Goal: Communication & Community: Answer question/provide support

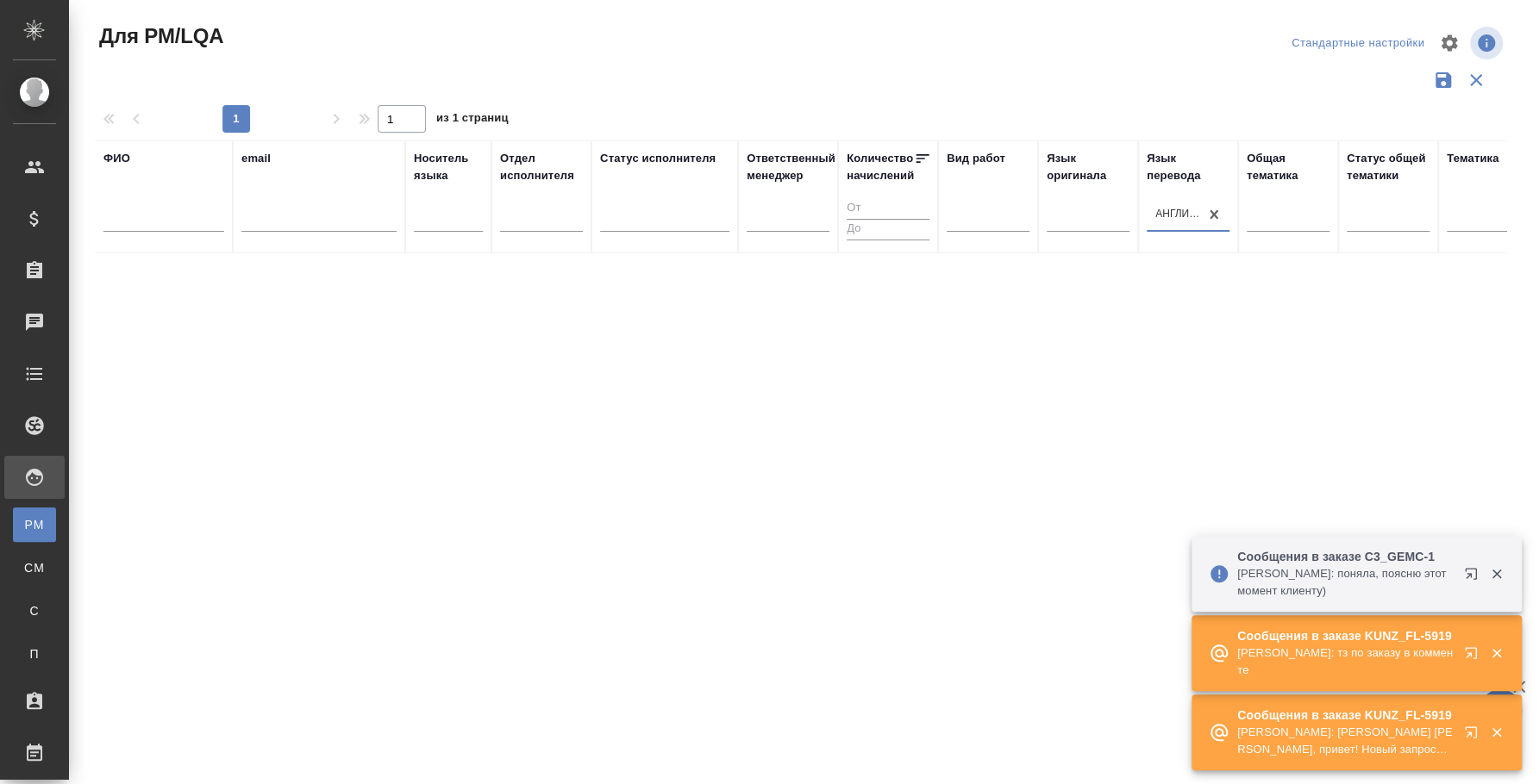
click at [1472, 653] on icon "button" at bounding box center [1474, 657] width 21 height 21
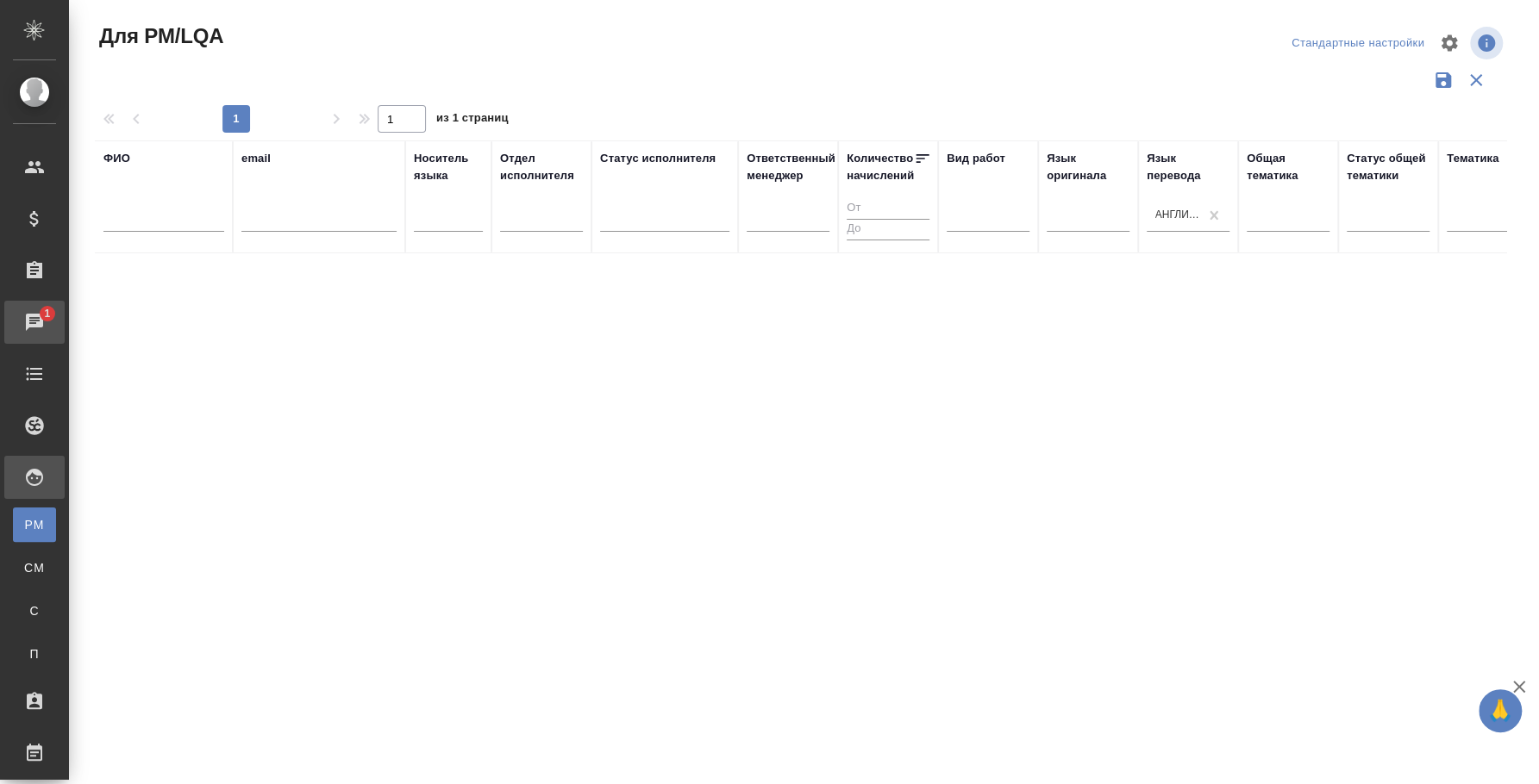
click at [19, 319] on div "Чаты" at bounding box center [12, 321] width 43 height 26
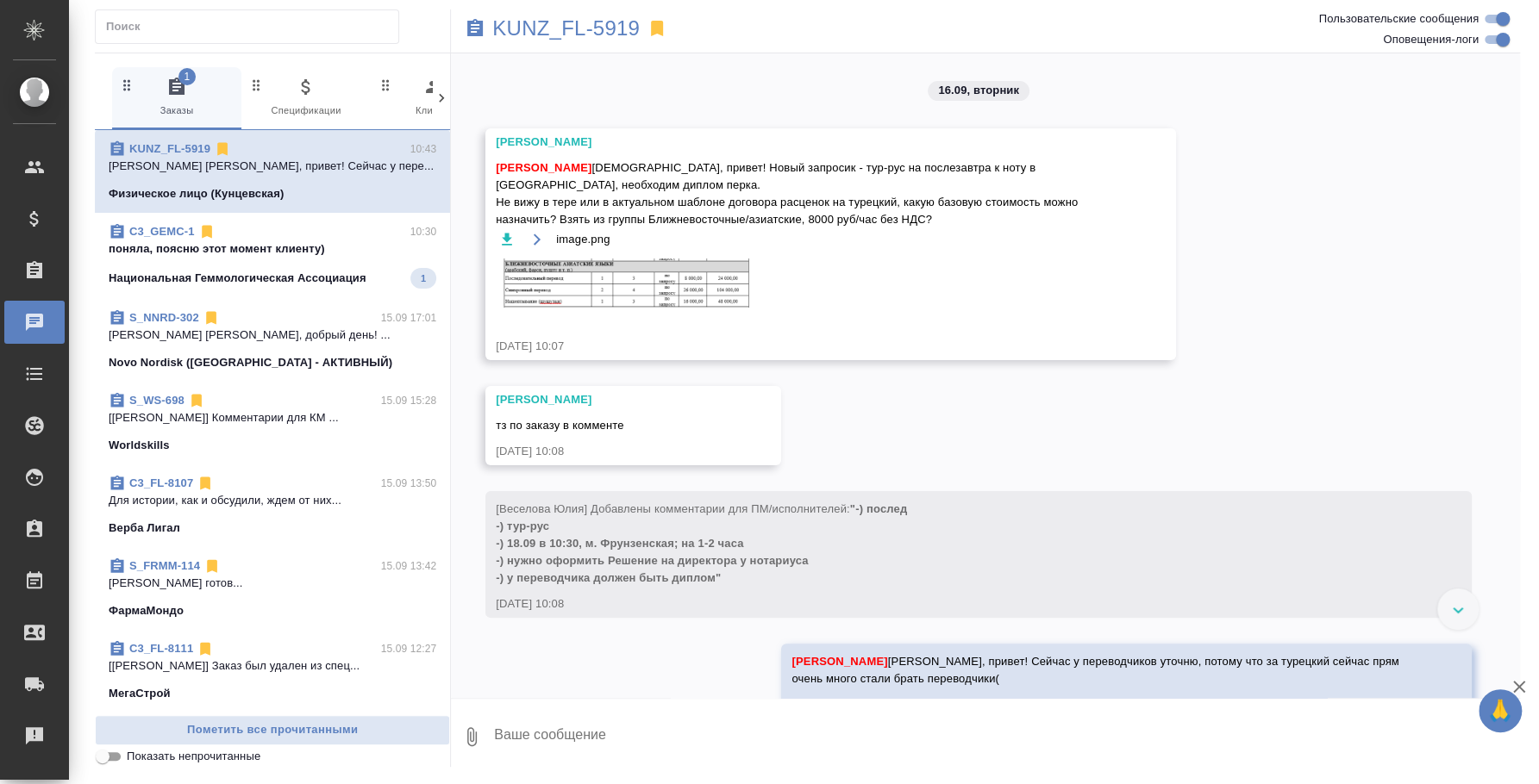
click at [322, 251] on p "поняла, поясню этот момент клиенту)" at bounding box center [272, 249] width 327 height 17
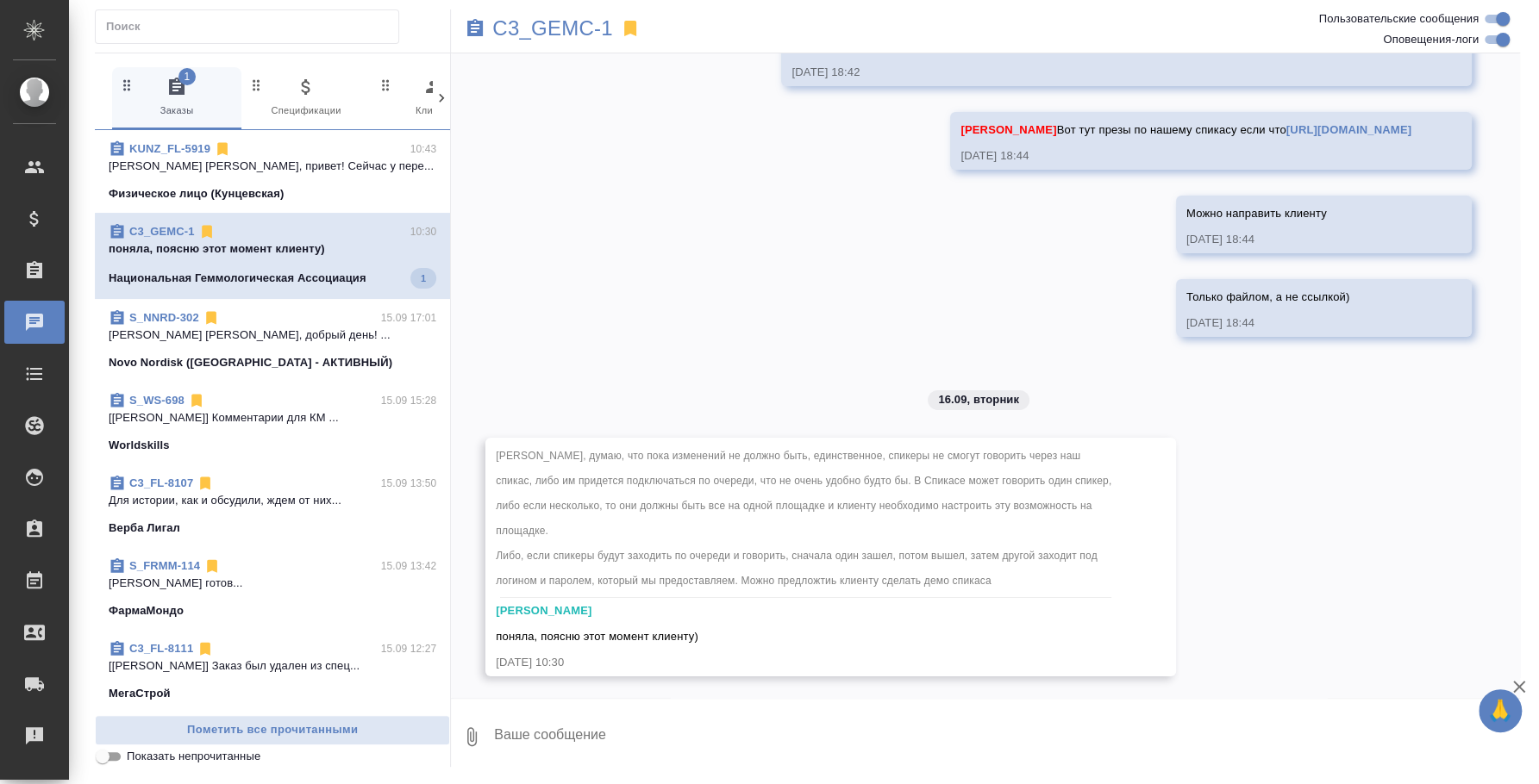
scroll to position [3768, 0]
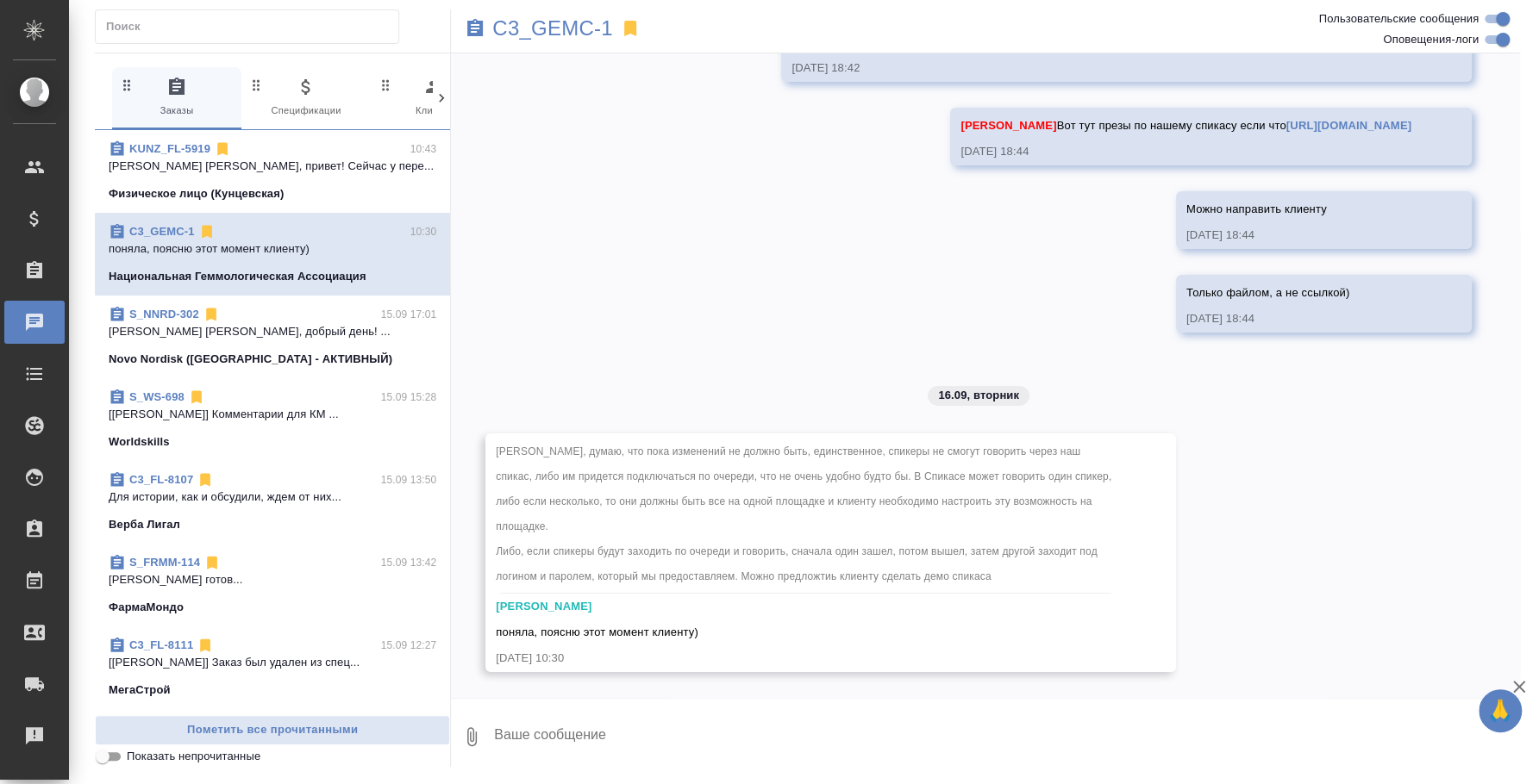
click at [181, 183] on span "KUNZ_FL-5919 10:43 Веселова Юлия Юля, привет! Сейчас у пере... Физическое лицо …" at bounding box center [272, 171] width 327 height 62
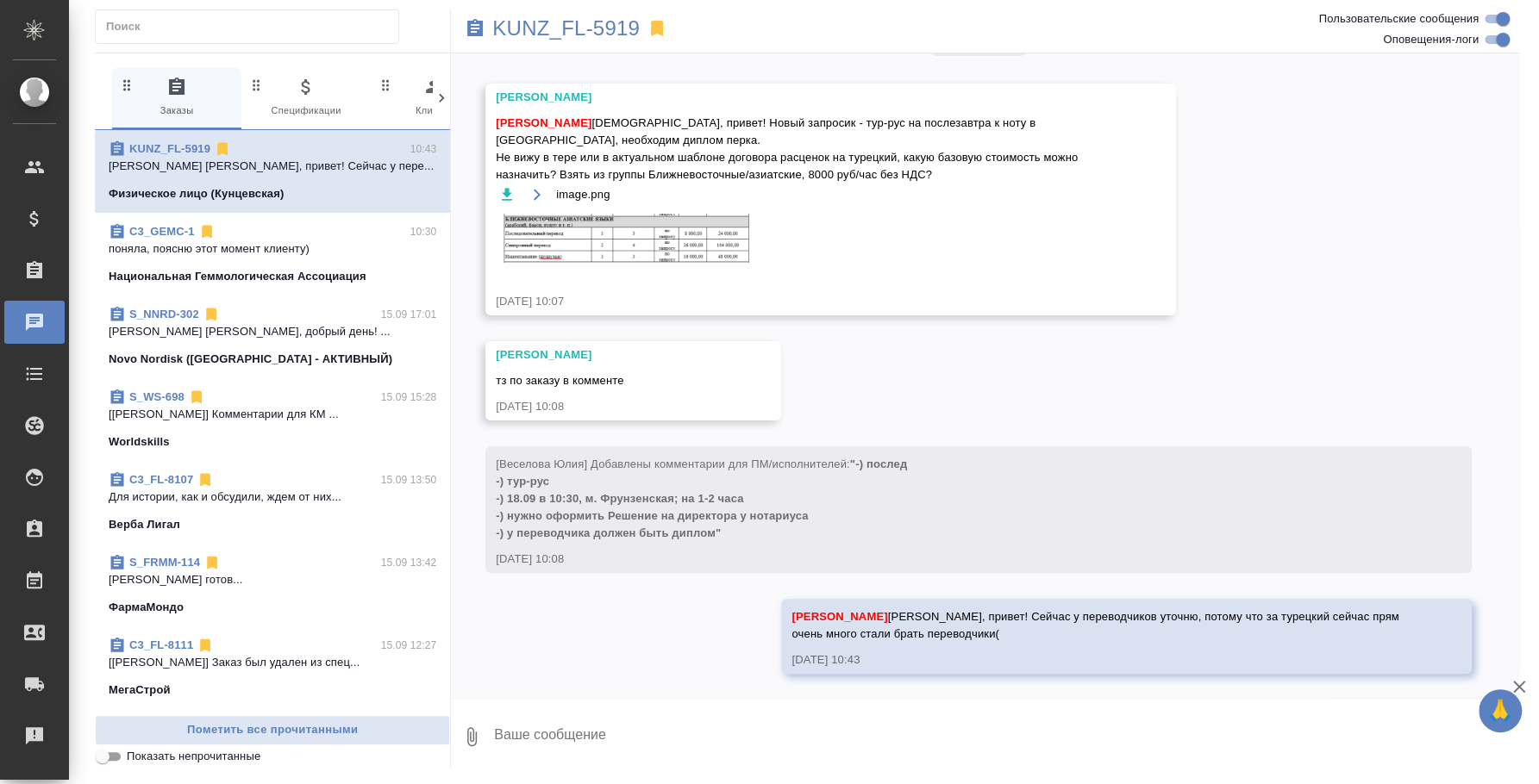
scroll to position [46, 0]
click at [881, 745] on textarea at bounding box center [1006, 736] width 1028 height 58
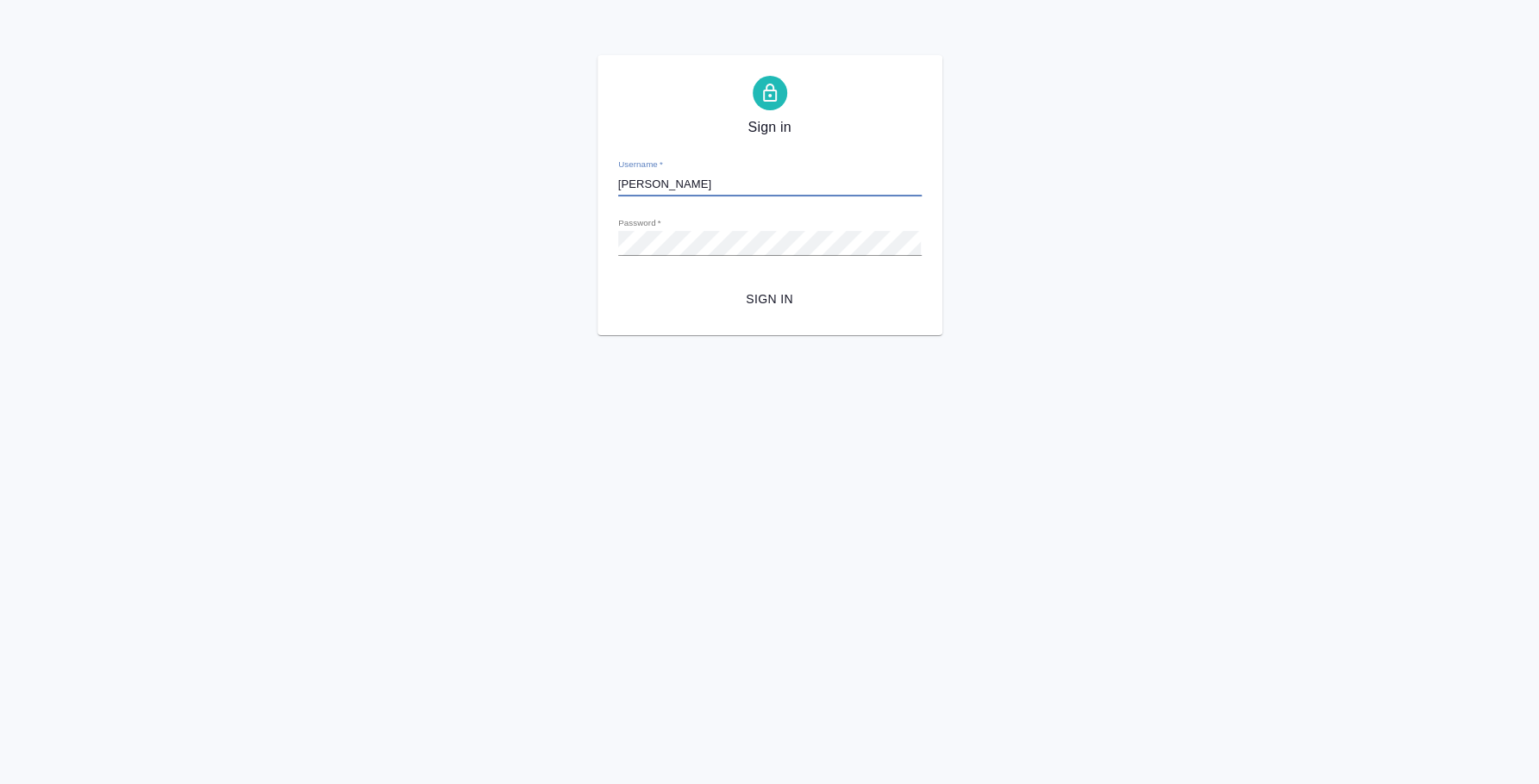
click at [753, 181] on input "[PERSON_NAME]" at bounding box center [770, 184] width 303 height 24
type input "[PERSON_NAME][EMAIL_ADDRESS][DOMAIN_NAME]"
click at [773, 289] on span "Sign in" at bounding box center [769, 299] width 276 height 22
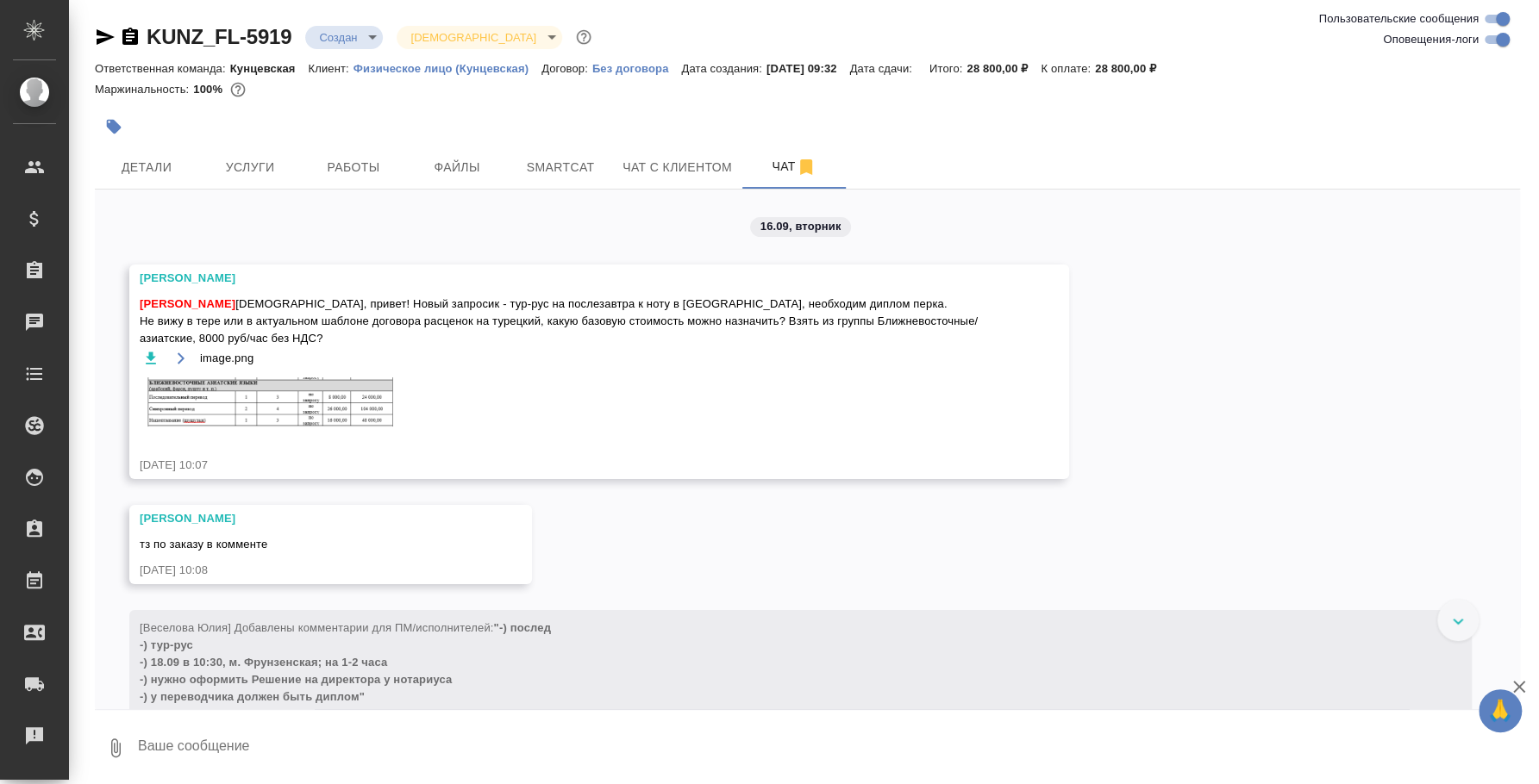
scroll to position [4, 0]
click at [312, 395] on img at bounding box center [268, 399] width 259 height 50
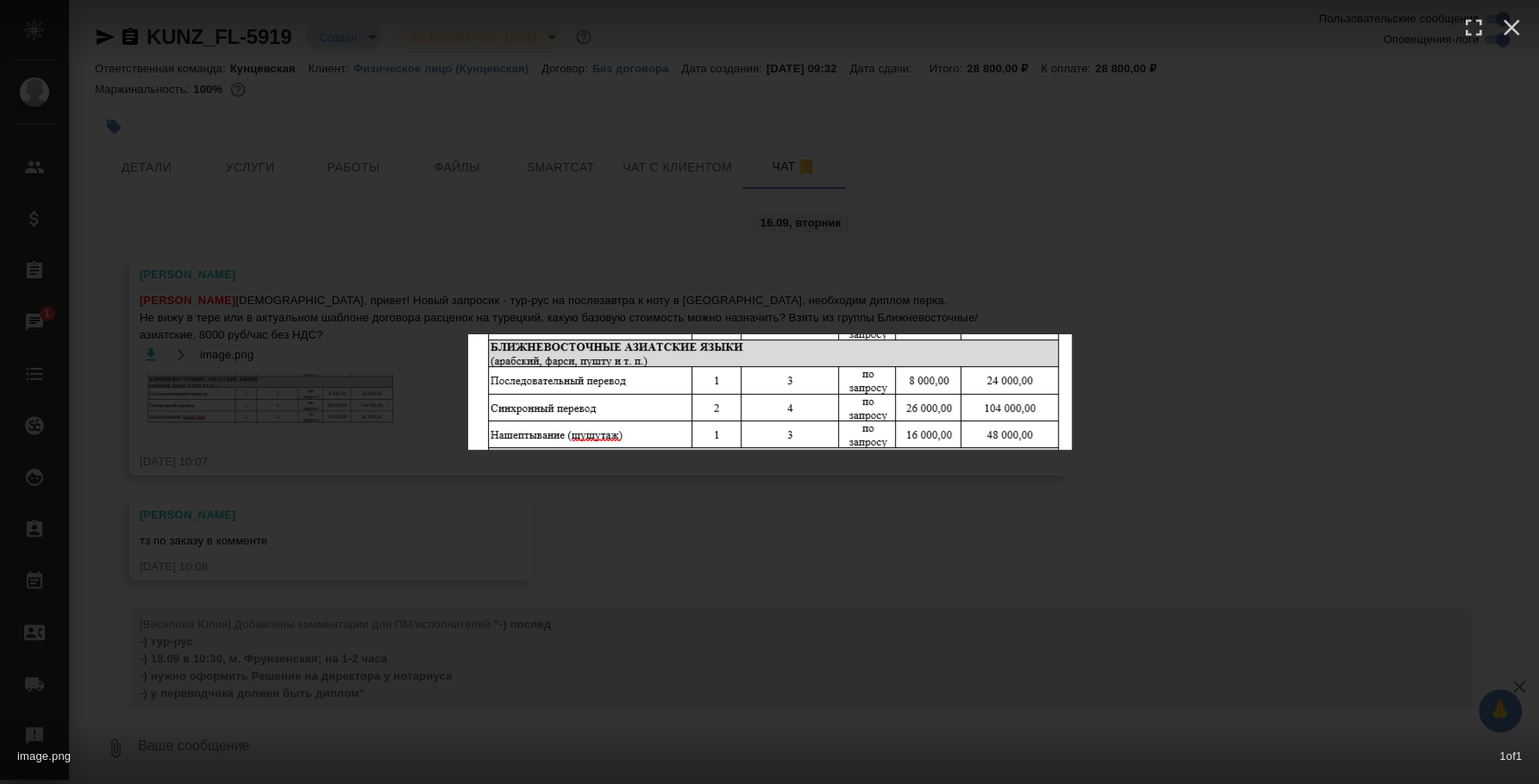
click at [824, 522] on div "image.png 1 of 1" at bounding box center [769, 392] width 1539 height 784
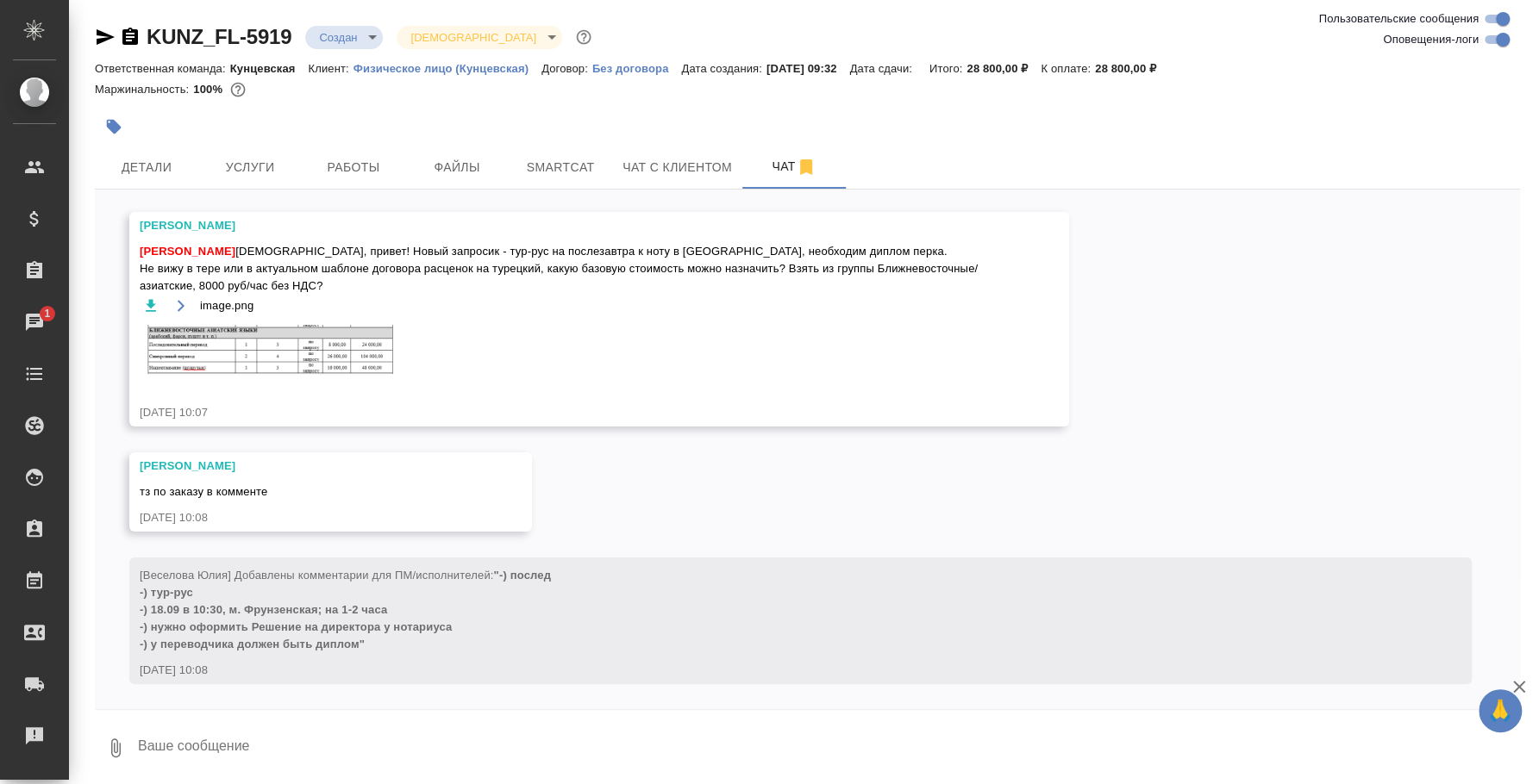
scroll to position [53, 0]
click at [547, 755] on textarea at bounding box center [828, 748] width 1383 height 58
click at [445, 739] on textarea "Себес переводчиков турецкого сейчас - 15 000 руб" at bounding box center [814, 748] width 1355 height 58
click at [437, 739] on textarea "Себес переводчиков турецкого сейчас - 15 000 руб" at bounding box center [814, 748] width 1355 height 58
type textarea "Себес переводчиков турецкого сейчас - 15 000-18 000 руб"
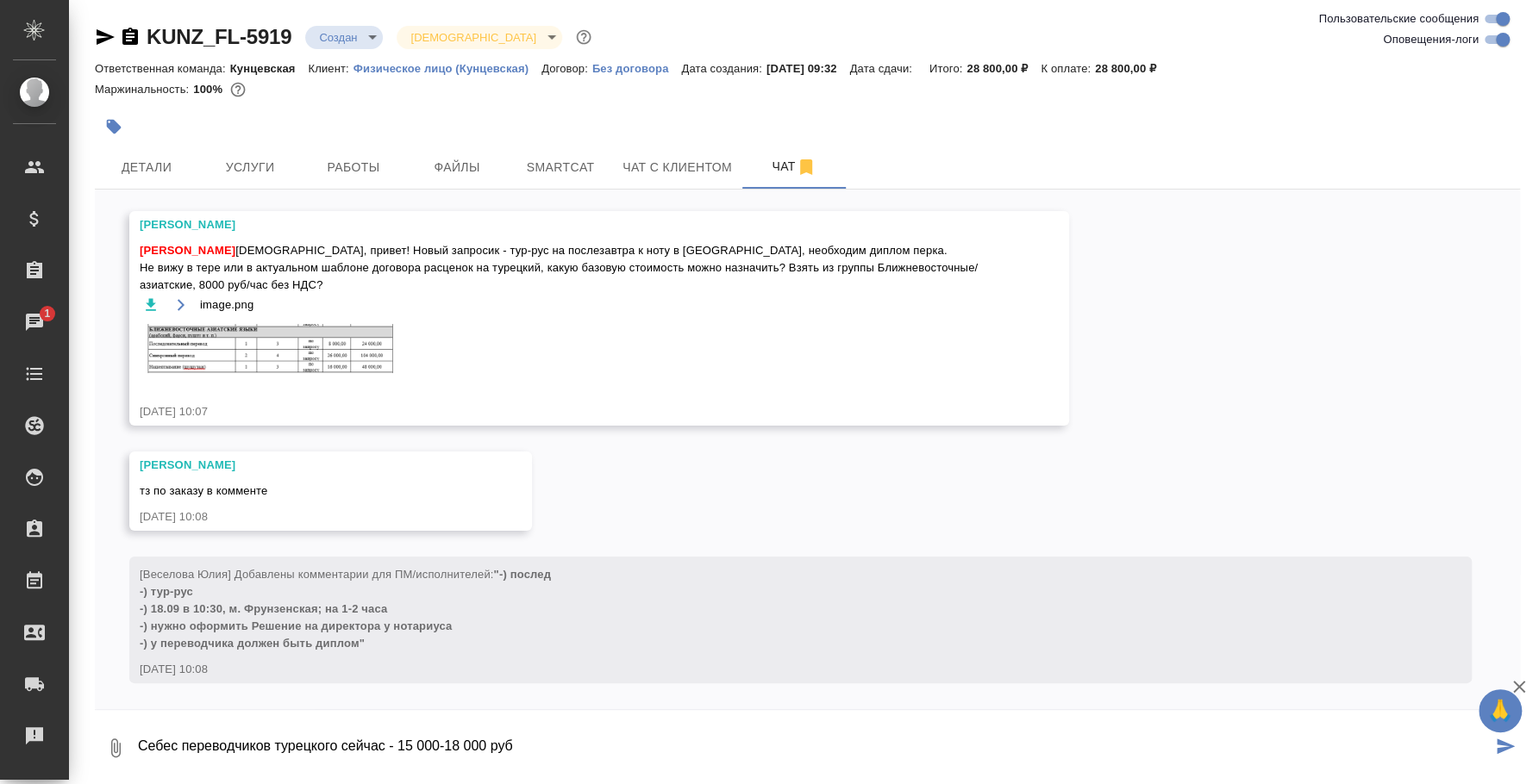
drag, startPoint x: 510, startPoint y: 753, endPoint x: -52, endPoint y: 665, distance: 568.8
click at [0, 665] on html "🙏 .cls-1 fill:#fff; AWATERA Fedotova Irina Клиенты Спецификации Заказы 1 Чаты T…" at bounding box center [769, 392] width 1539 height 784
type textarea "G"
type textarea """
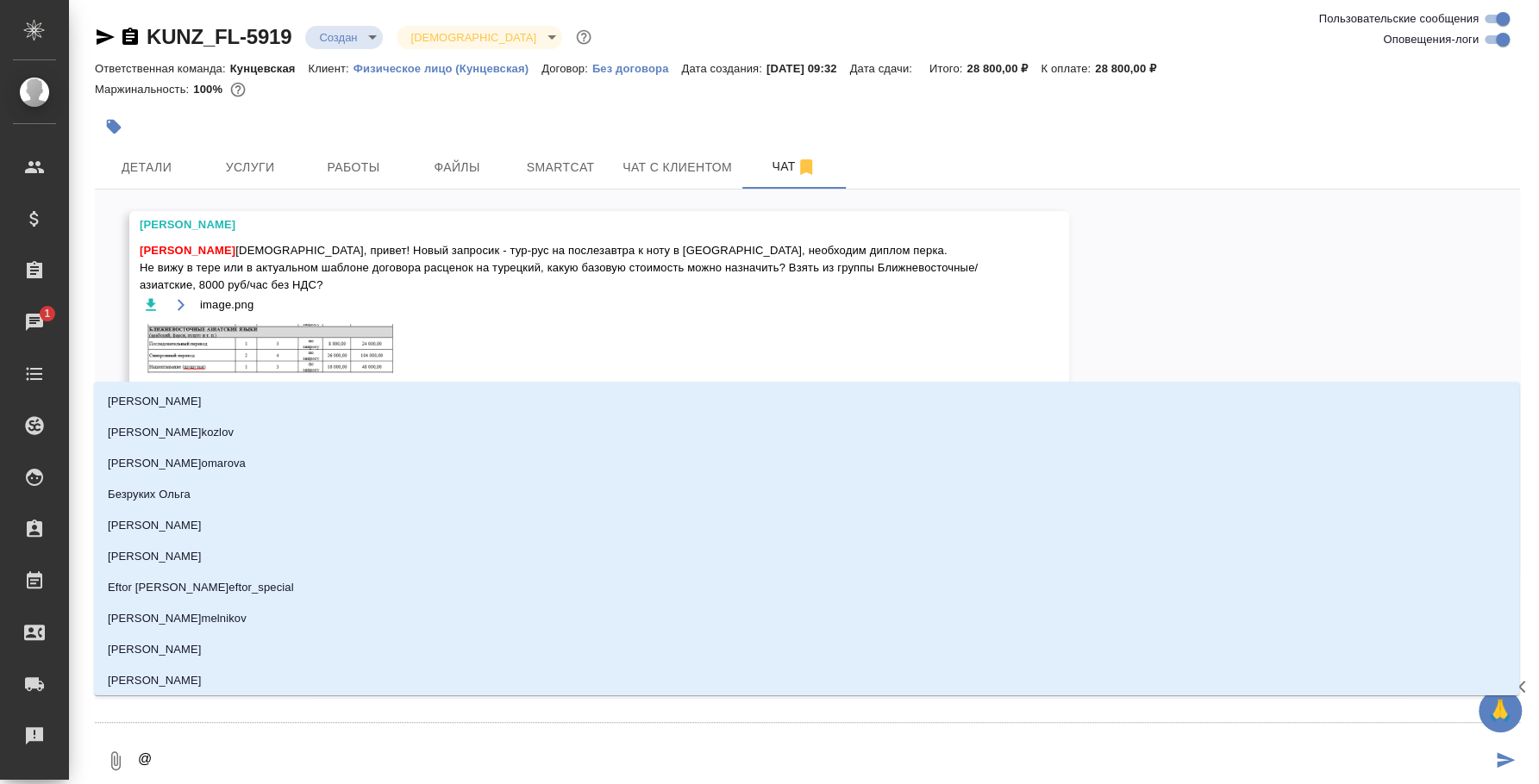
type textarea "@d"
type input "d"
type textarea "@d't"
type input "d't"
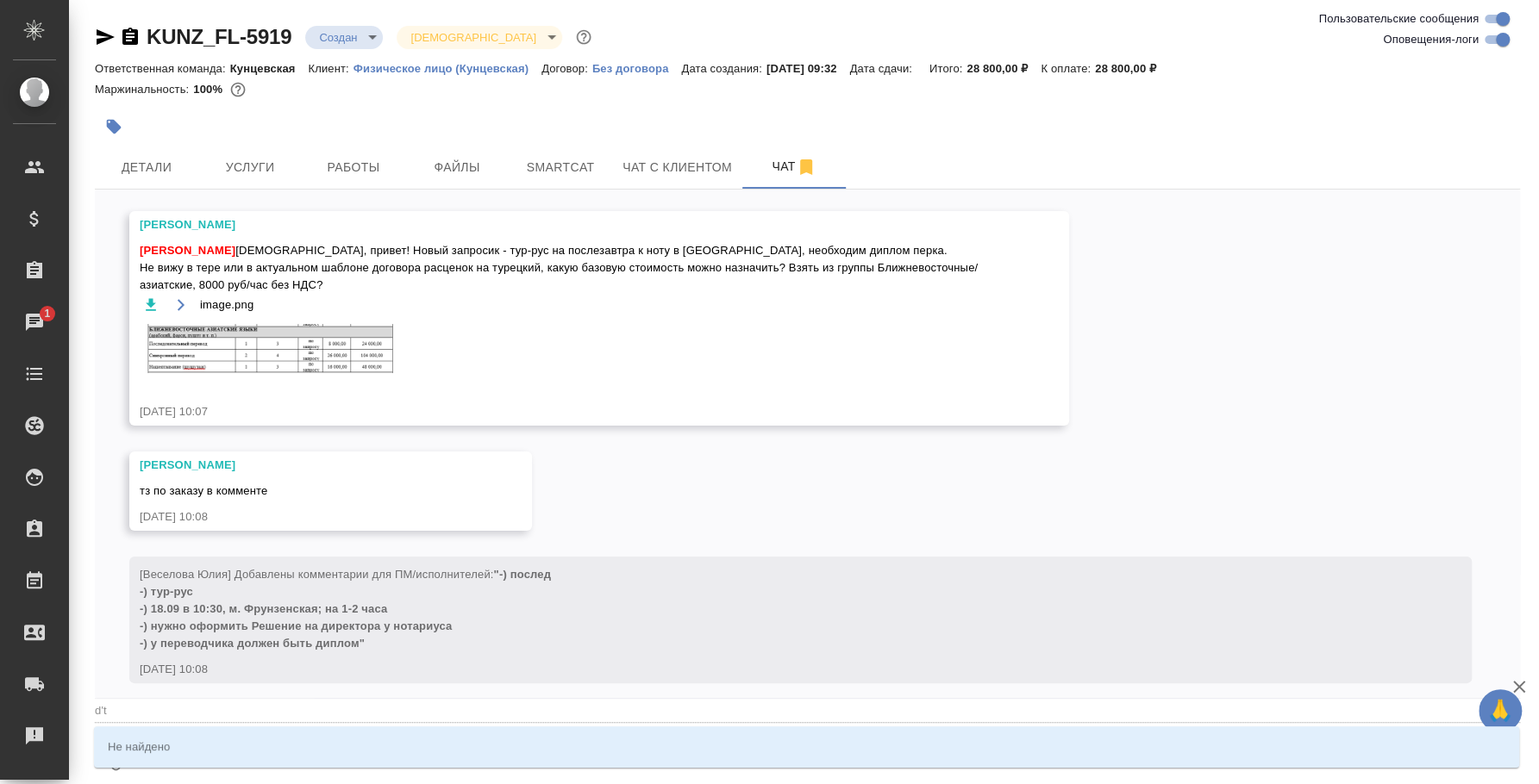
type textarea "@d"
type input "d"
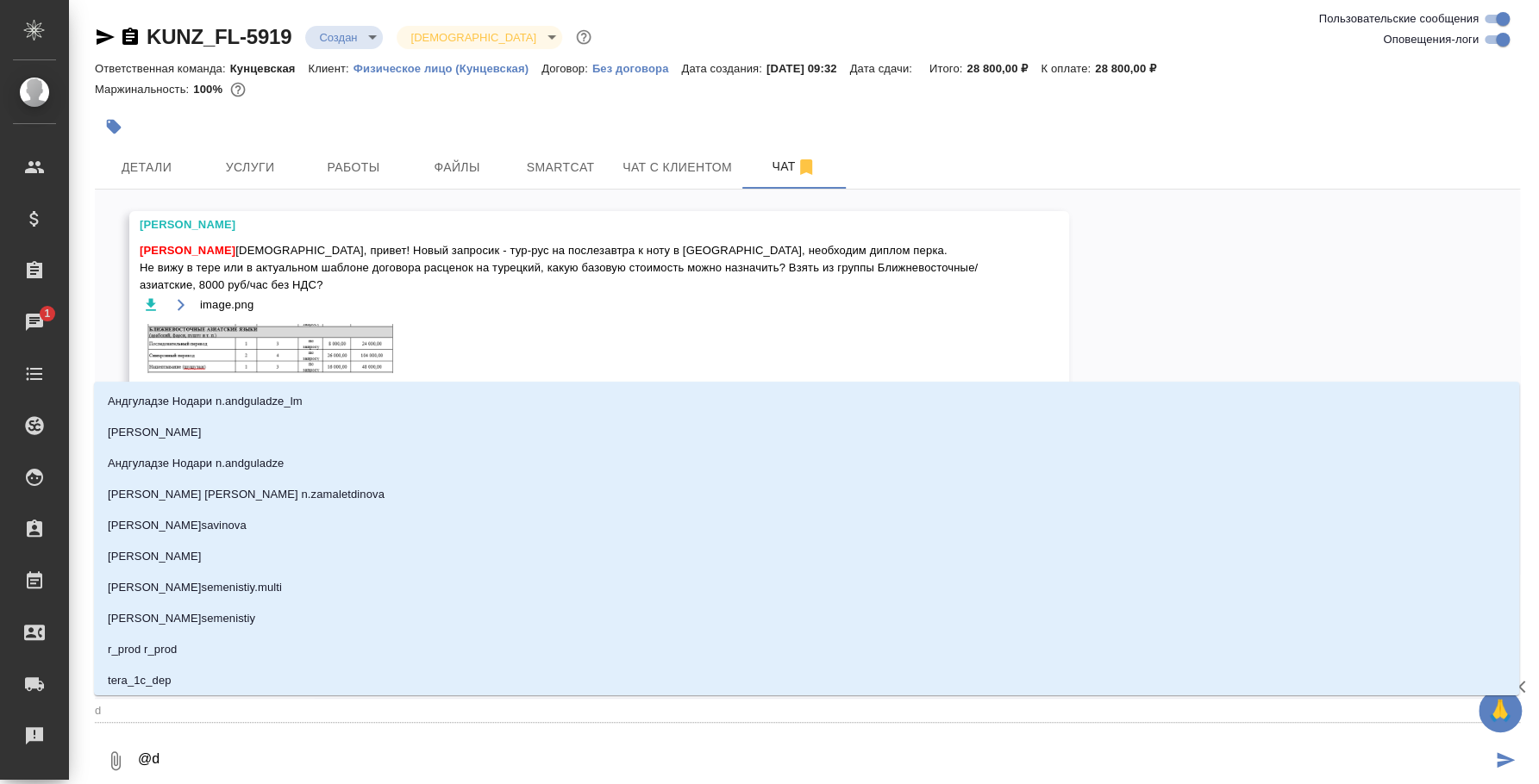
type textarea "@"
type textarea "@в"
type input "в"
type textarea "@ве"
type input "ве"
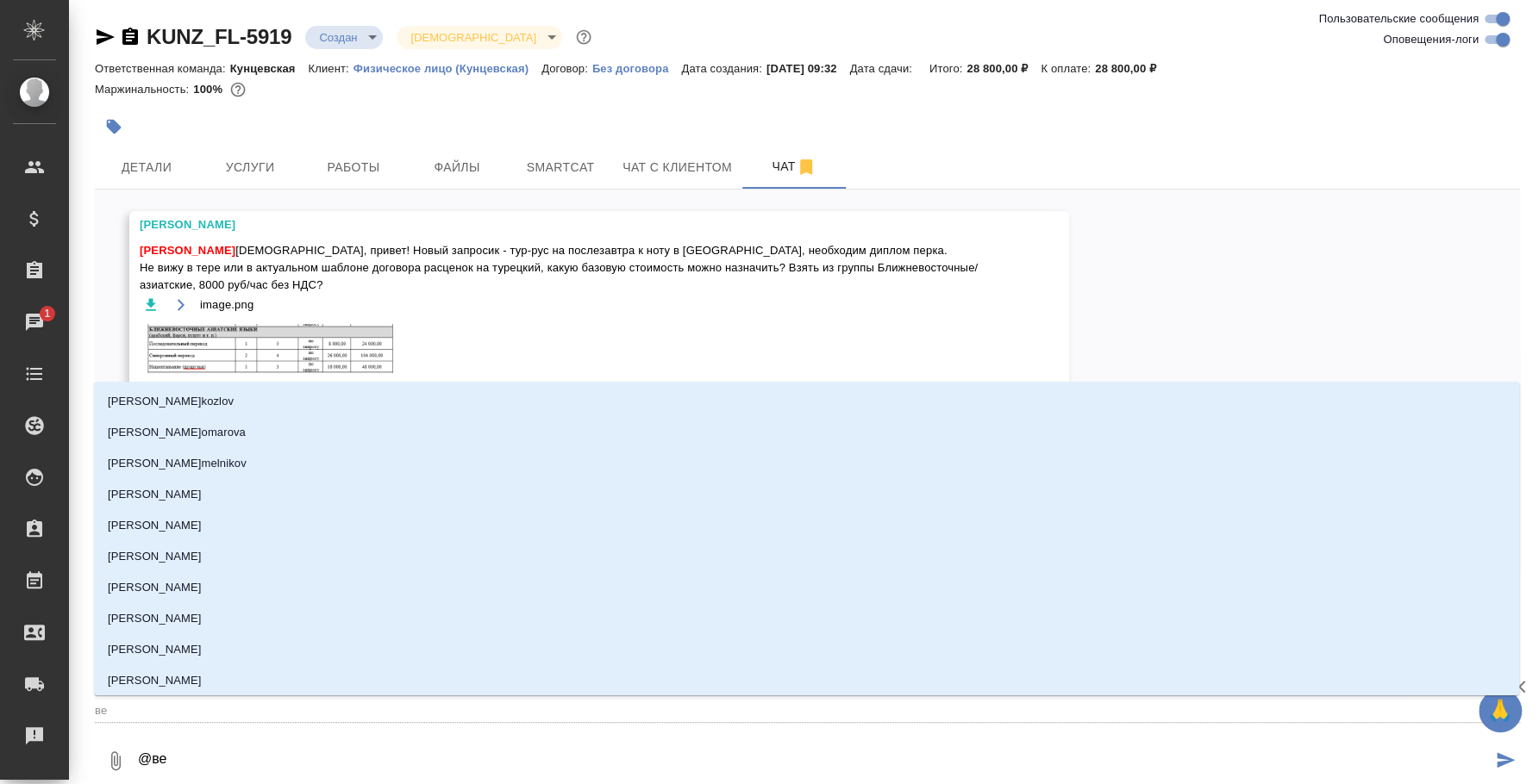
type textarea "@вес"
type input "вес"
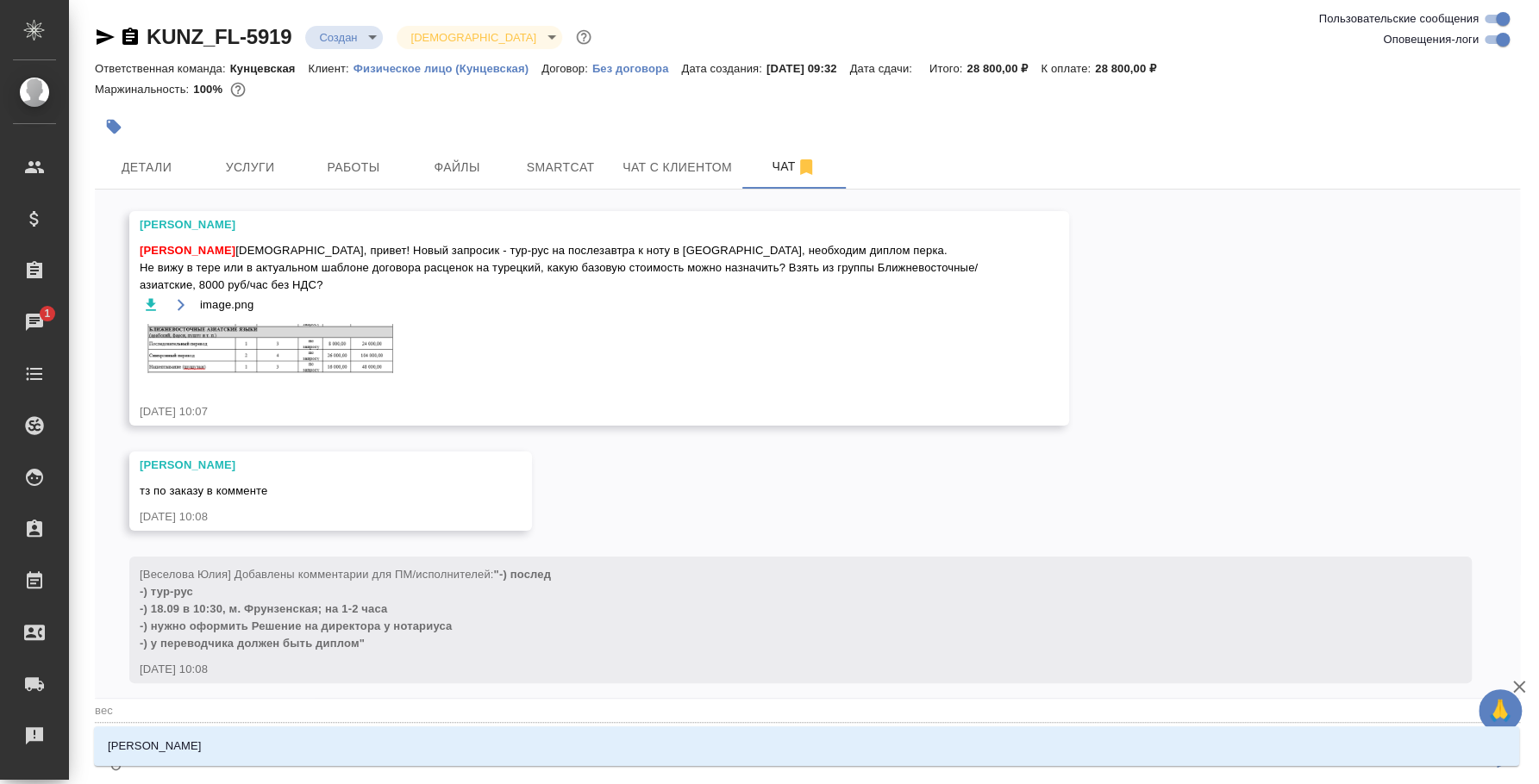
type textarea "@весе"
type input "весе"
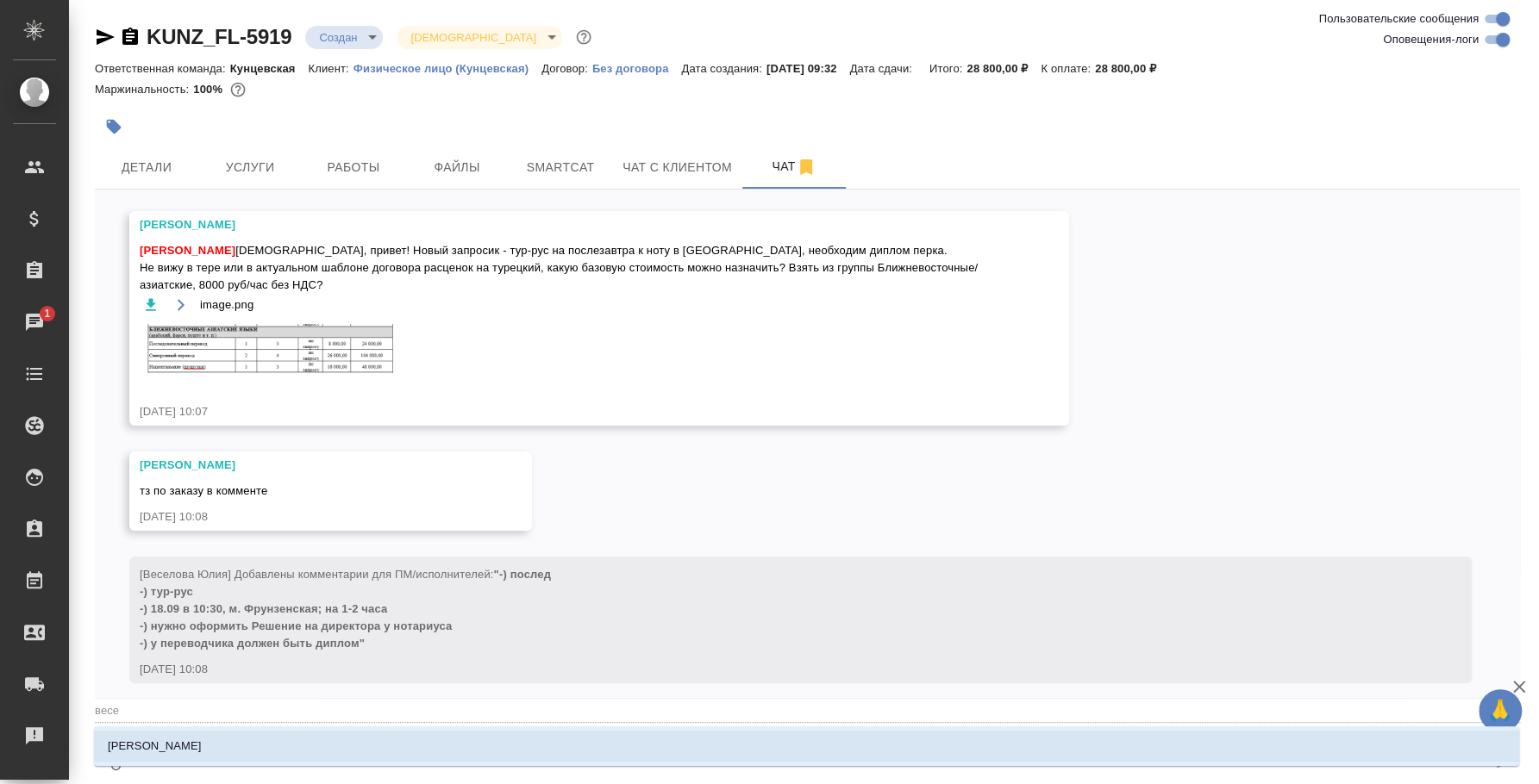
click at [236, 739] on li "[PERSON_NAME]" at bounding box center [806, 746] width 1425 height 31
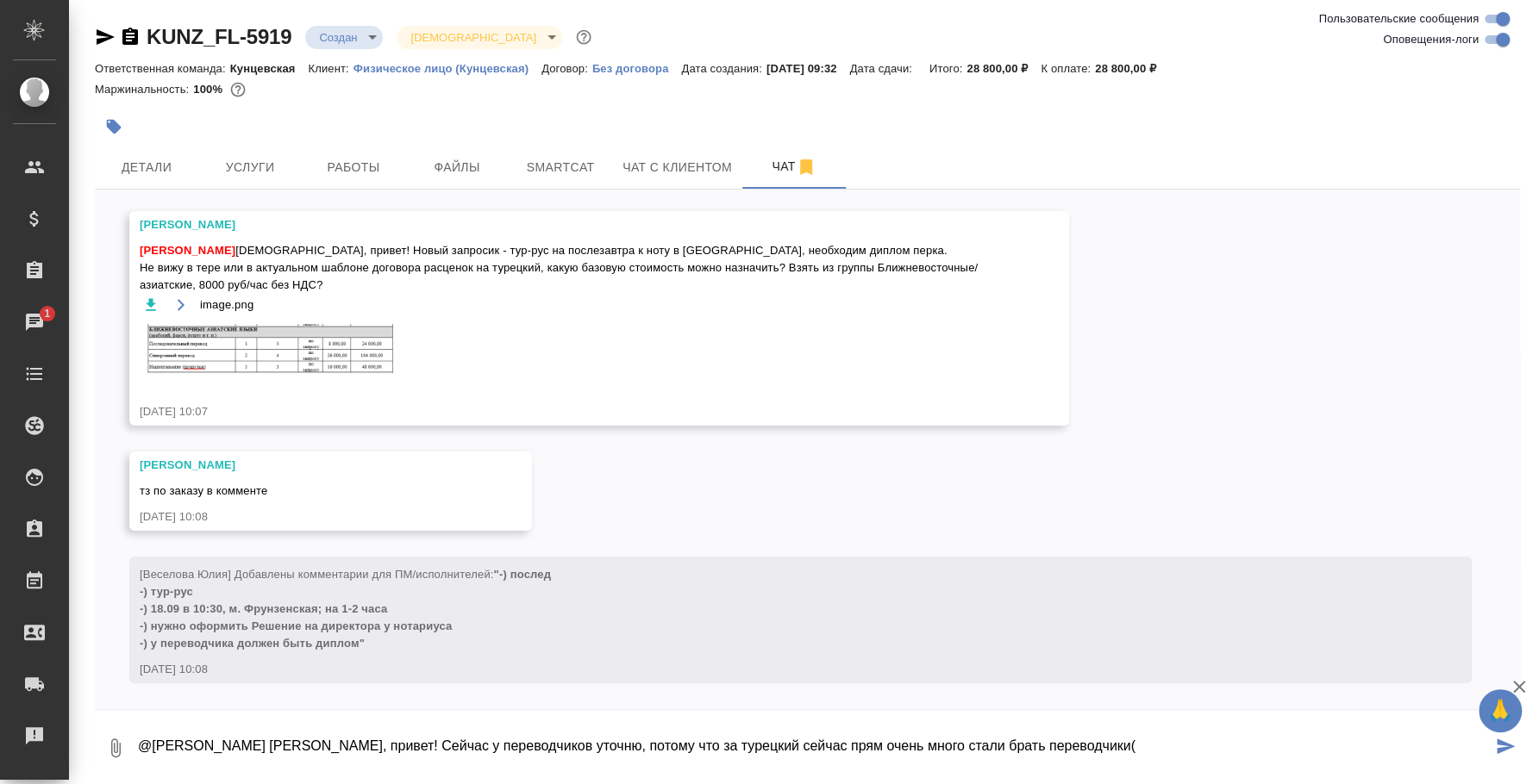
click at [1077, 747] on textarea "@Веселова Юлия Юля, привет! Сейчас у переводчиков уточню, потому что за турецки…" at bounding box center [814, 748] width 1355 height 58
type textarea "@Веселова Юлия Юля, привет! Сейчас у переводчиков уточню, потому что за турецки…"
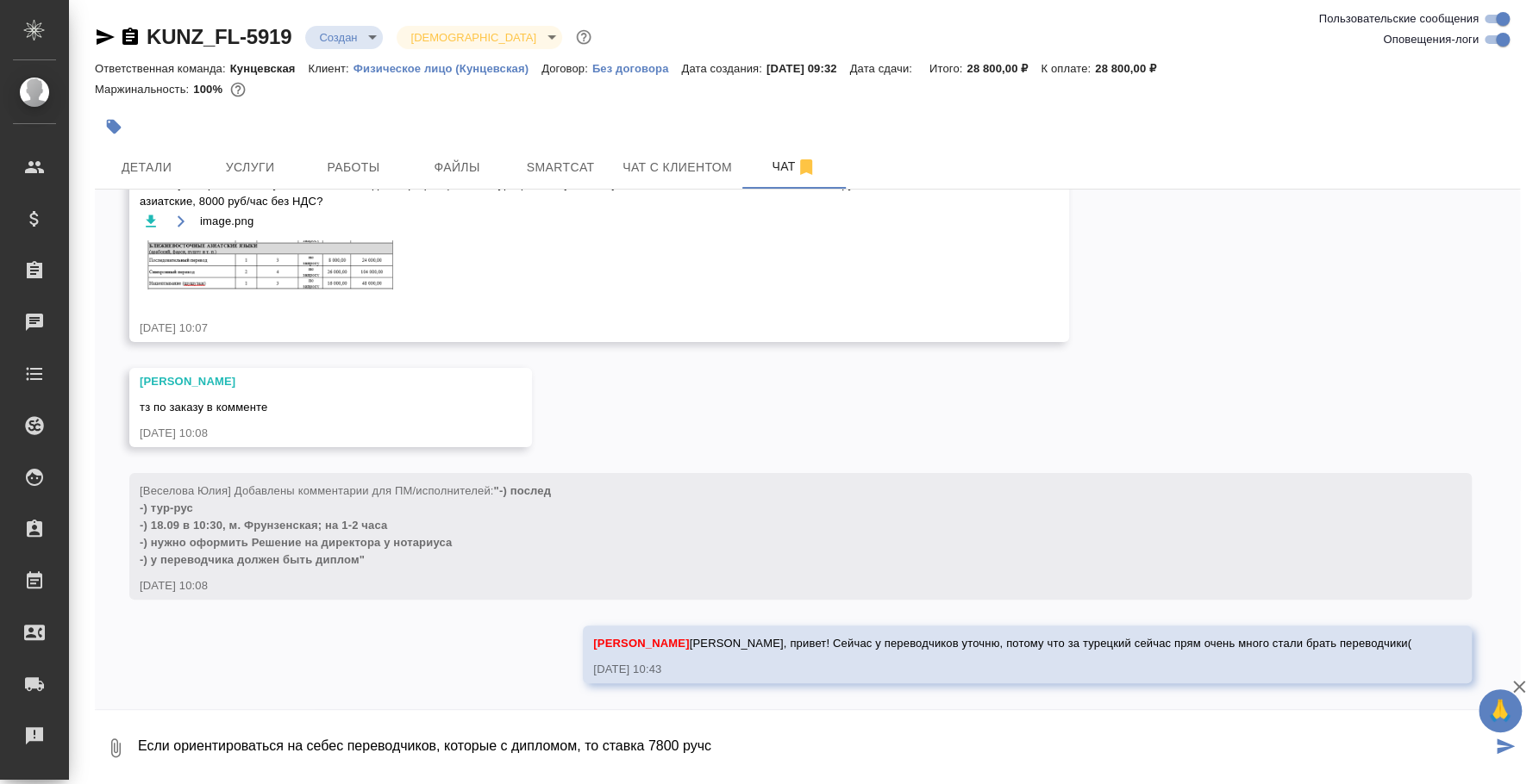
click at [711, 739] on textarea "Если ориентироваться на себес переводчиков, которые с дипломом, то ставка 7800 …" at bounding box center [814, 748] width 1355 height 58
click at [789, 738] on textarea "Если ориентироваться на себес переводчиков, которые с дипломом, то ставка 7800 …" at bounding box center [814, 748] width 1355 height 58
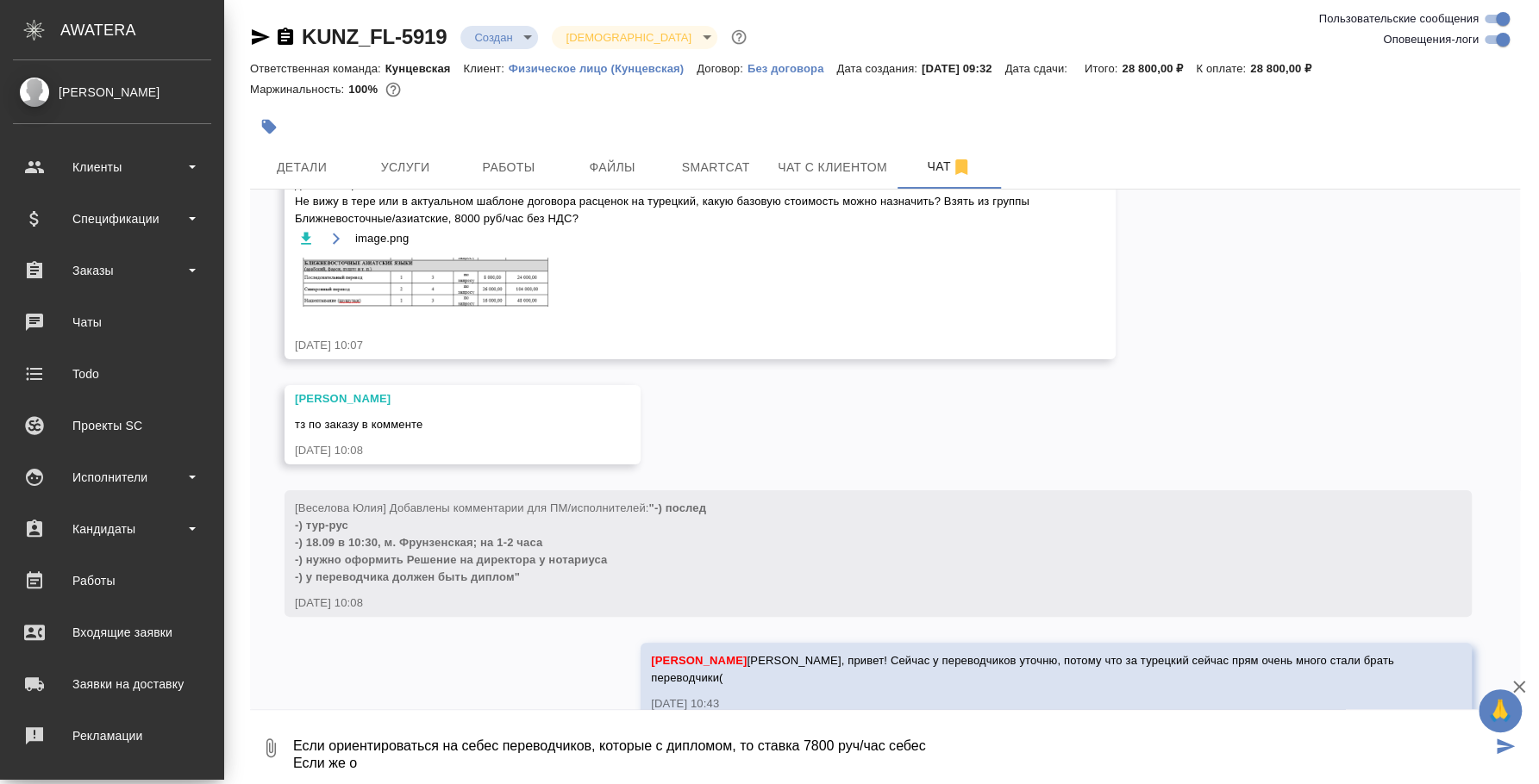
drag, startPoint x: 287, startPoint y: 755, endPoint x: 58, endPoint y: 760, distance: 229.1
click at [58, 760] on div ".cls-1 fill:#fff; AWATERA Fedotova Irina Клиенты Спецификации Заказы 0 Чаты Tod…" at bounding box center [769, 392] width 1539 height 784
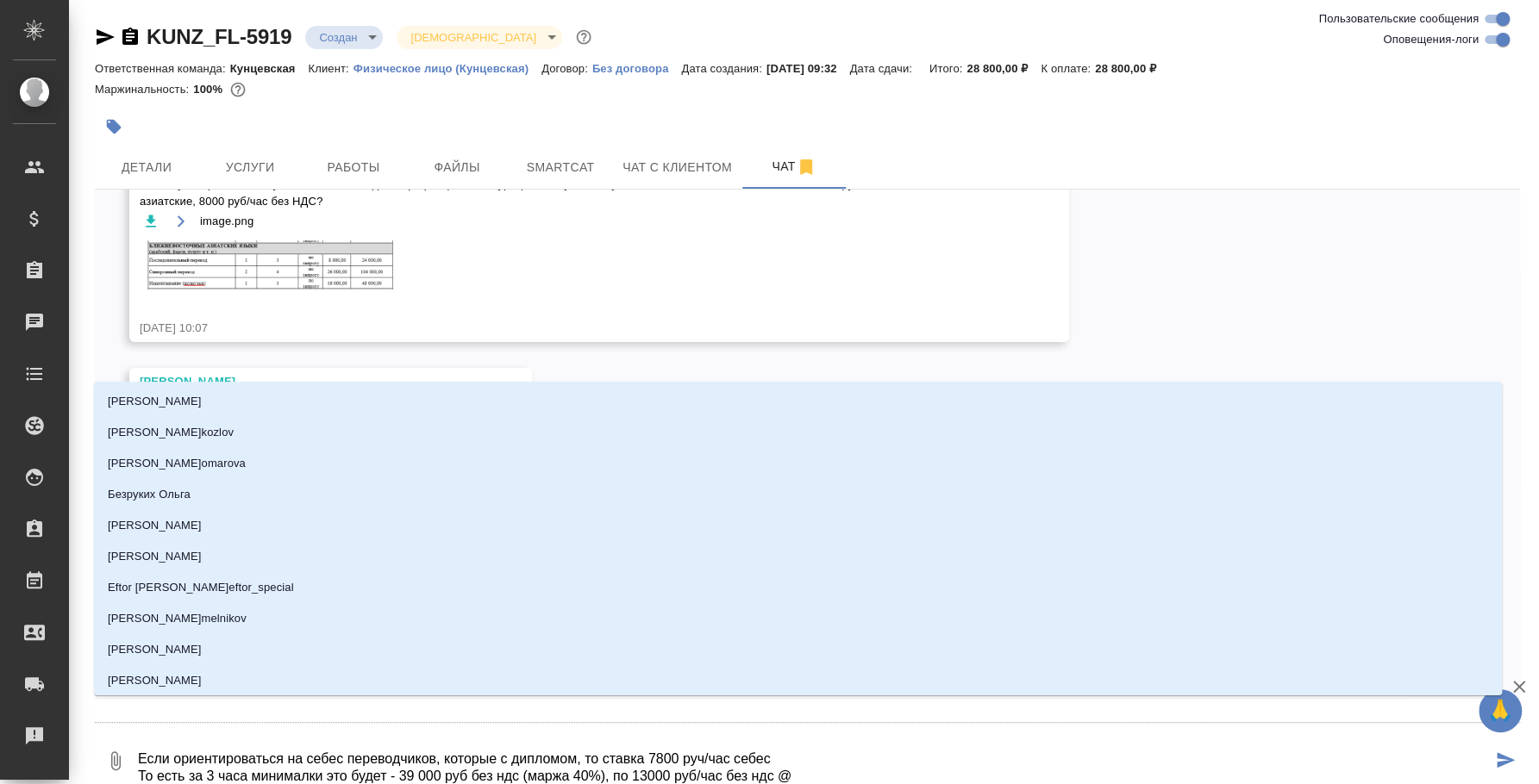
type textarea "Если ориентироваться на себес переводчиков, которые с дипломом, то ставка 7800 …"
type input "d"
type textarea "Если ориентироваться на себес переводчиков, которые с дипломом, то ставка 7800 …"
type input "dt"
type textarea "Если ориентироваться на себес переводчиков, которые с дипломом, то ставка 7800 …"
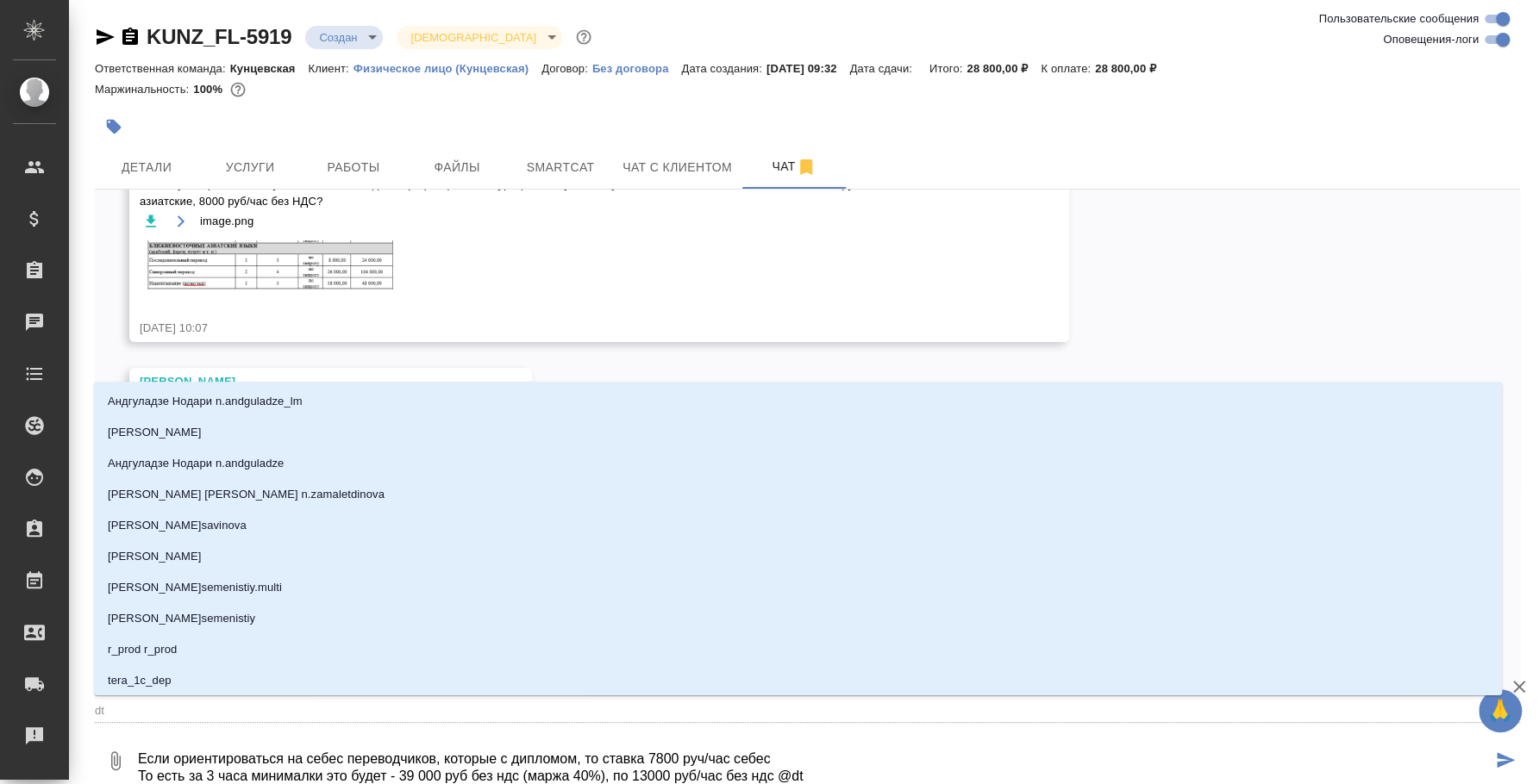
type input "dtc"
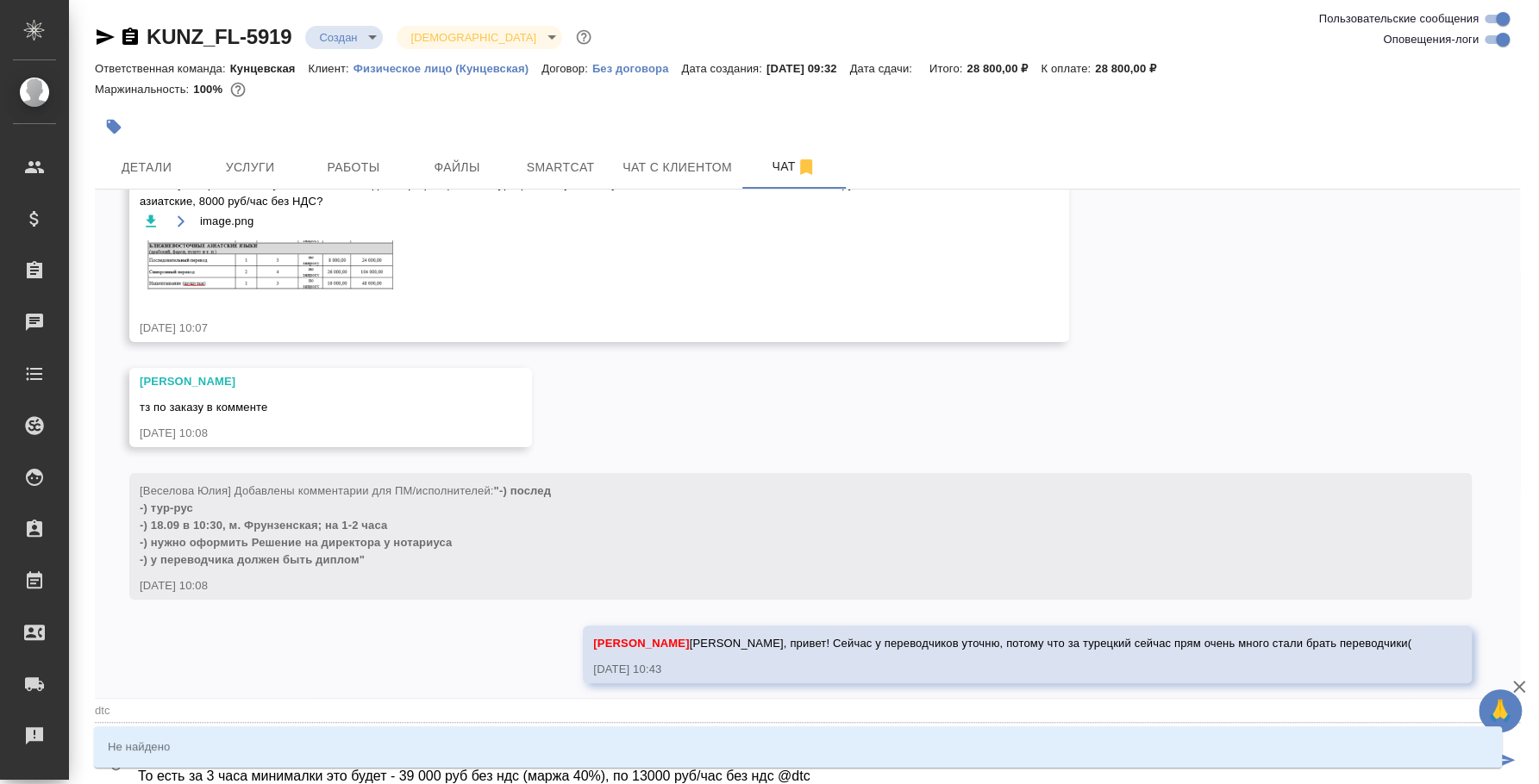
type textarea "Если ориентироваться на себес переводчиков, которые с дипломом, то ставка 7800 …"
type input "dtct"
type textarea "Если ориентироваться на себес переводчиков, которые с дипломом, то ставка 7800 …"
type input "dtc"
type textarea "Если ориентироваться на себес переводчиков, которые с дипломом, то ставка 7800 …"
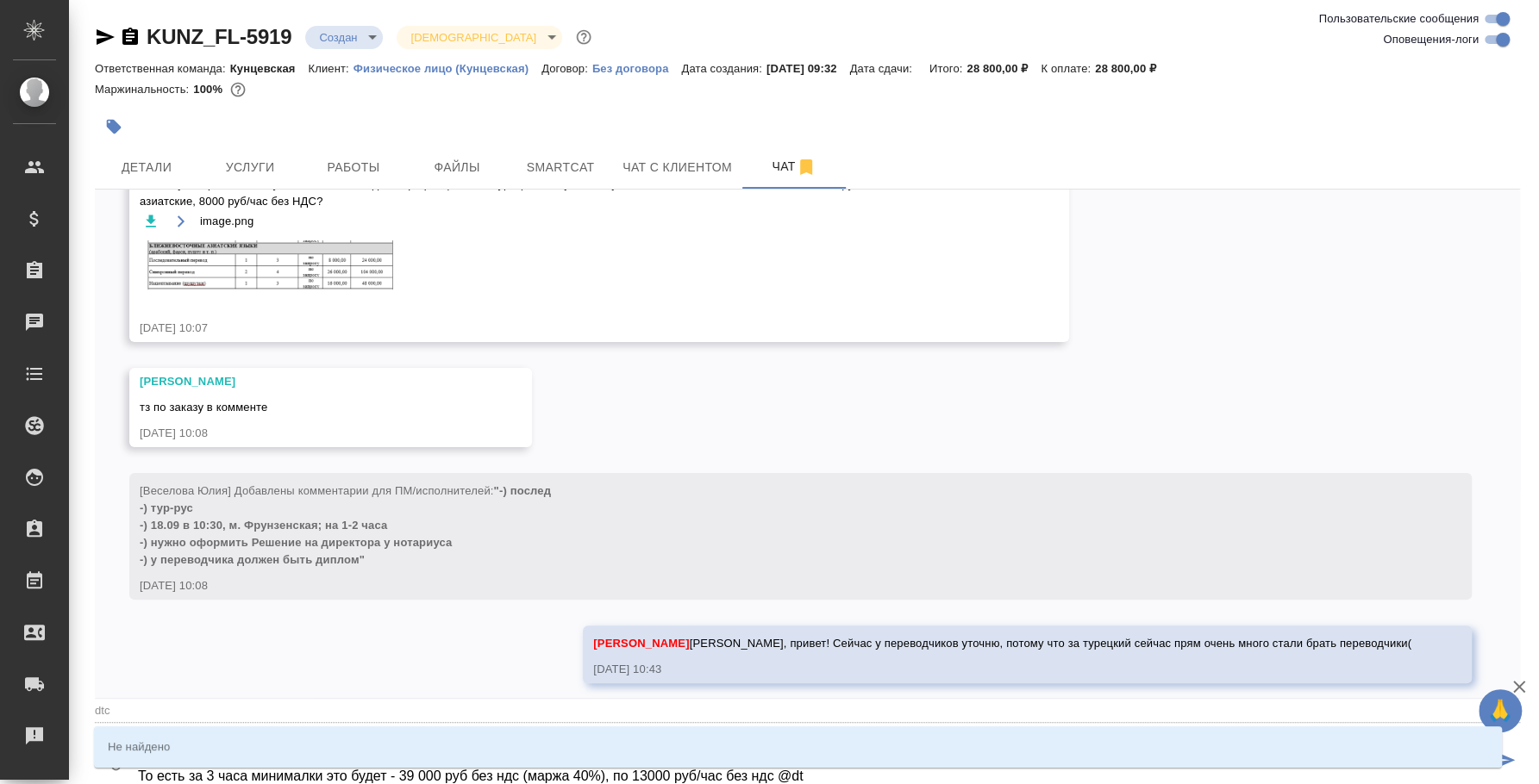
type input "dt"
type textarea "Если ориентироваться на себес переводчиков, которые с дипломом, то ставка 7800 …"
type input "d"
type textarea "Если ориентироваться на себес переводчиков, которые с дипломом, то ставка 7800 …"
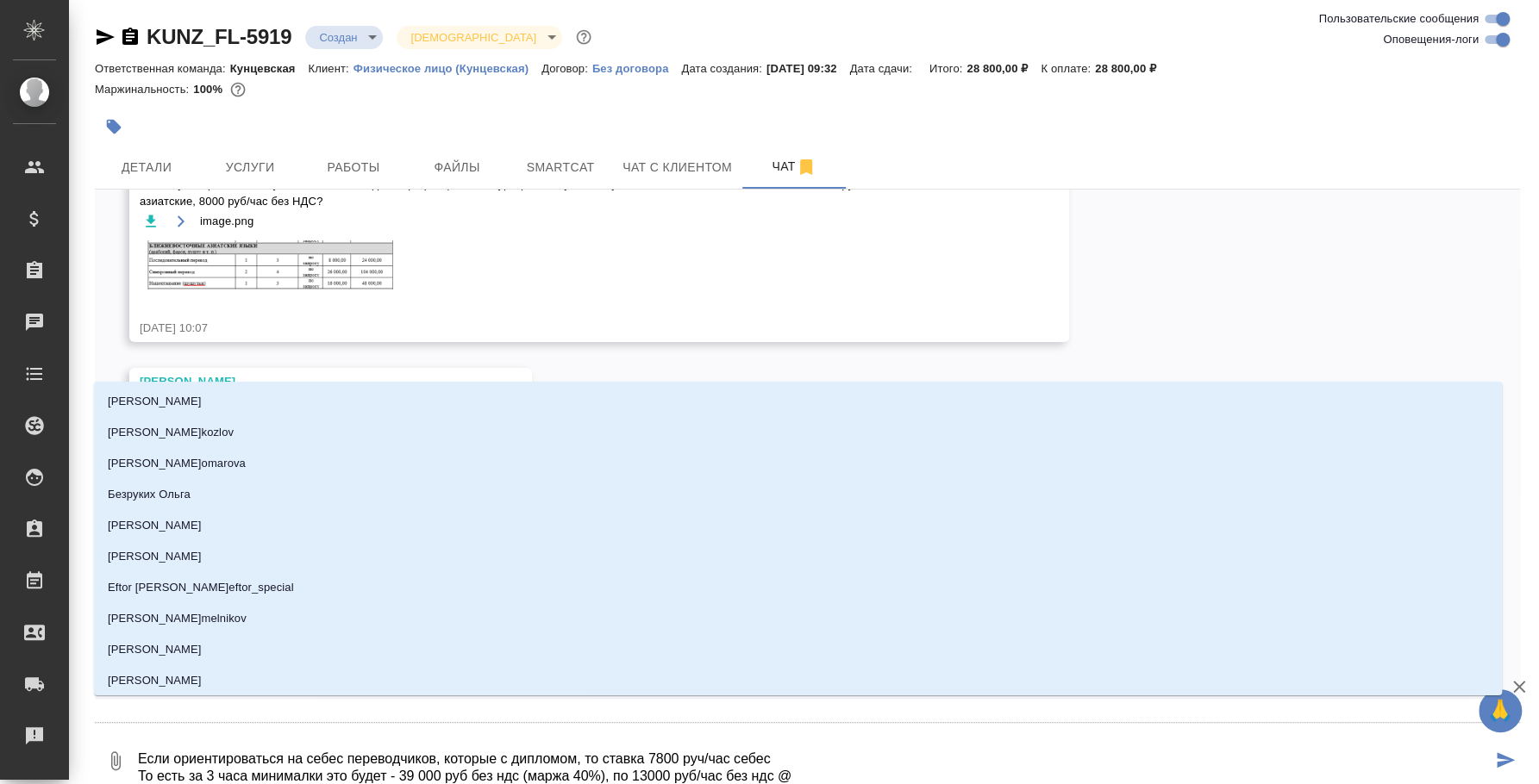
type textarea "Если ориентироваться на себес переводчиков, которые с дипломом, то ставка 7800 …"
type input "d"
type textarea "Если ориентироваться на себес переводчиков, которые с дипломом, то ставка 7800 …"
type input "d't"
type textarea "Если ориентироваться на себес переводчиков, которые с дипломом, то ставка 7800 …"
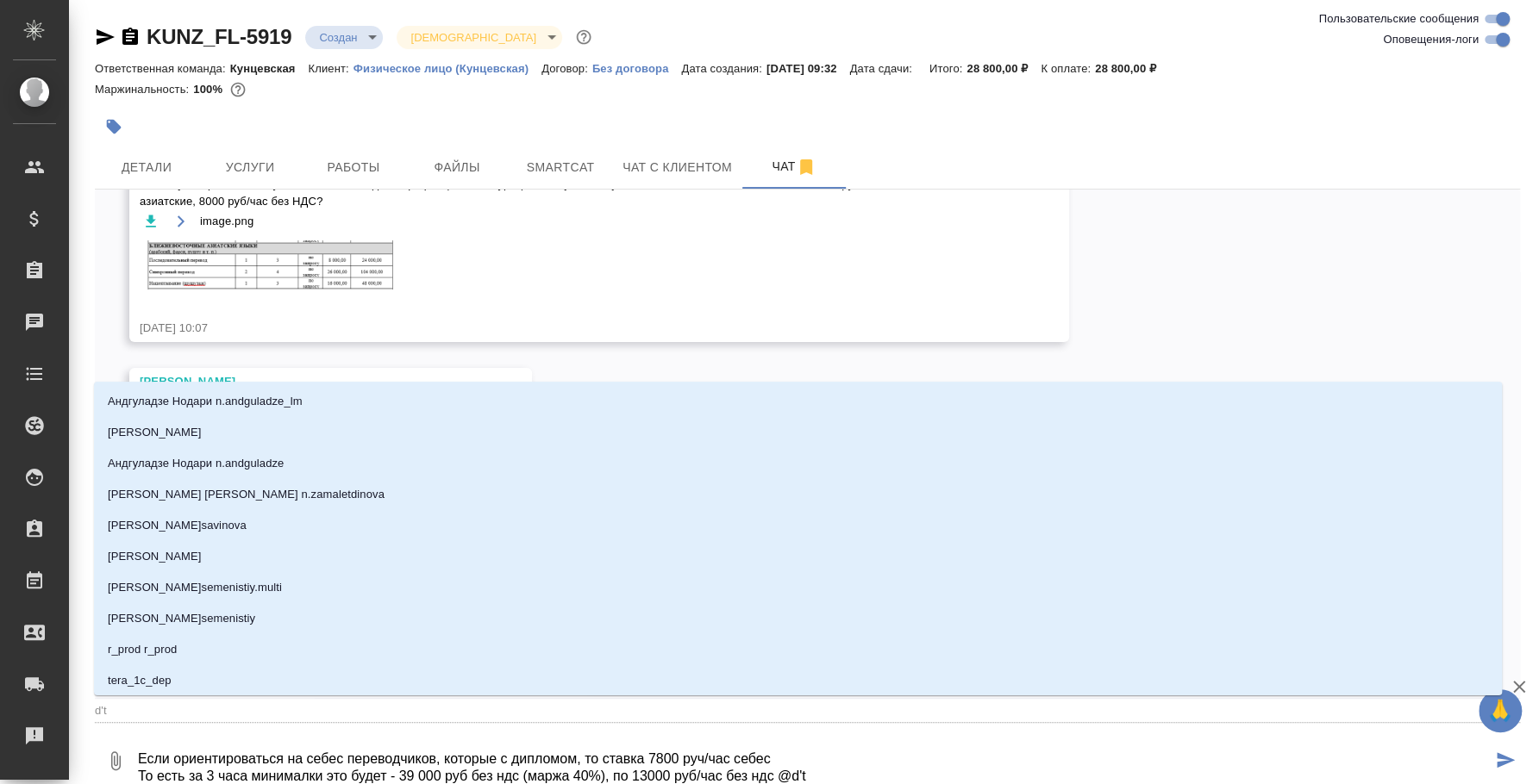
type input "d't'c"
type textarea "Если ориентироваться на себес переводчиков, которые с дипломом, то ставка 7800 …"
type input "d't'c't"
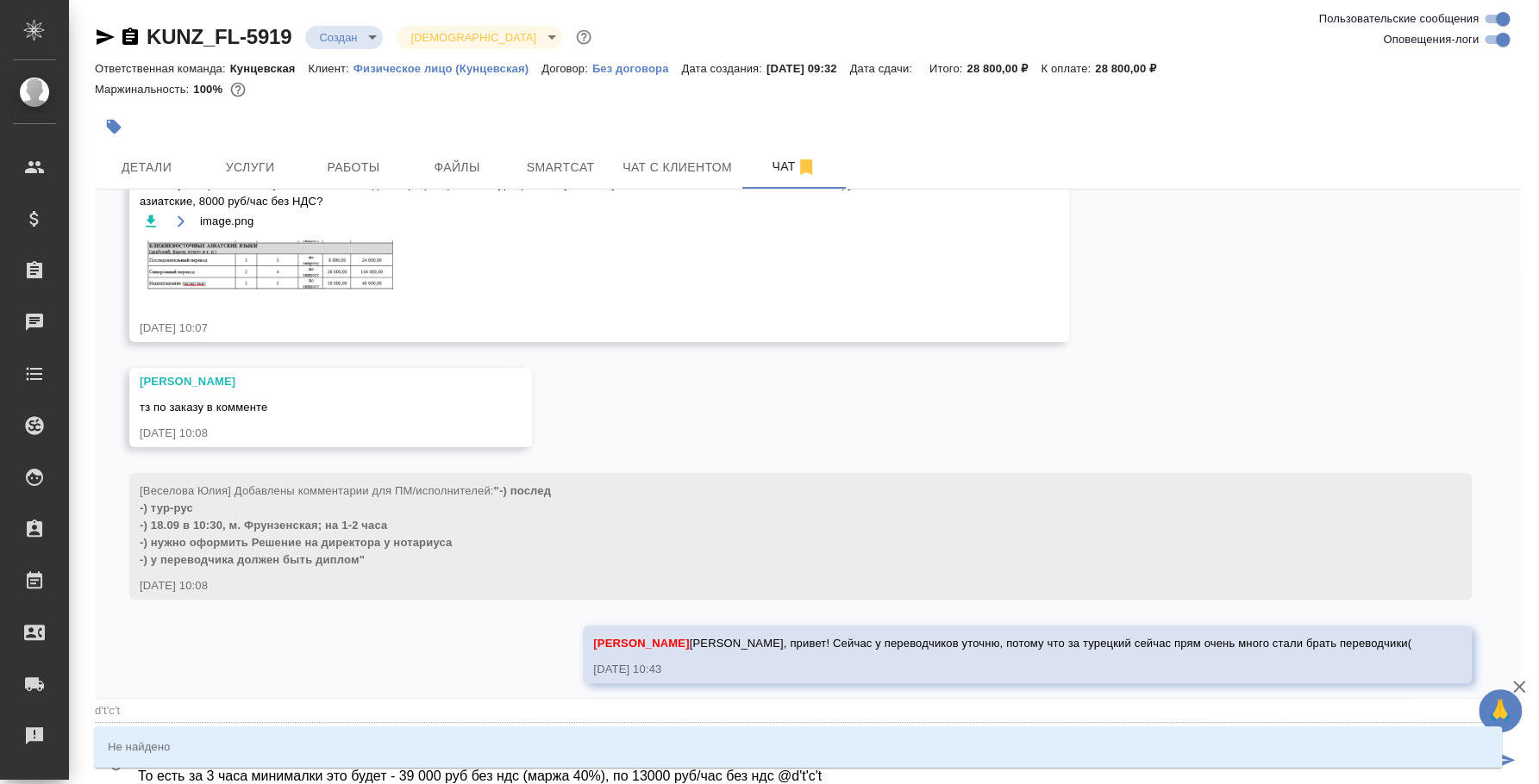
type textarea "Если ориентироваться на себес переводчиков, которые с дипломом, то ставка 7800 …"
type input "d't'c"
type textarea "Если ориентироваться на себес переводчиков, которые с дипломом, то ставка 7800 …"
type input "d't"
type textarea "Если ориентироваться на себес переводчиков, которые с дипломом, то ставка 7800 …"
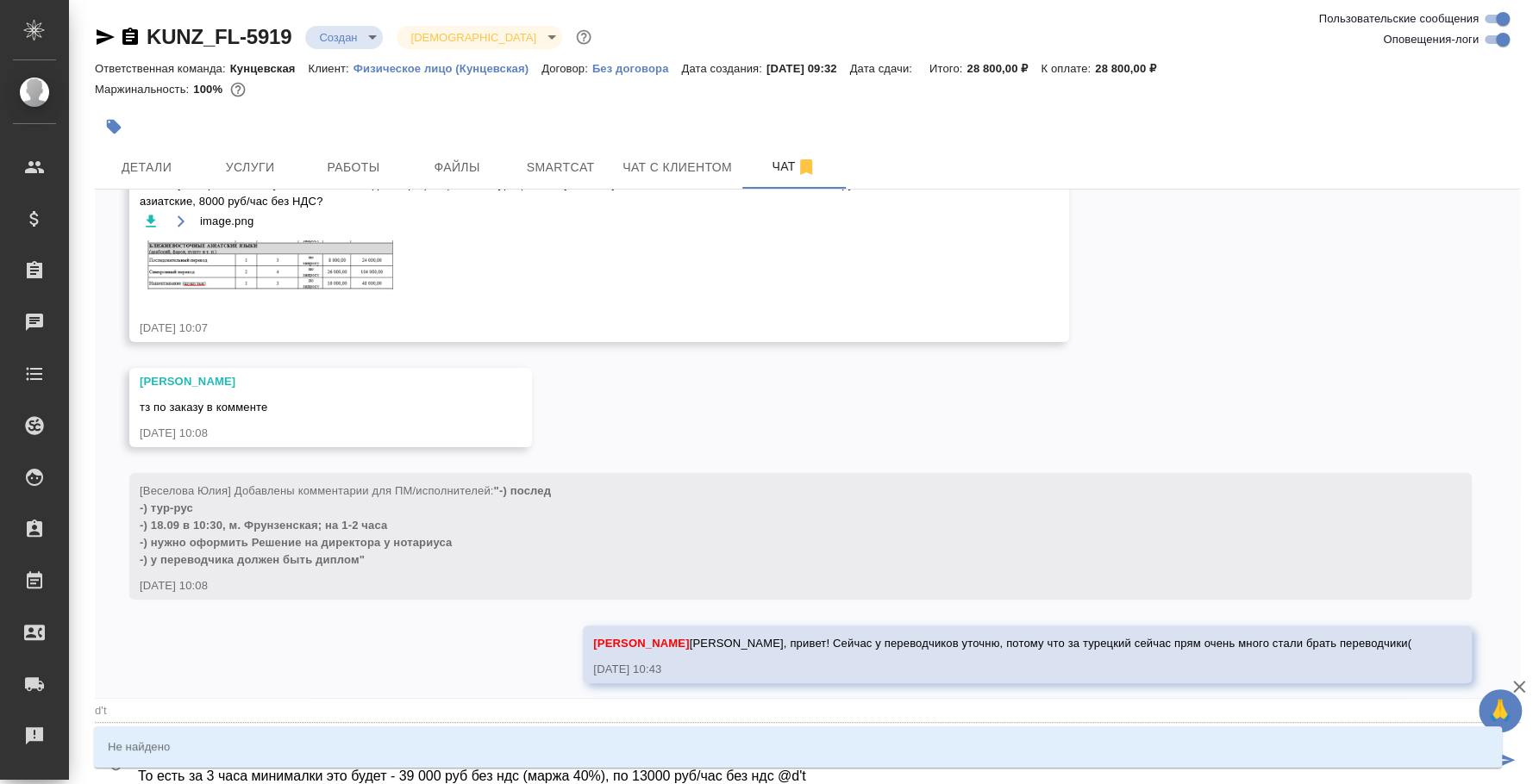
type input "d"
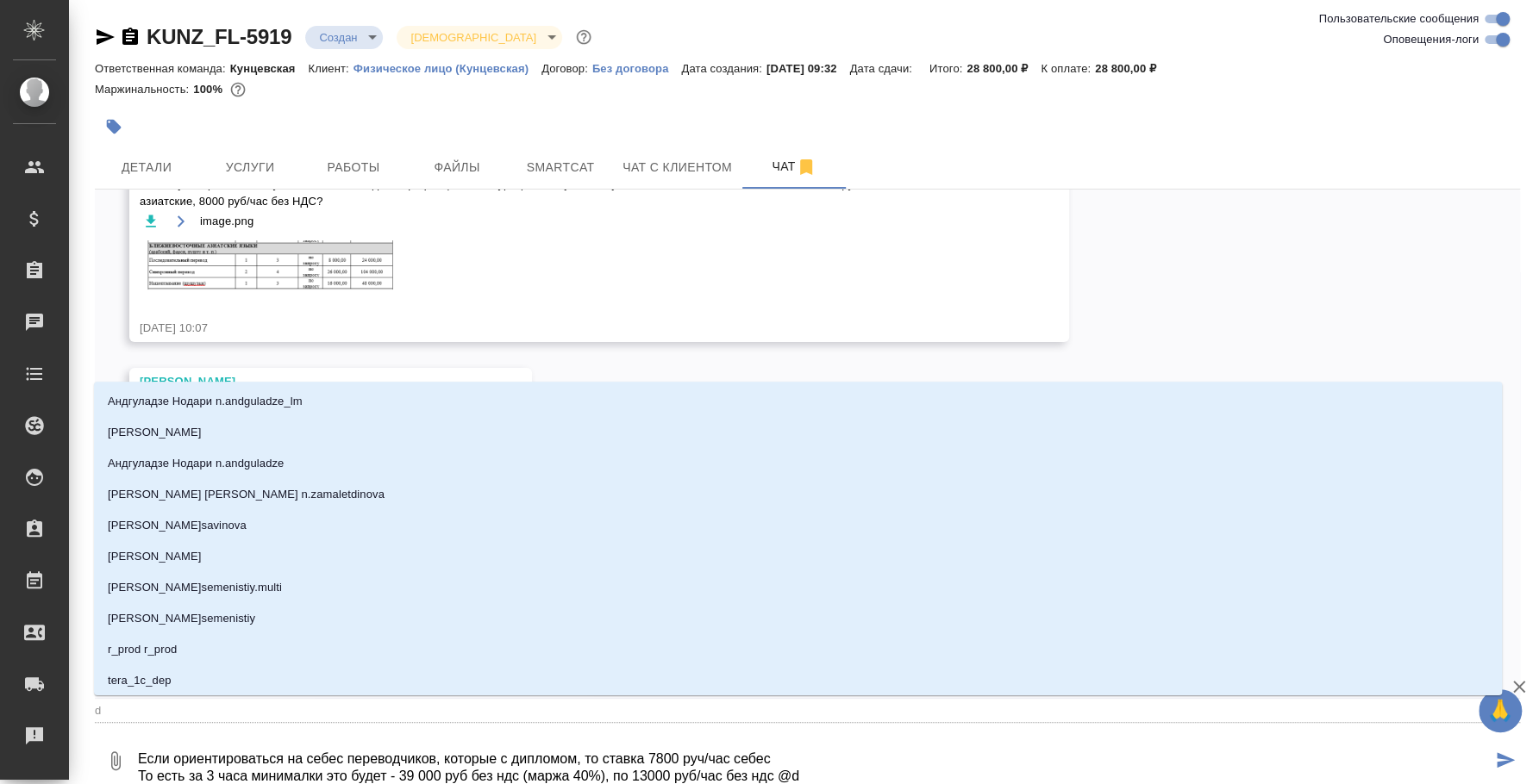
type textarea "Если ориентироваться на себес переводчиков, которые с дипломом, то ставка 7800 …"
type input "в"
type textarea "Если ориентироваться на себес переводчиков, которые с дипломом, то ставка 7800 …"
type input "ве"
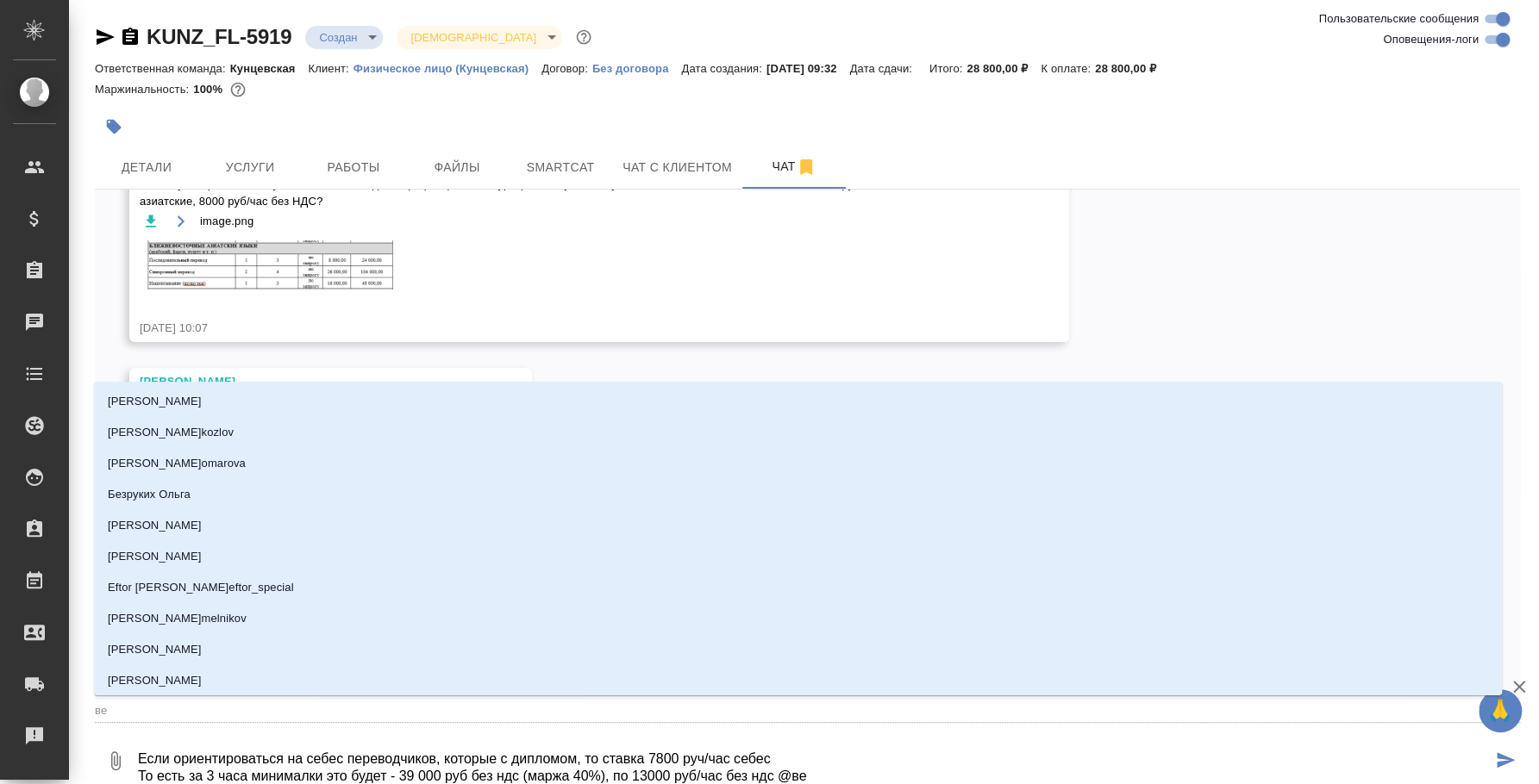
type textarea "Если ориентироваться на себес переводчиков, которые с дипломом, то ставка 7800 …"
type input "вес"
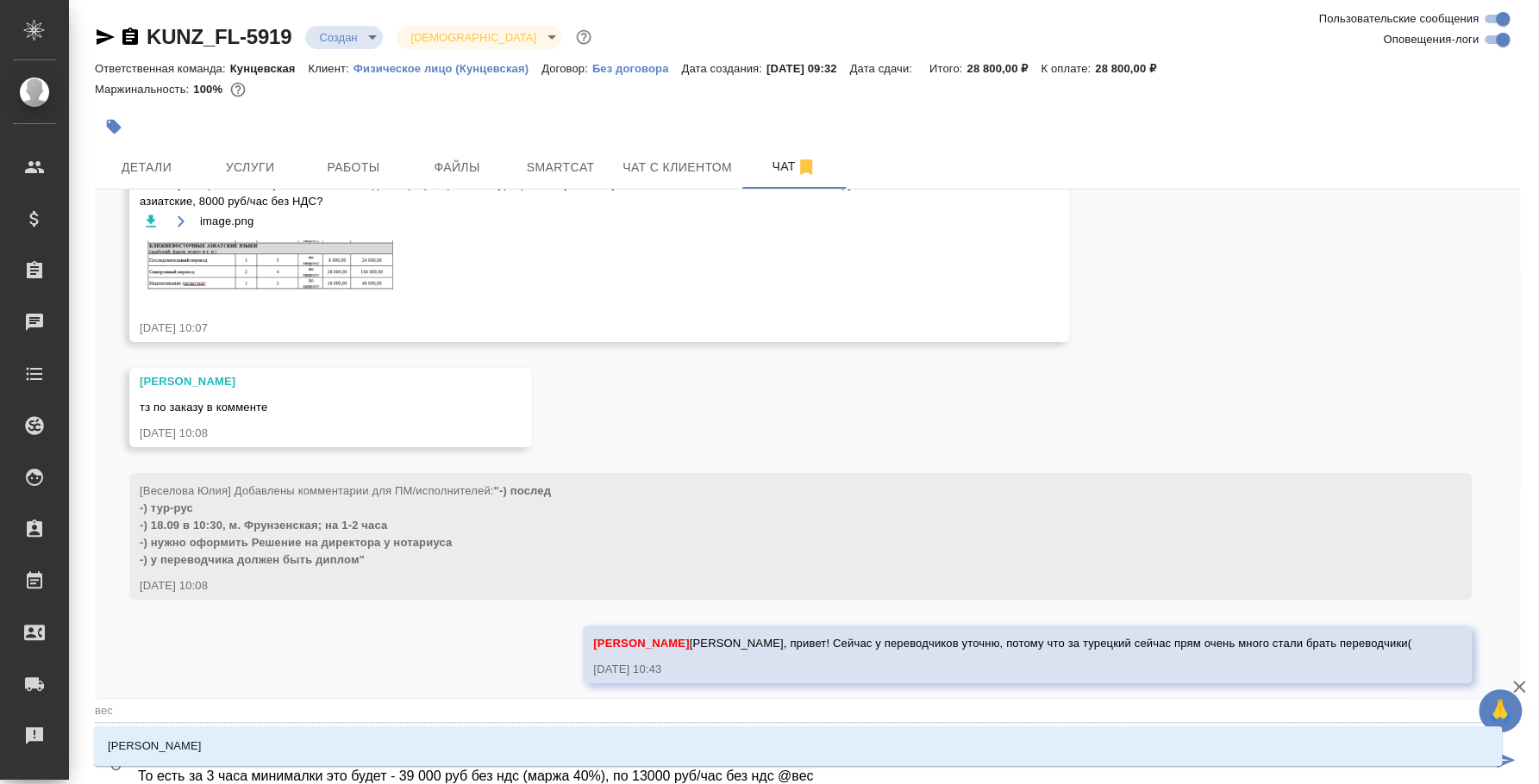
type textarea "Если ориентироваться на себес переводчиков, которые с дипломом, то ставка 7800 …"
type input "весе"
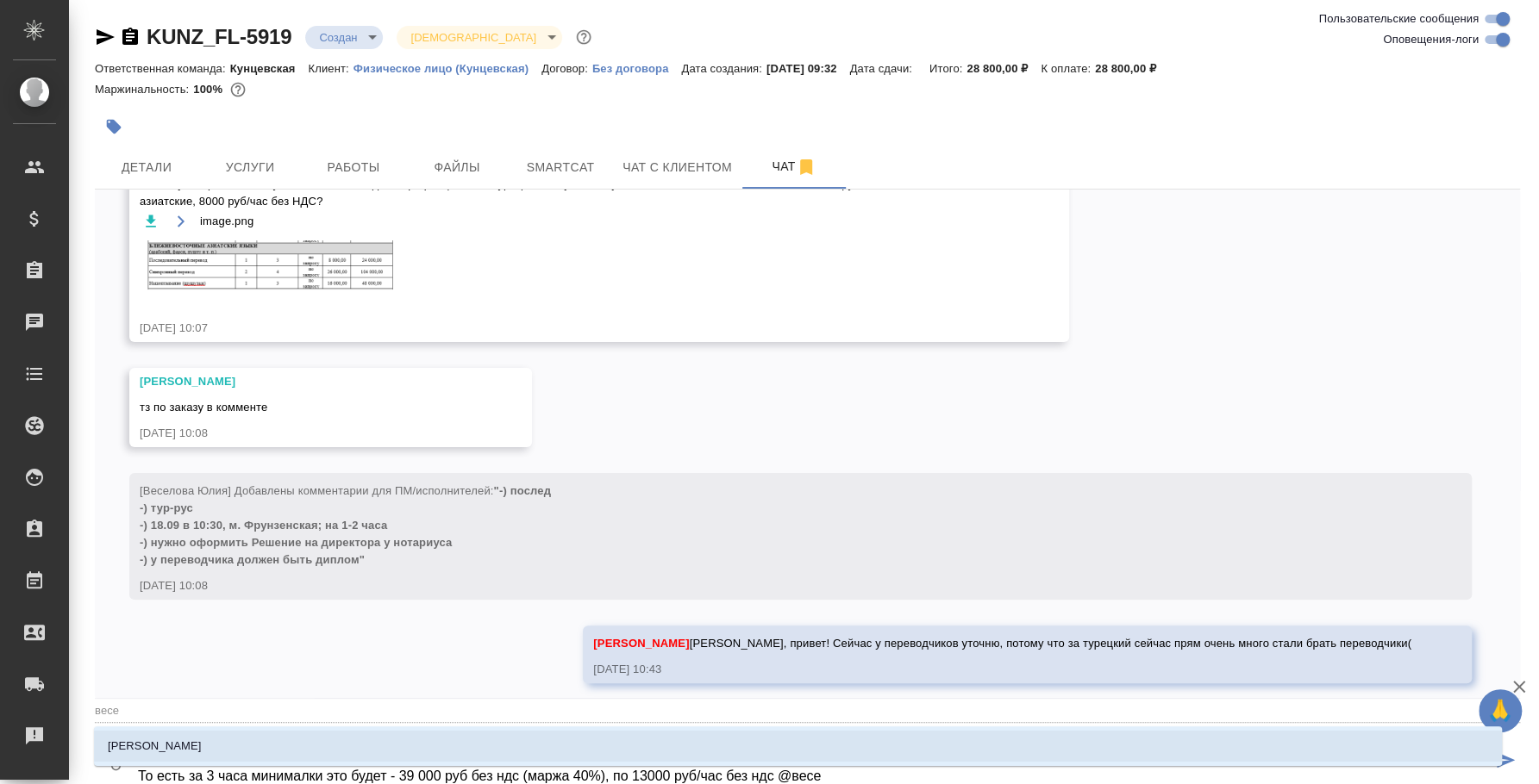
click at [895, 743] on li "[PERSON_NAME]" at bounding box center [798, 746] width 1408 height 31
click at [906, 747] on li "[PERSON_NAME]" at bounding box center [798, 746] width 1408 height 31
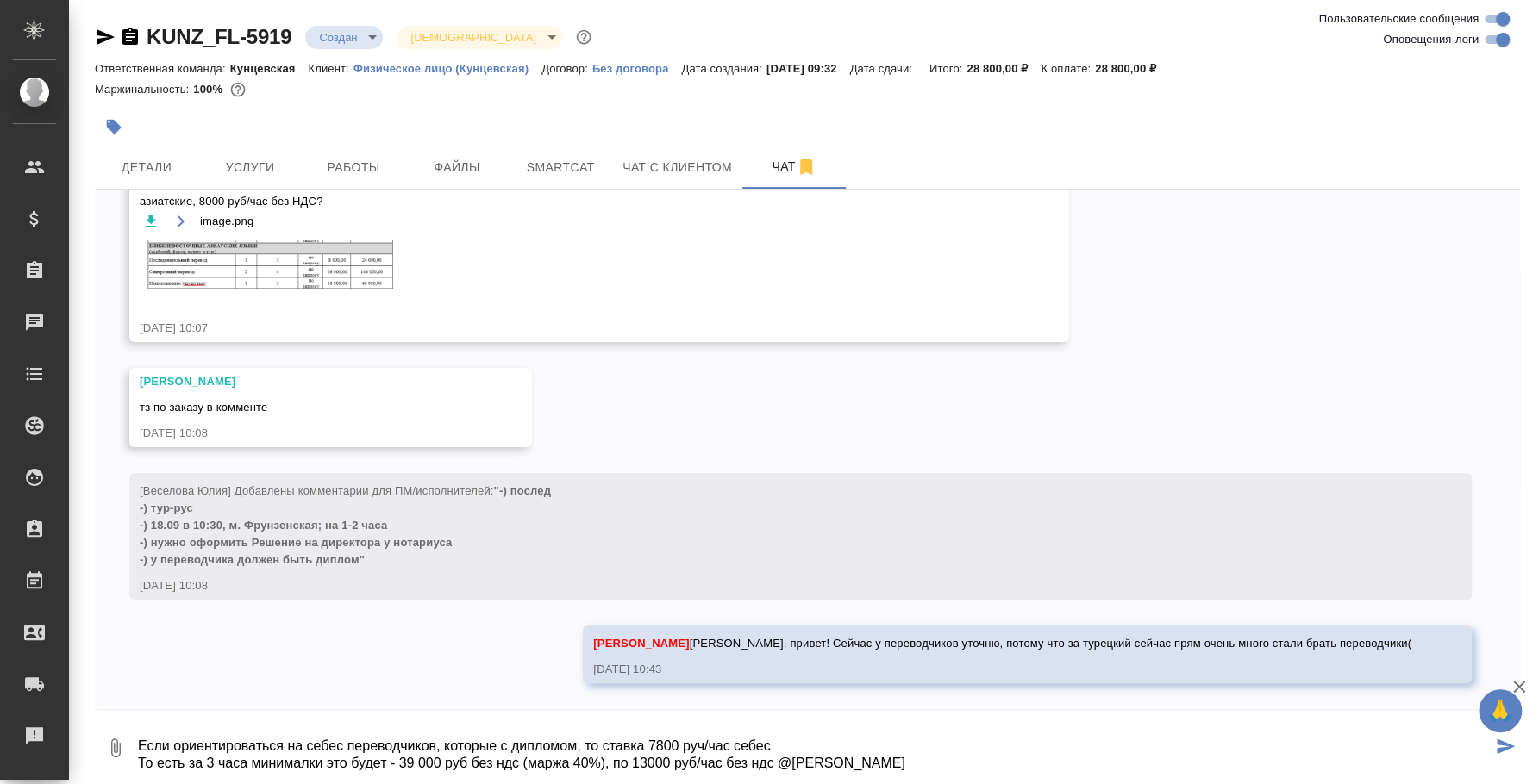
type textarea "Если ориентироваться на себес переводчиков, которые с дипломом, то ставка 7800 …"
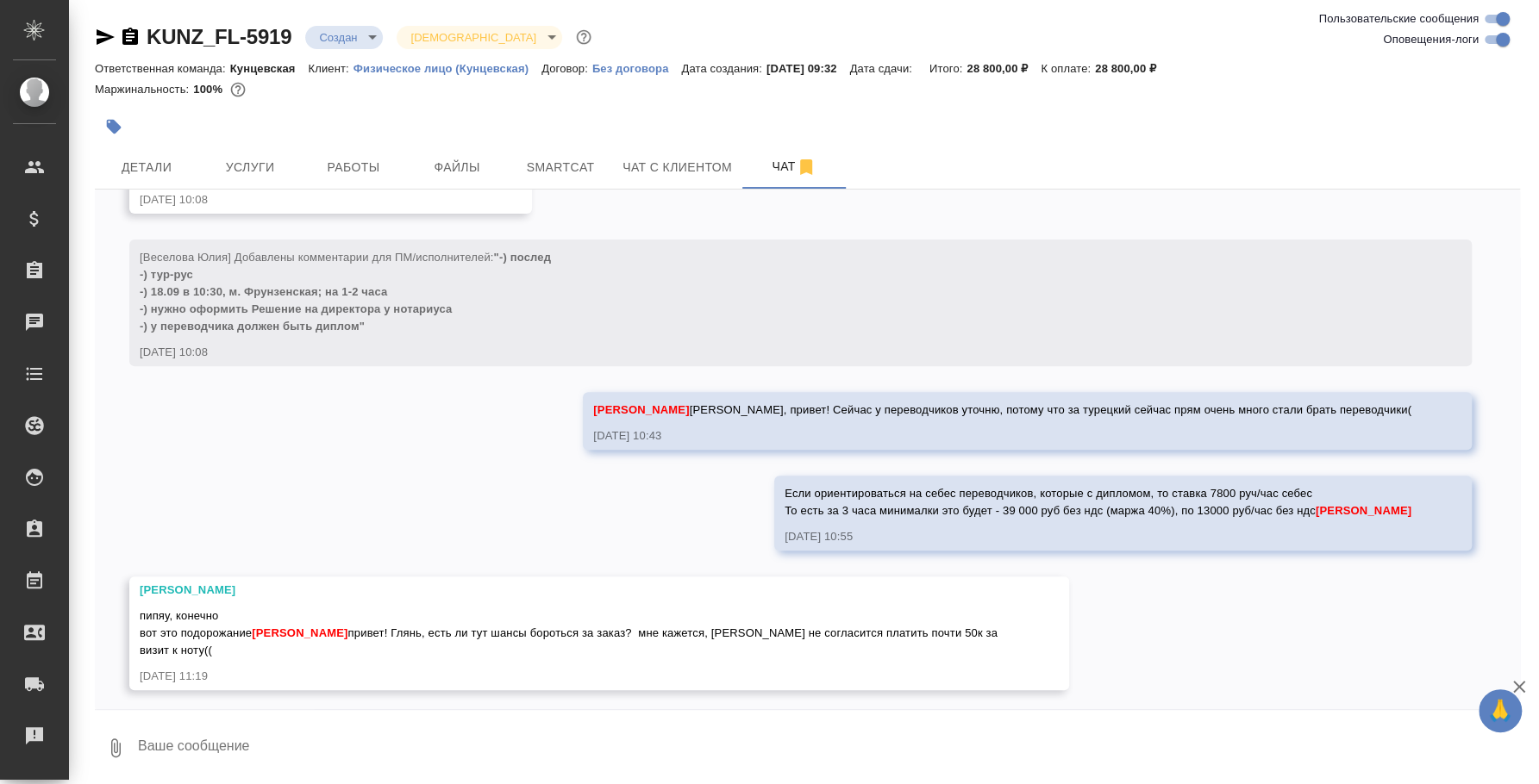
scroll to position [394, 0]
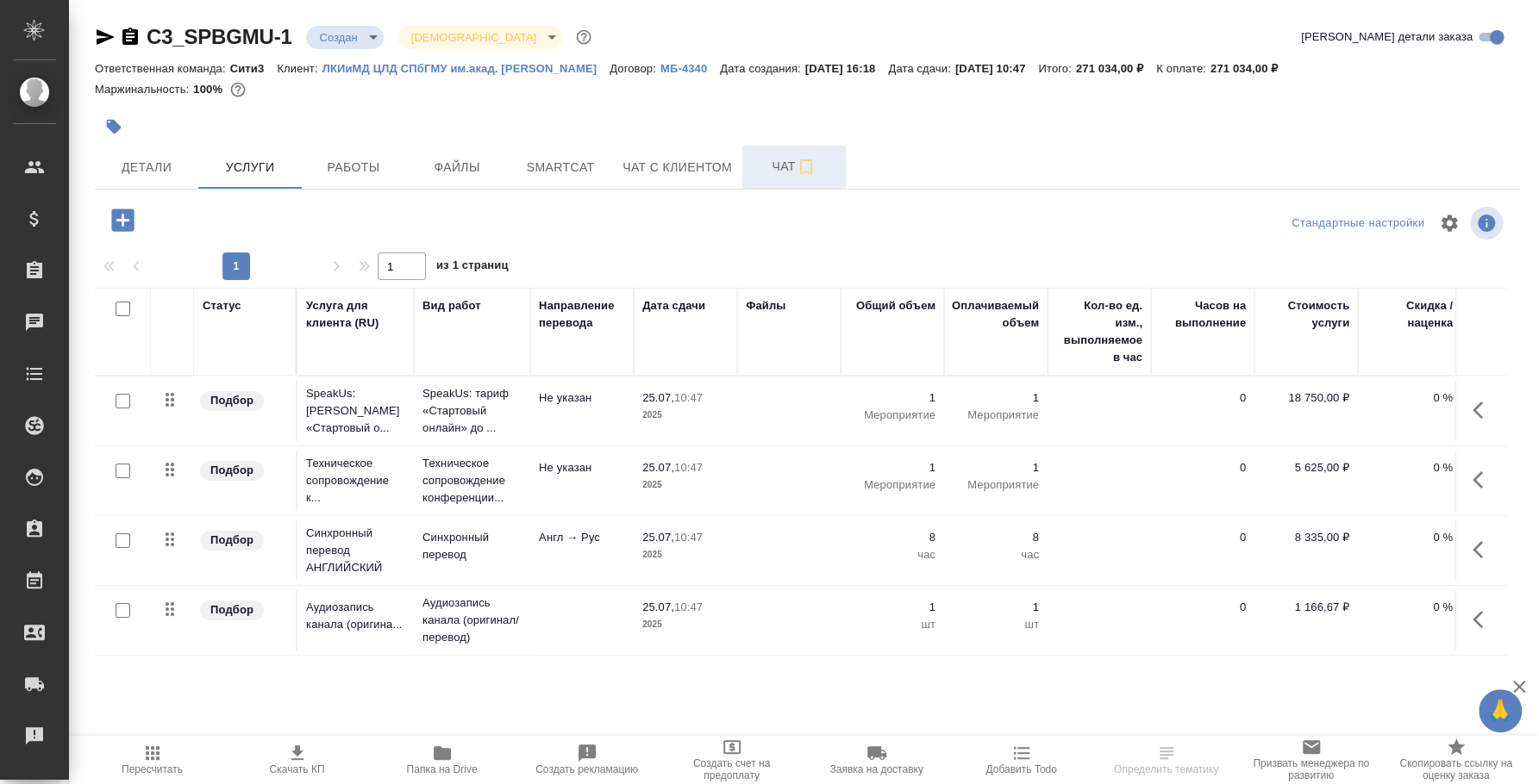
click at [801, 168] on icon "button" at bounding box center [806, 167] width 12 height 15
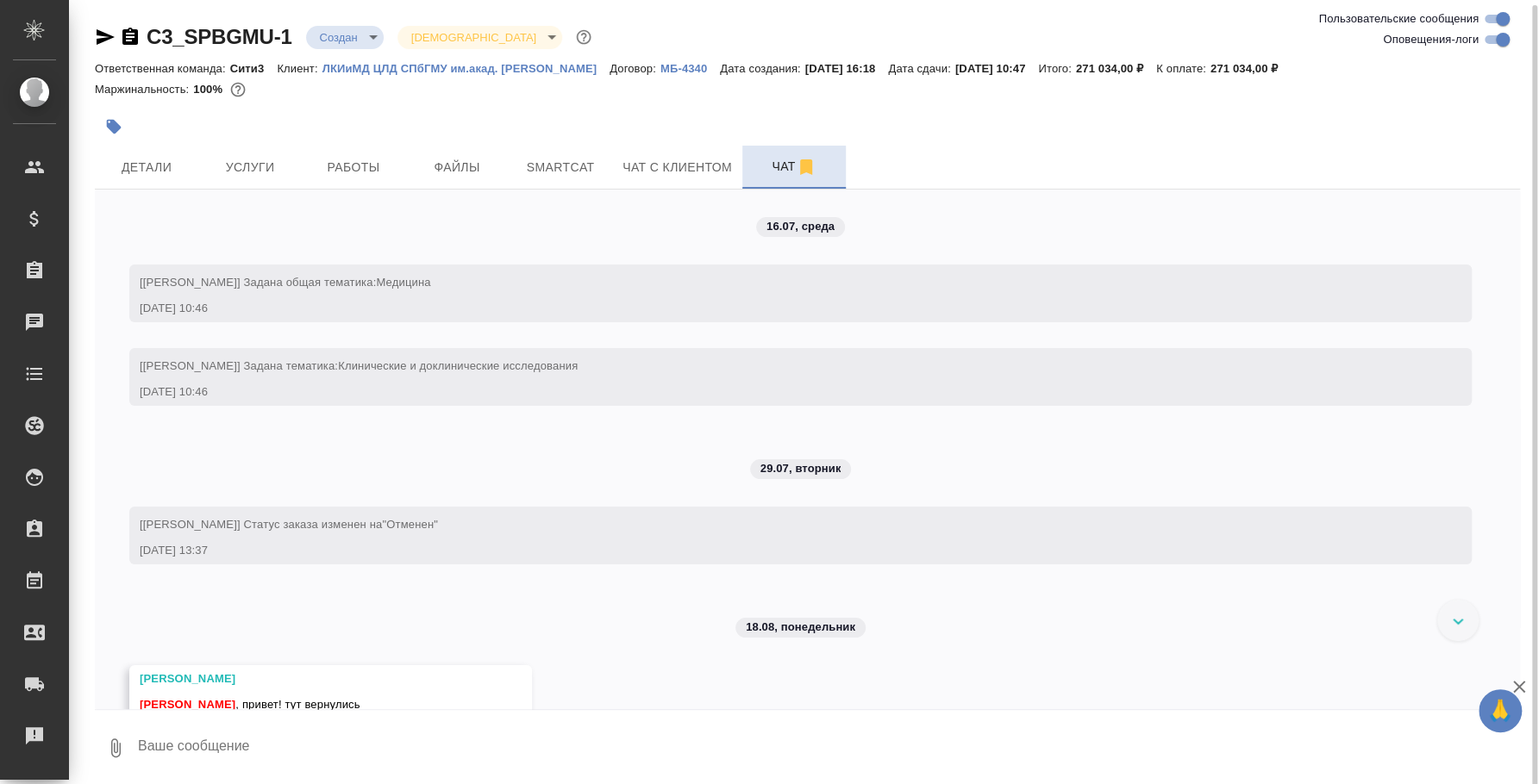
scroll to position [3, 0]
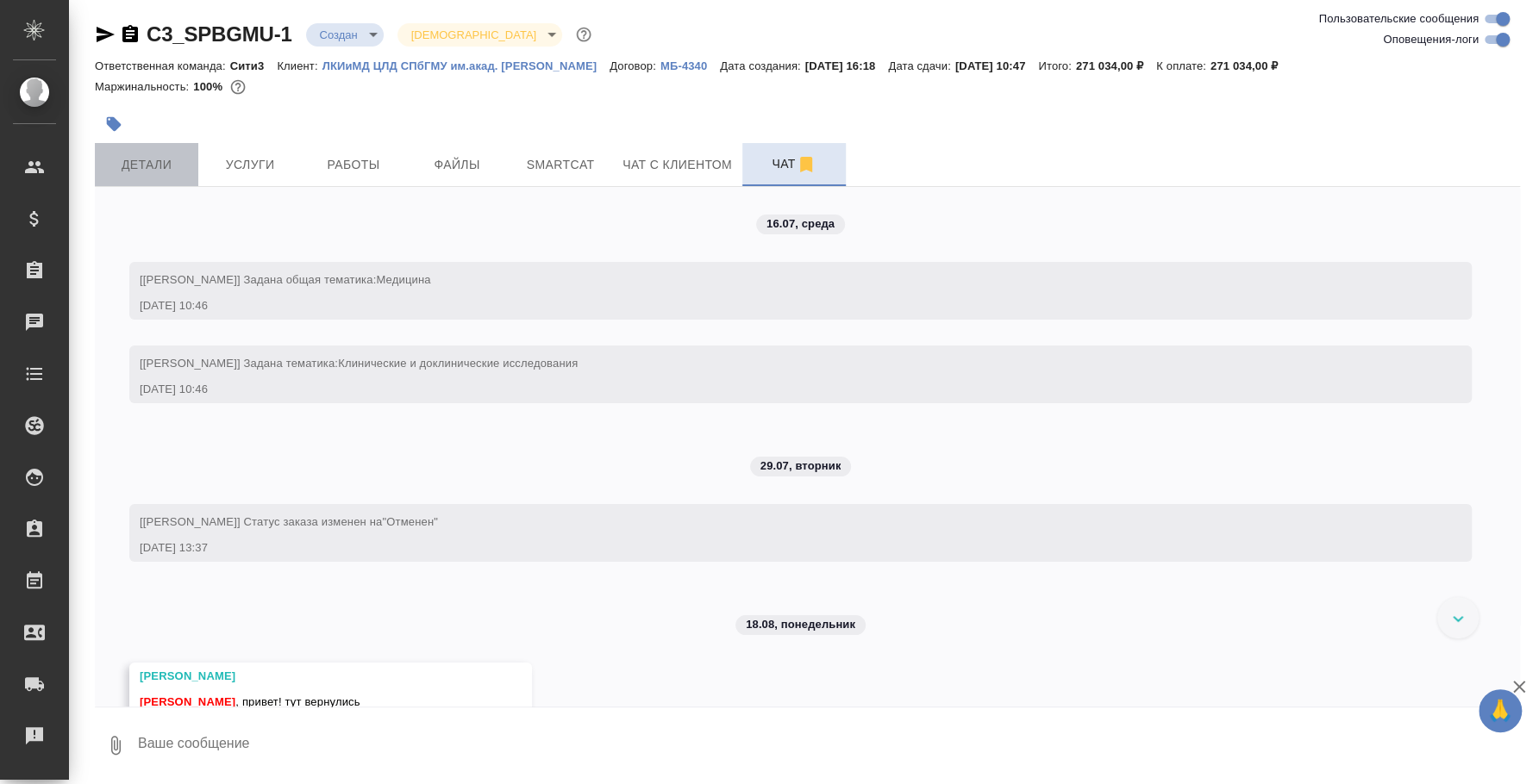
click at [151, 156] on span "Детали" at bounding box center [146, 165] width 83 height 22
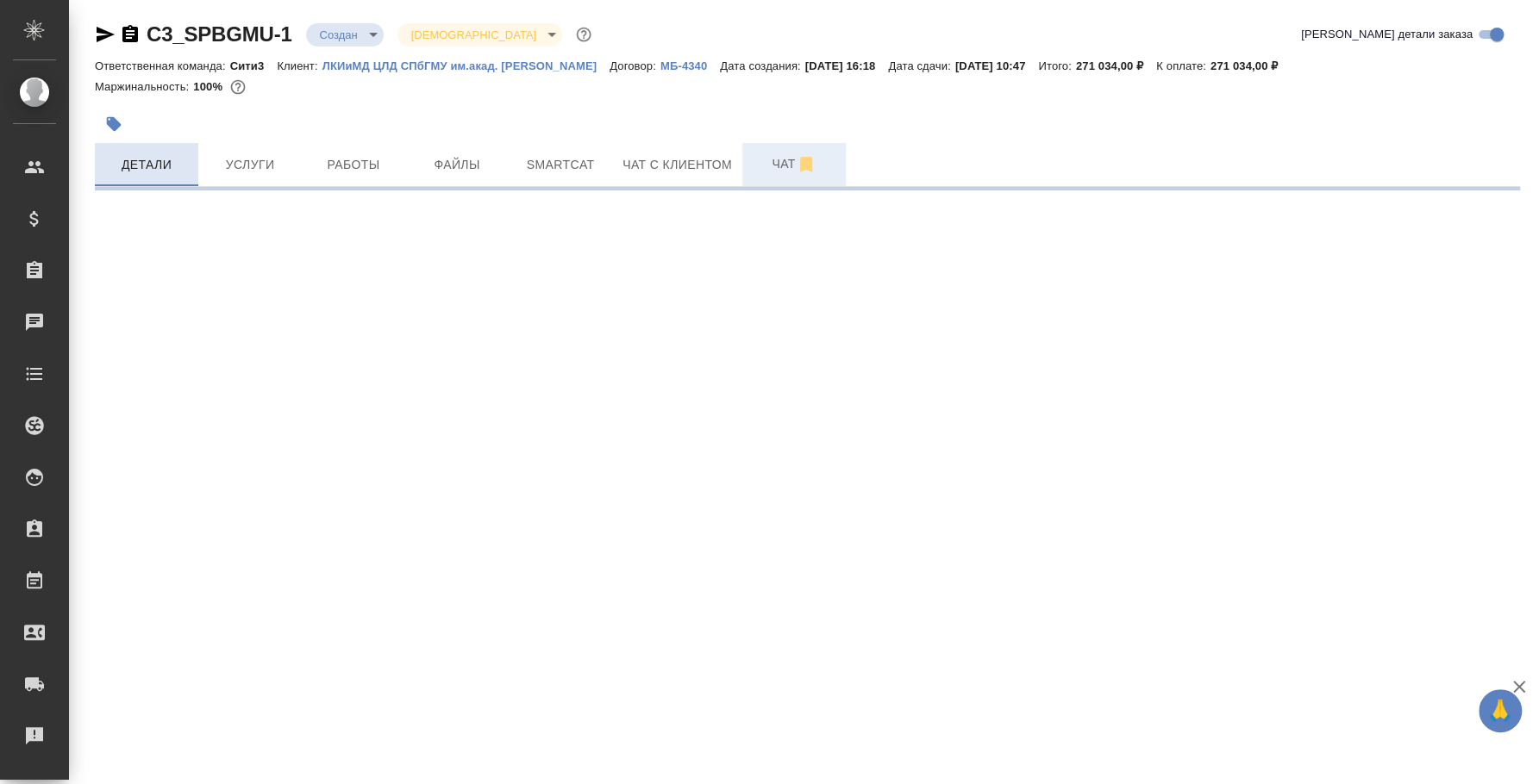
select select "RU"
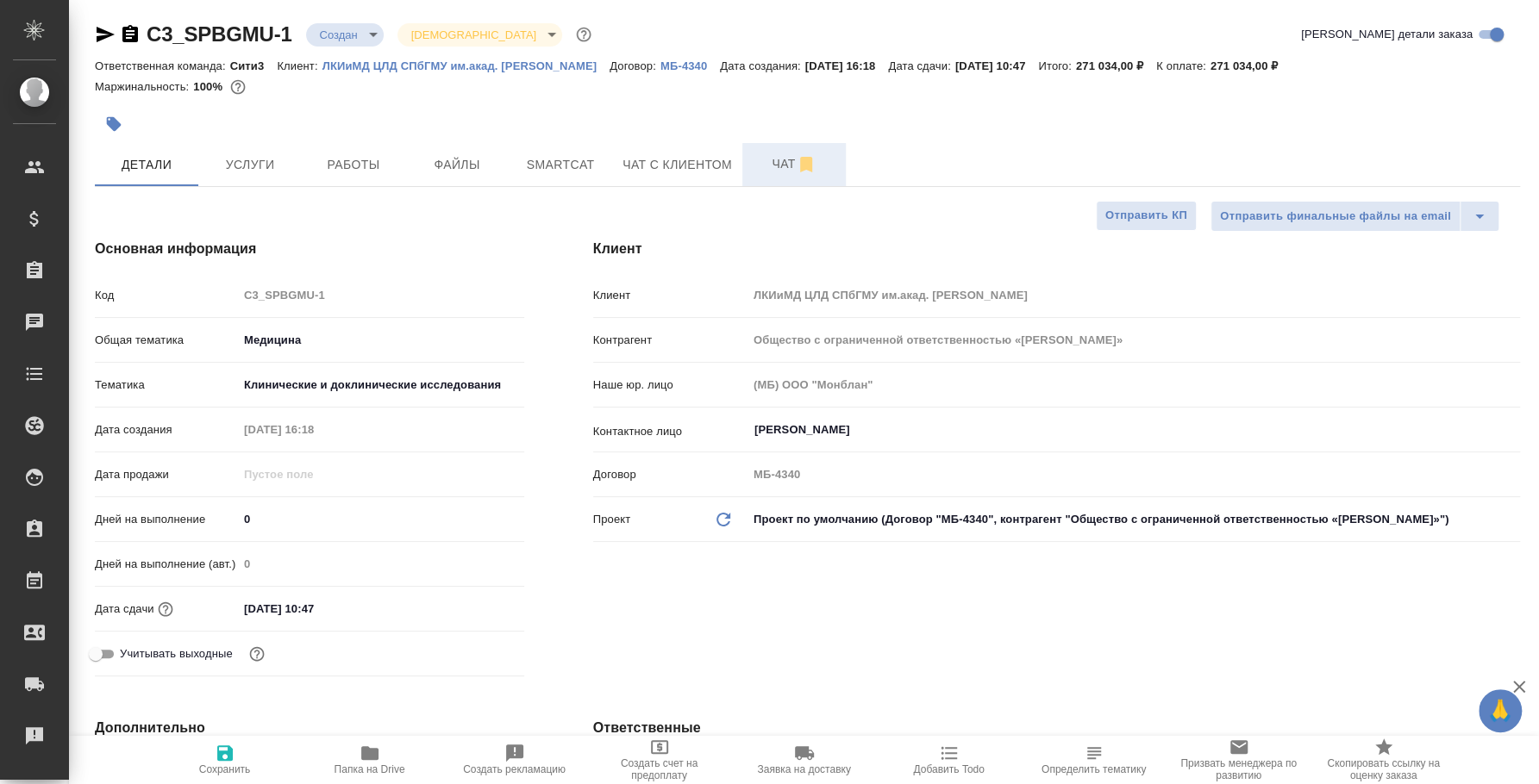
type textarea "x"
click at [213, 165] on span "Услуги" at bounding box center [250, 165] width 83 height 22
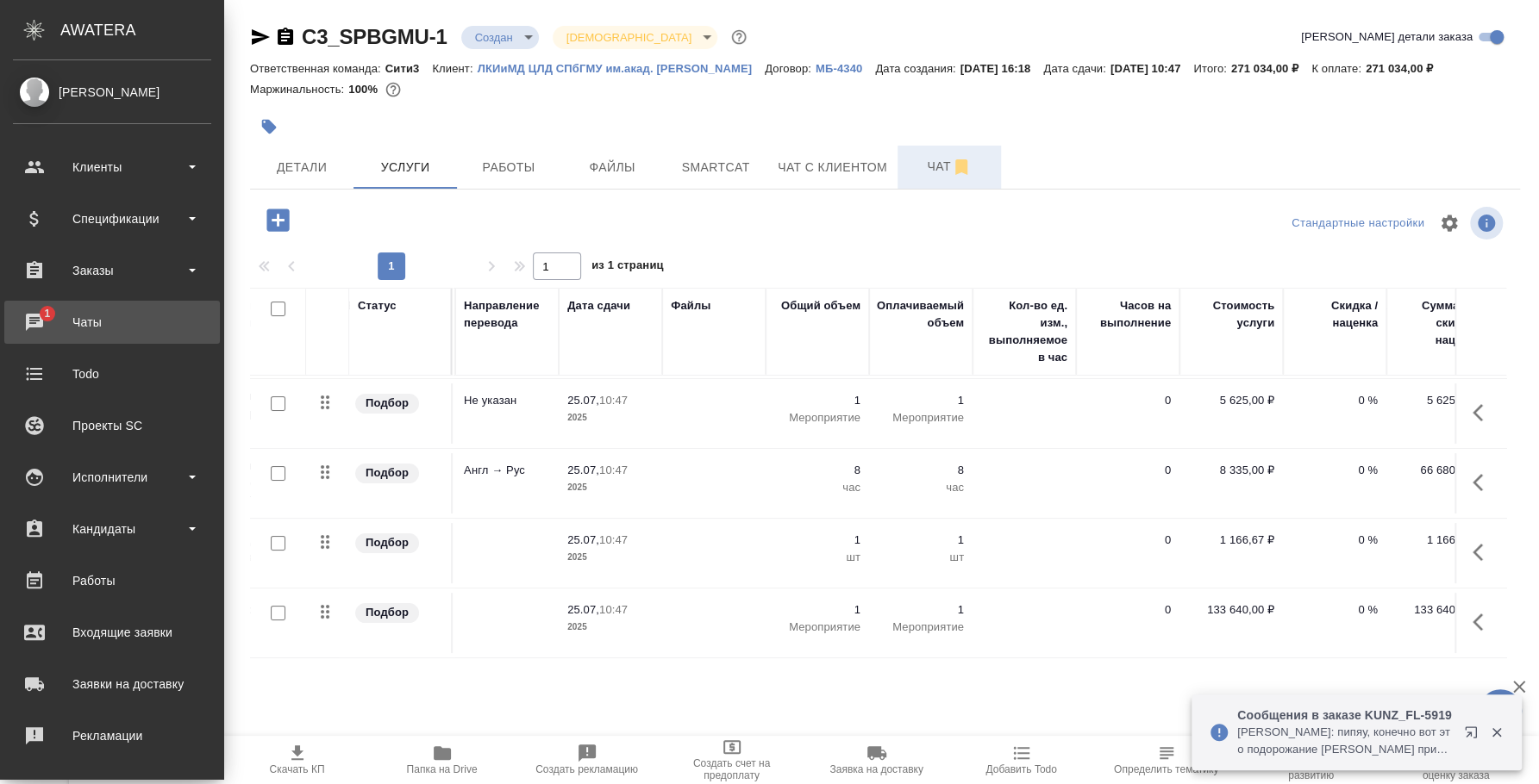
click at [59, 316] on div "Чаты" at bounding box center [113, 321] width 198 height 26
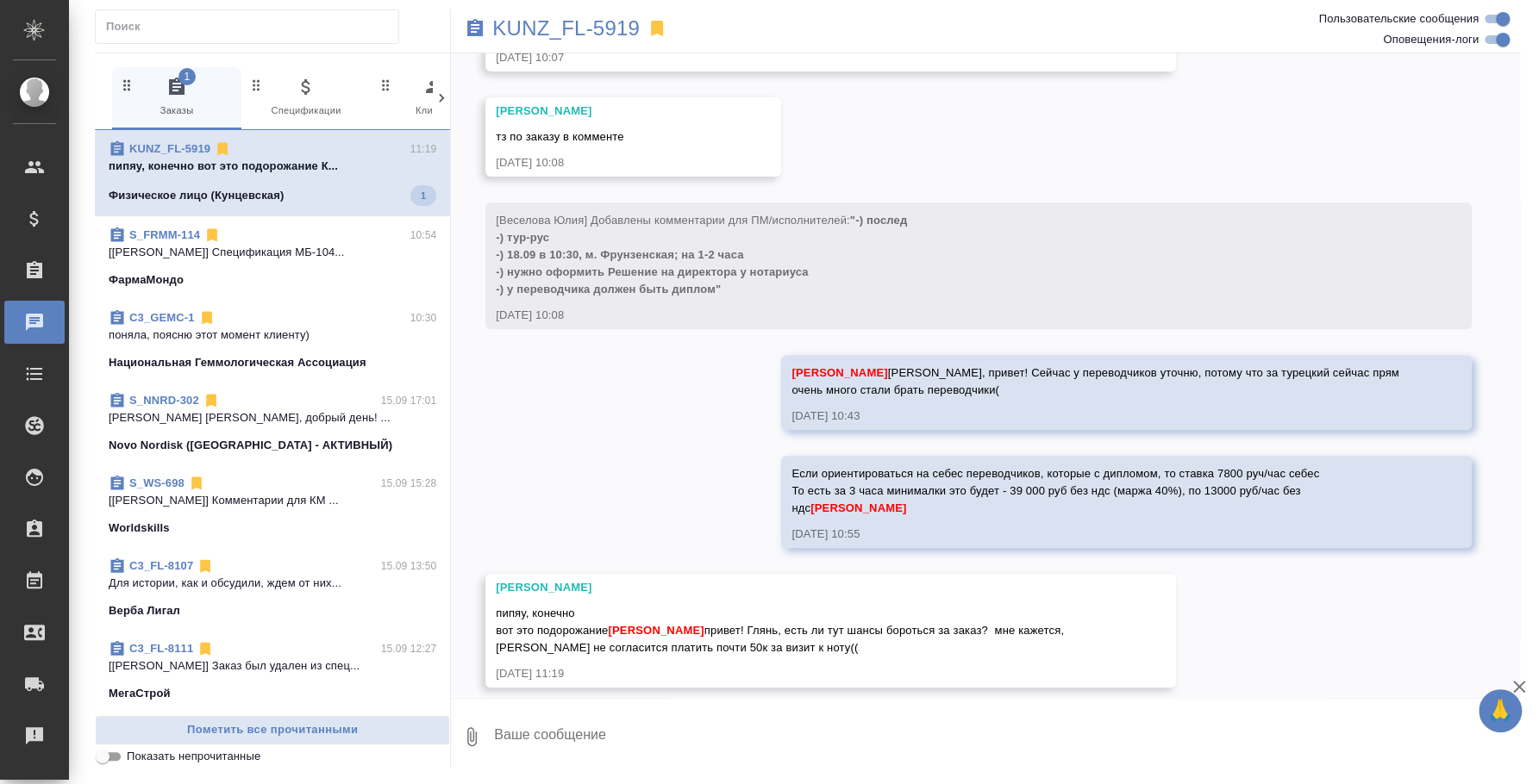
scroll to position [338, 0]
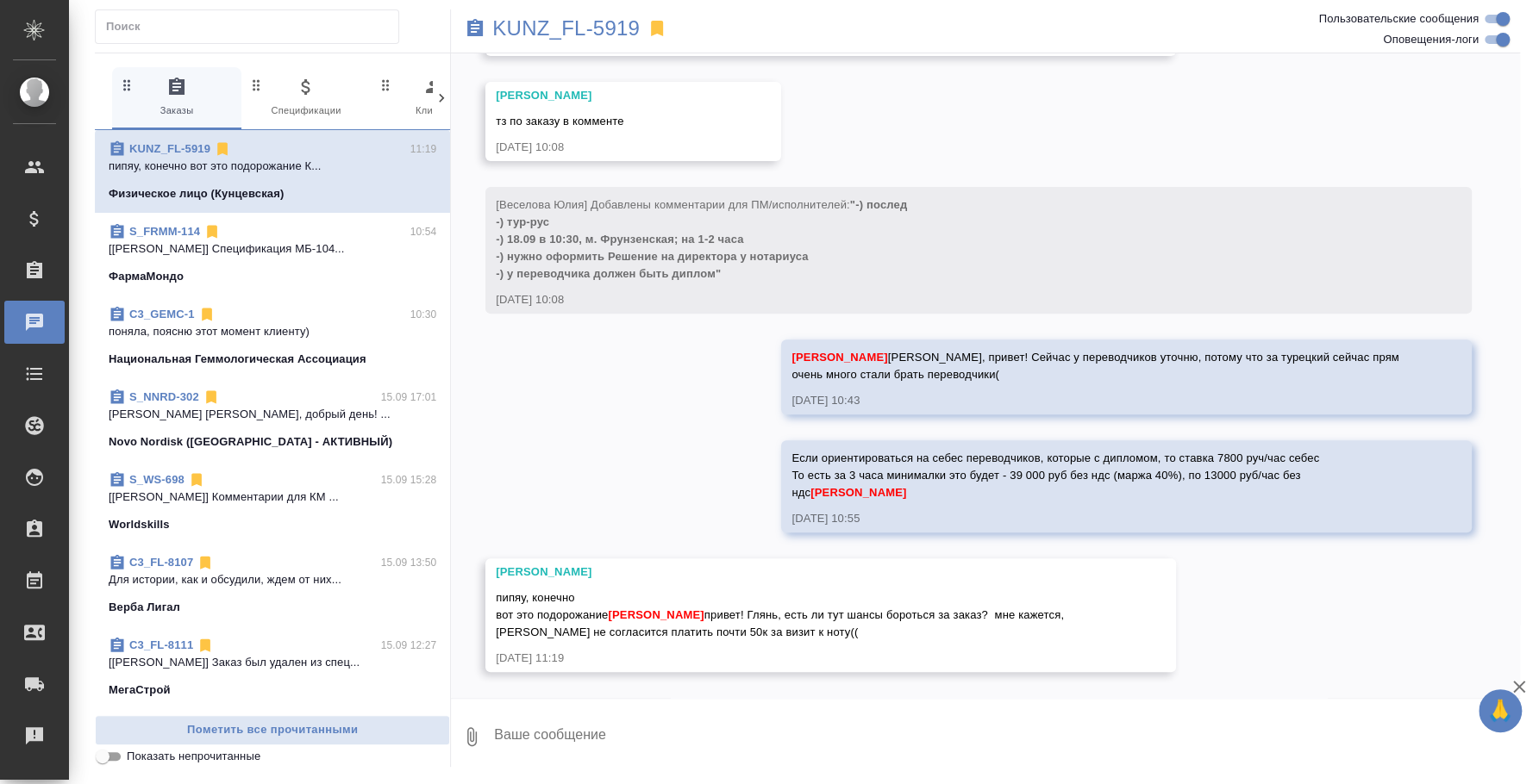
click at [736, 728] on textarea at bounding box center [1006, 736] width 1028 height 58
type textarea "Н"
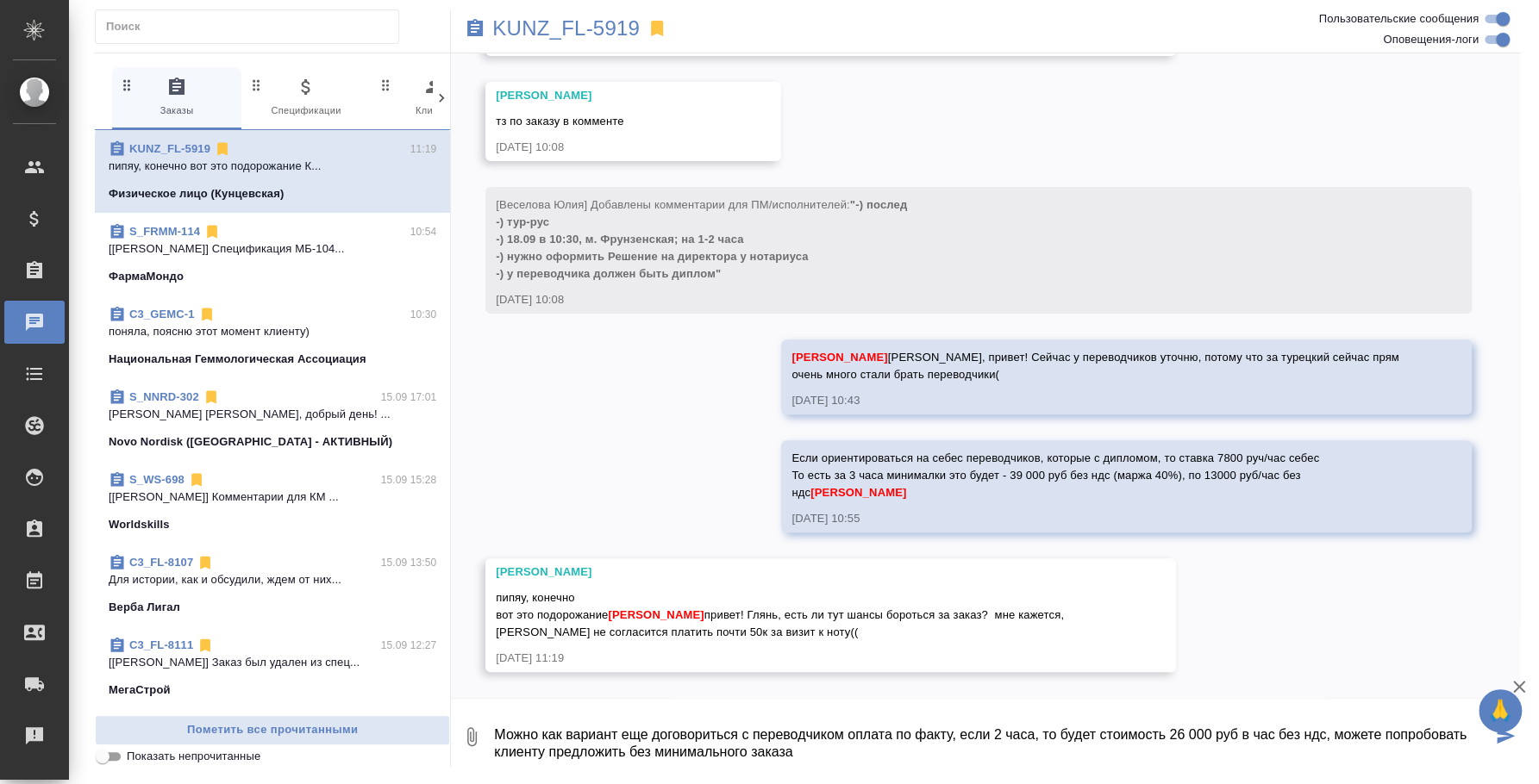
click at [882, 749] on textarea "Можно как вариант еще договориться с переводчиком оплата по факту, если 2 часа,…" at bounding box center [991, 736] width 999 height 58
type textarea "Можно как вариант еще договориться с переводчиком оплата по факту, если 2 часа,…"
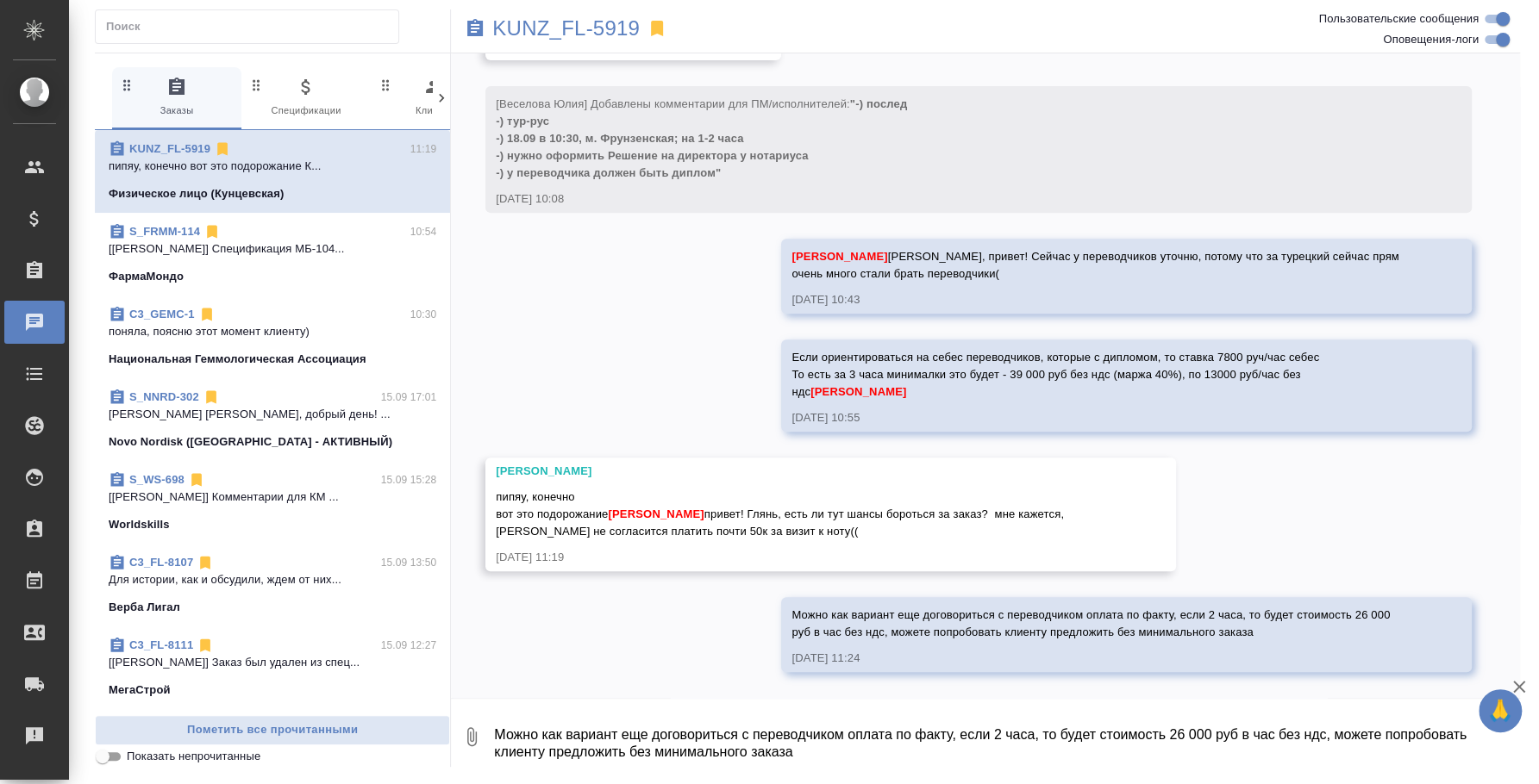
scroll to position [439, 0]
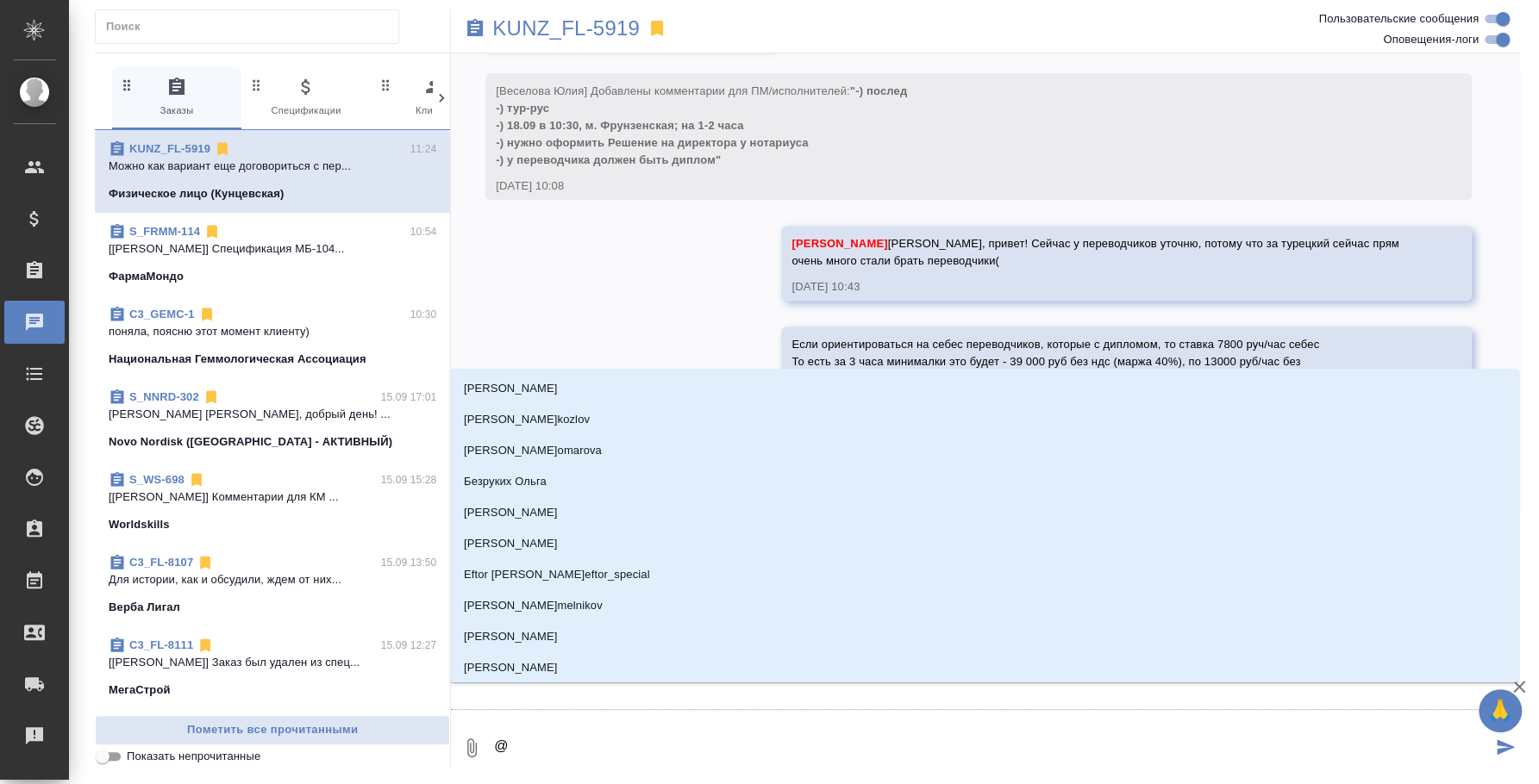
type textarea "@d"
type input "d"
type textarea "@d't"
type input "d't"
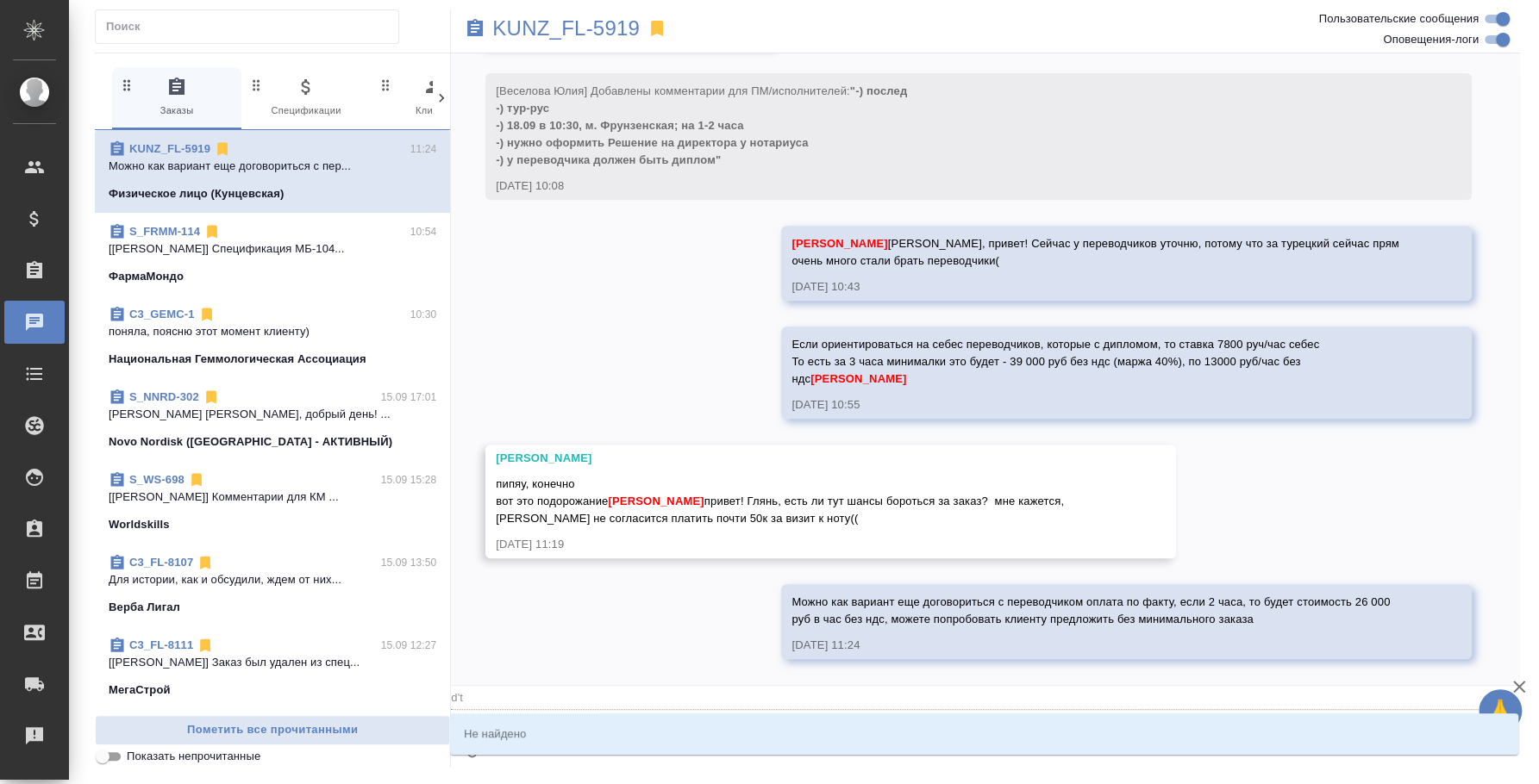
type textarea "@d't'c"
type input "d't'c"
type textarea "@d't'c't"
type input "d't'c't"
type textarea "@d't'c"
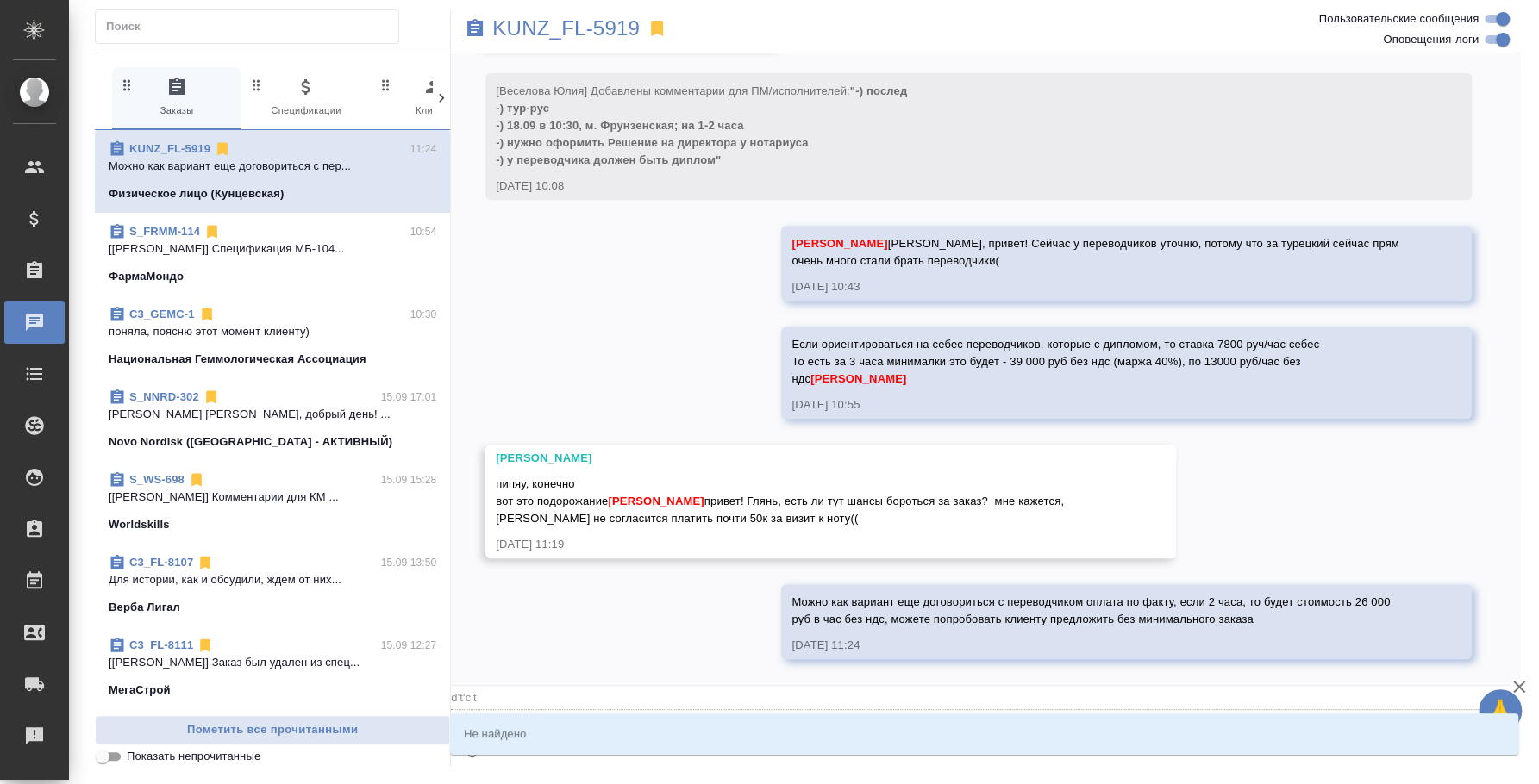
type input "d't'c"
type textarea "@d't"
type input "d't"
type textarea "@d"
type input "d"
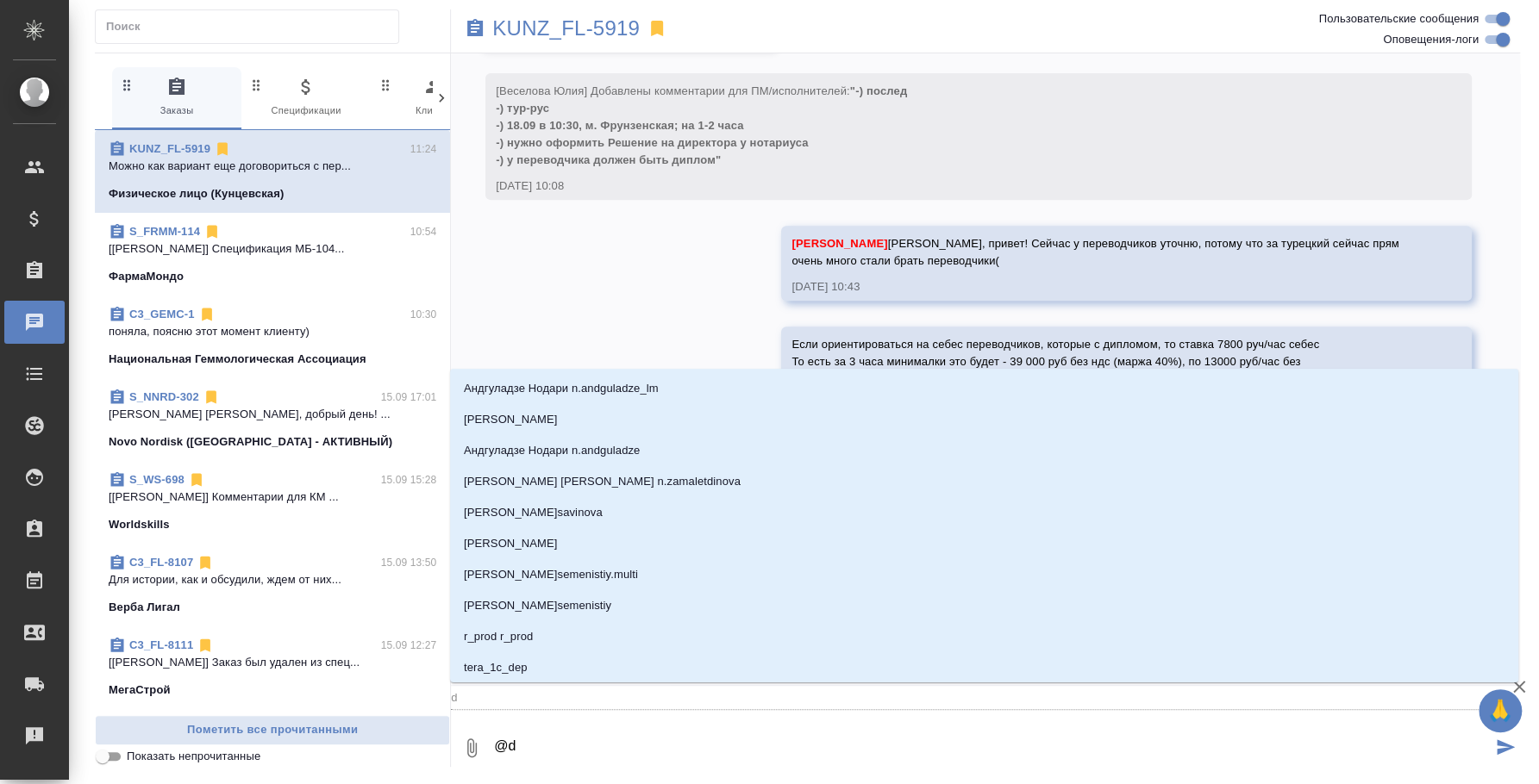
type textarea "@"
type textarea "@в"
type input "в"
type textarea "@вес"
type input "вес"
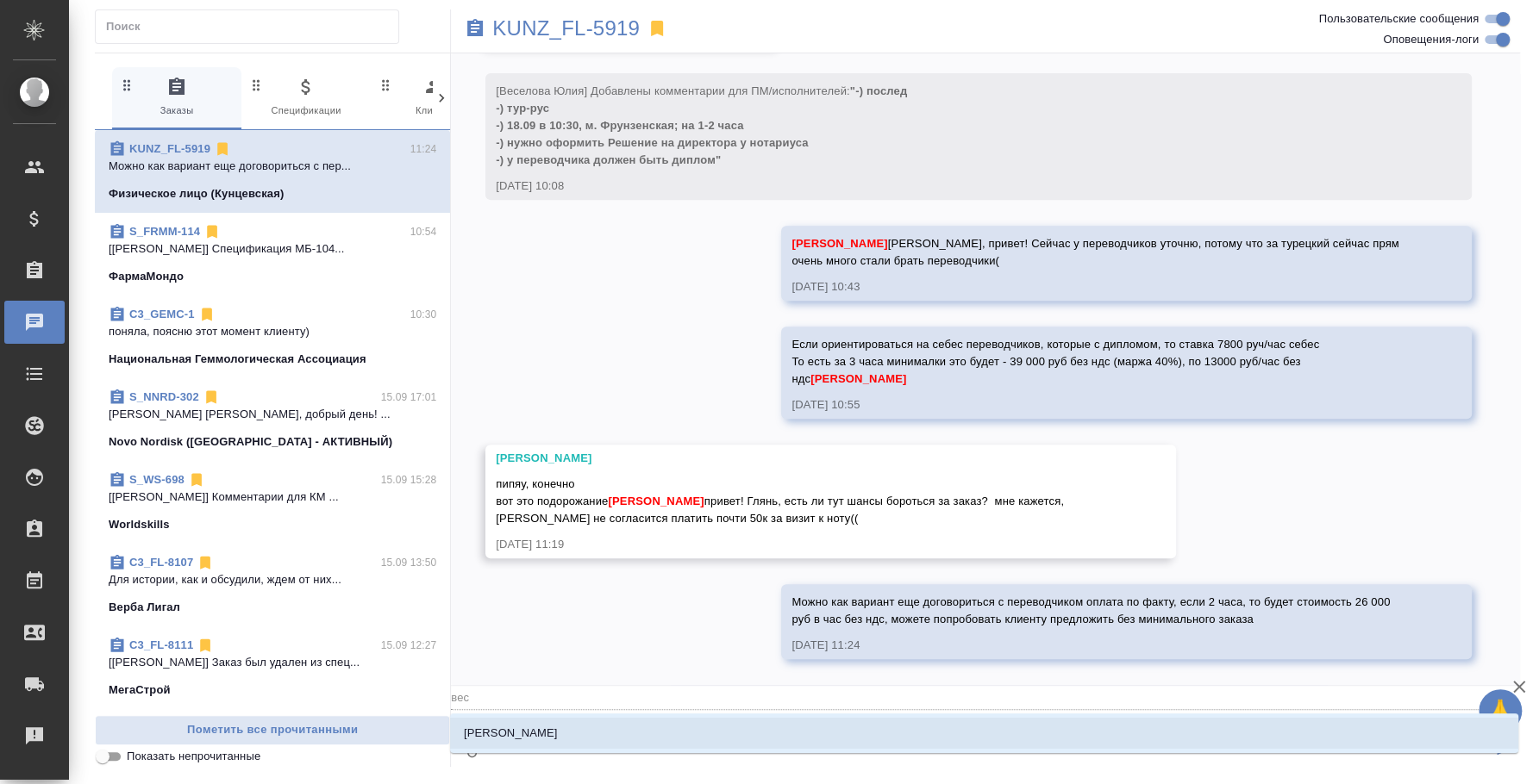
click at [884, 747] on li "[PERSON_NAME]" at bounding box center [985, 733] width 1069 height 31
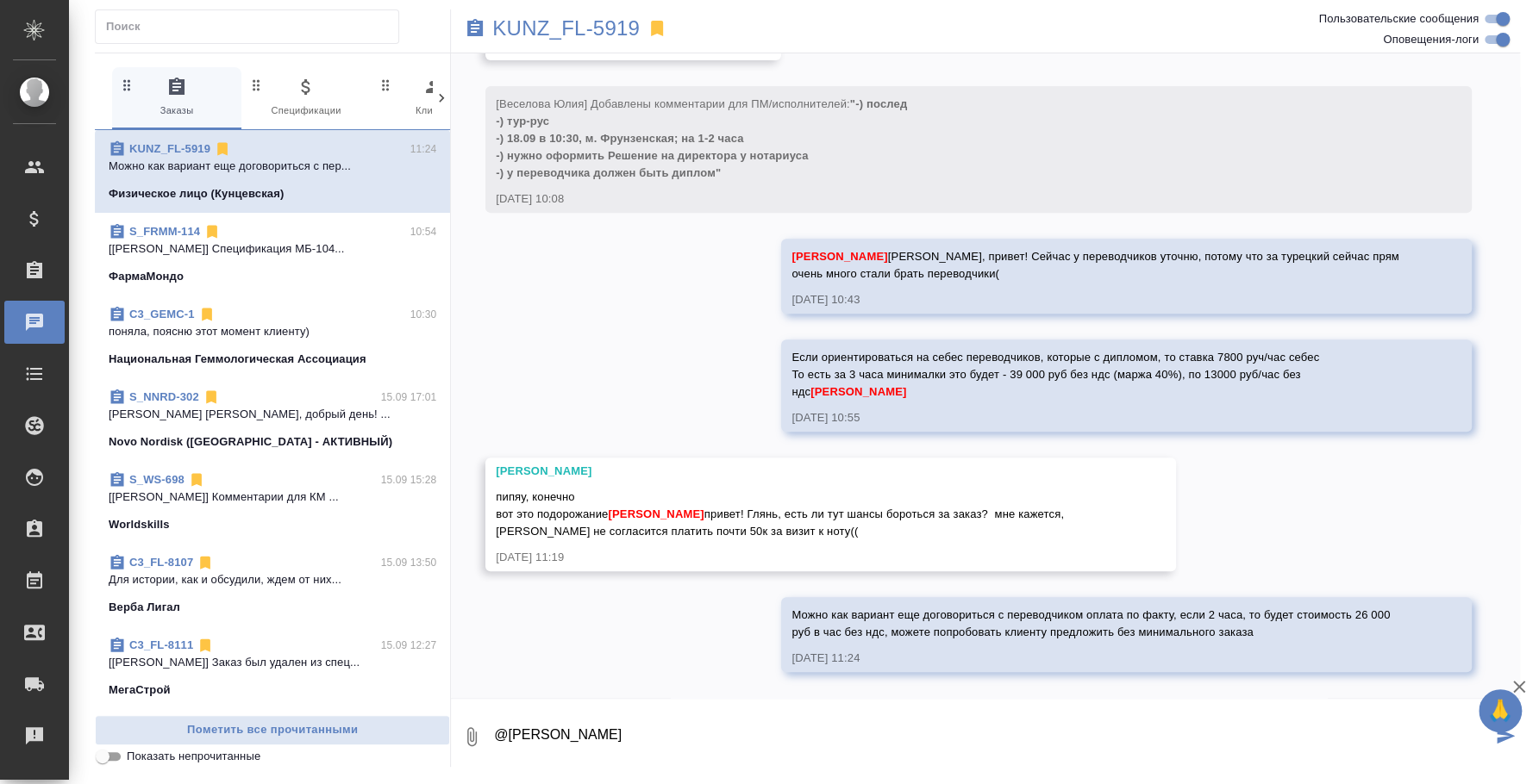
type textarea "@Веселова Юлия"
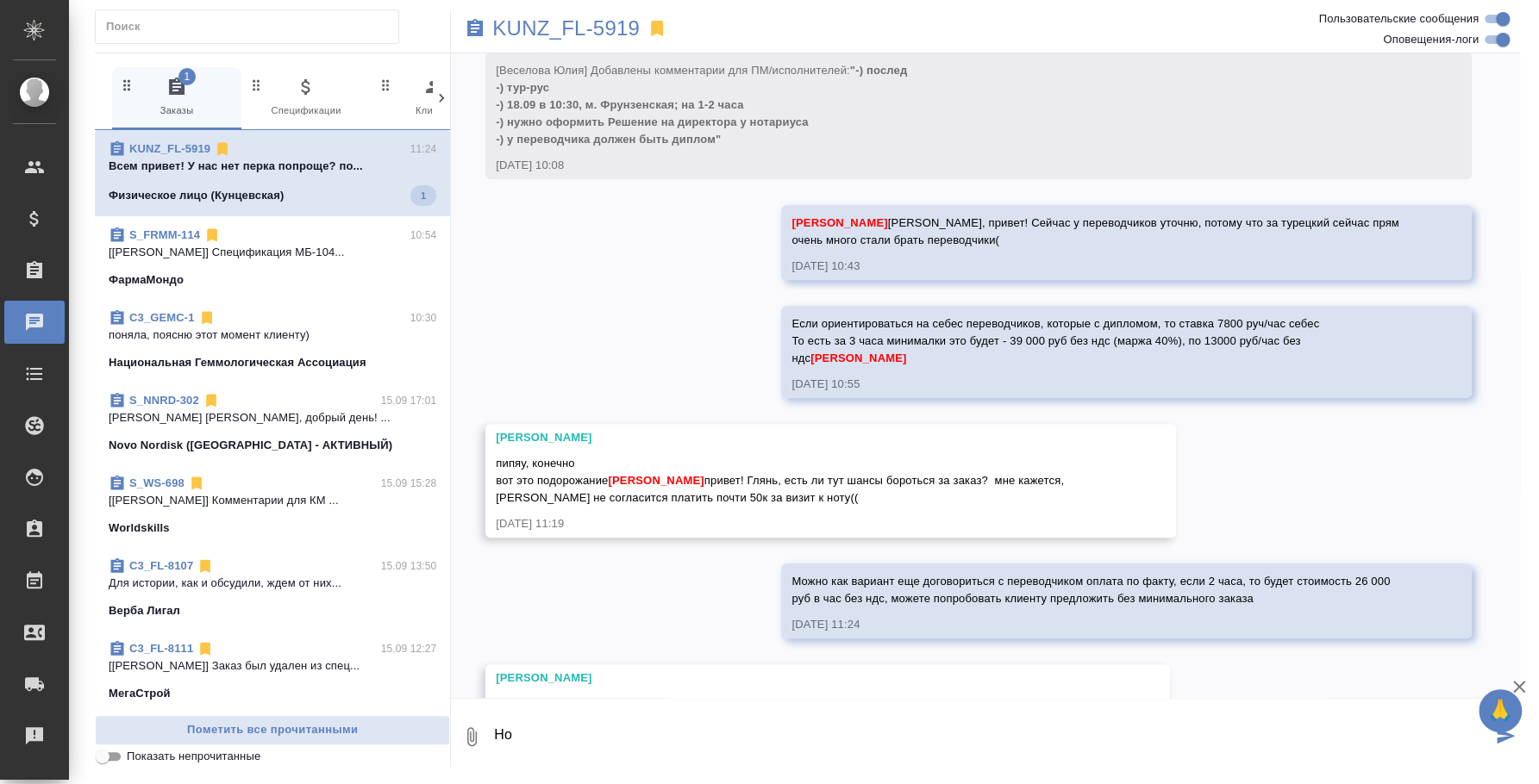
scroll to position [645, 0]
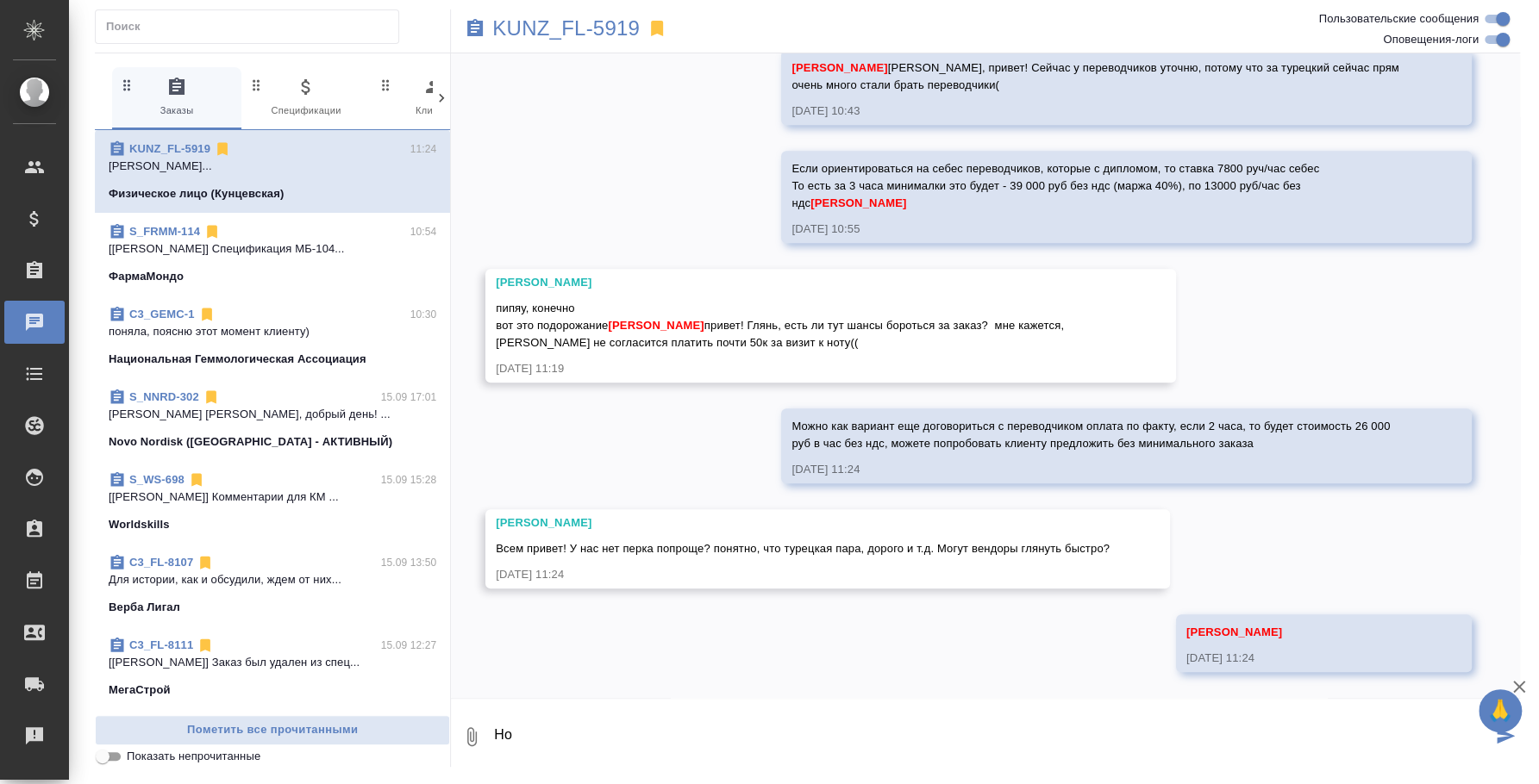
type textarea "Н"
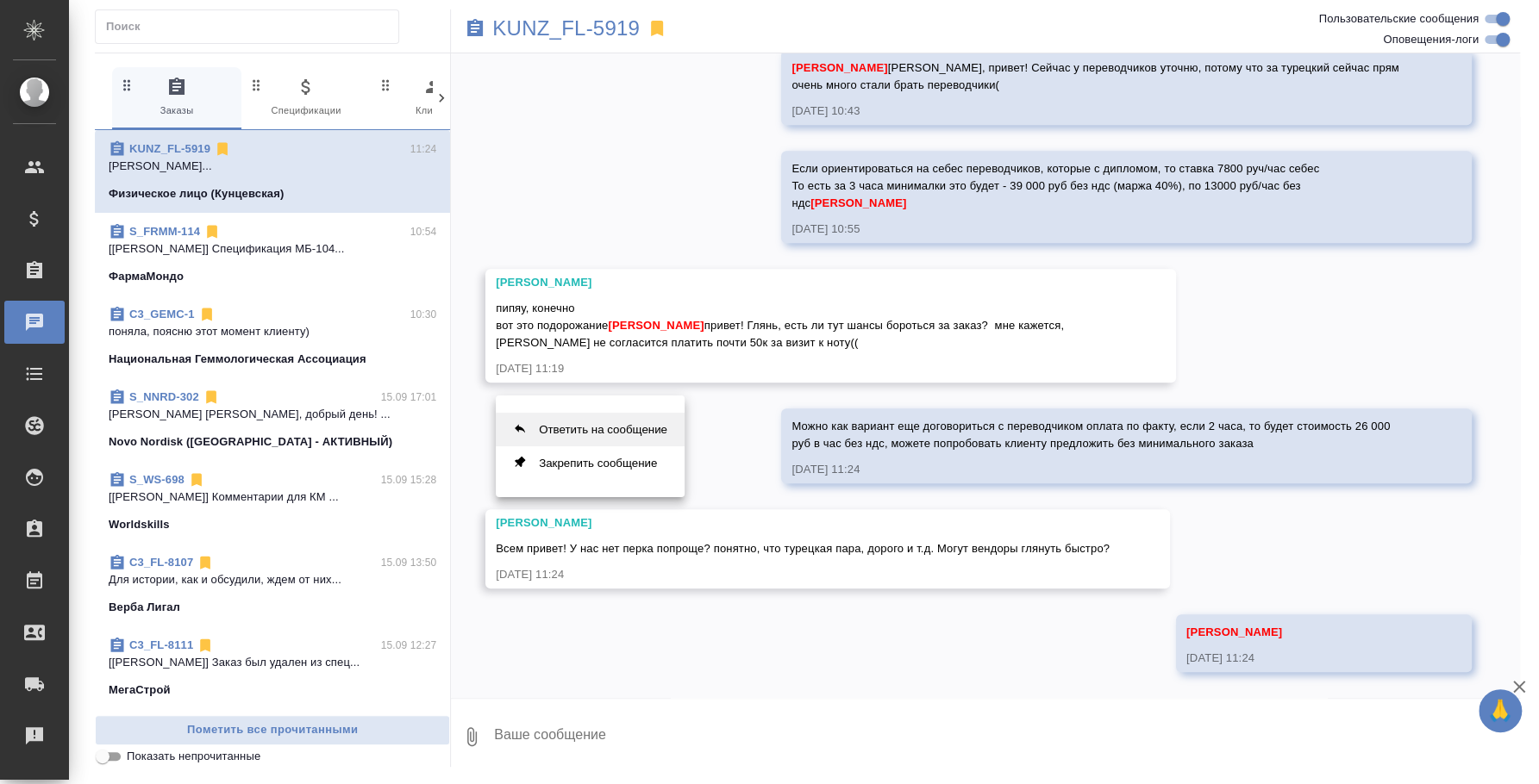
click at [539, 431] on button "Ответить на сообщение" at bounding box center [591, 429] width 189 height 33
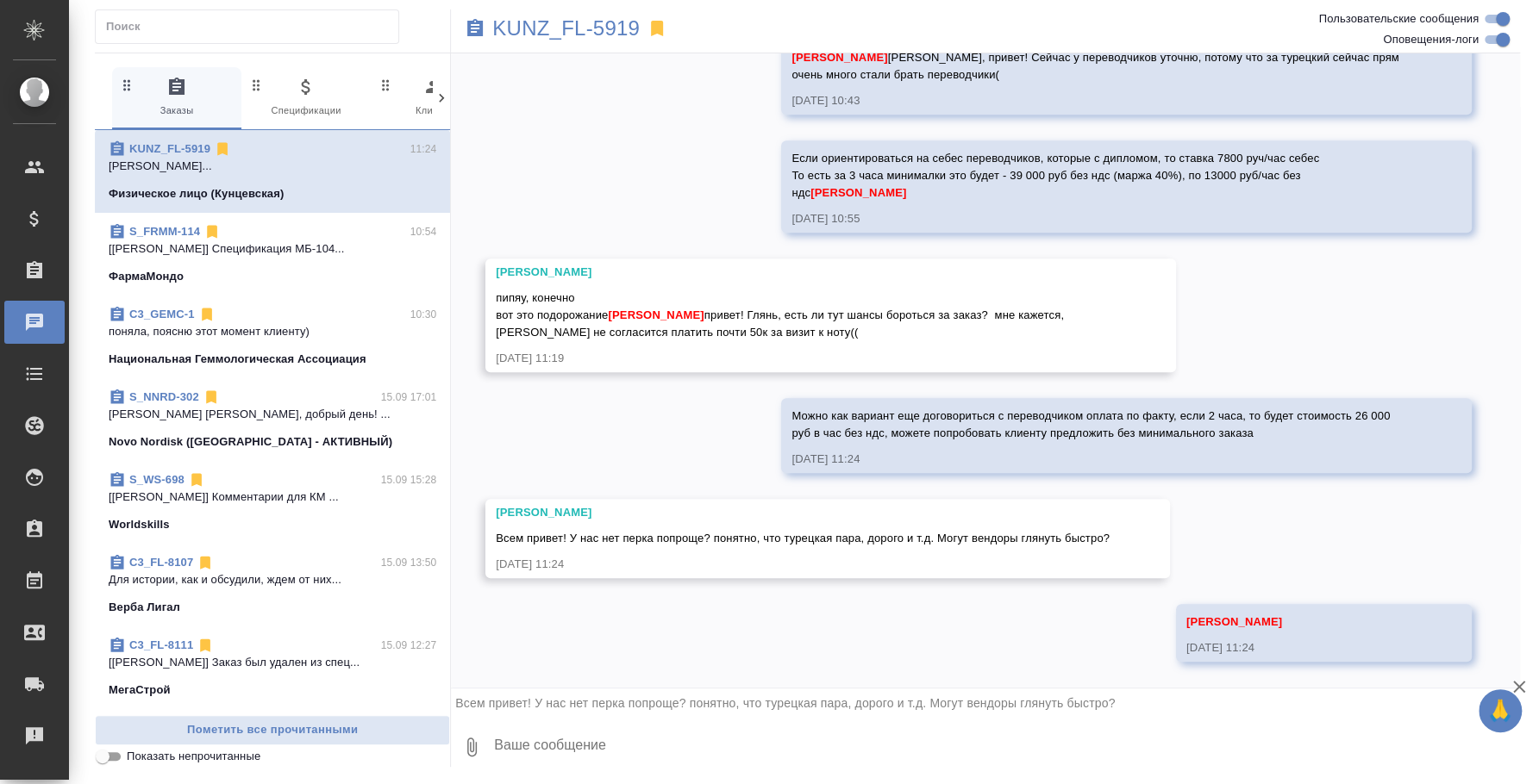
click at [628, 751] on textarea at bounding box center [1006, 747] width 1028 height 58
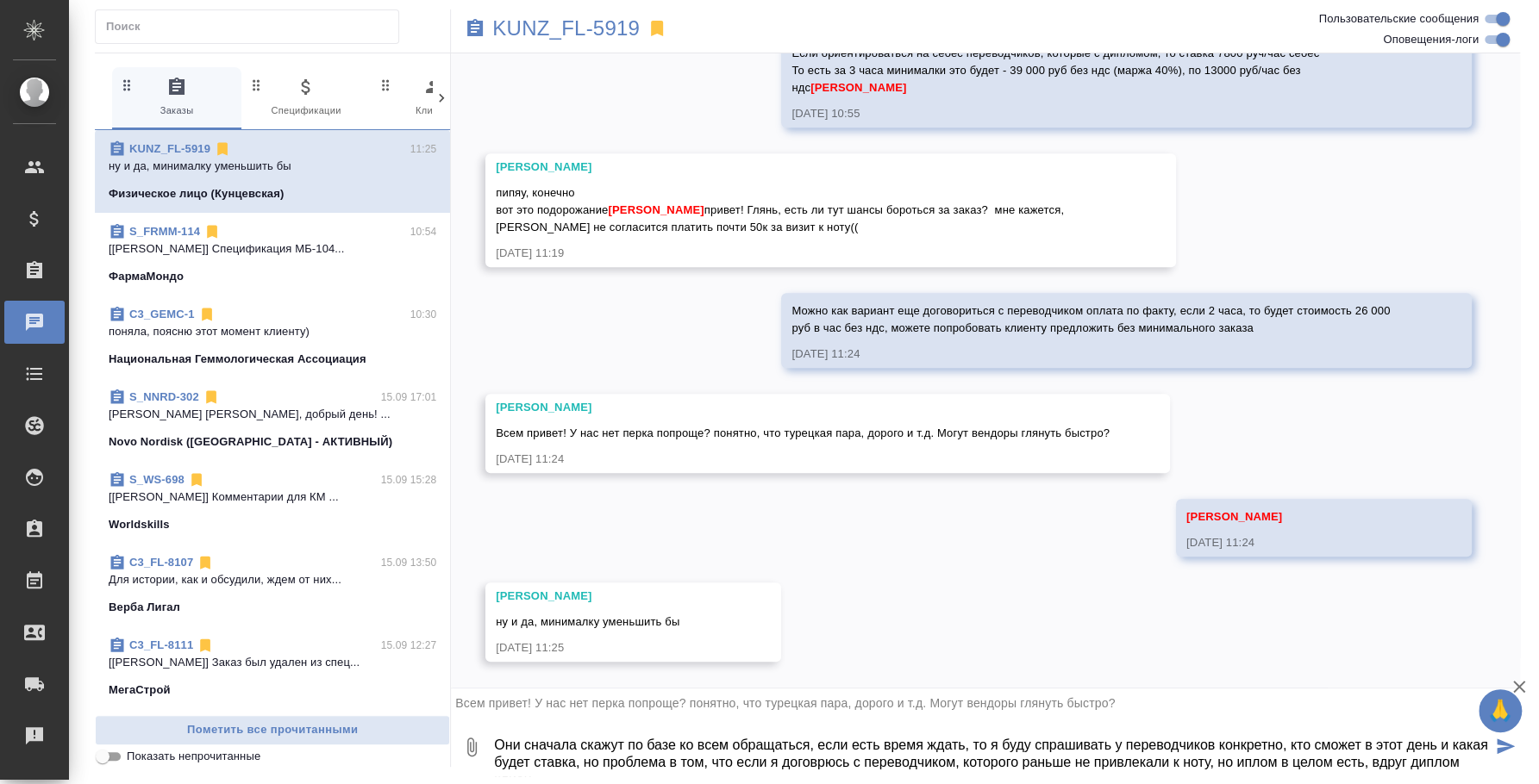
scroll to position [10, 0]
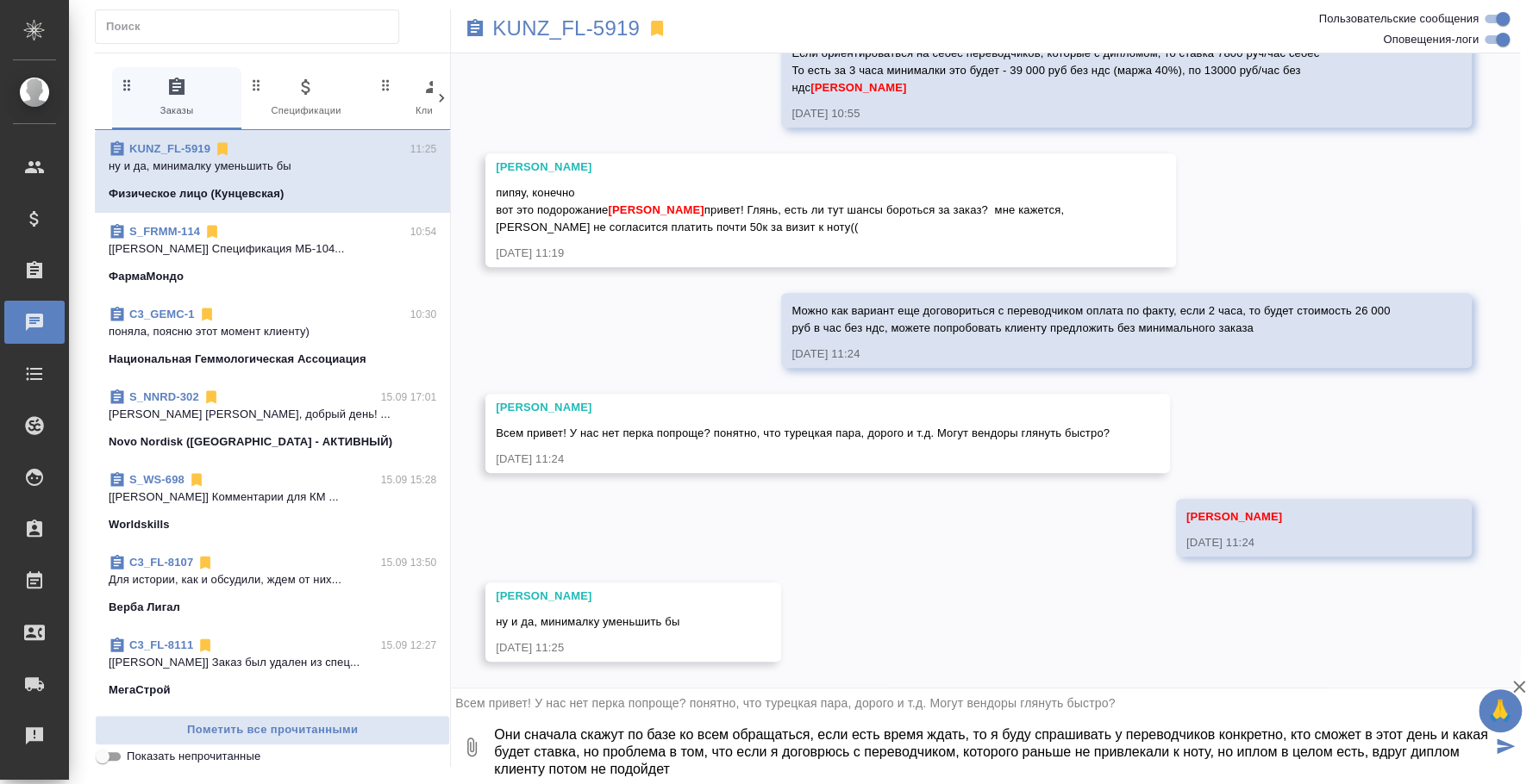
click at [816, 753] on textarea "Они сначала скажут по базе ко всем обращаться, если есть время ждать, то я буду…" at bounding box center [991, 747] width 999 height 58
click at [973, 764] on textarea "Они сначала скажут по базе ко всем обращаться, если есть время ждать, то я буду…" at bounding box center [991, 747] width 999 height 58
click at [1270, 771] on textarea "Они сначала скажут по базе ко всем обращаться, если есть время ждать, то я буду…" at bounding box center [991, 747] width 999 height 58
type textarea "Они сначала скажут по базе ко всем обращаться, если есть время ждать, то я буду…"
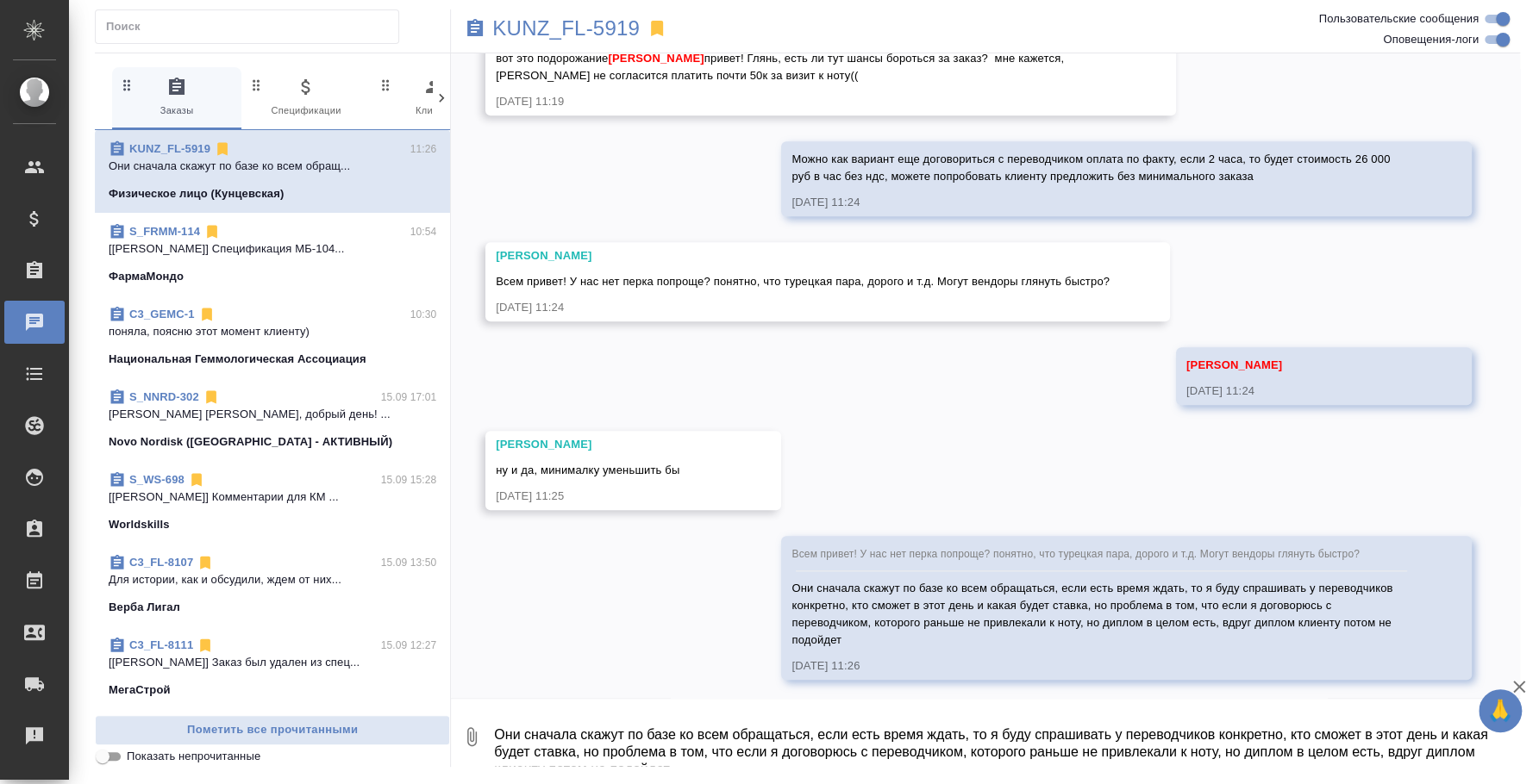
scroll to position [920, 0]
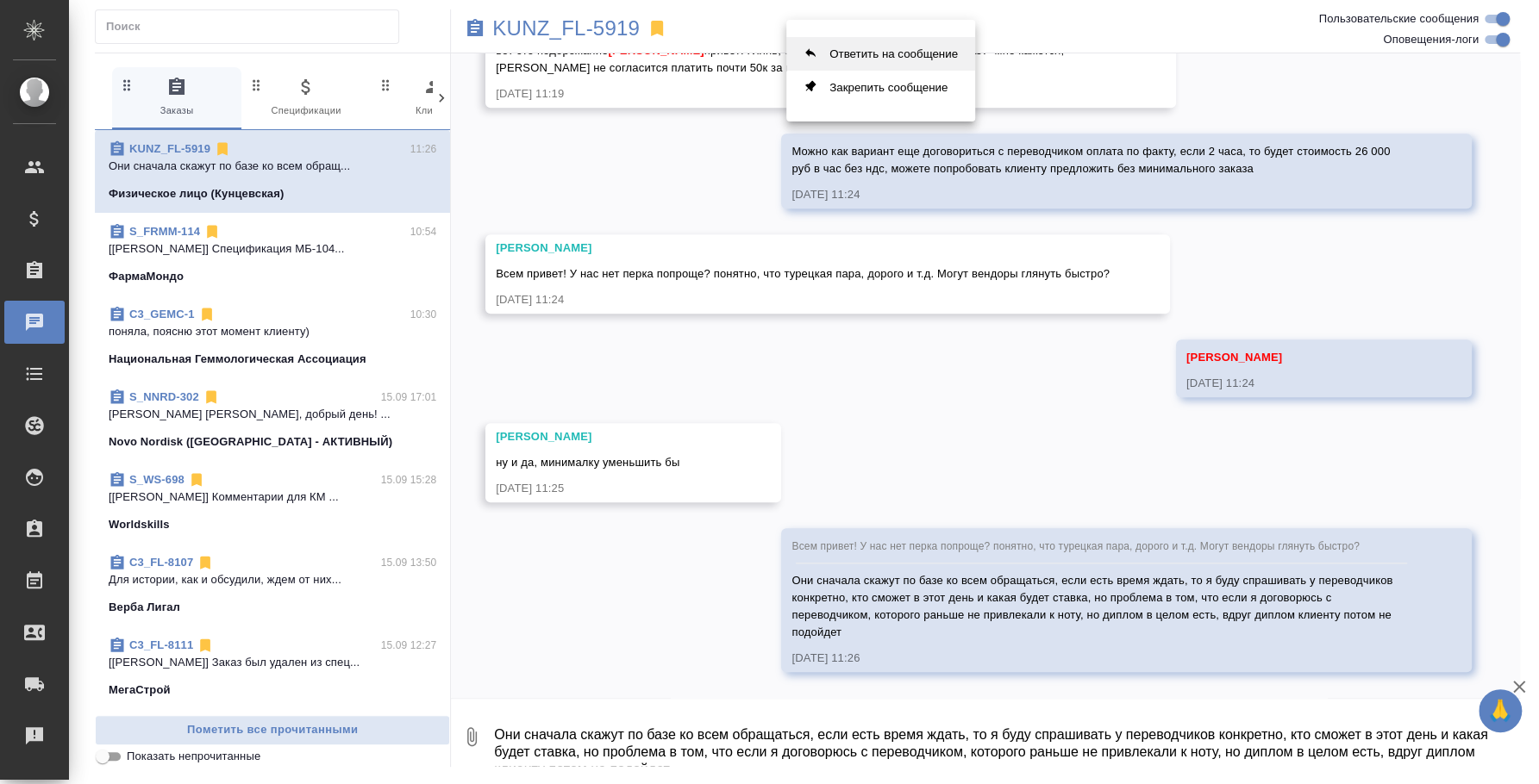
click at [914, 58] on button "Ответить на сообщение" at bounding box center [881, 53] width 189 height 33
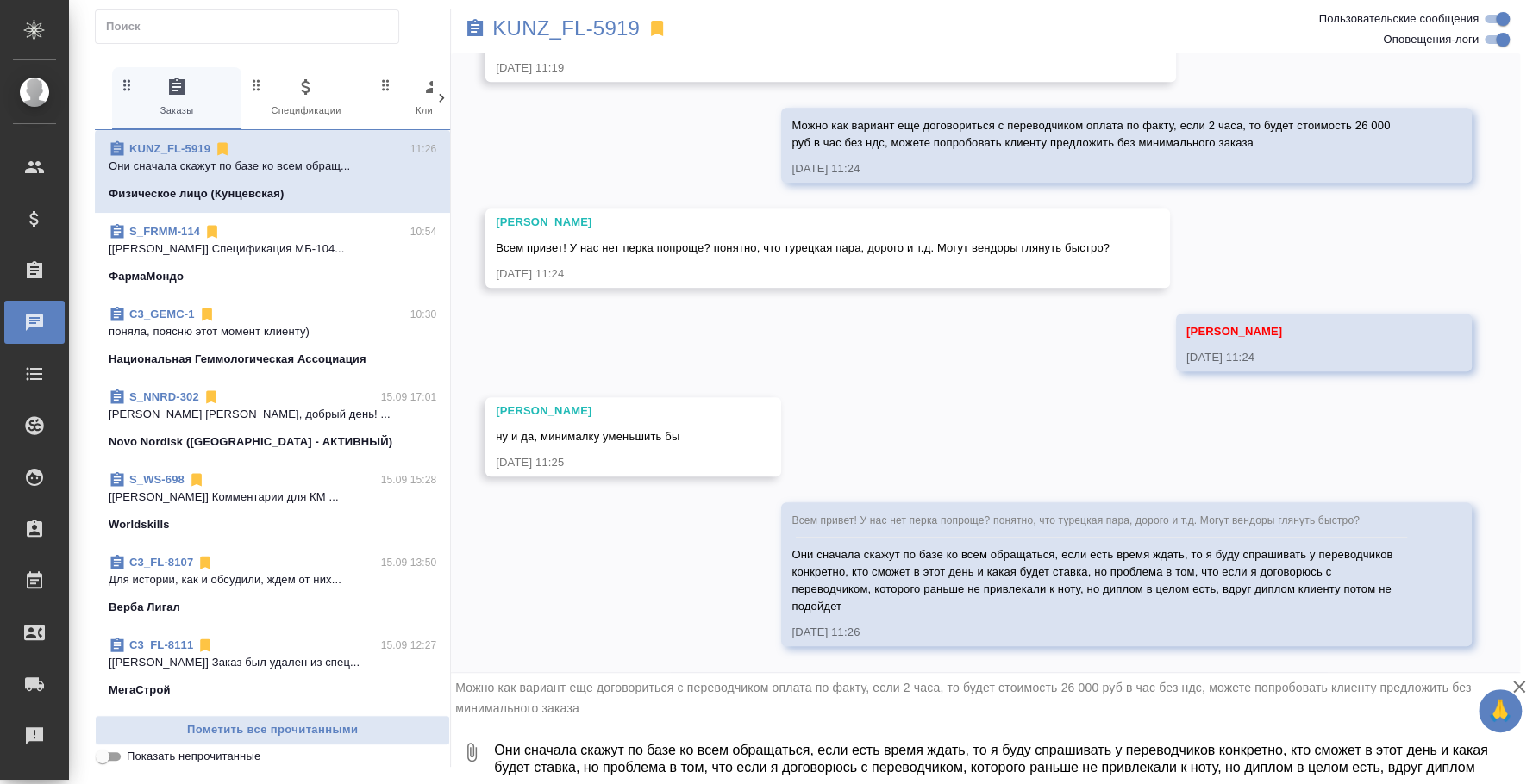
scroll to position [5, 0]
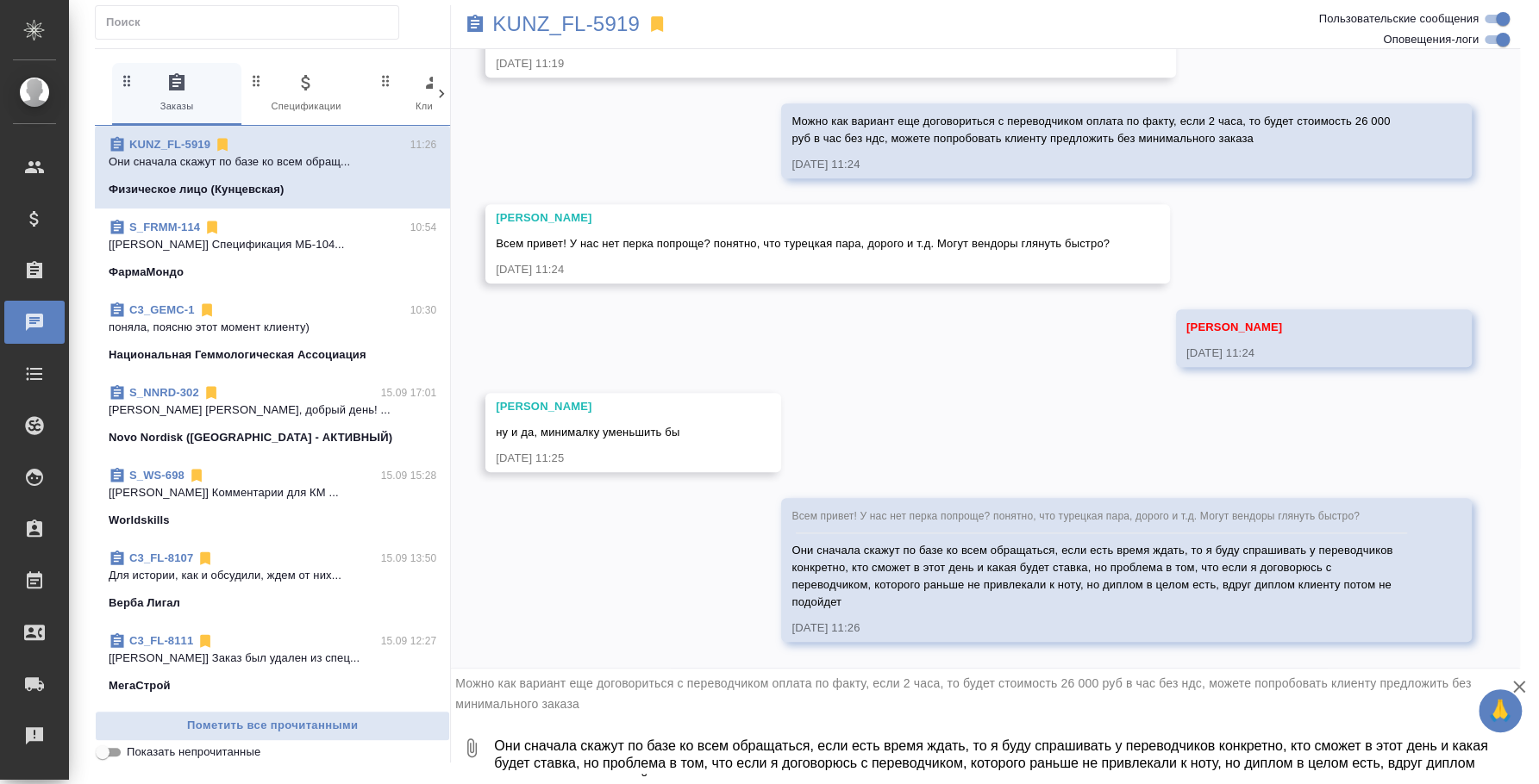
click at [914, 58] on div "Веселова Юлия пипяу, конечно вот это подорожание Каирова Бэлла привет! Глянь, е…" at bounding box center [806, 20] width 620 height 103
click at [884, 21] on div "Ответить на сообщение Закрепить сообщение" at bounding box center [881, 65] width 189 height 102
click at [887, 32] on button "Ответить на сообщение" at bounding box center [881, 48] width 189 height 33
click at [630, 737] on textarea "Они сначала скажут по базе ко всем обращаться, если есть время ждать, то я буду…" at bounding box center [1006, 748] width 1028 height 58
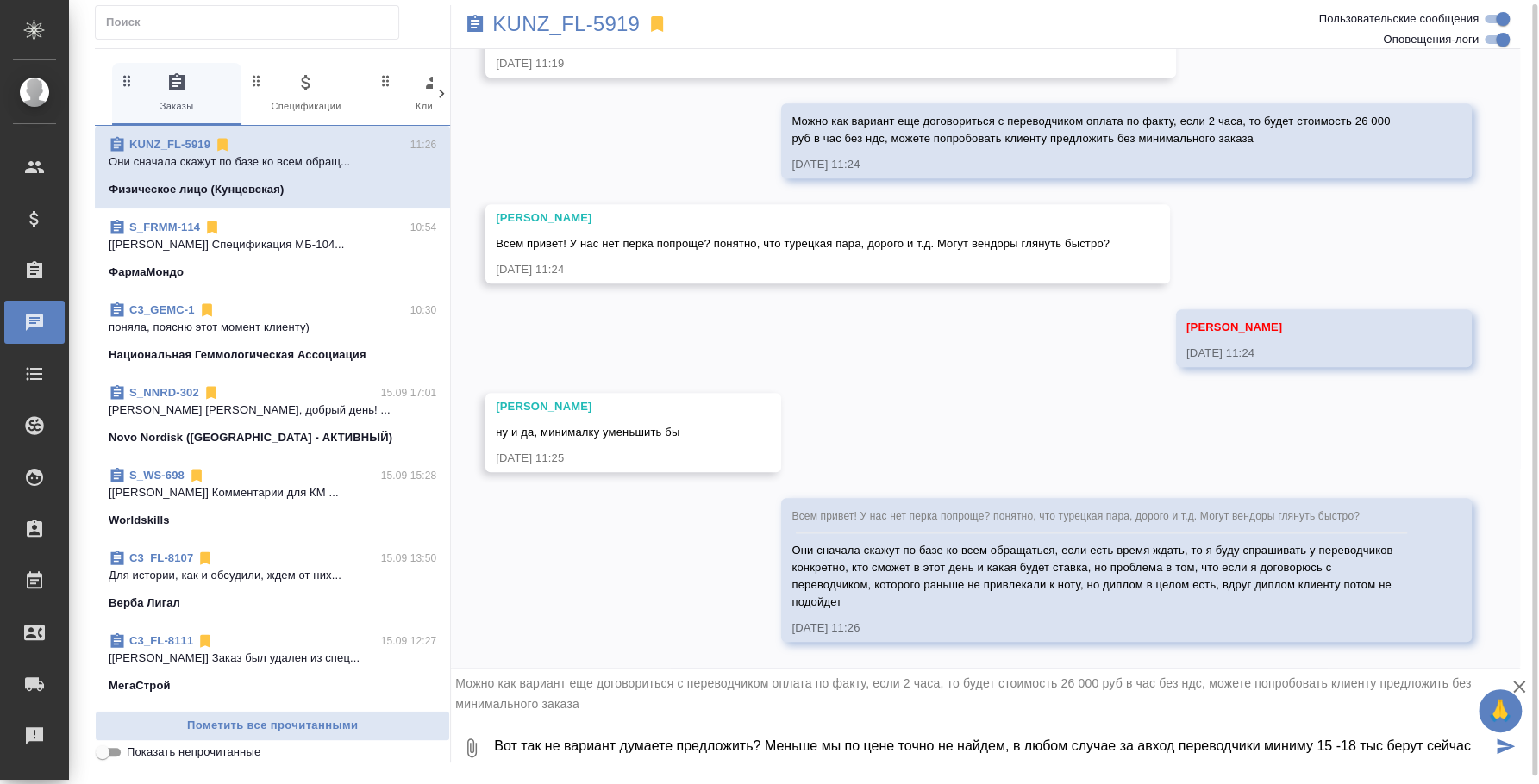
click at [1148, 740] on textarea "Вот так не вариант думаете предложить? Меньше мы по цене точно не найдем, в люб…" at bounding box center [991, 748] width 999 height 58
type textarea "Вот так не вариант думаете предложить? Меньше мы по цене точно не найдем, в люб…"
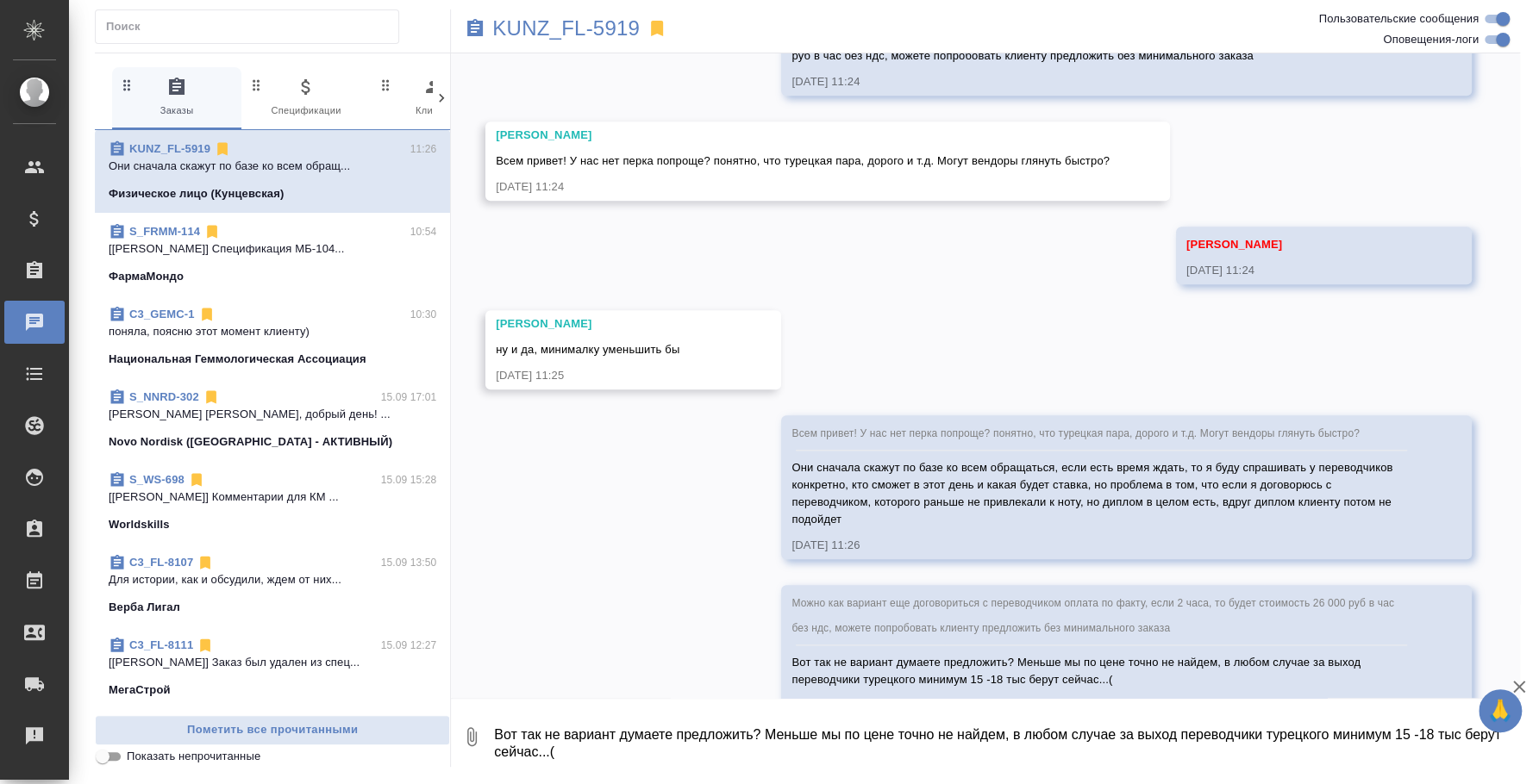
scroll to position [1083, 0]
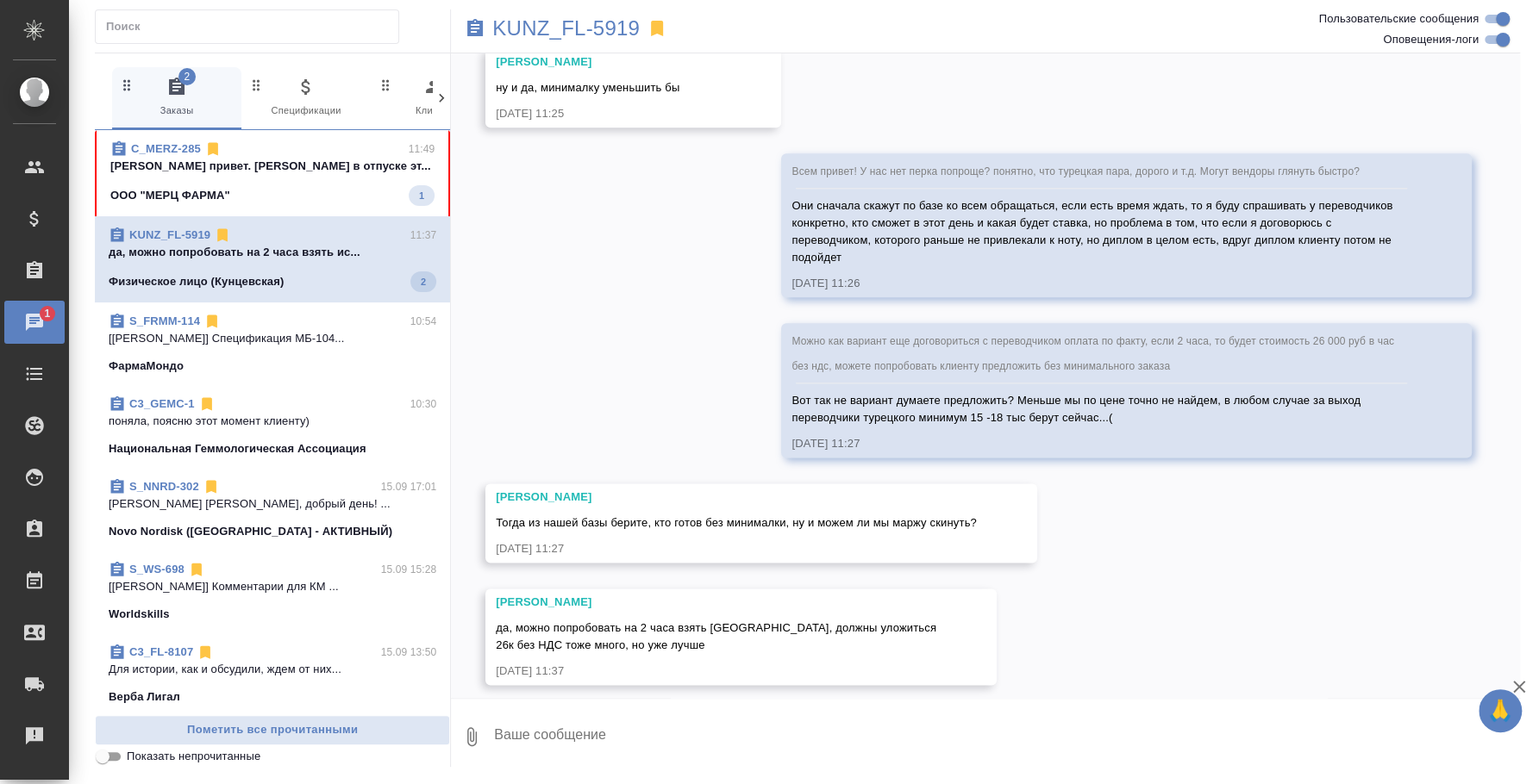
scroll to position [1310, 0]
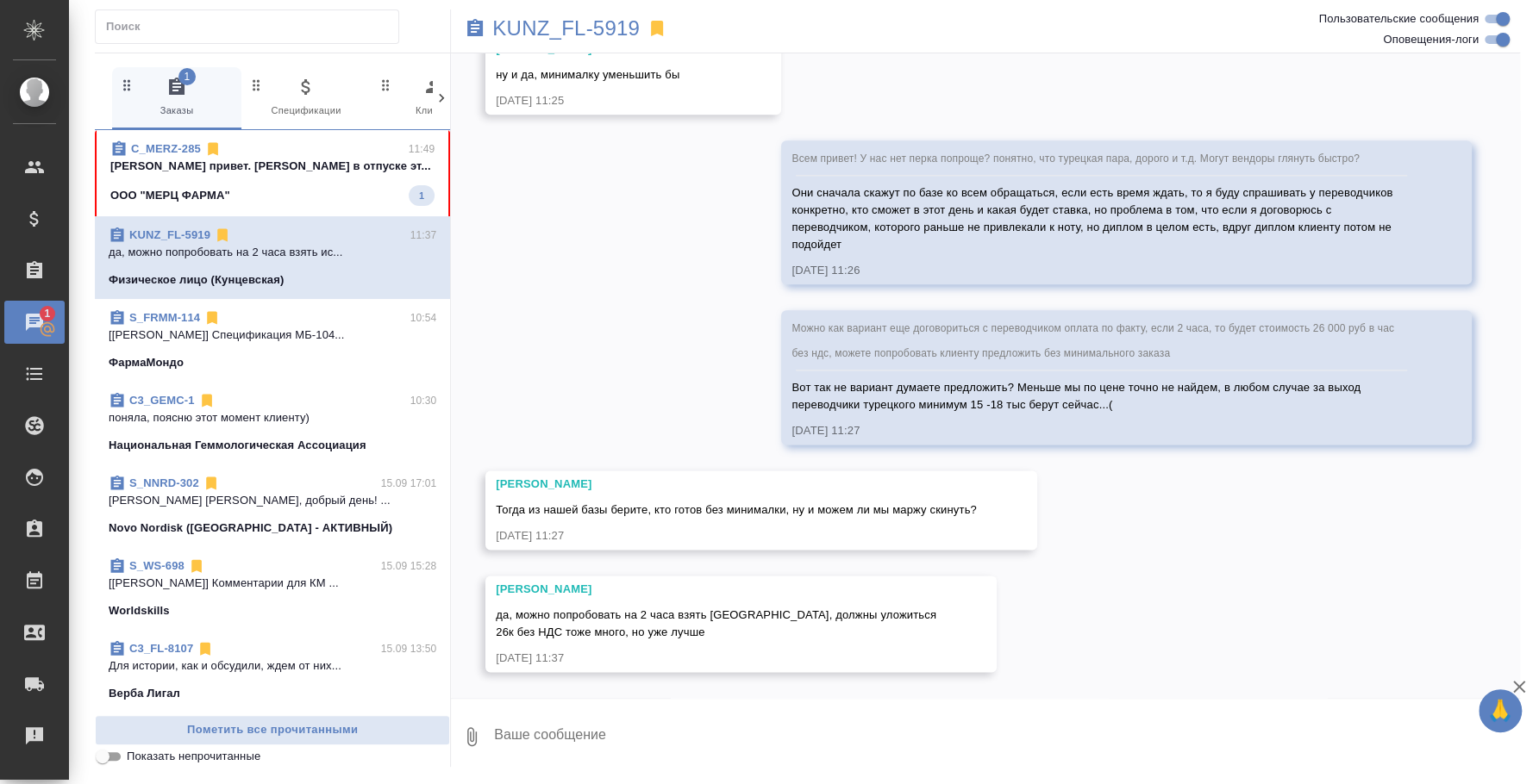
click at [274, 201] on div "ООО "МЕРЦ ФАРМА" 1" at bounding box center [273, 196] width 324 height 21
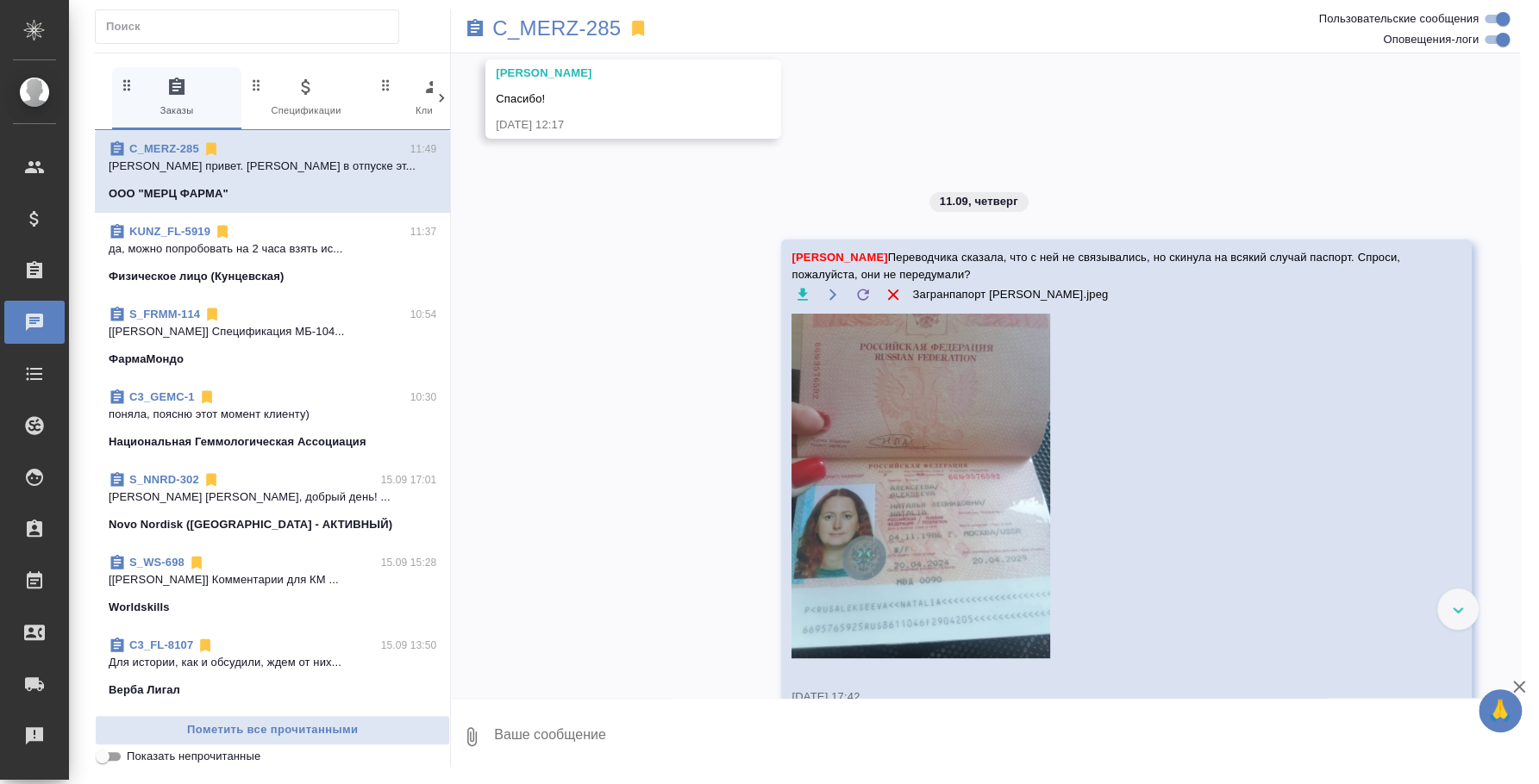
scroll to position [4737, 0]
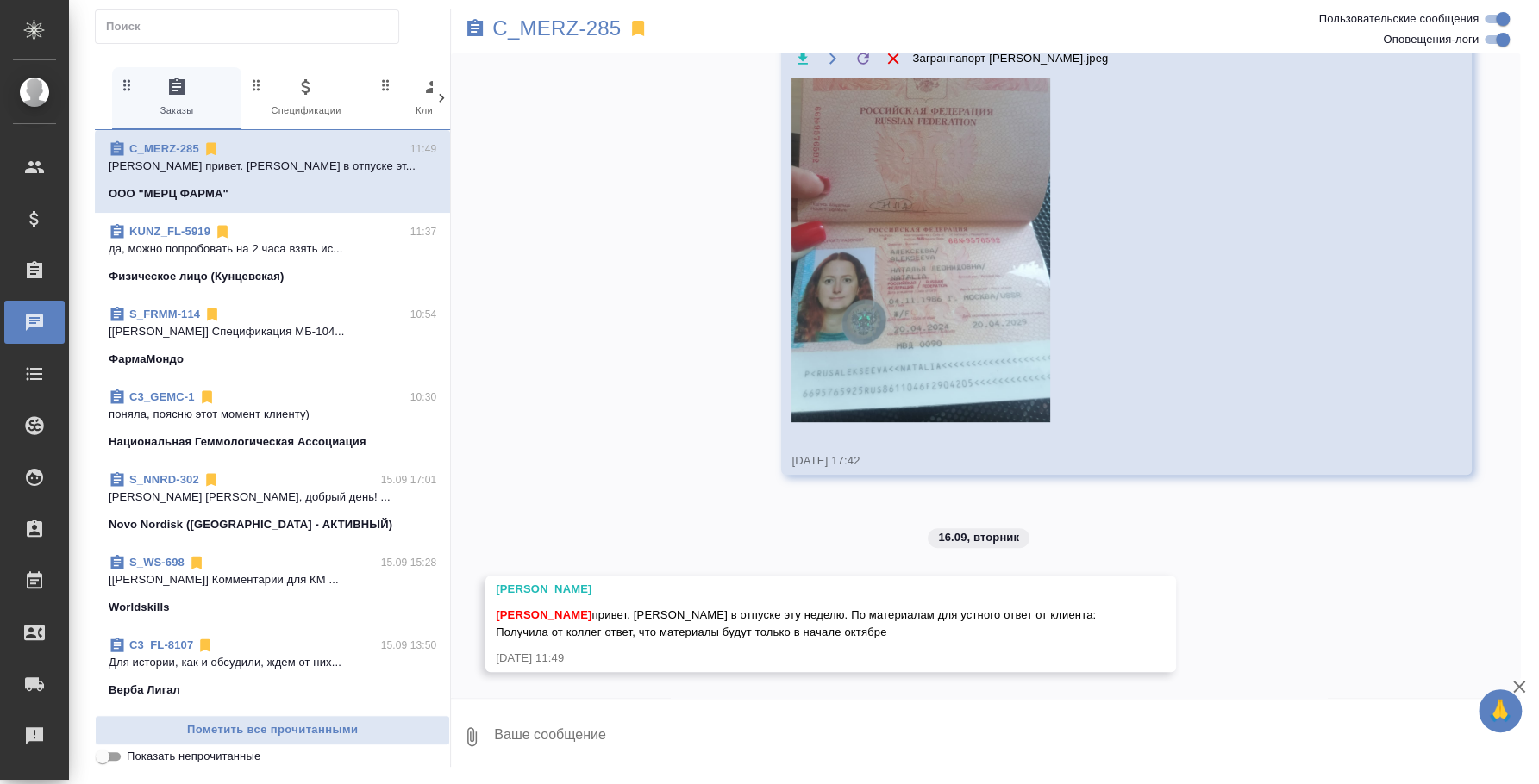
click at [899, 710] on textarea at bounding box center [1006, 736] width 1028 height 58
type textarea """
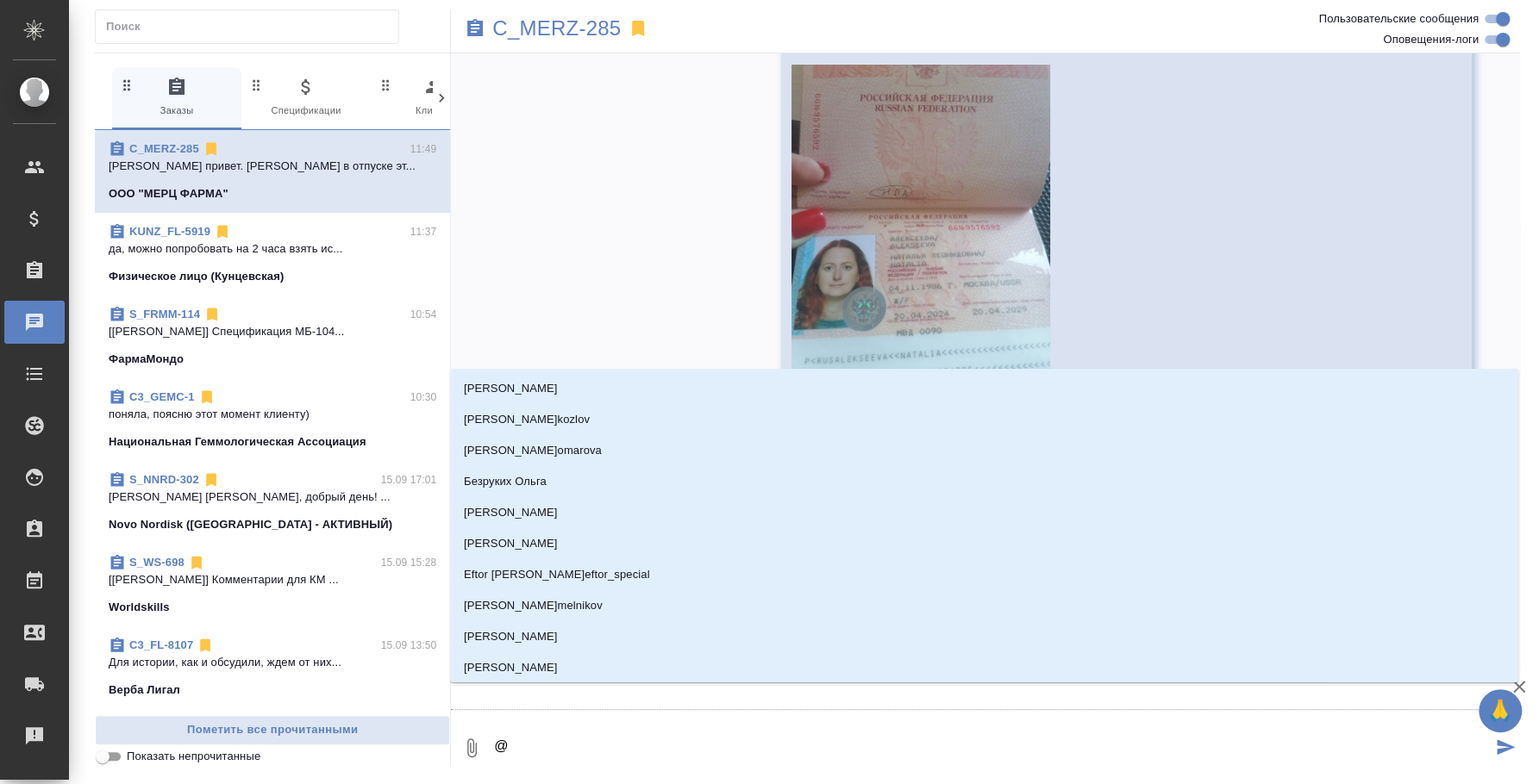
type textarea "@l"
type input "l"
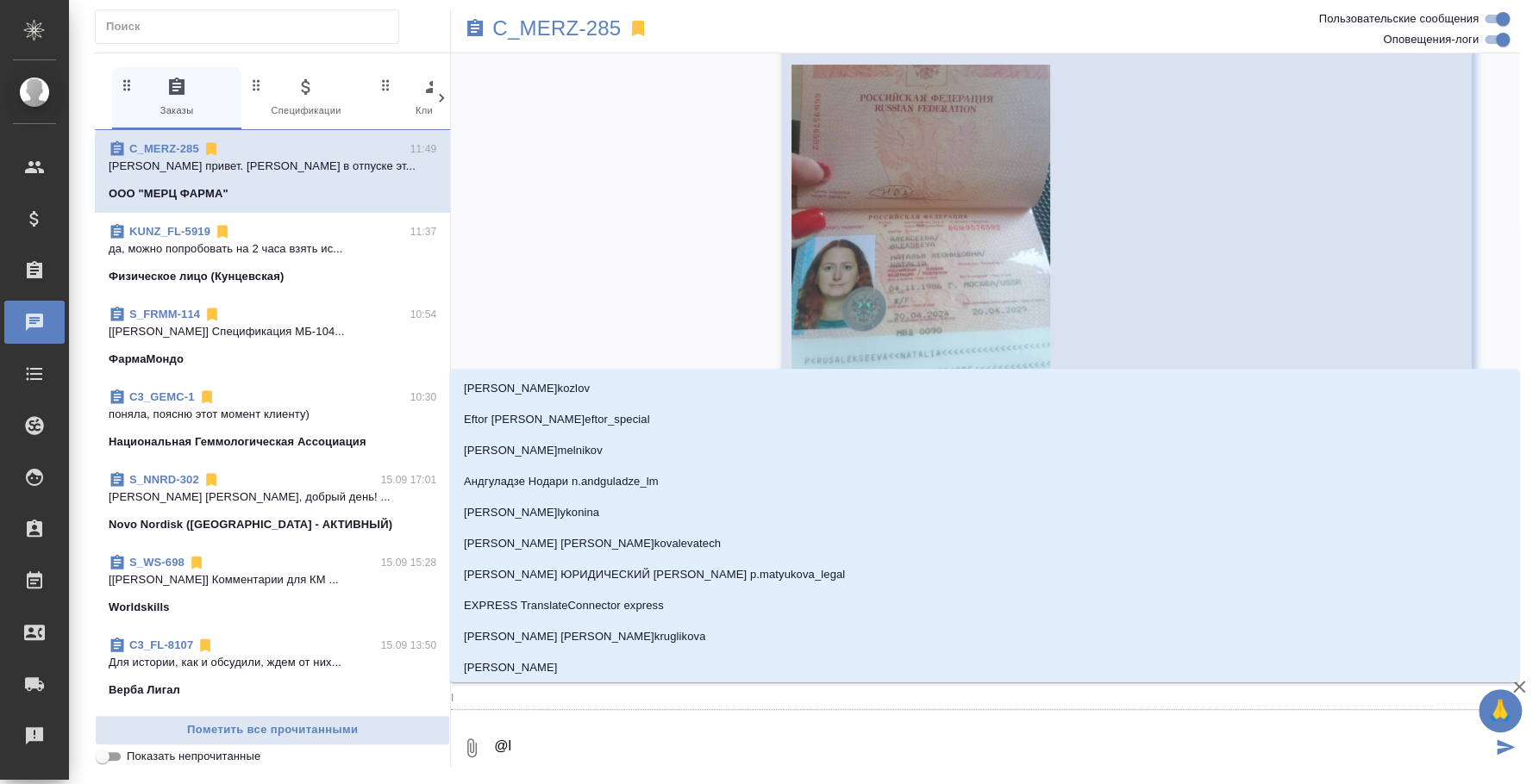
type textarea "@lb"
type input "lb"
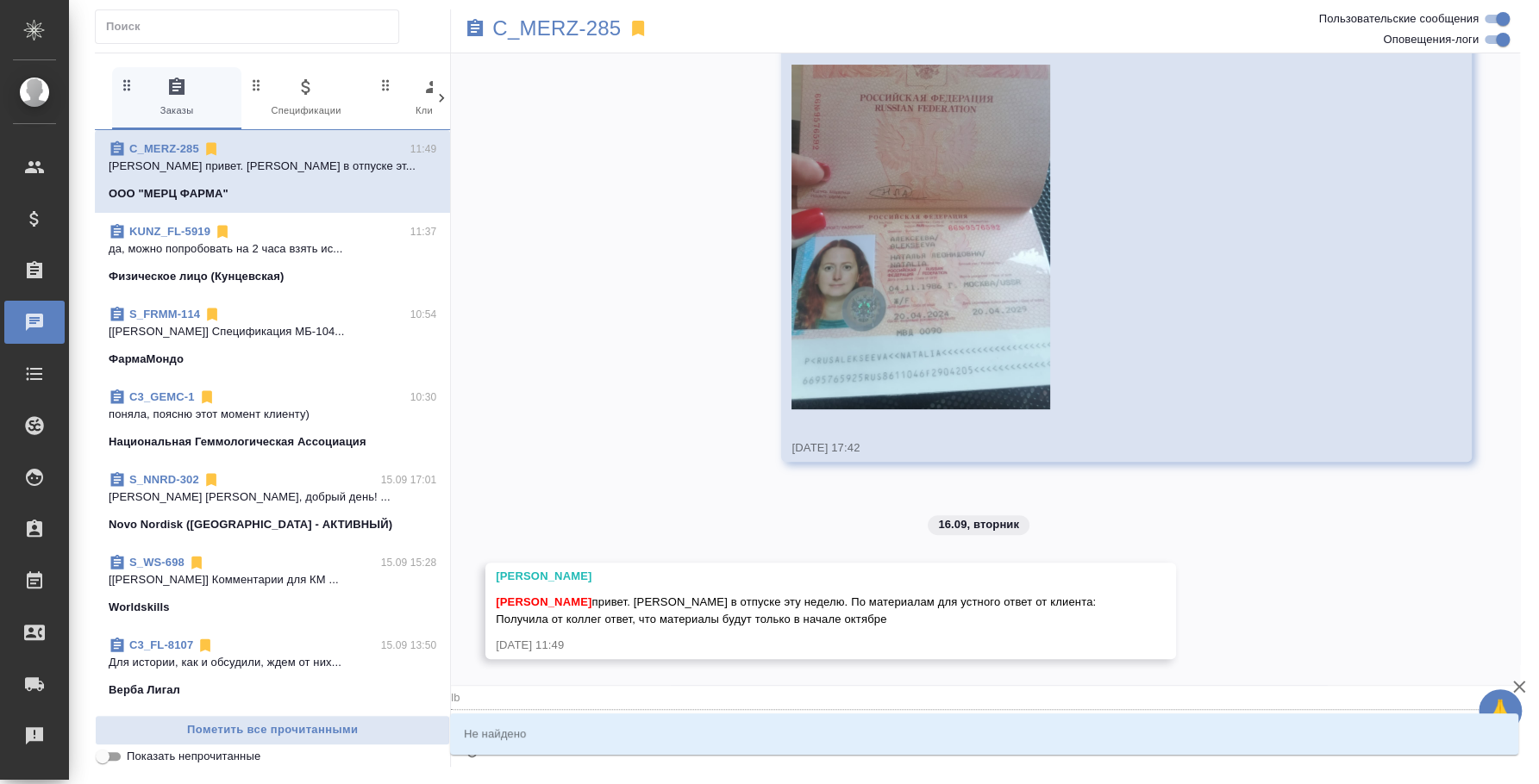
type textarea "@lbv"
type input "lbv"
type textarea "@lb"
type input "lb"
type textarea "@l"
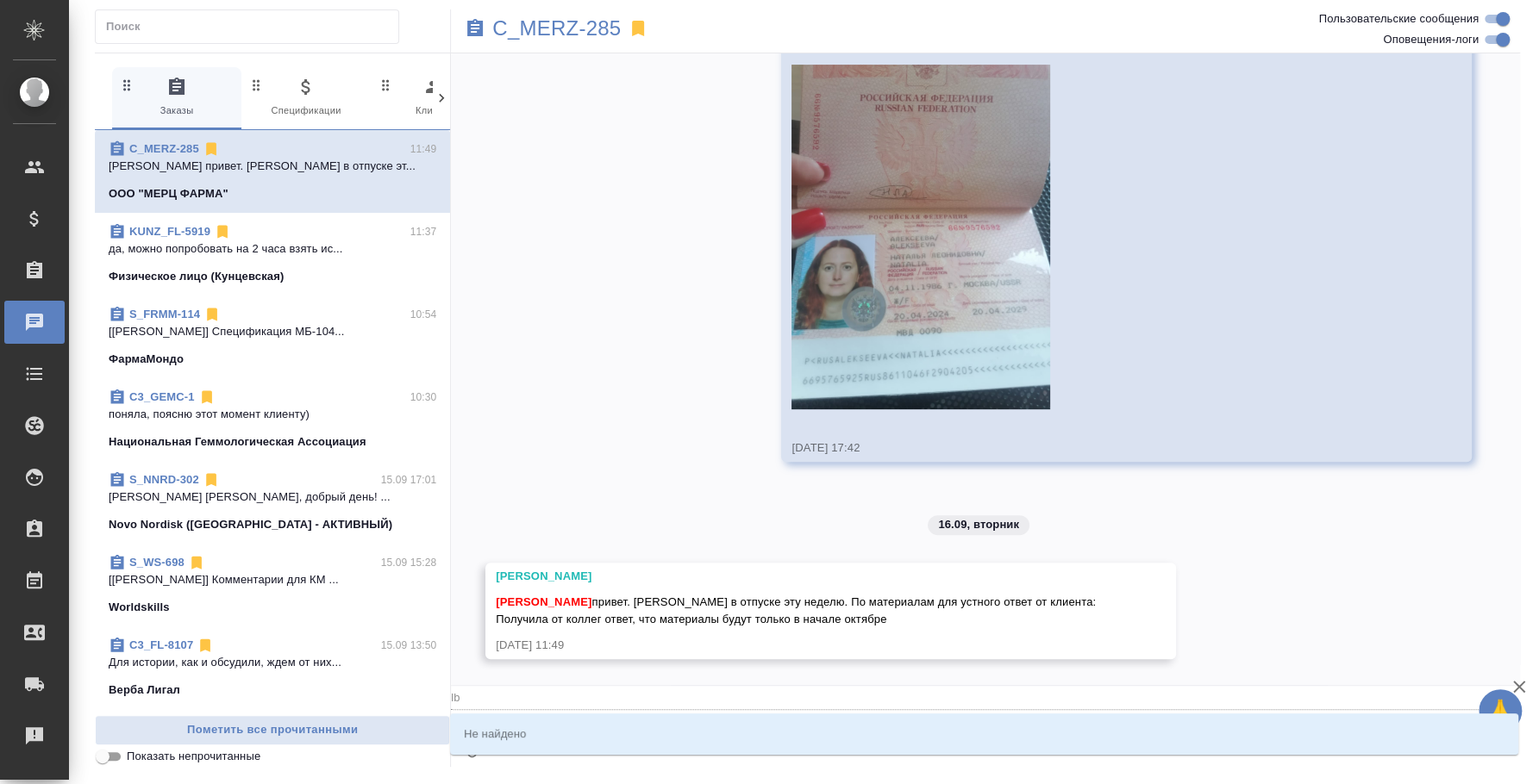
type input "l"
type textarea "@"
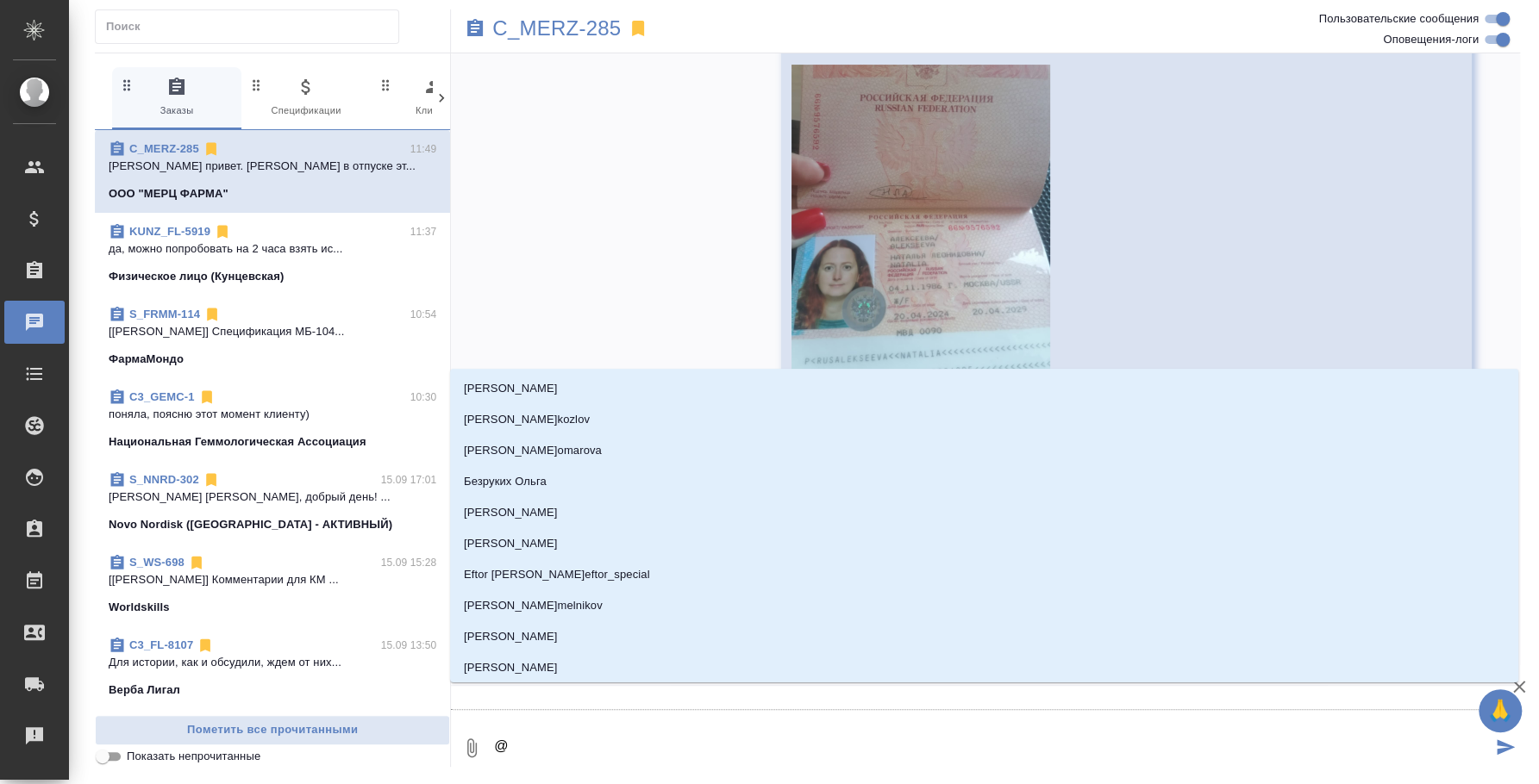
type textarea "@l"
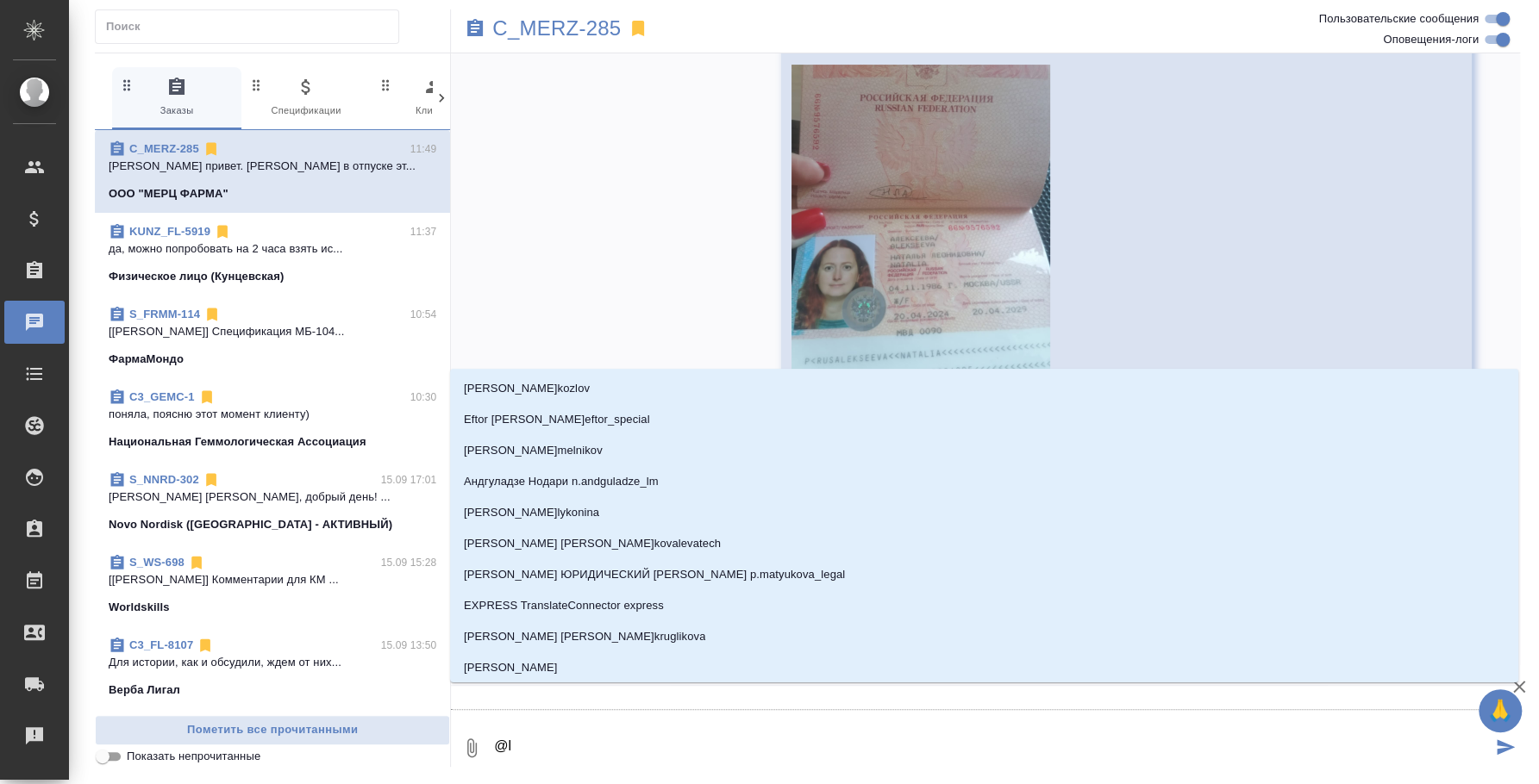
type input "l"
type textarea "@lb"
type input "lb"
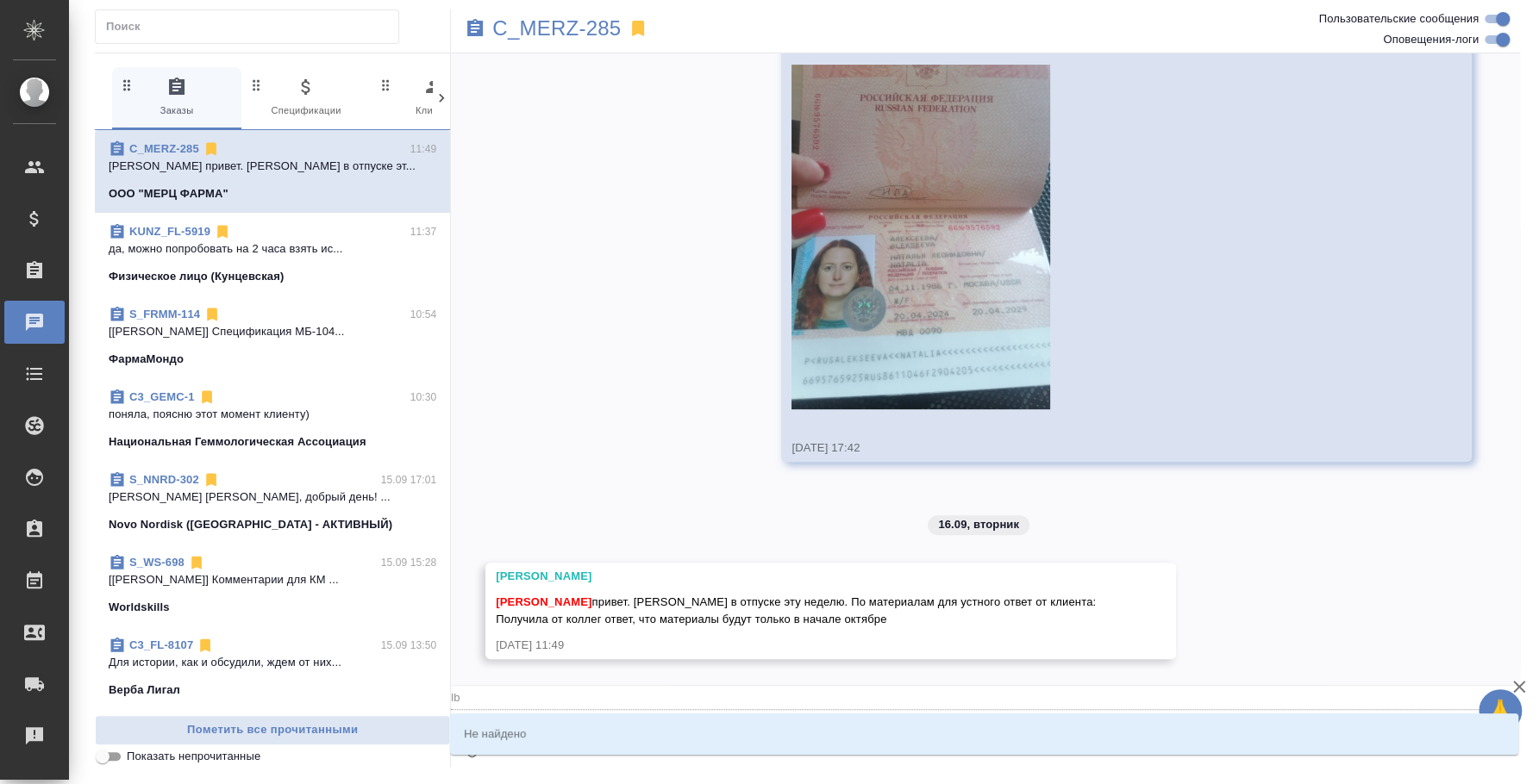
type textarea "@lbv"
type input "lbv"
type textarea "@lb"
type input "lb"
type textarea "@l"
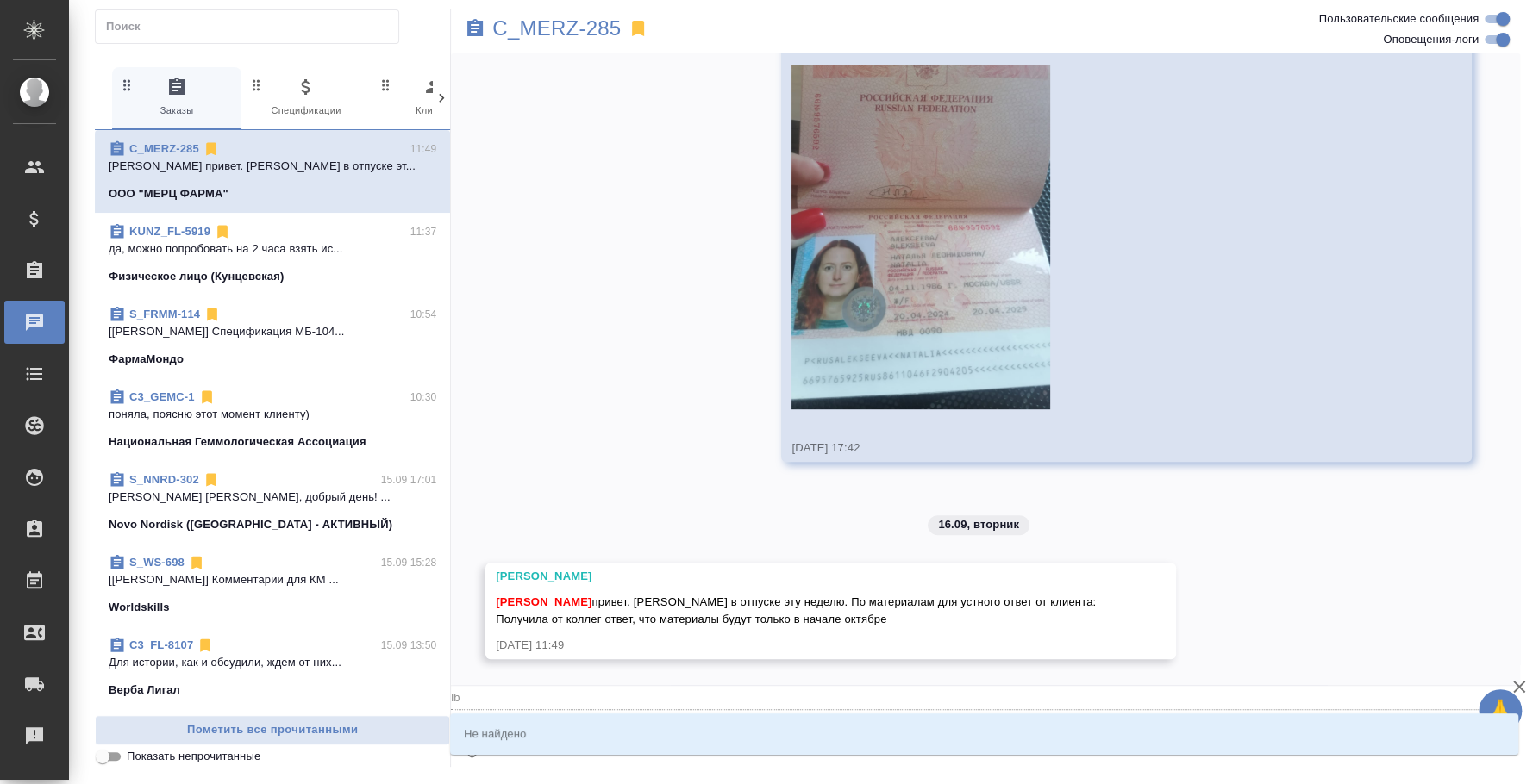
type input "l"
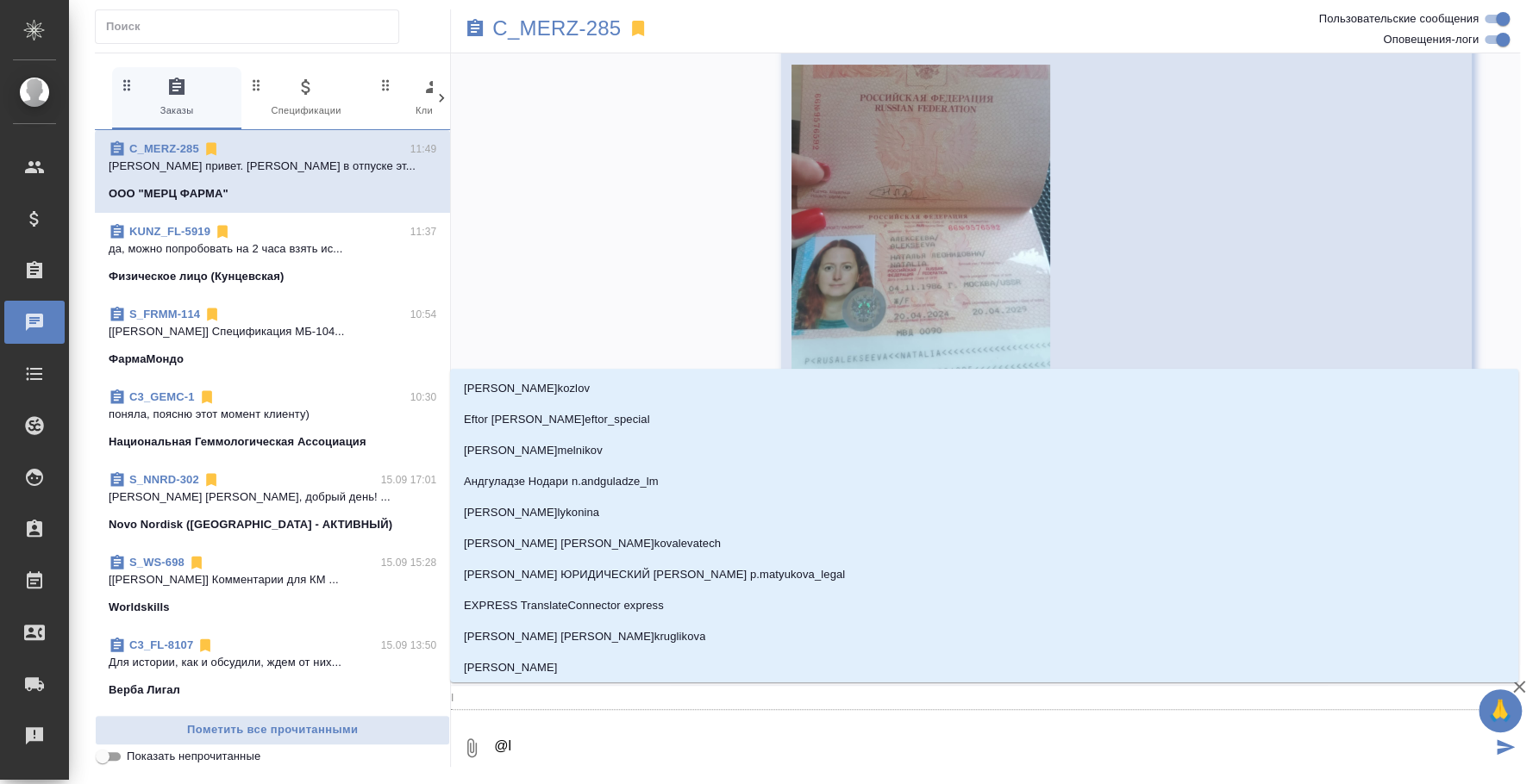
type textarea "@"
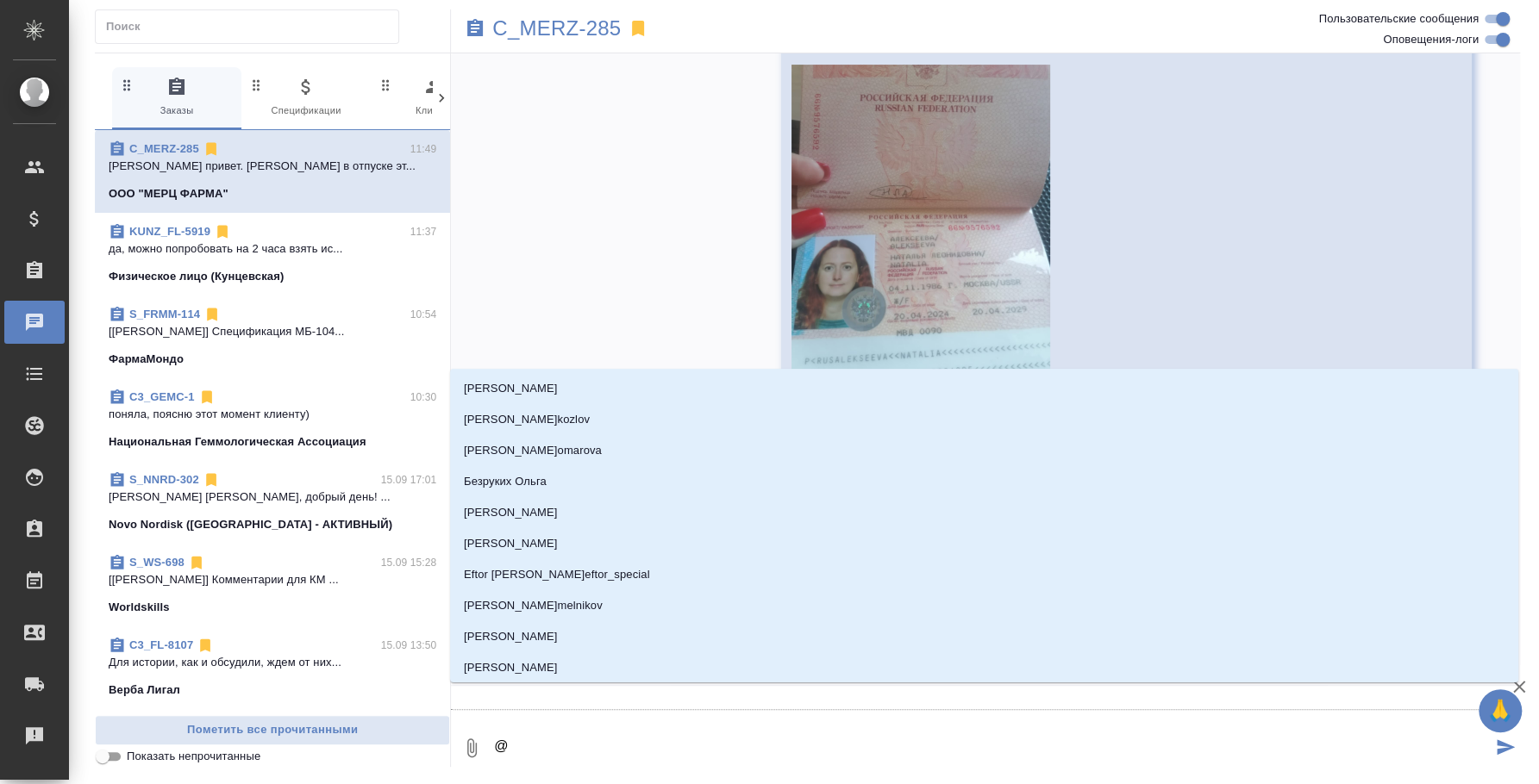
type textarea "@д"
type input "д"
type textarea "@ди"
type input "ди"
type textarea "@дими"
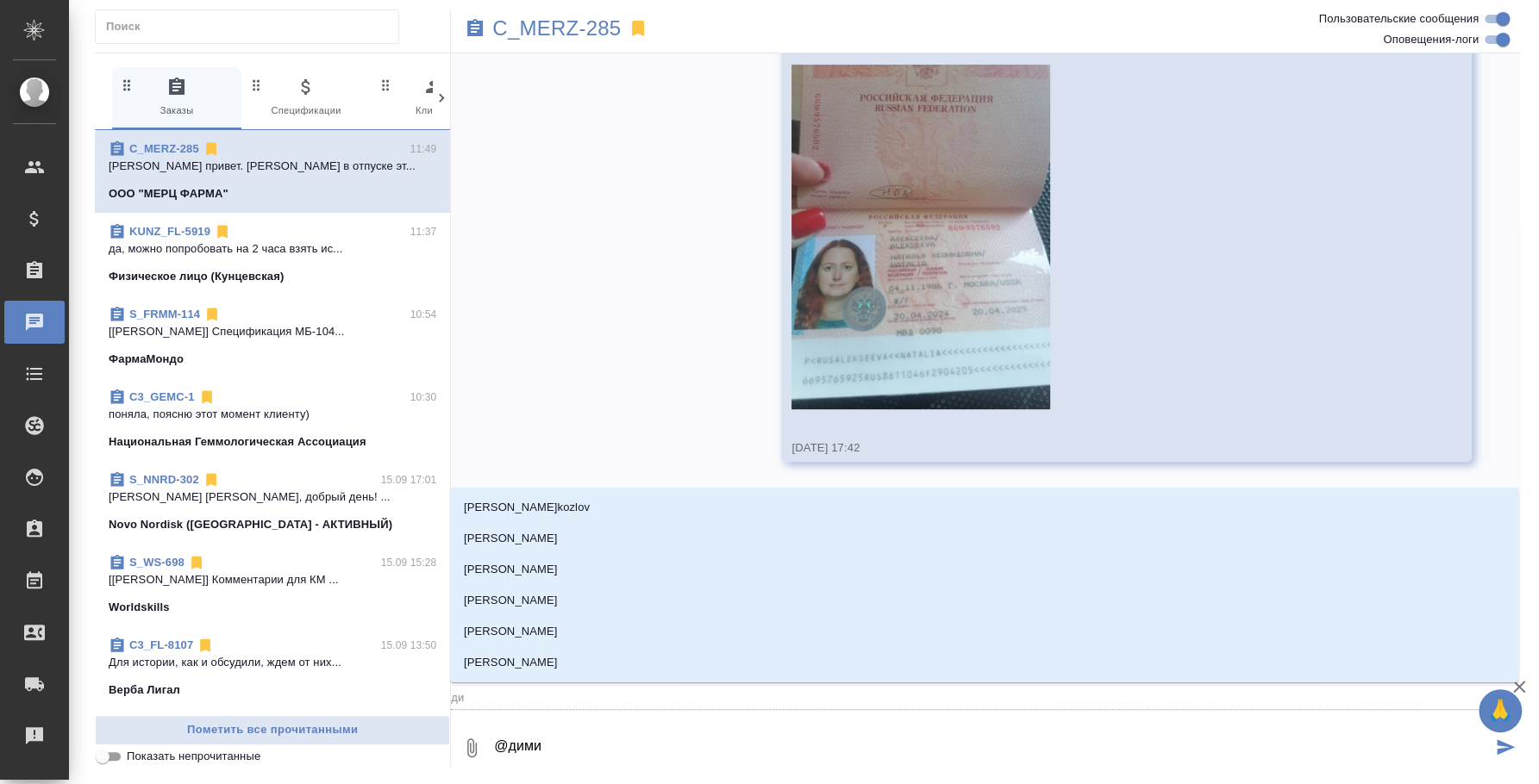
type input "дими"
click at [605, 558] on li "[PERSON_NAME]" at bounding box center [985, 569] width 1069 height 31
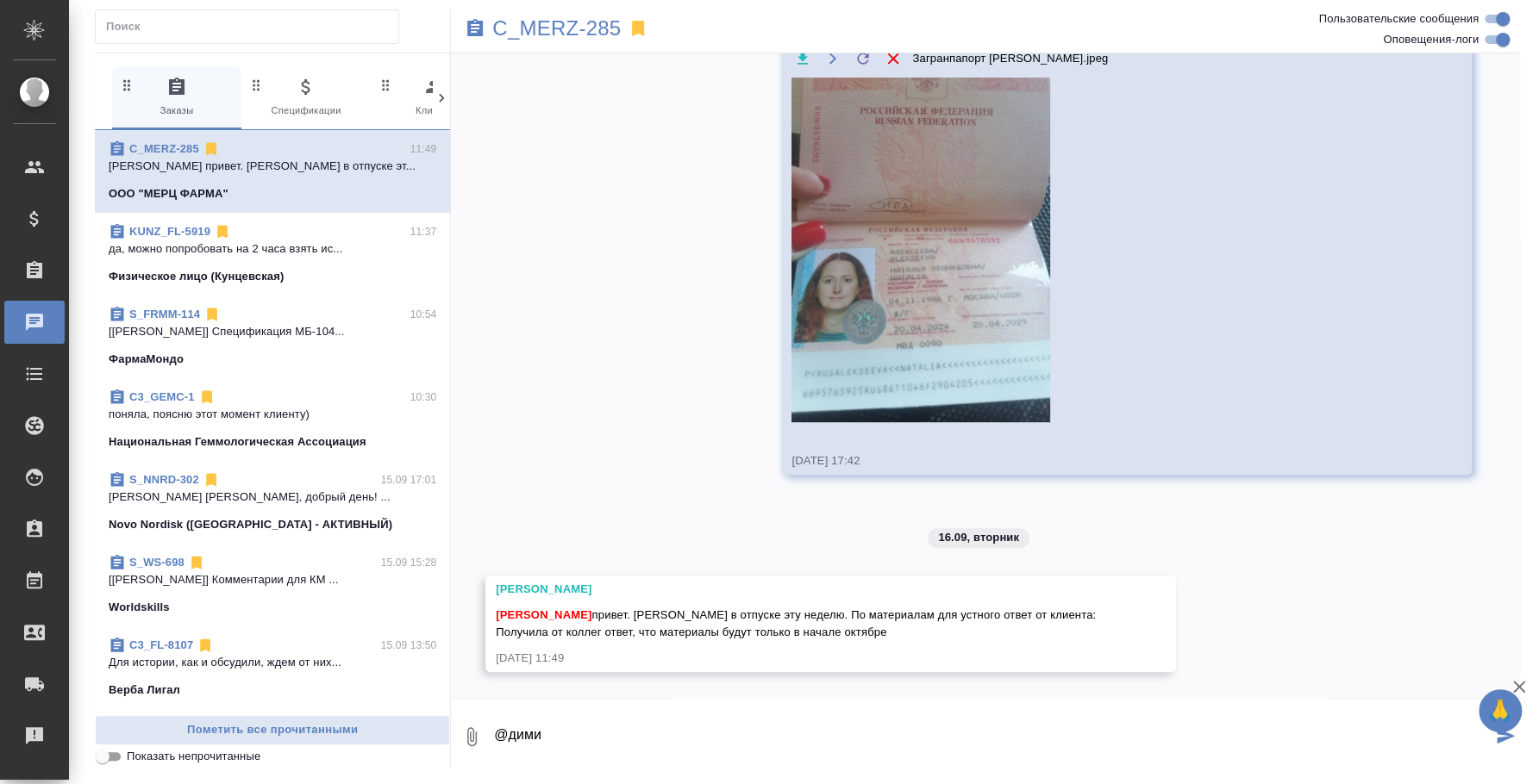
type textarea "@[PERSON_NAME]"
click at [328, 257] on p "да, можно попробовать на 2 часа взять ис..." at bounding box center [272, 249] width 327 height 17
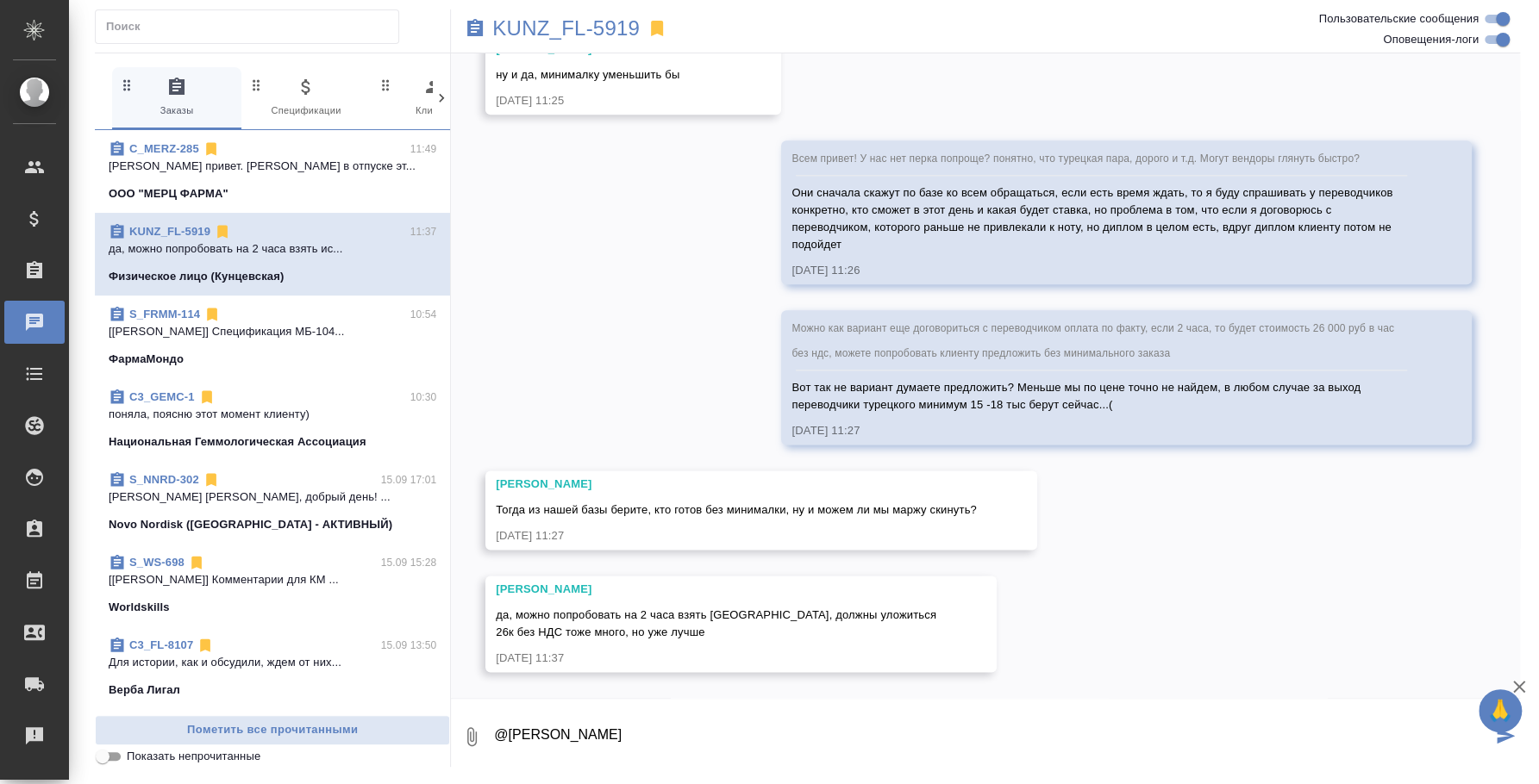
click at [706, 738] on textarea "@[PERSON_NAME]" at bounding box center [991, 736] width 999 height 58
drag, startPoint x: 706, startPoint y: 738, endPoint x: 488, endPoint y: 719, distance: 218.8
click at [488, 719] on div "0 @[PERSON_NAME]" at bounding box center [986, 736] width 1069 height 58
click at [663, 407] on button "Ответить на сообщение" at bounding box center [591, 407] width 189 height 33
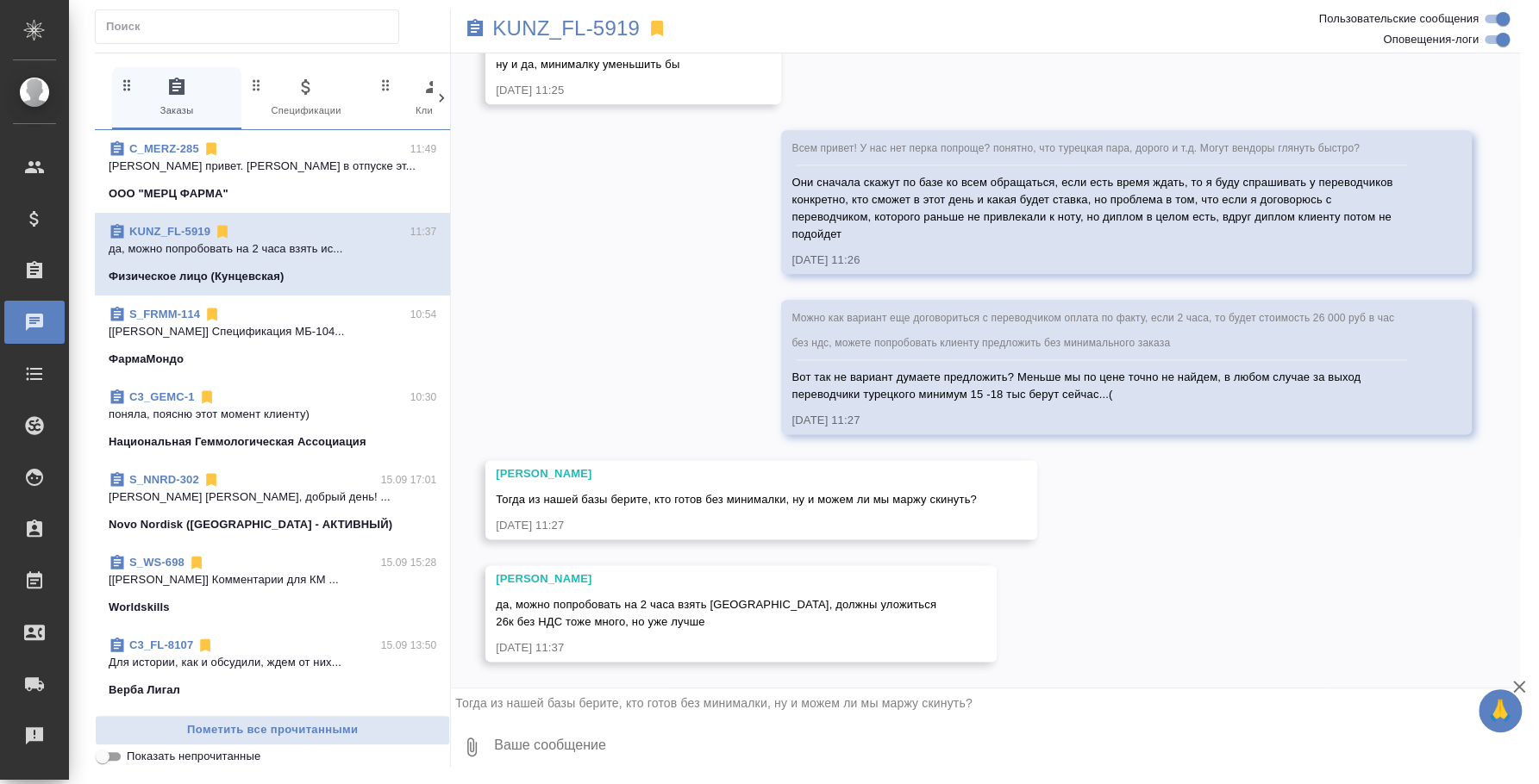
click at [576, 743] on textarea at bounding box center [1006, 747] width 1028 height 58
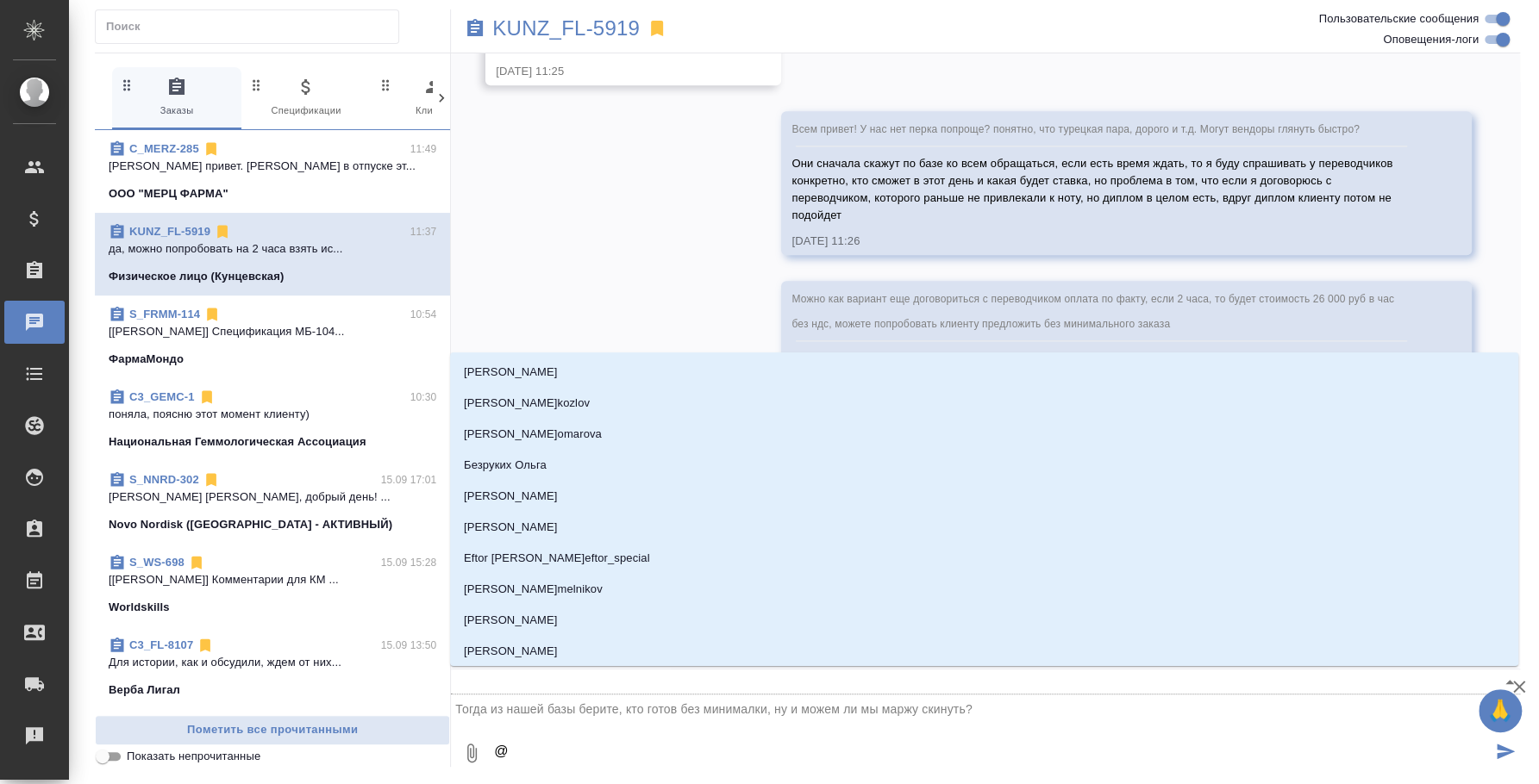
type textarea "@и"
type input "и"
type textarea "@иу"
type input "иу"
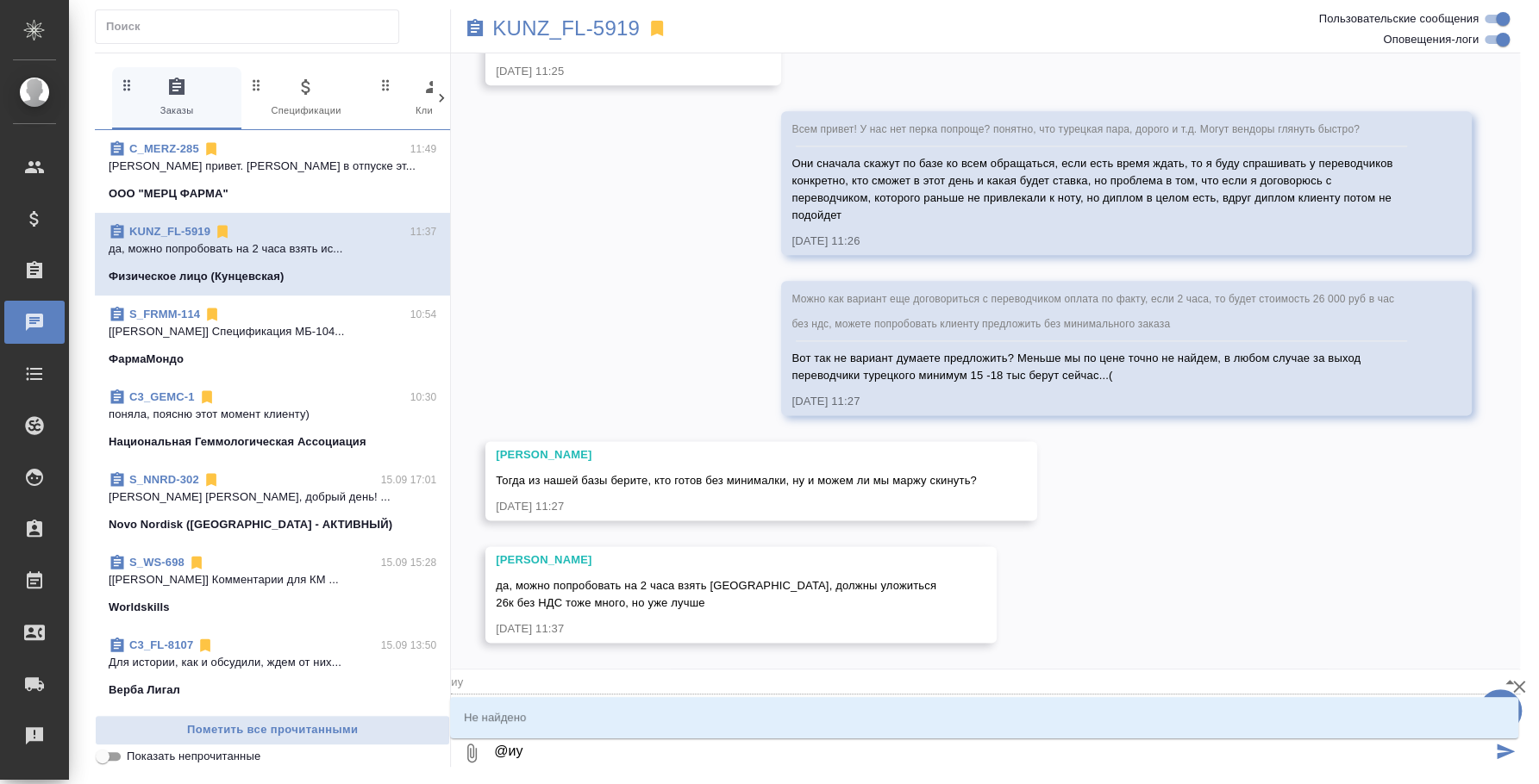
type textarea "@и"
type input "и"
type textarea "@"
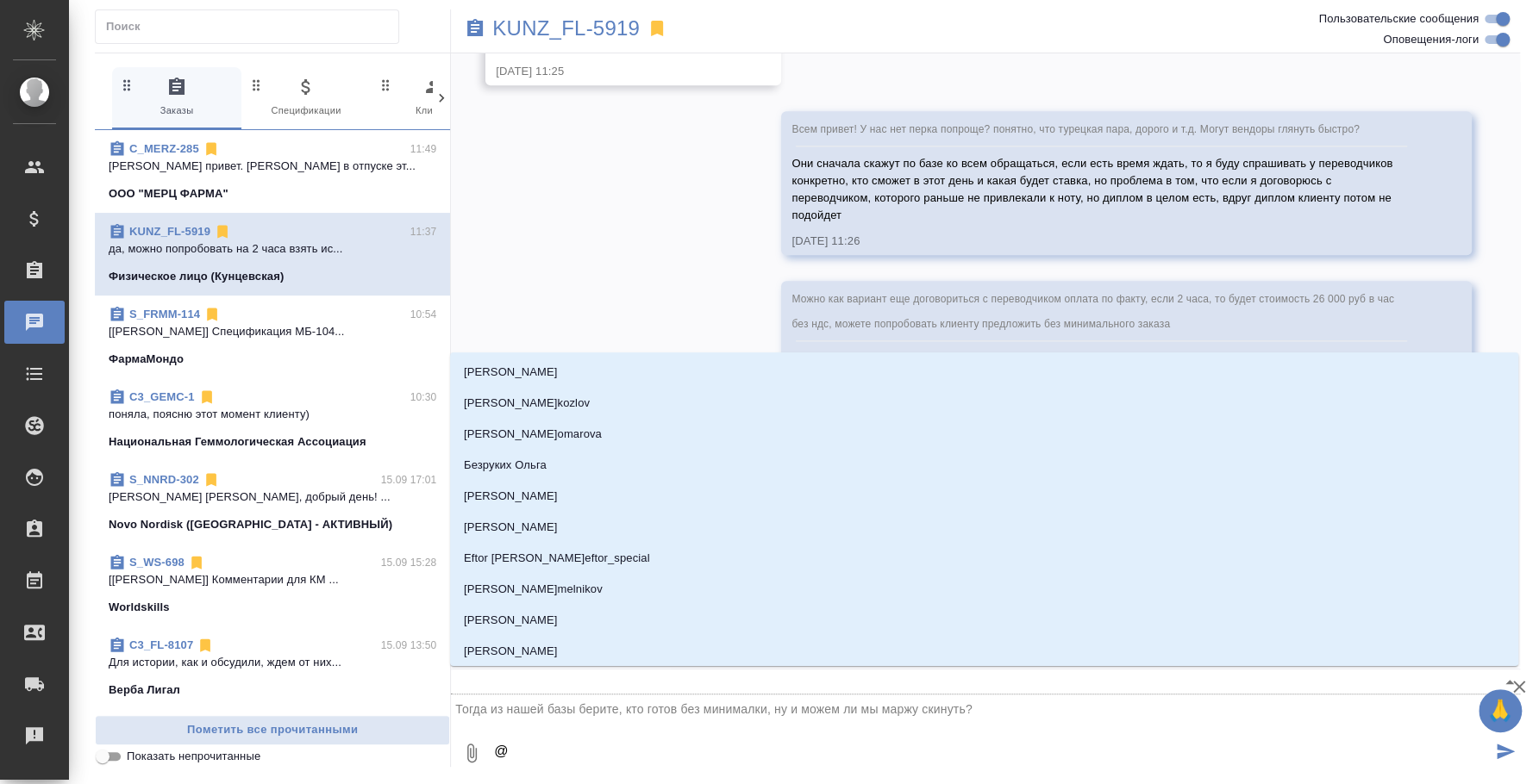
type textarea "@b"
type input "b"
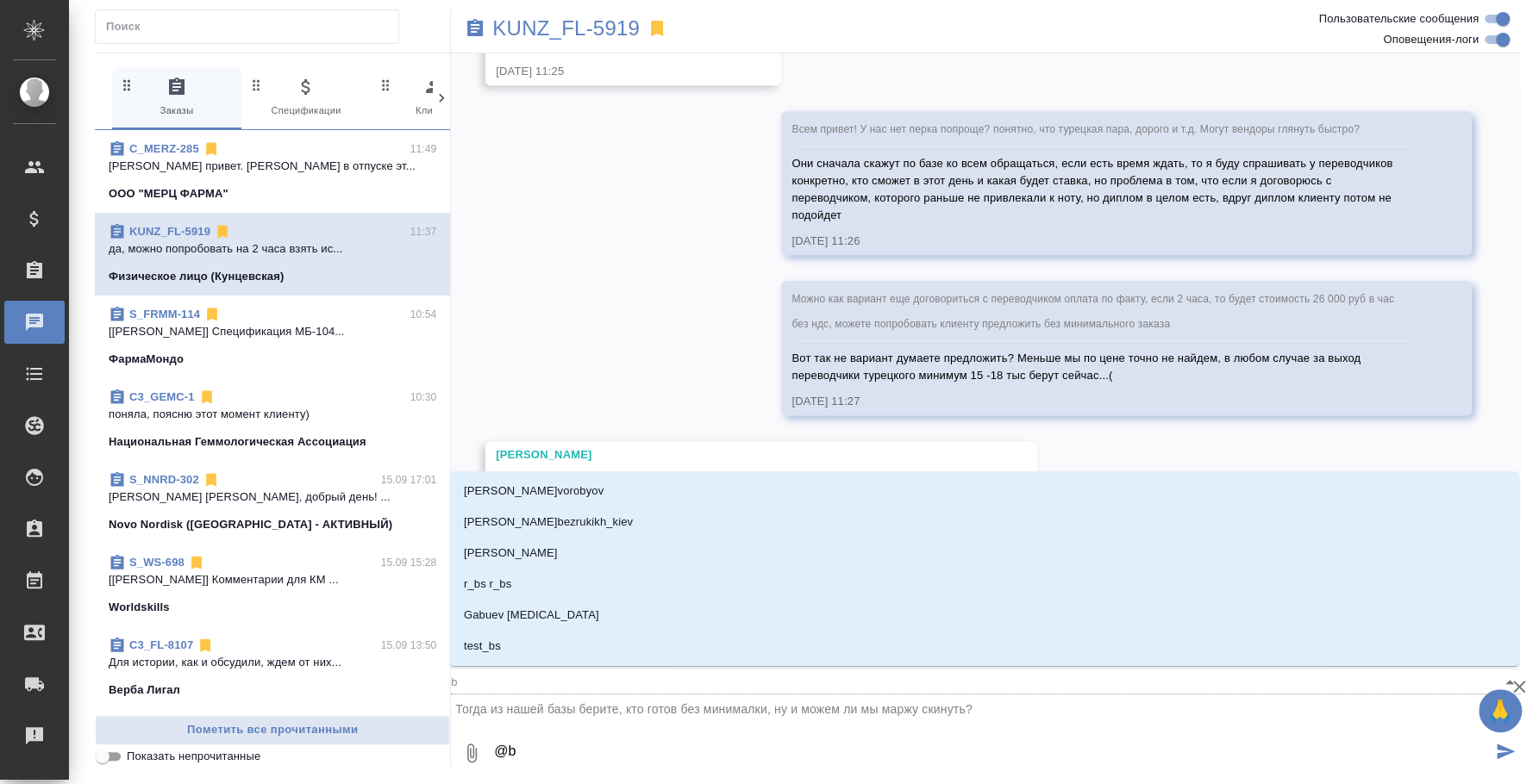
type textarea "@be"
type input "be"
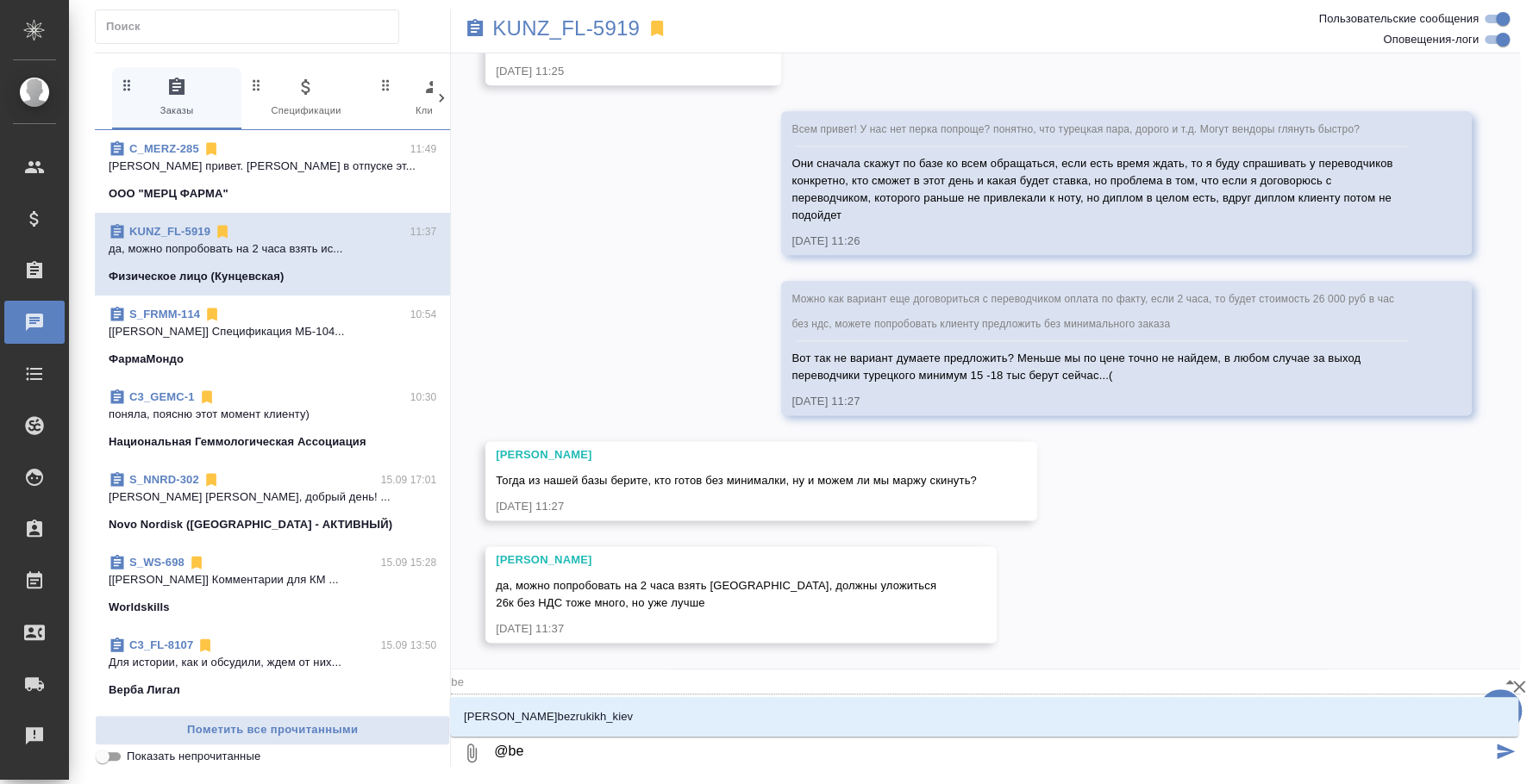
type textarea "@bel"
type input "bel"
type textarea "@b"
type input "b"
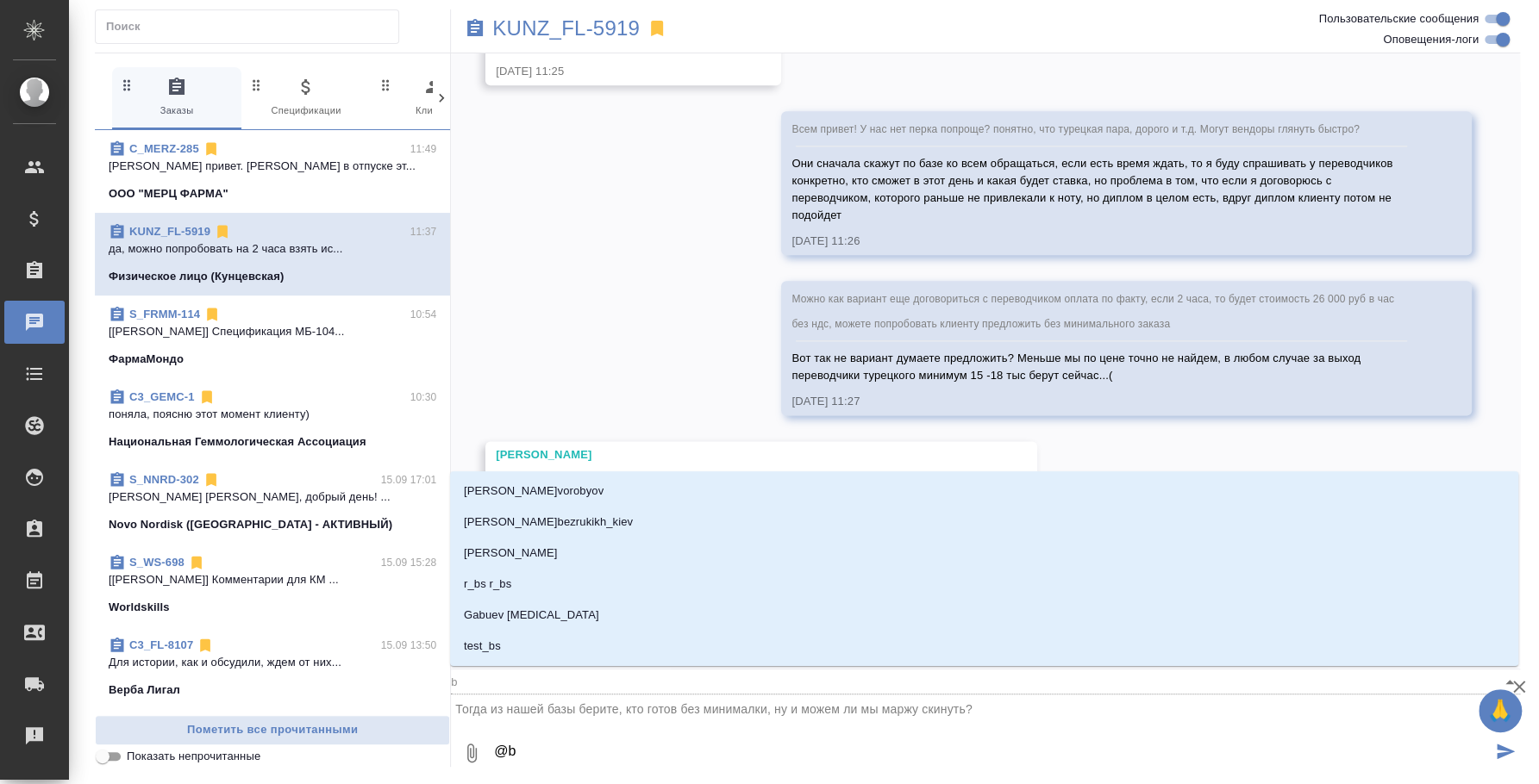
type textarea "@"
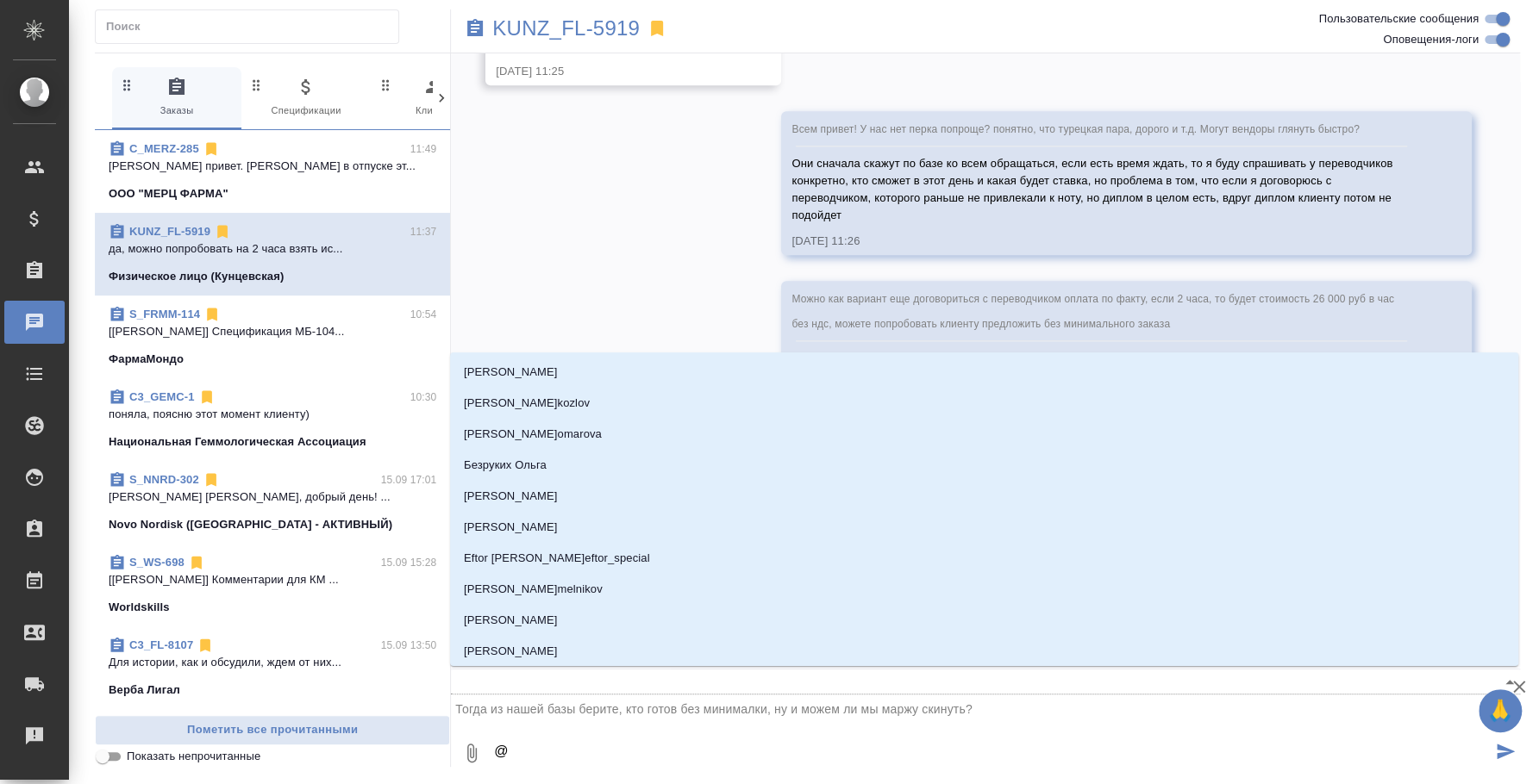
type textarea "@k"
type input "k"
type textarea "@ka"
type input "ka"
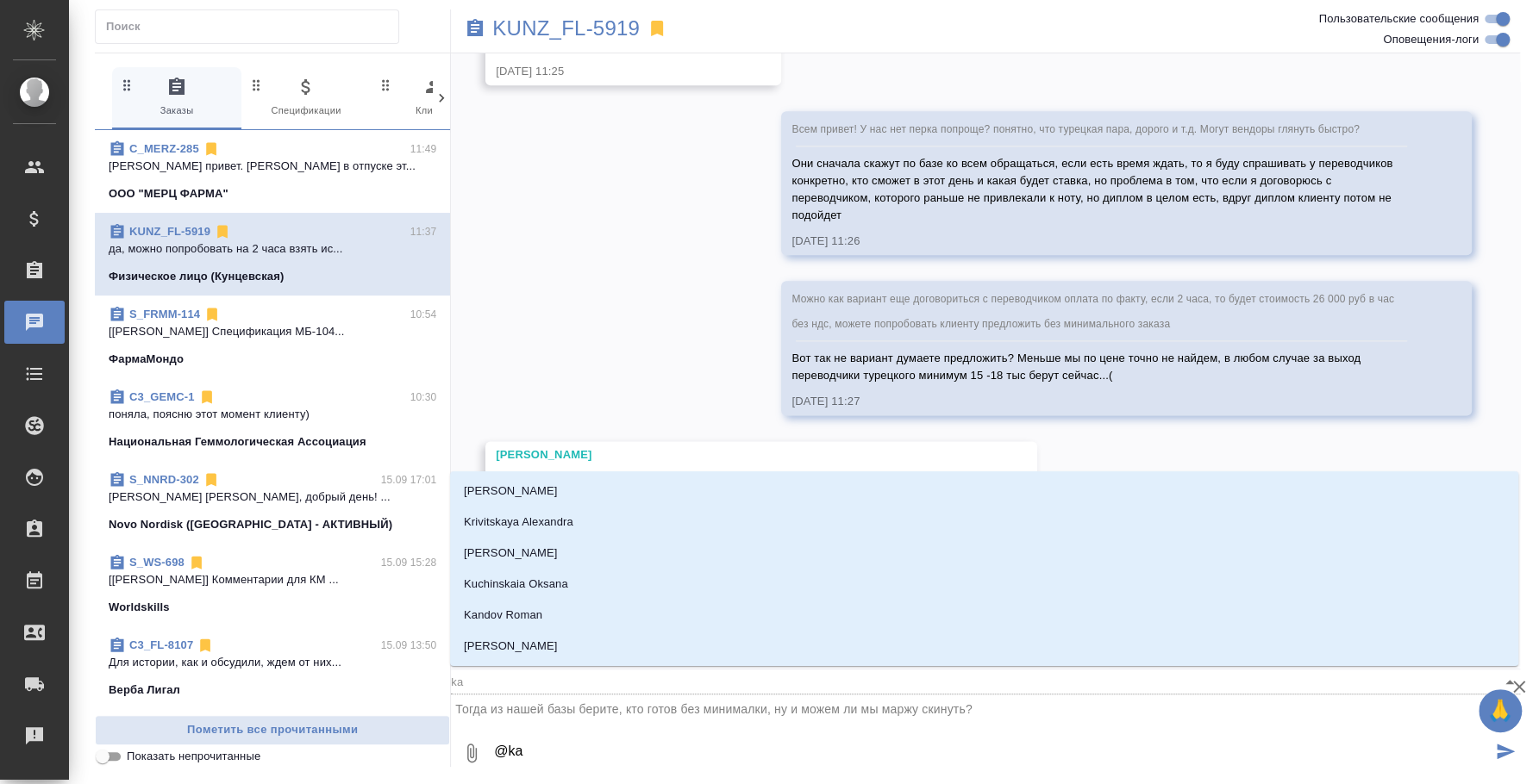
type textarea "@kai"
type input "kai"
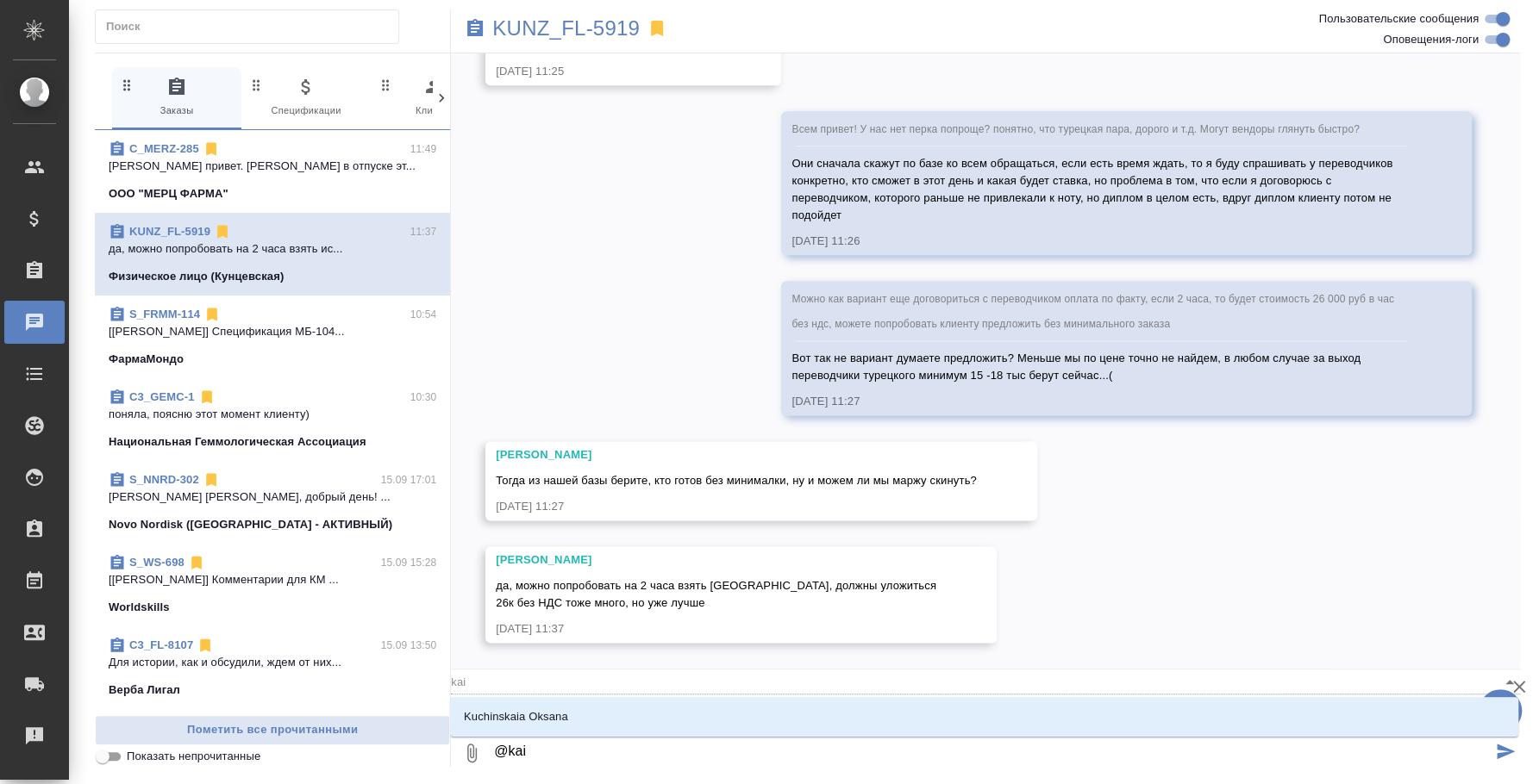
type textarea "@ka"
type input "ka"
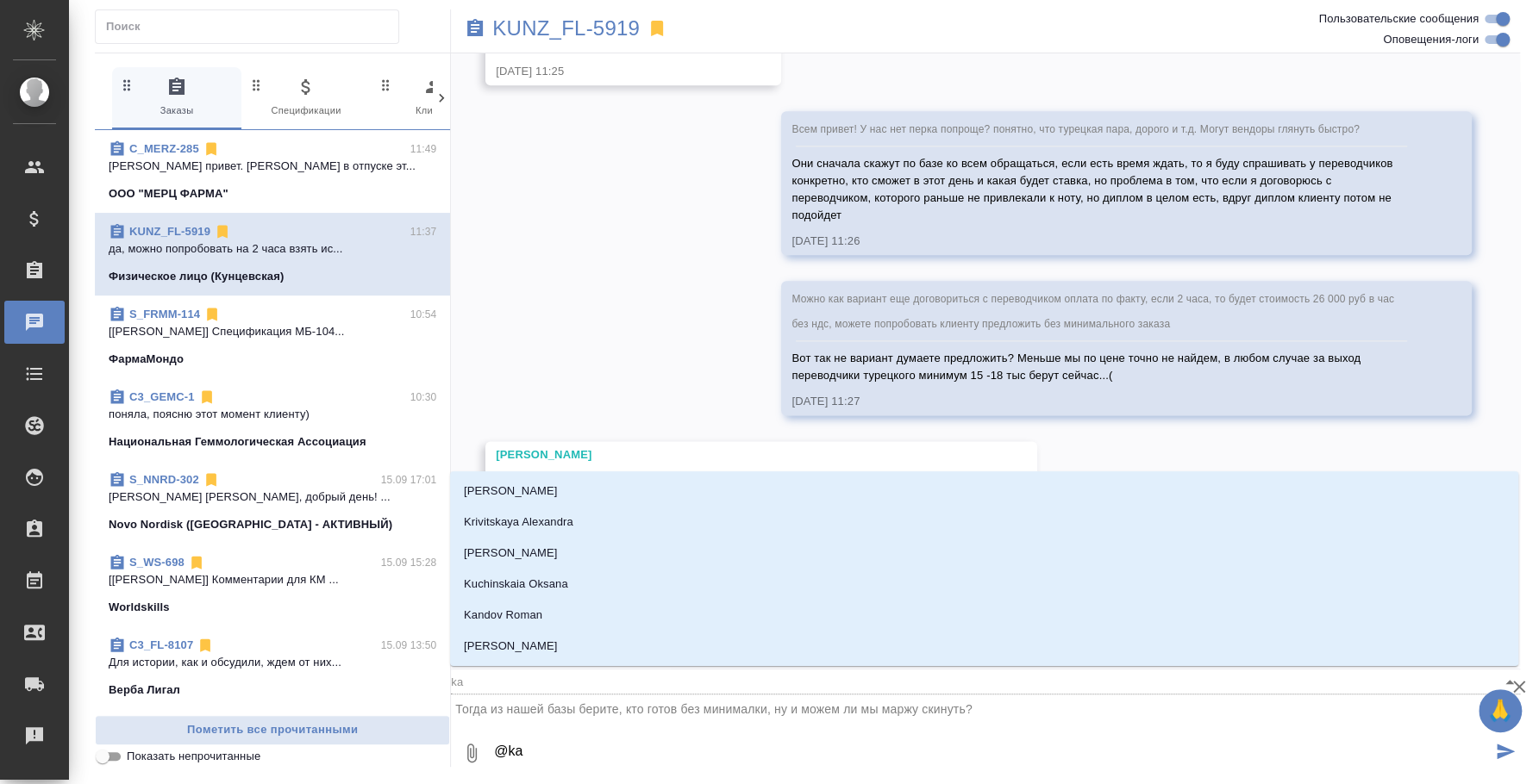
type textarea "@k"
type input "k"
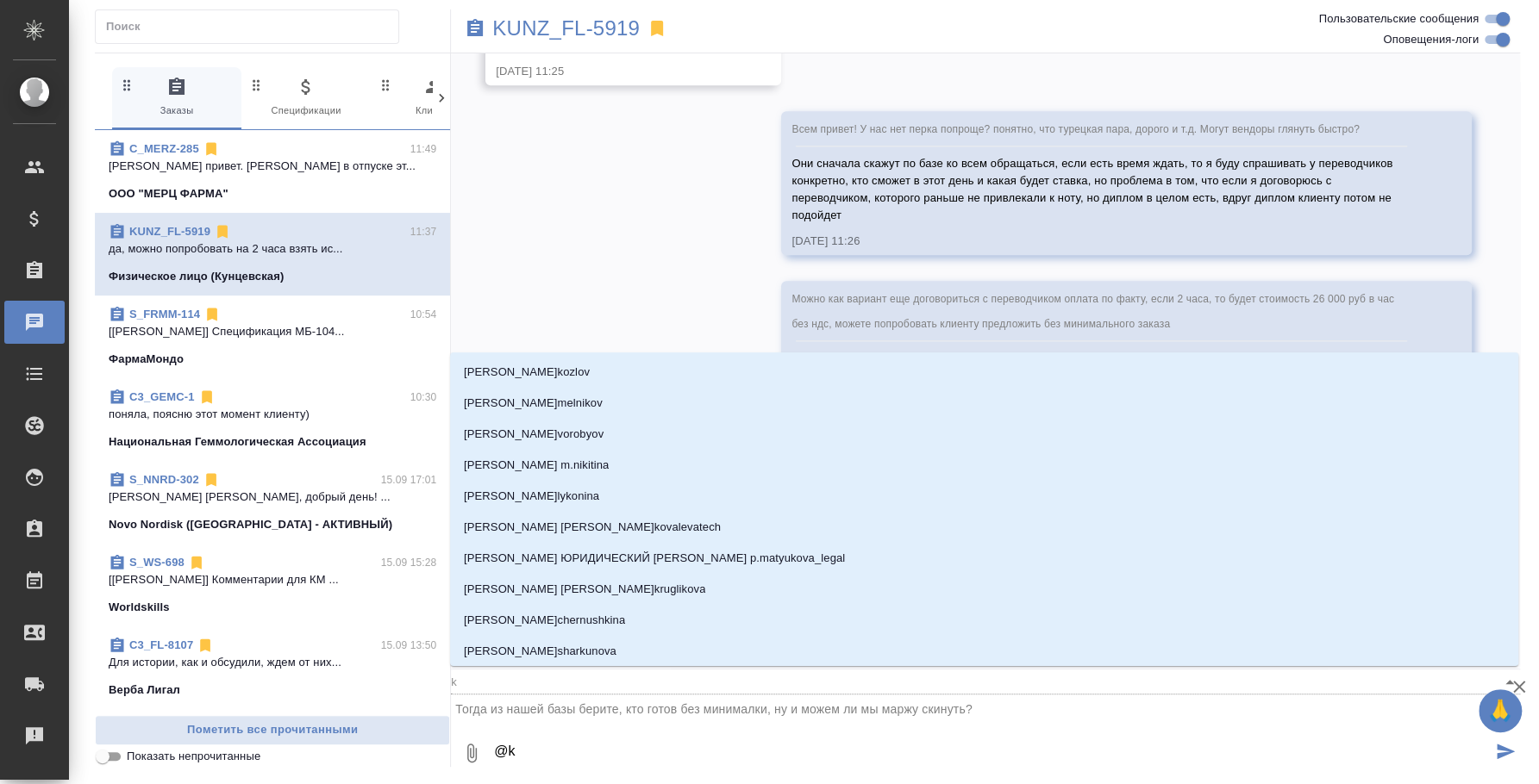
type textarea "@"
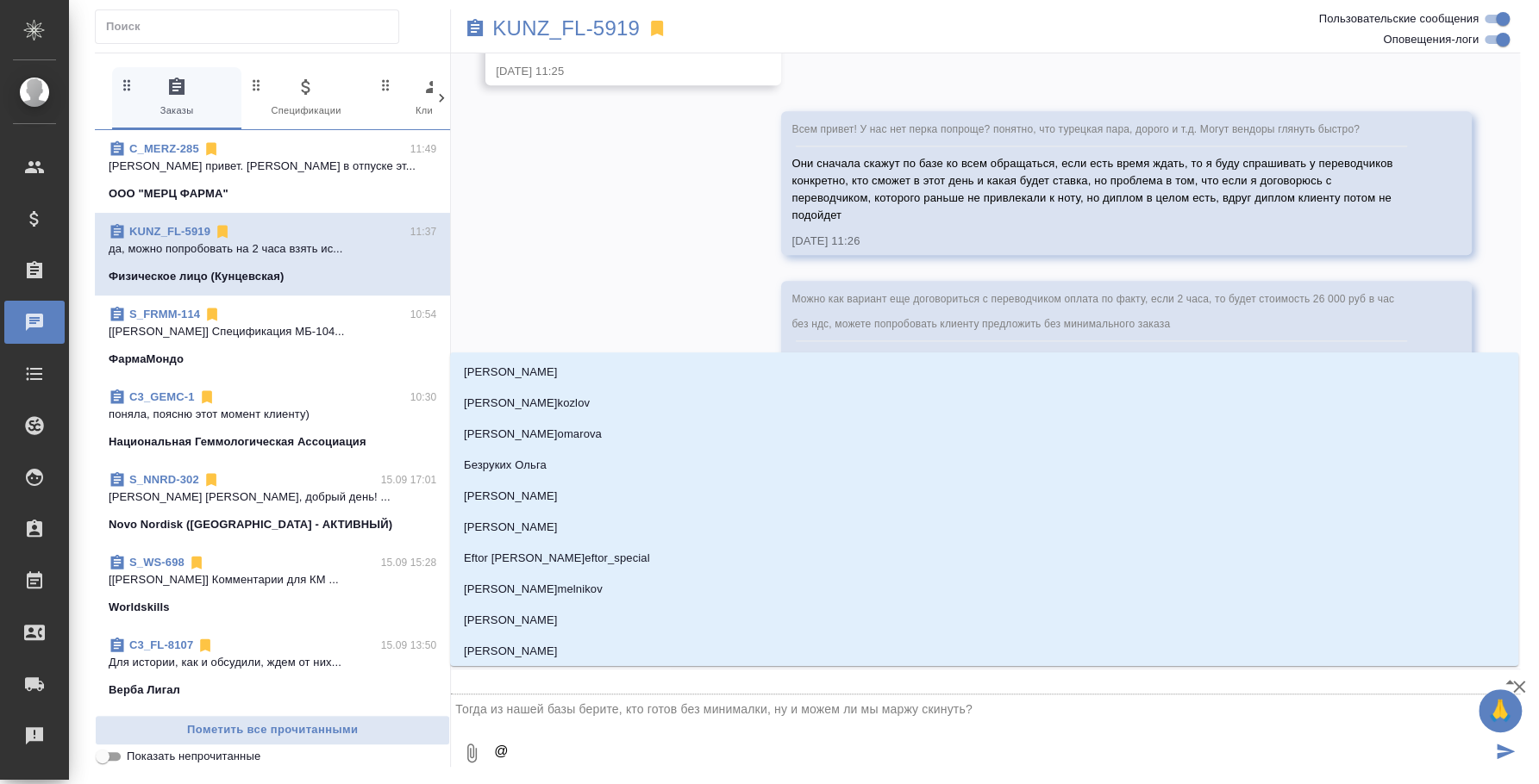
type textarea "@b"
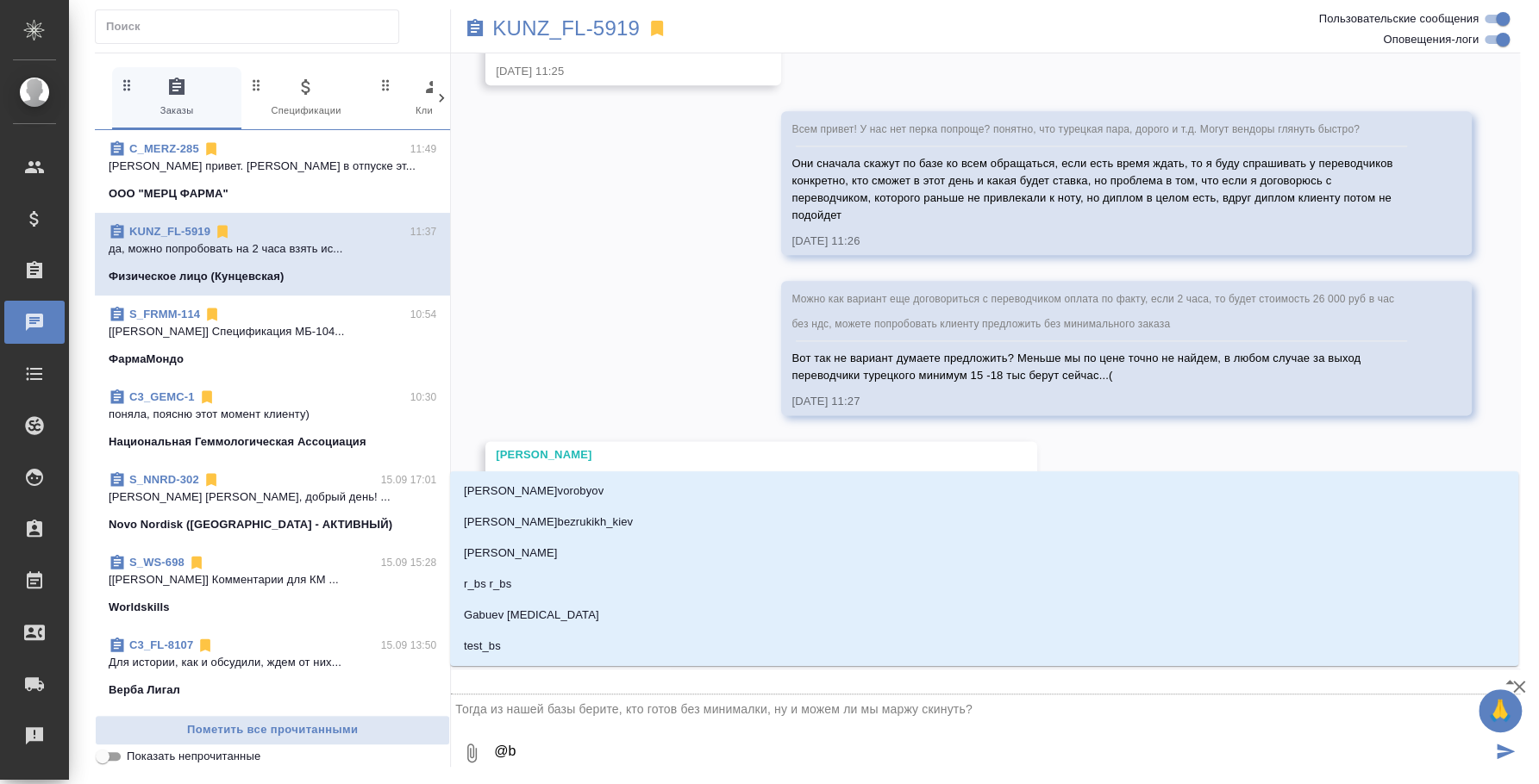
type input "b"
type textarea "@"
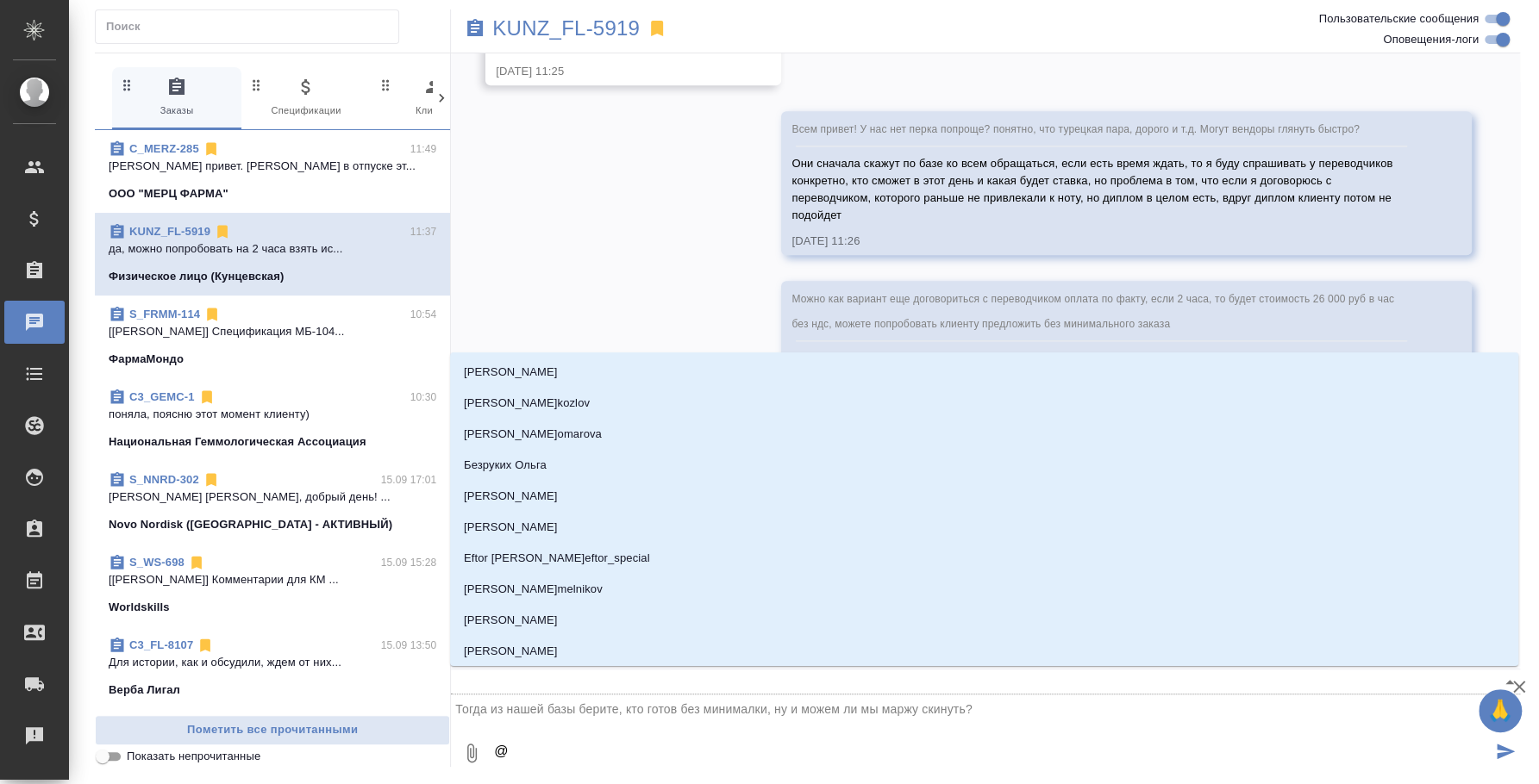
type textarea "@b"
type input "b"
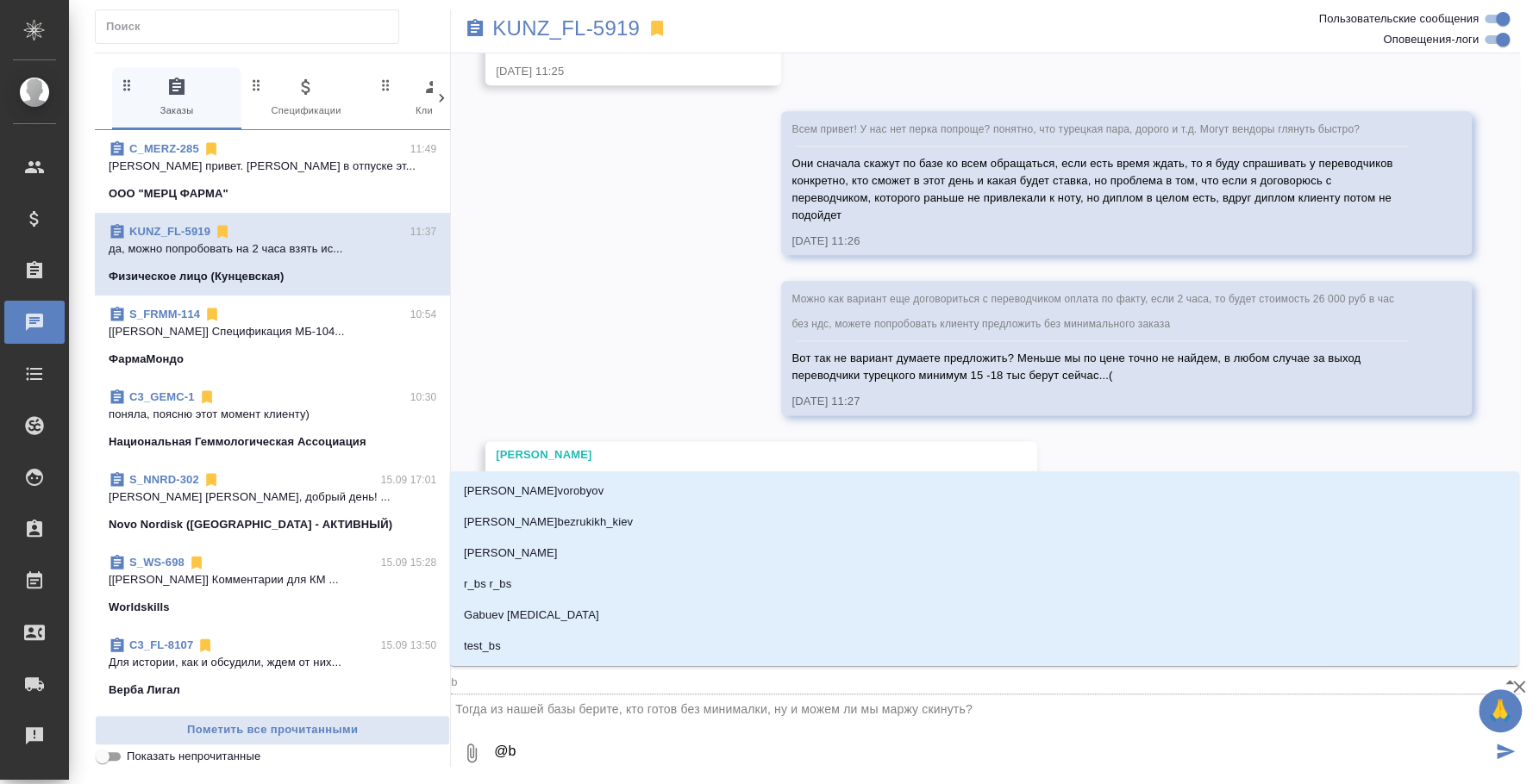
type textarea "@"
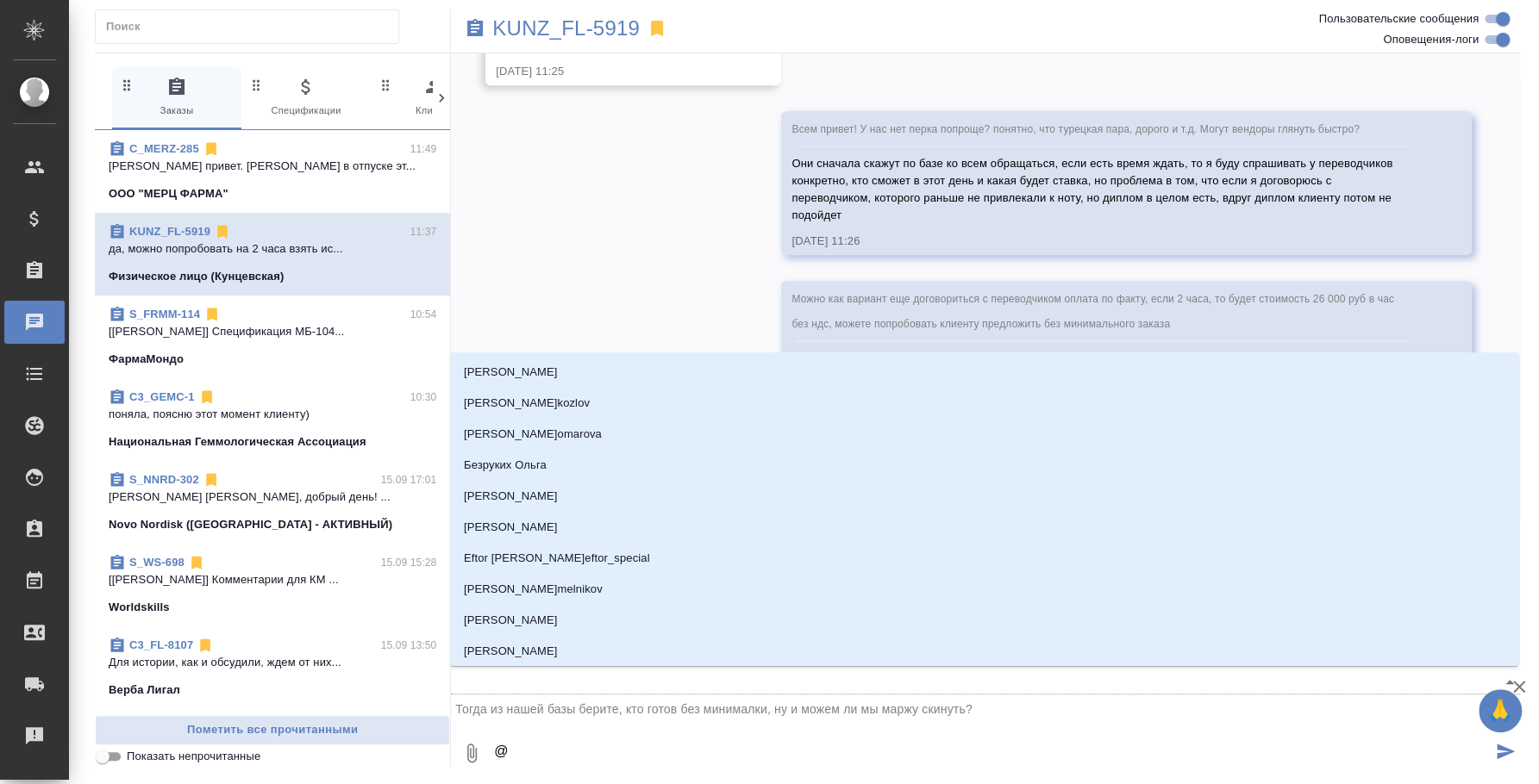
type textarea "@,"
type input ","
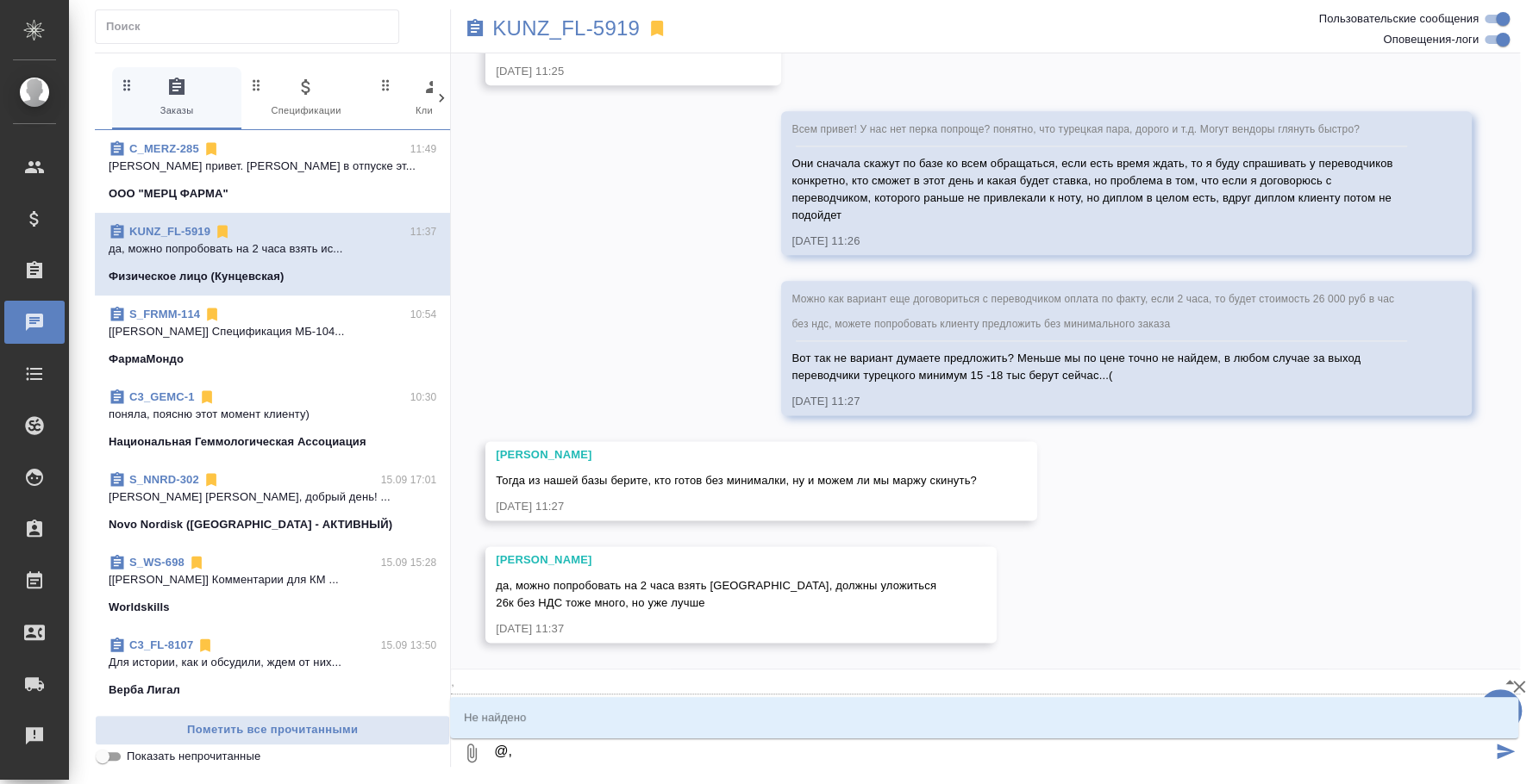
type textarea "@,t"
type input ",t"
type textarea "@,tk"
type input ",tk"
type textarea "@,tkk"
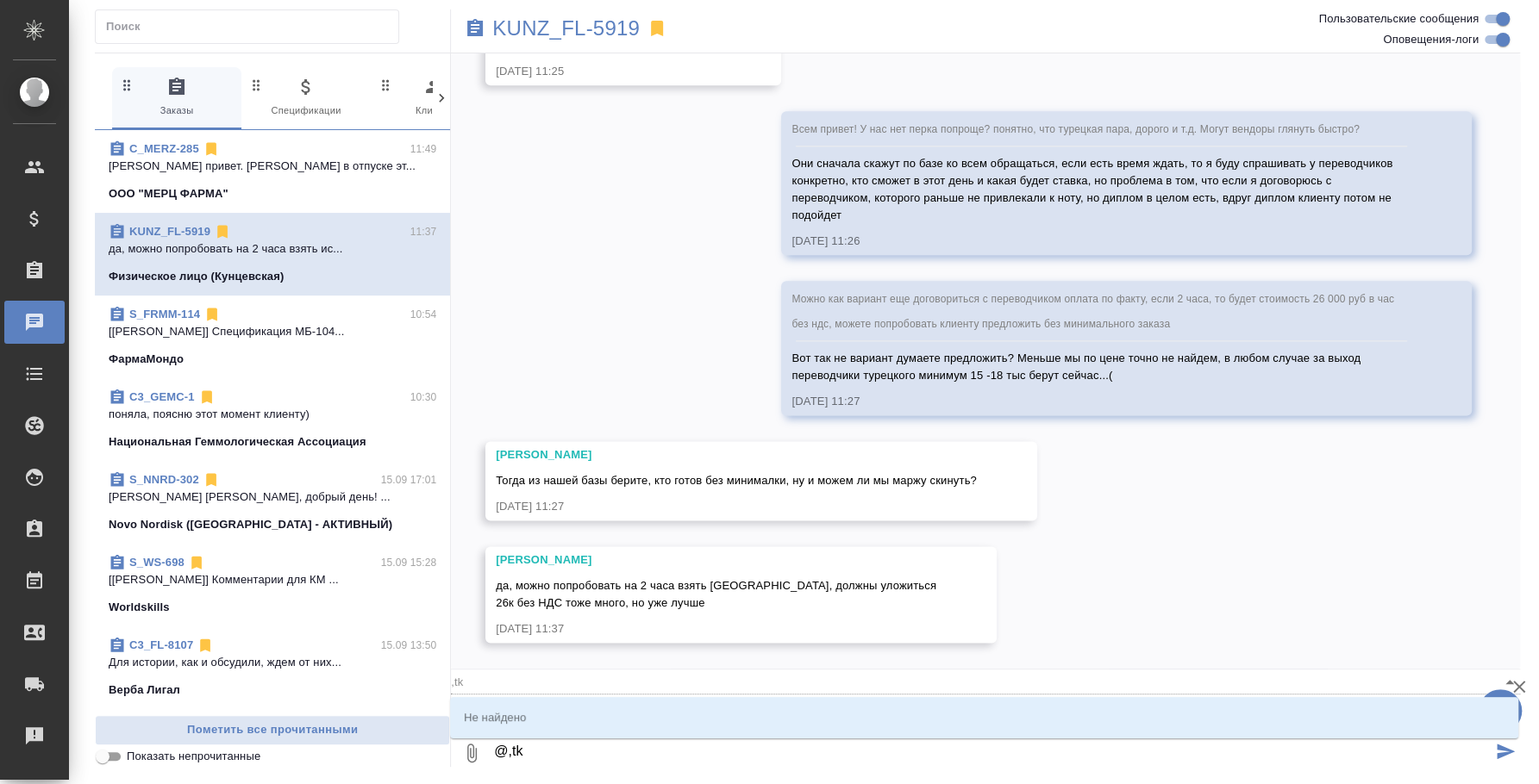
type input ",tkk"
type textarea "@,tk"
type input ",tk"
type textarea "@,t"
type input ",t"
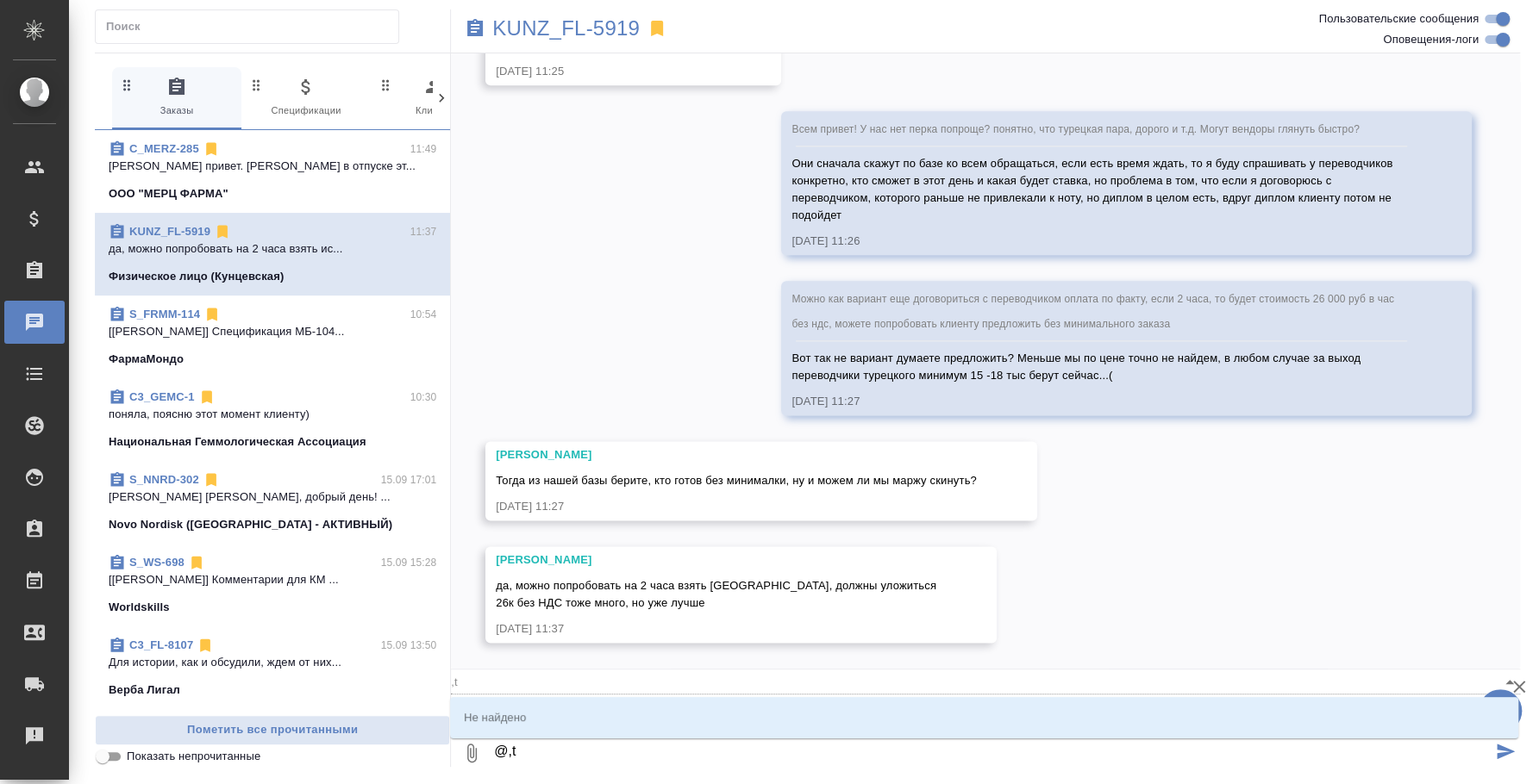
type textarea "@,"
type input ","
type textarea "@"
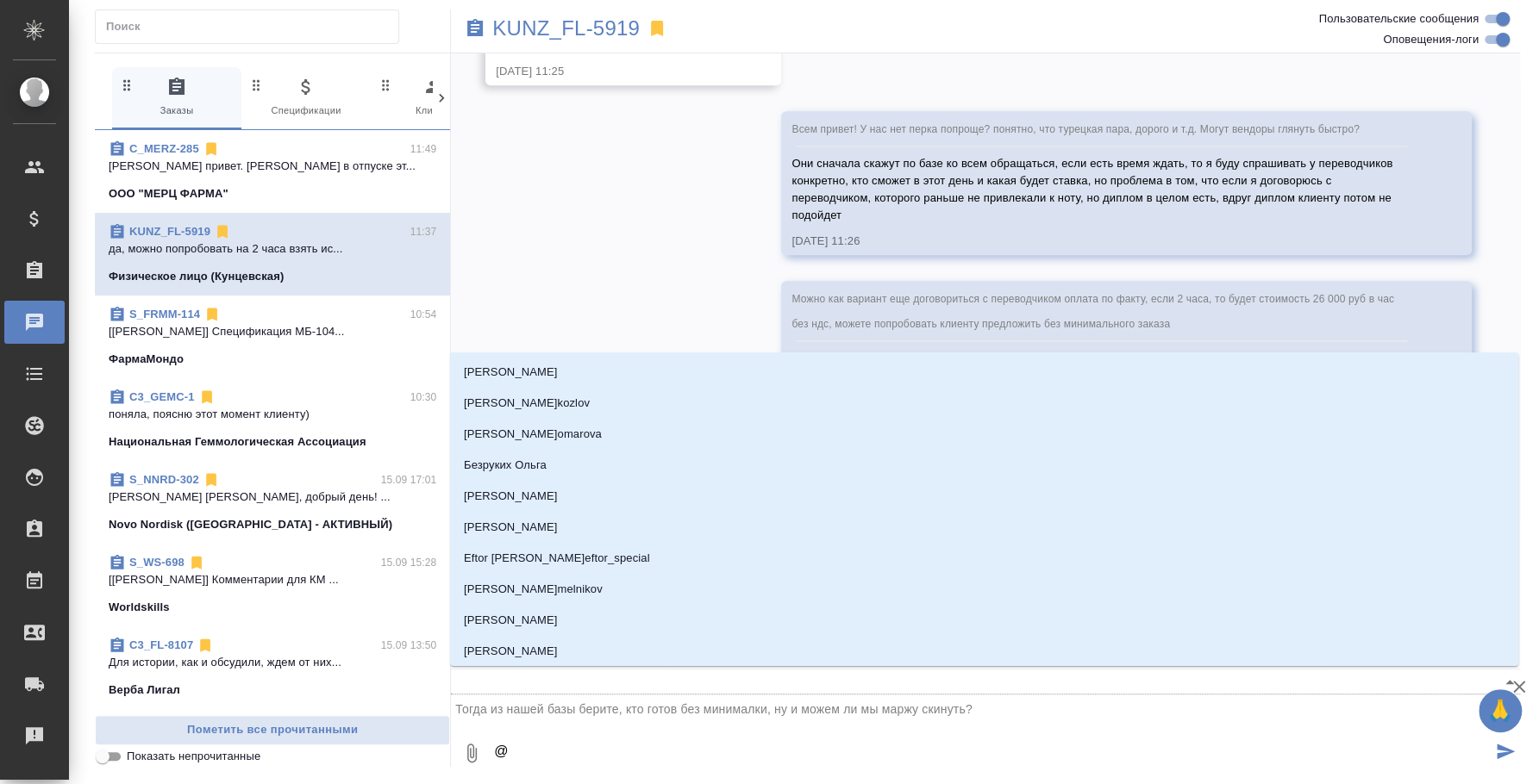
type textarea "@б"
type input "б"
type textarea "@бе"
type input "бе"
type textarea "@бел"
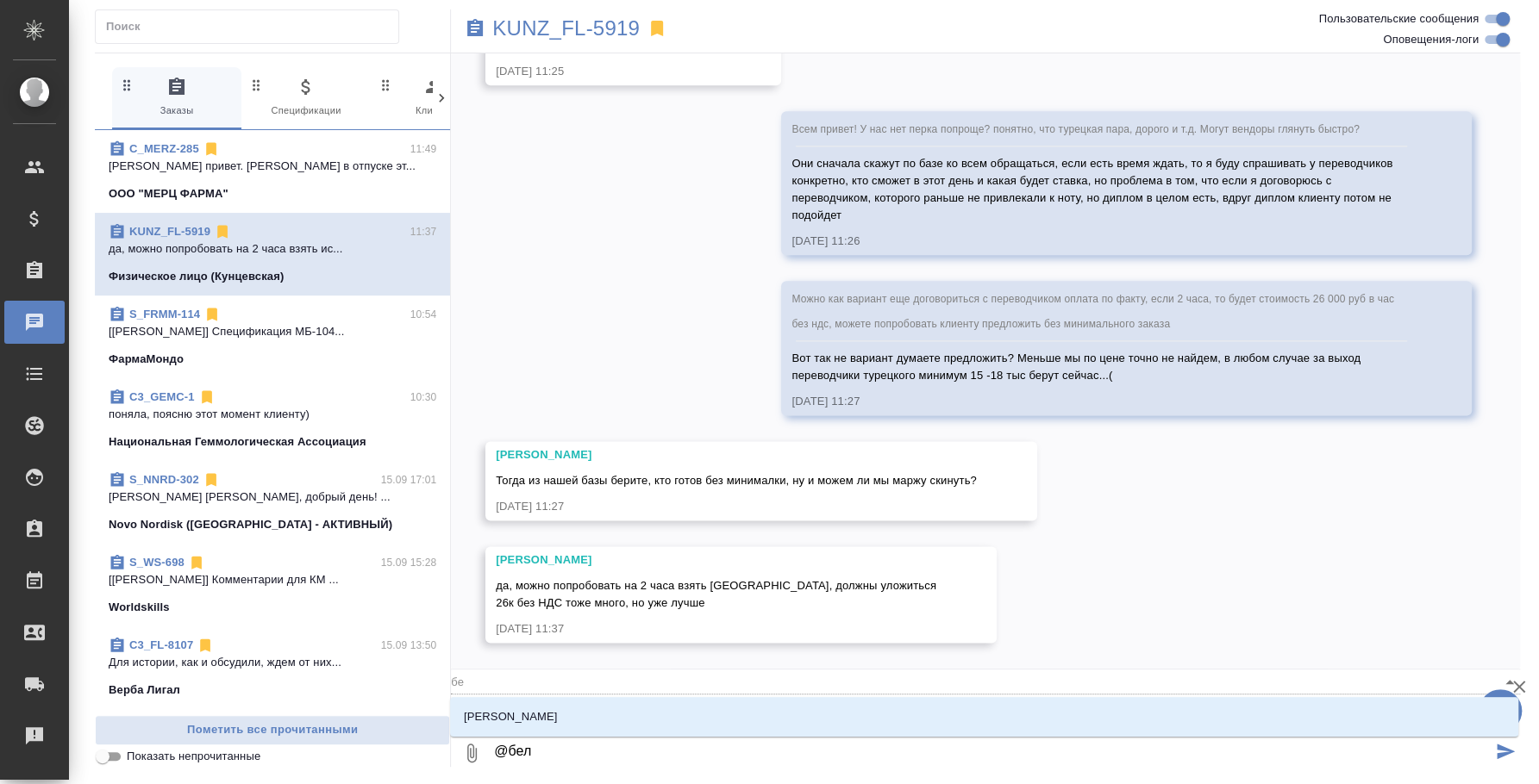
type input "бел"
type textarea "@белл"
type input "белл"
type textarea "@бел"
type input "бел"
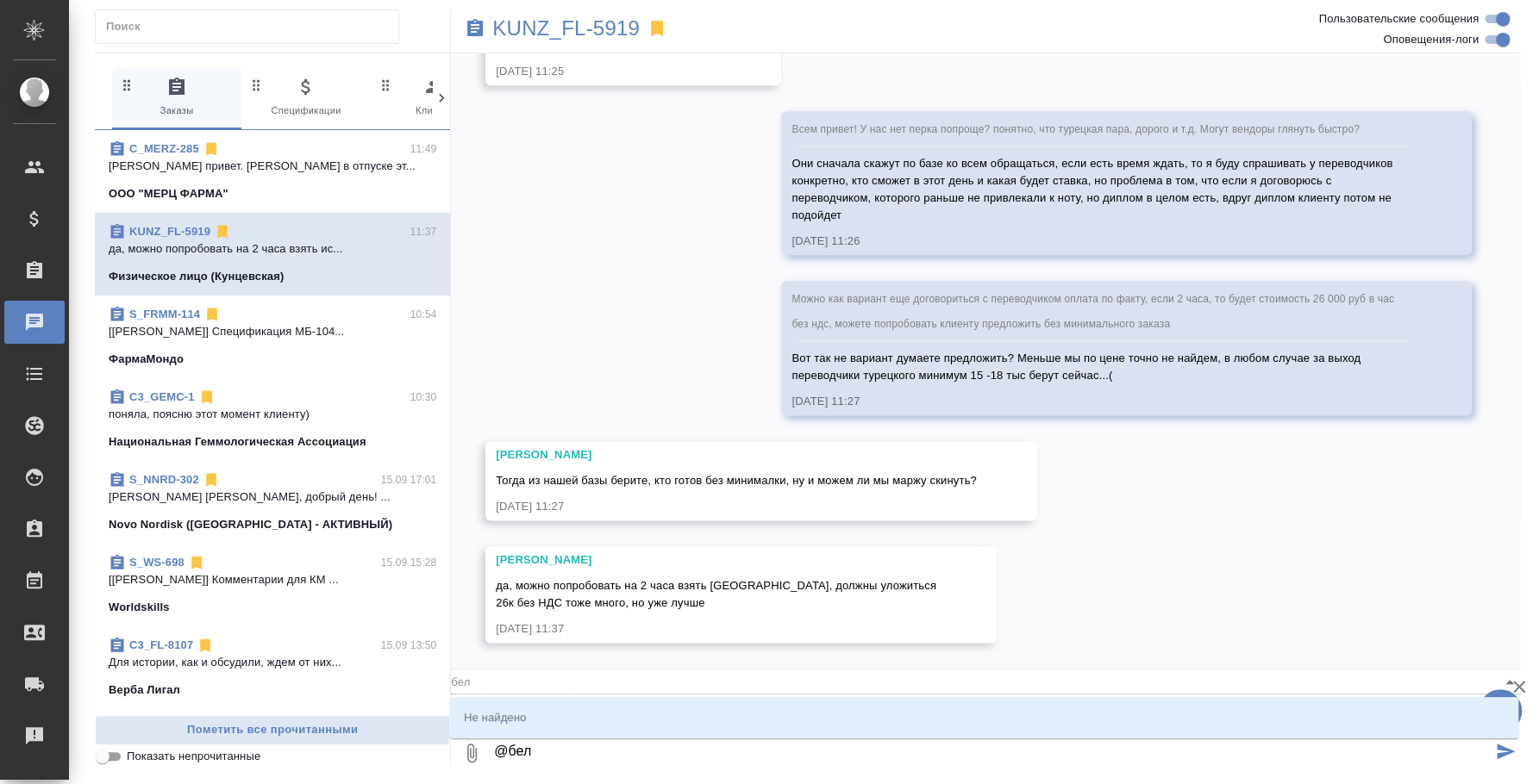
type textarea "@бе"
type input "бе"
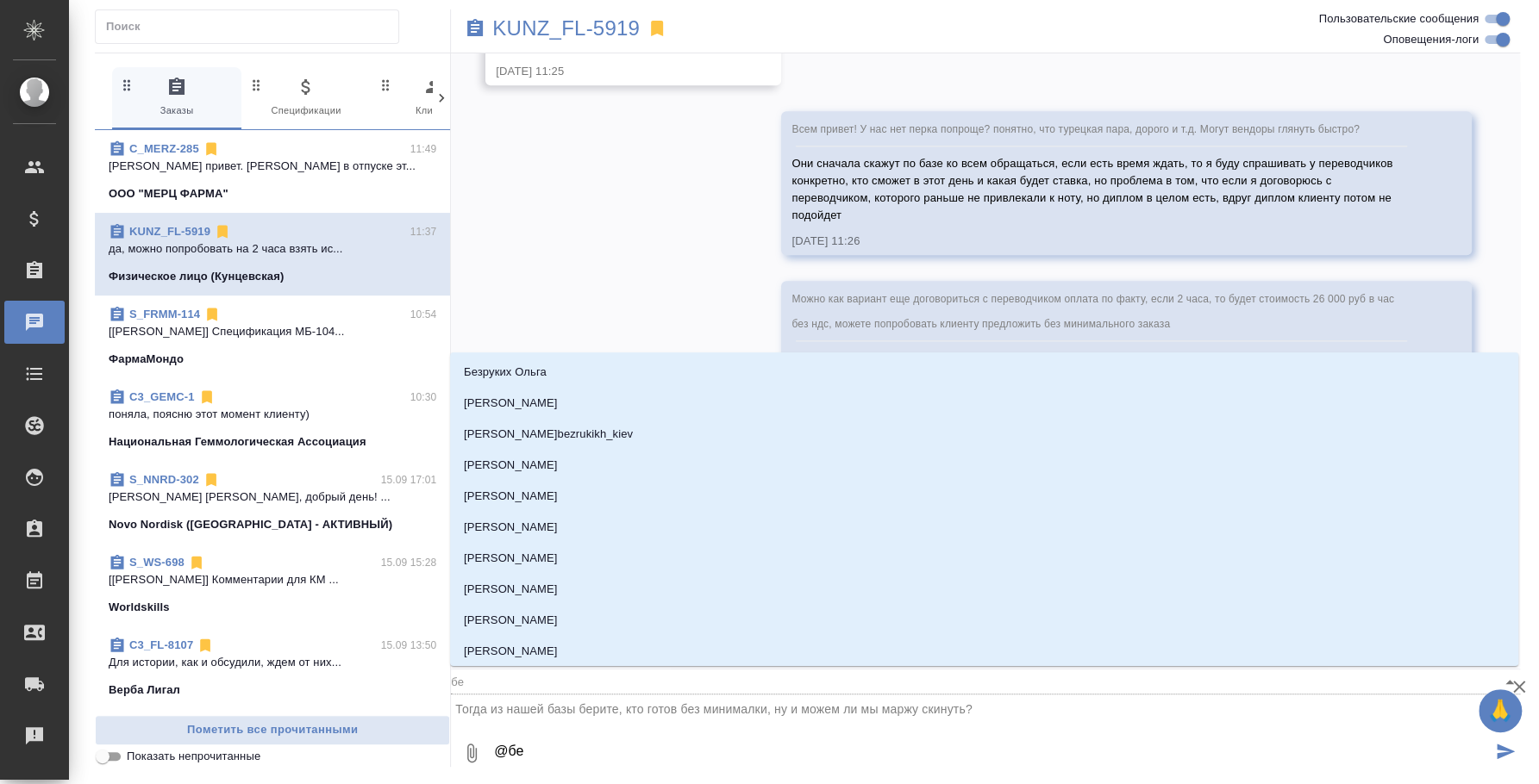
type textarea "@б"
type input "б"
type textarea "@"
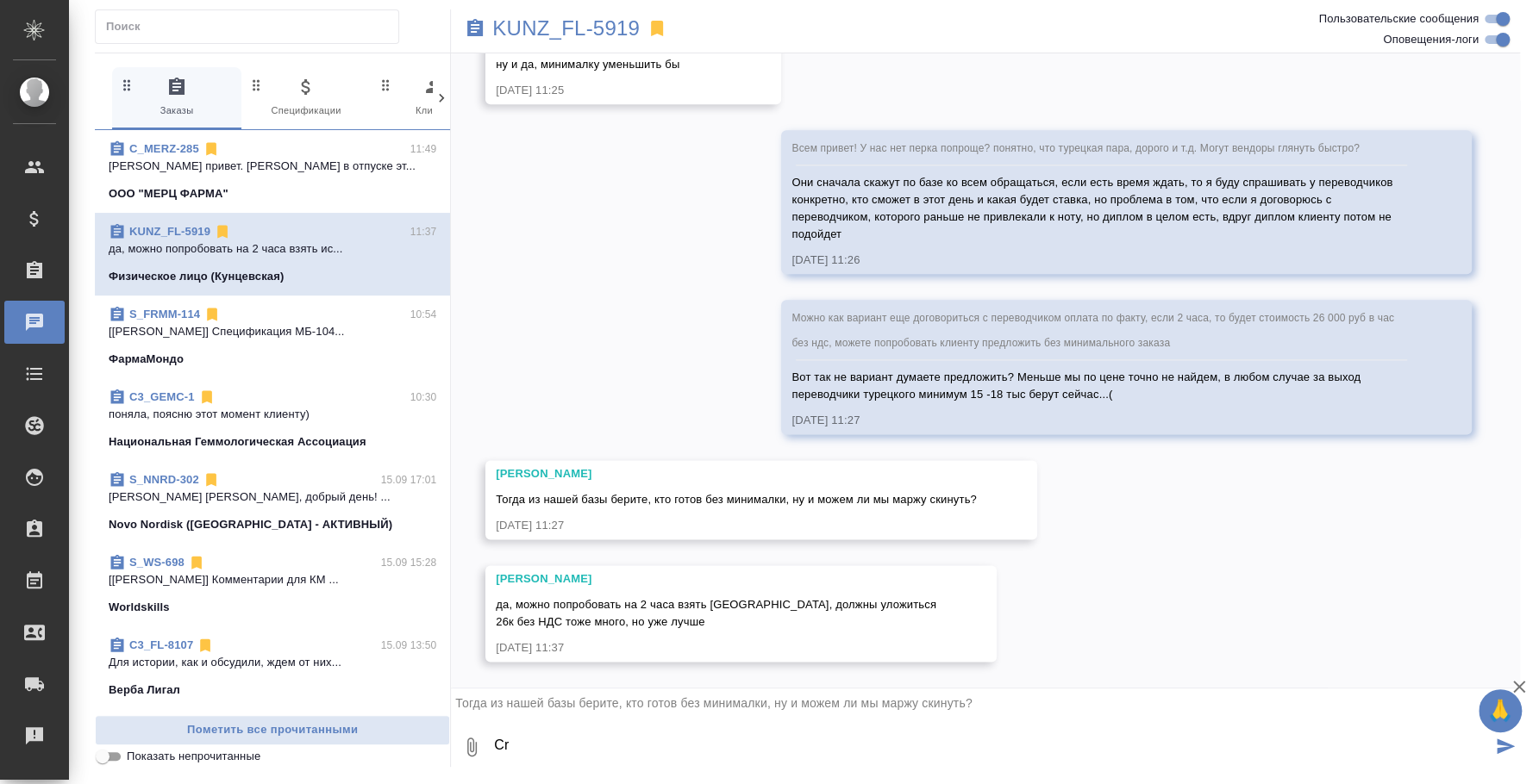
type textarea "C"
type textarea "R"
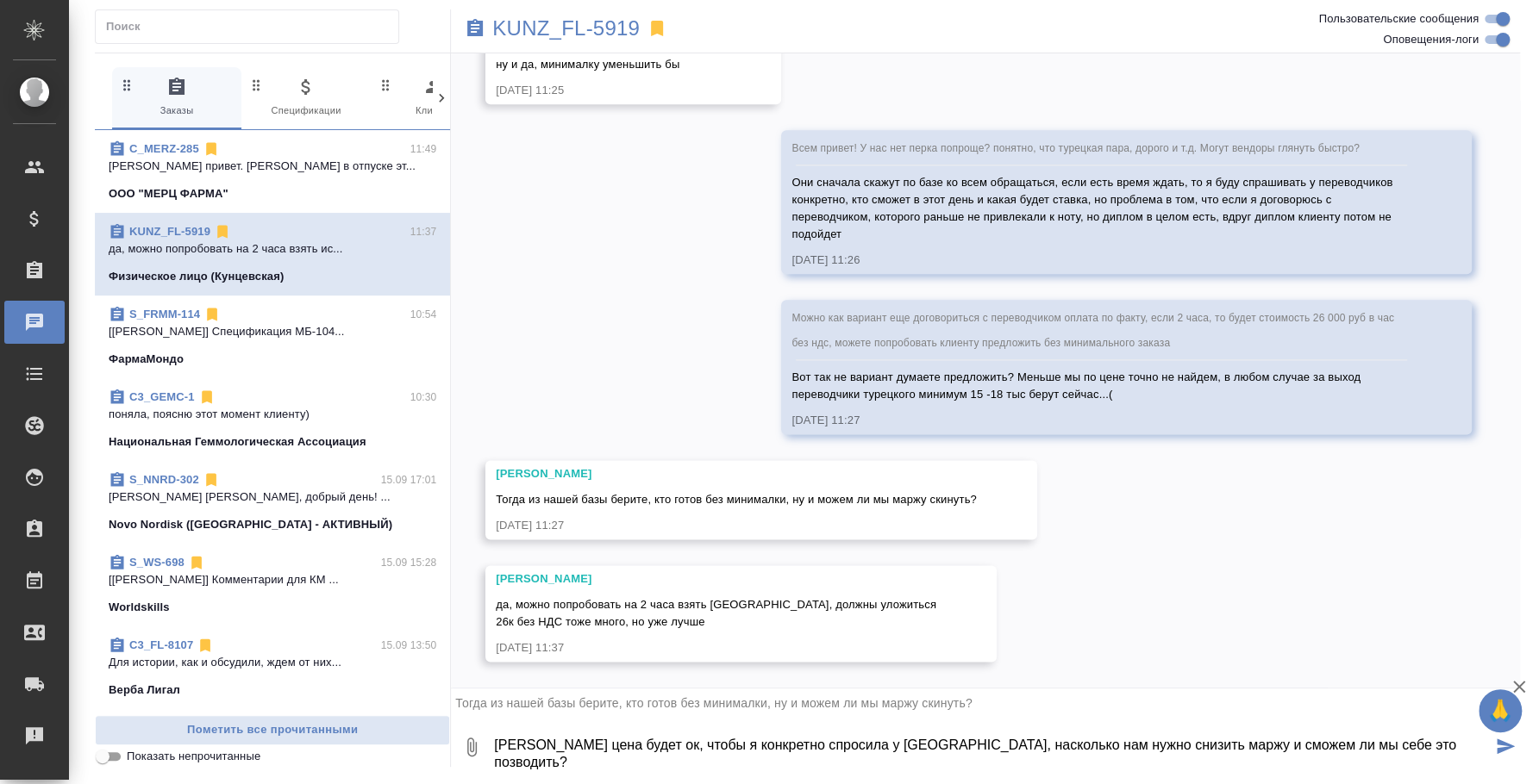
type textarea "Какая цена будет ок, чтобы я конкретно спросила у Ксюши, насколько нам нужно сн…"
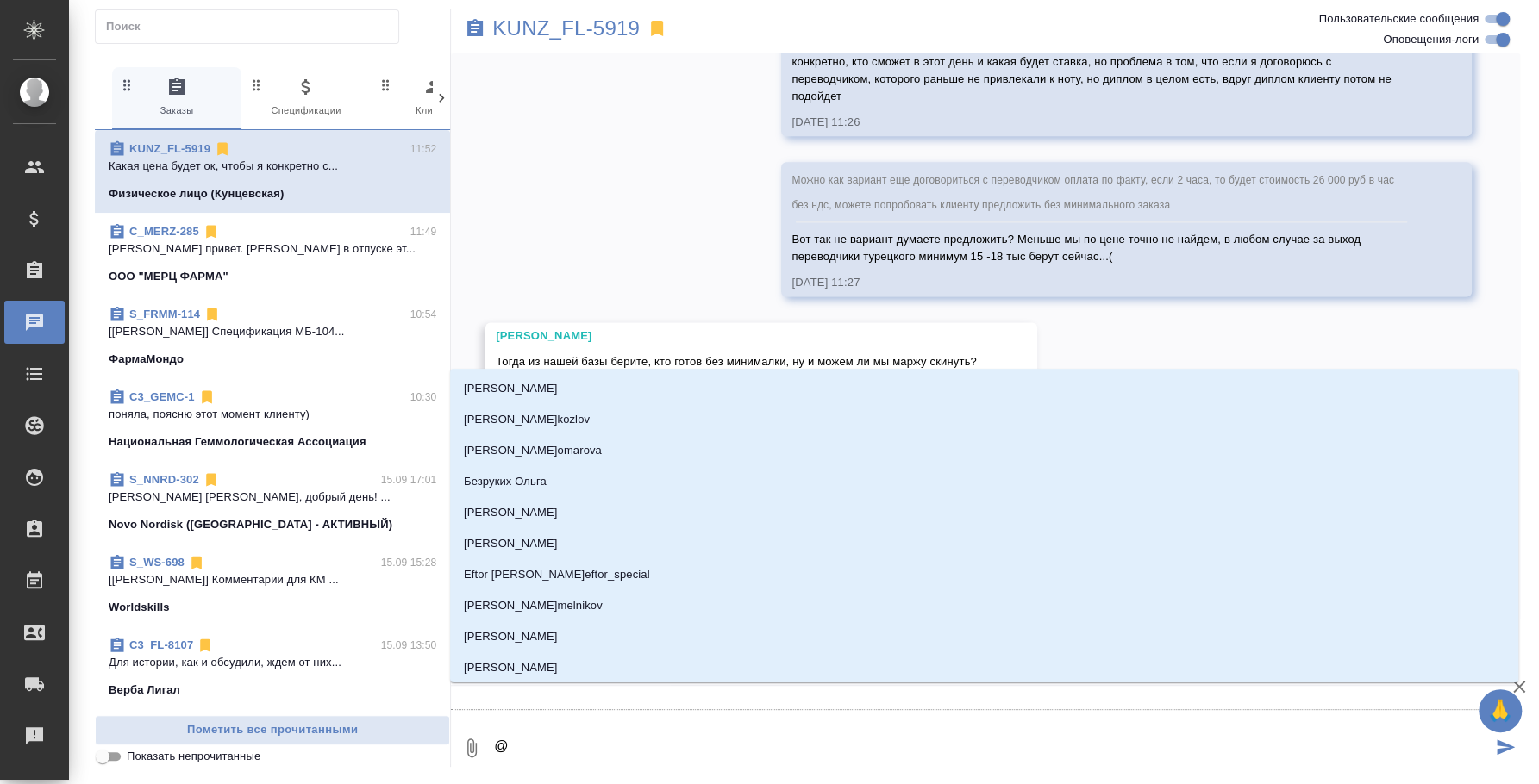
scroll to position [1446, 0]
type textarea "@b"
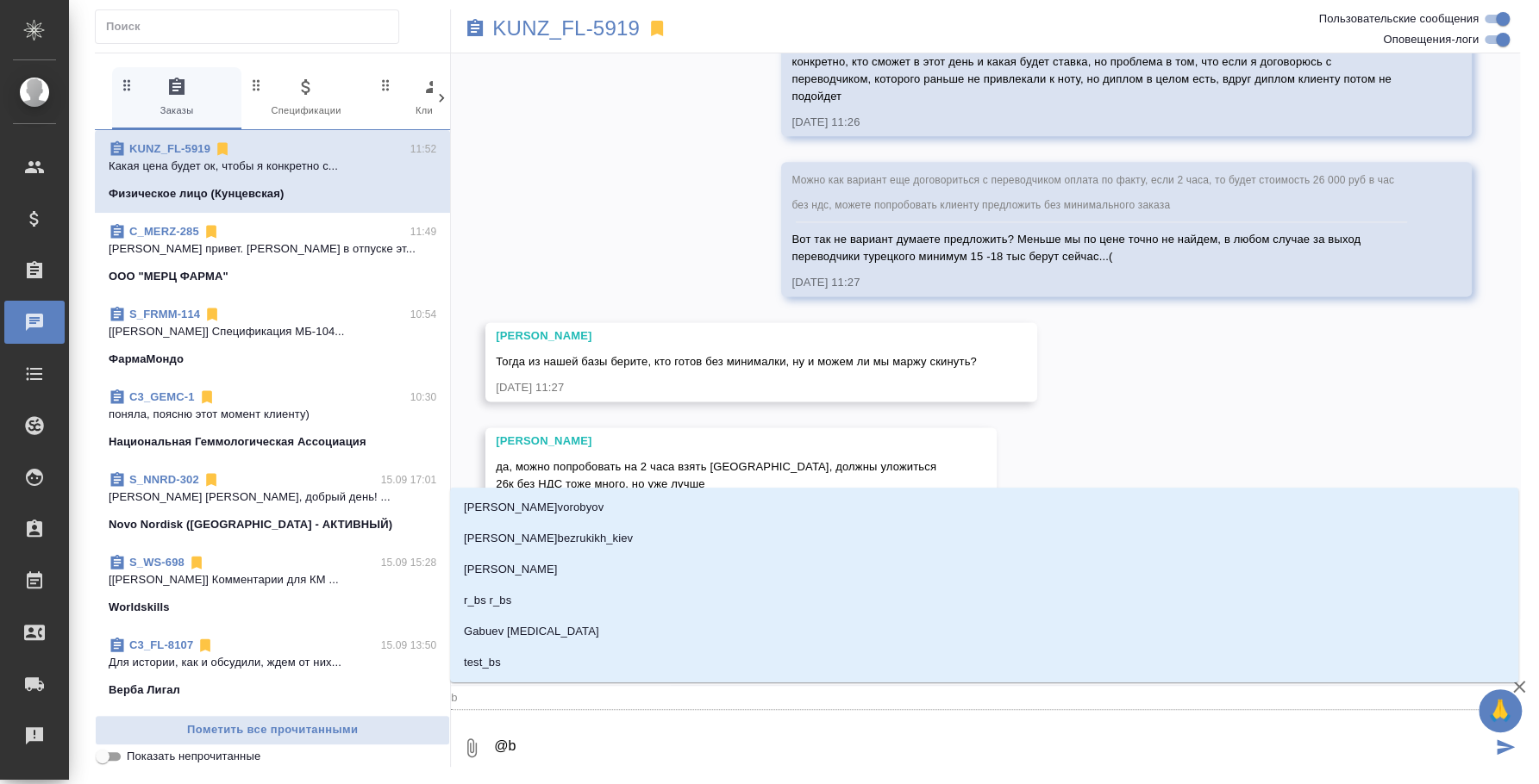
type input "b"
type textarea "@be"
type input "be"
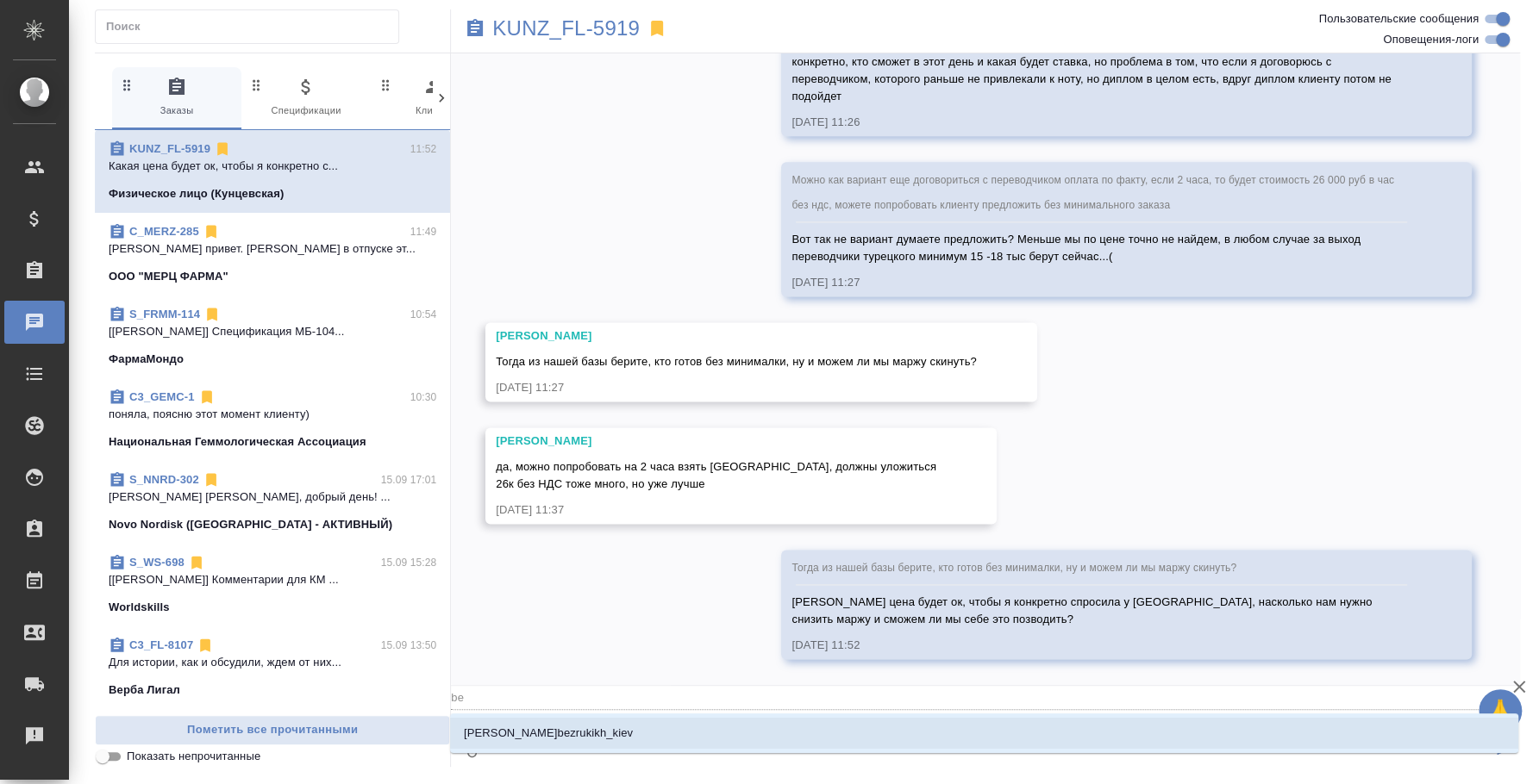
type textarea "@b"
type input "b"
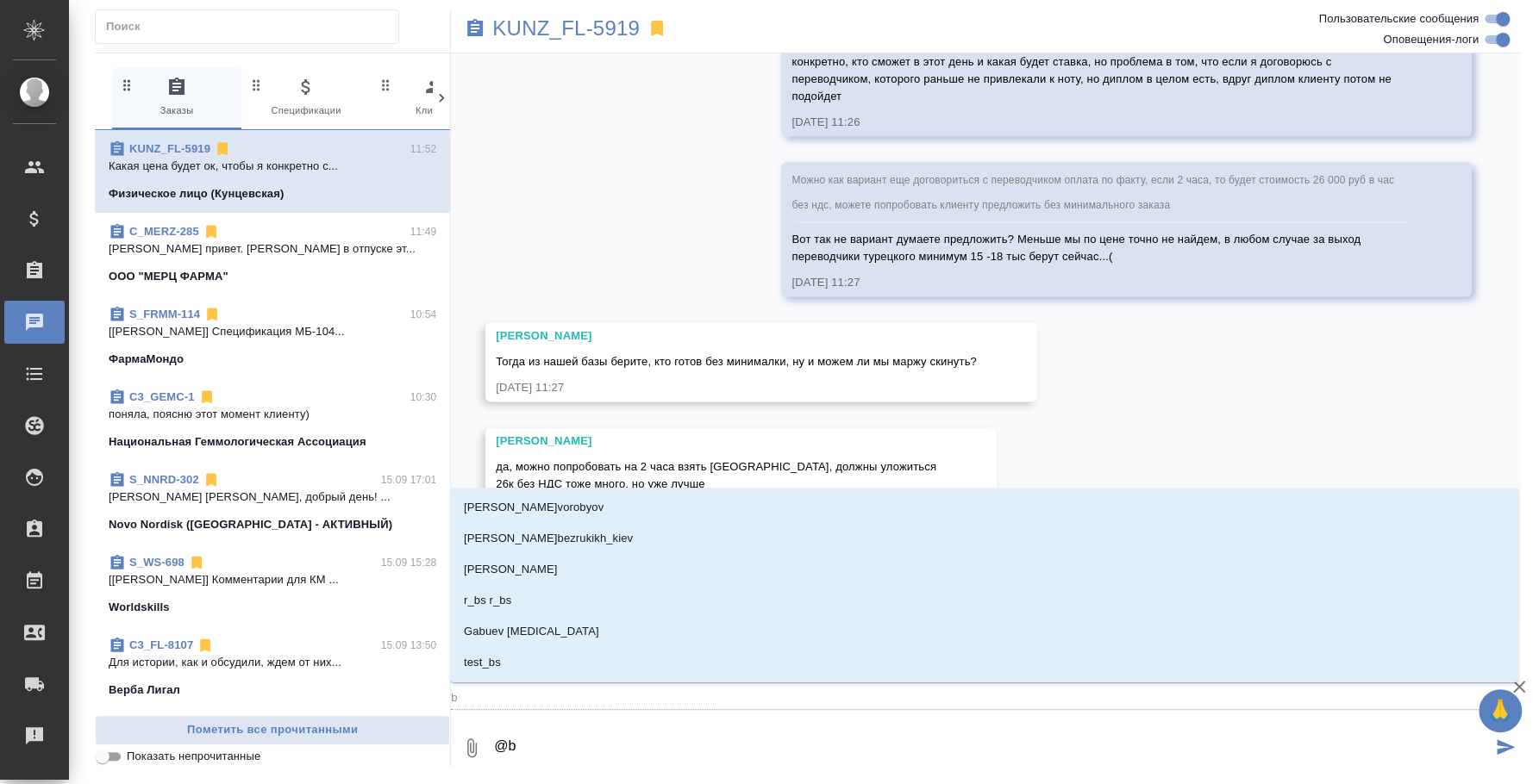
type textarea "@"
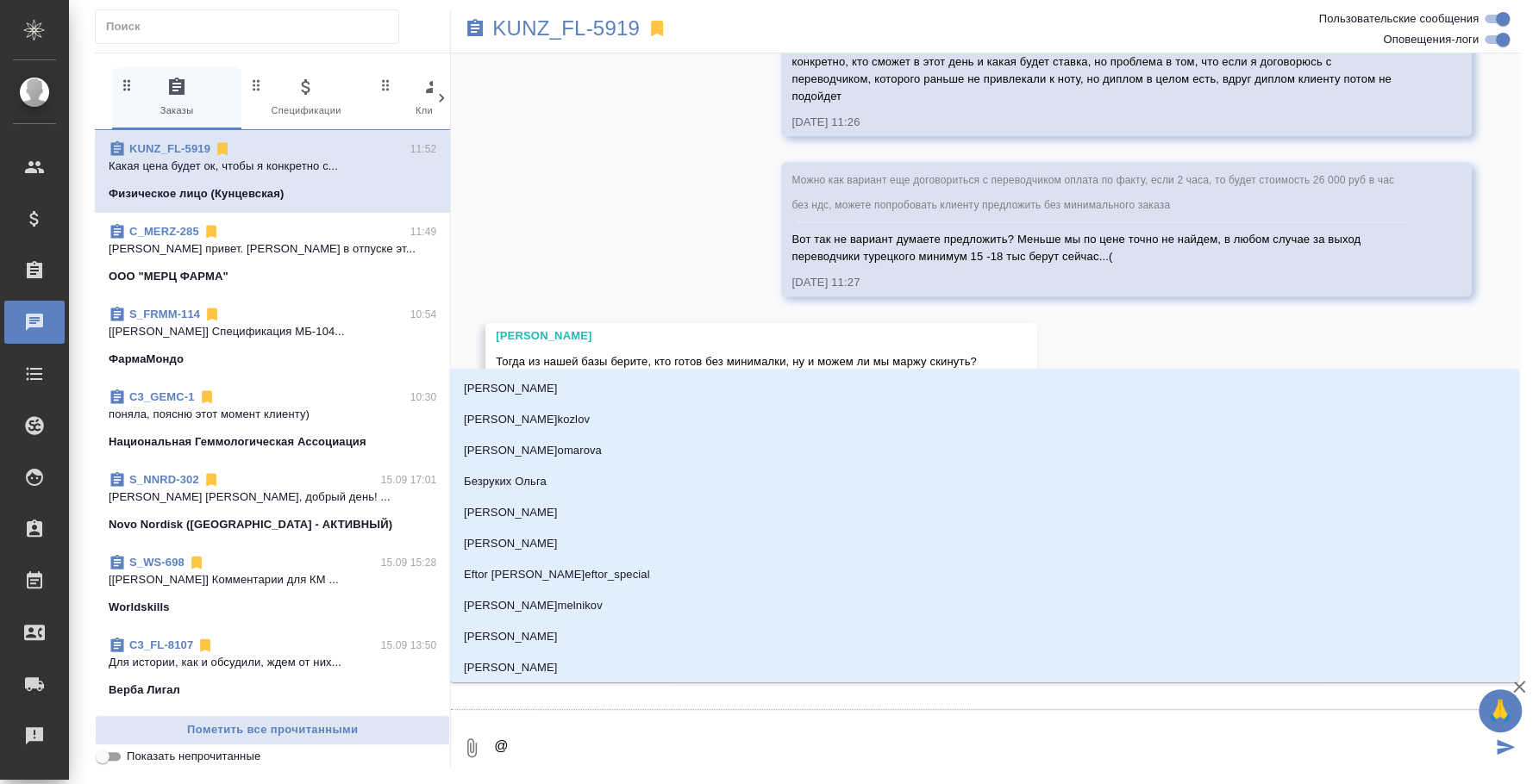
type textarea "@k"
type input "k"
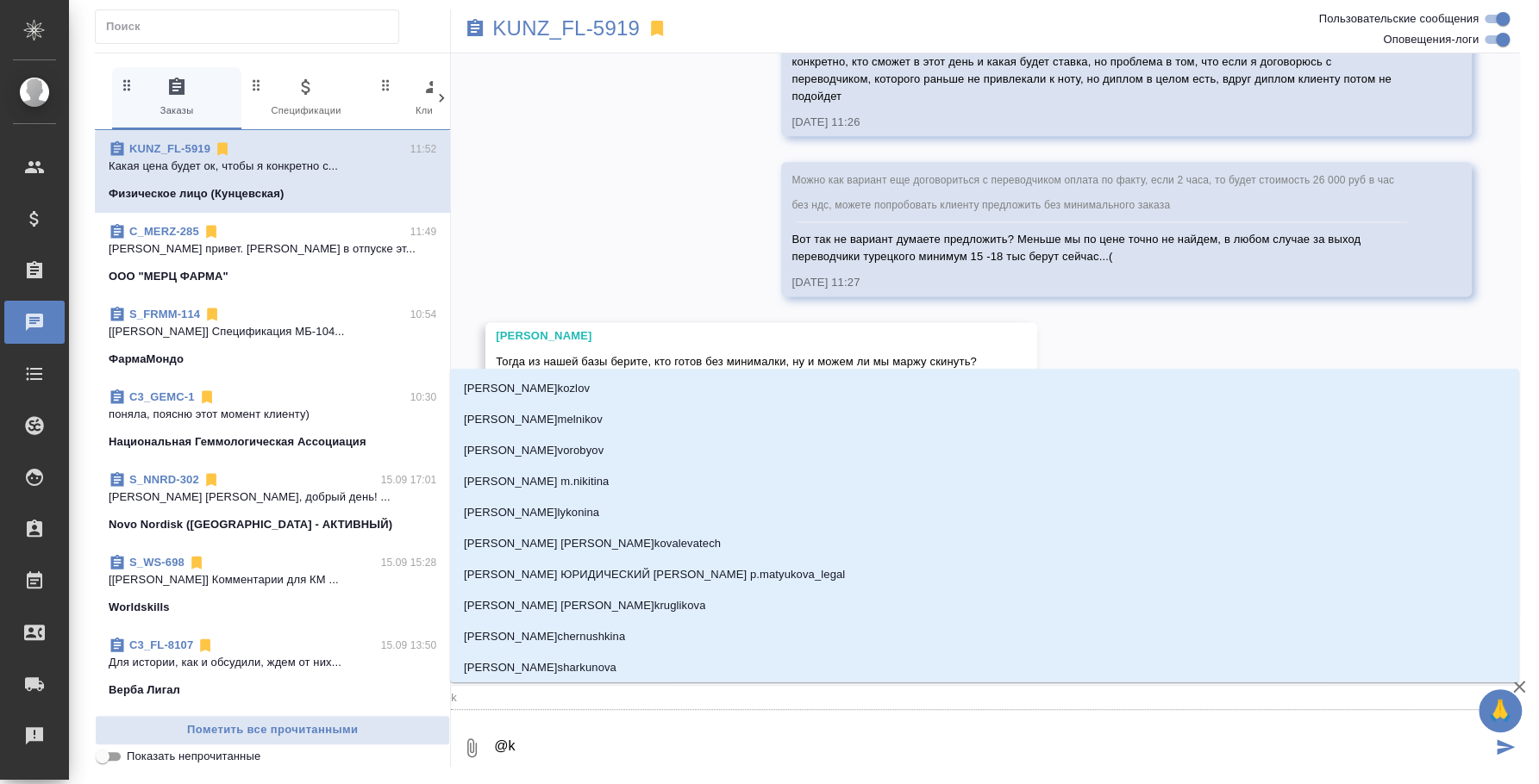
type textarea "@ka"
type input "ka"
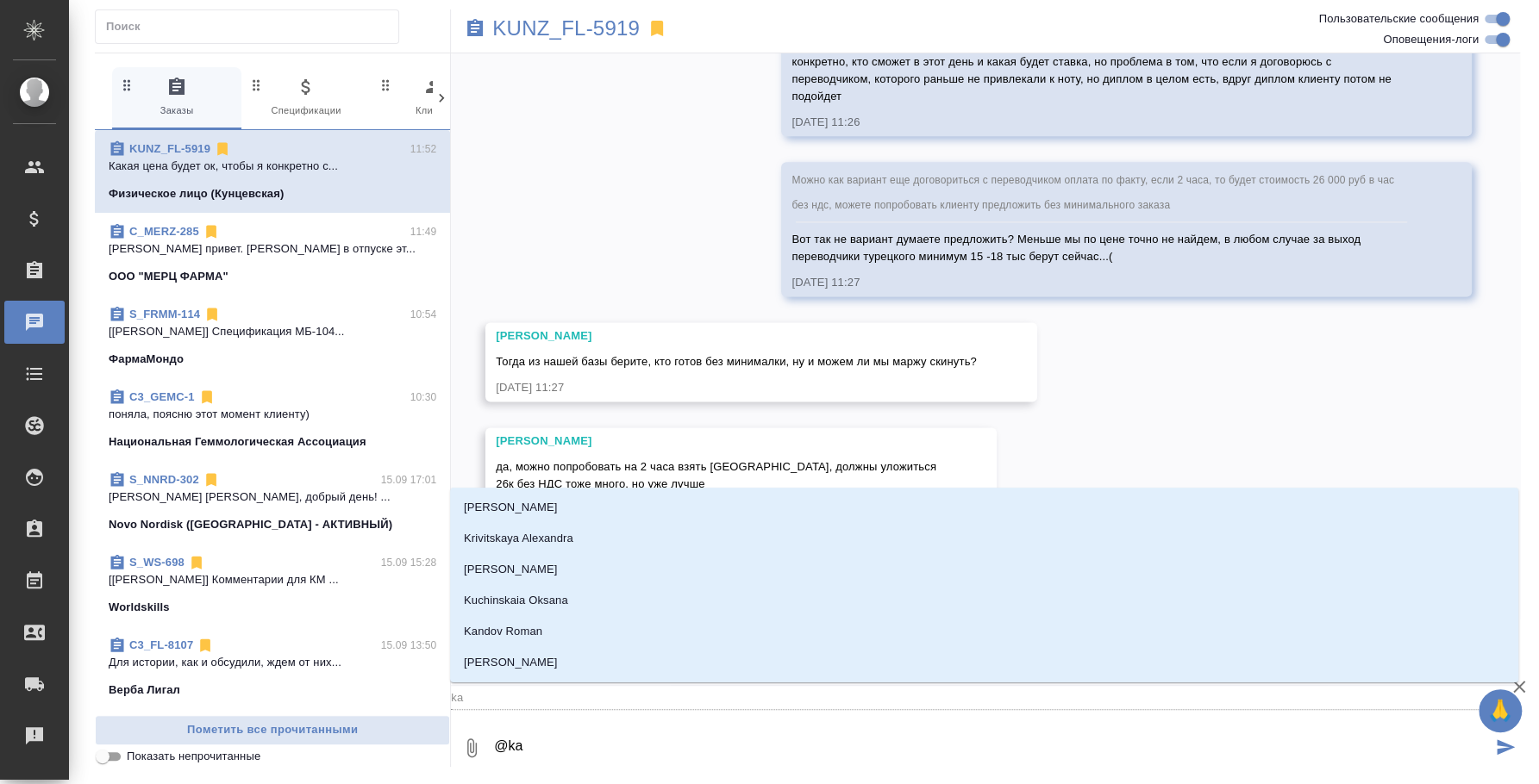
type textarea "@kai"
type input "kai"
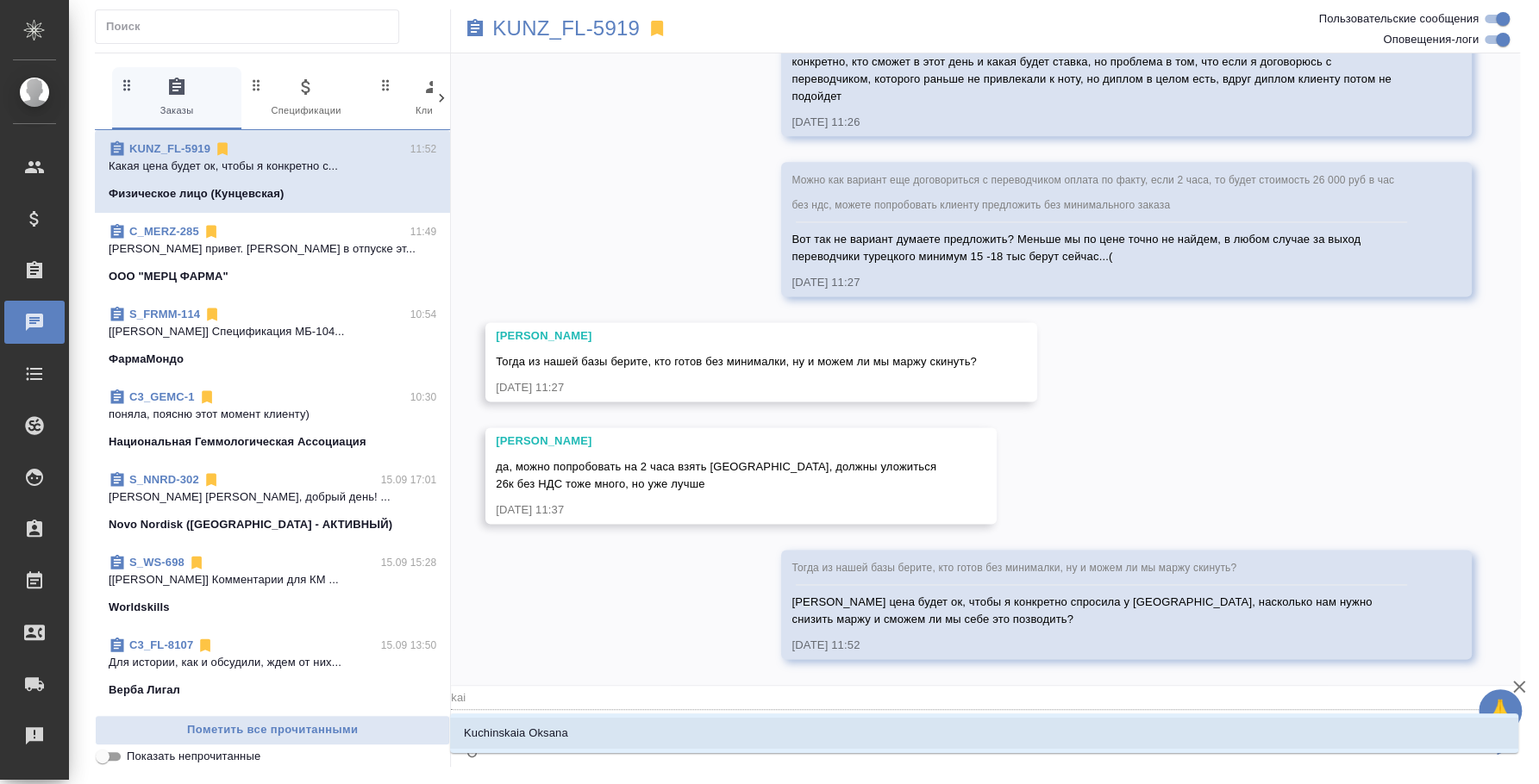
type textarea "@kair"
type input "kair"
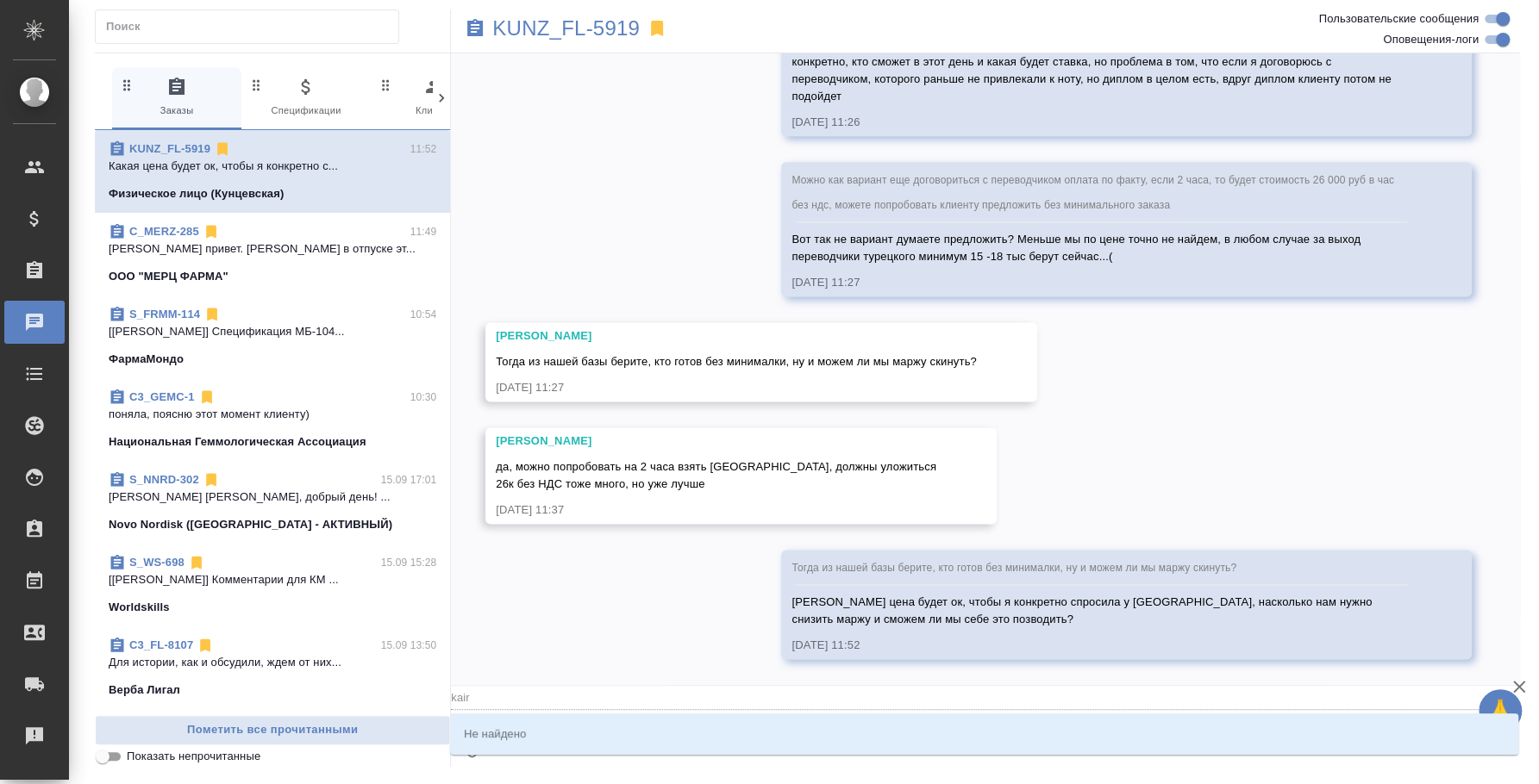
type textarea "@kai"
type input "kai"
type textarea "@ka"
type input "ka"
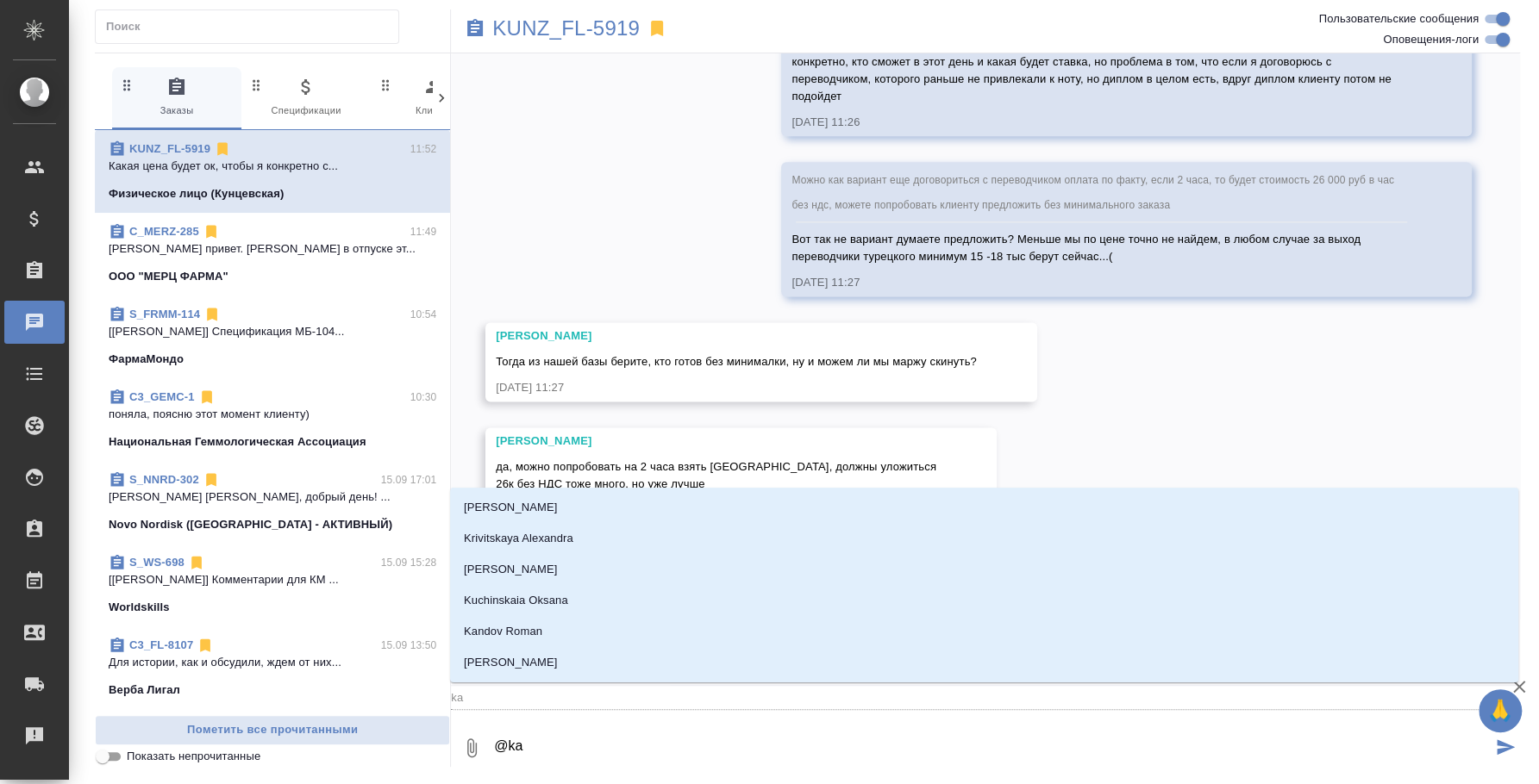
type textarea "@k"
type input "k"
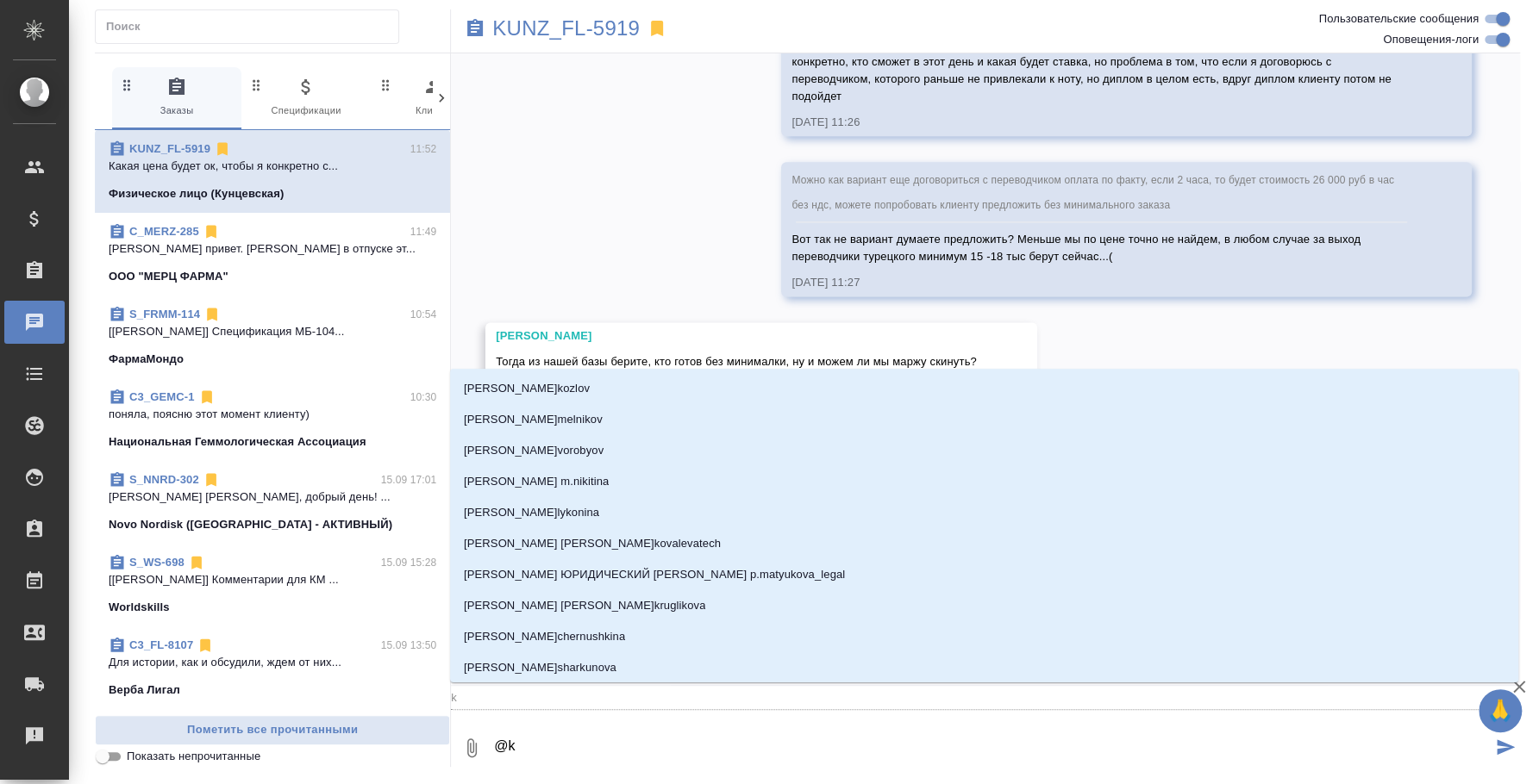
type textarea "@"
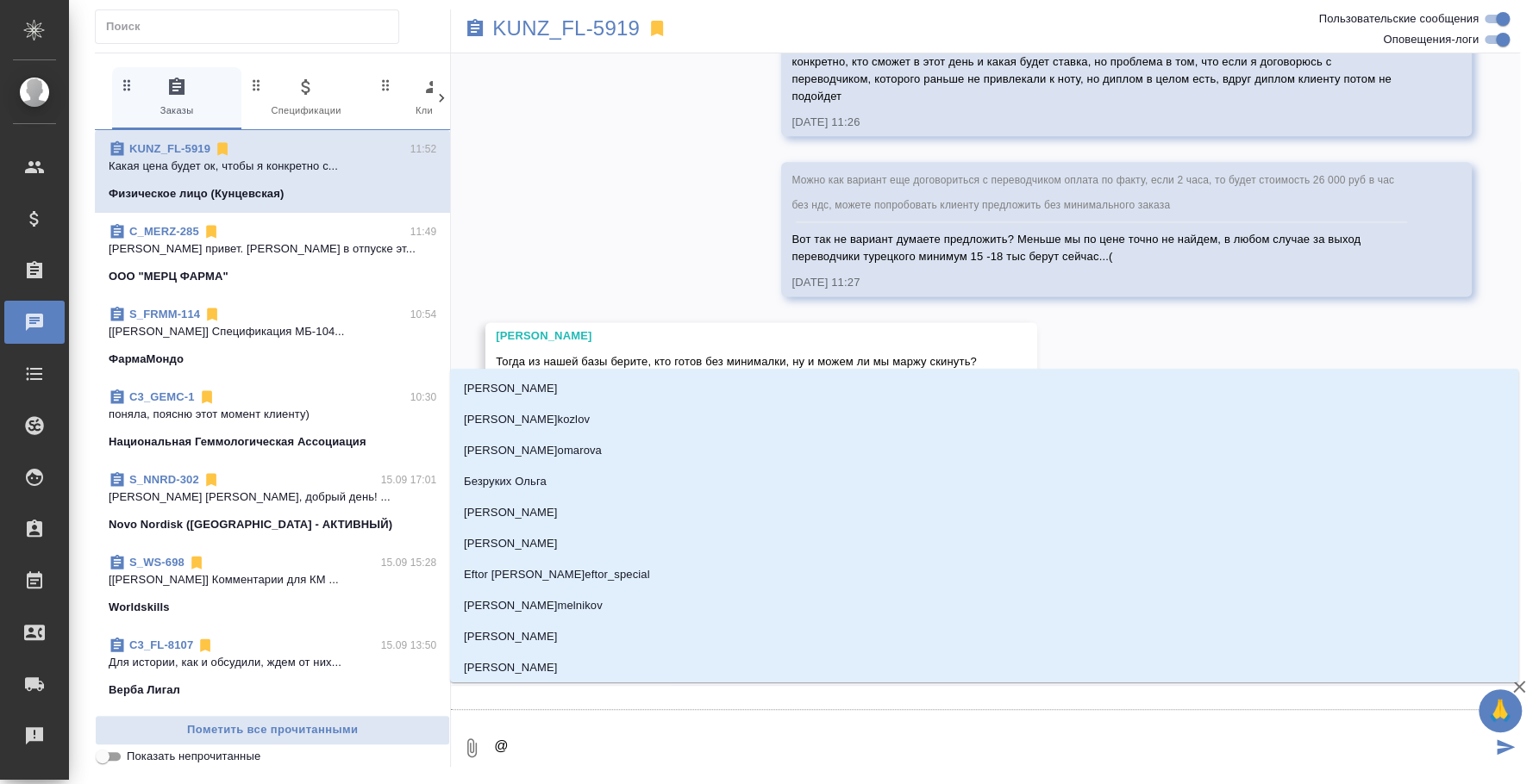
type textarea "@к"
type input "к"
type textarea "@ка"
type input "ка"
type textarea "@каи"
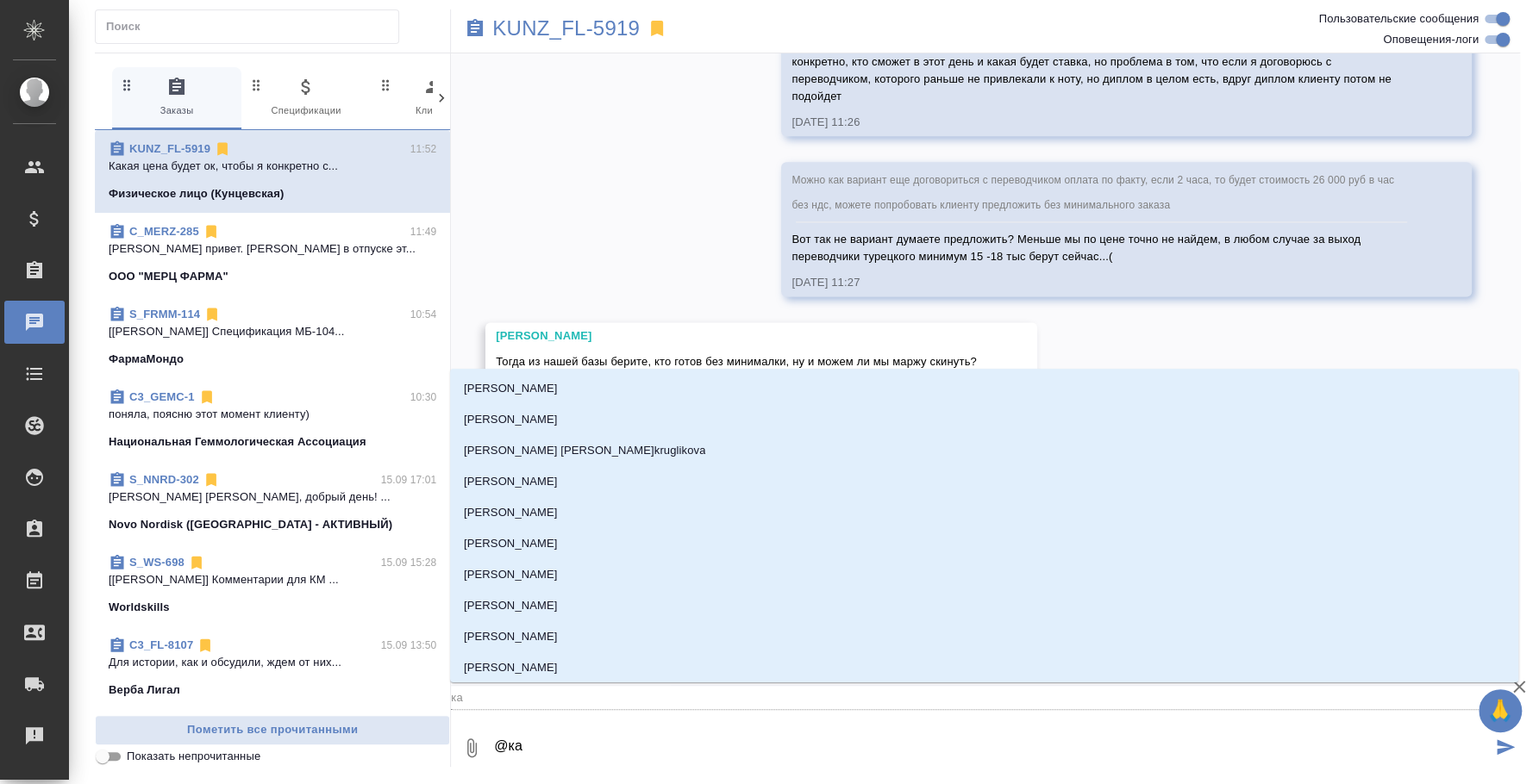
type input "каи"
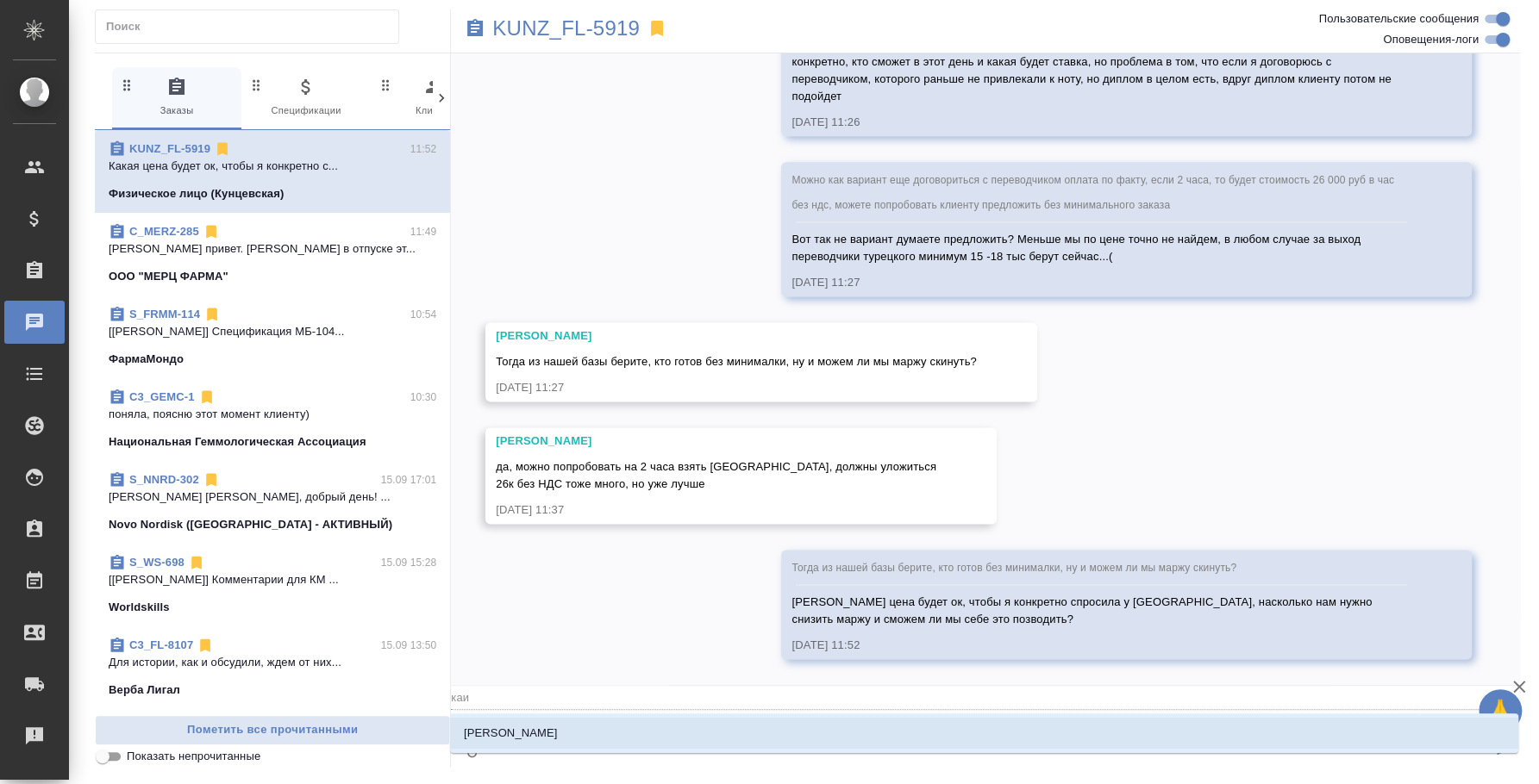
type textarea "@каир"
type input "каир"
click at [579, 739] on li "[PERSON_NAME]" at bounding box center [985, 733] width 1069 height 31
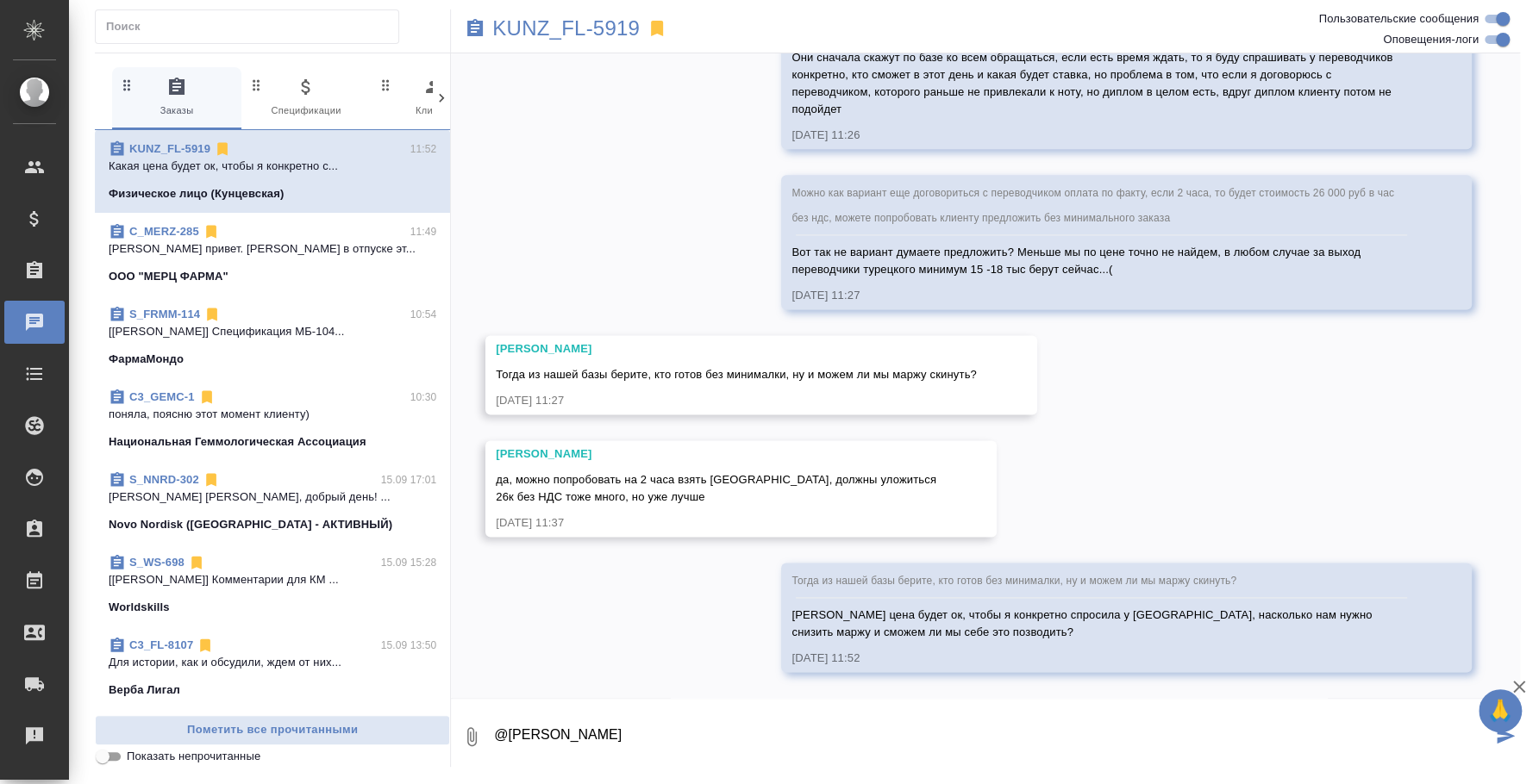
type textarea "@Каирова Бэлла"
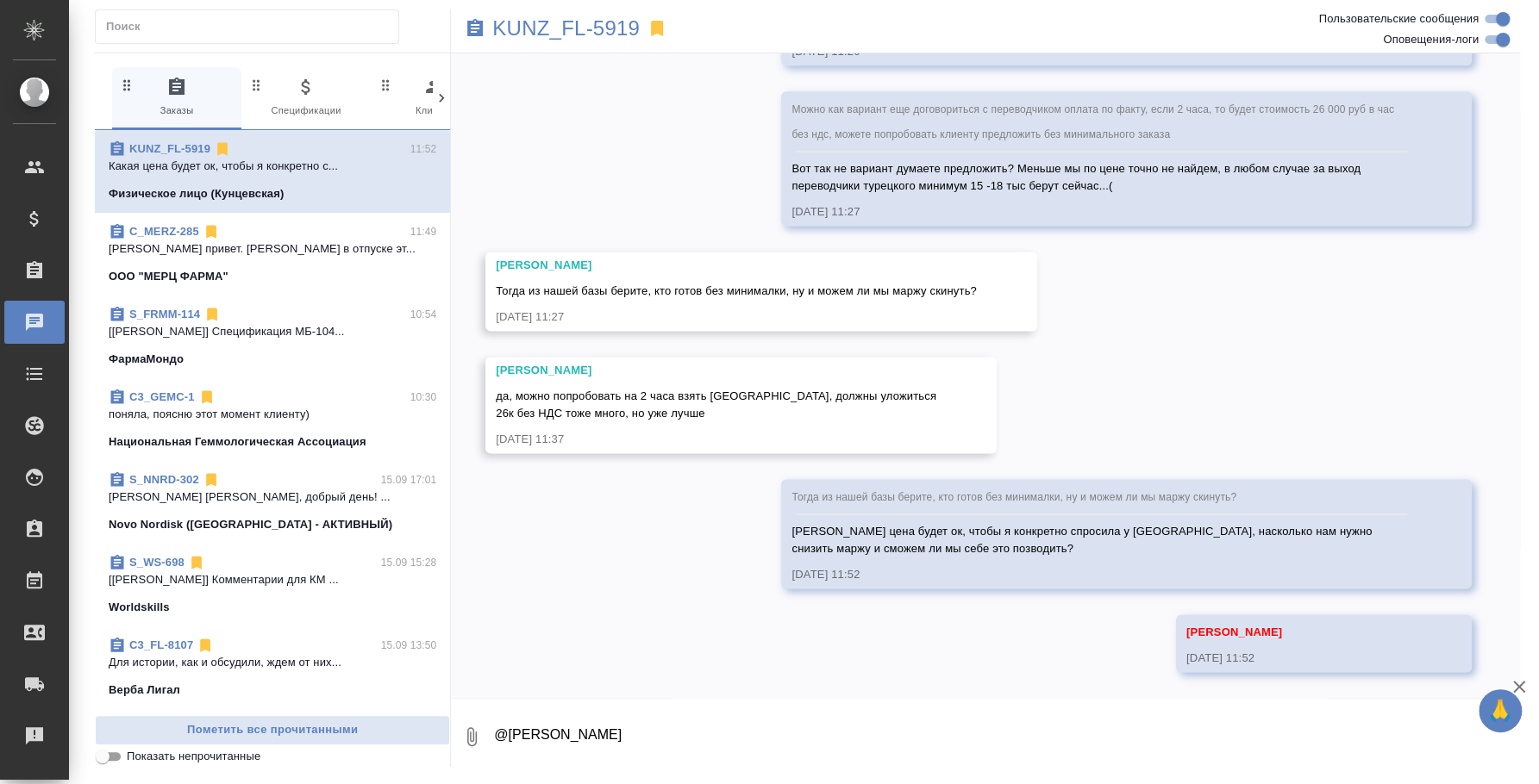
scroll to position [1530, 0]
click at [261, 258] on span "C_MERZ-285 11:49 Федотова Ирина привет. Надя в отпуске эт... ООО "МЕРЦ ФАРМА"" at bounding box center [272, 254] width 327 height 62
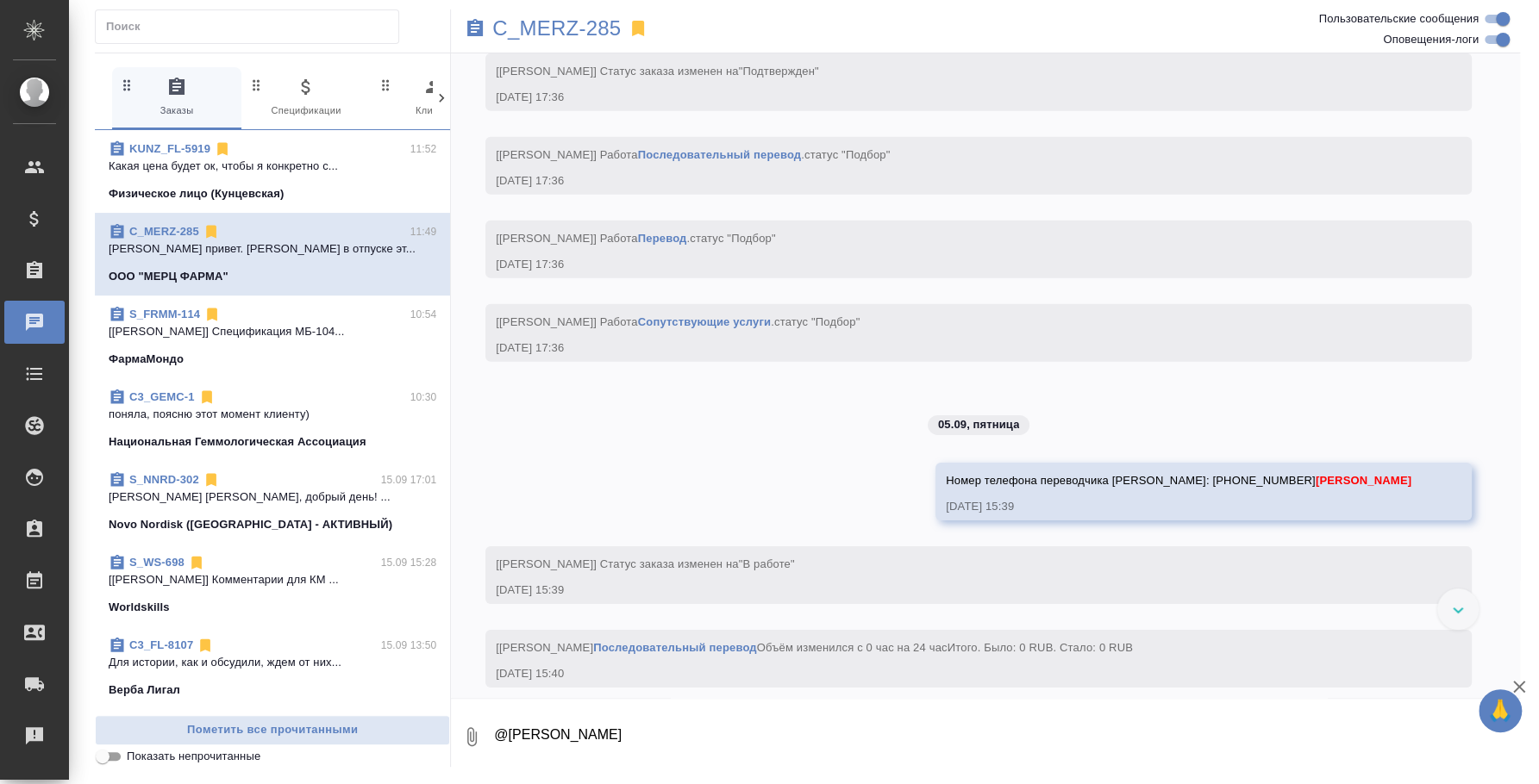
click at [614, 743] on textarea "@Каирова Бэлла" at bounding box center [1006, 736] width 1028 height 58
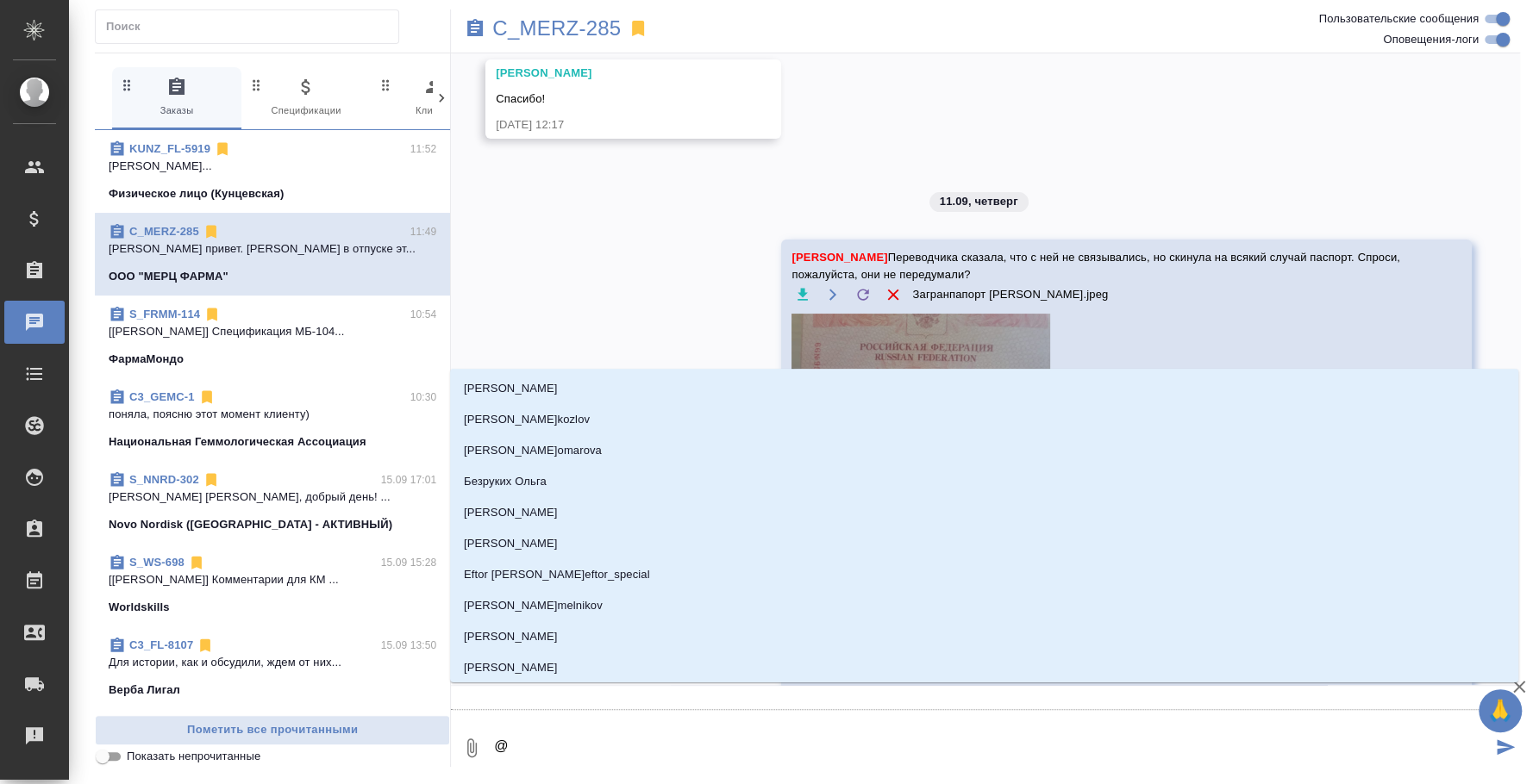
type textarea "@l"
type input "l"
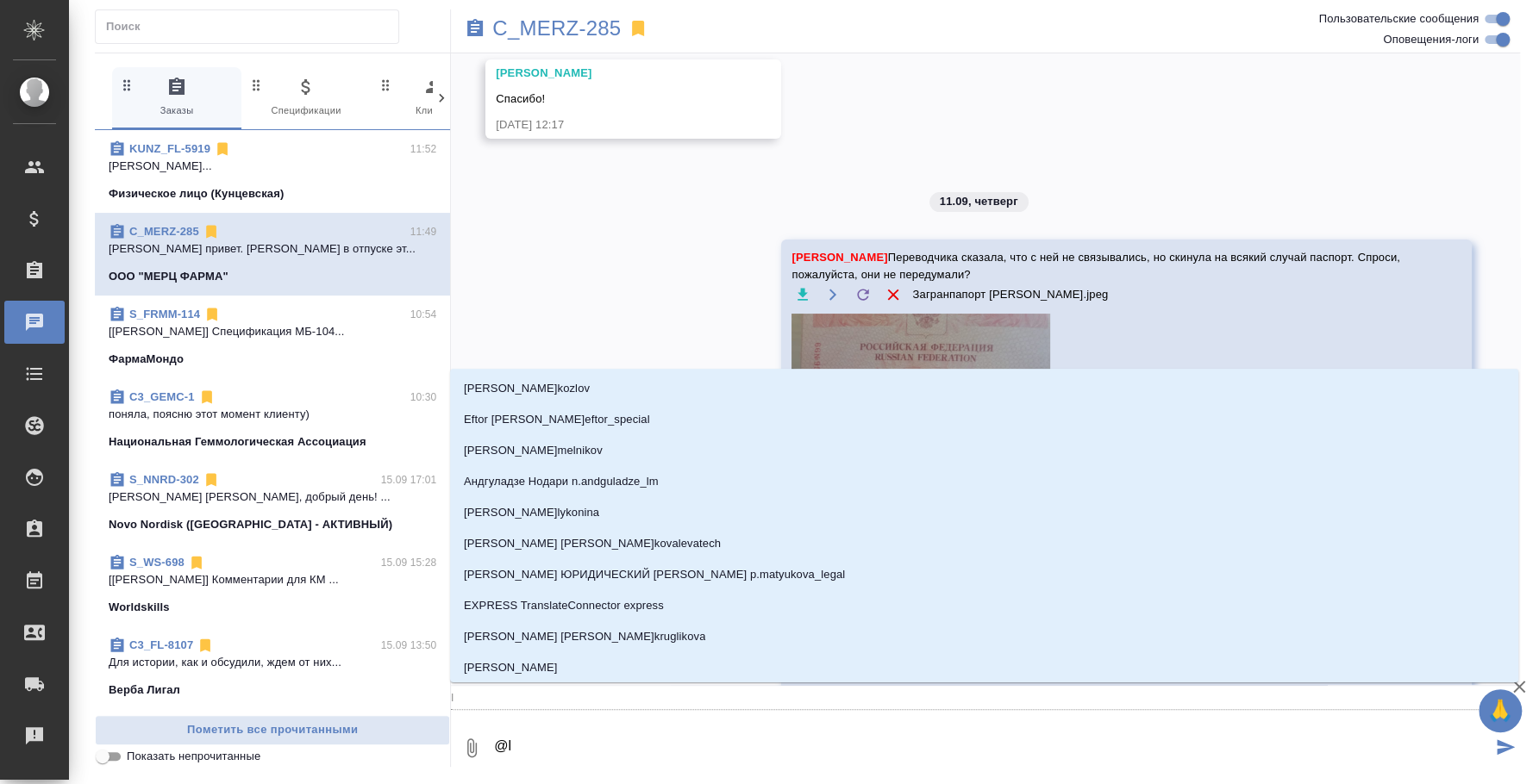
type textarea "@lb"
type input "lb"
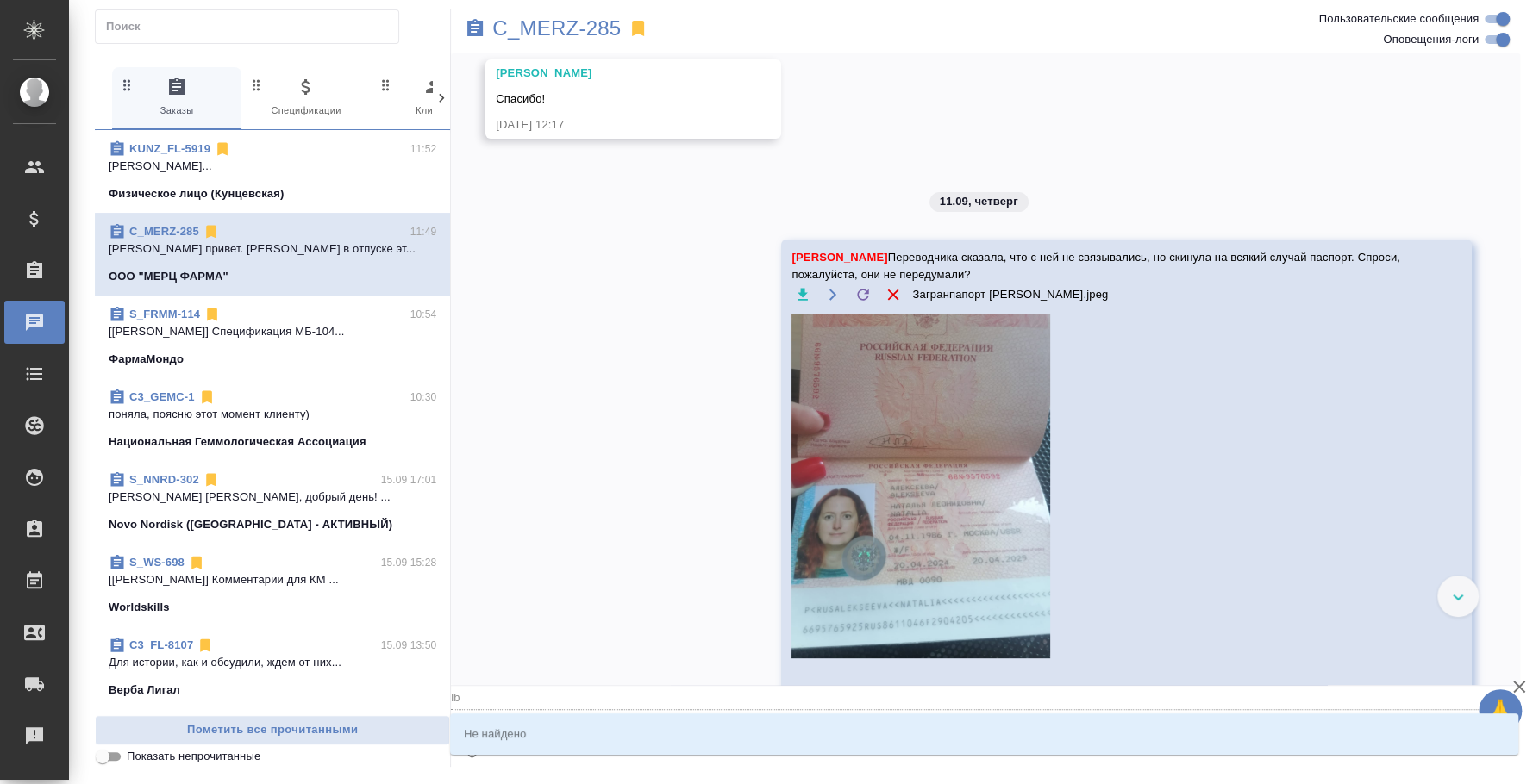
type textarea "@lbv"
type input "lbv"
type textarea "@lb"
type input "lb"
type textarea "@l"
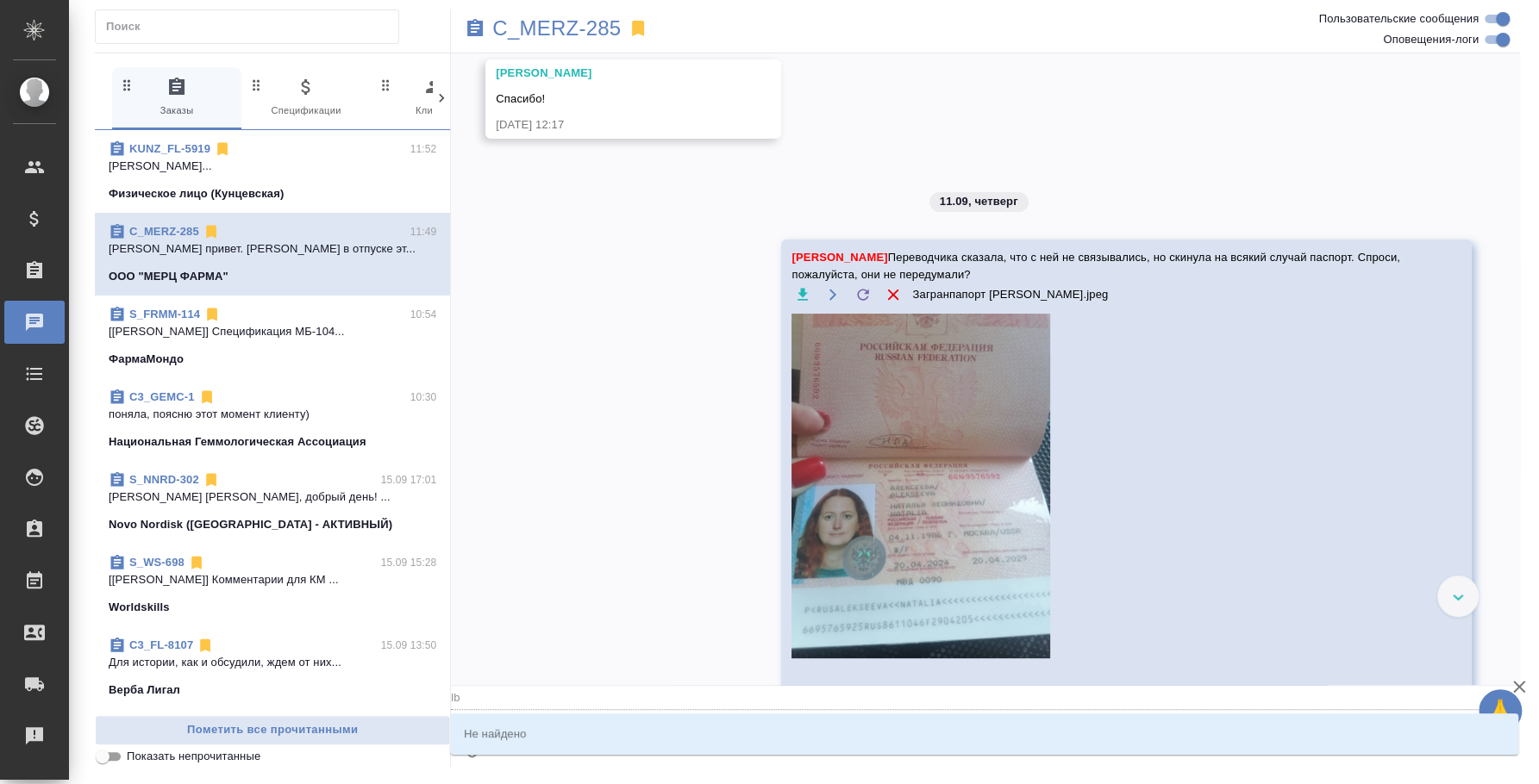
type input "l"
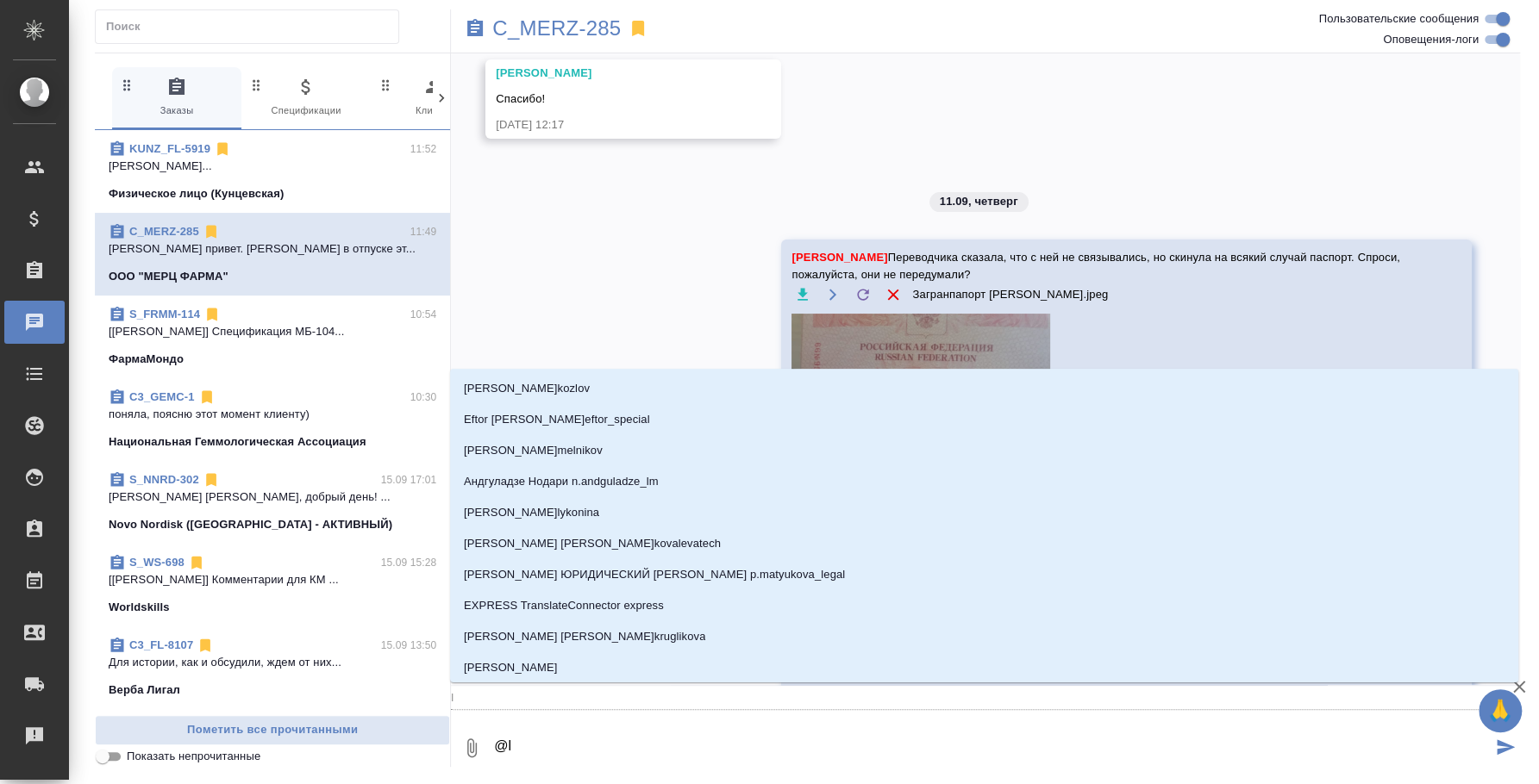
type textarea "@"
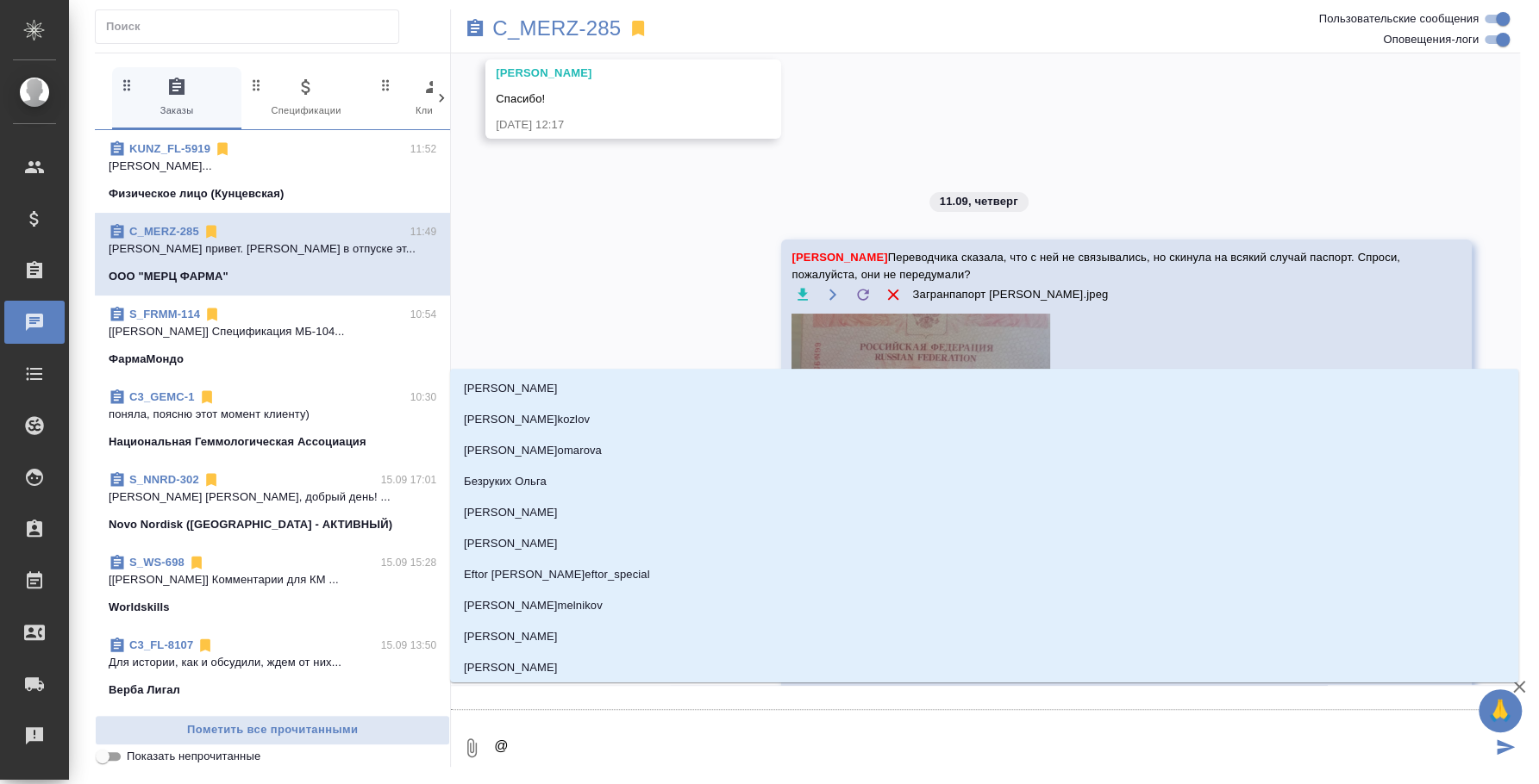
type textarea "@l"
type input "l"
type textarea "@lb"
type input "lb"
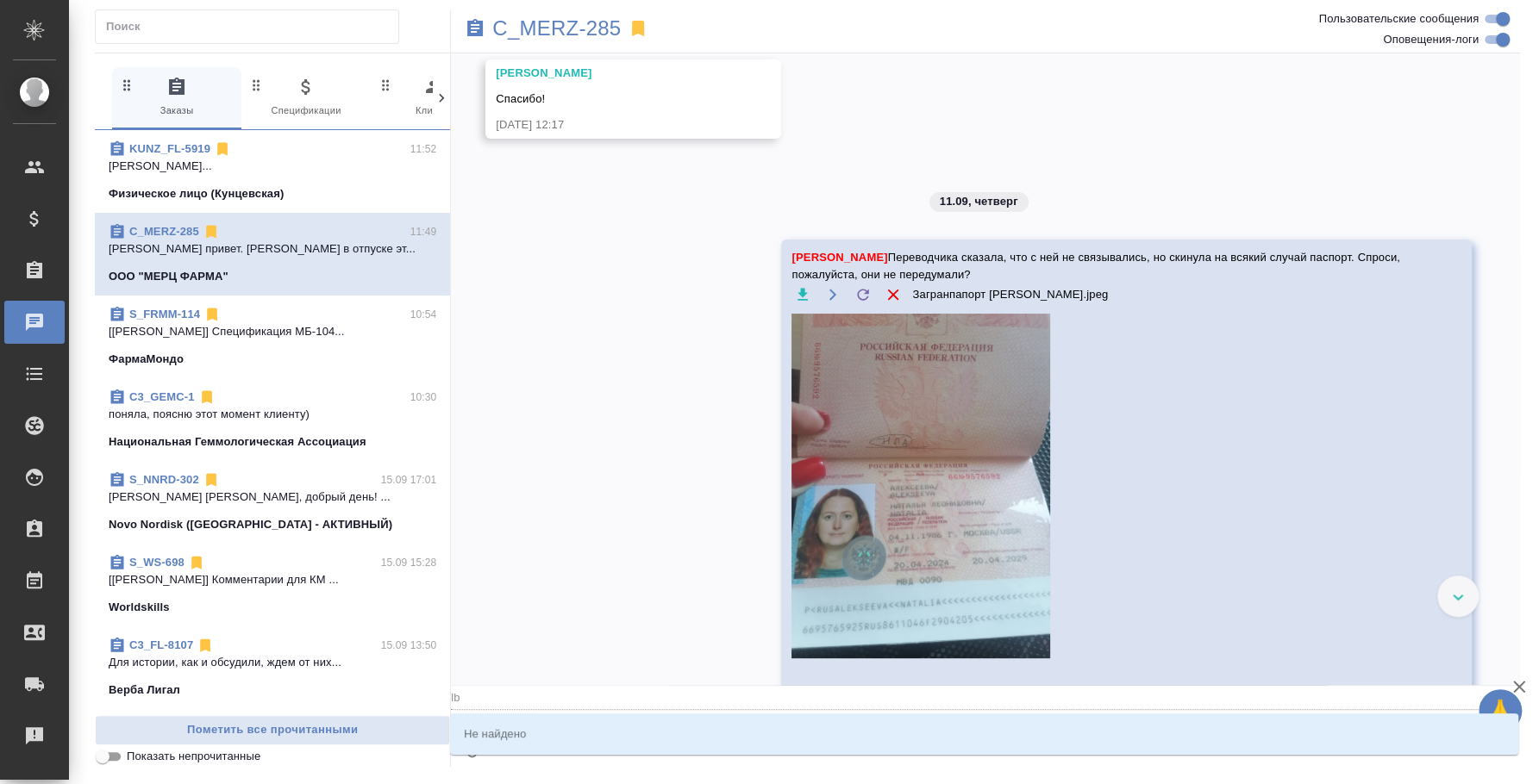
type textarea "@lbv"
type input "lbv"
type textarea "@lbvb"
type input "lbvb"
type textarea "@lbv"
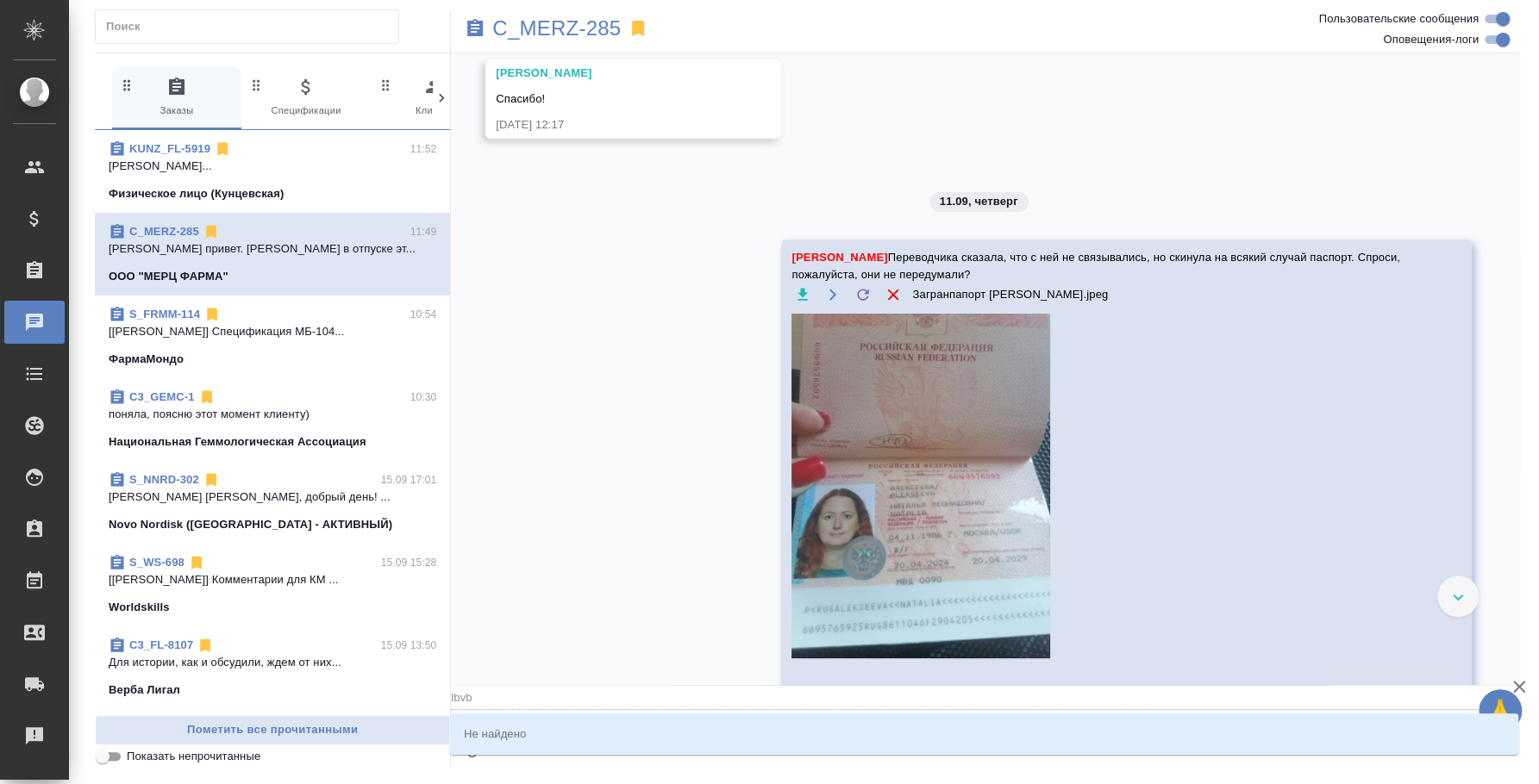
type input "lbv"
type textarea "@lb"
type input "lb"
type textarea "@l"
type input "l"
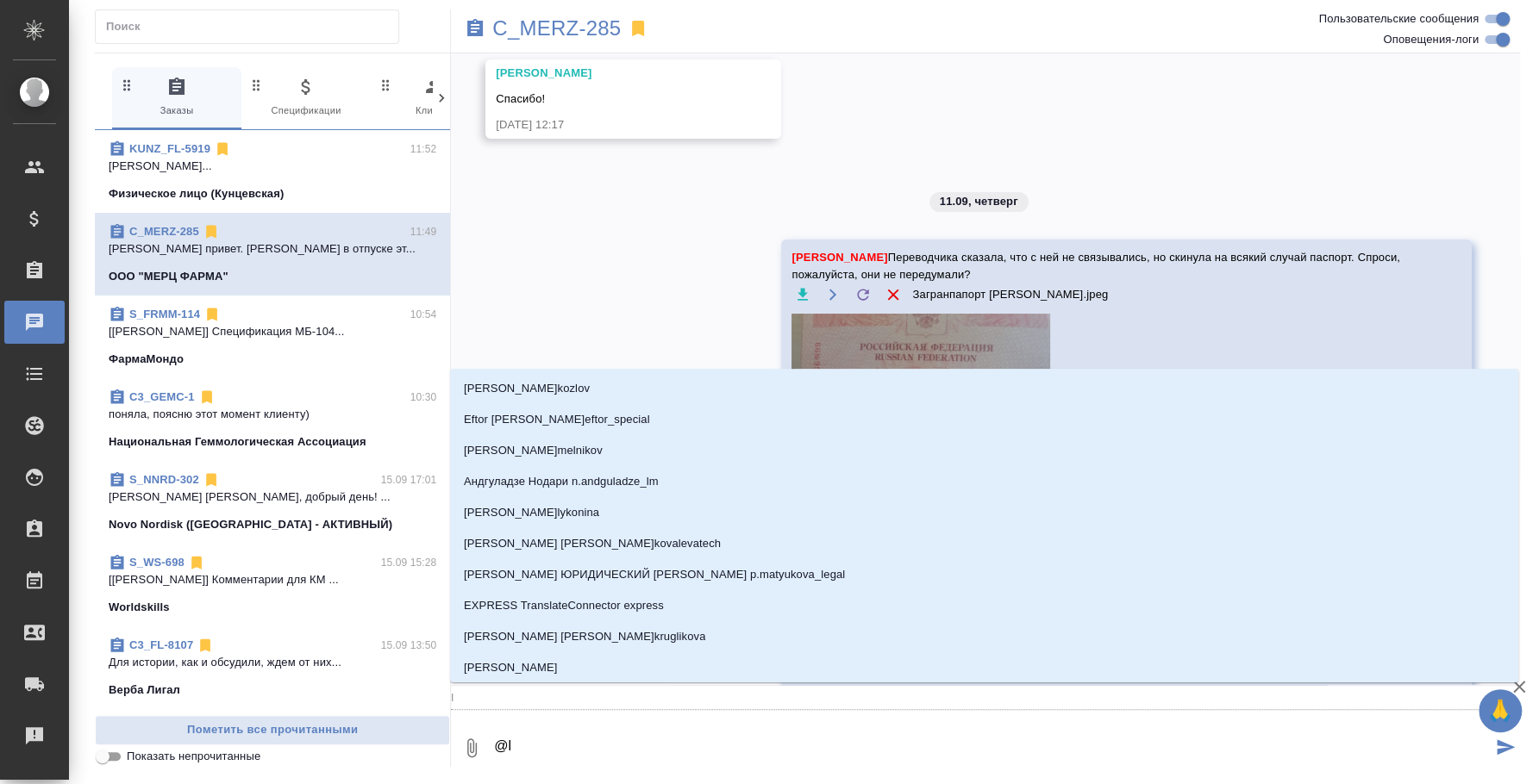
type textarea "@"
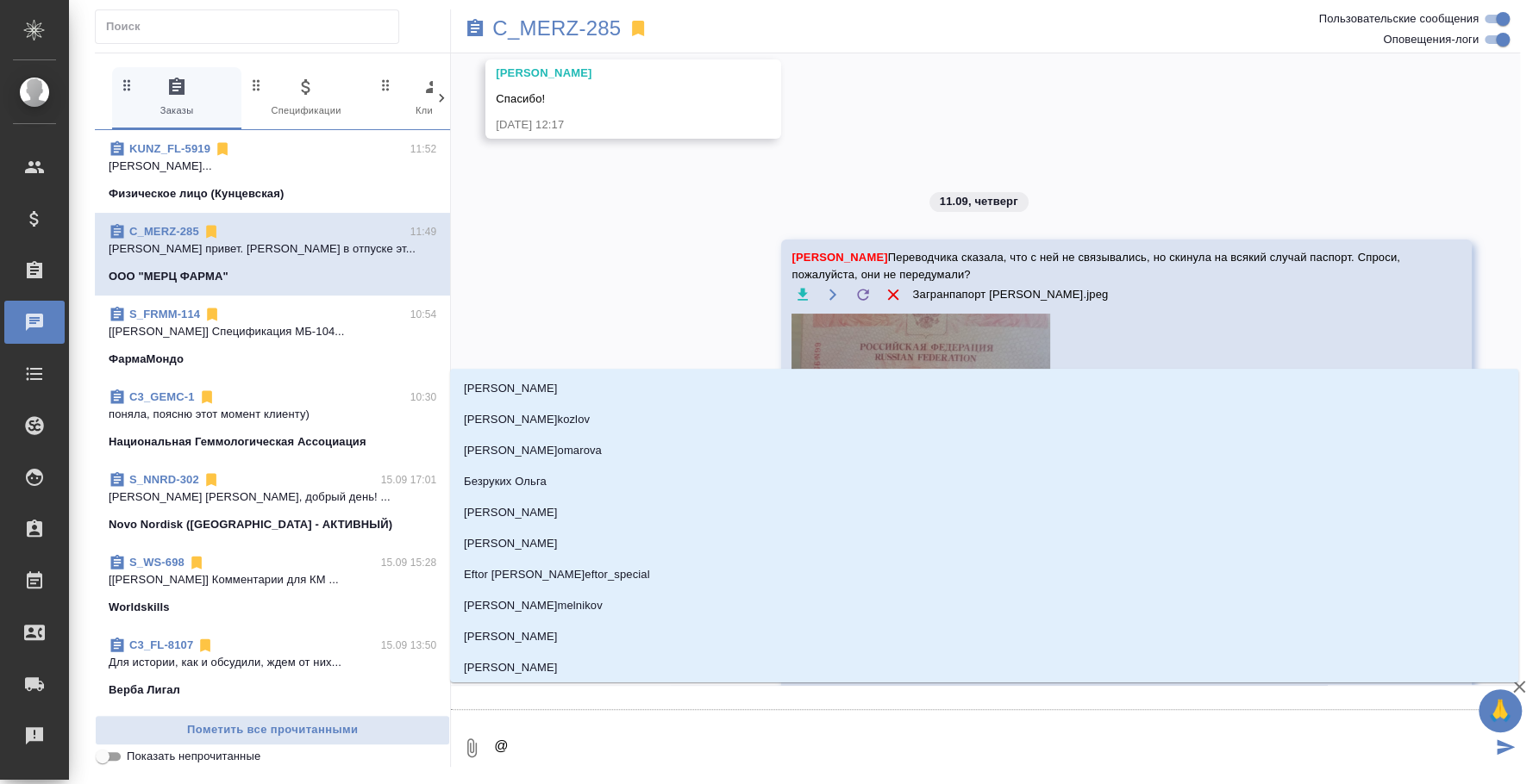
type textarea "@д"
type input "д"
type textarea "@ди"
type input "ди"
type textarea "@дим"
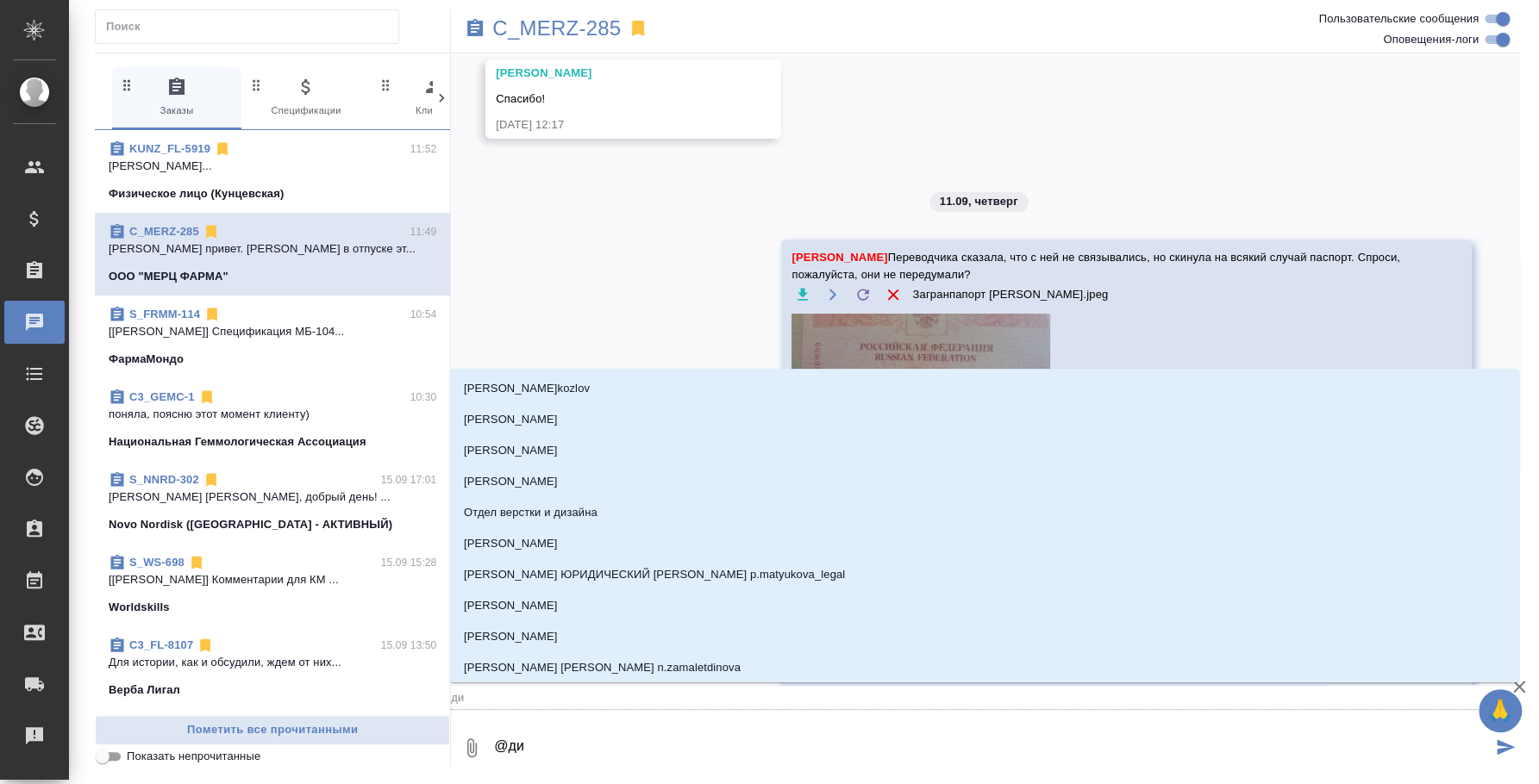
type input "дим"
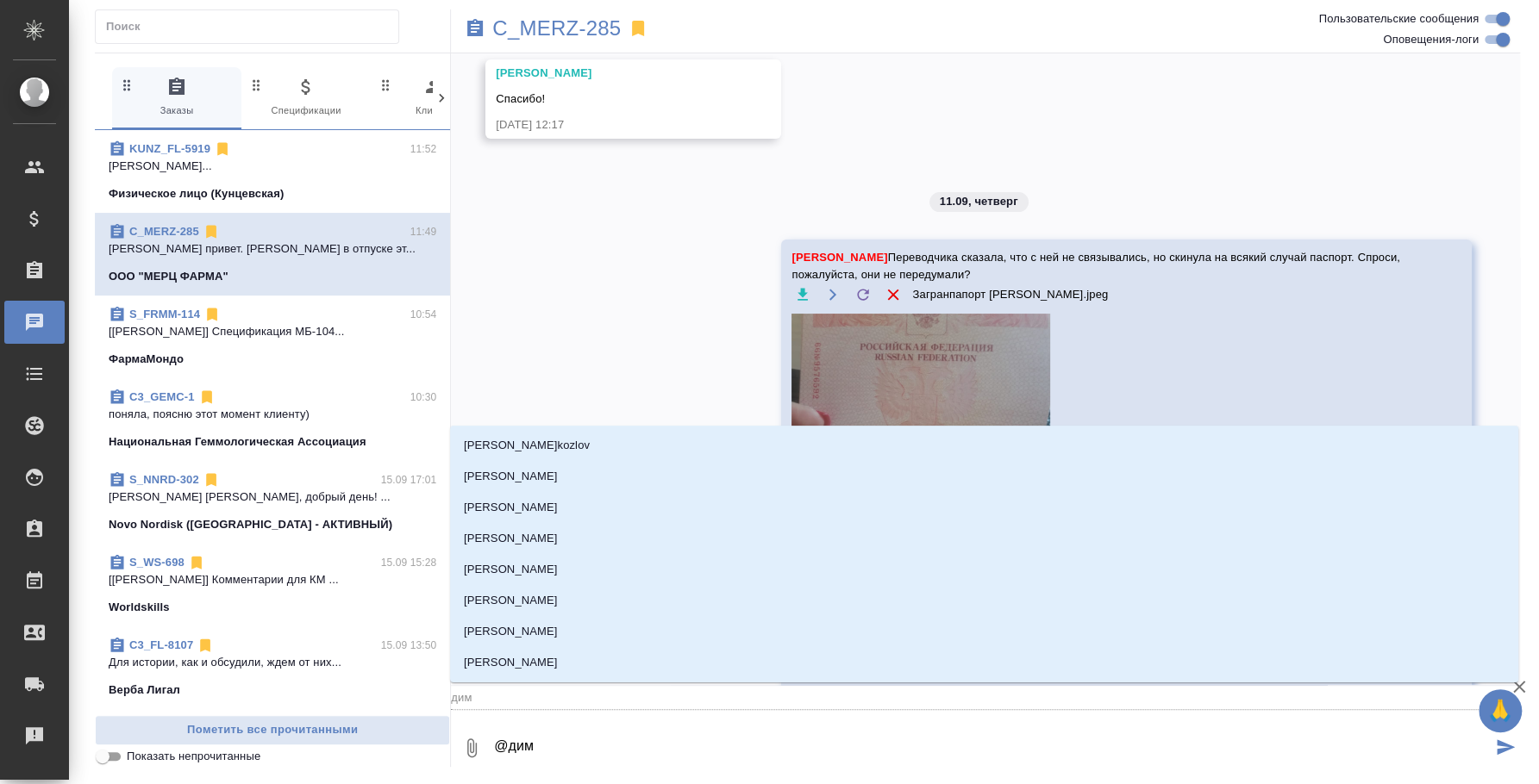
type textarea "@дими"
type input "дими"
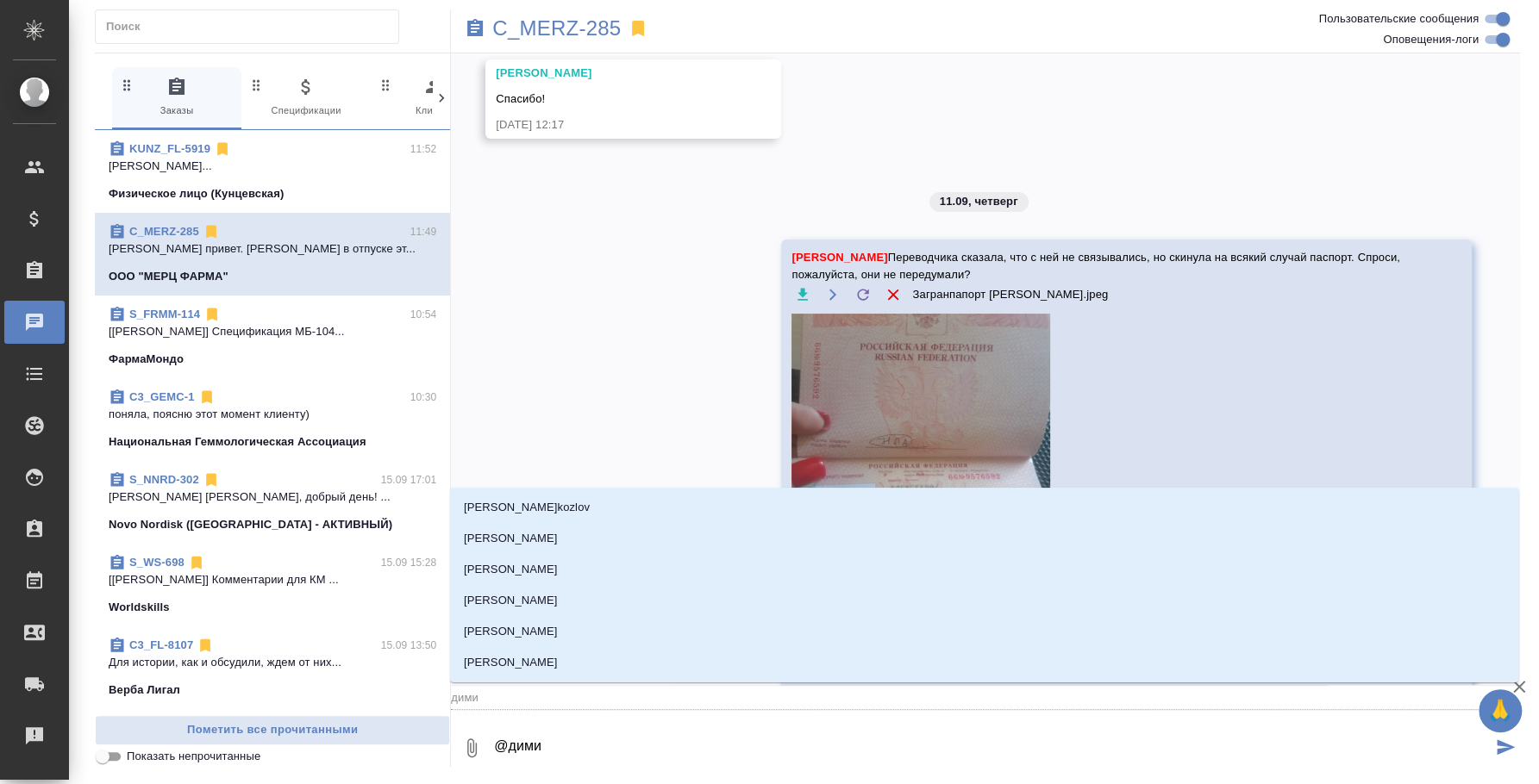
type textarea "@димит"
type input "димит"
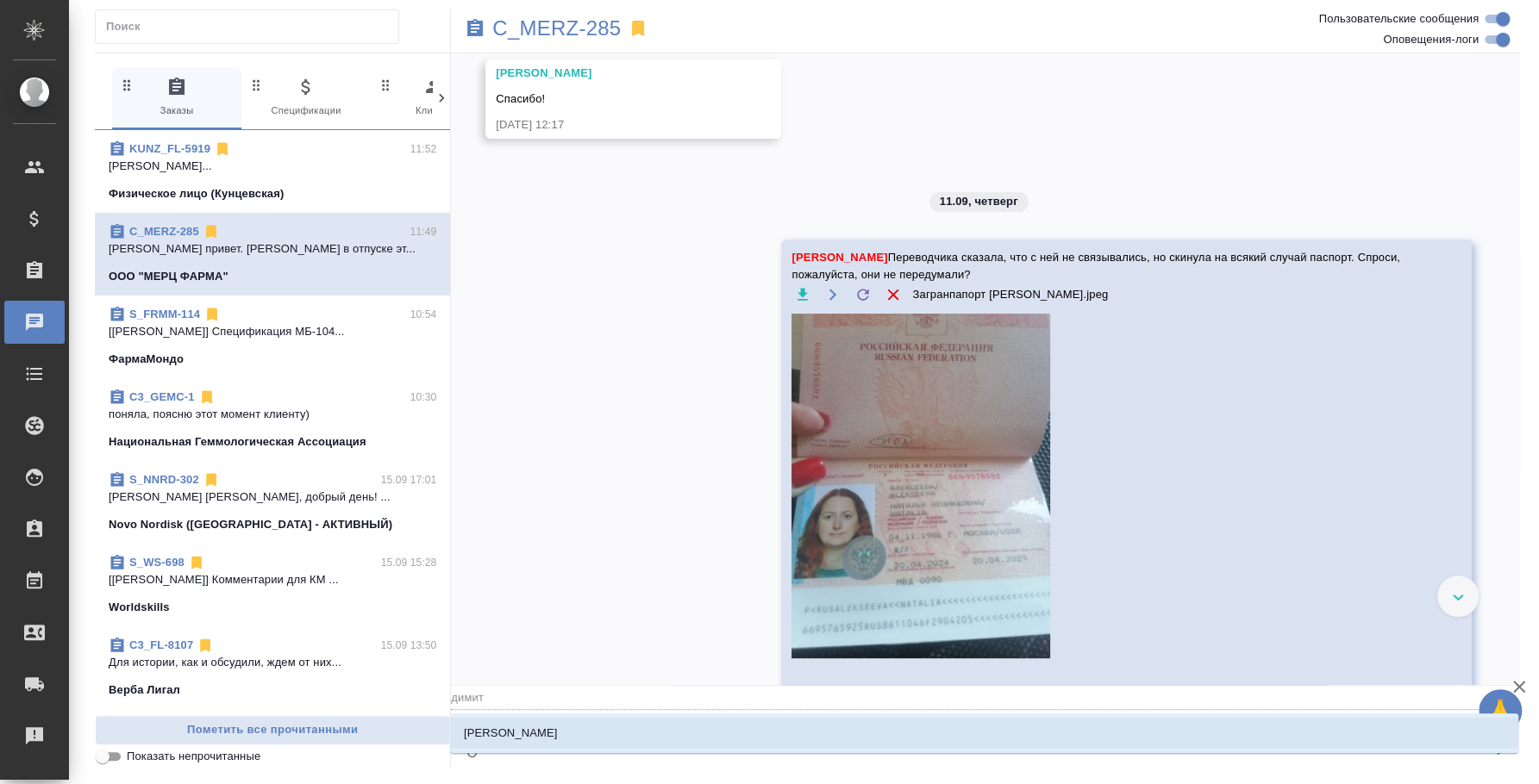
click at [614, 743] on li "Димитриева Юлия" at bounding box center [985, 733] width 1069 height 31
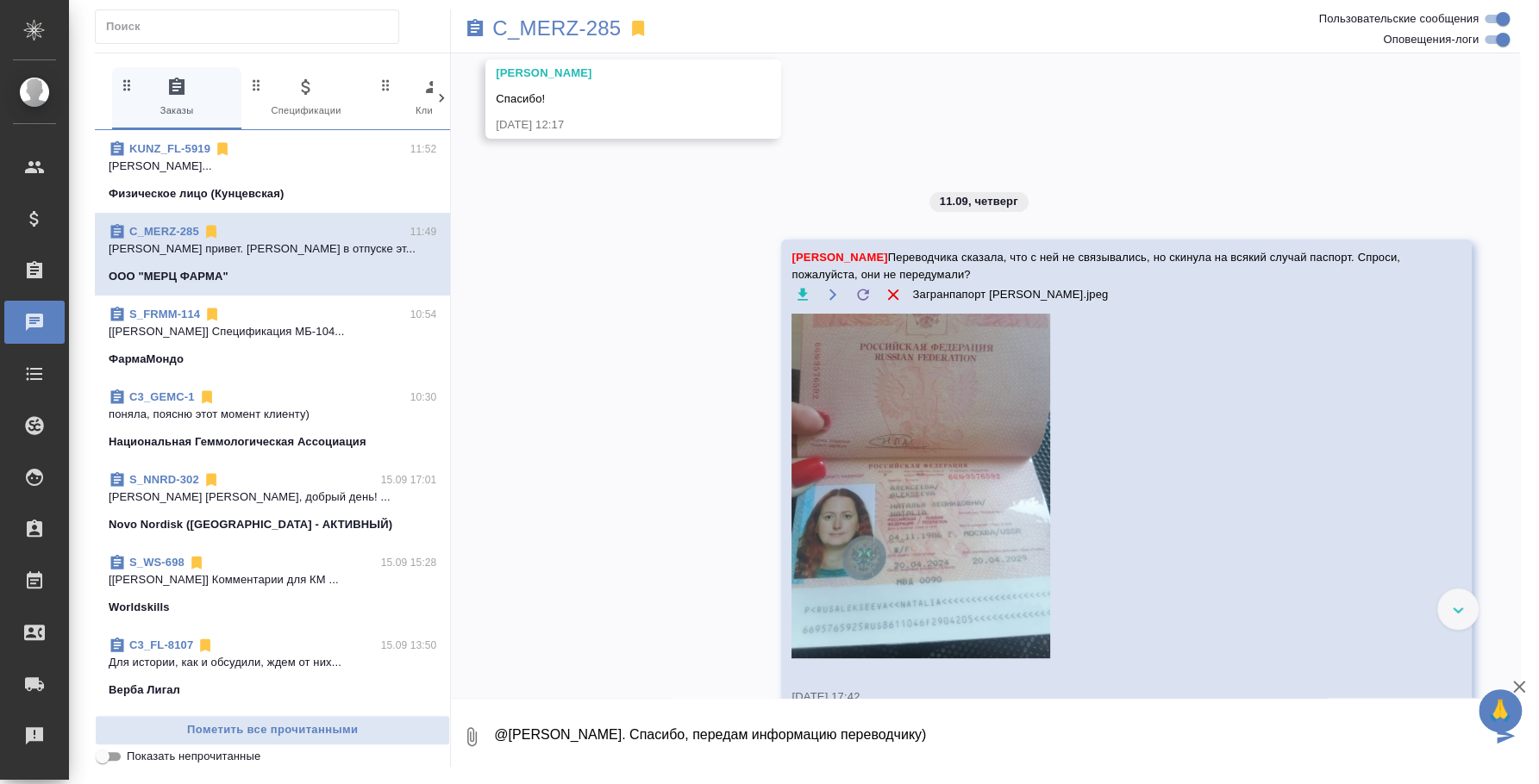
type textarea "@Димитриева Юлия Приветик. Спасибо, передам информацию переводчику)"
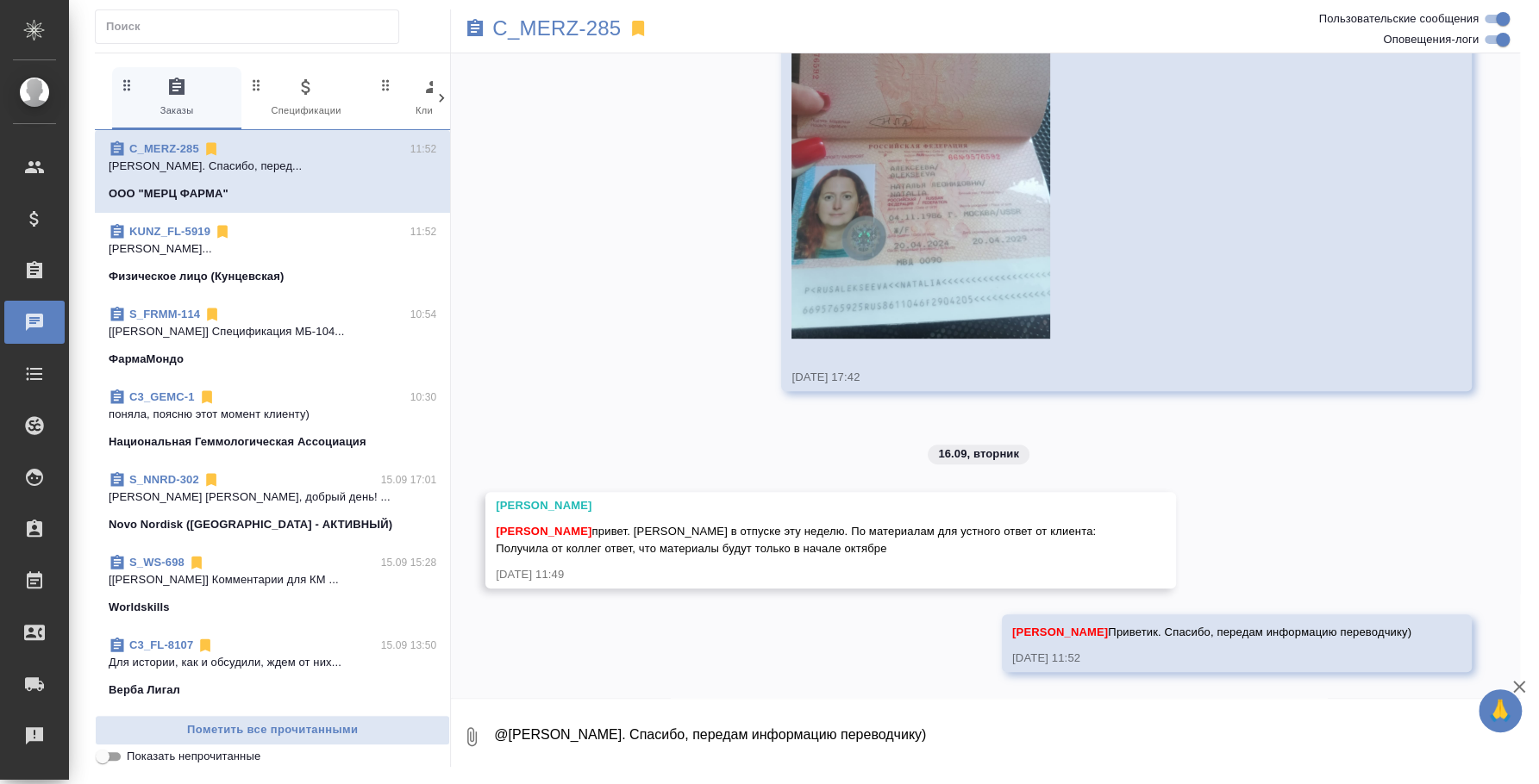
scroll to position [4821, 0]
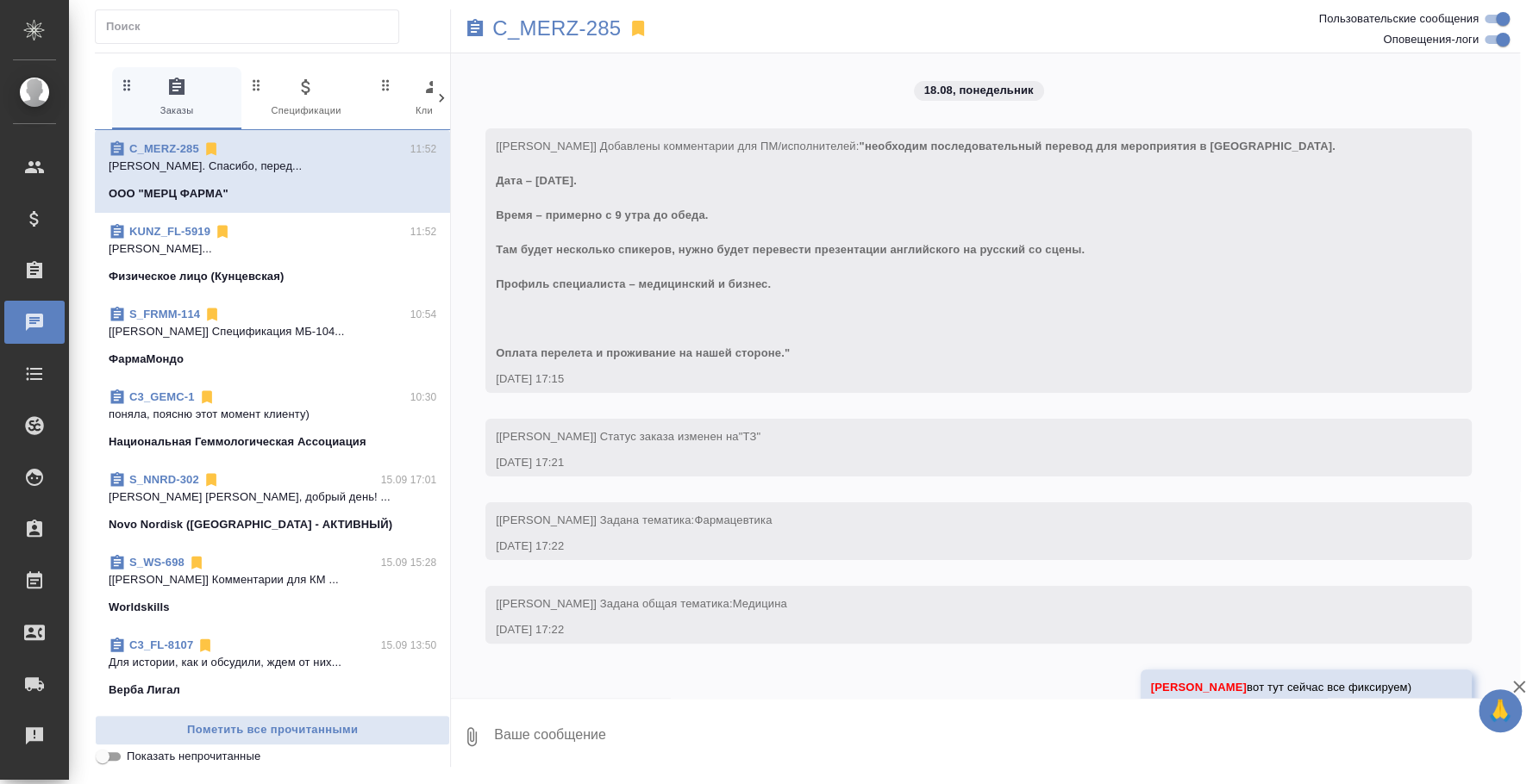
scroll to position [4821, 0]
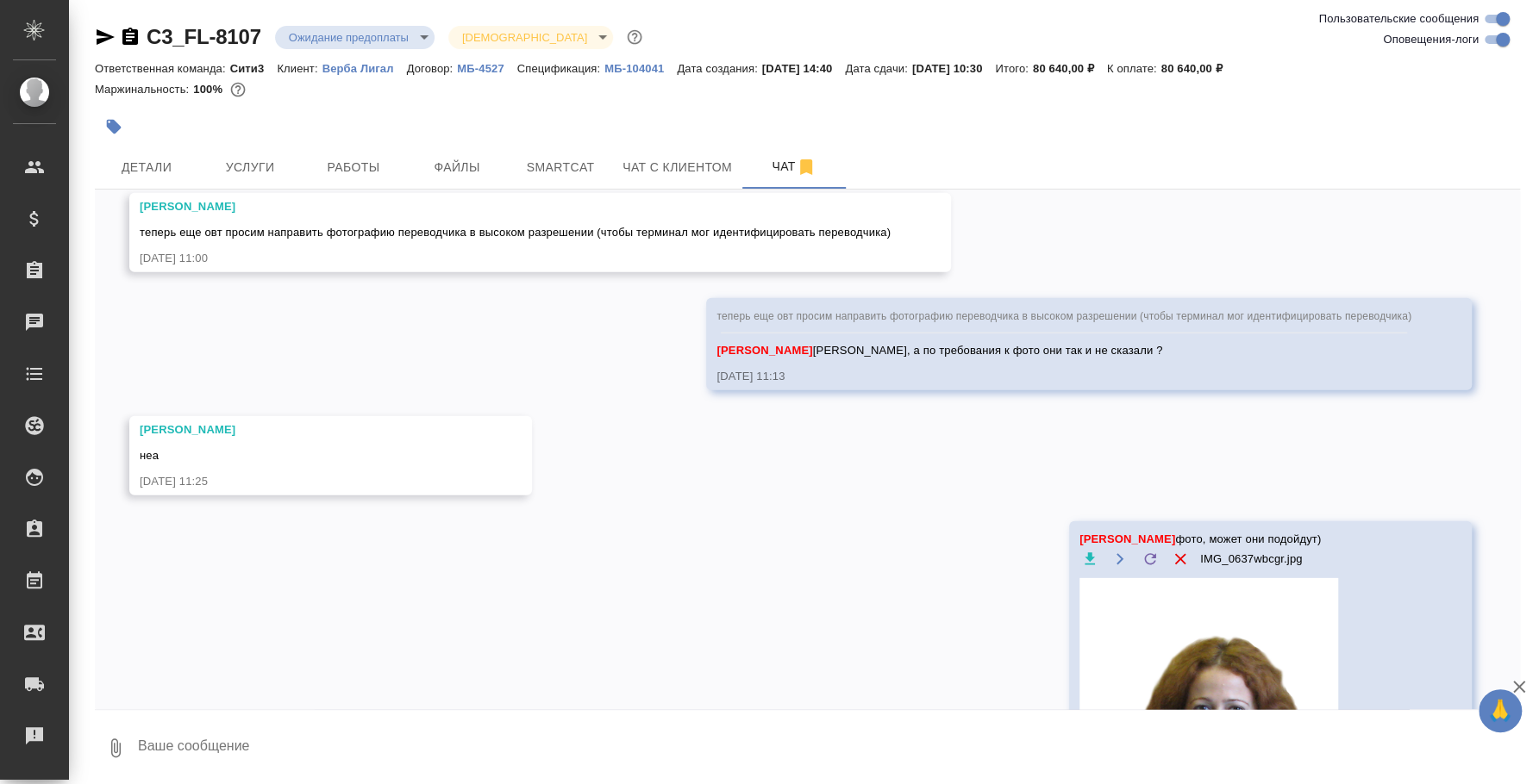
scroll to position [12917, 0]
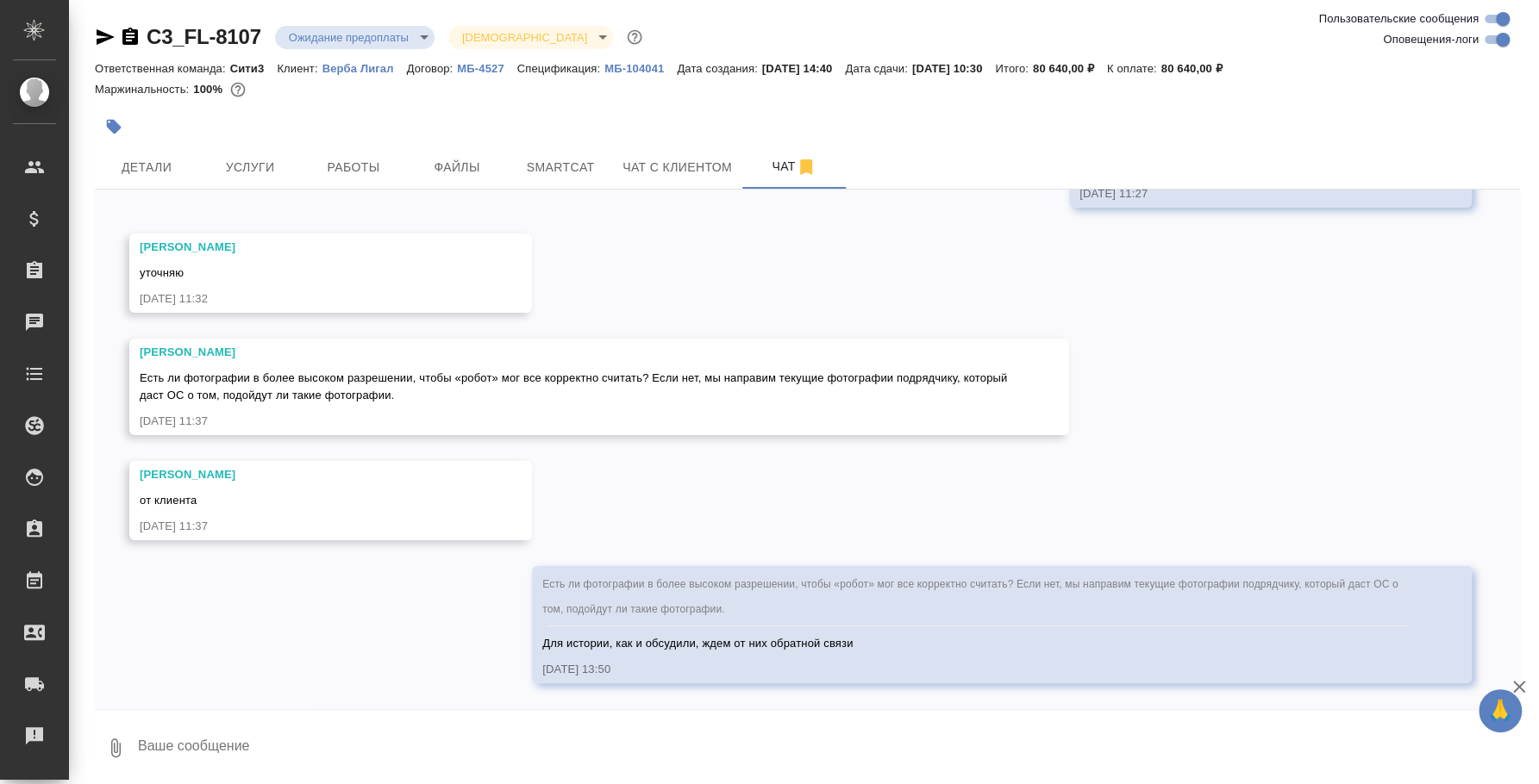
click at [527, 742] on textarea at bounding box center [828, 748] width 1383 height 58
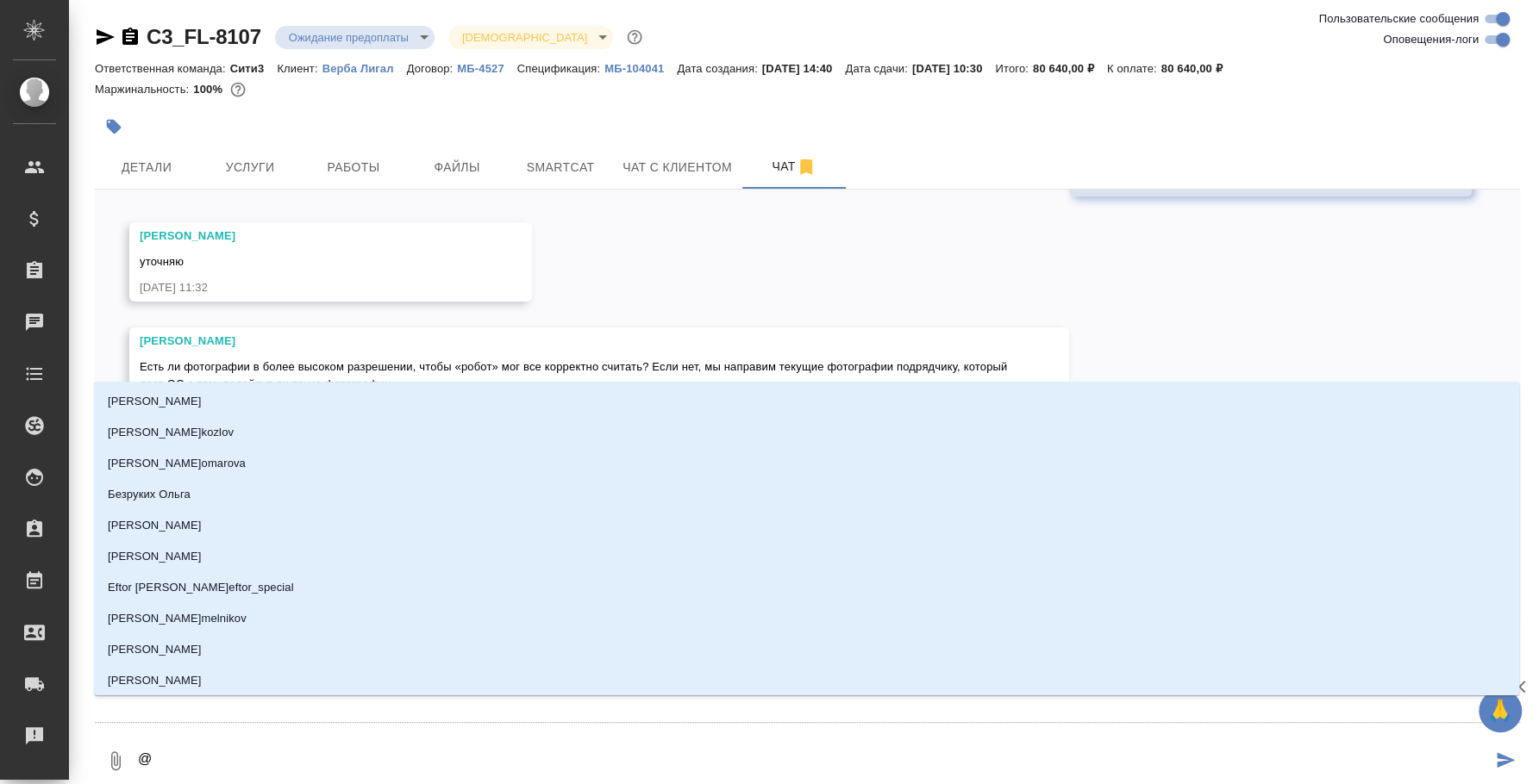
type textarea "@y"
type input "y"
type textarea "@yb"
type input "yb"
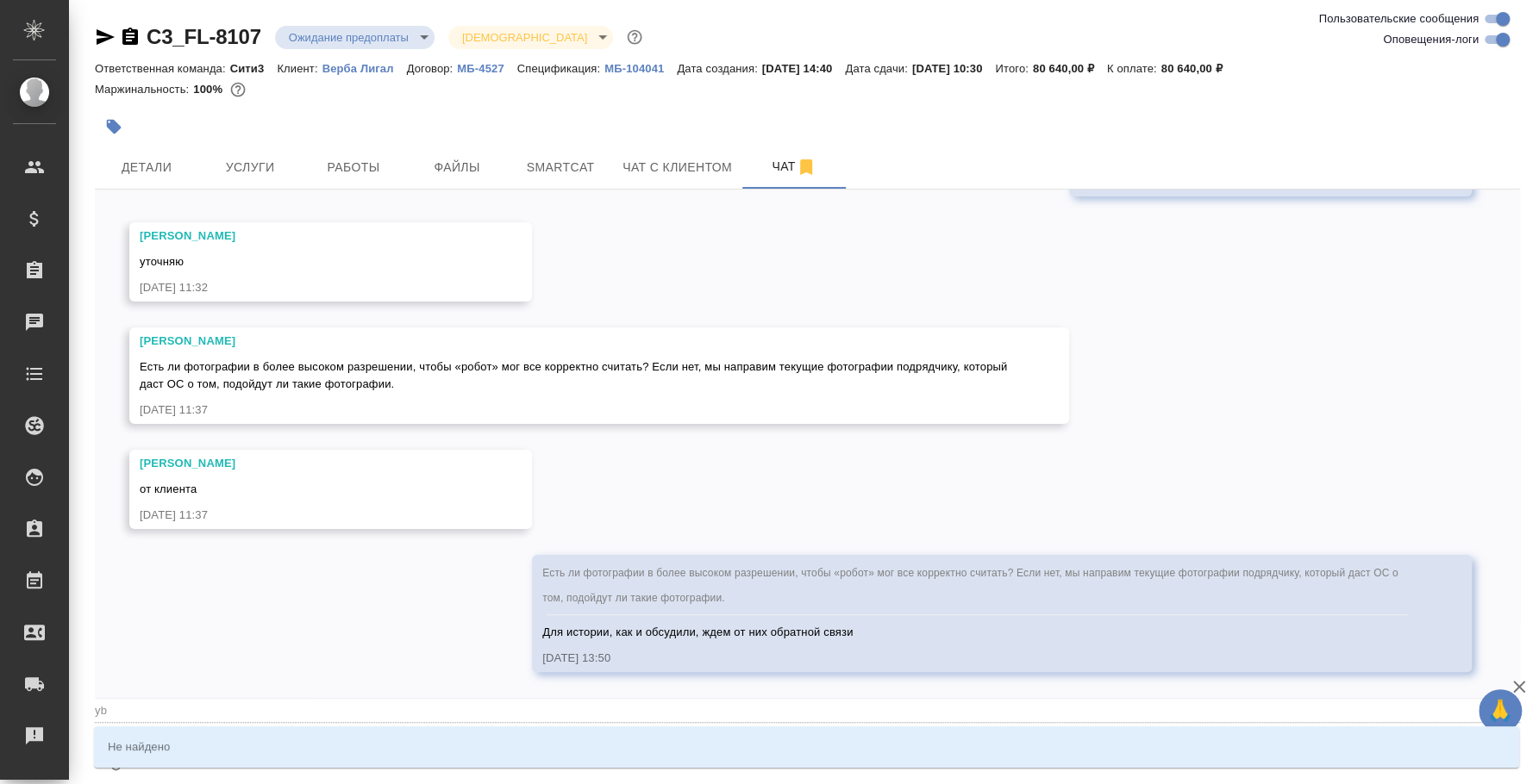
type textarea "@y"
type input "y"
type textarea "@"
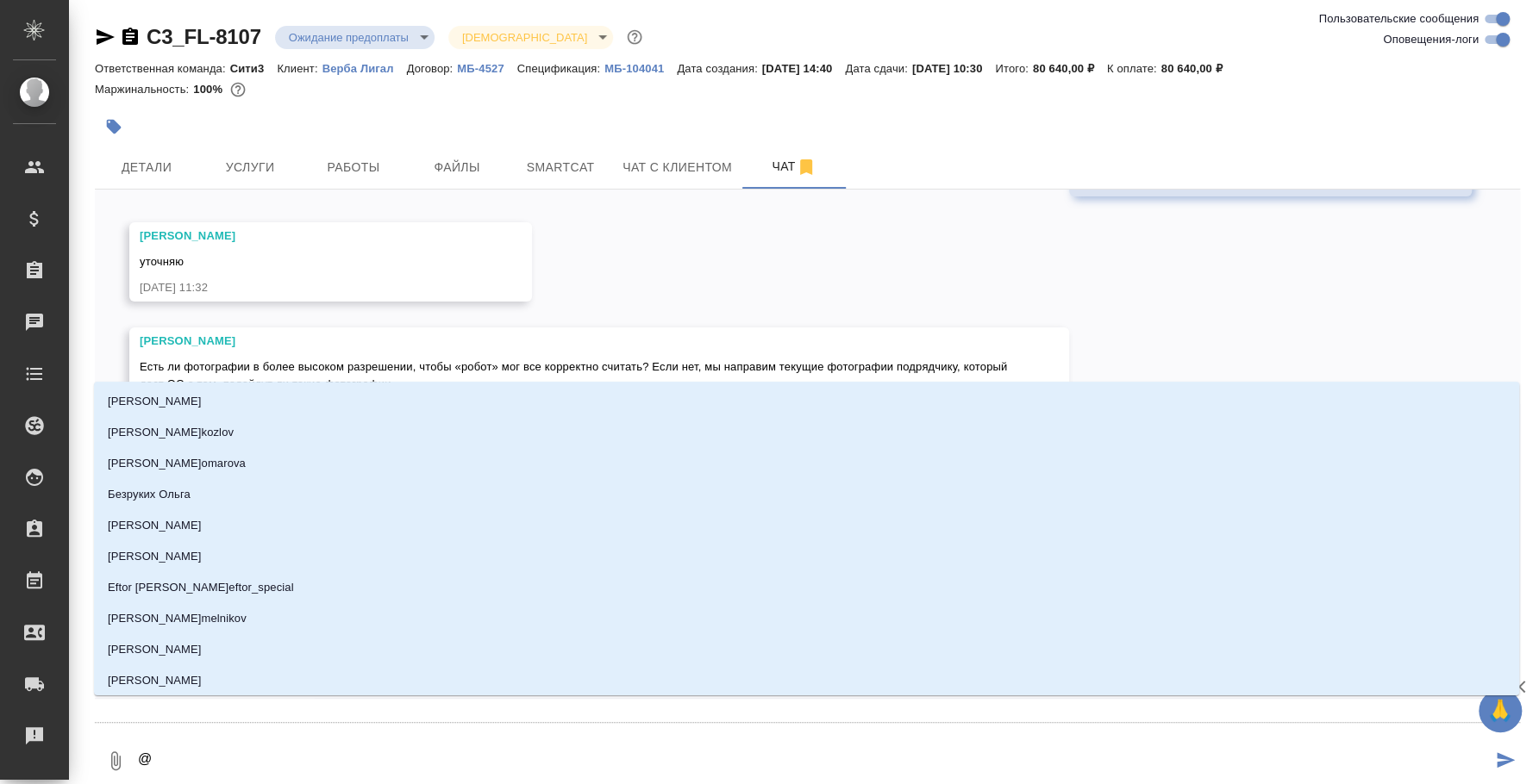
type textarea "@н"
type input "н"
type textarea "@ни"
type input "ни"
type textarea "@ник"
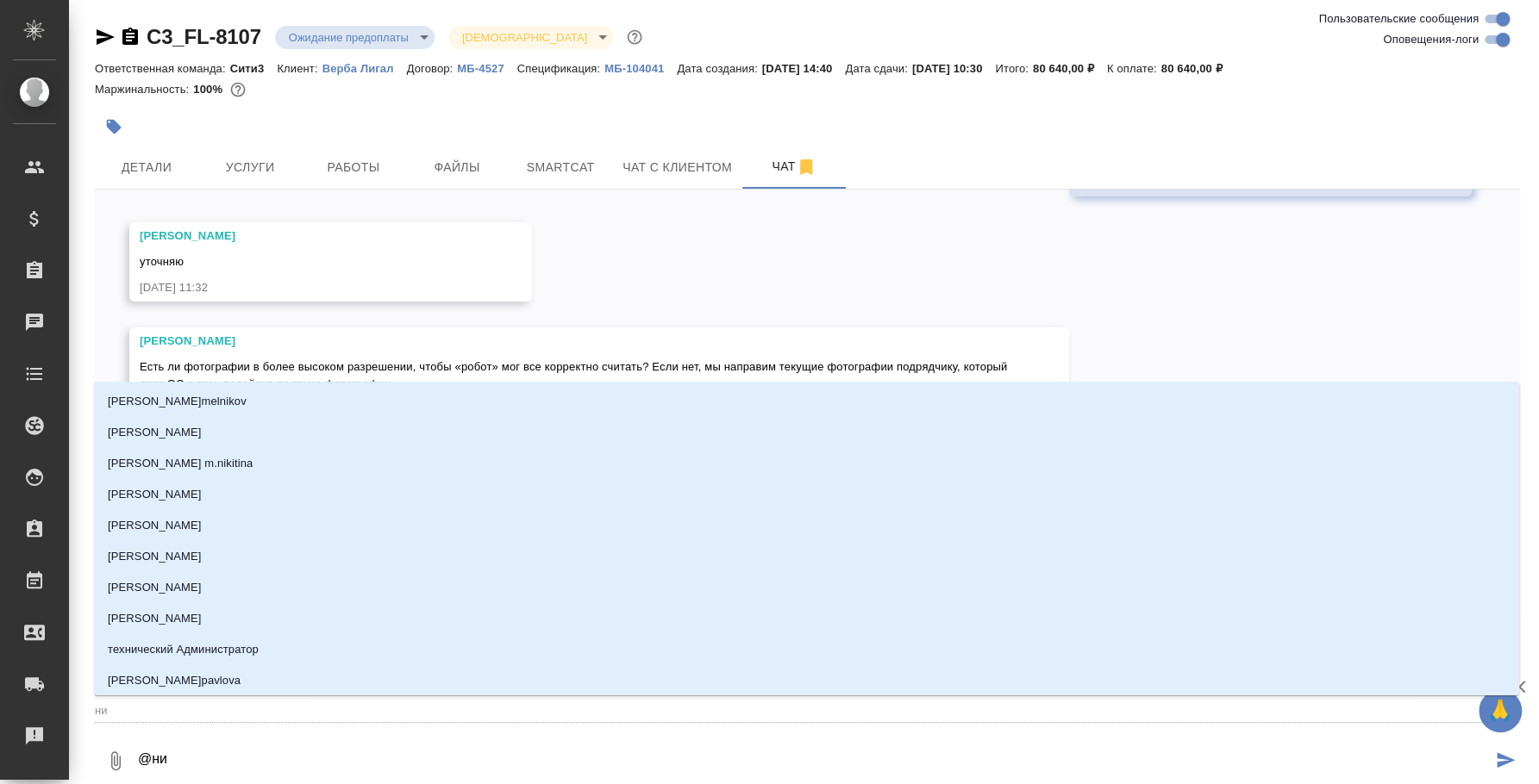
type input "ник"
type textarea "@ники"
type input "ники"
type textarea "@никит"
type input "никит"
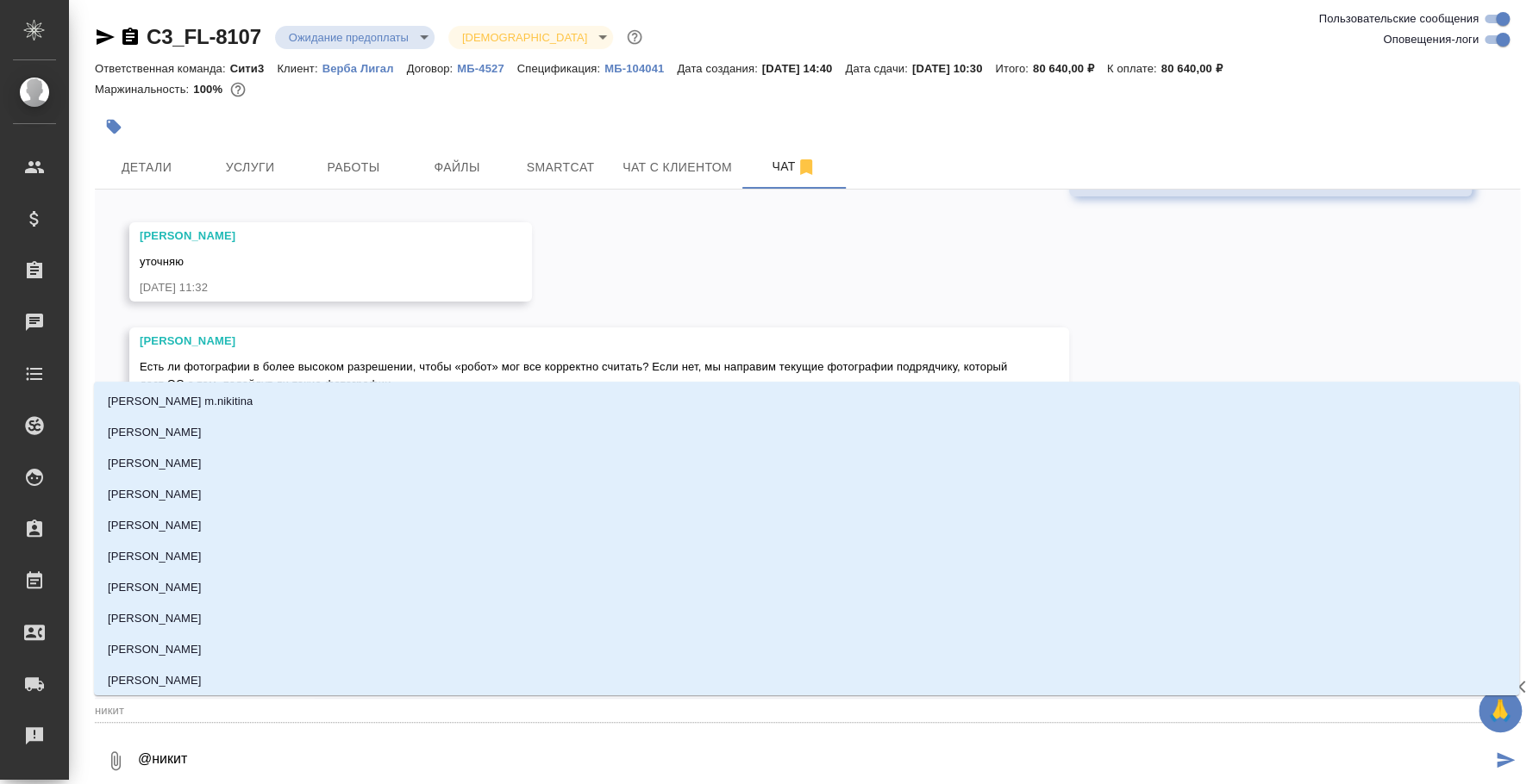
type textarea "@никити"
type input "никити"
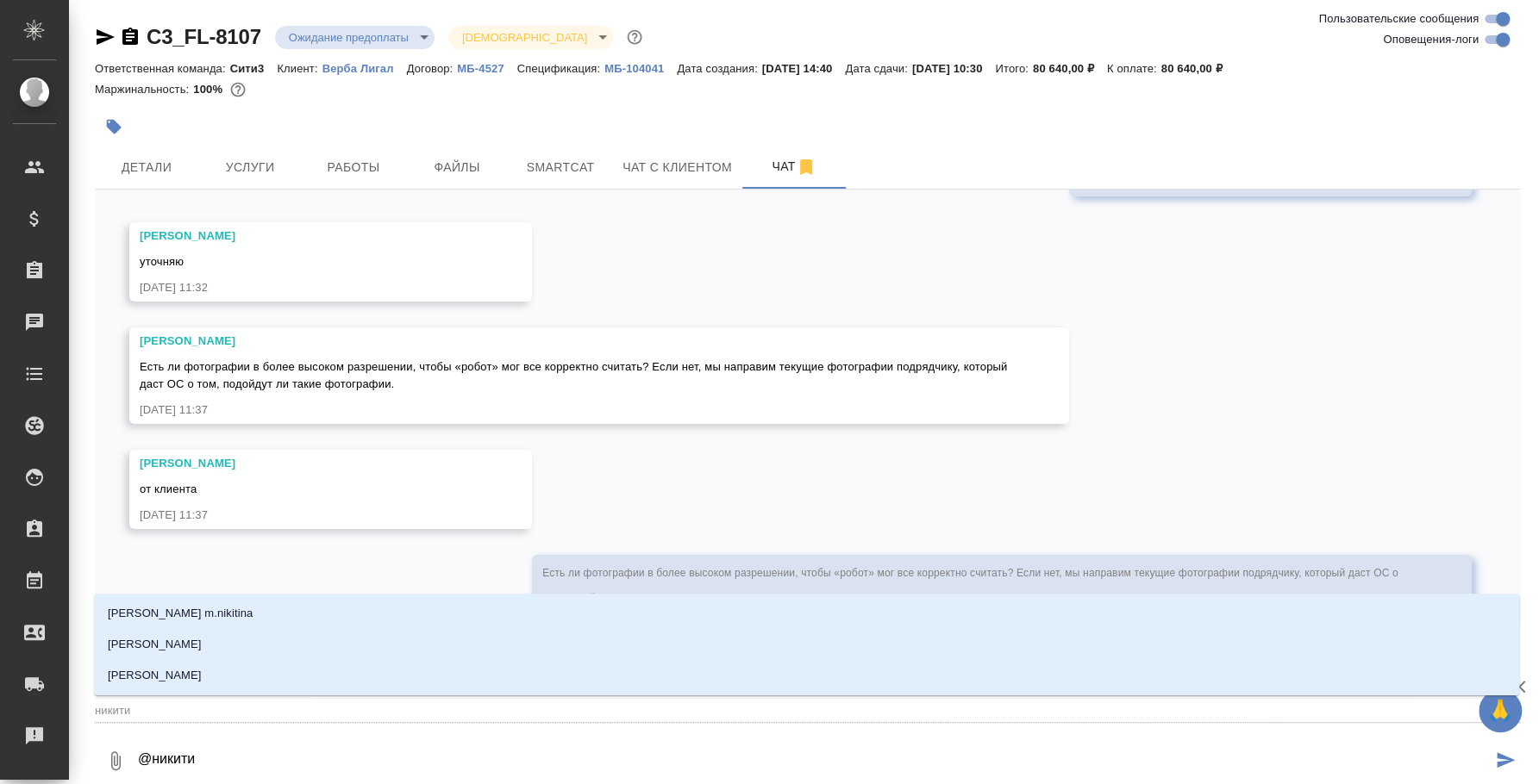
type textarea "@[PERSON_NAME]"
type input "никитин"
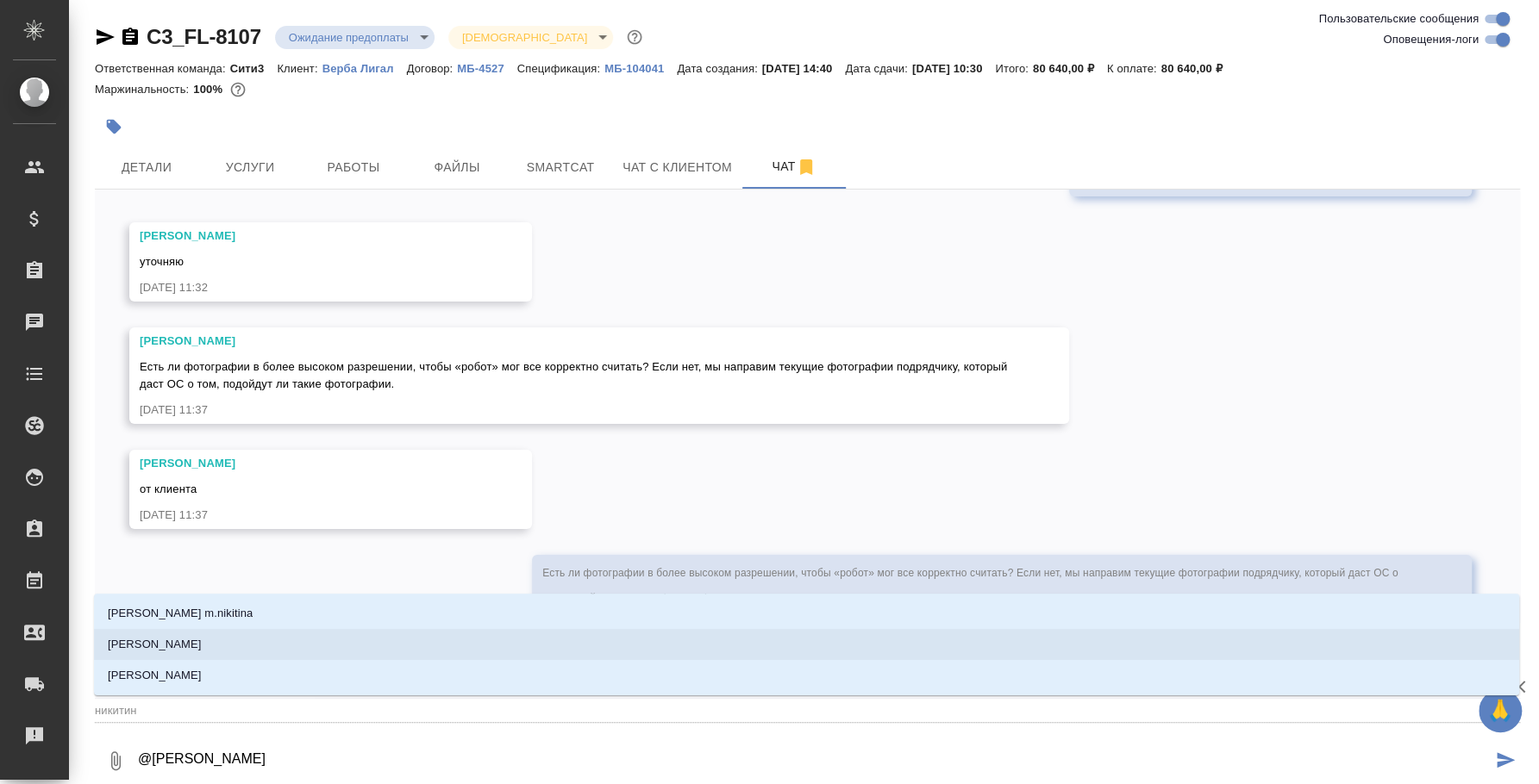
click at [449, 657] on li "[PERSON_NAME]" at bounding box center [806, 645] width 1425 height 31
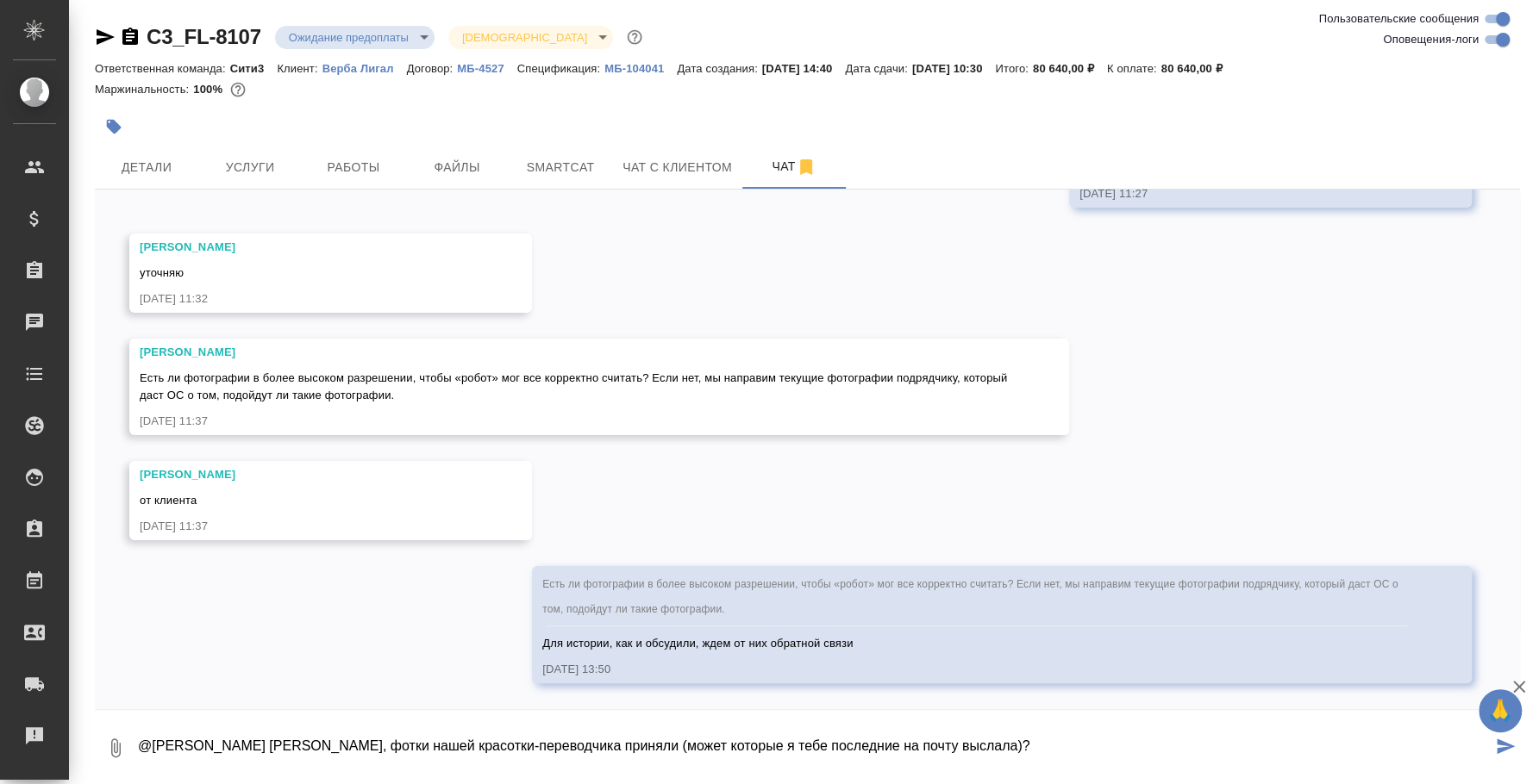
type textarea "@[PERSON_NAME] [PERSON_NAME], фотки нашей красотки-переводчика приняли (может к…"
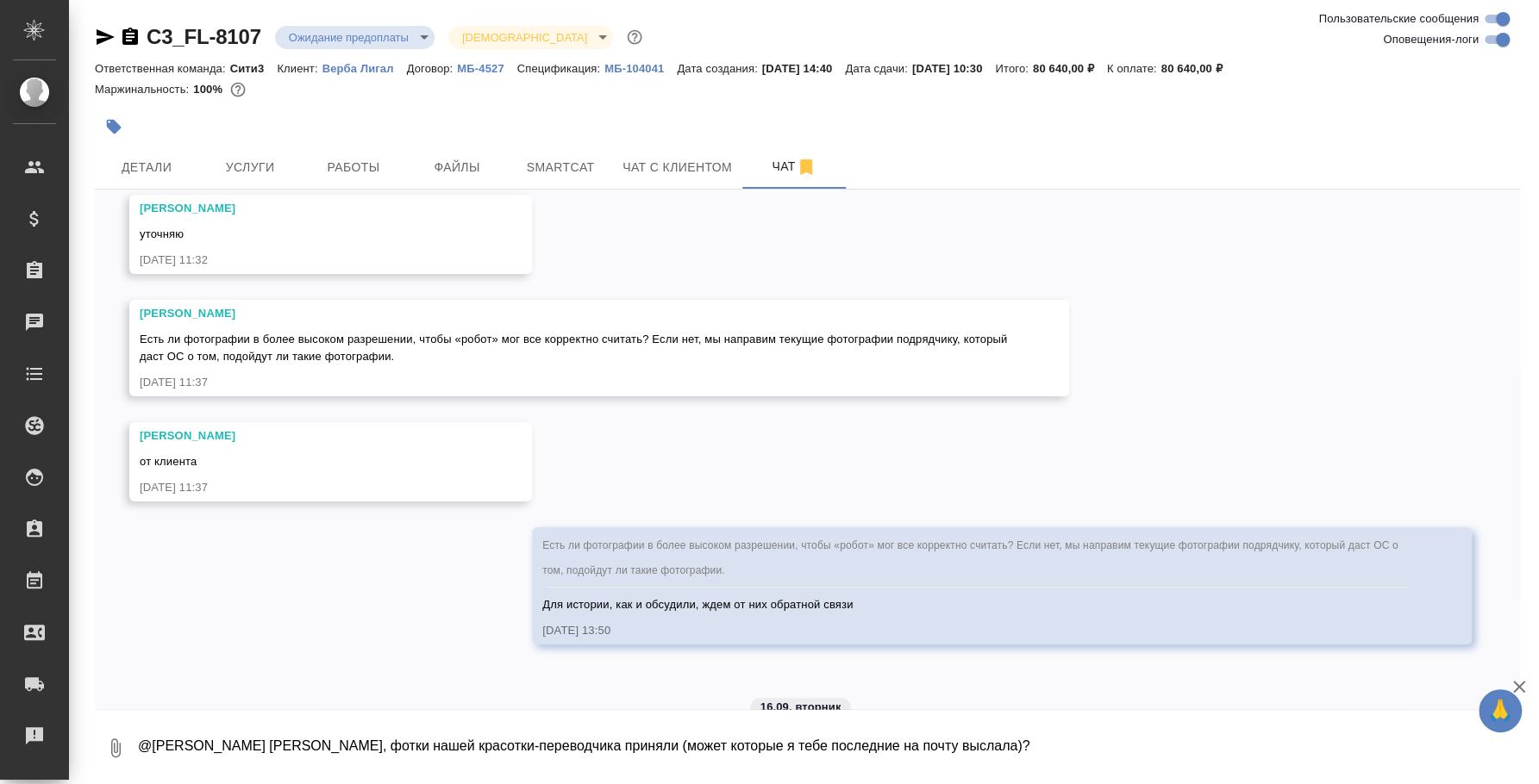
scroll to position [13076, 0]
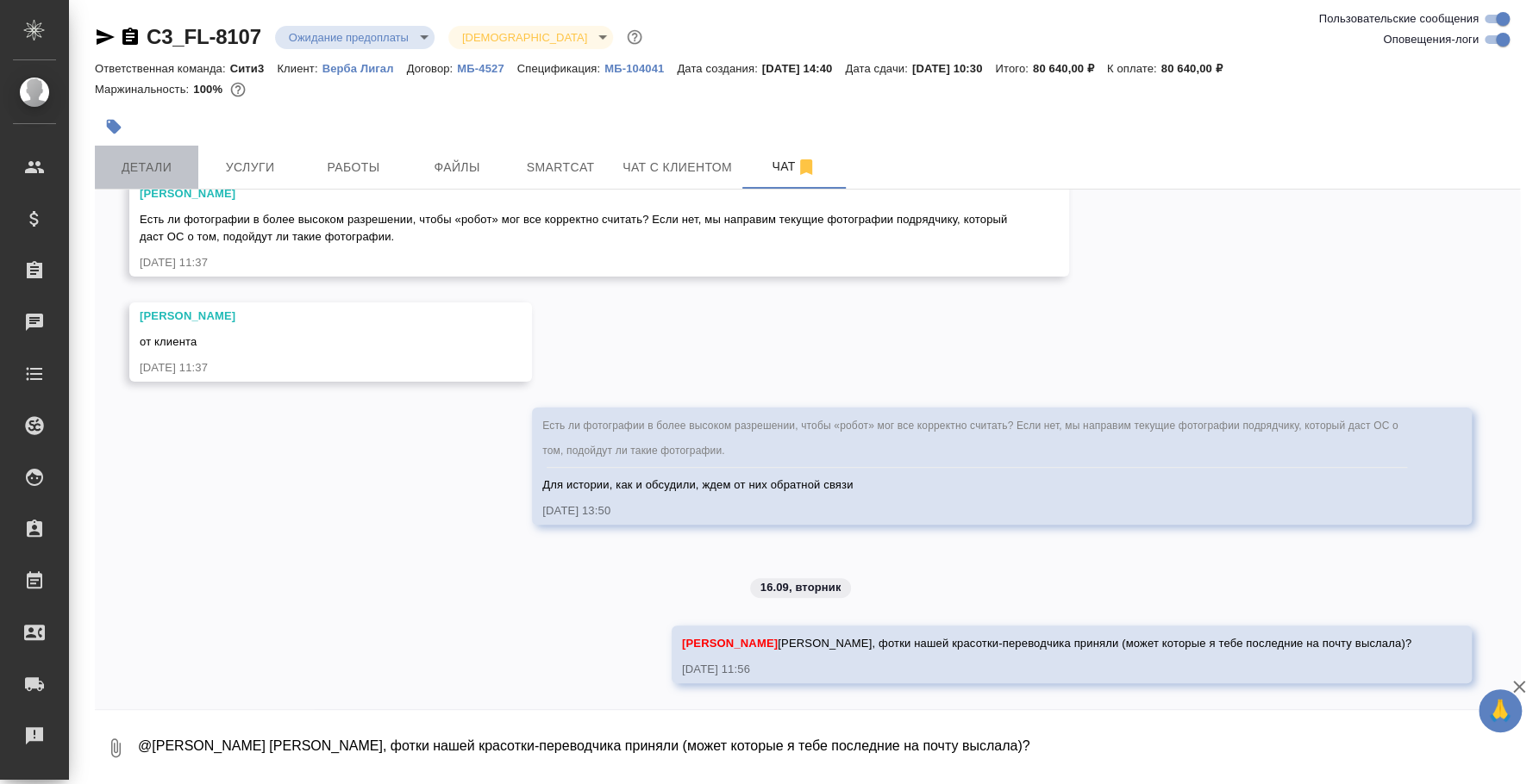
click at [153, 179] on button "Детали" at bounding box center [146, 167] width 103 height 43
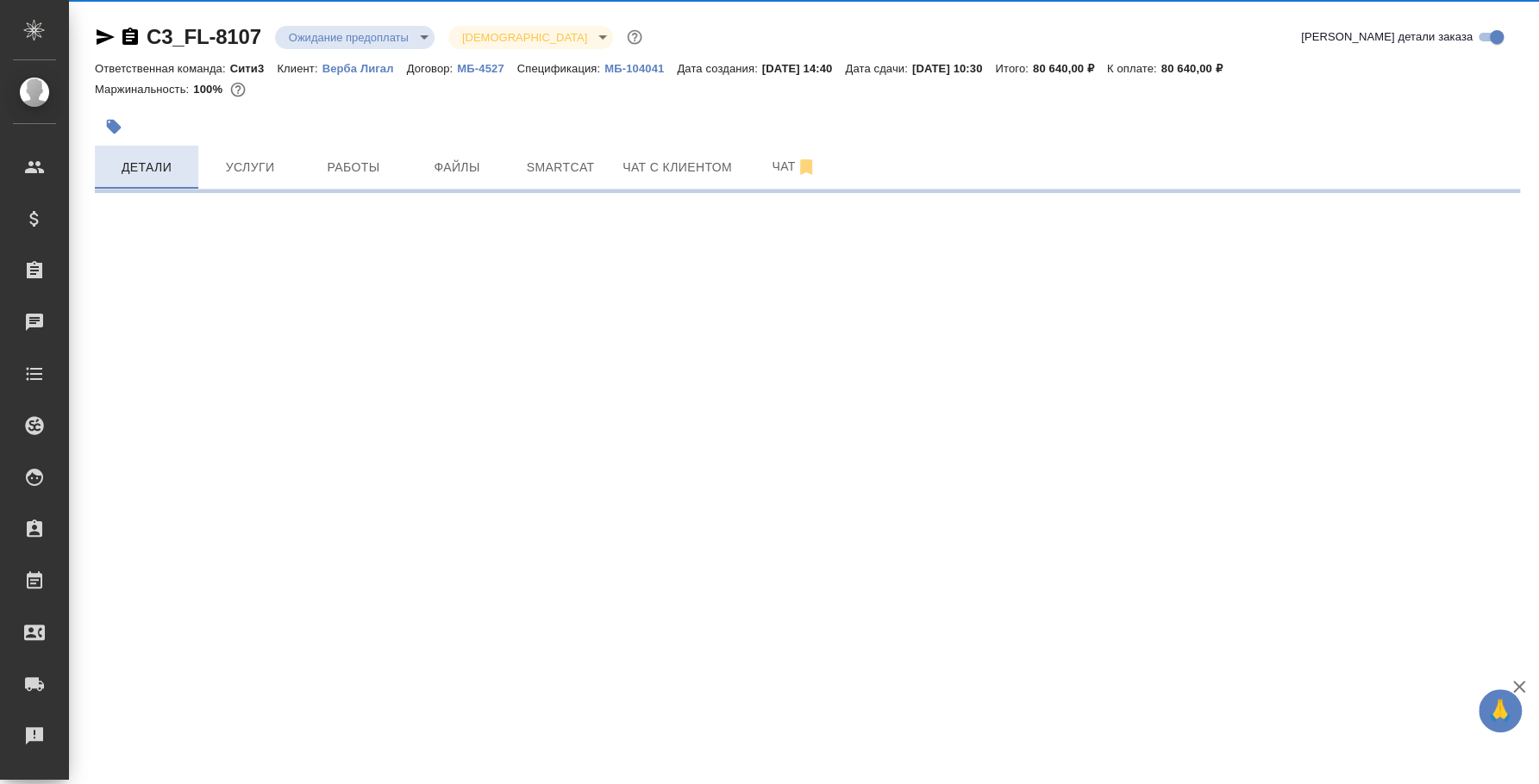
select select "RU"
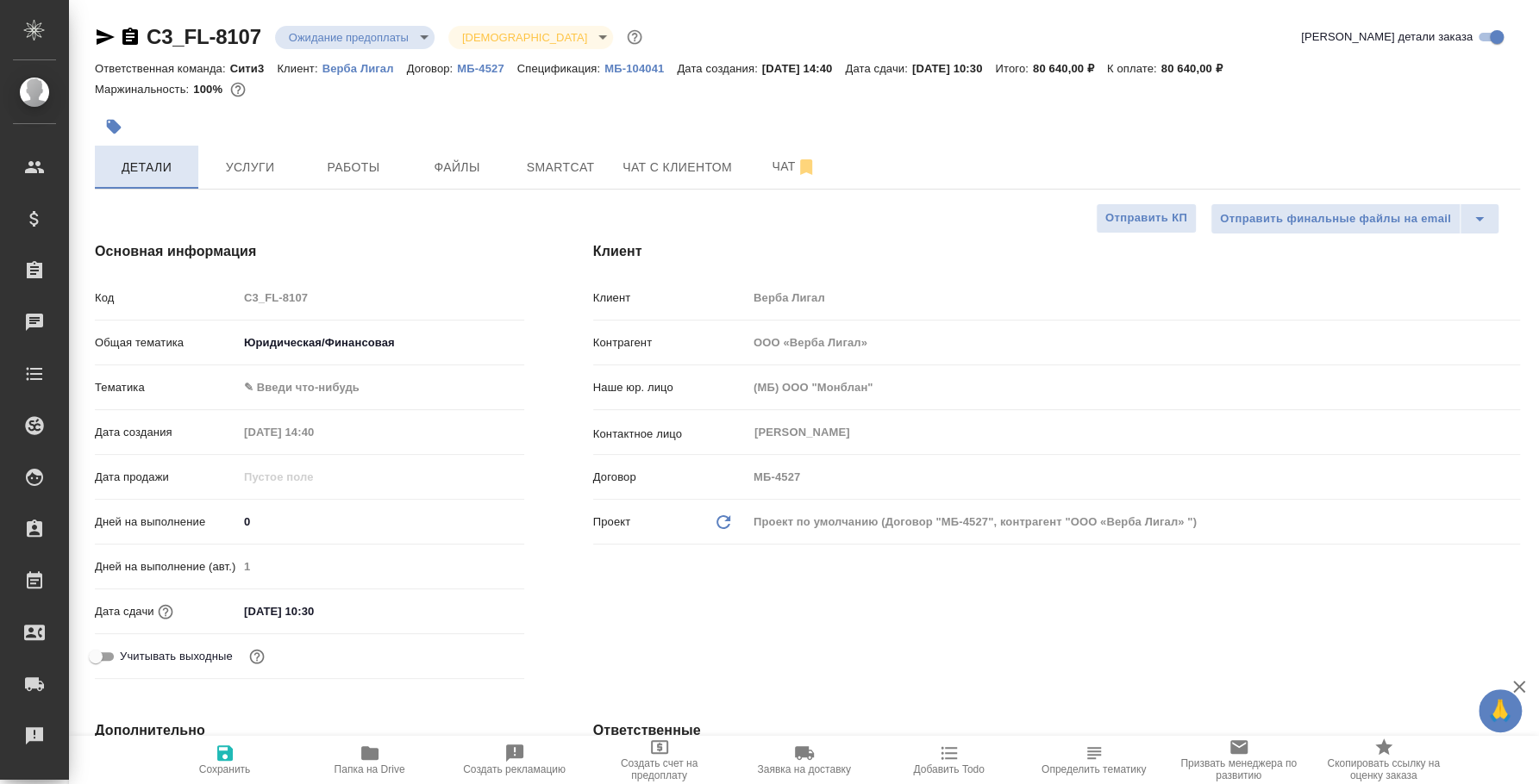
type textarea "x"
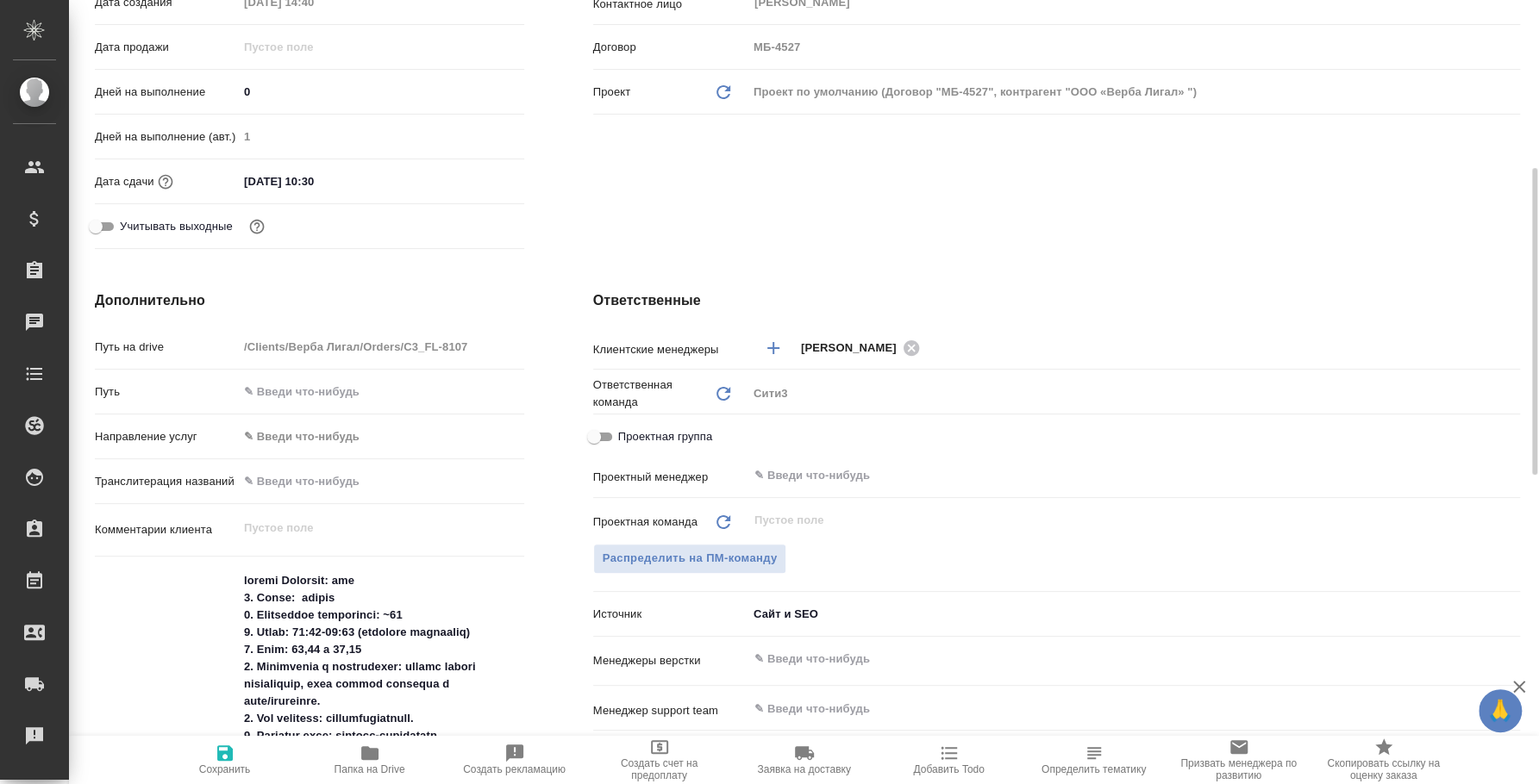
scroll to position [753, 0]
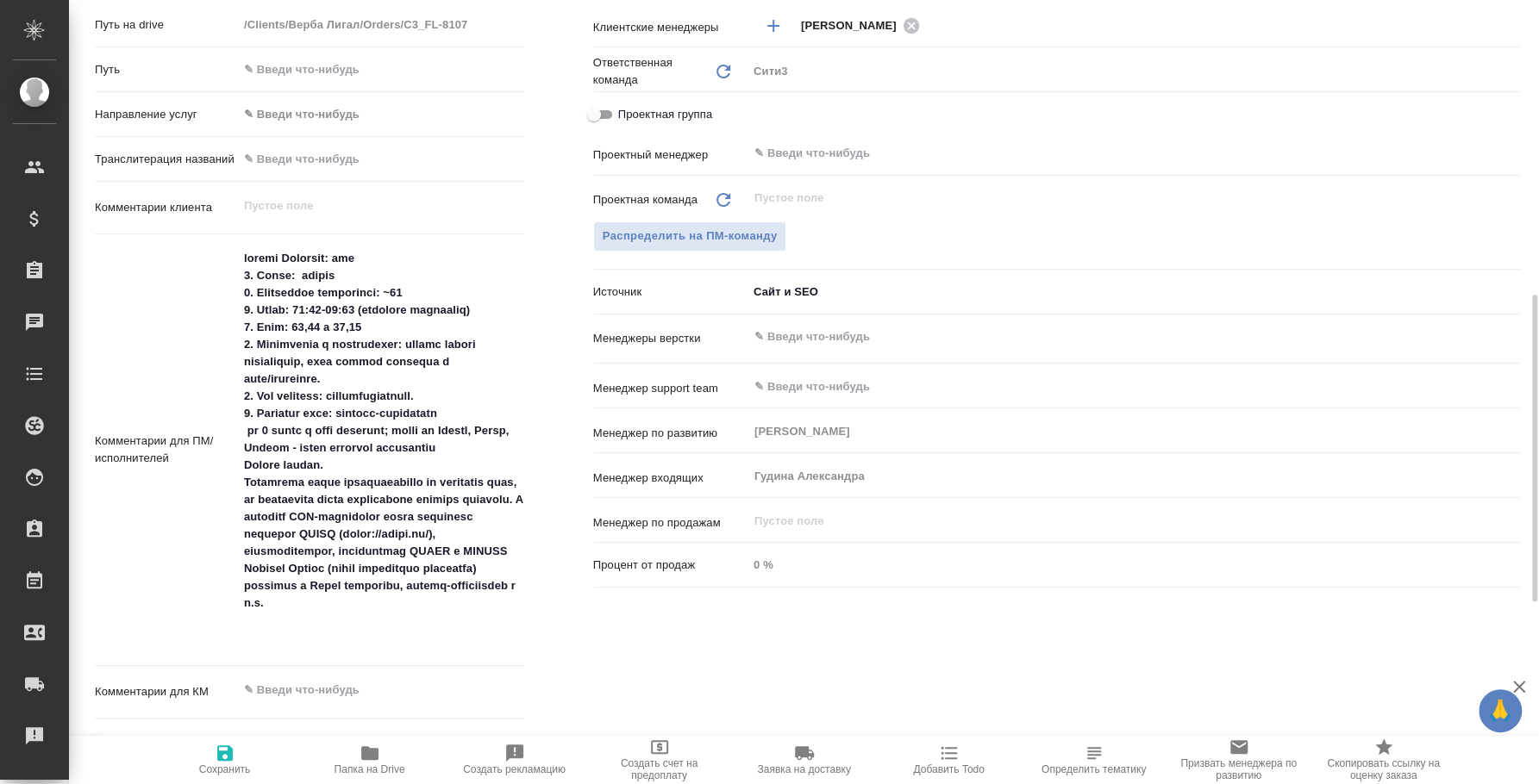
type textarea "x"
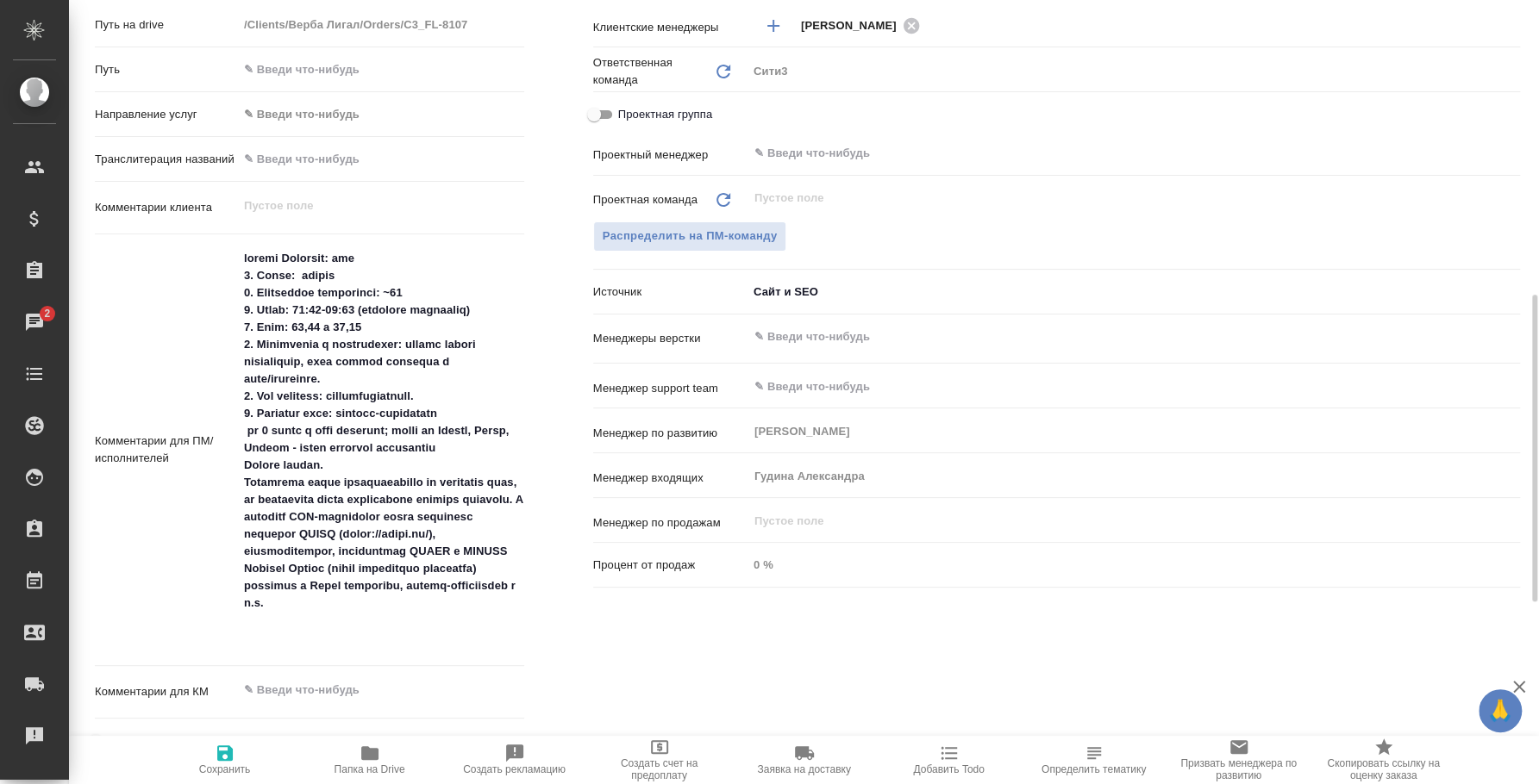
type textarea "x"
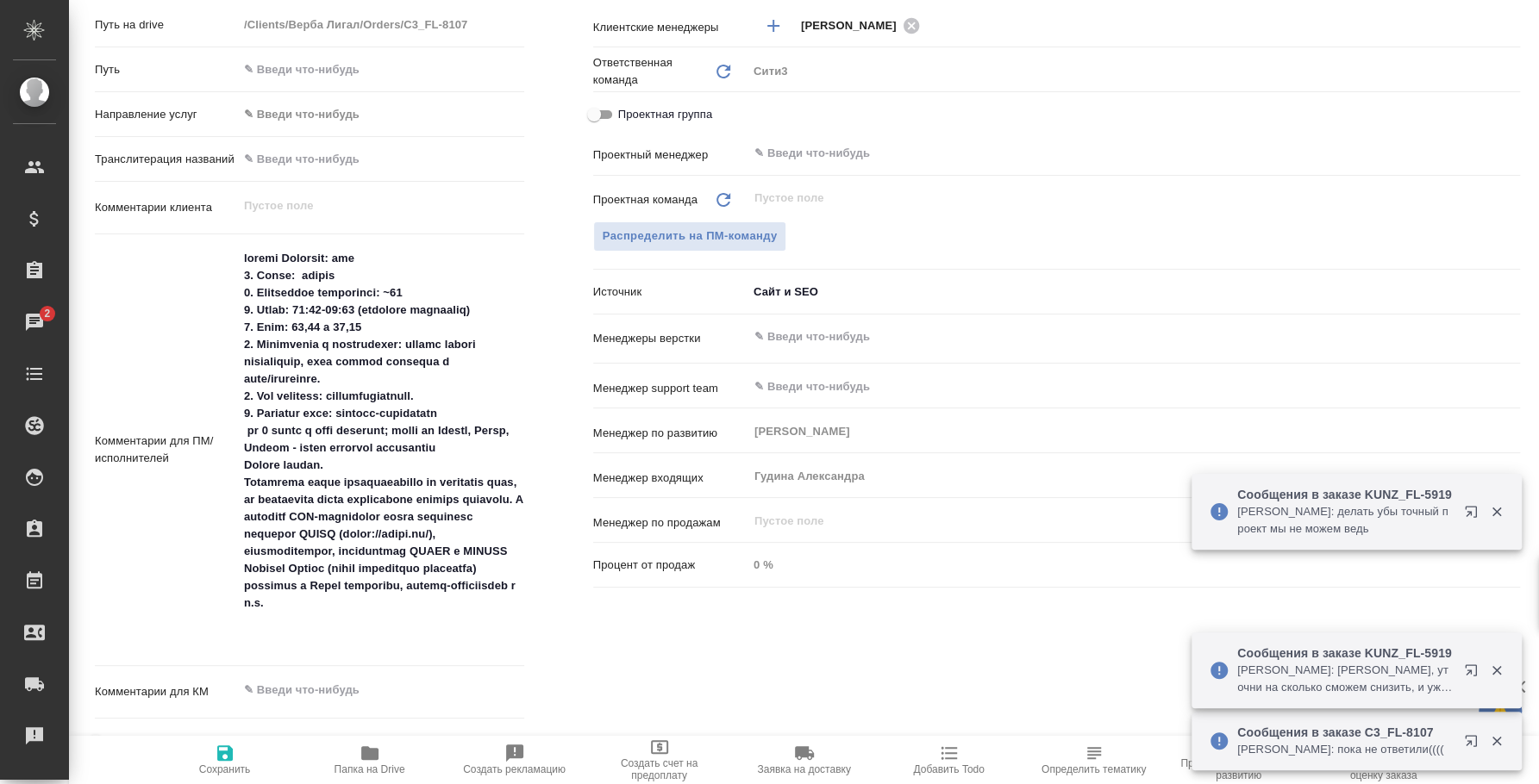
click at [1472, 505] on icon "button" at bounding box center [1474, 515] width 21 height 21
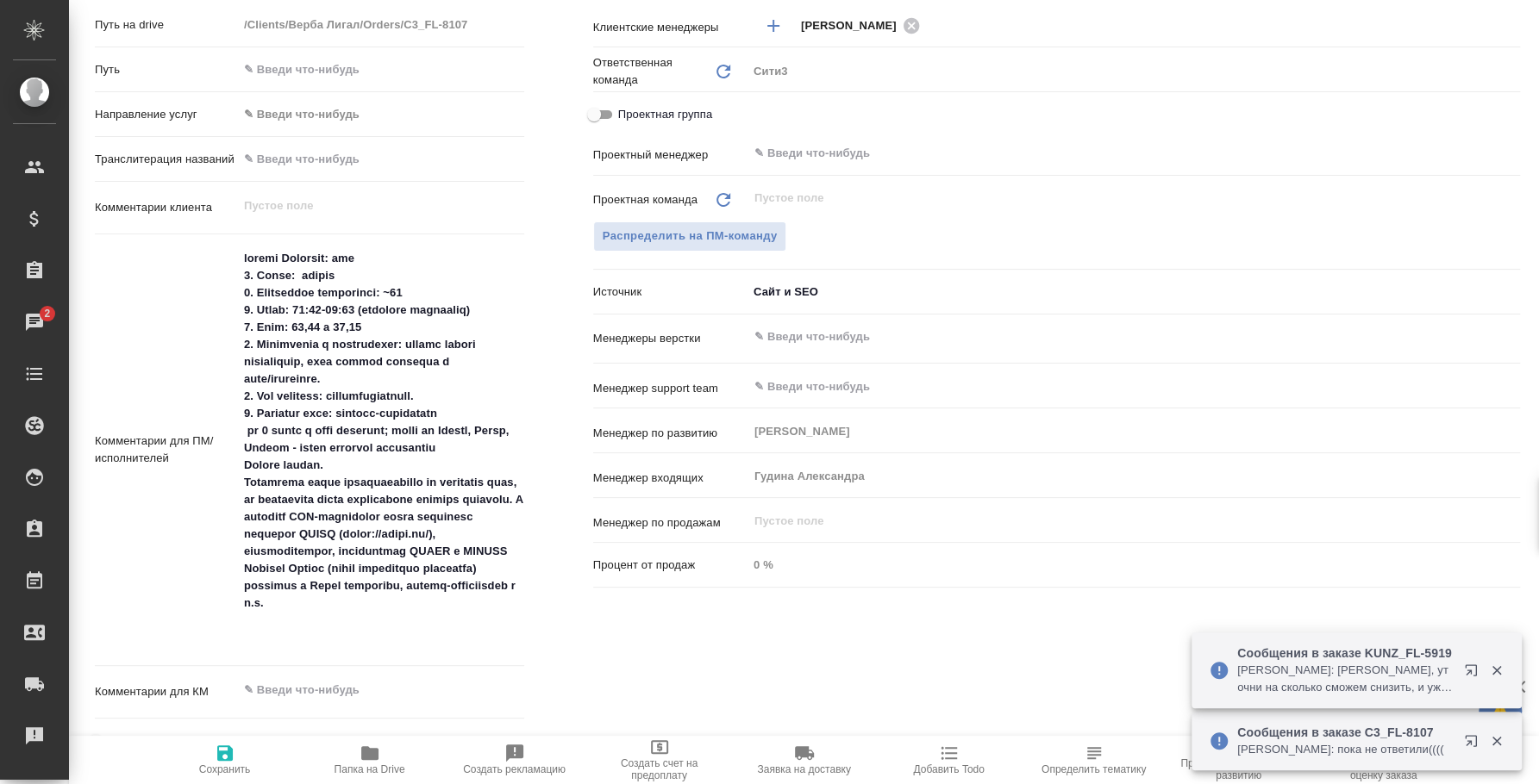
type textarea "x"
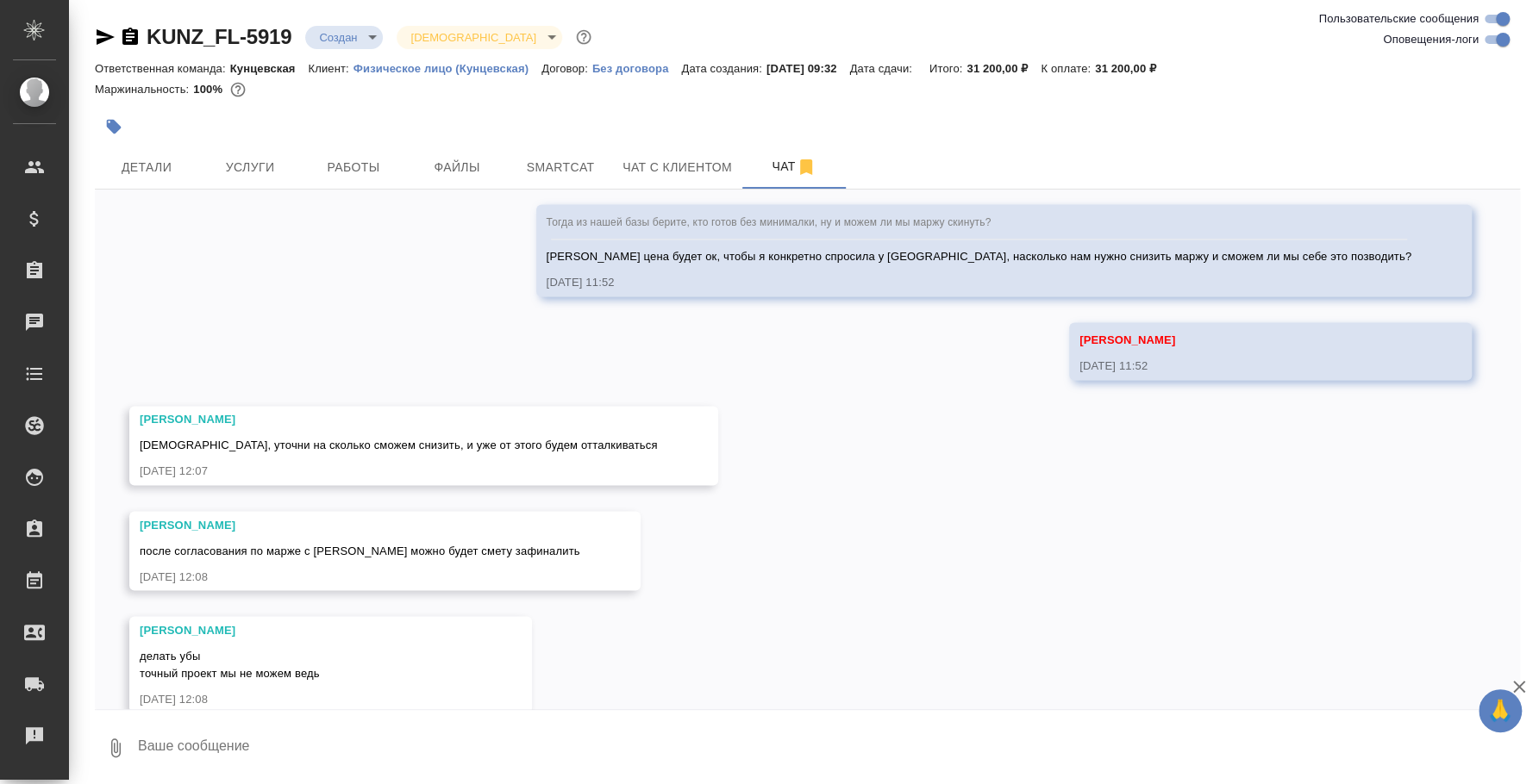
scroll to position [1866, 0]
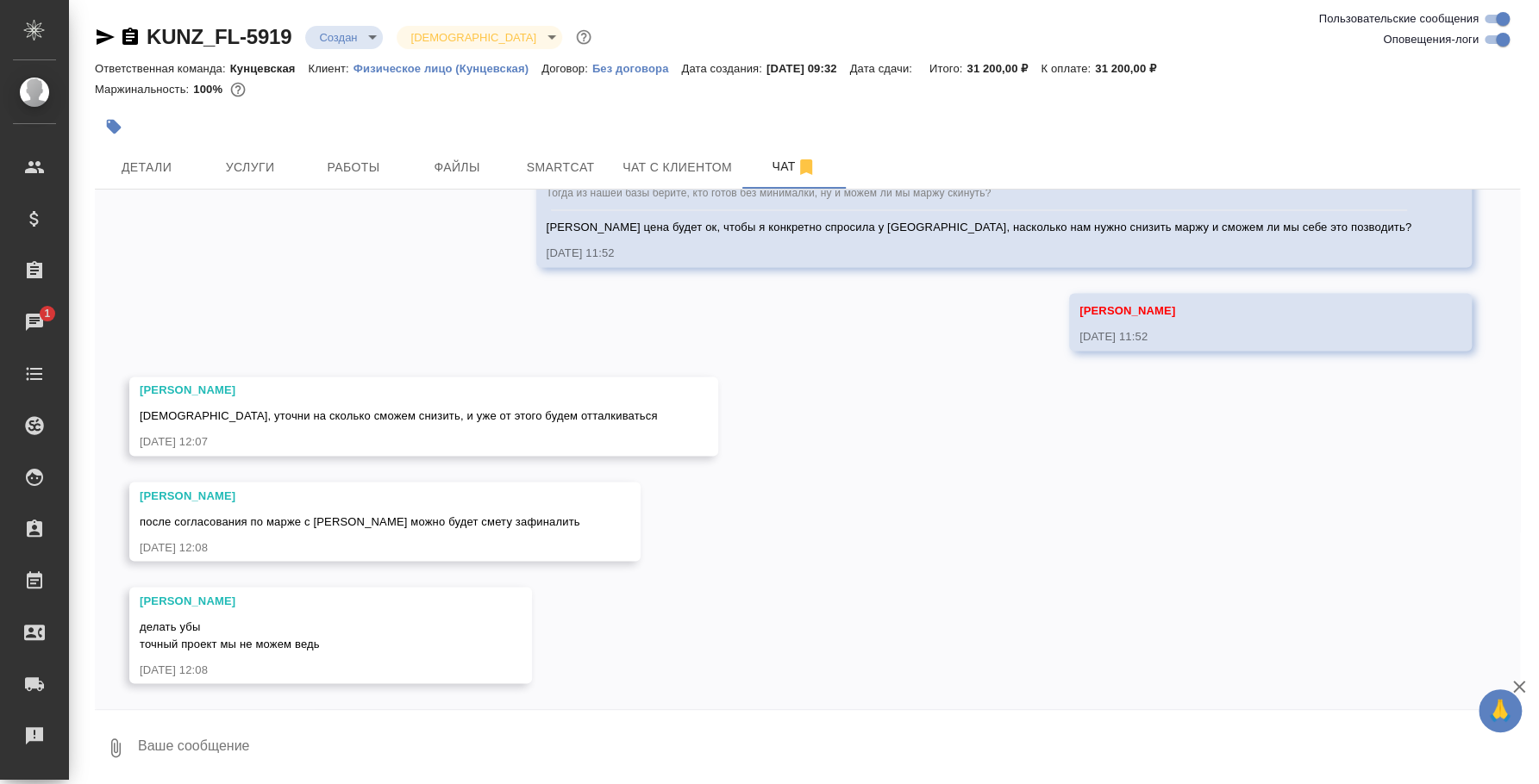
click at [568, 723] on textarea at bounding box center [828, 748] width 1383 height 58
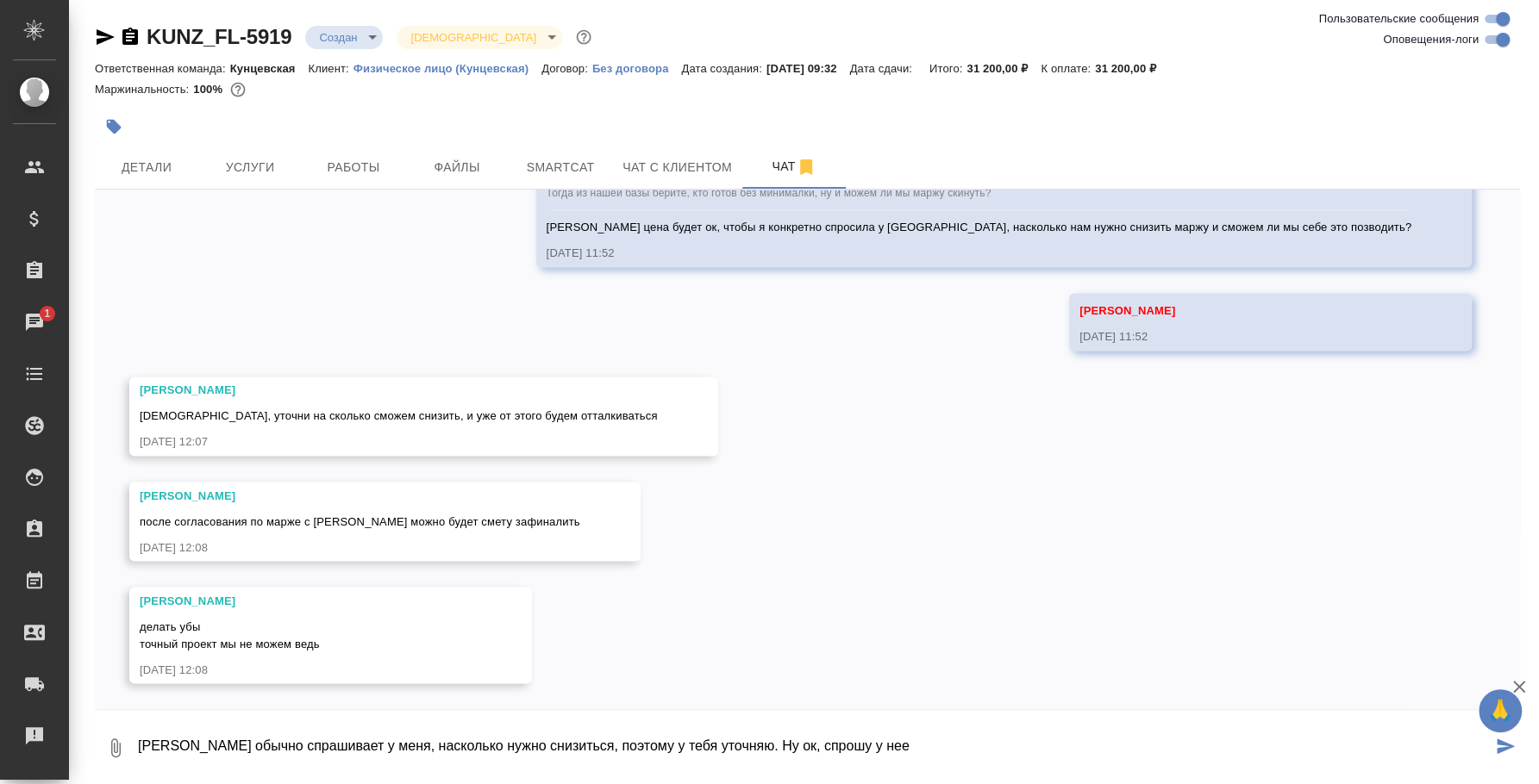
click at [850, 739] on textarea "[PERSON_NAME] обычно спрашивает у меня, насколько нужно снизиться, поэтому у те…" at bounding box center [814, 748] width 1355 height 58
type textarea "[PERSON_NAME] обычно спрашивает у меня, насколько нужно снизиться, поэтому у те…"
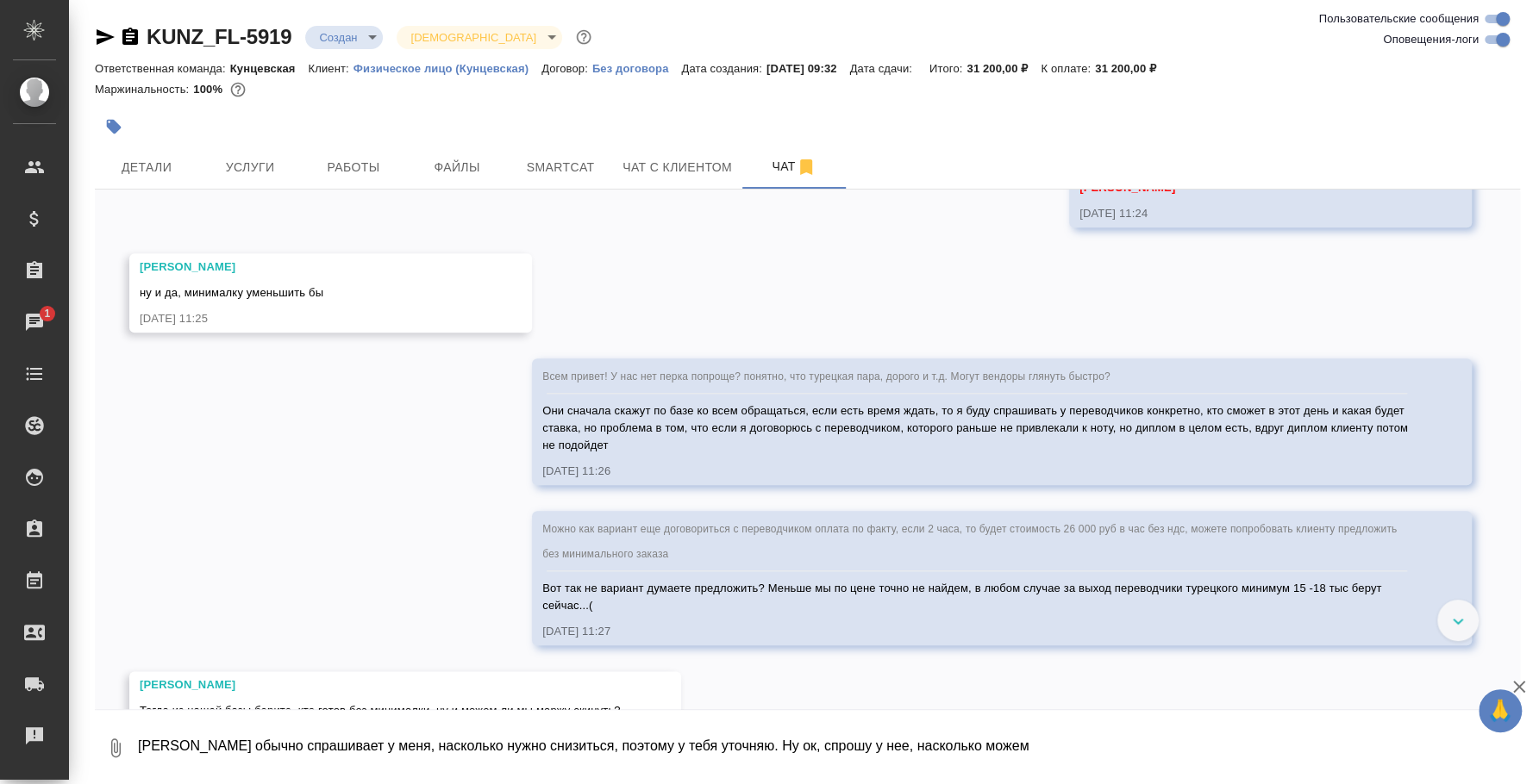
scroll to position [1088, 0]
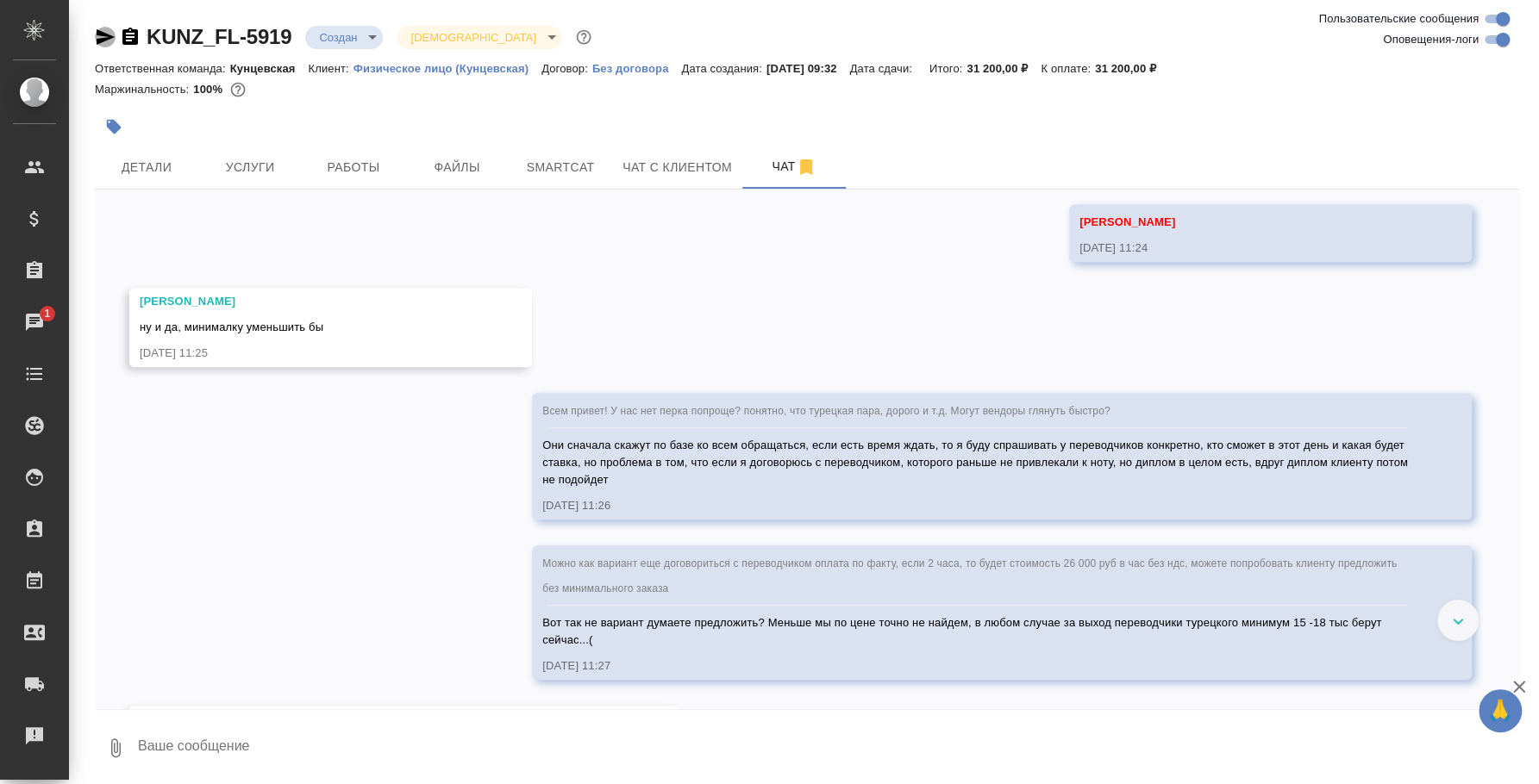
click at [110, 32] on icon "button" at bounding box center [105, 37] width 21 height 21
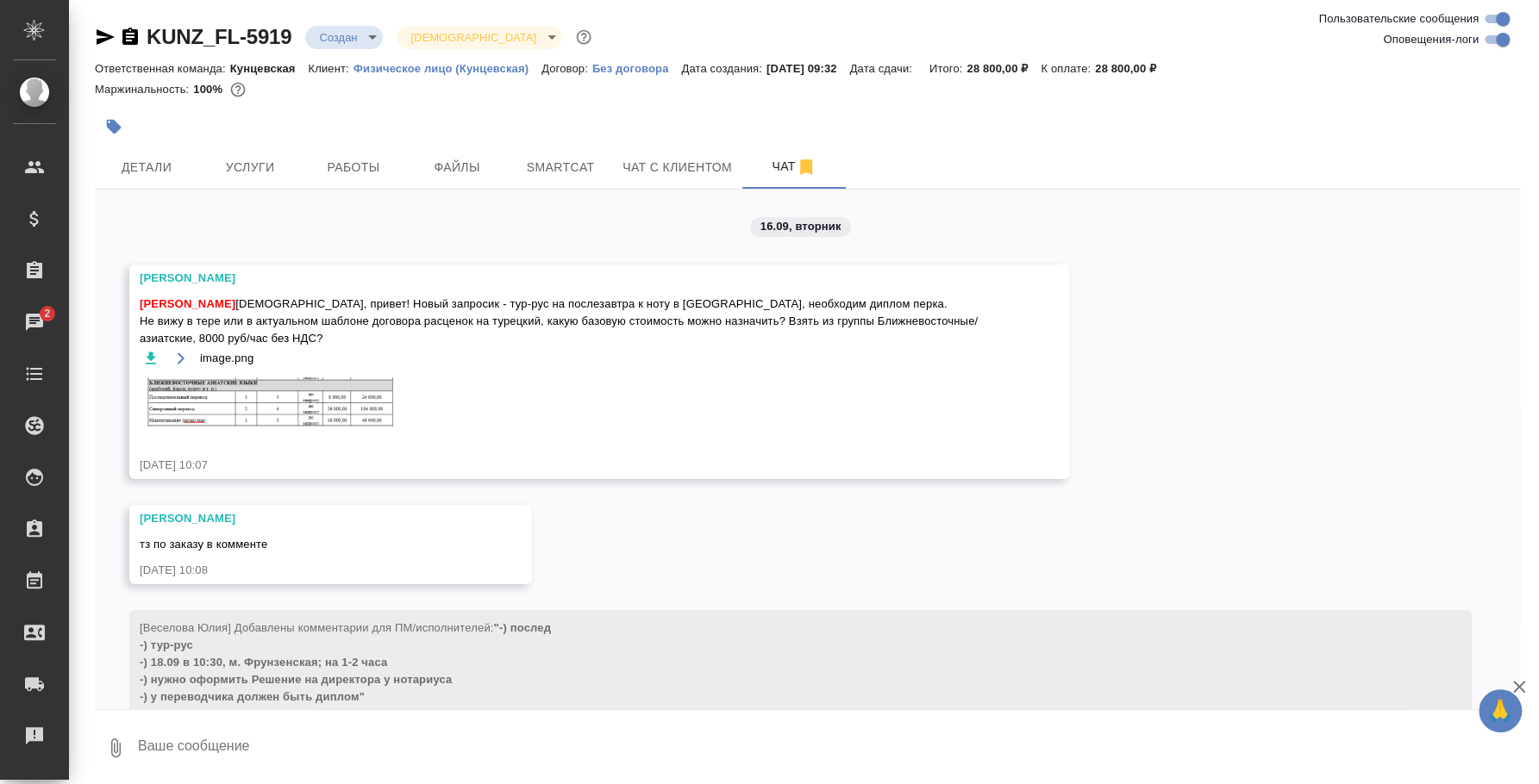
scroll to position [2265, 0]
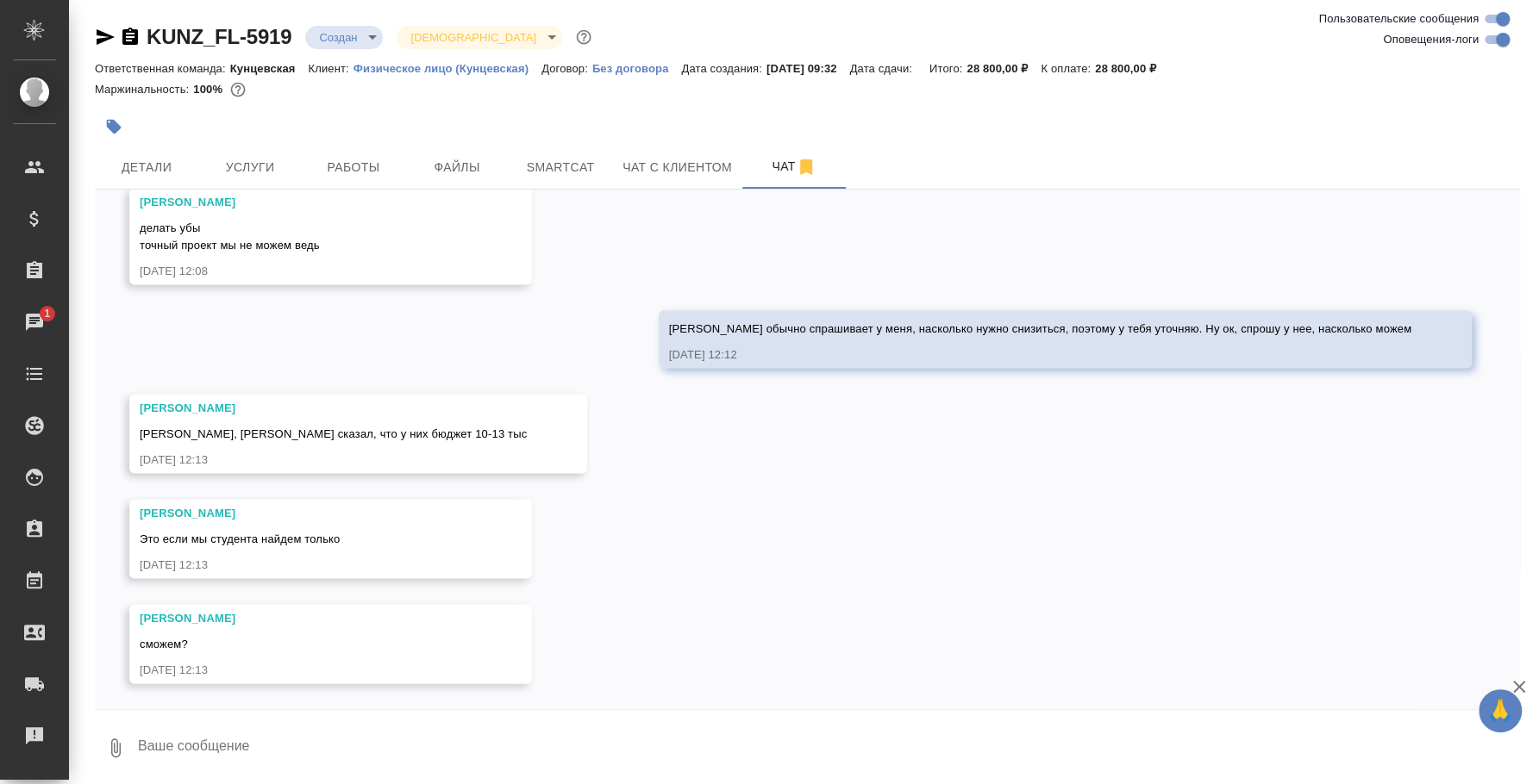
click at [528, 727] on textarea at bounding box center [828, 748] width 1383 height 58
type textarea "С"
type textarea "[PERSON_NAME], у студента не будет диплома, мы же это понимаем?"
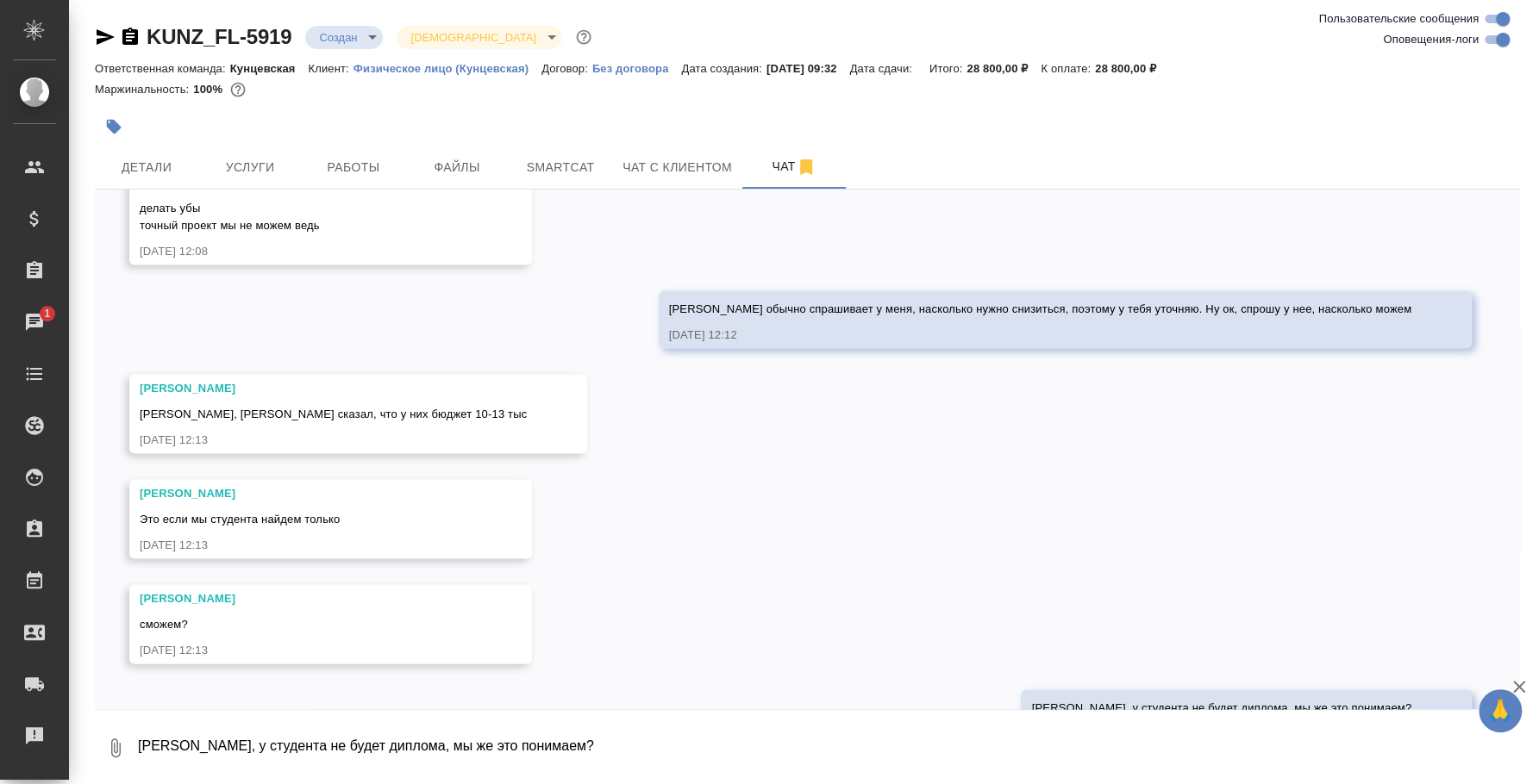
scroll to position [2349, 0]
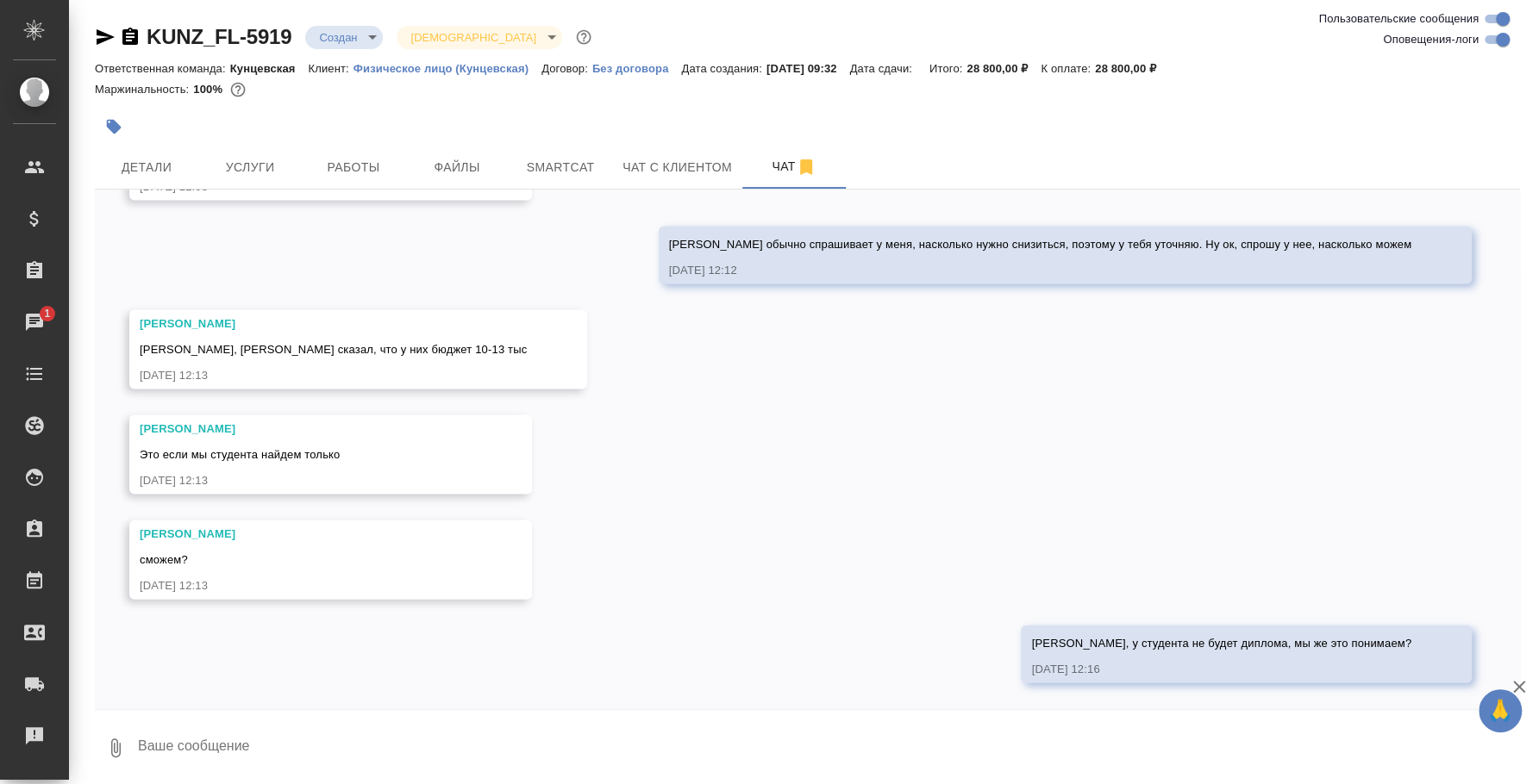
type textarea "у"
type textarea "Тк он еще студент)"
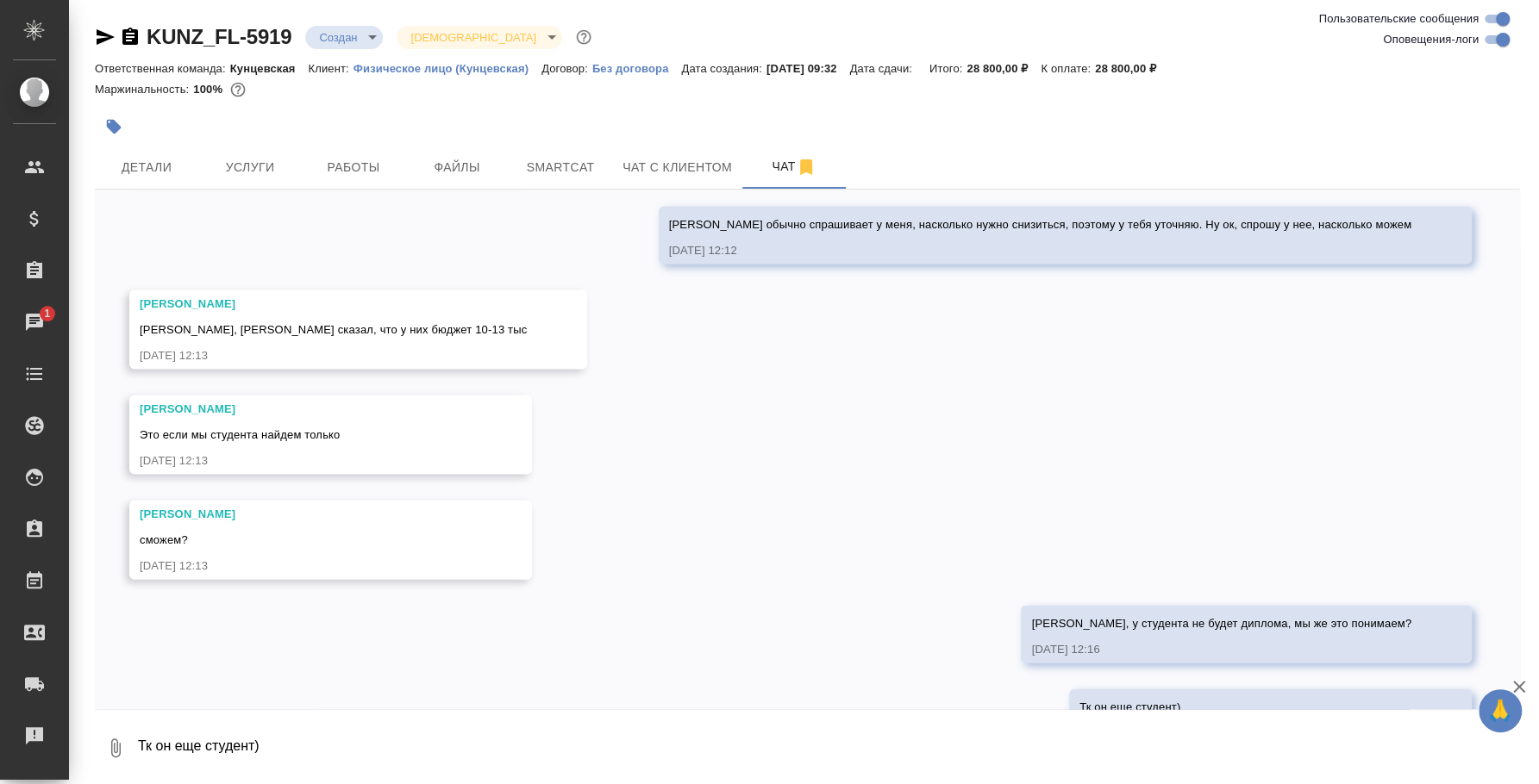
scroll to position [2433, 0]
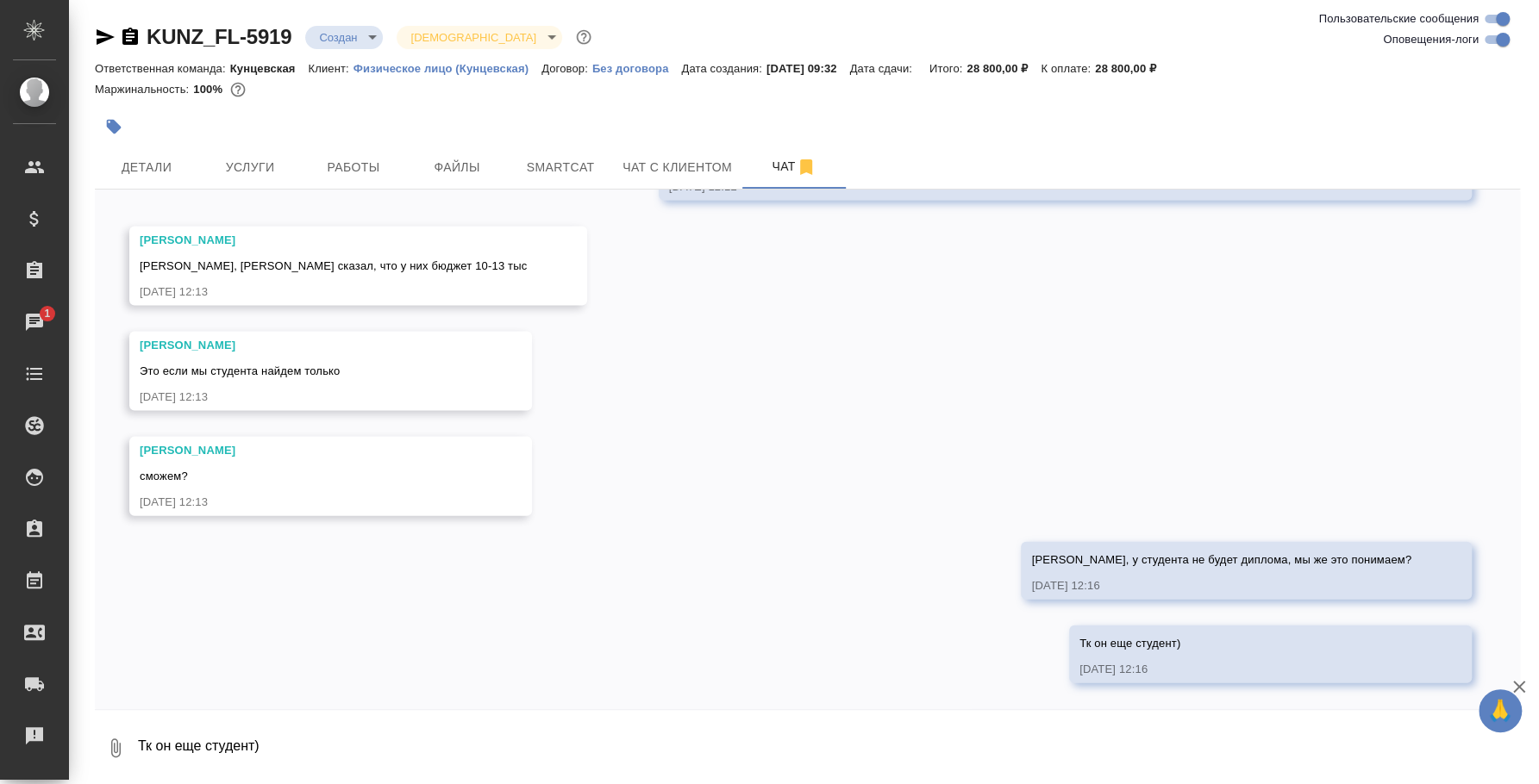
click at [498, 738] on textarea "Тк он еще студент)" at bounding box center [828, 748] width 1383 height 58
type textarea "Жду вашего решения, я Ксюше почти накатала письмо, но не успела отправить)"
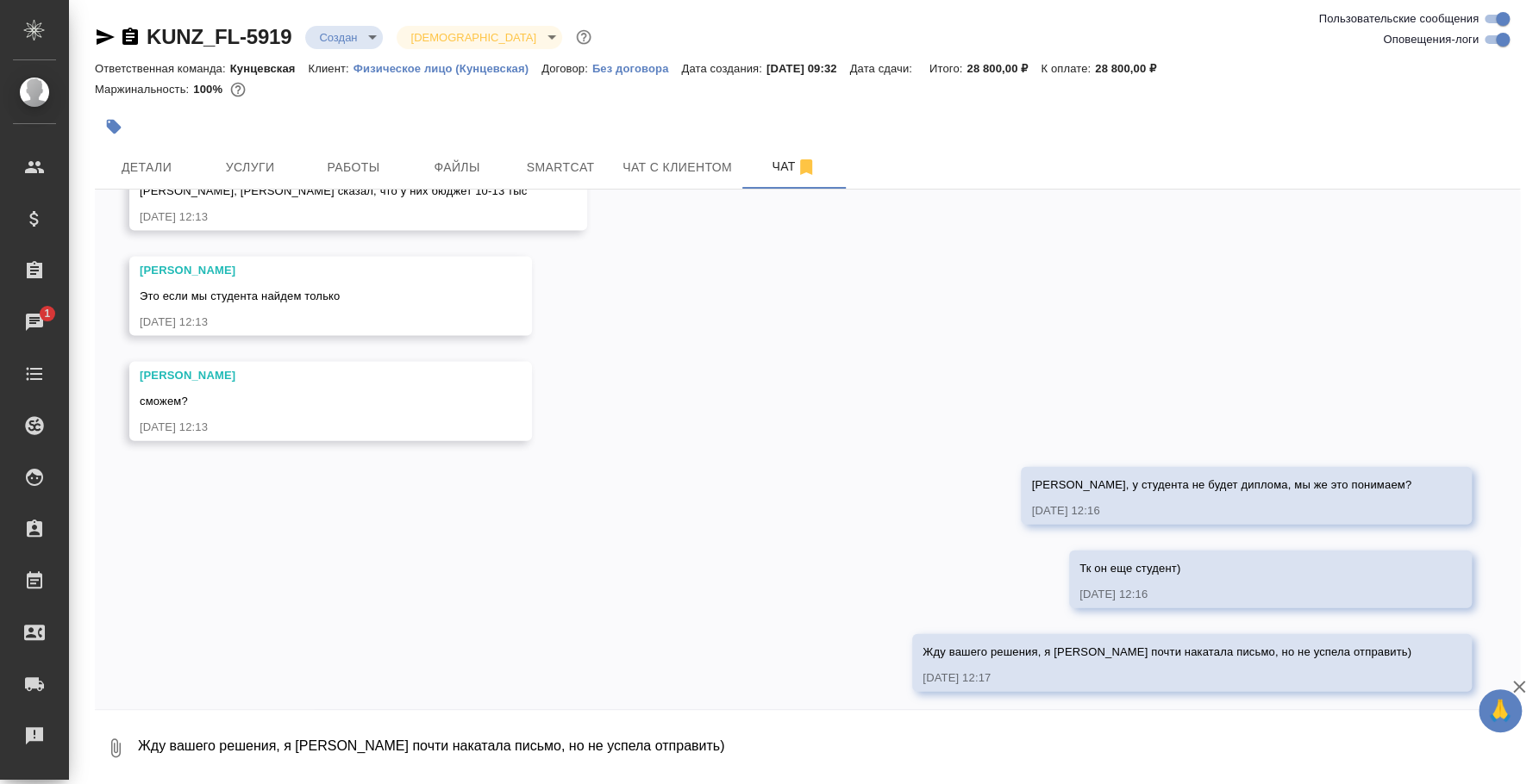
scroll to position [2516, 0]
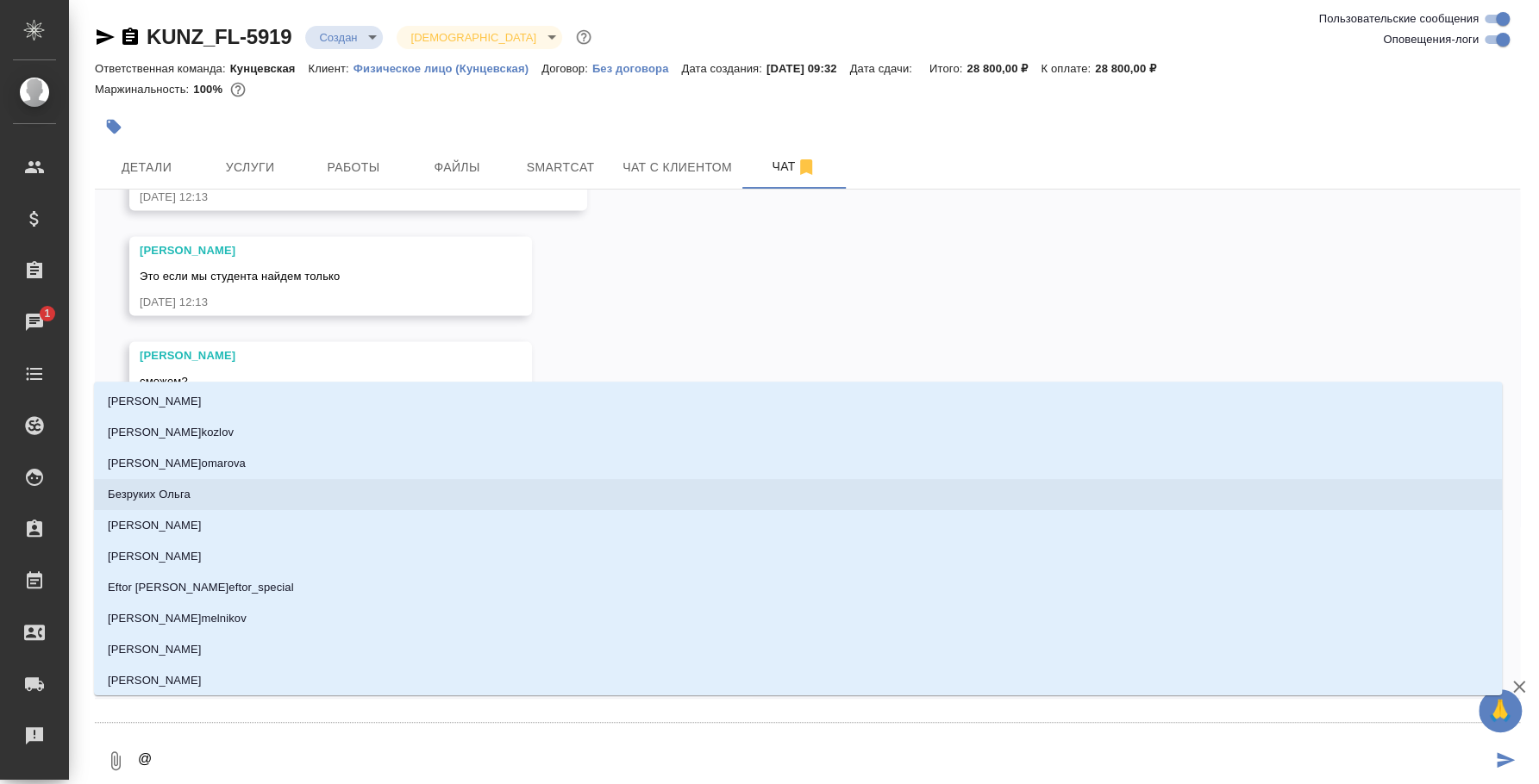
type textarea "@b"
type input "b"
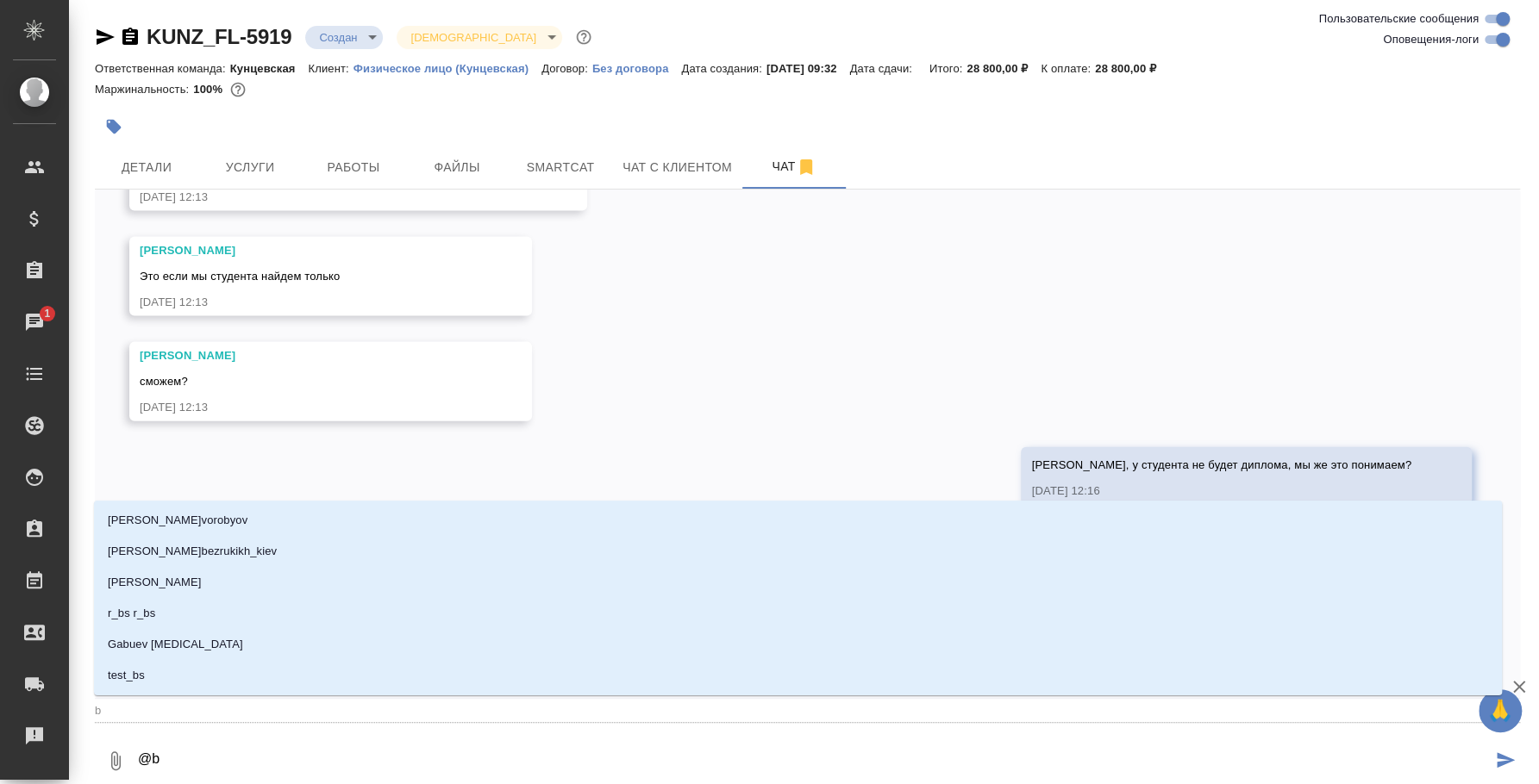
type textarea "@be"
type input "be"
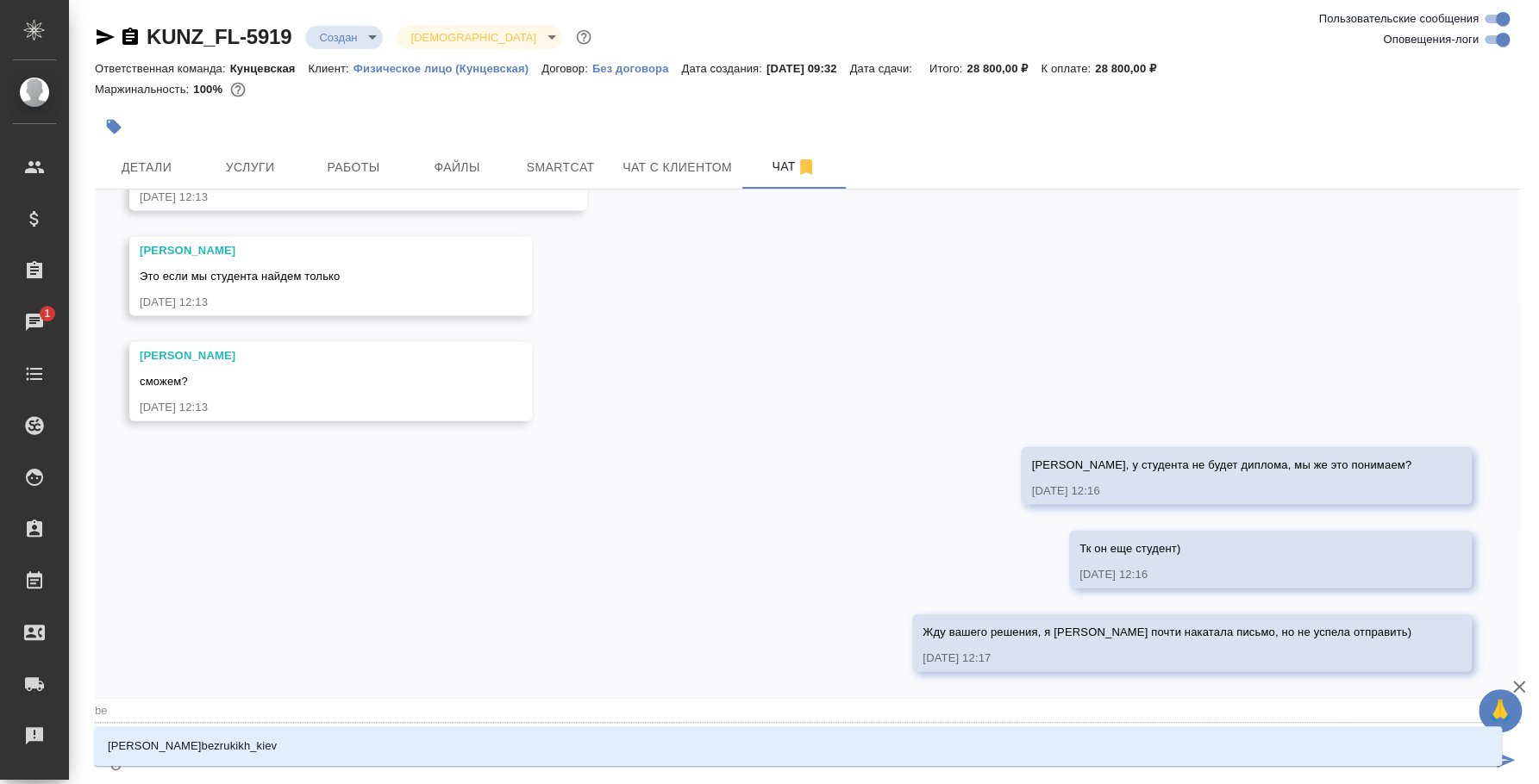
type textarea "@b"
type input "b"
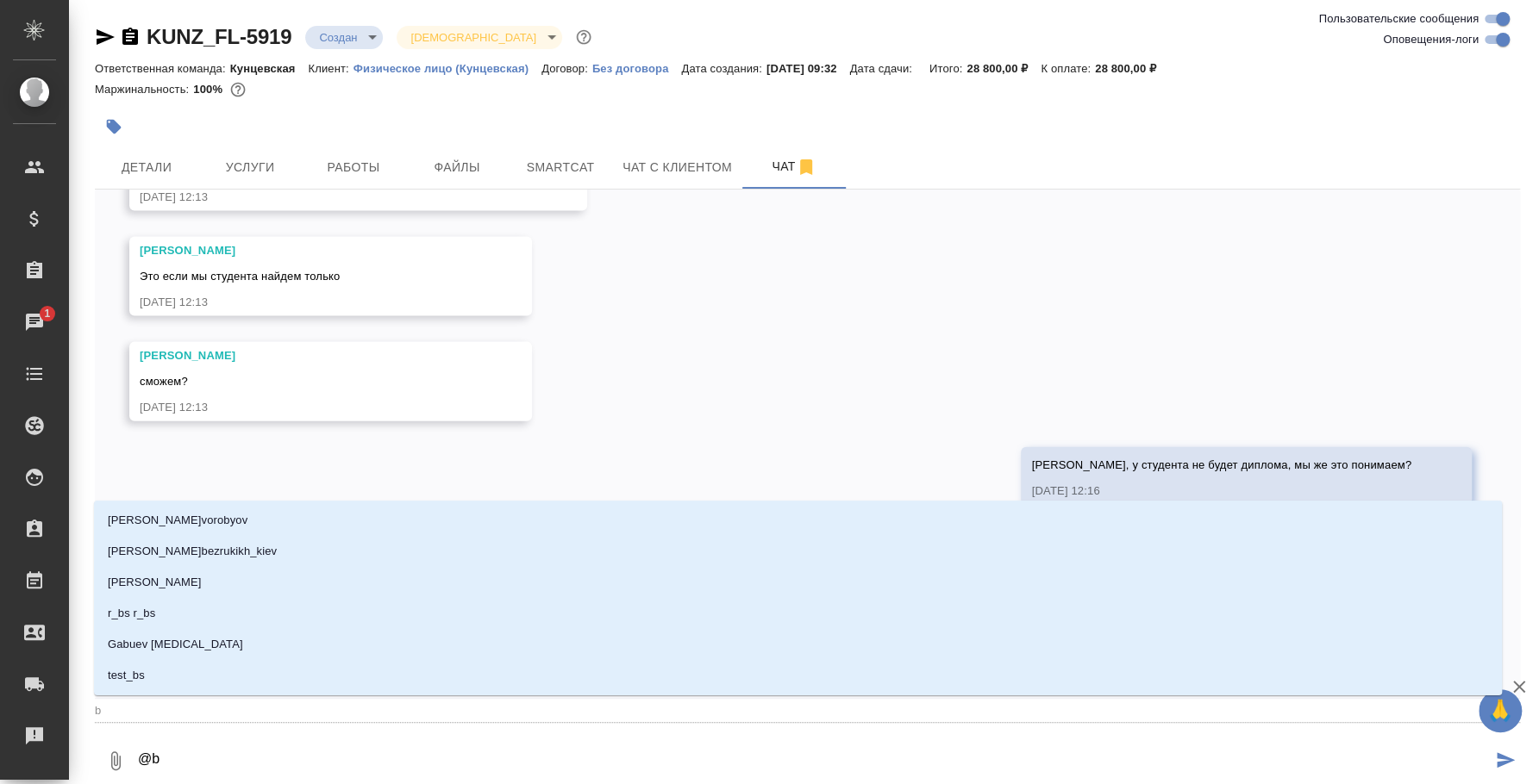
type textarea "@"
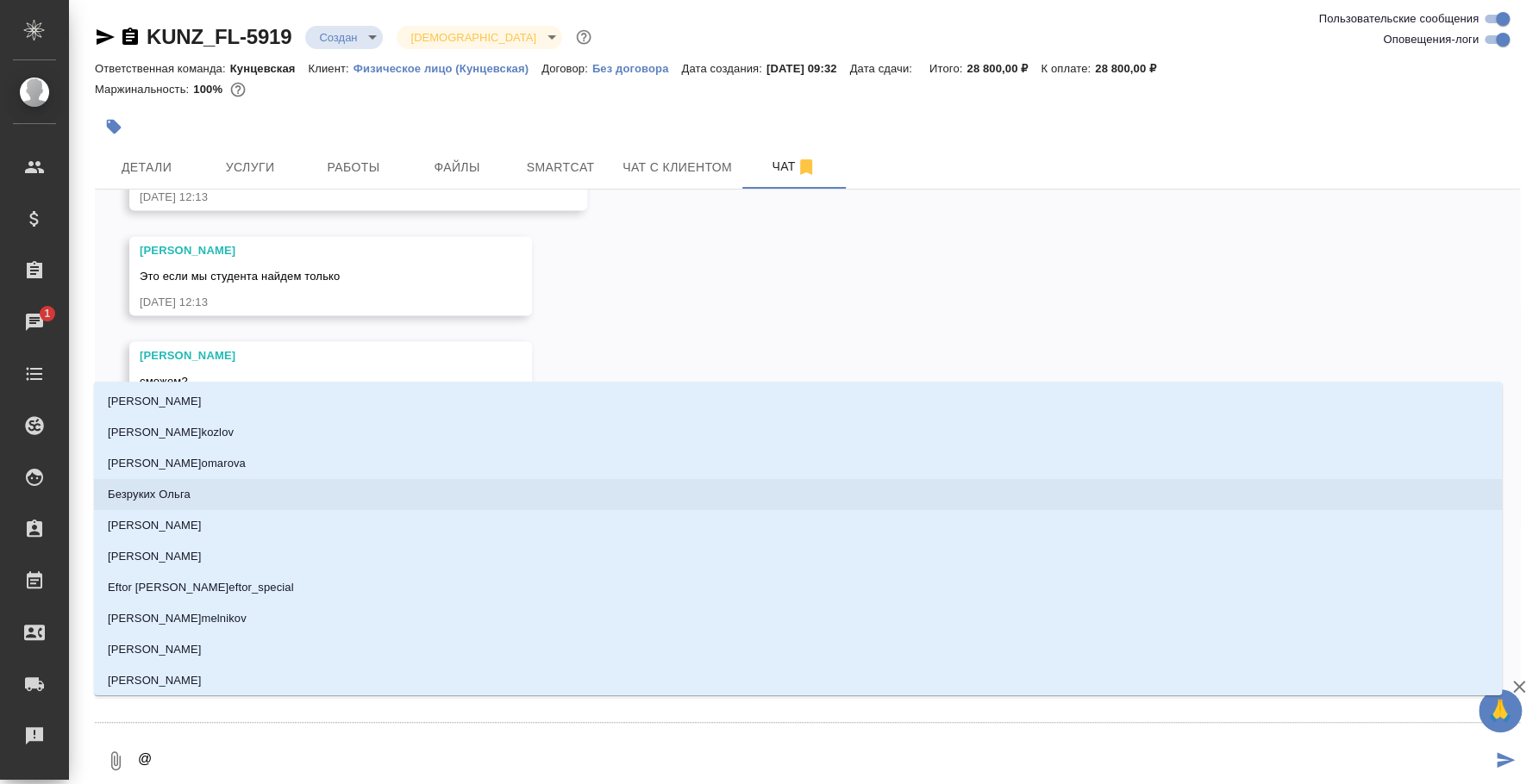
type textarea "@r"
type input "r"
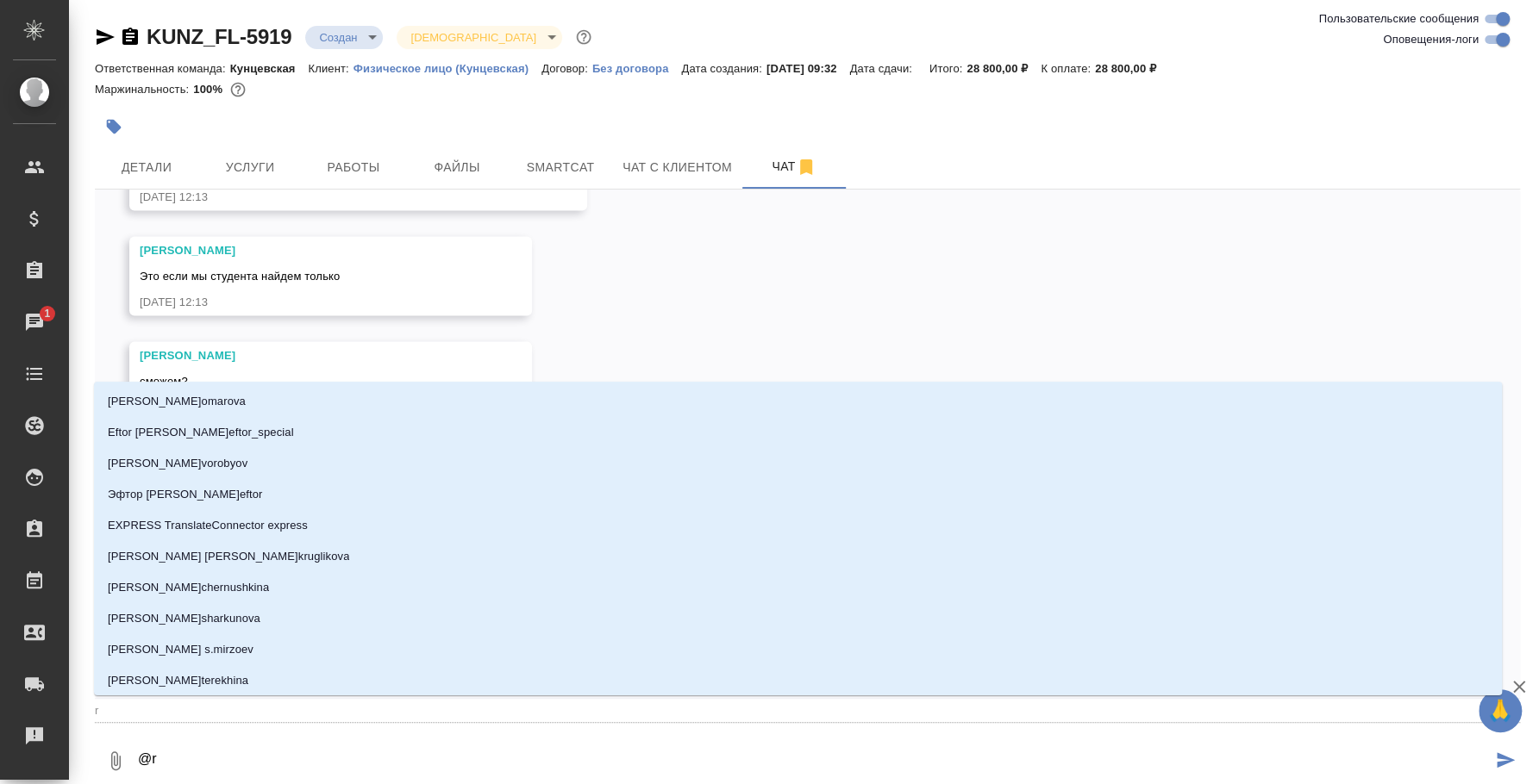
type textarea "@rf"
type input "rf"
type textarea "@rfb"
type input "rfb"
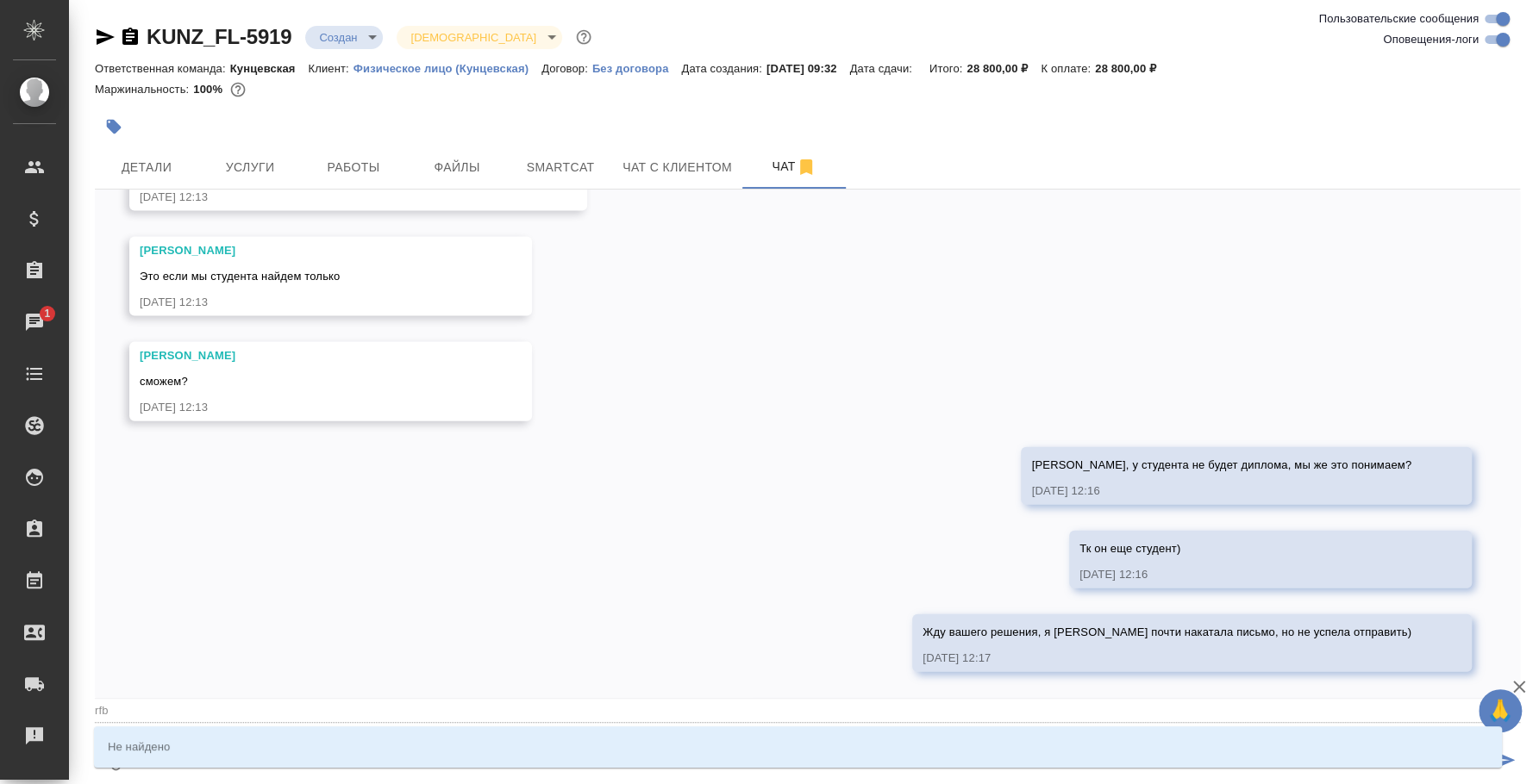
type textarea "@rf"
type input "rf"
type textarea "@r"
type input "r"
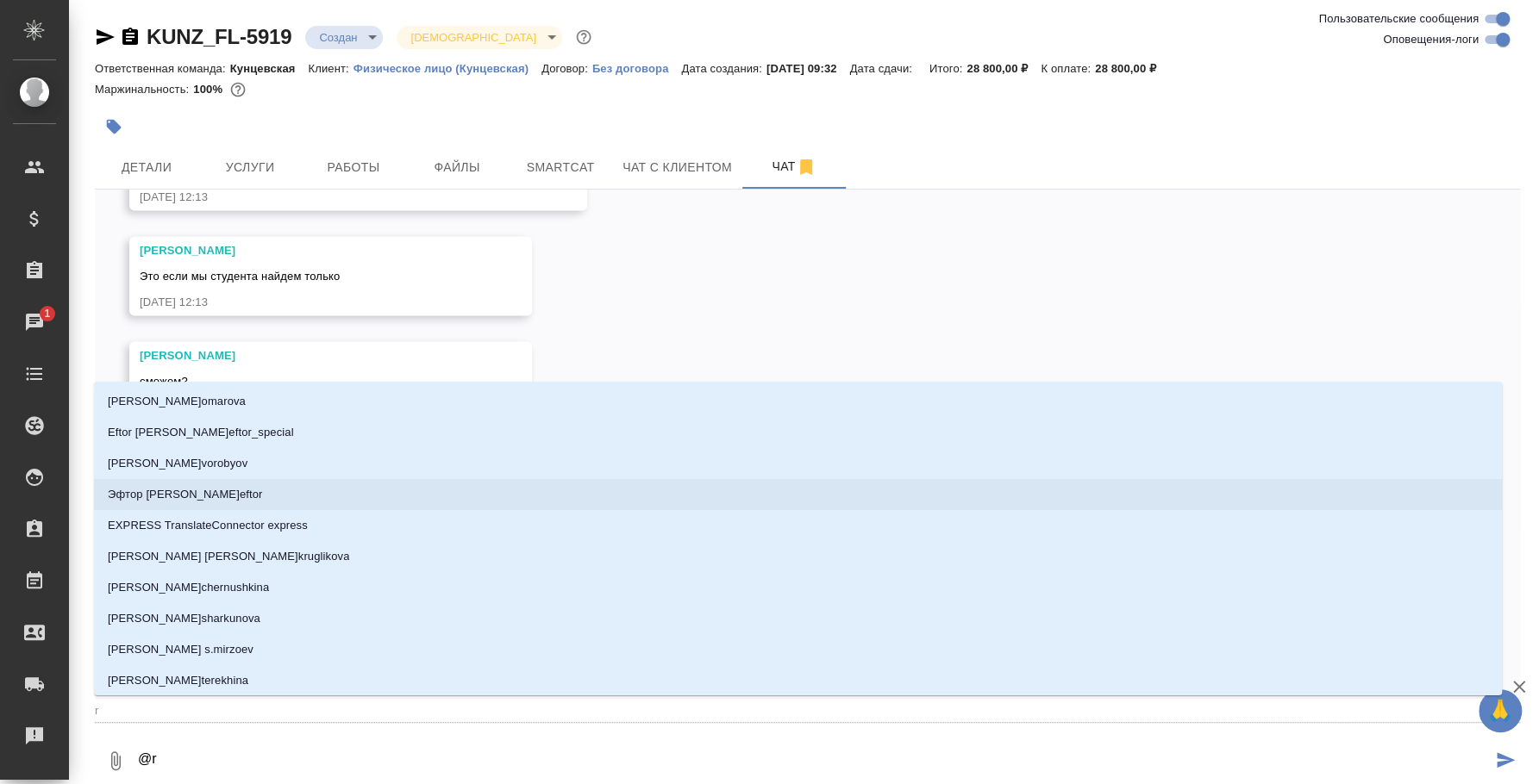
type textarea "@"
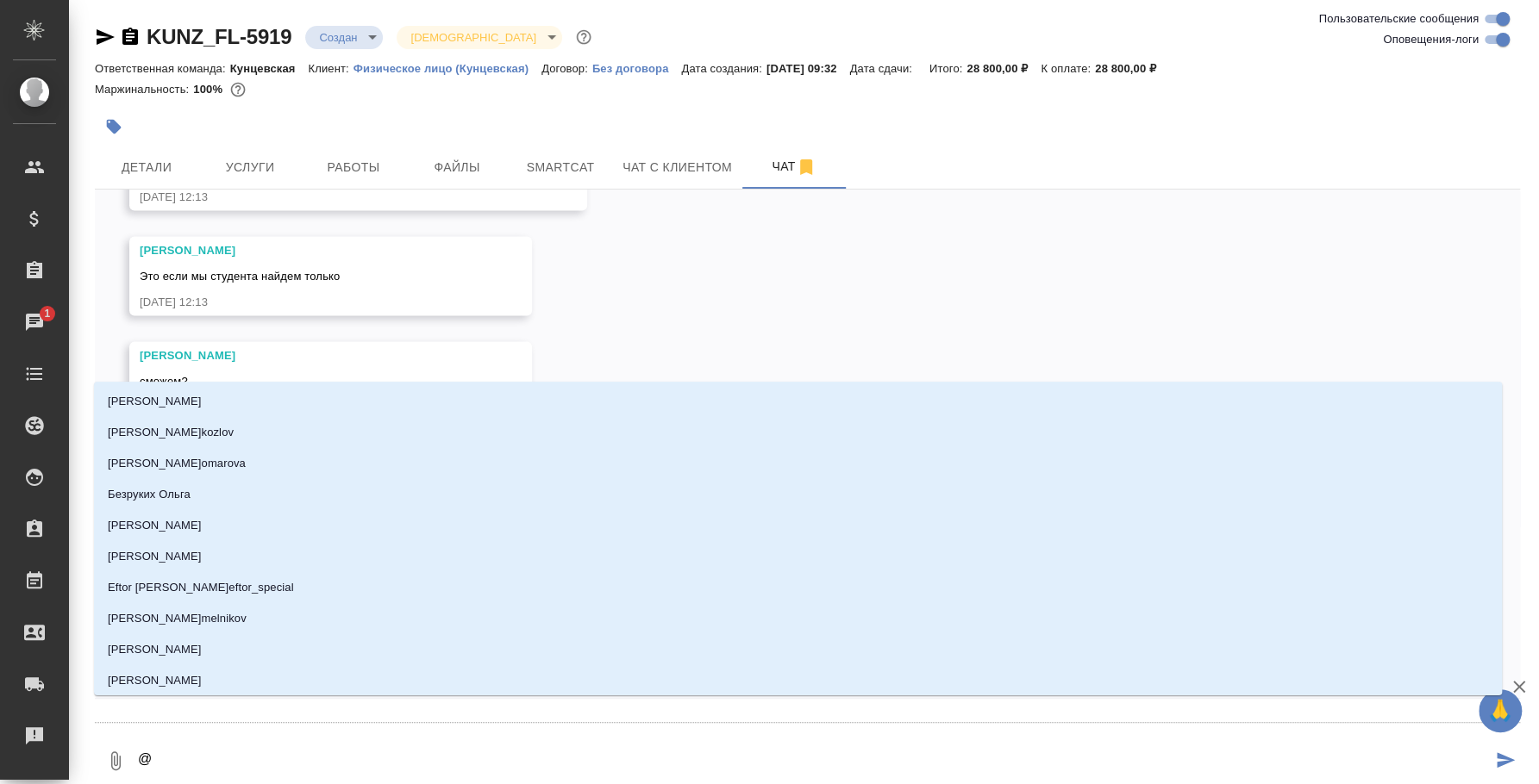
type textarea "@к"
type input "к"
type textarea "@ка"
type input "ка"
type textarea "@каи"
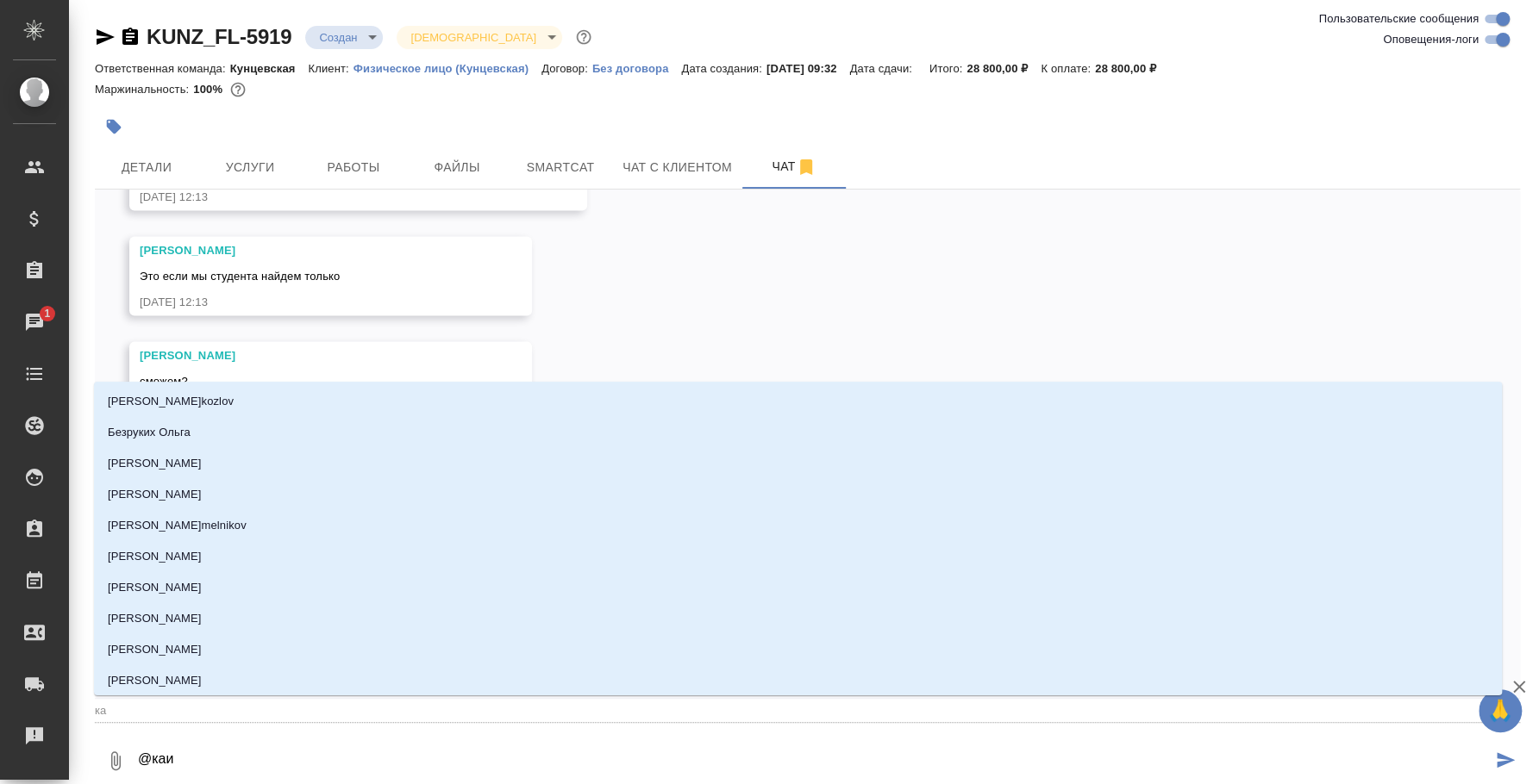
type input "каи"
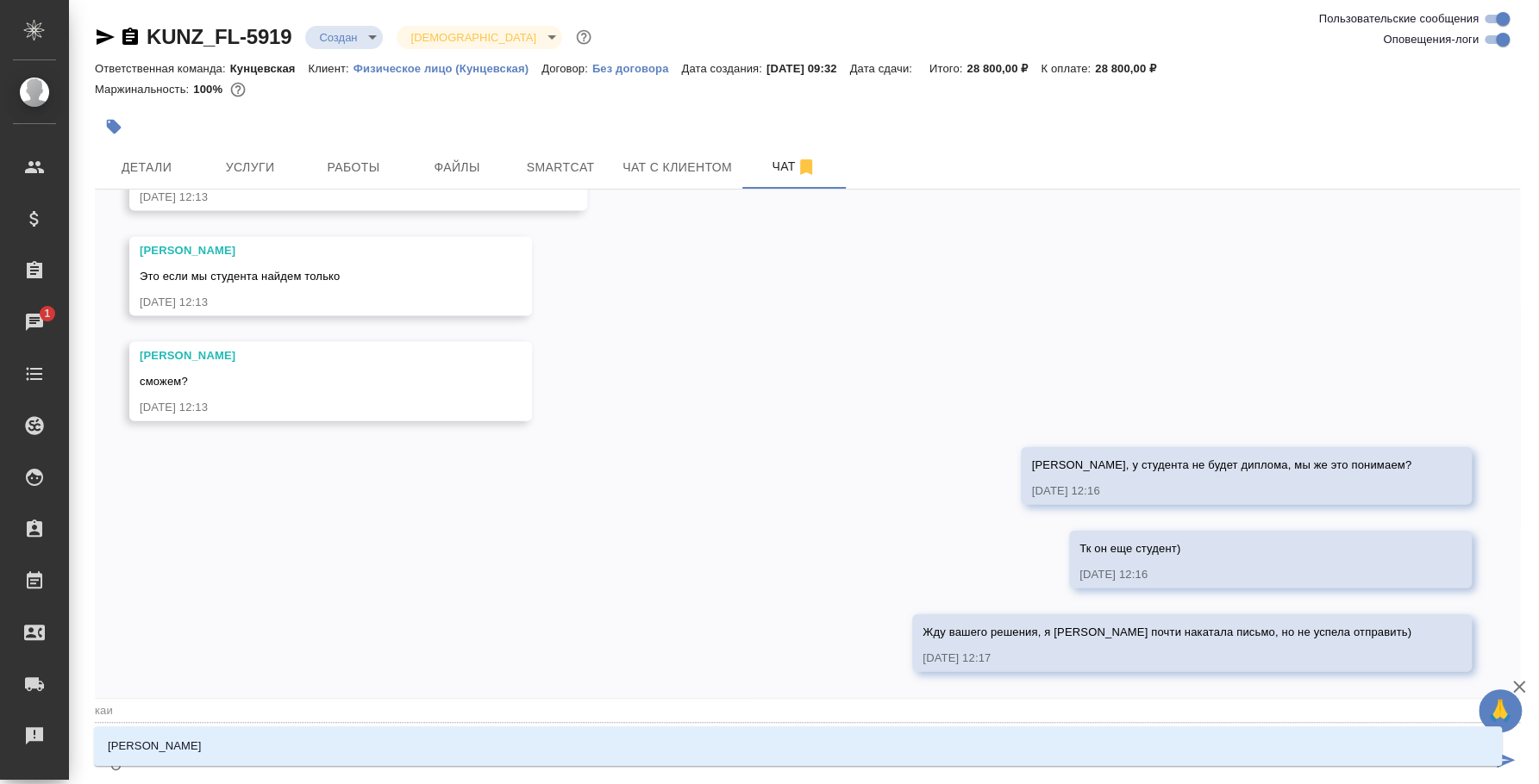
type textarea "@каир"
type input "каир"
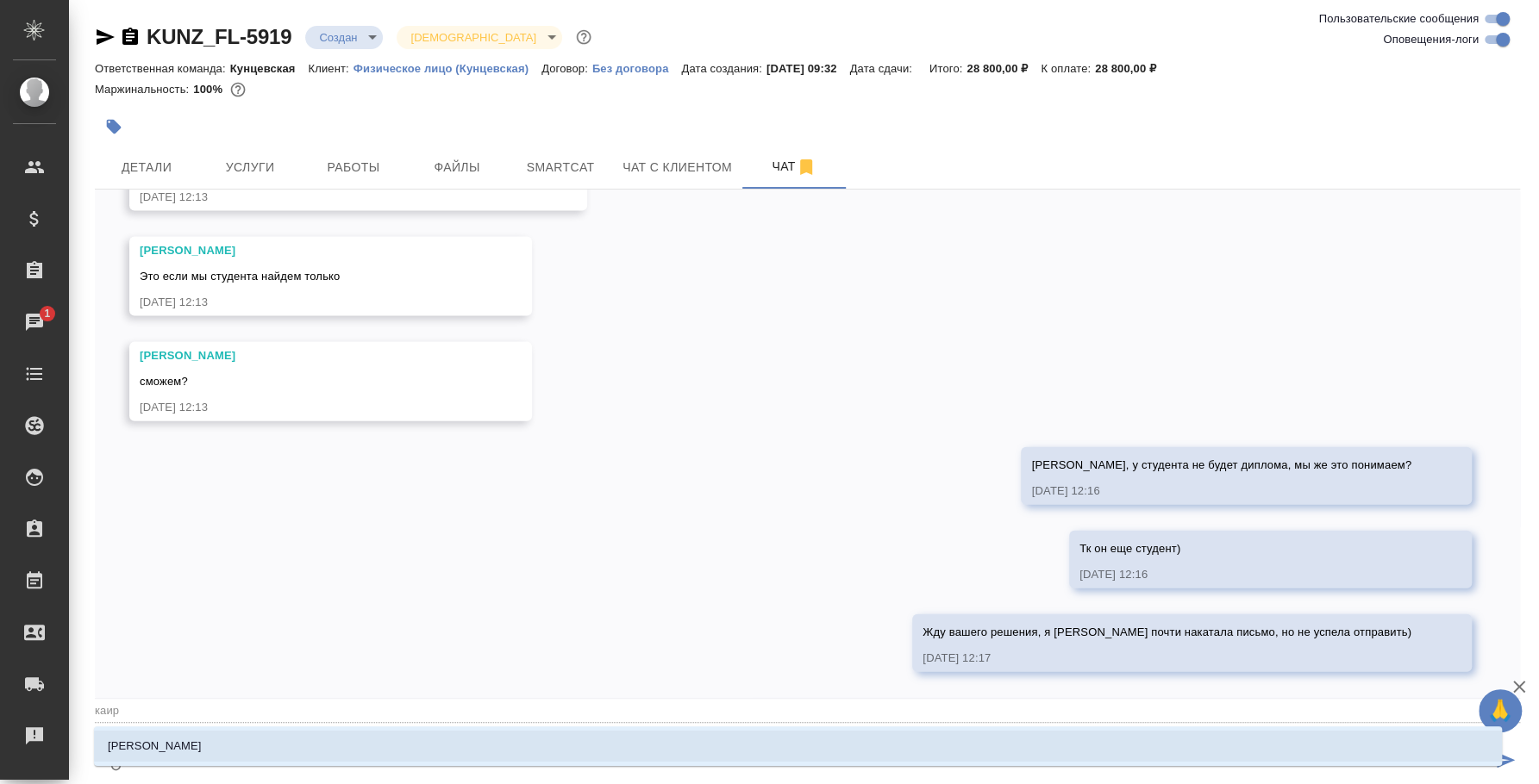
click at [457, 759] on li "Каирова Бэлла" at bounding box center [798, 746] width 1408 height 31
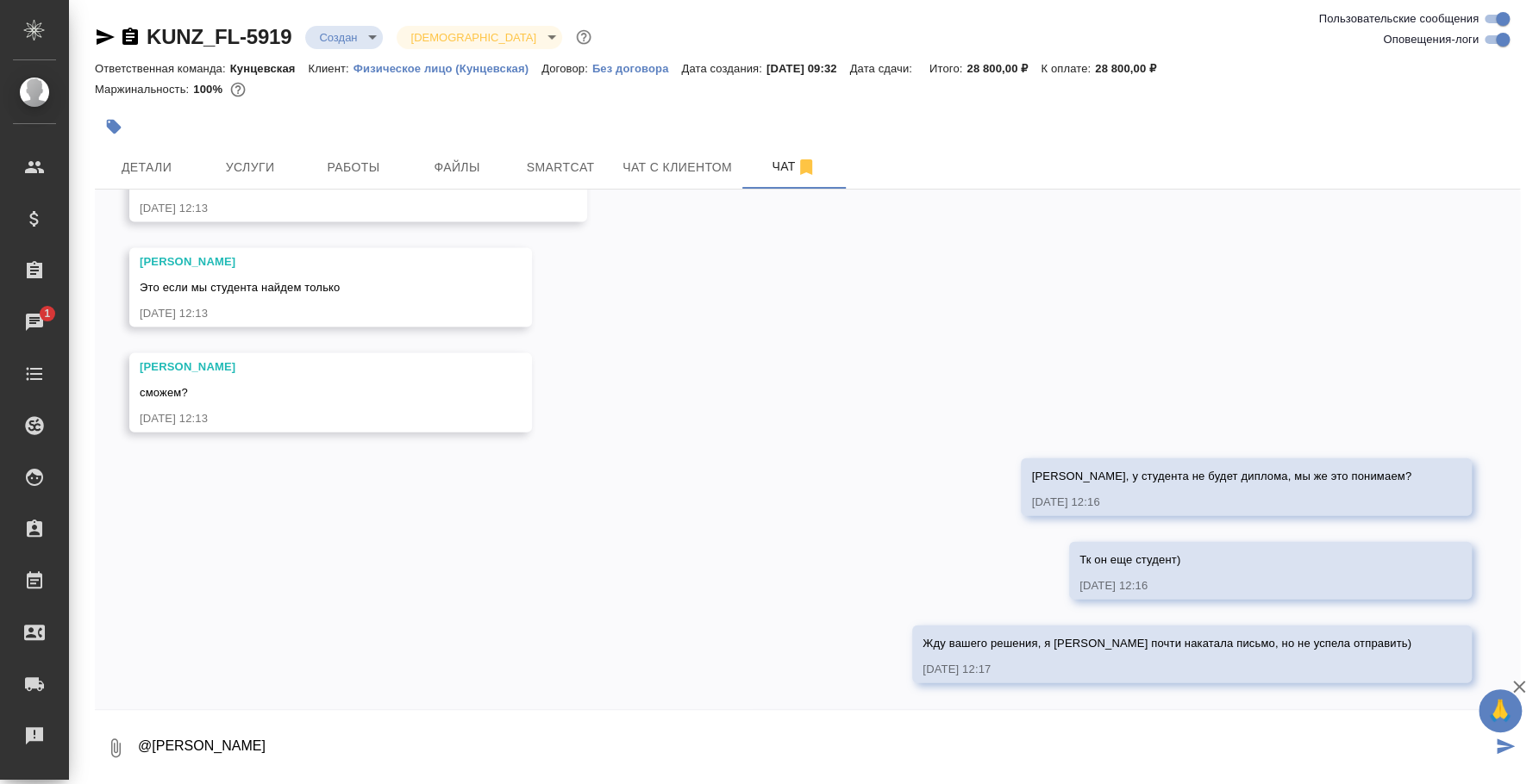
type textarea "@Каирова Бэлла"
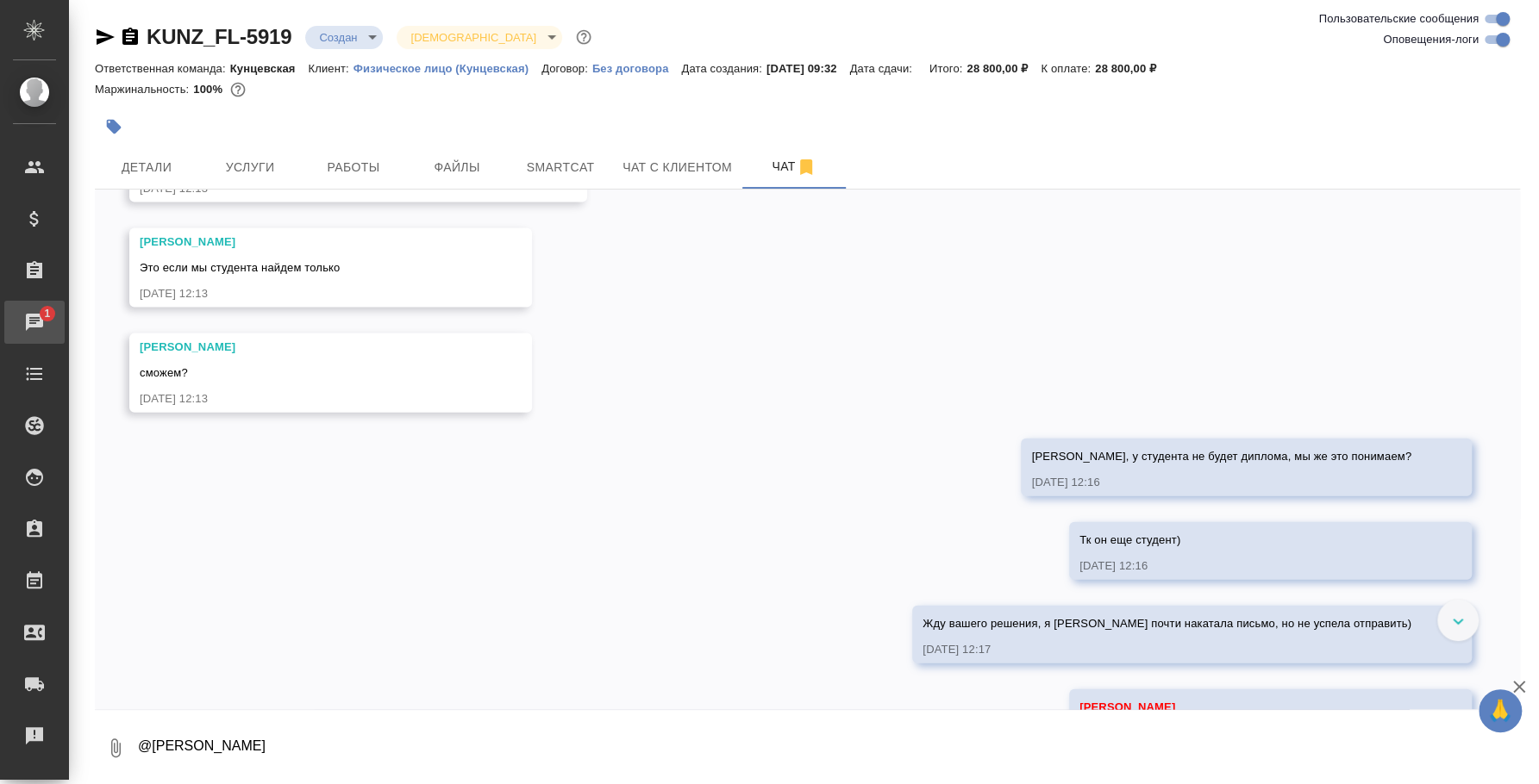
scroll to position [2600, 0]
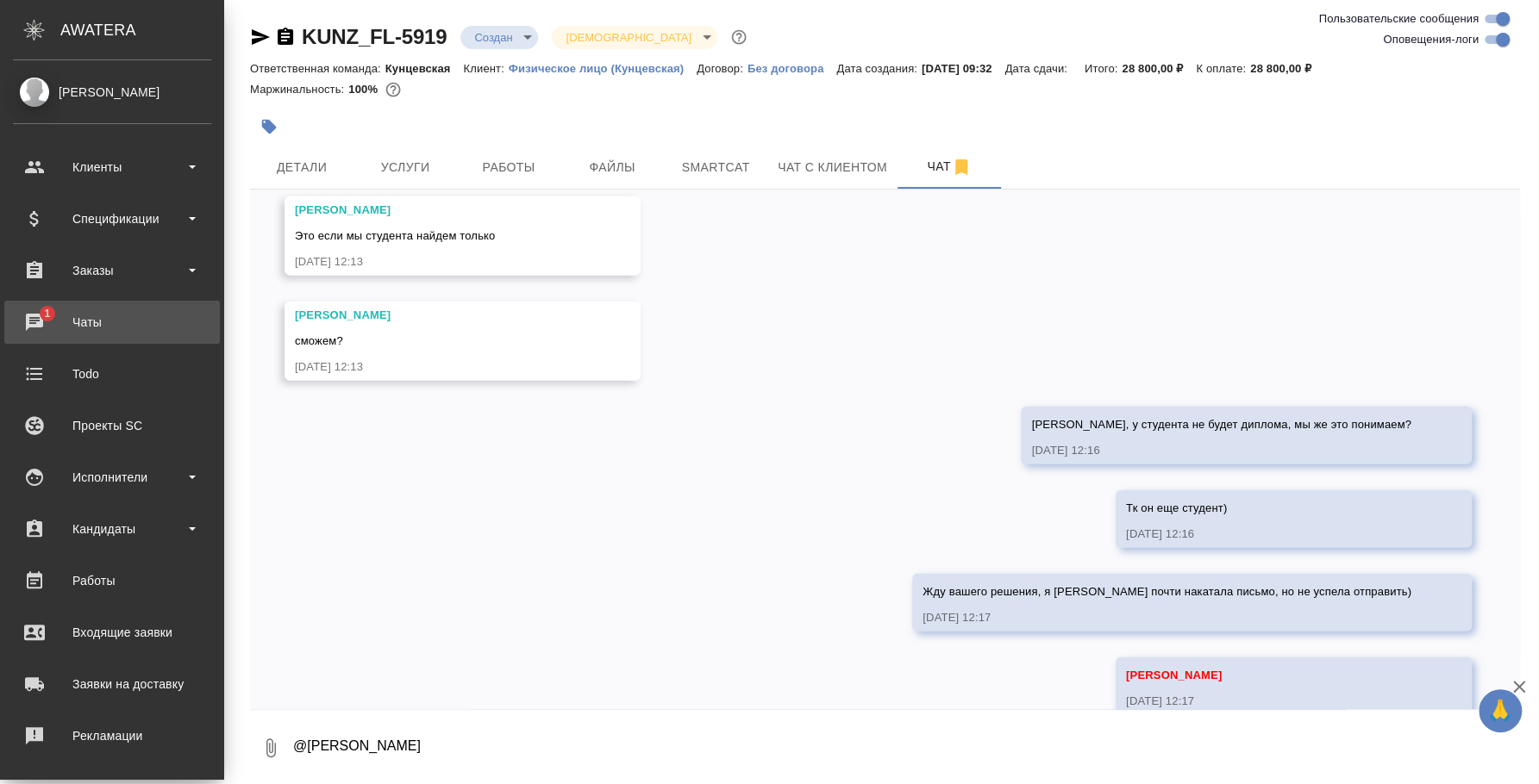
click at [41, 325] on div "Чаты" at bounding box center [113, 321] width 198 height 26
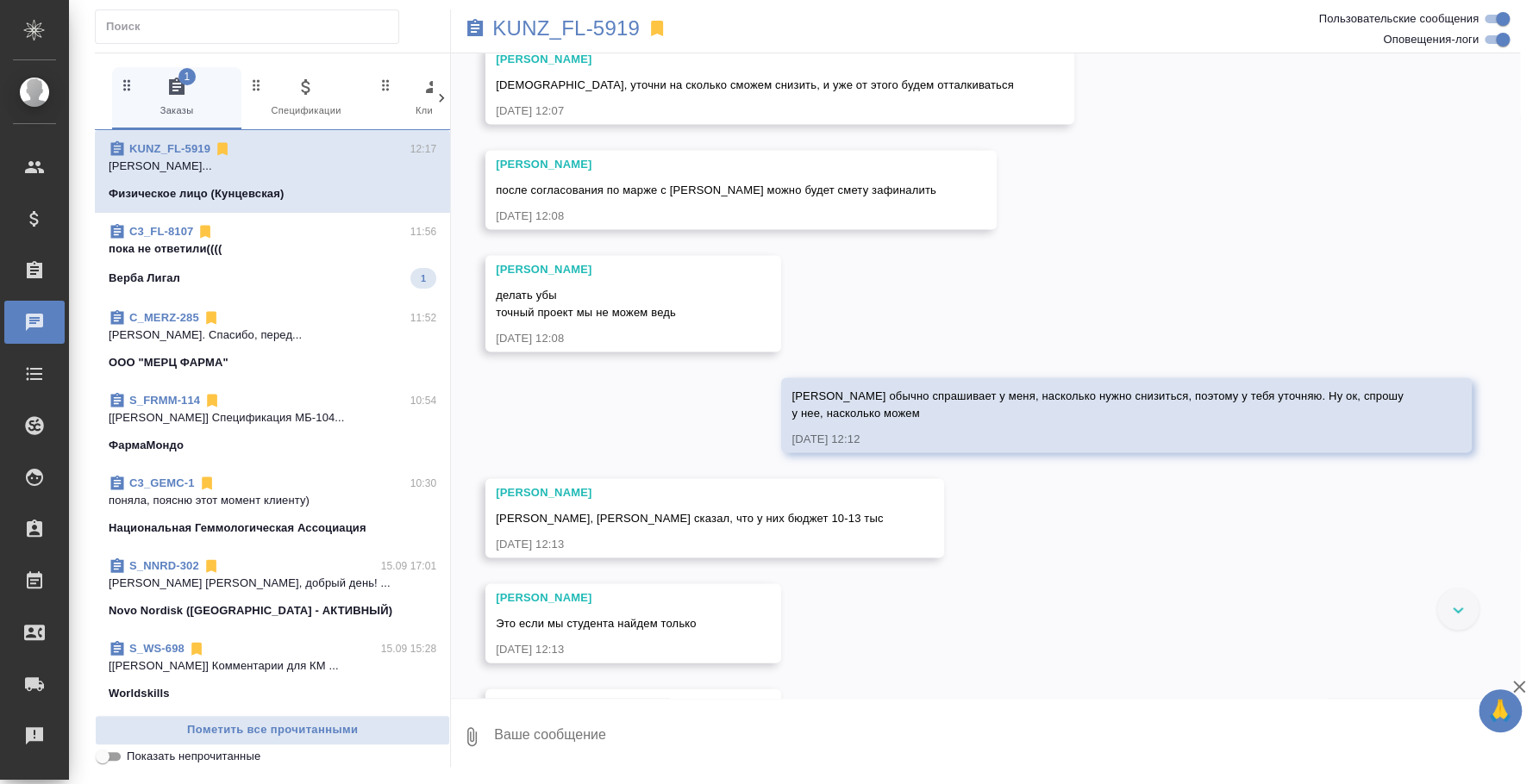
click at [202, 263] on span "C3_FL-8107 11:56 пока не ответили(((( Верба Лигал 1" at bounding box center [272, 256] width 327 height 66
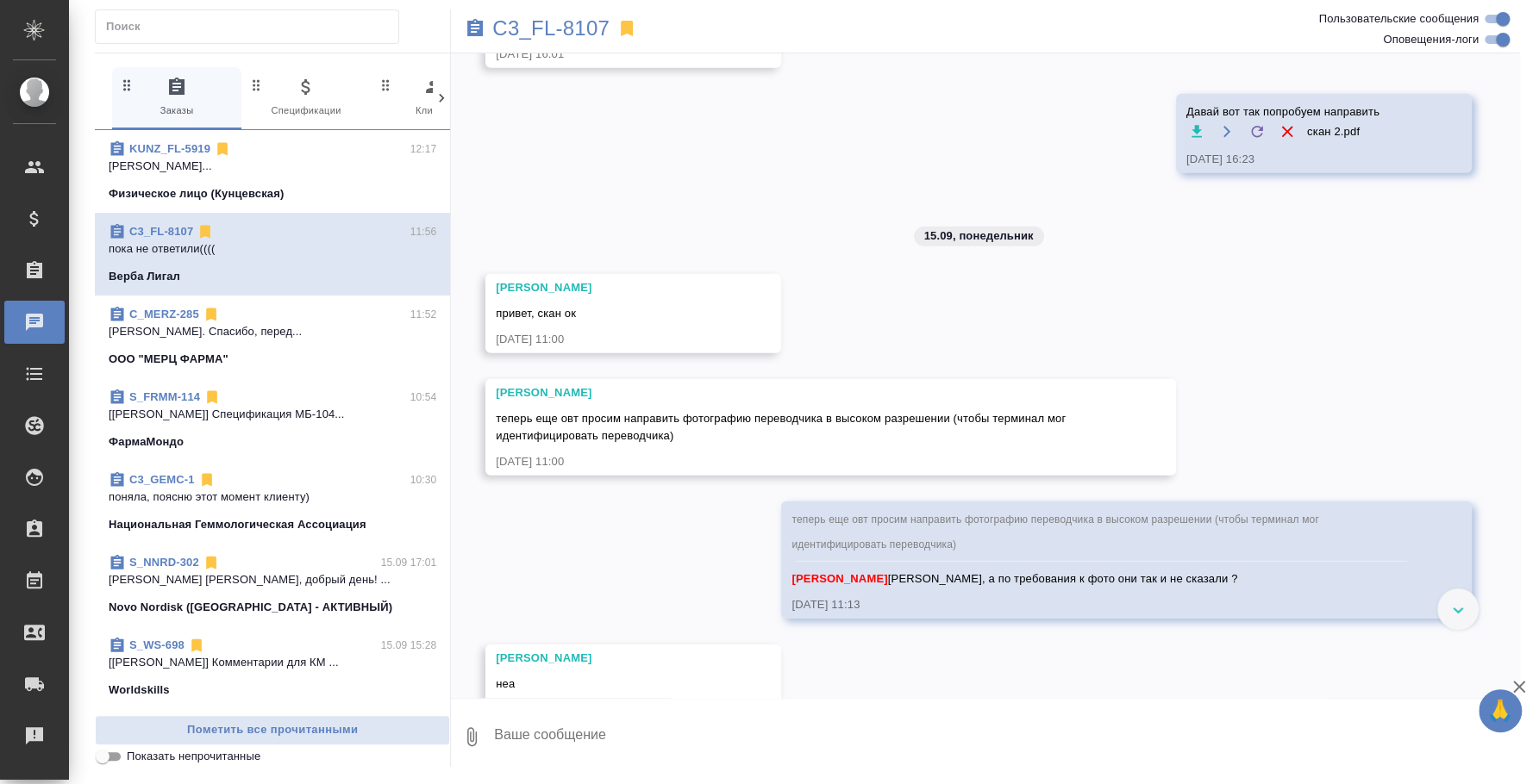
scroll to position [12801, 0]
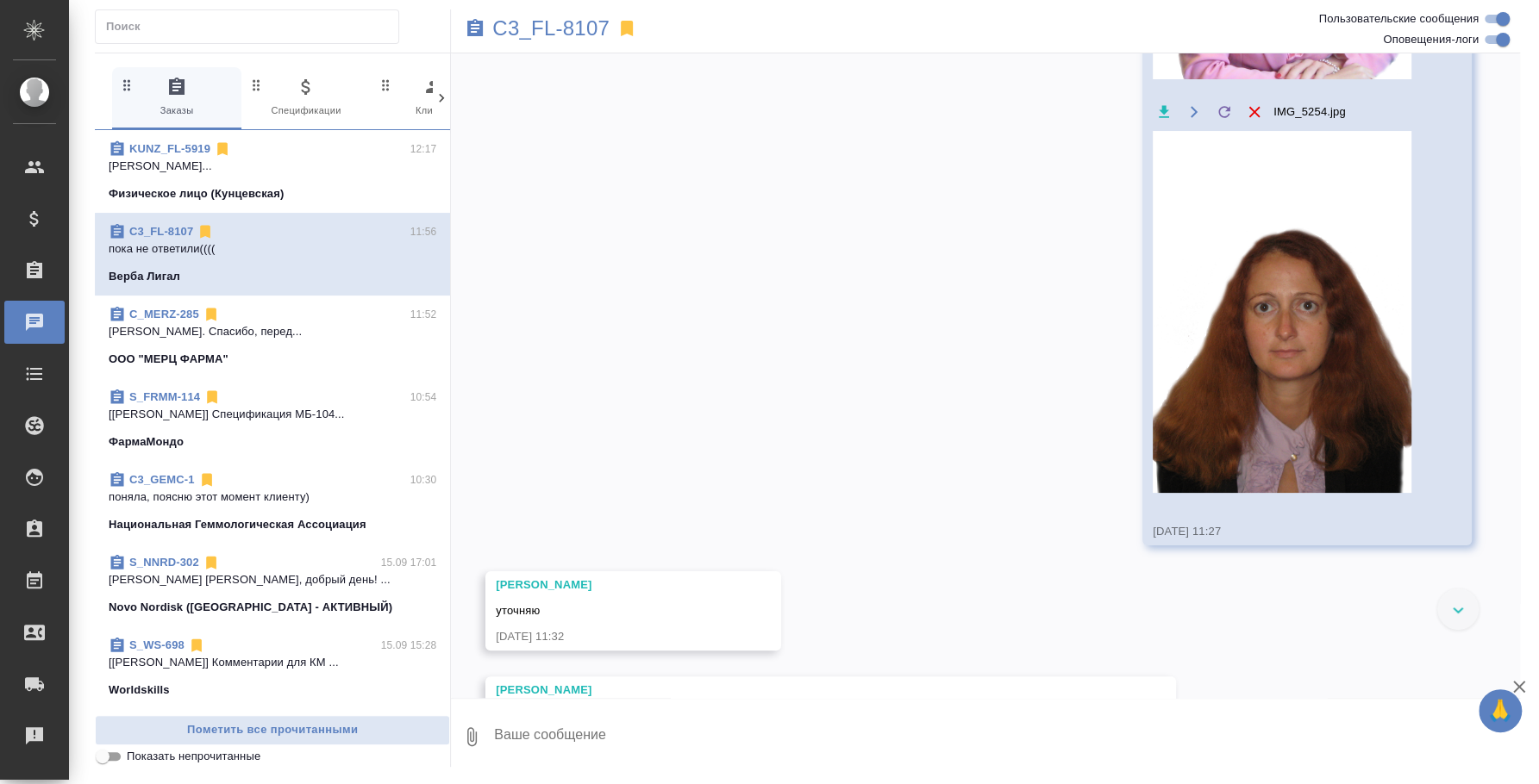
click at [1517, 688] on icon "button" at bounding box center [1519, 687] width 12 height 12
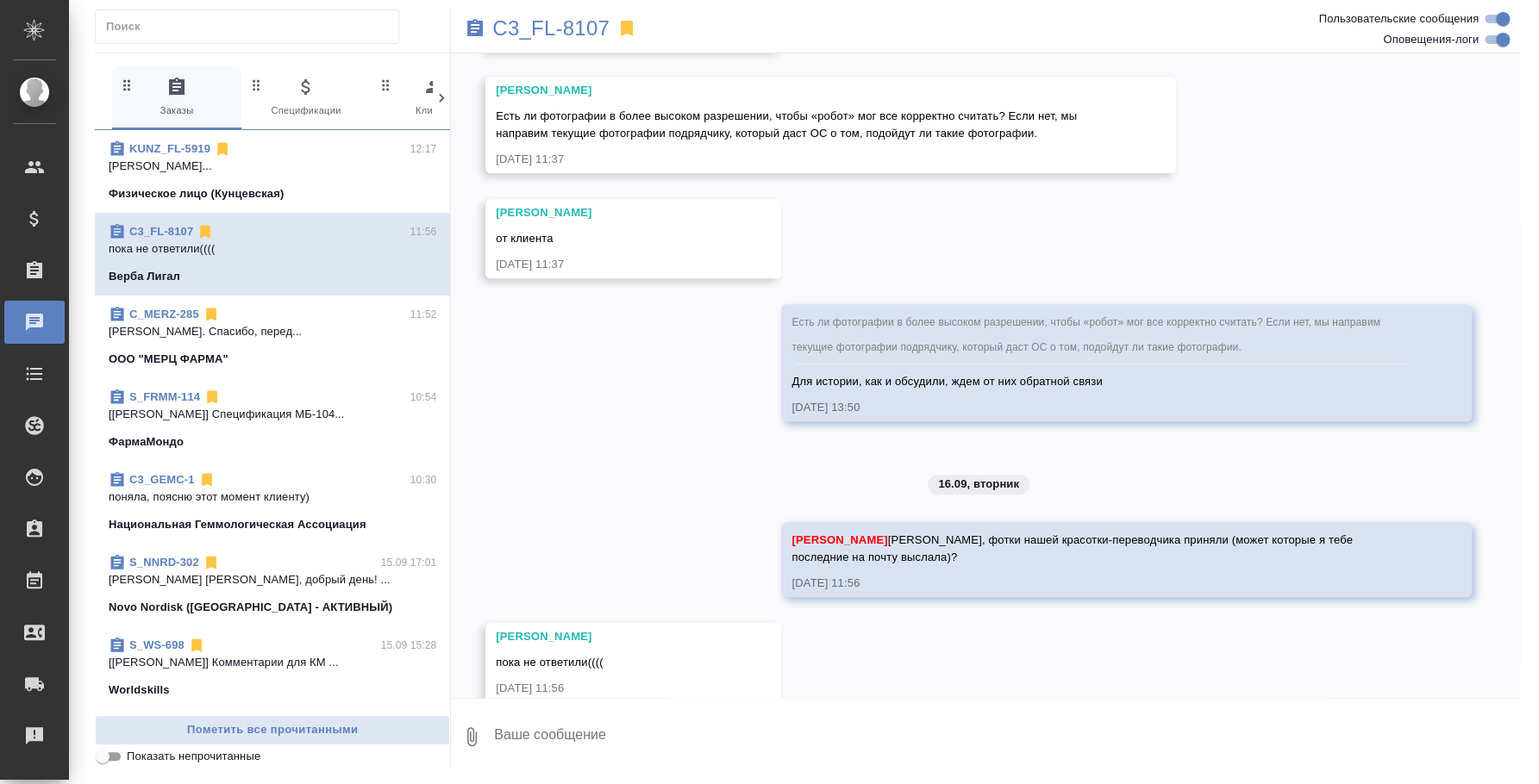
scroll to position [13435, 0]
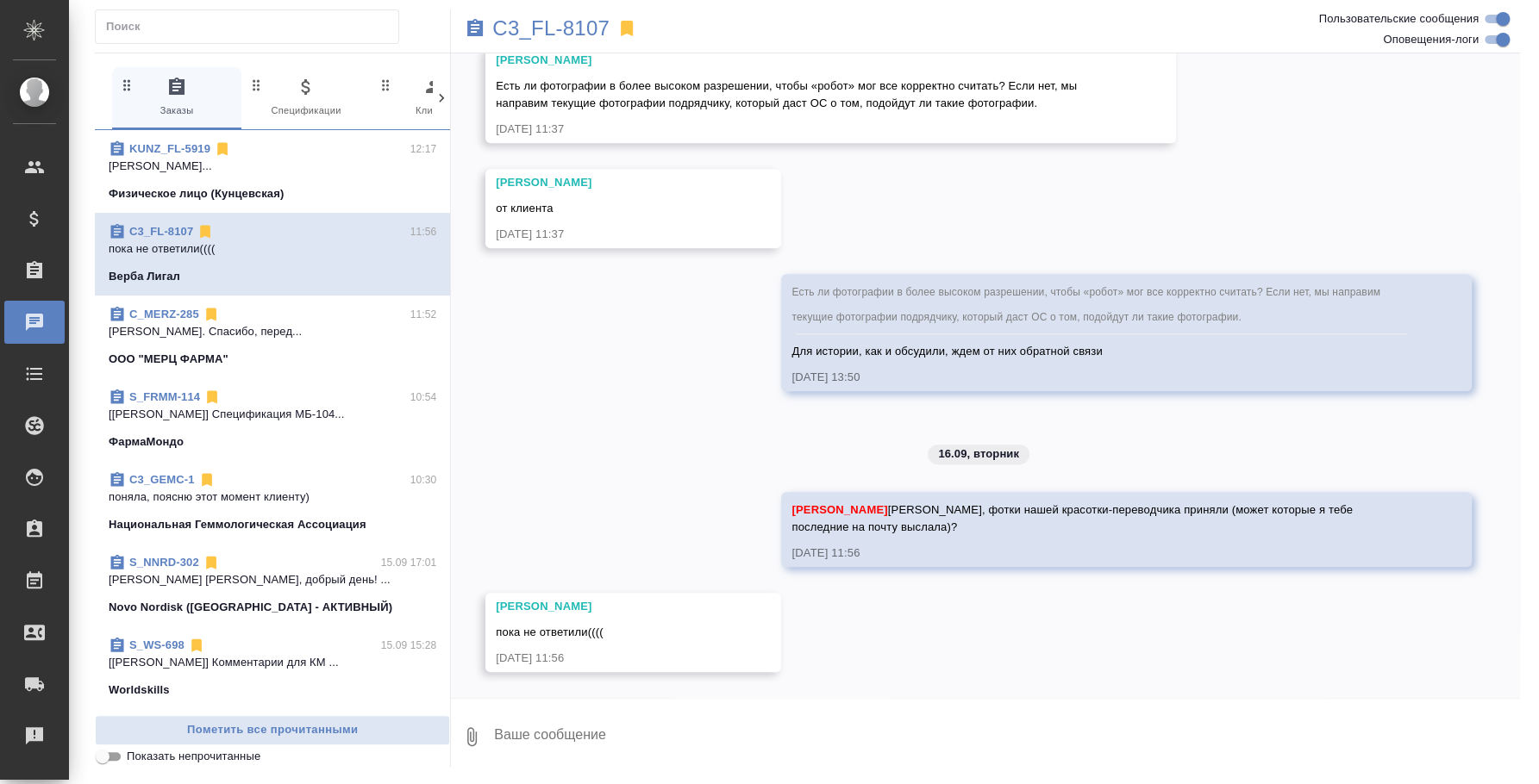
click at [1201, 728] on textarea at bounding box center [1006, 736] width 1028 height 58
type textarea "Оки, ждем информации"
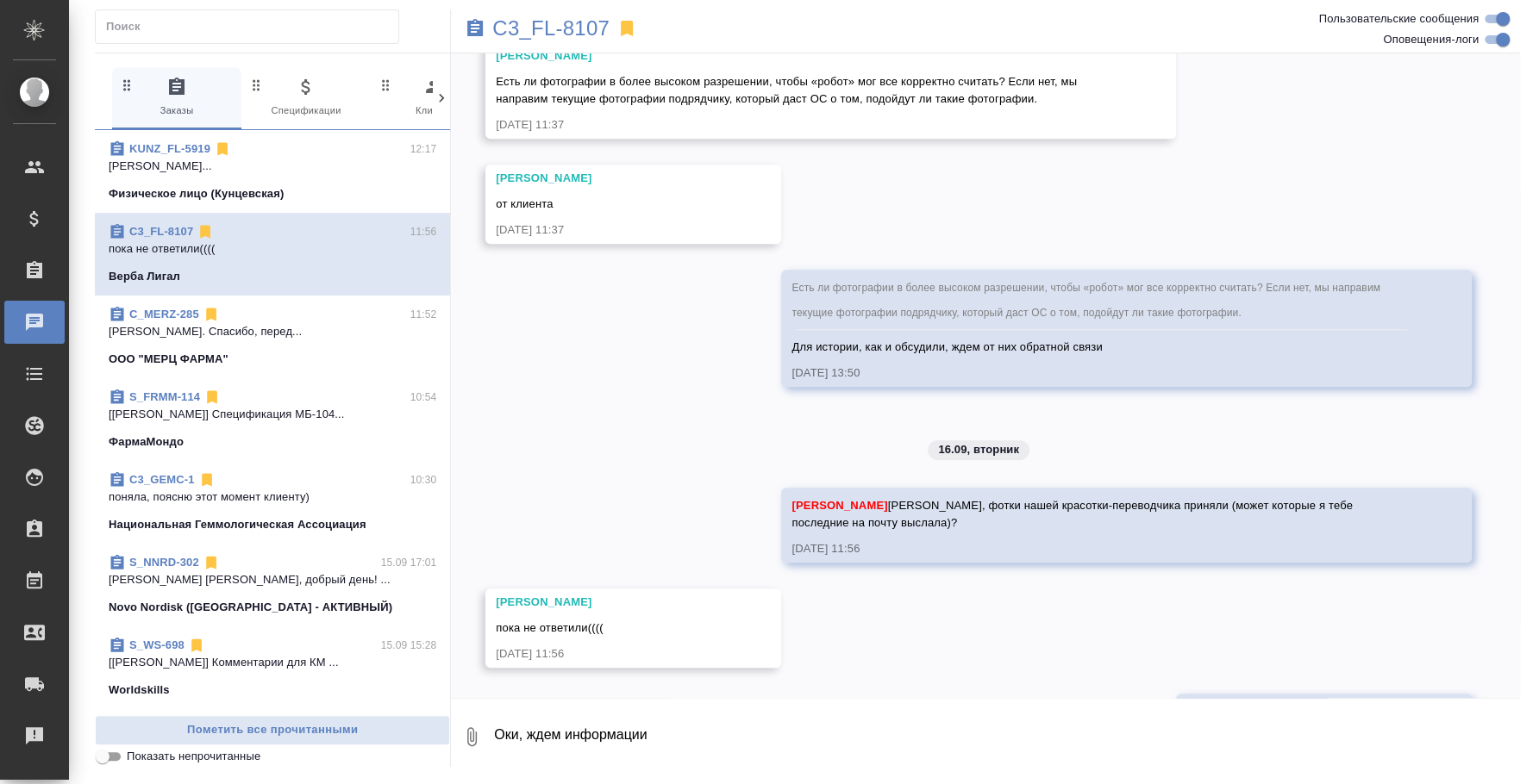
scroll to position [13518, 0]
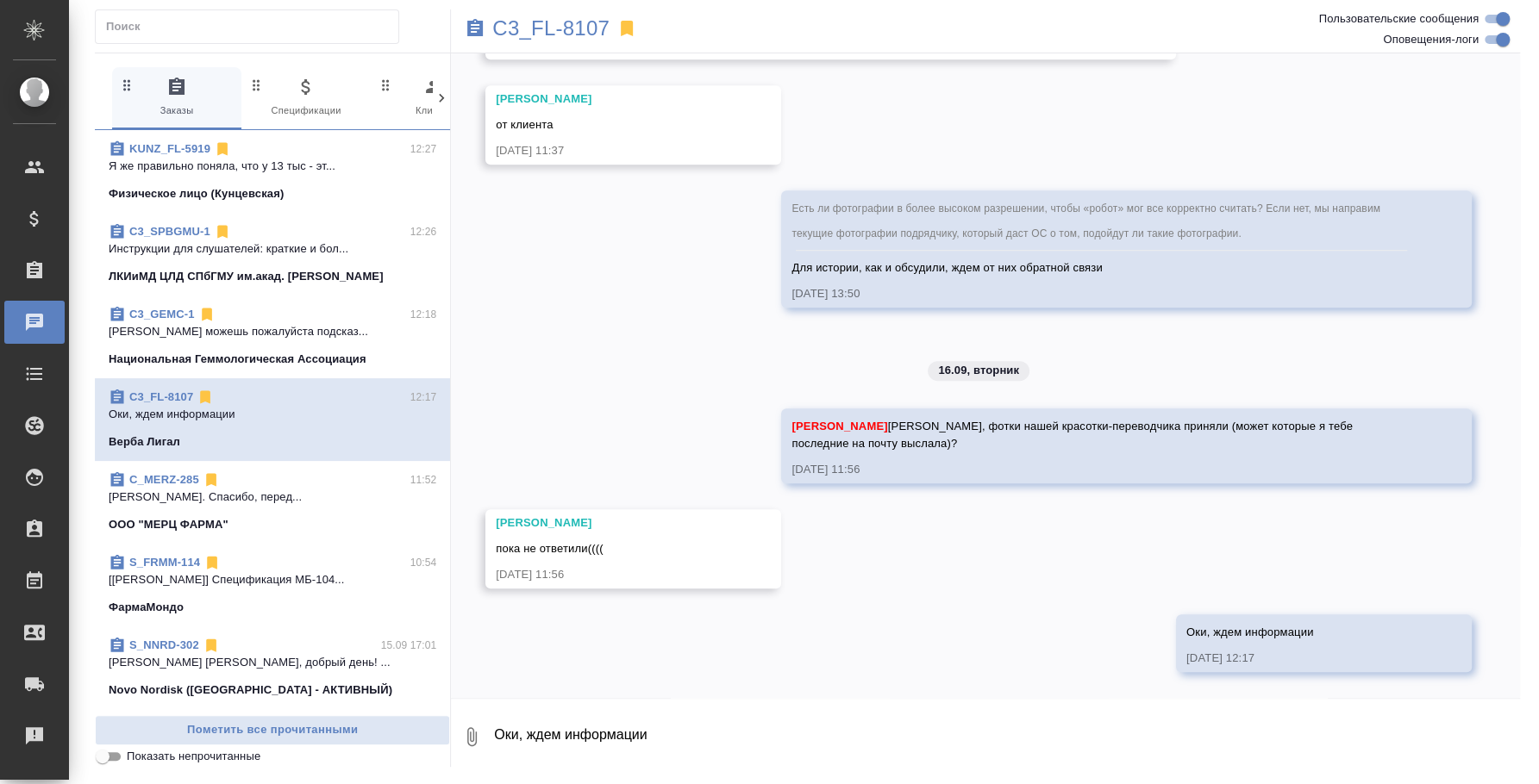
click at [255, 263] on span "C3_SPBGMU-1 12:26 Инструкции для слушателей: краткие и бол... ЛКИиМД ЦЛД СПбГМУ…" at bounding box center [272, 254] width 327 height 62
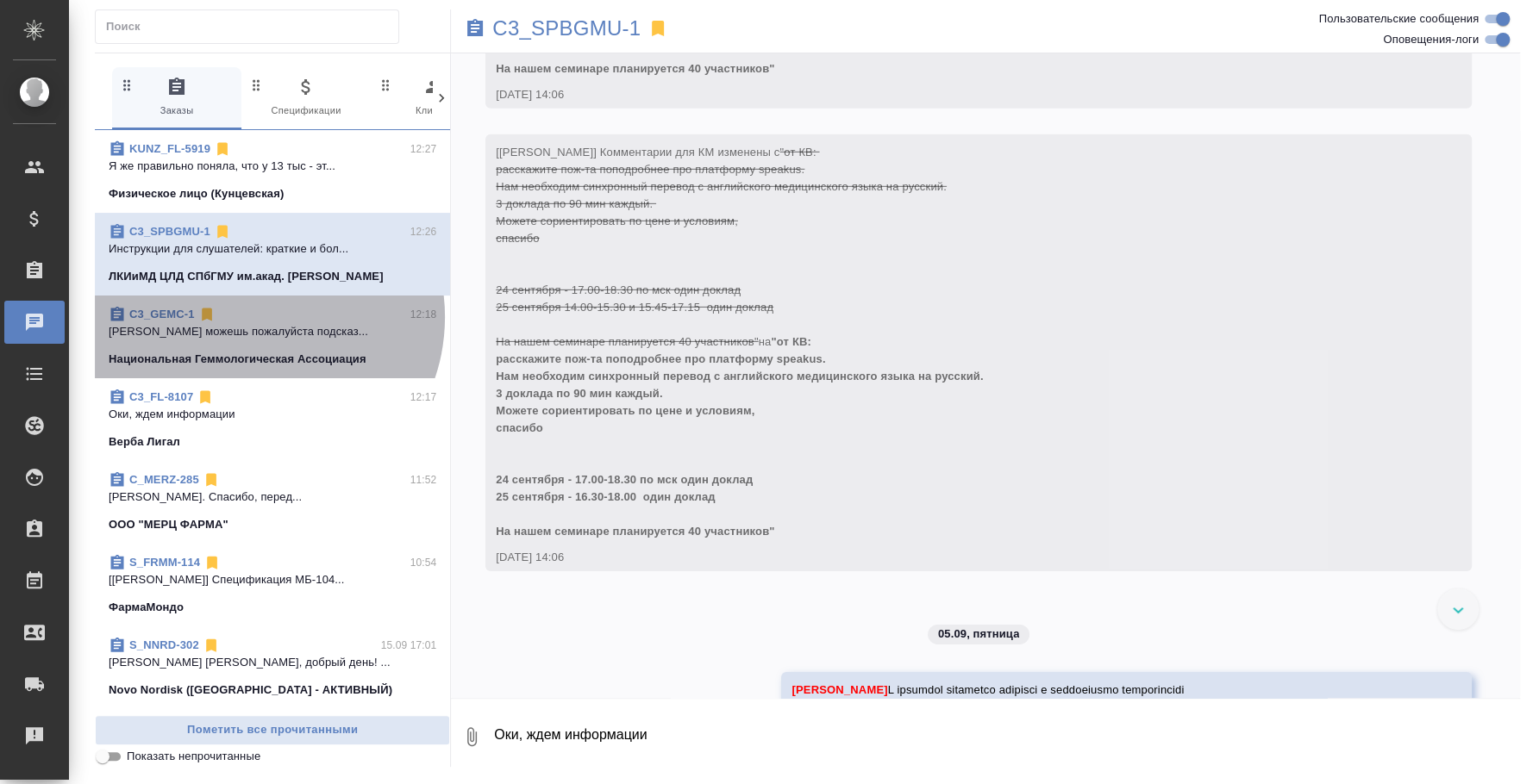
click at [254, 318] on div "C3_GEMC-1 12:18" at bounding box center [272, 315] width 327 height 17
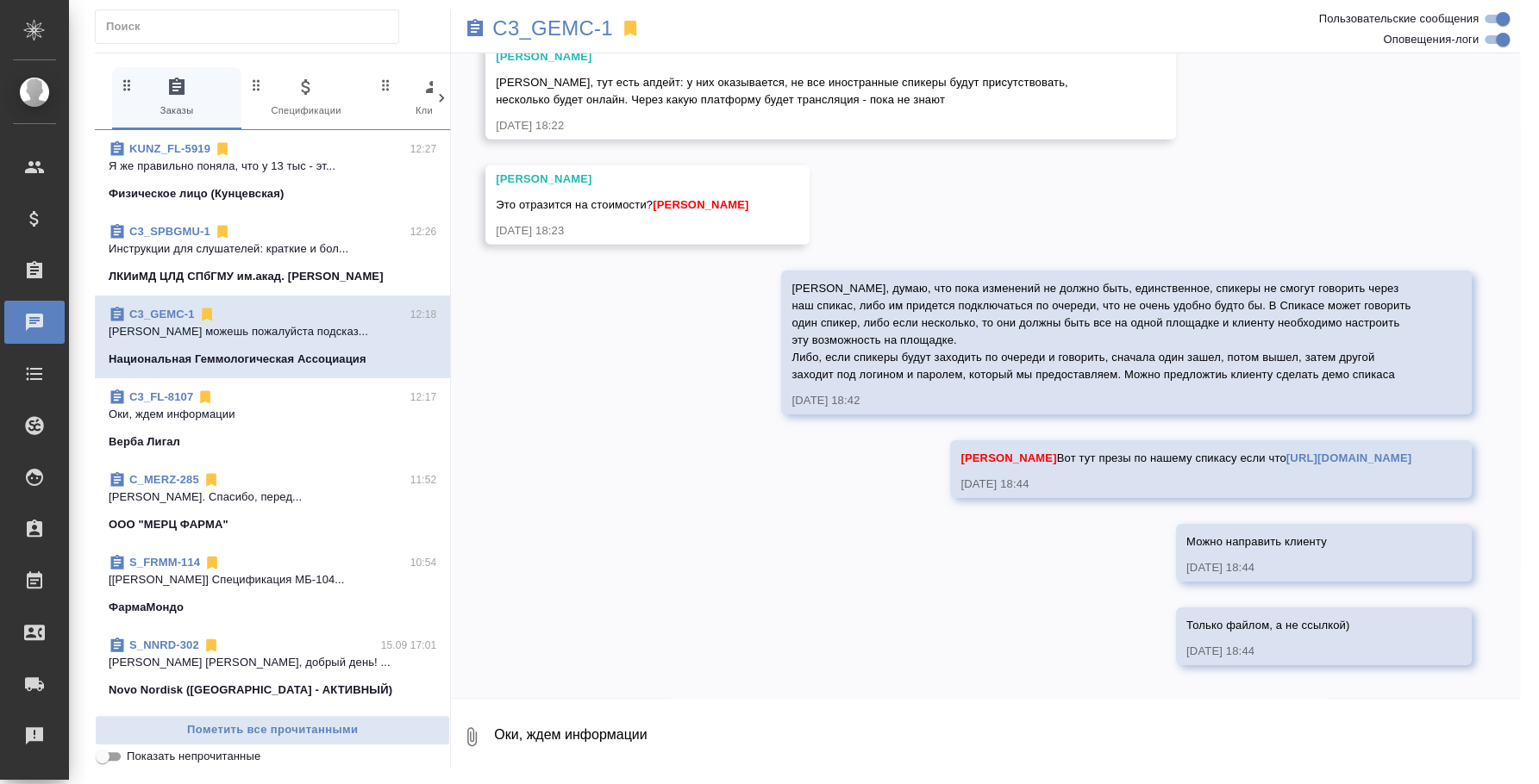
scroll to position [3944, 0]
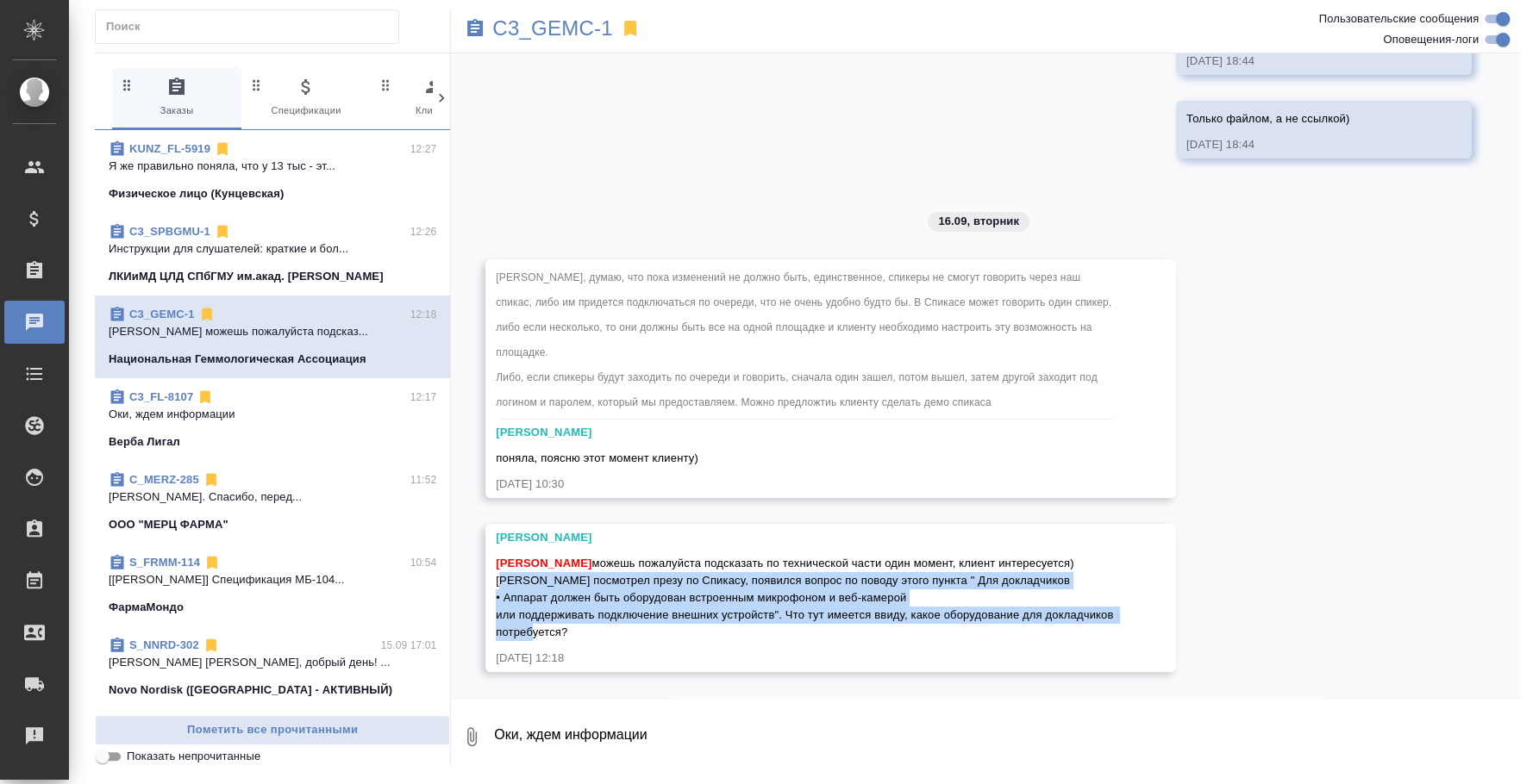
drag, startPoint x: 496, startPoint y: 580, endPoint x: 669, endPoint y: 630, distance: 180.1
click at [669, 630] on div "Федотова Ирина можешь пожалуйста подсказать по технической части один момент, к…" at bounding box center [806, 595] width 620 height 91
copy span "Клиент посмотрел презу по Спикасу, появился вопрос по поводу этого пункта " Для…"
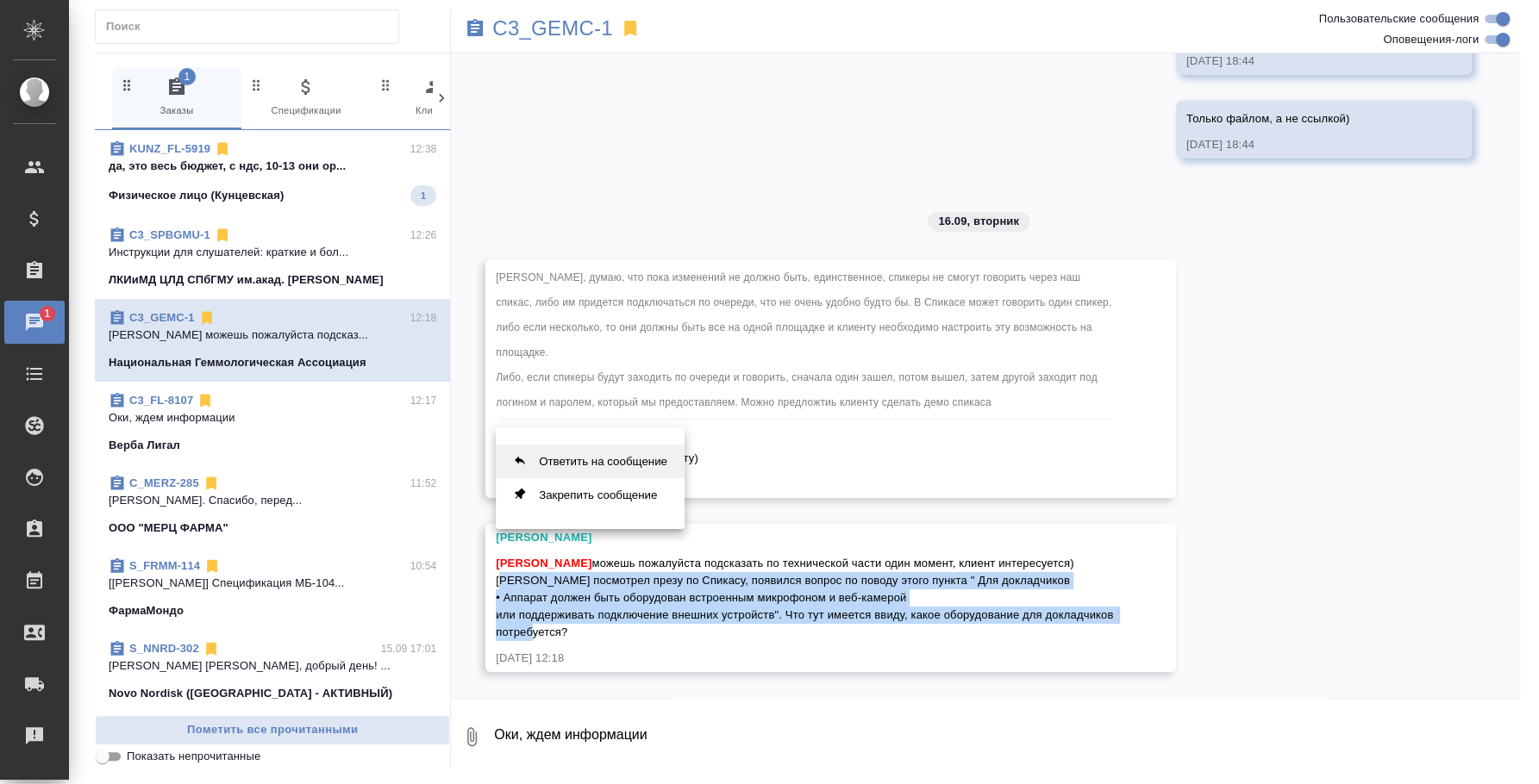
click at [568, 469] on button "Ответить на сообщение" at bounding box center [591, 461] width 189 height 33
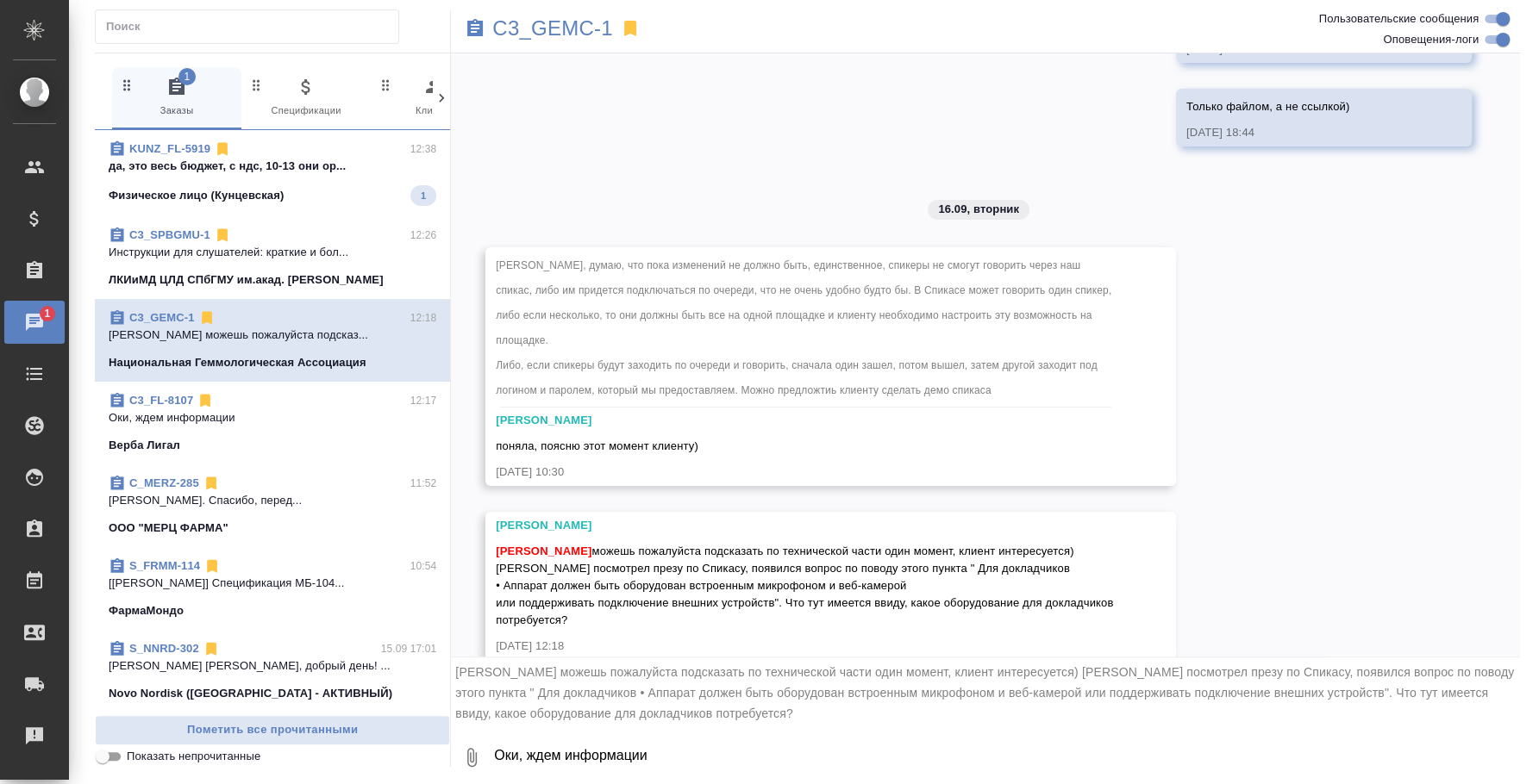
click at [620, 765] on textarea "Оки, ждем информации" at bounding box center [1006, 757] width 1028 height 58
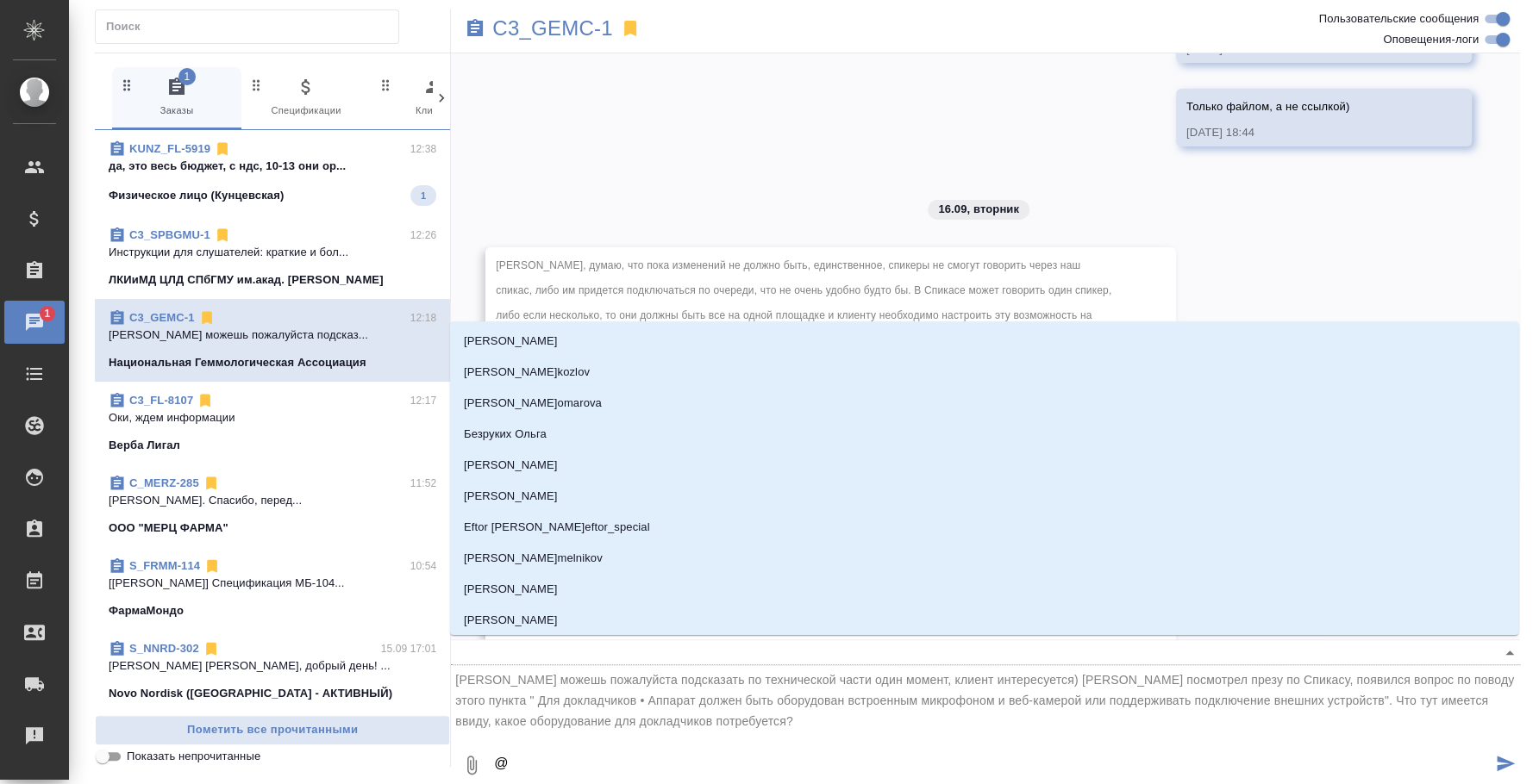
type textarea "@b"
type input "b"
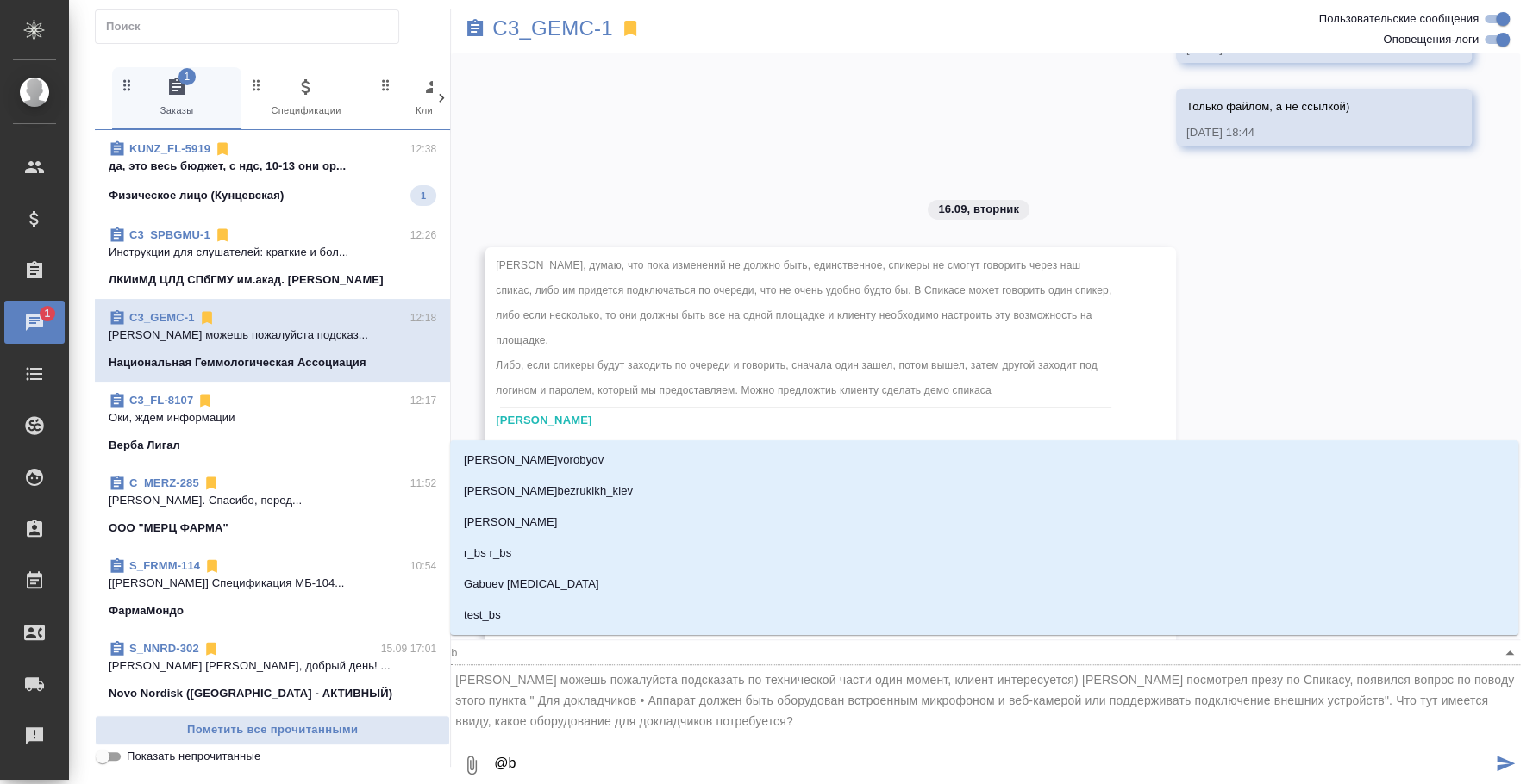
type textarea "@bk"
type input "bk"
type textarea "@bkm"
type input "bkm"
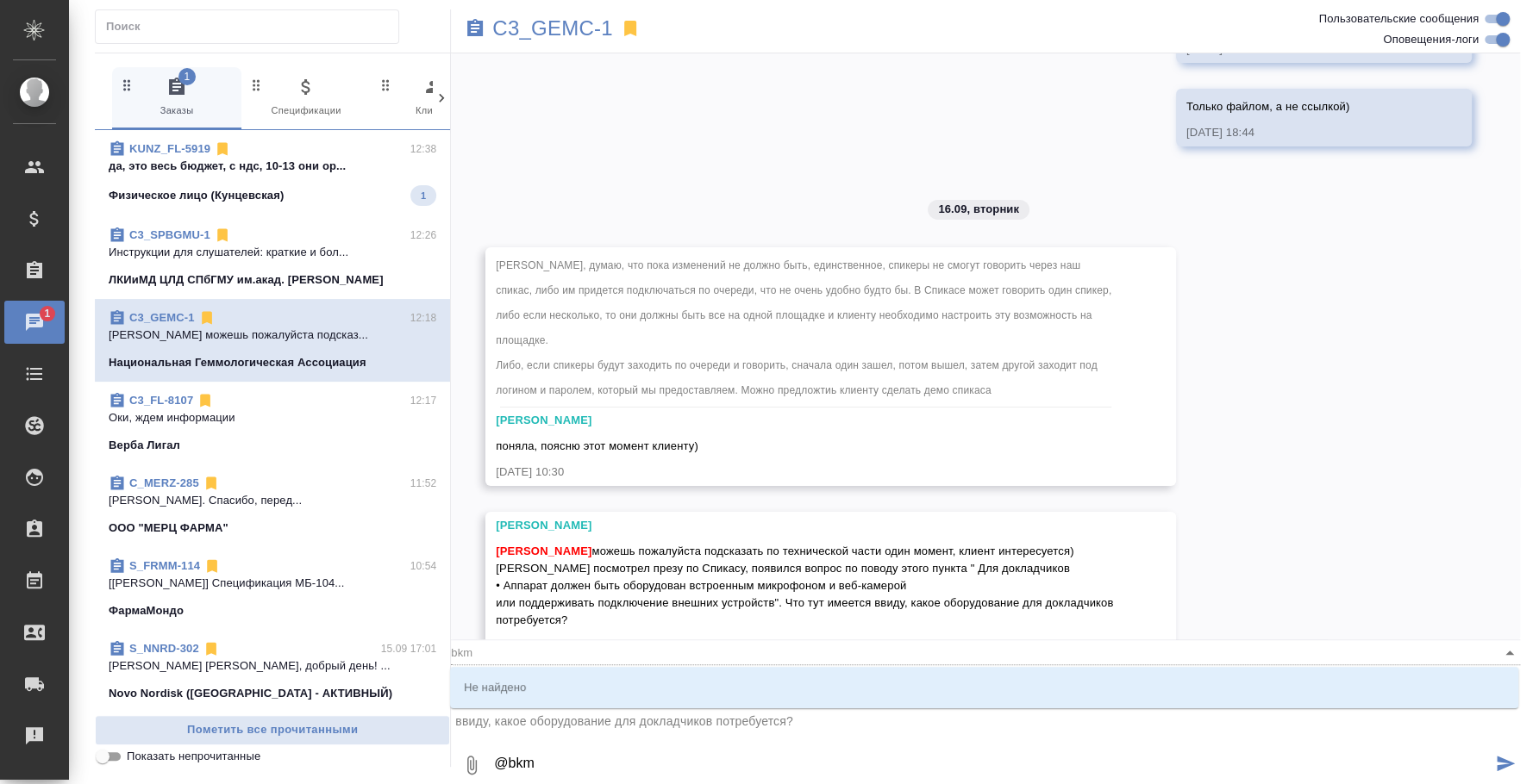
type textarea "@bk"
type input "bk"
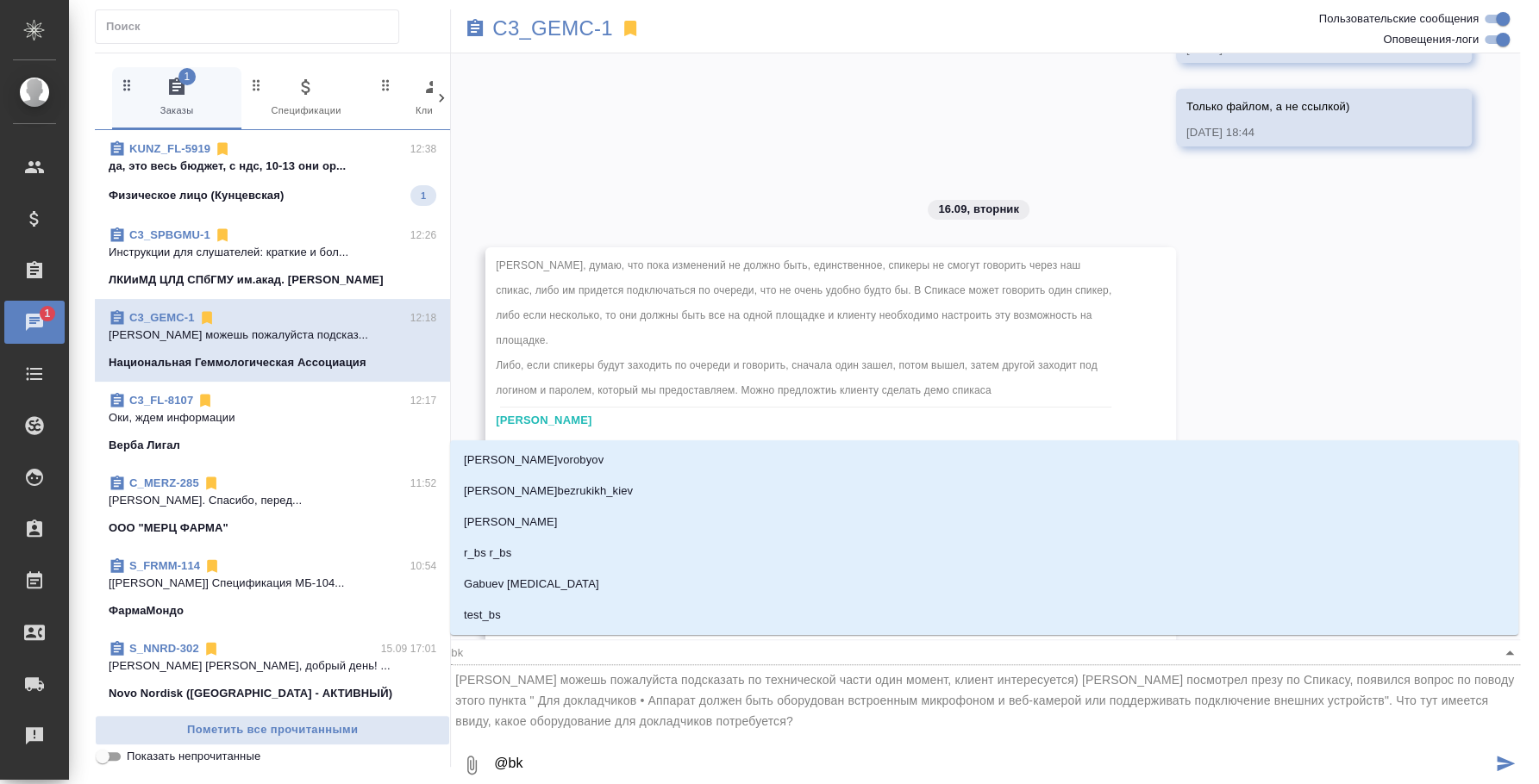
type textarea "@b"
type input "b"
type textarea "@"
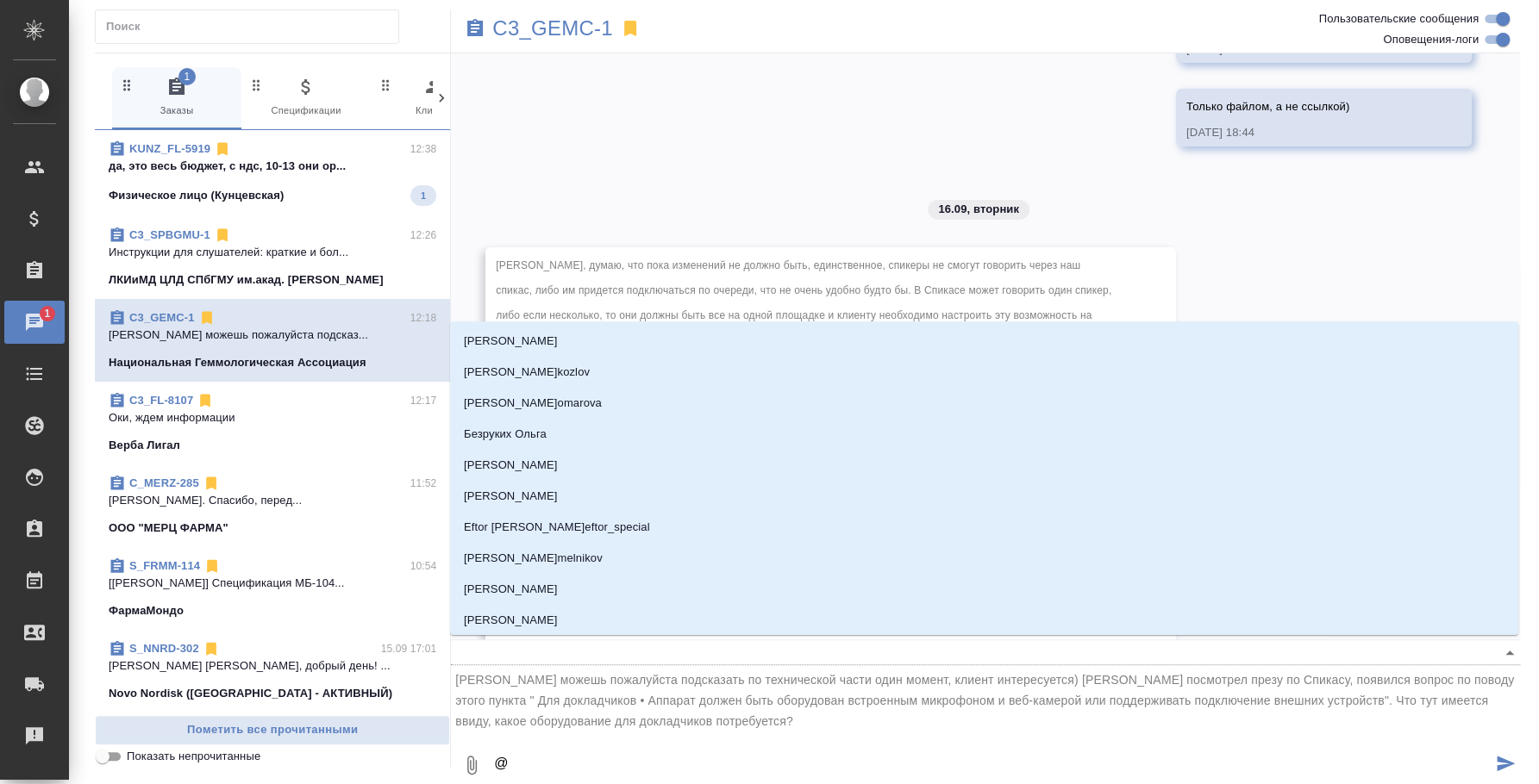
type textarea "@b"
type input "b"
type textarea "@bk"
type input "bk"
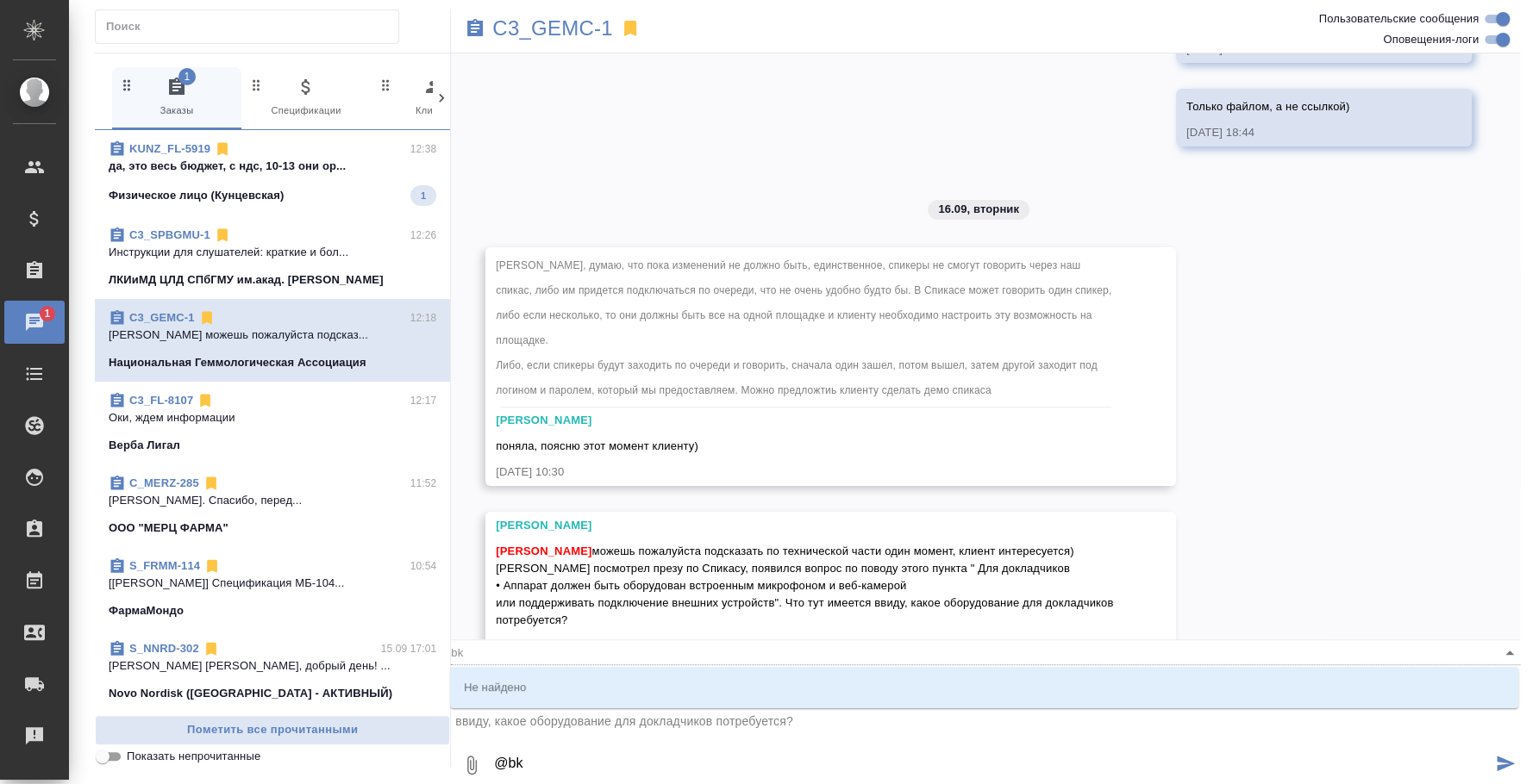
type textarea "@b"
type input "b"
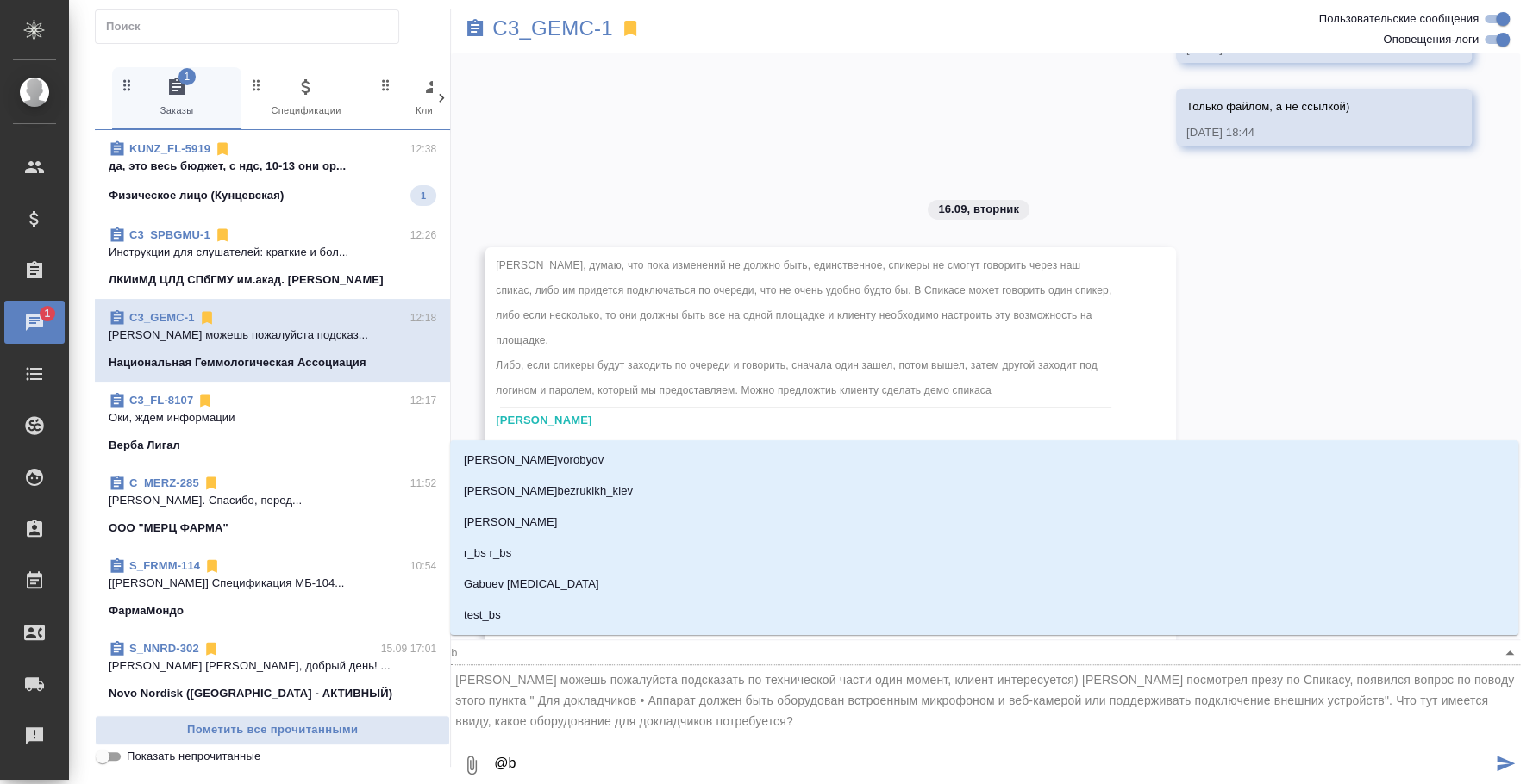
type textarea "@"
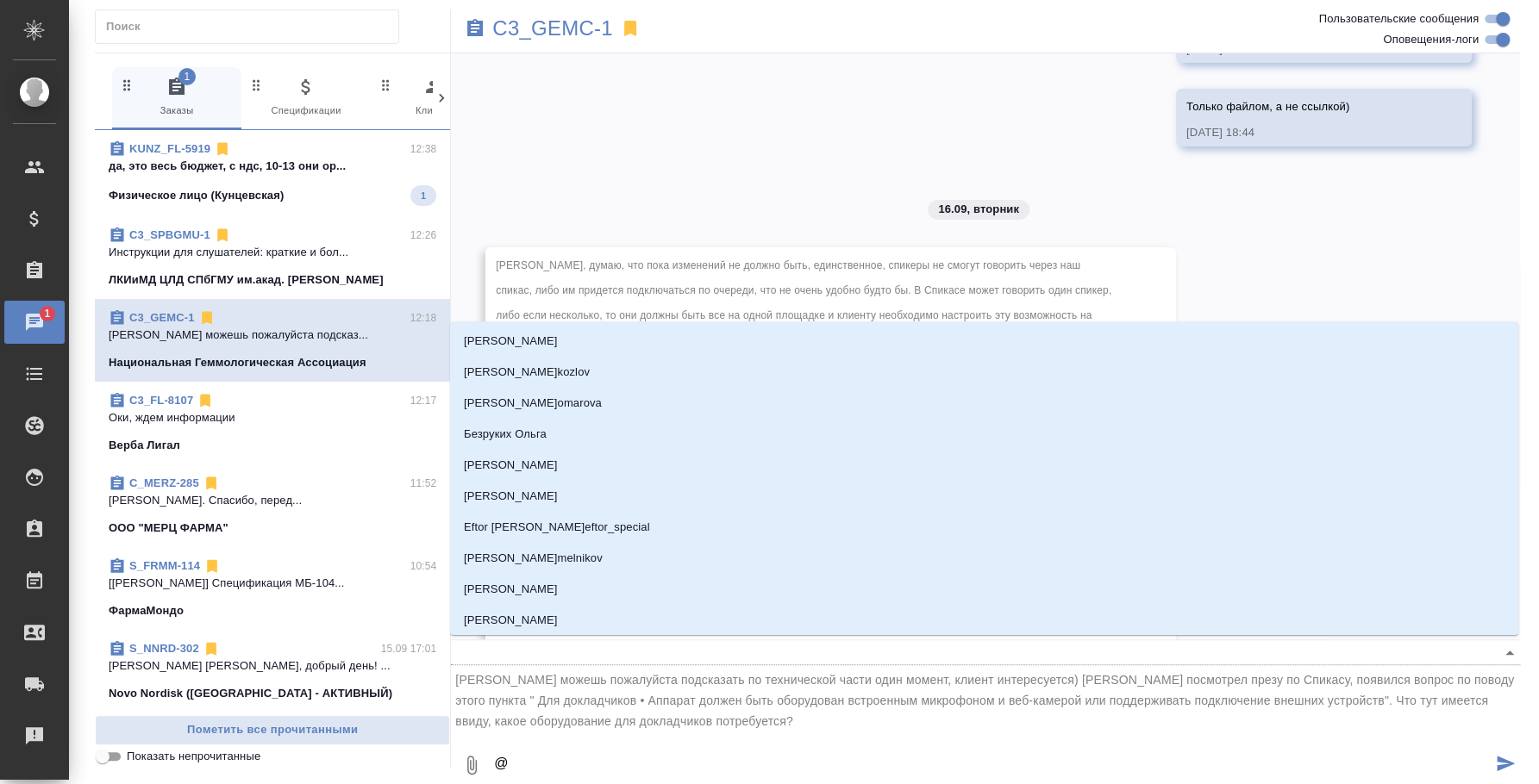
type textarea "@b"
type input "b"
type textarea "@bk"
type input "bk"
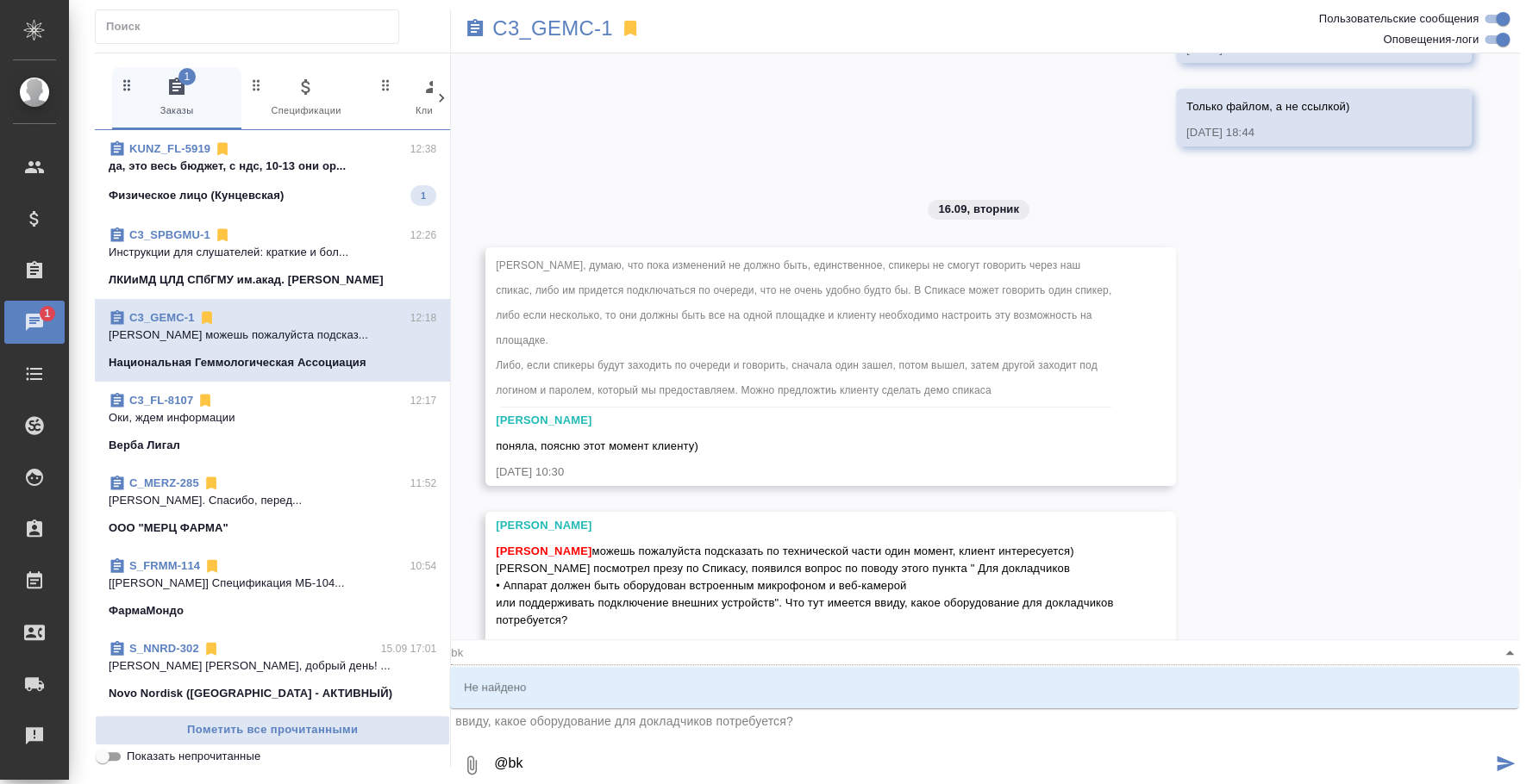
type textarea "@bkm"
type input "bkm"
type textarea "@bkmb"
type input "bkmb"
type textarea "@bkmby"
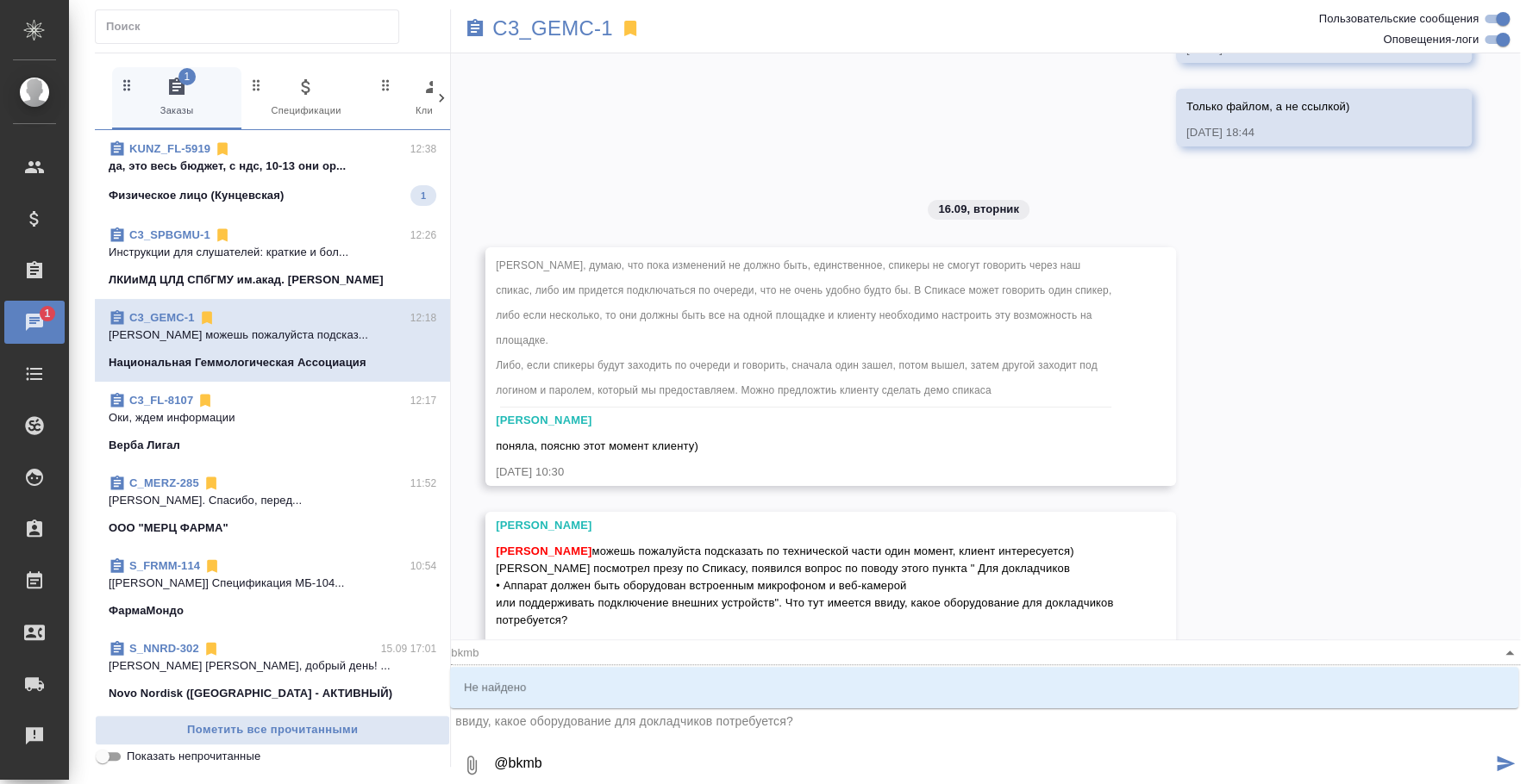
type input "bkmby"
type textarea "@bkmb"
type input "bkmb"
type textarea "@b"
type input "b"
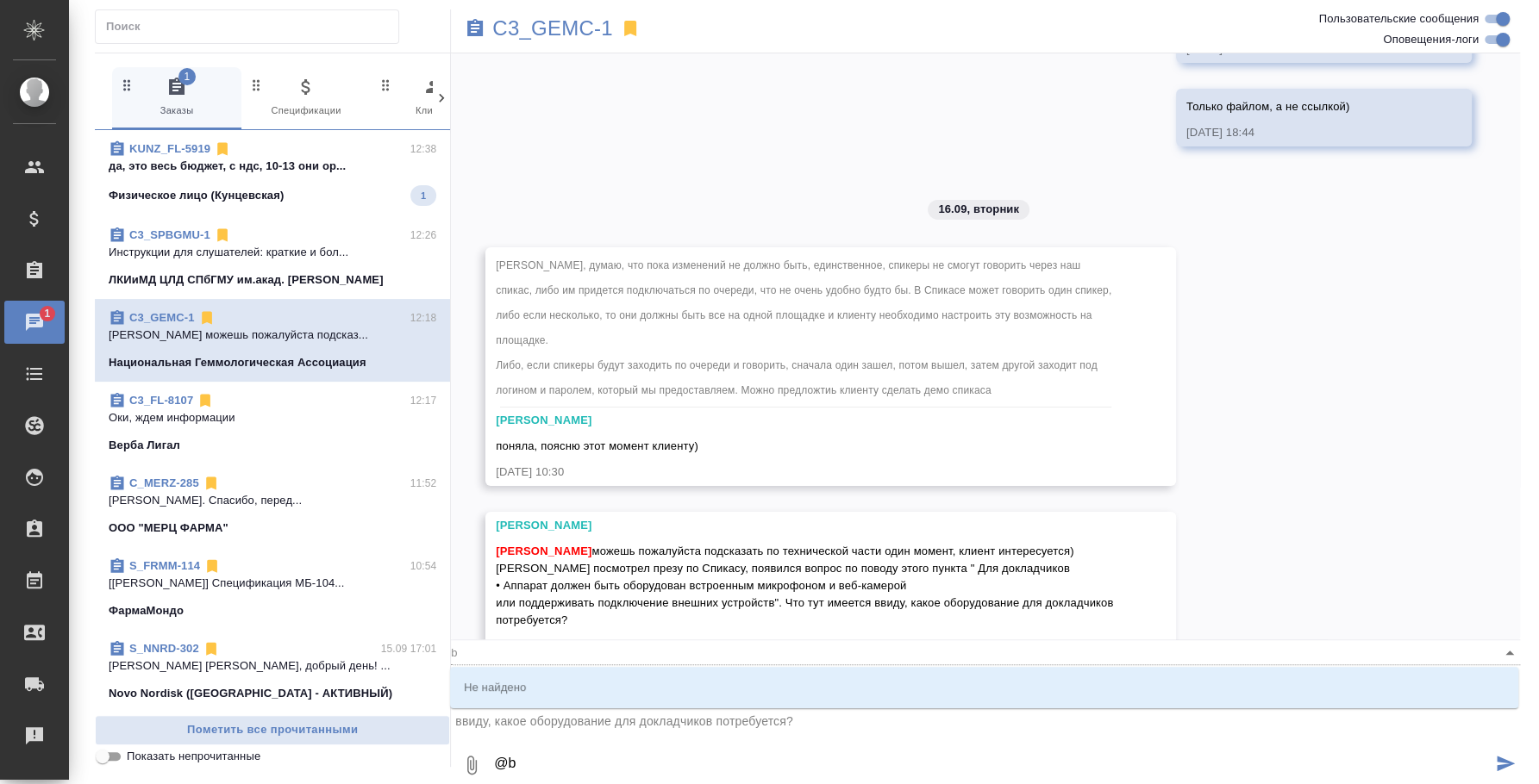
type textarea "@"
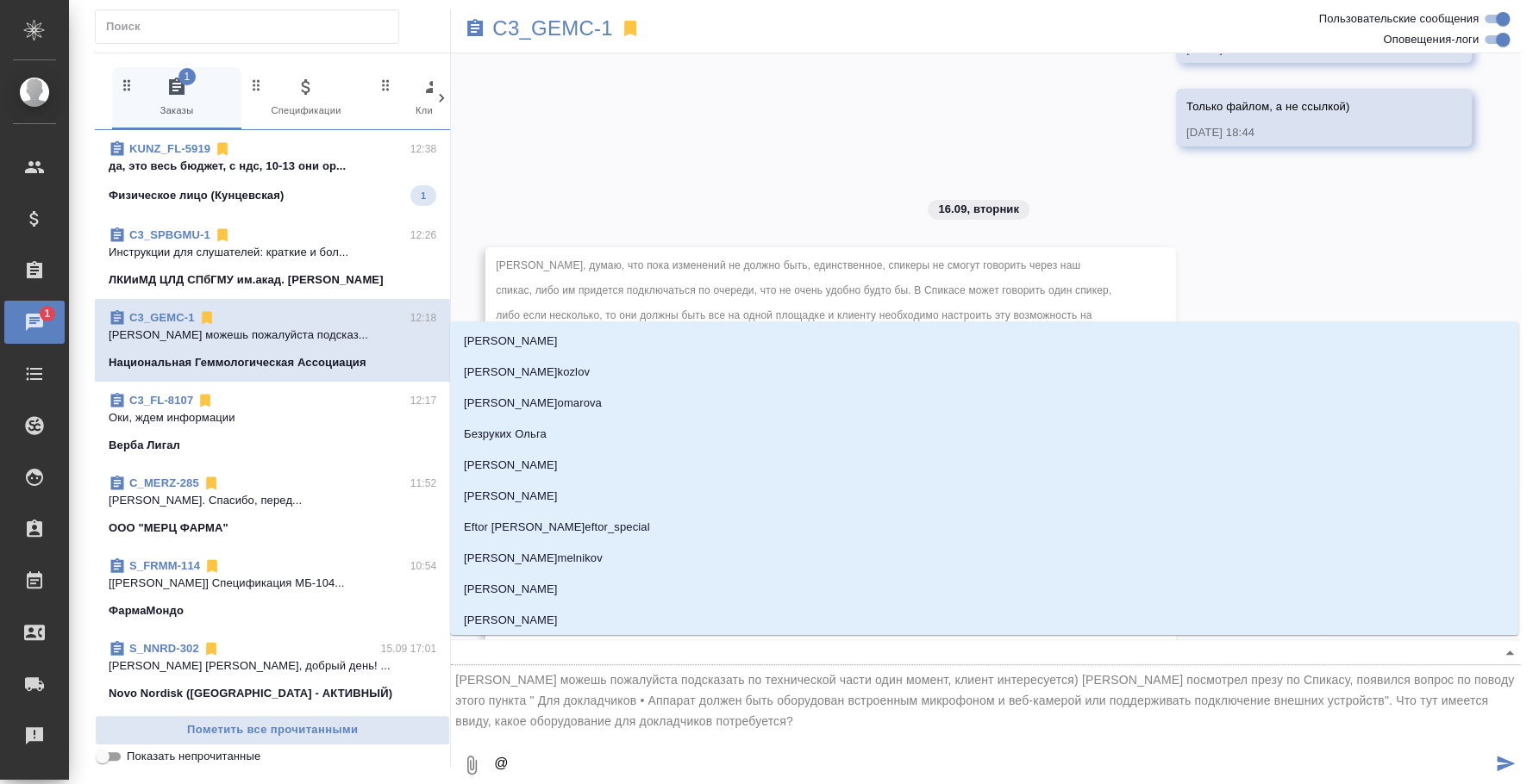
type textarea "@и"
type input "и"
type textarea "@ил"
type input "ил"
type textarea "@иль"
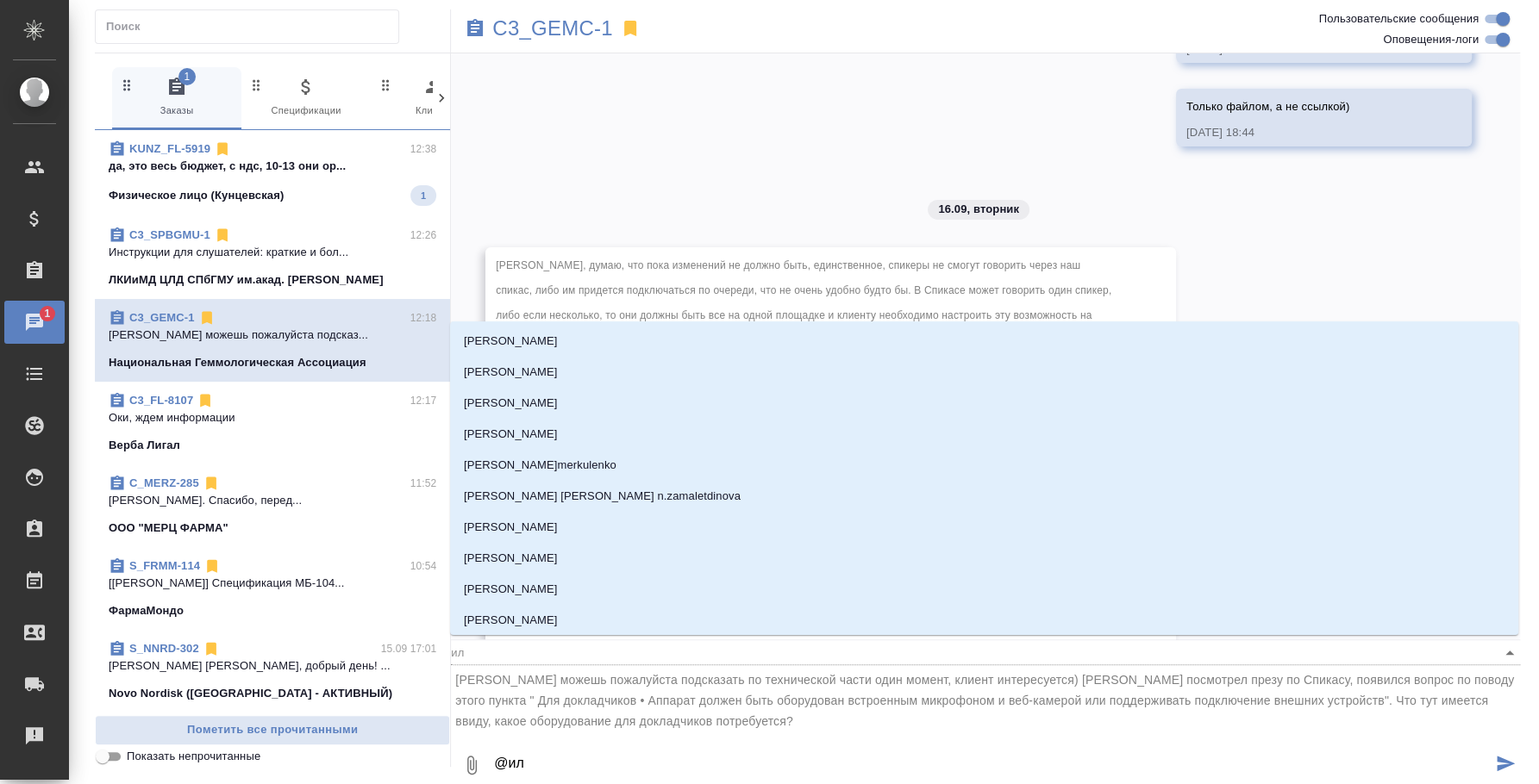
type input "иль"
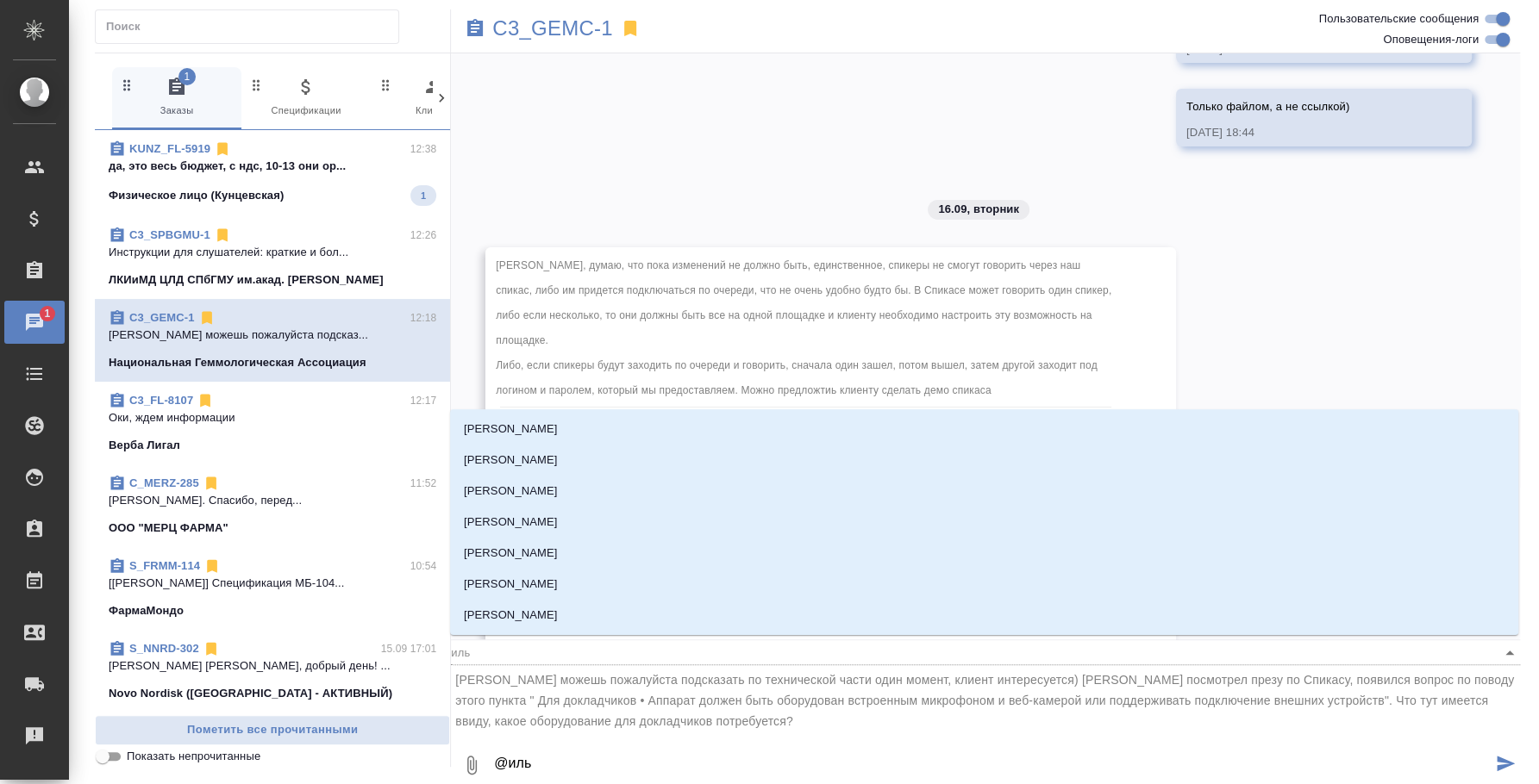
type textarea "@ильи"
type input "ильи"
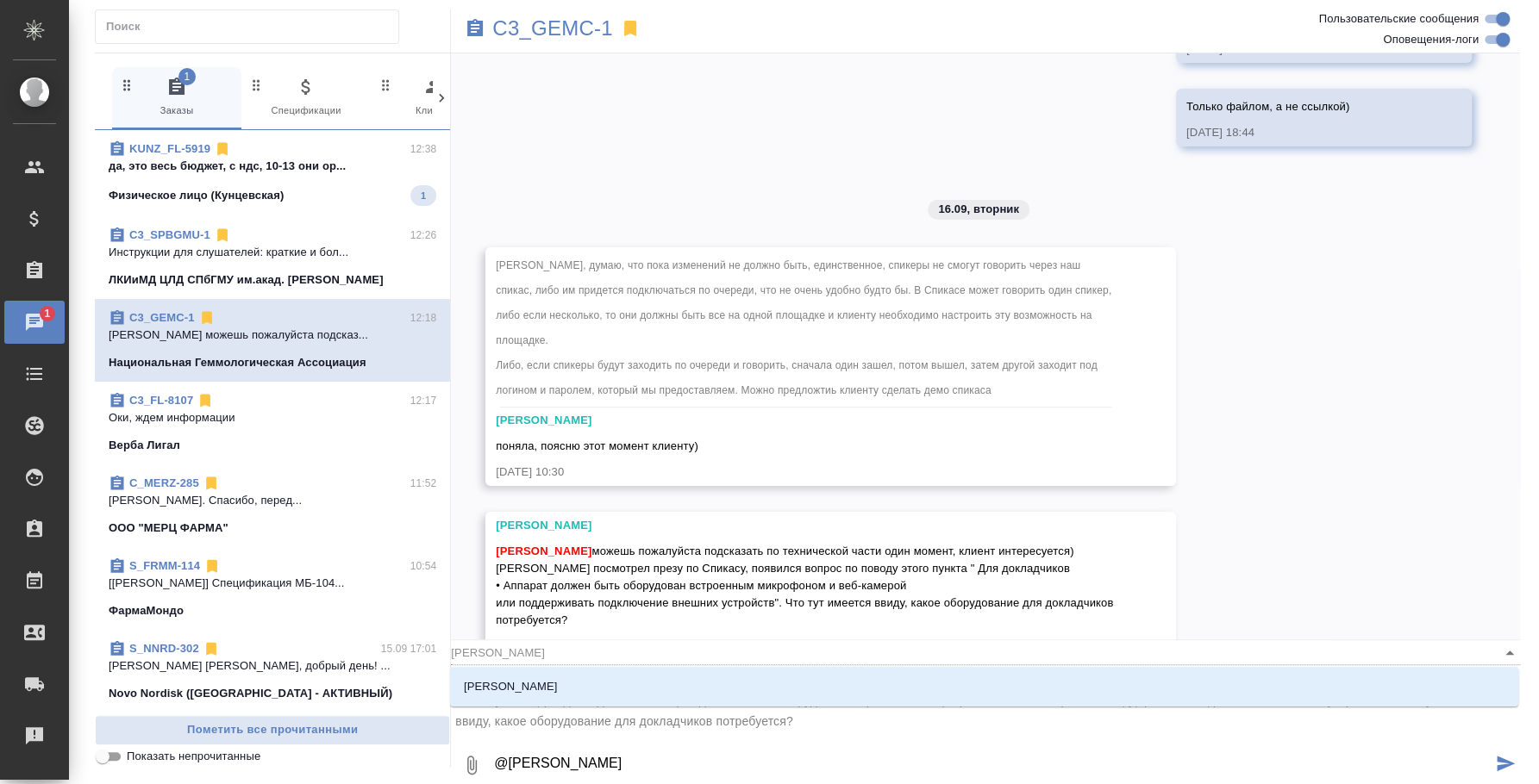
type textarea "@ильин"
type input "ильин"
type textarea "@ильина"
type input "ильина"
click at [663, 673] on li "Ильина Екатерина" at bounding box center [985, 687] width 1069 height 31
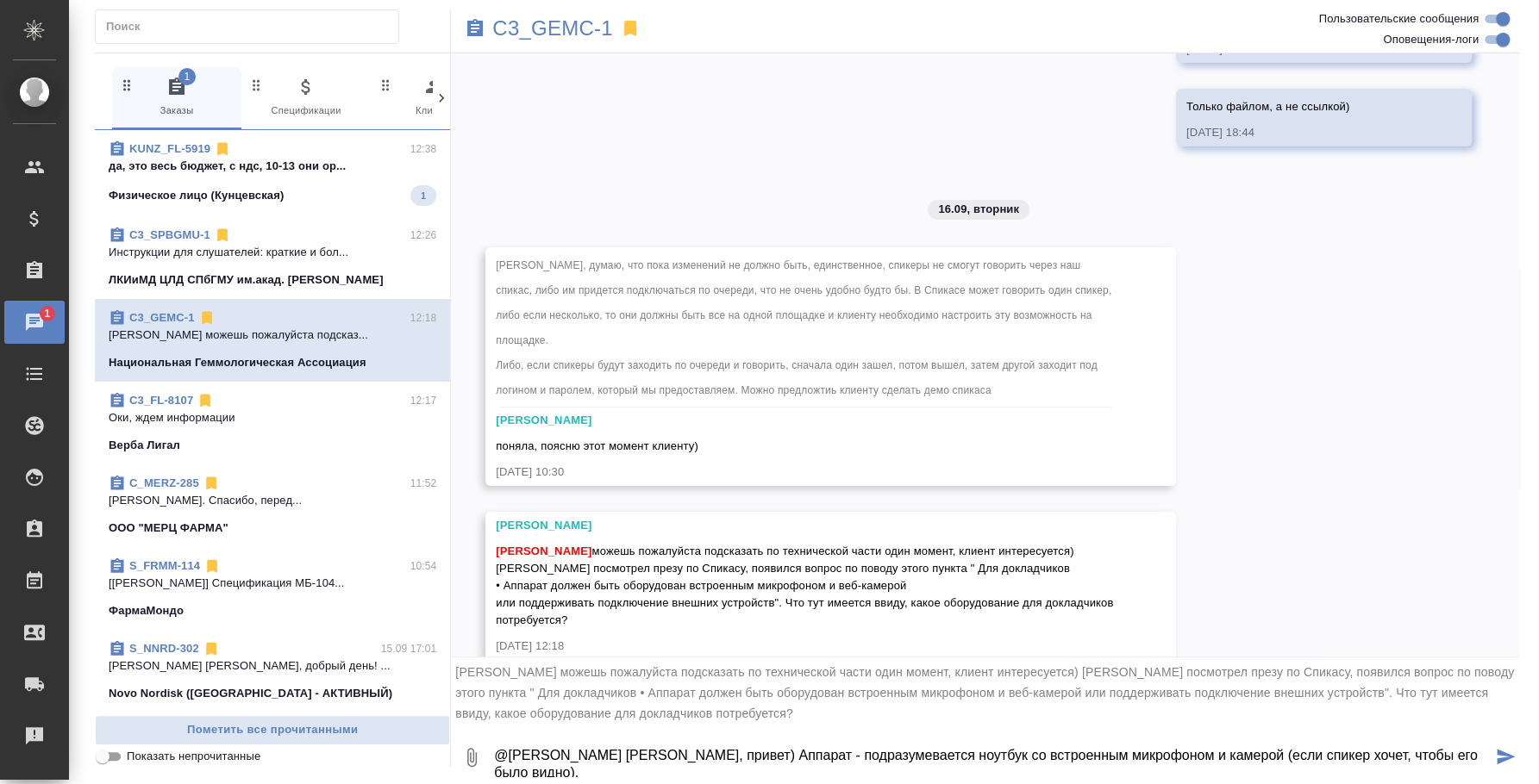
type textarea "@Ильина Екатерина Катя, привет) Аппарат - подразумевается ноутбук со встроенным…"
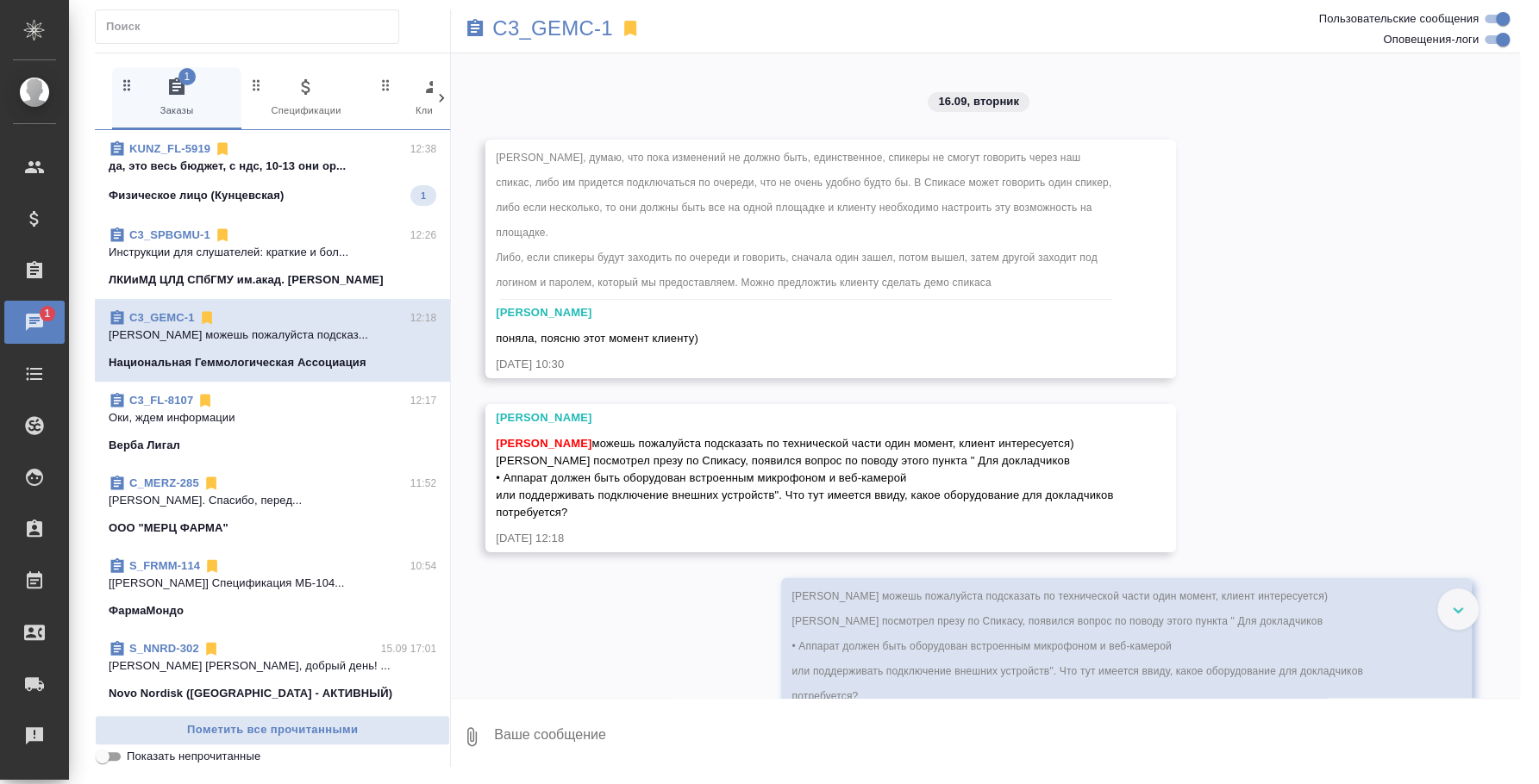
scroll to position [4182, 0]
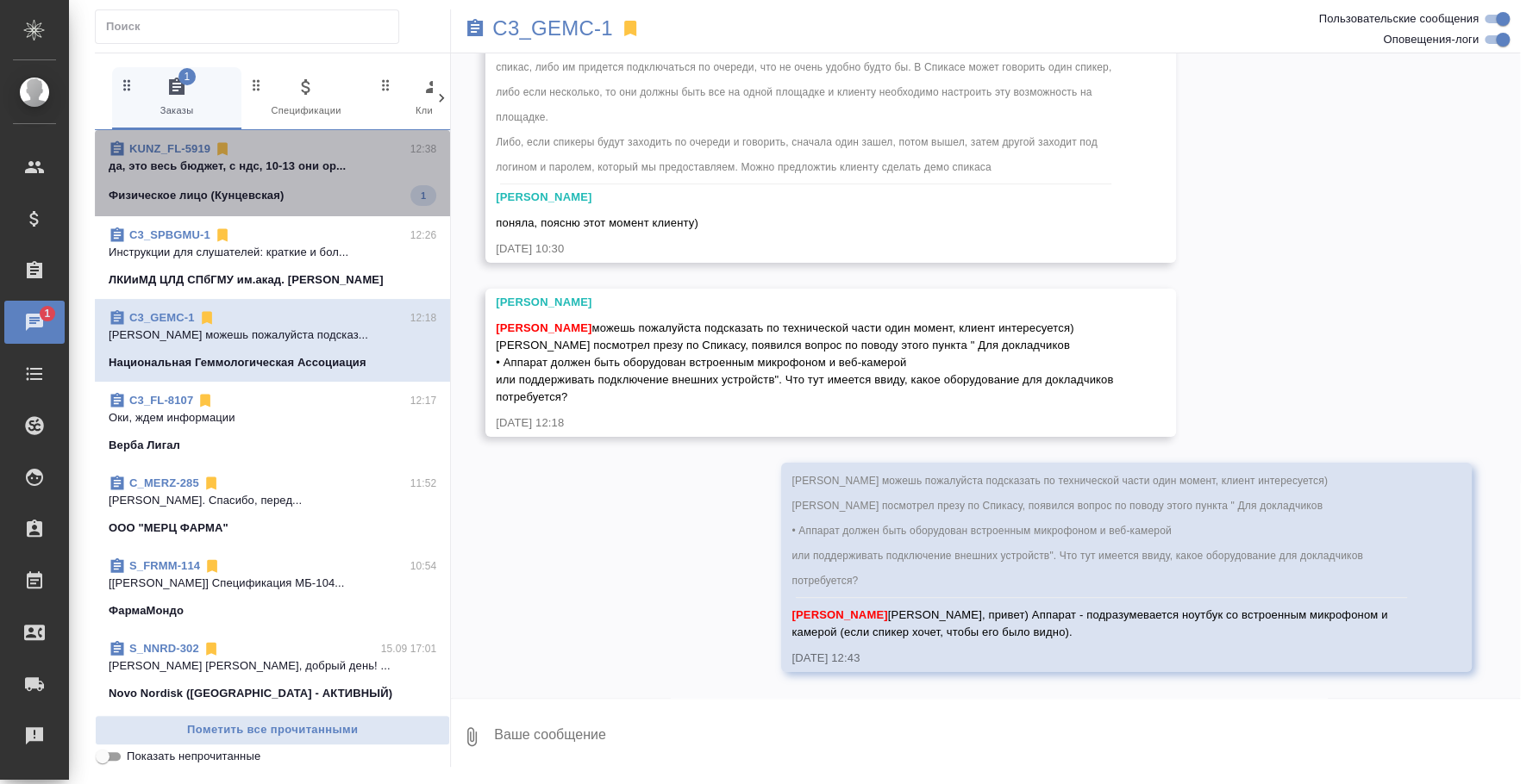
click at [301, 130] on div "KUNZ_FL-5919 12:38 да, это весь бюджет, с ндс, 10-13 они ор... Физическое лицо …" at bounding box center [272, 173] width 355 height 86
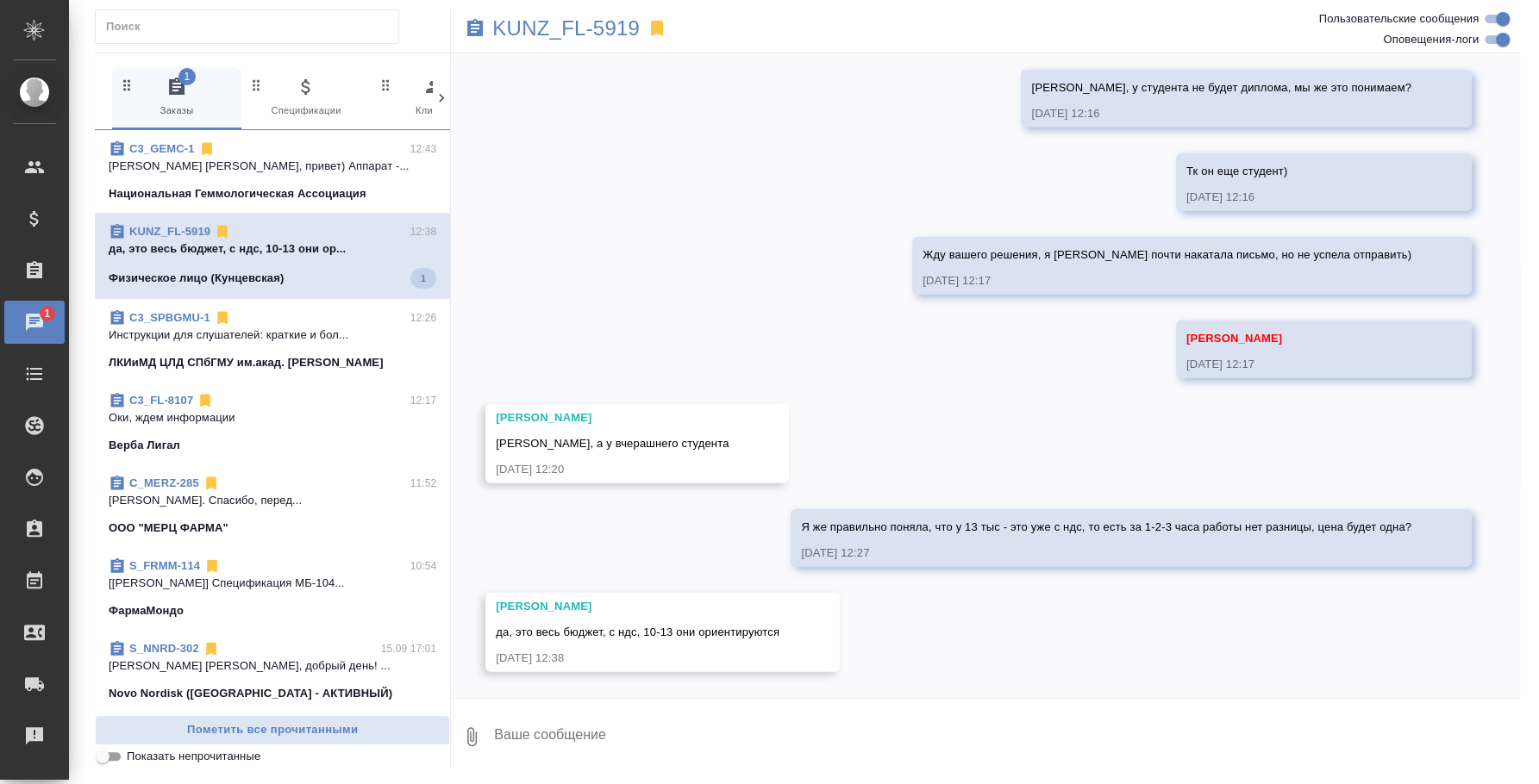
scroll to position [2923, 0]
click at [545, 531] on button "Ответить на сообщение" at bounding box center [591, 530] width 189 height 33
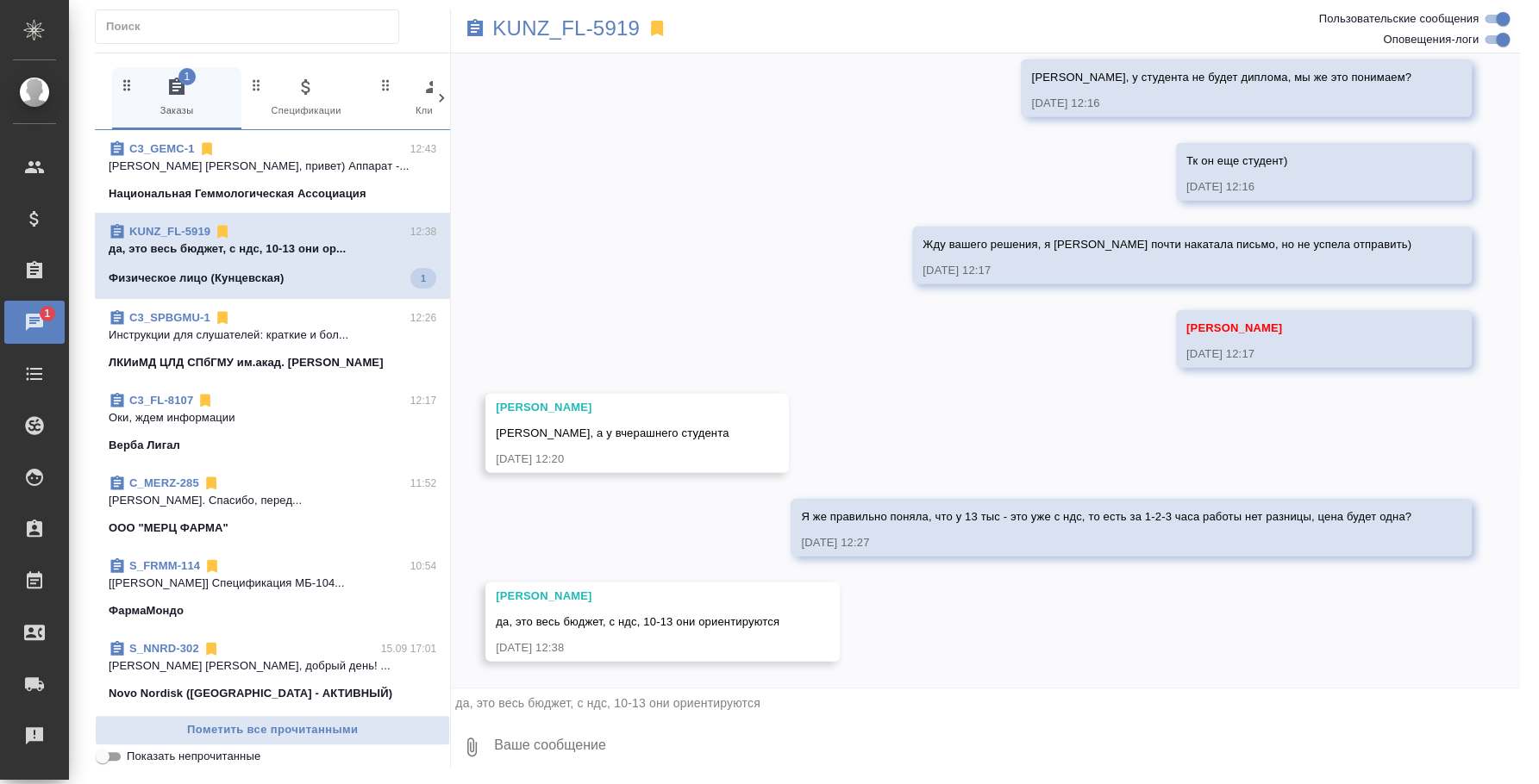
scroll to position [2924, 0]
click at [571, 725] on textarea at bounding box center [1006, 747] width 1028 height 58
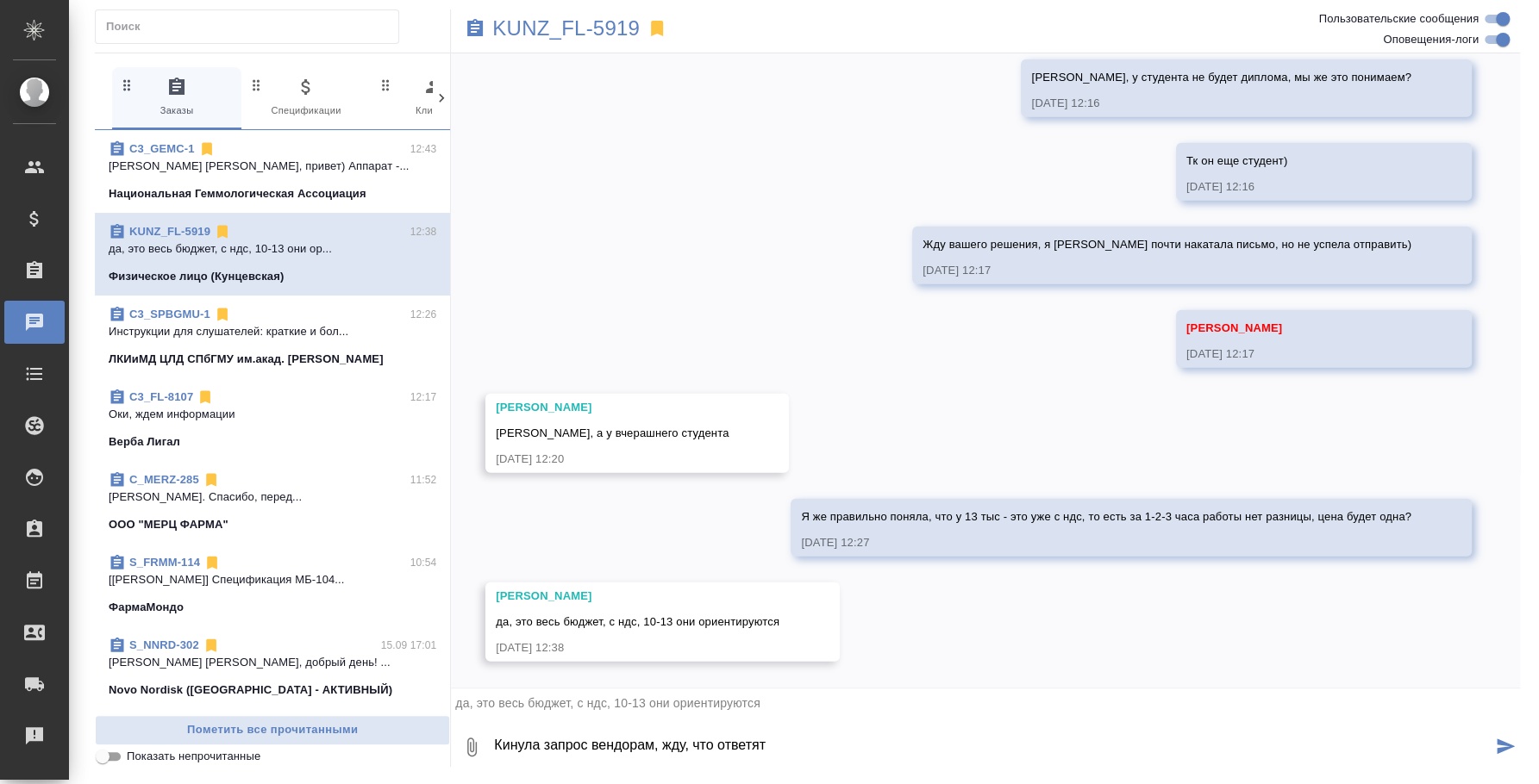
type textarea "Кинула запрос вендорам, жду, что ответят"
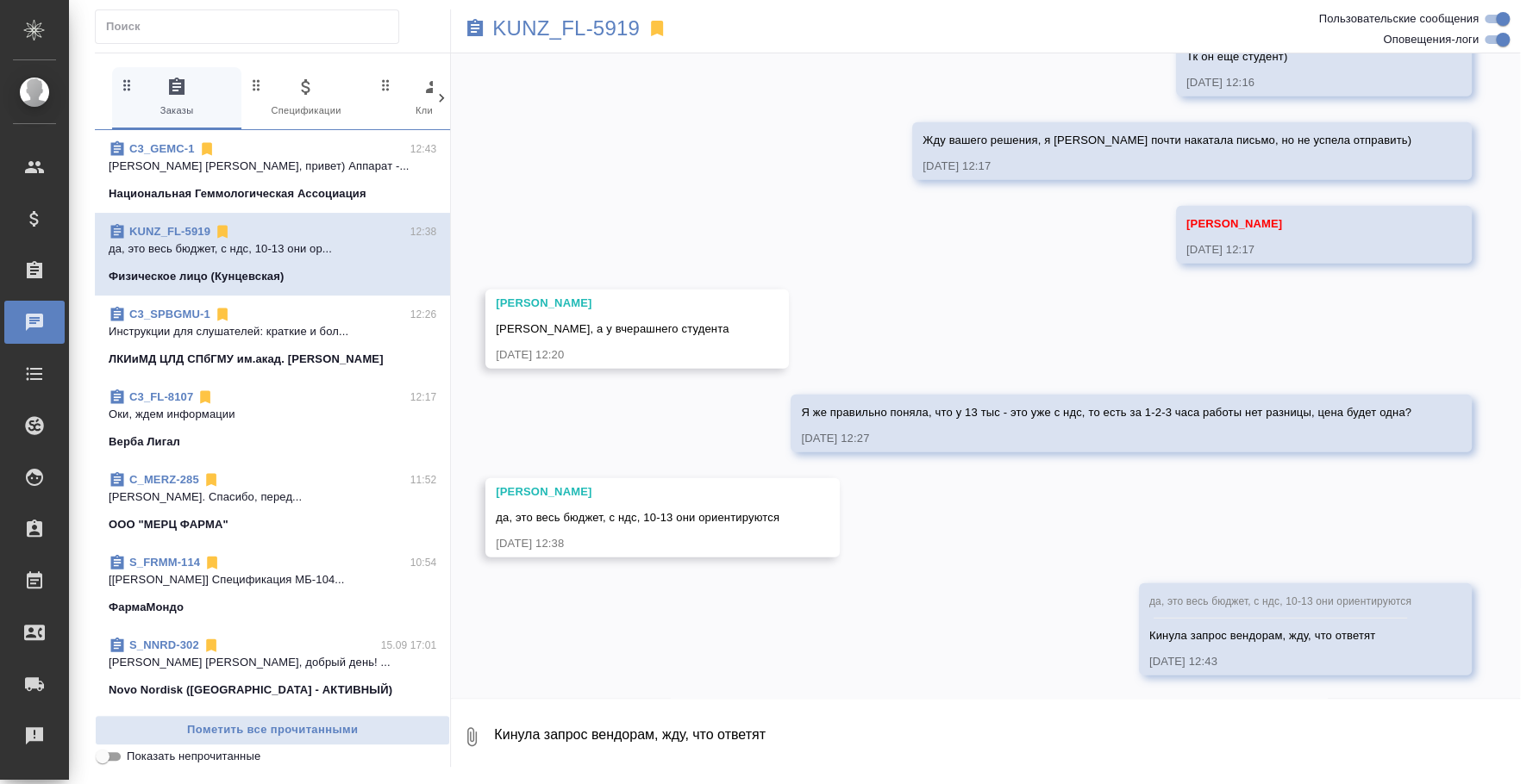
scroll to position [3043, 0]
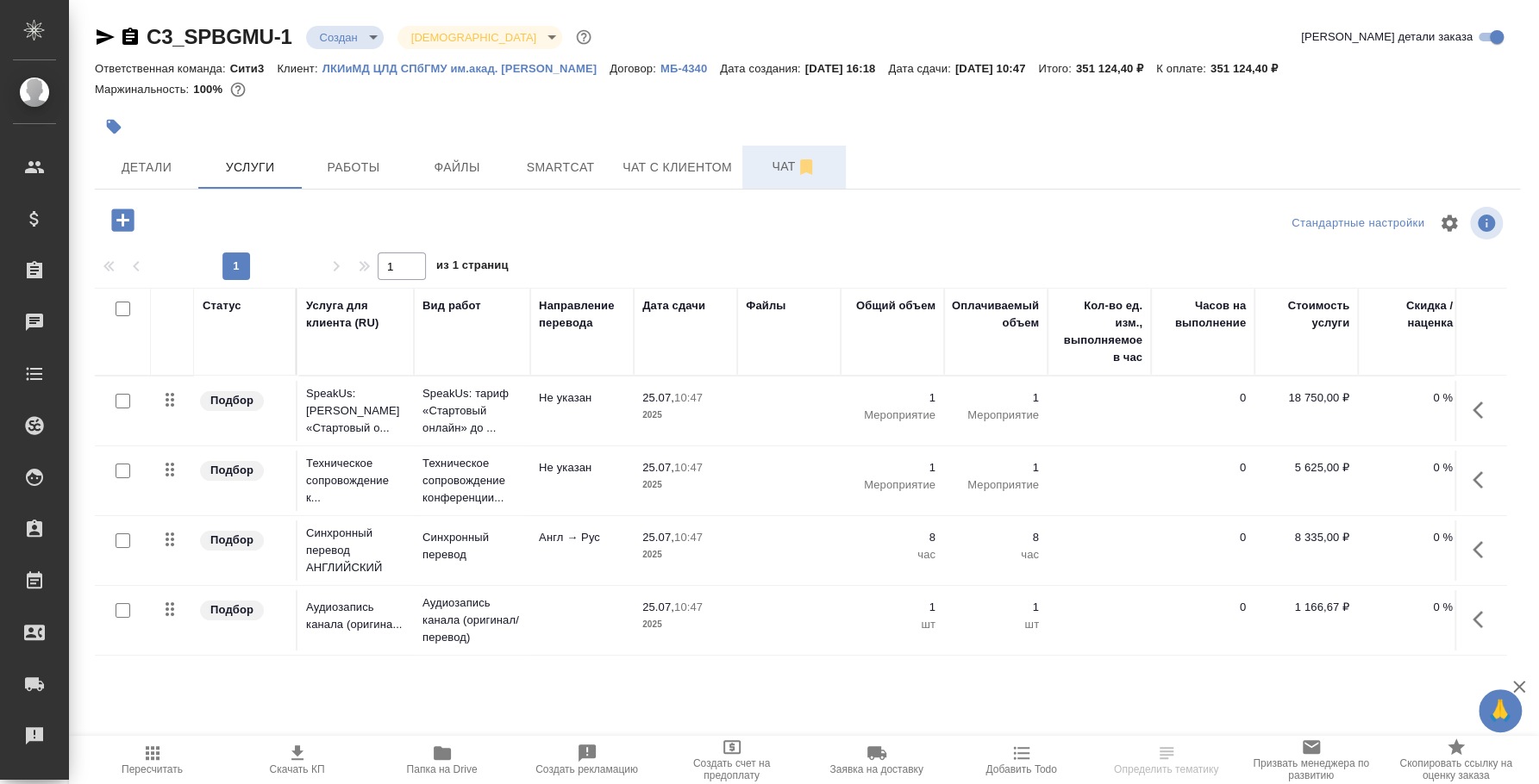
drag, startPoint x: 782, startPoint y: 172, endPoint x: 770, endPoint y: 158, distance: 18.4
click at [782, 171] on span "Чат" at bounding box center [794, 167] width 83 height 22
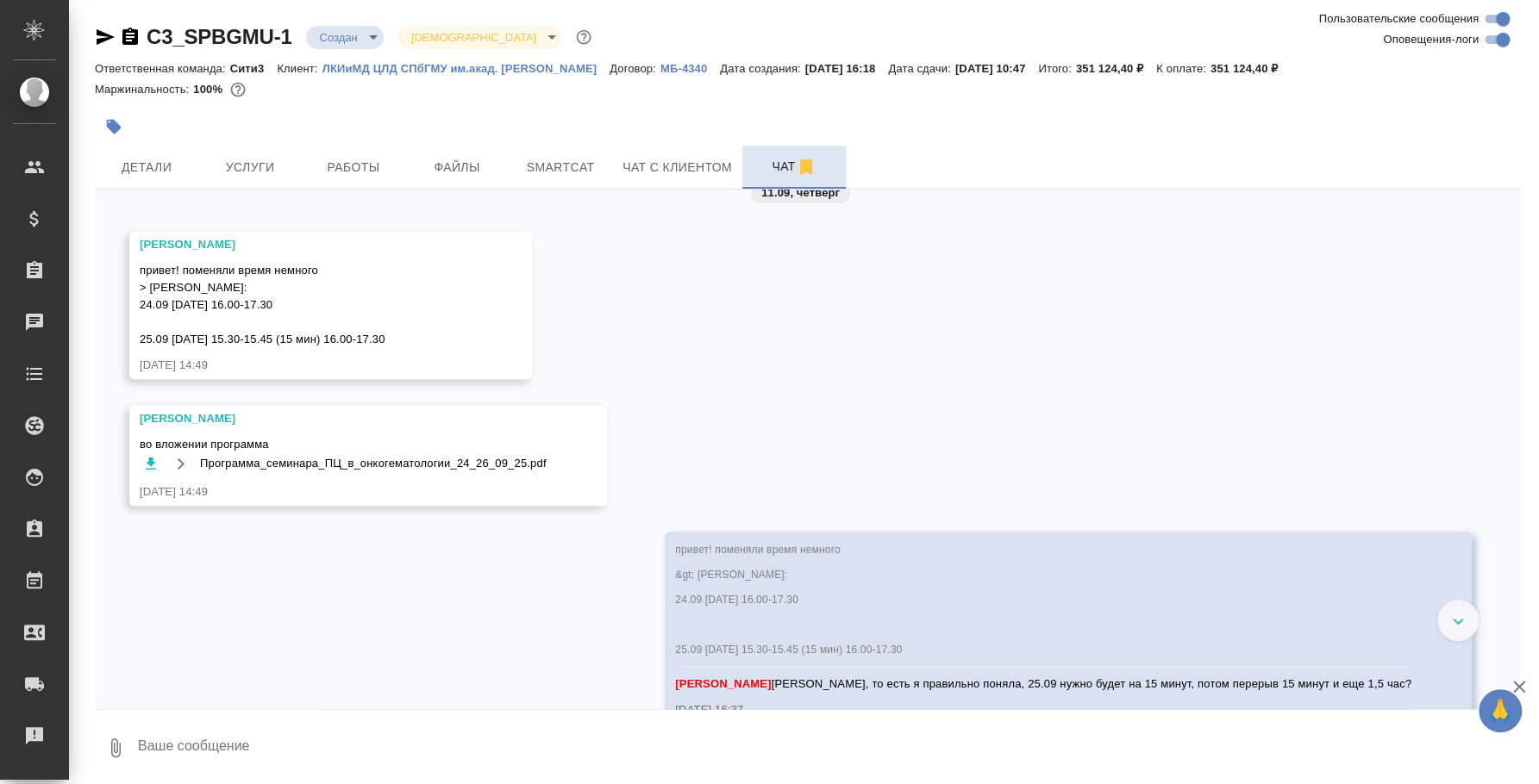
scroll to position [6241, 0]
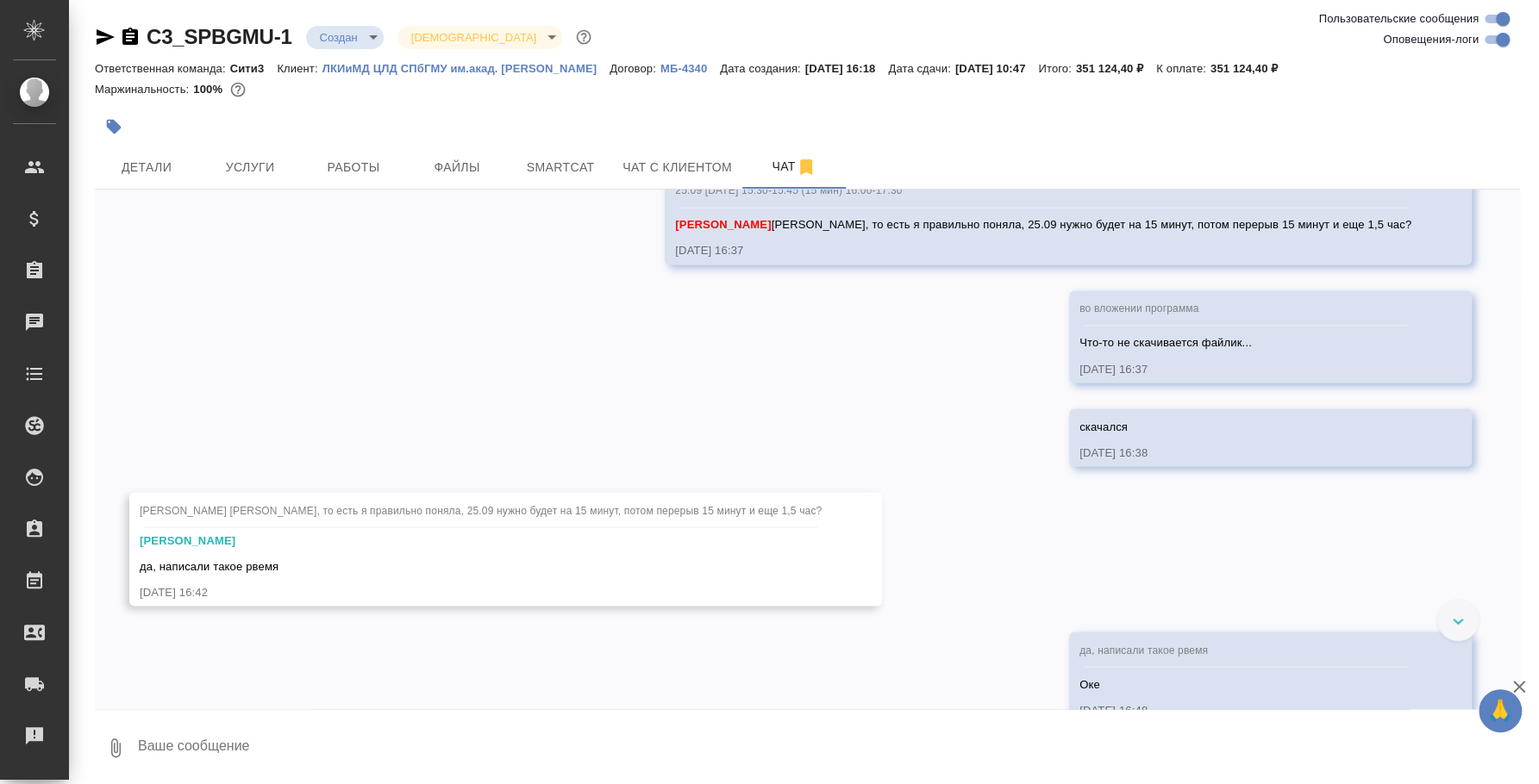
click at [113, 748] on icon "button" at bounding box center [115, 748] width 21 height 21
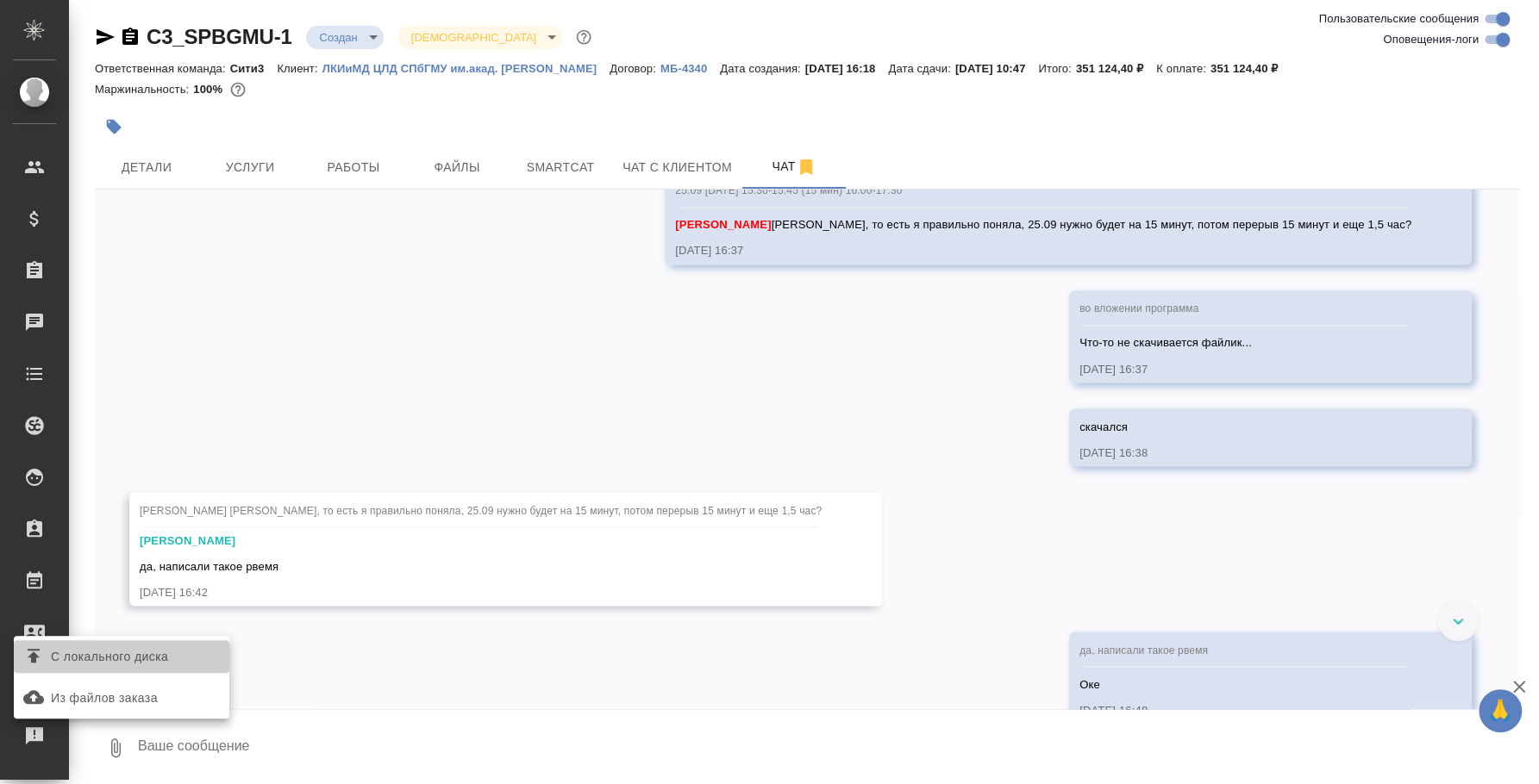
click at [112, 661] on span "С локального диска" at bounding box center [109, 657] width 117 height 22
click at [0, 0] on input "С локального диска" at bounding box center [0, 0] width 0 height 0
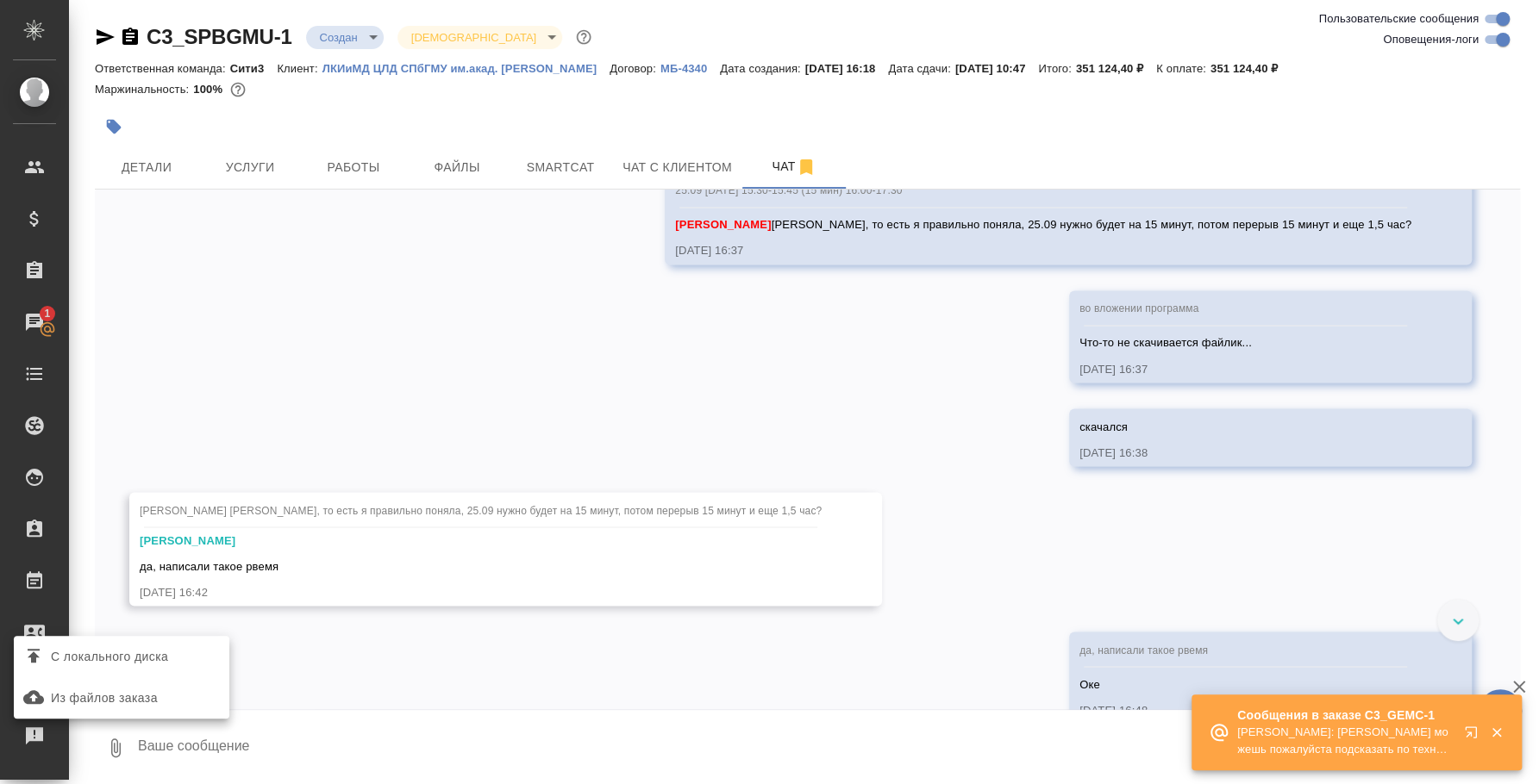
click at [160, 659] on span "С локального диска" at bounding box center [109, 657] width 117 height 22
click at [0, 0] on input "С локального диска" at bounding box center [0, 0] width 0 height 0
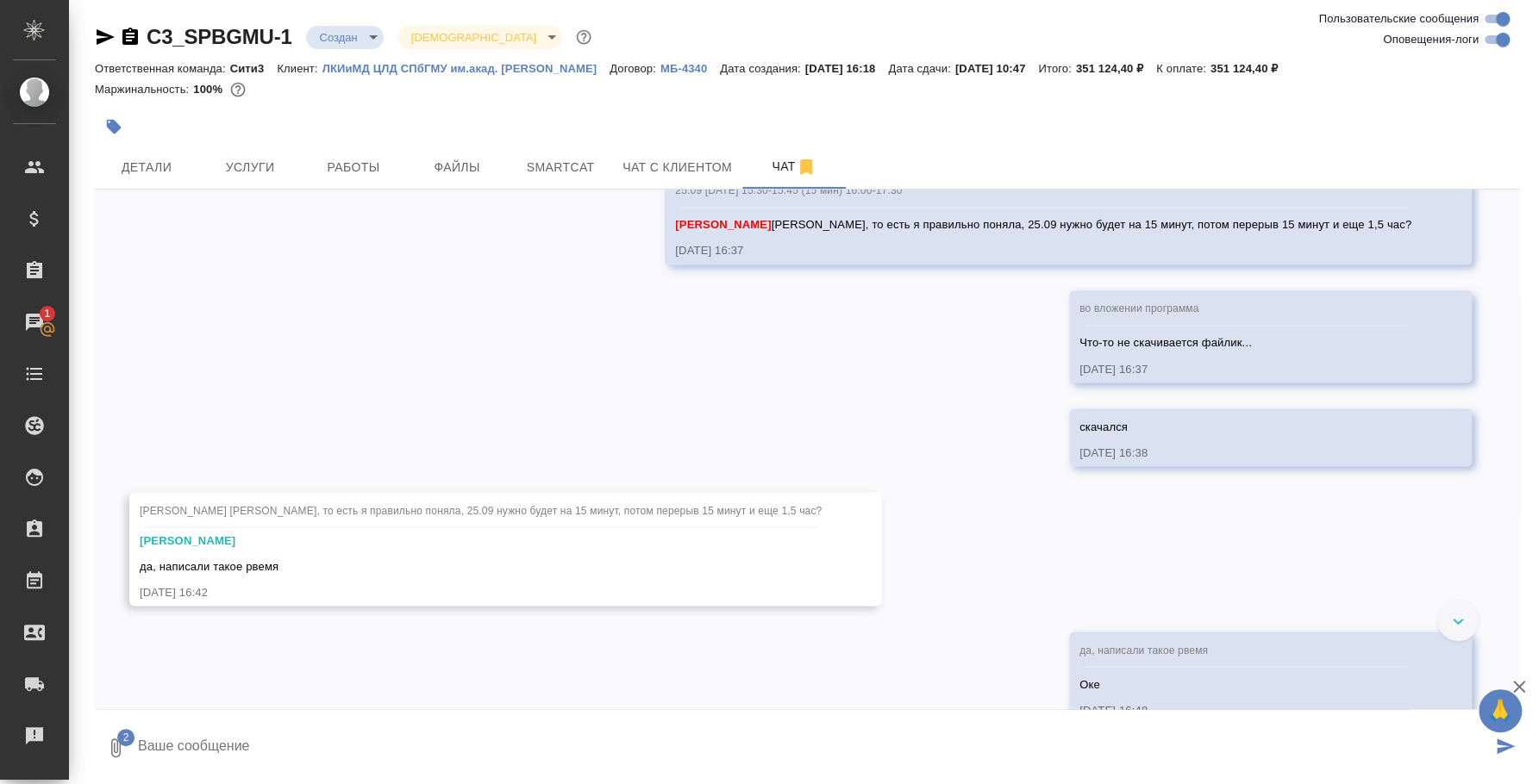
click at [579, 727] on textarea at bounding box center [814, 748] width 1355 height 58
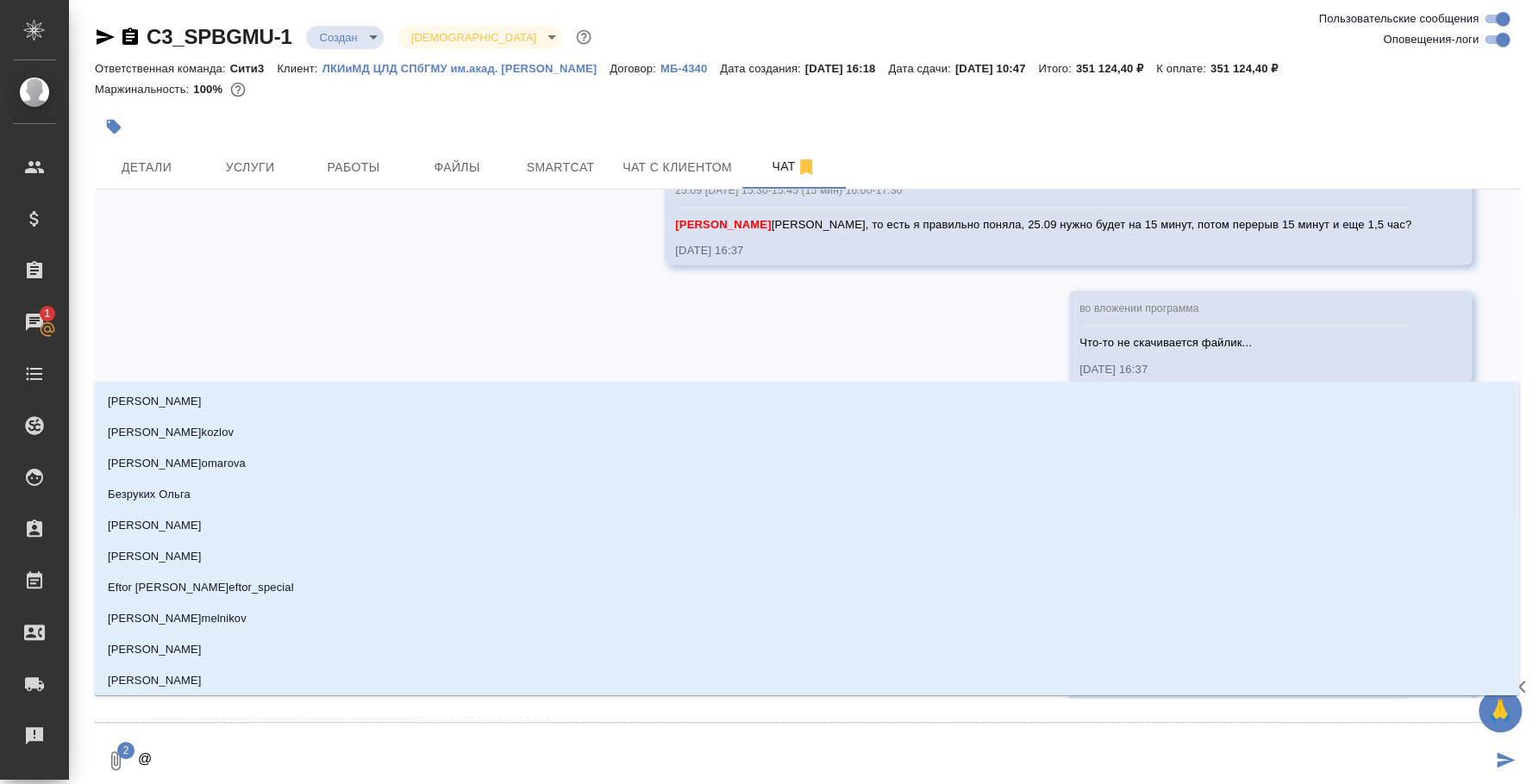
type textarea "@y"
type input "y"
type textarea "@yb"
type input "yb"
type textarea "@y"
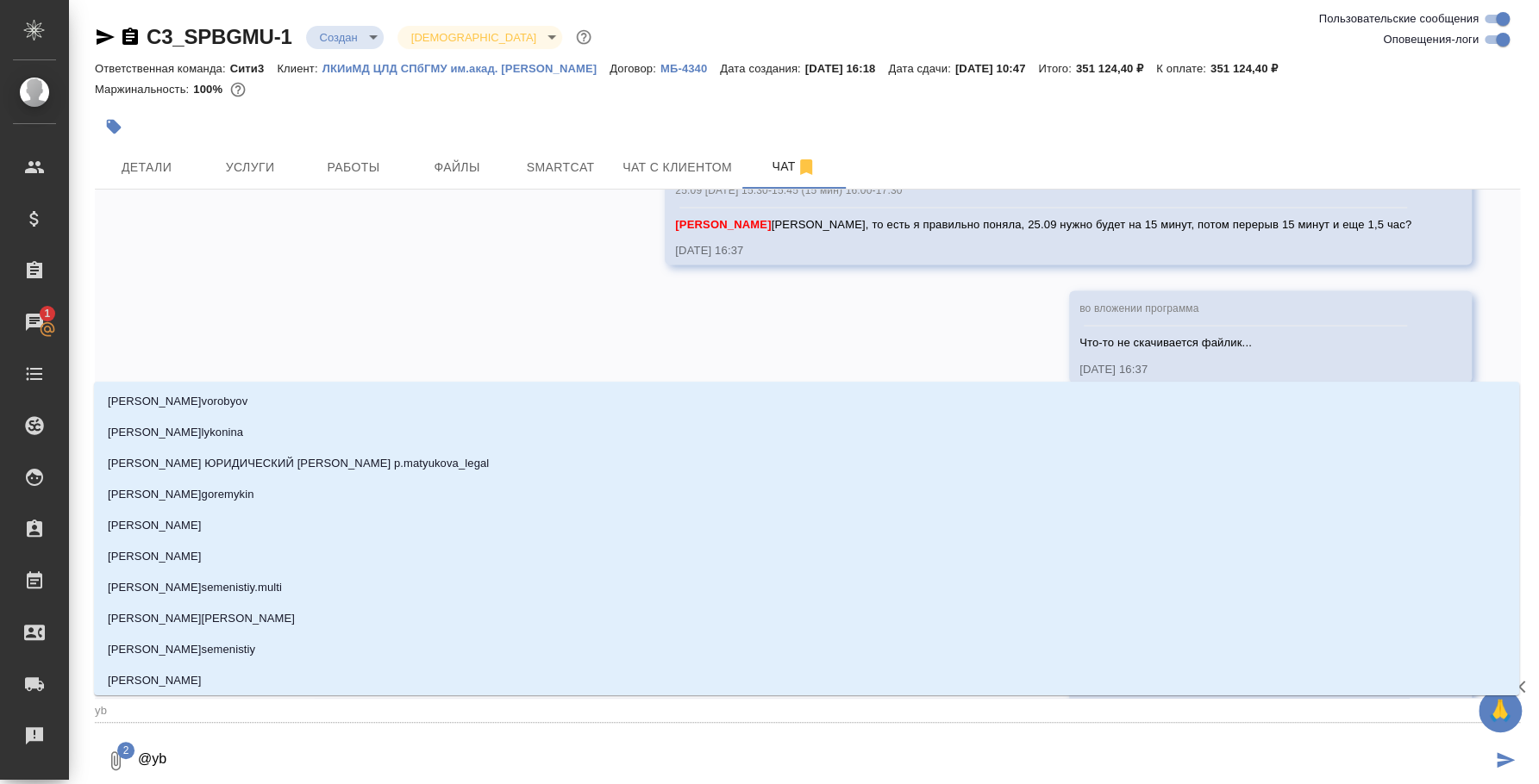
type input "y"
type textarea "@"
type textarea "@н"
type input "н"
type textarea "@ни"
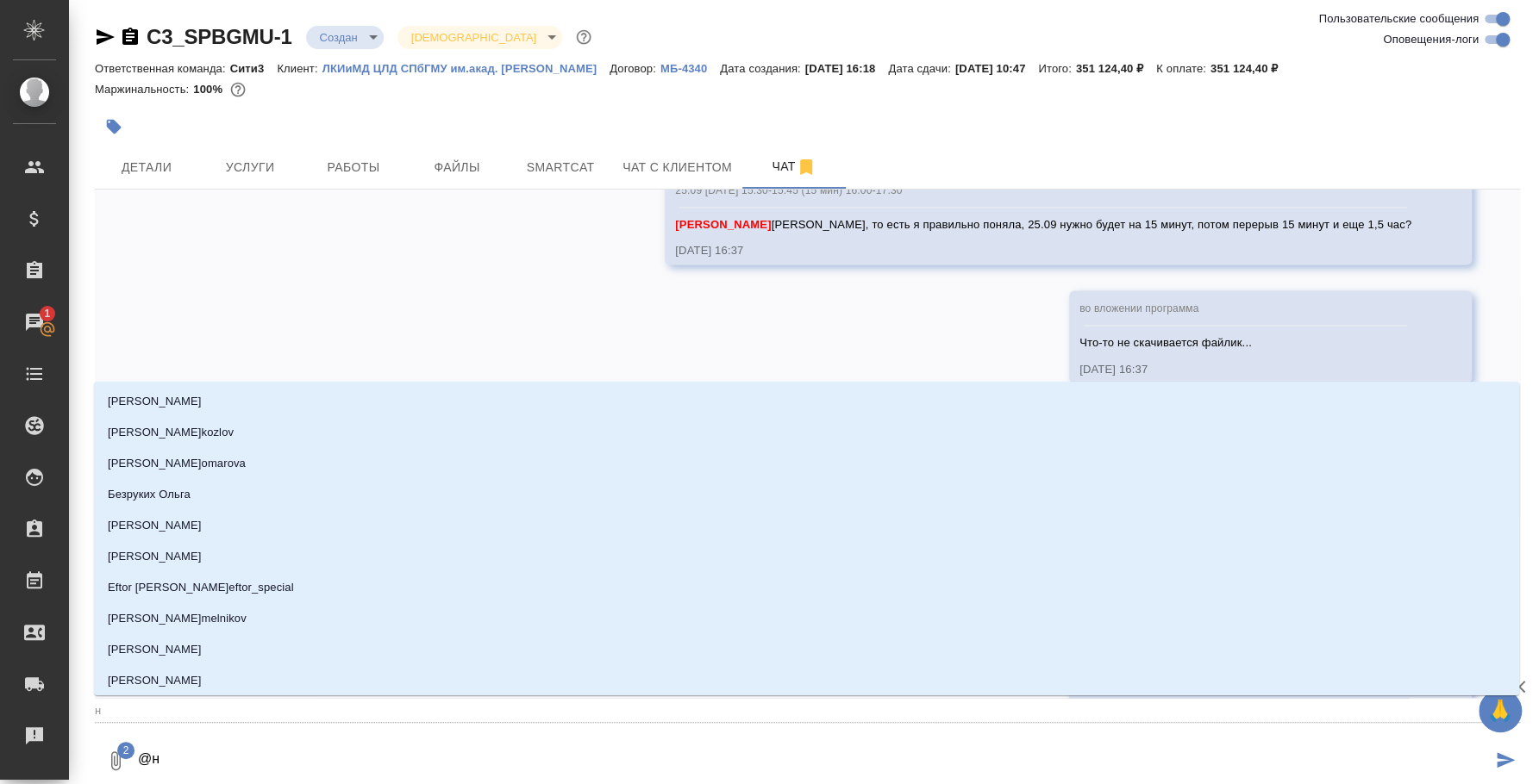
type input "ни"
type textarea "@ник"
type input "ник"
type textarea "@ники"
type input "ники"
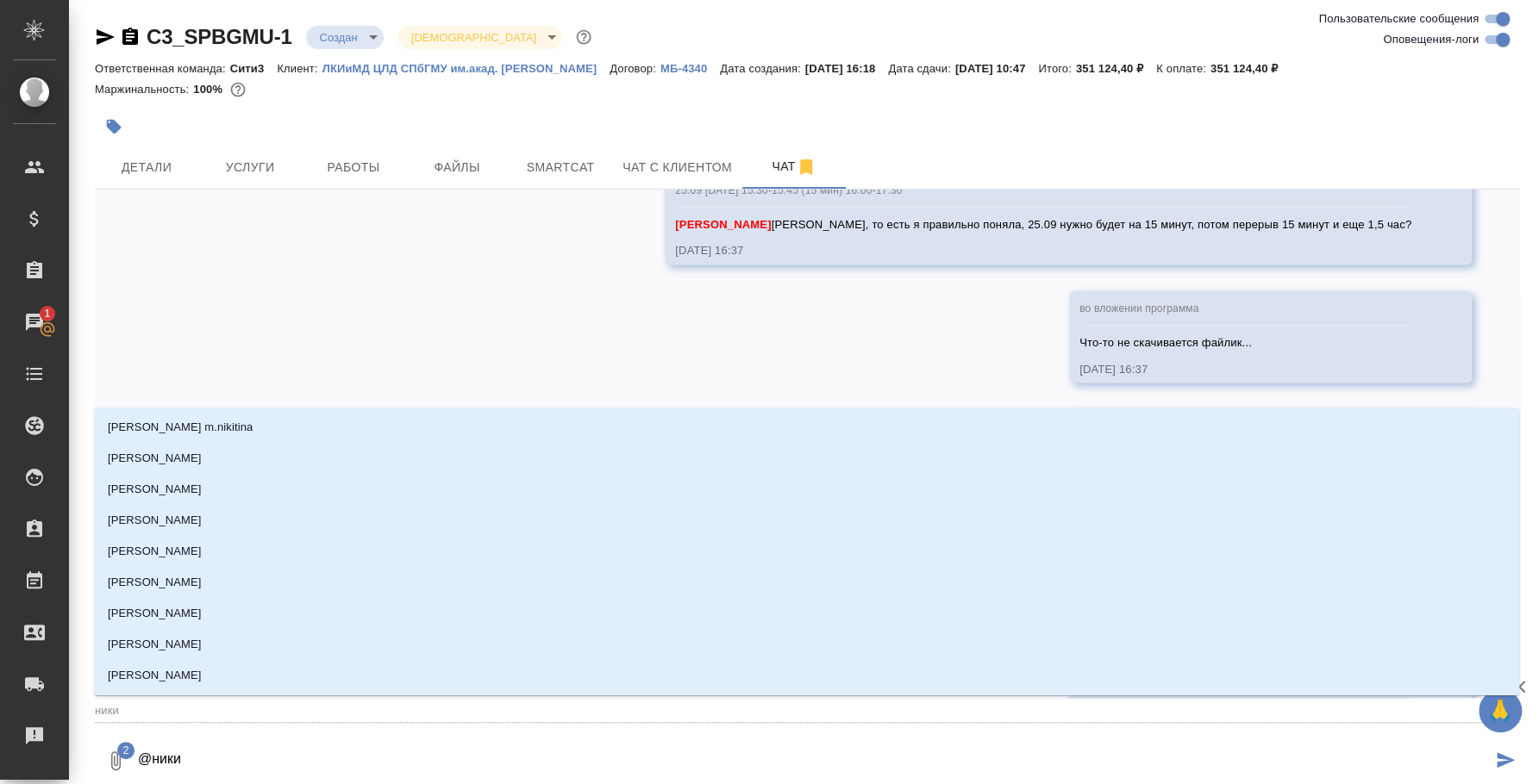
type textarea "@никит"
type input "никит"
type textarea "@никити"
type input "никити"
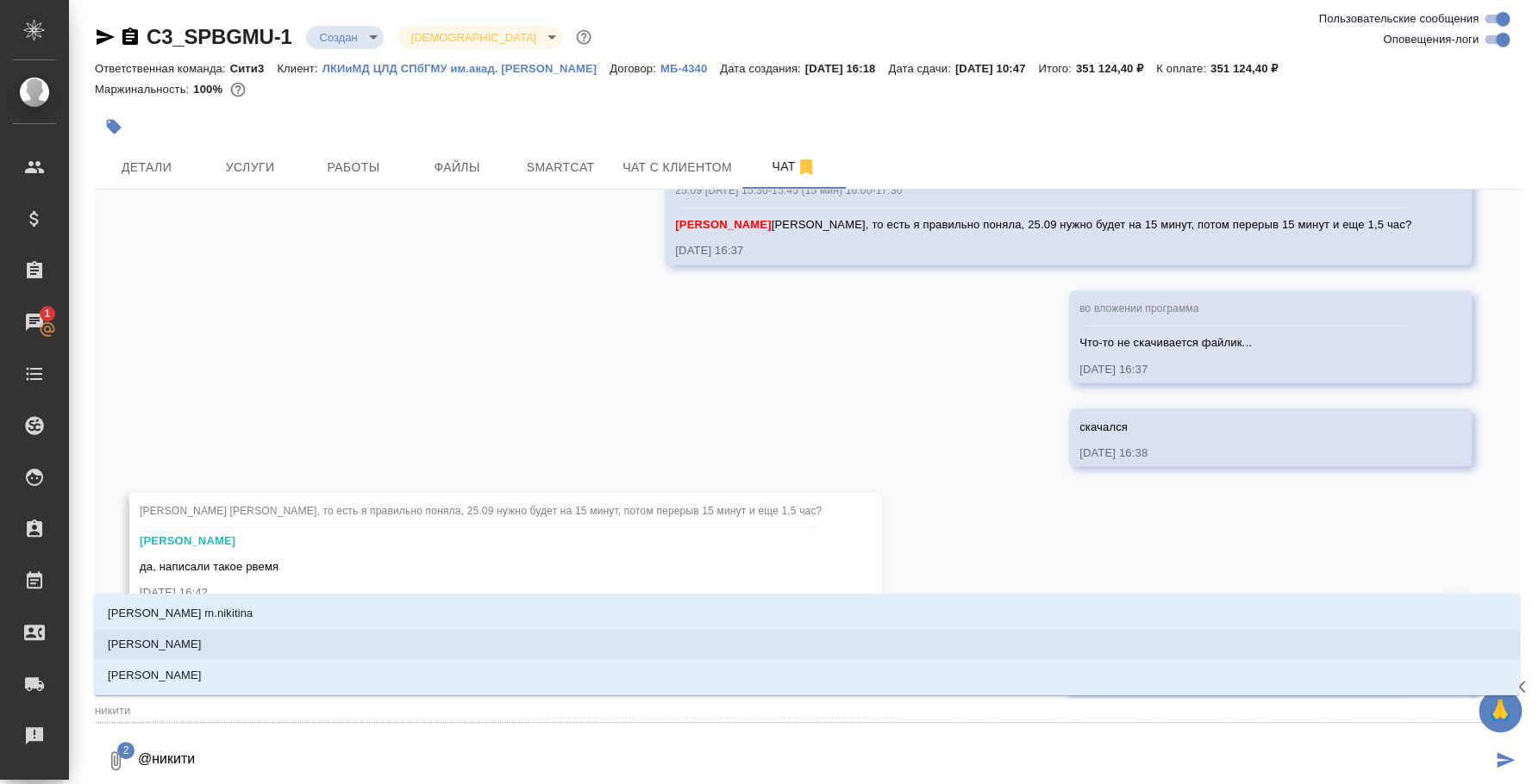
click at [400, 653] on li "Никитина Татьяна" at bounding box center [806, 645] width 1425 height 31
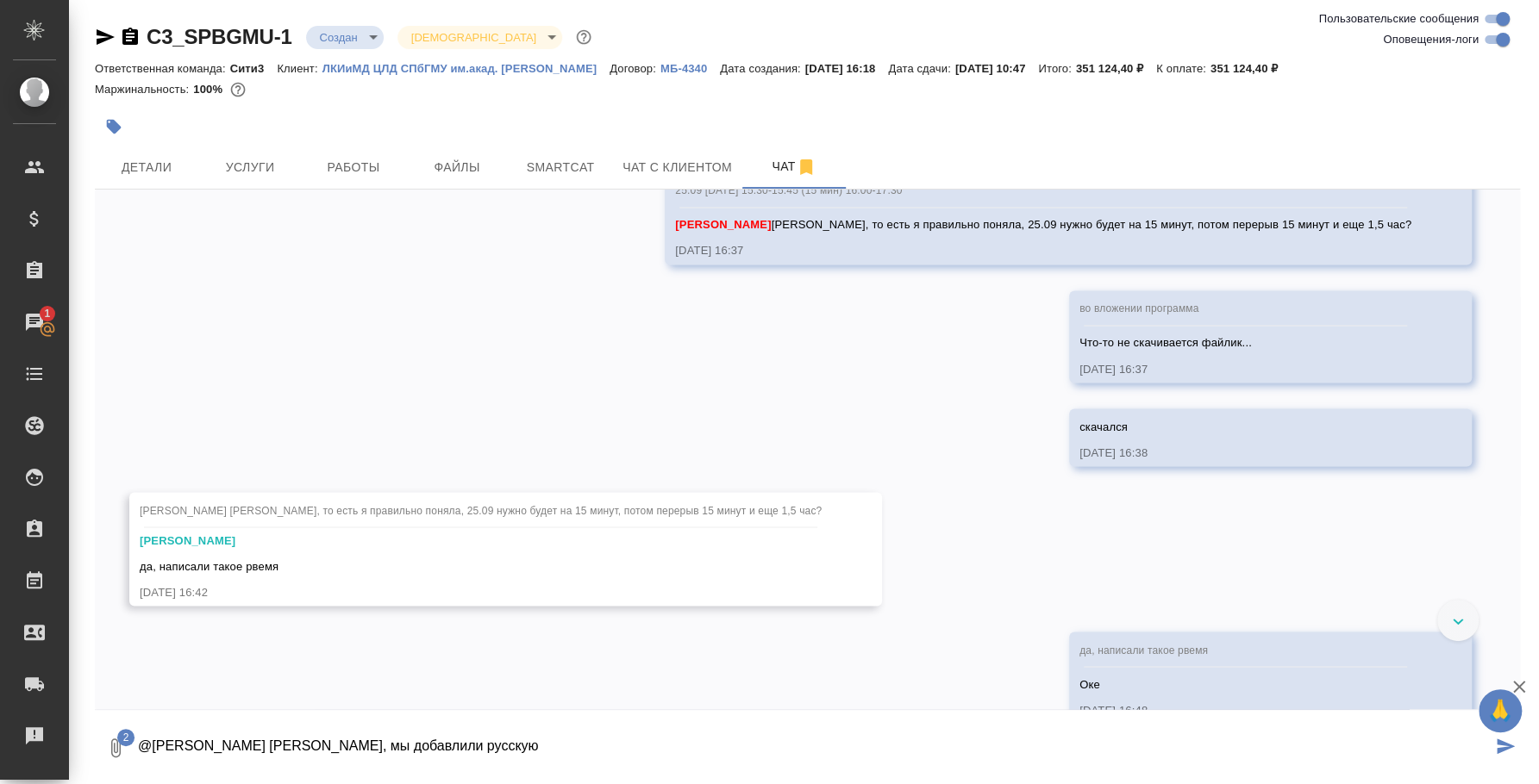
click at [343, 757] on textarea "@Никитина Татьяна Таня, мы добавлили русскую" at bounding box center [814, 748] width 1355 height 58
click at [347, 735] on textarea "@Никитина Татьяна Таня, мы добавлили русскую" at bounding box center [814, 748] width 1355 height 58
click at [350, 744] on textarea "@Никитина Татьяна Таня, мы добавлили русскую" at bounding box center [814, 748] width 1355 height 58
drag, startPoint x: 350, startPoint y: 744, endPoint x: 403, endPoint y: 746, distance: 53.0
click at [403, 746] on textarea "@Никитина Татьяна Таня, мы добавлили русскую" at bounding box center [814, 748] width 1355 height 58
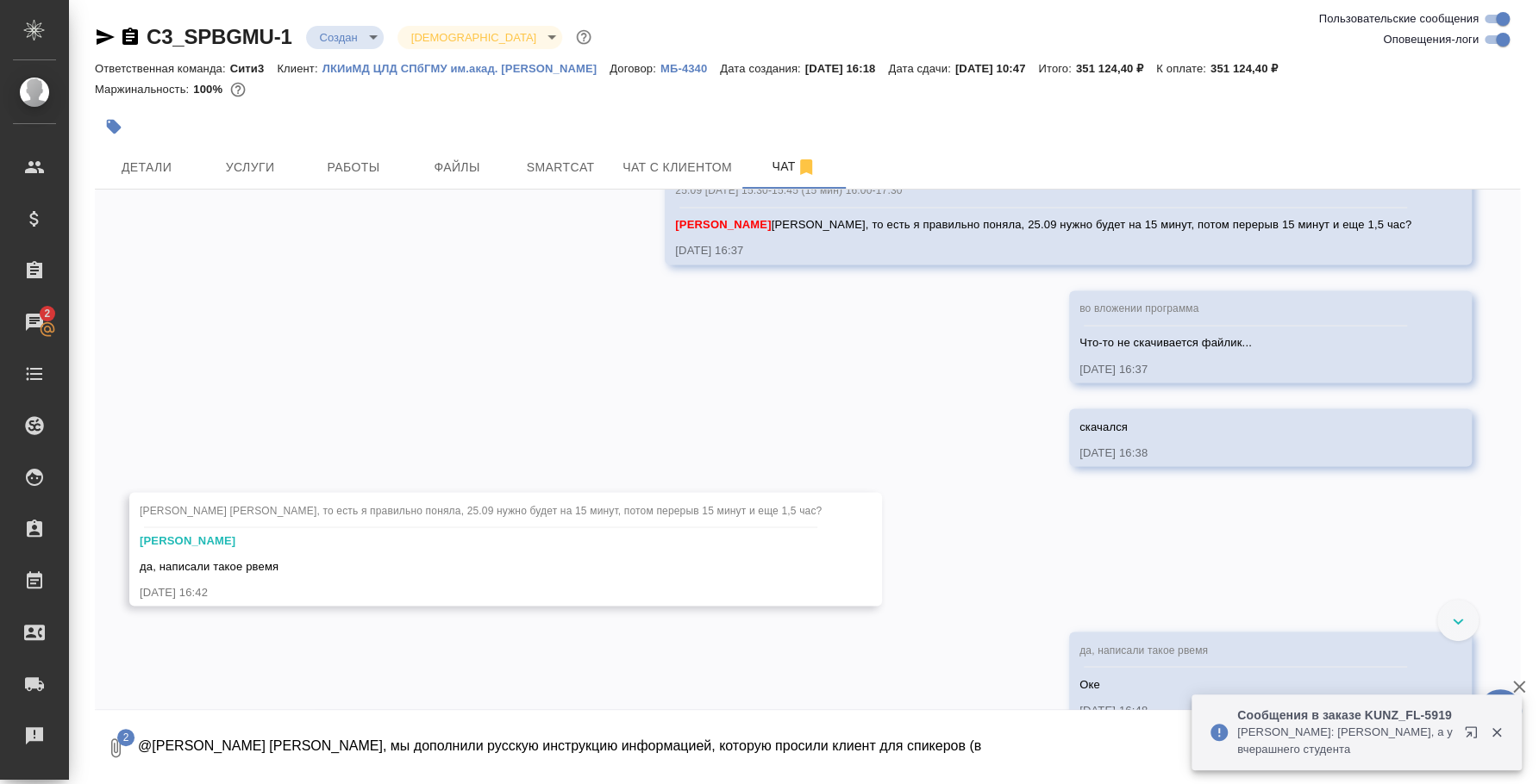
click at [1498, 729] on icon "button" at bounding box center [1496, 733] width 10 height 10
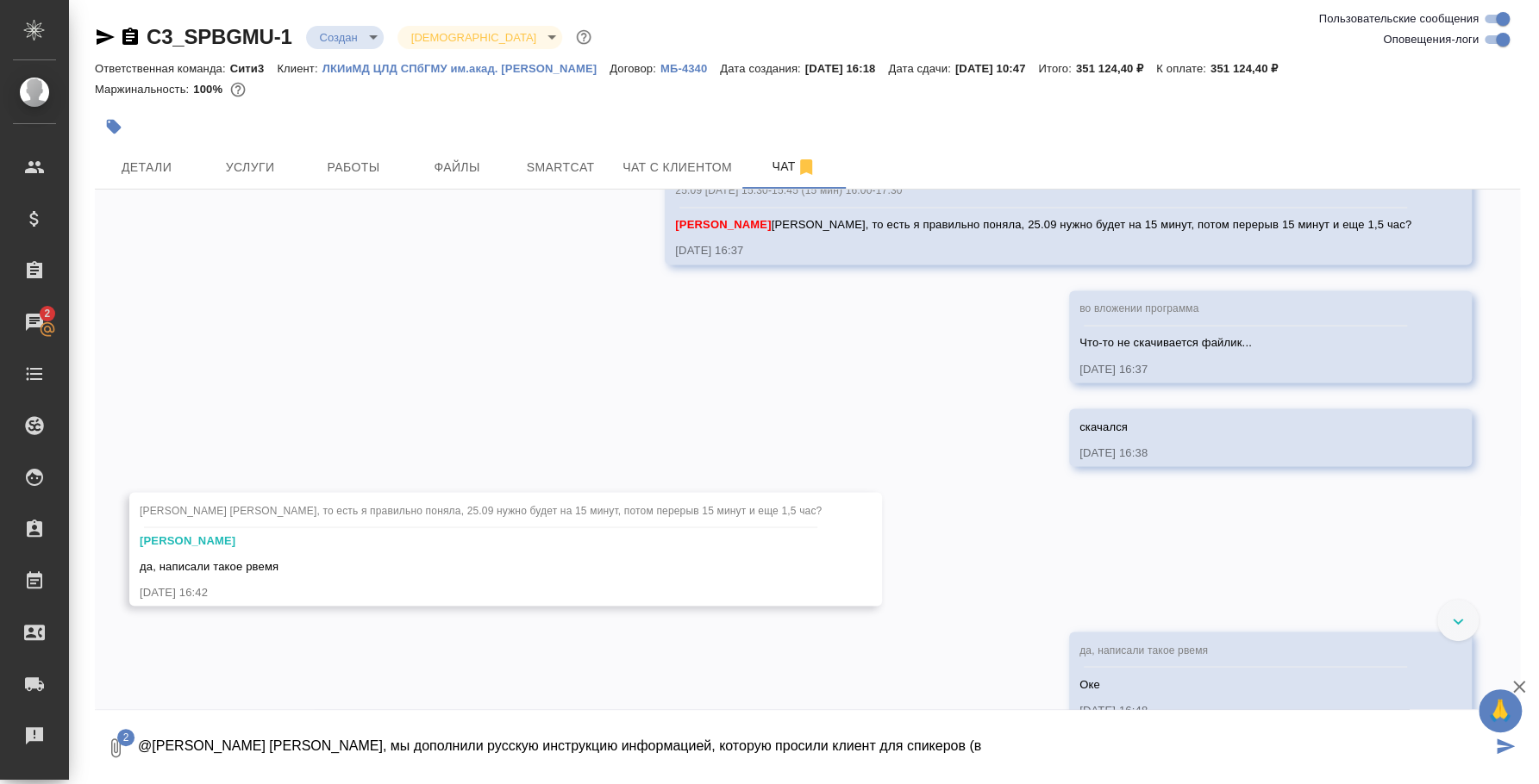
click at [981, 740] on textarea "@Никитина Татьяна Таня, мы дополнили русскую инструкцию информацией, которую пр…" at bounding box center [814, 748] width 1355 height 58
click at [713, 746] on textarea "@Никитина Татьяна Таня, мы дополнили русскую инструкцию информацией, которую пр…" at bounding box center [814, 748] width 1355 height 58
click at [913, 742] on textarea "@Никитина Татьяна Таня, мы дополнили русскую инструкцию информацией, которую пр…" at bounding box center [814, 748] width 1355 height 58
click at [745, 741] on textarea "@Никитина Татьяна Таня, мы дополнили русскую инструкцию информацией, которую пр…" at bounding box center [814, 748] width 1355 height 58
click at [955, 745] on textarea "@Никитина Татьяна Таня, мы дополнили русскую инструкцию информацией, которую пр…" at bounding box center [814, 748] width 1355 height 58
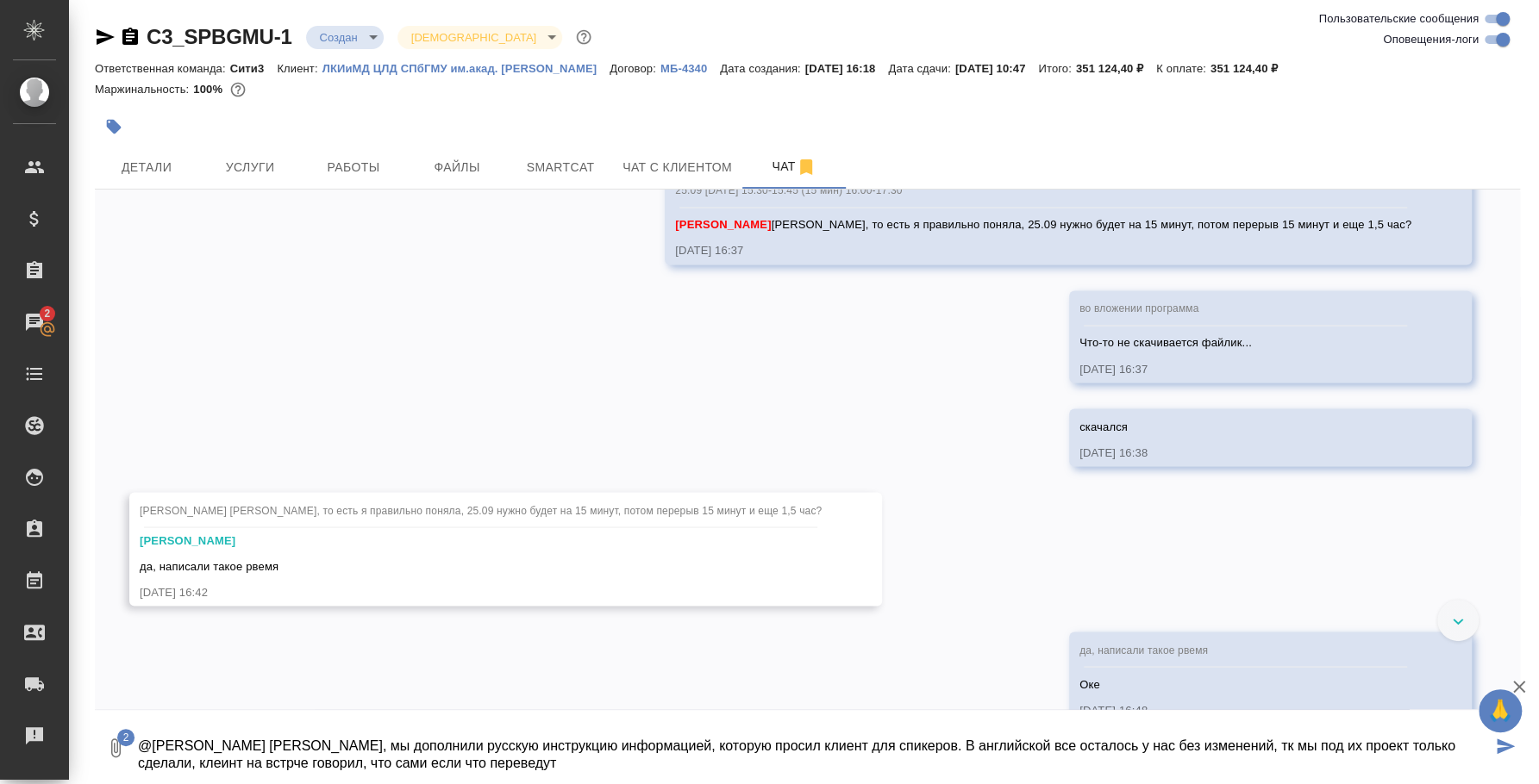
click at [175, 762] on textarea "@Никитина Татьяна Таня, мы дополнили русскую инструкцию информацией, которую пр…" at bounding box center [814, 748] width 1355 height 58
click at [177, 762] on textarea "@Никитина Татьяна Таня, мы дополнили русскую инструкцию информацией, которую пр…" at bounding box center [814, 748] width 1355 height 58
click at [527, 770] on textarea "@Никитина Татьяна Таня, мы дополнили русскую инструкцию информацией, которую пр…" at bounding box center [814, 748] width 1355 height 58
type textarea "@Никитина Татьяна Таня, мы дополнили русскую инструкцию информацией, которую пр…"
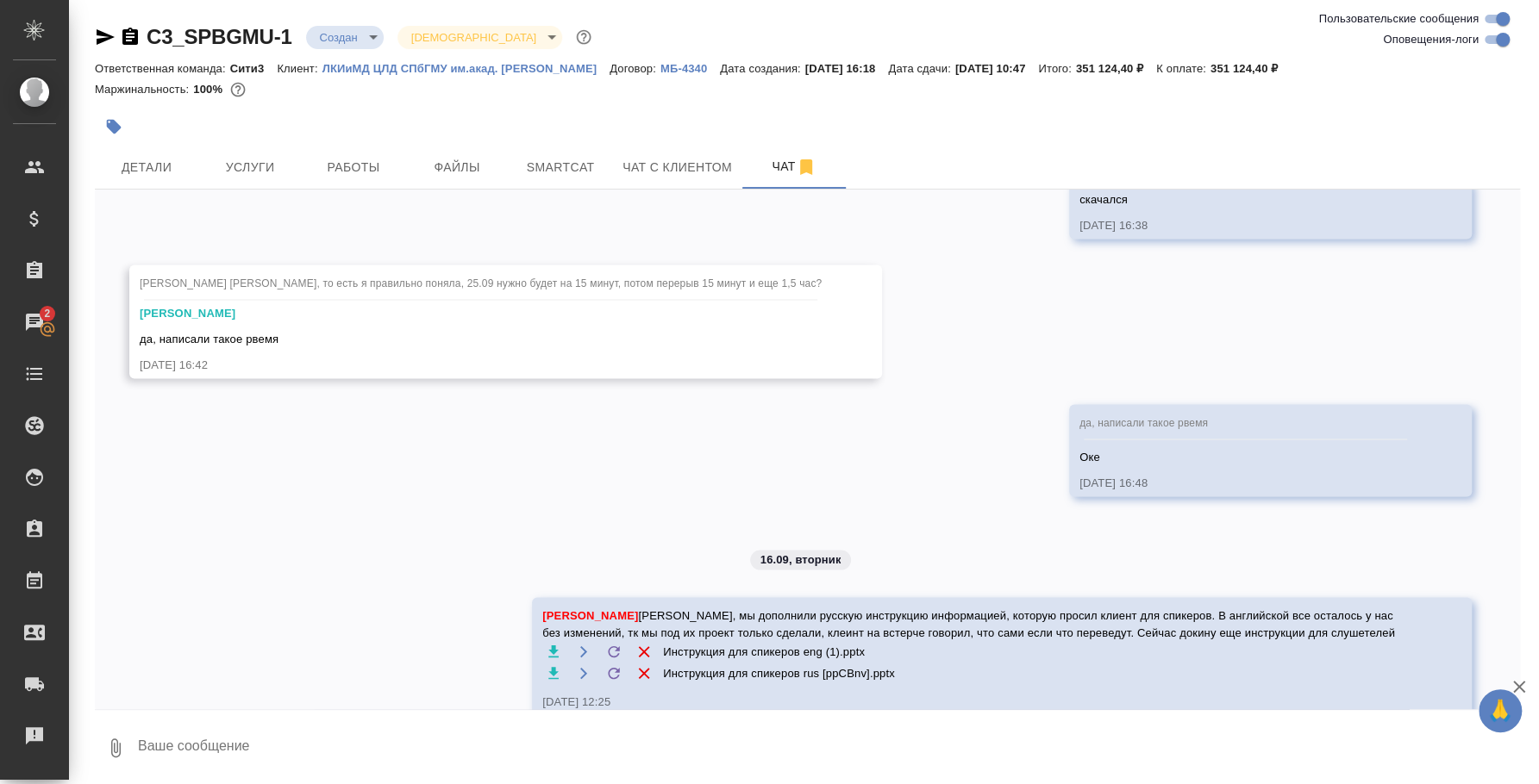
scroll to position [6609, 0]
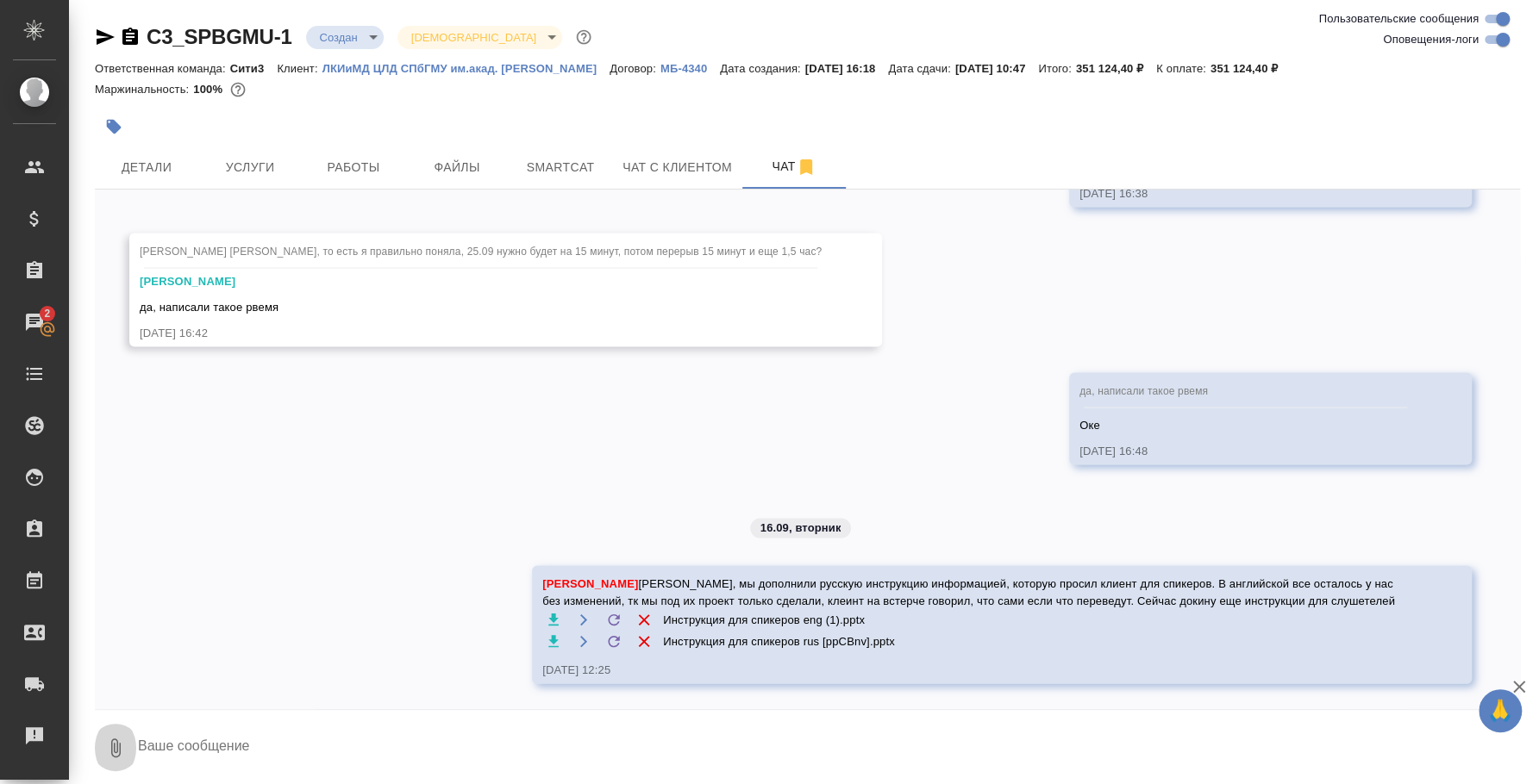
click at [120, 747] on icon "button" at bounding box center [116, 748] width 10 height 19
click at [143, 652] on span "С локального диска" at bounding box center [109, 657] width 117 height 22
click at [0, 0] on input "С локального диска" at bounding box center [0, 0] width 0 height 0
click at [560, 732] on textarea at bounding box center [814, 748] width 1355 height 58
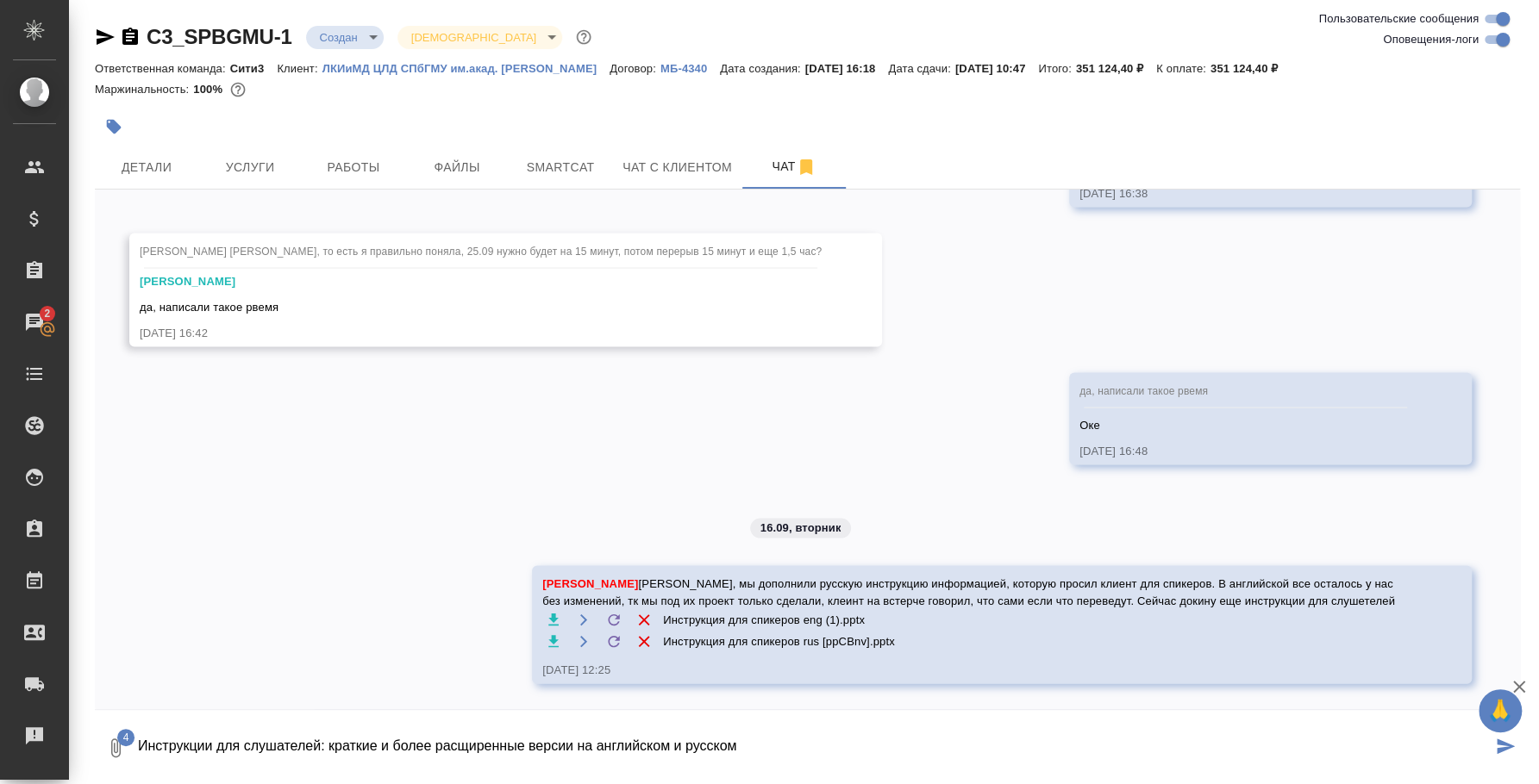
click at [460, 746] on textarea "Инструкции для слушателей: краткие и более расщиренные версии на английском и р…" at bounding box center [814, 748] width 1355 height 58
click at [750, 744] on textarea "Инструкции для слушателей: краткие и более расширенные версии на английском и р…" at bounding box center [814, 748] width 1355 height 58
type textarea "Инструкции для слушателей: краткие и более расширенные версии на английском и р…"
click at [34, 310] on div "Чаты" at bounding box center [12, 321] width 43 height 26
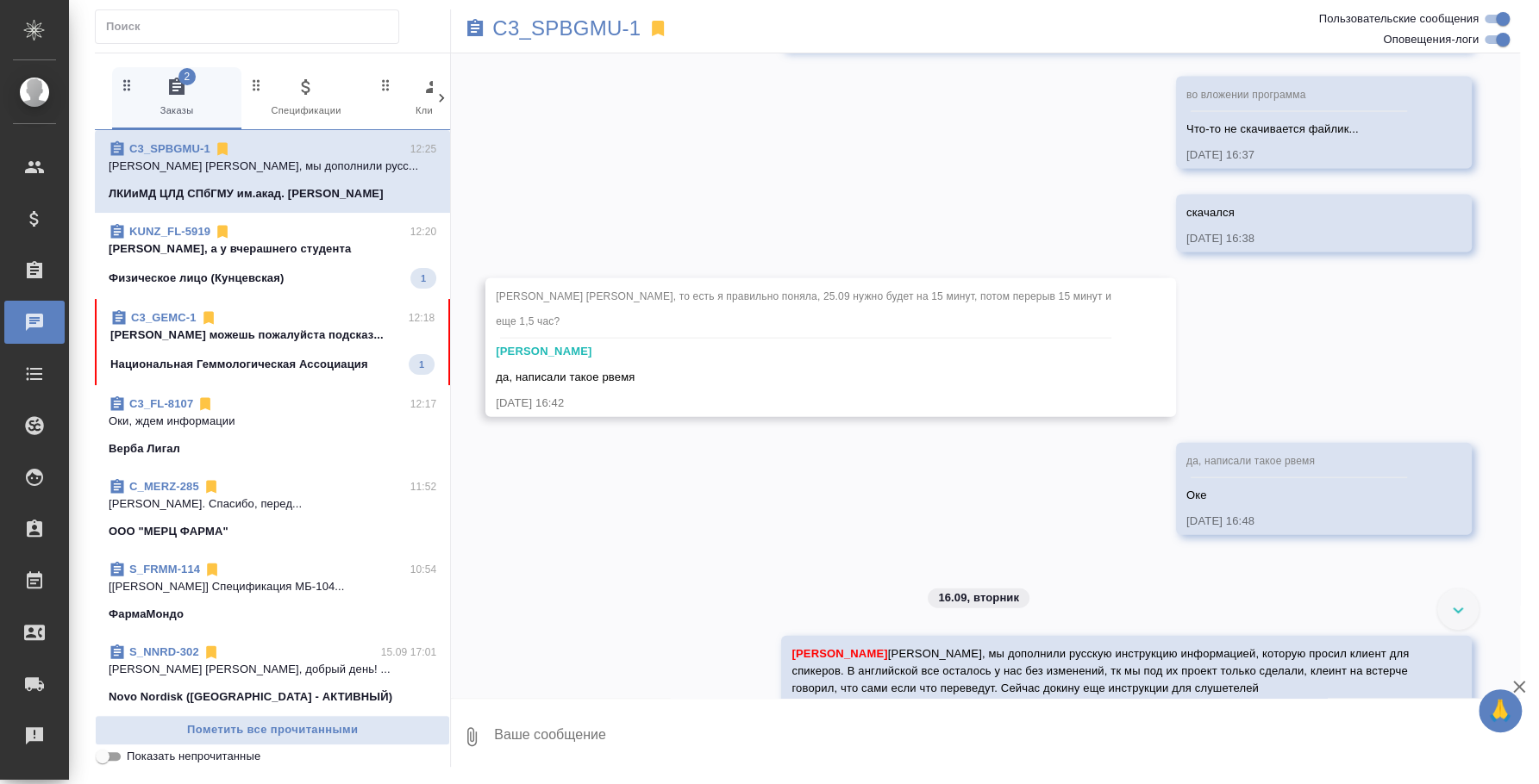
scroll to position [6863, 0]
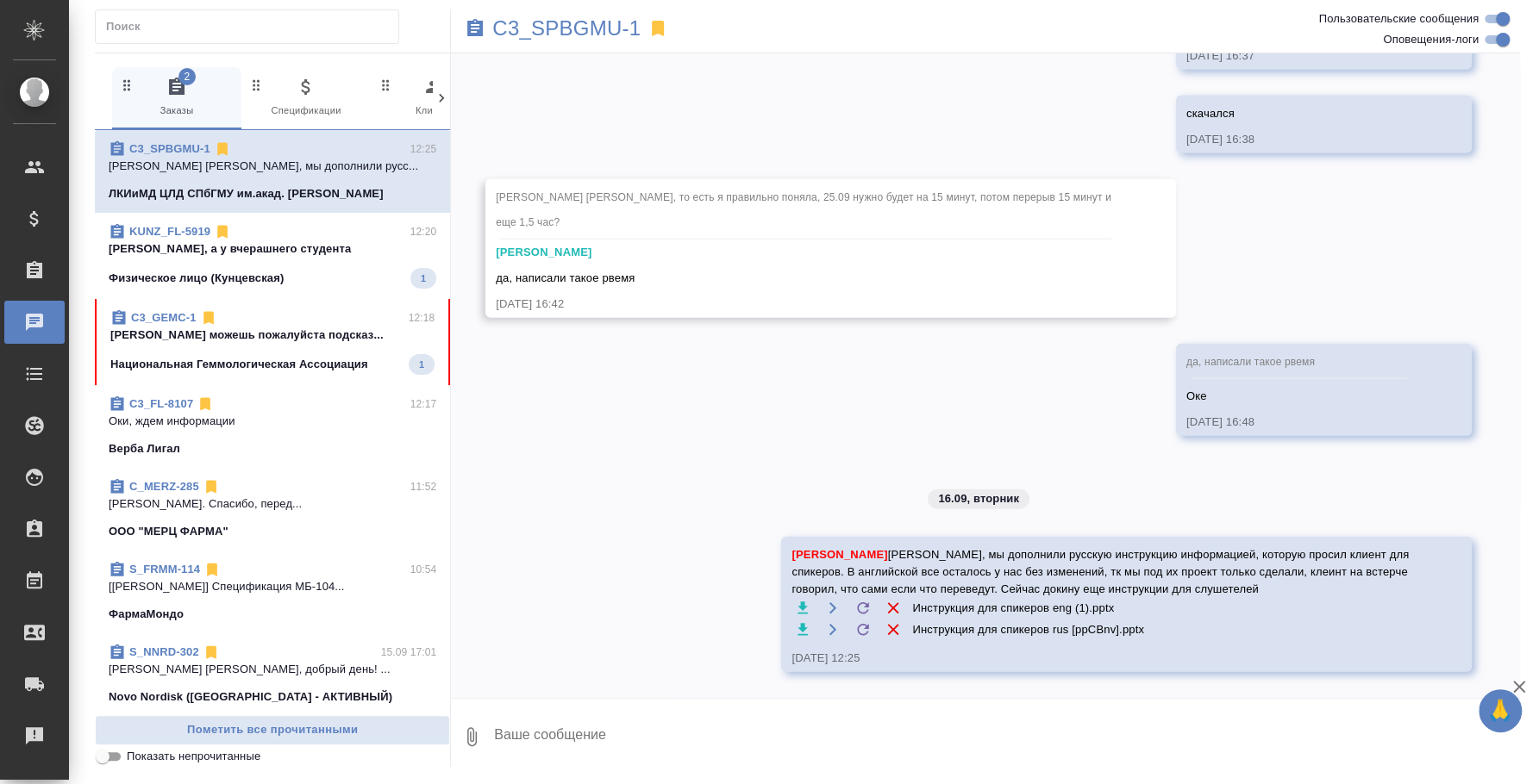
click at [310, 263] on span "KUNZ_FL-5919 12:20 Ира, а у вчерашнего студента Физическое лицо (Кунцевская) 1" at bounding box center [272, 256] width 327 height 66
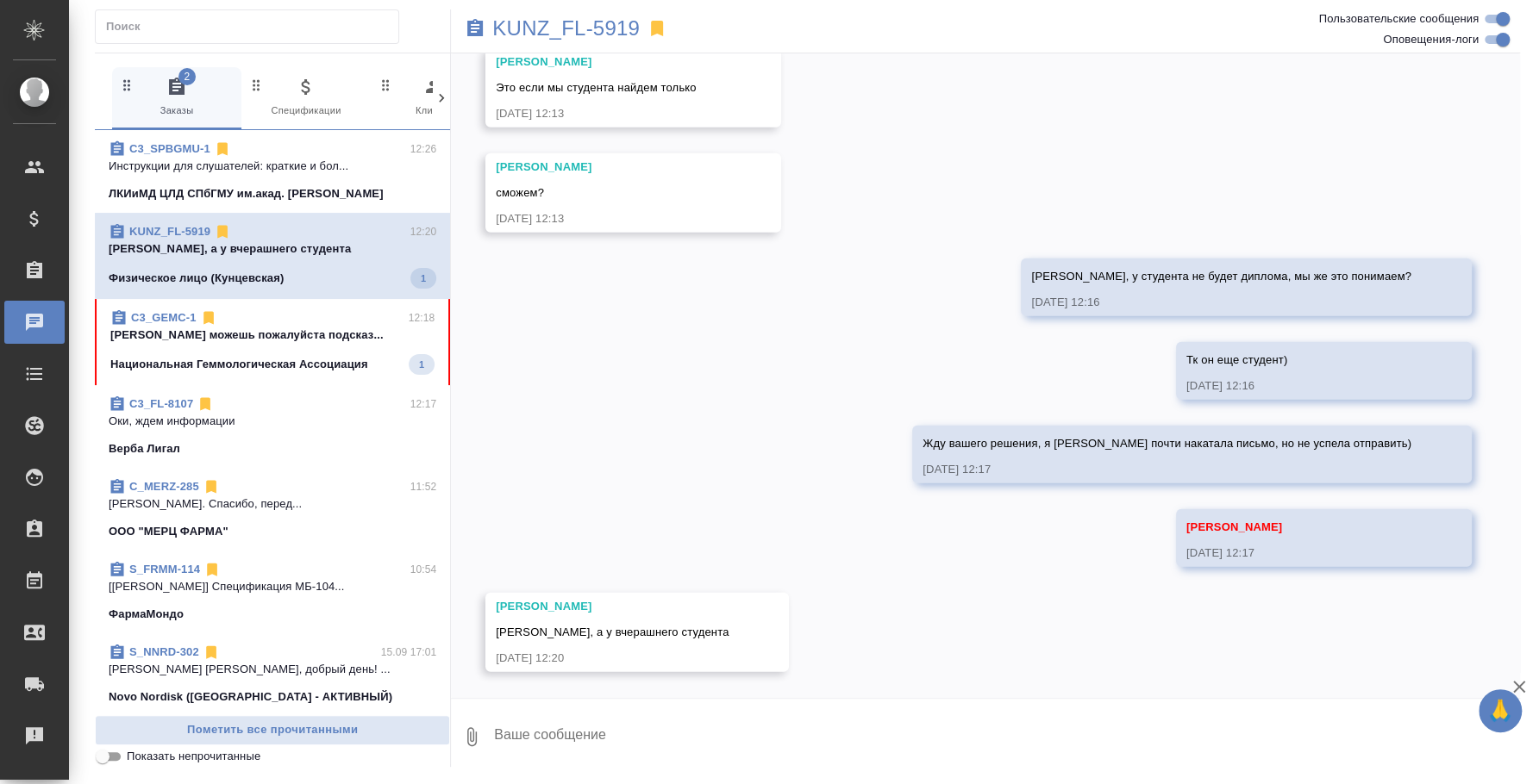
scroll to position [2718, 0]
click at [630, 733] on textarea at bounding box center [1006, 736] width 1028 height 58
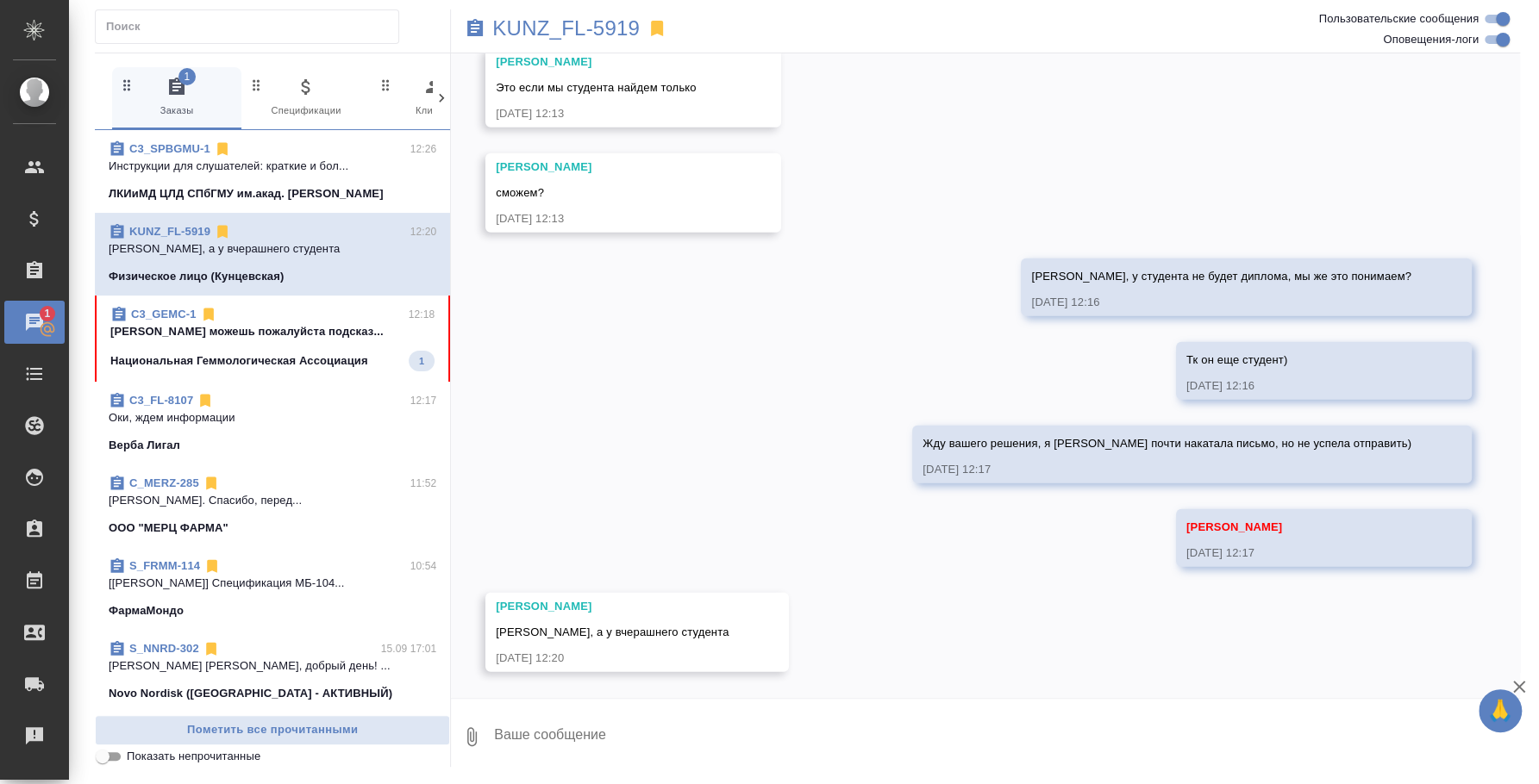
click at [630, 733] on textarea at bounding box center [1006, 736] width 1028 height 58
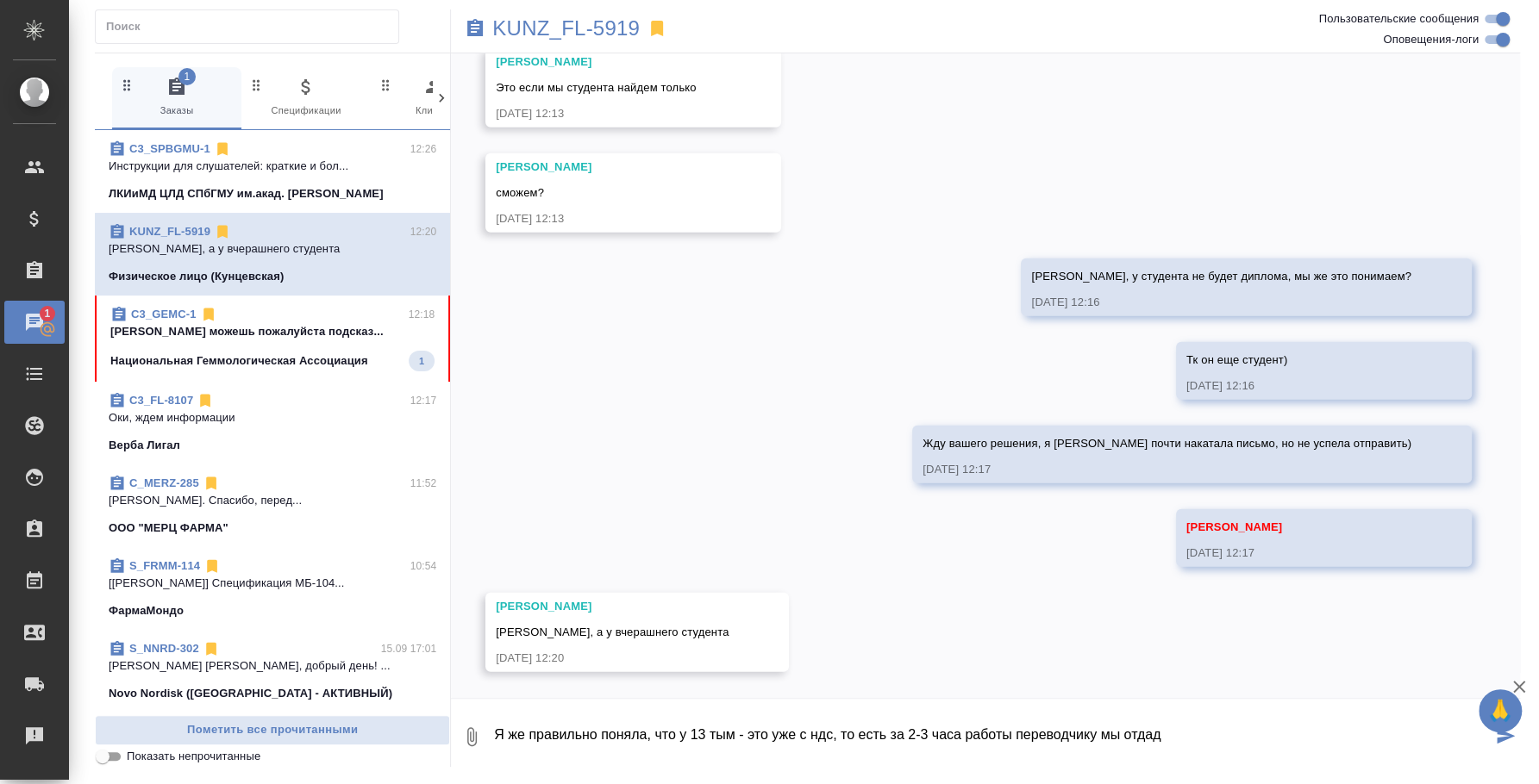
drag, startPoint x: 1018, startPoint y: 726, endPoint x: 1279, endPoint y: 737, distance: 261.2
click at [1279, 737] on textarea "Я же правильно поняла, что у 13 тым - это уже с ндс, то есть за 2-3 часа работы…" at bounding box center [991, 736] width 999 height 58
drag, startPoint x: 1194, startPoint y: 739, endPoint x: 1015, endPoint y: 738, distance: 179.0
click at [1015, 738] on textarea "Я же правильно поняла, что у 13 тым - это уже с ндс, то есть за 2-3 часа работы…" at bounding box center [991, 736] width 999 height 58
click at [907, 732] on textarea "Я же правильно поняла, что у 13 тым - это уже с ндс, то есть за 2-3 часа работы…" at bounding box center [991, 736] width 999 height 58
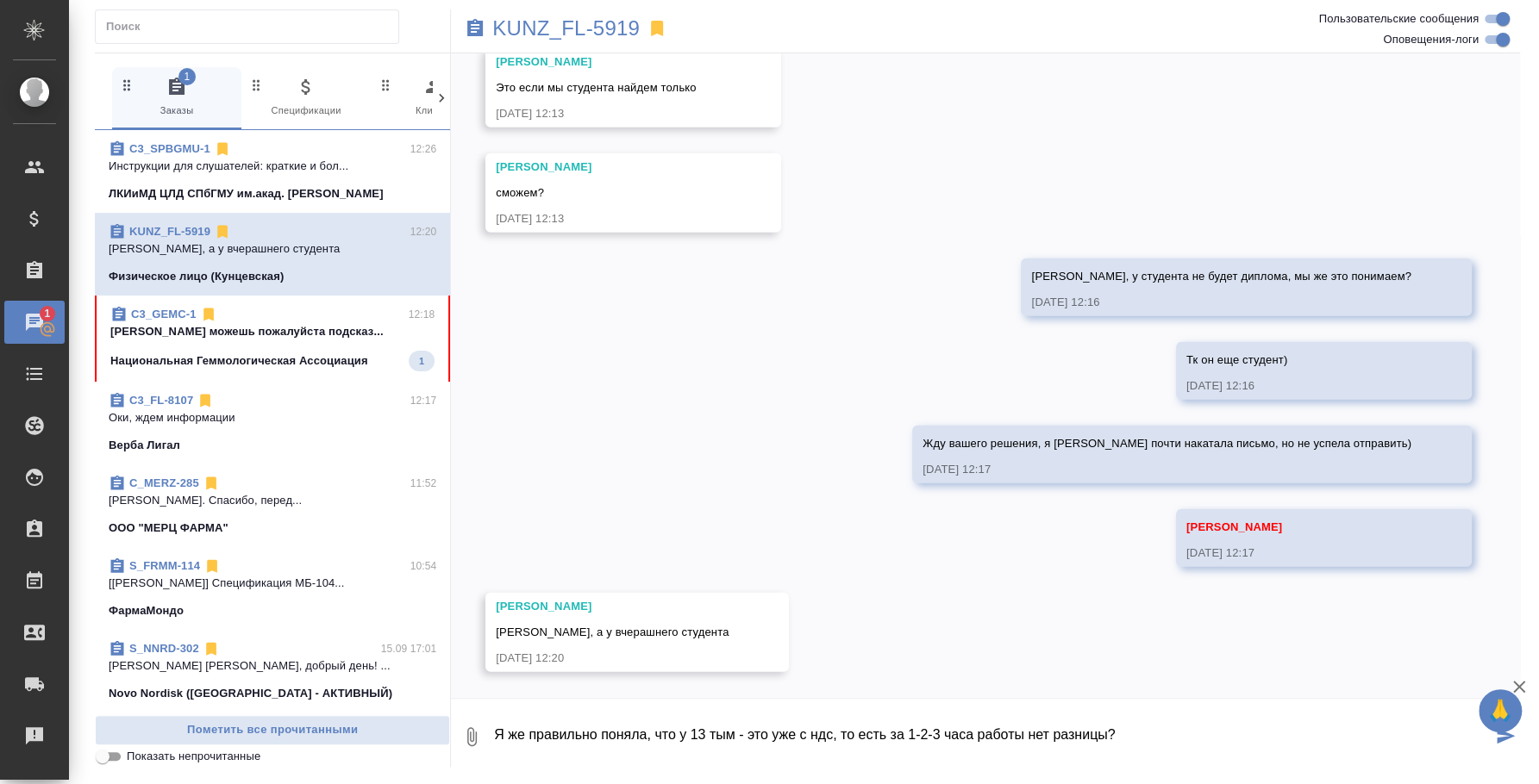
click at [735, 730] on textarea "Я же правильно поняла, что у 13 тым - это уже с ндс, то есть за 1-2-3 часа рабо…" at bounding box center [991, 736] width 999 height 58
click at [1124, 734] on textarea "Я же правильно поняла, что у 13 тыс - это уже с ндс, то есть за 1-2-3 часа рабо…" at bounding box center [991, 736] width 999 height 58
type textarea "Я же правильно поняла, что у 13 тыс - это уже с ндс, то есть за 1-2-3 часа рабо…"
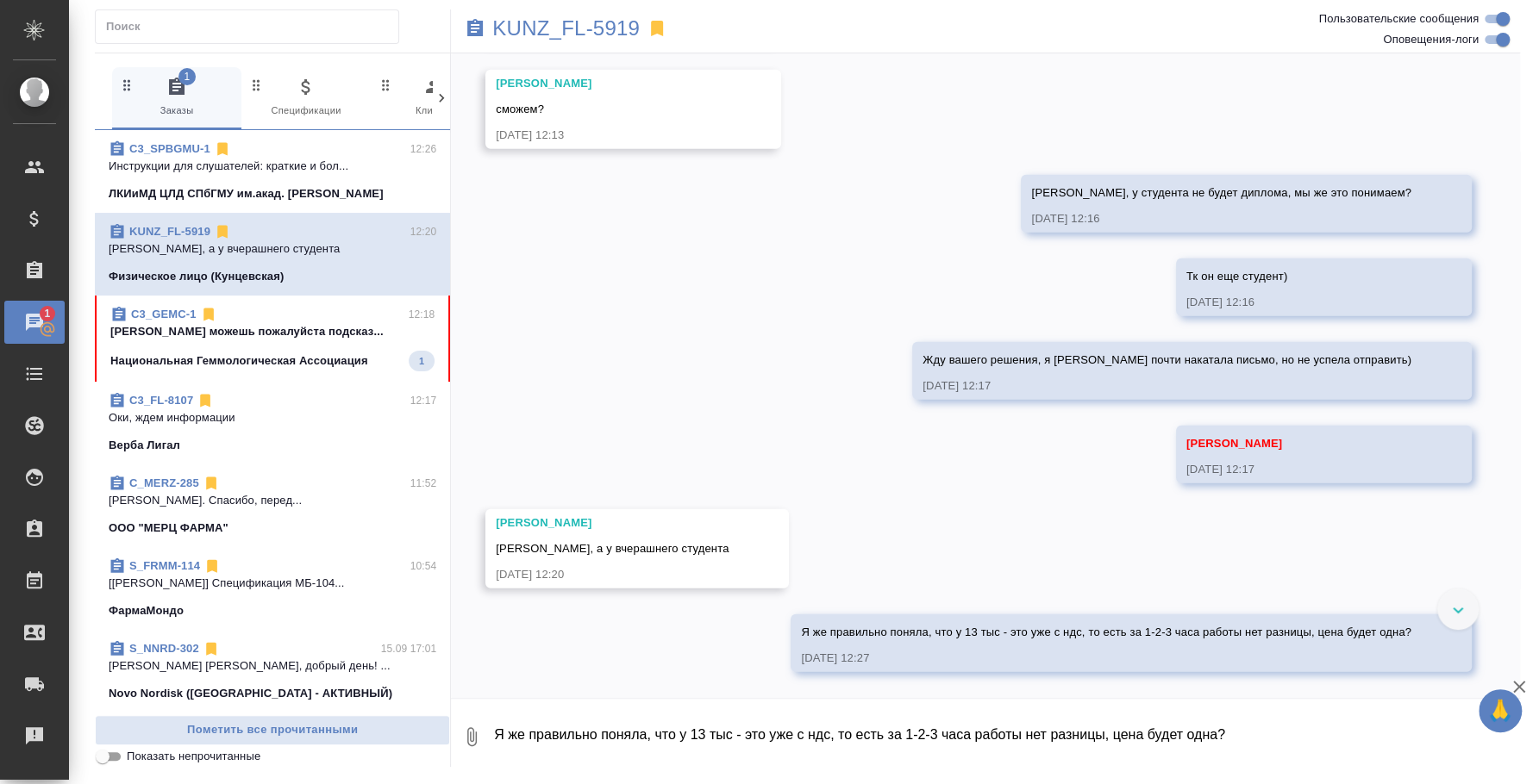
scroll to position [2818, 0]
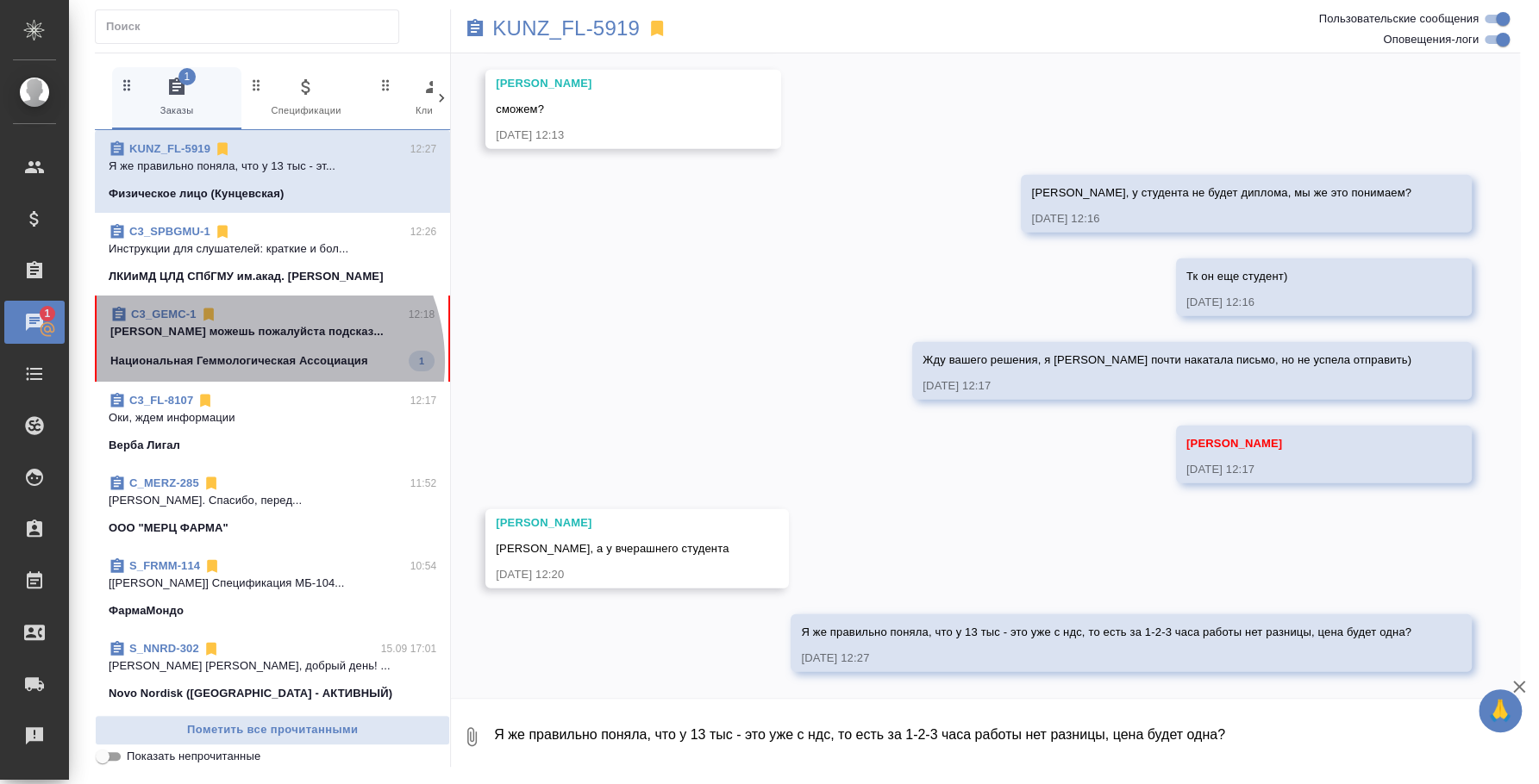
click at [254, 361] on p "Национальная Геммологическая Ассоциация" at bounding box center [239, 361] width 258 height 17
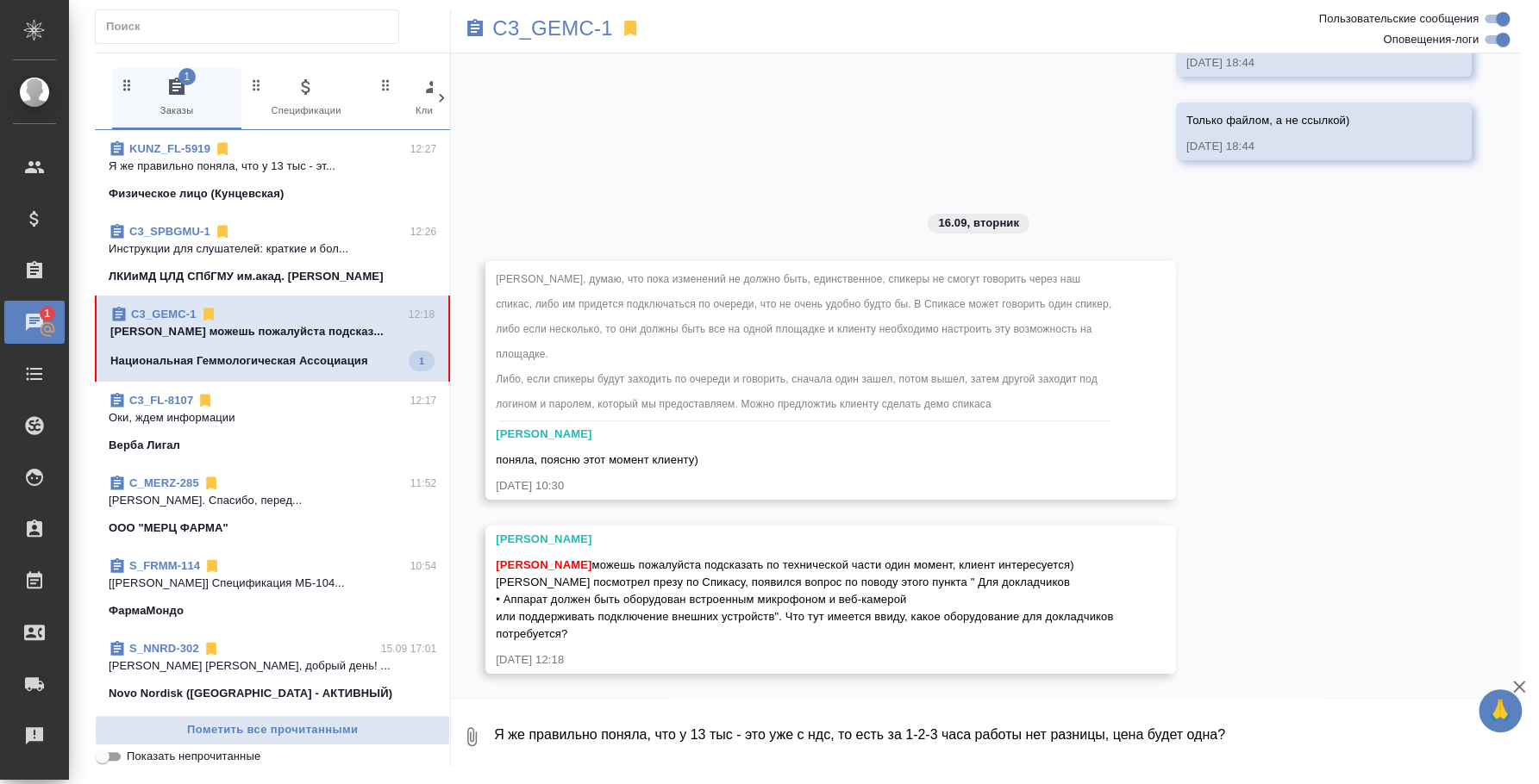
scroll to position [3944, 0]
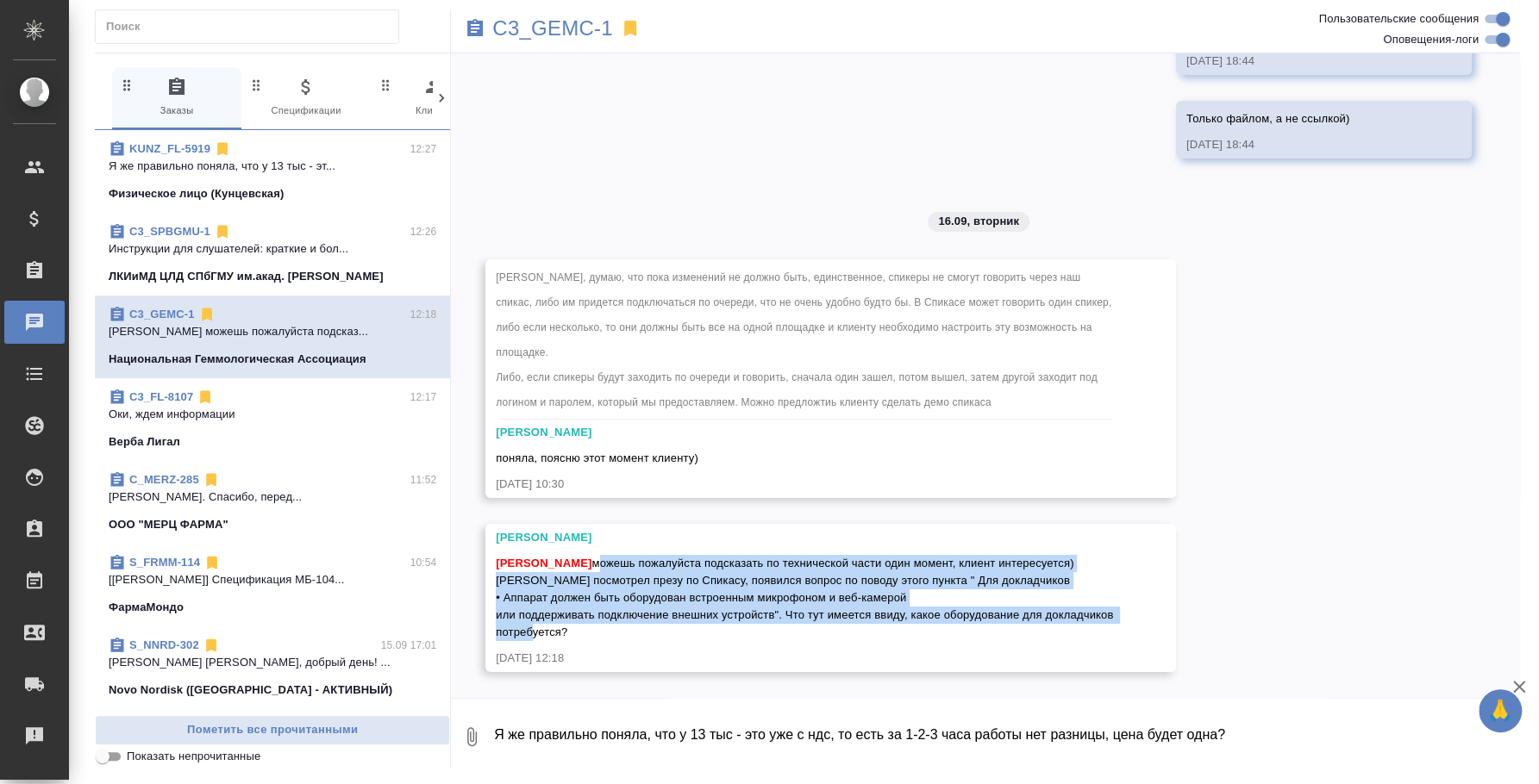
drag, startPoint x: 594, startPoint y: 559, endPoint x: 678, endPoint y: 629, distance: 109.3
click at [678, 629] on div "Федотова Ирина можешь пожалуйста подсказать по технической части один момент, к…" at bounding box center [806, 595] width 620 height 91
copy span "можешь пожалуйста подсказать по технической части один момент, клиент интересуе…"
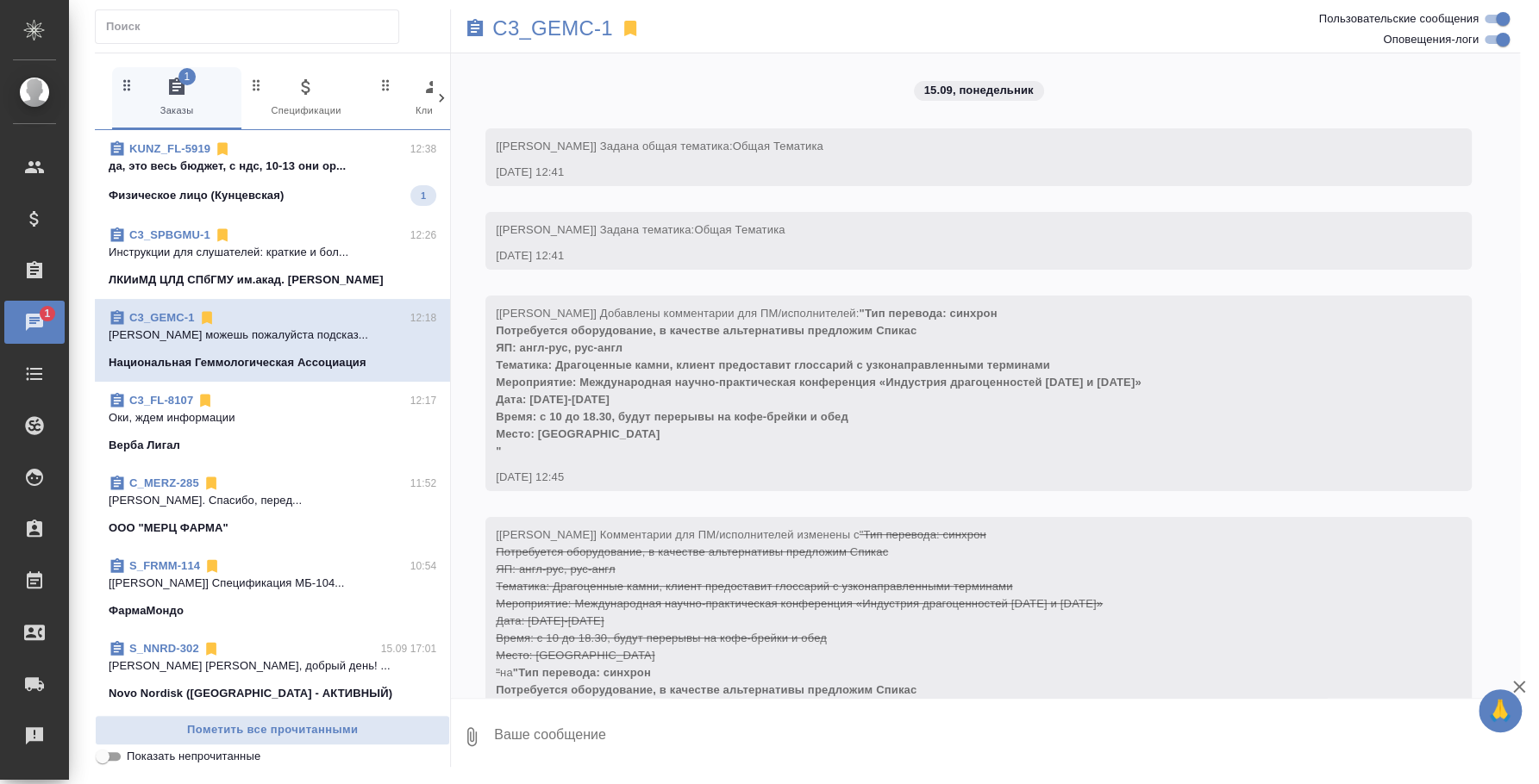
scroll to position [3944, 0]
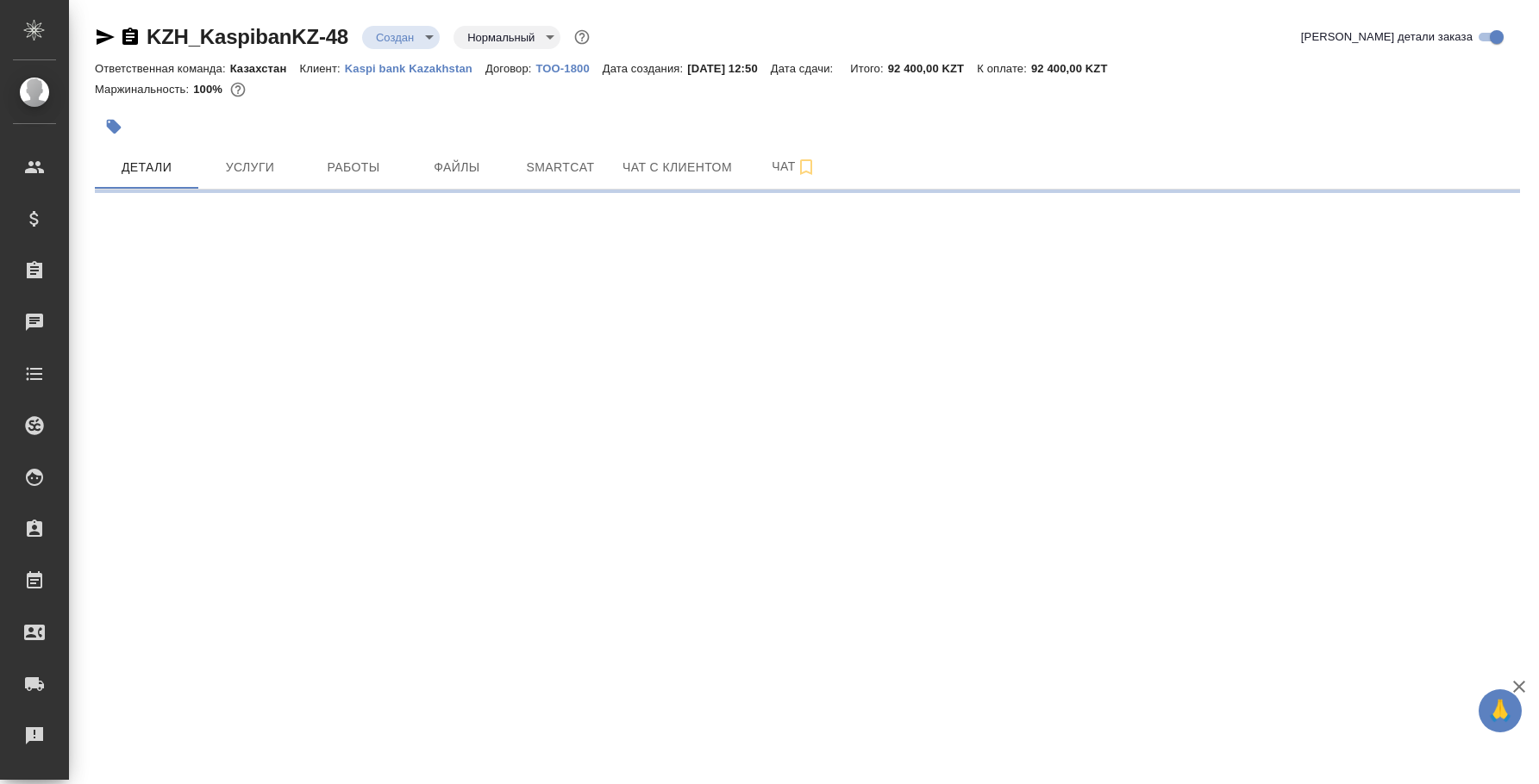
select select "RU"
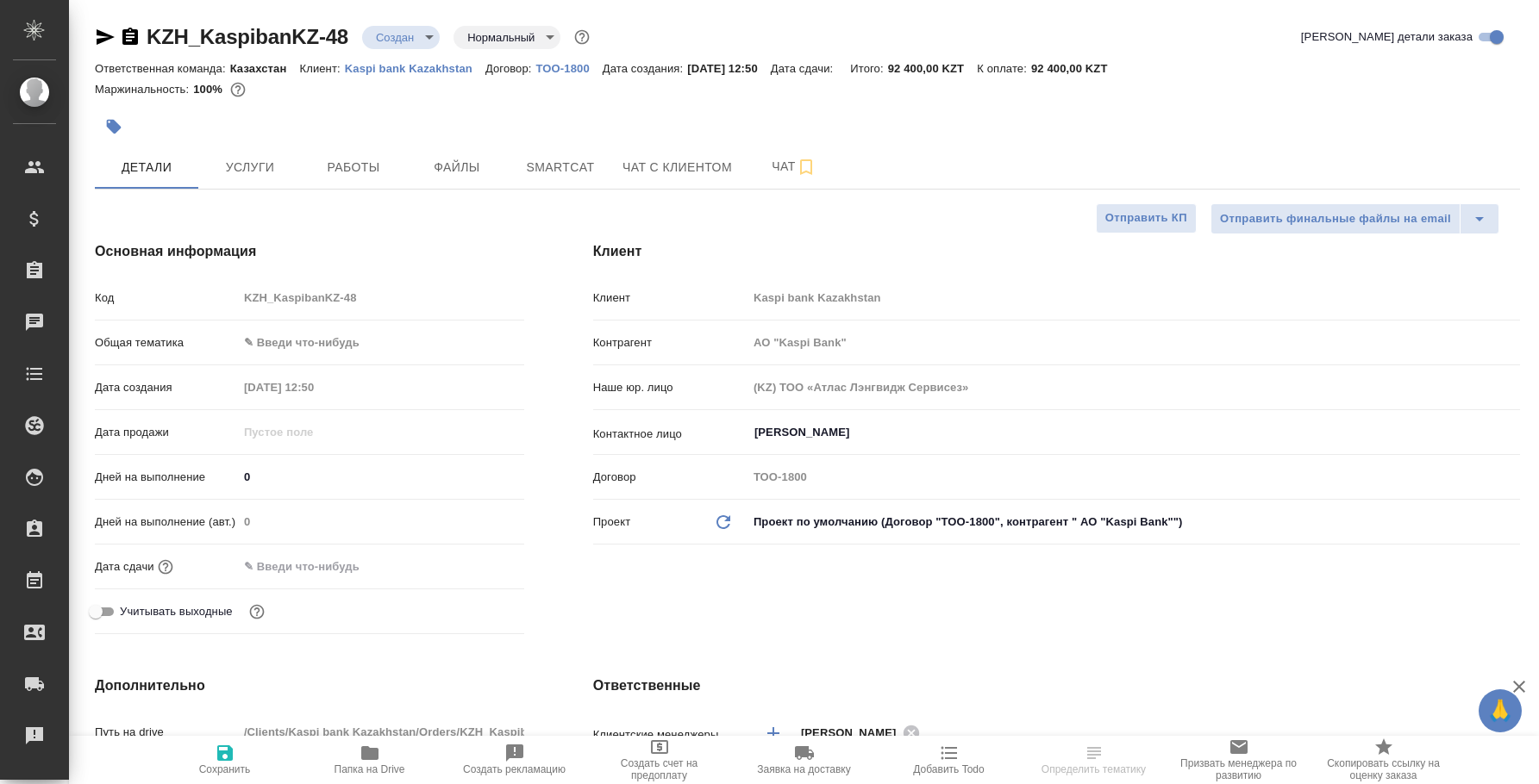
type textarea "x"
type input "АО "Kaspi Bank""
type textarea "x"
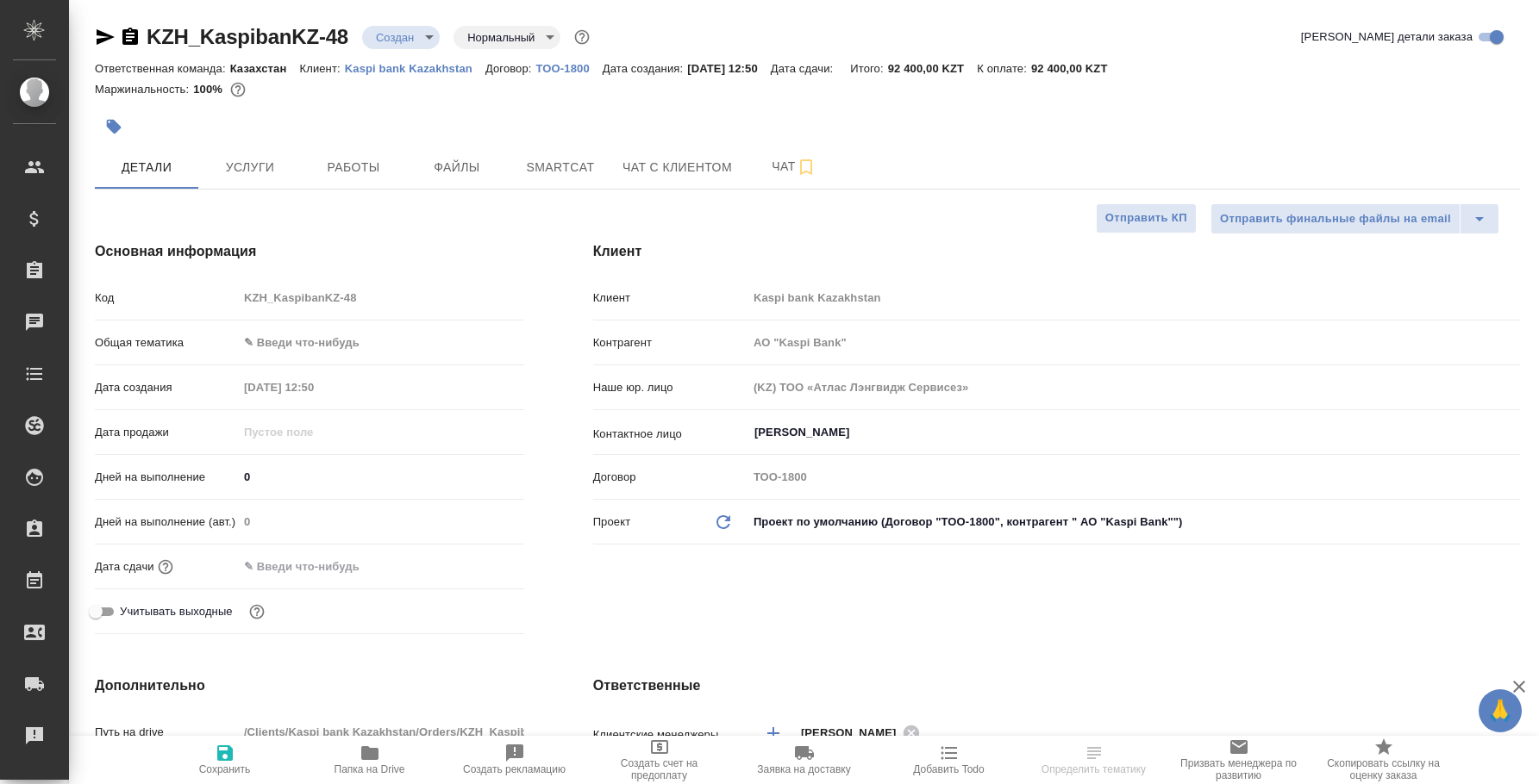
type textarea "x"
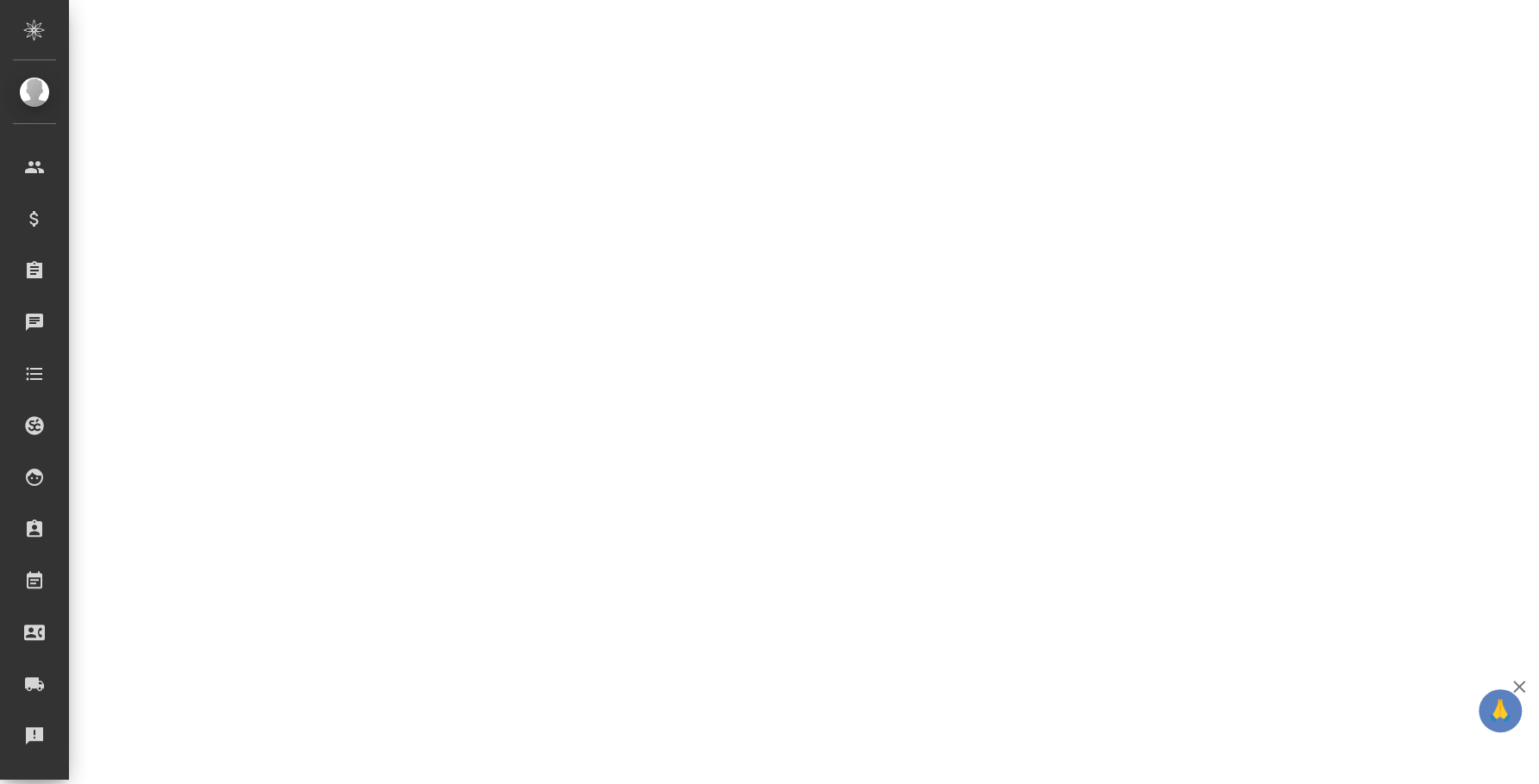
select select "RU"
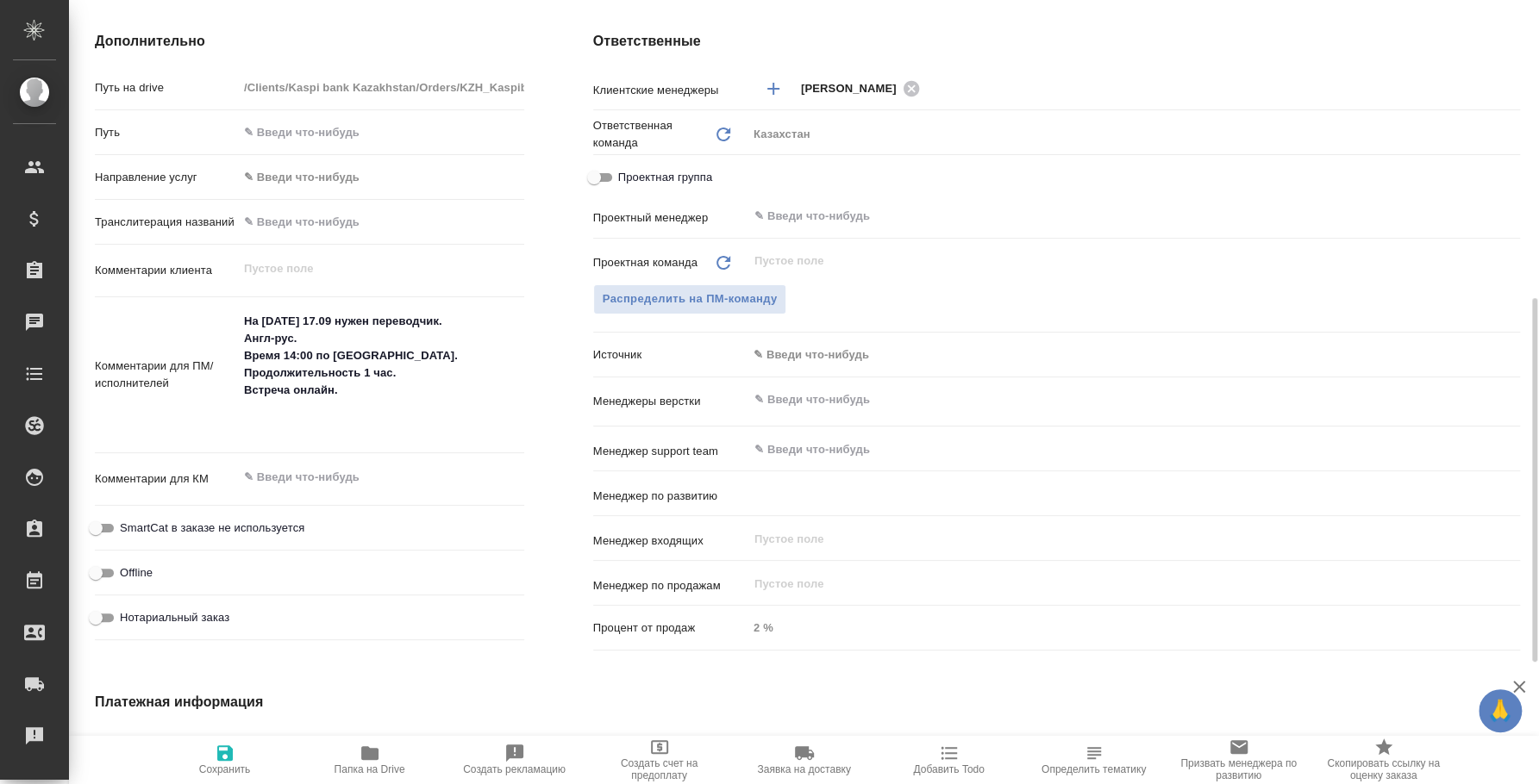
type textarea "x"
type input "Журавлев Денис"
type input "АО "Kaspi Bank""
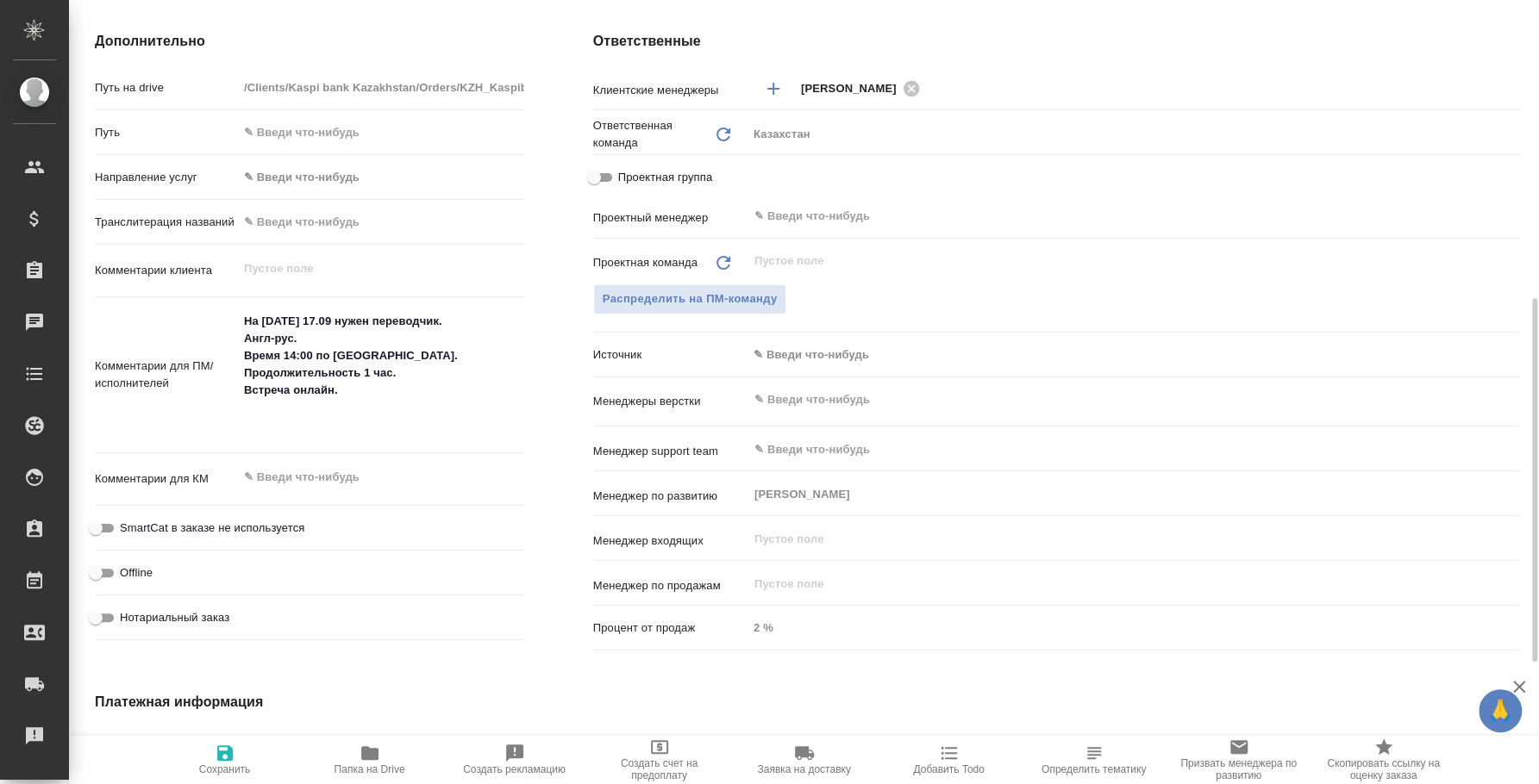
type textarea "x"
type input "АО "Kaspi Bank""
type textarea "x"
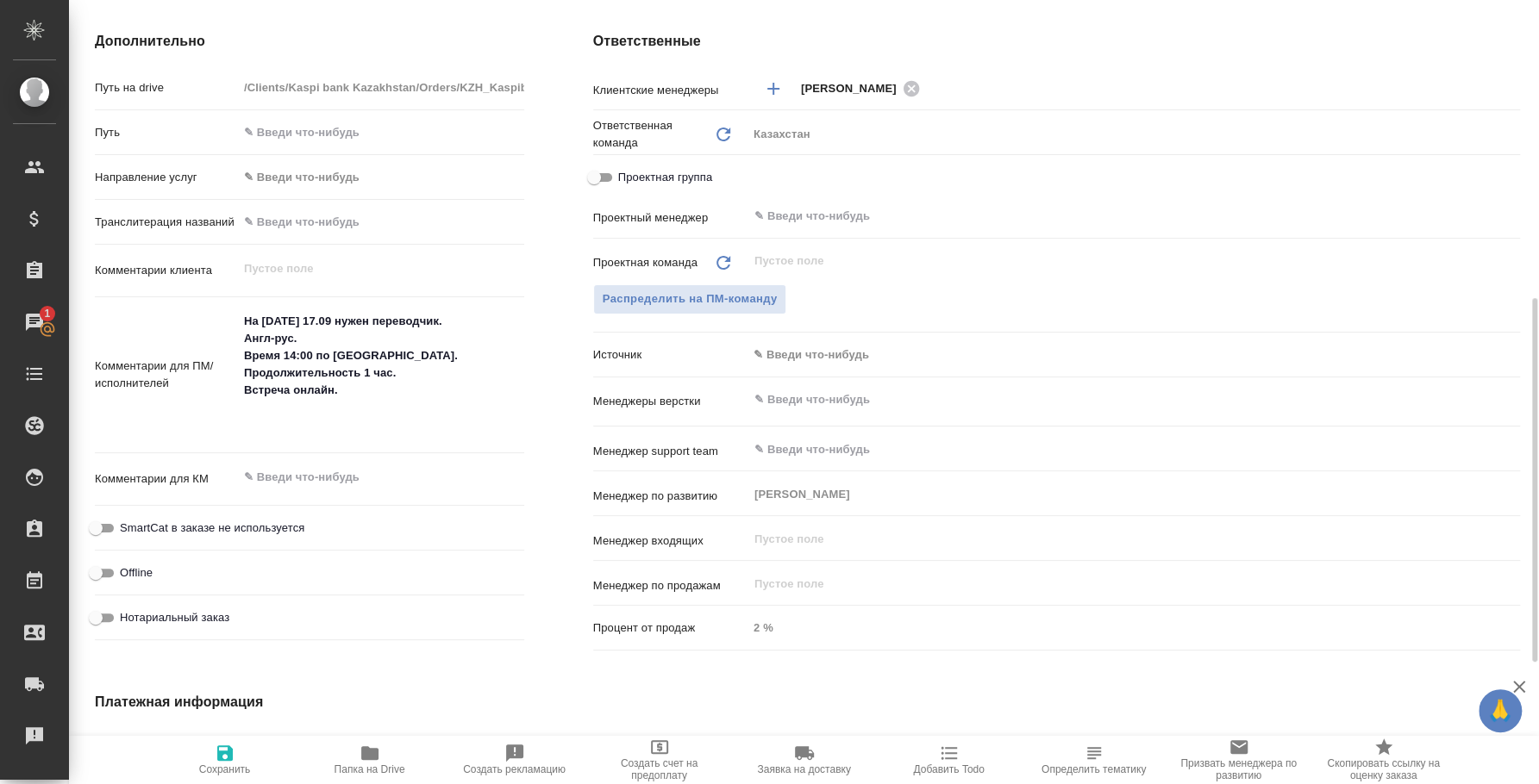
type textarea "x"
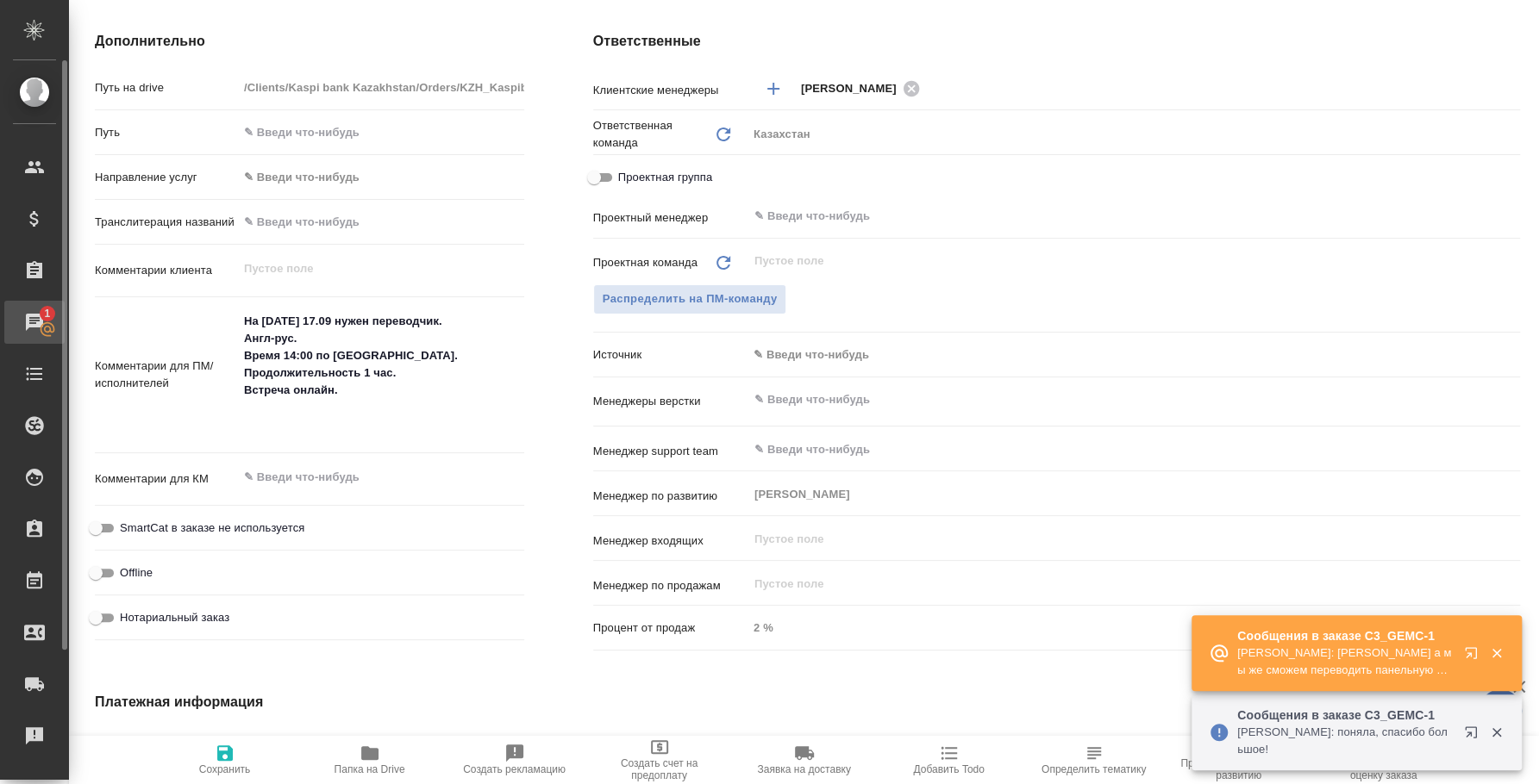
type input "АО "Kaspi Bank""
type textarea "x"
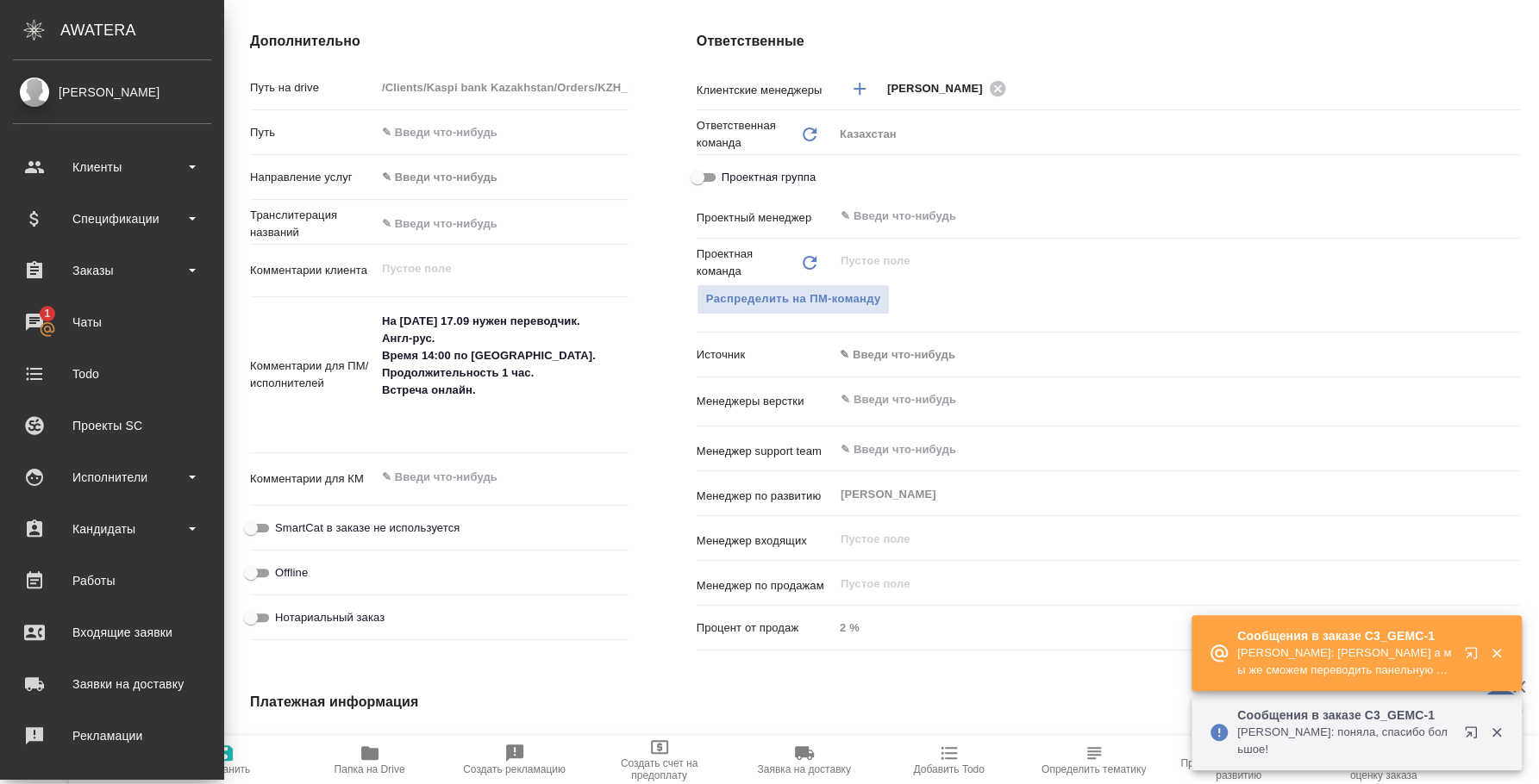
type input "АО "Kaspi Bank""
type textarea "x"
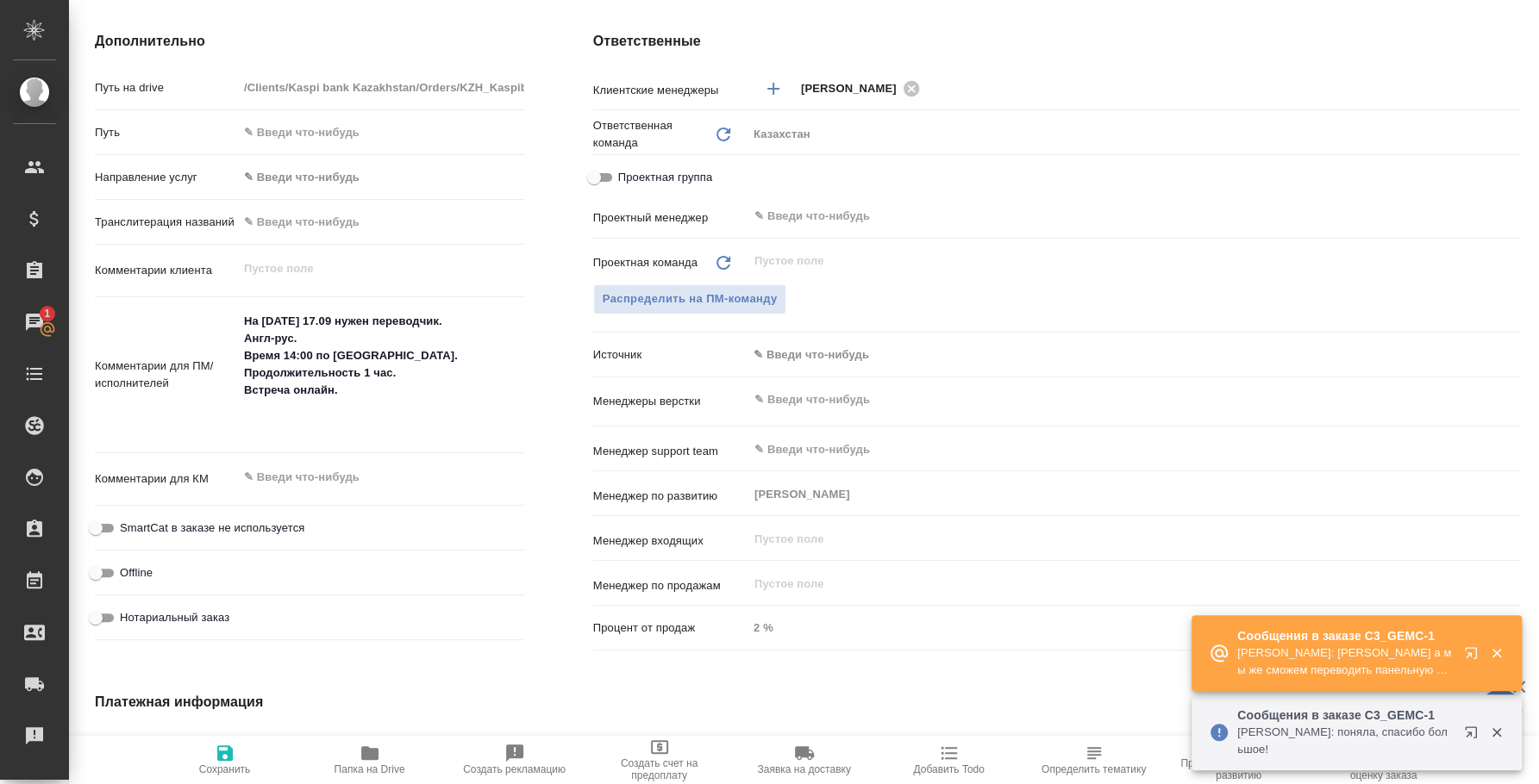
scroll to position [0, 0]
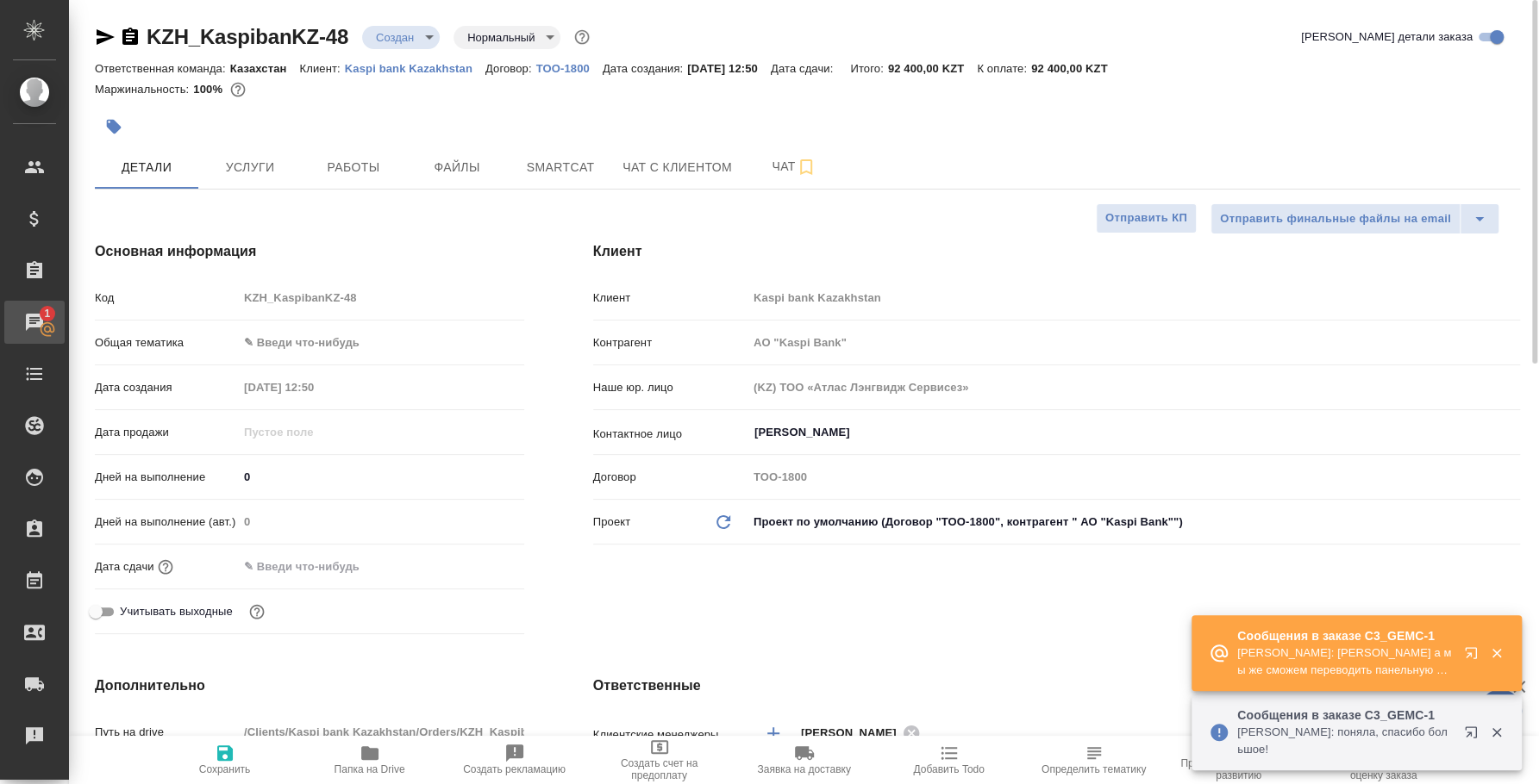
type input "АО "Kaspi Bank""
type textarea "x"
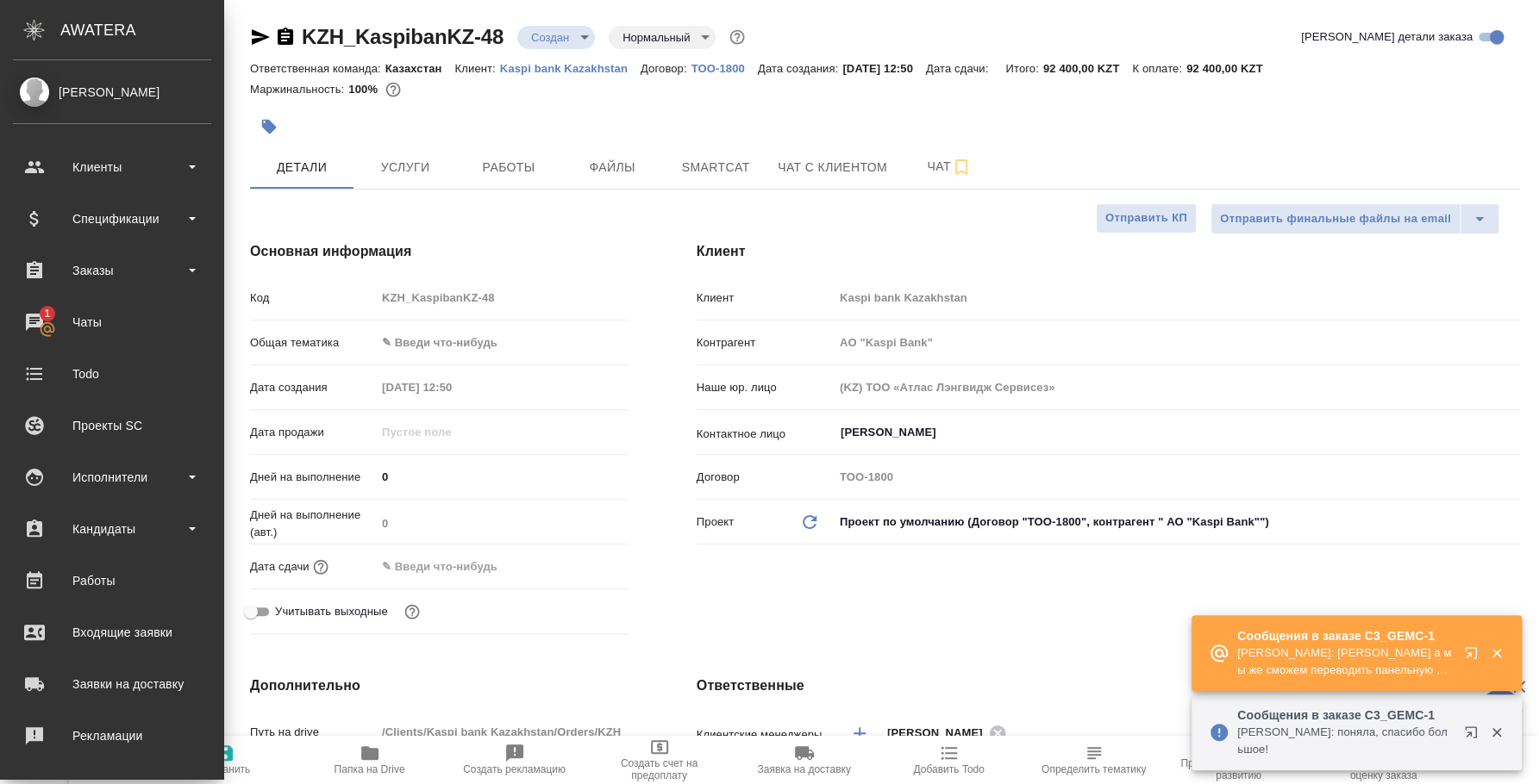
type input "АО "Kaspi Bank""
type textarea "x"
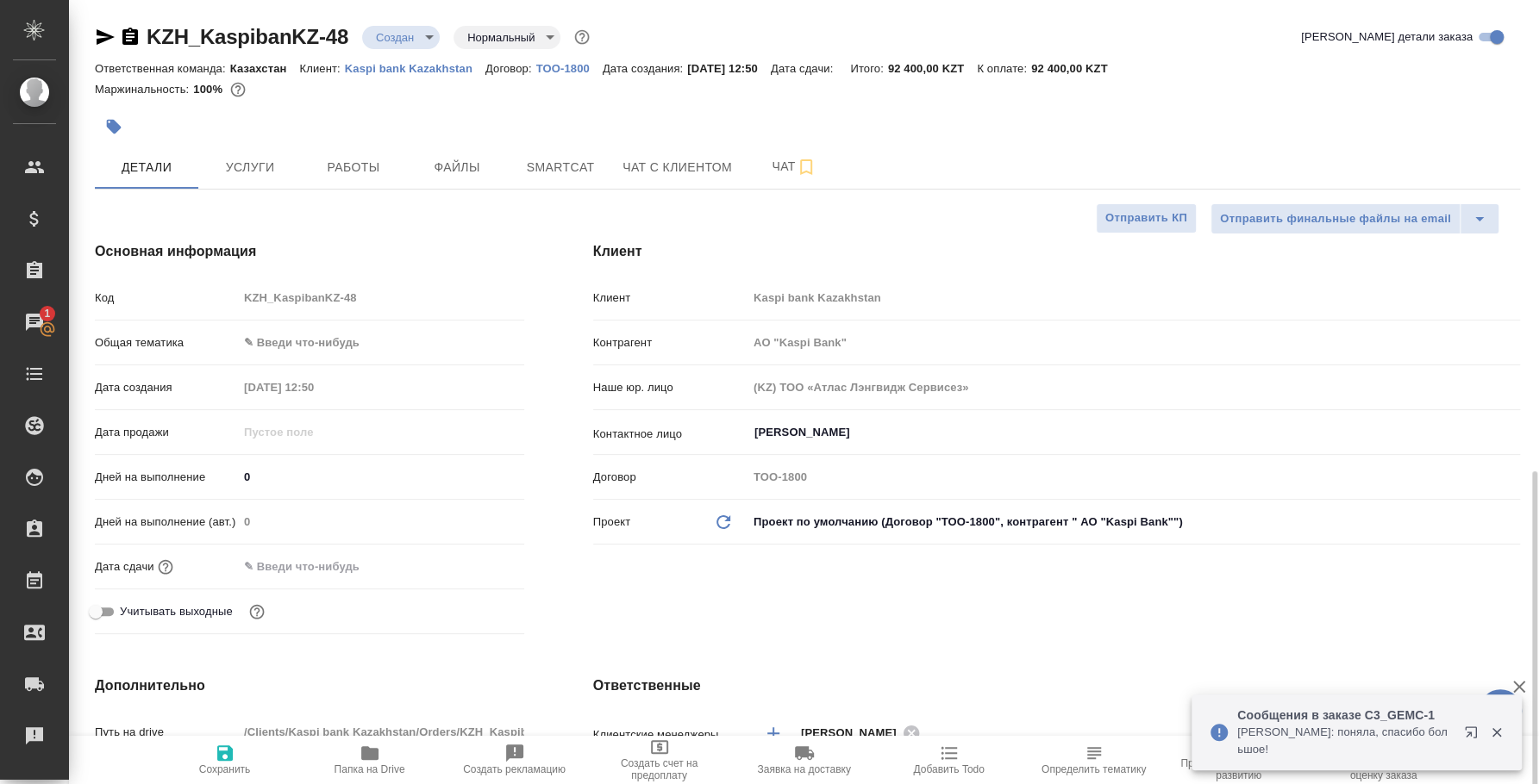
scroll to position [430, 0]
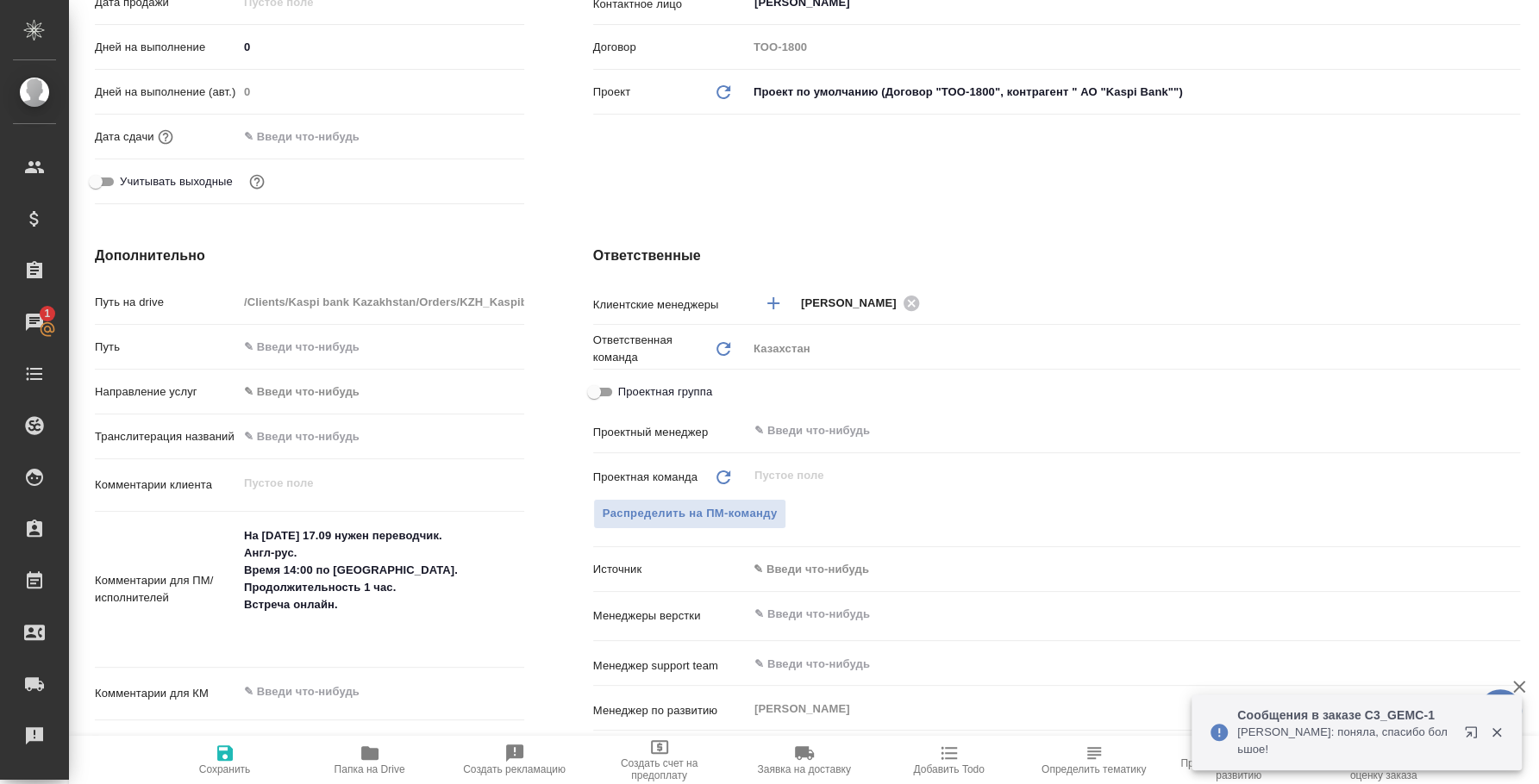
click at [1498, 730] on icon "button" at bounding box center [1496, 733] width 10 height 10
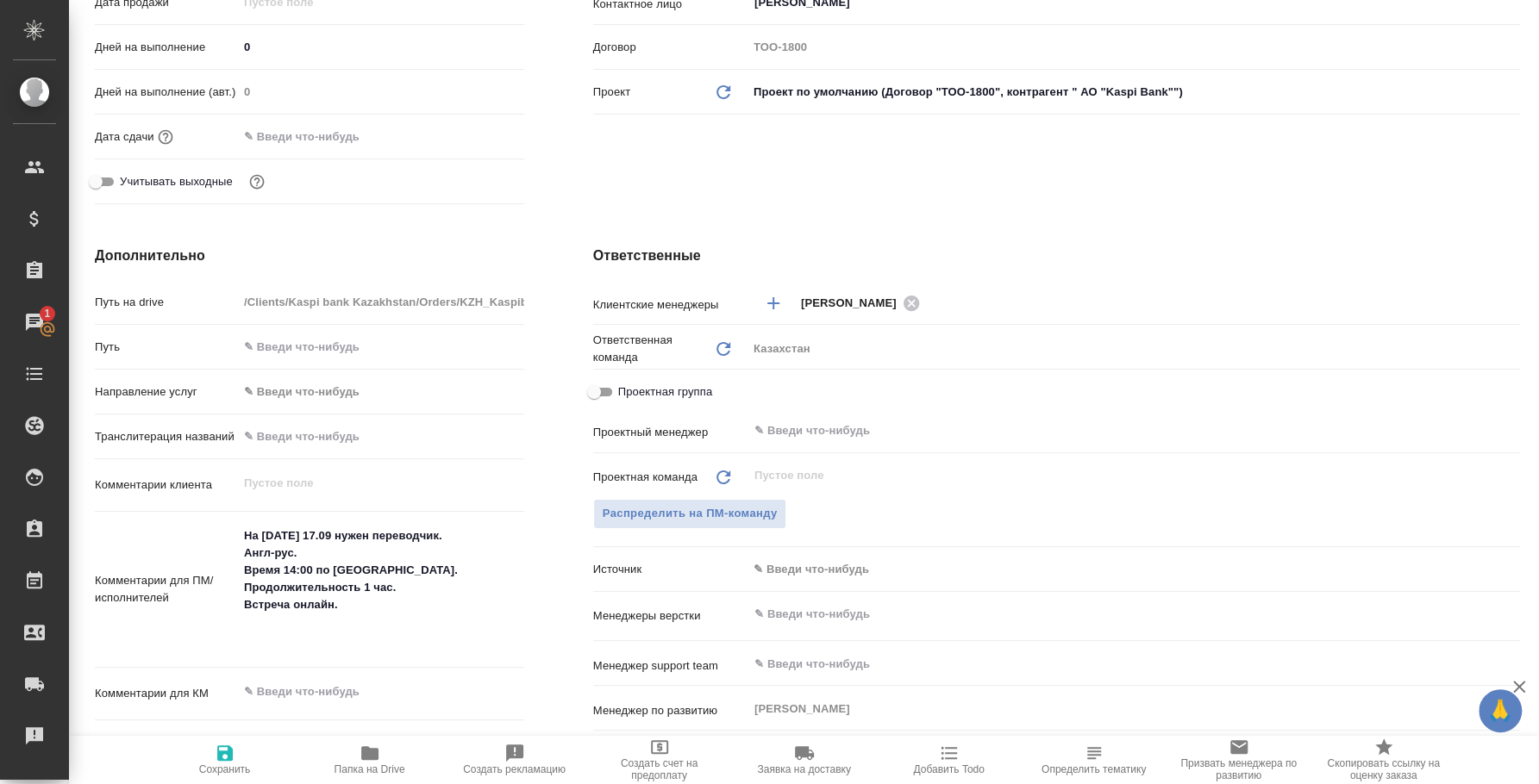
type input "АО "Kaspi Bank""
type textarea "x"
type input "АО "Kaspi Bank""
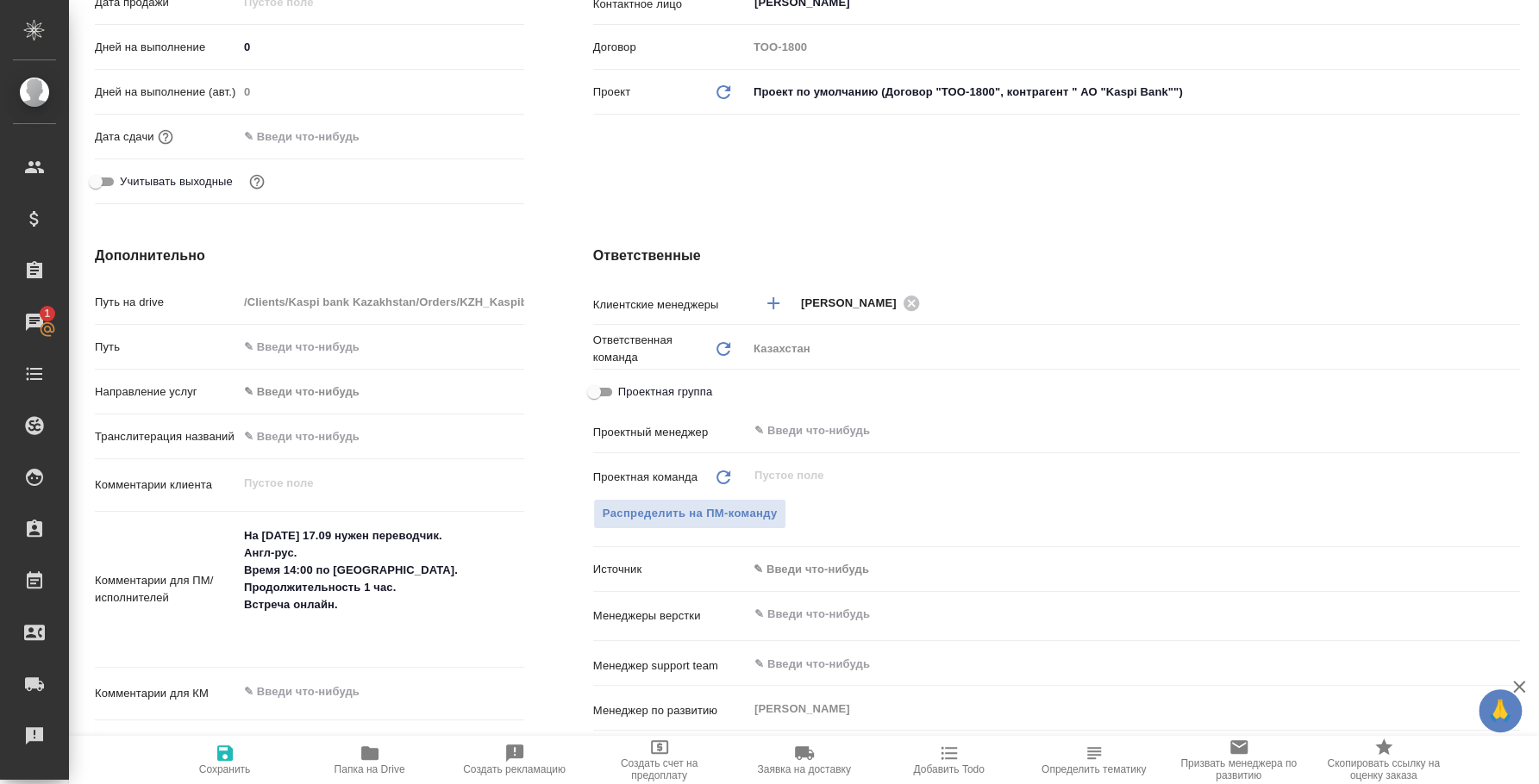
type textarea "x"
type input "АО "Kaspi Bank""
type textarea "x"
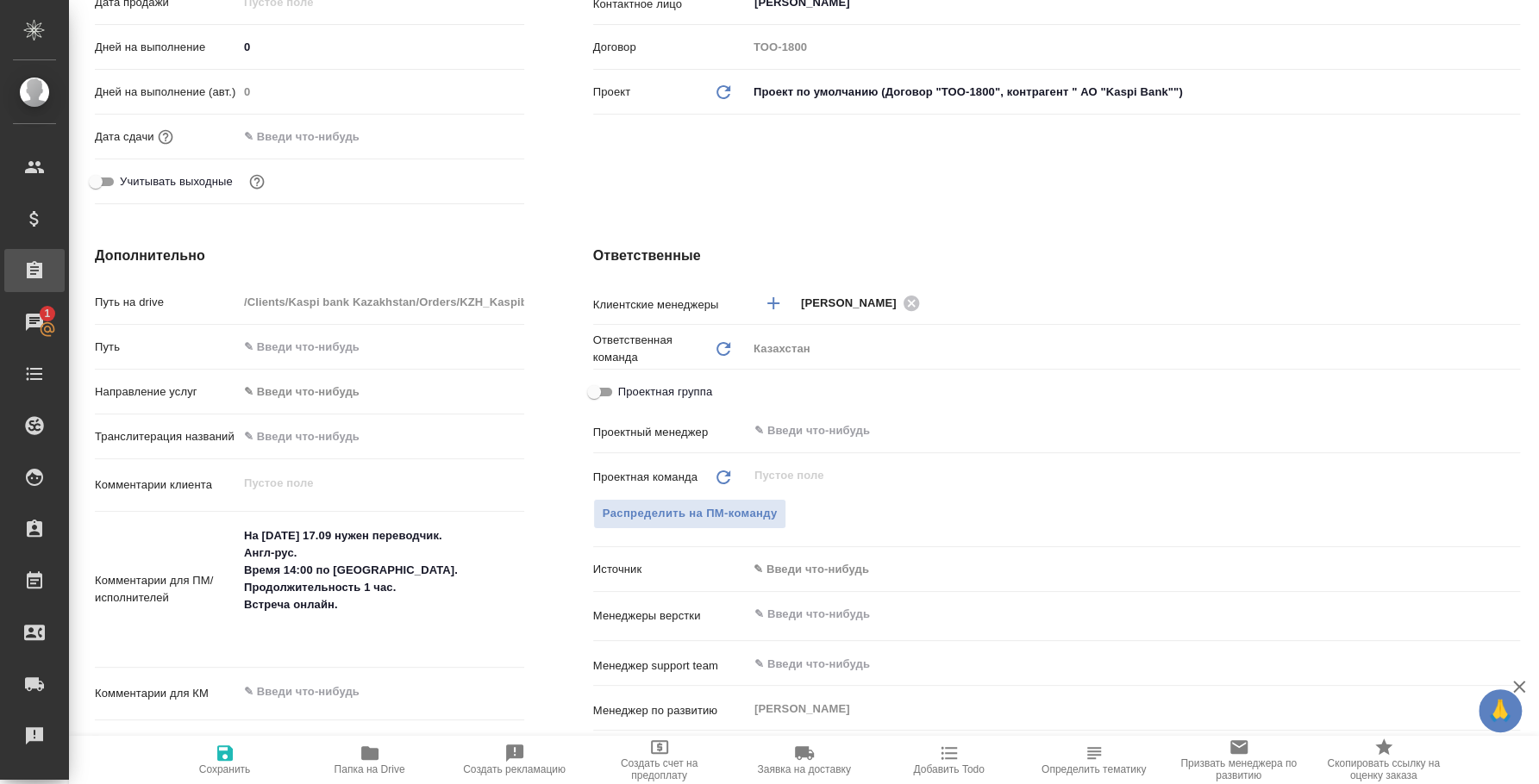
type textarea "x"
type input "АО "Kaspi Bank""
type textarea "x"
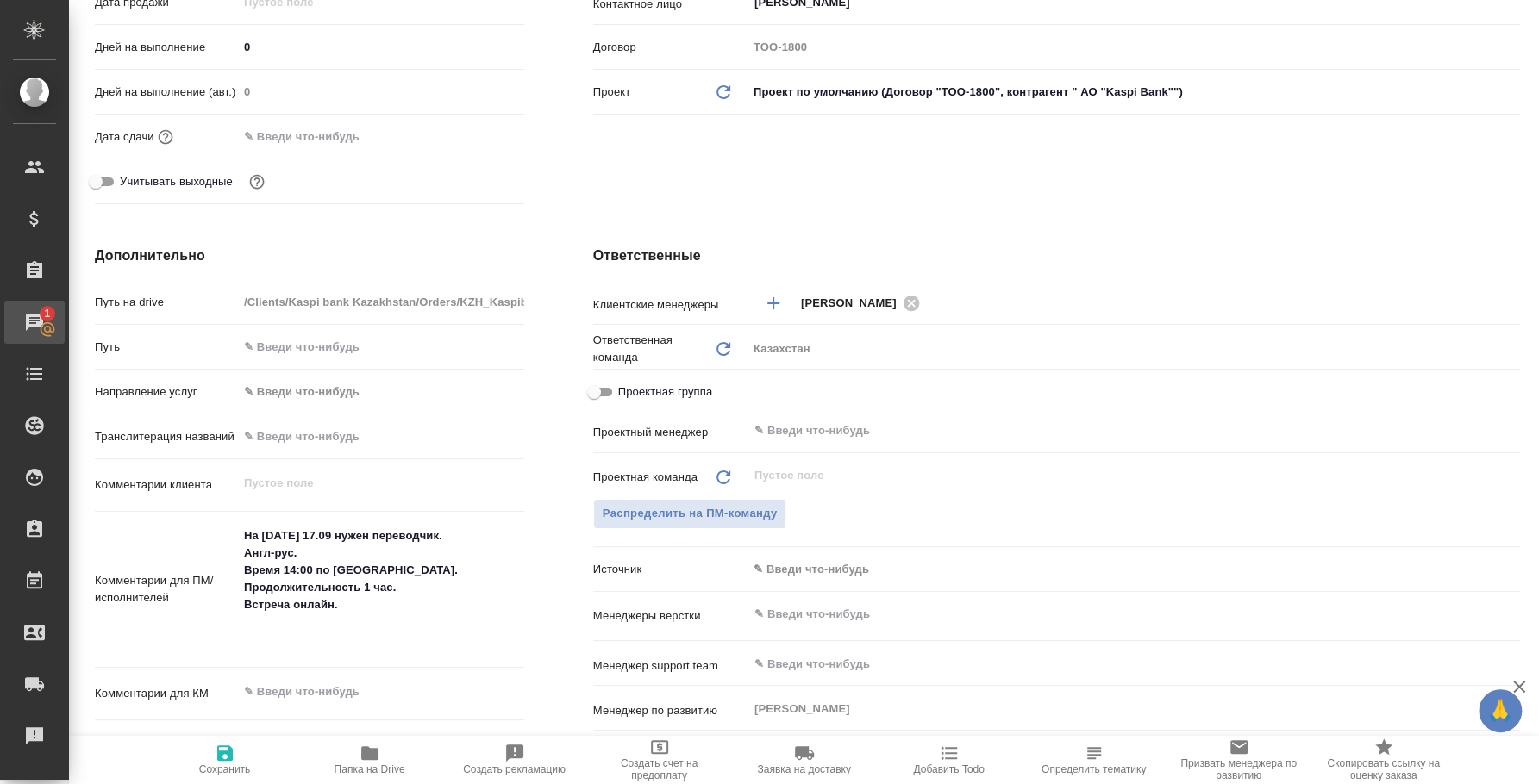
type textarea "x"
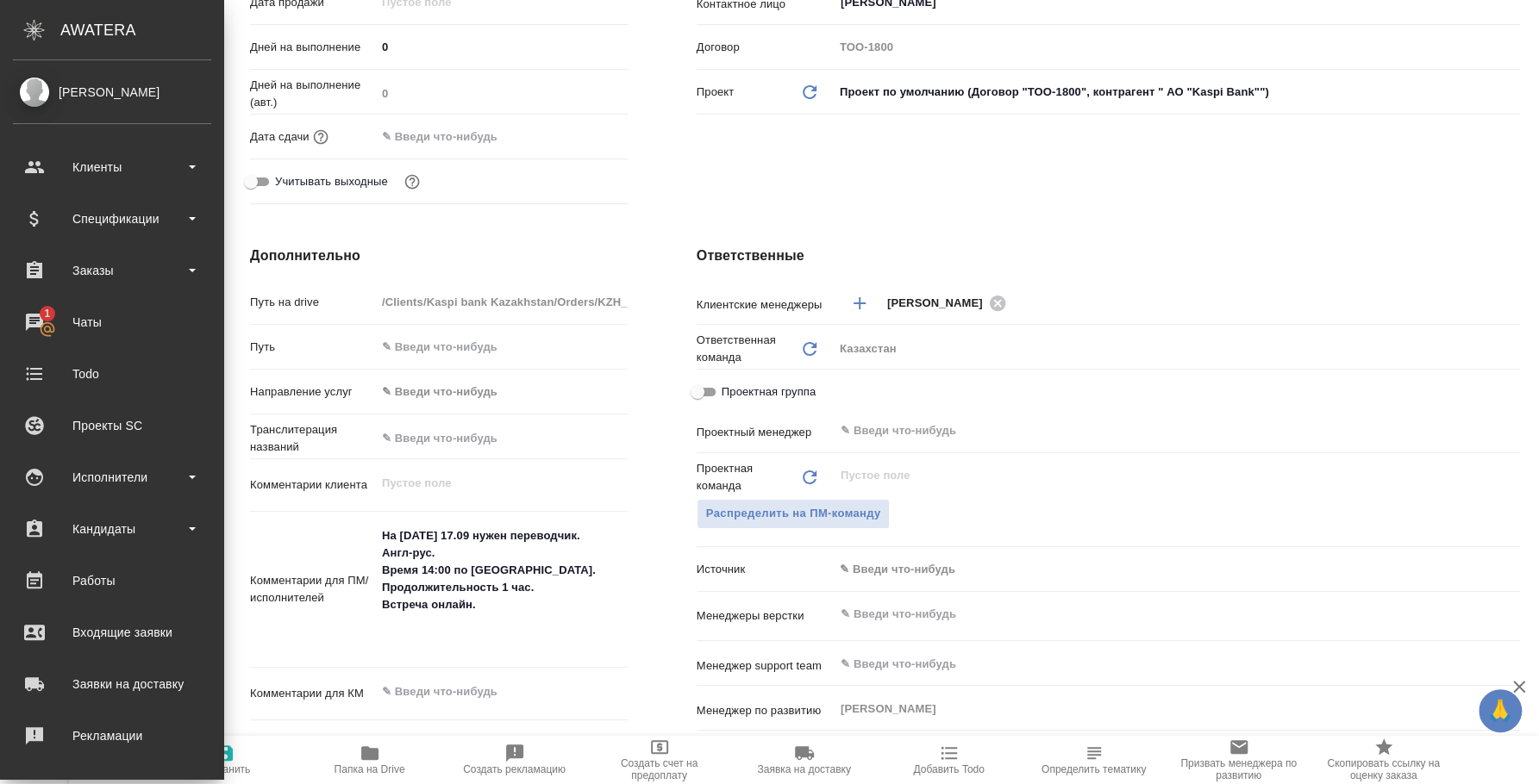
type input "АО "Kaspi Bank""
type textarea "x"
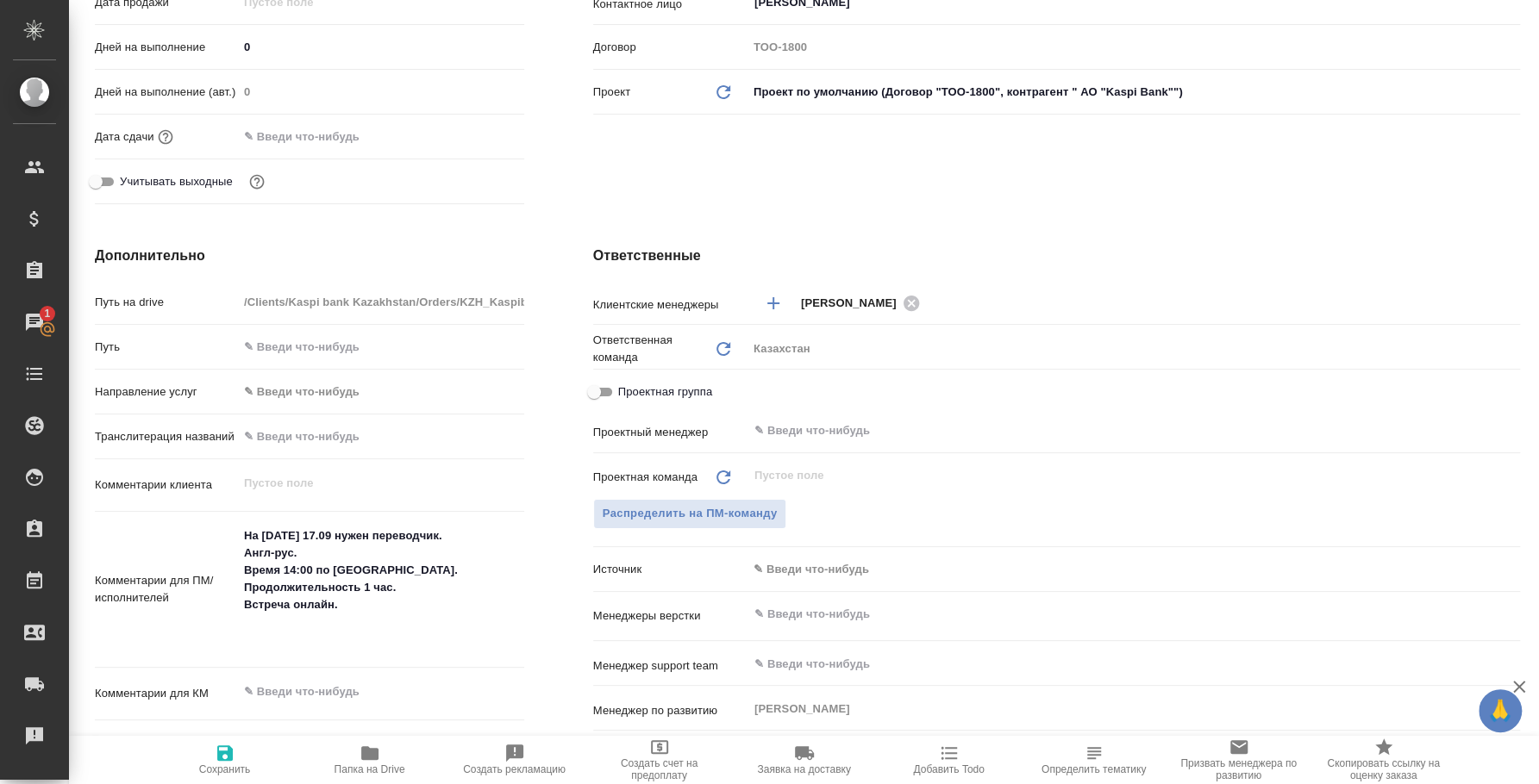
scroll to position [0, 0]
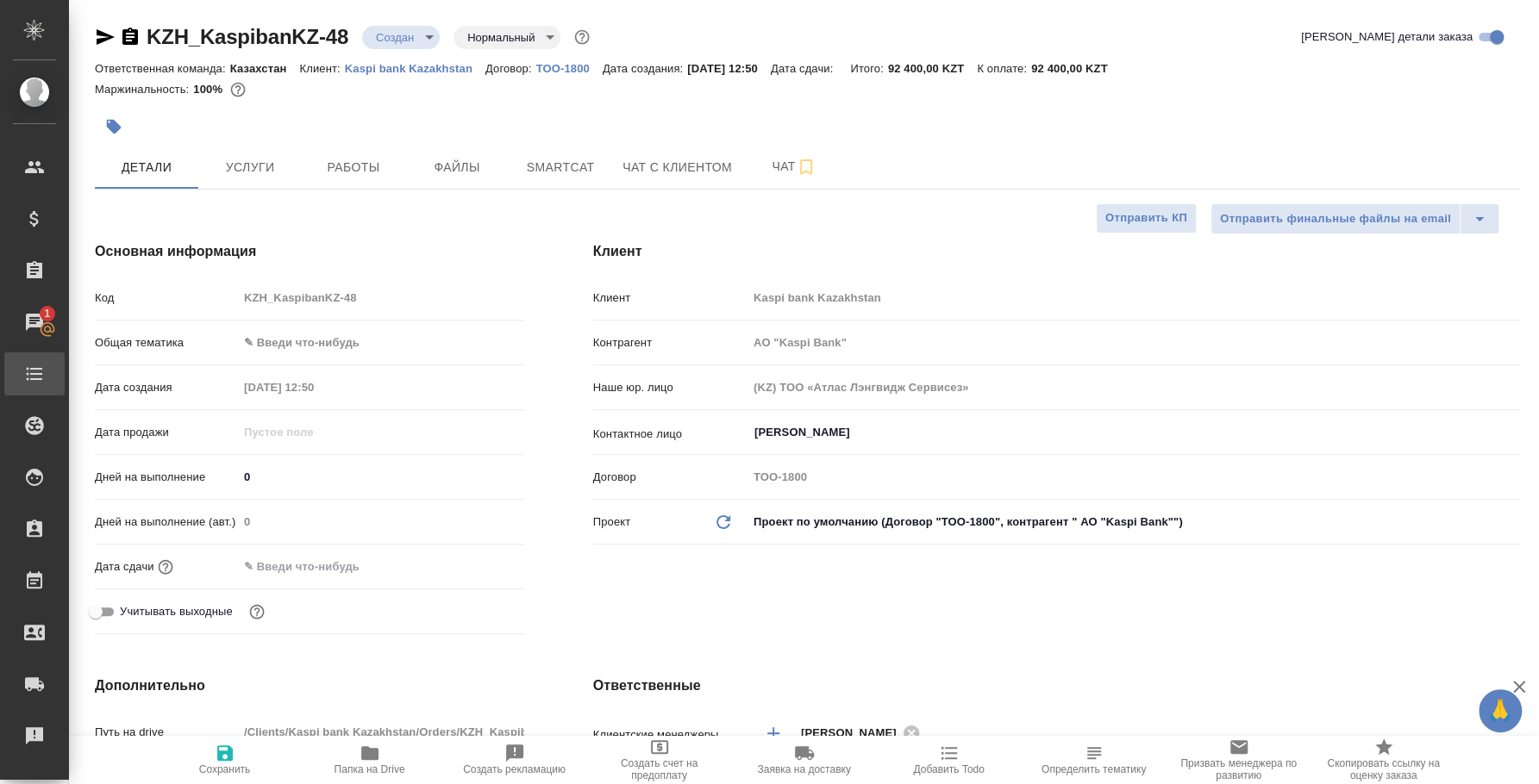
type input "АО "Kaspi Bank""
type textarea "x"
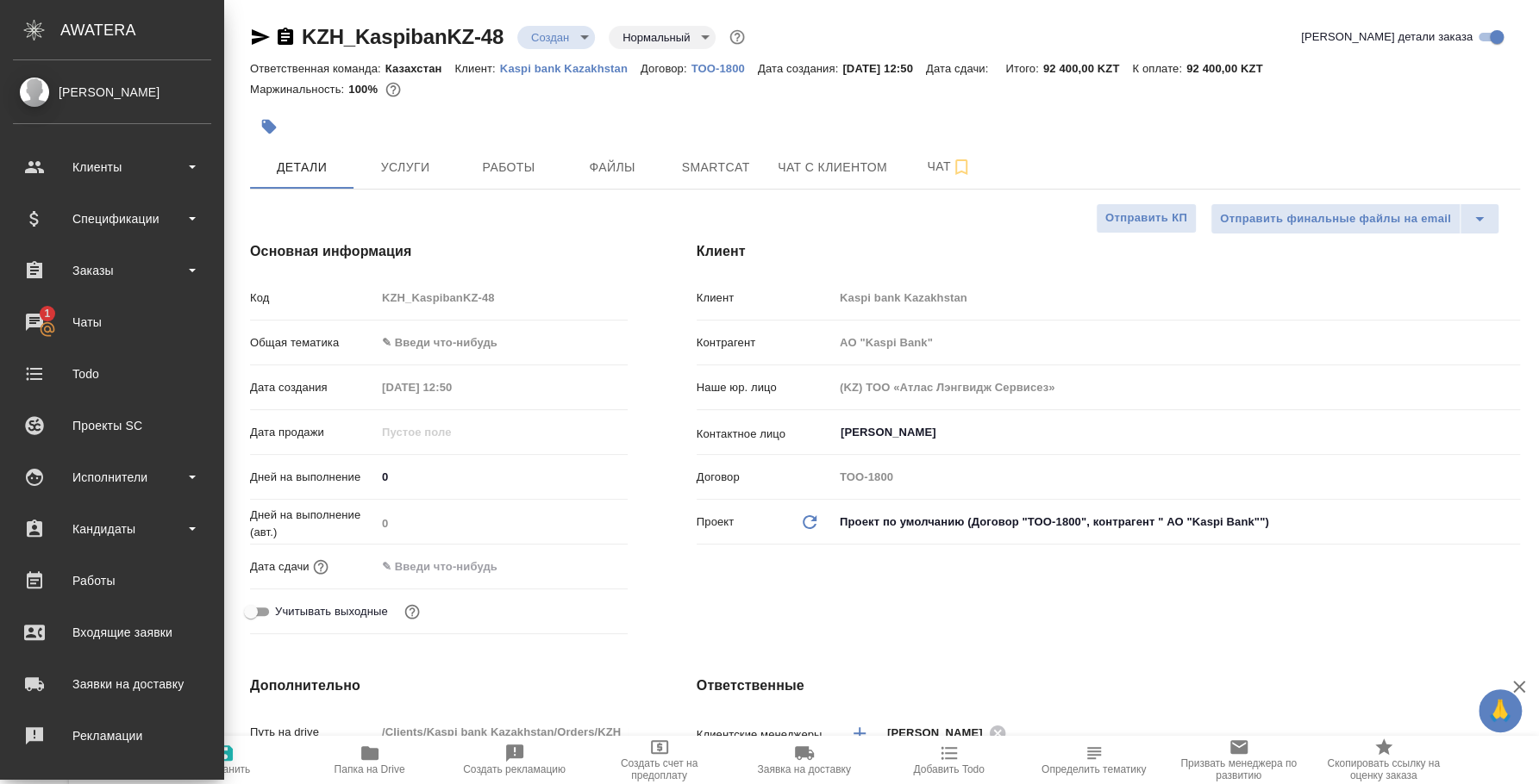
type input "АО "Kaspi Bank""
type textarea "x"
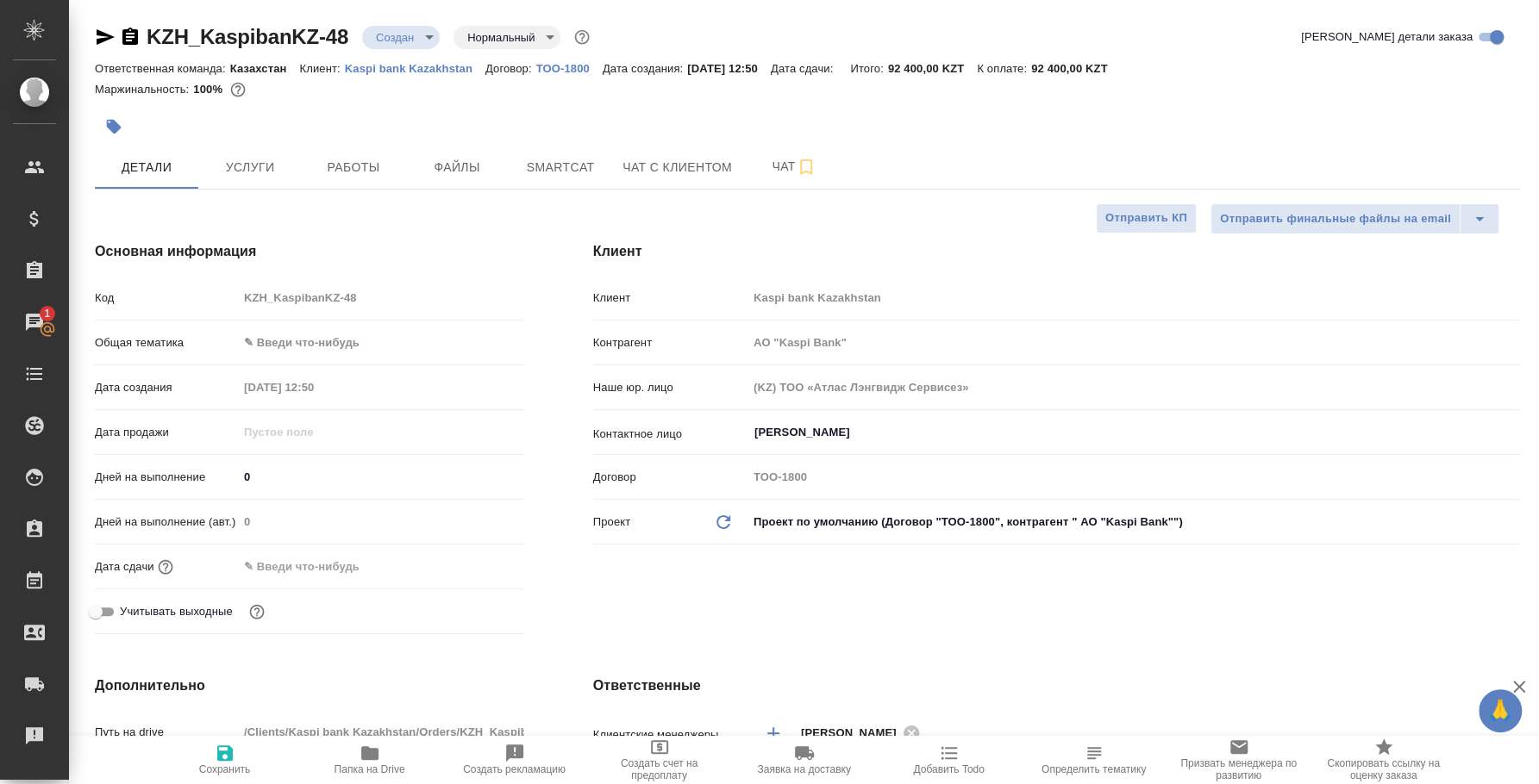
type input "АО "Kaspi Bank""
type textarea "x"
type input "АО "Kaspi Bank""
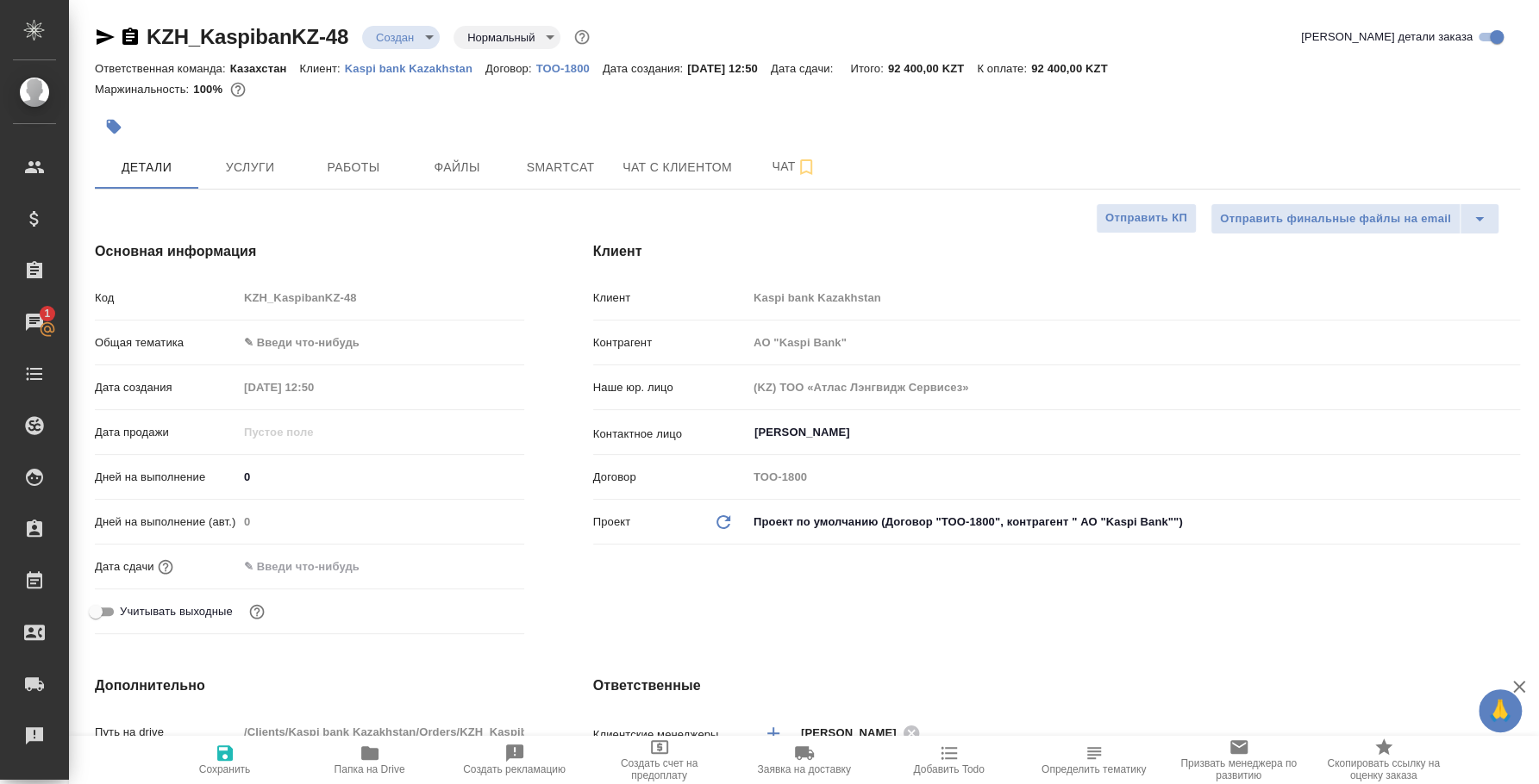
type textarea "x"
type input "АО "Kaspi Bank""
type textarea "x"
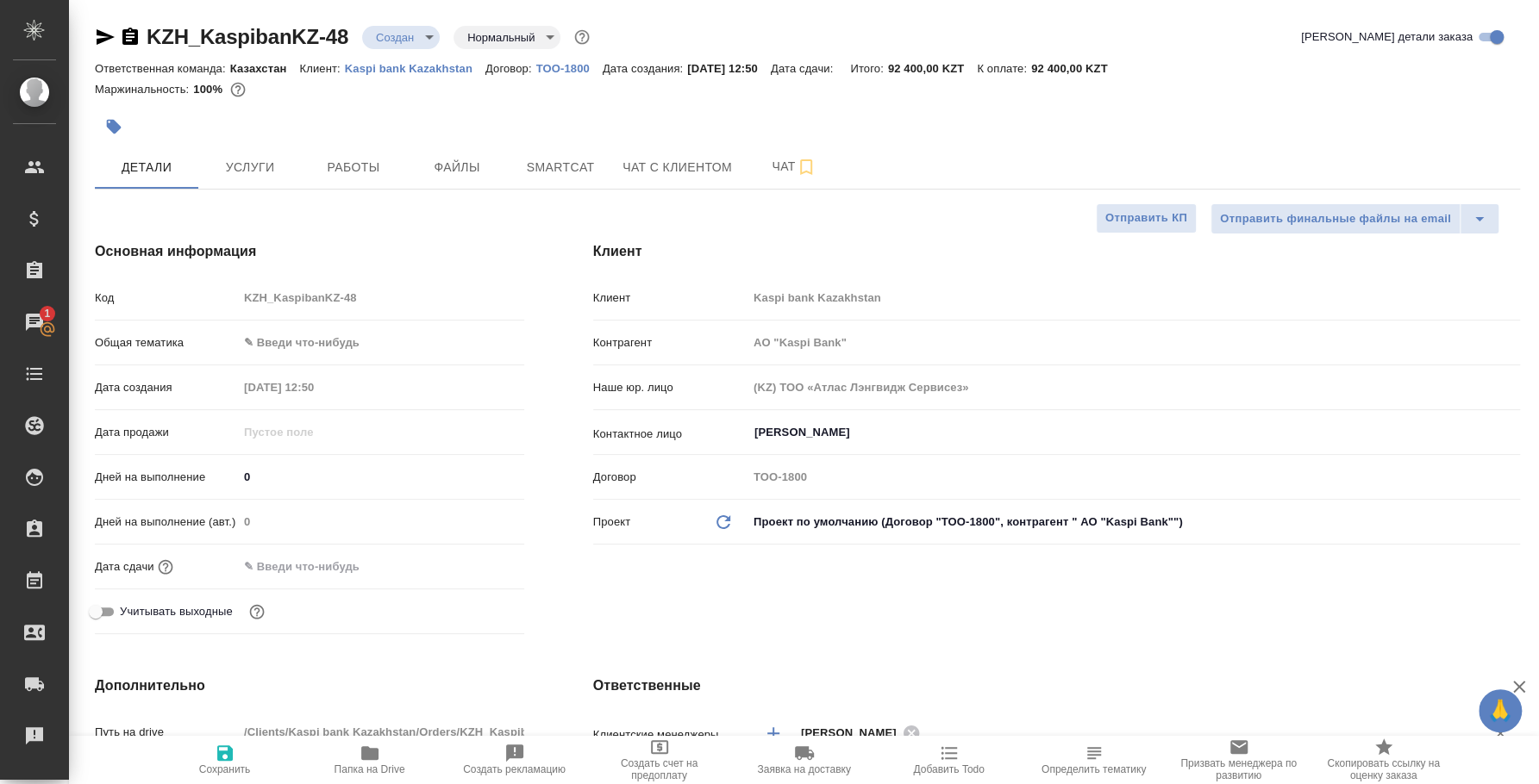
type textarea "x"
type input "АО "Kaspi Bank""
type textarea "x"
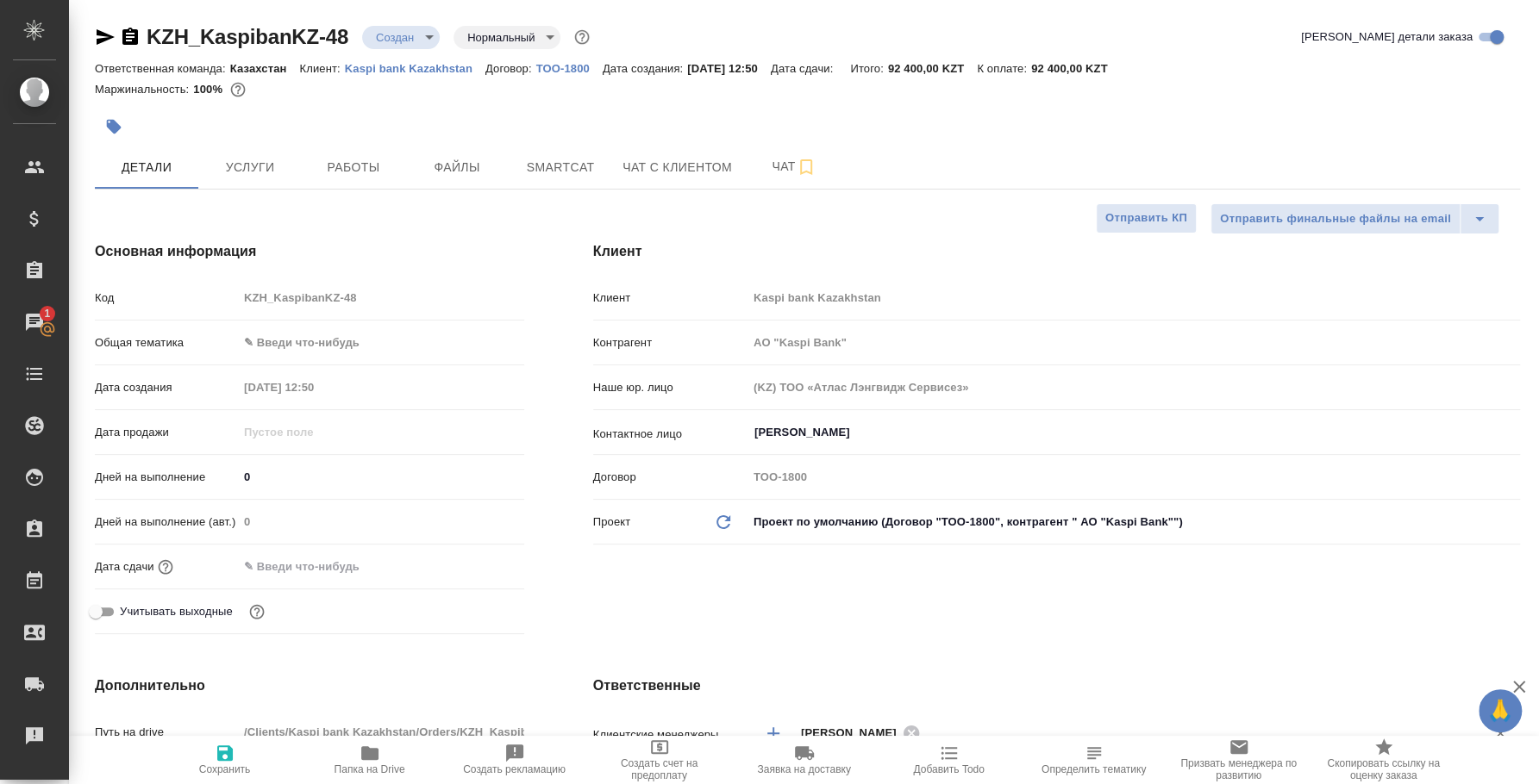
type textarea "x"
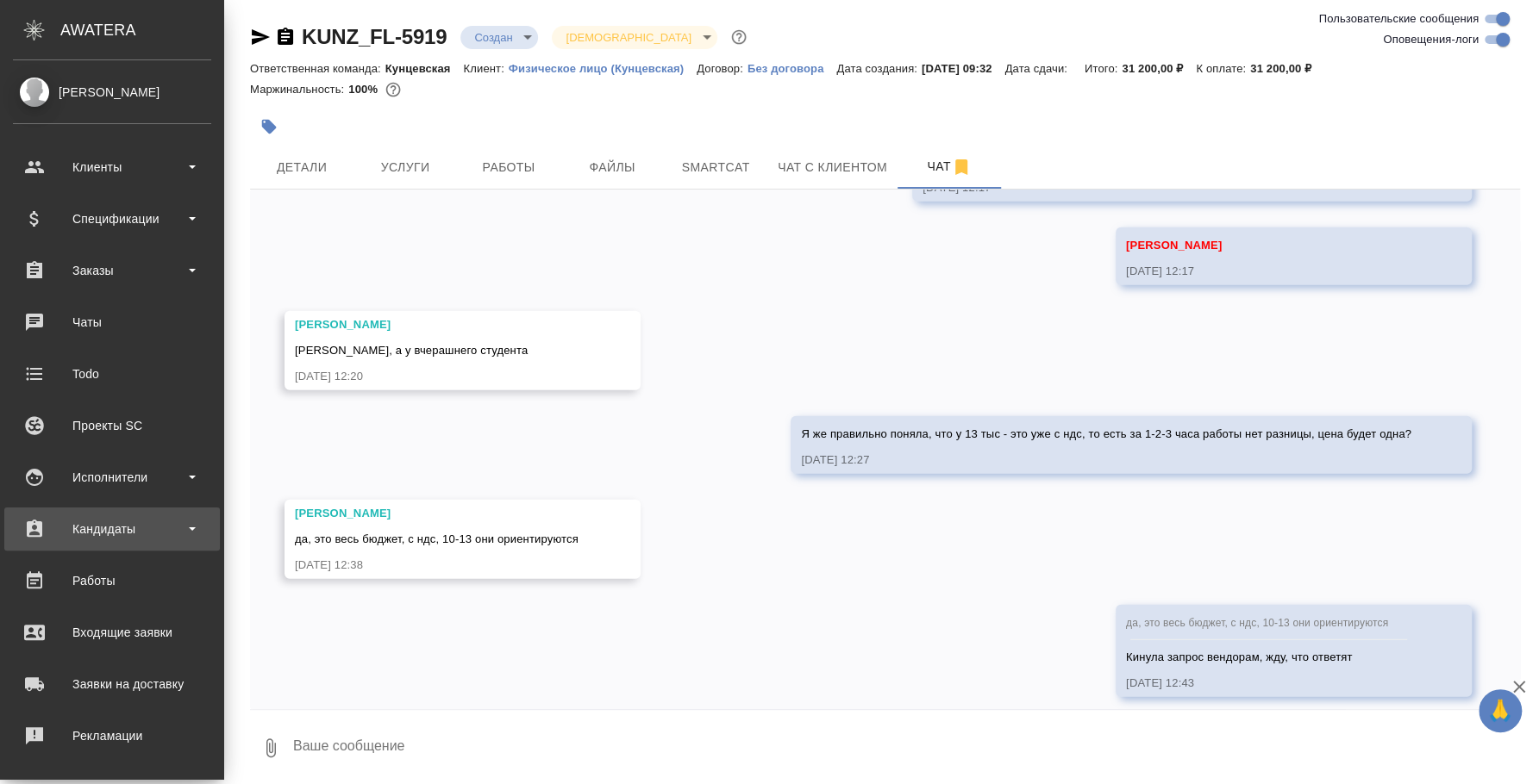
scroll to position [3046, 0]
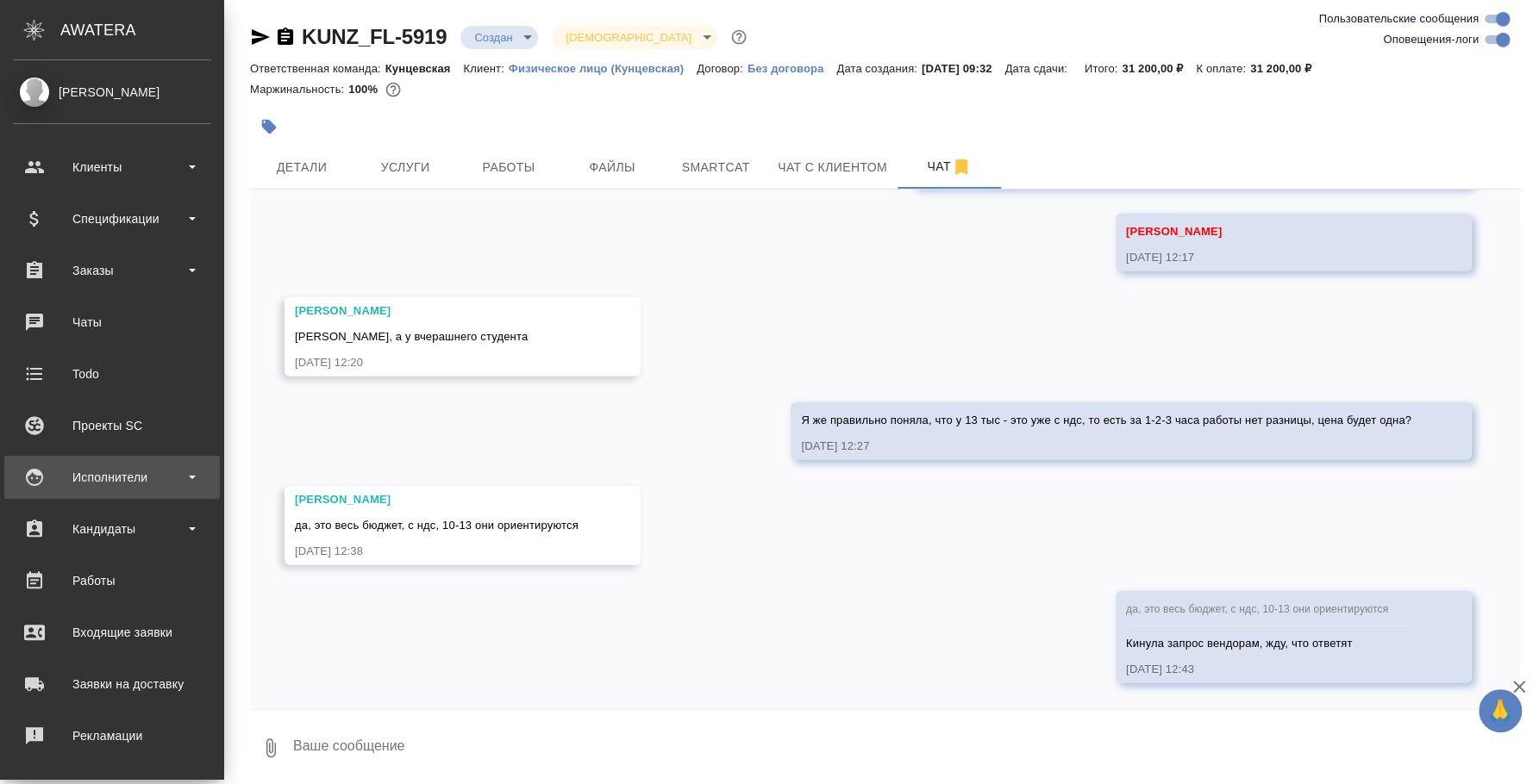
click at [122, 484] on div "Исполнители" at bounding box center [113, 477] width 198 height 26
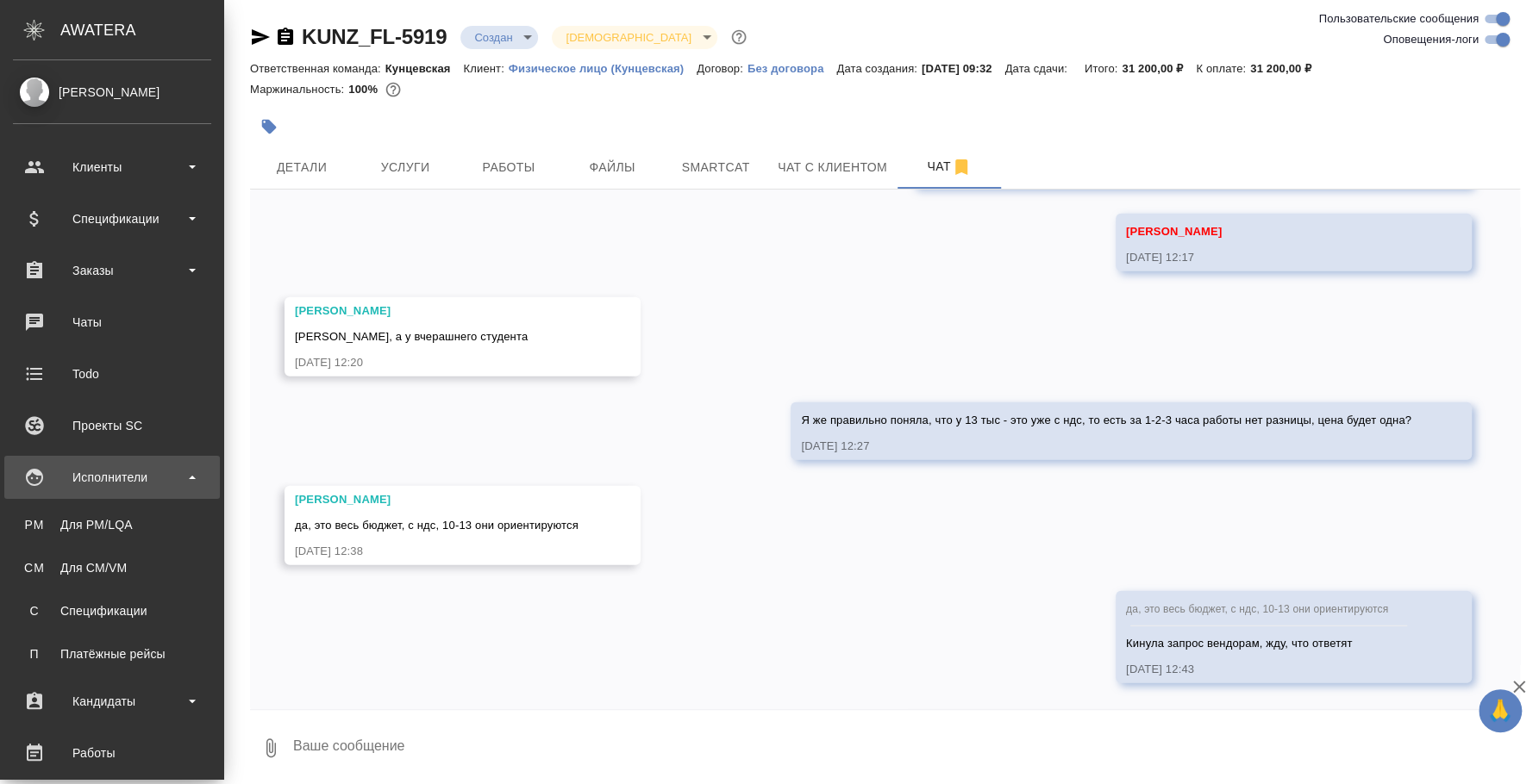
click at [112, 518] on div "Для PM/LQA" at bounding box center [113, 525] width 181 height 17
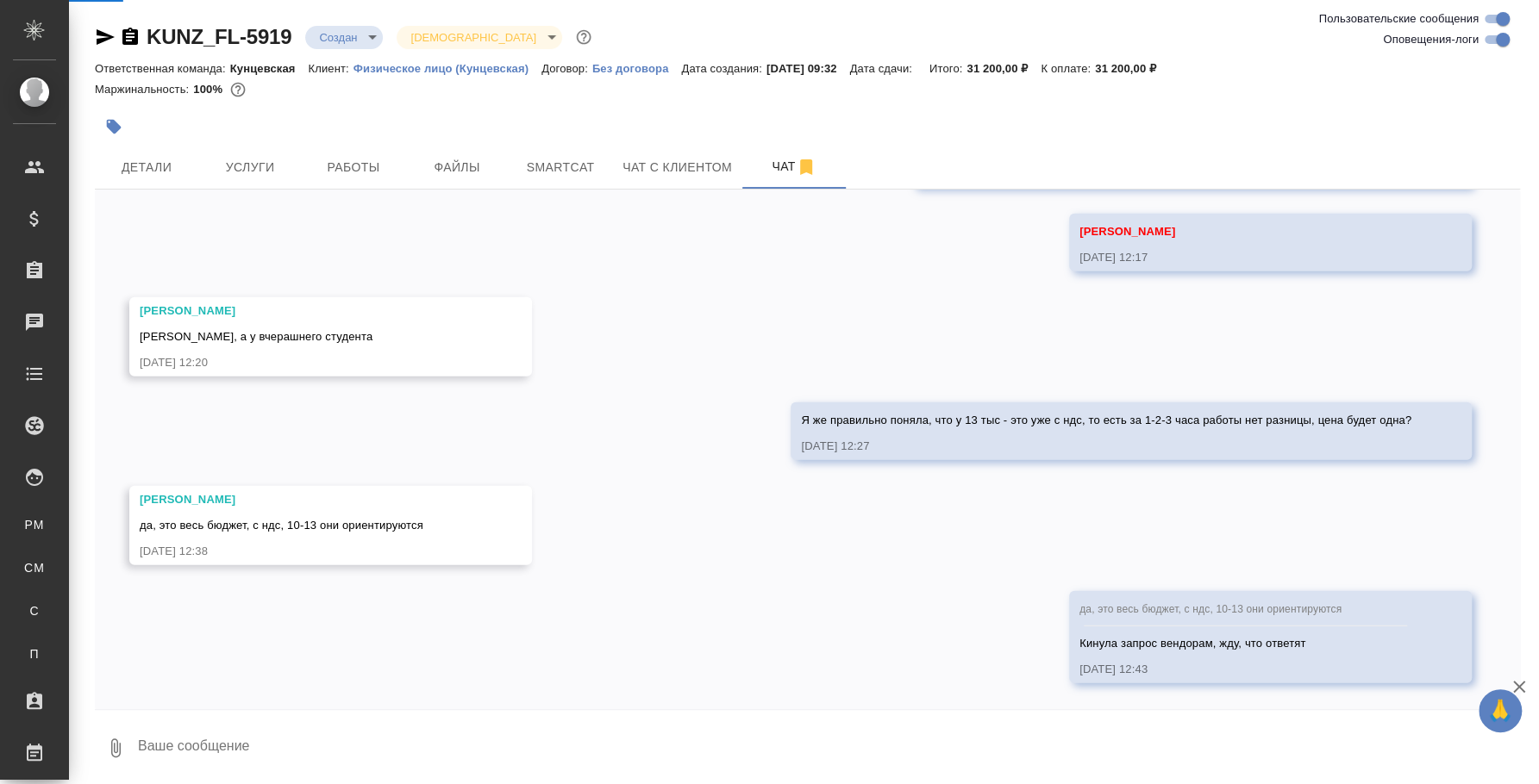
scroll to position [3013, 0]
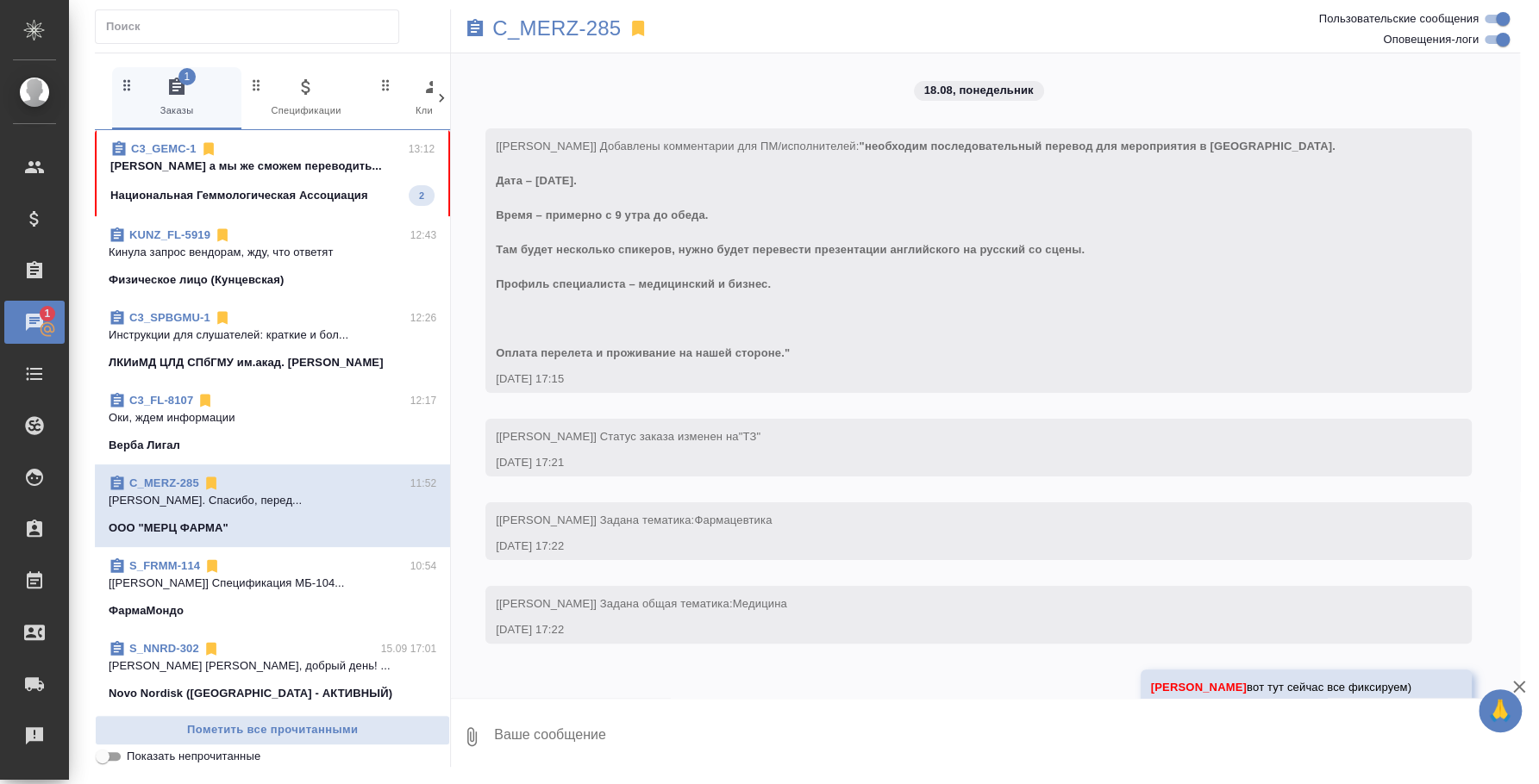
scroll to position [4821, 0]
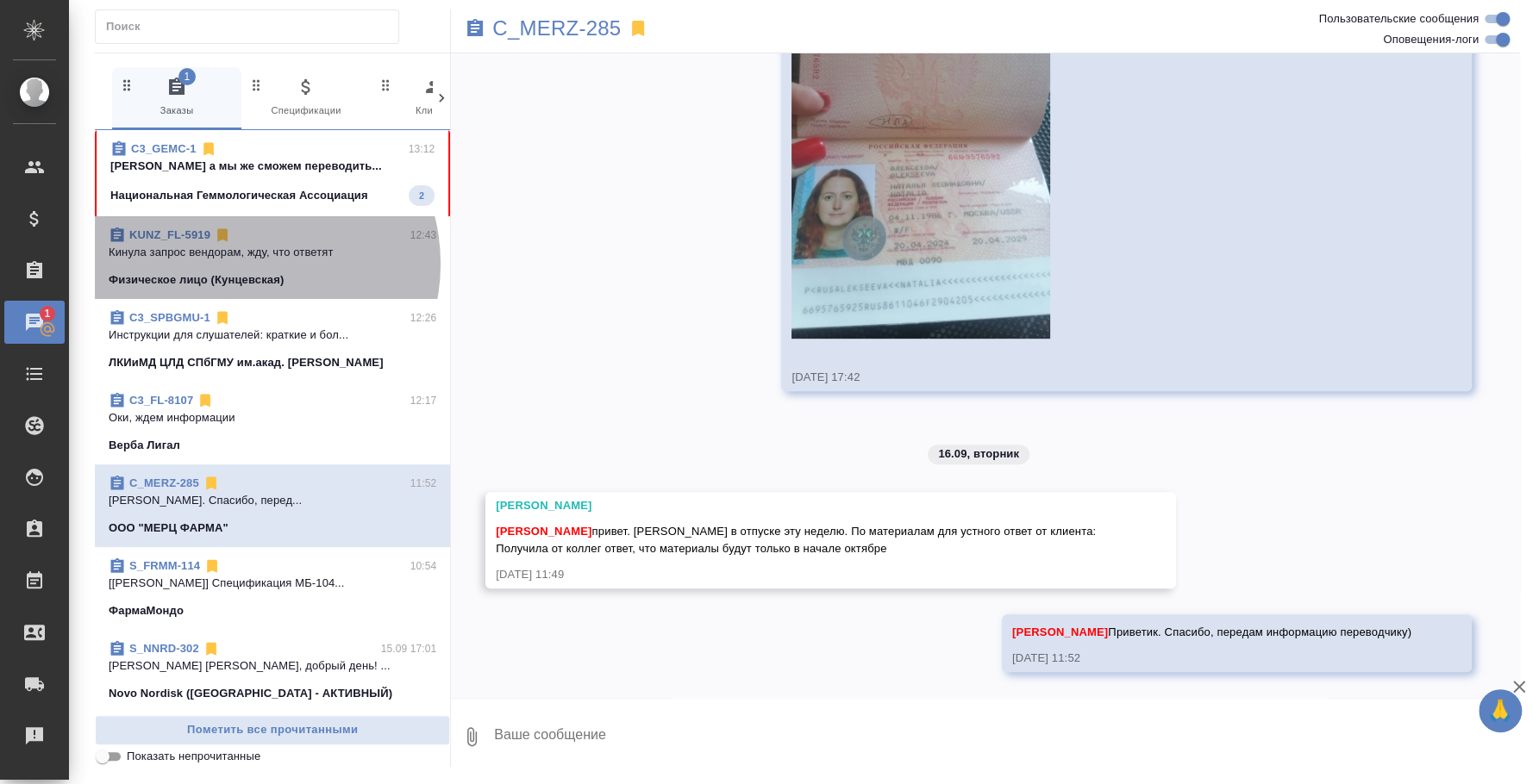
drag, startPoint x: 247, startPoint y: 263, endPoint x: 250, endPoint y: 213, distance: 50.1
click at [247, 267] on span "KUNZ_FL-5919 12:43 Кинула запрос вендорам, жду, что ответят Физическое лицо (Ку…" at bounding box center [272, 258] width 327 height 62
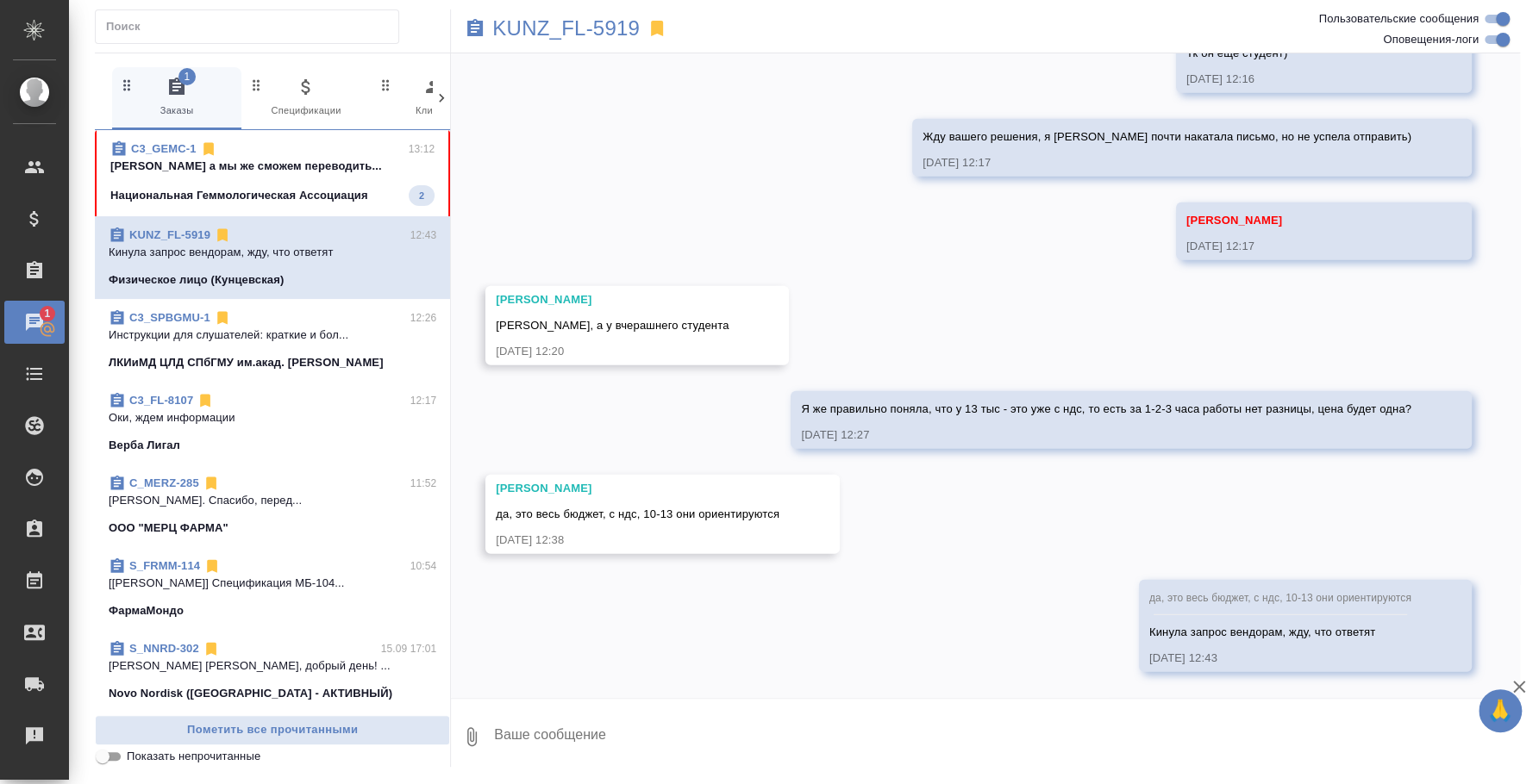
scroll to position [3043, 0]
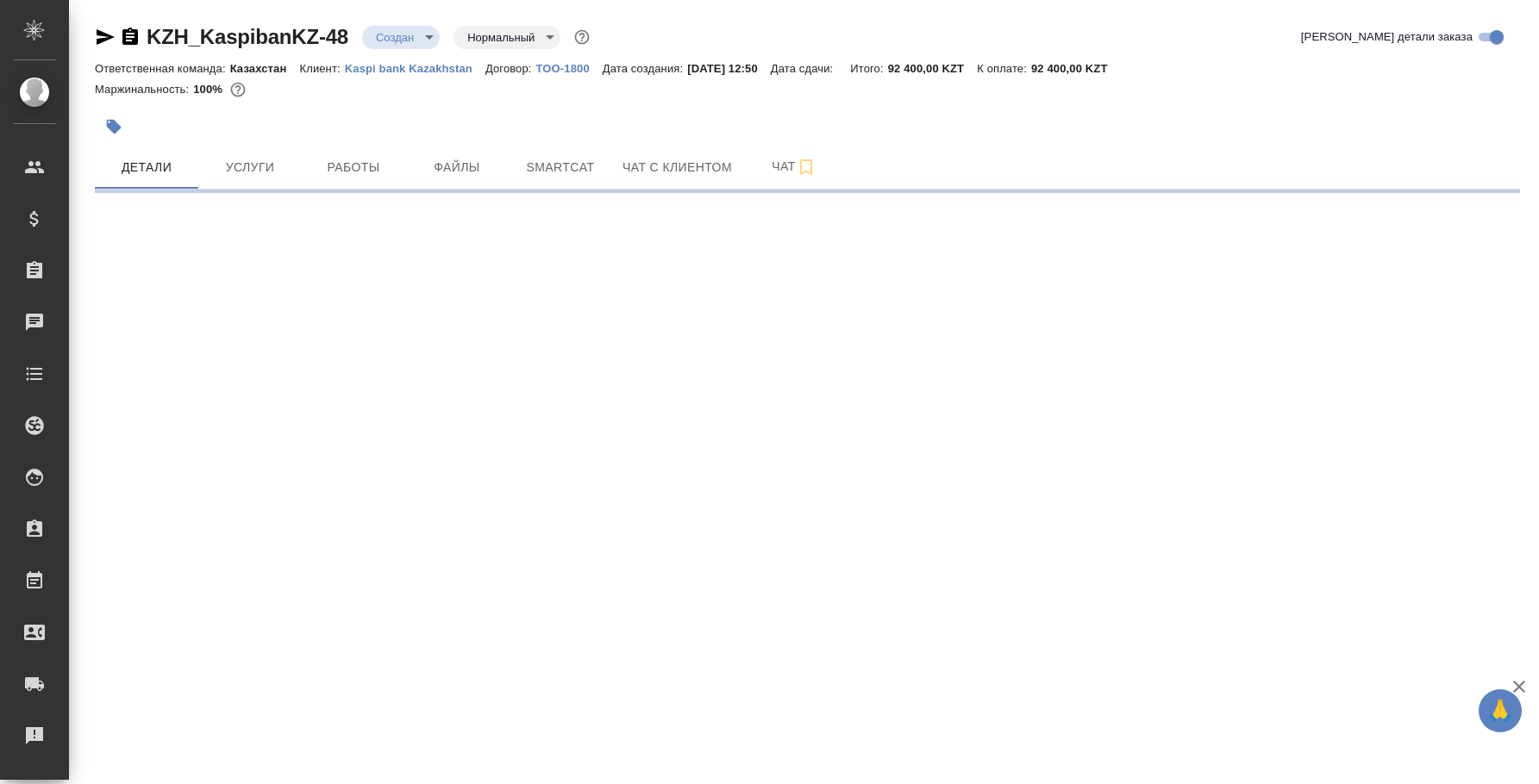
select select "RU"
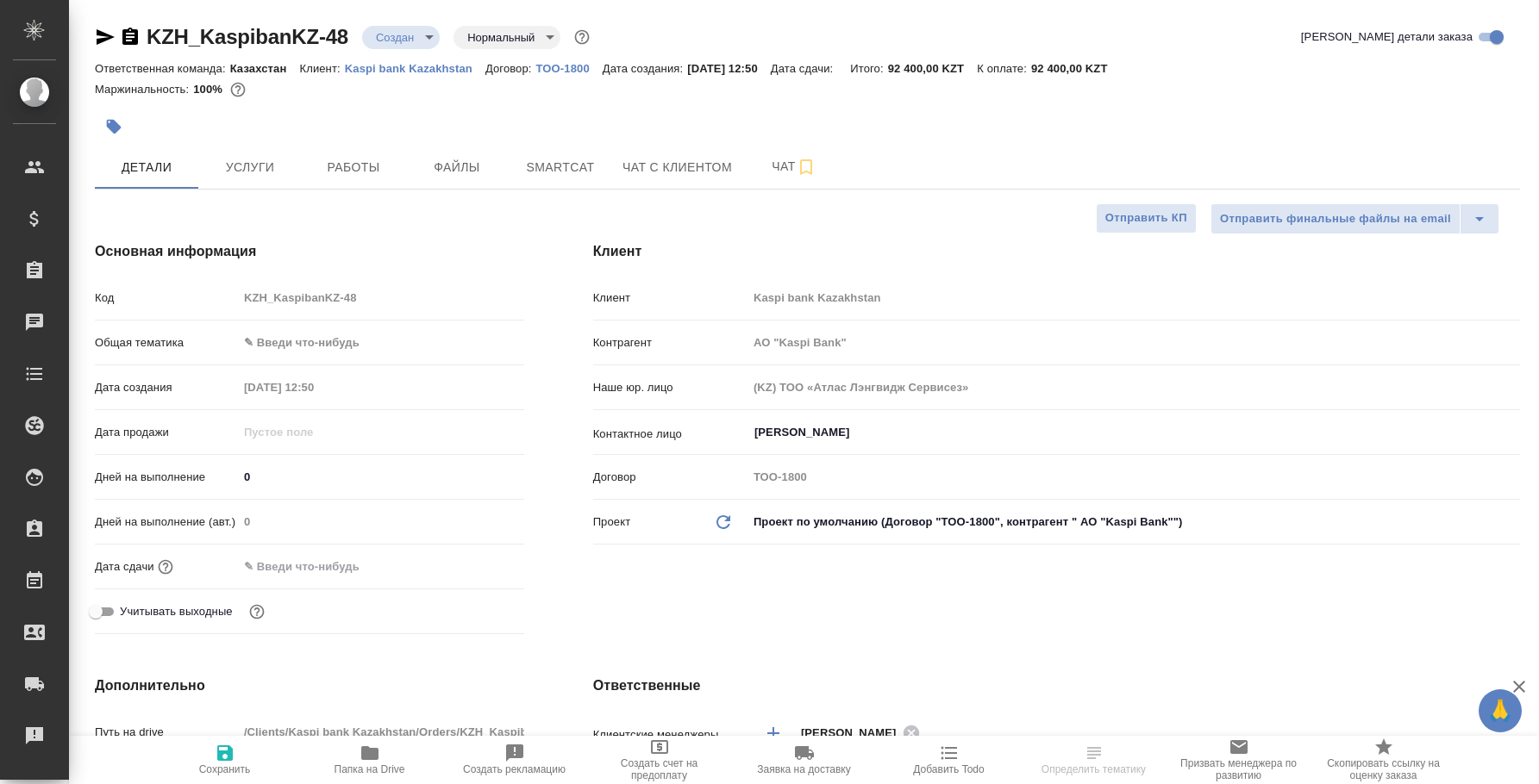
type input "АО "Kaspi Bank""
type textarea "x"
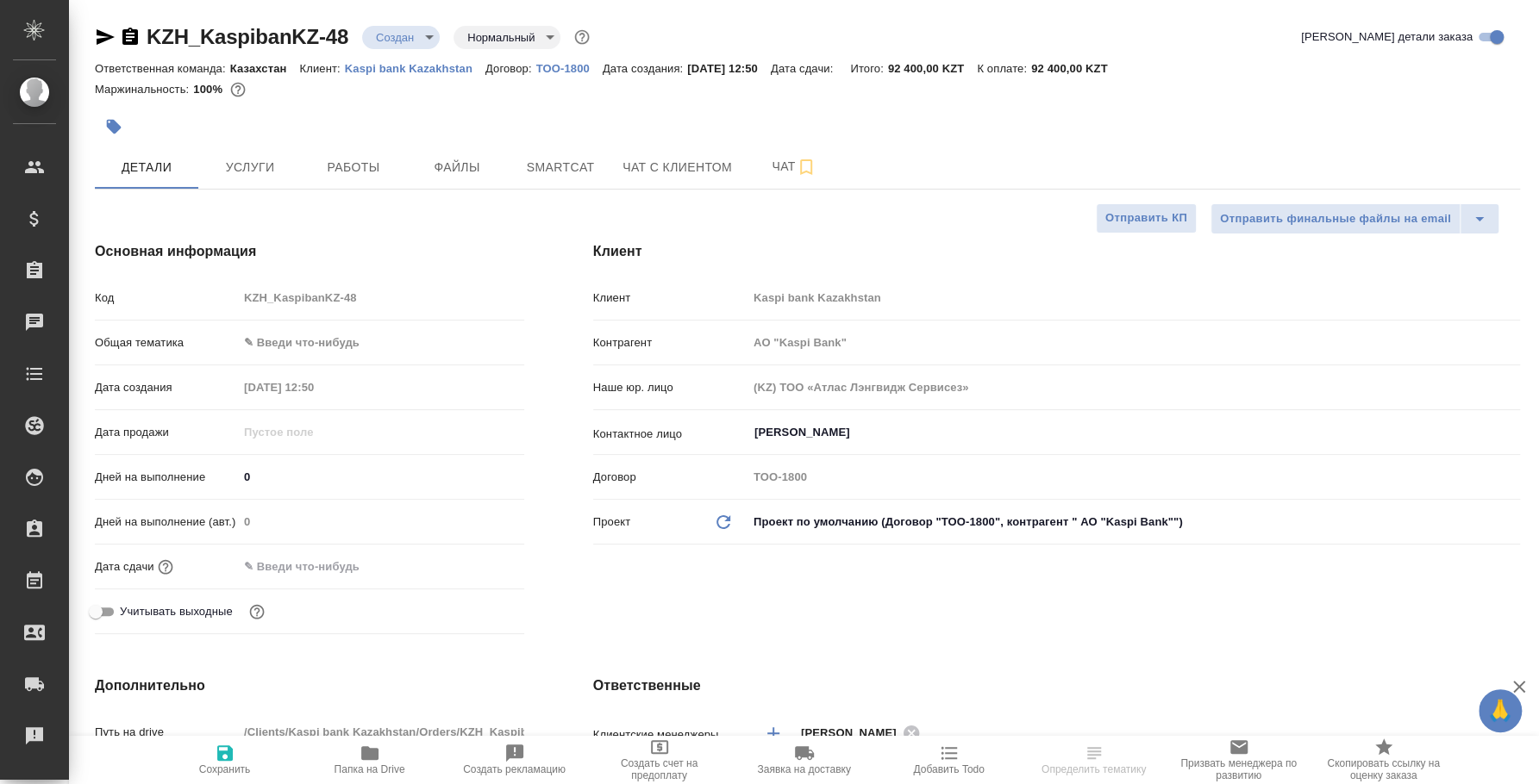
type textarea "x"
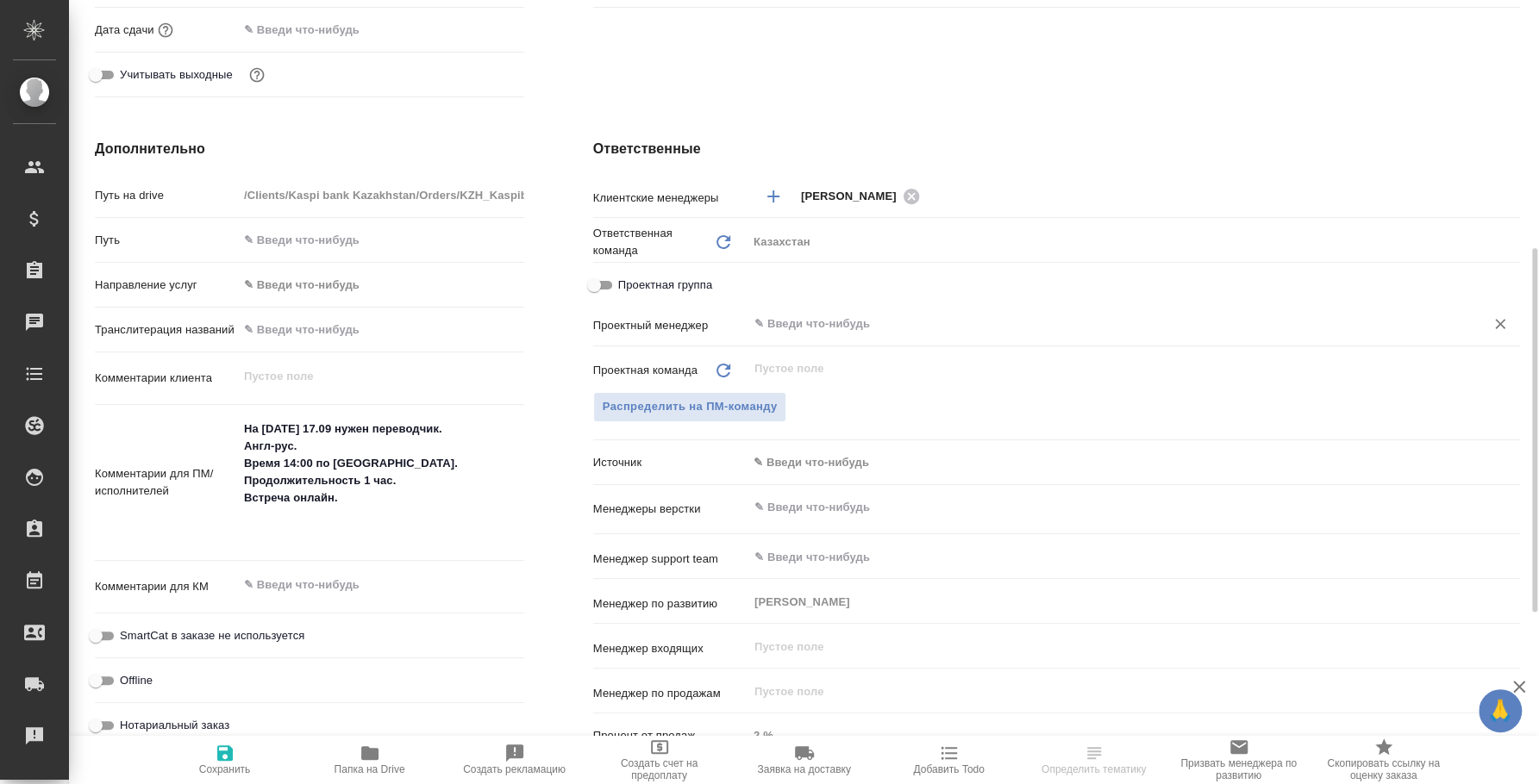
click at [813, 318] on input "text" at bounding box center [1105, 324] width 704 height 21
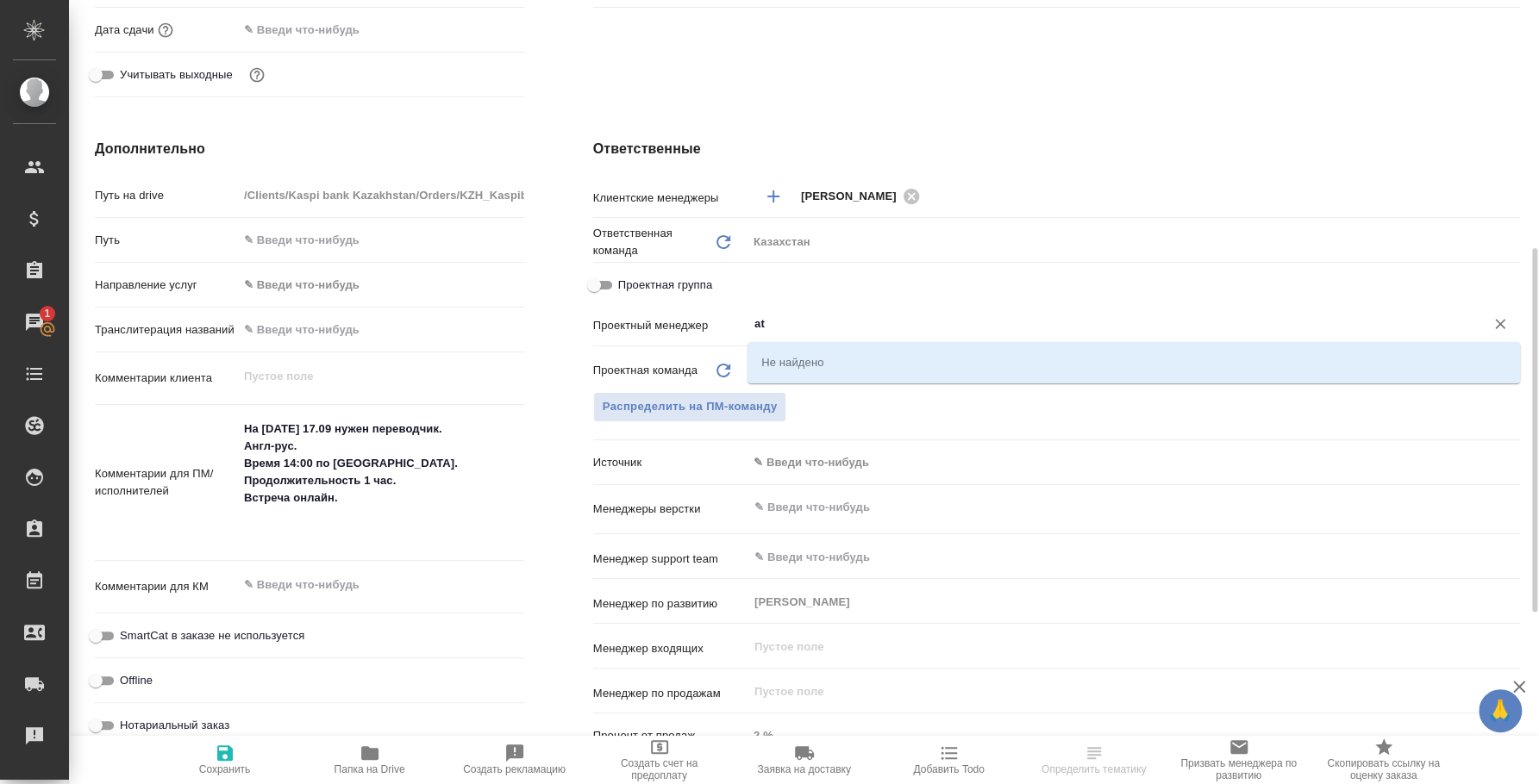
type input "a"
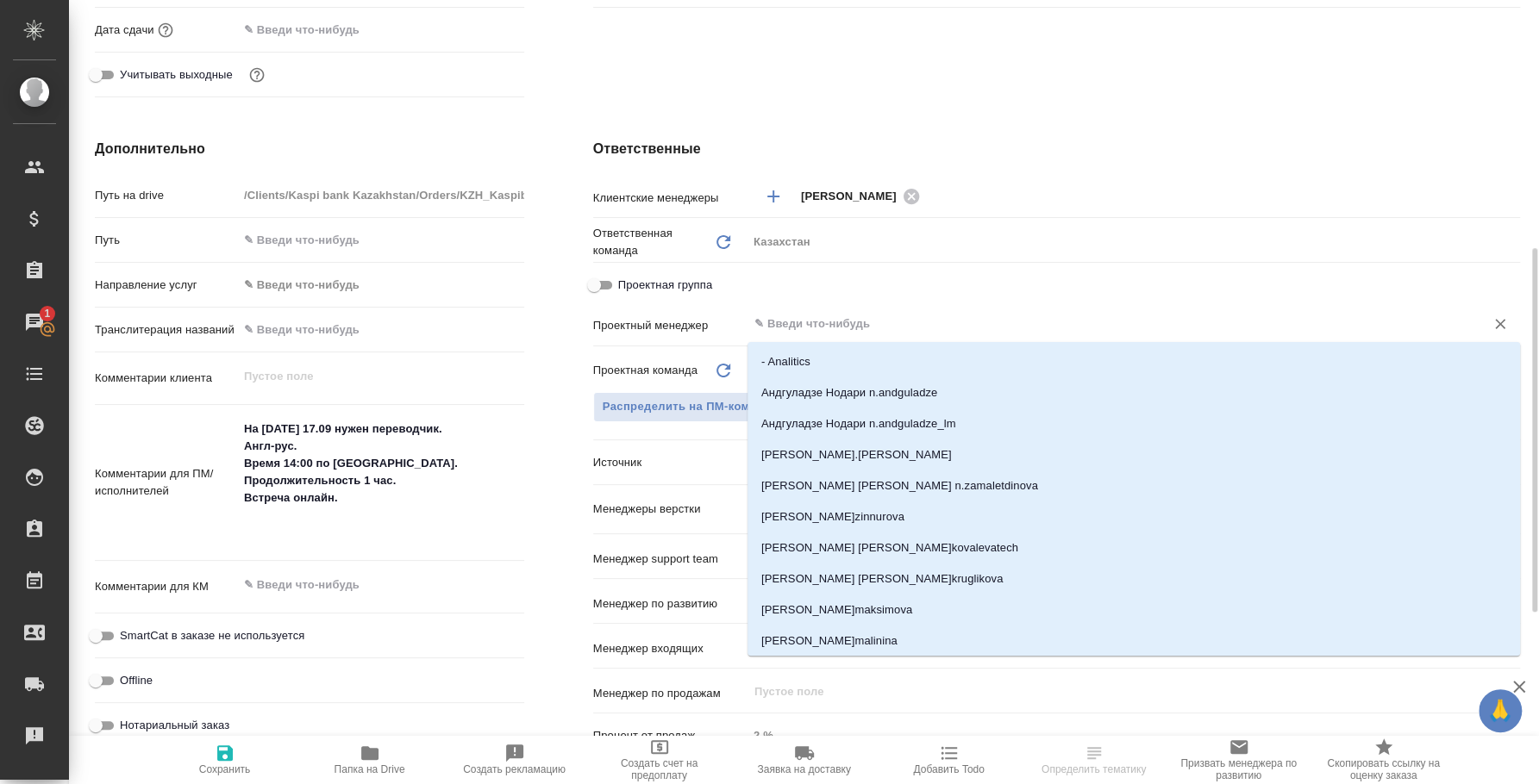
type input "АО "Kaspi Bank""
type textarea "x"
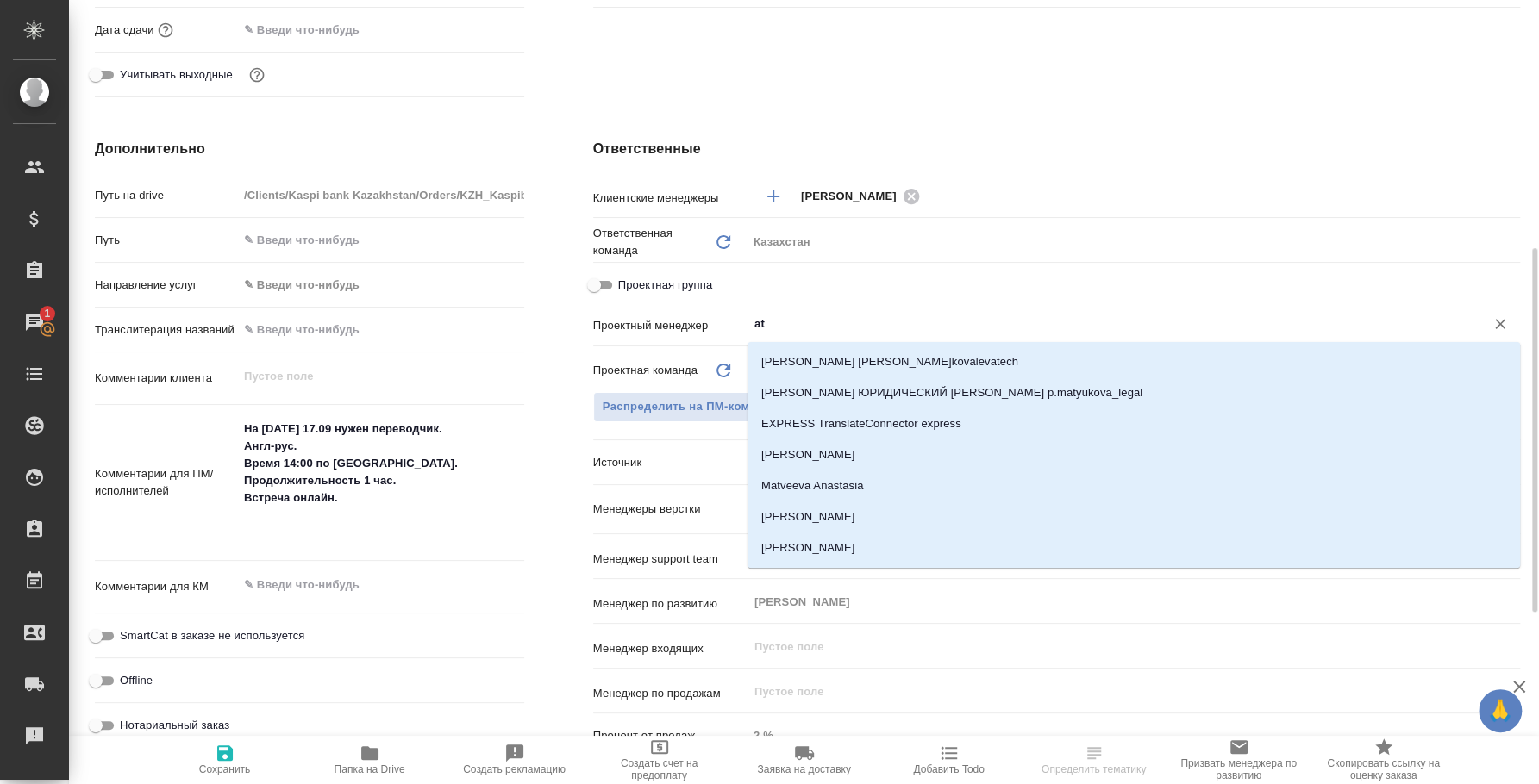
type input "a"
type input "АО "Kaspi Bank""
type textarea "x"
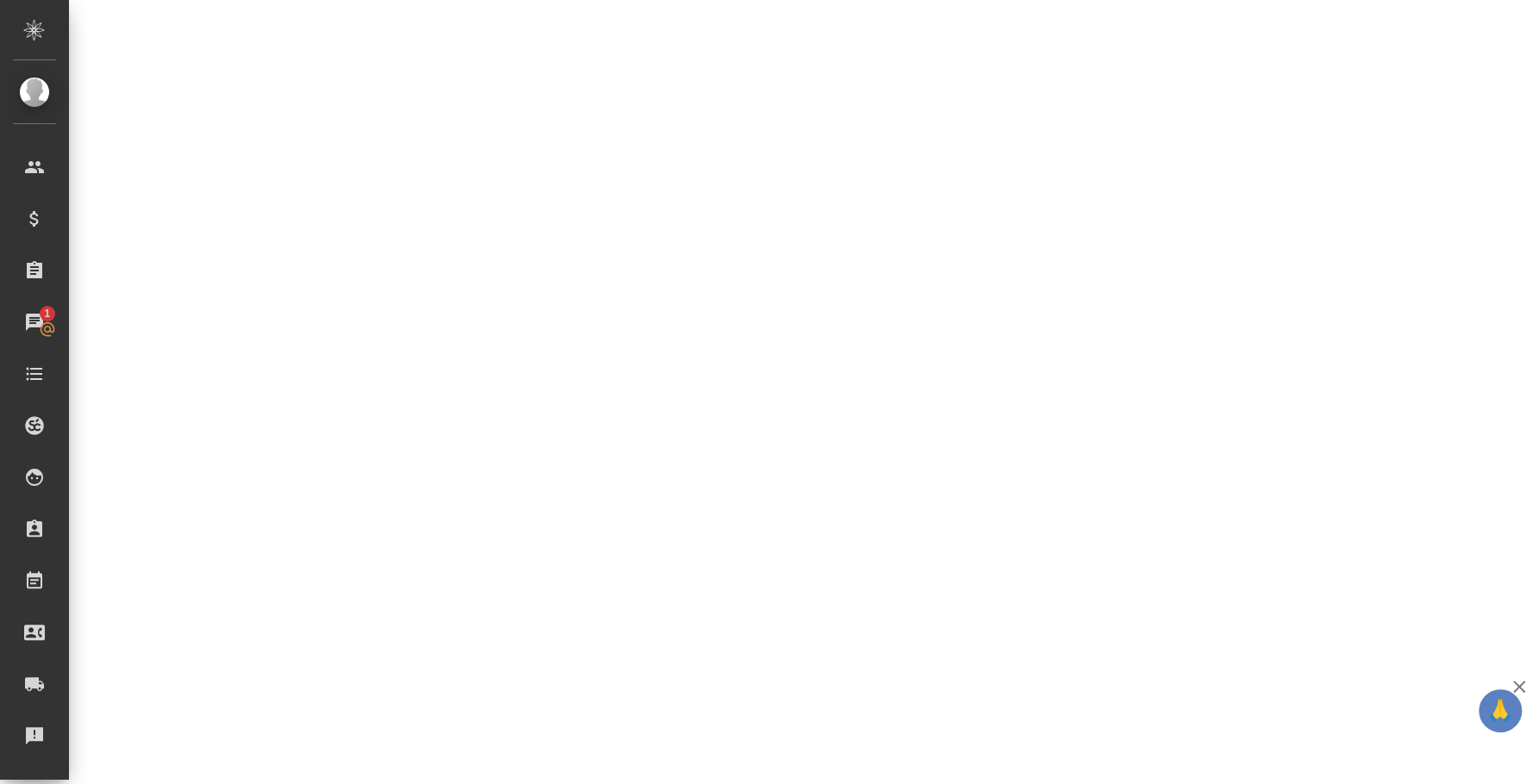
select select "RU"
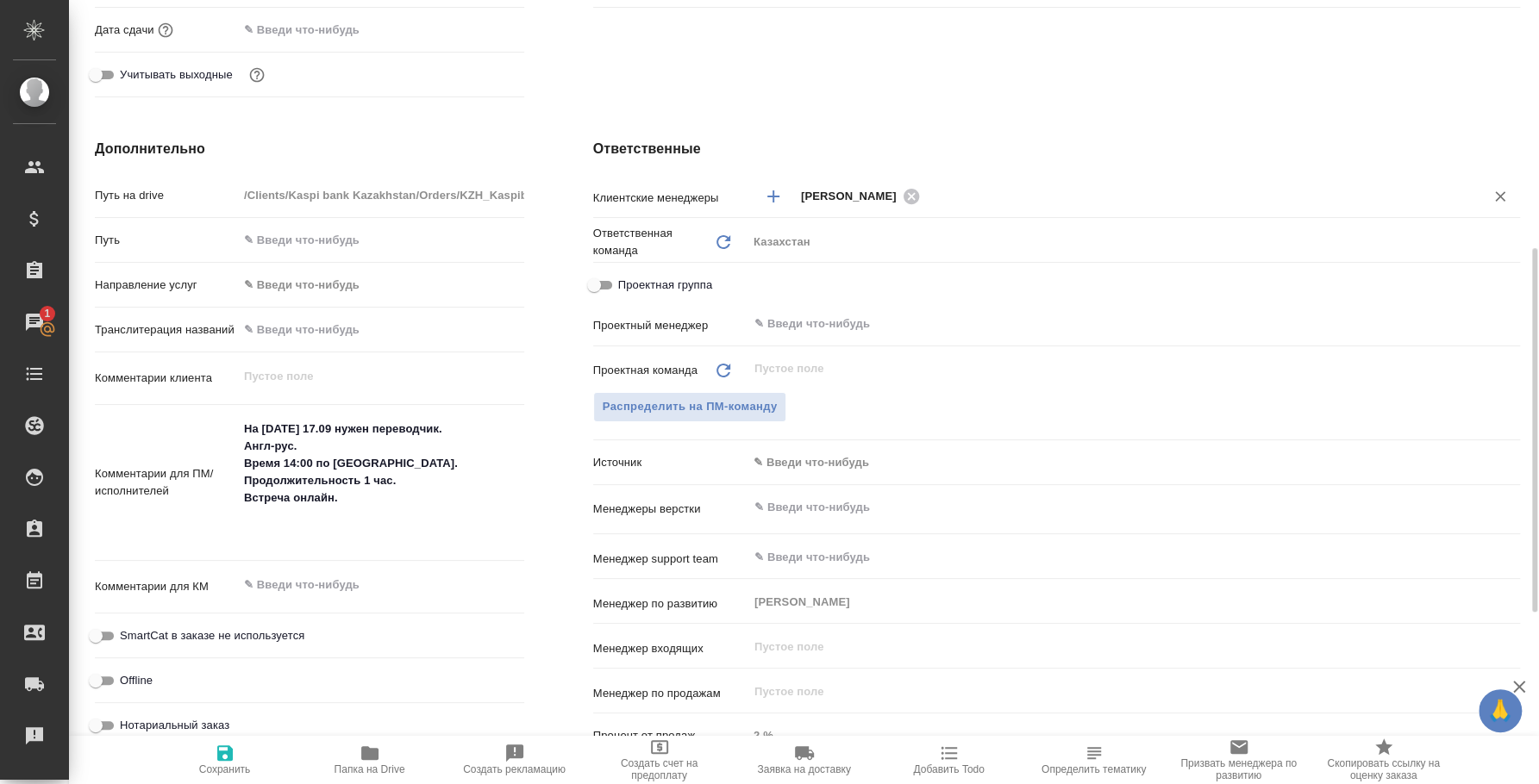
type textarea "x"
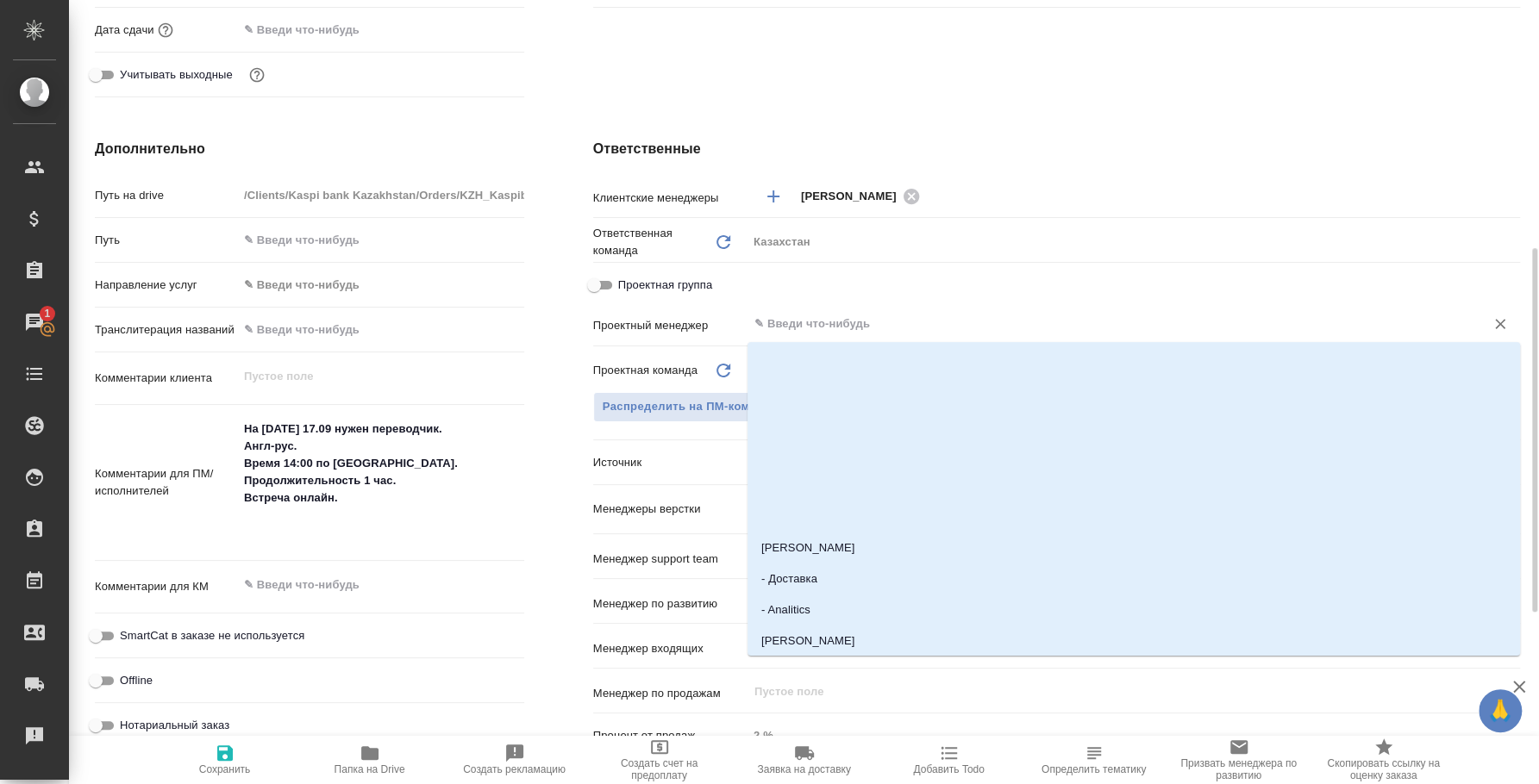
click at [858, 330] on input "text" at bounding box center [1105, 324] width 704 height 21
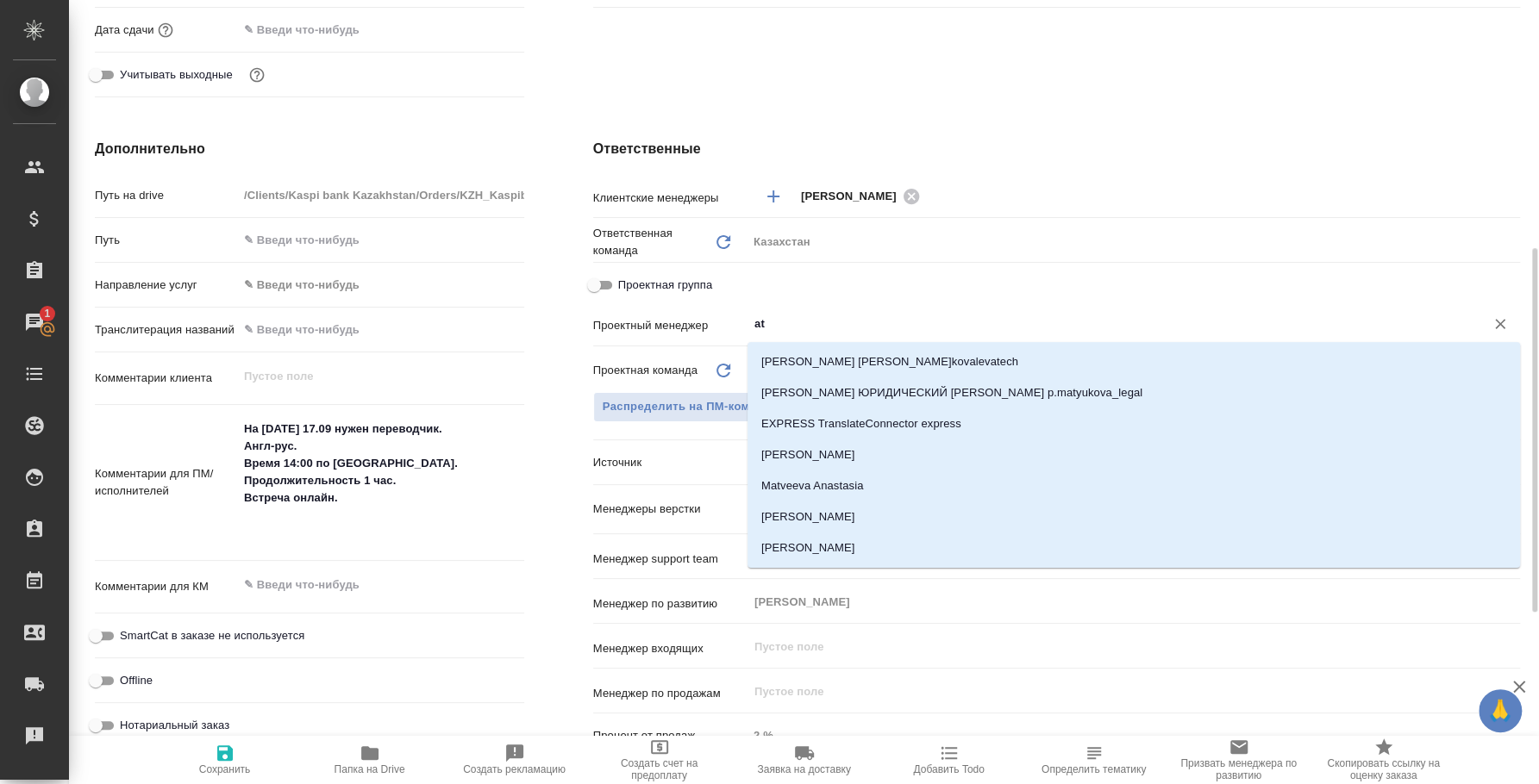
type input "a"
type input "АО "Kaspi Bank""
type textarea "x"
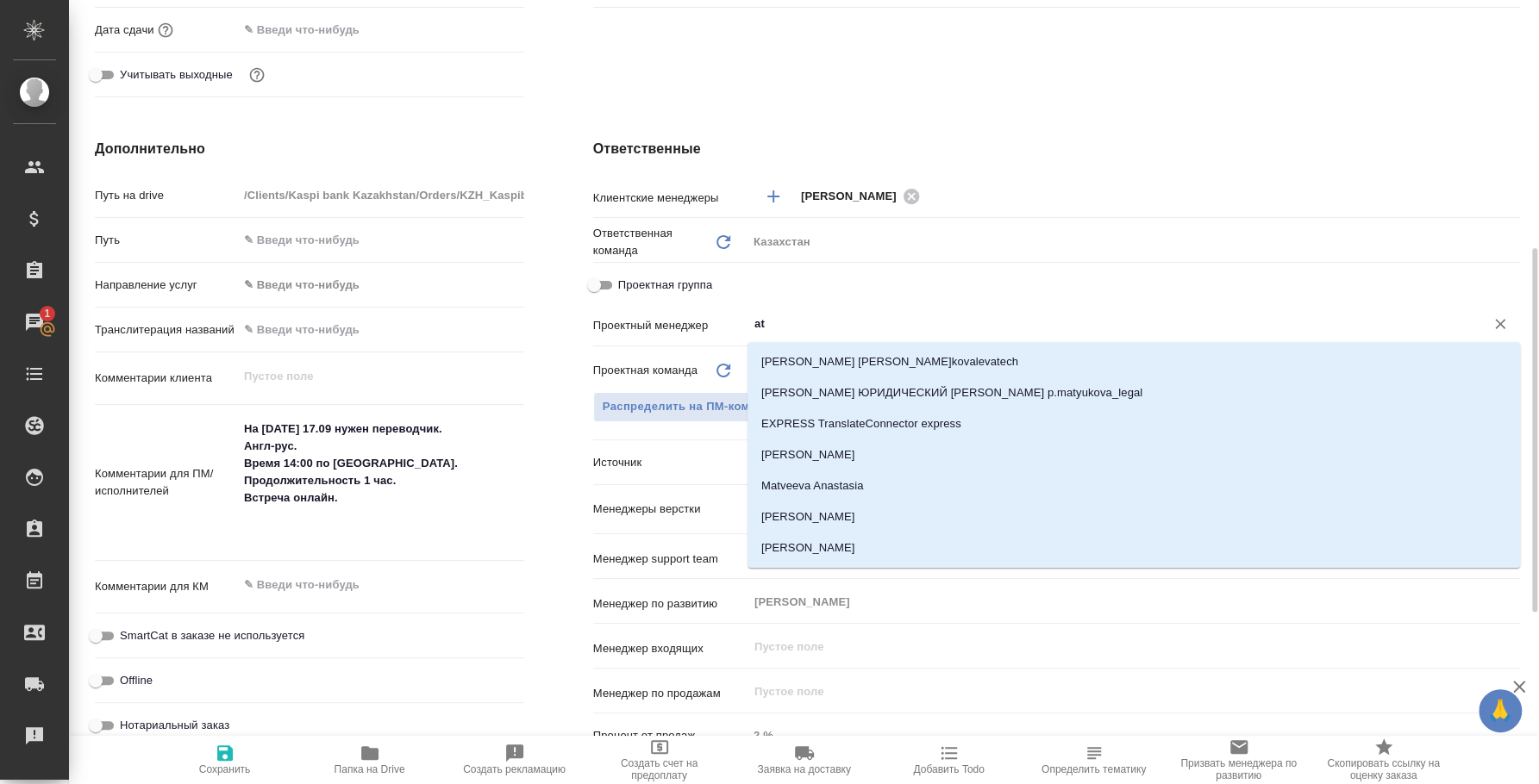
type input "a"
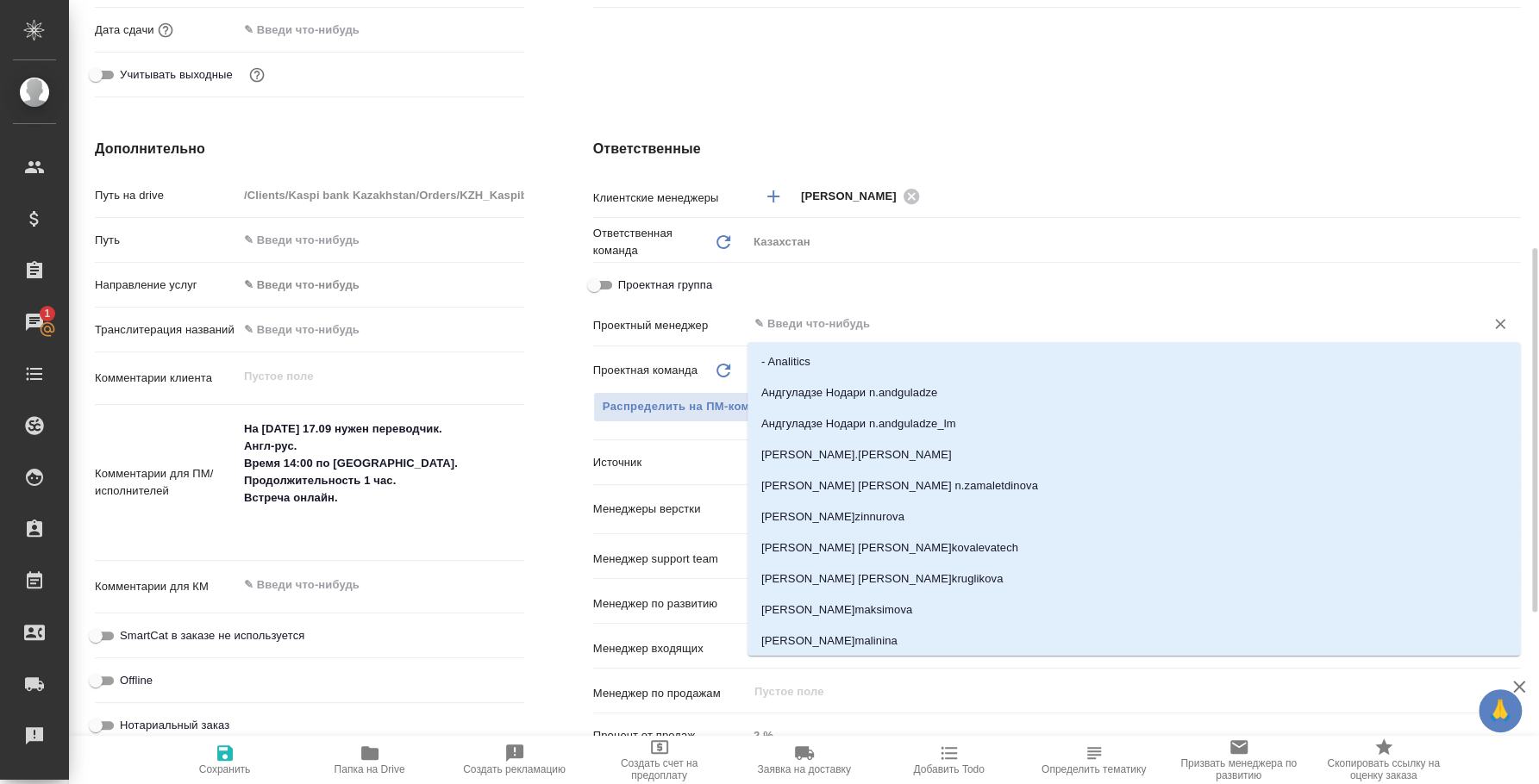
type input "АО "Kaspi Bank""
type textarea "x"
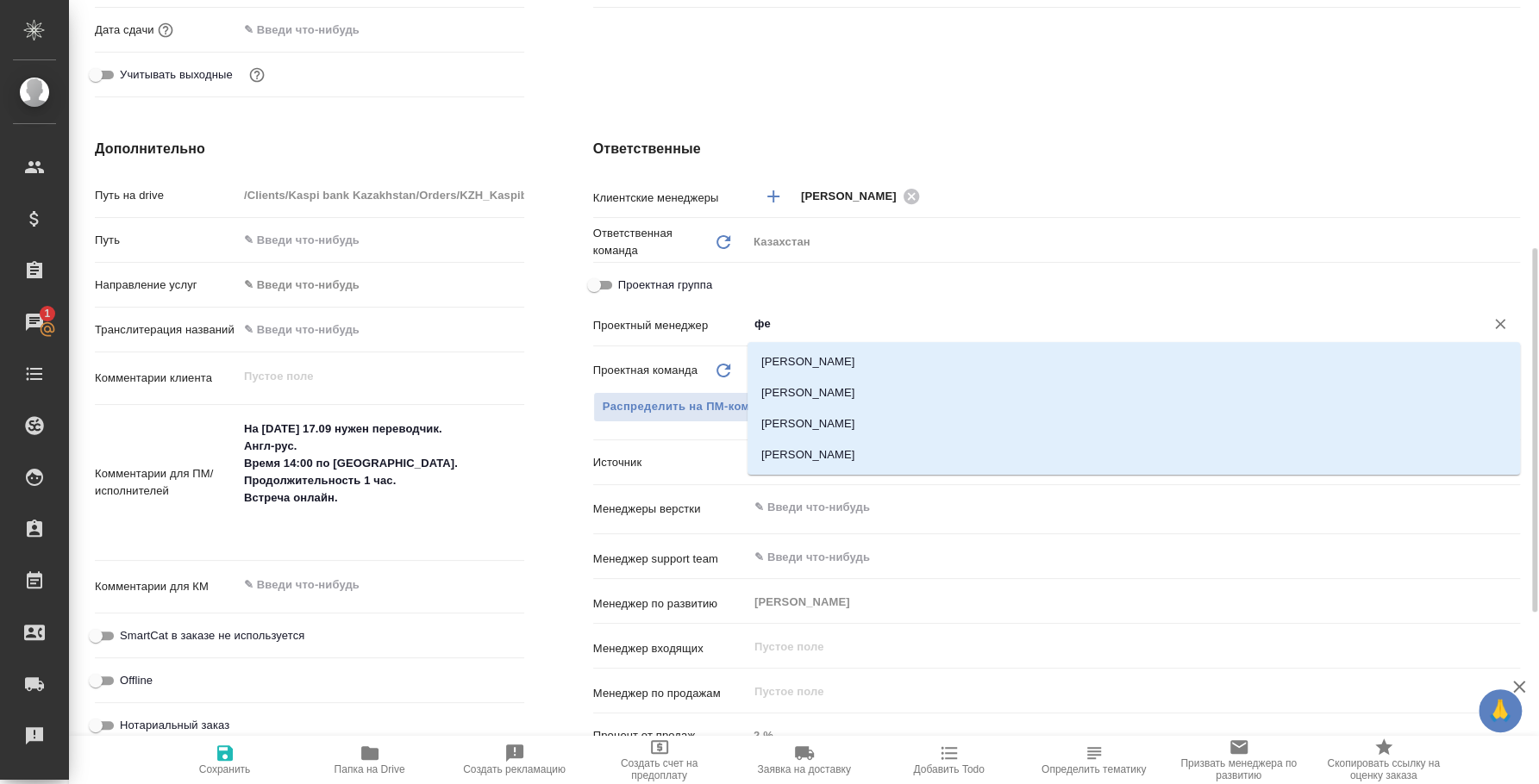
type input "фед"
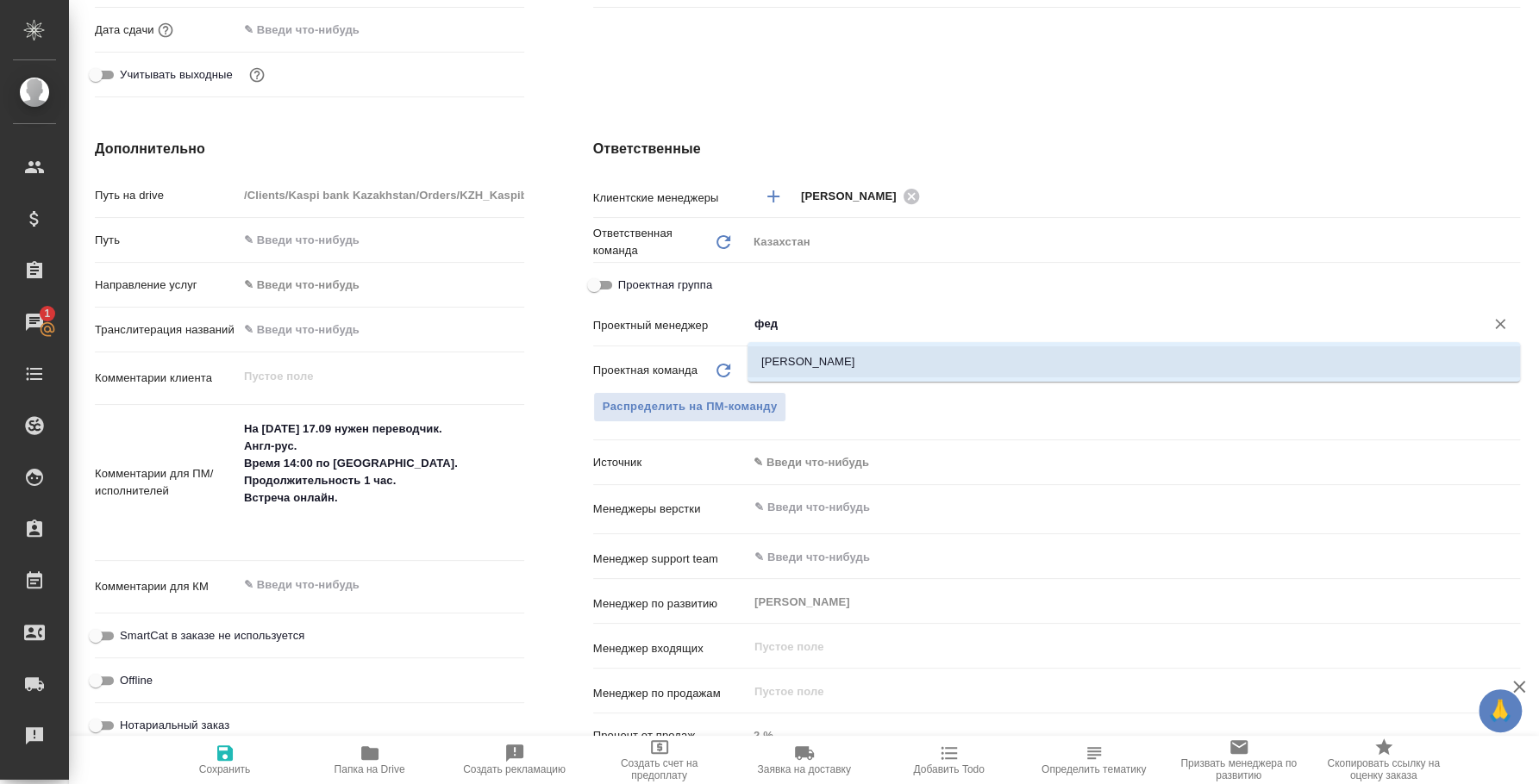
click at [1036, 353] on li "[PERSON_NAME] [PERSON_NAME]" at bounding box center [1133, 361] width 773 height 31
type input "АО "Kaspi Bank""
type textarea "x"
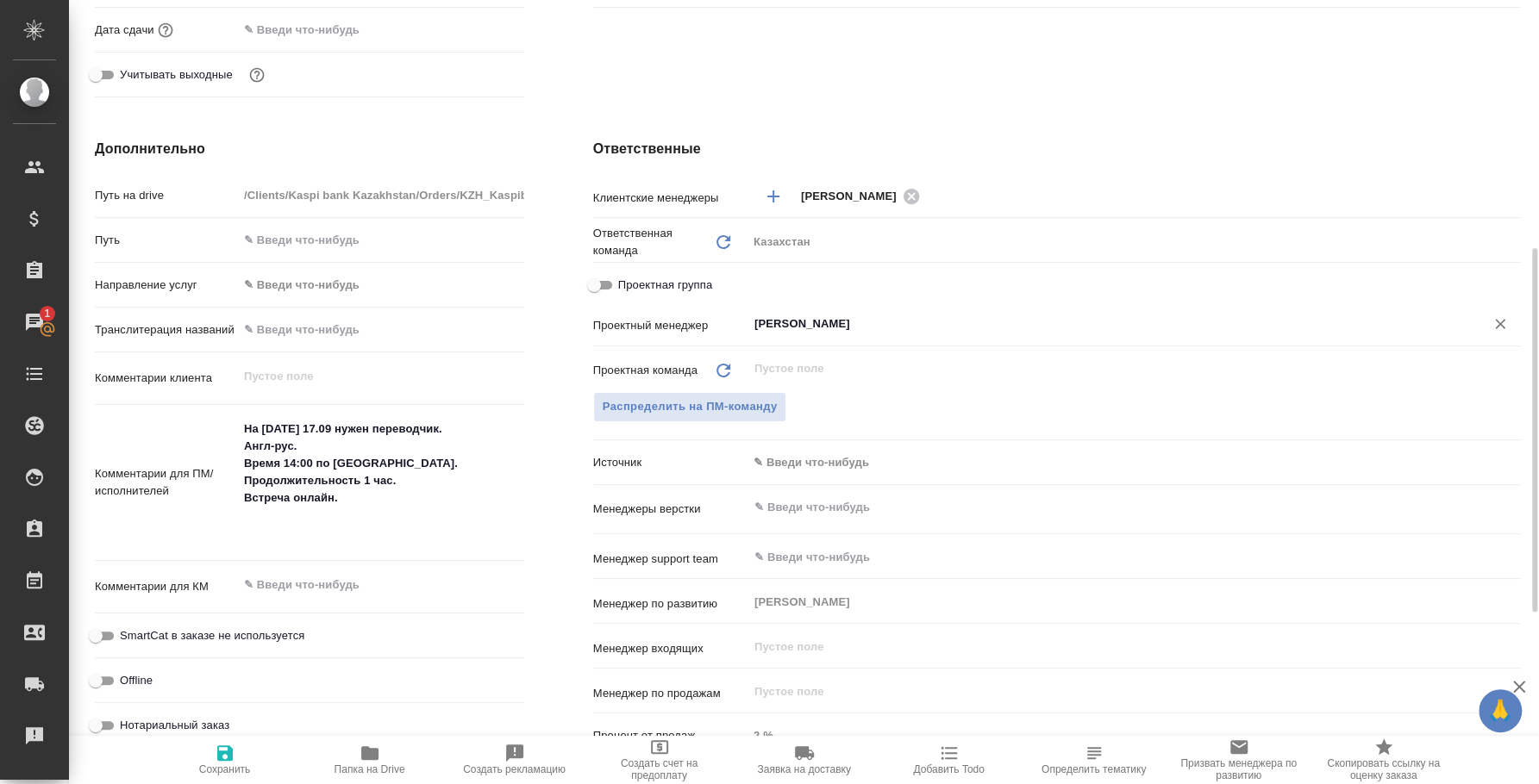
type input "[PERSON_NAME] [PERSON_NAME]"
click at [231, 751] on icon "button" at bounding box center [225, 753] width 15 height 15
type input "АО "Kaspi Bank""
type textarea "x"
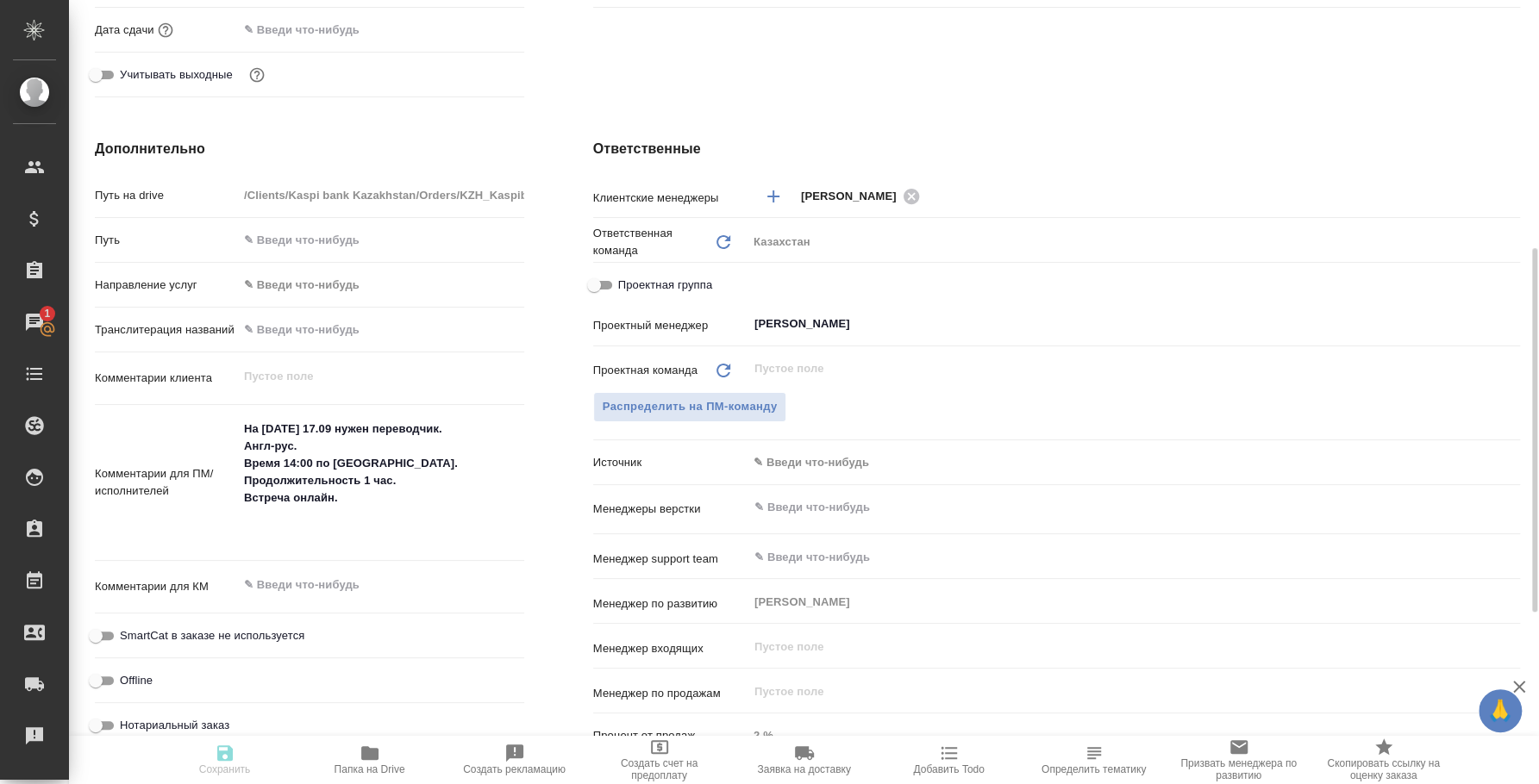
type textarea "x"
type input "АО "Kaspi Bank""
type textarea "x"
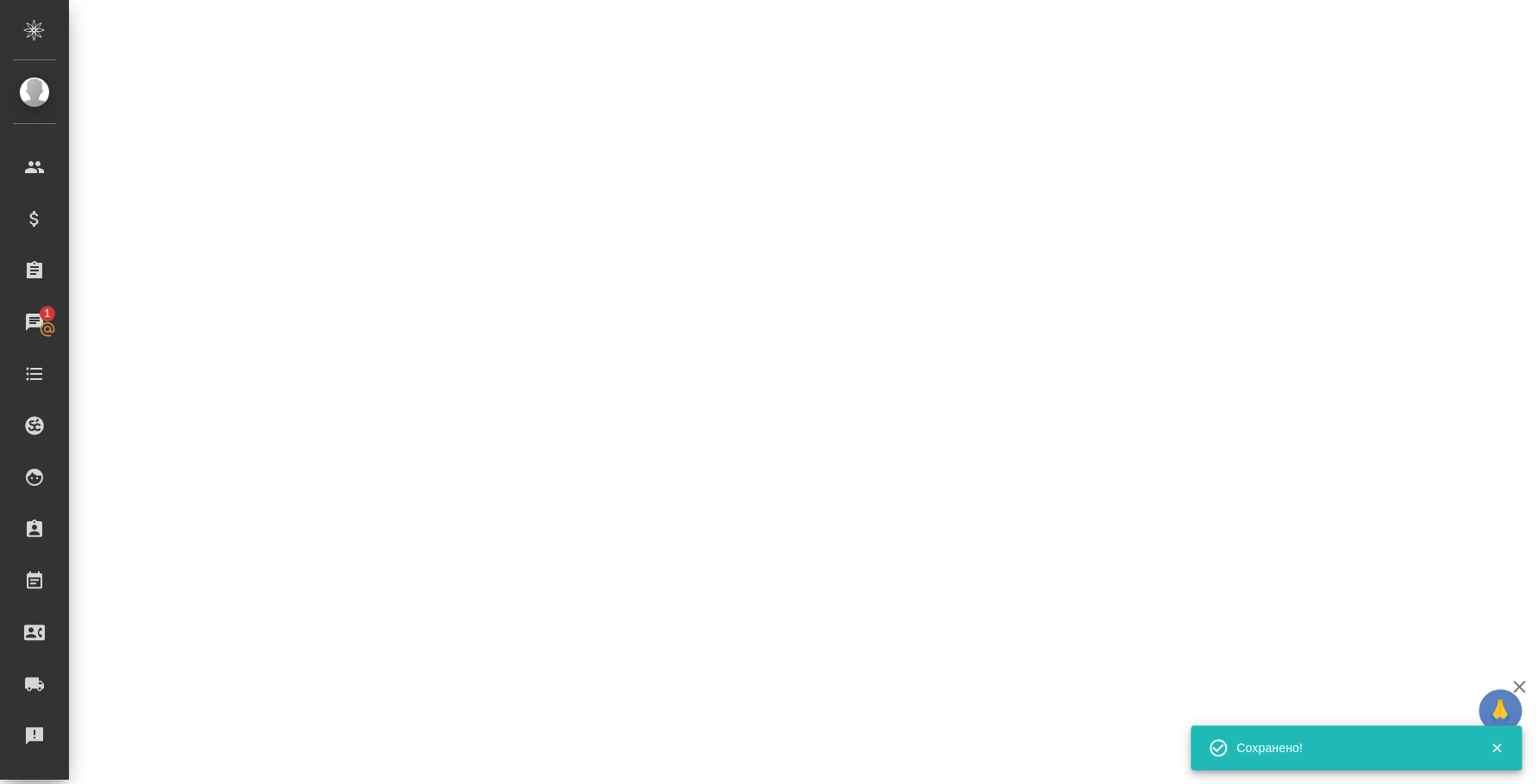
select select "RU"
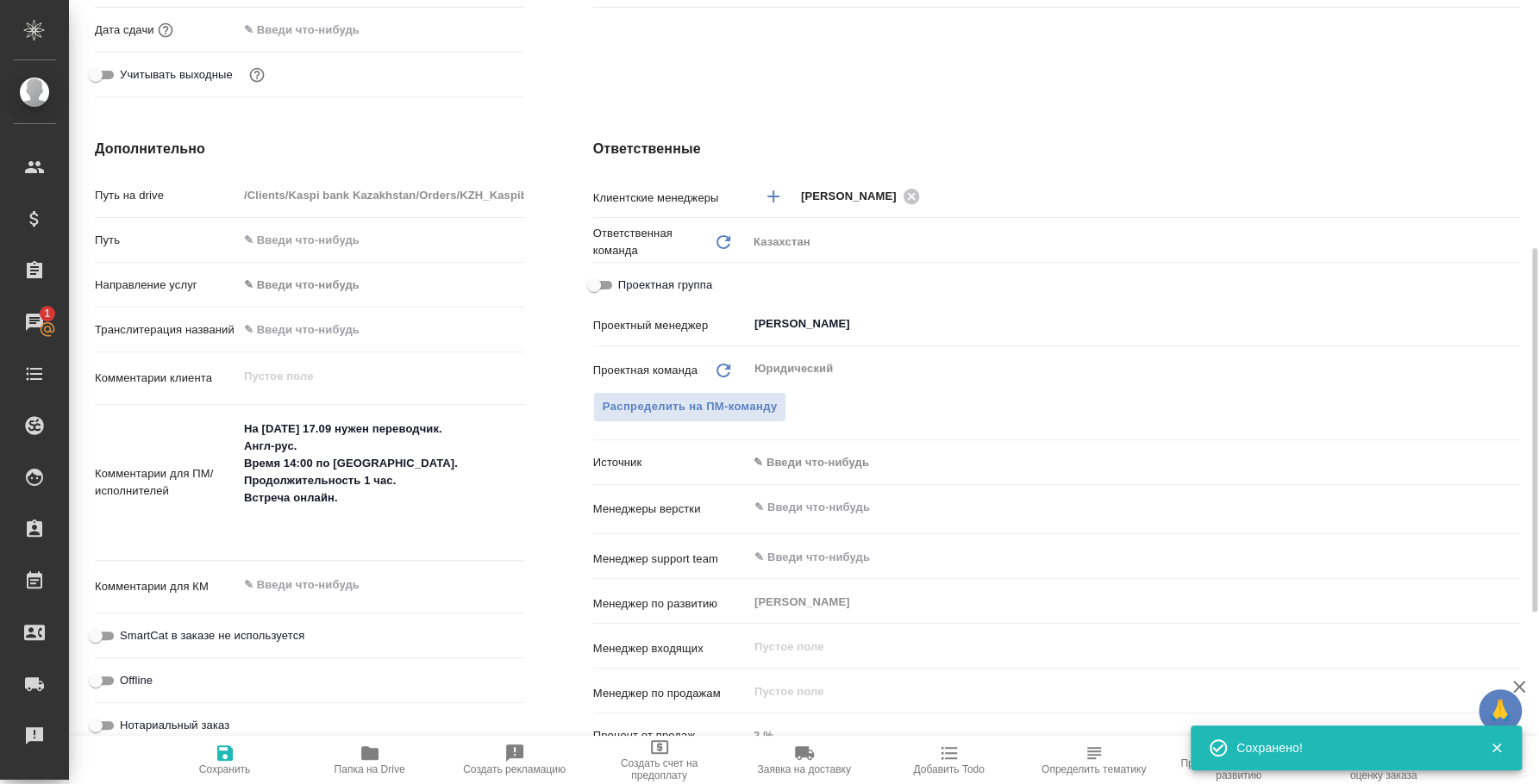
type textarea "x"
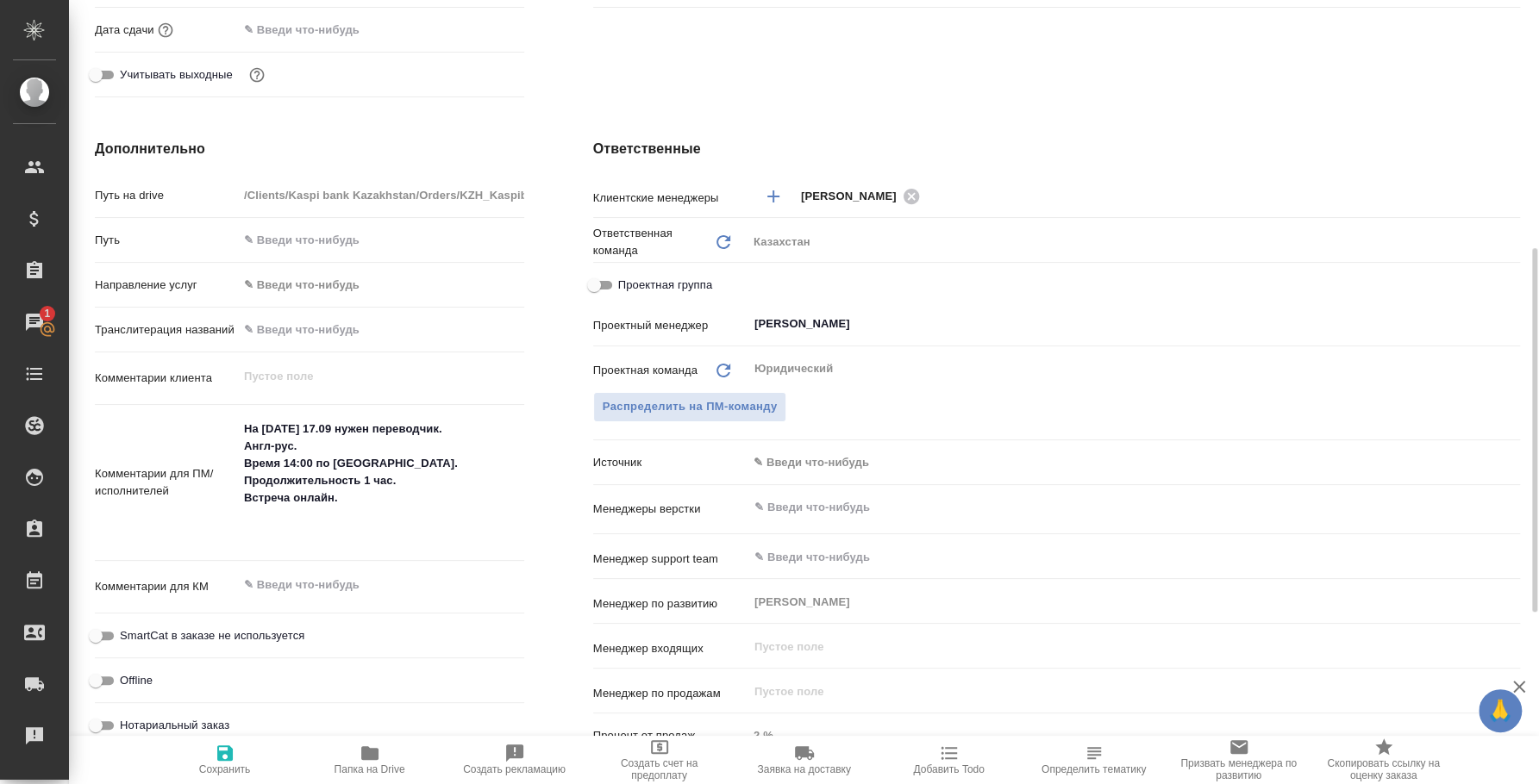
type input "АО "Kaspi Bank""
type textarea "x"
type input "АО "Kaspi Bank""
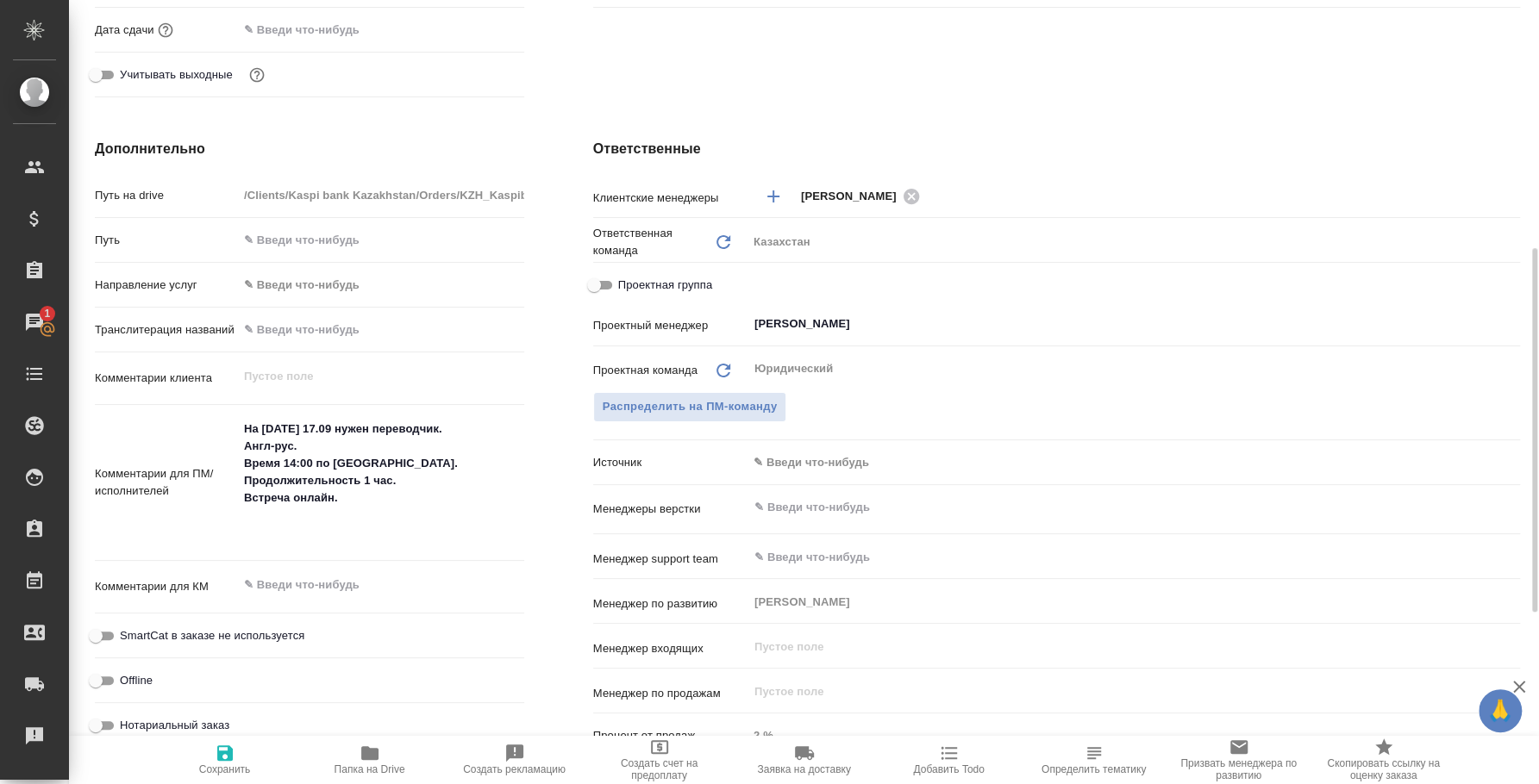
type textarea "x"
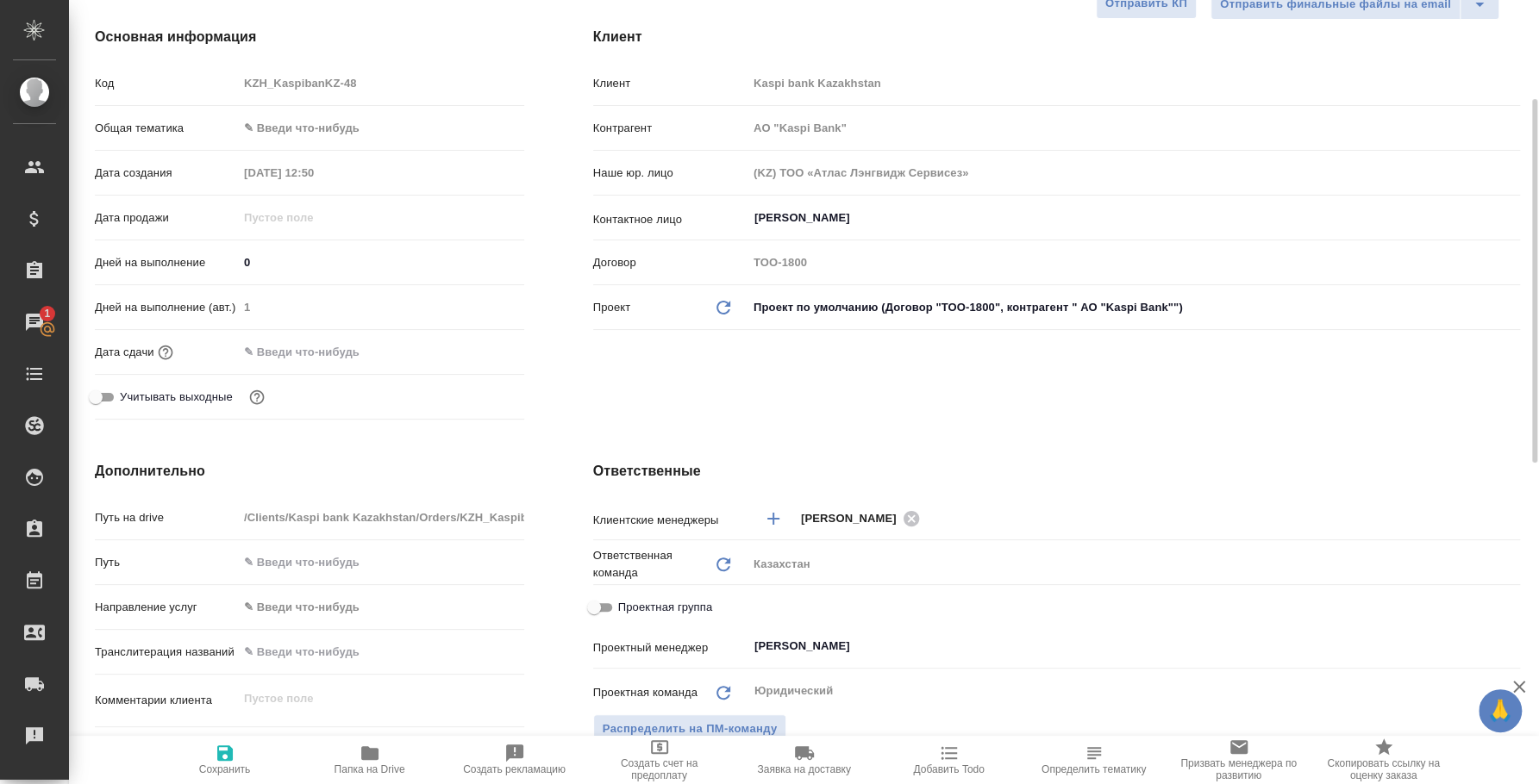
scroll to position [0, 0]
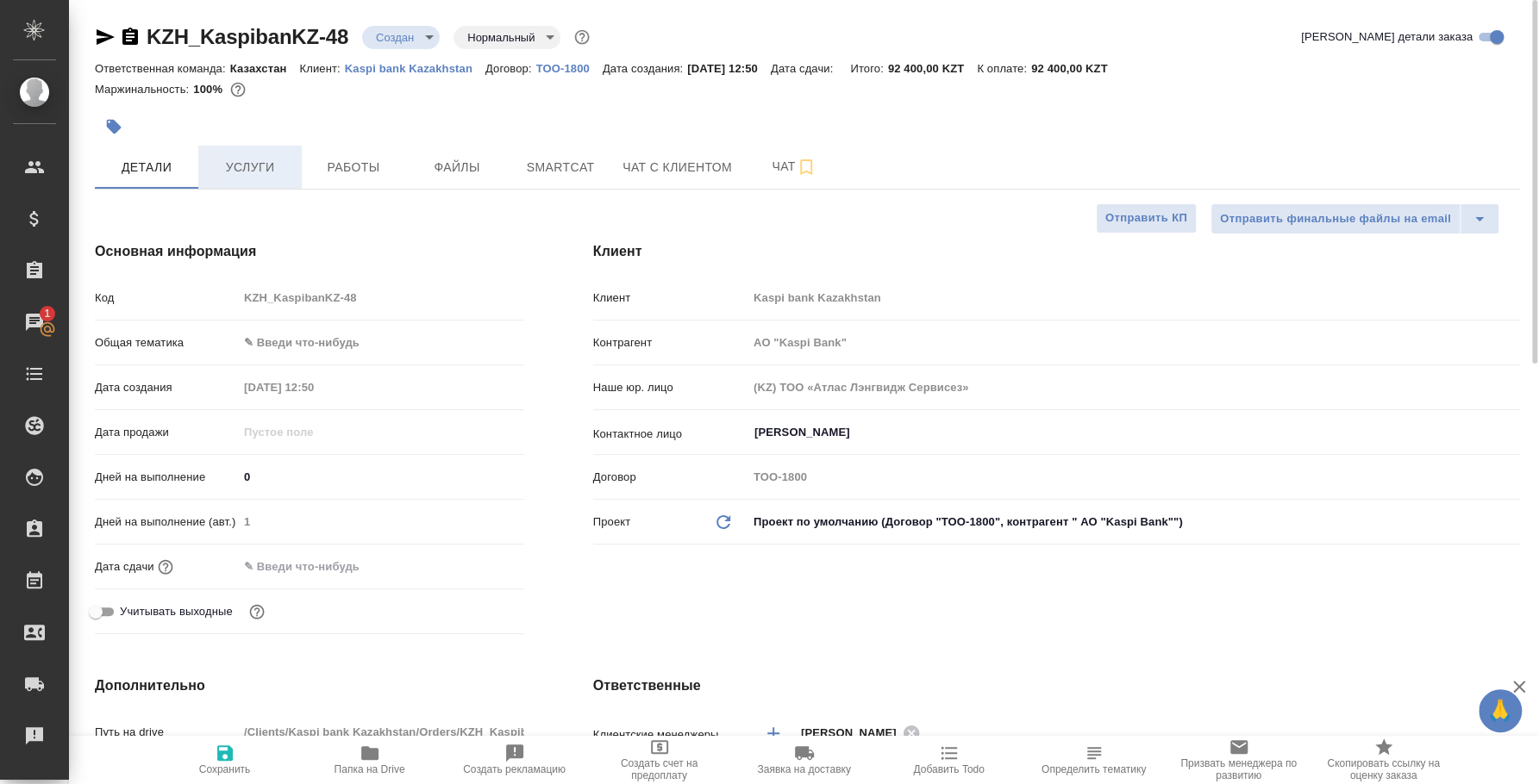
click at [282, 161] on span "Услуги" at bounding box center [250, 167] width 83 height 22
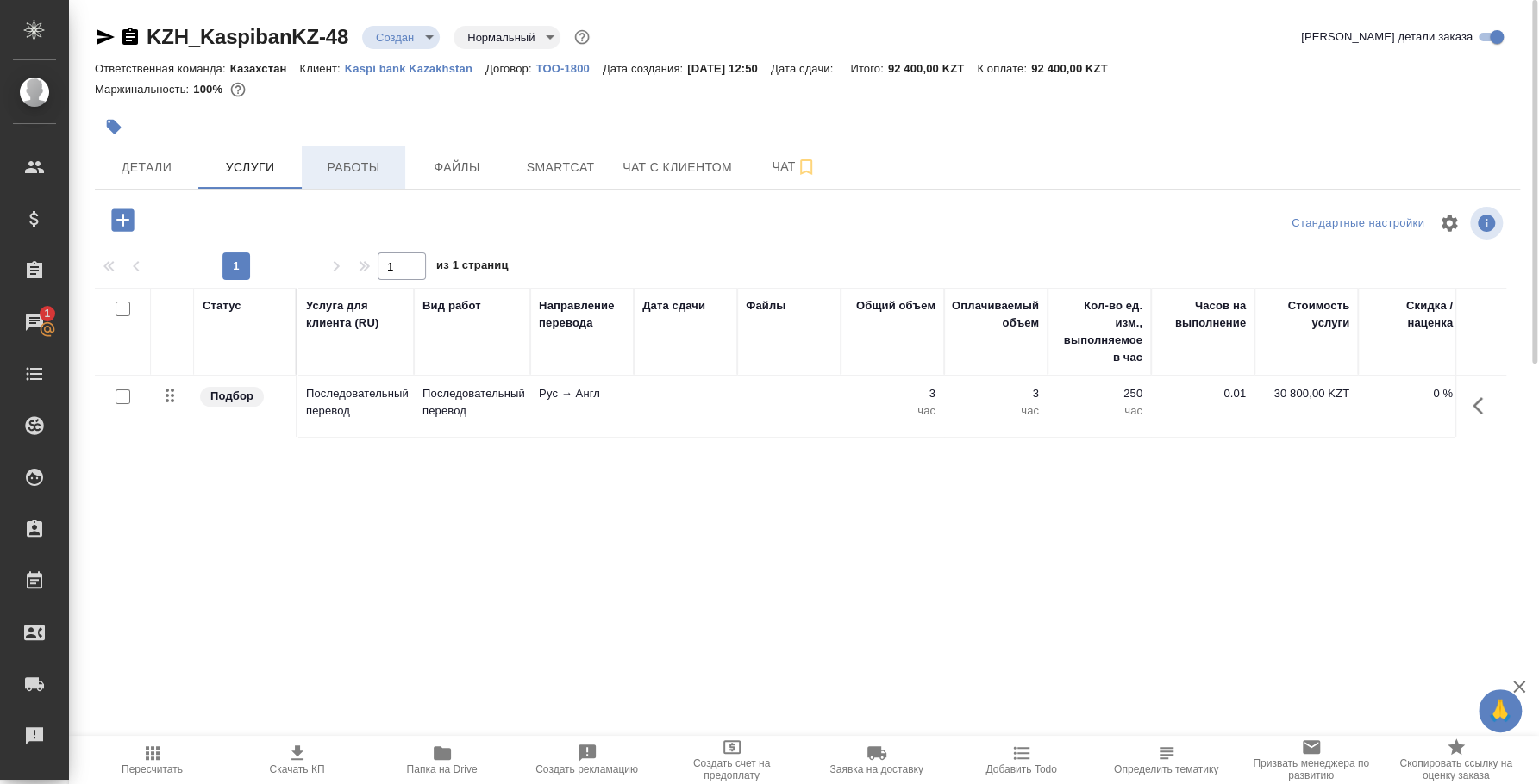
click at [340, 164] on span "Работы" at bounding box center [353, 167] width 83 height 22
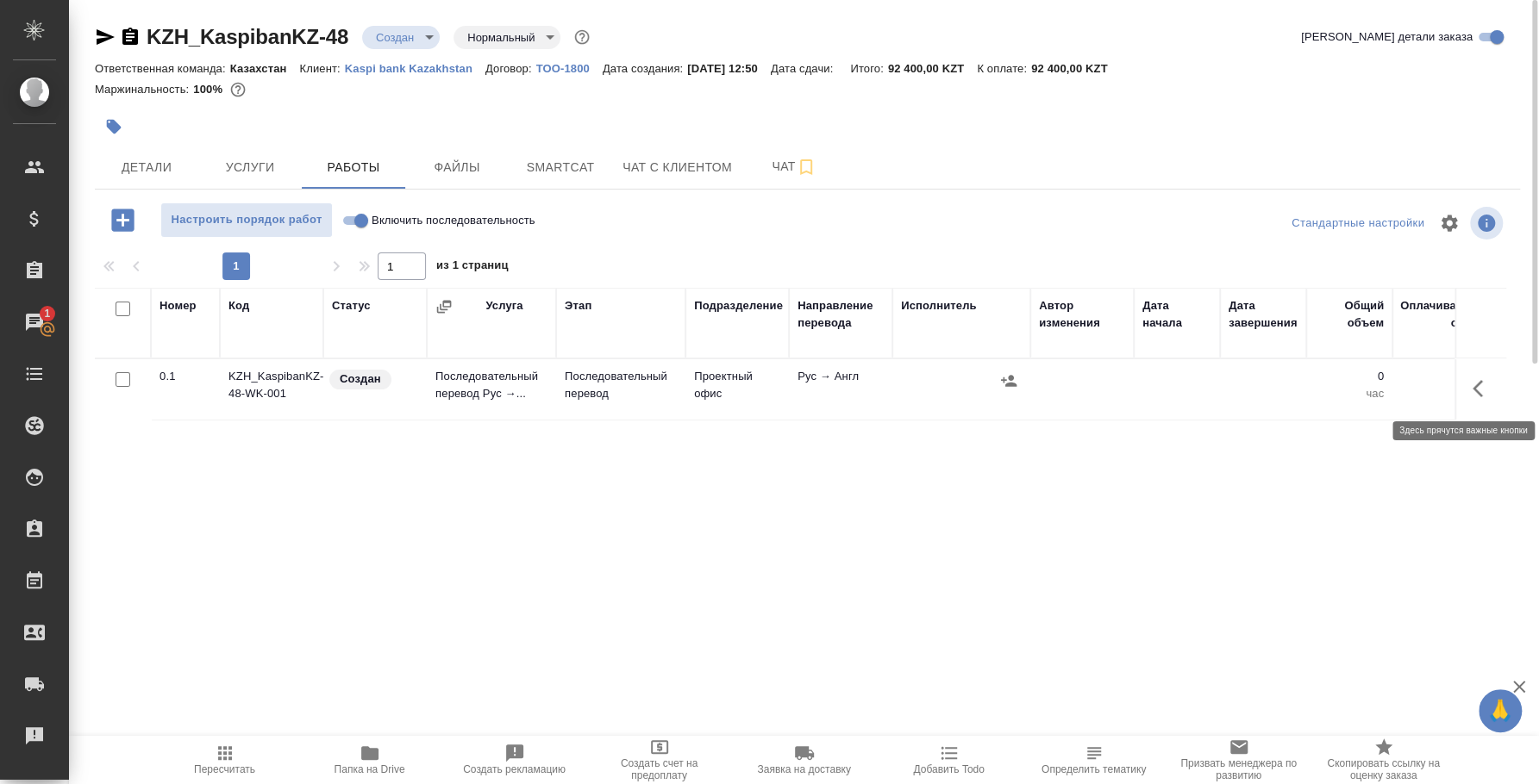
click at [1487, 391] on icon "button" at bounding box center [1483, 389] width 21 height 21
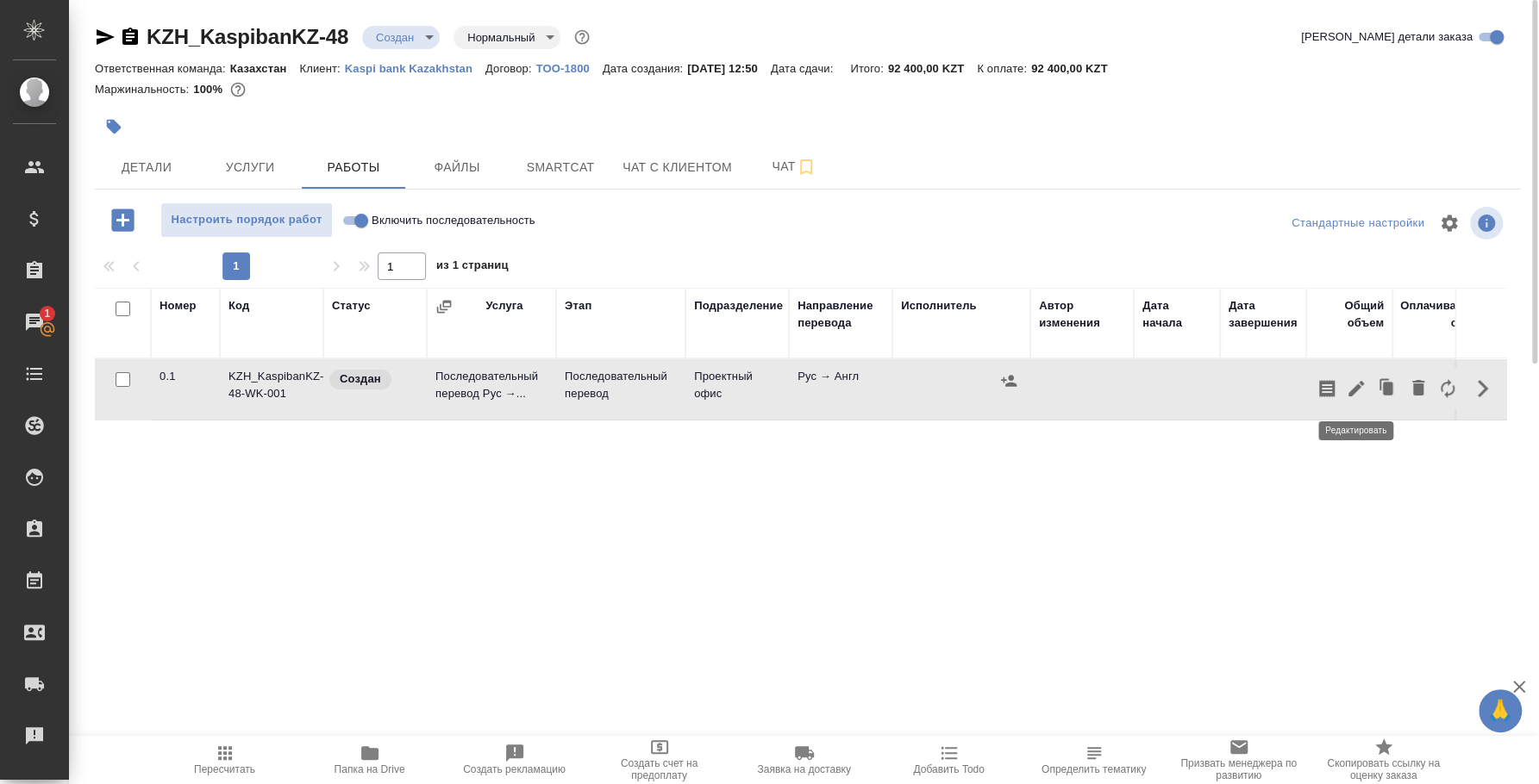
click at [1362, 390] on icon "button" at bounding box center [1356, 389] width 21 height 21
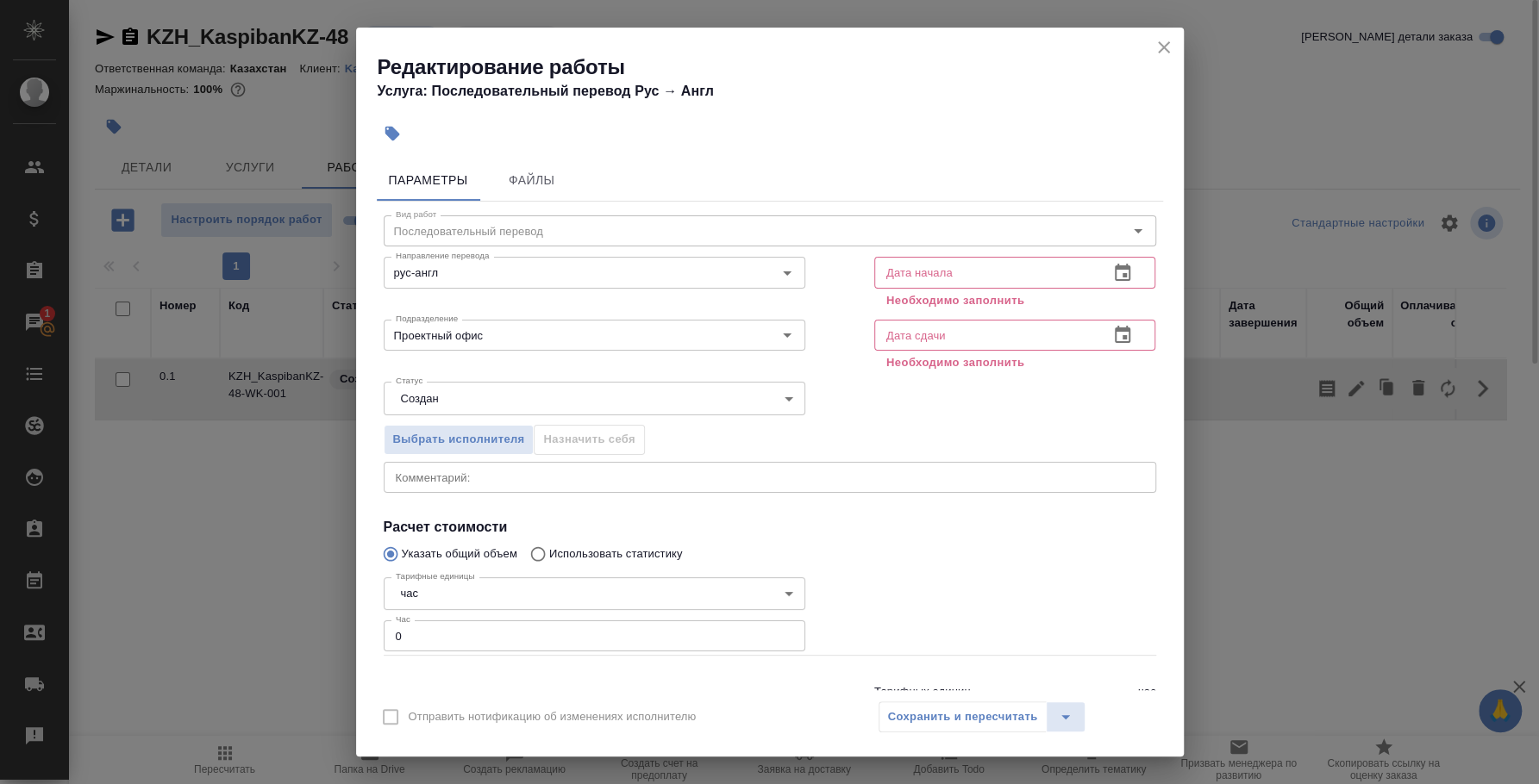
click at [619, 238] on div "Направление перевода рус-англ Направление перевода" at bounding box center [594, 280] width 490 height 131
click at [1113, 272] on icon "button" at bounding box center [1123, 274] width 21 height 21
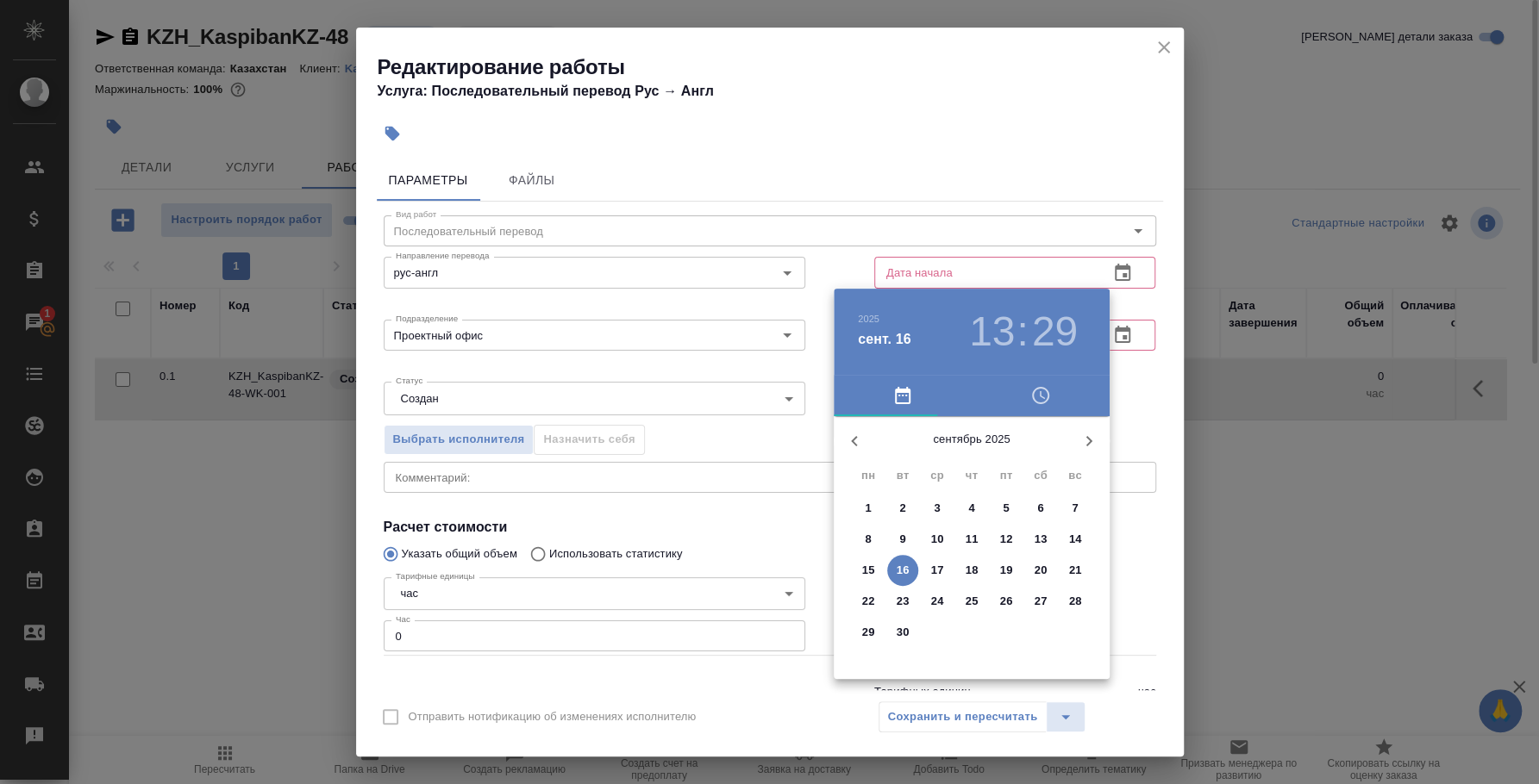
click at [944, 563] on span "17" at bounding box center [937, 570] width 31 height 17
type input "17.09.2025 13:29"
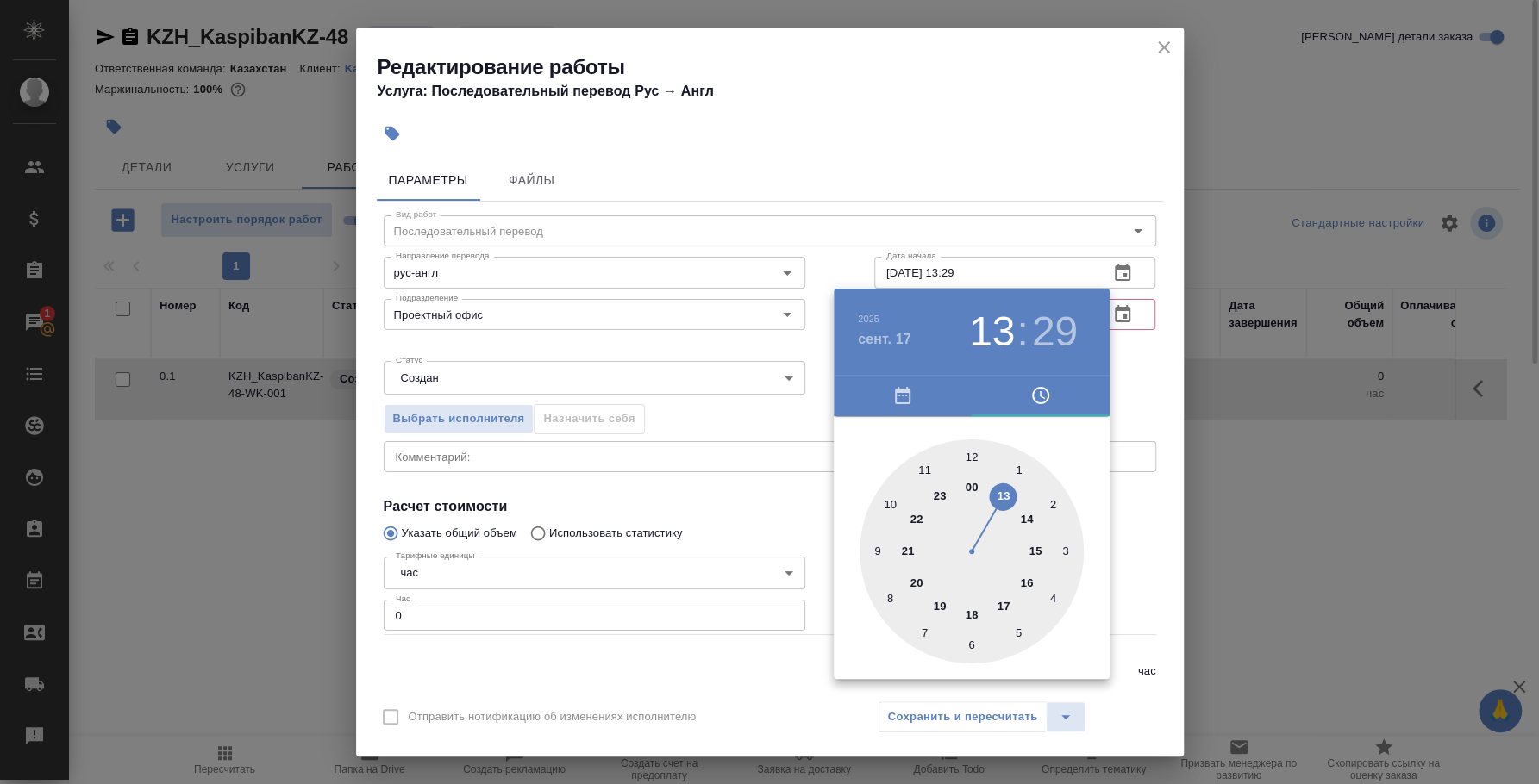
click at [1118, 344] on div at bounding box center [769, 392] width 1539 height 784
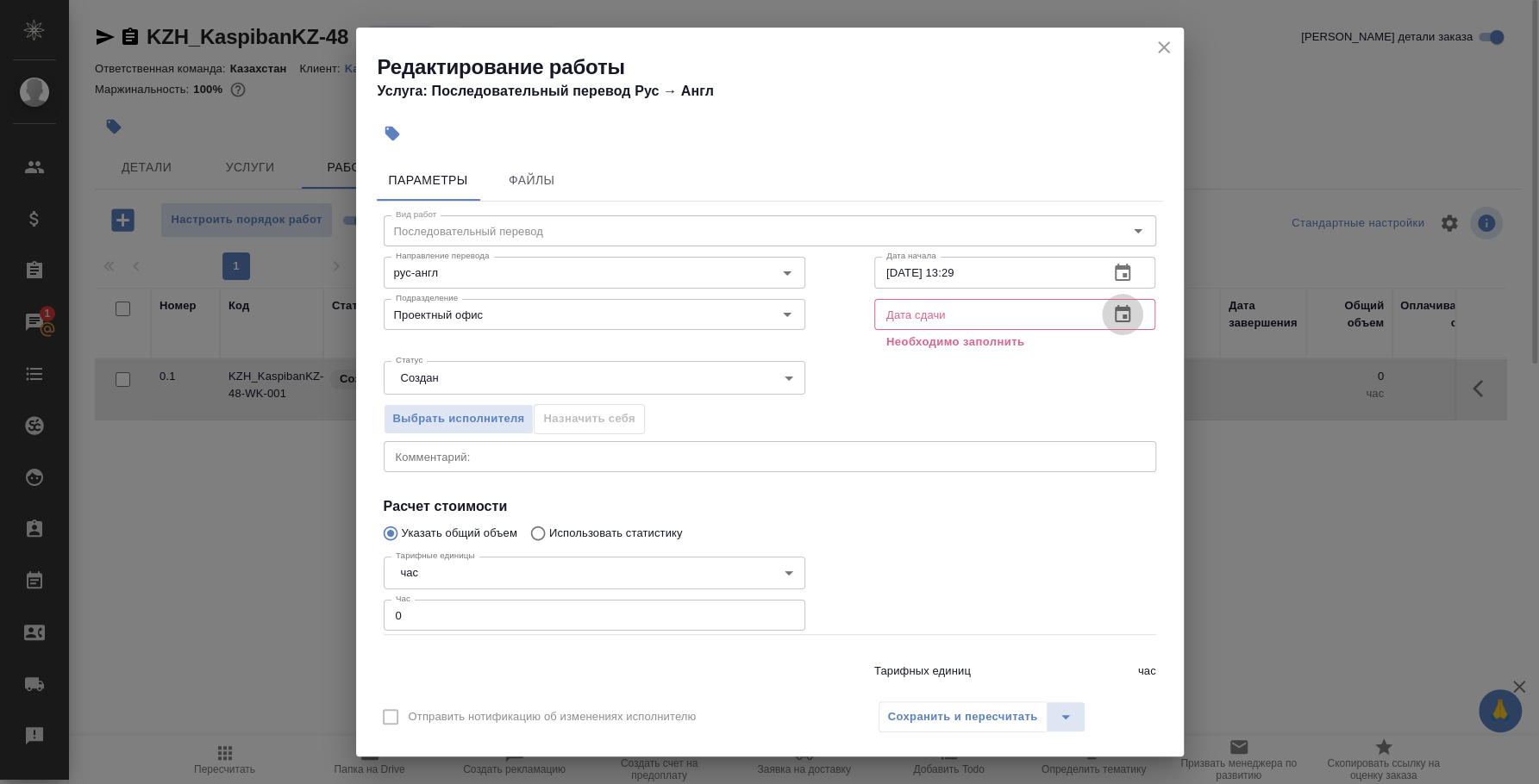
click at [1113, 312] on icon "button" at bounding box center [1123, 315] width 21 height 21
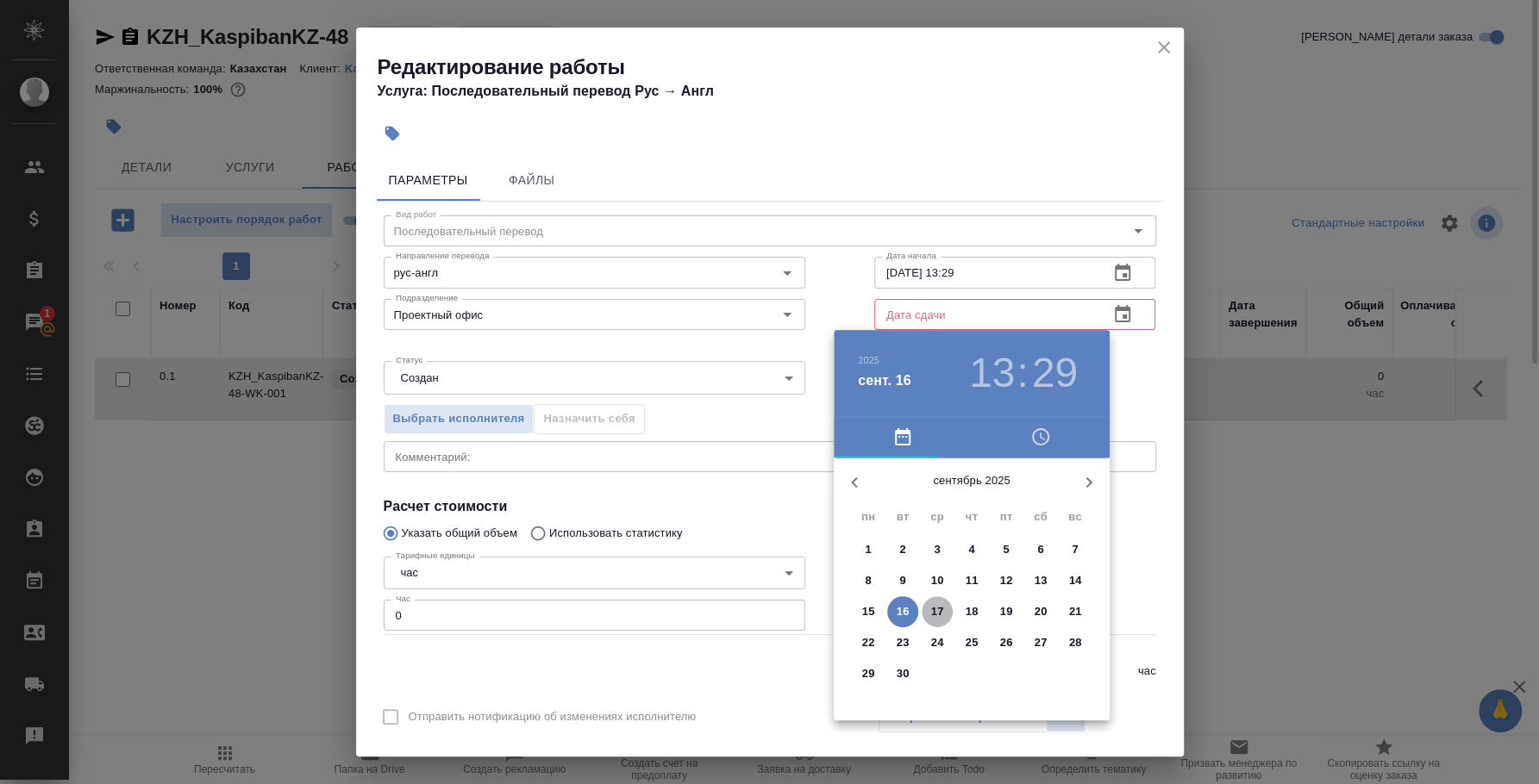
click at [950, 609] on span "17" at bounding box center [937, 611] width 31 height 17
type input "17.09.2025 13:29"
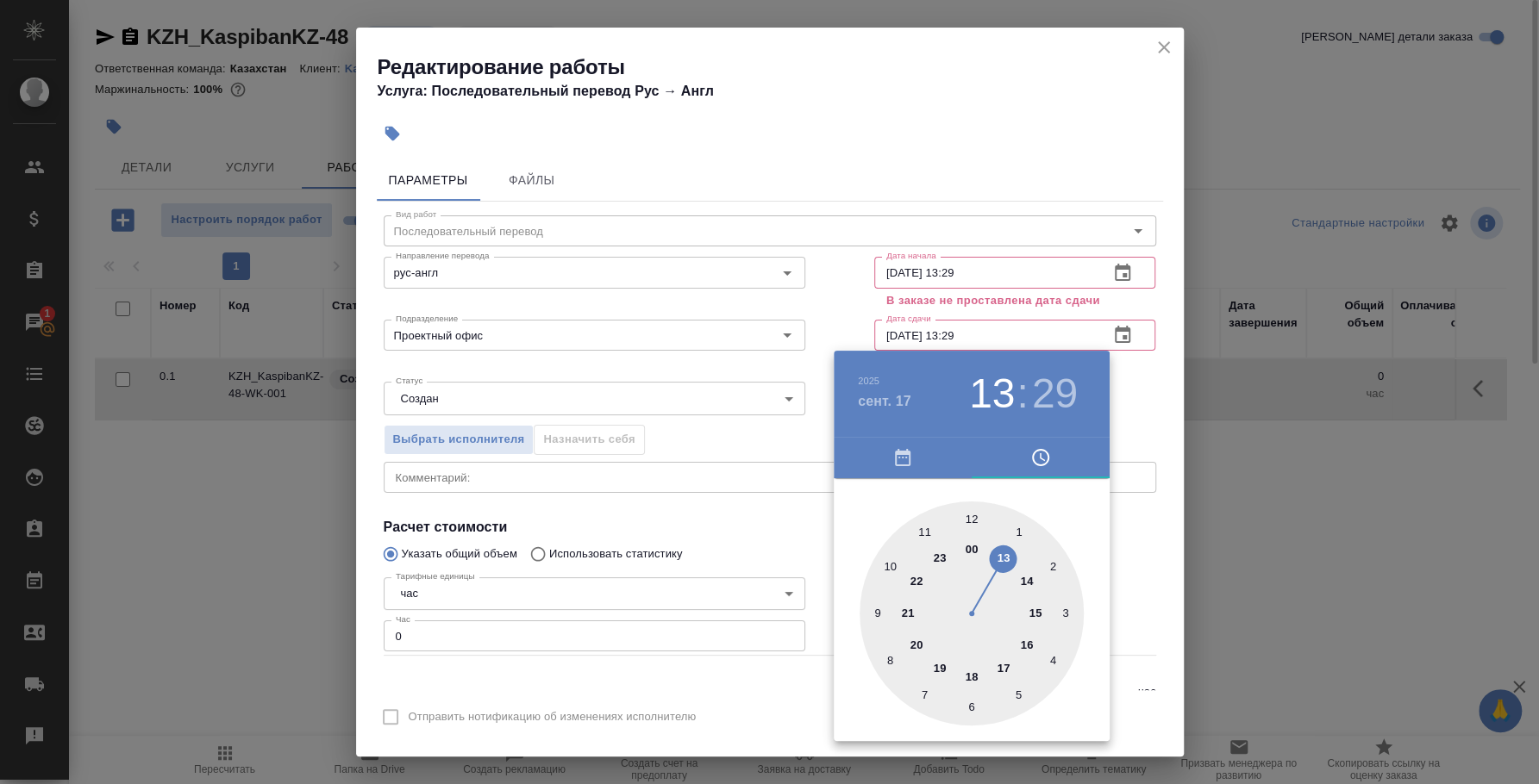
click at [1133, 532] on div at bounding box center [769, 392] width 1539 height 784
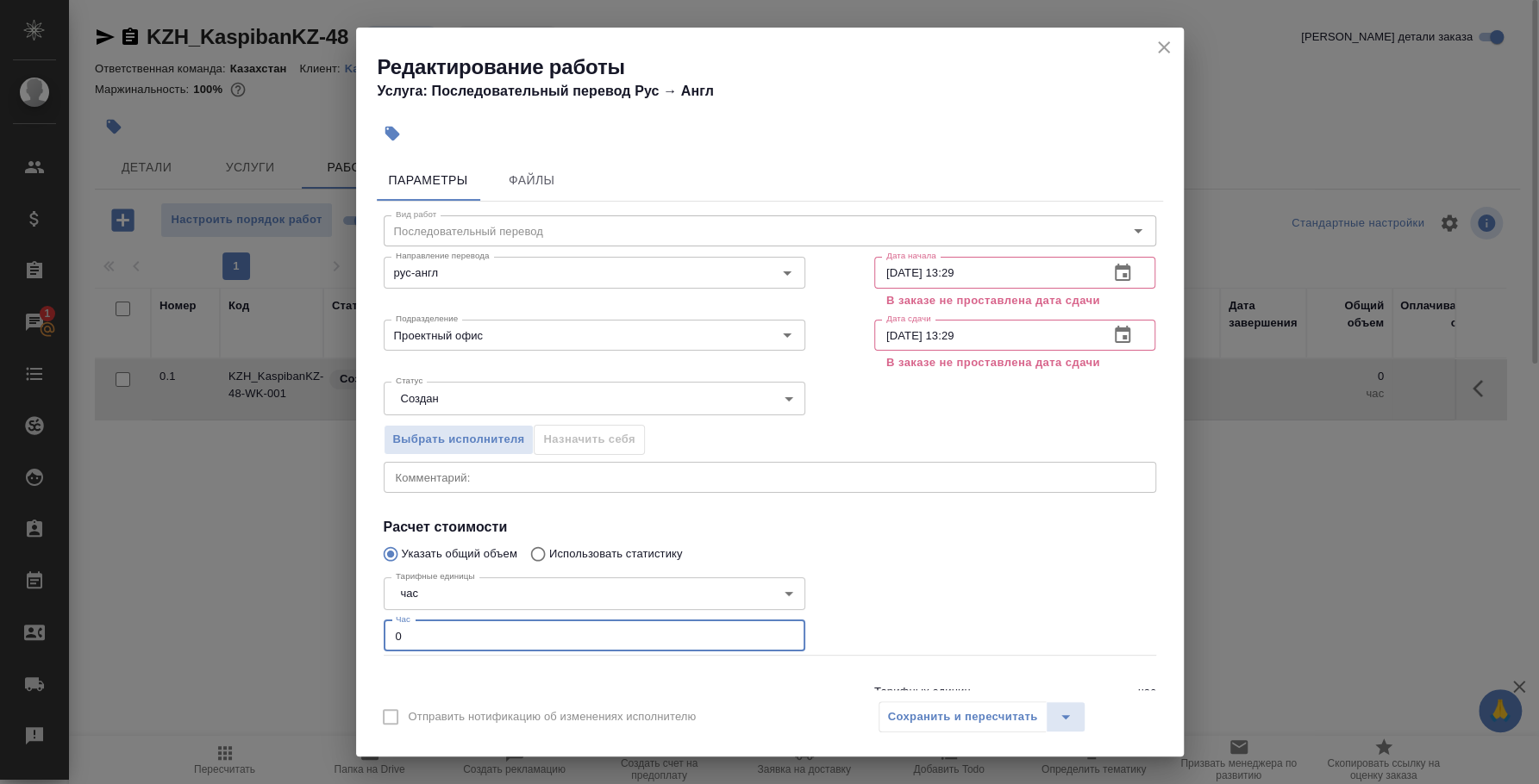
drag, startPoint x: 454, startPoint y: 626, endPoint x: 362, endPoint y: 624, distance: 92.0
click at [362, 624] on div "Параметры Файлы Вид работ Последовательный перевод Вид работ Направление перево…" at bounding box center [769, 422] width 827 height 538
type input "3"
click at [954, 723] on div "Сохранить и пересчитать" at bounding box center [983, 716] width 208 height 31
click at [979, 271] on input "17.09.2025 13:29" at bounding box center [985, 272] width 221 height 31
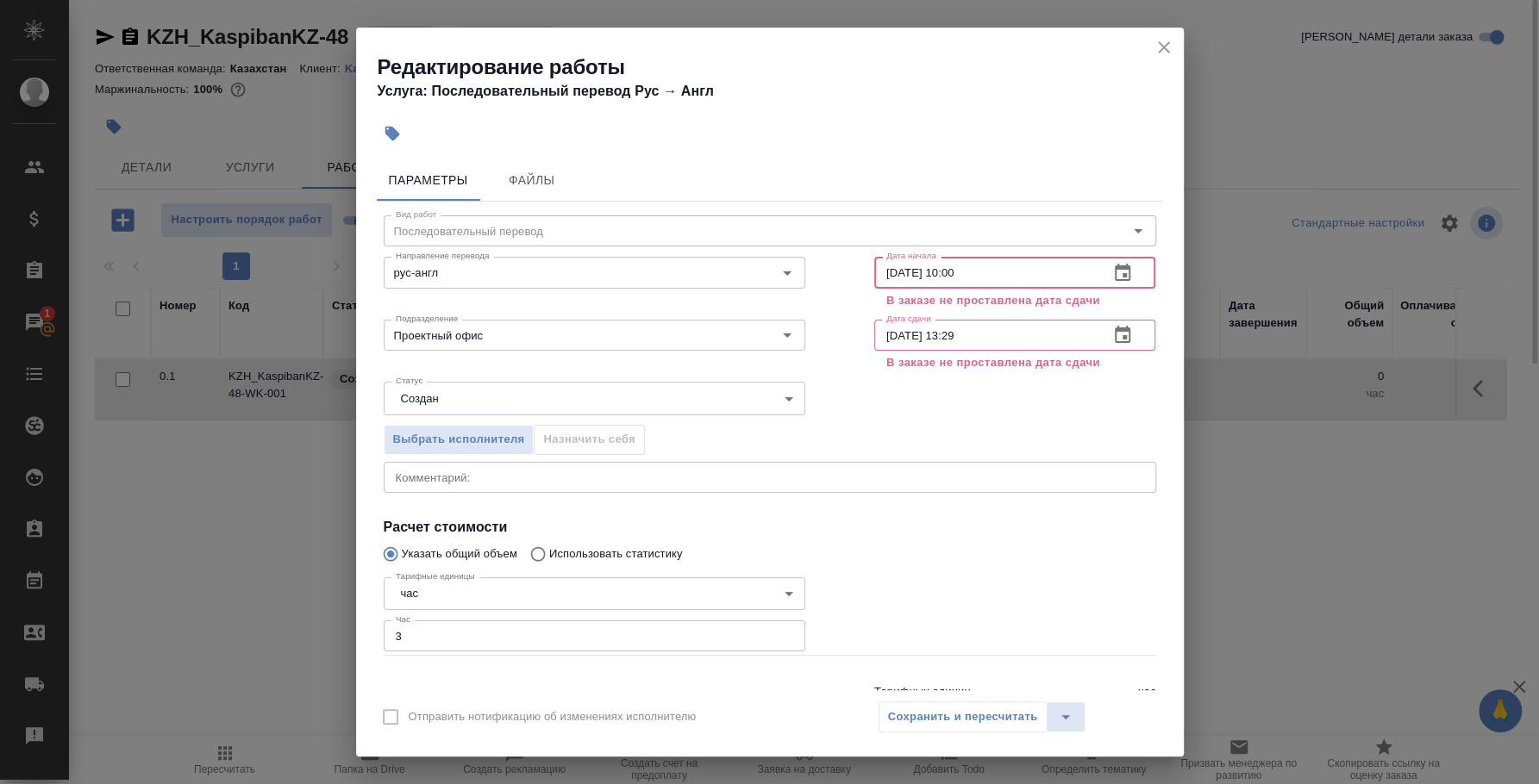
type input "17.09.2025 10:00"
click at [1022, 462] on div "Комментарий: x Комментарий:" at bounding box center [770, 477] width 773 height 31
click at [1157, 46] on icon "close" at bounding box center [1164, 48] width 21 height 21
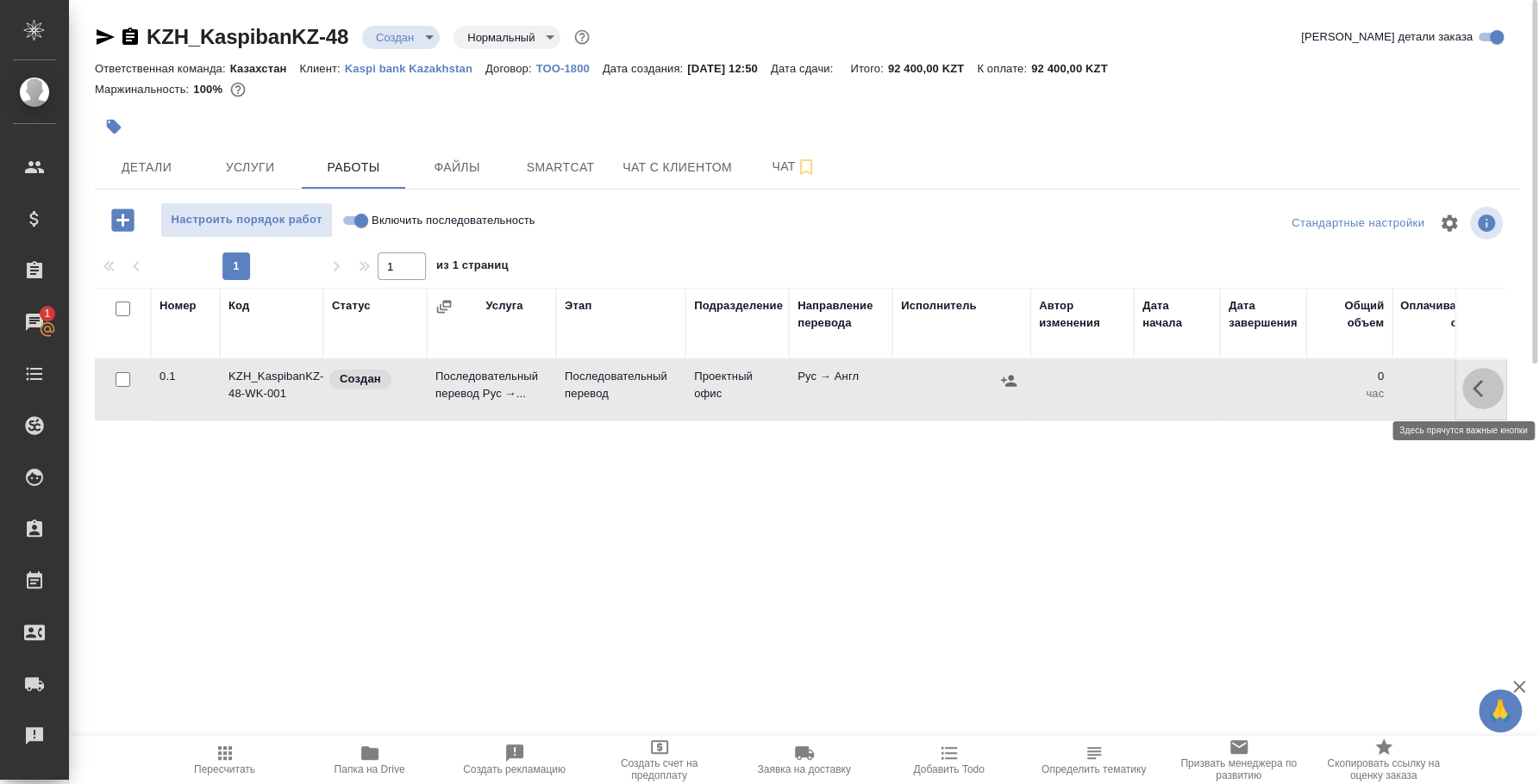
click at [1483, 394] on icon "button" at bounding box center [1483, 389] width 21 height 21
click at [1354, 398] on icon "button" at bounding box center [1356, 389] width 21 height 21
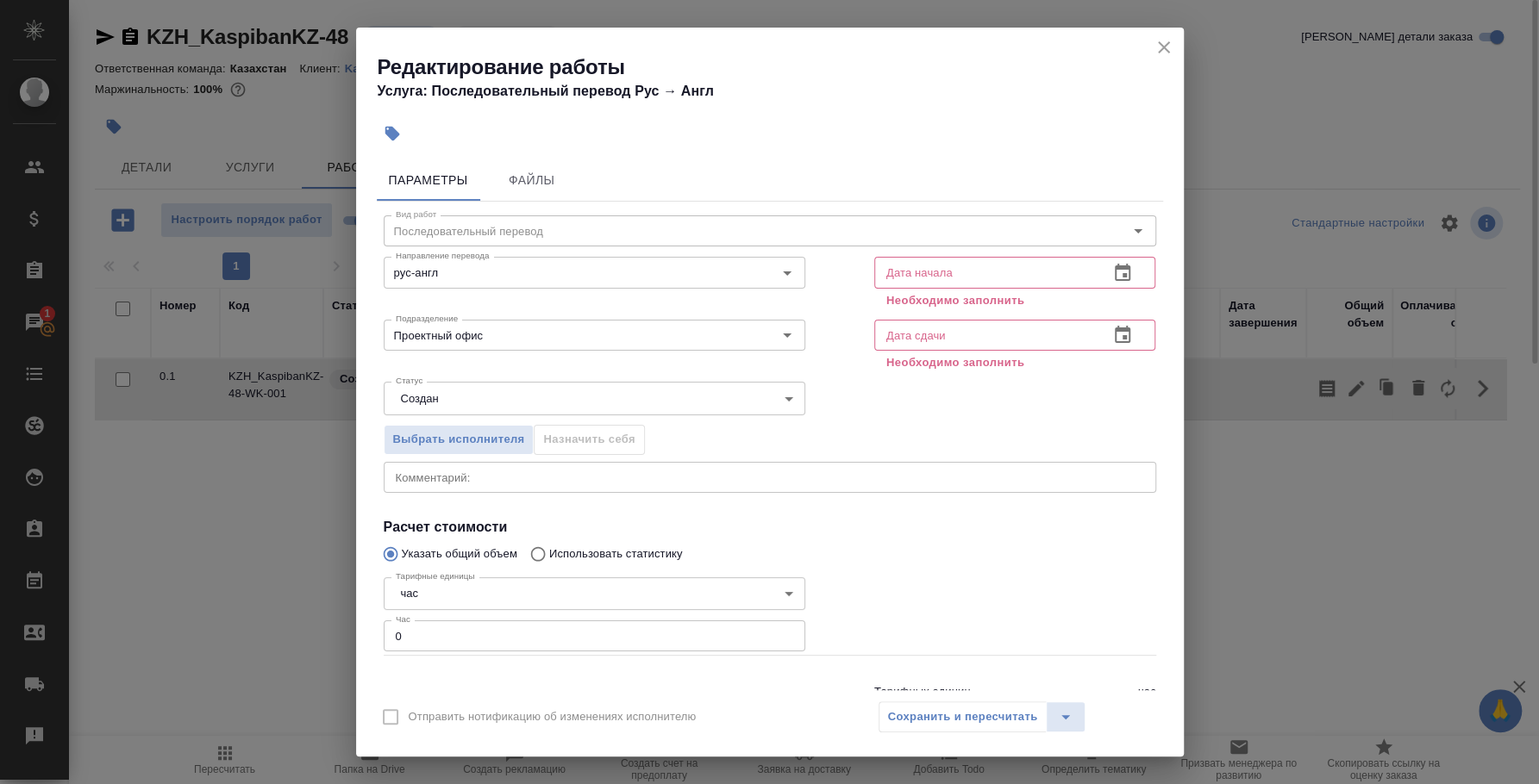
click at [979, 269] on input "text" at bounding box center [985, 272] width 221 height 31
click at [1113, 280] on icon "button" at bounding box center [1123, 274] width 21 height 21
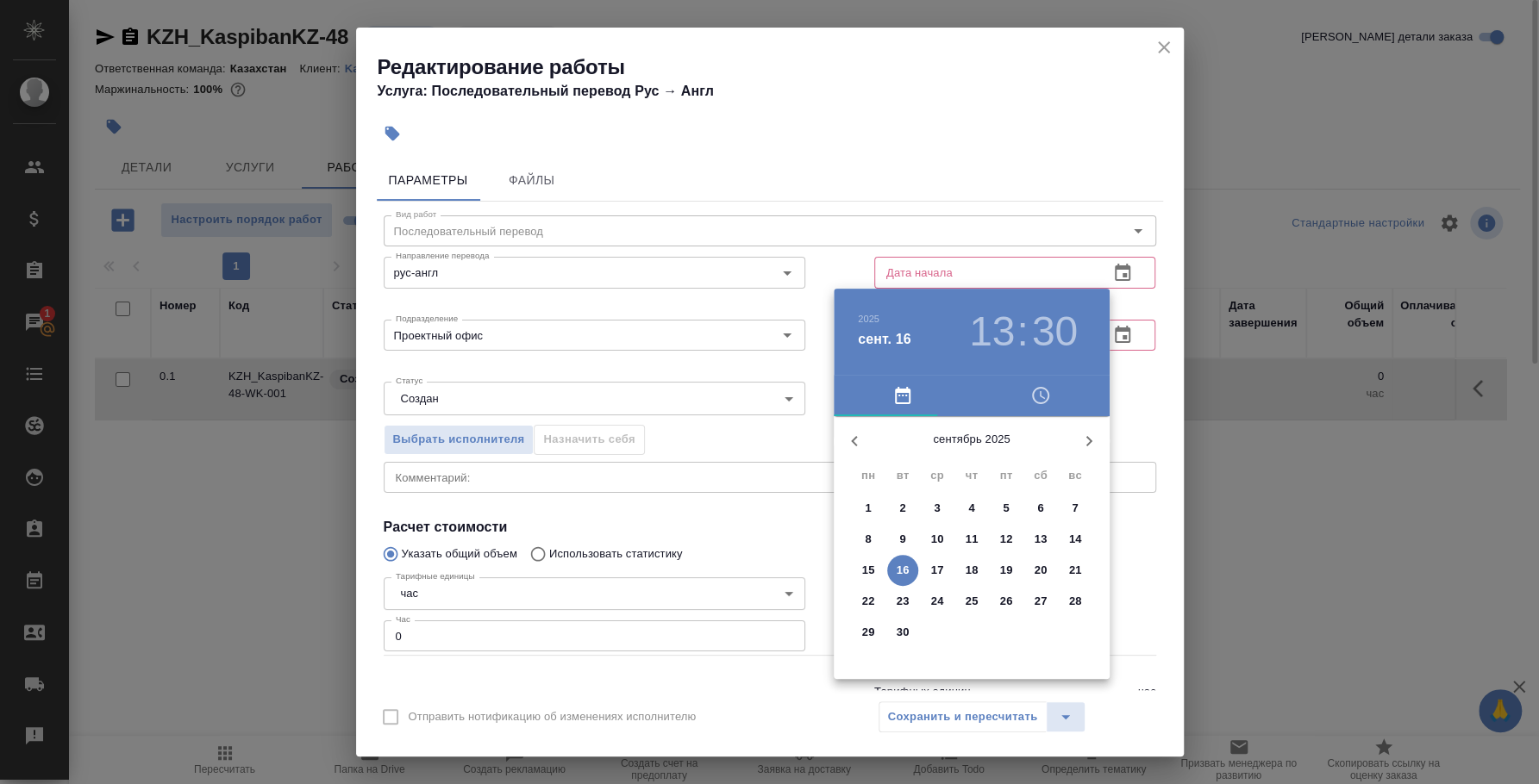
click at [910, 567] on span "16" at bounding box center [903, 570] width 31 height 17
type input "16.09.2025 13:30"
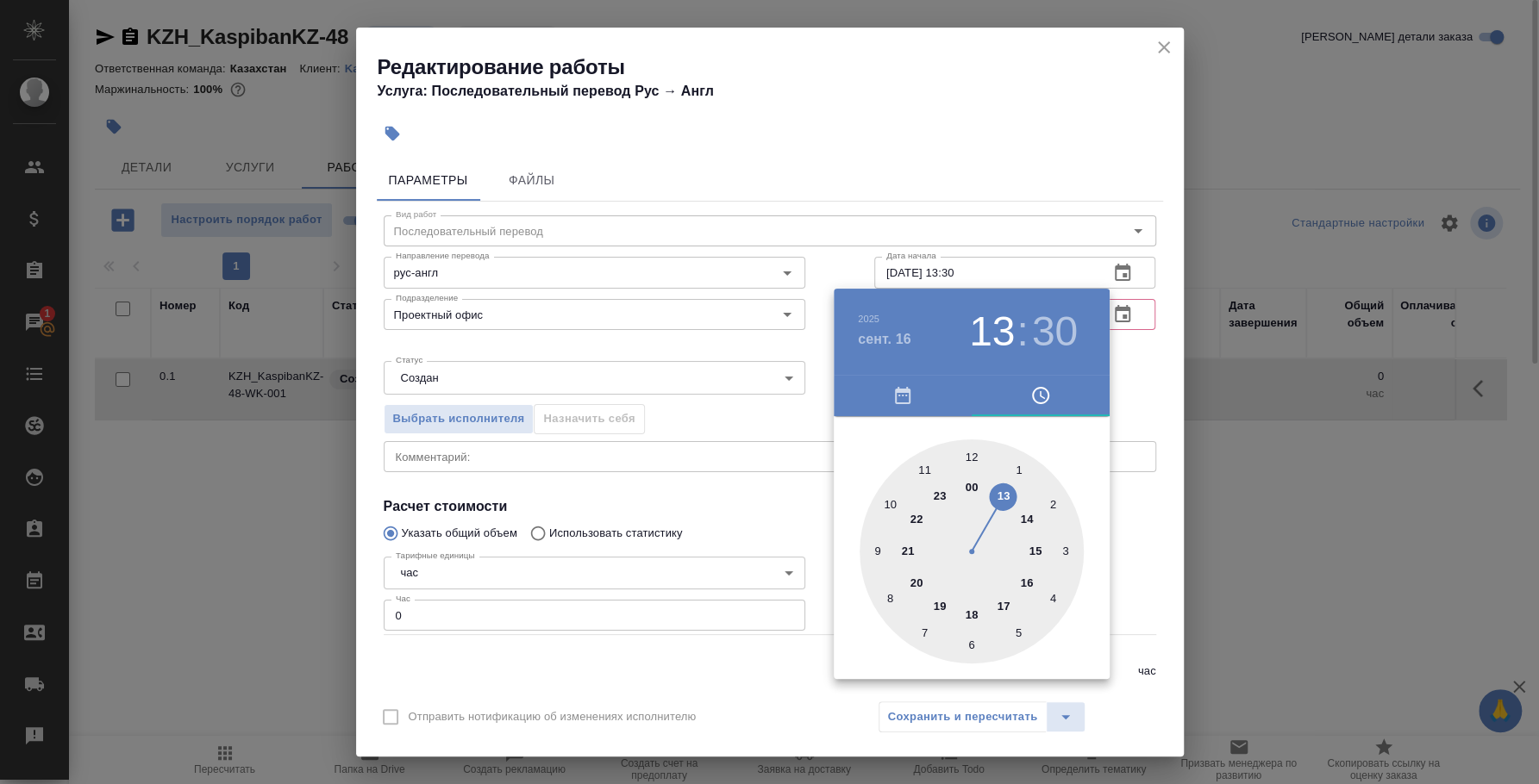
click at [1146, 373] on div at bounding box center [769, 392] width 1539 height 784
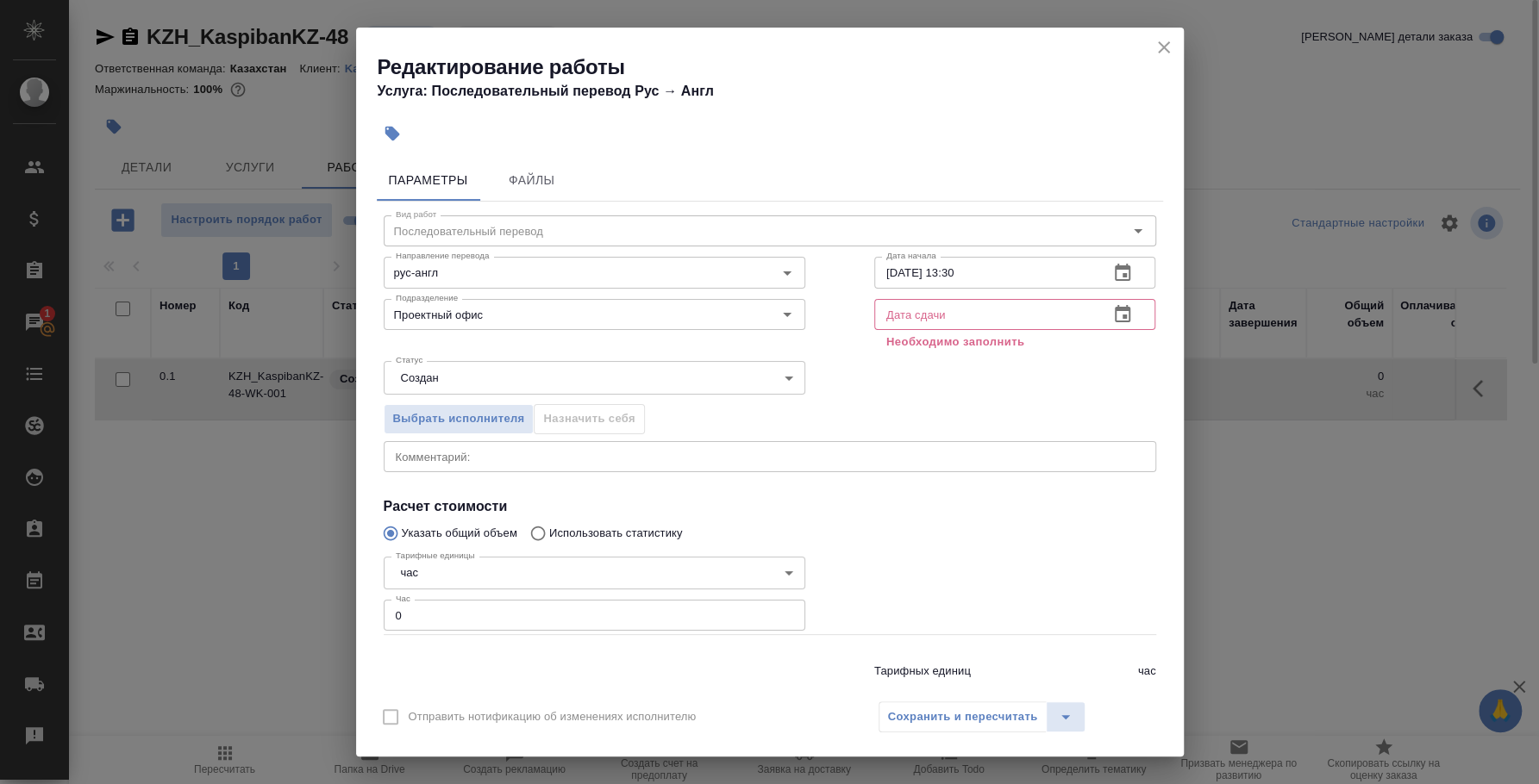
click at [1114, 321] on icon "button" at bounding box center [1122, 314] width 15 height 17
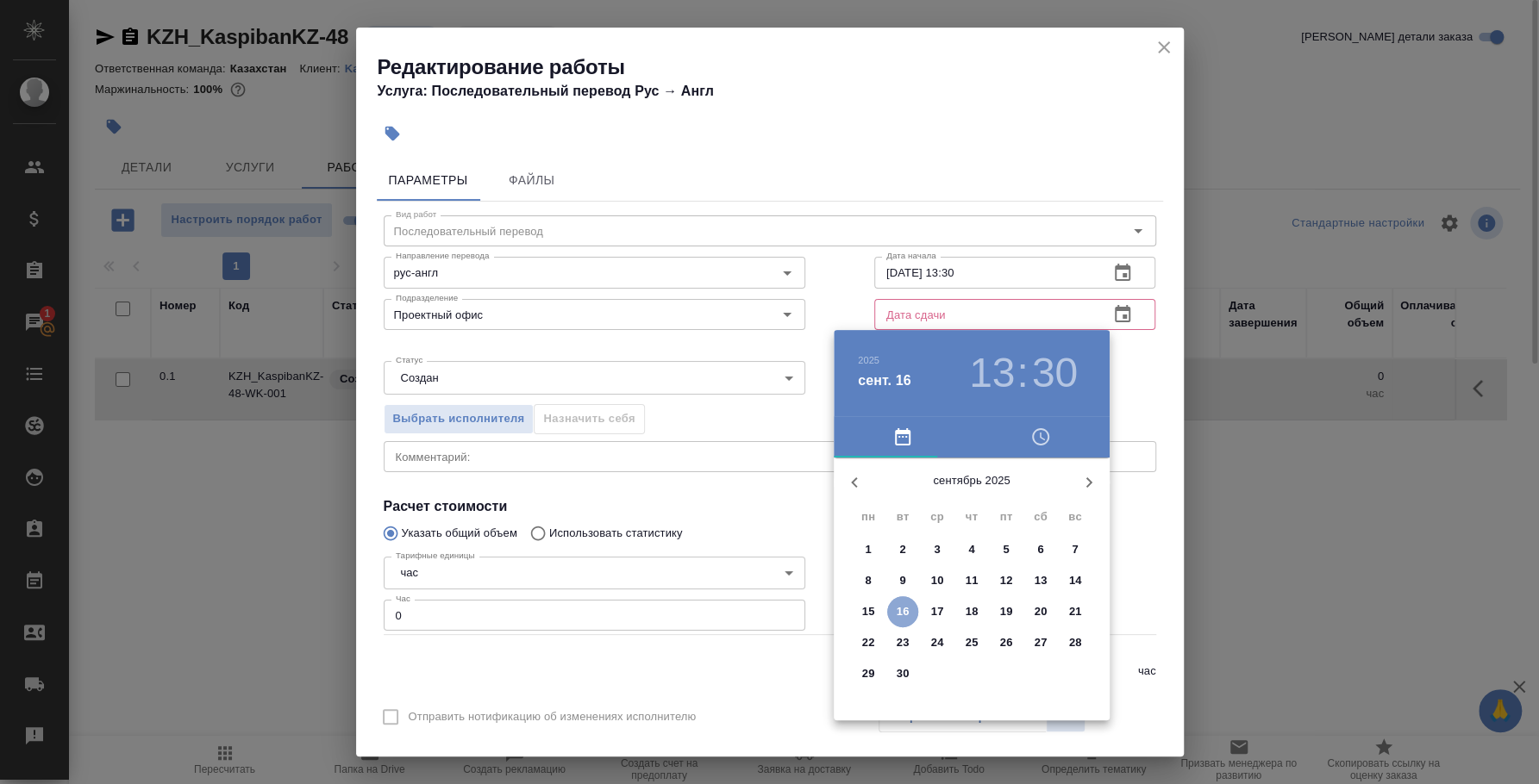
click at [904, 603] on p "16" at bounding box center [904, 611] width 13 height 17
type input "16.09.2025 13:30"
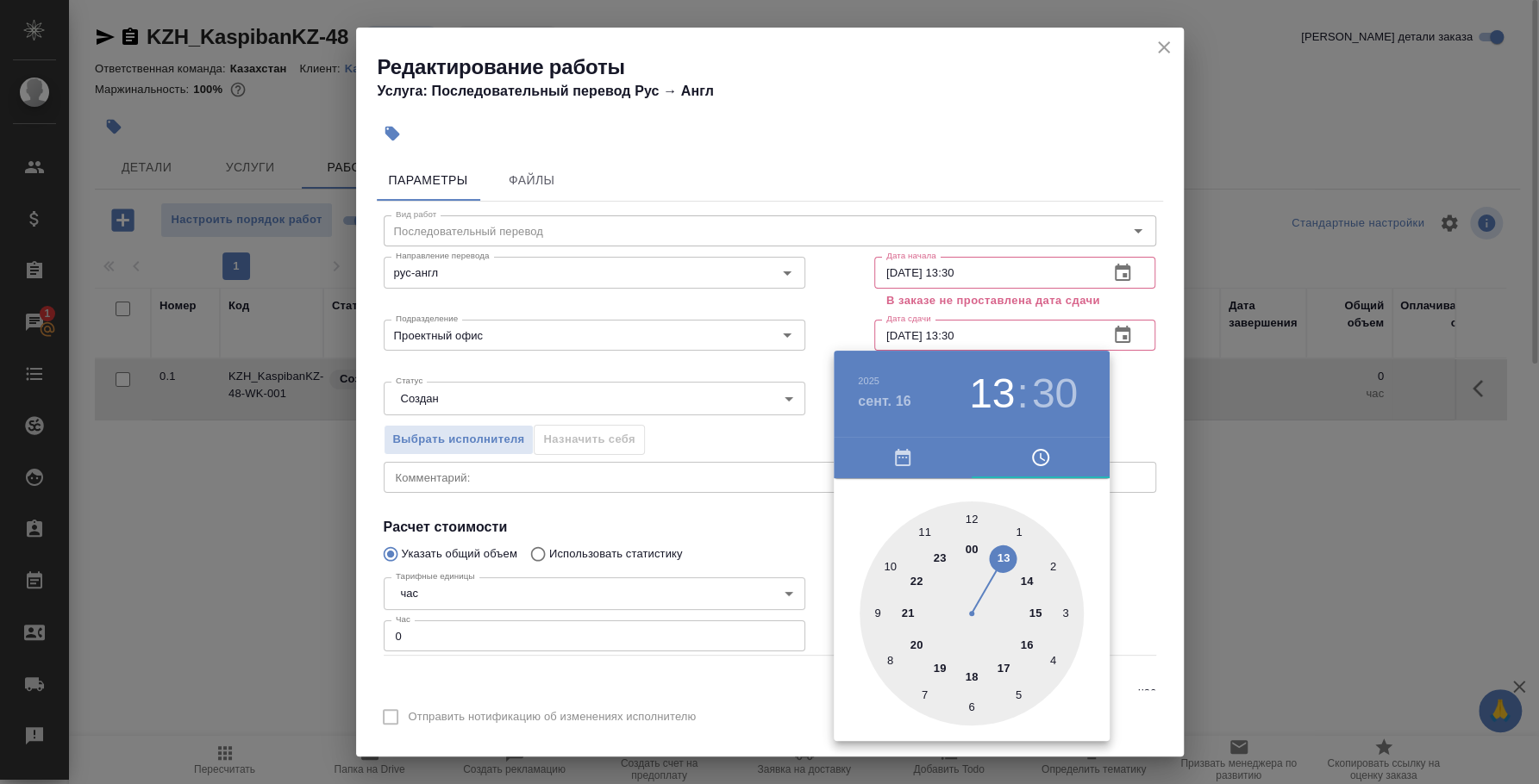
click at [1006, 335] on div at bounding box center [769, 392] width 1539 height 784
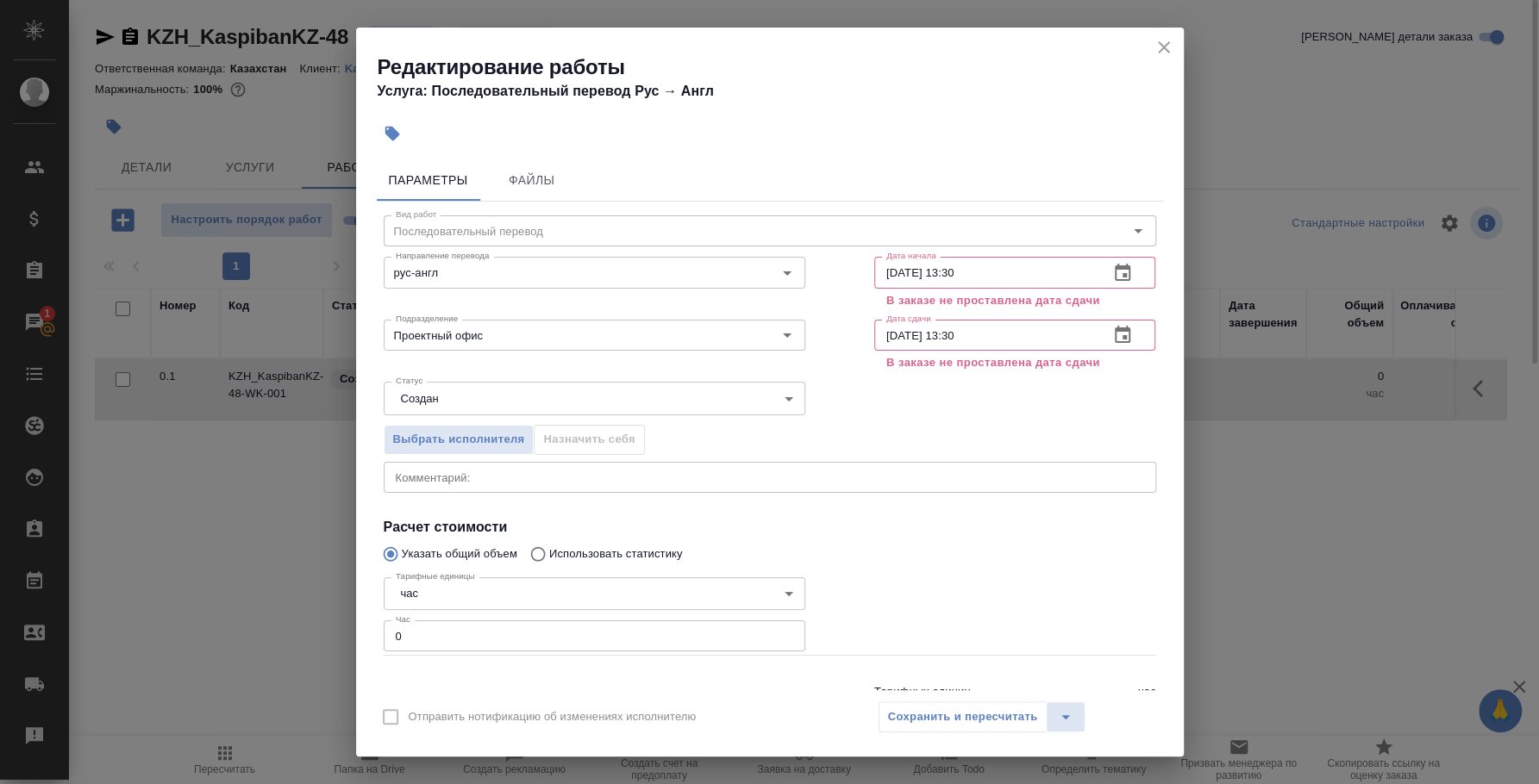
click at [989, 334] on input "16.09.2025 13:30" at bounding box center [985, 335] width 221 height 31
click at [954, 269] on input "16.09.2025 13:30" at bounding box center [985, 272] width 221 height 31
click at [944, 268] on input "16.09.2025 13:30" at bounding box center [985, 272] width 221 height 31
type input "16.09.2025 12:50"
click at [987, 371] on p "В заказе не проставлена дата сдачи" at bounding box center [1015, 362] width 258 height 17
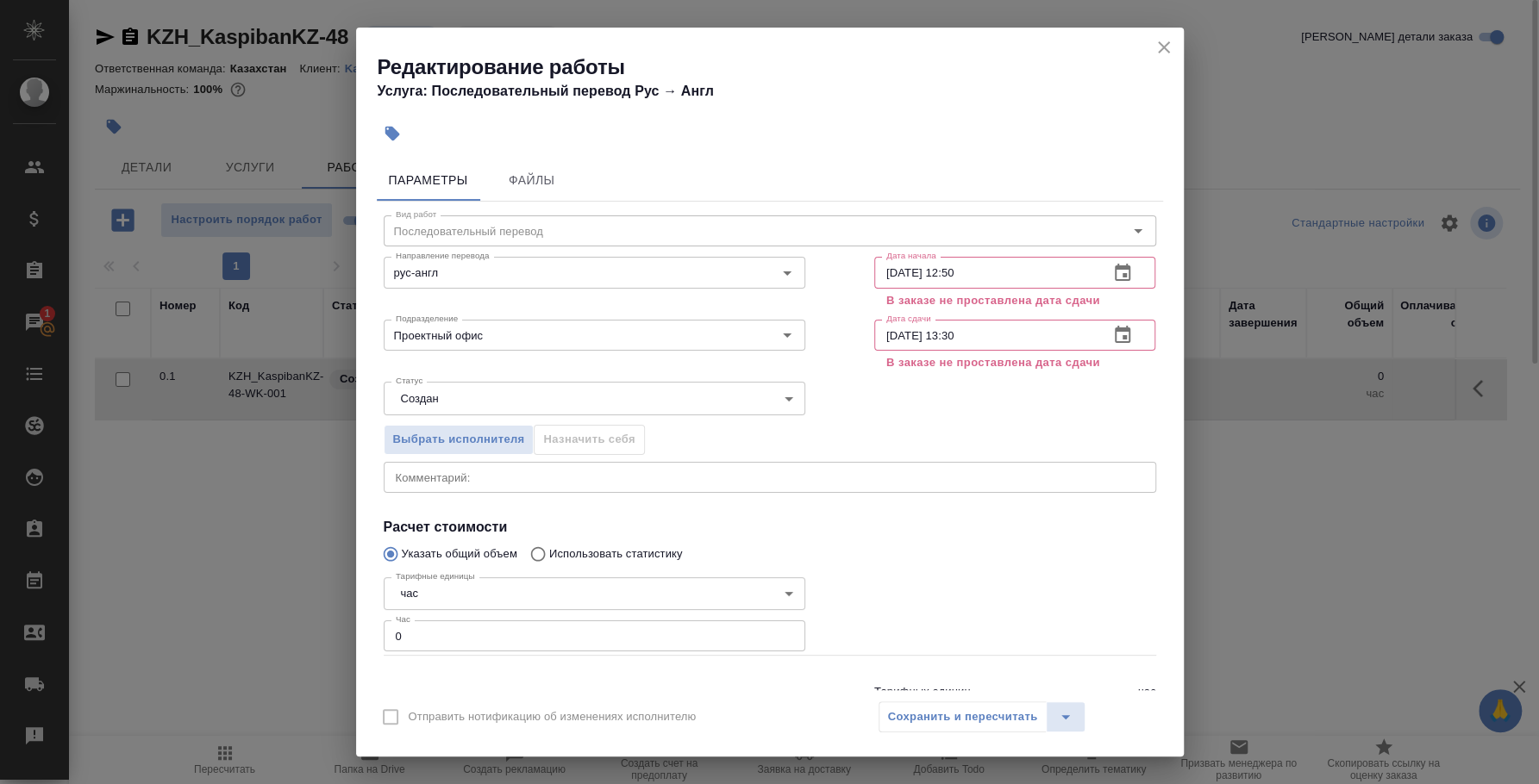
click at [997, 335] on input "16.09.2025 13:30" at bounding box center [985, 335] width 221 height 31
click at [1154, 47] on icon "close" at bounding box center [1164, 48] width 21 height 21
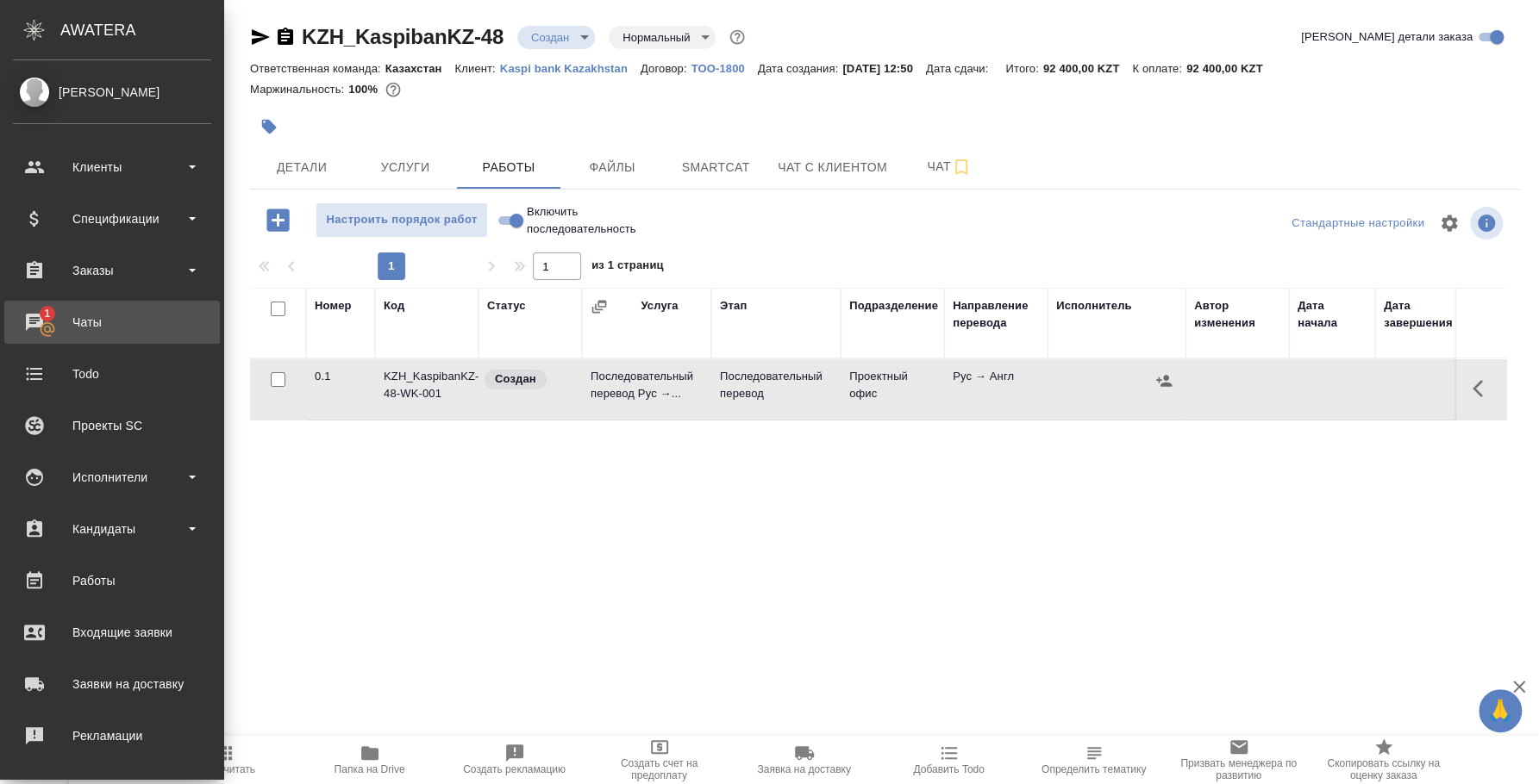
click at [50, 320] on div "Чаты" at bounding box center [113, 321] width 198 height 26
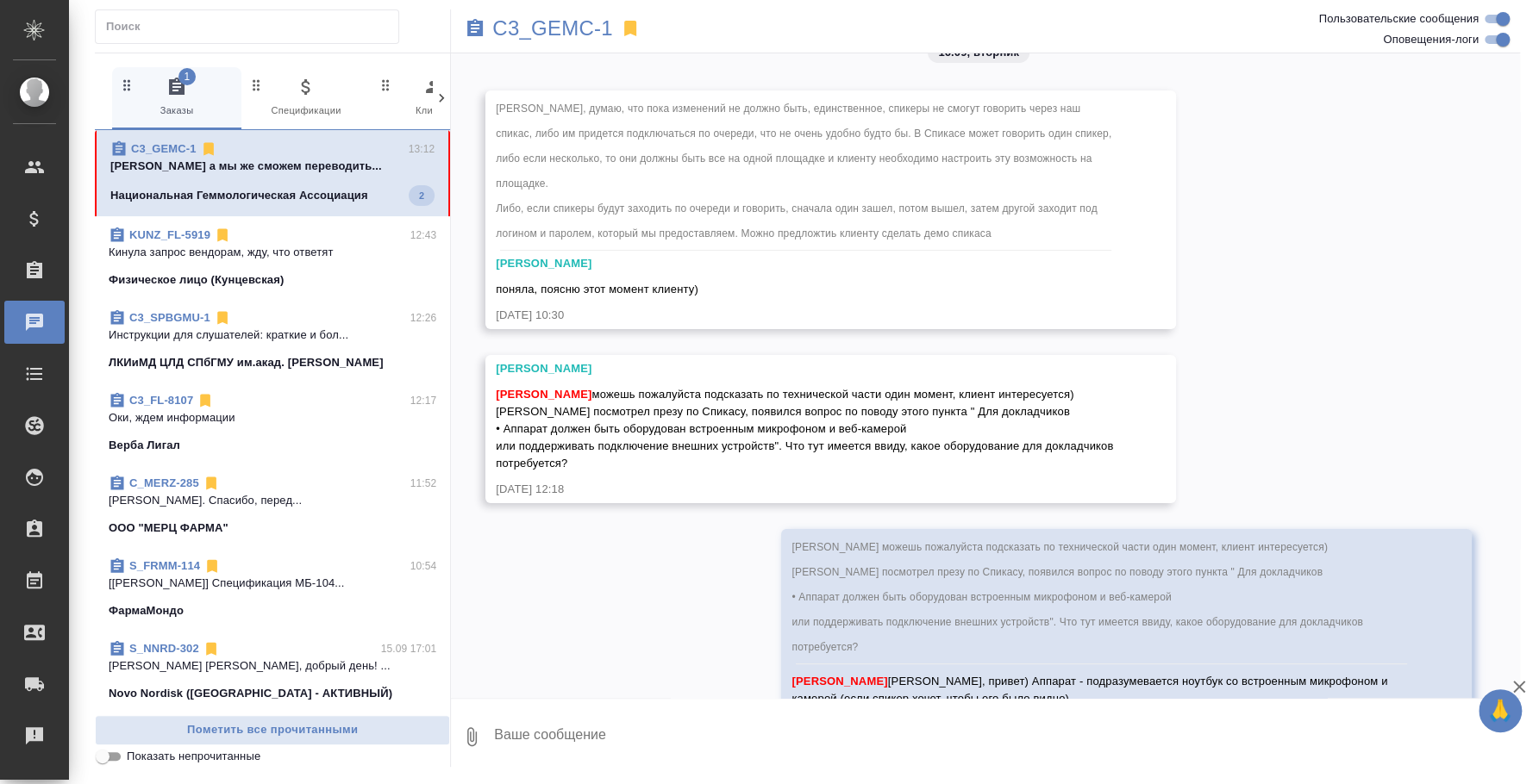
scroll to position [4426, 0]
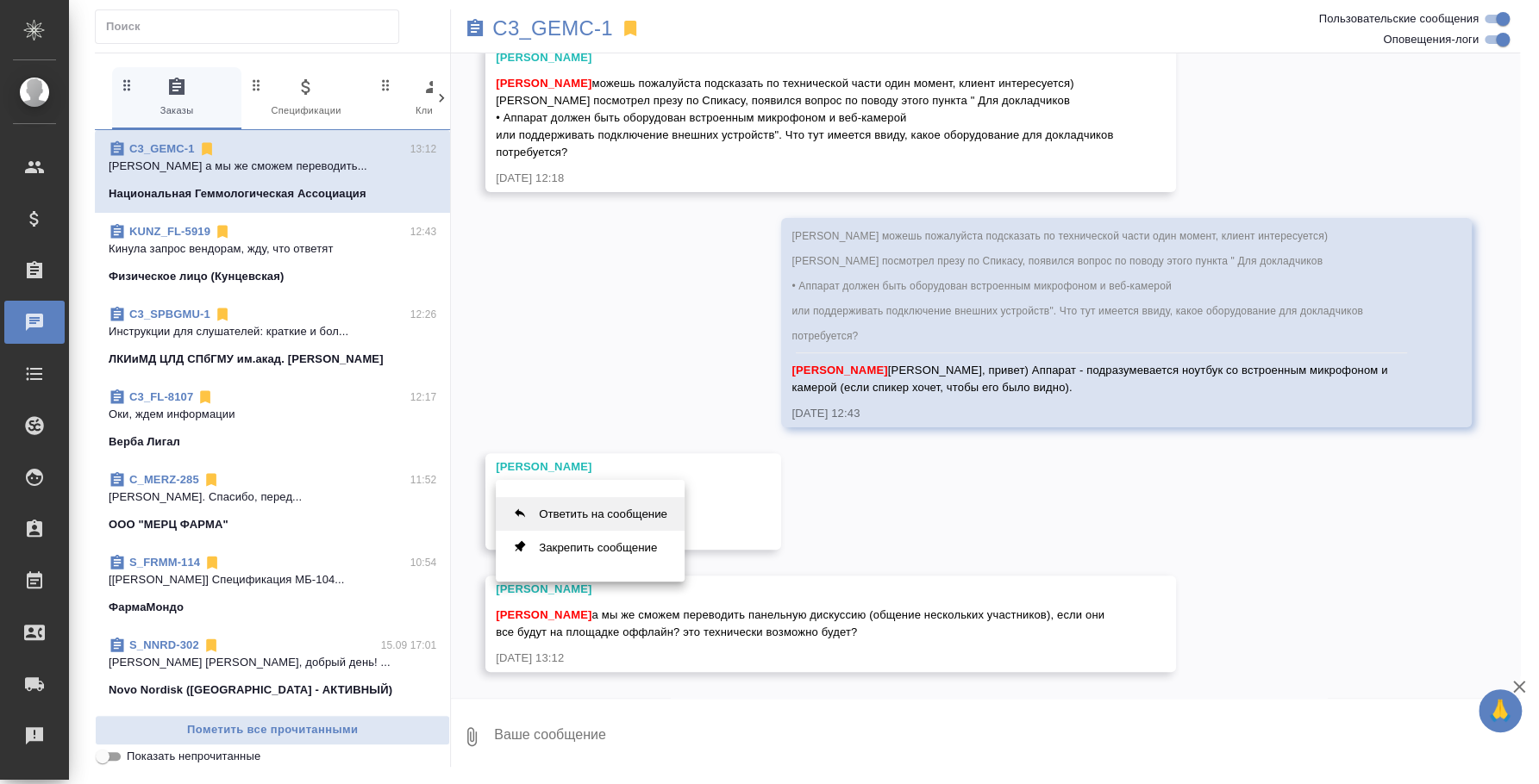
click at [618, 512] on button "Ответить на сообщение" at bounding box center [591, 513] width 189 height 33
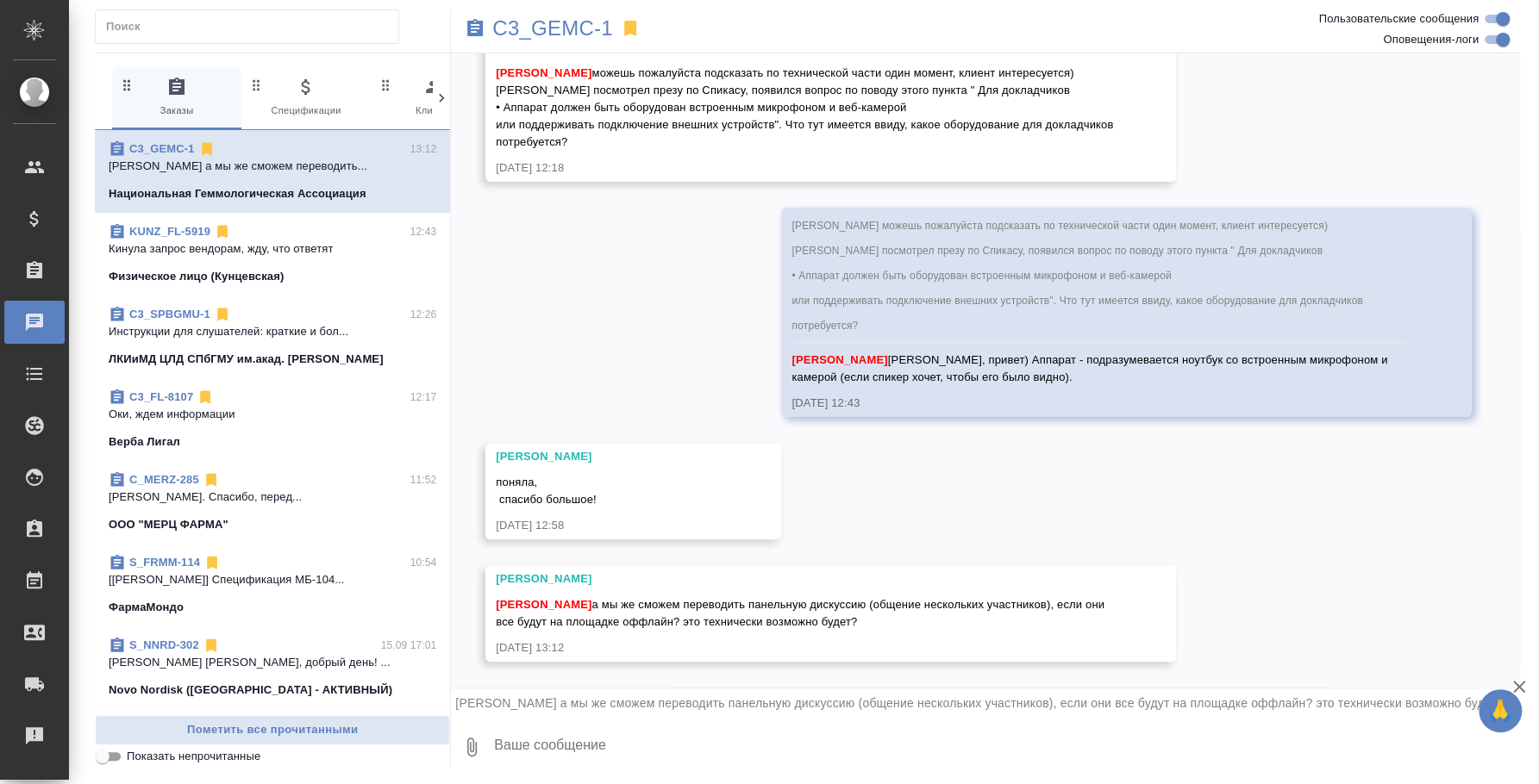
click at [771, 748] on textarea at bounding box center [1006, 747] width 1028 height 58
type textarea "О"
type textarea """
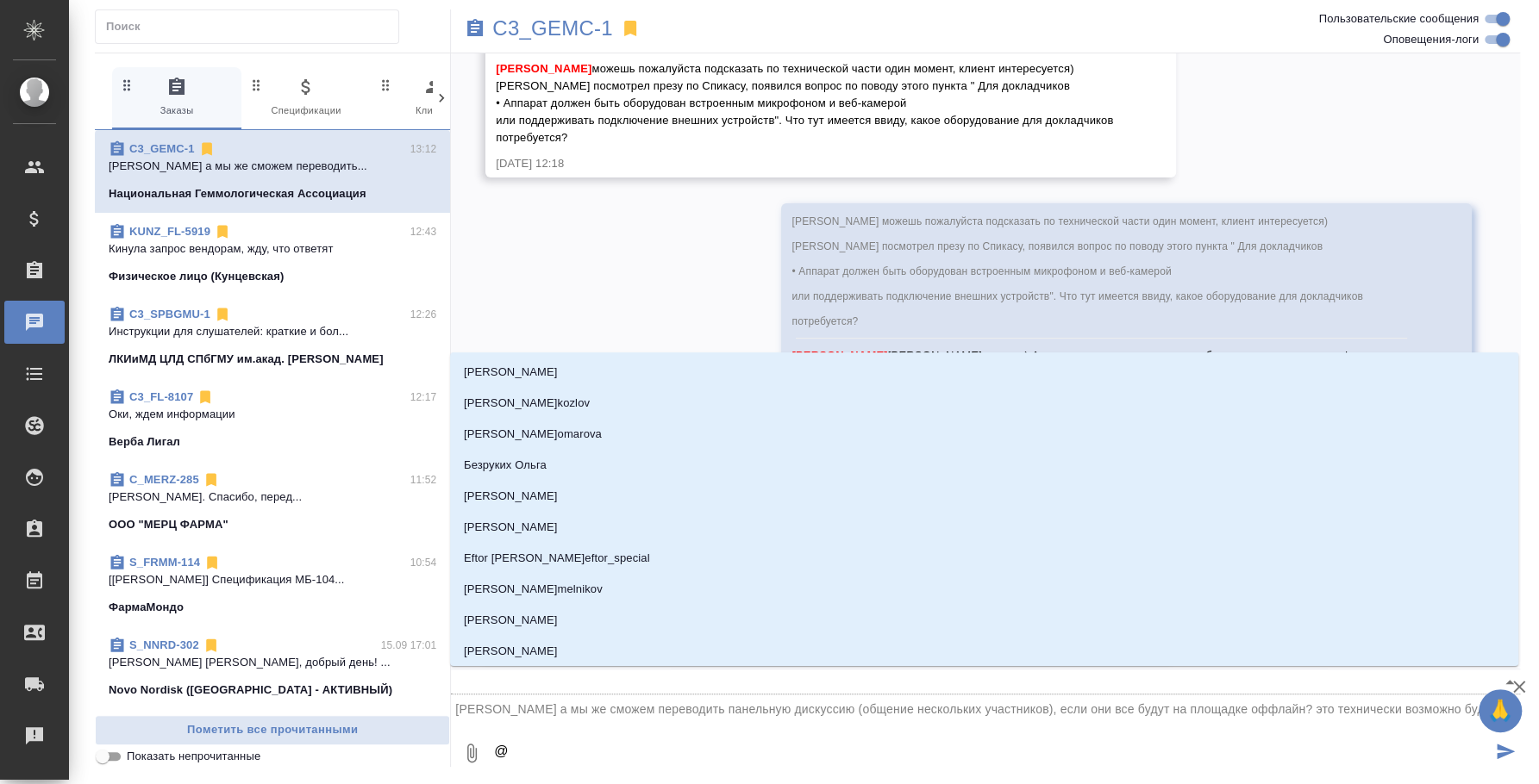
type textarea "@b"
type input "b"
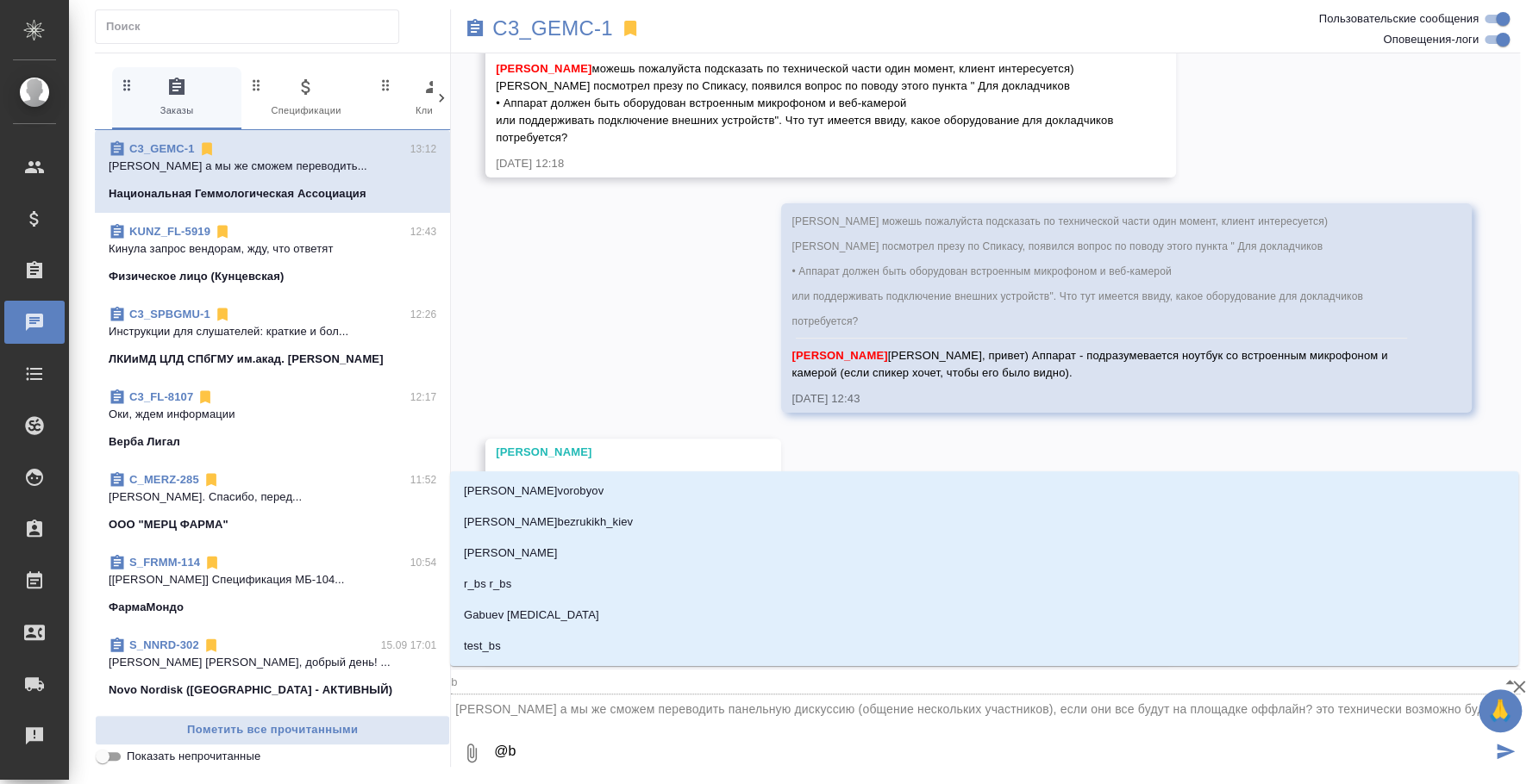
type textarea "@bk"
type input "bk"
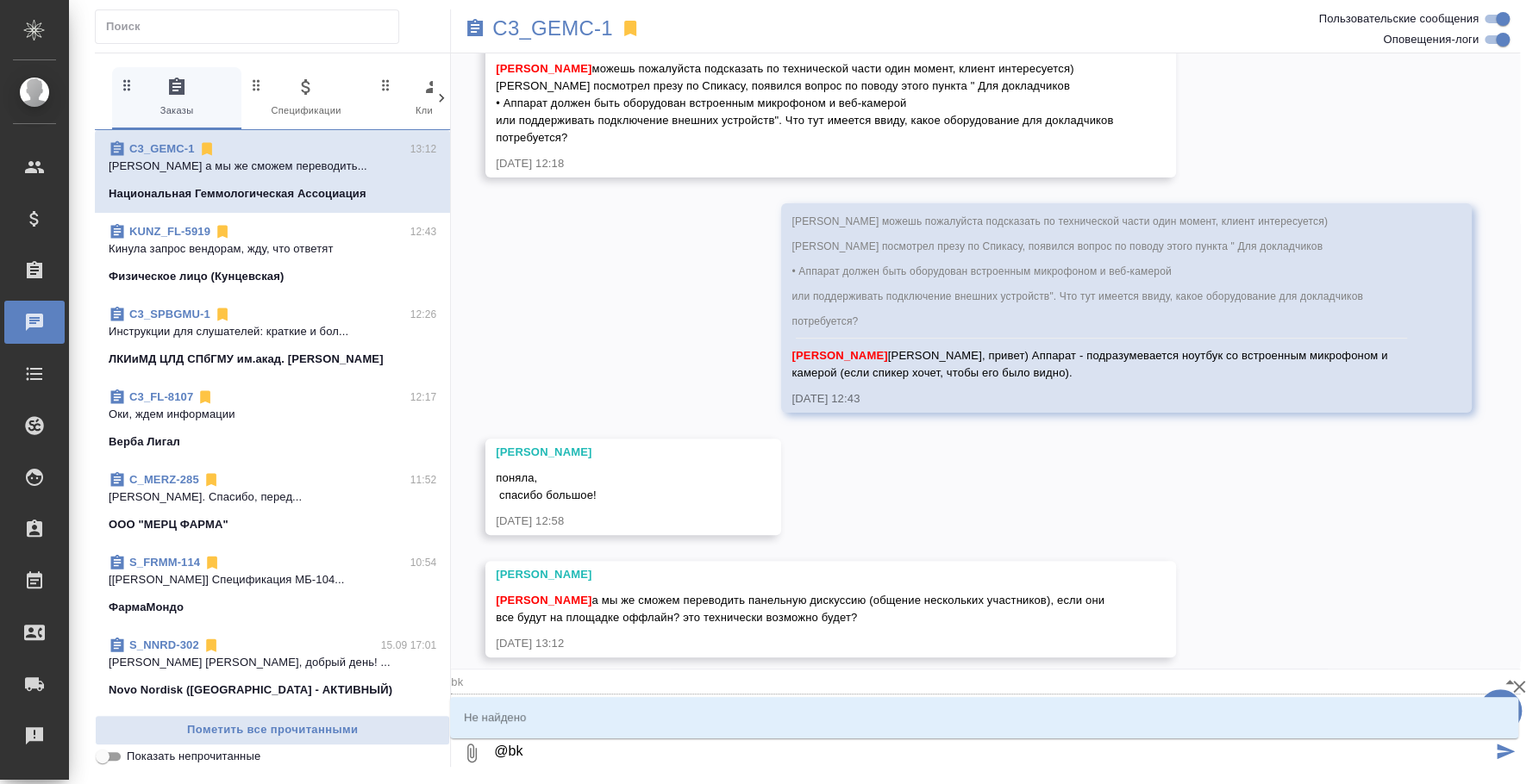
type textarea "@bkm"
type input "bkm"
type textarea "@bkmb"
type input "bkmb"
type textarea "@bkm"
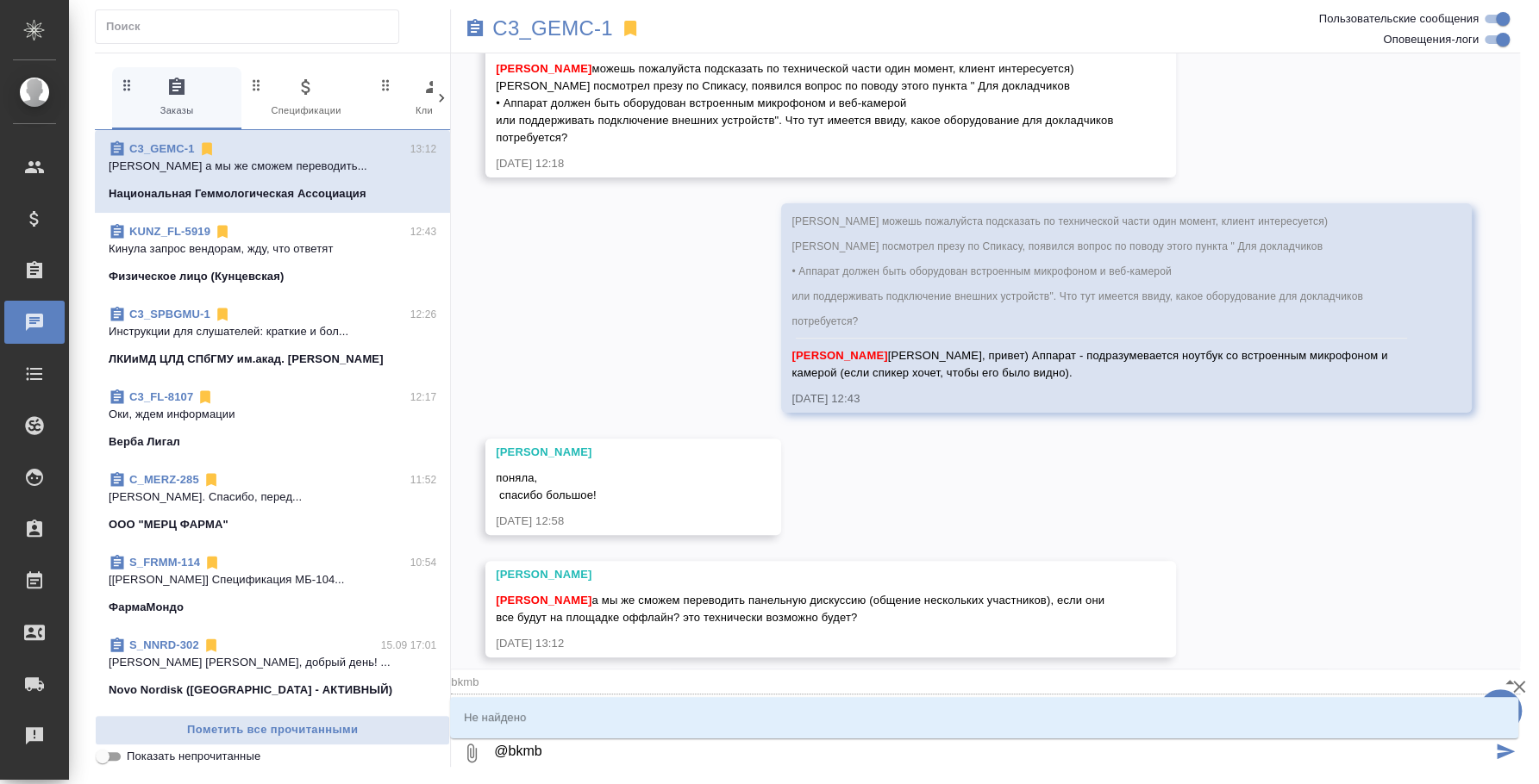
type input "bkm"
type textarea "@bk"
type input "bk"
type textarea "@b"
type input "b"
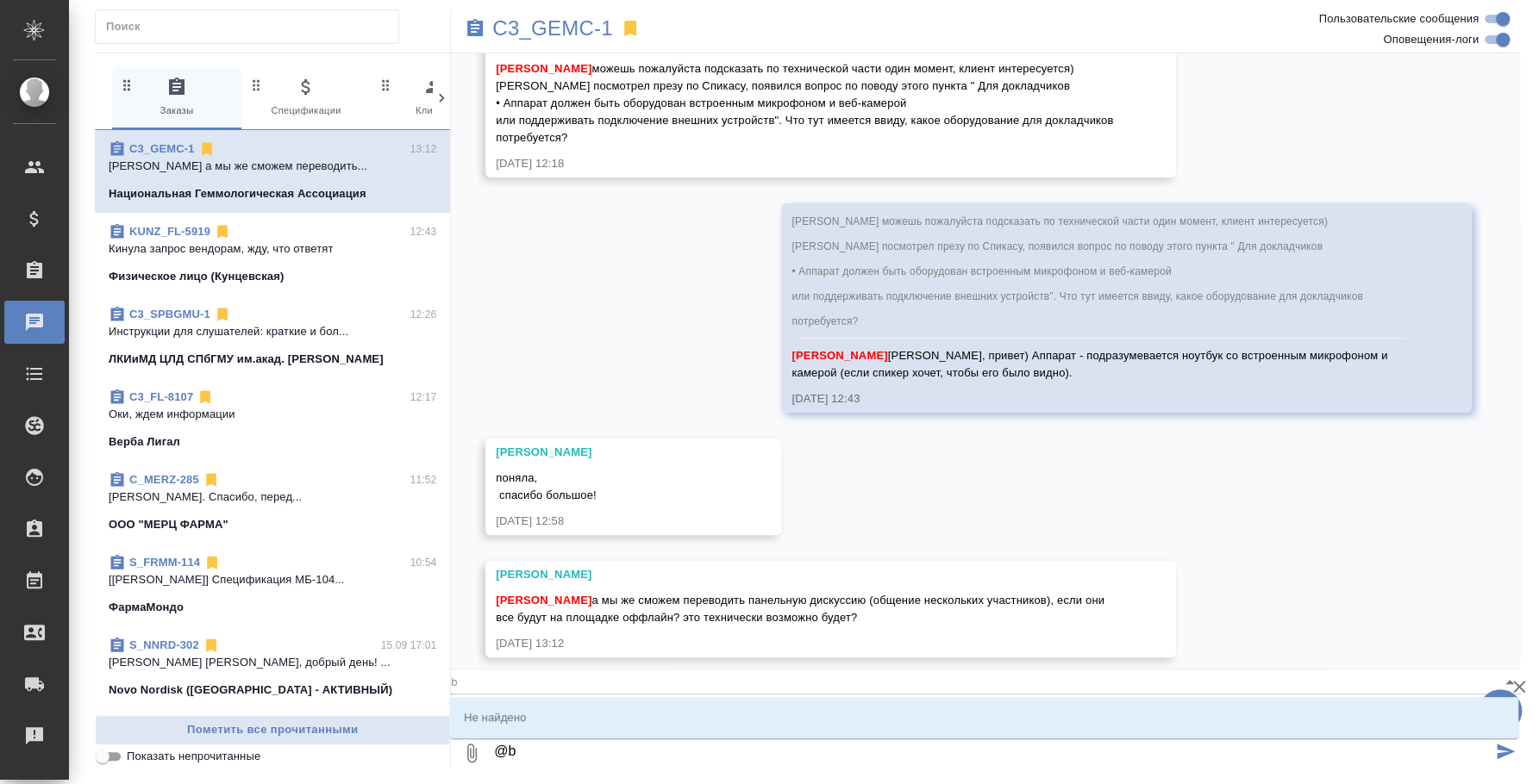
type textarea "@"
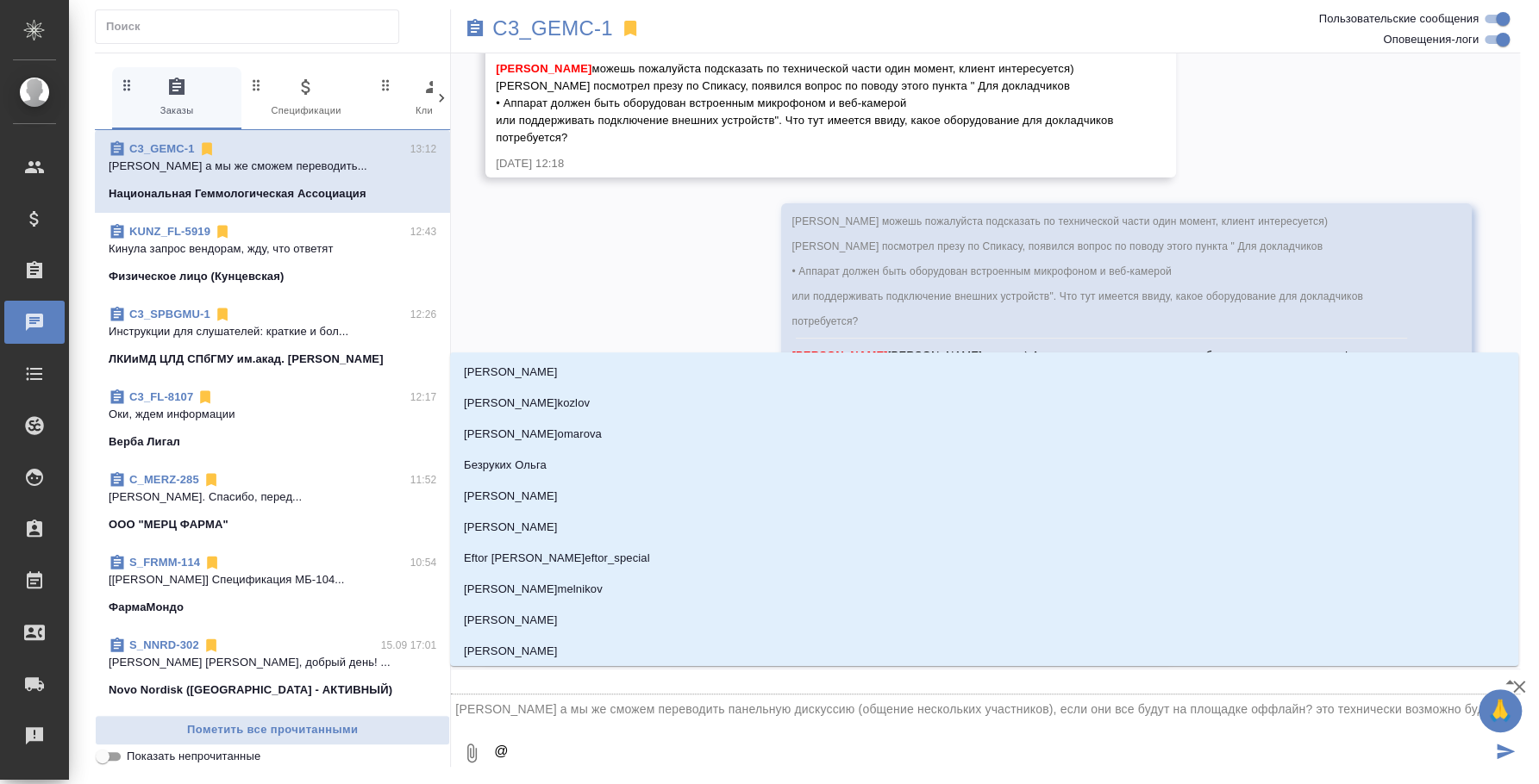
type textarea "@и"
type input "и"
type textarea "@иь"
type input "иь"
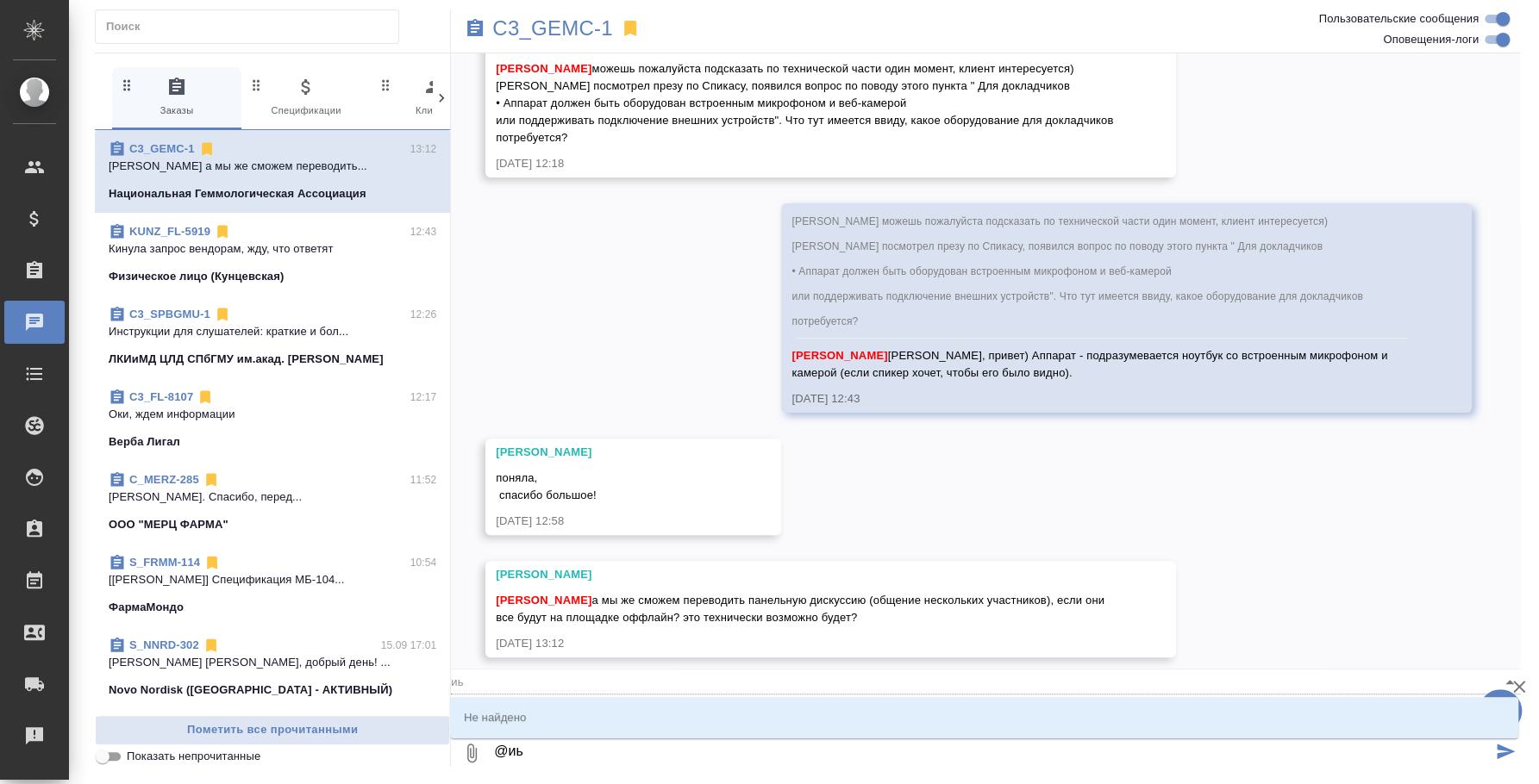
type textarea "@иьи"
type input "иьи"
type textarea "@иьин"
type input "иьин"
type textarea "@иьина"
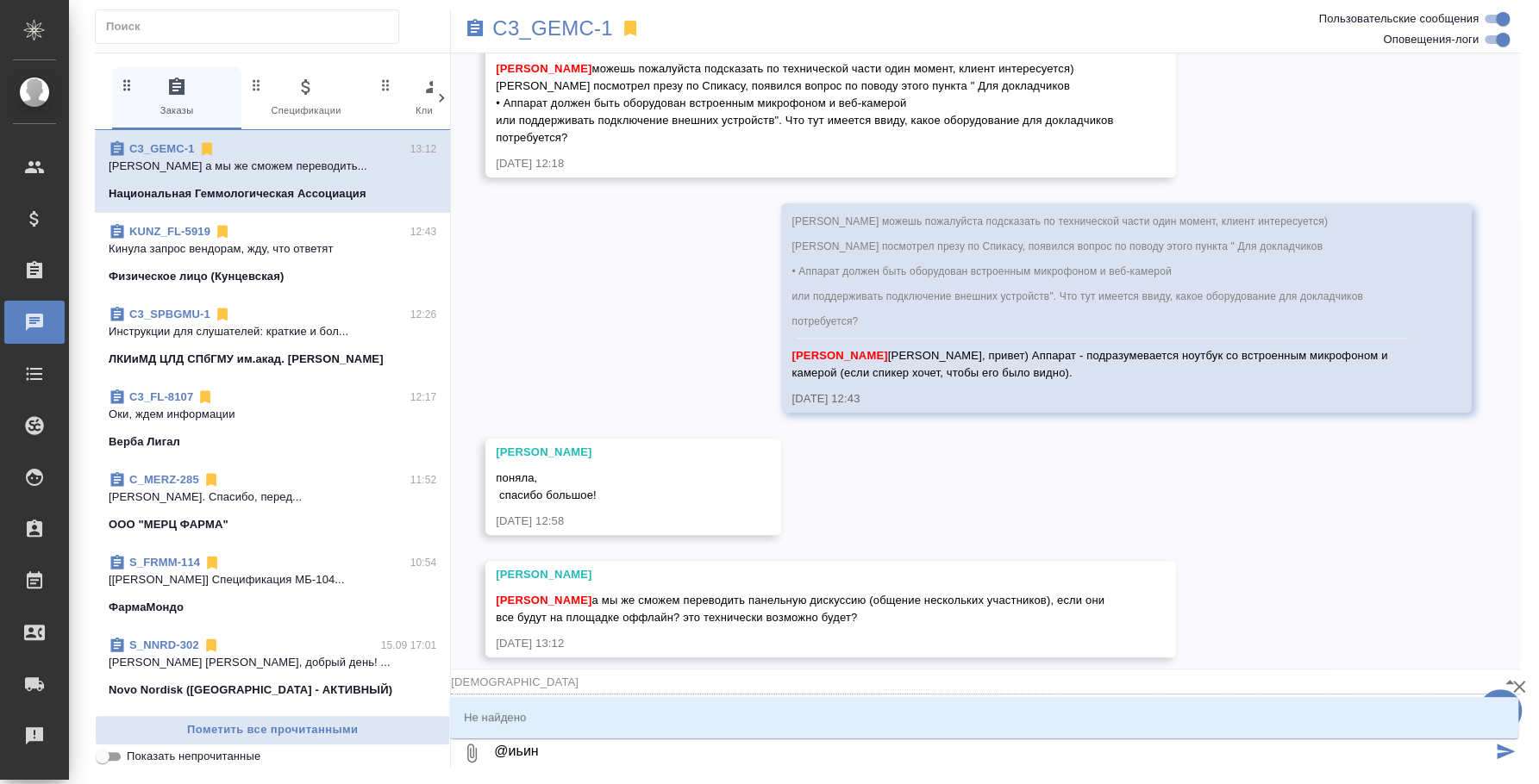
type input "иьина"
type textarea "@иьин"
type input "иьин"
type textarea "@иьи"
type input "иьи"
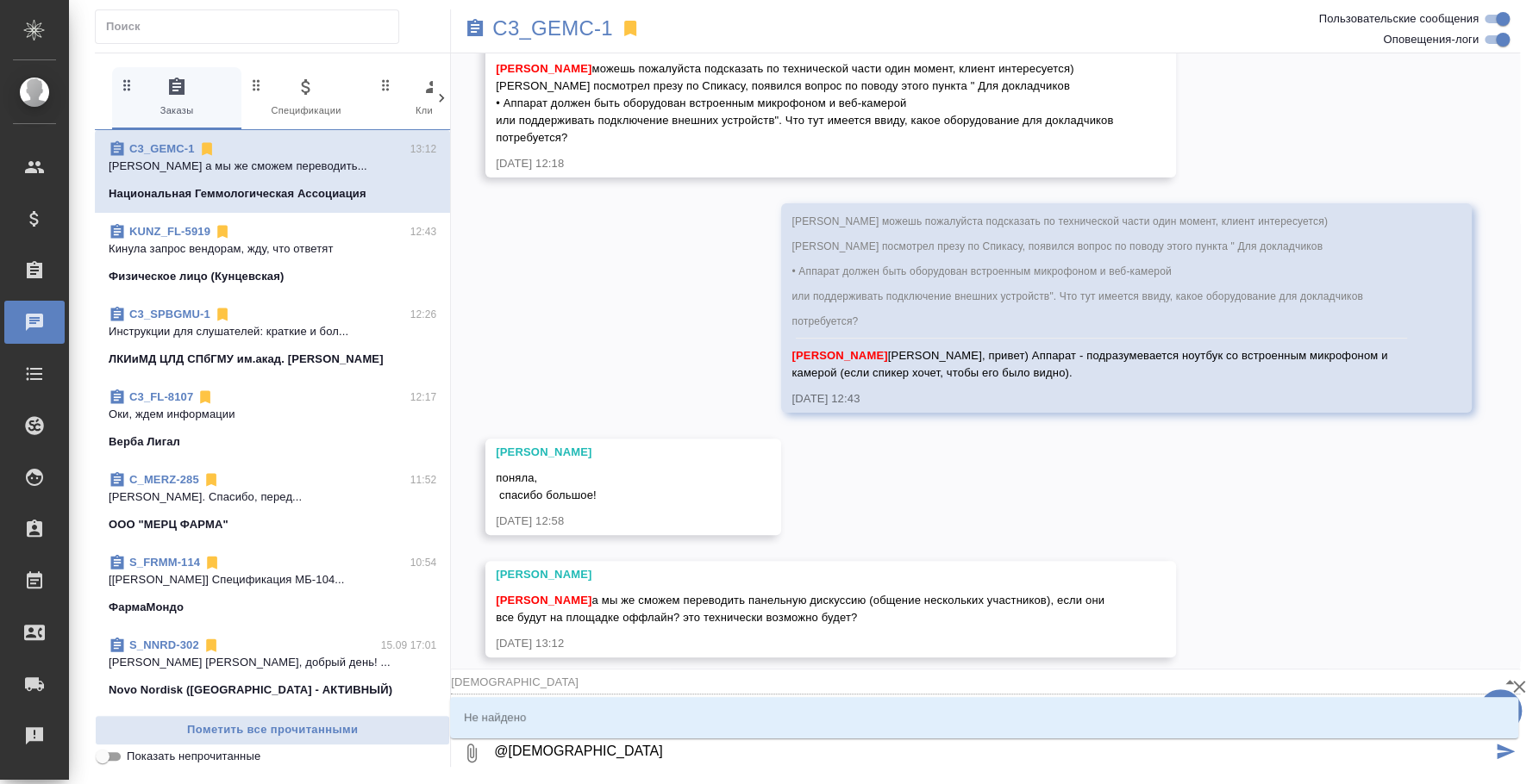
type textarea "@иь"
type input "иь"
type textarea "@и"
type input "и"
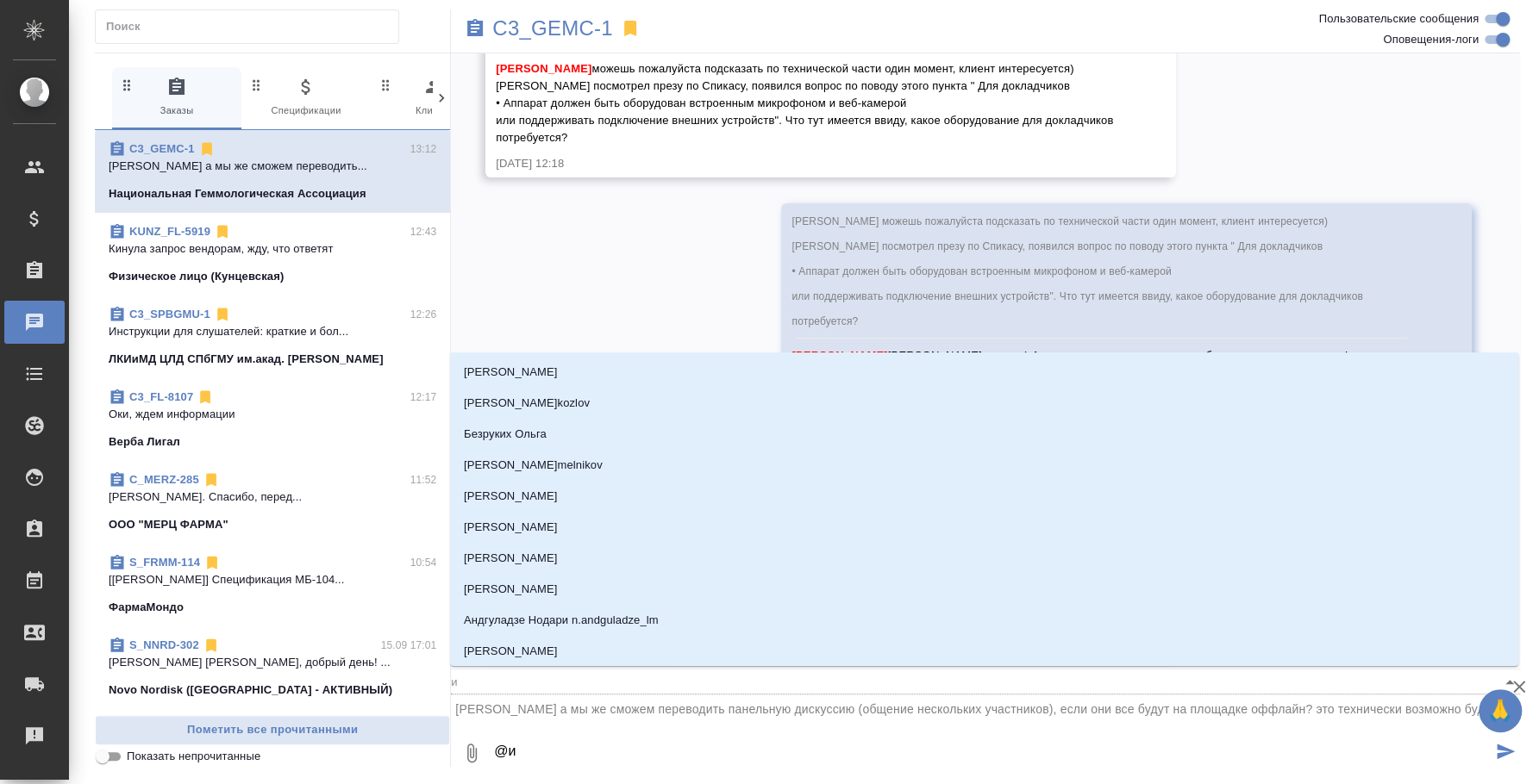
type textarea "@ил"
type input "ил"
type textarea "@иль"
type input "иль"
type textarea "@ильин"
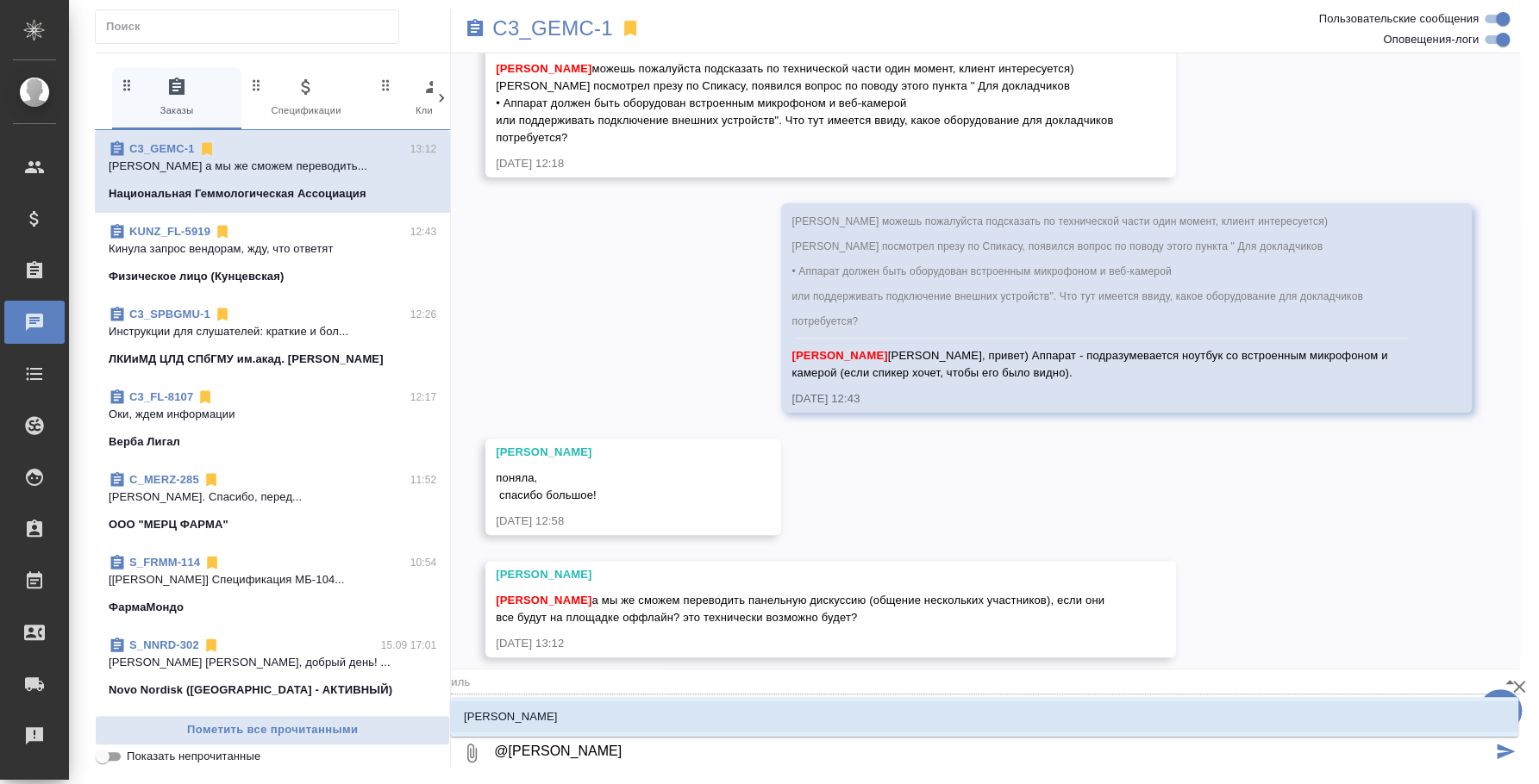
type input "ильин"
type textarea "@ильина"
type input "ильина"
click at [774, 719] on li "Ильина Екатерина" at bounding box center [985, 716] width 1069 height 31
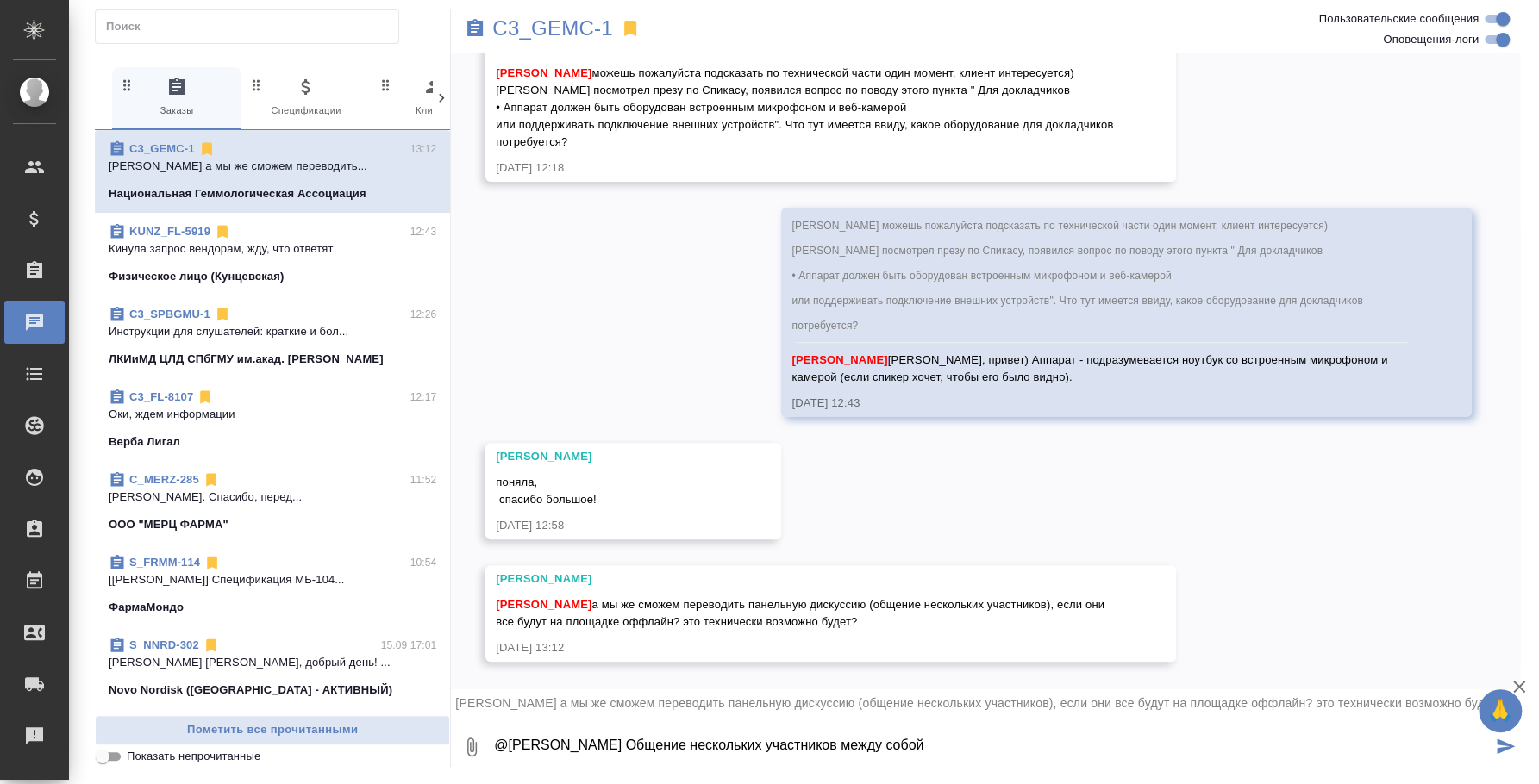
click at [963, 745] on textarea "@Ильина Екатерина Общение нескольких участников между собой" at bounding box center [991, 747] width 999 height 58
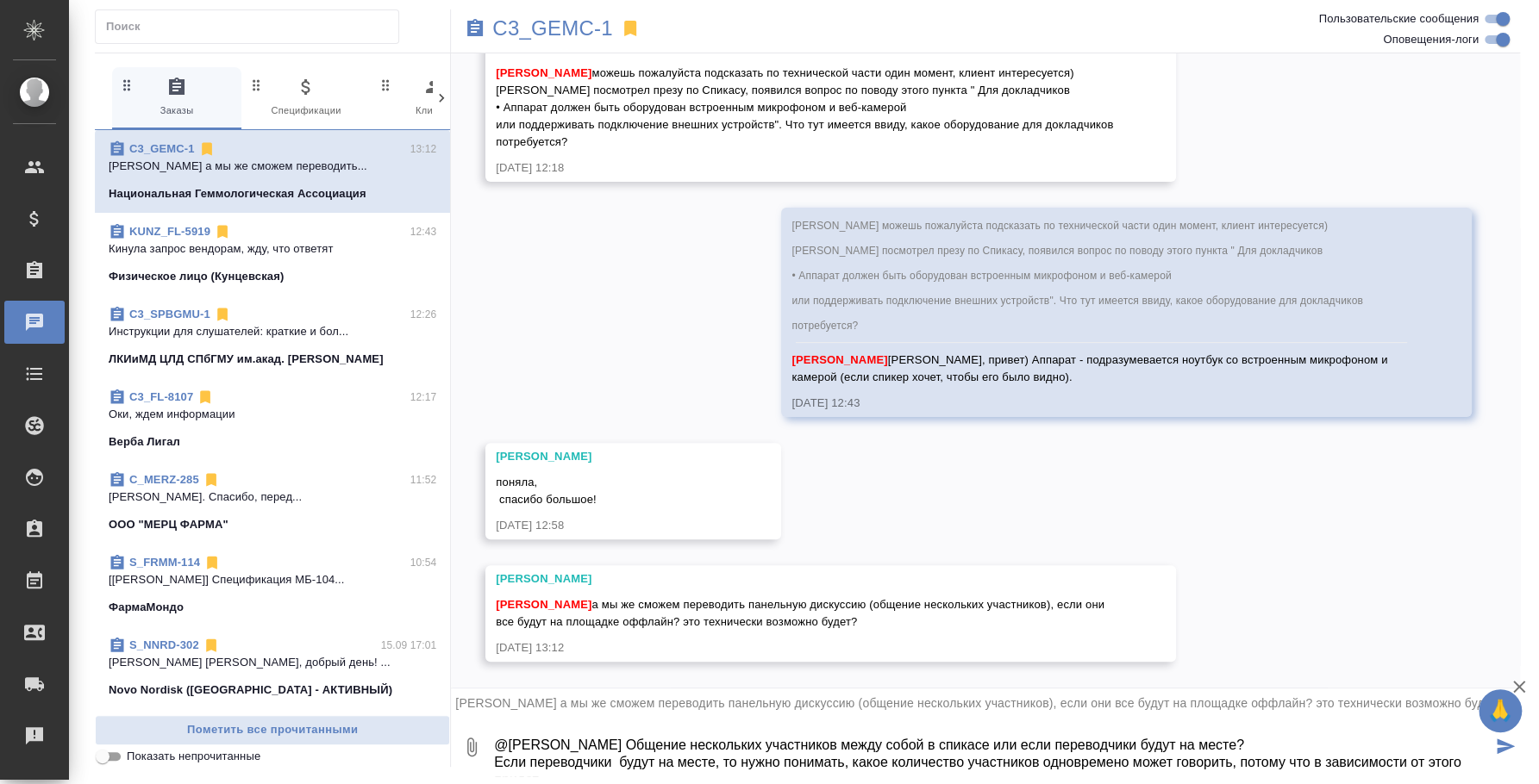
scroll to position [10, 0]
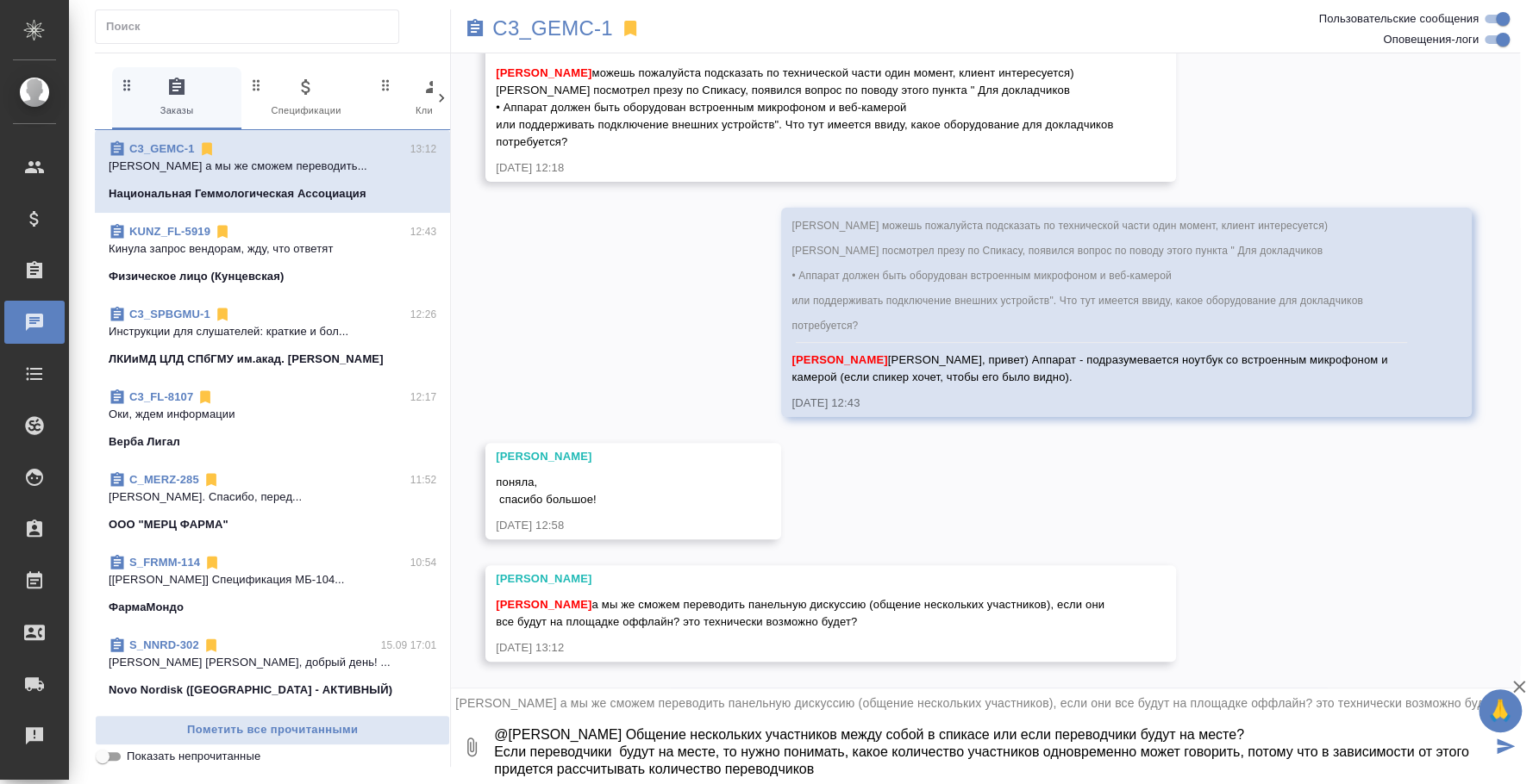
click at [827, 764] on textarea "@Ильина Екатерина Общение нескольких участников между собой в спикасе или если …" at bounding box center [991, 747] width 999 height 58
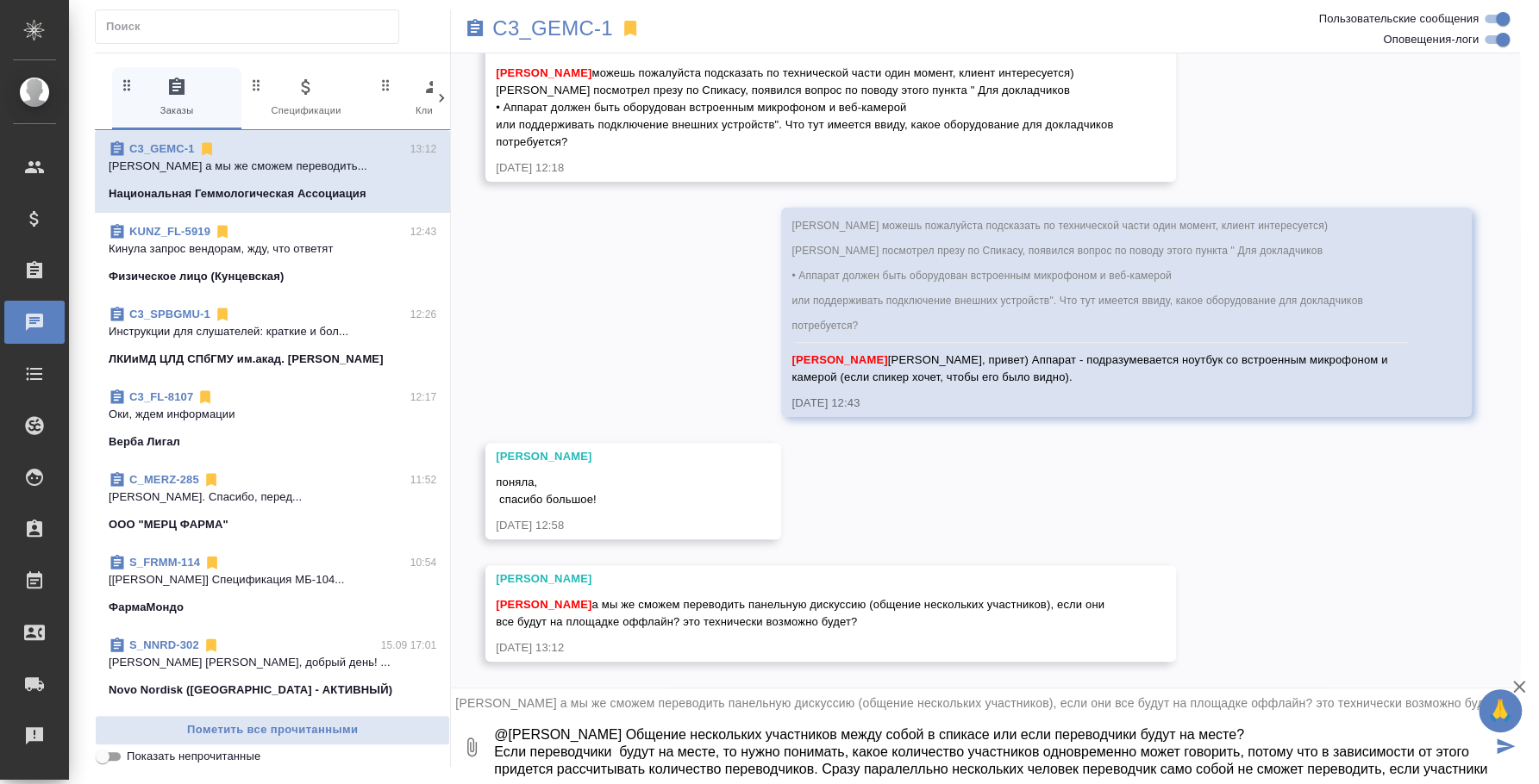
scroll to position [28, 0]
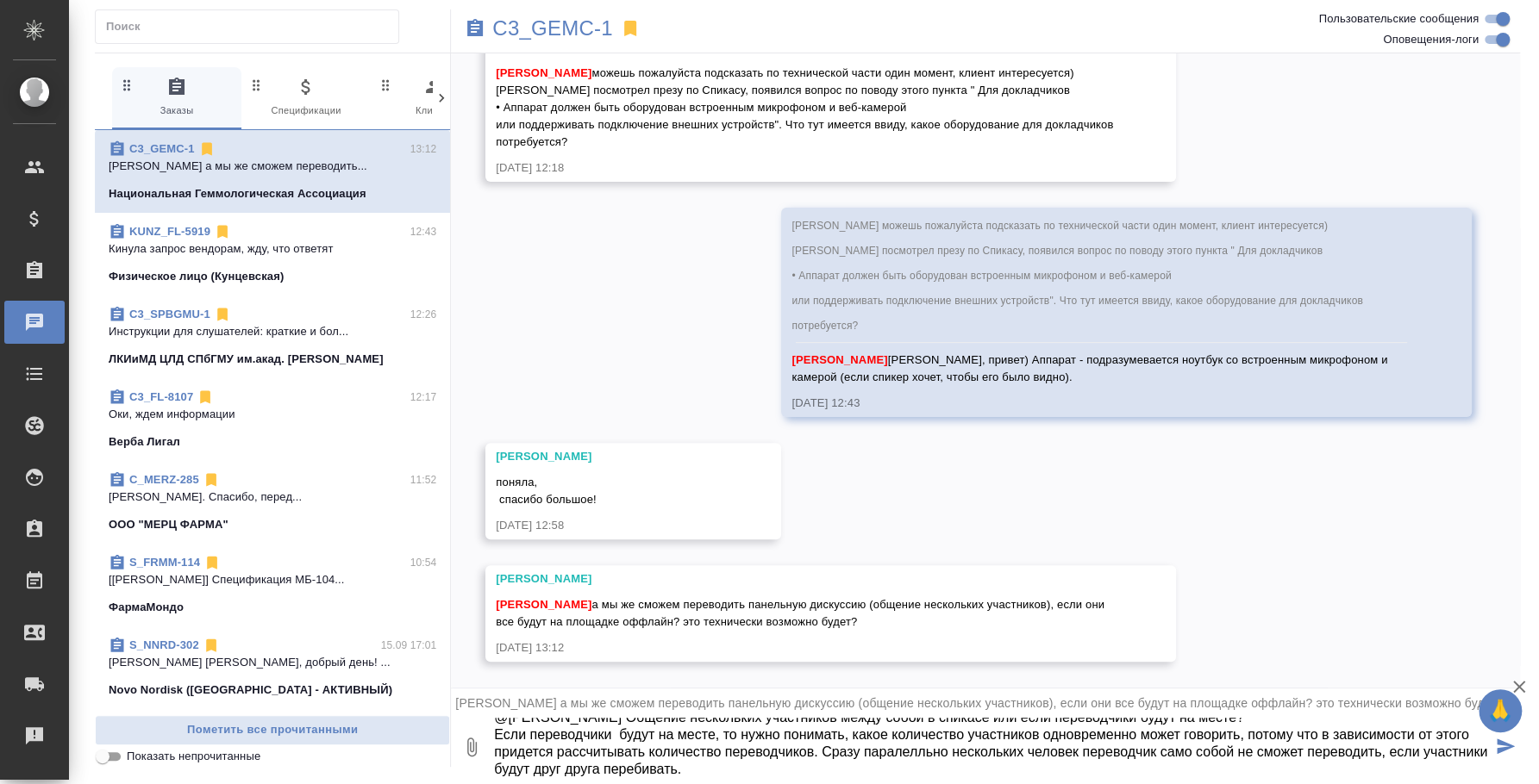
click at [875, 749] on textarea "@Ильина Екатерина Общение нескольких участников между собой в спикасе или если …" at bounding box center [991, 747] width 999 height 58
type textarea "@Ильина Екатерина Общение нескольких участников между собой в спикасе или если …"
click at [697, 764] on textarea "@Ильина Екатерина Общение нескольких участников между собой в спикасе или если …" at bounding box center [991, 747] width 999 height 58
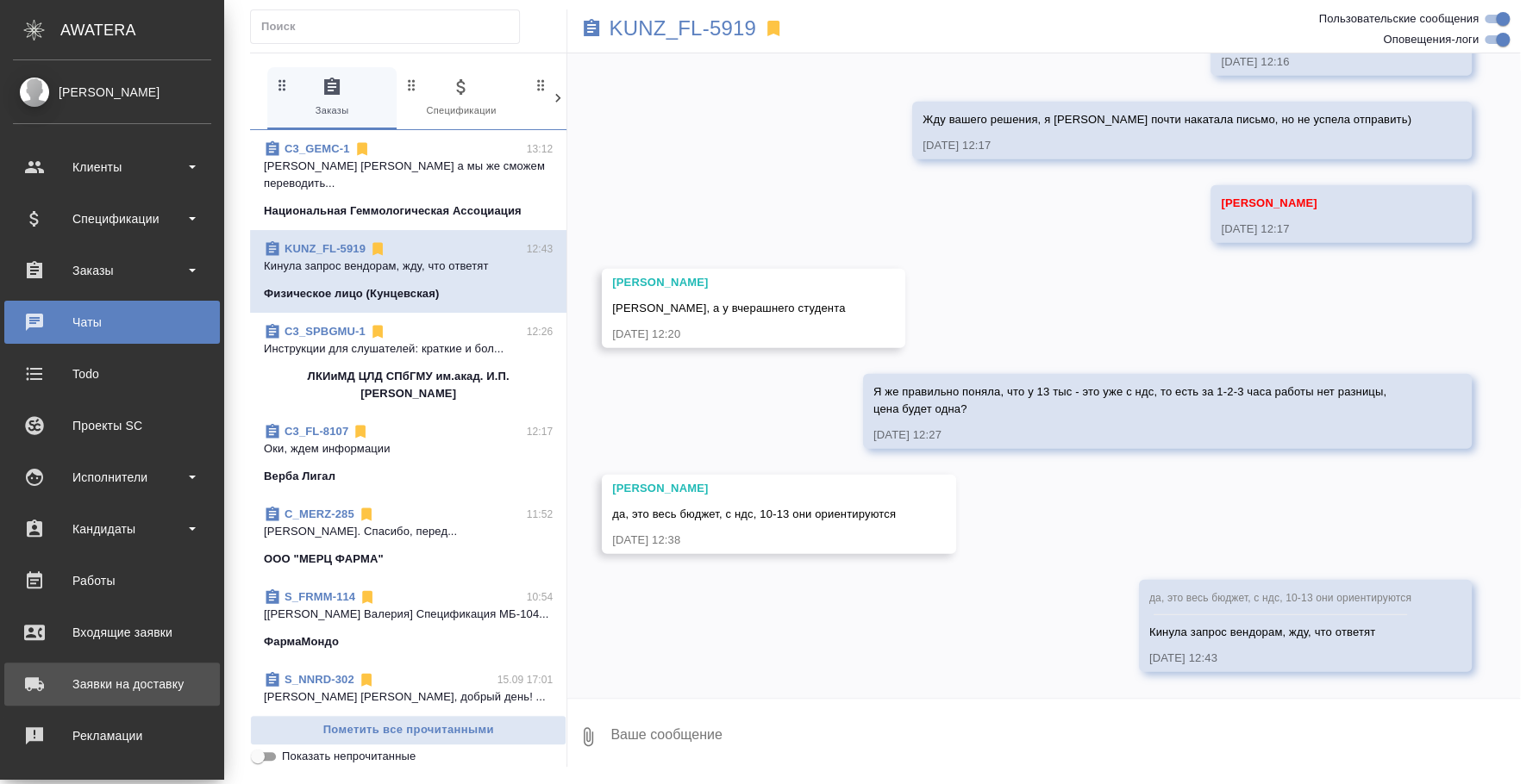
scroll to position [157, 0]
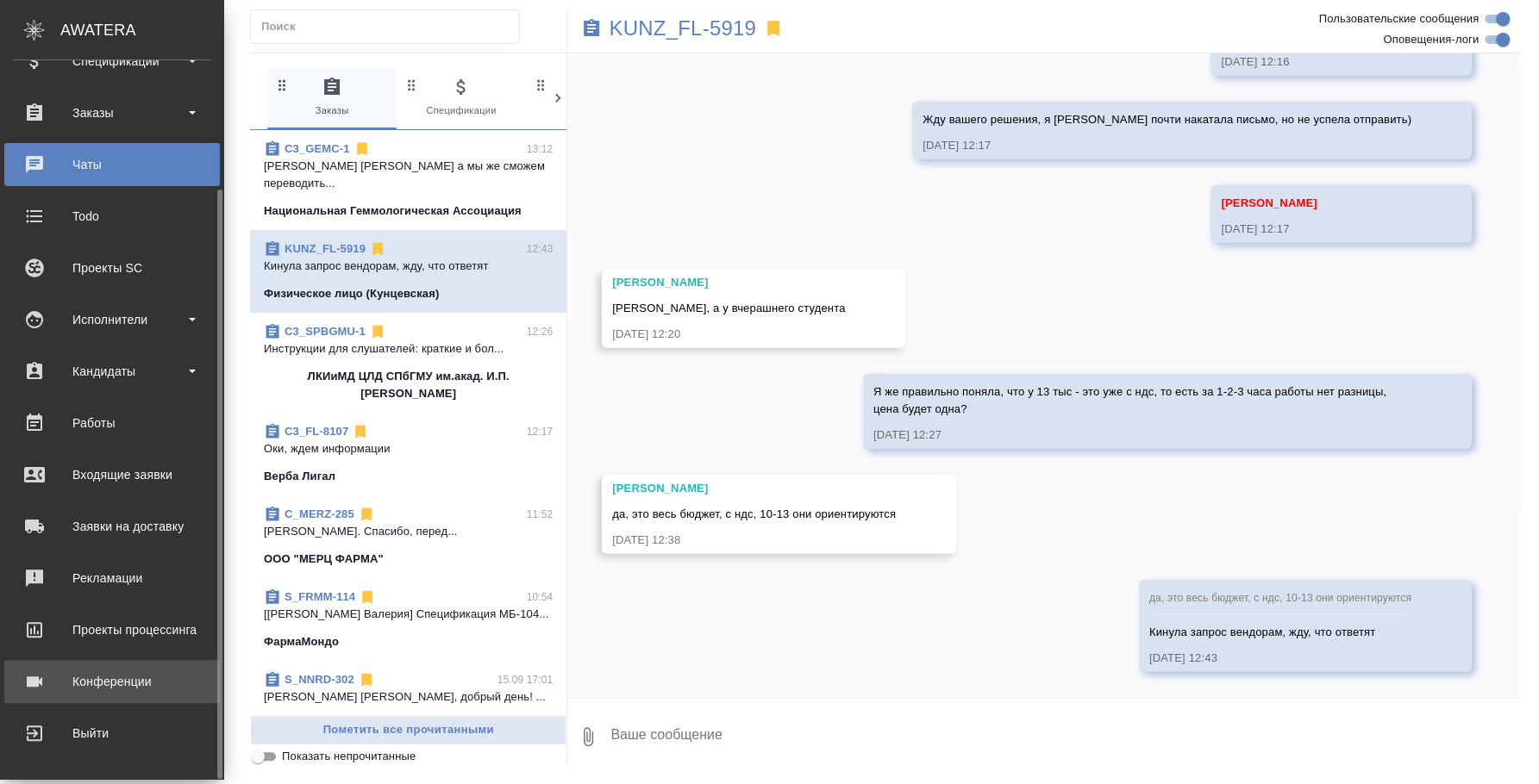
click at [105, 679] on div "Конференции" at bounding box center [113, 681] width 198 height 26
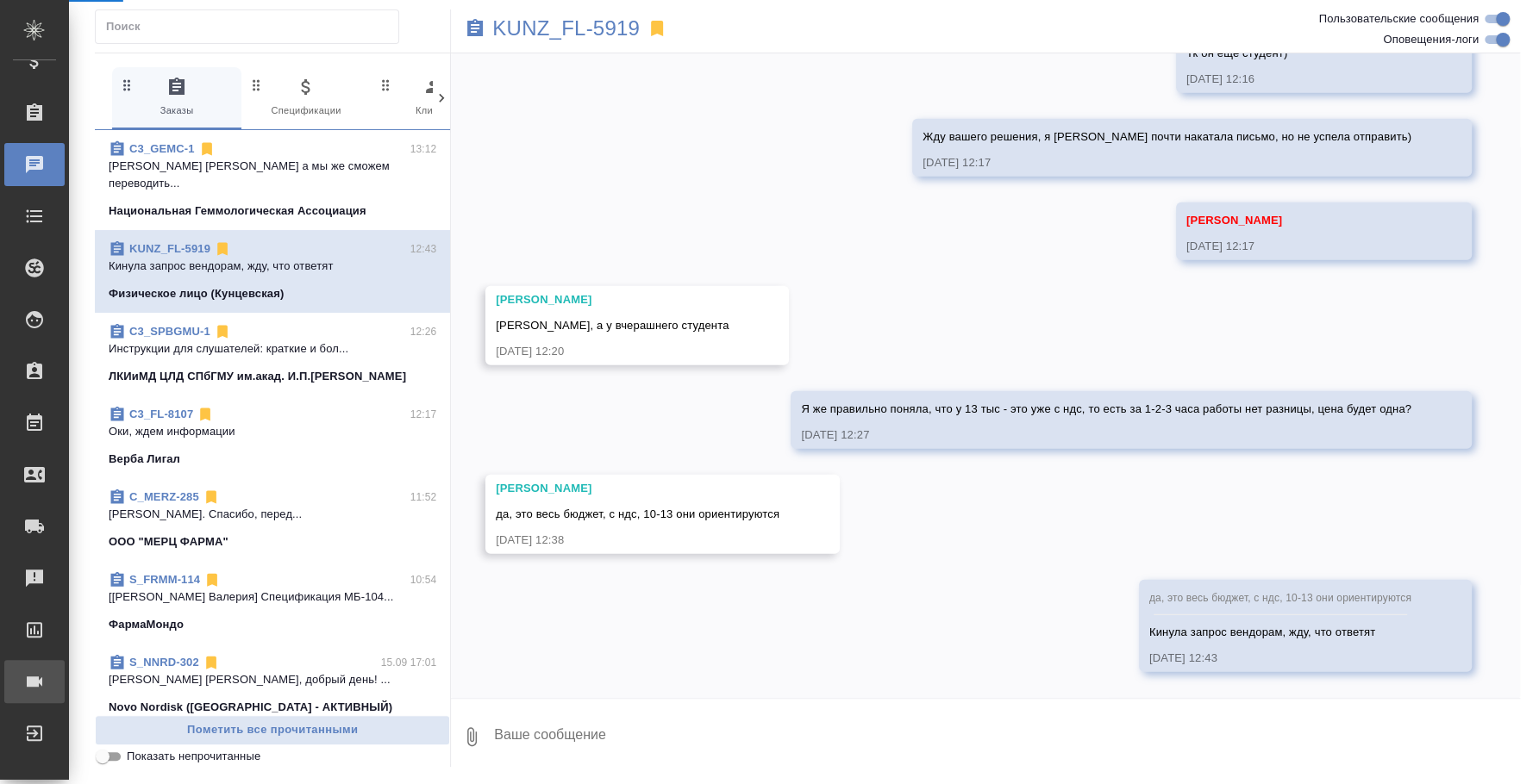
scroll to position [3043, 0]
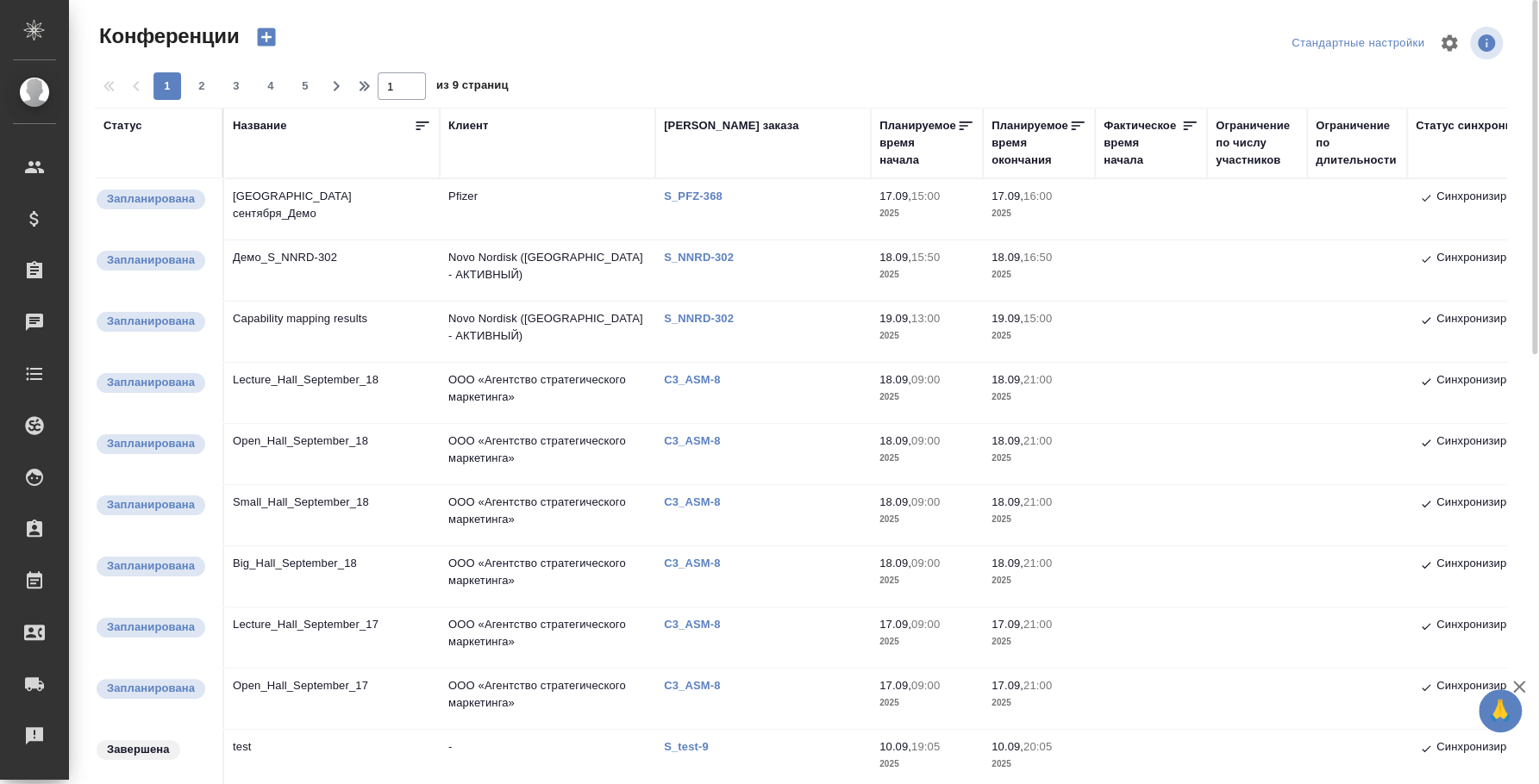
click at [279, 201] on td "[GEOGRAPHIC_DATA] сентября_Демо" at bounding box center [332, 209] width 216 height 60
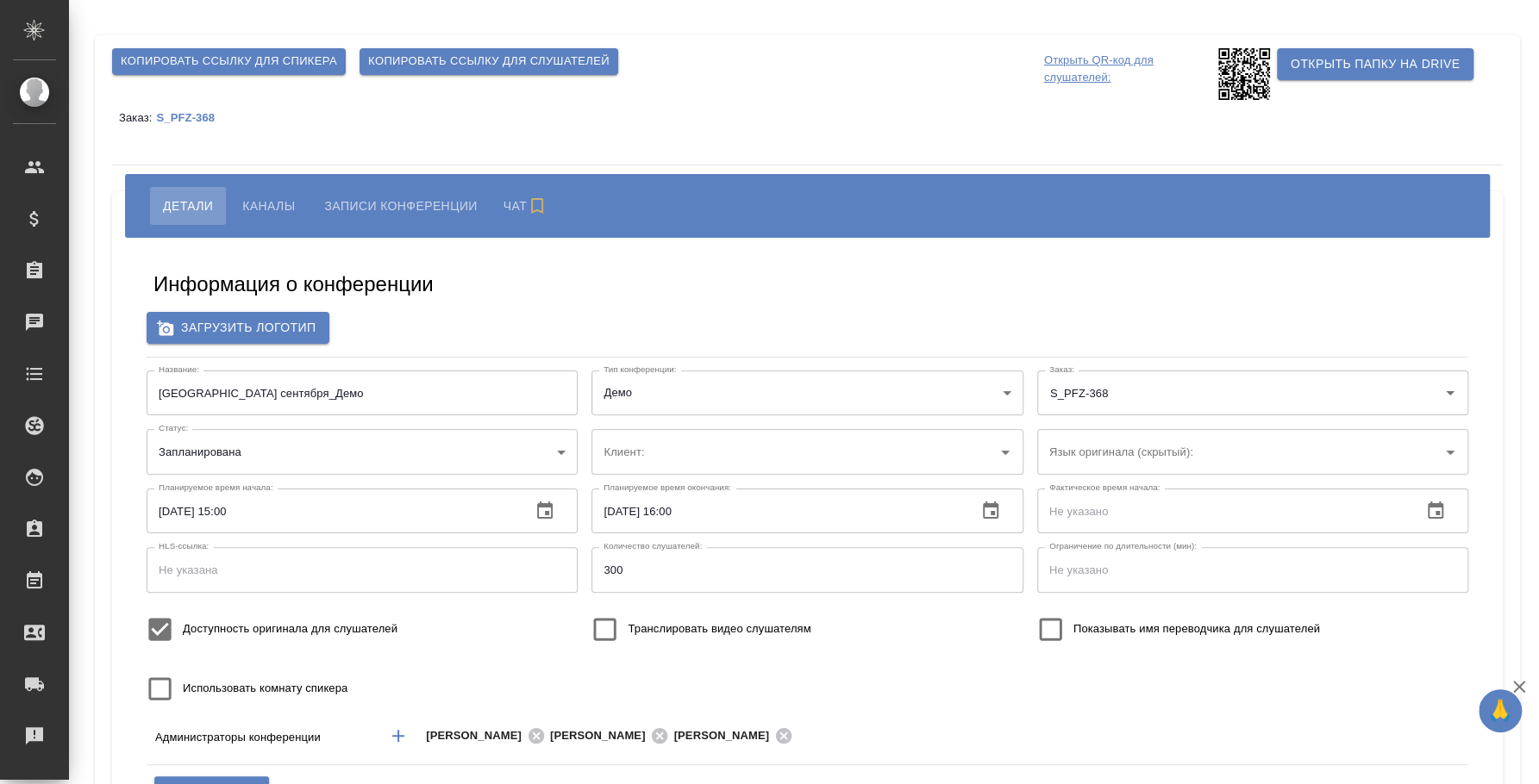
type input "Pfizer"
click at [555, 506] on button "button" at bounding box center [544, 510] width 41 height 41
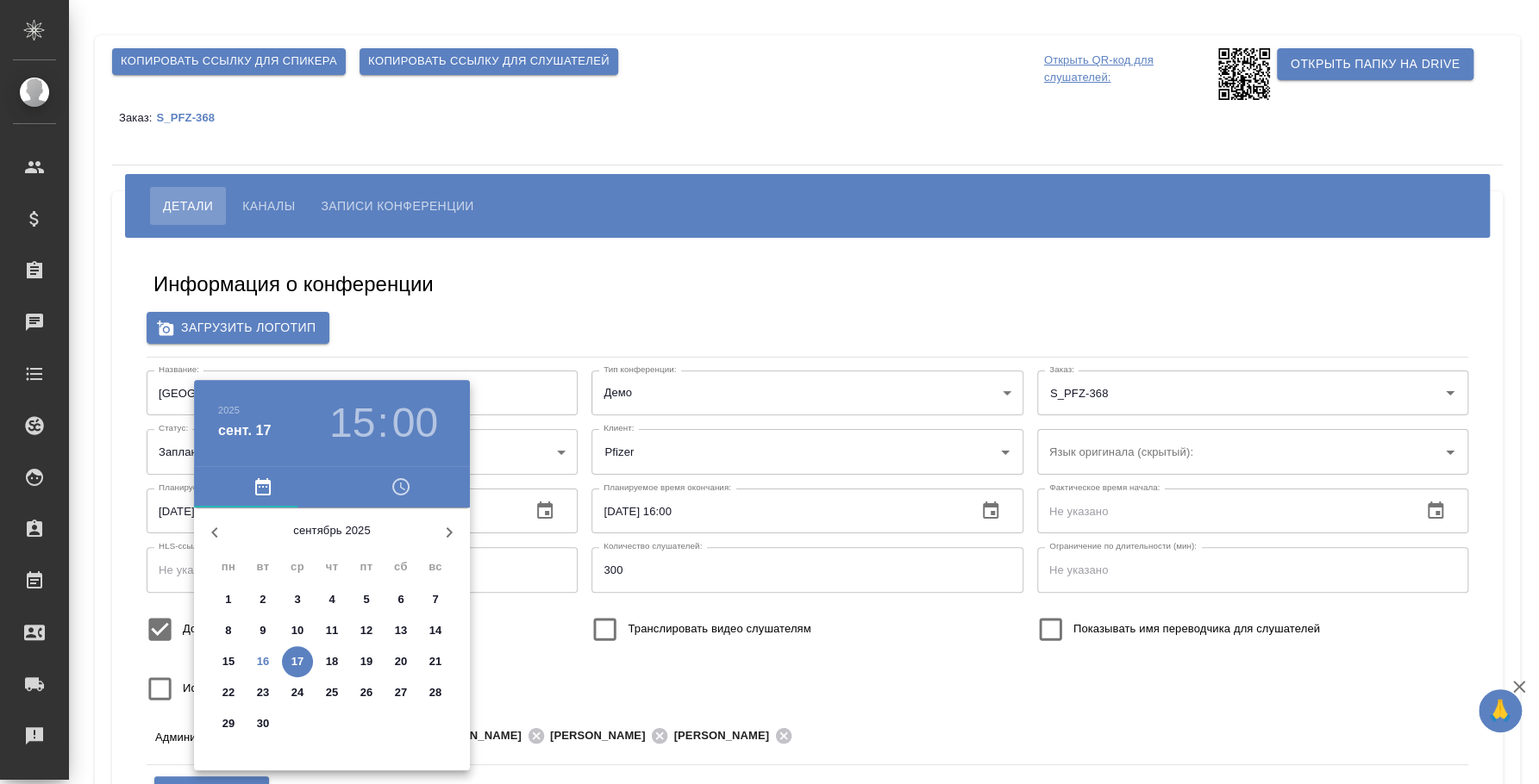
click at [258, 666] on p "16" at bounding box center [263, 662] width 13 height 17
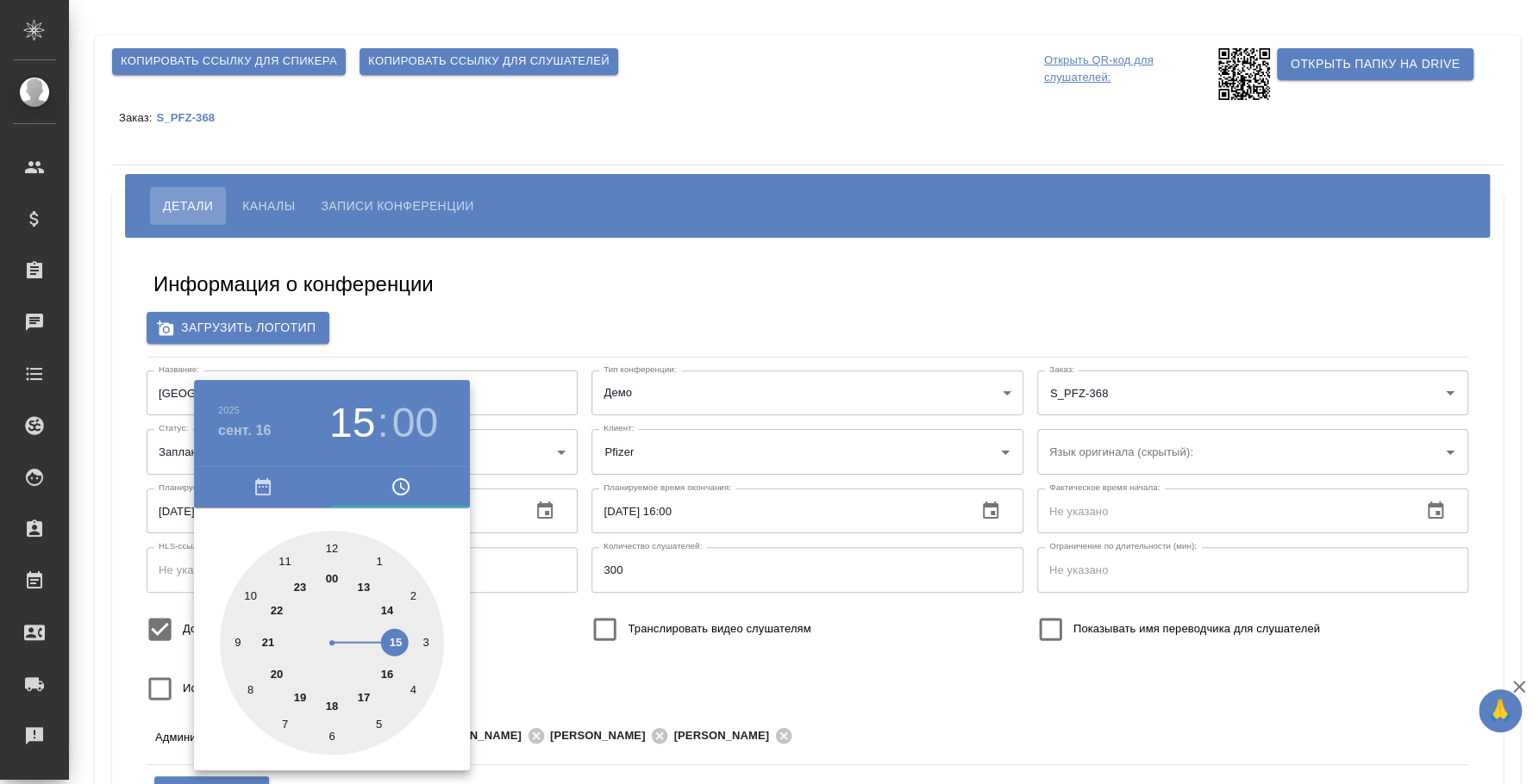
click at [385, 608] on div at bounding box center [331, 643] width 224 height 224
type input "[DATE] 14:00"
click at [550, 311] on div at bounding box center [769, 392] width 1539 height 784
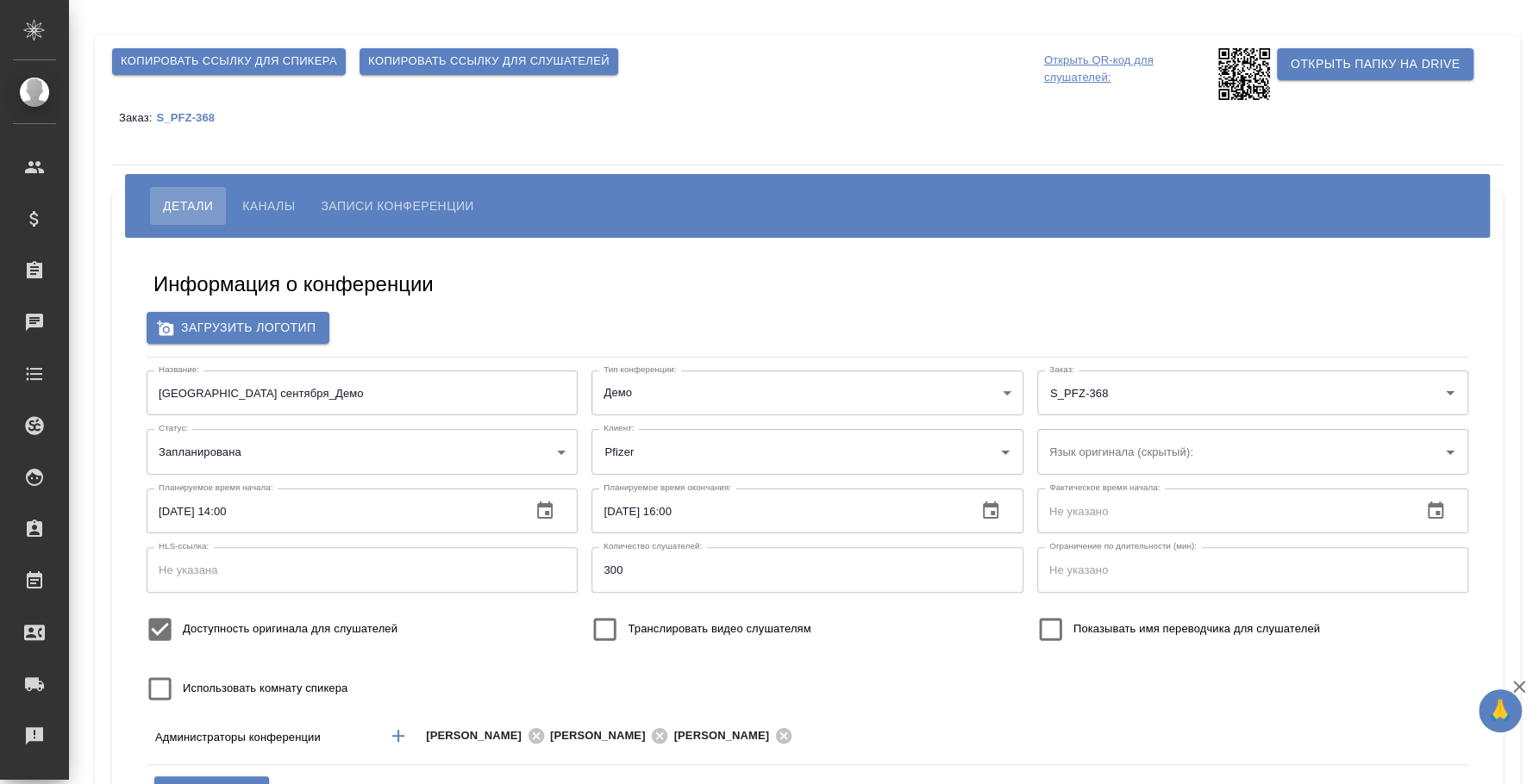
scroll to position [107, 0]
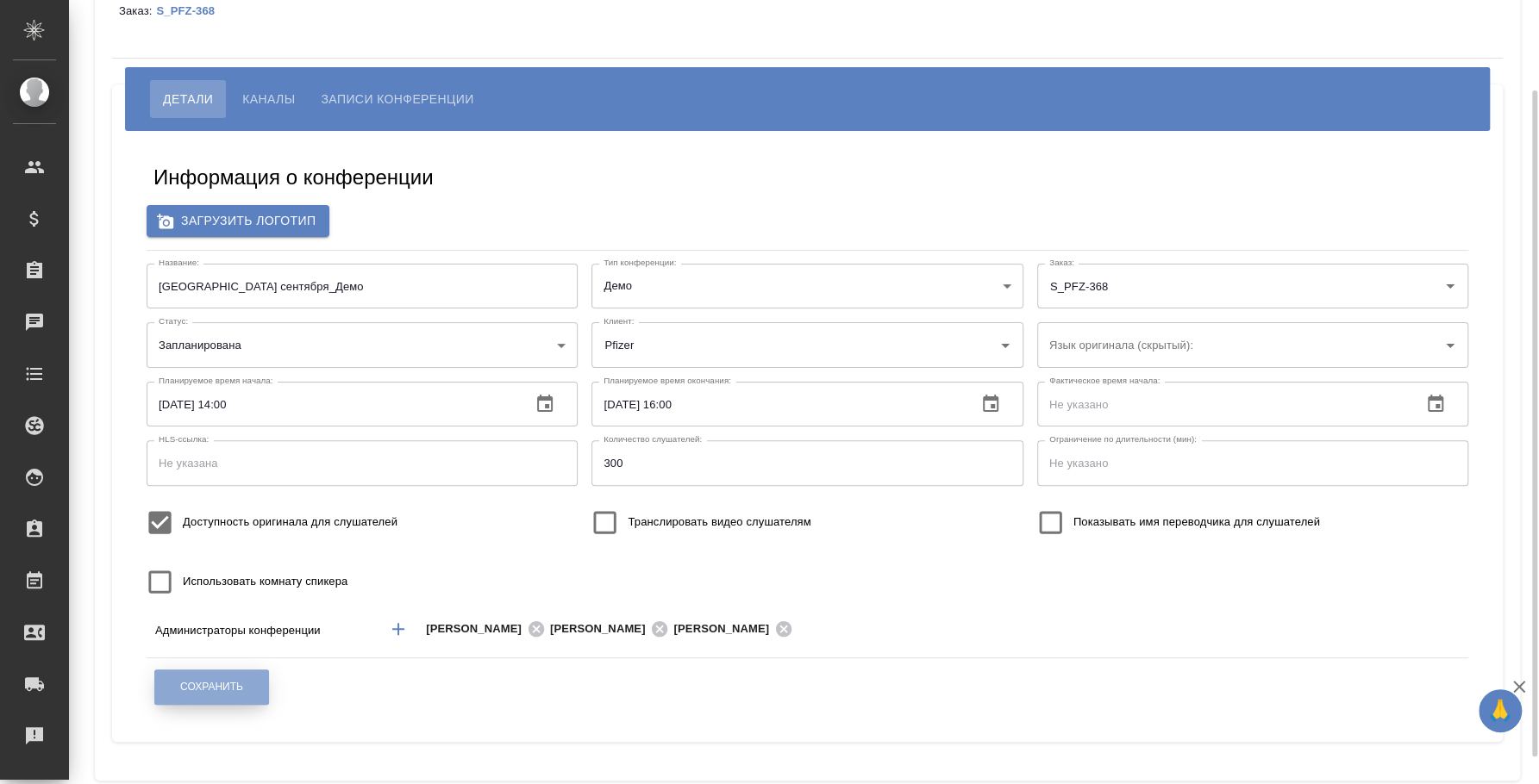
click at [216, 688] on span "Сохранить" at bounding box center [212, 687] width 63 height 14
click at [273, 94] on span "Каналы" at bounding box center [268, 99] width 52 height 21
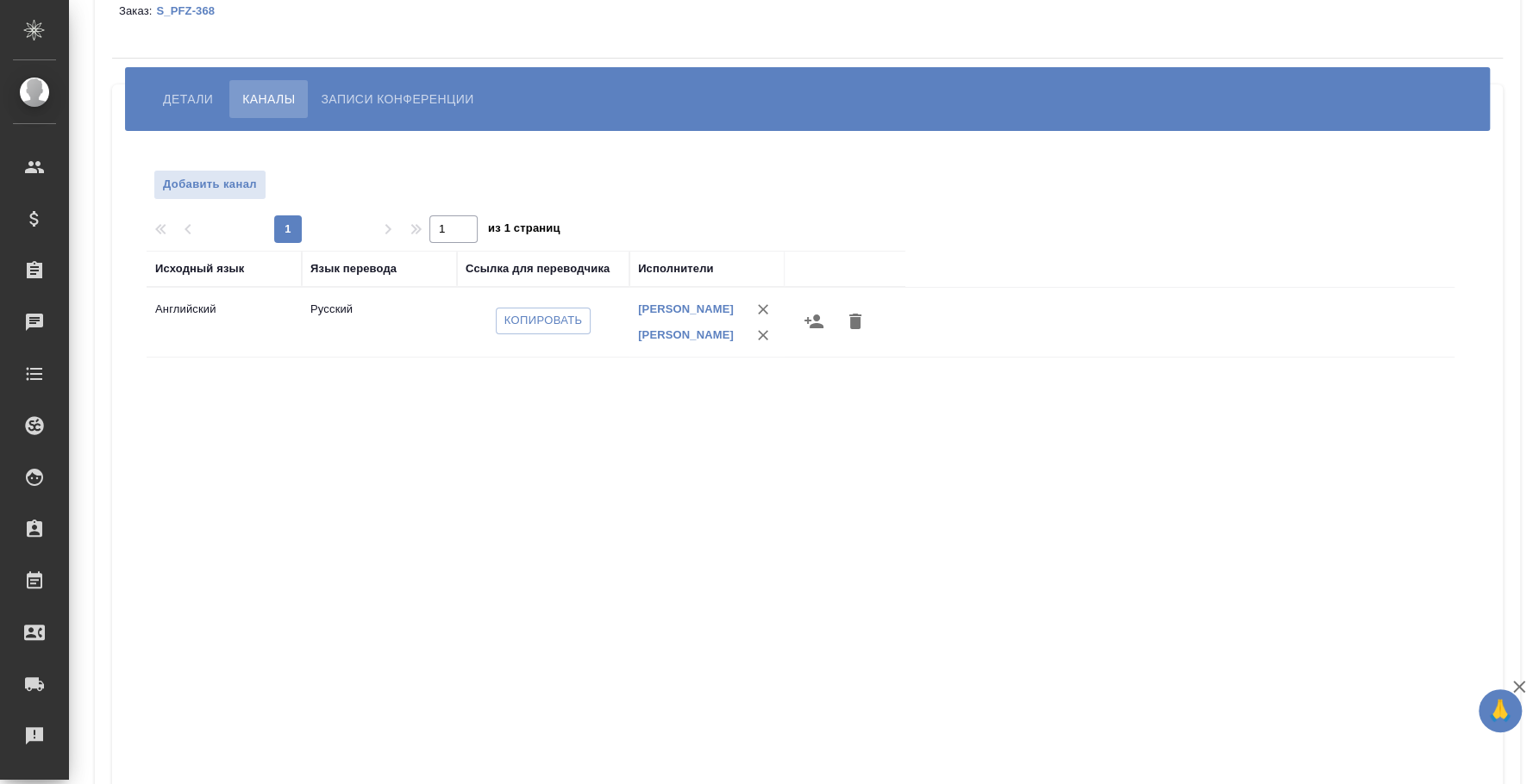
click at [819, 328] on icon "button" at bounding box center [814, 321] width 21 height 21
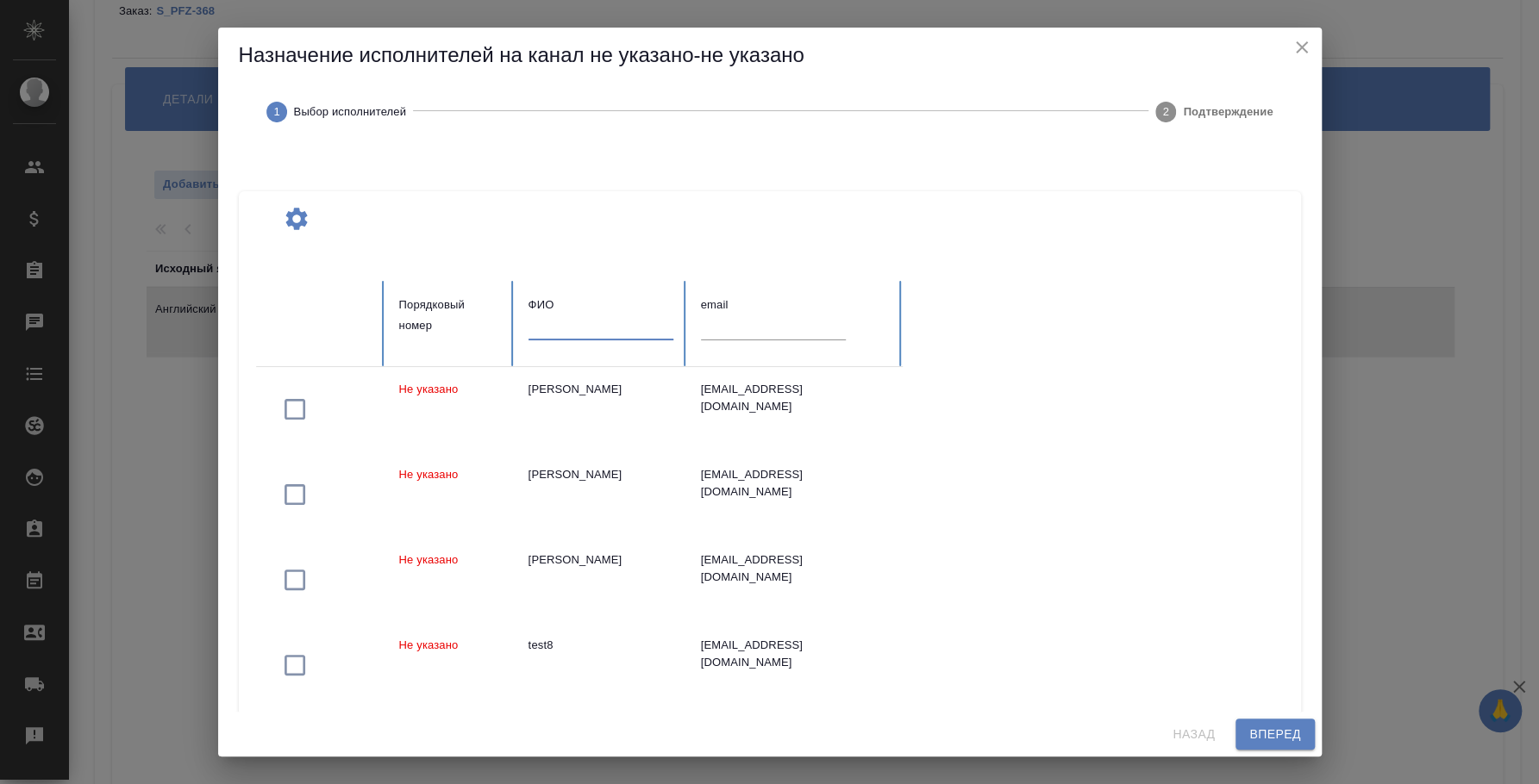
click at [629, 336] on input "text" at bounding box center [601, 327] width 145 height 24
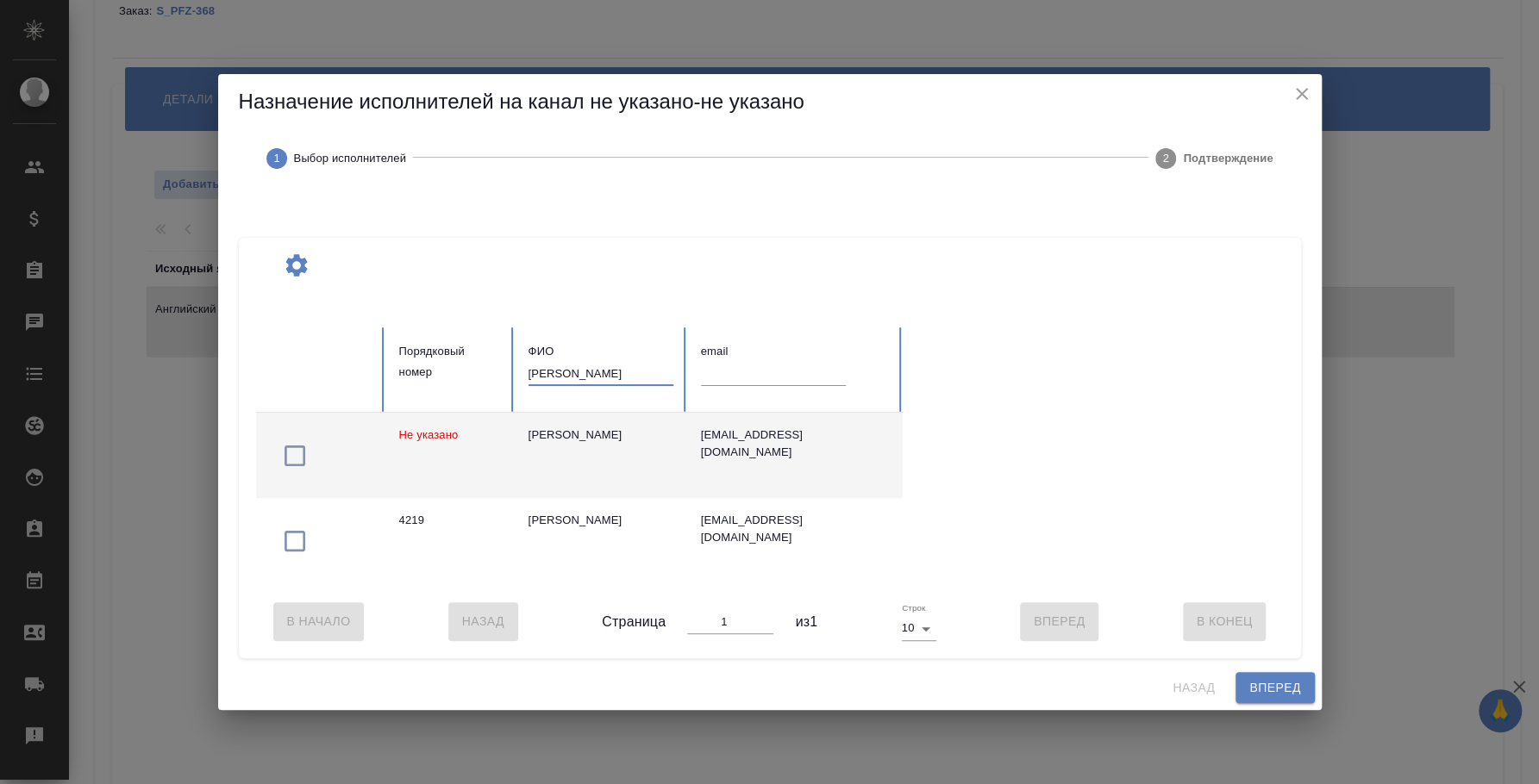
type input "[PERSON_NAME]"
click at [303, 451] on icon "button" at bounding box center [295, 456] width 21 height 21
click at [1265, 697] on span "Вперед" at bounding box center [1274, 688] width 51 height 22
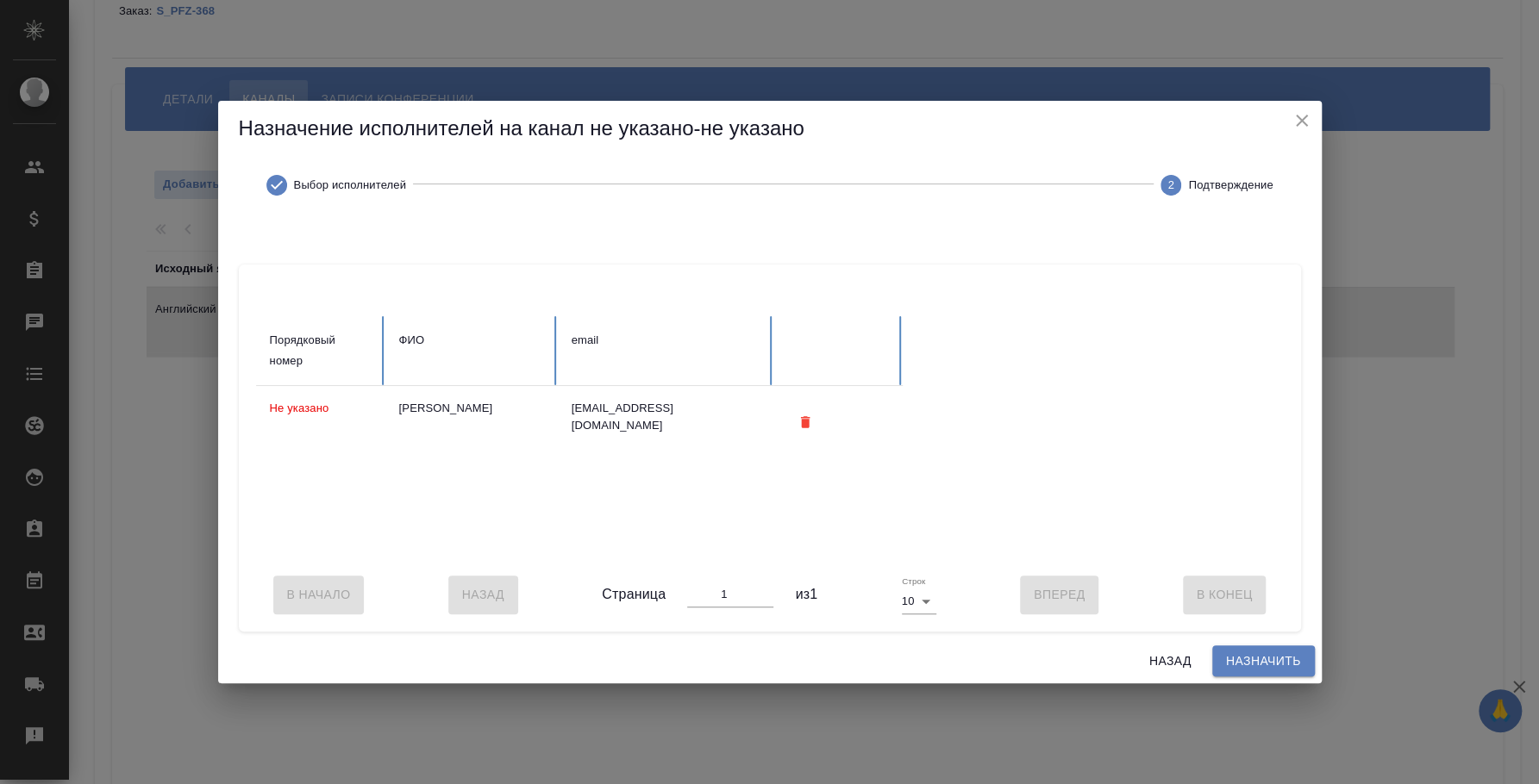
click at [1265, 672] on span "Назначить" at bounding box center [1263, 661] width 75 height 22
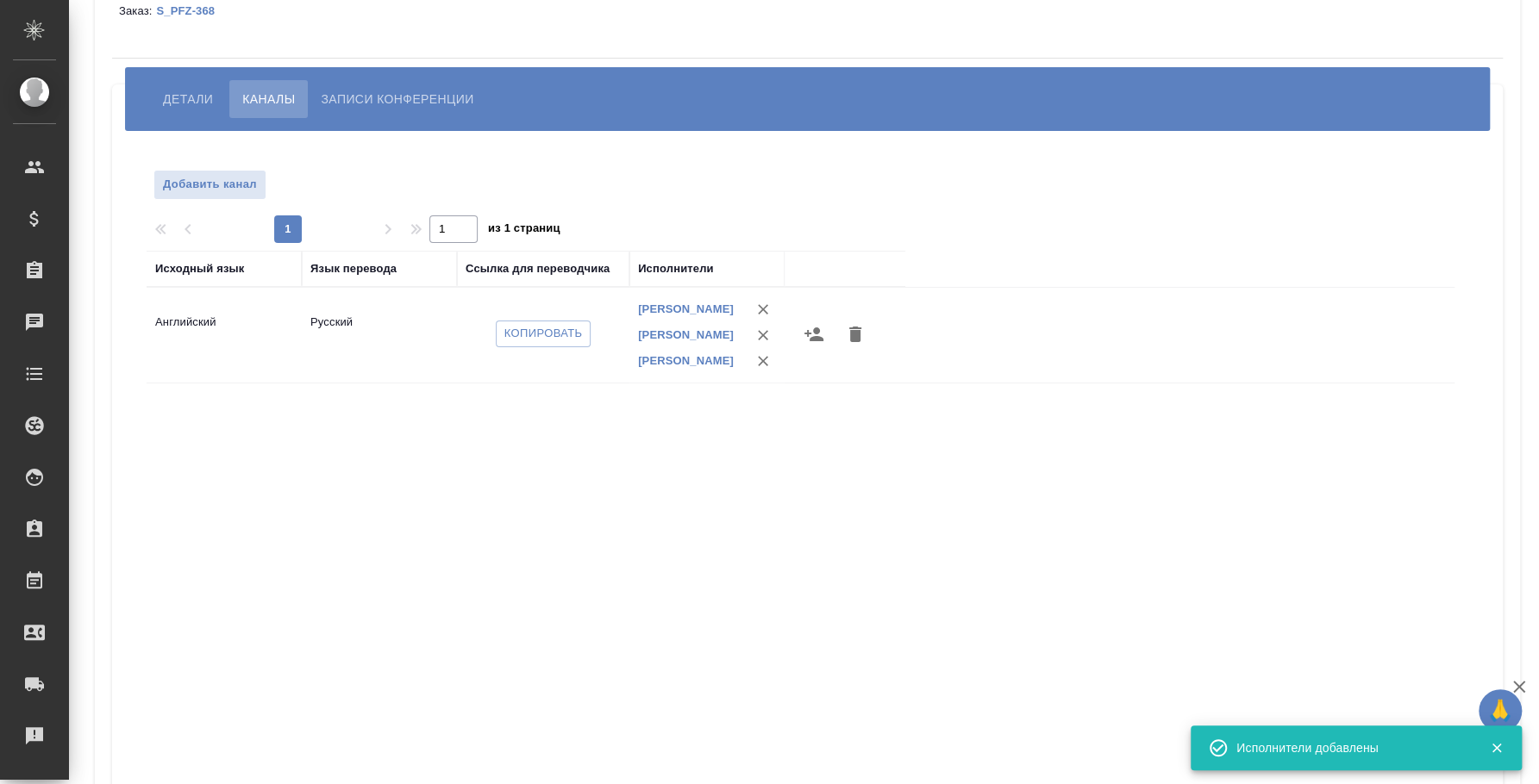
click at [672, 540] on div "Исходный язык Язык перевода Ссылка для переводчика Исполнители Английский Русск…" at bounding box center [801, 561] width 1308 height 621
click at [181, 98] on span "Детали" at bounding box center [188, 99] width 50 height 21
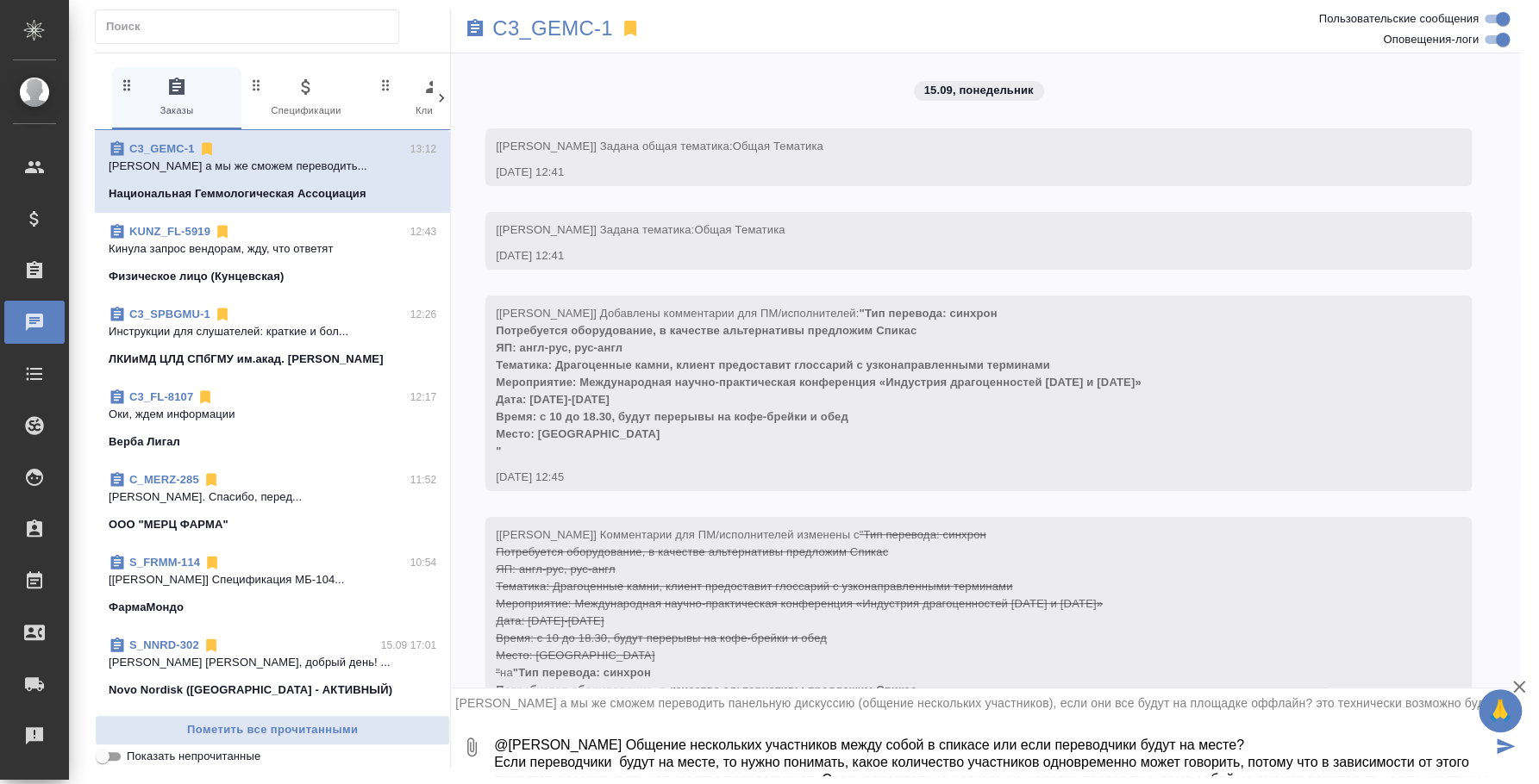
scroll to position [28, 0]
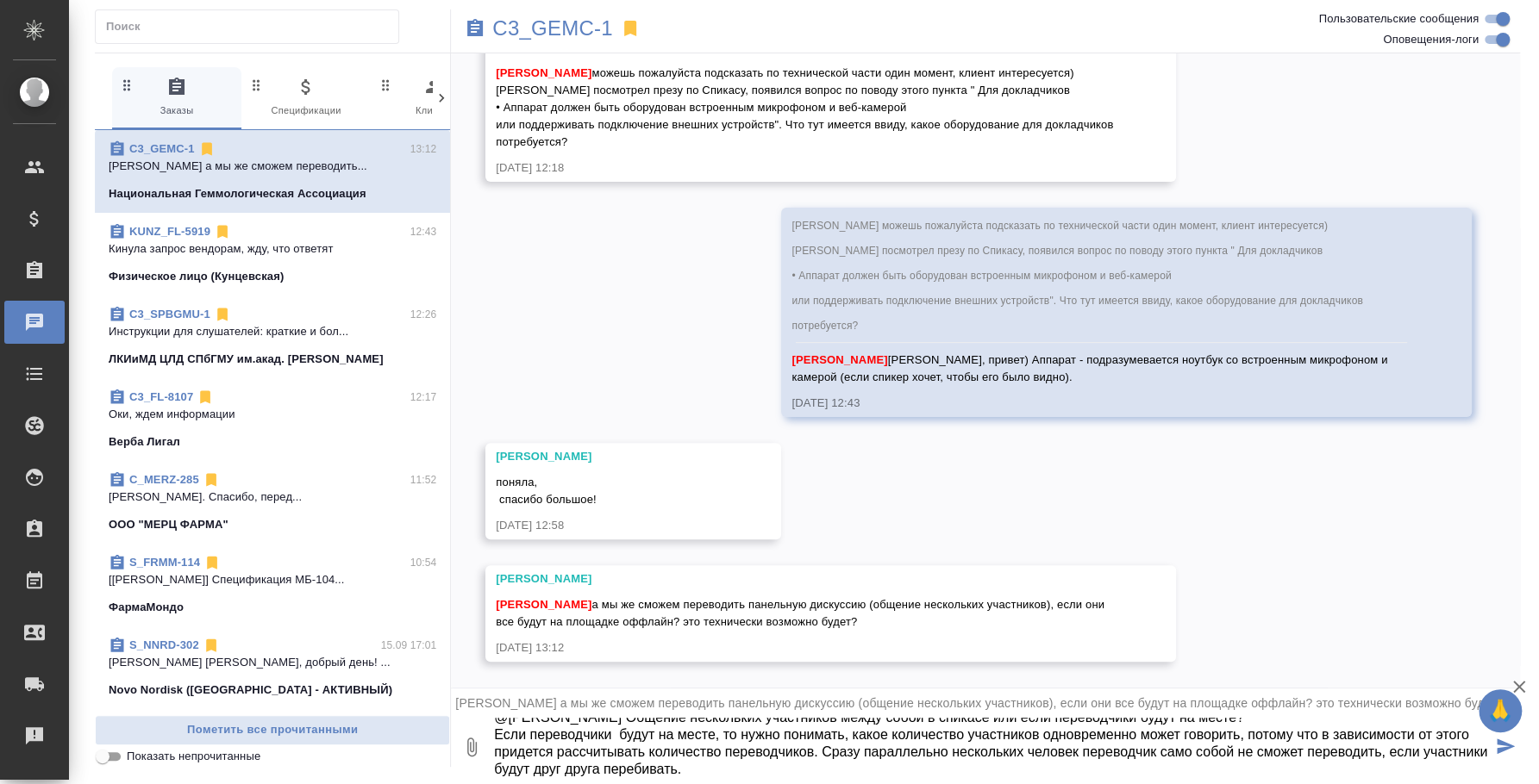
click at [1083, 751] on textarea "@[PERSON_NAME] Общение нескольких участников между собой в спикасе или если пер…" at bounding box center [991, 747] width 999 height 58
click at [771, 765] on textarea "@[PERSON_NAME] Общение нескольких участников между собой в спикасе или если пер…" at bounding box center [991, 747] width 999 height 58
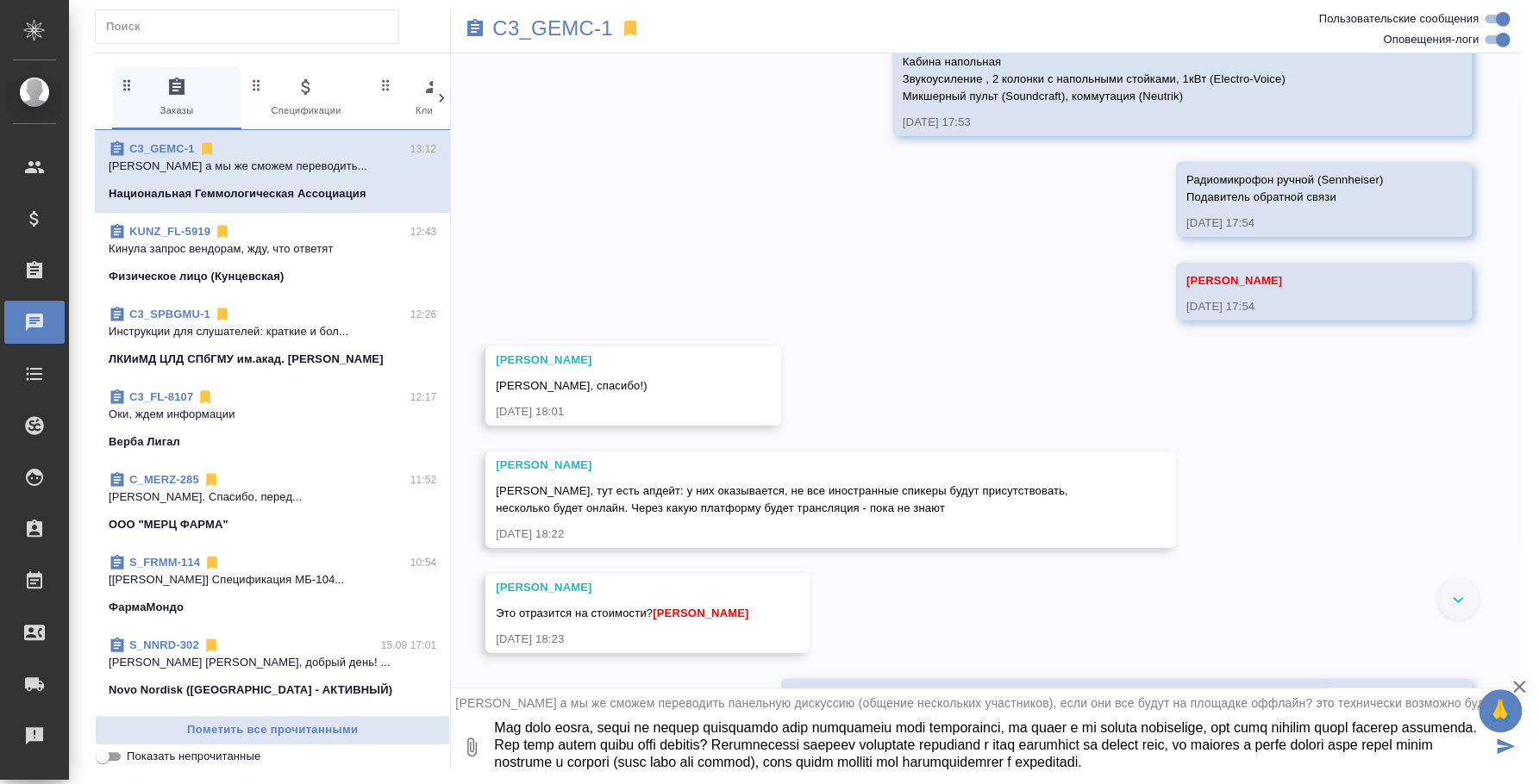
scroll to position [2692, 0]
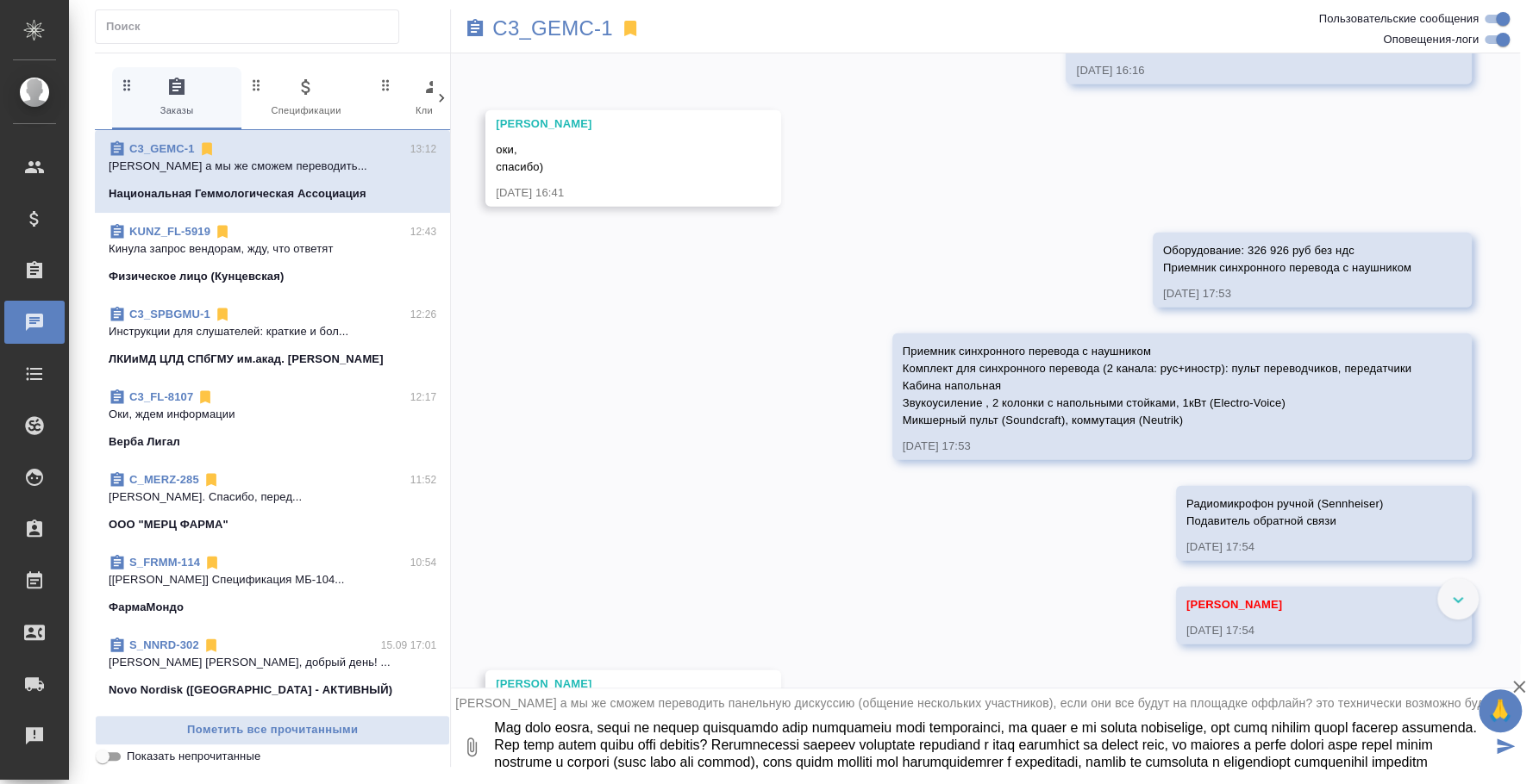
click at [870, 765] on textarea at bounding box center [991, 747] width 999 height 58
click at [1127, 770] on textarea at bounding box center [991, 747] width 999 height 58
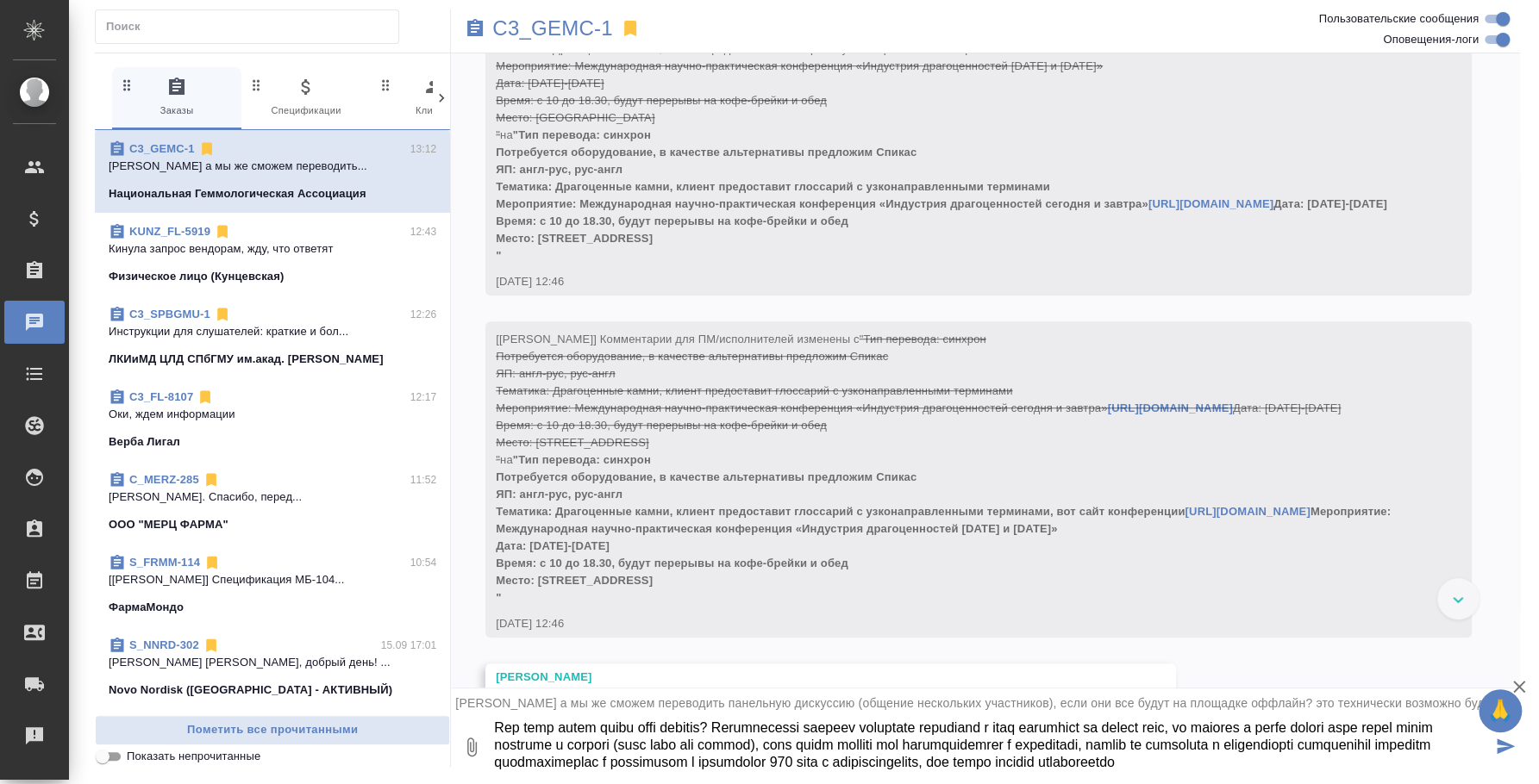
scroll to position [1292, 0]
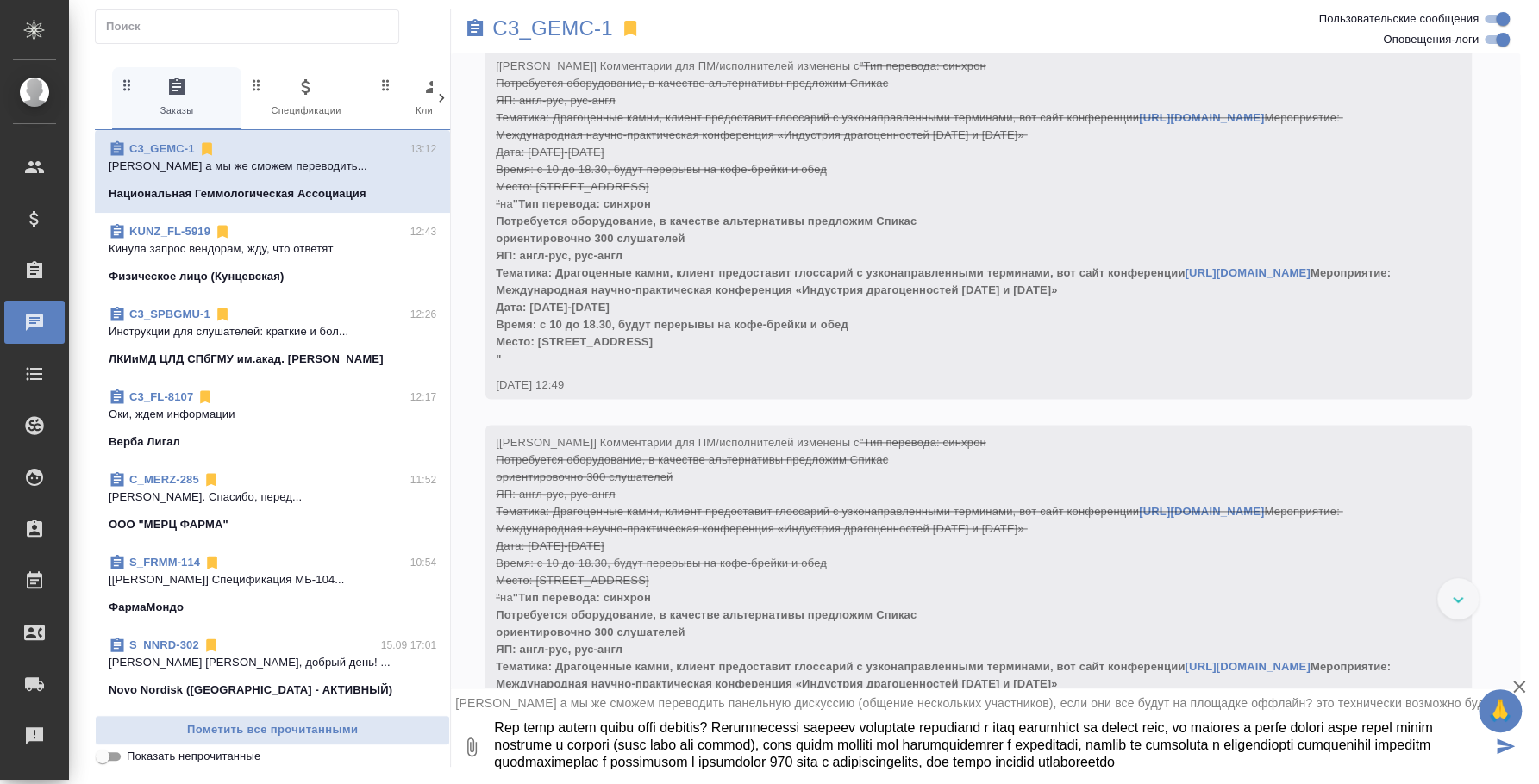
drag, startPoint x: 837, startPoint y: 763, endPoint x: 648, endPoint y: 769, distance: 189.1
click at [648, 769] on textarea at bounding box center [991, 747] width 999 height 58
type textarea "@Loremi Dolorsita Consect adipiscing elitseddoe tempo incid u laboree dol magn …"
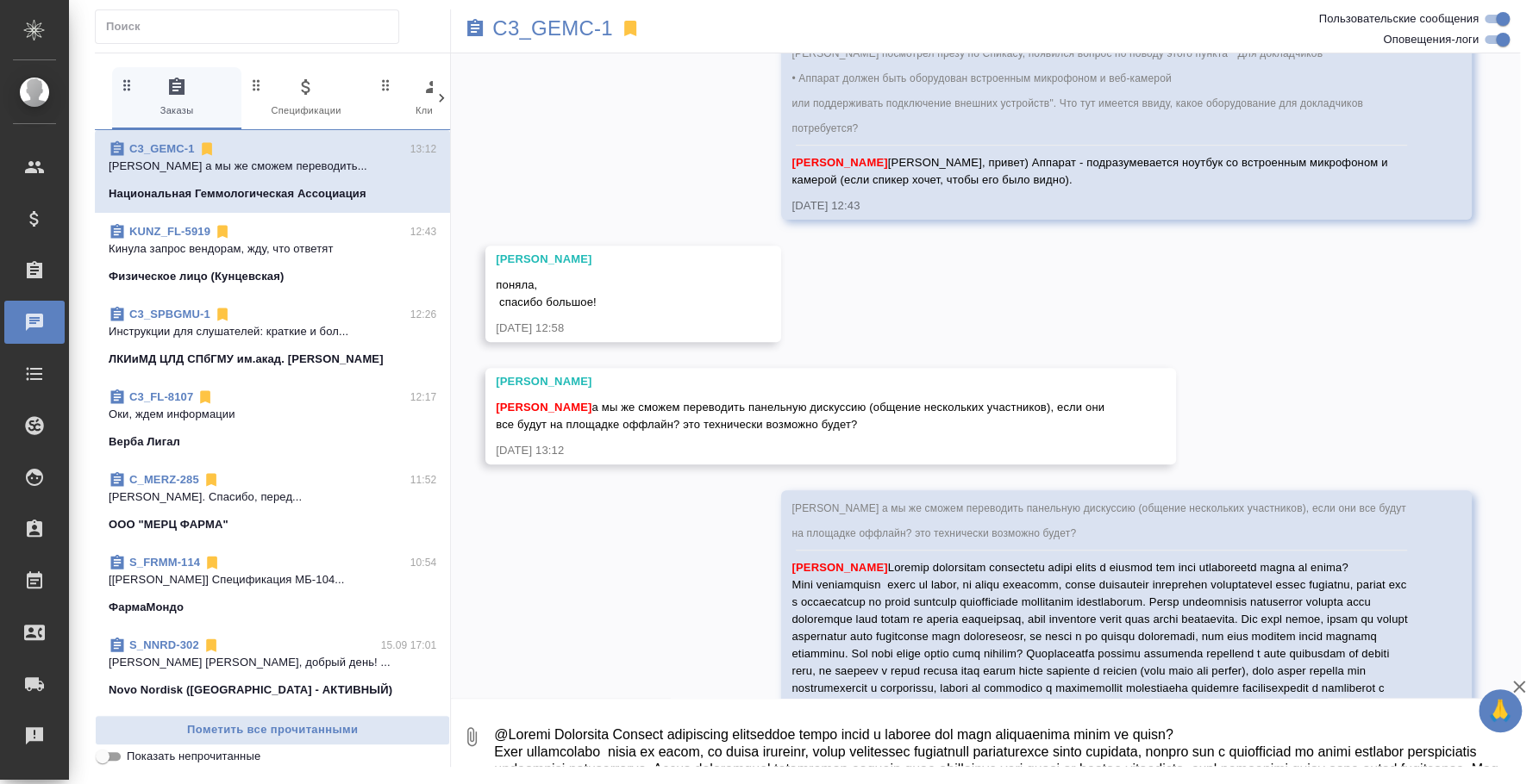
scroll to position [4760, 0]
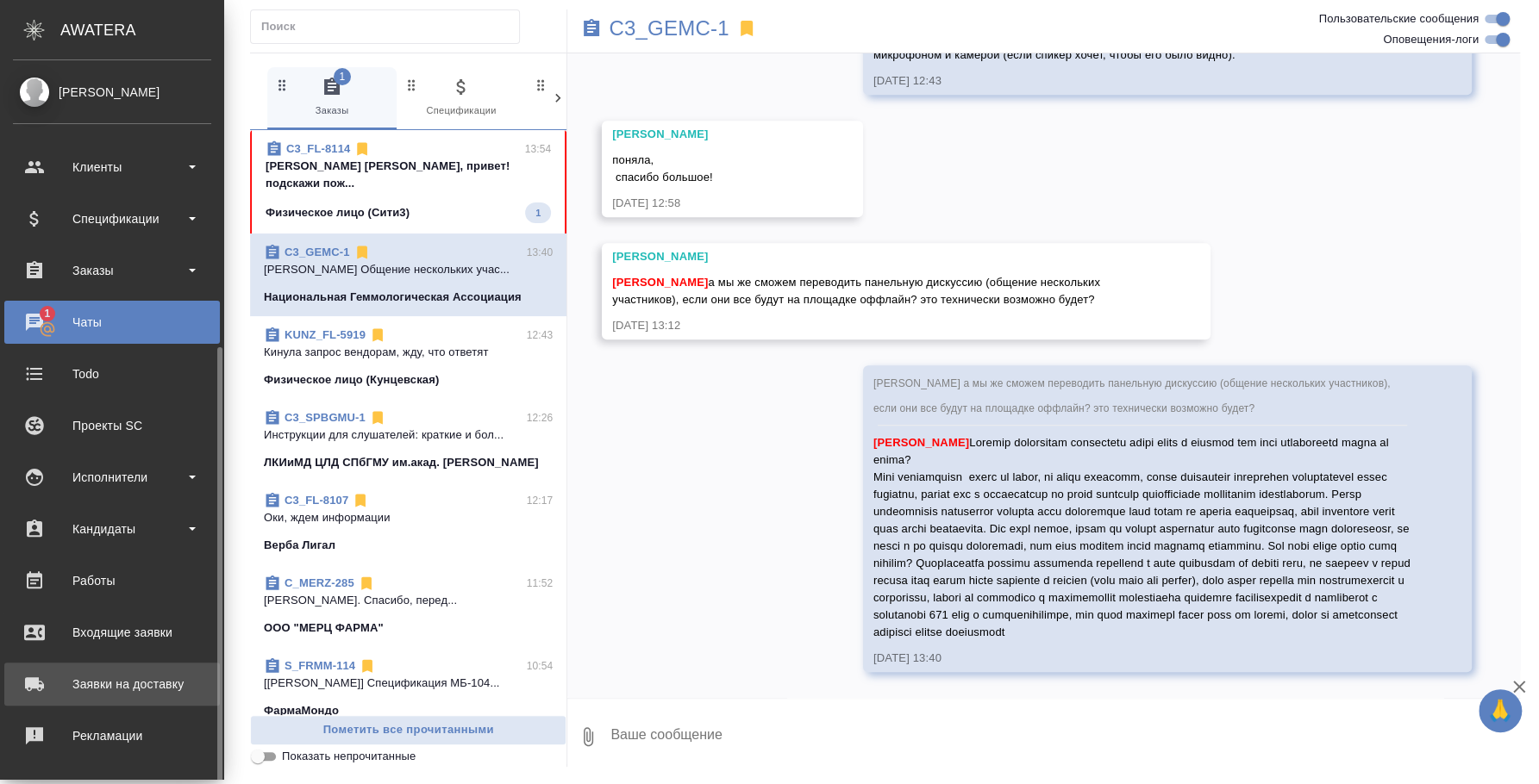
scroll to position [157, 0]
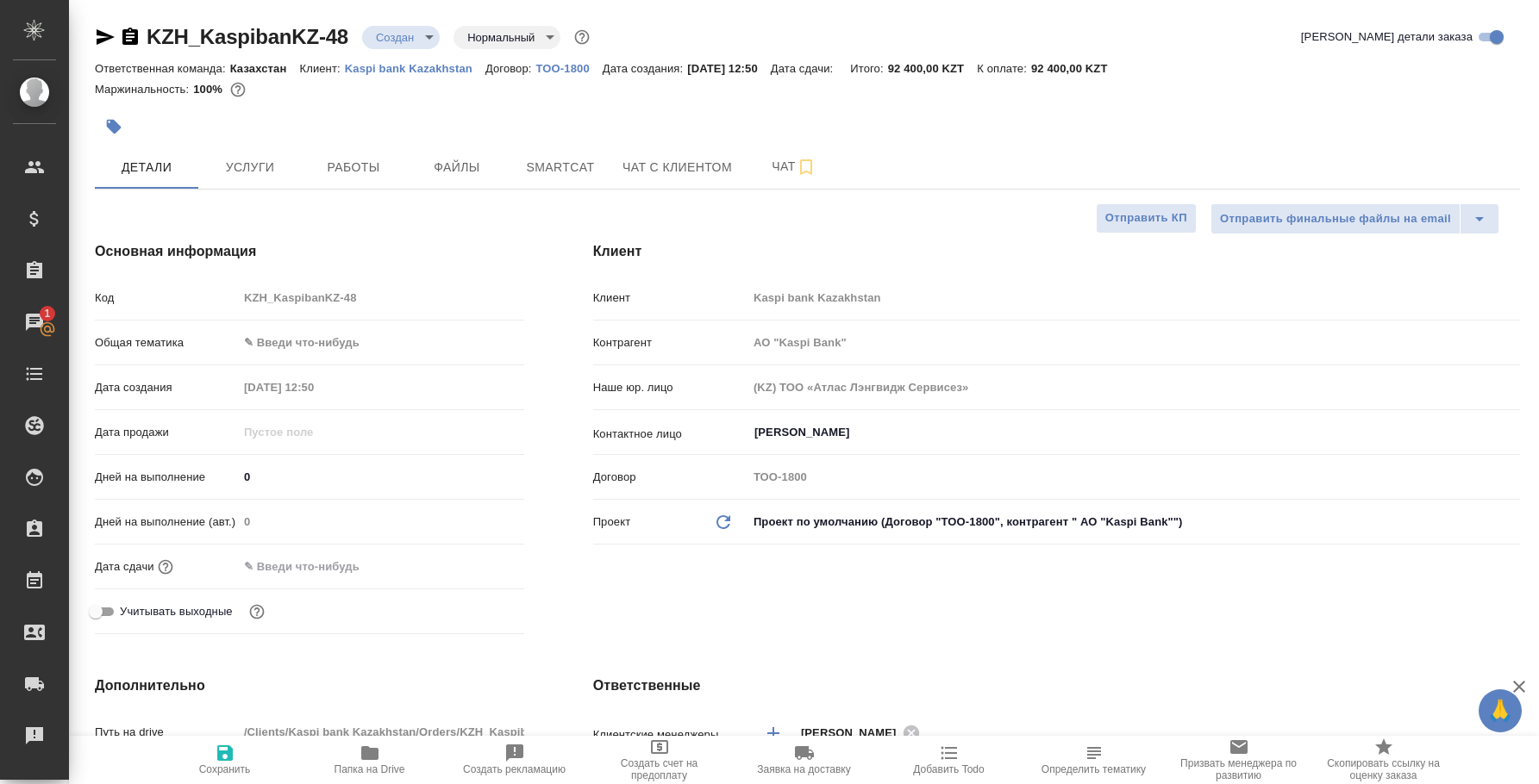
select select "RU"
type input "АО "Kaspi Bank""
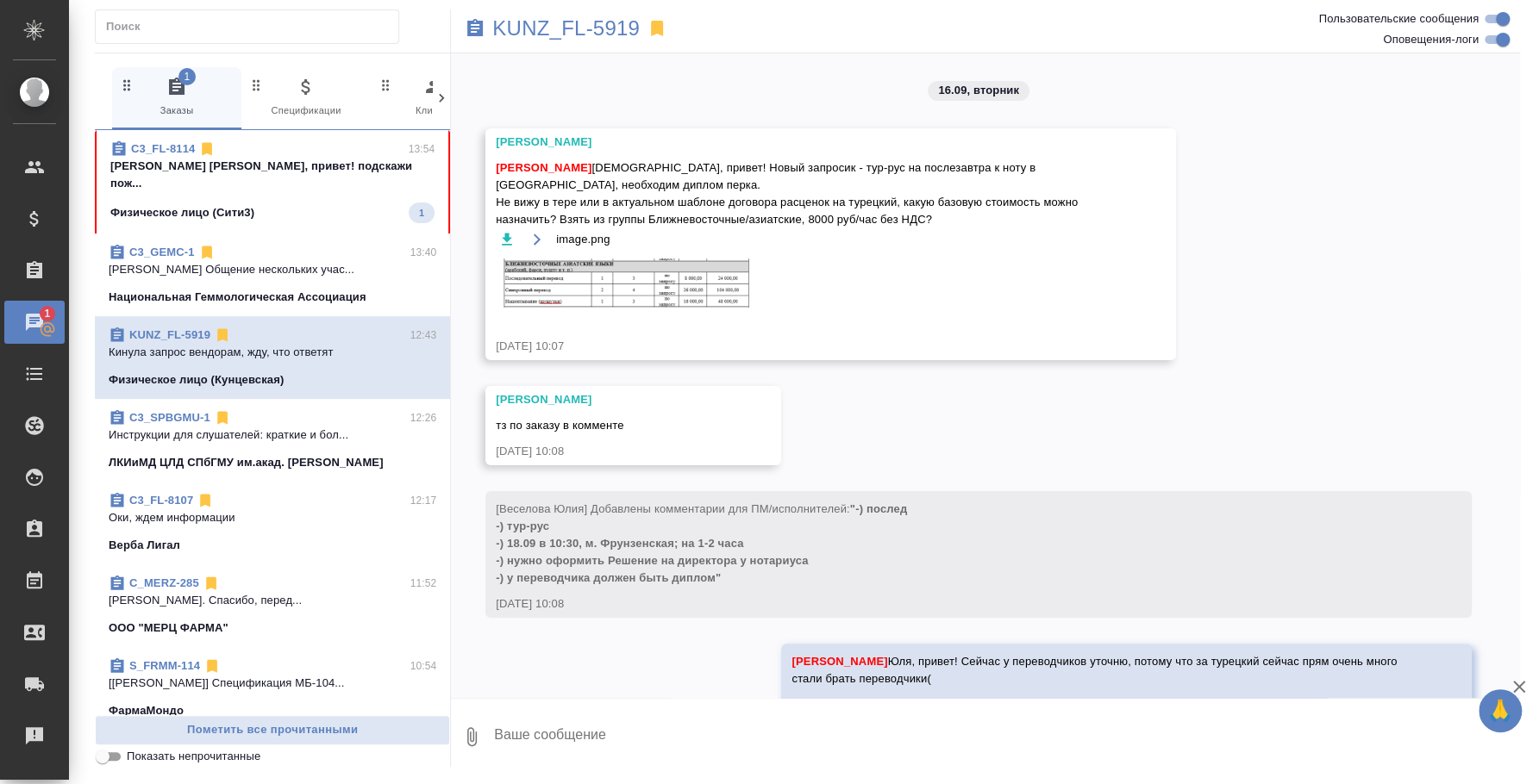
scroll to position [3043, 0]
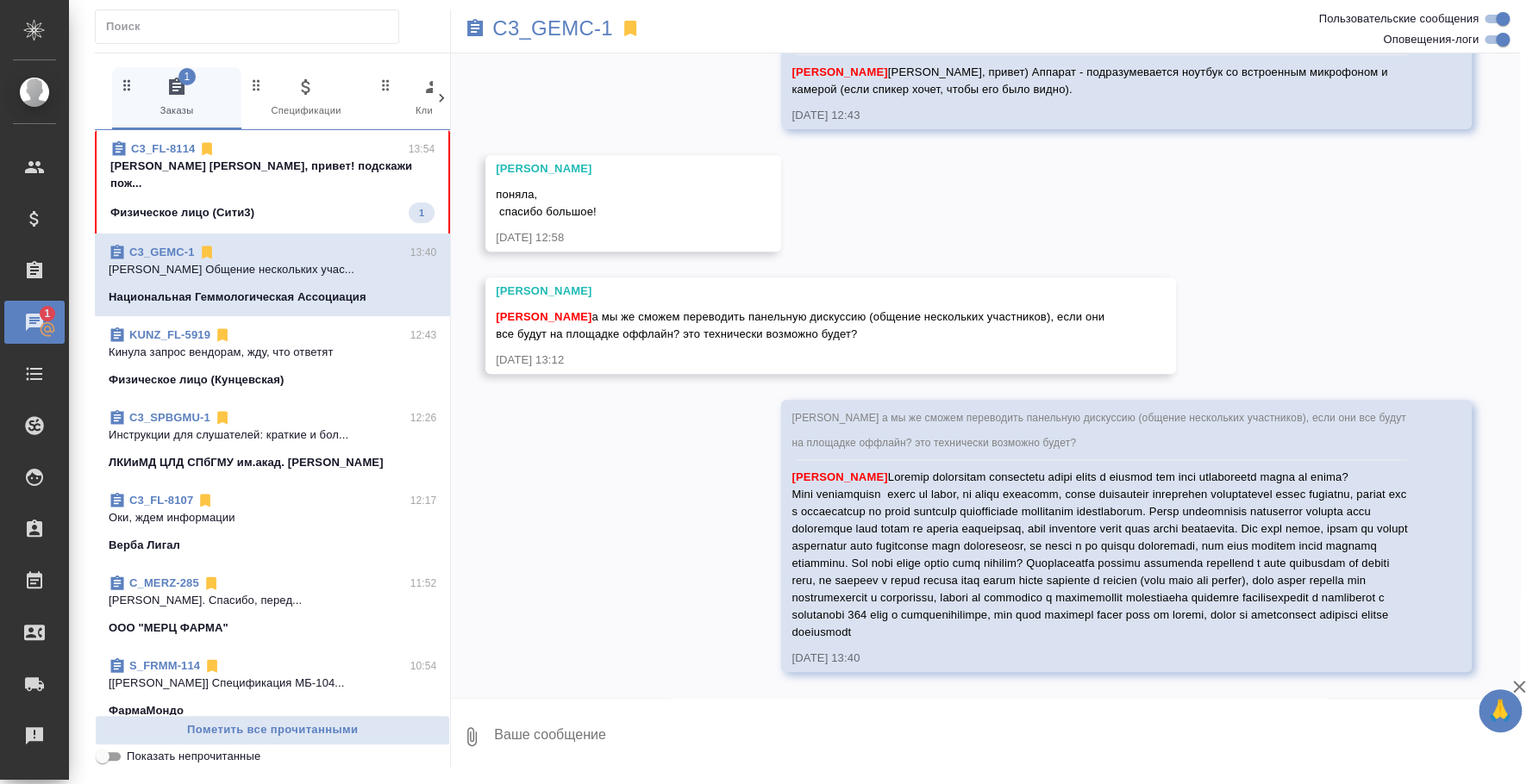
scroll to position [157, 0]
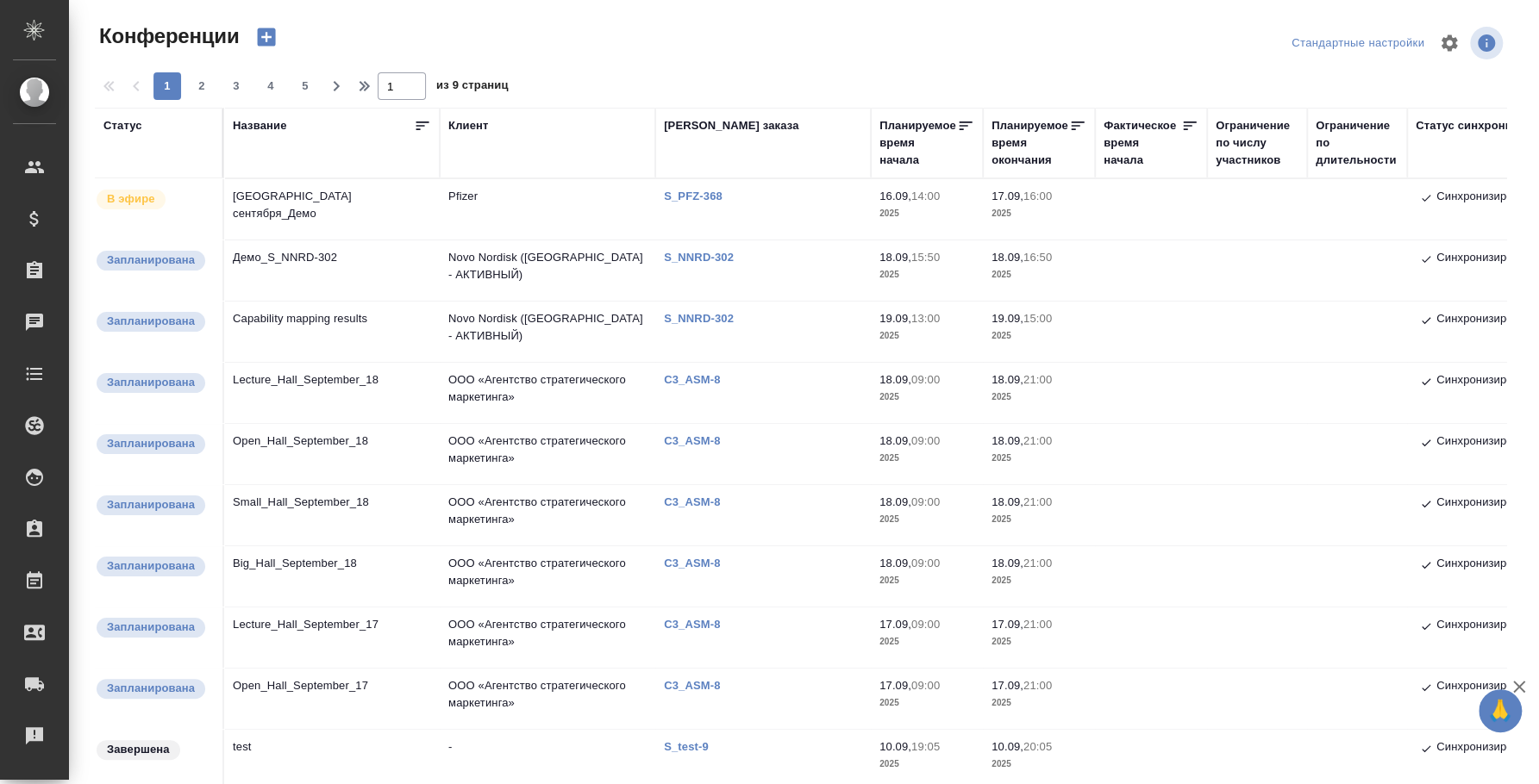
type input "[PERSON_NAME]"
click at [293, 210] on td "[GEOGRAPHIC_DATA] сентября_Демо" at bounding box center [332, 209] width 216 height 60
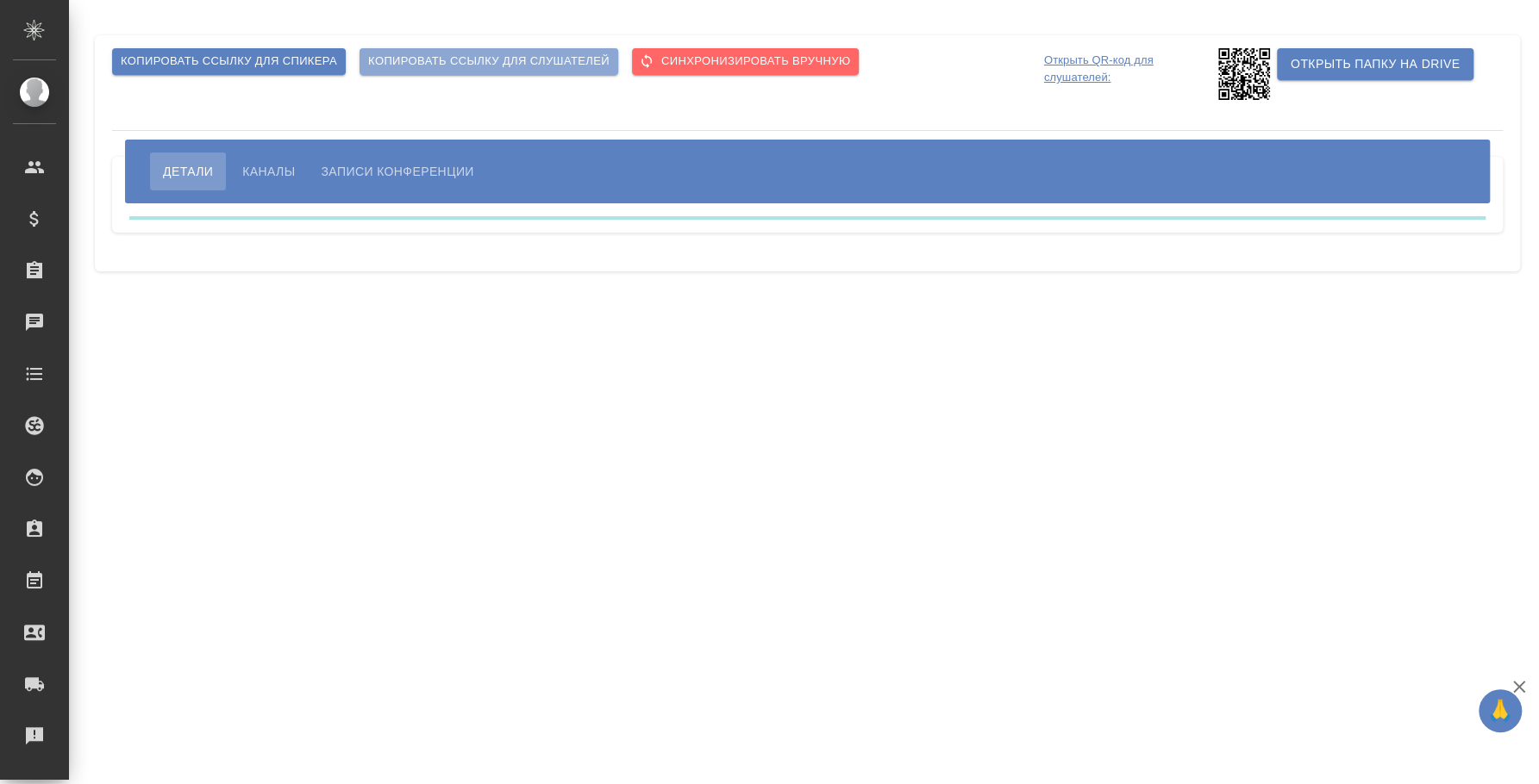
click at [482, 58] on span "Копировать ссылку для слушателей" at bounding box center [489, 61] width 241 height 20
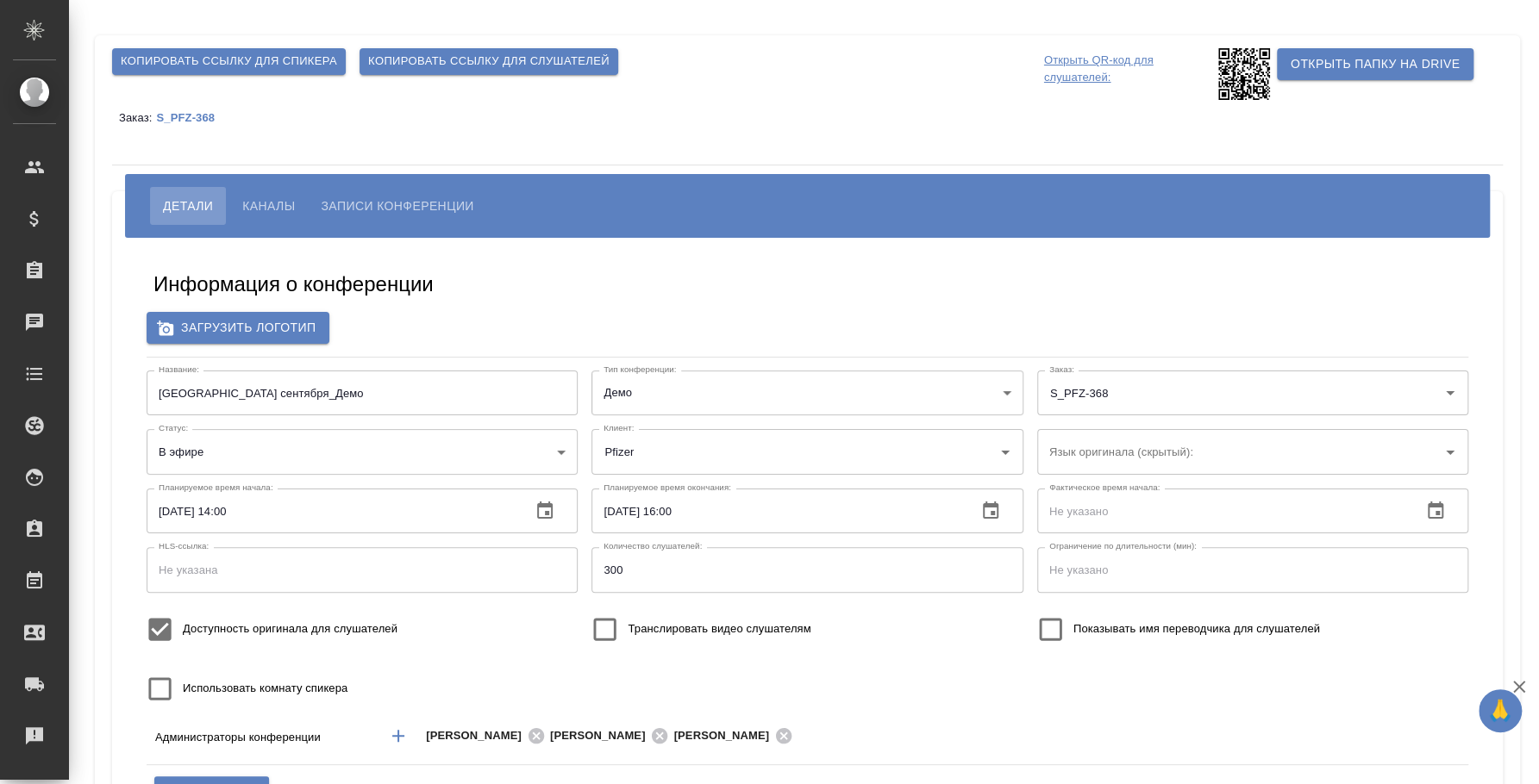
click at [406, 53] on span "Копировать ссылку для слушателей" at bounding box center [489, 61] width 241 height 20
click at [157, 640] on input "Доступность оригинала для слушателей" at bounding box center [160, 629] width 46 height 46
checkbox input "false"
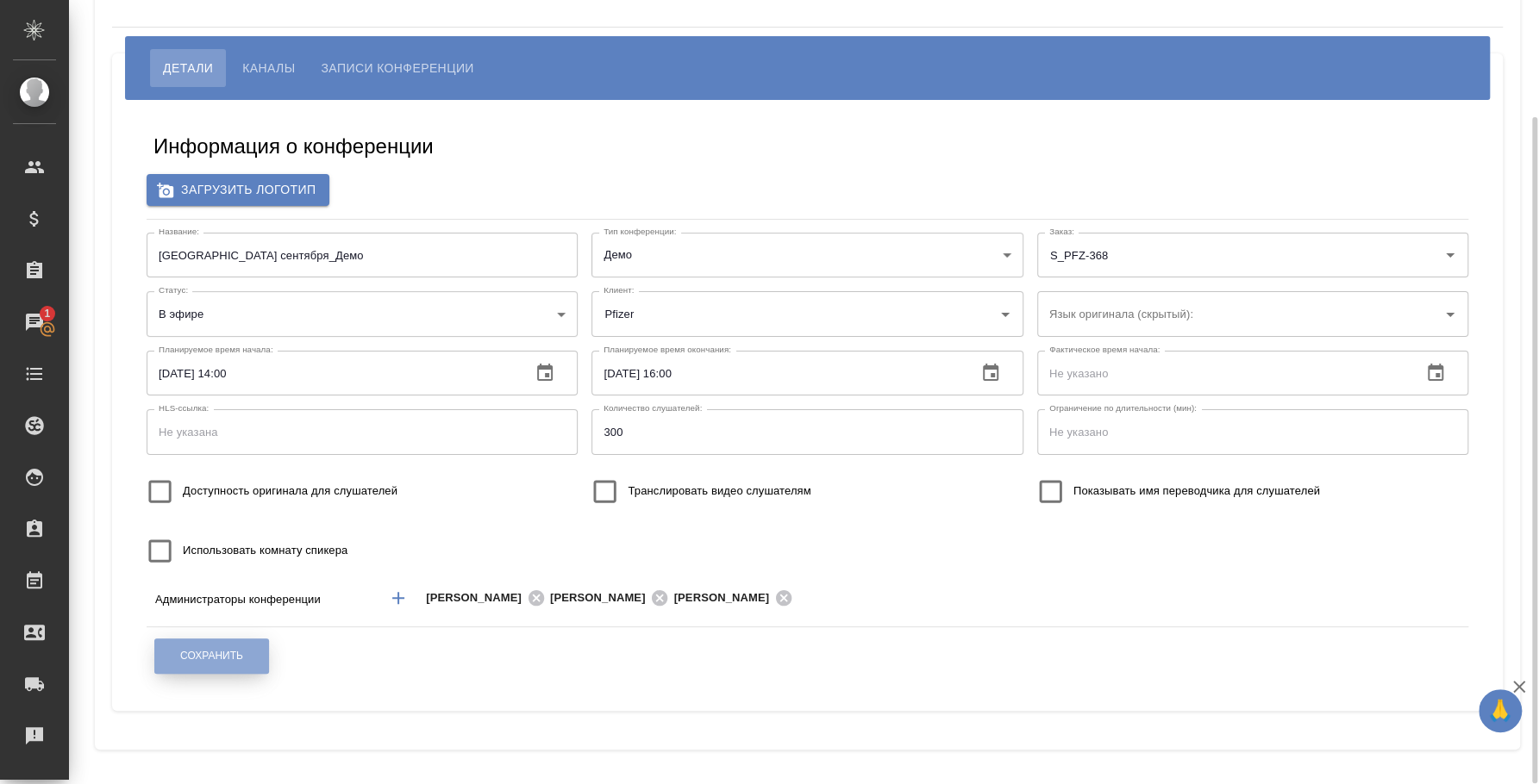
click at [213, 657] on span "Сохранить" at bounding box center [212, 655] width 63 height 14
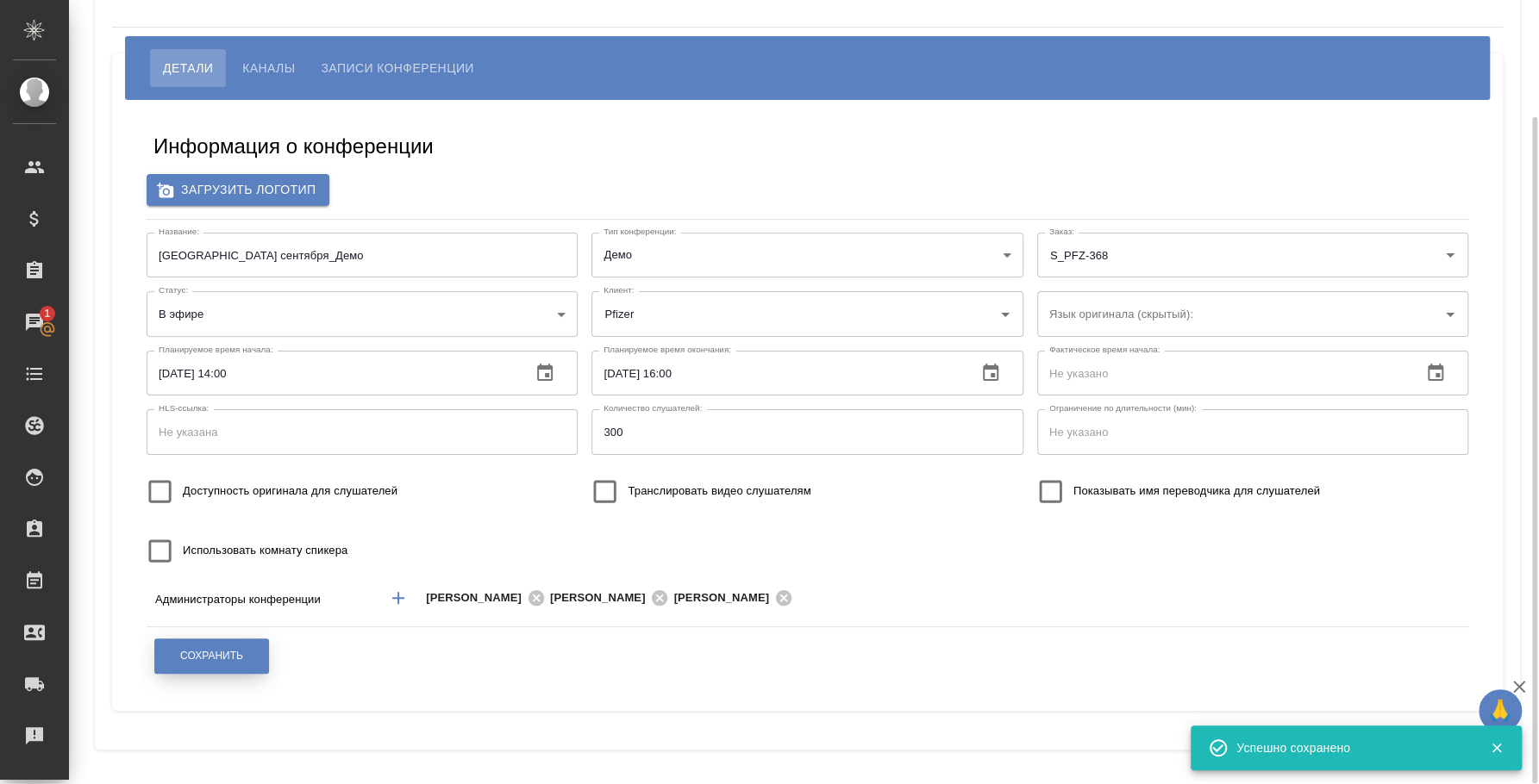
click at [258, 657] on button "Сохранить" at bounding box center [212, 656] width 114 height 35
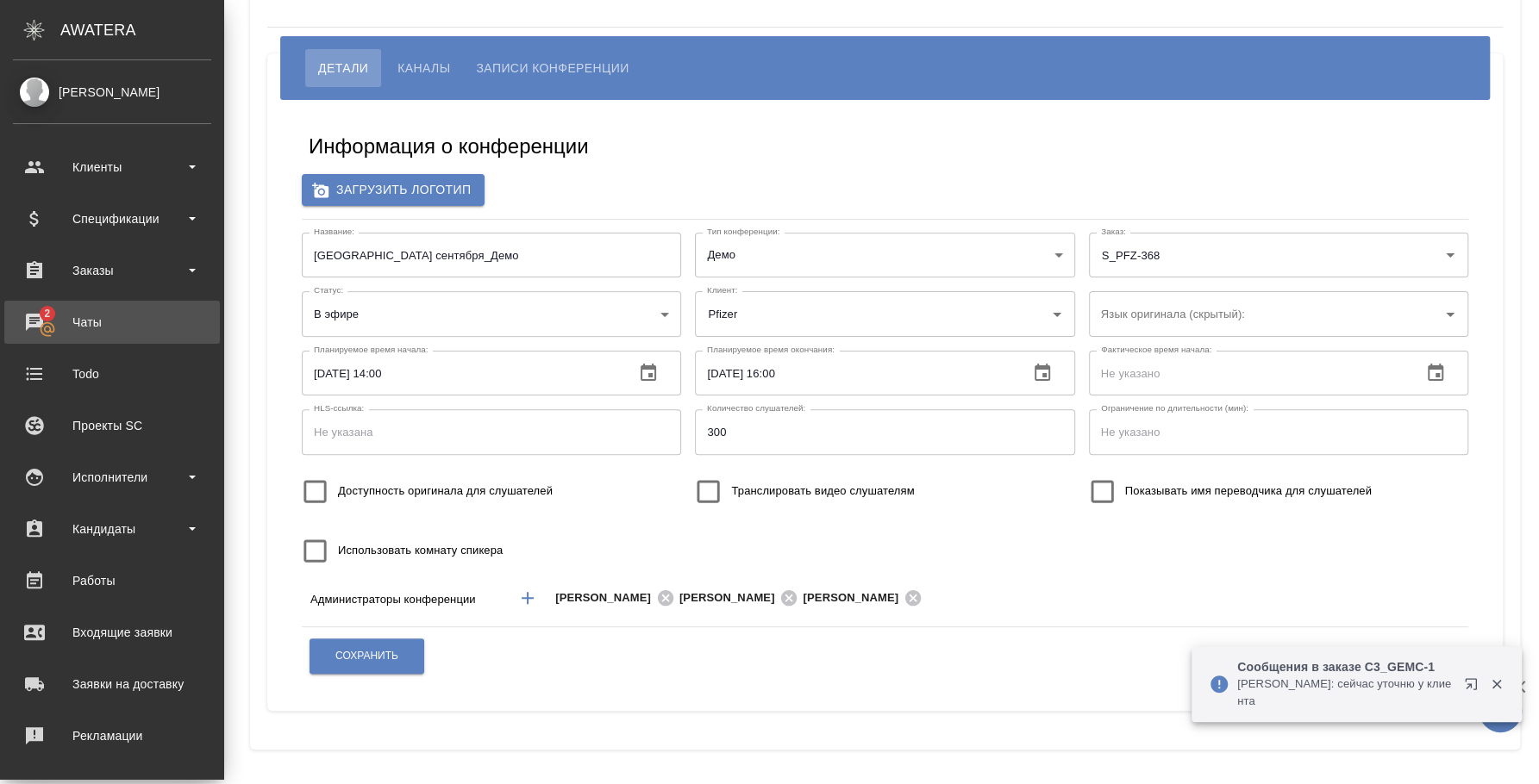
click at [51, 326] on div "Чаты" at bounding box center [113, 321] width 198 height 26
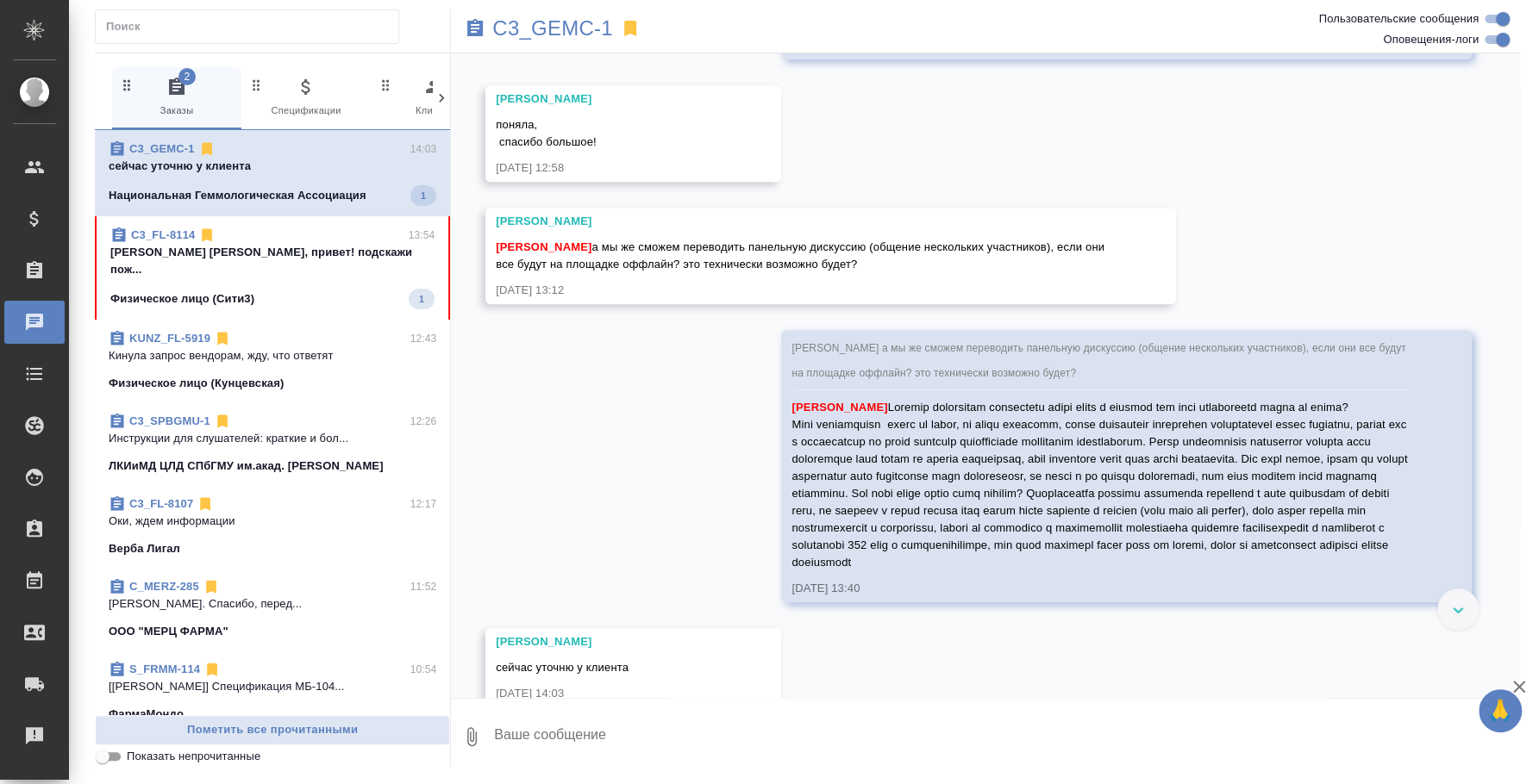
scroll to position [4866, 0]
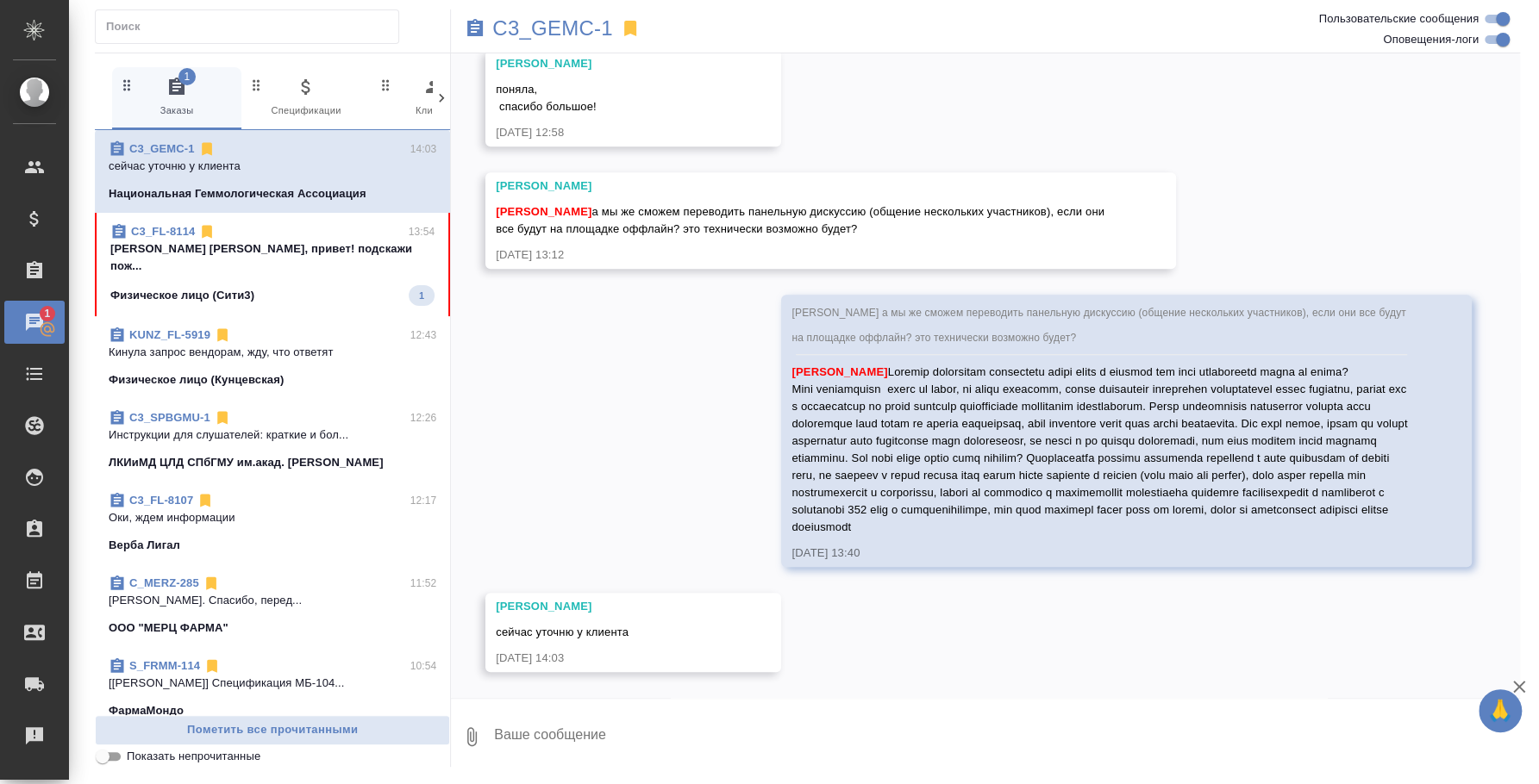
click at [293, 285] on div "Физическое лицо (Сити3) 1" at bounding box center [273, 296] width 324 height 21
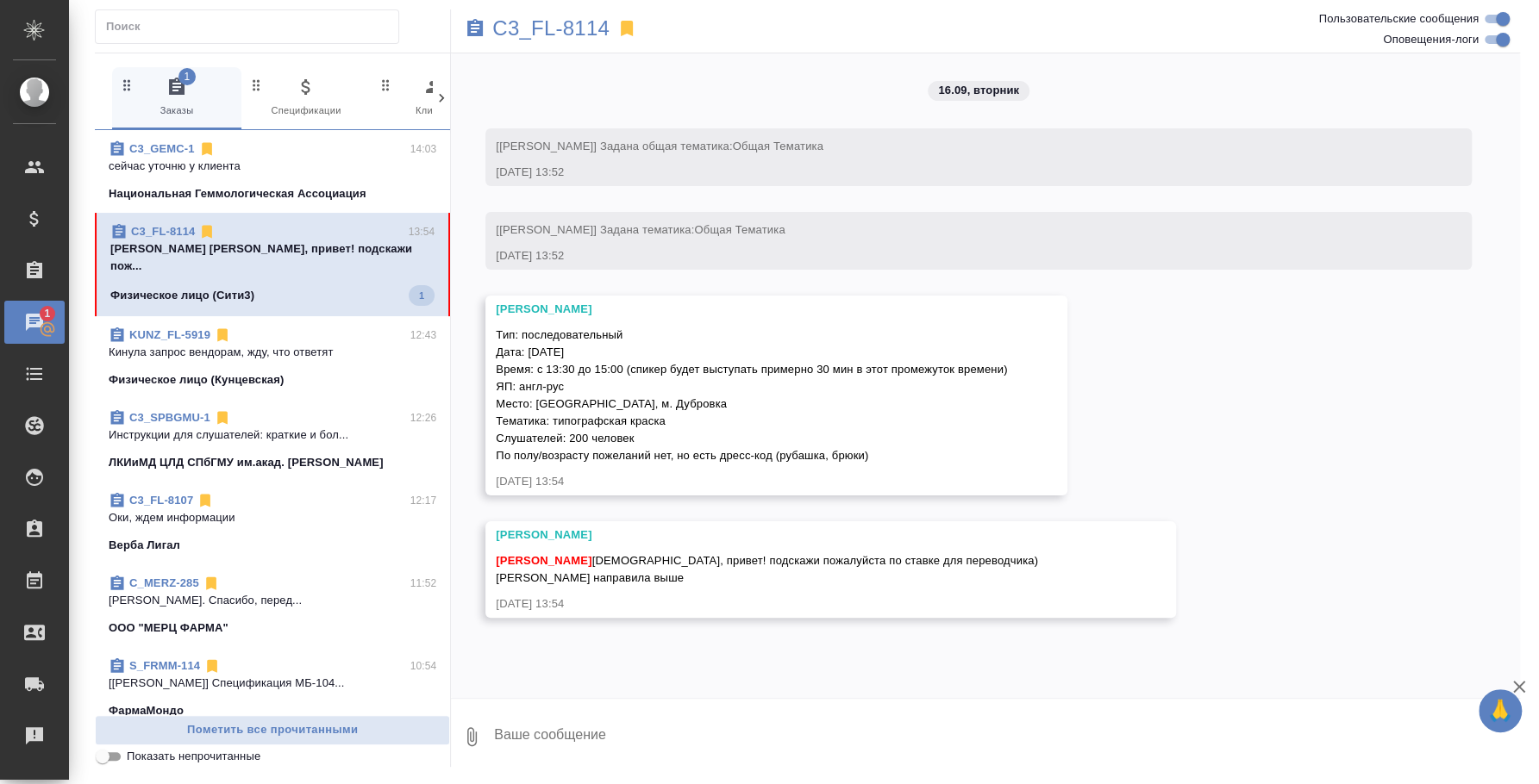
scroll to position [0, 0]
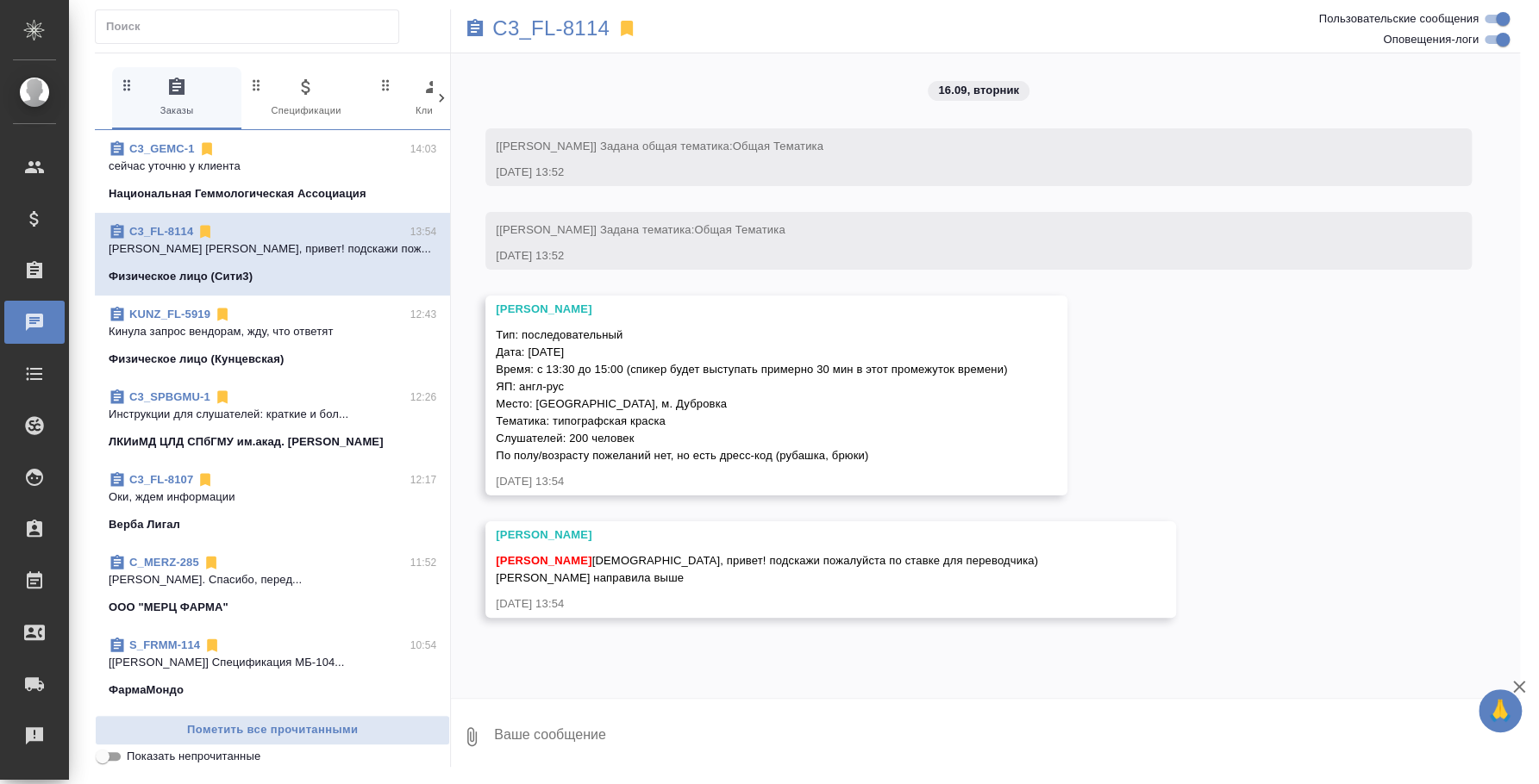
click at [693, 738] on textarea at bounding box center [1006, 736] width 1028 height 58
type textarea "G"
type textarea "g"
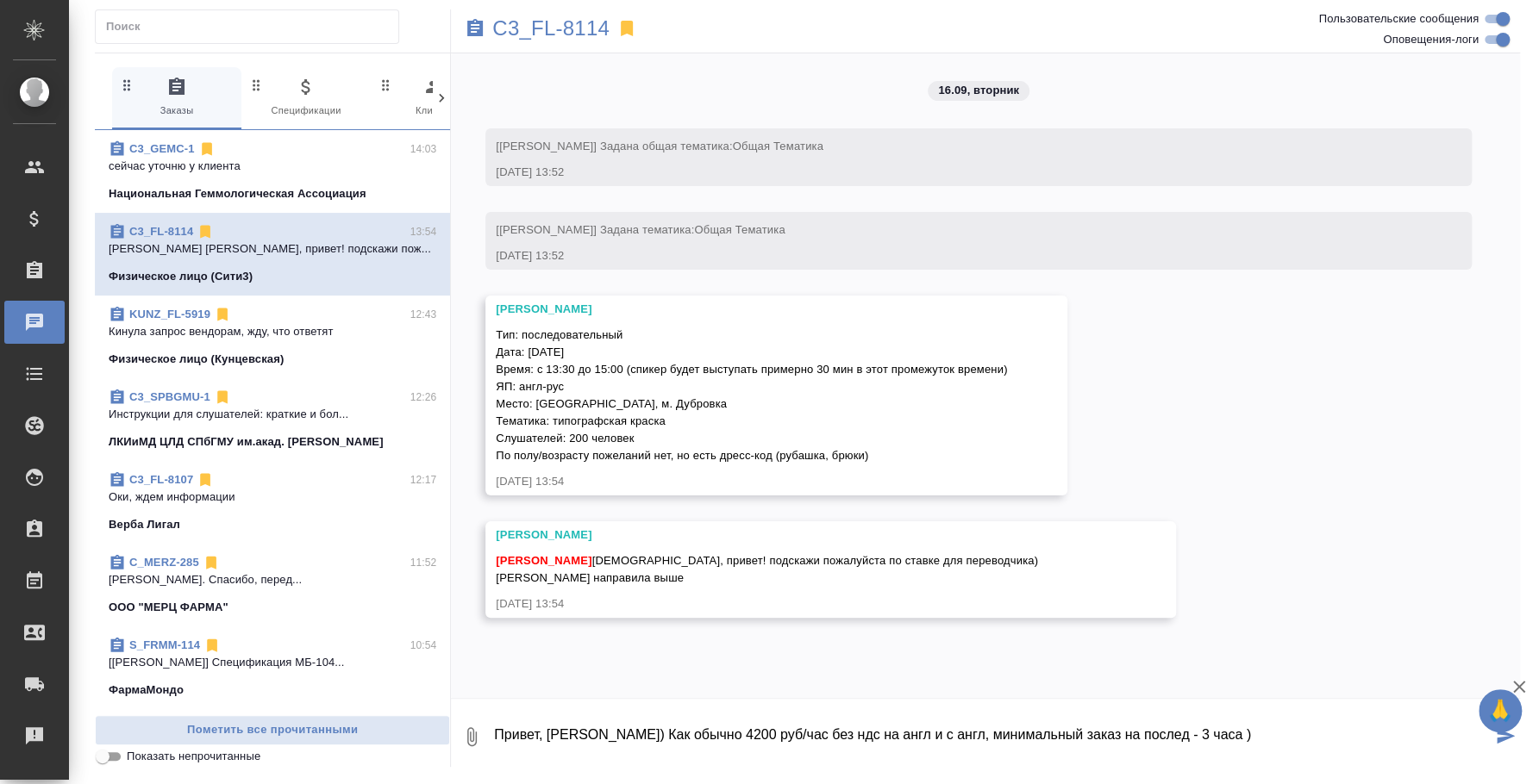
type textarea "Привет, Катя) Как обычно 4200 руб/час без ндс на англ и с англ, минимальный зак…"
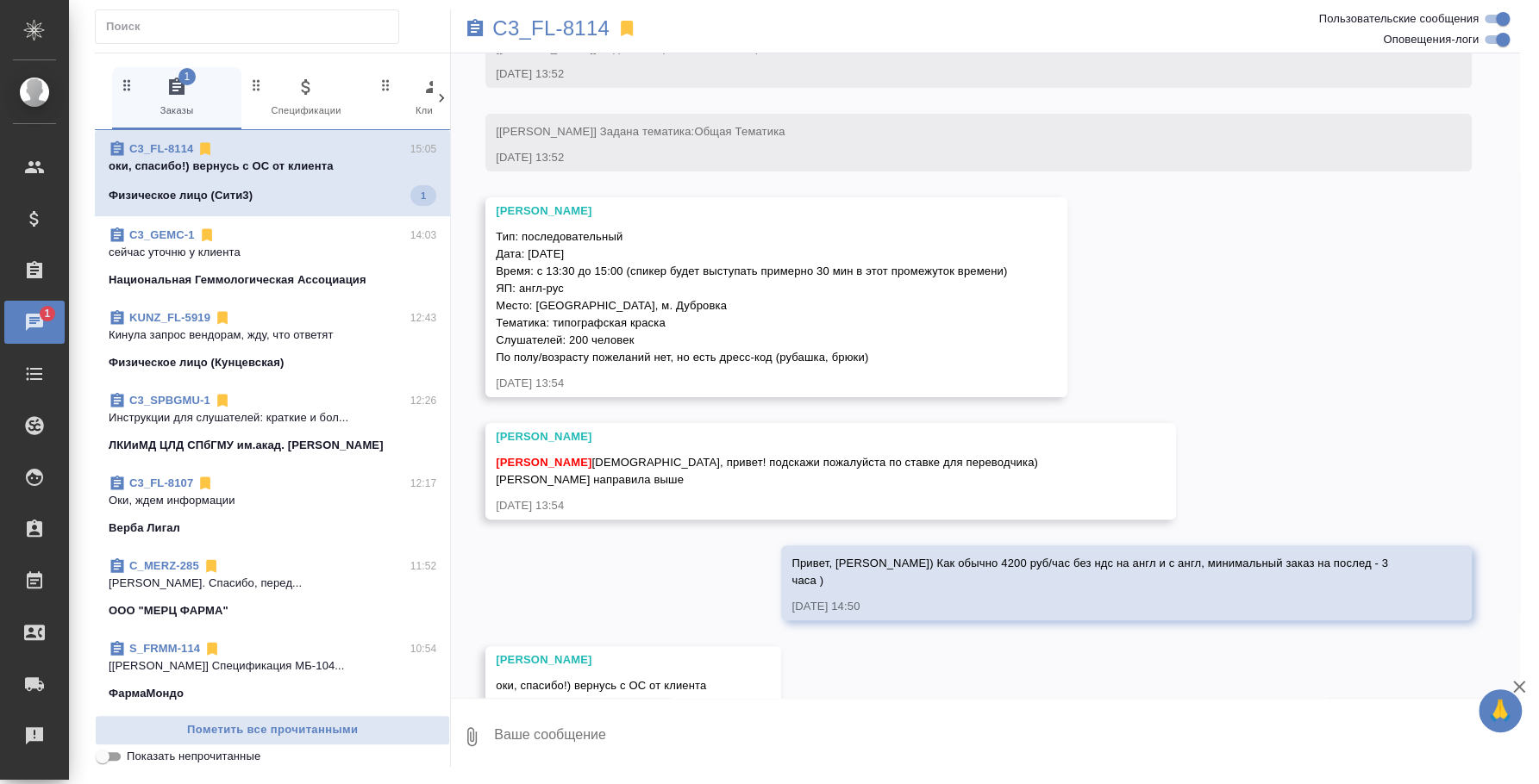
scroll to position [116, 0]
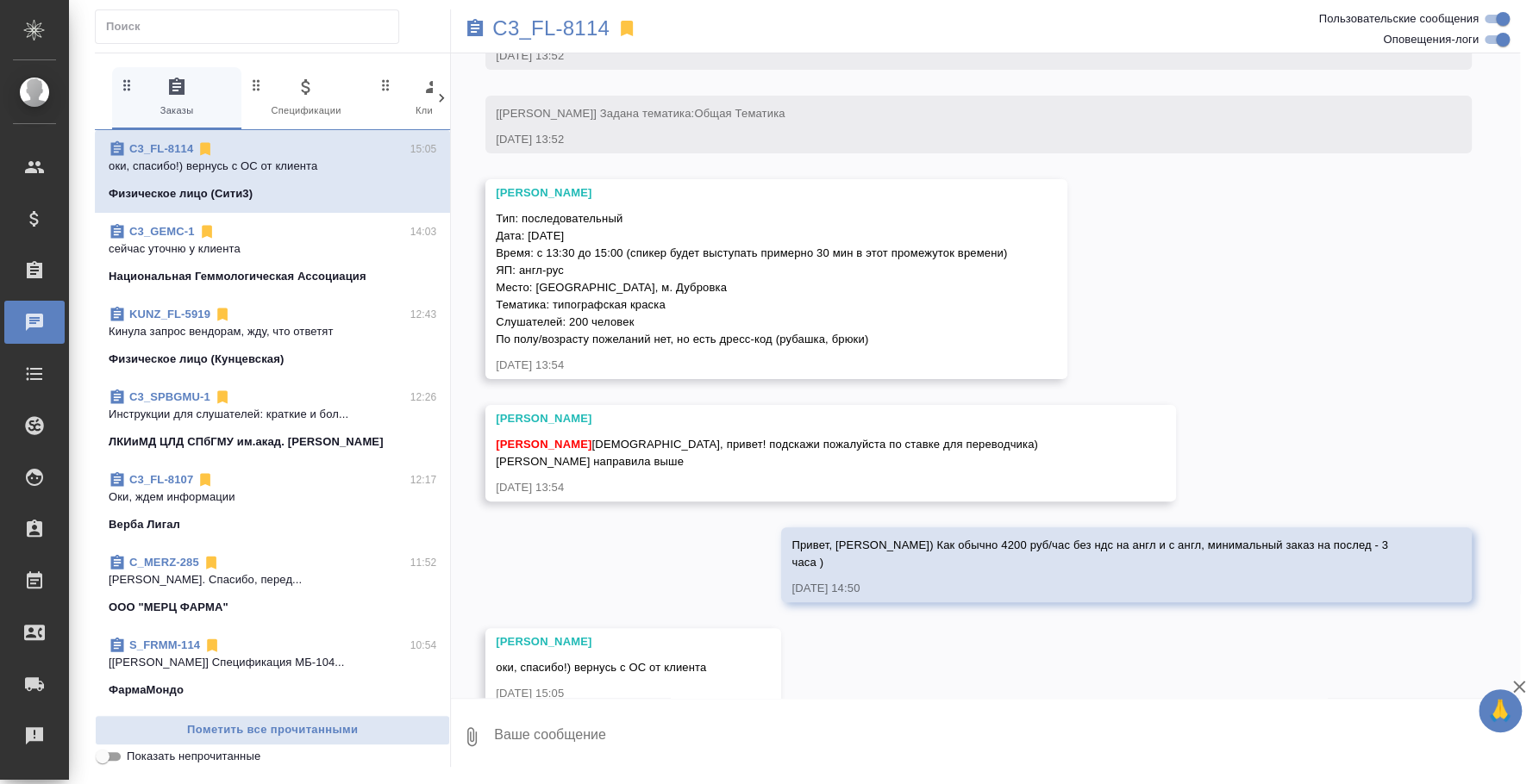
click at [711, 726] on textarea at bounding box center [1006, 736] width 1028 height 58
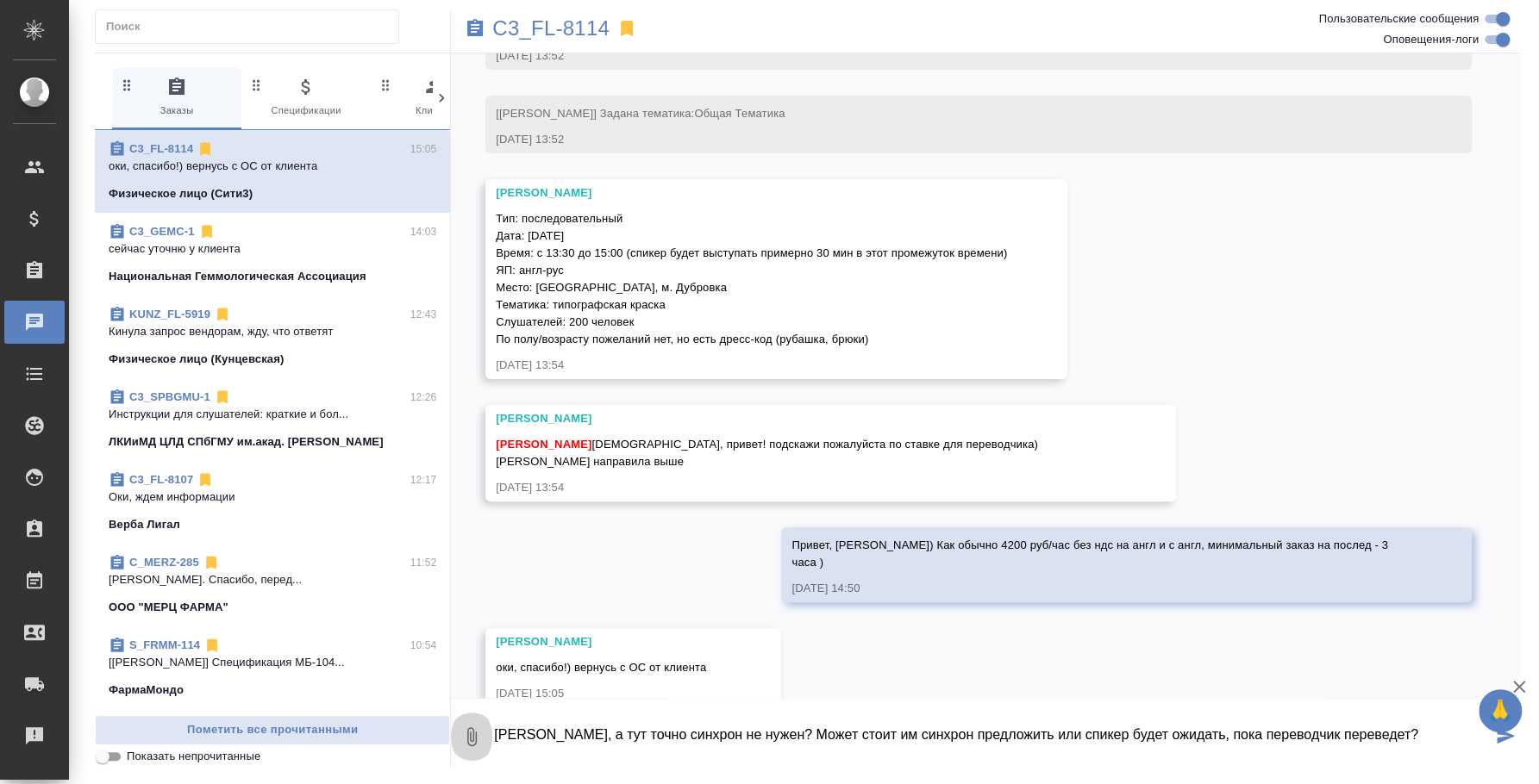
click at [481, 723] on button "0" at bounding box center [471, 736] width 41 height 58
click at [1375, 732] on div at bounding box center [769, 392] width 1539 height 784
click at [1339, 734] on textarea "Катя, а тут точно синхрон не нужен? Может стоит им синхрон предложить или спике…" at bounding box center [991, 736] width 999 height 58
type textarea "Катя, а тут точно синхрон не нужен? Может стоит им синхрон предложить или спике…"
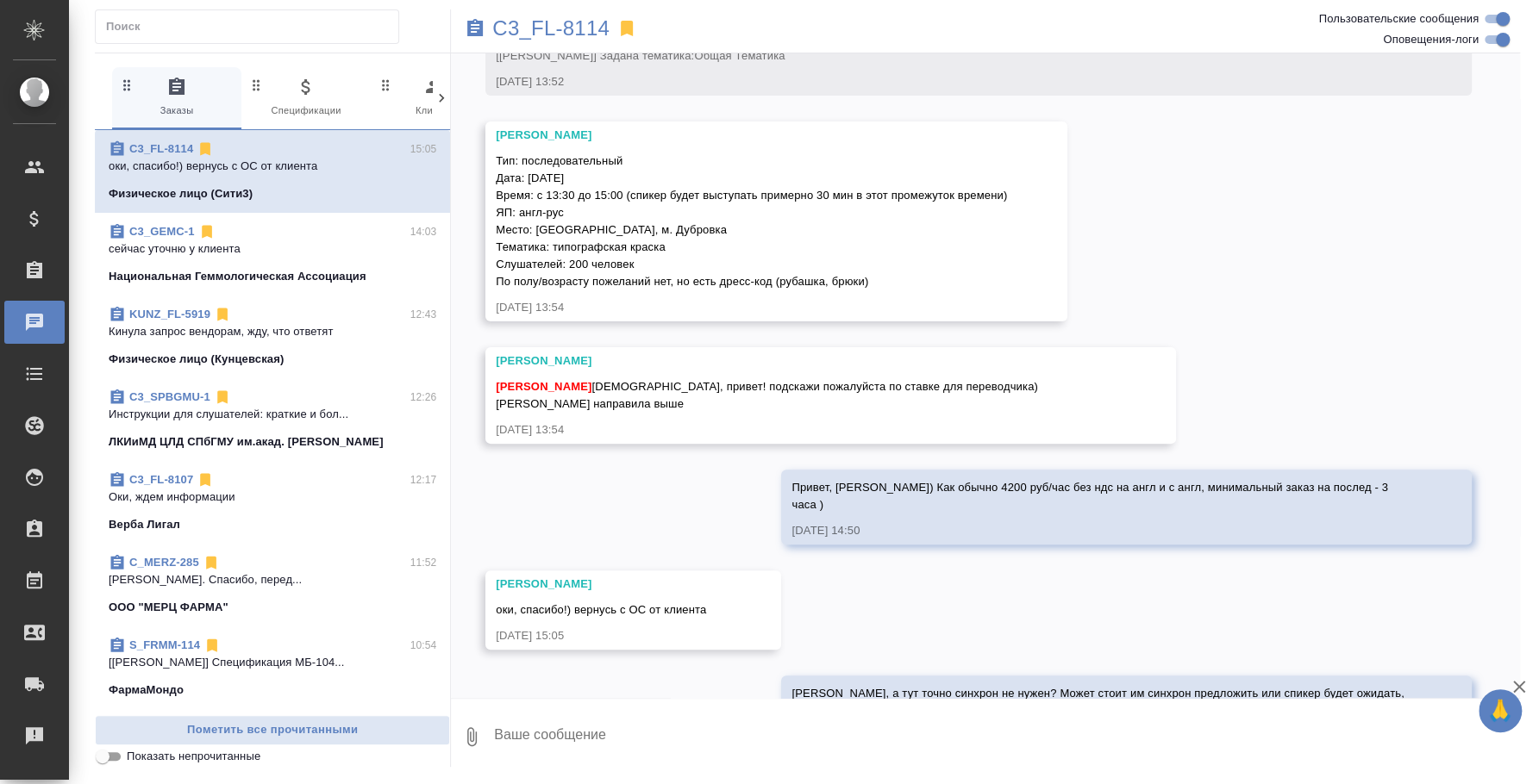
scroll to position [217, 0]
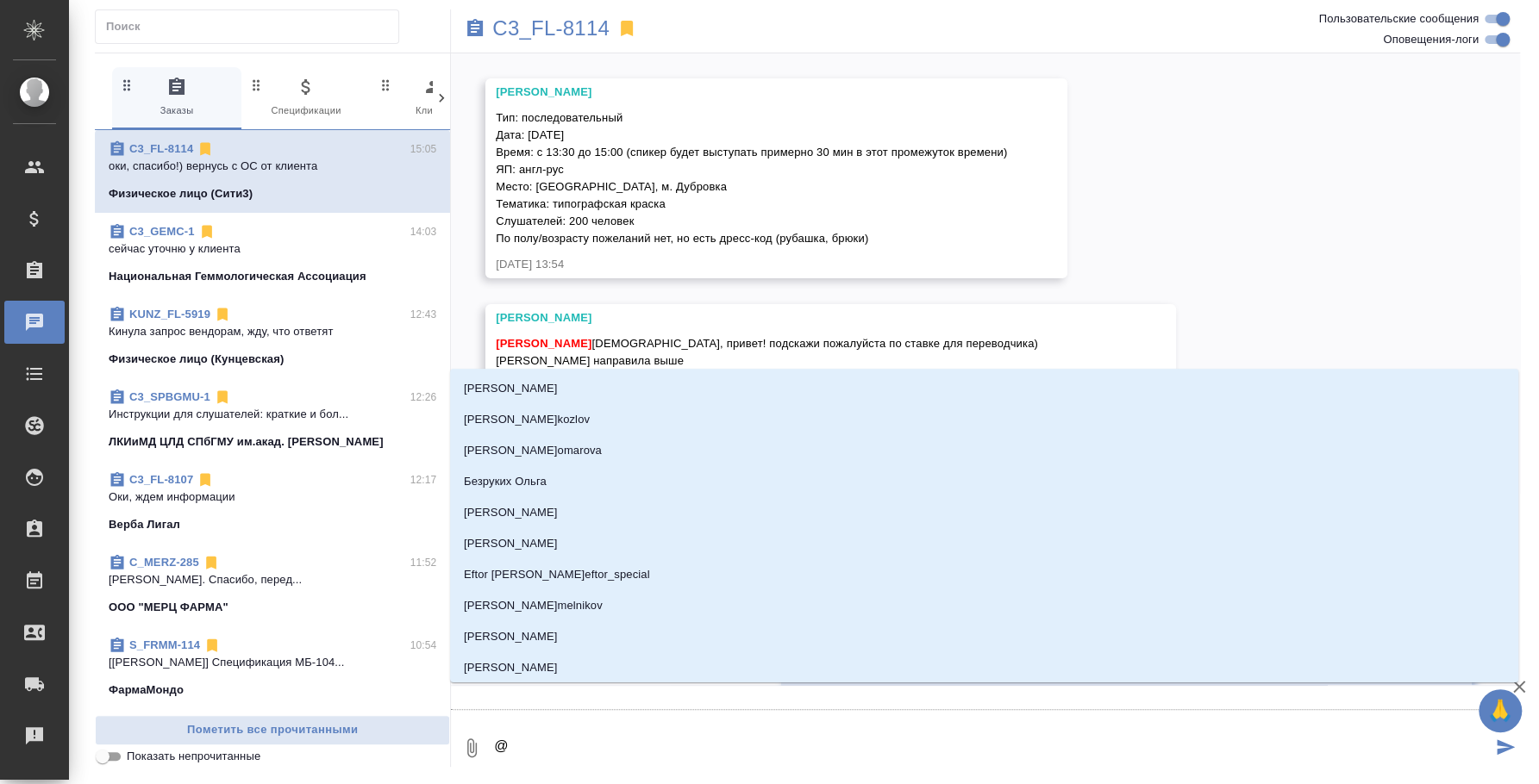
type textarea "@y"
type input "y"
type textarea "@y'b"
type input "y'b"
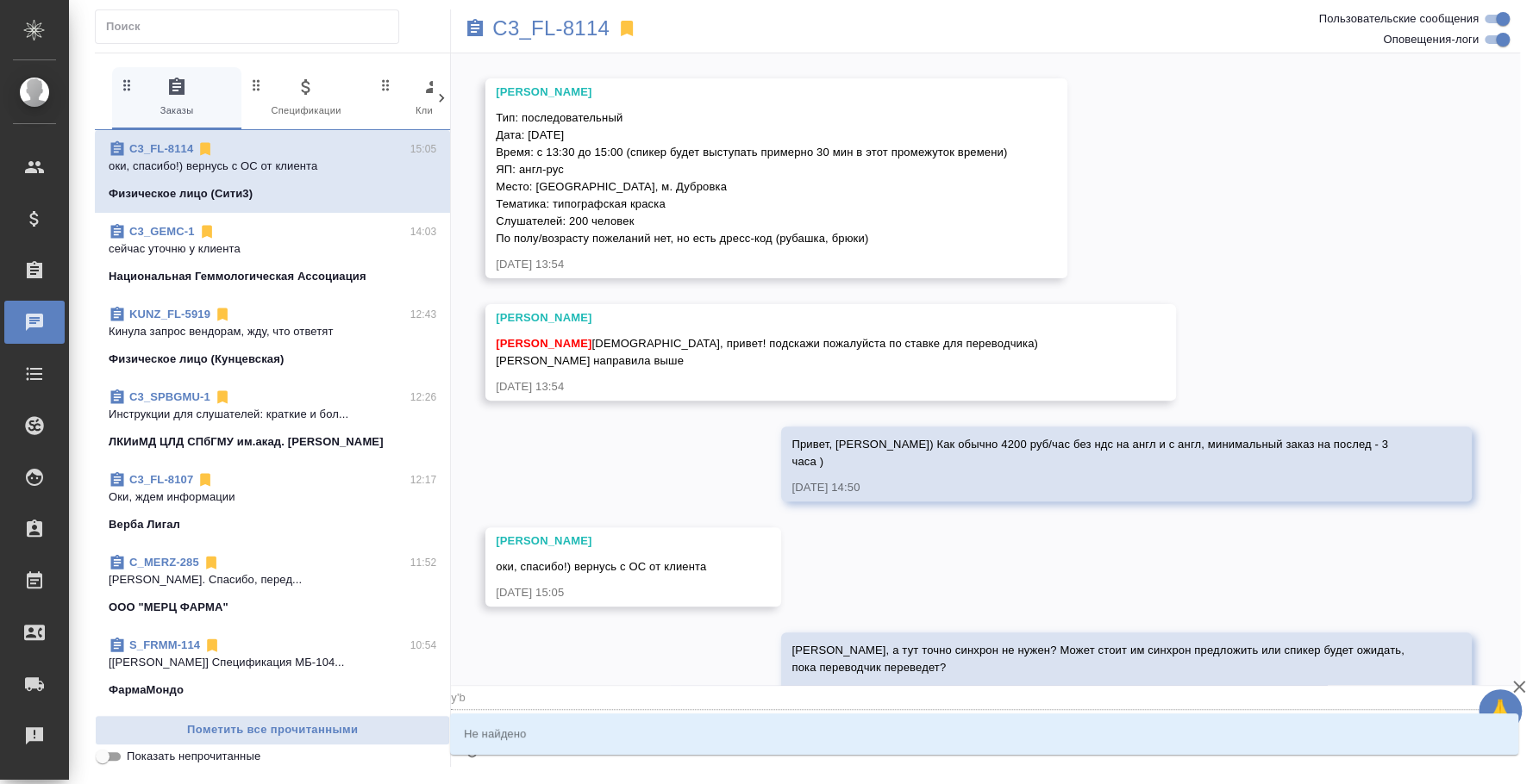
type textarea "@y"
type input "y"
type textarea "@"
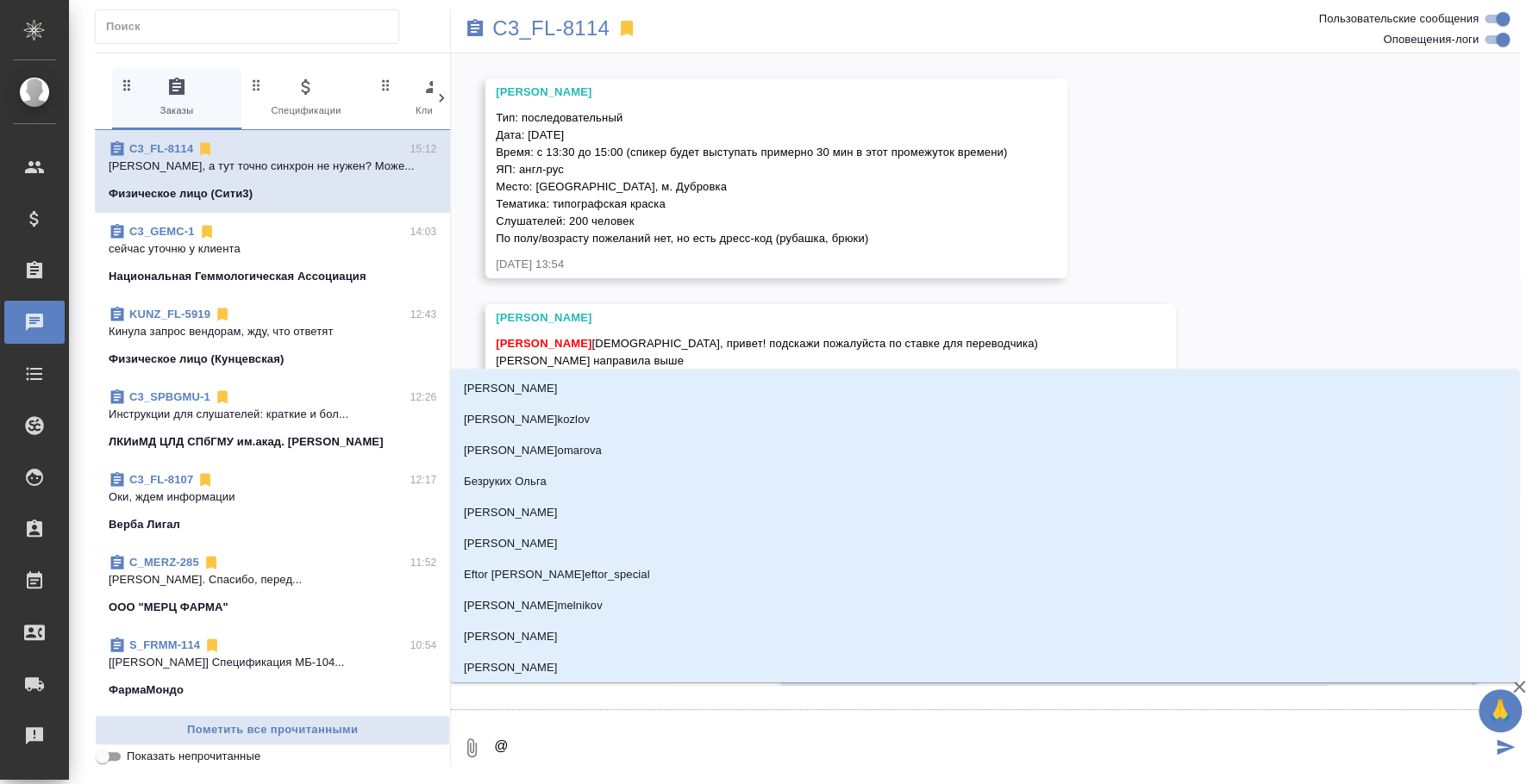
type textarea "@b"
type input "b"
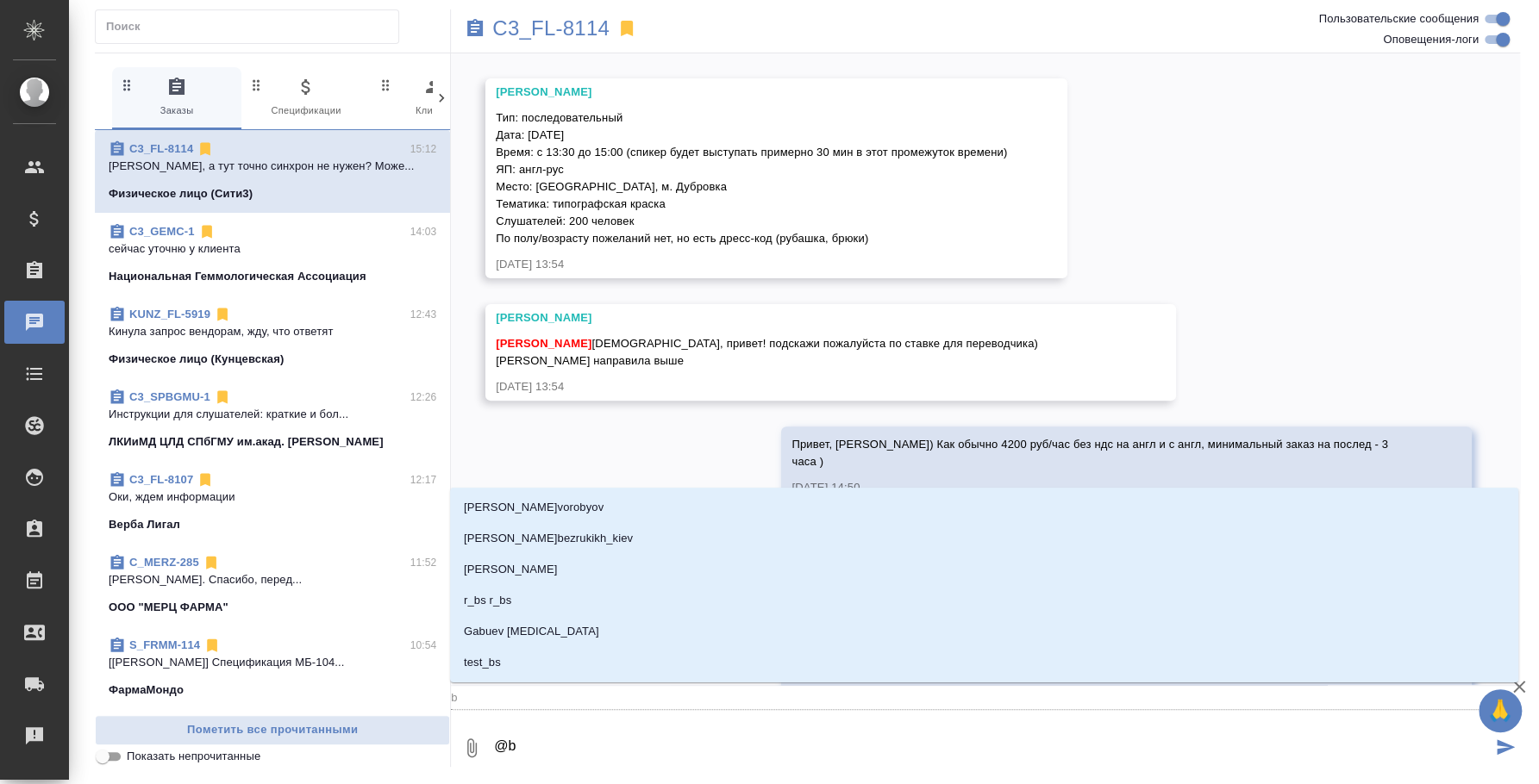
type textarea "@b'k"
type input "b'k"
type textarea "@b'k'm"
type input "b'k'm"
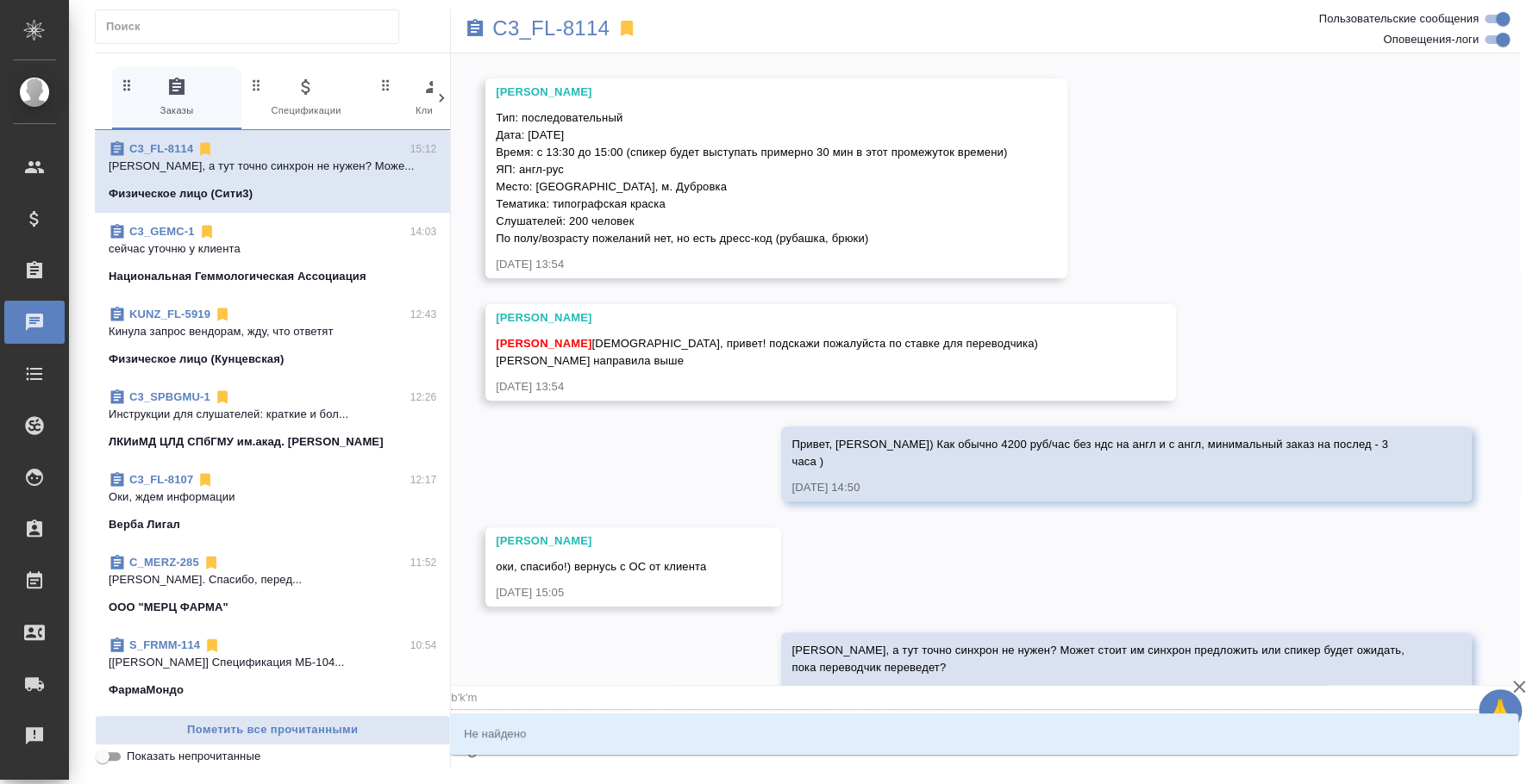
type textarea "@b'k"
type input "b'k"
type textarea "@b"
type input "b"
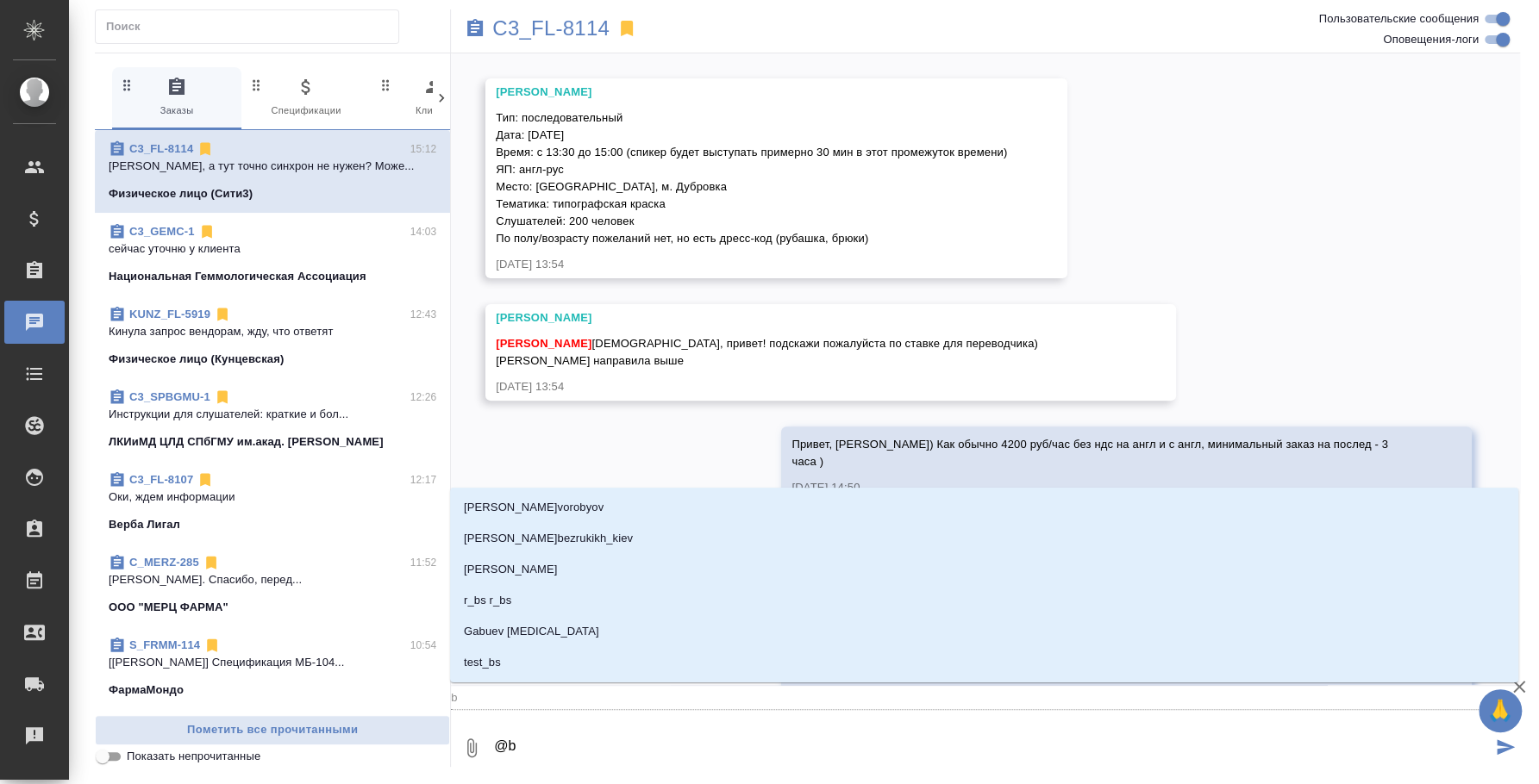
type textarea "@"
type textarea "@и"
type input "и"
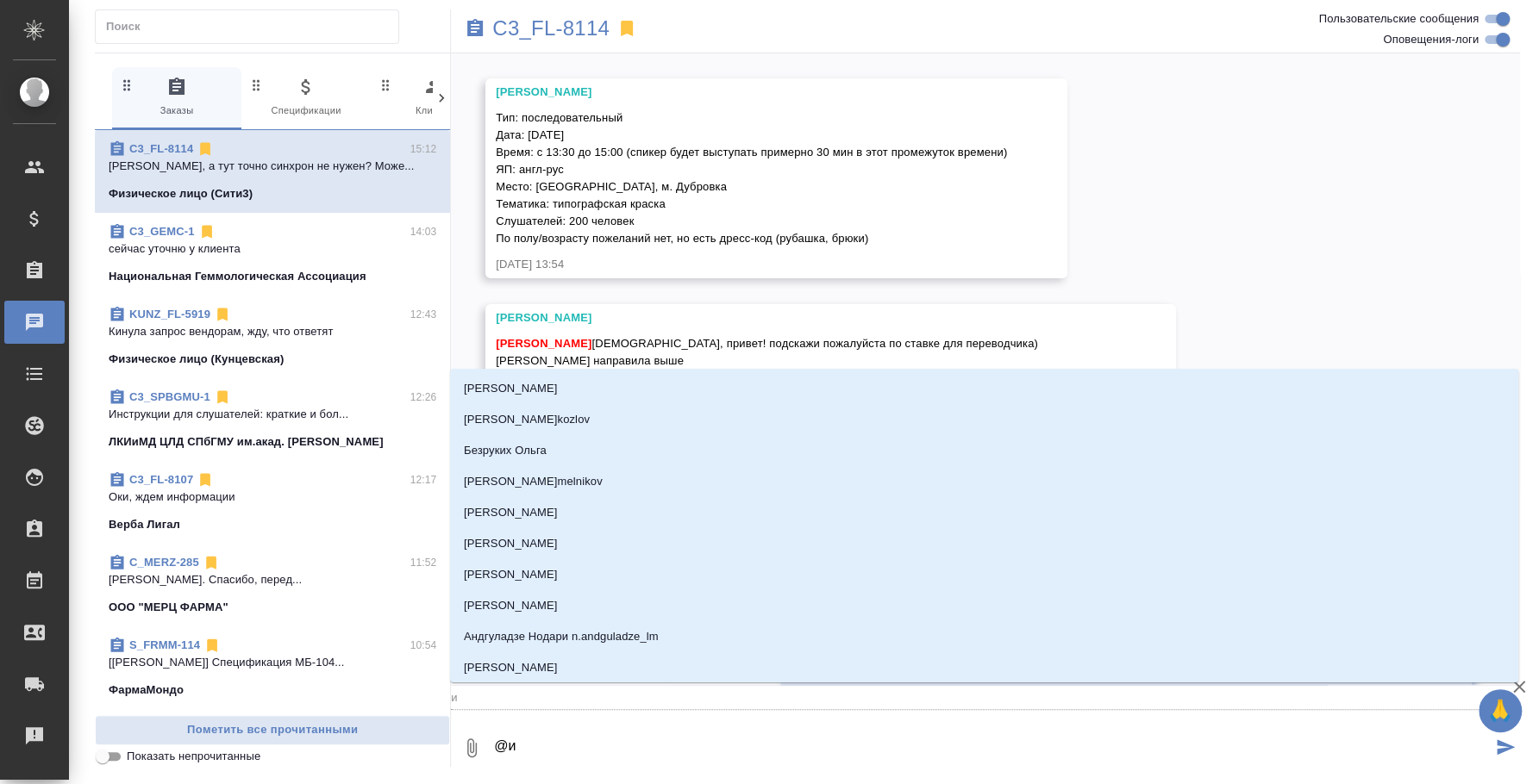
type textarea "@ил"
type input "ил"
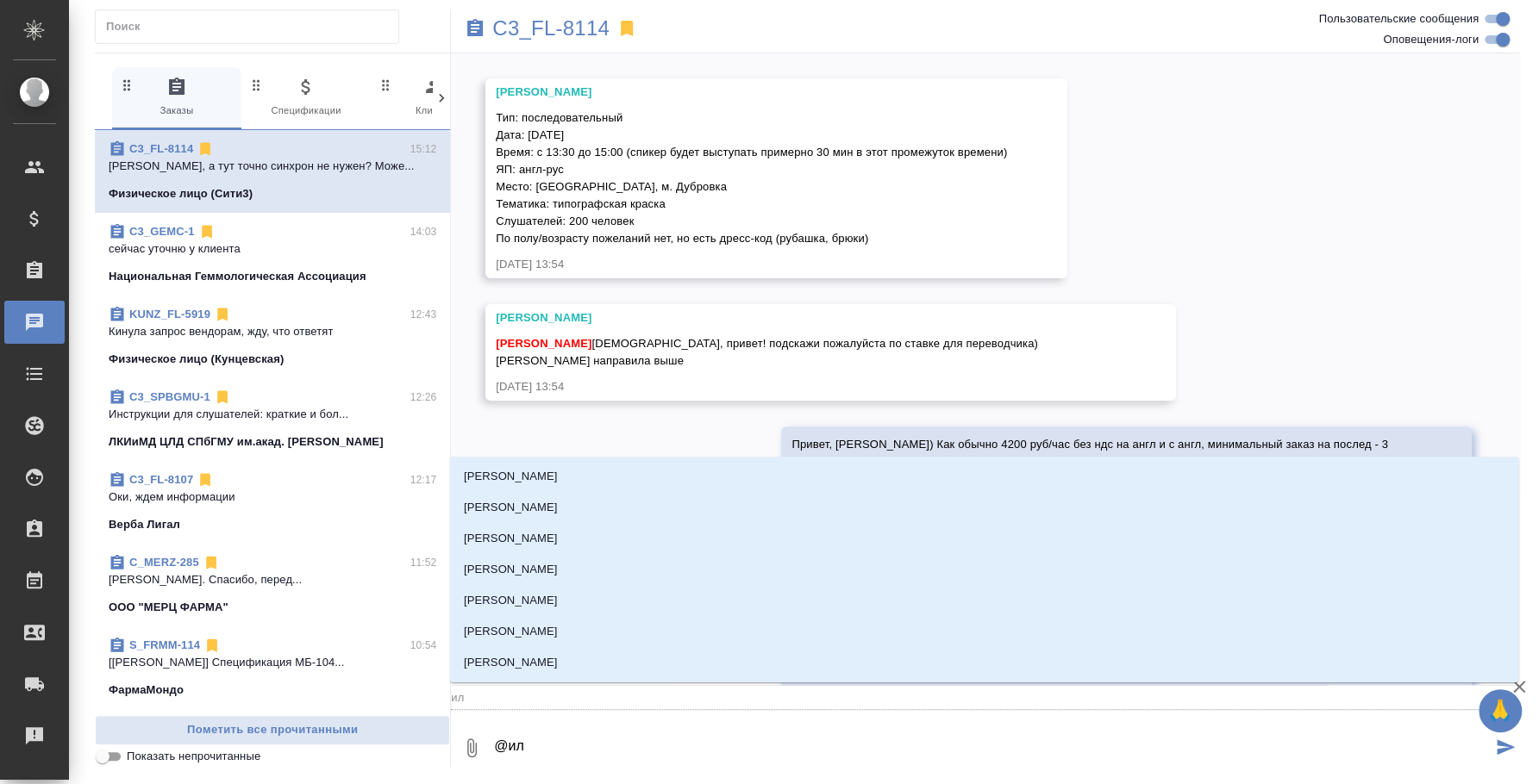
type textarea "@иль"
type input "иль"
type textarea "@ильи"
type input "ильи"
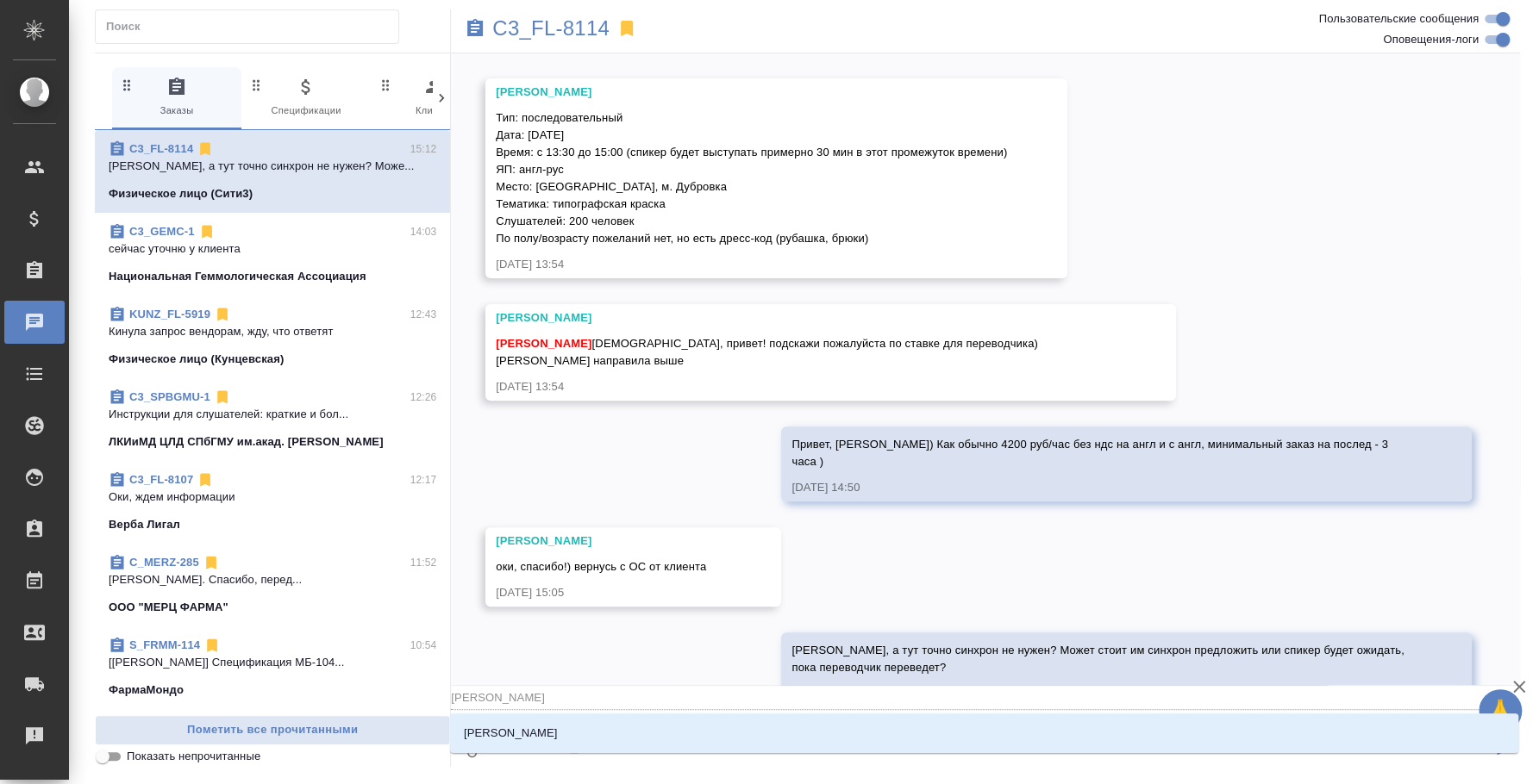
type textarea "@ильин"
type input "ильин"
click at [1408, 733] on li "Ильина Екатерина" at bounding box center [985, 733] width 1069 height 31
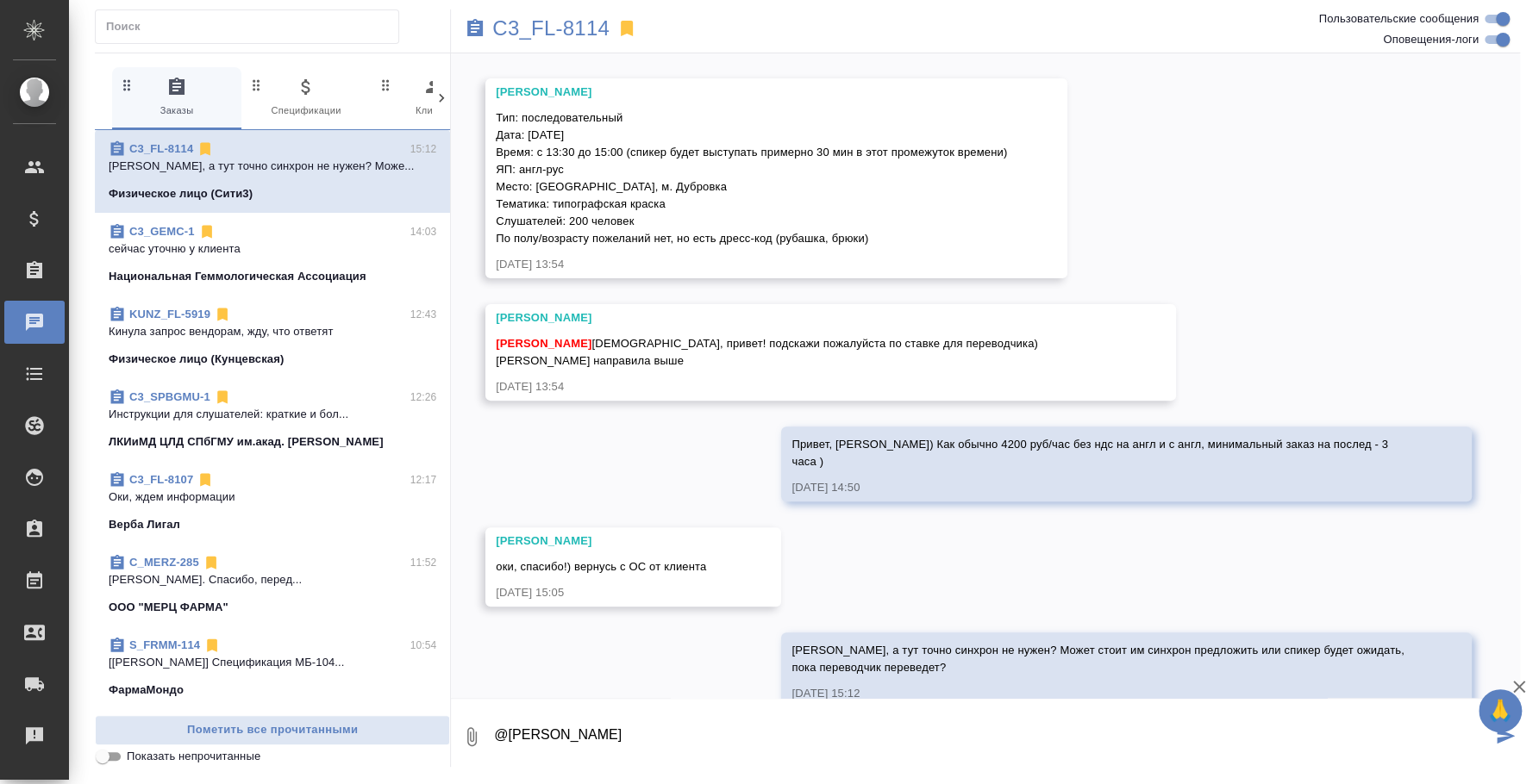
type textarea "@Ильина Екатерина"
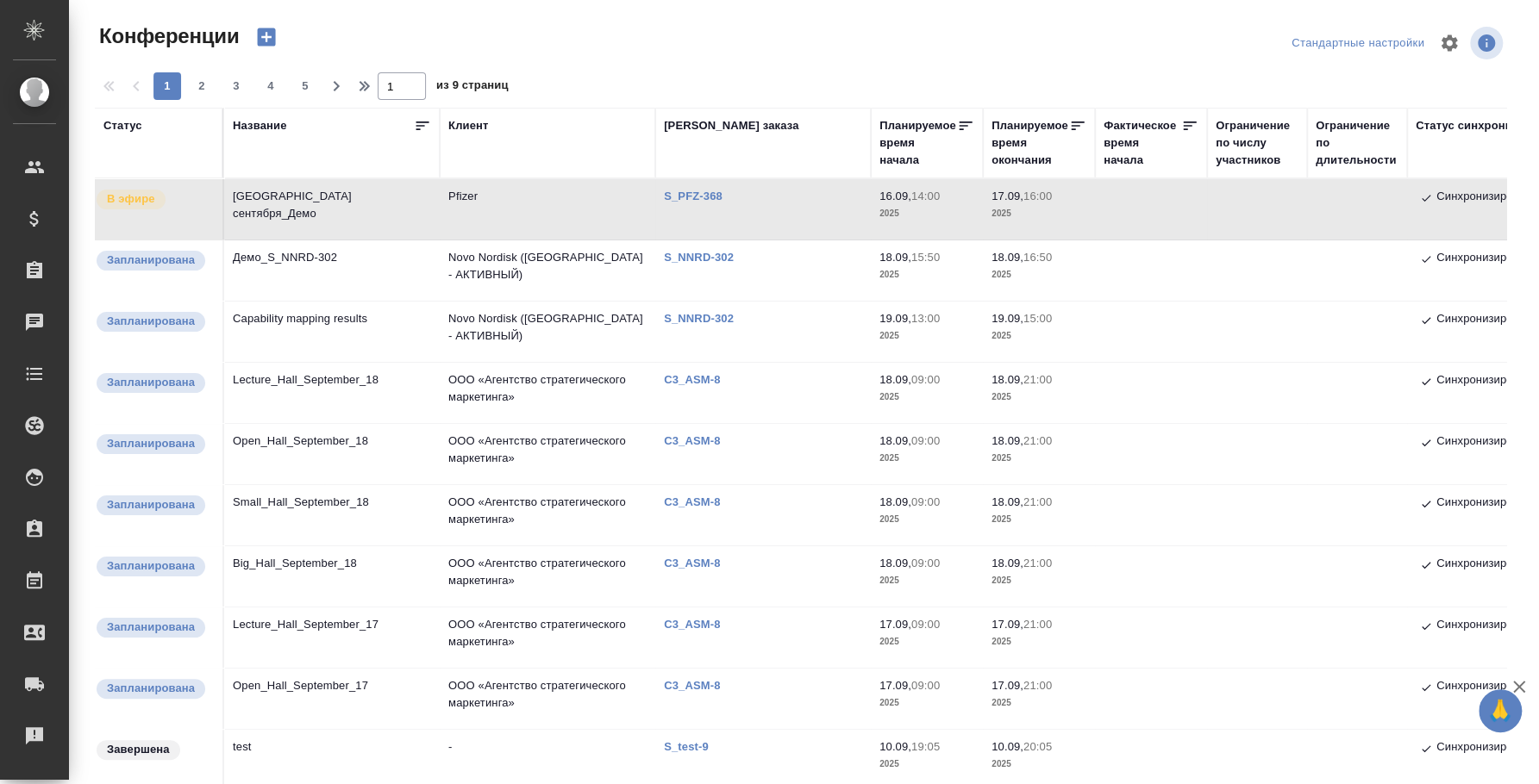
click at [307, 261] on td "Демо_S_NNRD-302" at bounding box center [332, 270] width 216 height 60
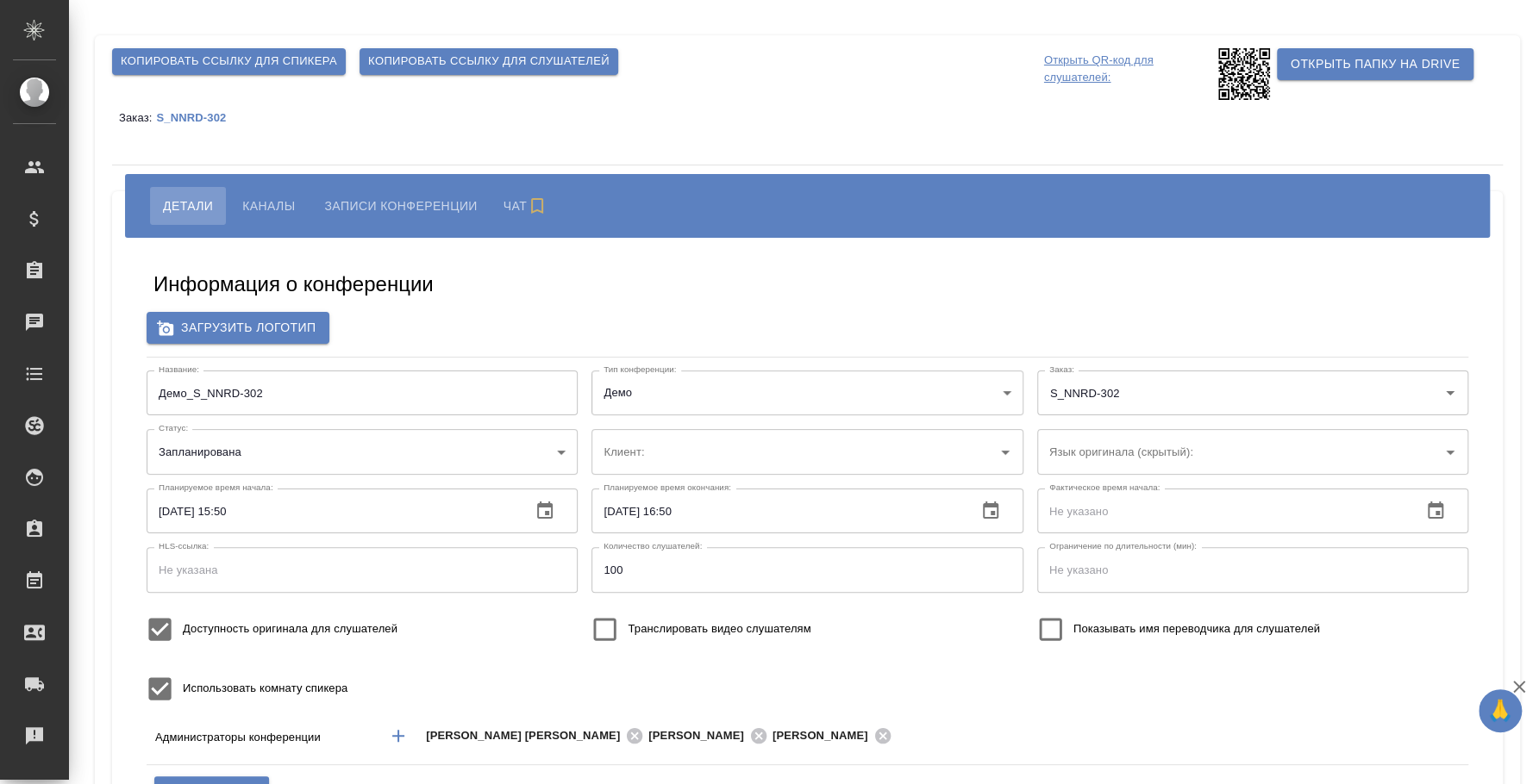
type input "Novo Nordisk ([GEOGRAPHIC_DATA] - АКТИВНЫЙ)"
type input "[PERSON_NAME][EMAIL_ADDRESS][DOMAIN_NAME]"
click at [287, 204] on span "Каналы" at bounding box center [268, 206] width 52 height 21
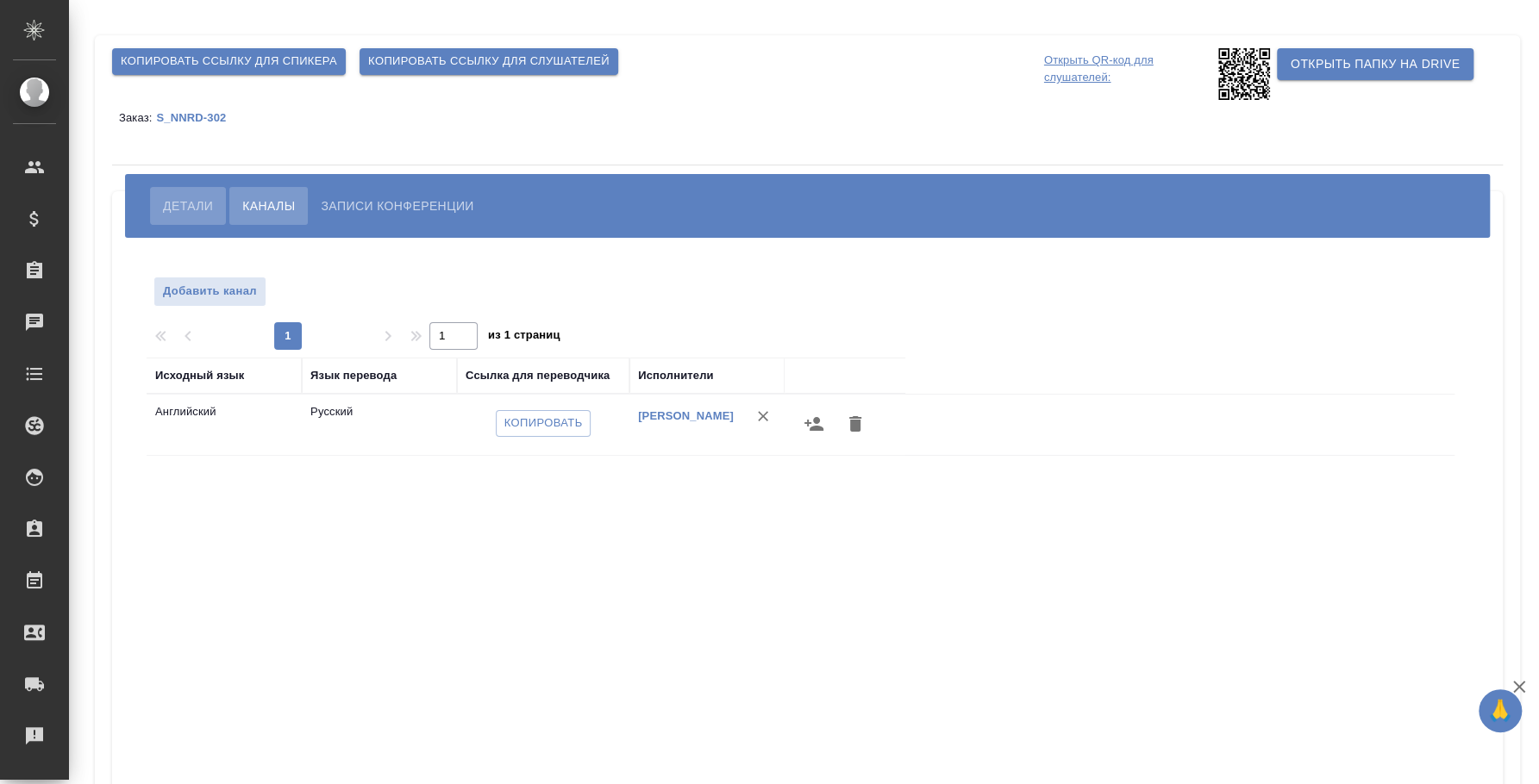
click at [171, 209] on span "Детали" at bounding box center [188, 206] width 50 height 21
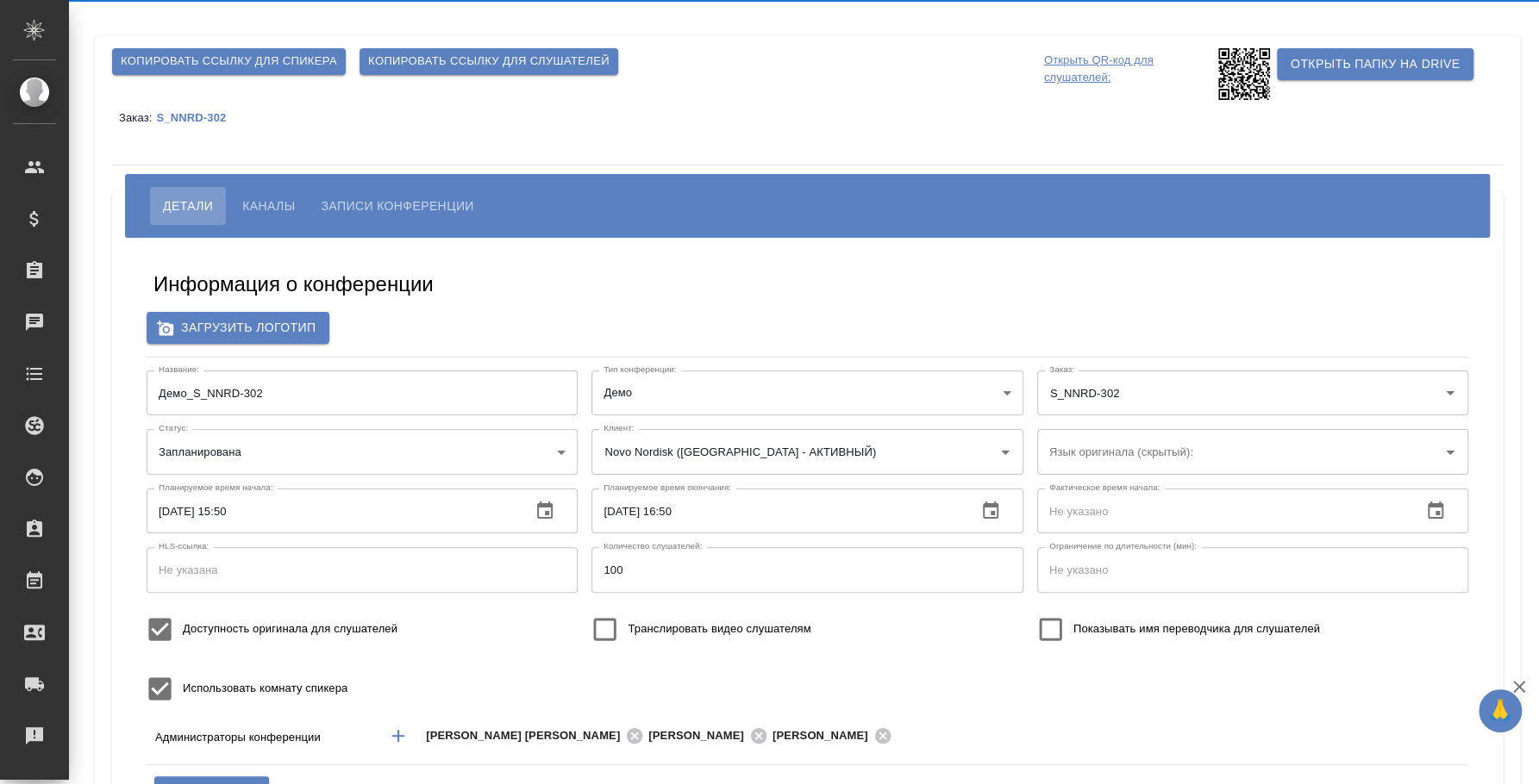
type input "[PERSON_NAME][EMAIL_ADDRESS][DOMAIN_NAME]"
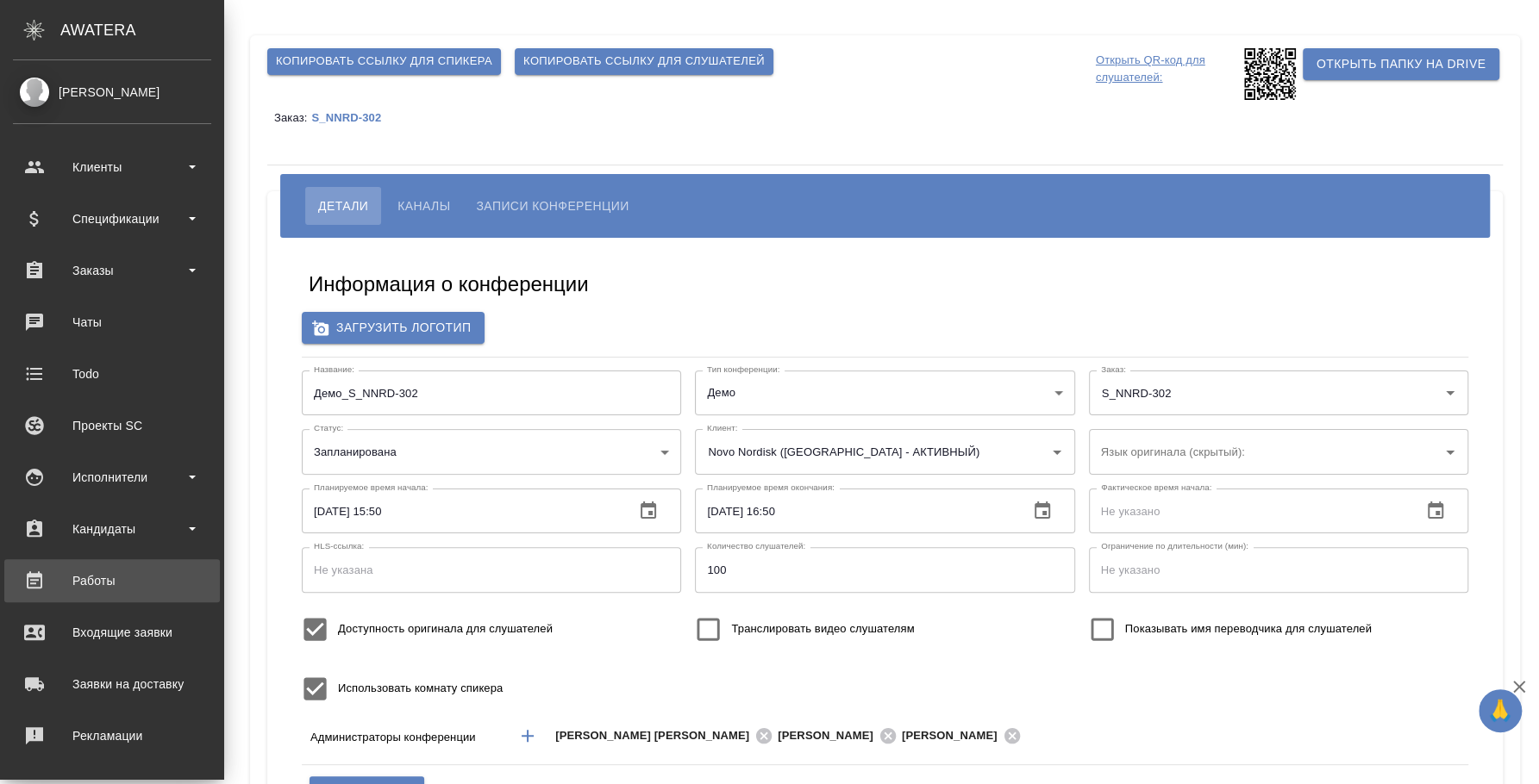
scroll to position [157, 0]
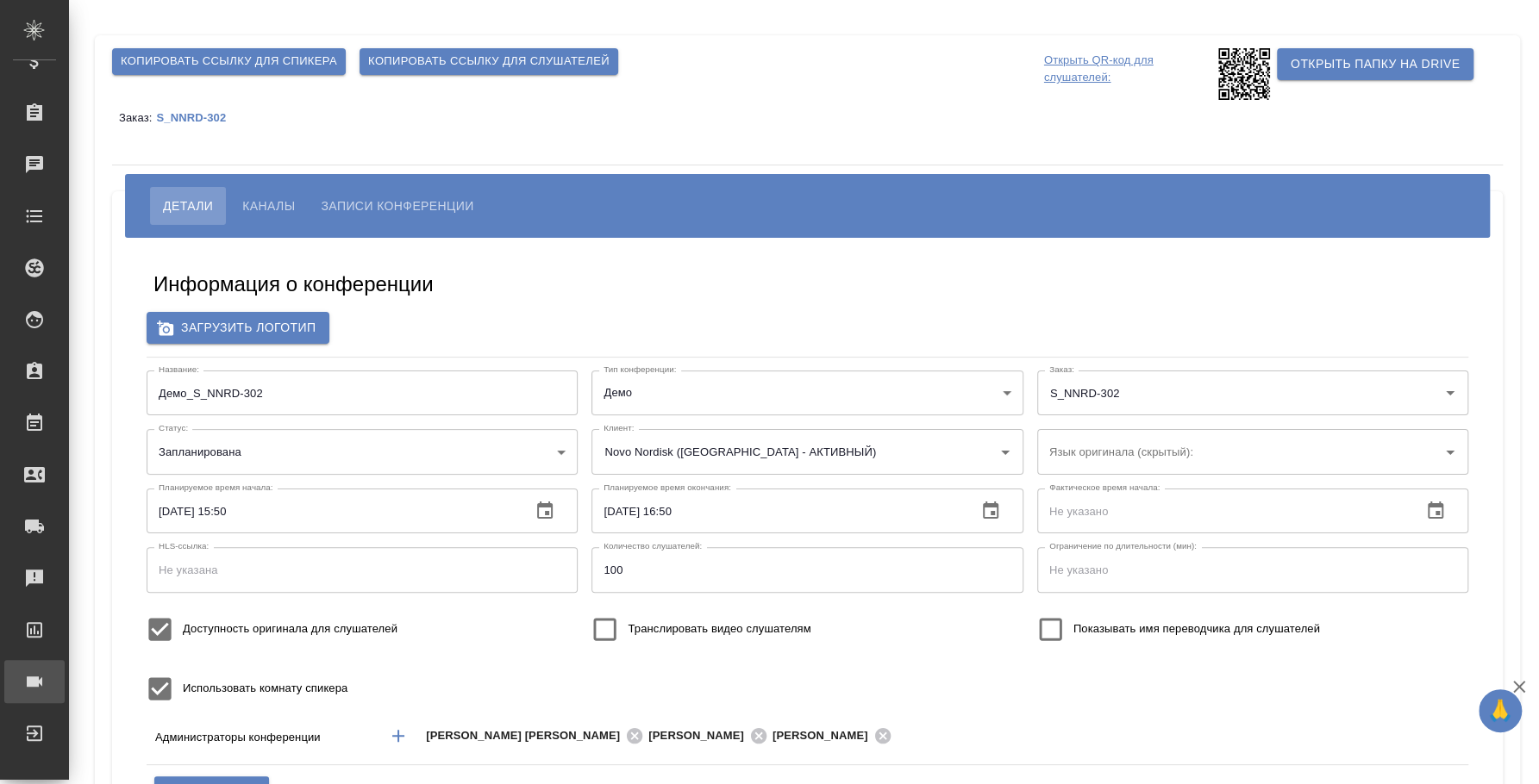
click at [34, 680] on div "Конференции" at bounding box center [12, 681] width 43 height 26
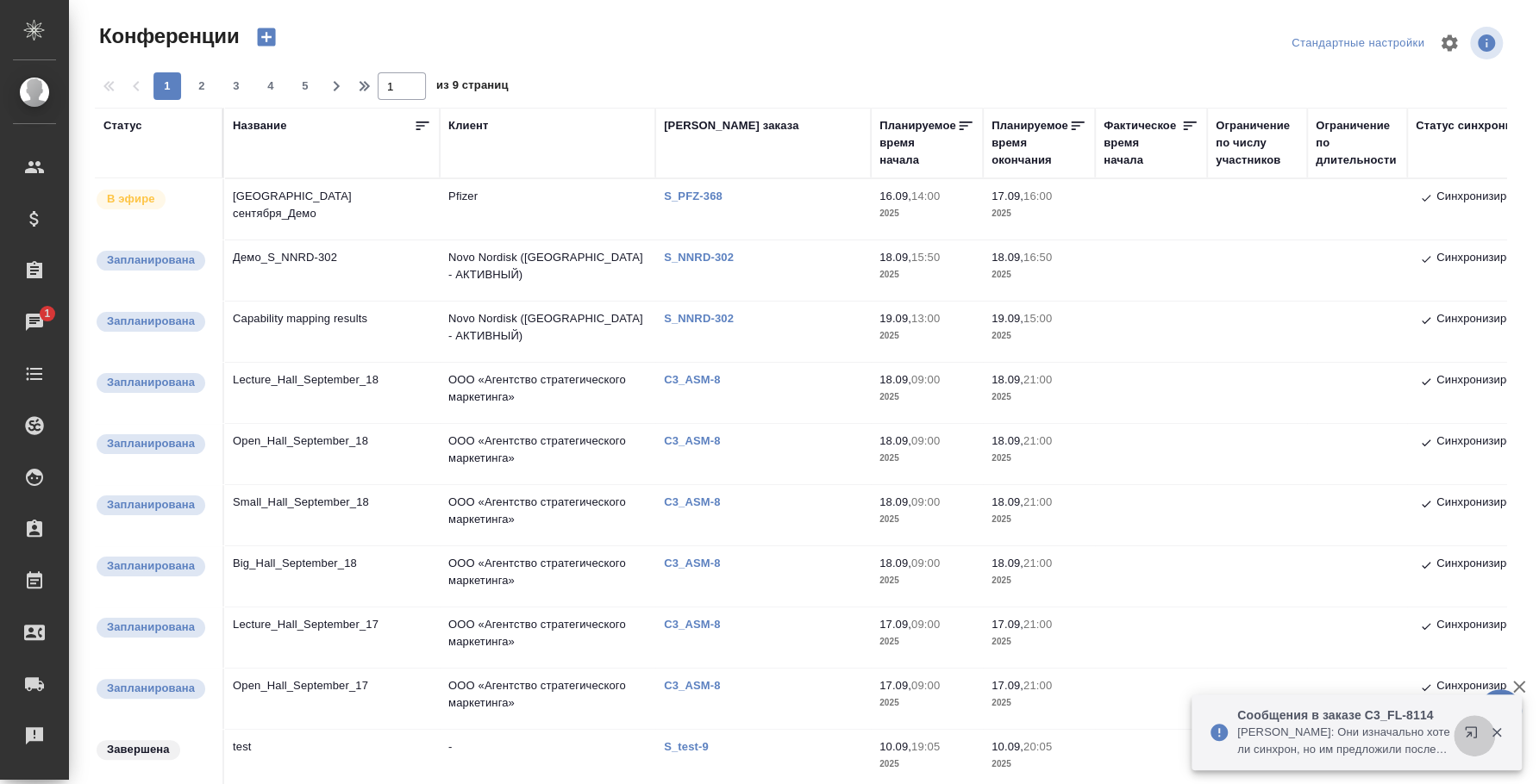
click at [1476, 733] on icon "button" at bounding box center [1470, 732] width 11 height 11
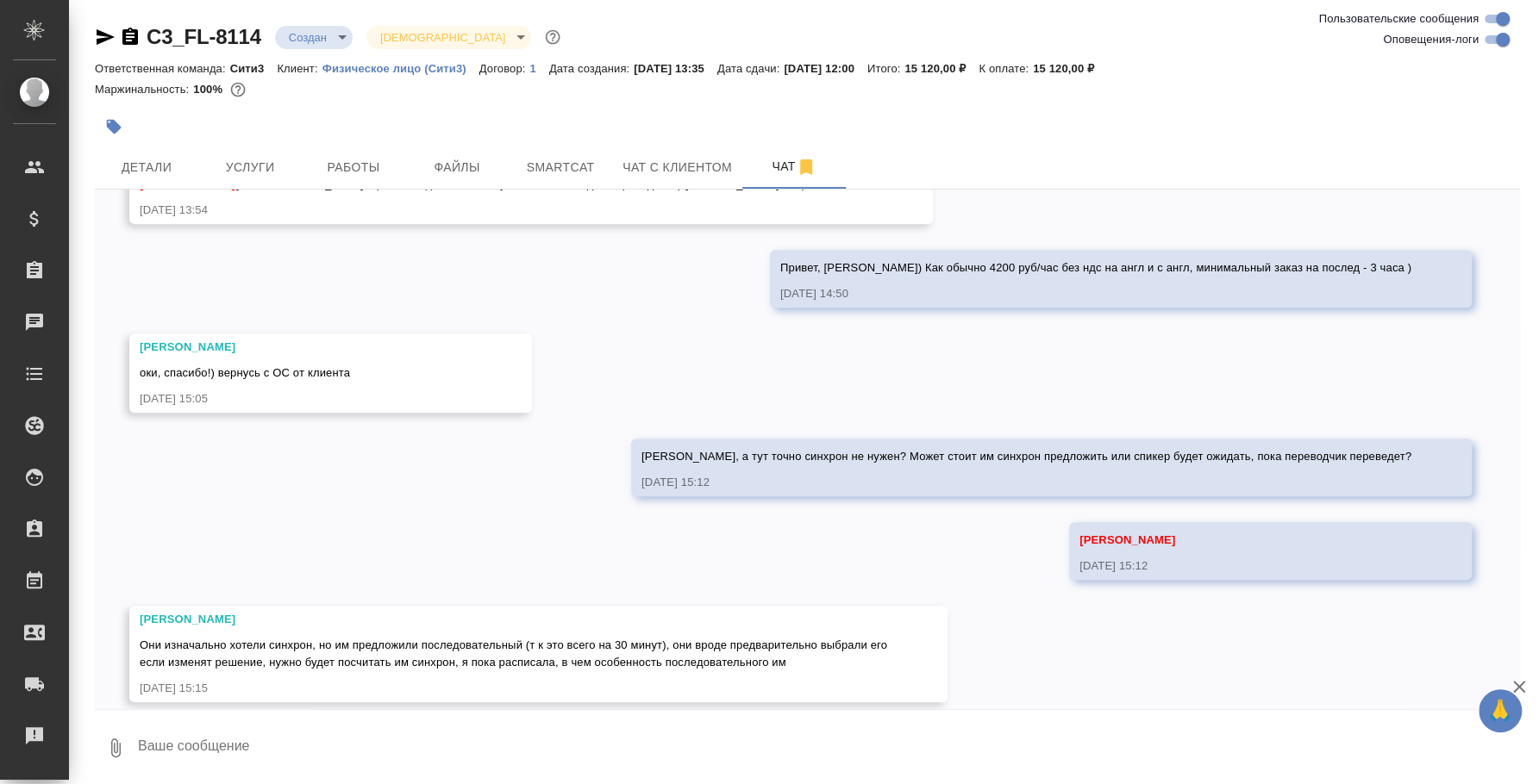
scroll to position [531, 0]
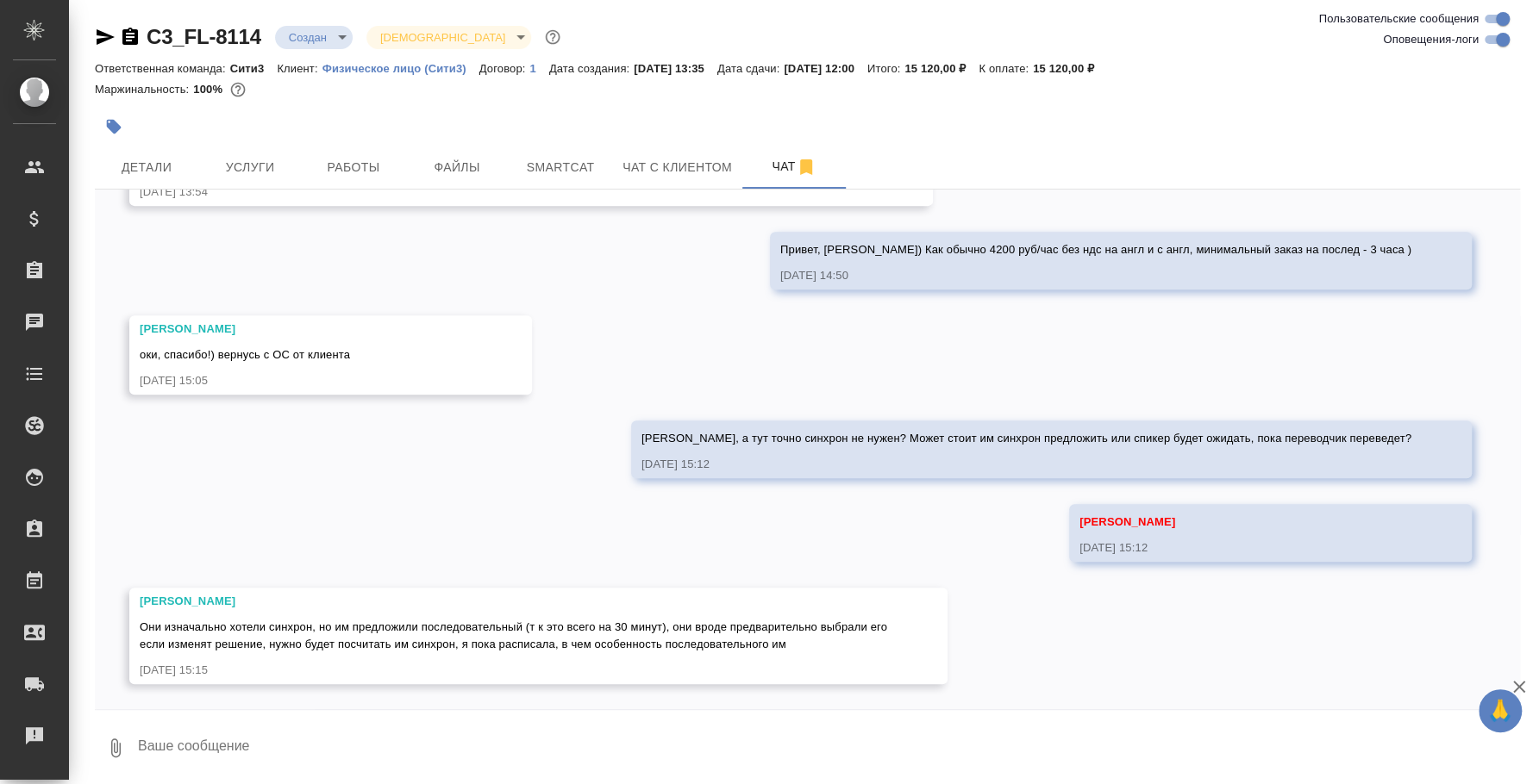
click at [443, 736] on textarea at bounding box center [828, 748] width 1383 height 58
drag, startPoint x: 301, startPoint y: 741, endPoint x: 210, endPoint y: 743, distance: 91.0
click at [210, 743] on textarea "на синхрон минимальная стоимость на 2 переводчиков будет 8400 руб без ндс," at bounding box center [814, 748] width 1355 height 58
click at [281, 743] on textarea "на синхрон стоимость на 2 переводчиков будет 8400 руб без ндс," at bounding box center [814, 748] width 1355 height 58
click at [697, 753] on textarea "на синхрон стоимость для клиента на 2 переводчиков будет 8400 руб без ндс," at bounding box center [814, 748] width 1355 height 58
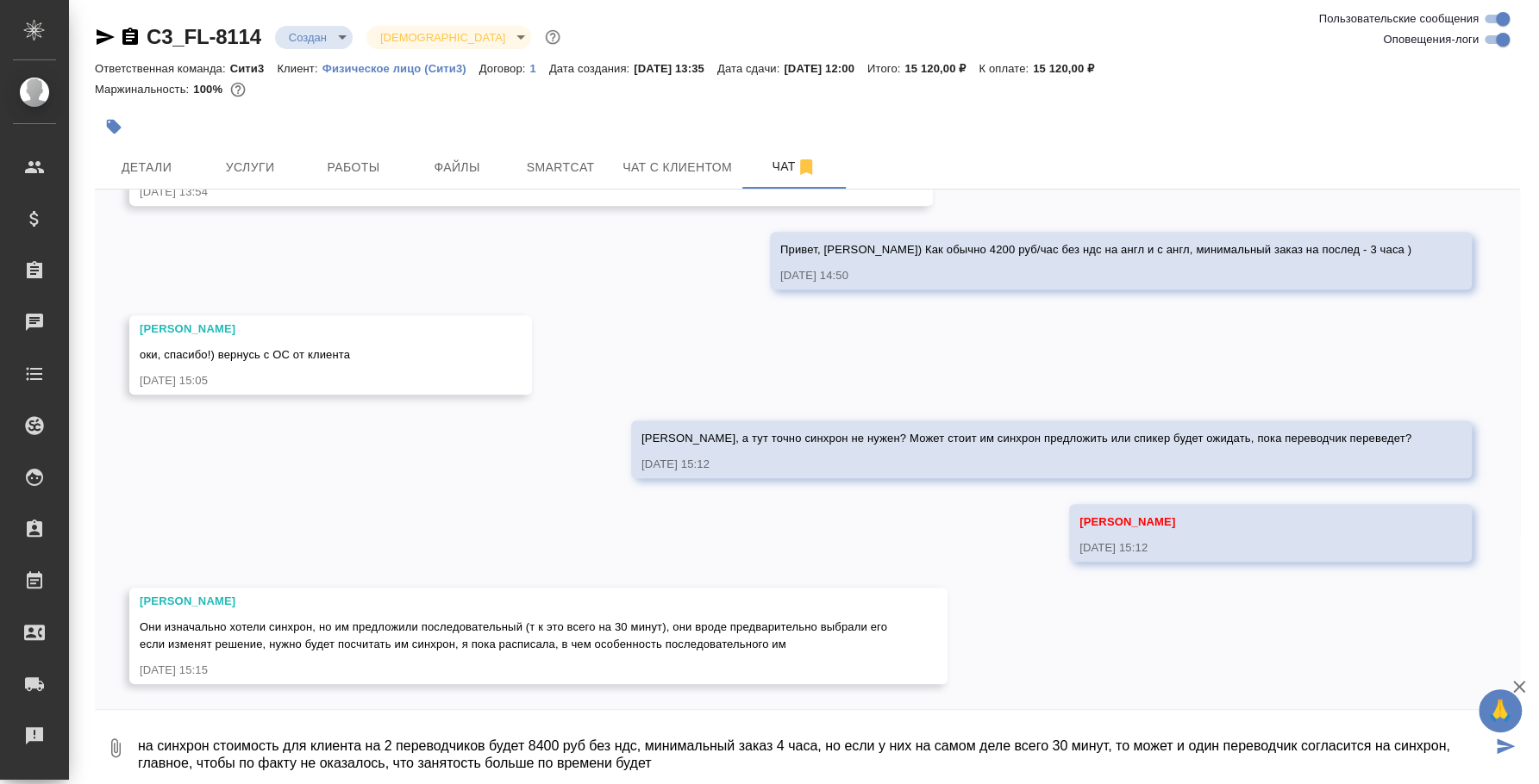
drag, startPoint x: 479, startPoint y: 758, endPoint x: 418, endPoint y: 757, distance: 61.0
click at [418, 757] on textarea "на синхрон стоимость для клиента на 2 переводчиков будет 8400 руб без ндс, мини…" at bounding box center [814, 748] width 1355 height 58
click at [145, 741] on textarea "на синхрон стоимость для клиента на 2 переводчиков будет 8400 руб без ндс, мини…" at bounding box center [814, 748] width 1355 height 58
click at [691, 772] on textarea "На синхрон стоимость для клиента на 2 переводчиков будет 8400 руб без ндс, мини…" at bounding box center [814, 748] width 1355 height 58
click at [820, 745] on textarea "На синхрон стоимость для клиента на 2 переводчиков будет 8400 руб без ндс, мини…" at bounding box center [814, 748] width 1355 height 58
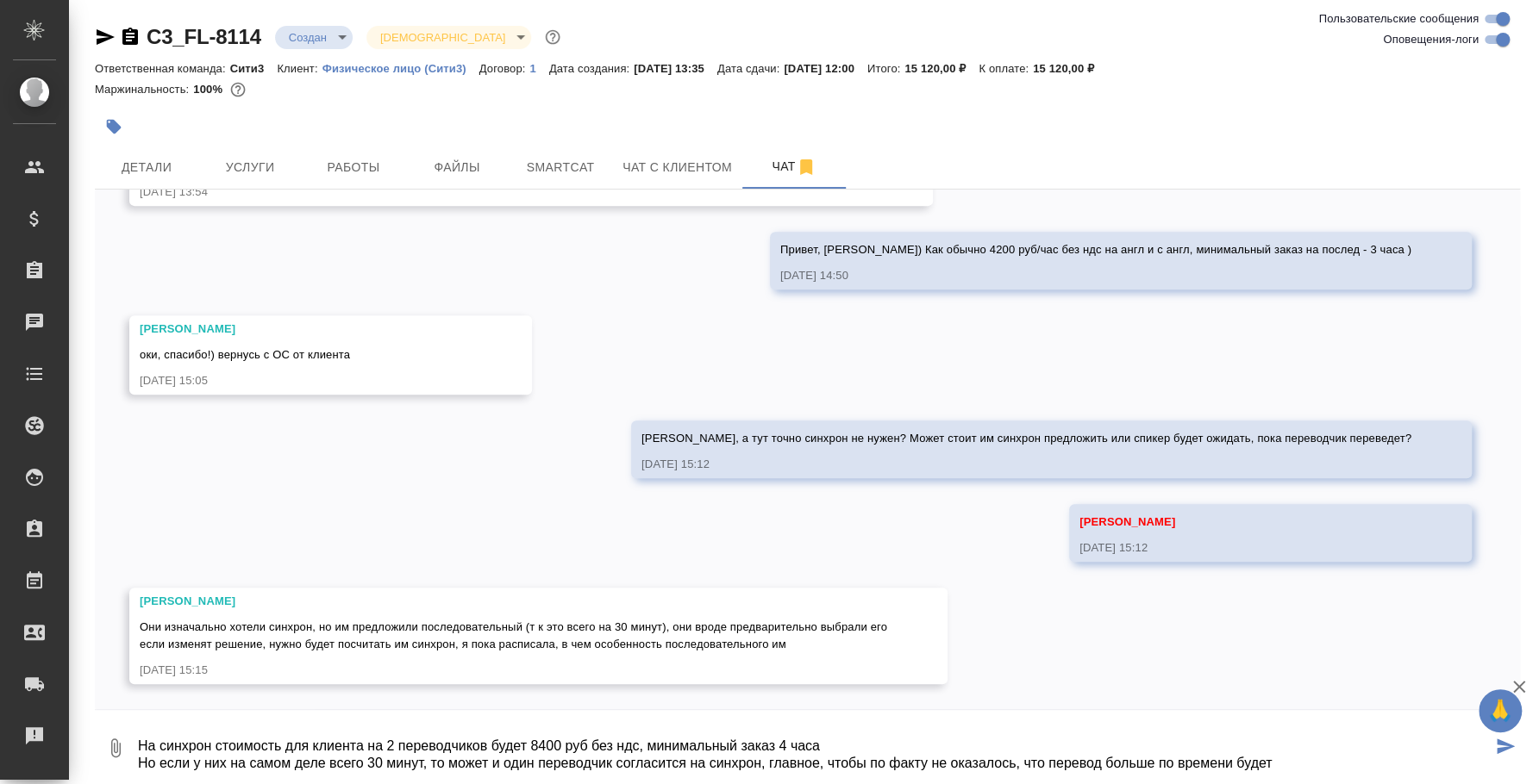
type textarea "На синхрон стоимость для клиента на 2 переводчиков будет 8400 руб без ндс, мини…"
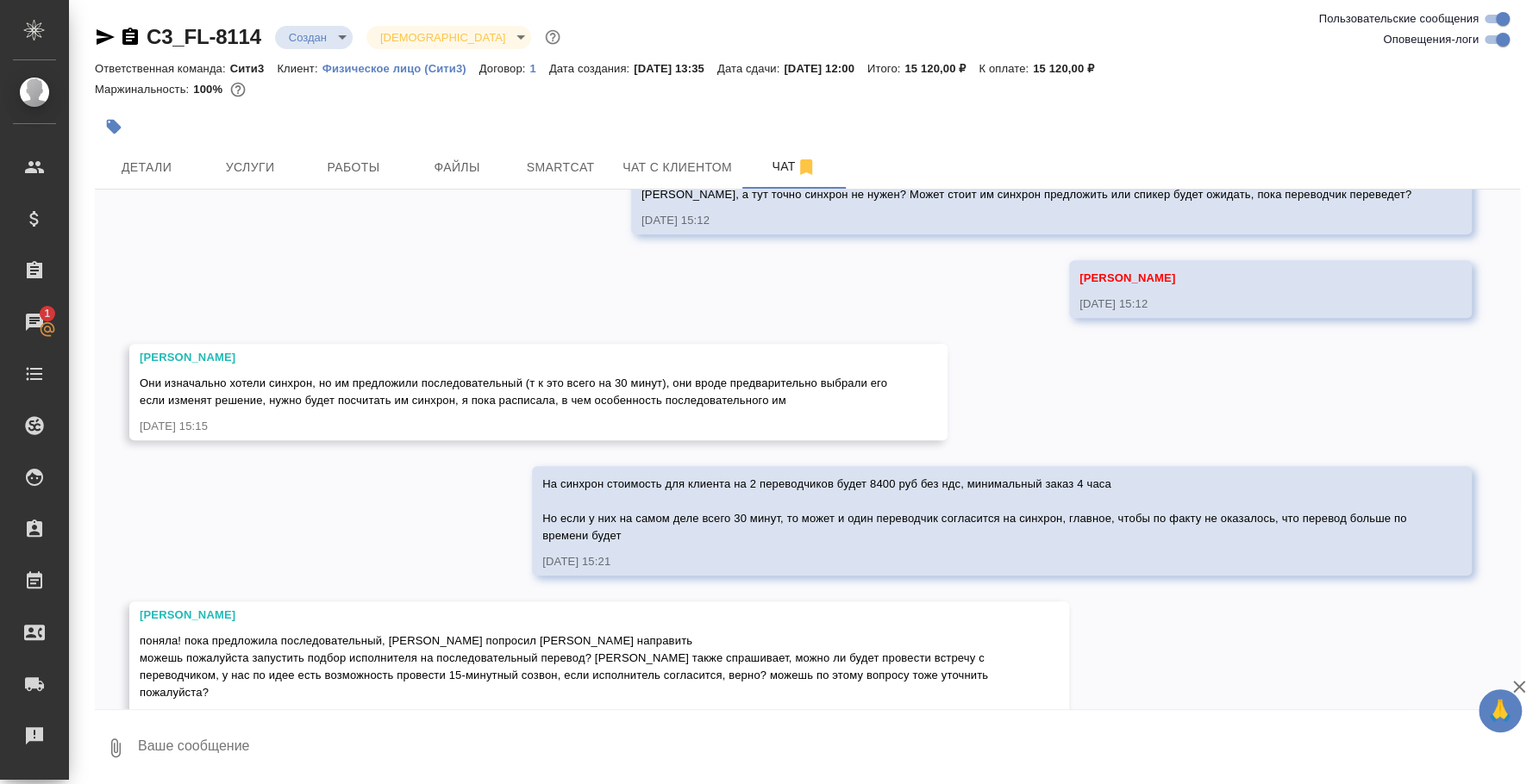
scroll to position [929, 0]
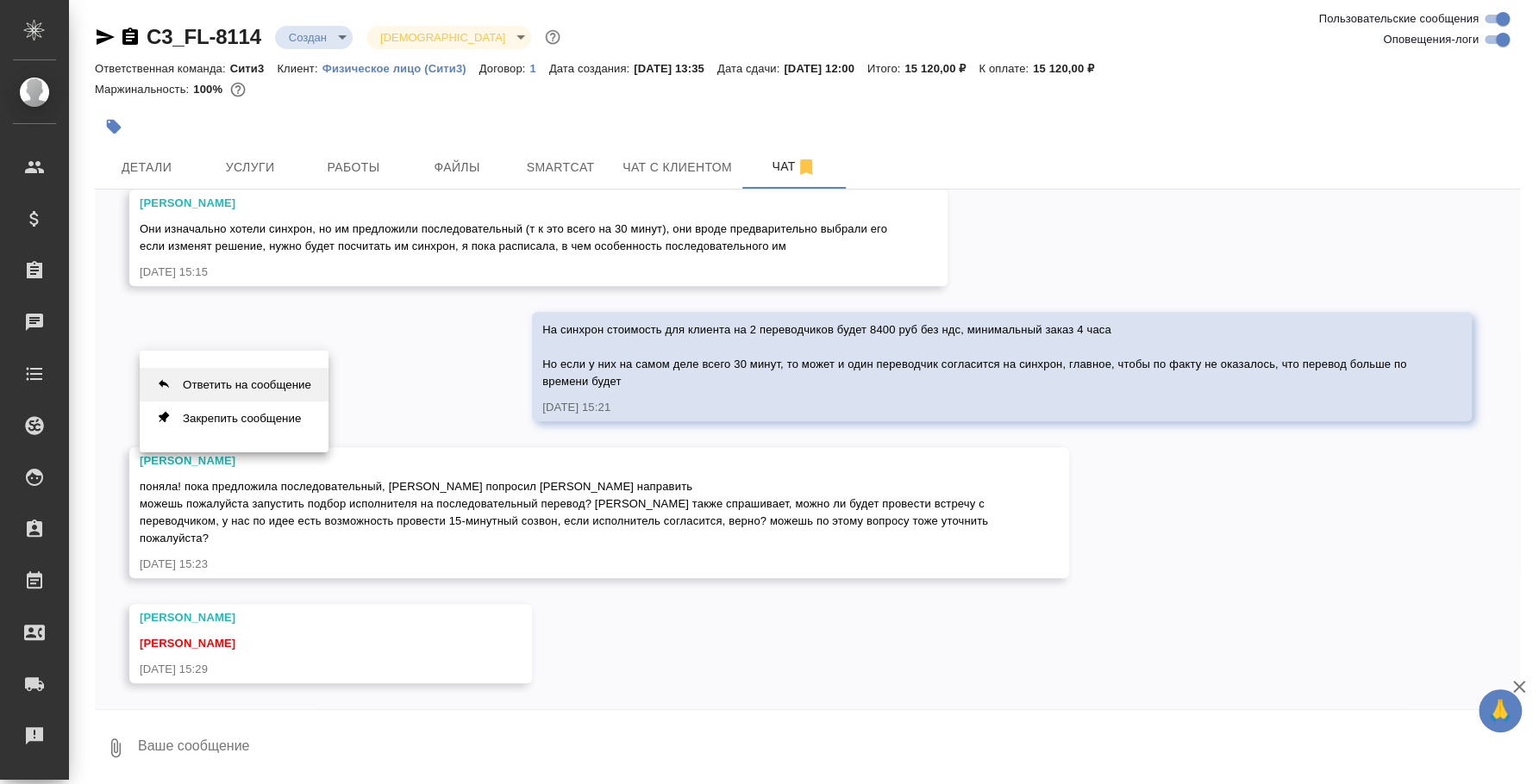
click at [304, 385] on button "Ответить на сообщение" at bounding box center [234, 384] width 189 height 33
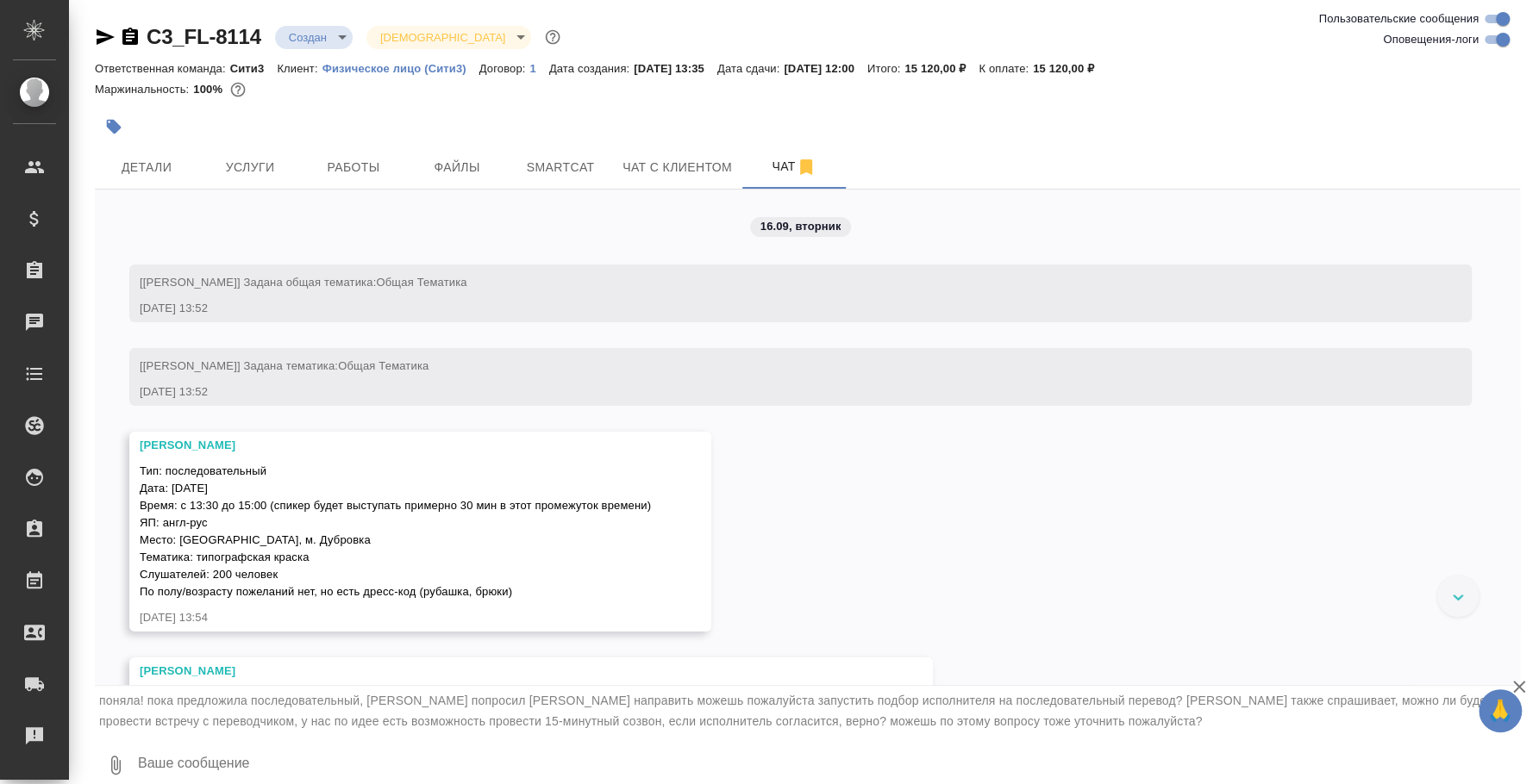
scroll to position [0, 0]
click at [315, 756] on textarea at bounding box center [828, 765] width 1383 height 58
type textarea "Л"
type textarea "Да, уточню"
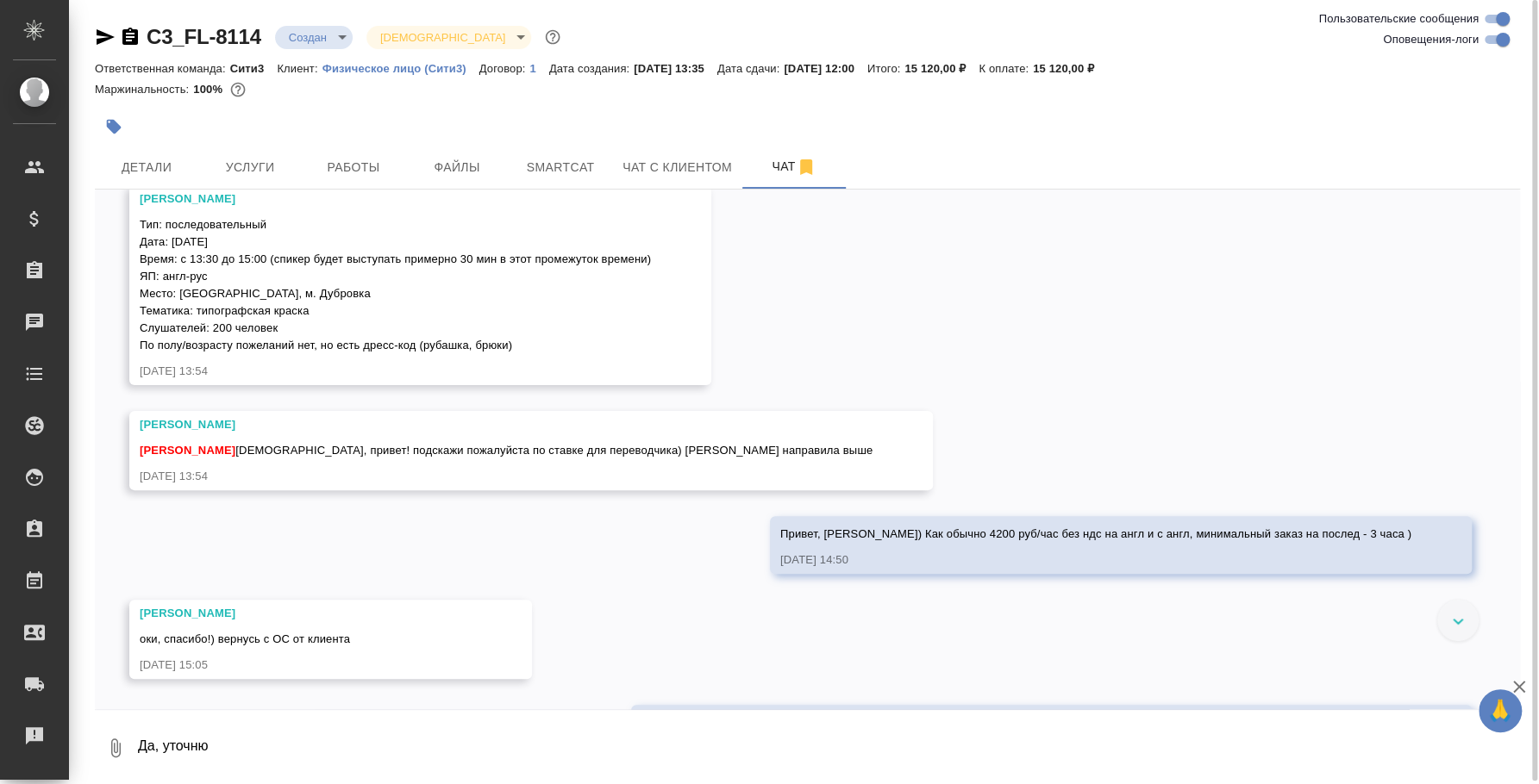
scroll to position [237, 0]
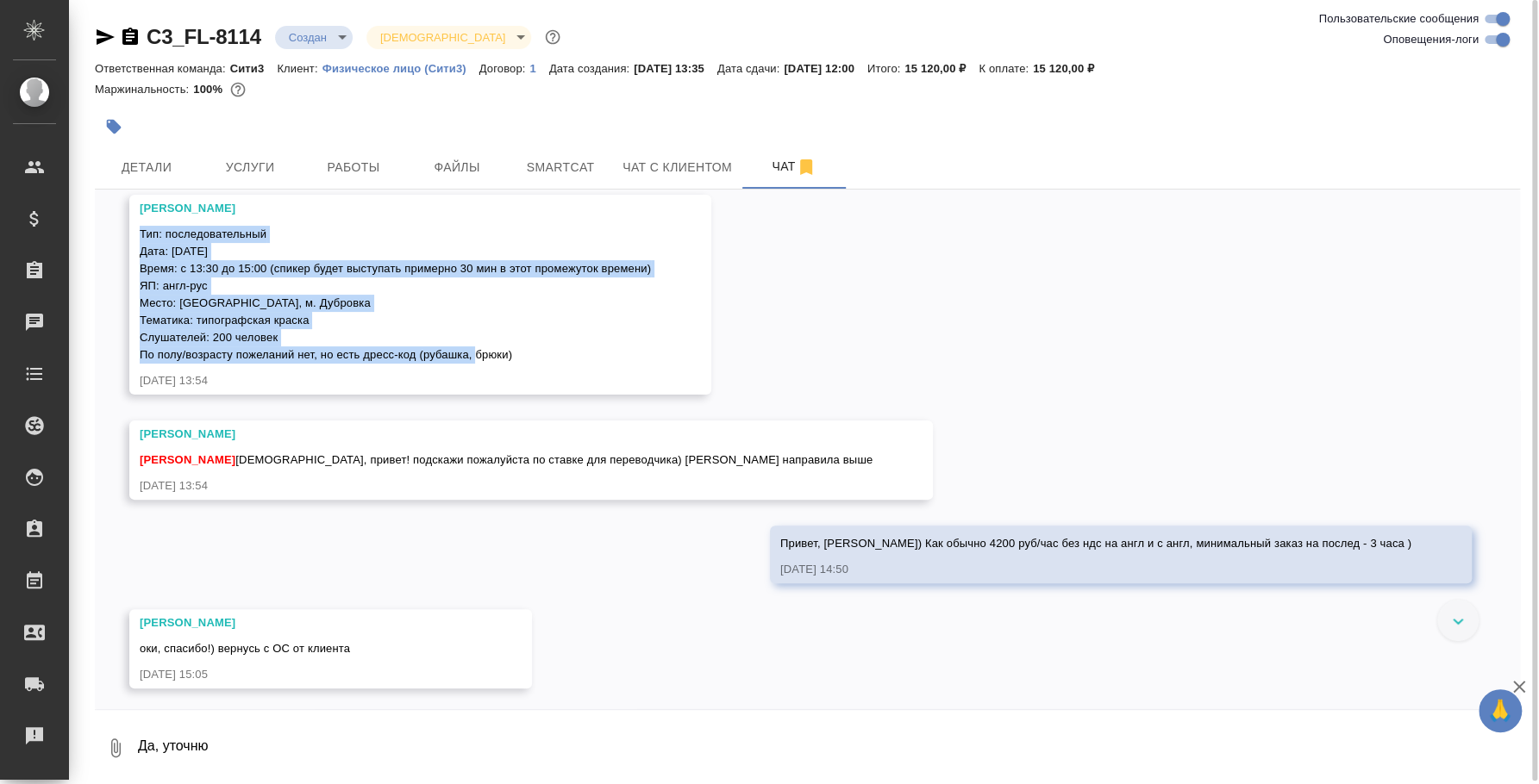
drag, startPoint x: 138, startPoint y: 229, endPoint x: 527, endPoint y: 353, distance: 408.3
click at [527, 353] on div "Тип: последовательный Дата: 25 сентября Время: с 13:30 до 15:00 (спикер будет в…" at bounding box center [395, 292] width 511 height 142
copy span "Тип: последовательный Дата: 25 сентября Время: с 13:30 до 15:00 (спикер будет в…"
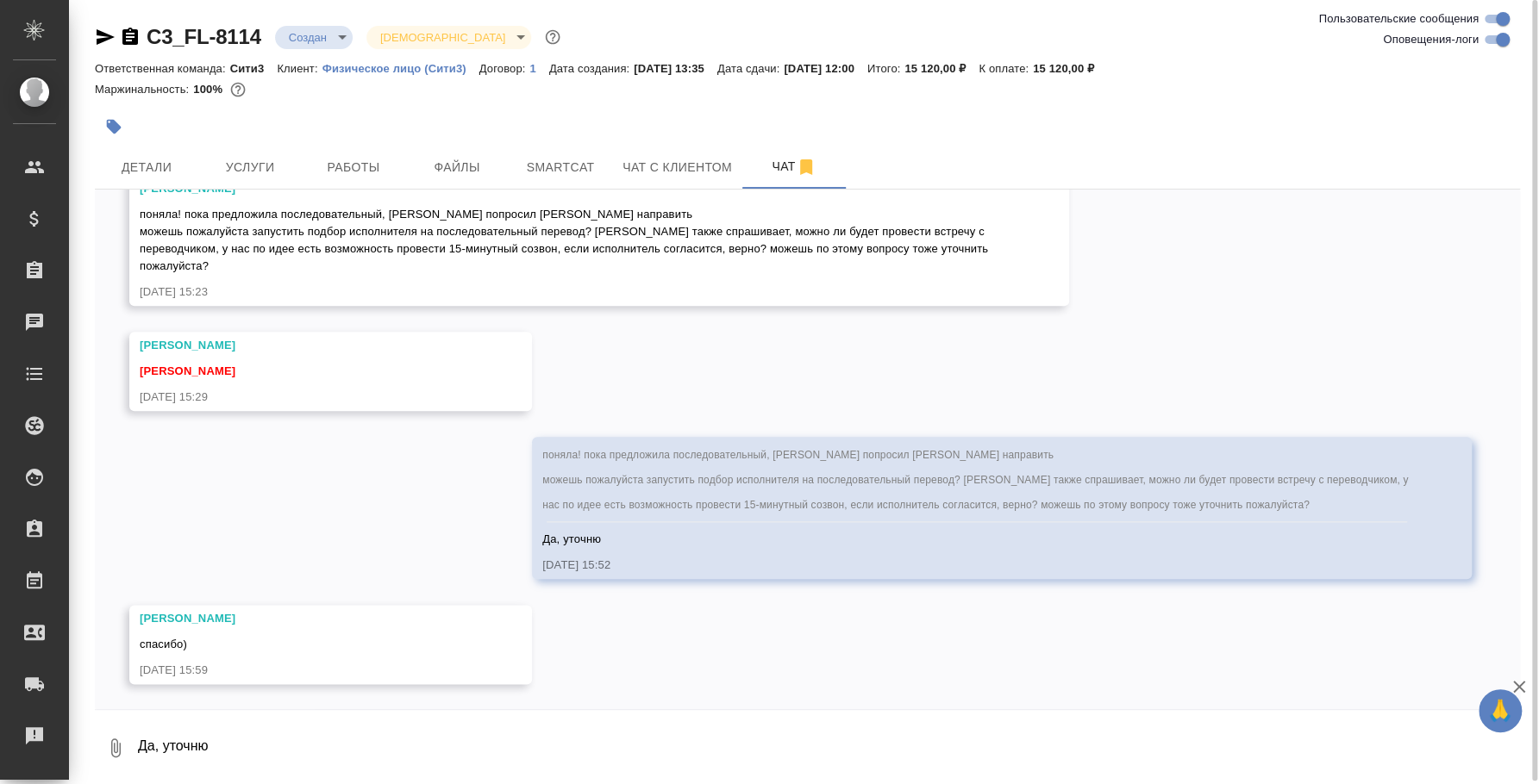
scroll to position [1204, 0]
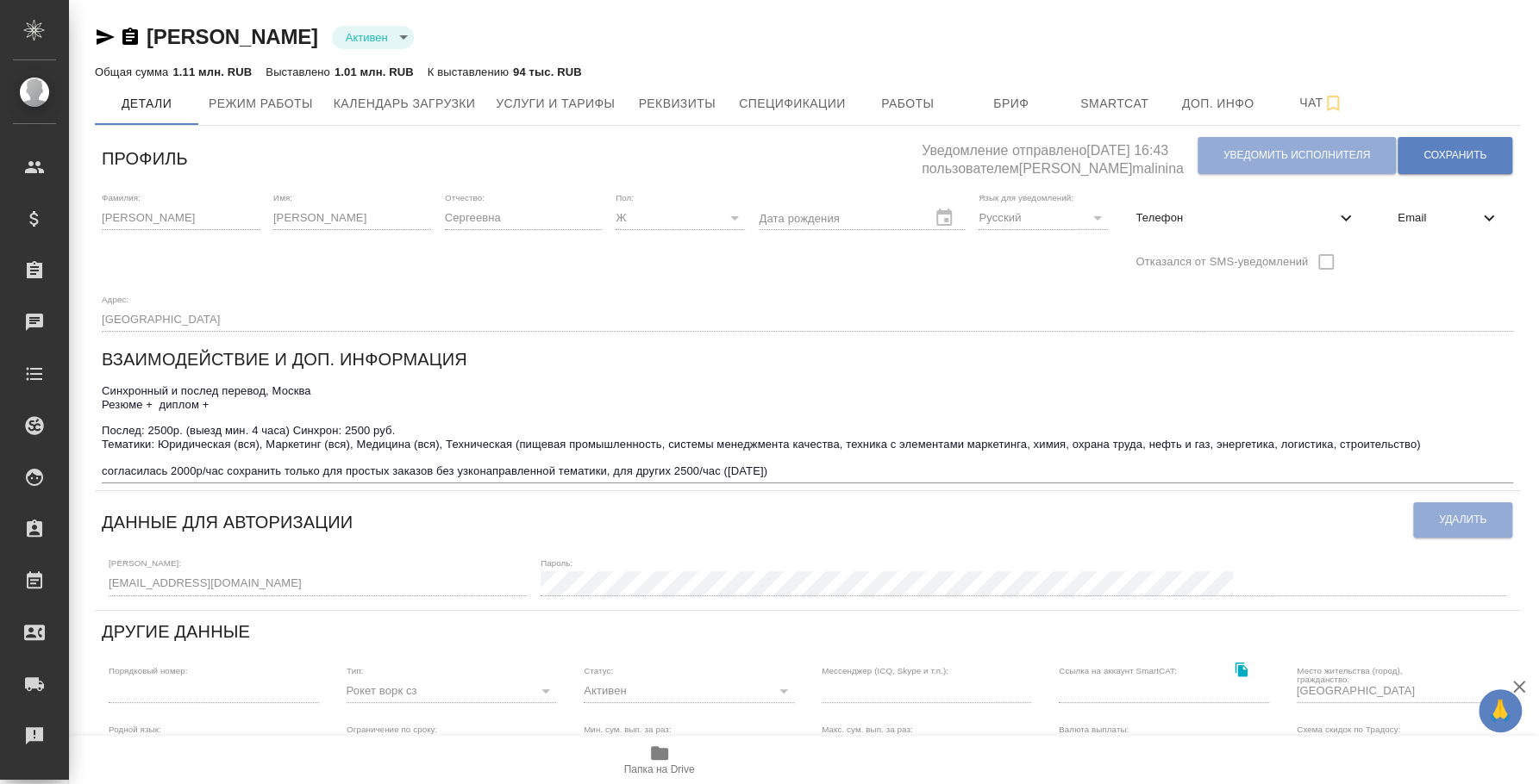
click at [103, 40] on icon "button" at bounding box center [105, 37] width 18 height 15
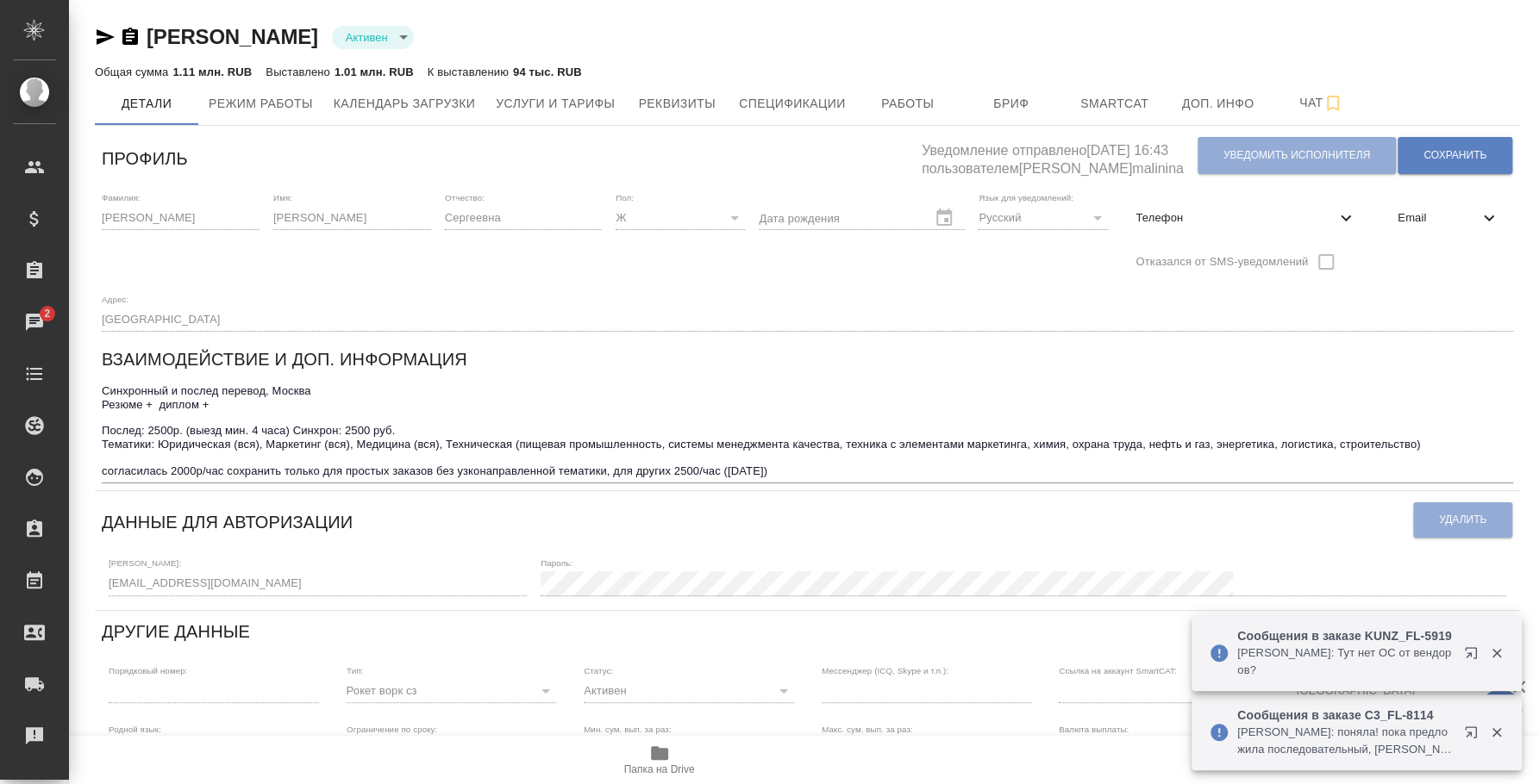
click at [1464, 651] on icon "button" at bounding box center [1474, 657] width 21 height 21
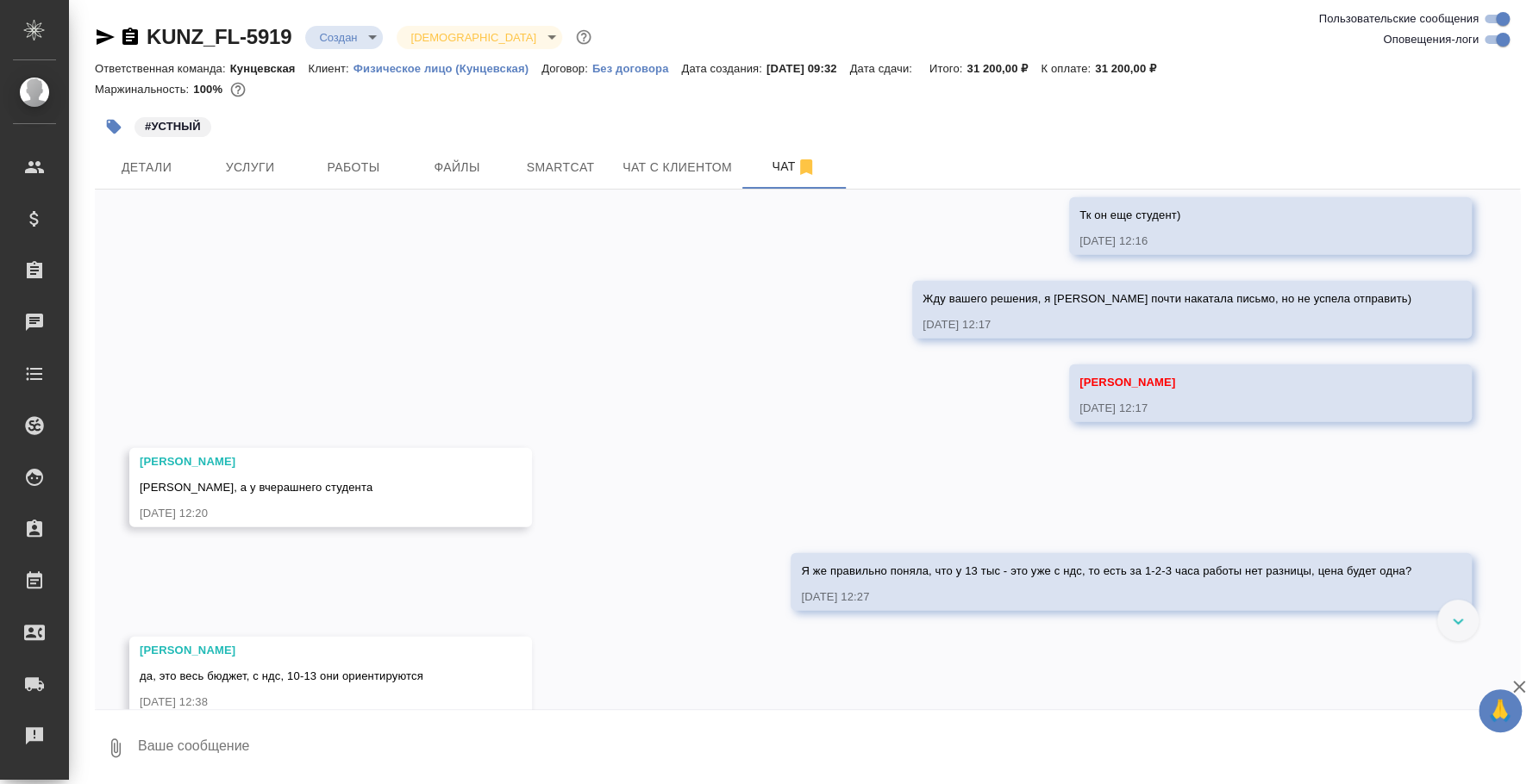
click at [610, 746] on textarea at bounding box center [828, 748] width 1383 height 58
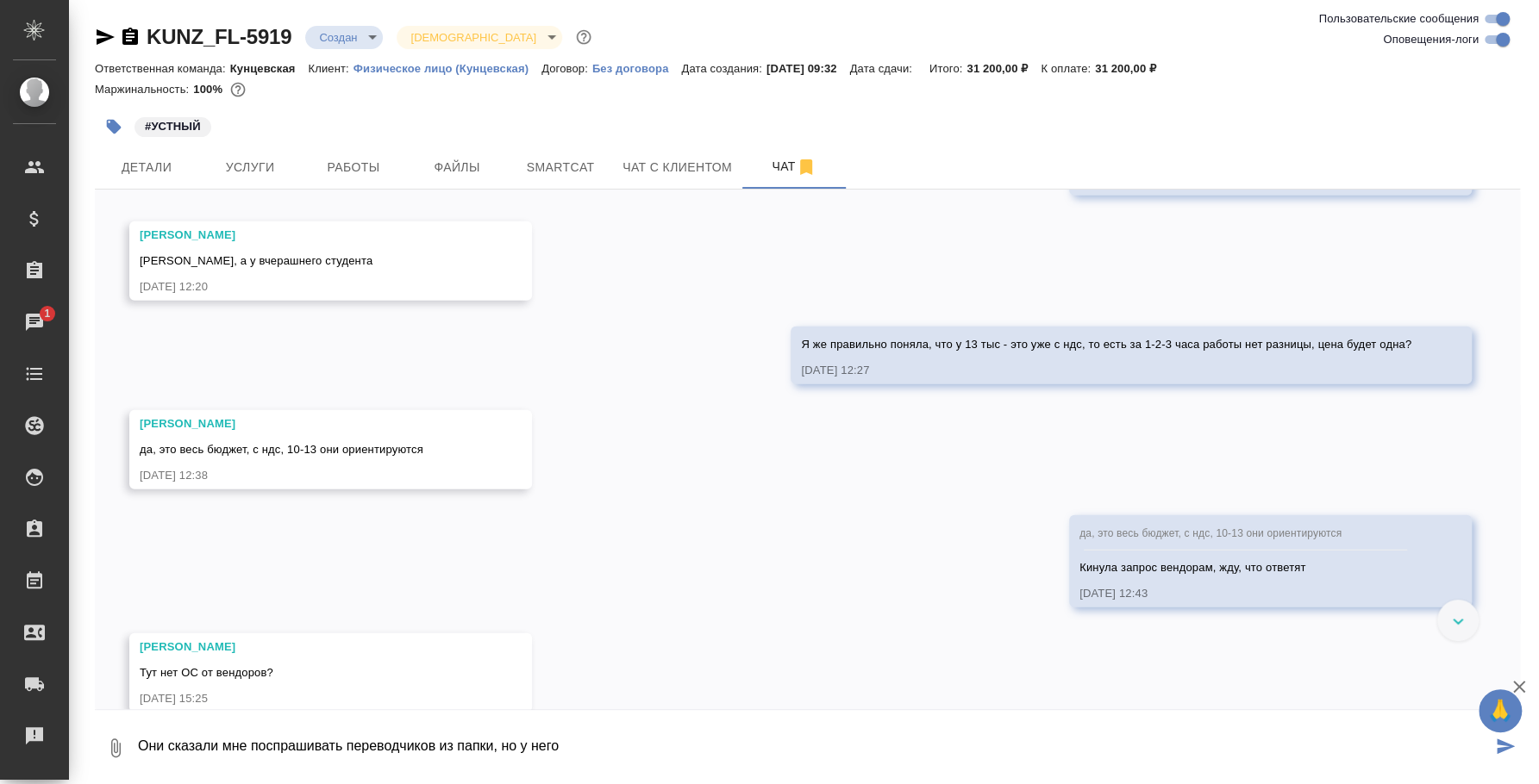
click at [572, 734] on textarea "Они сказали мне поспрашивать переводчиков из папки, но у него" at bounding box center [814, 748] width 1355 height 58
click at [590, 741] on textarea "Они сказали мне поспрашивать переводчиков имеющихся, как раз [PERSON_NAME] сейч…" at bounding box center [814, 748] width 1355 height 58
click at [736, 739] on textarea "Они сказали мне поспрашивать переводчиков имеющихся, как раз этим сейчас занима…" at bounding box center [814, 748] width 1355 height 58
type textarea "Они сказали мне поспрашивать переводчиков имеющихся, как раз этим сейчас занима…"
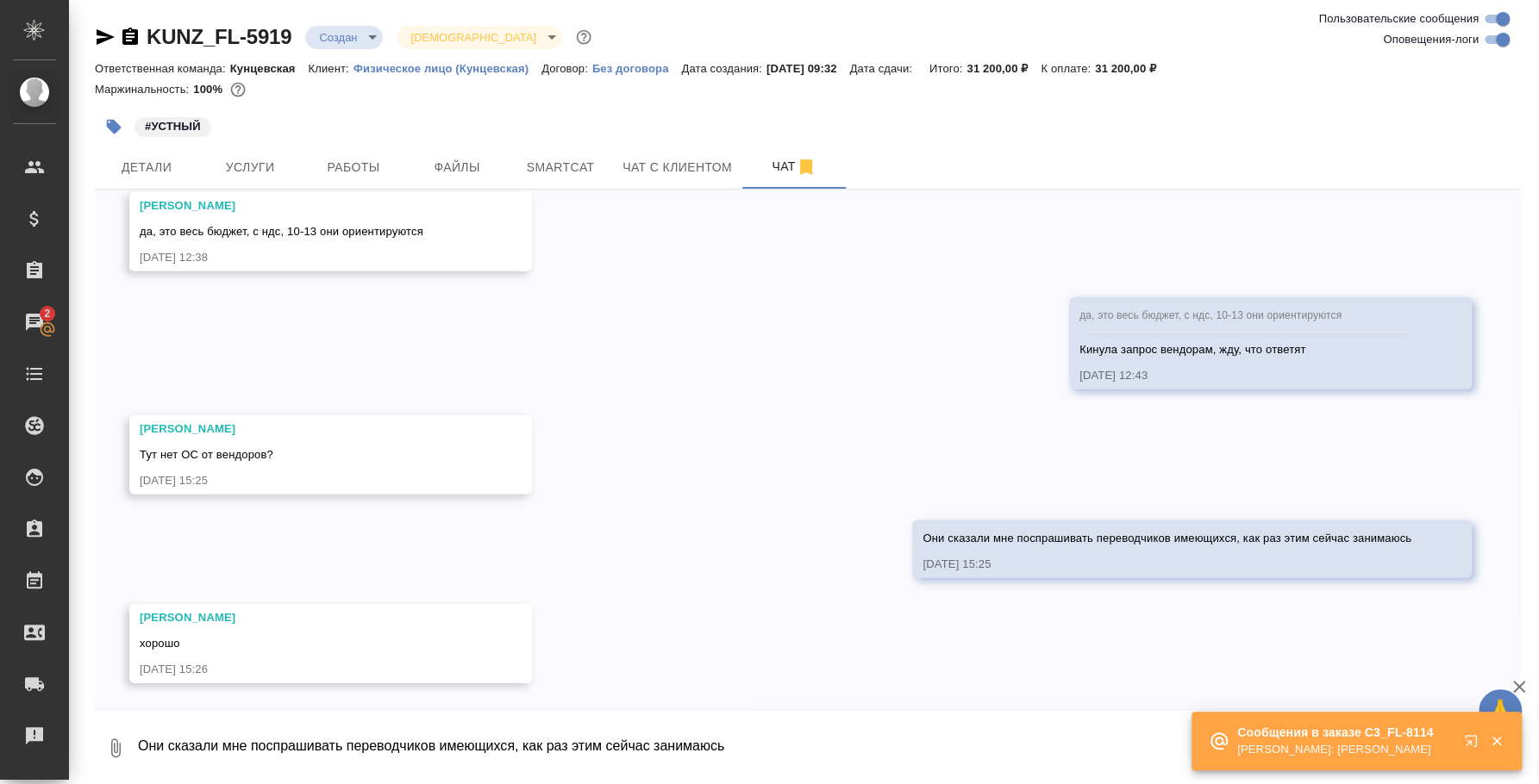
scroll to position [3307, 0]
click at [1437, 742] on p "[PERSON_NAME]: [PERSON_NAME]" at bounding box center [1345, 750] width 216 height 17
click at [1467, 744] on icon "button" at bounding box center [1470, 741] width 11 height 11
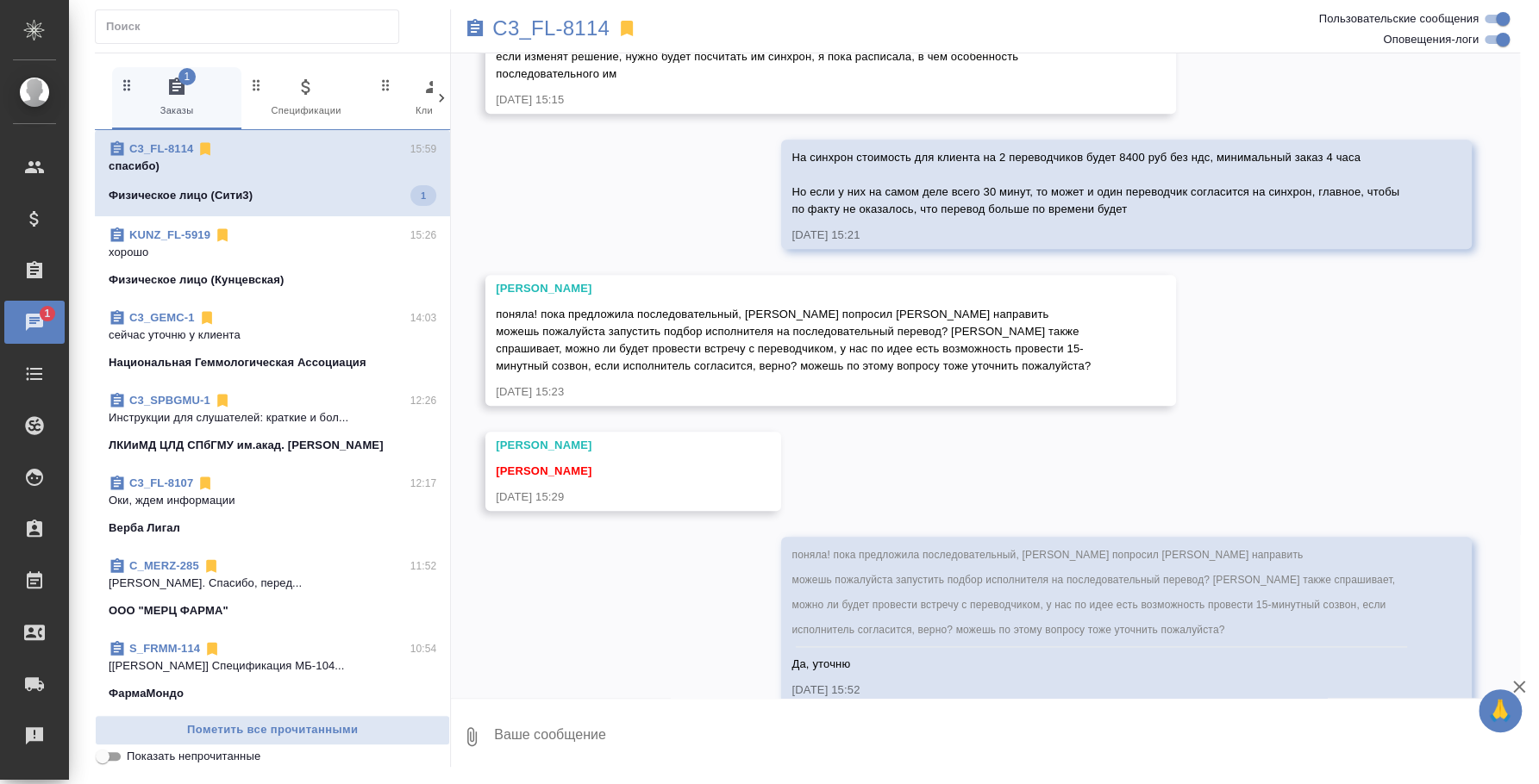
scroll to position [1157, 0]
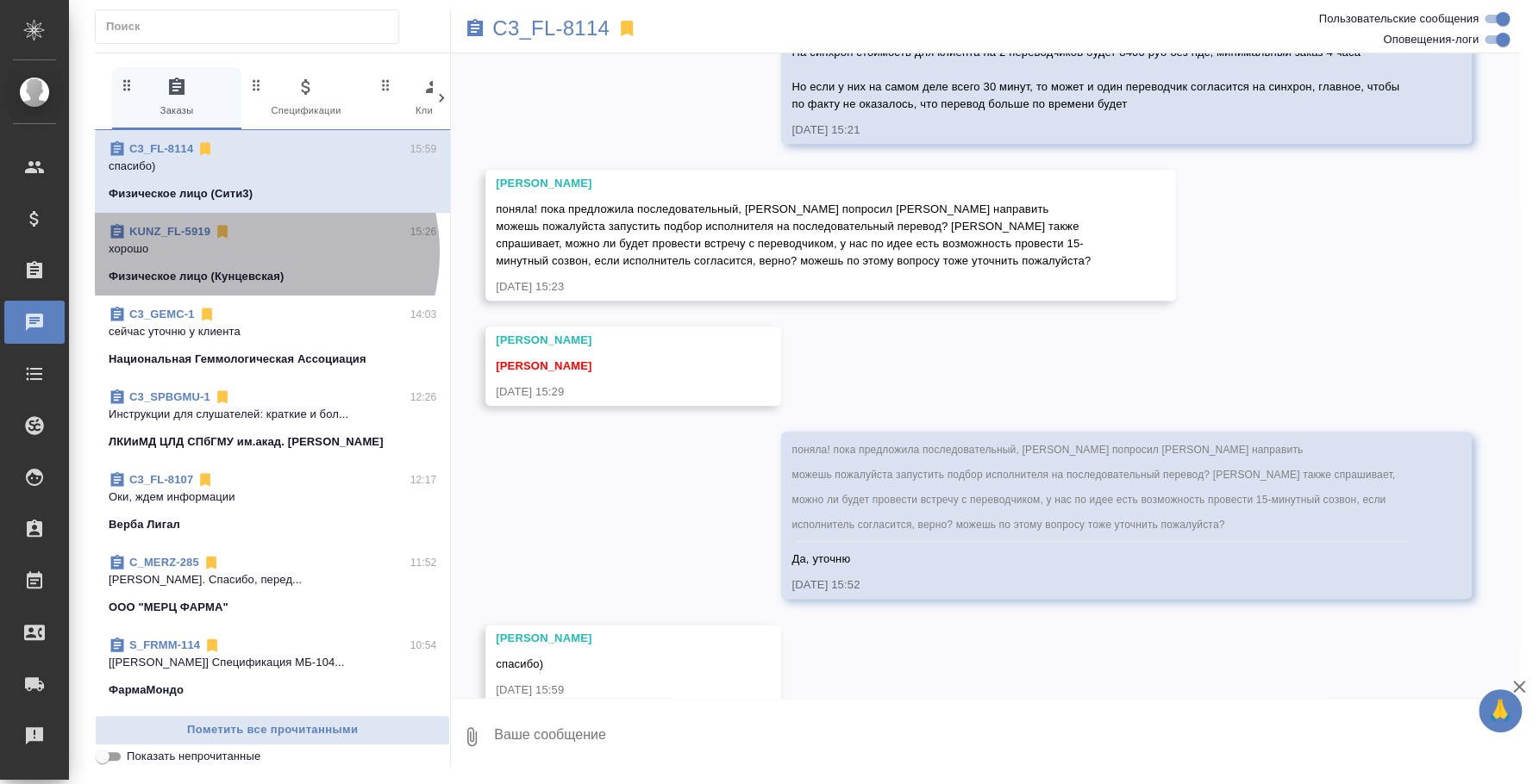
click at [253, 253] on p "хорошо" at bounding box center [272, 249] width 327 height 17
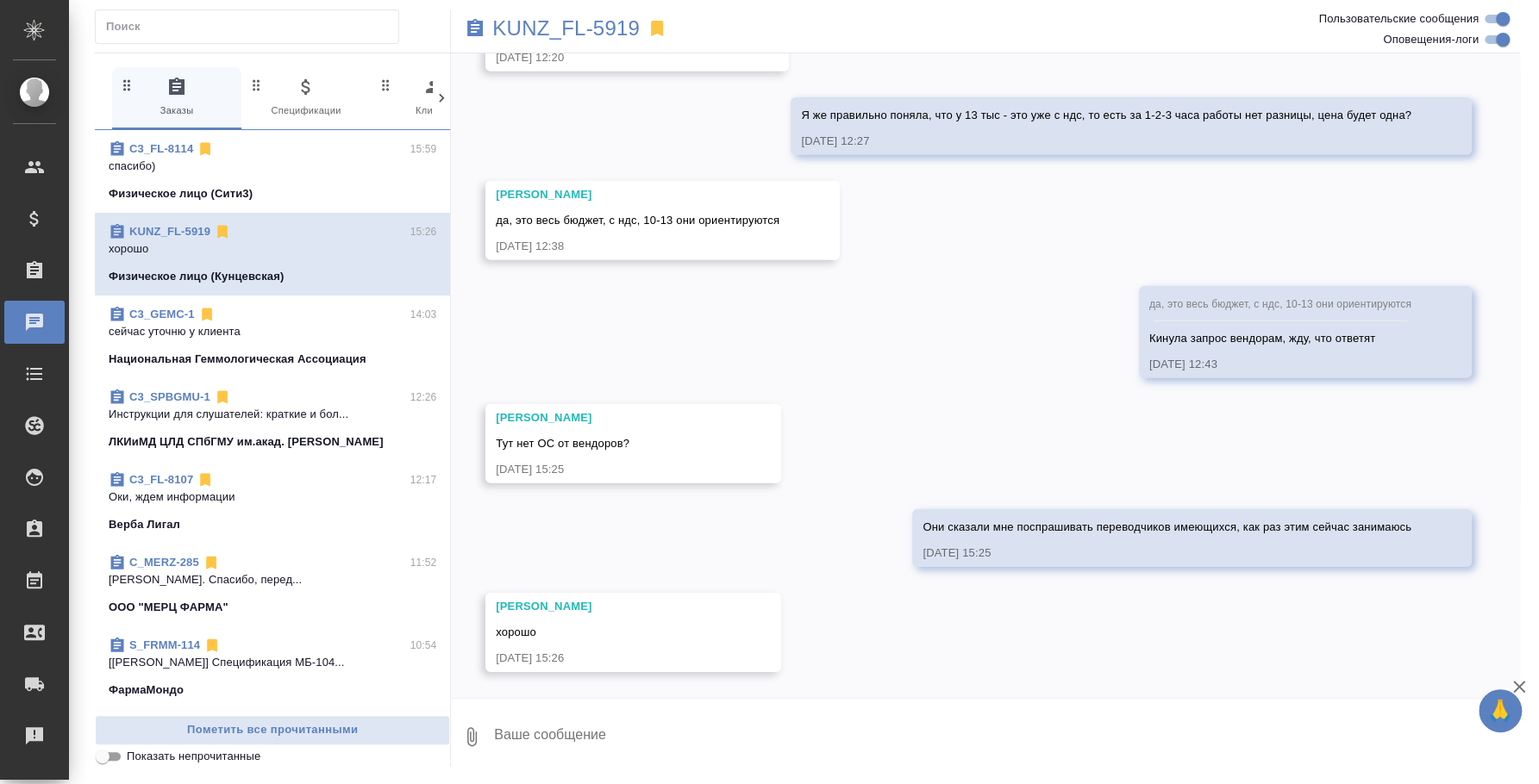
scroll to position [3336, 0]
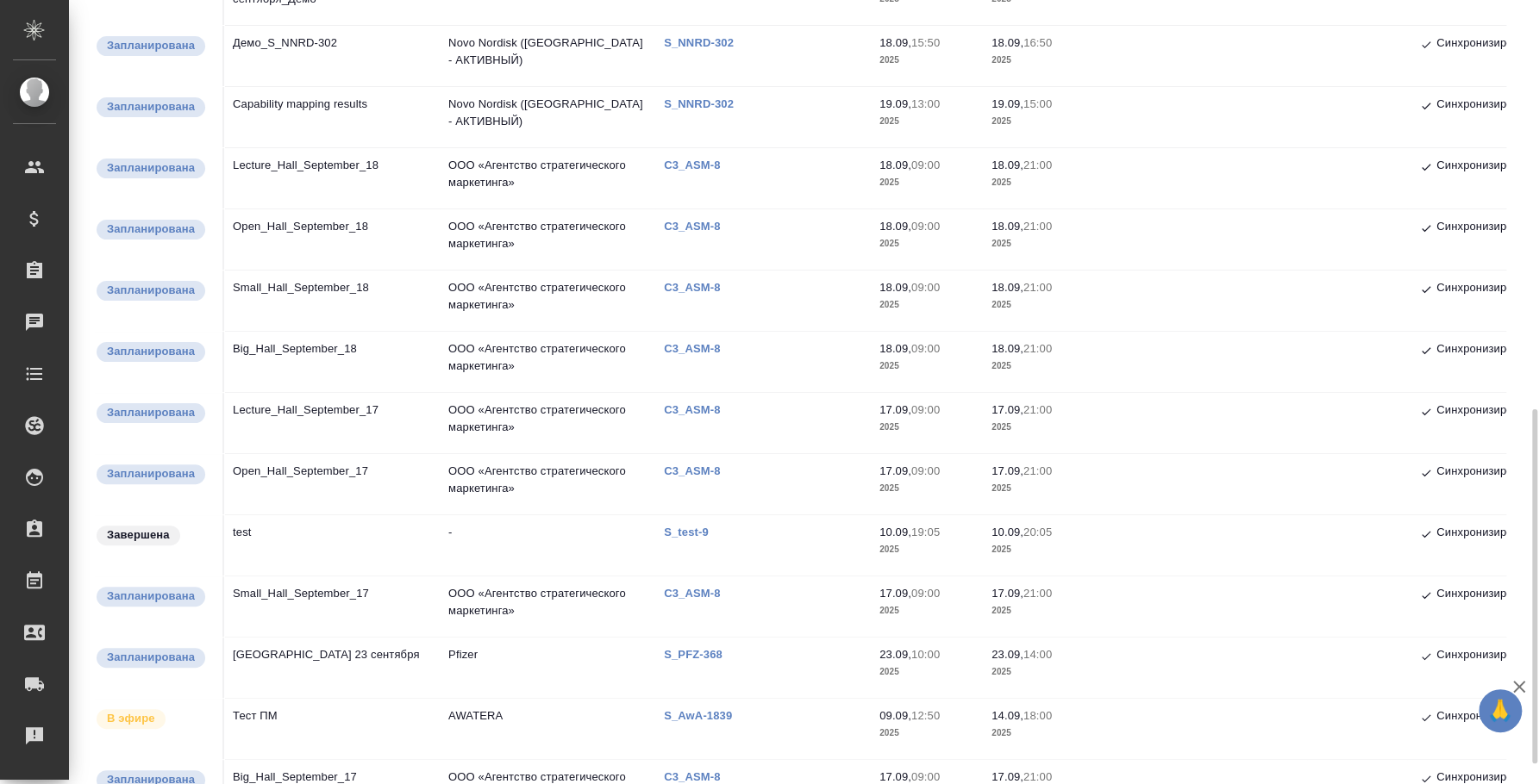
scroll to position [430, 0]
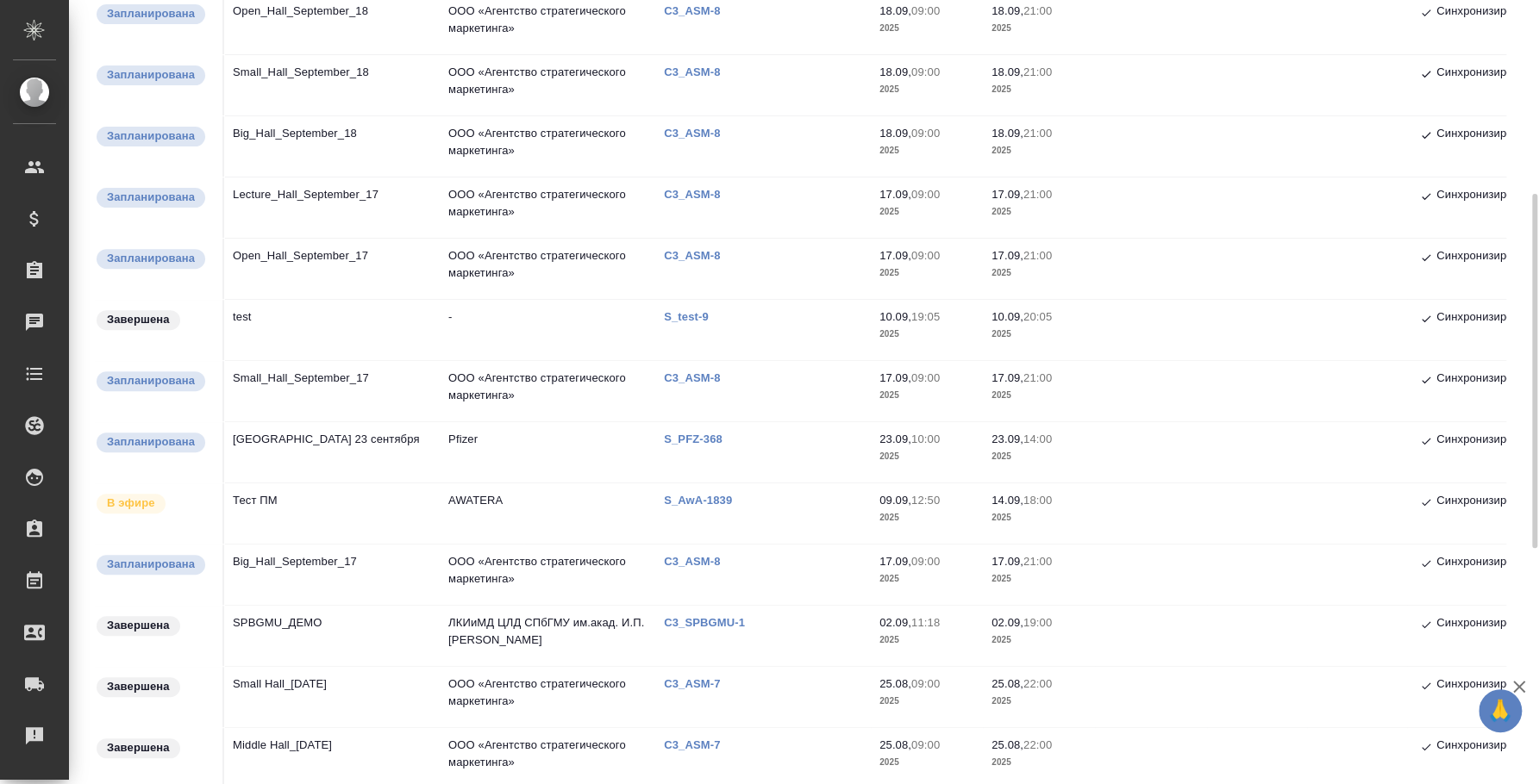
click at [268, 497] on td "Тест ПМ" at bounding box center [332, 513] width 216 height 60
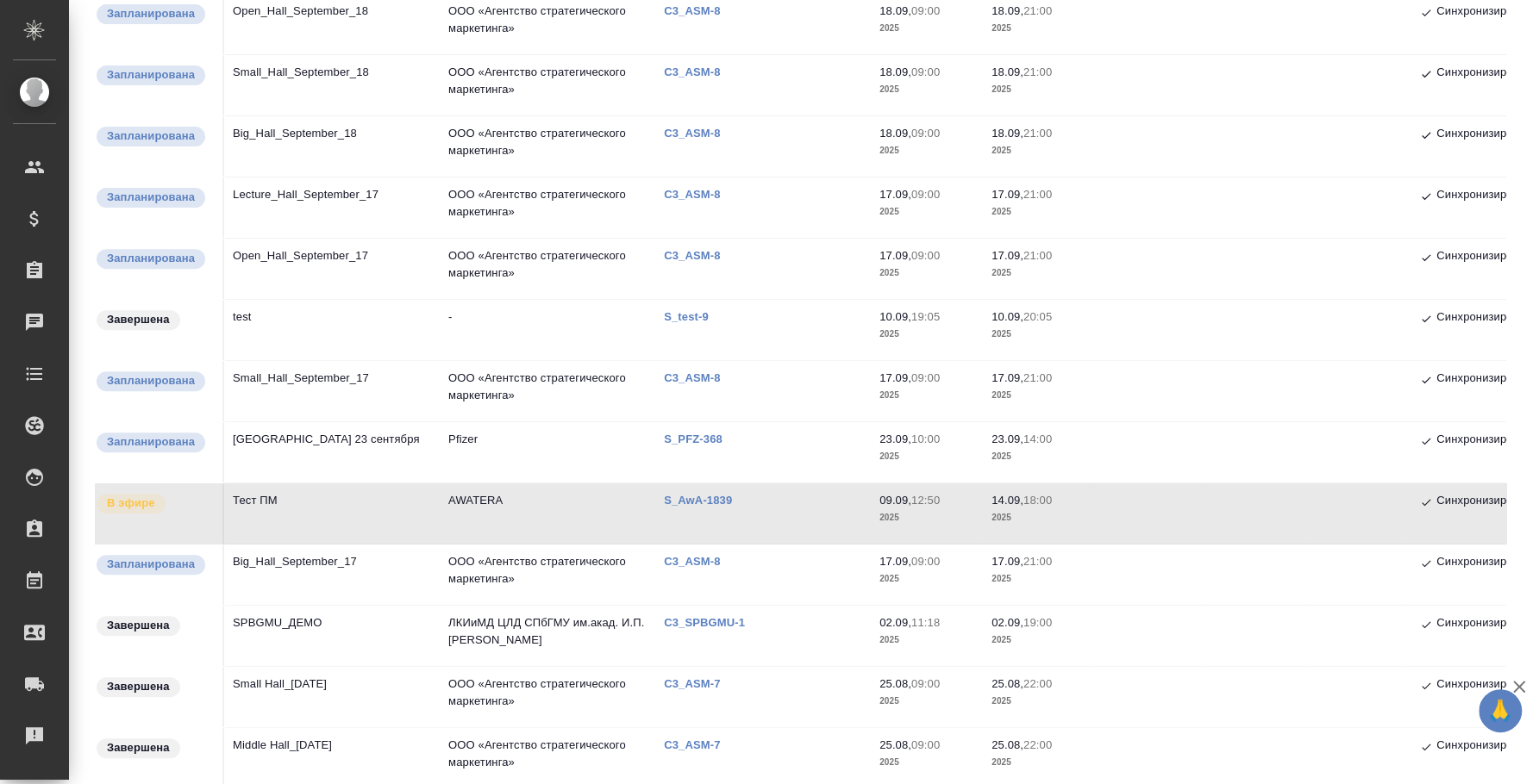
scroll to position [0, 0]
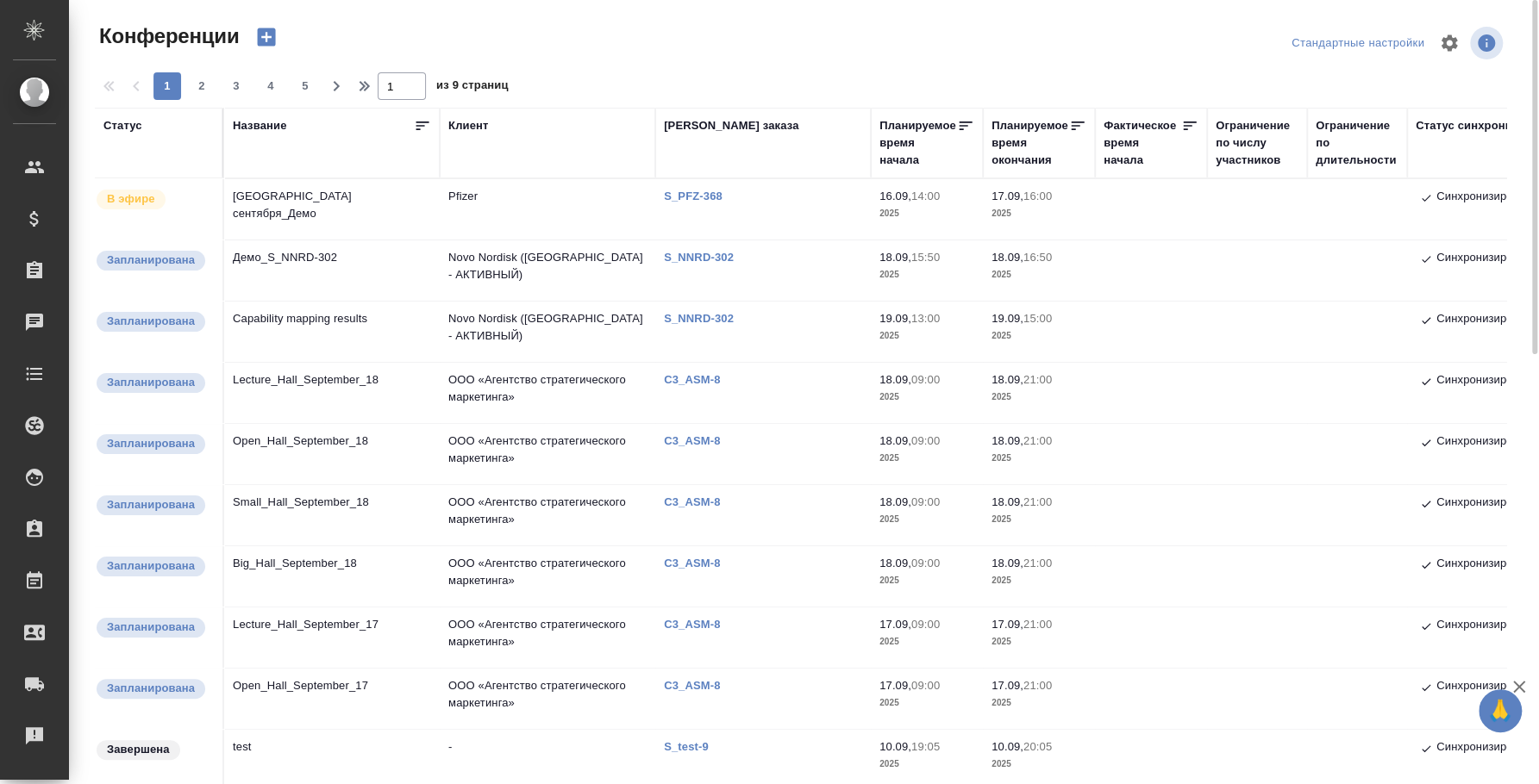
click at [347, 317] on td "Capability mapping results" at bounding box center [332, 331] width 216 height 60
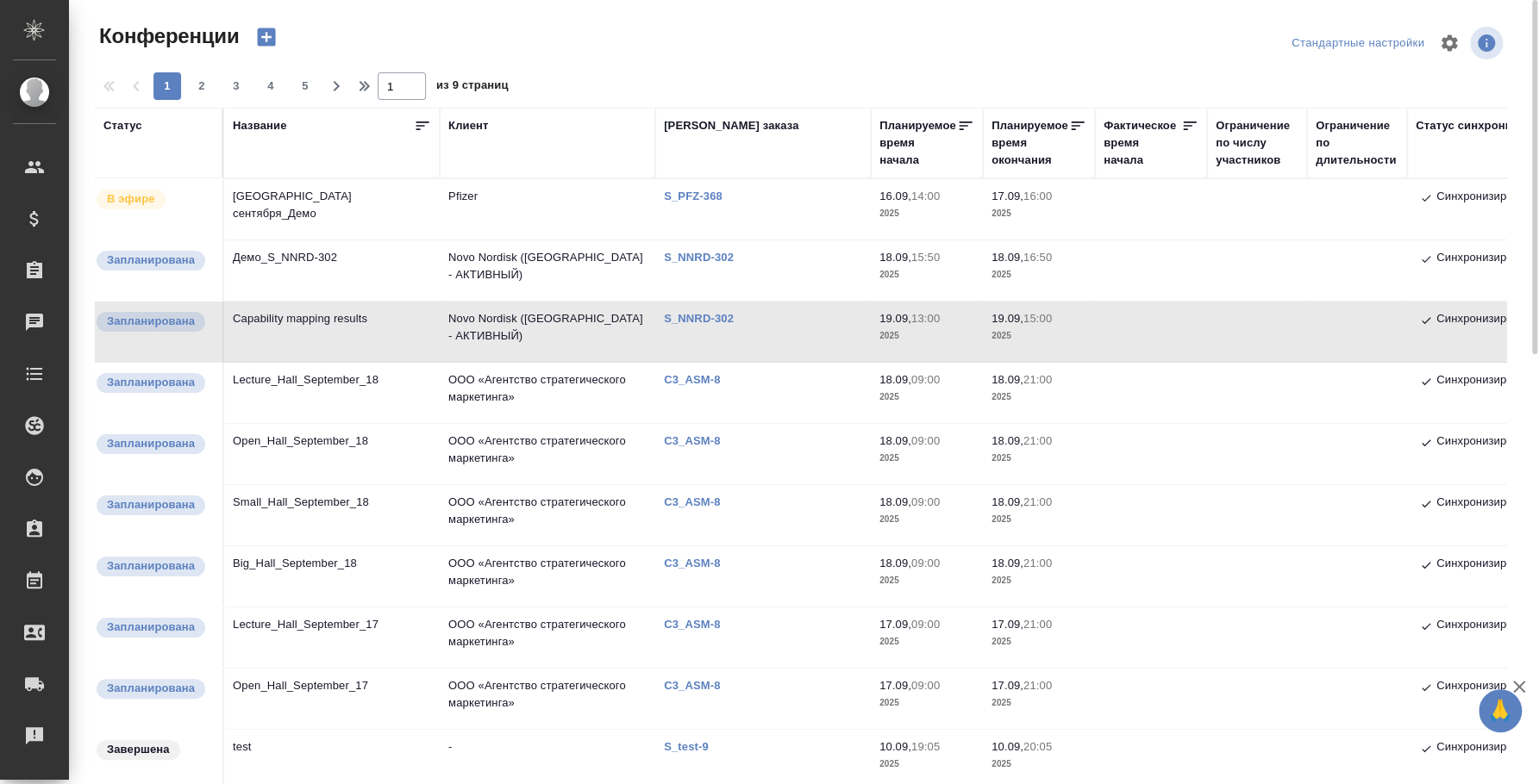
click at [347, 317] on td "Capability mapping results" at bounding box center [332, 331] width 216 height 60
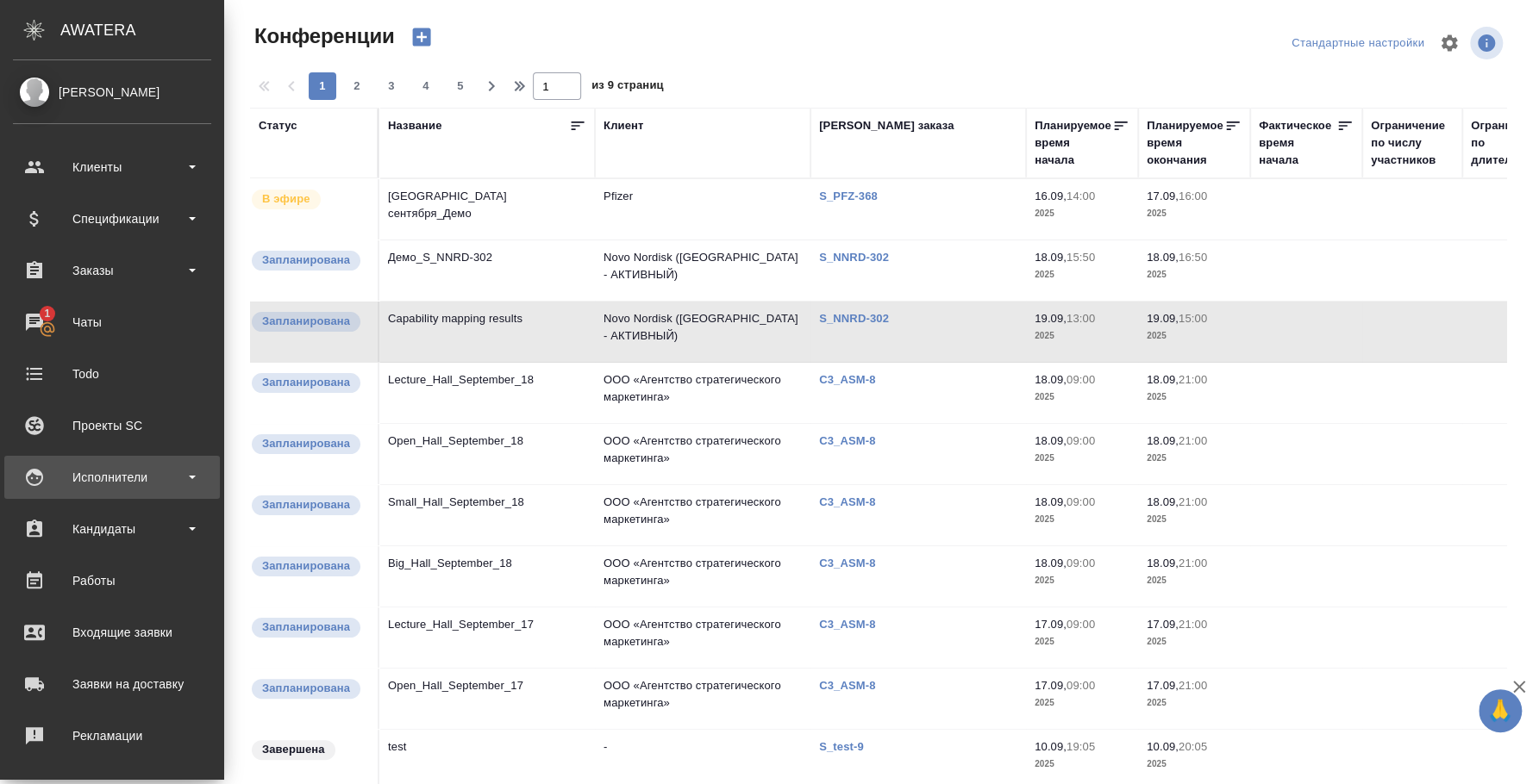
click at [109, 486] on div "Исполнители" at bounding box center [113, 477] width 198 height 26
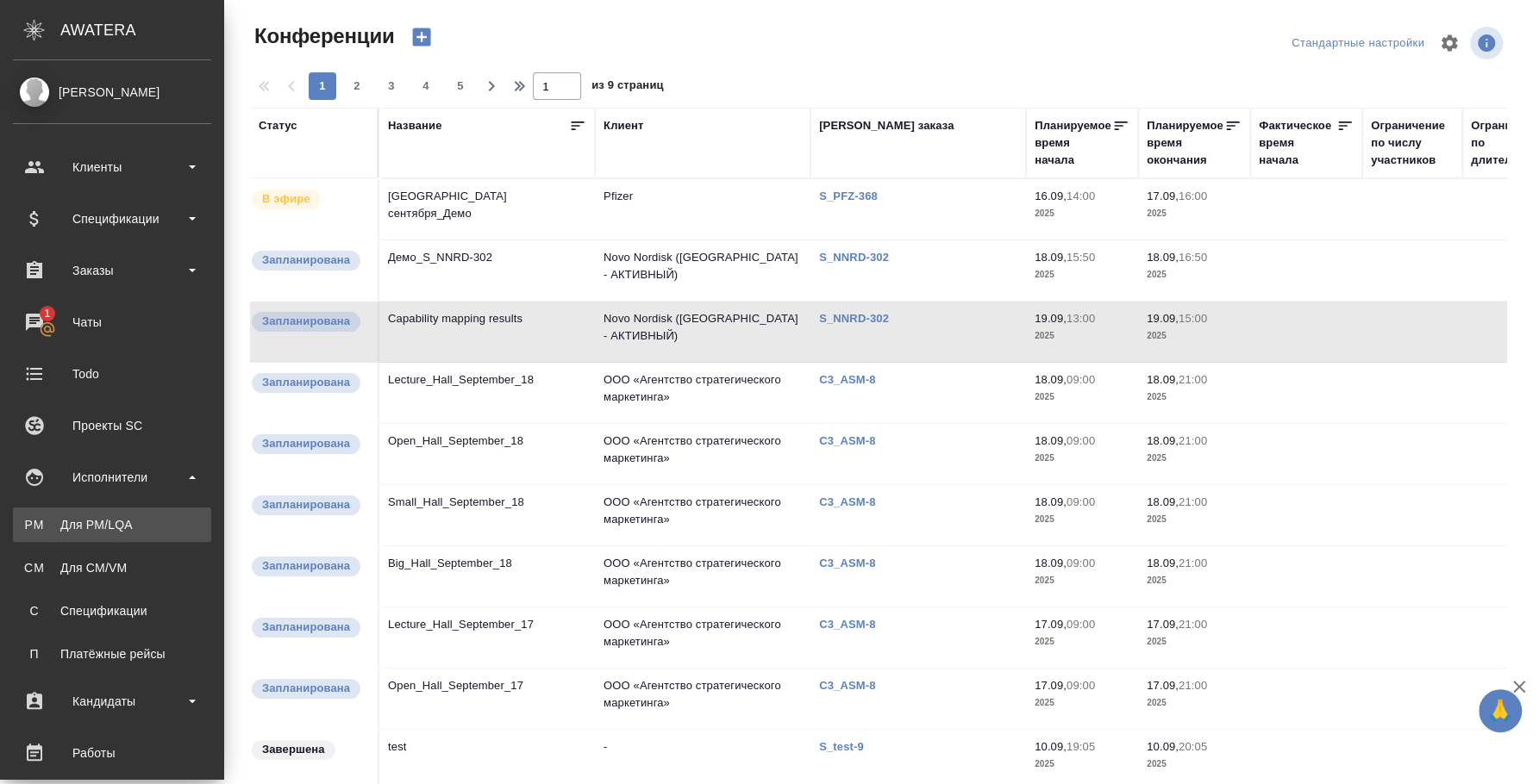
click at [109, 517] on div "Для PM/LQA" at bounding box center [113, 525] width 181 height 17
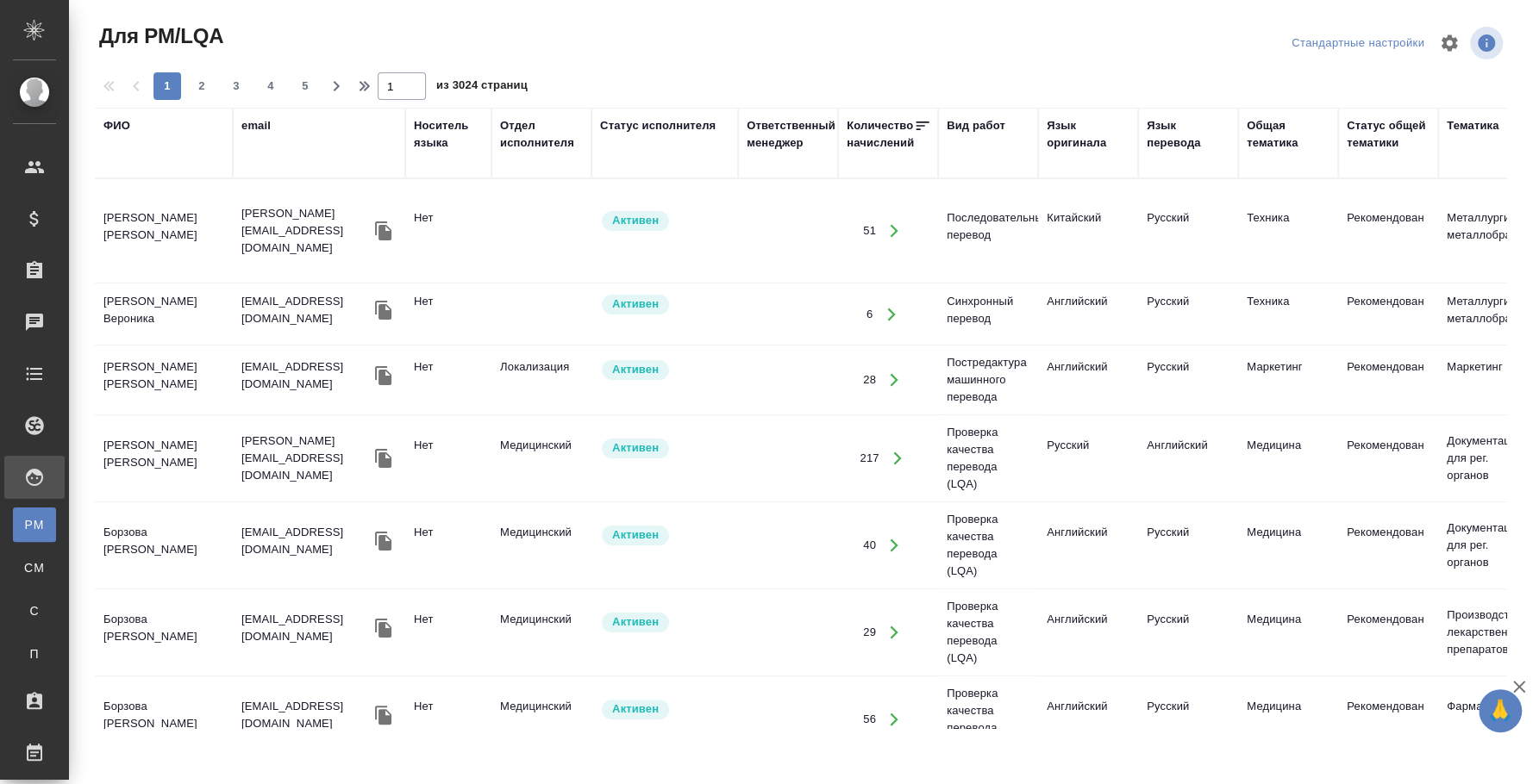
click at [116, 131] on div "ФИО" at bounding box center [116, 126] width 27 height 17
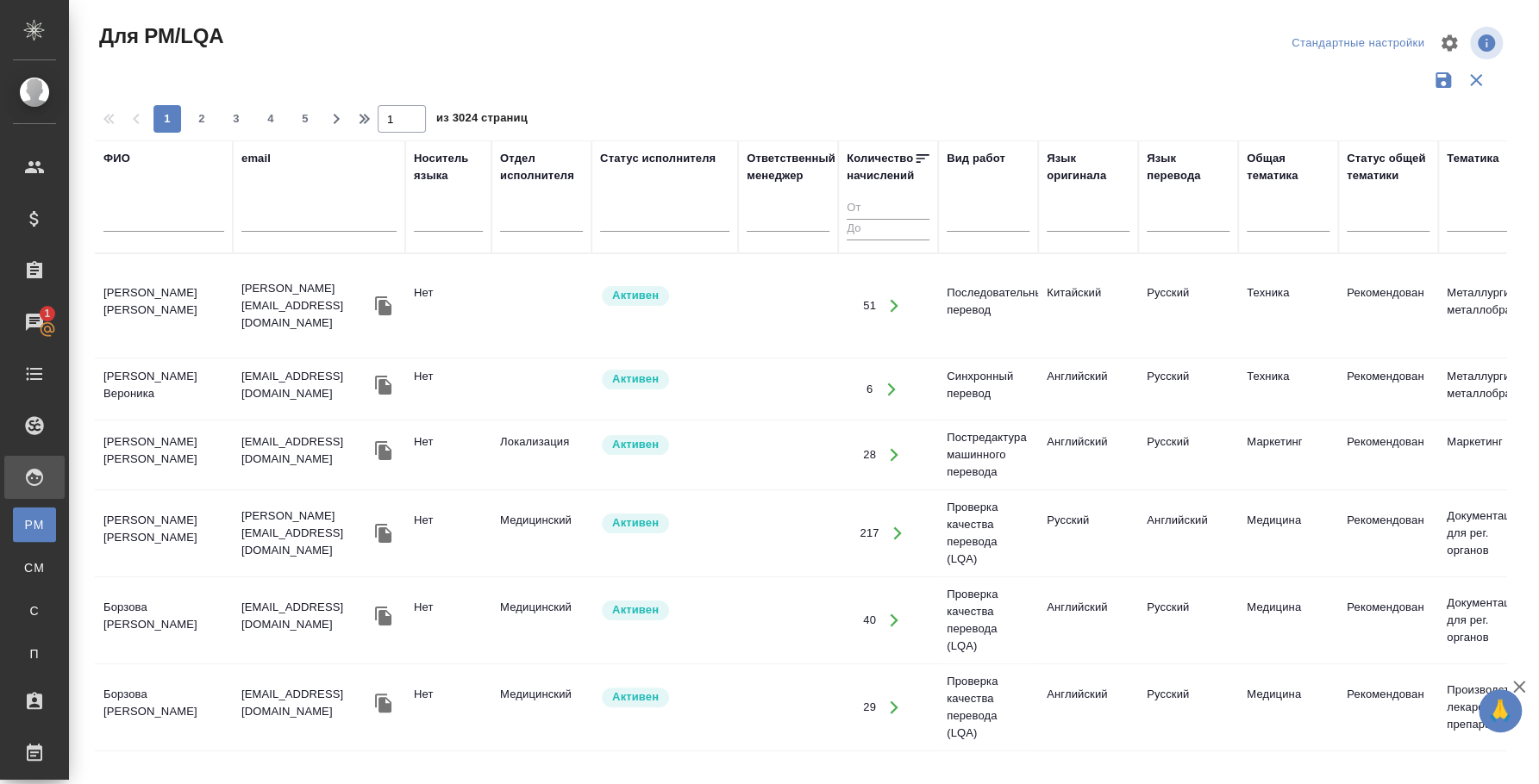
click at [156, 221] on input "text" at bounding box center [163, 220] width 120 height 22
paste input "Гюльбаба Бабаев"
drag, startPoint x: 156, startPoint y: 221, endPoint x: 166, endPoint y: 213, distance: 12.8
click at [165, 214] on input "Гюльбаба Бабаев" at bounding box center [163, 220] width 120 height 22
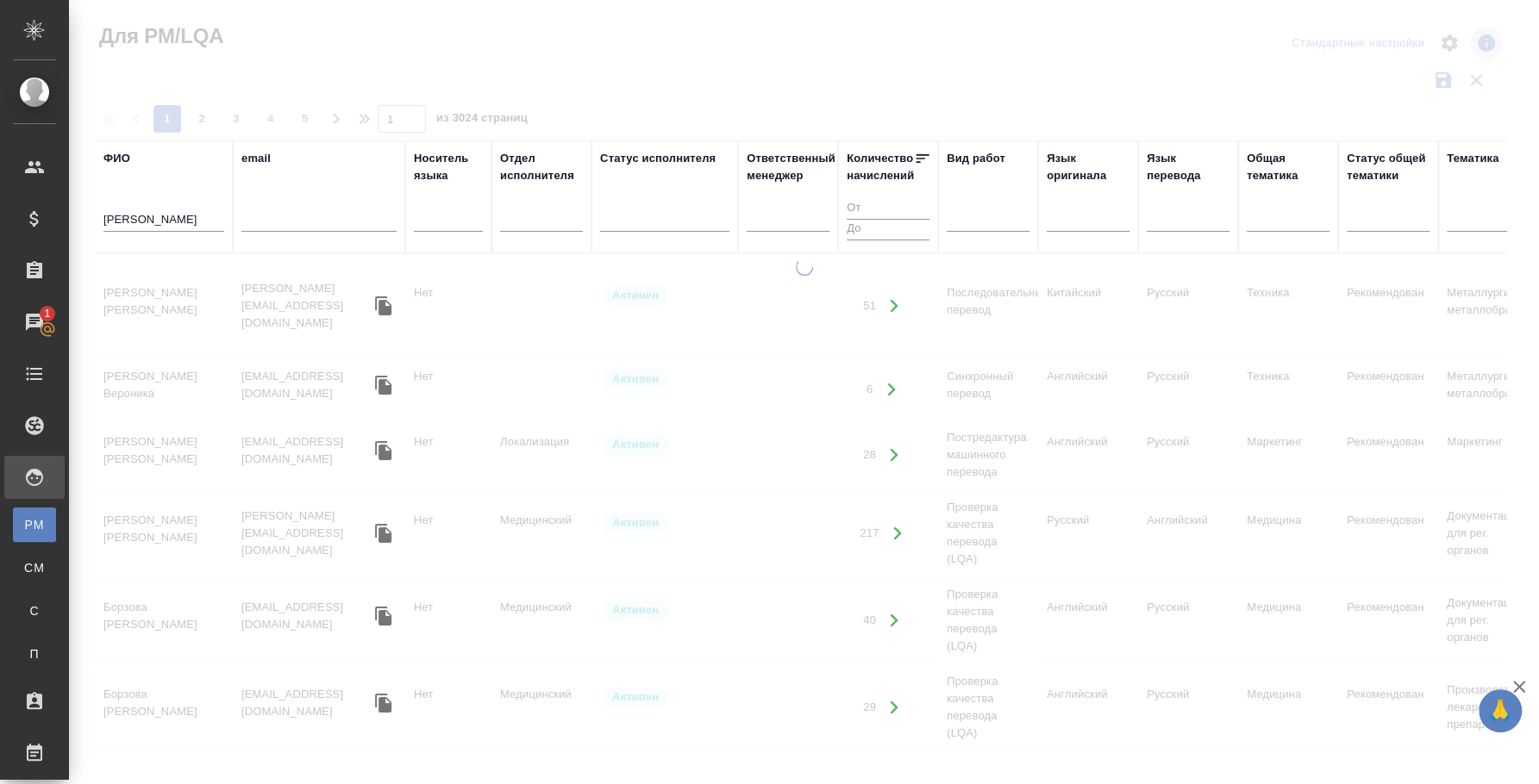
type input "Гюльбаба Бабаев"
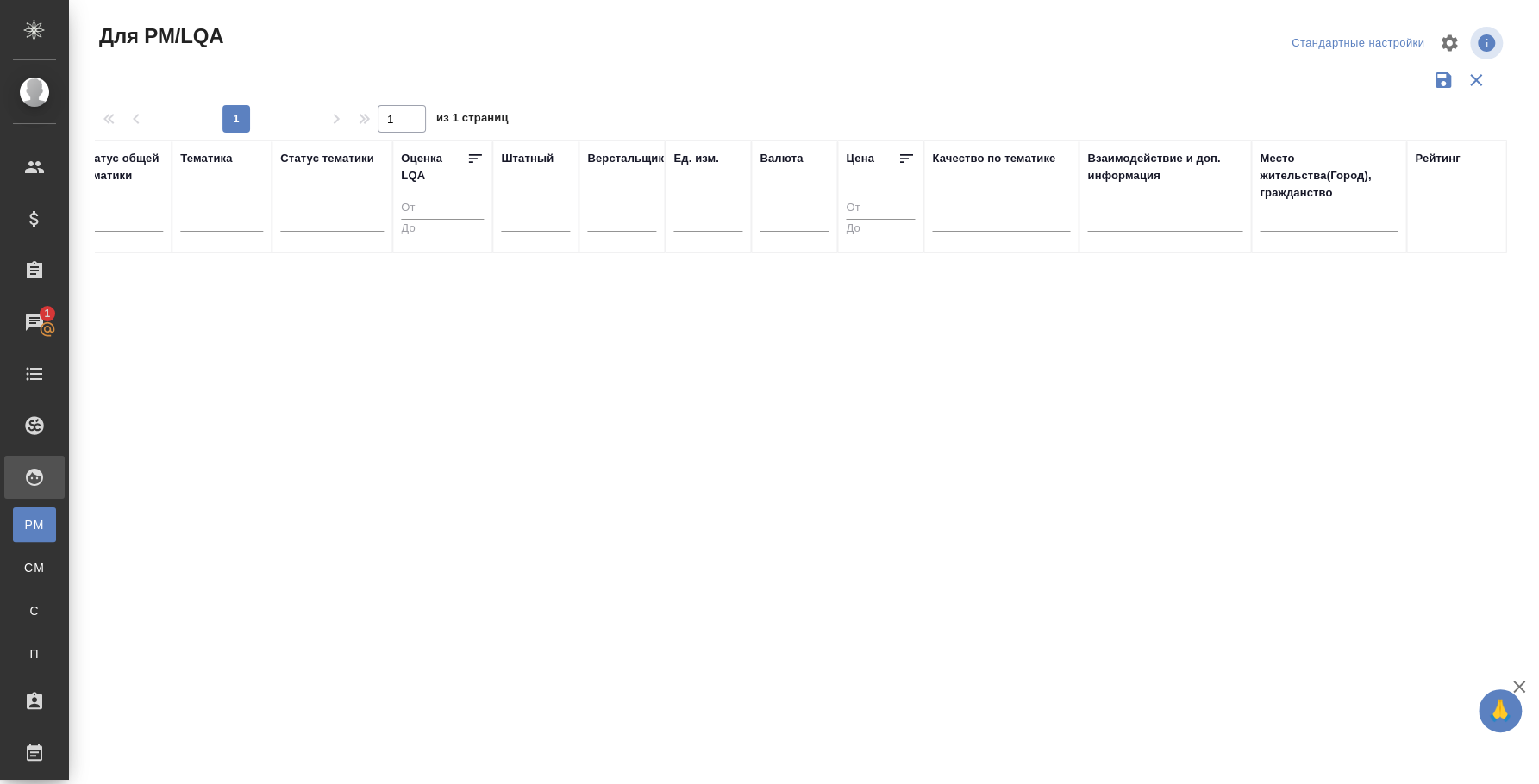
scroll to position [0, 1331]
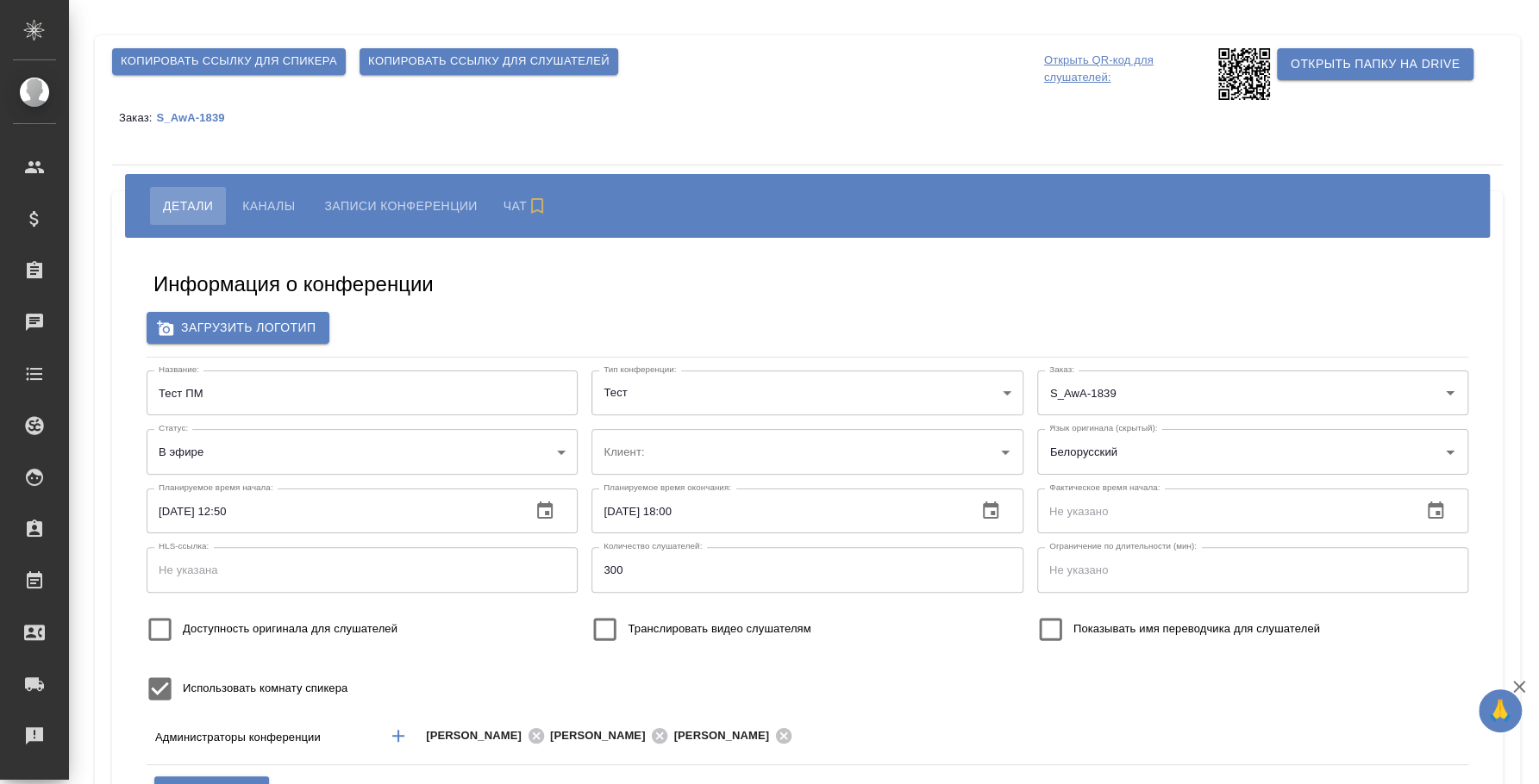
type input "AWATERA"
type input "[EMAIL_ADDRESS][DOMAIN_NAME]"
click at [275, 209] on span "Каналы" at bounding box center [268, 206] width 52 height 21
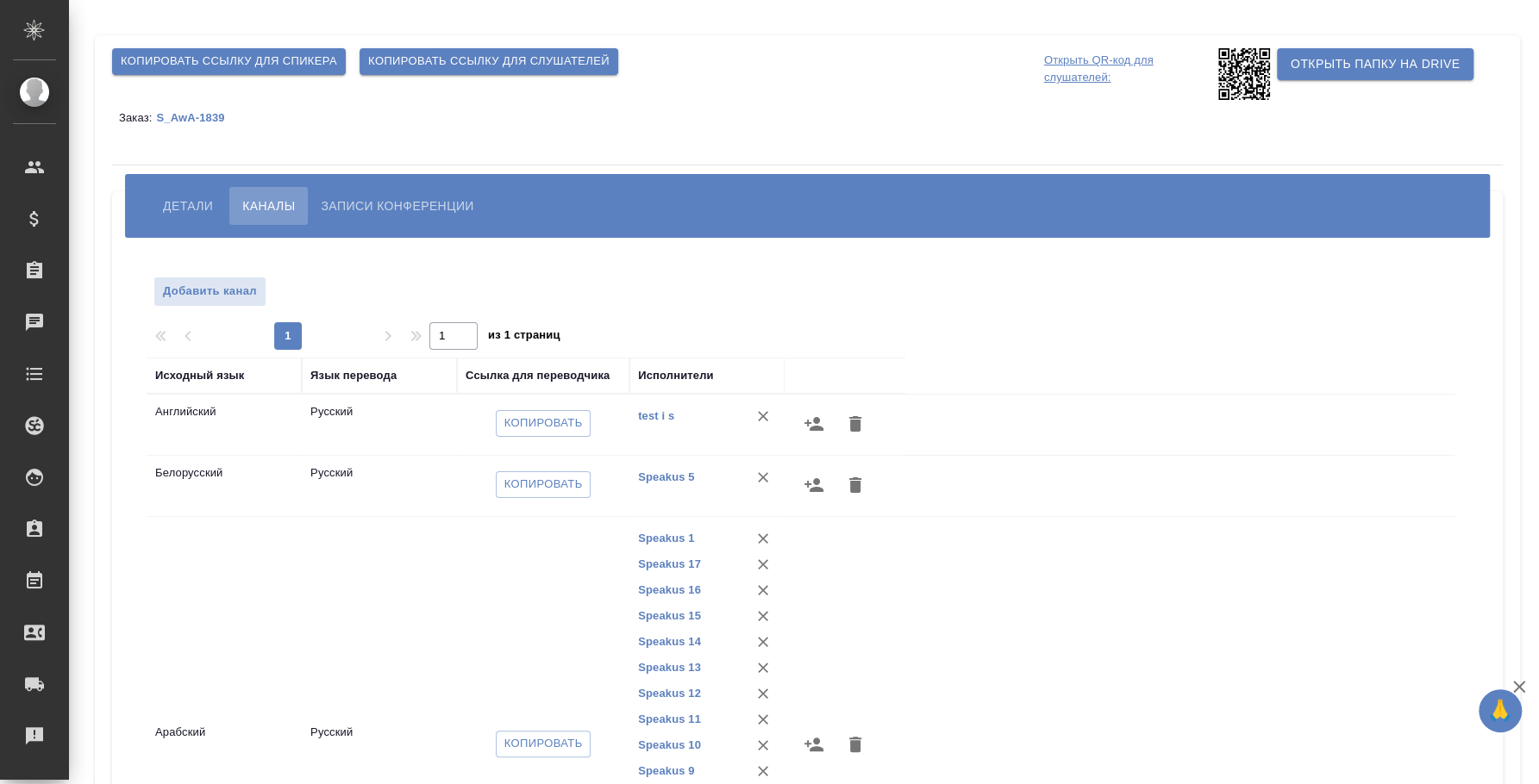
click at [824, 424] on button "button" at bounding box center [813, 423] width 41 height 41
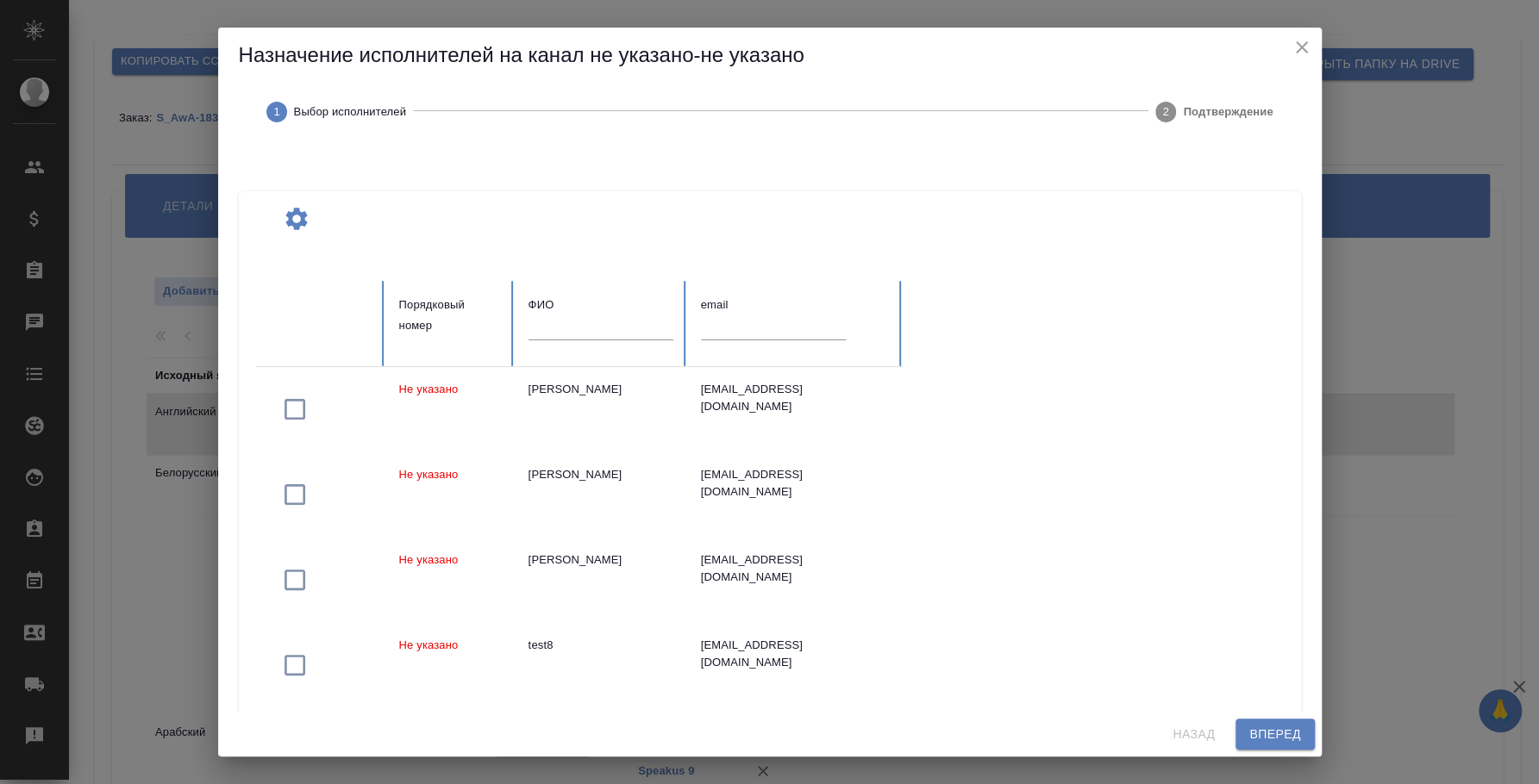
click at [577, 334] on input "text" at bounding box center [601, 327] width 145 height 24
type input "с"
type input "c"
type input "с"
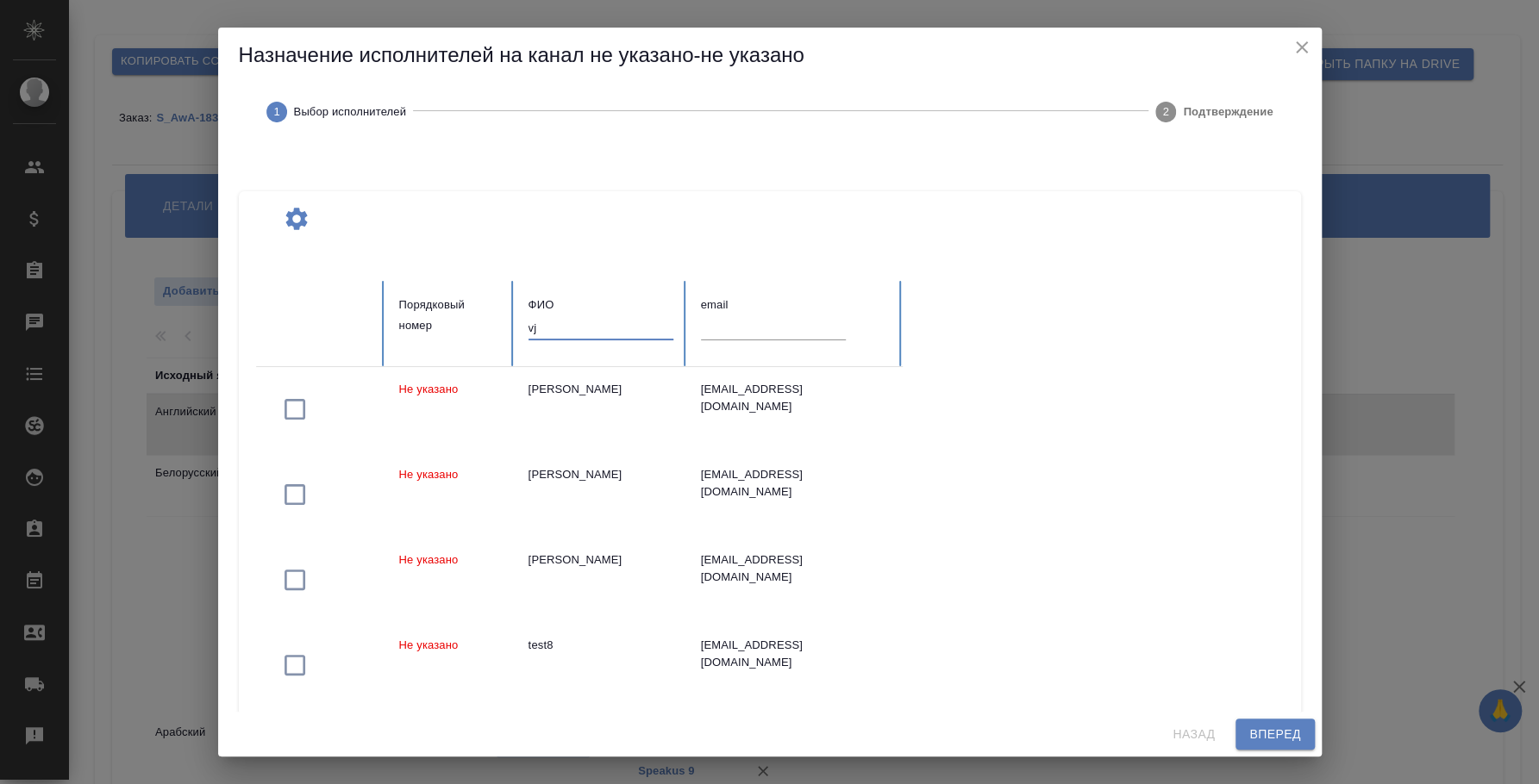
type input "v"
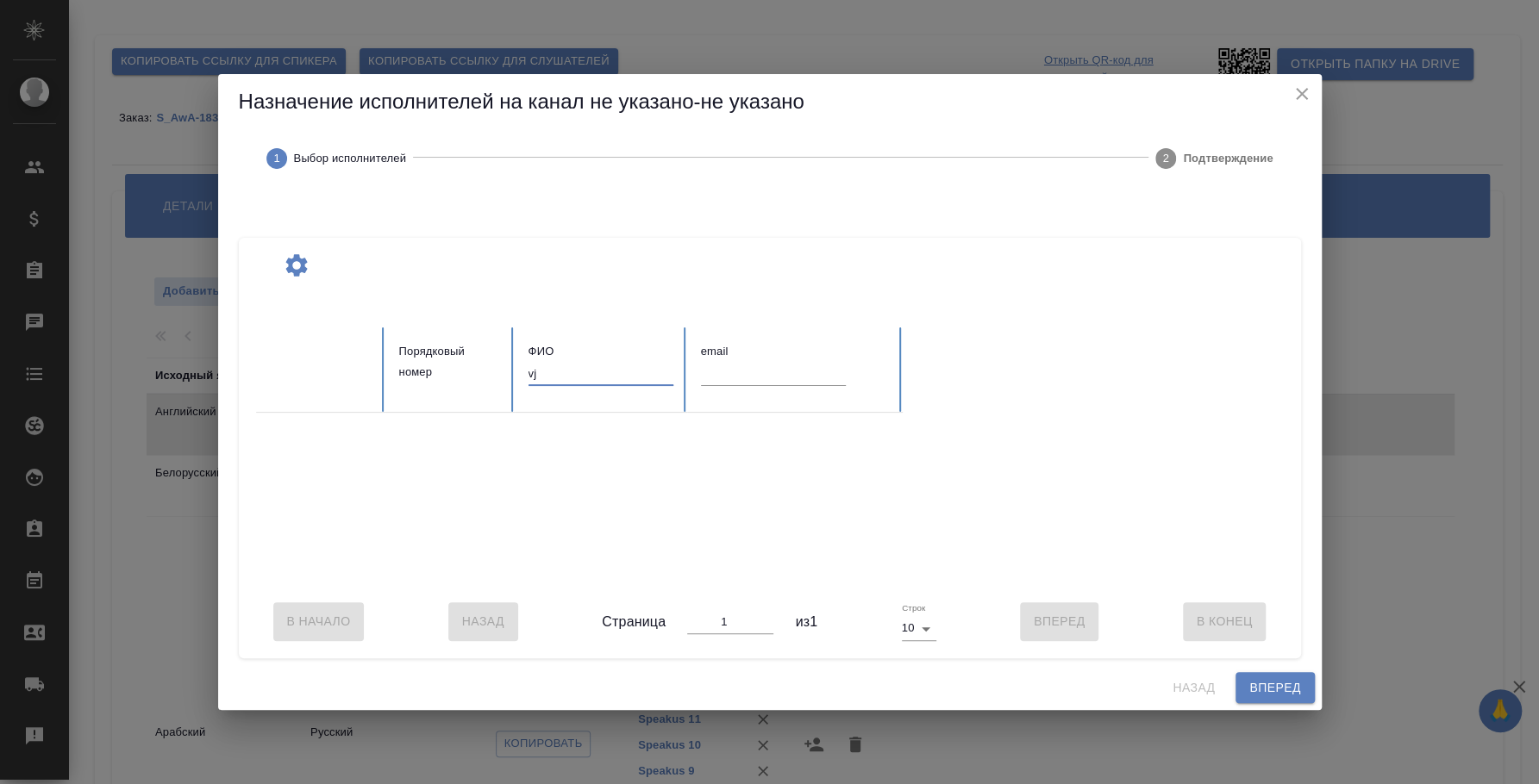
type input "v"
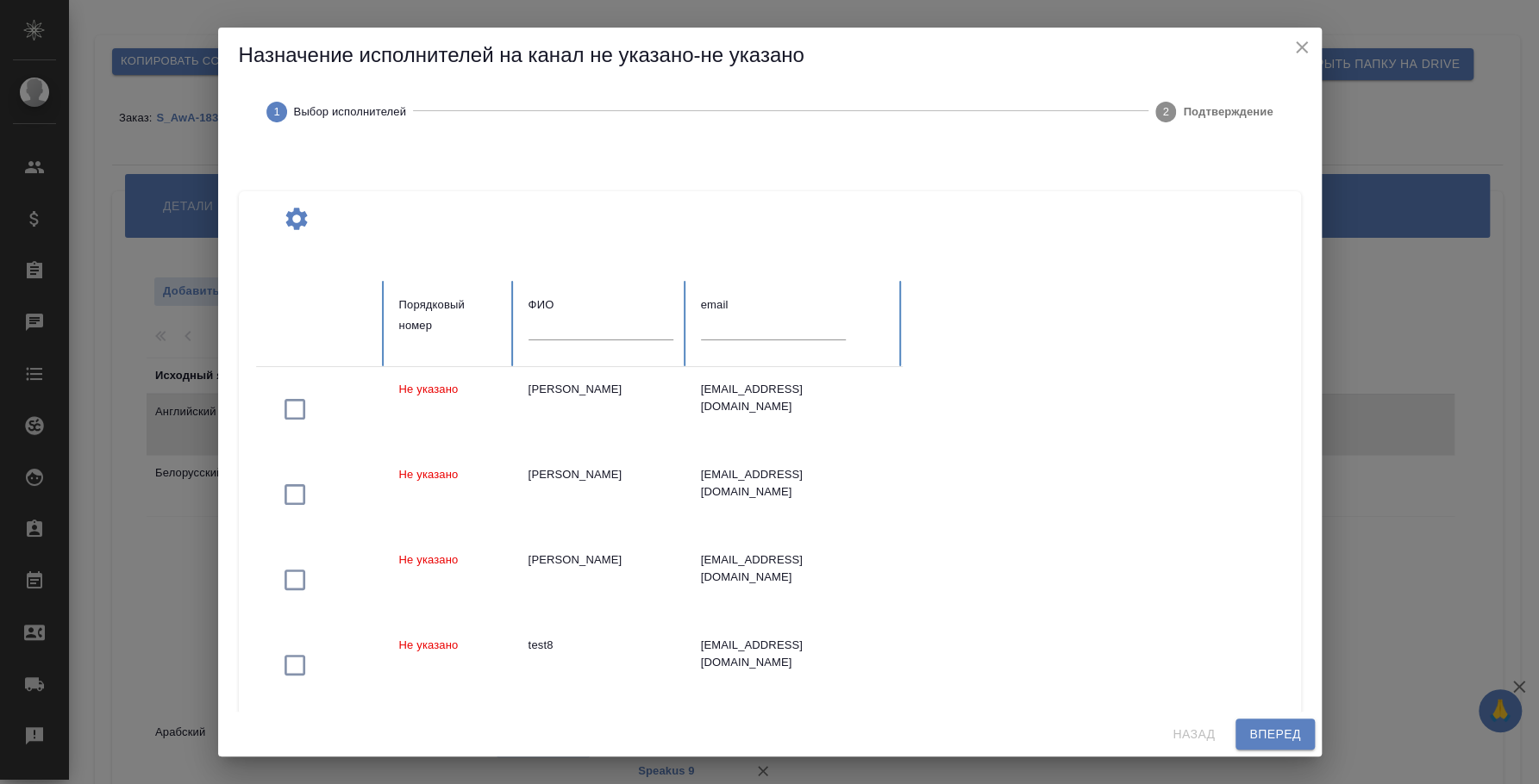
click at [591, 320] on input "text" at bounding box center [601, 327] width 145 height 24
type input "мокин"
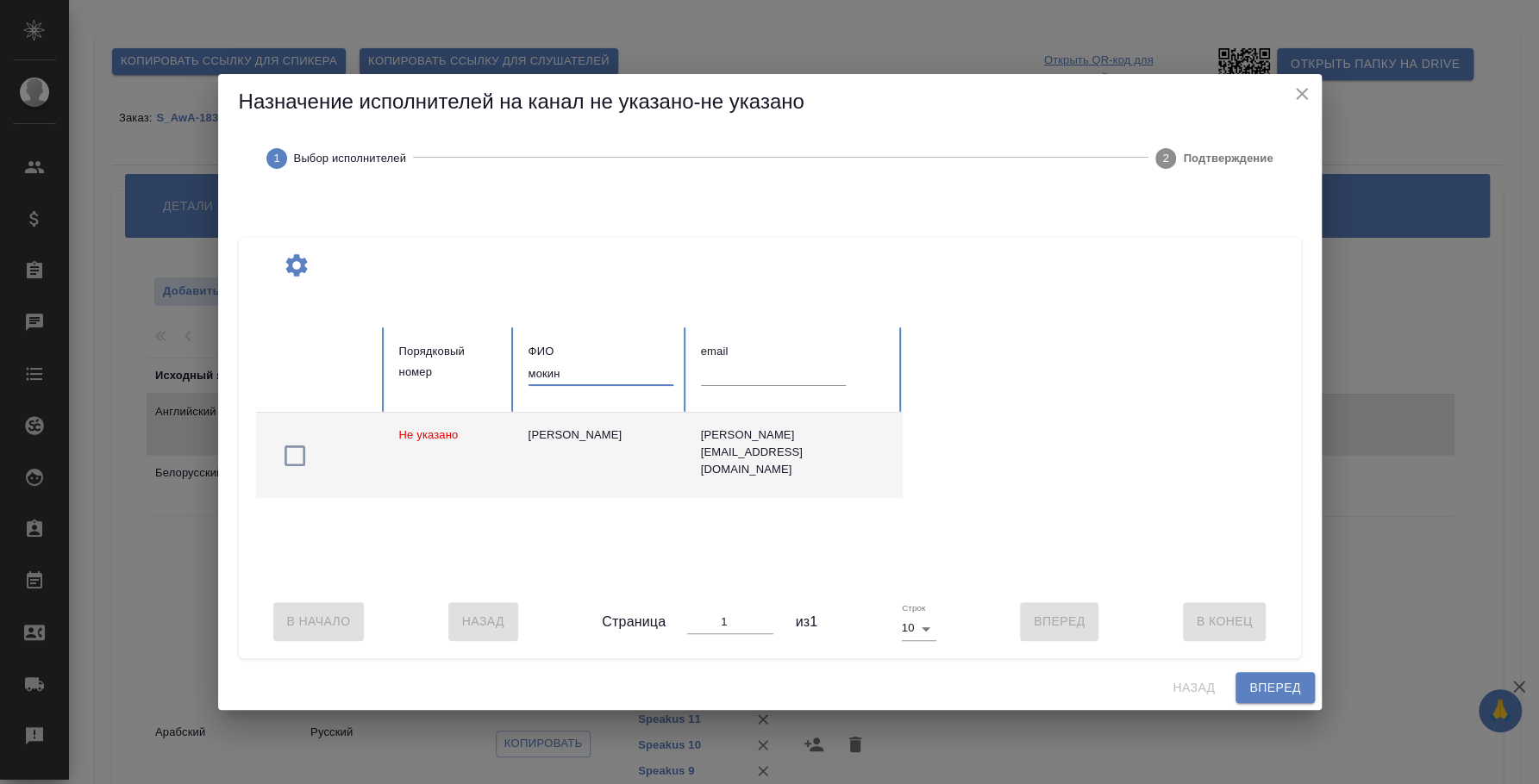
click at [612, 430] on div "[PERSON_NAME]" at bounding box center [601, 435] width 145 height 17
click at [1266, 693] on span "Вперед" at bounding box center [1274, 688] width 51 height 22
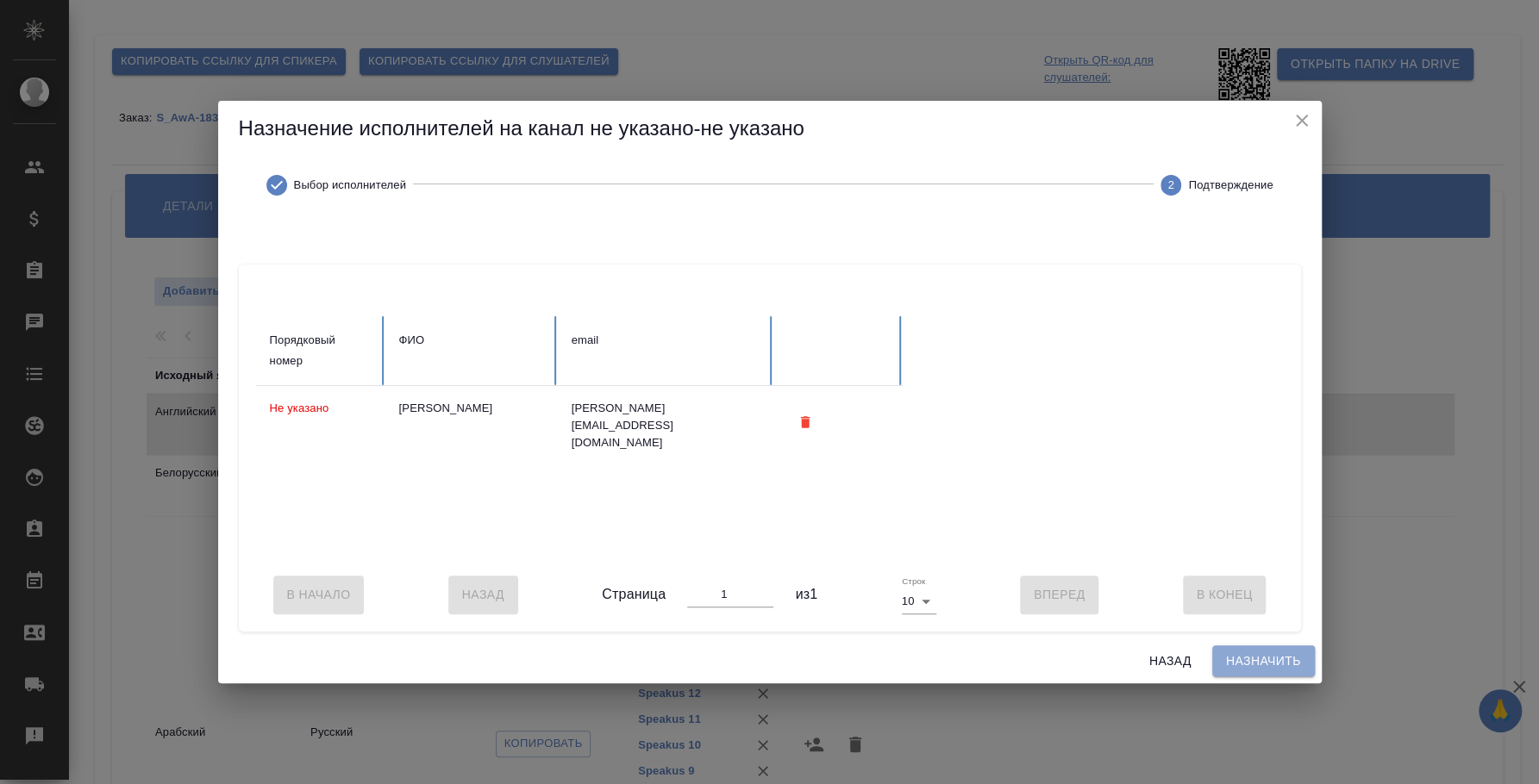
click at [1263, 672] on span "Назначить" at bounding box center [1263, 661] width 75 height 22
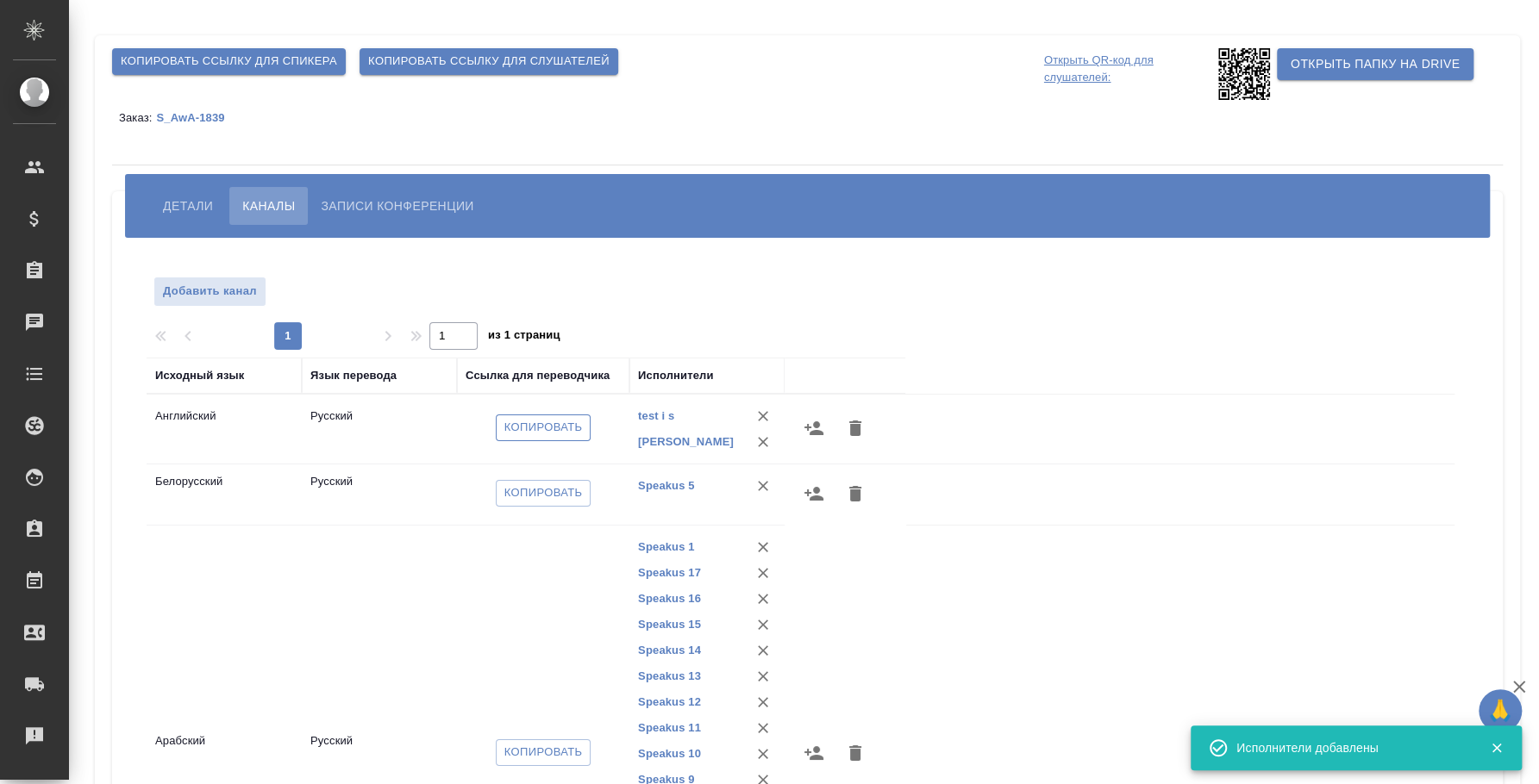
click at [518, 425] on span "Копировать" at bounding box center [544, 427] width 78 height 20
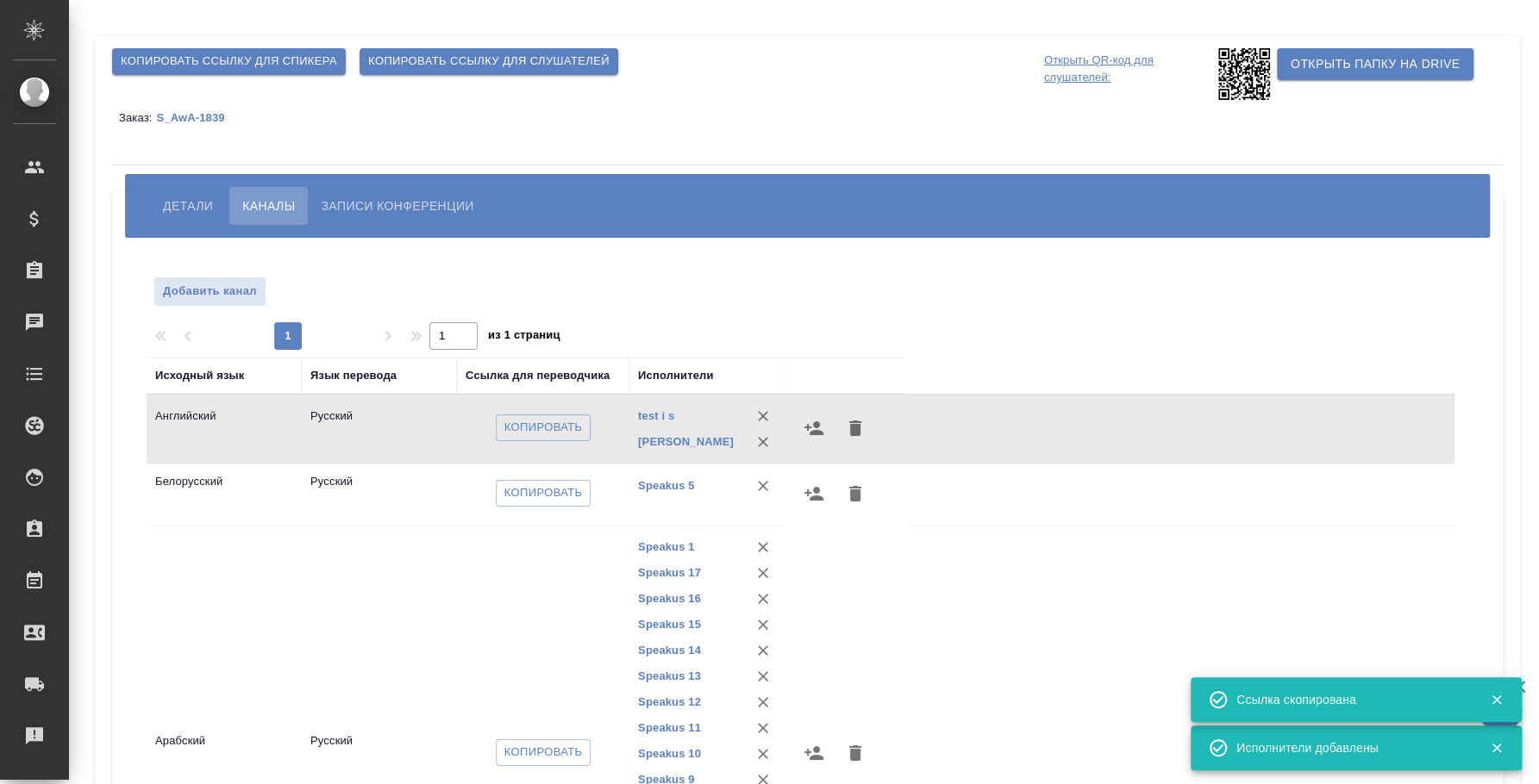
click at [188, 201] on span "Детали" at bounding box center [188, 206] width 50 height 21
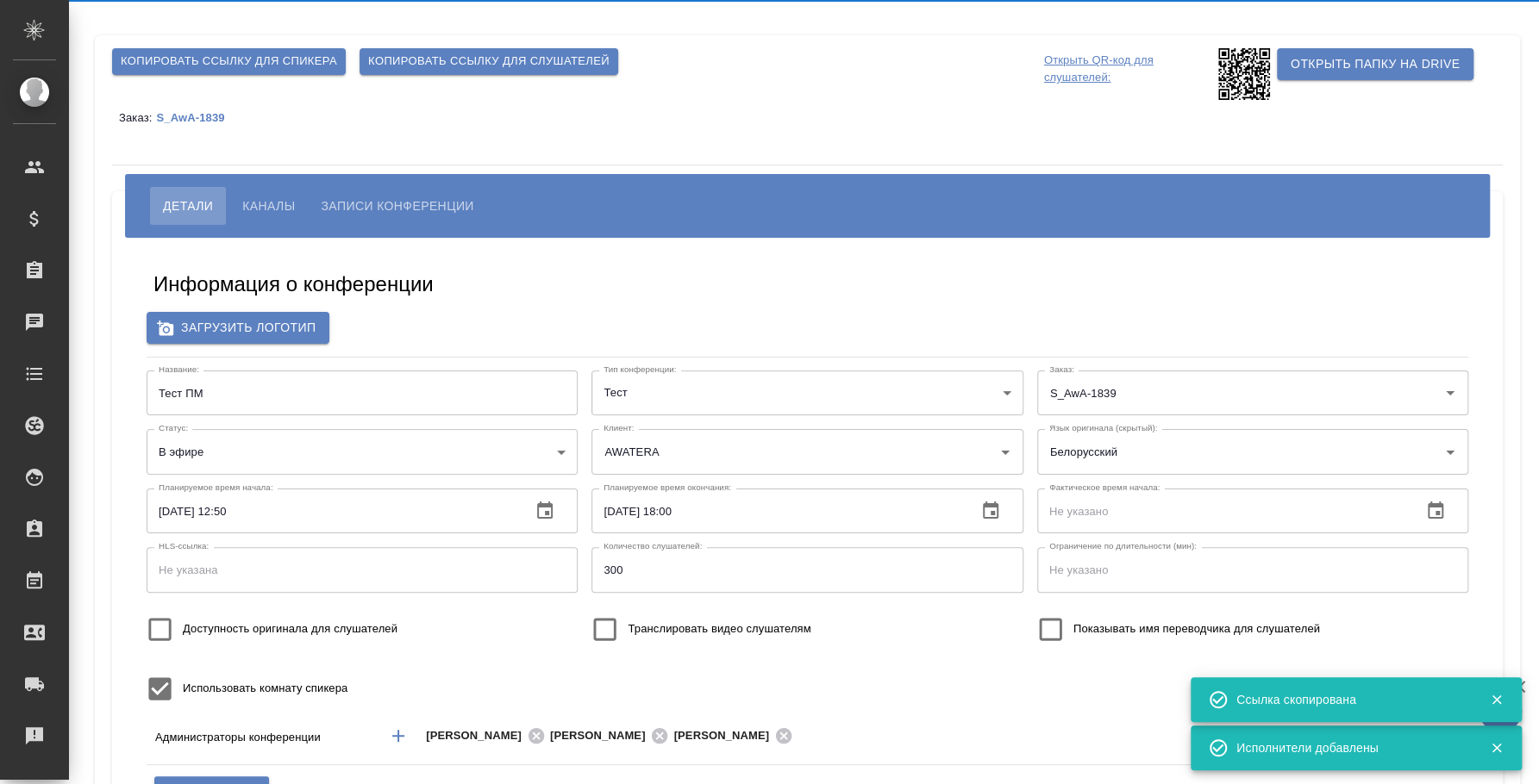
type input "i.fedotova@awatera.com"
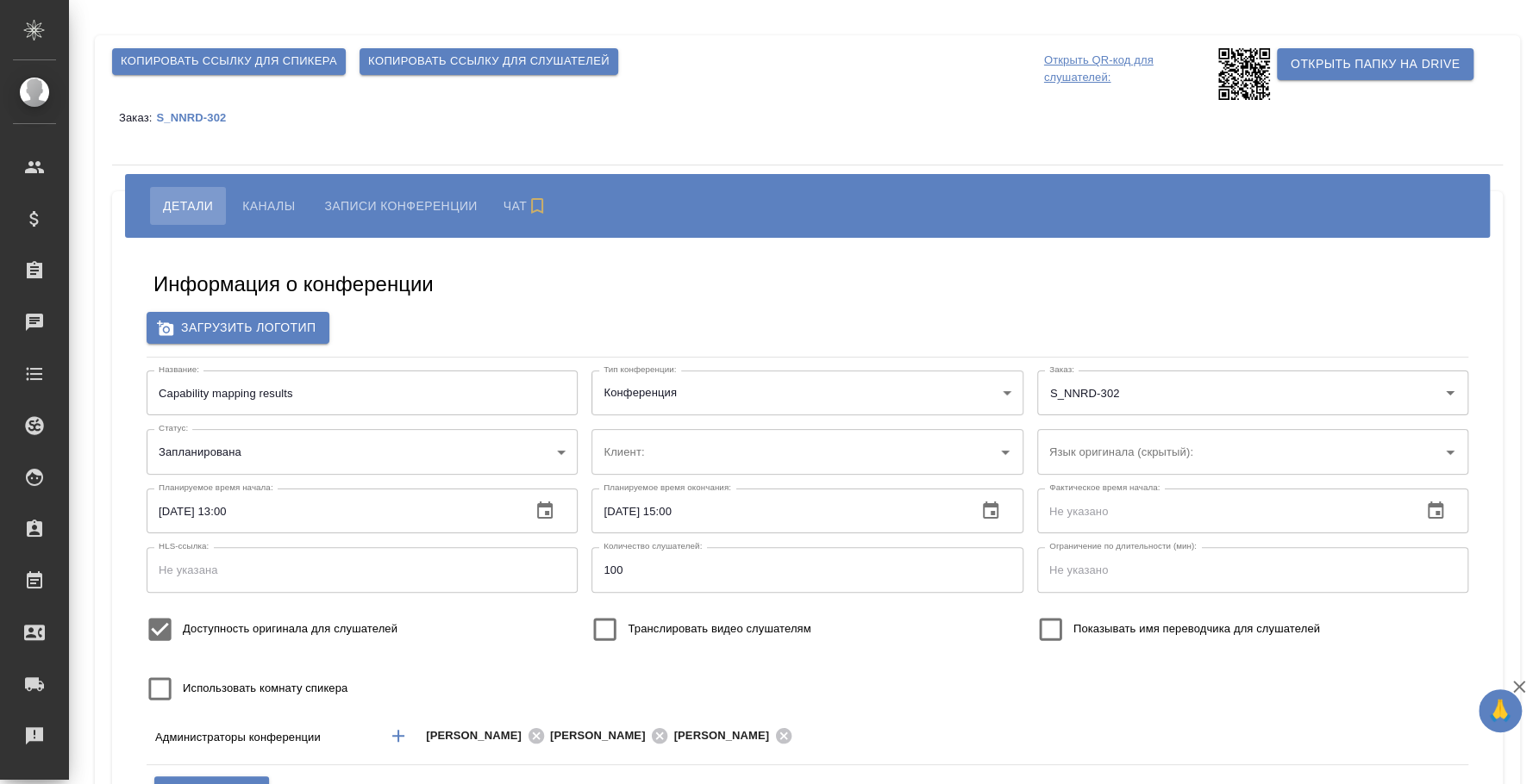
type input "Novo Nordisk ([GEOGRAPHIC_DATA] - АКТИВНЫЙ)"
drag, startPoint x: 309, startPoint y: 403, endPoint x: 121, endPoint y: 379, distance: 189.5
click at [121, 379] on div "Информация о конференции Загрузить логотип Название: Capability mapping results…" at bounding box center [806, 543] width 1390 height 611
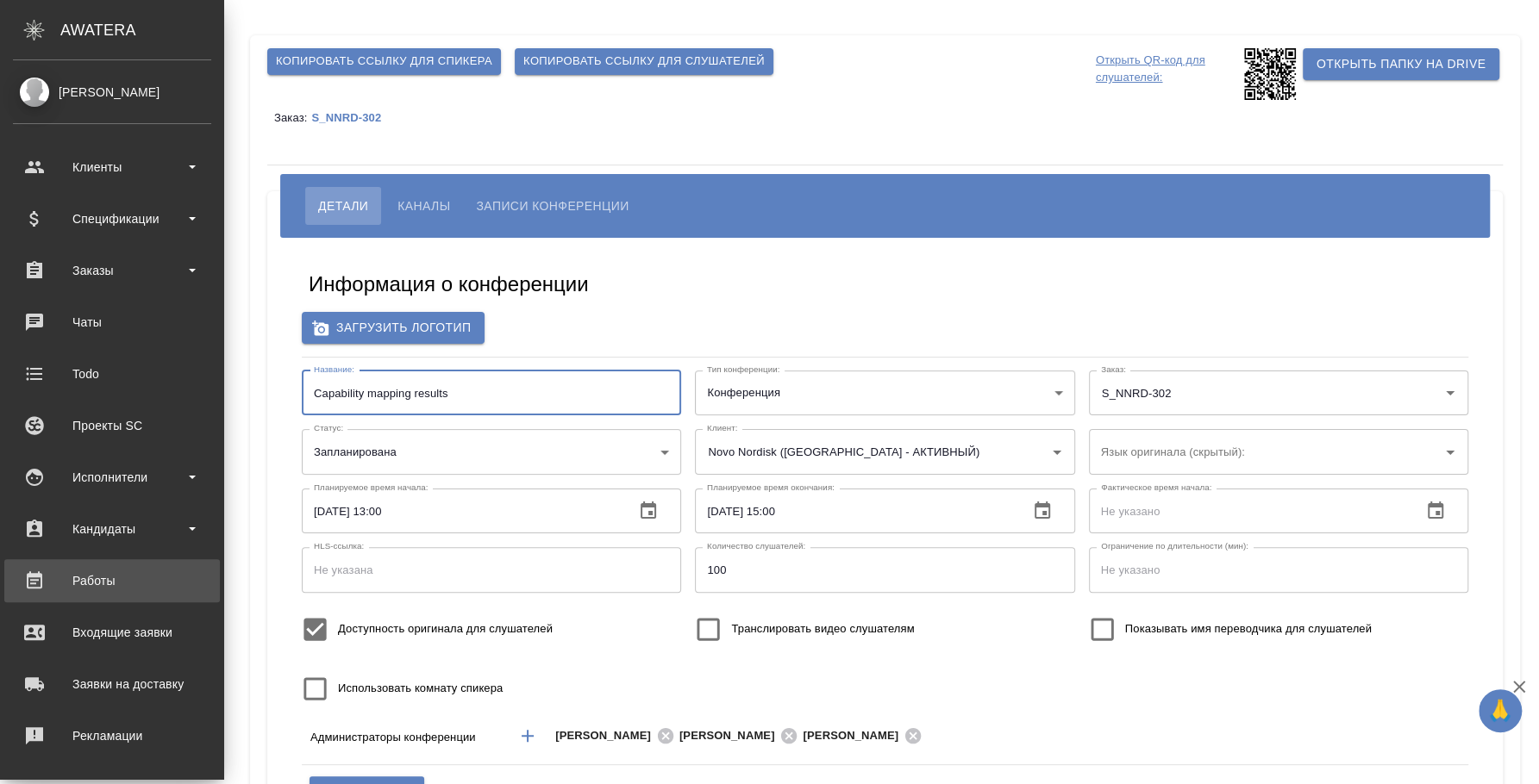
scroll to position [157, 0]
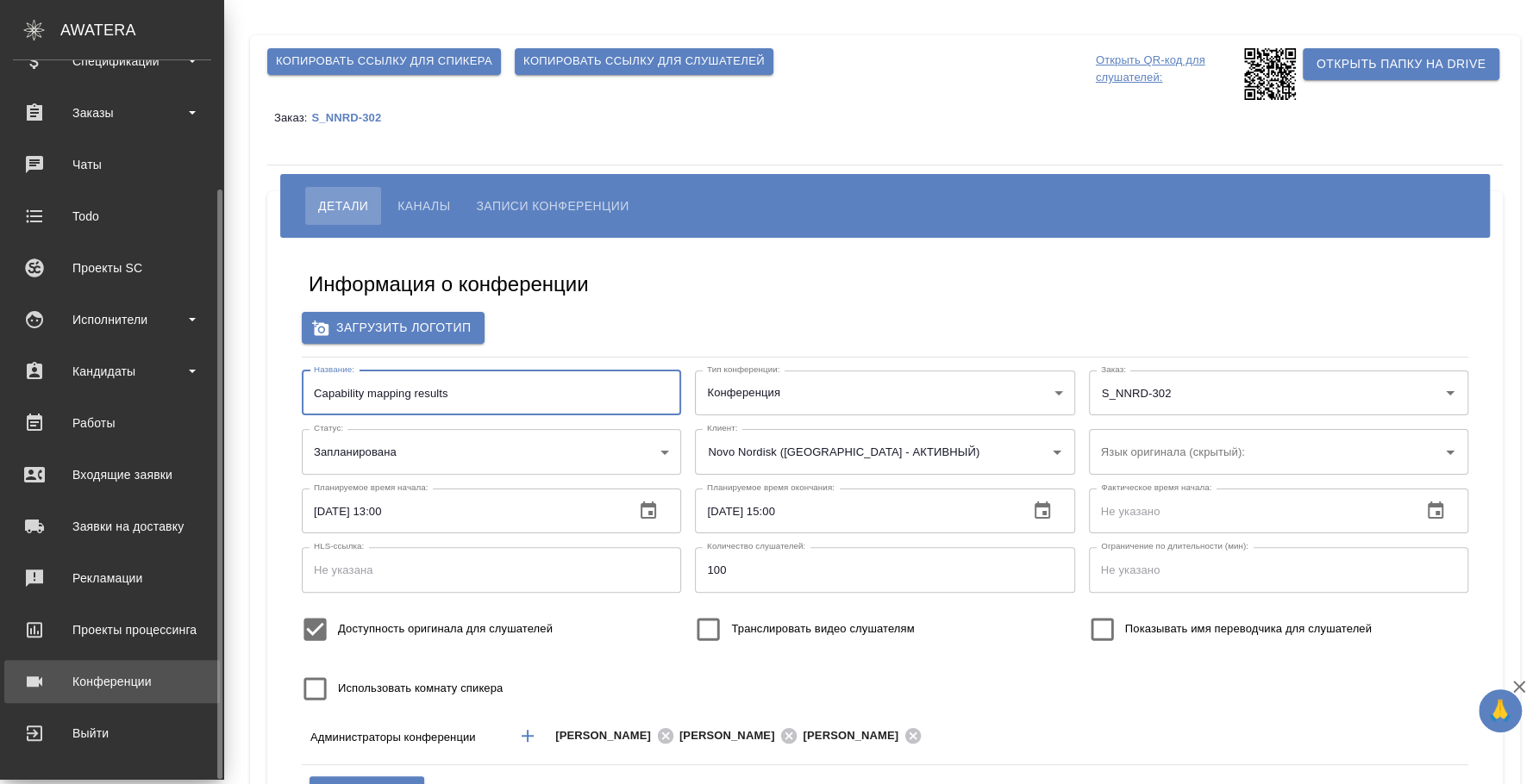
click at [105, 675] on div "Конференции" at bounding box center [113, 681] width 198 height 26
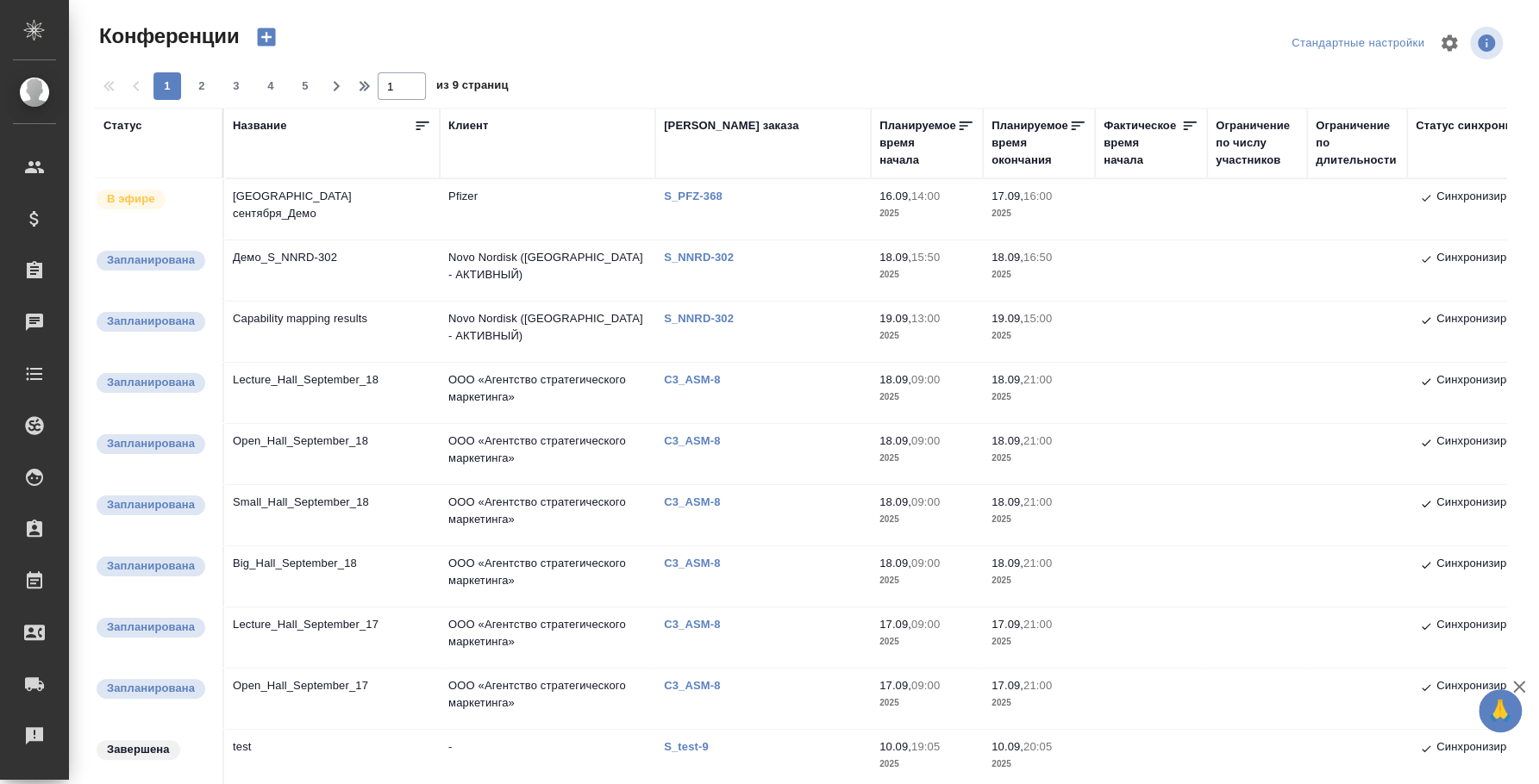
click at [323, 258] on td "Демо_S_NNRD-302" at bounding box center [332, 270] width 216 height 60
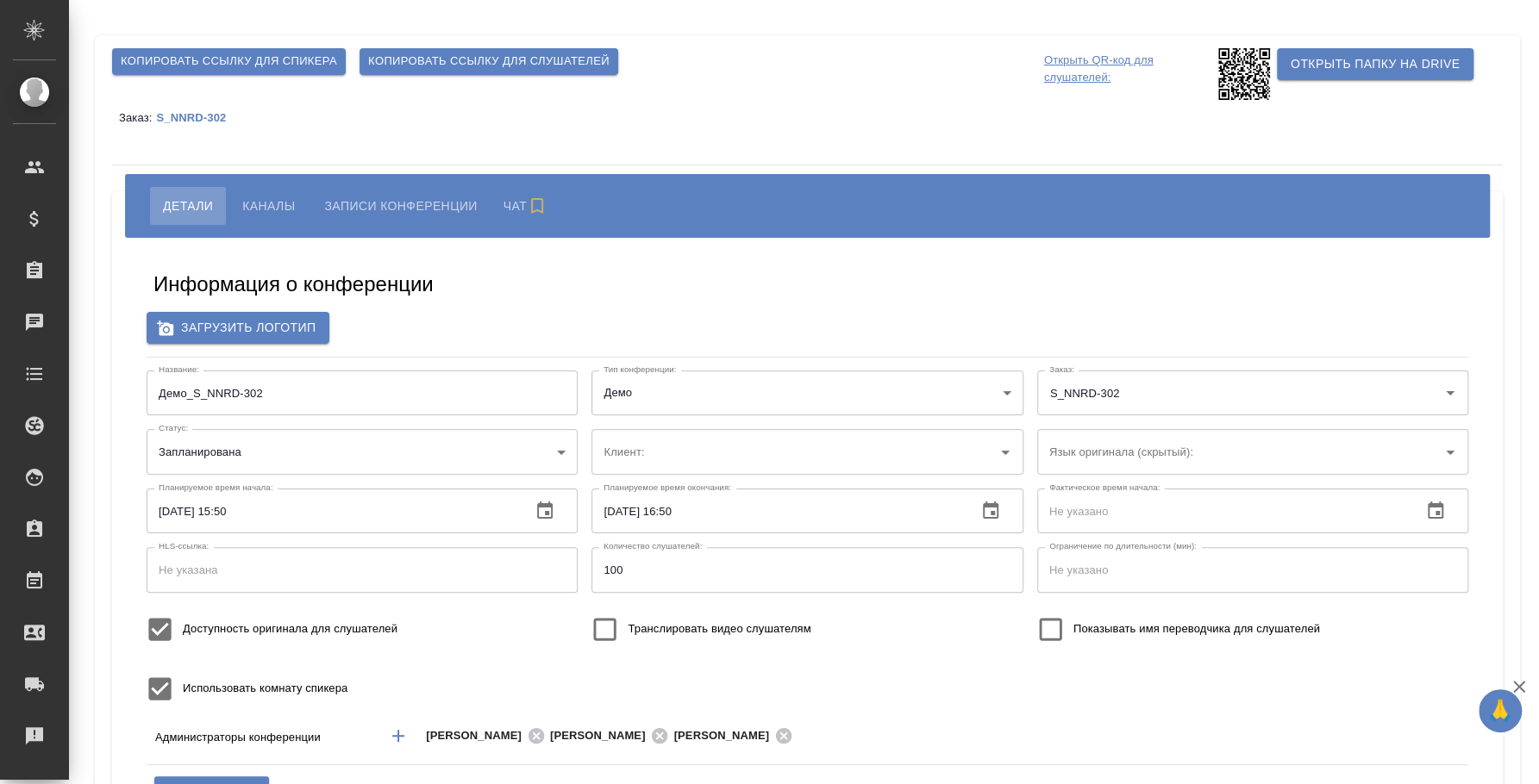
type input "Novo Nordisk ([GEOGRAPHIC_DATA] - АКТИВНЫЙ)"
type input "[EMAIL_ADDRESS][DOMAIN_NAME]"
drag, startPoint x: 298, startPoint y: 395, endPoint x: 192, endPoint y: 402, distance: 106.2
click at [192, 402] on input "Демо_S_NNRD-302" at bounding box center [363, 393] width 431 height 45
paste input "Capability mapping results"
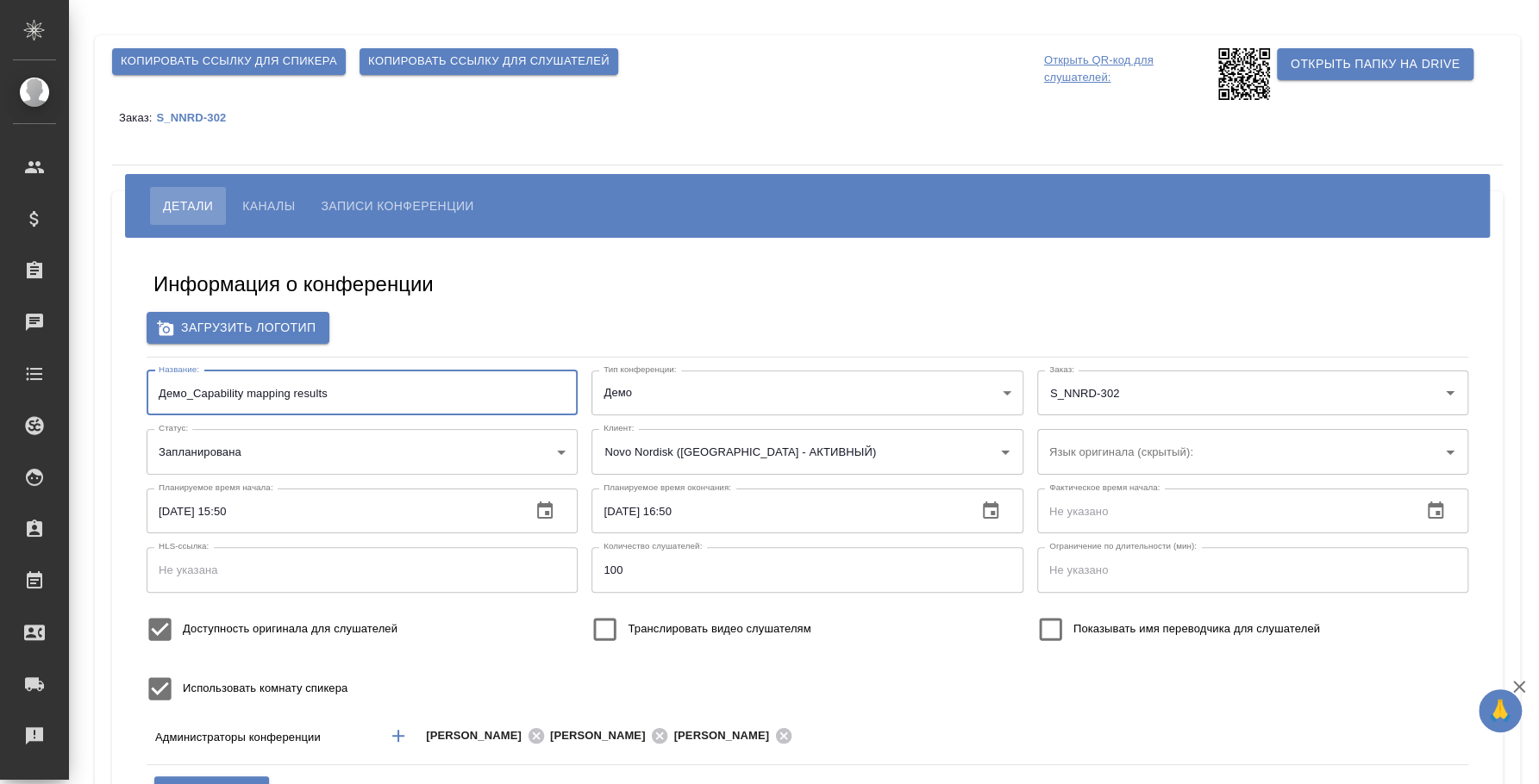
click at [197, 398] on input "Демо_Capability mapping results" at bounding box center [363, 393] width 431 height 45
click at [371, 391] on input "Демо_Capability mapping results" at bounding box center [363, 393] width 431 height 45
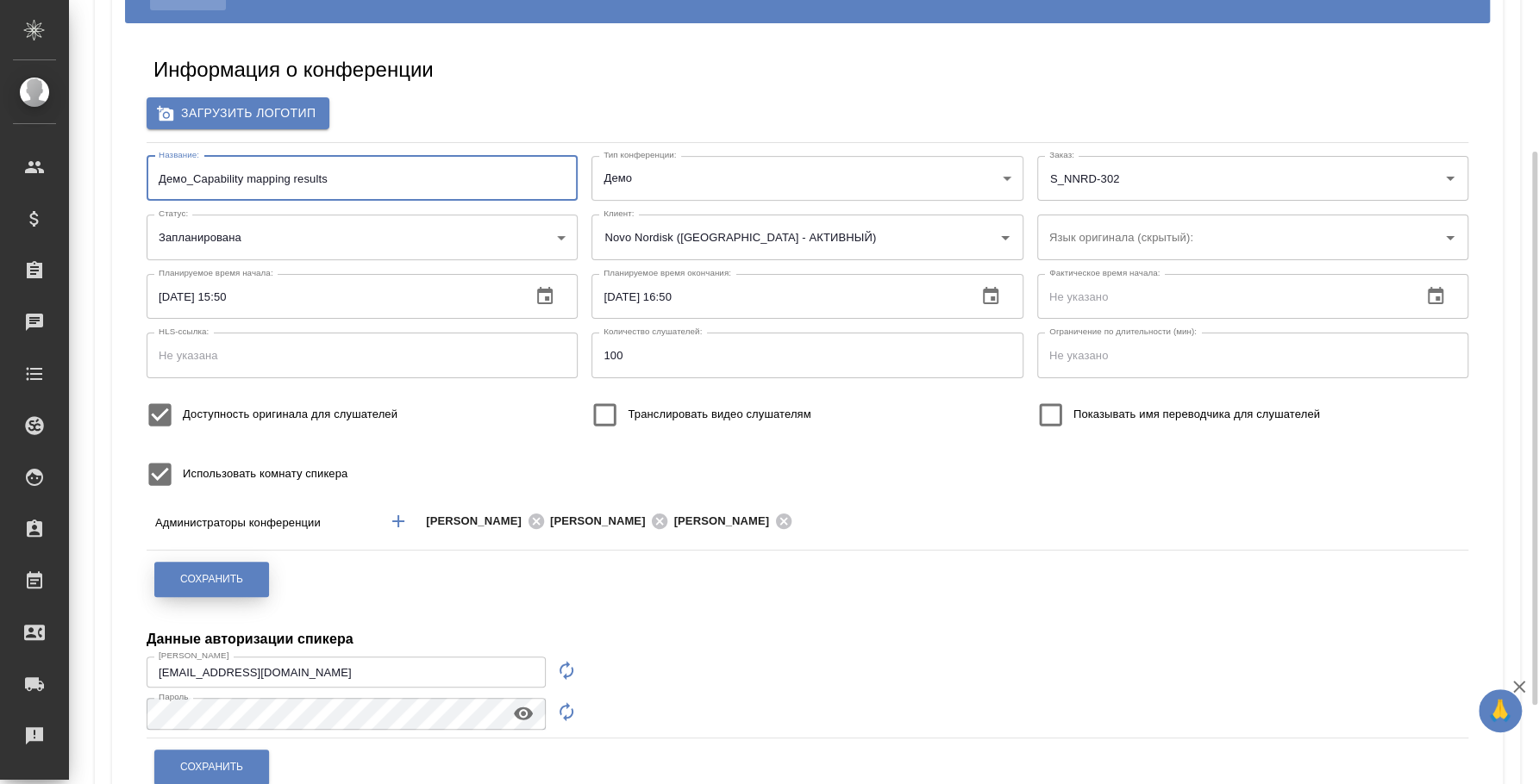
type input "Демо_Capability mapping results"
click at [235, 568] on button "Сохранить" at bounding box center [212, 579] width 114 height 35
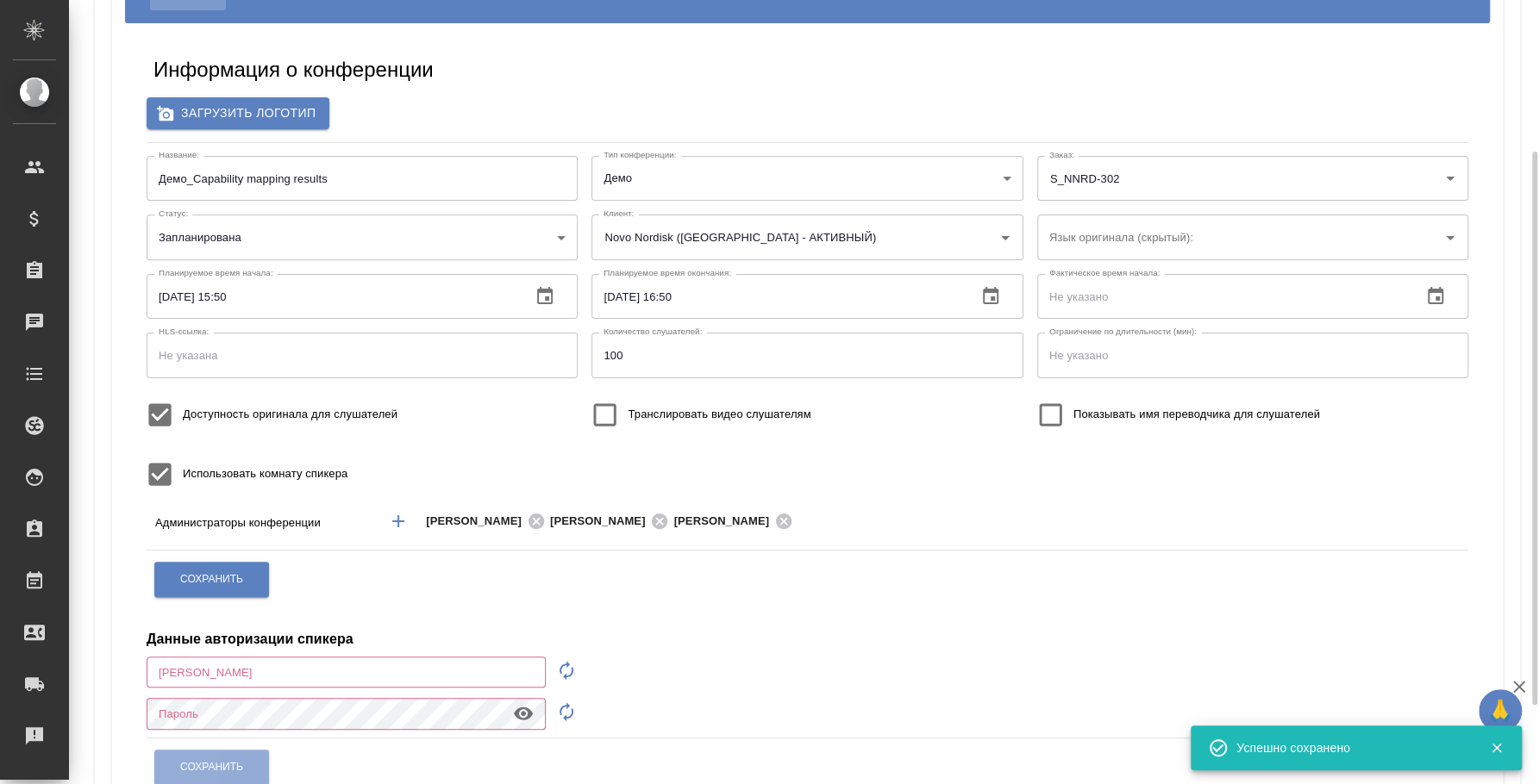
type input "[EMAIL_ADDRESS][DOMAIN_NAME]"
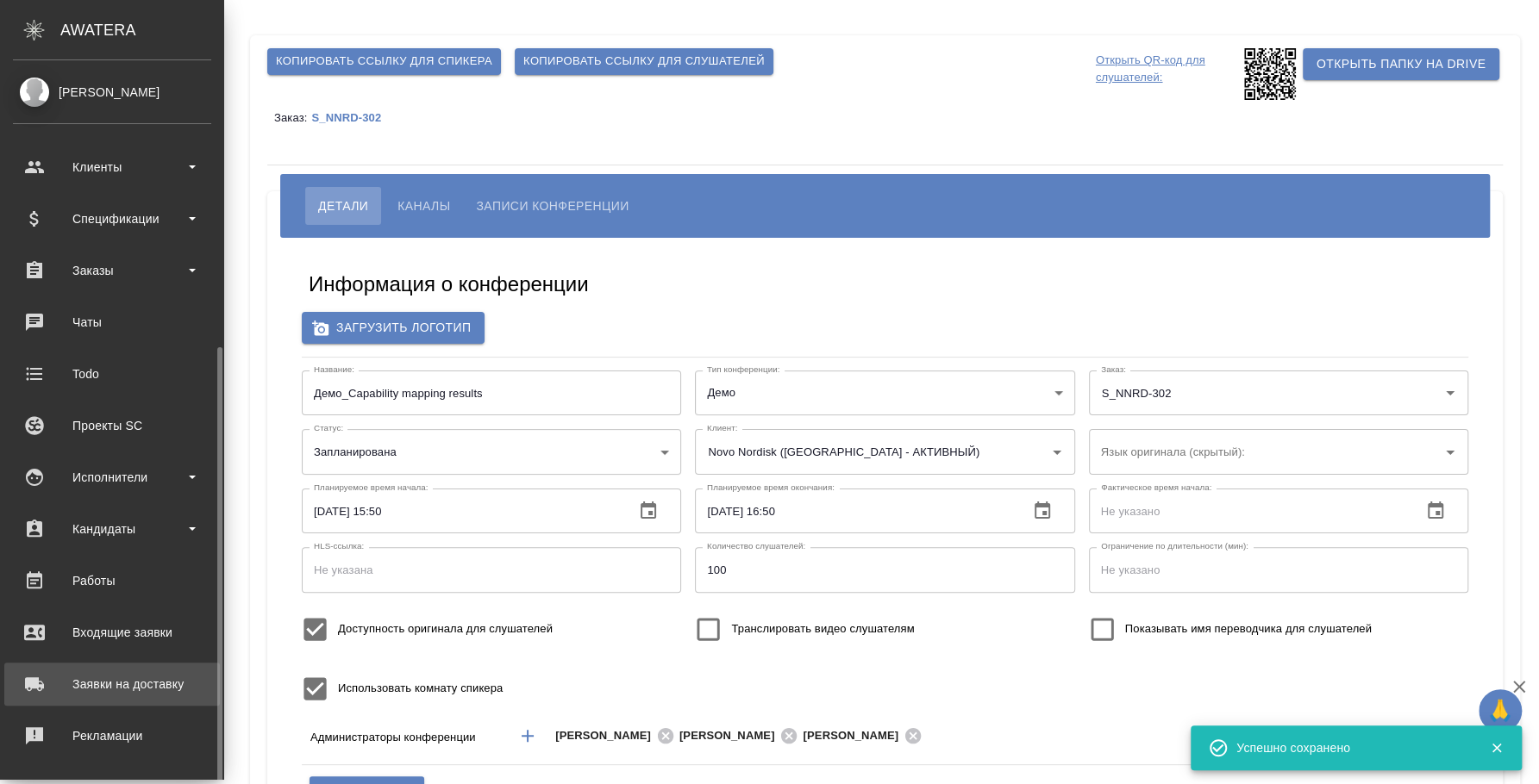
scroll to position [157, 0]
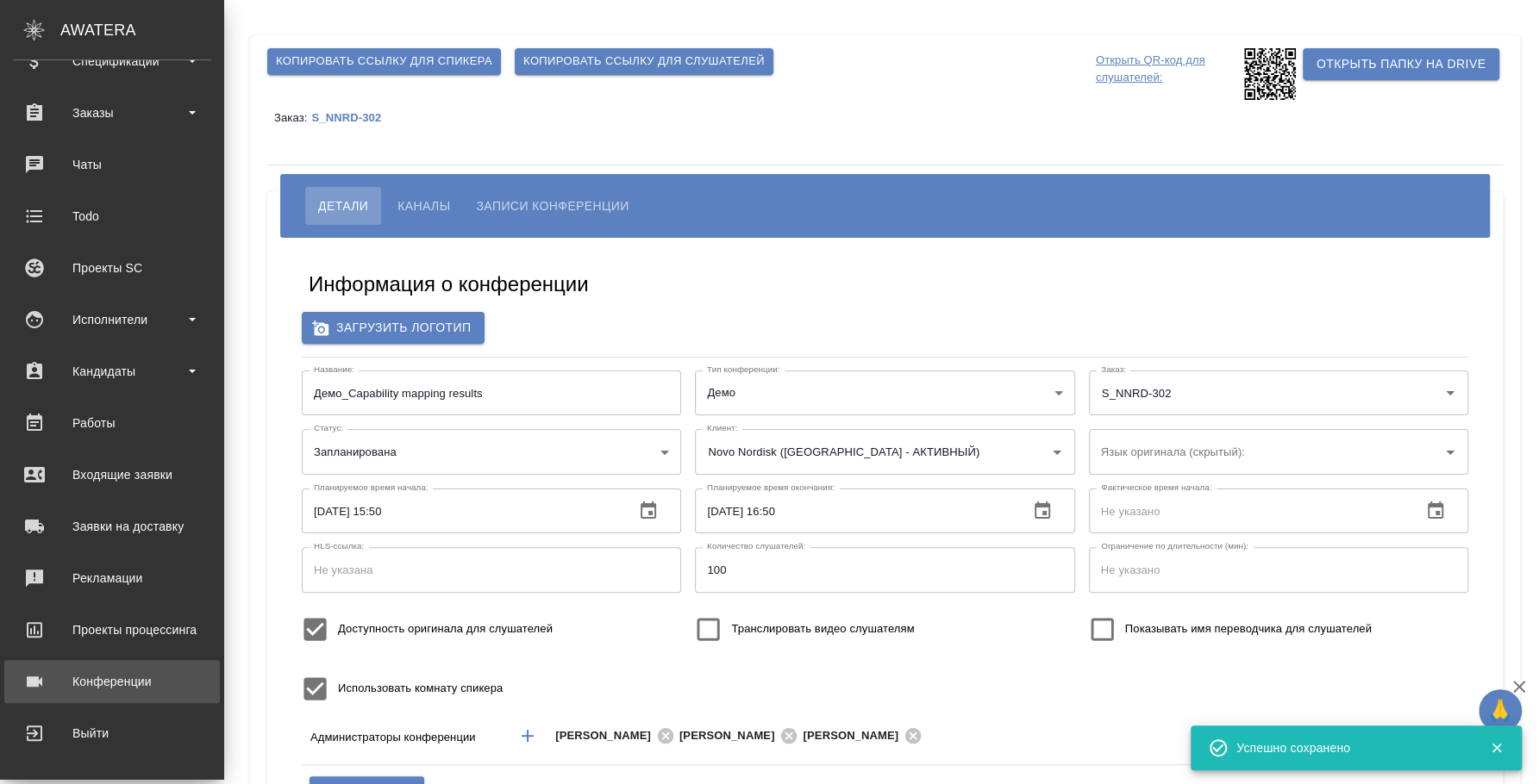
click at [131, 684] on div "Конференции" at bounding box center [113, 681] width 198 height 26
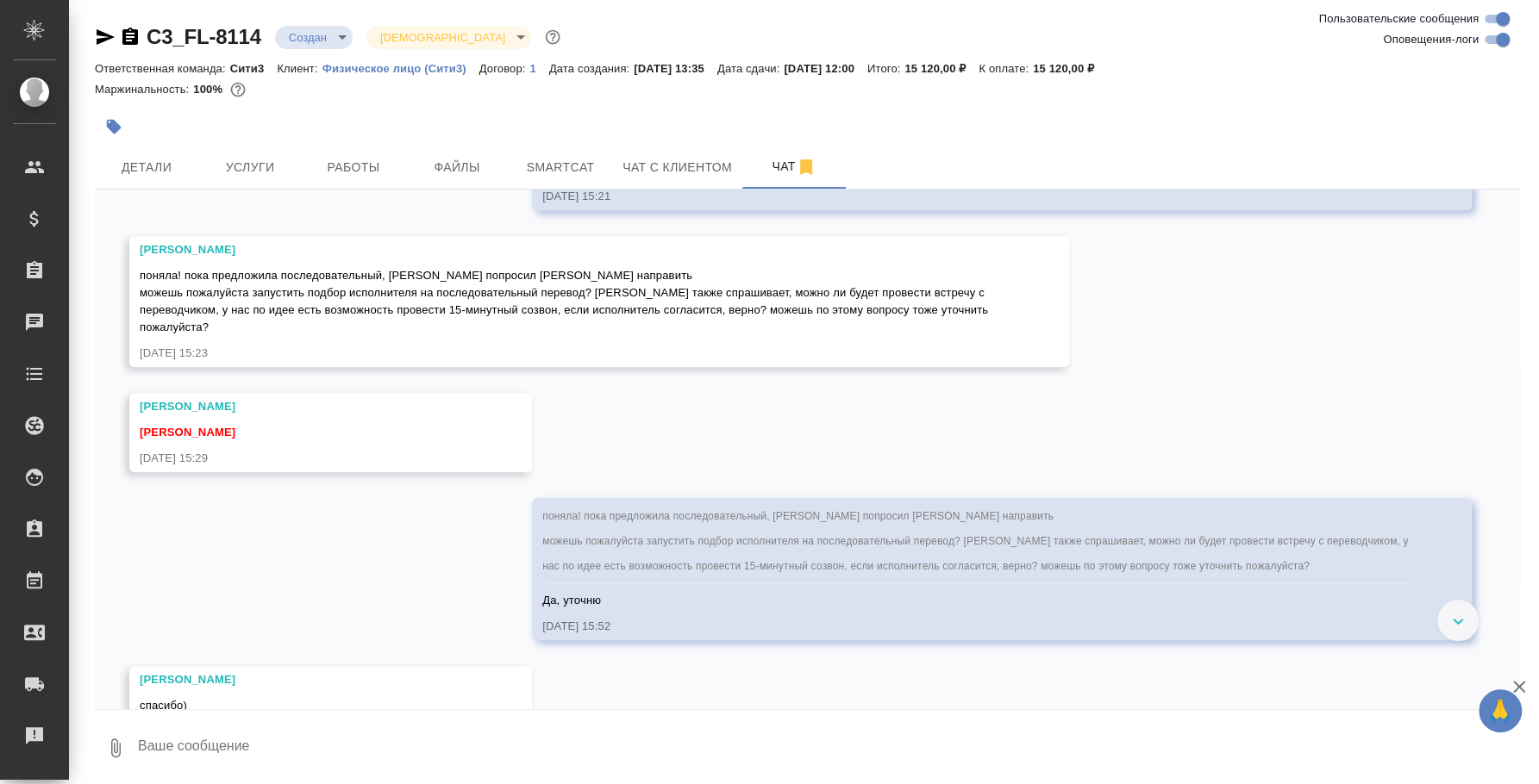
scroll to position [1204, 0]
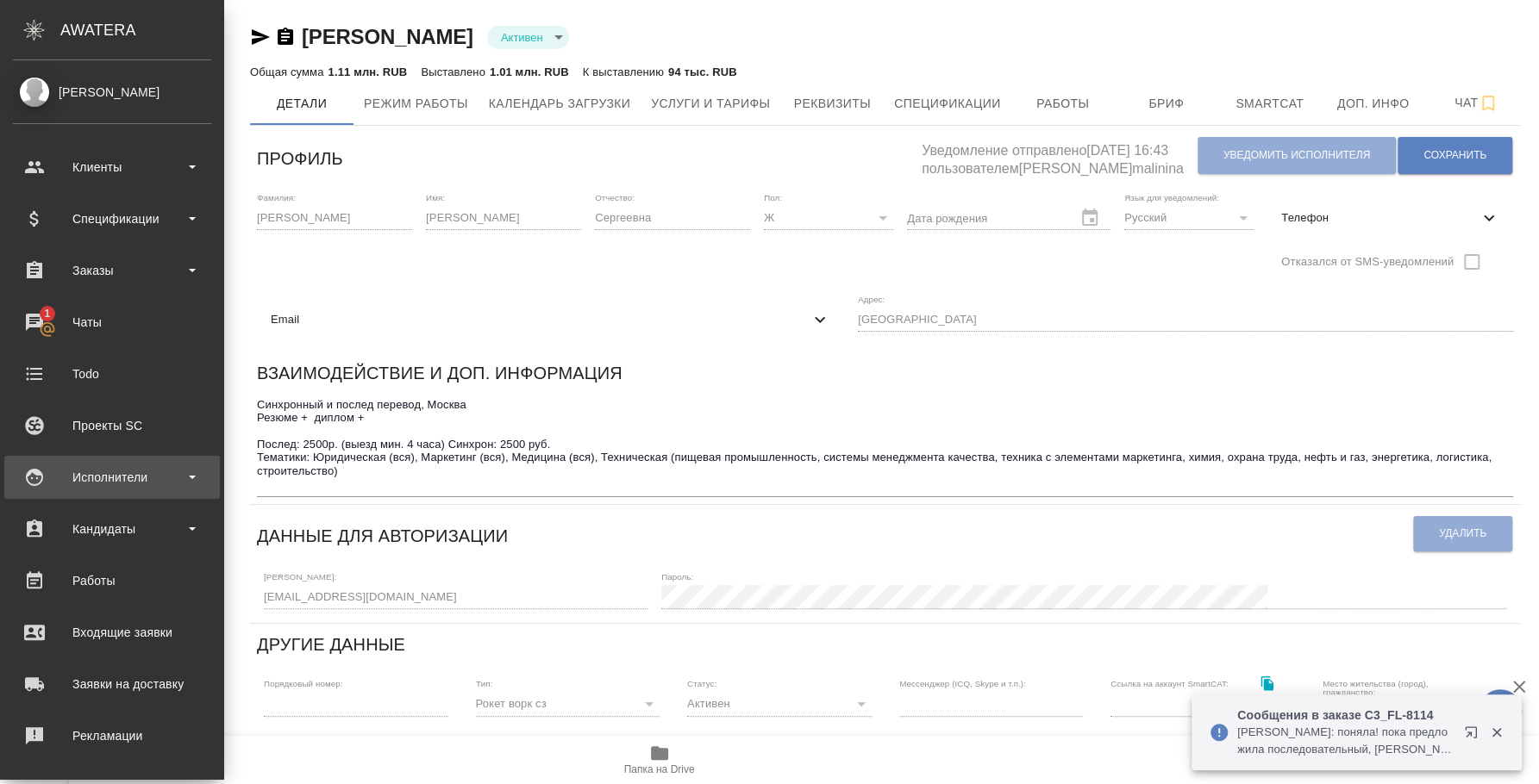
click at [129, 469] on div "Исполнители" at bounding box center [113, 477] width 198 height 26
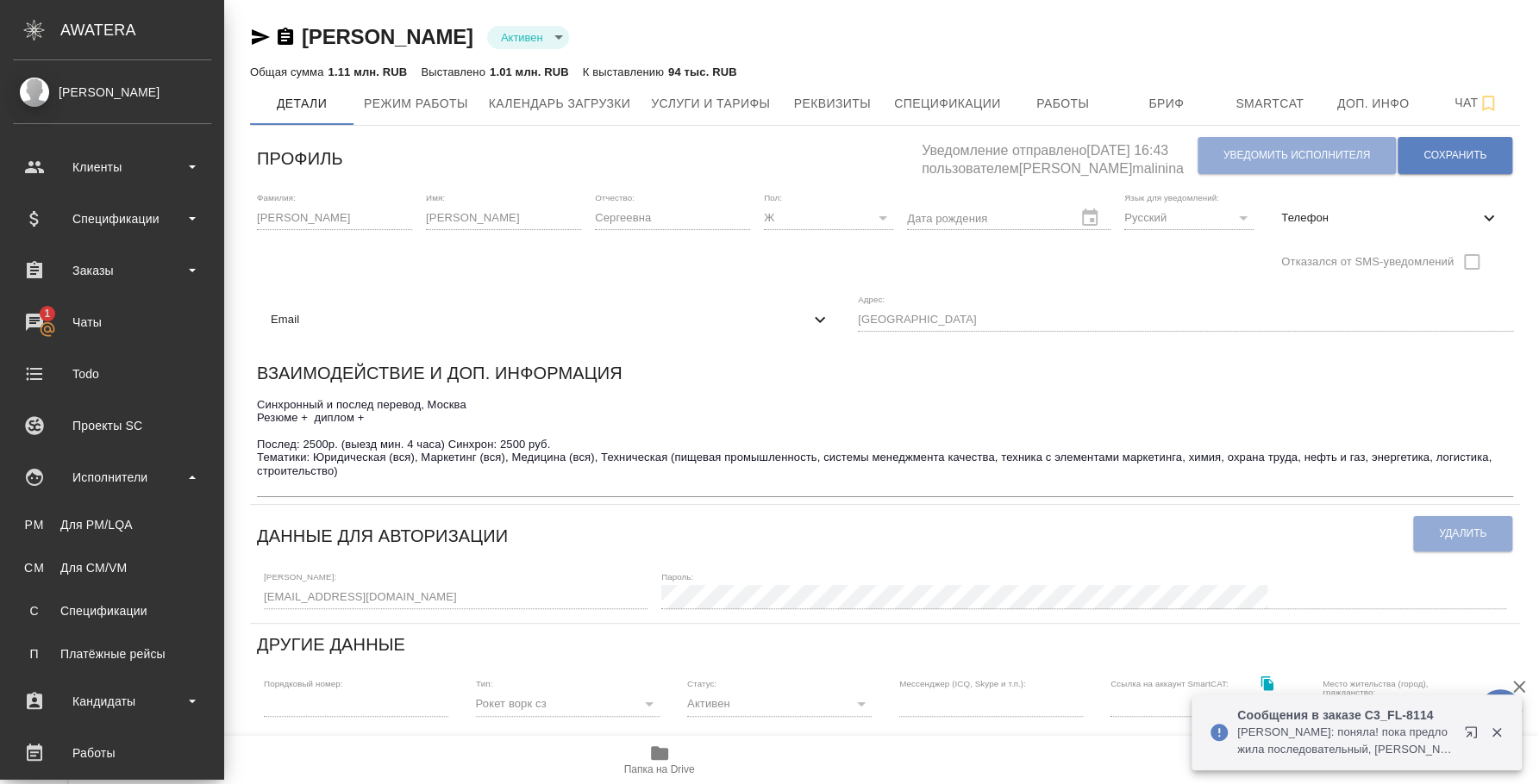
click at [121, 505] on ul "PM Для PM/LQA CM Для CM/VM С Спецификации П Платёжные рейсы" at bounding box center [112, 585] width 224 height 173
click at [124, 513] on link "PM Для PM/[GEOGRAPHIC_DATA]" at bounding box center [113, 525] width 198 height 34
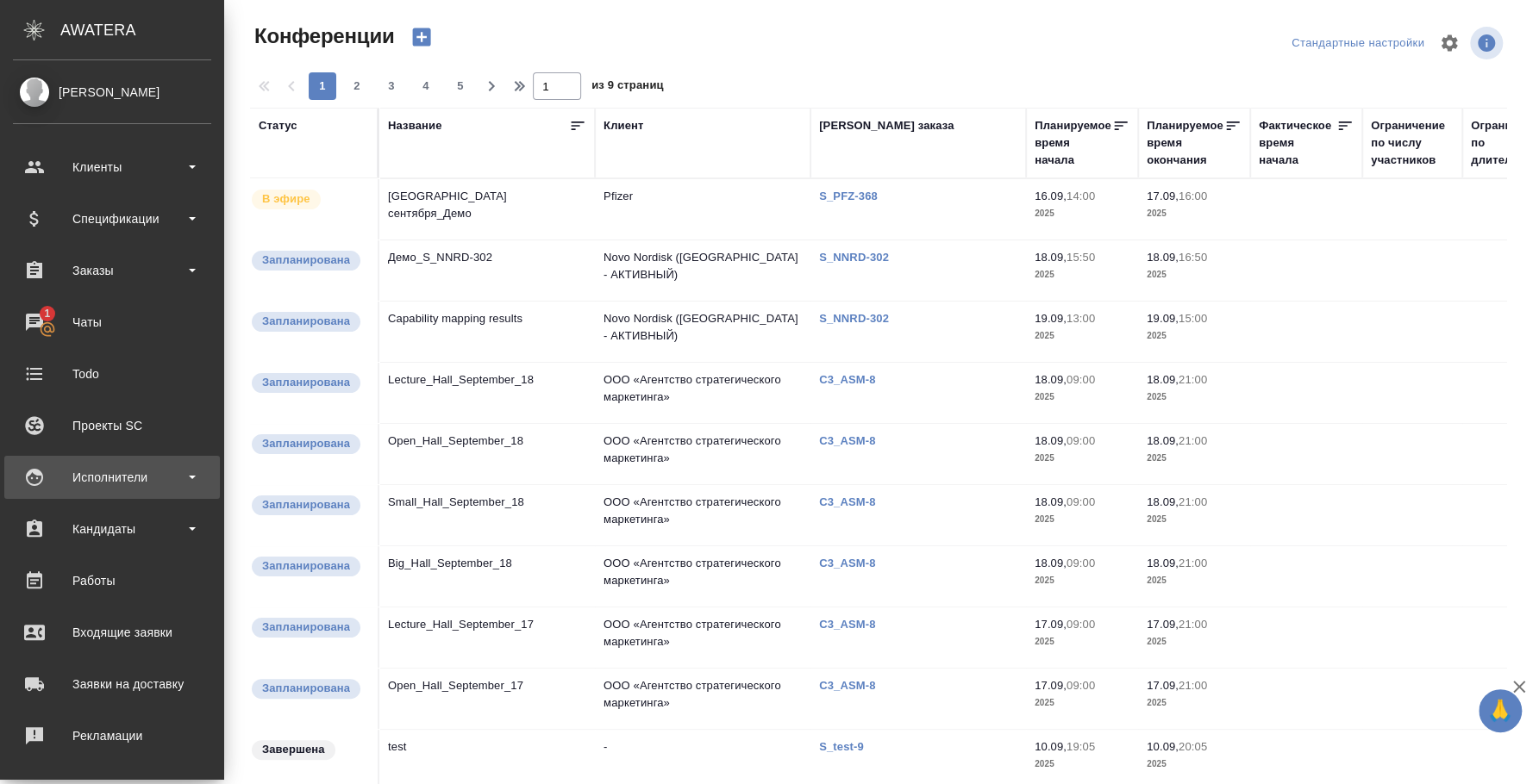
click at [113, 485] on div "Исполнители" at bounding box center [113, 477] width 198 height 26
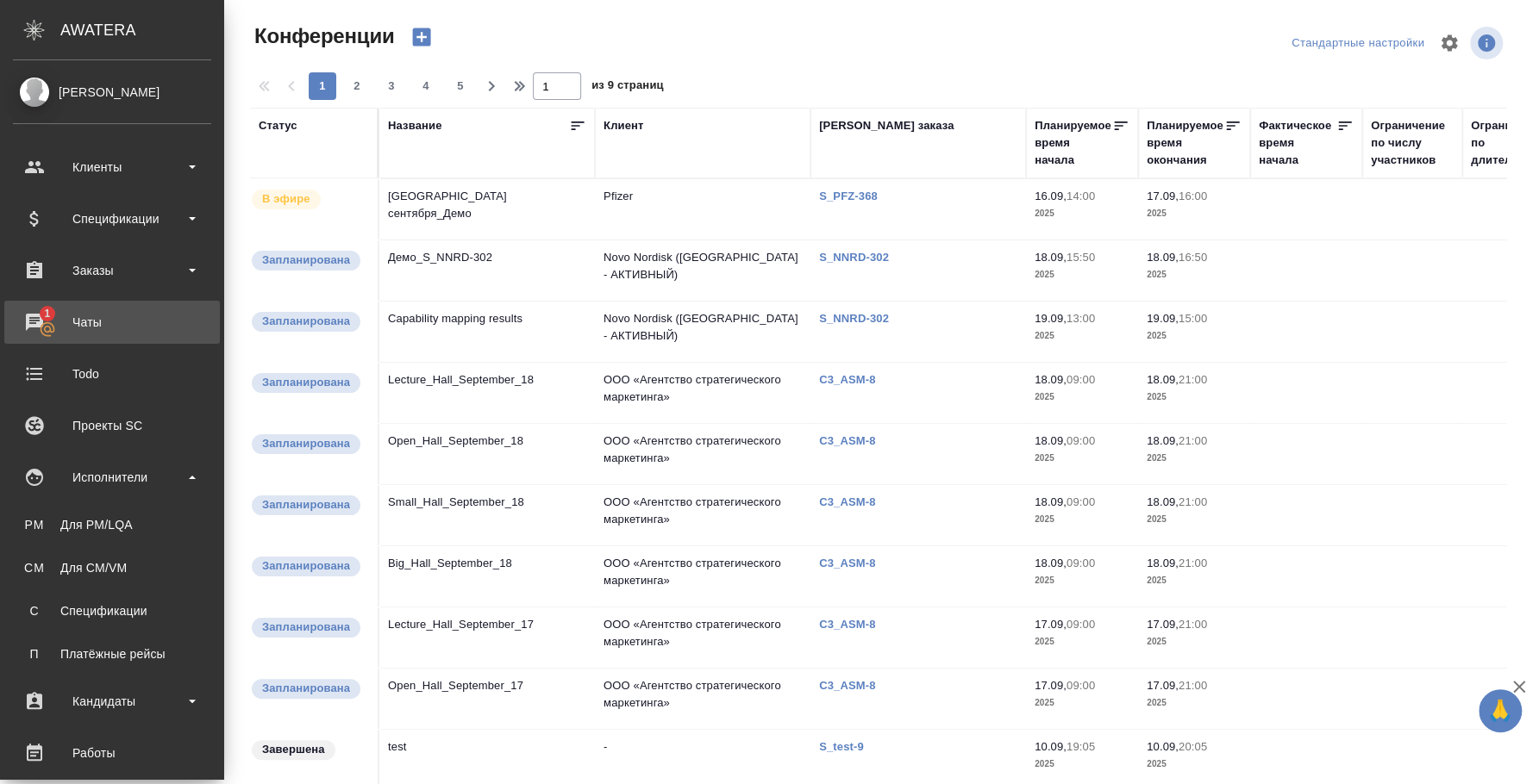
click at [84, 315] on div "Чаты" at bounding box center [113, 321] width 198 height 26
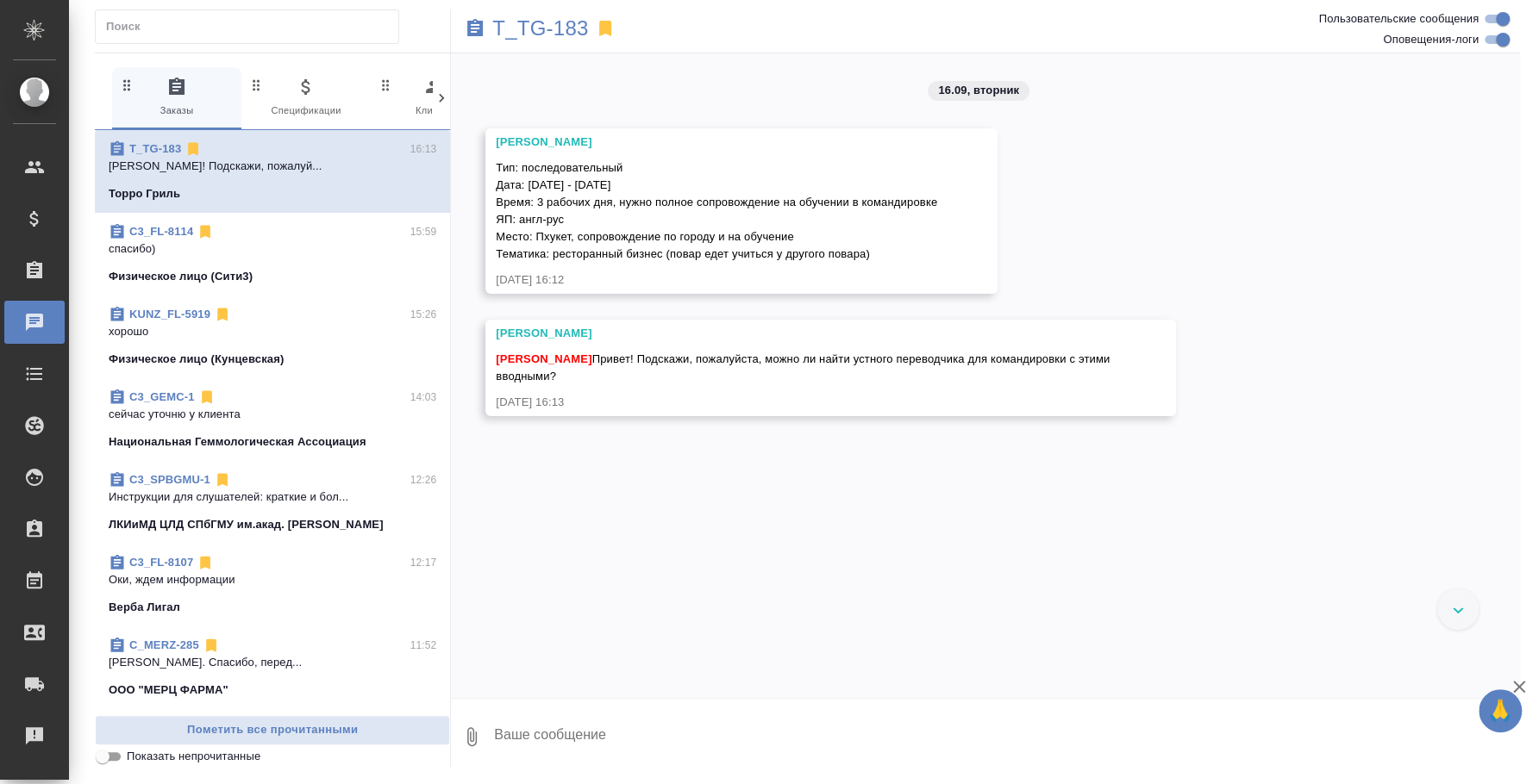
click at [700, 742] on textarea at bounding box center [1006, 736] width 1028 height 58
type textarea "П"
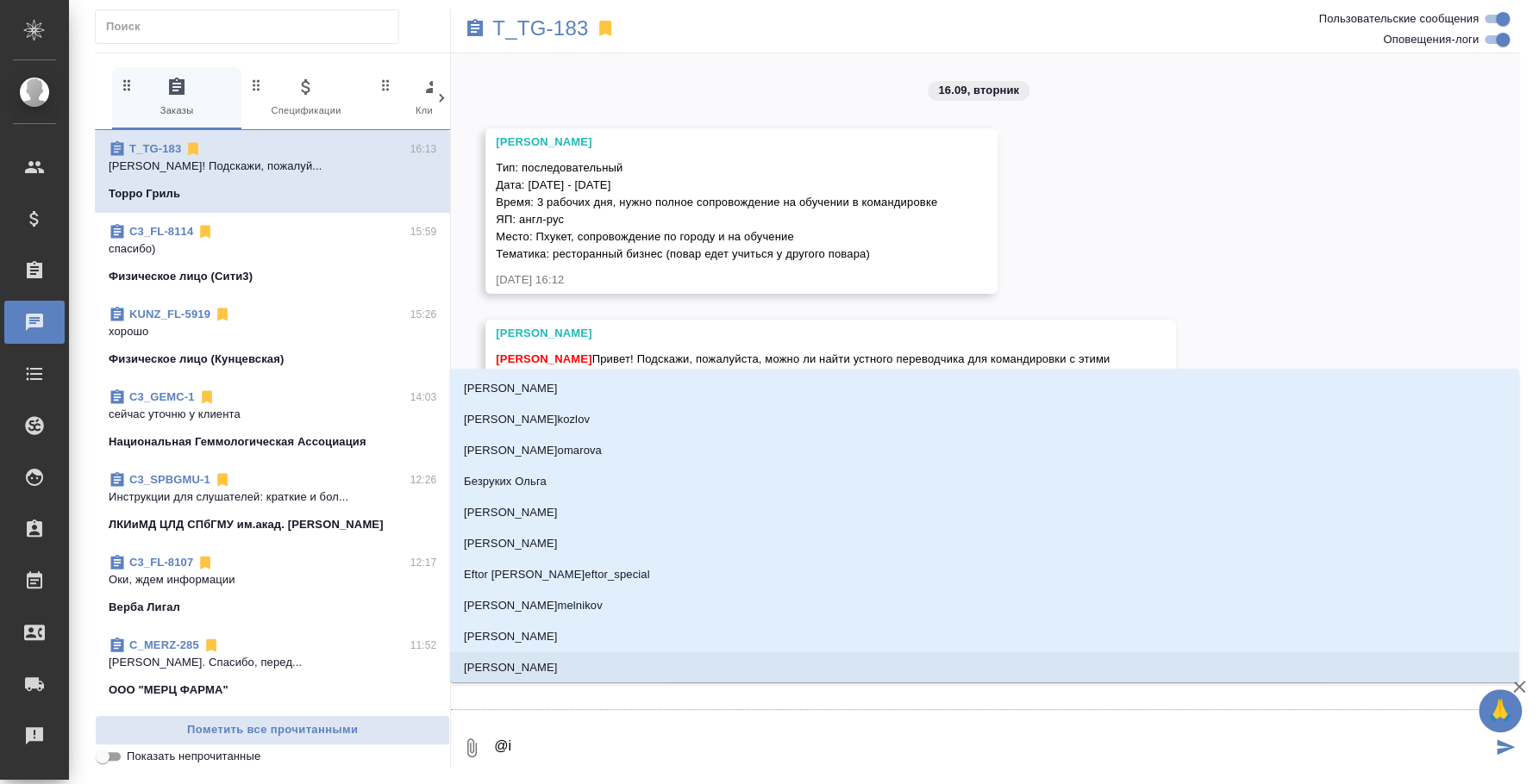
type textarea "@ie"
type input "ie"
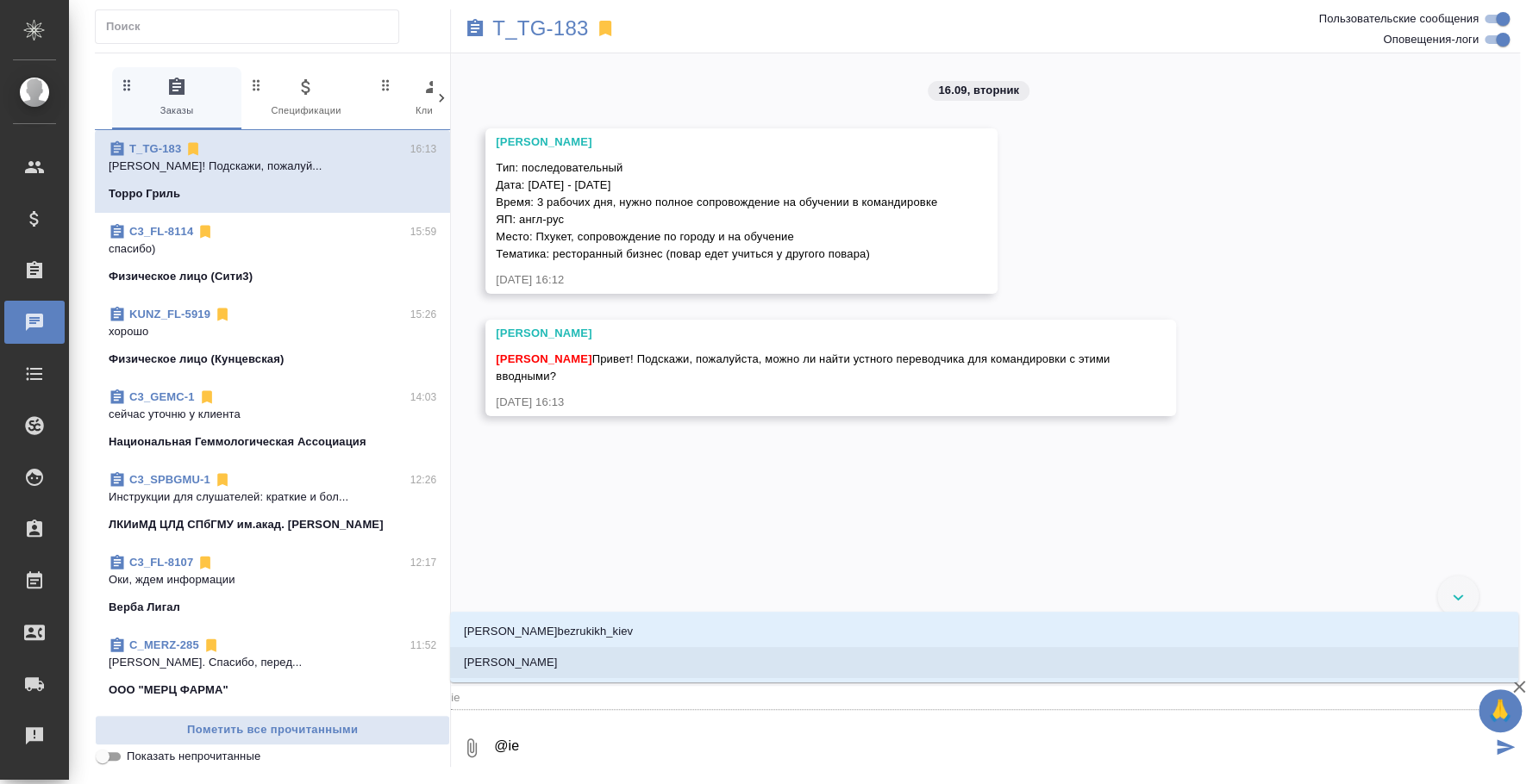
type textarea "@i"
type input "i"
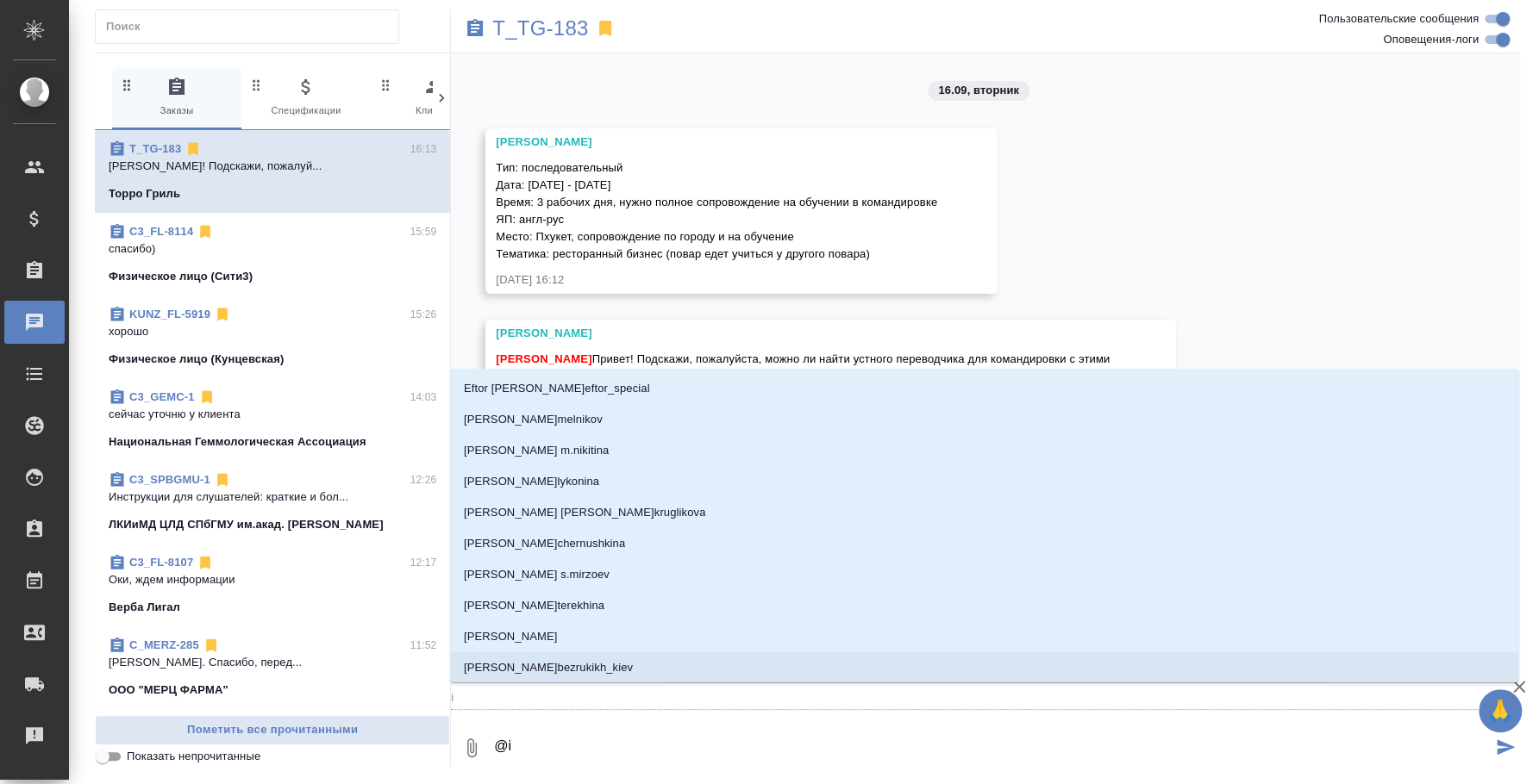
type textarea "@"
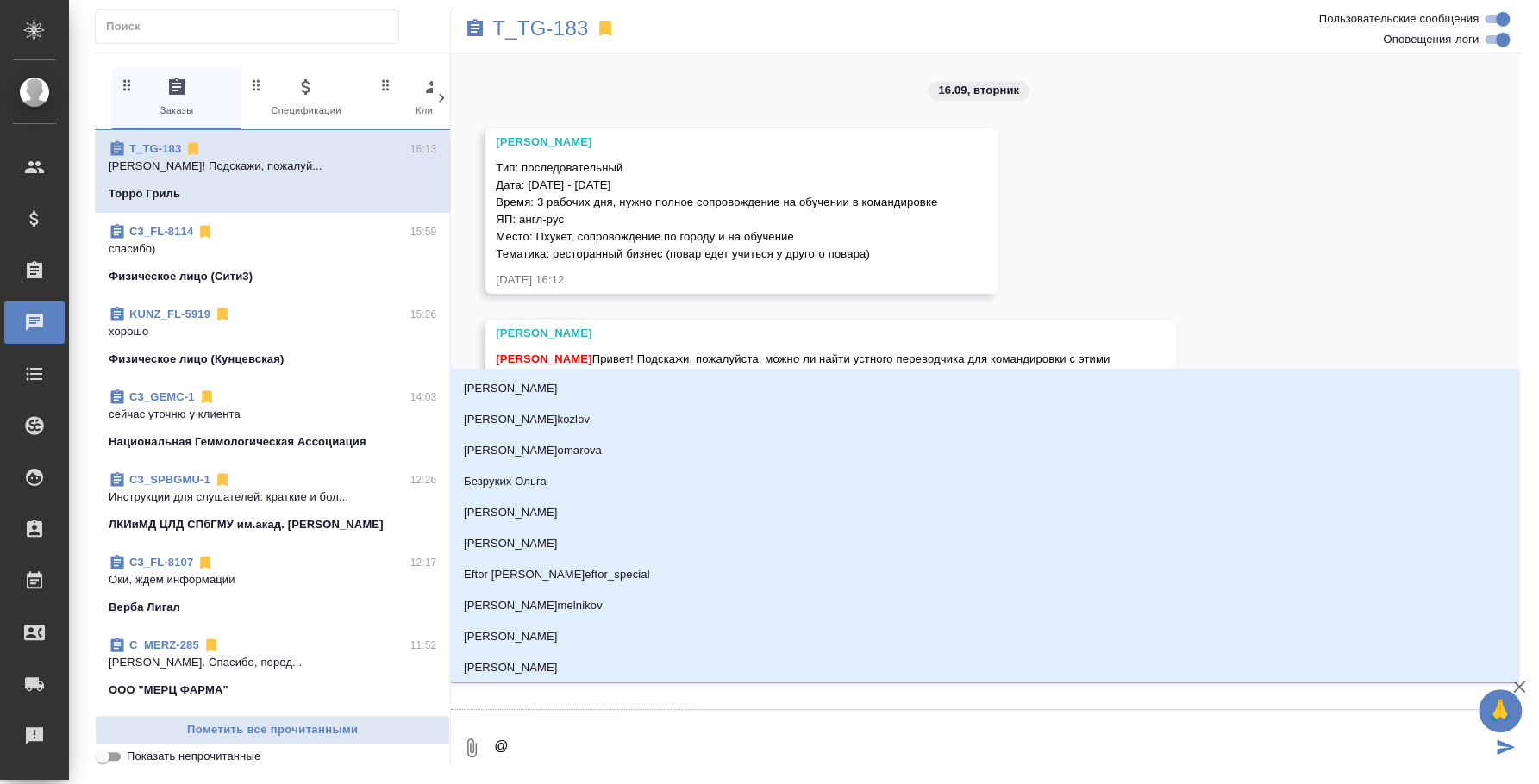
type textarea "@ш"
type input "ш"
type textarea "@шу"
type input "шу"
type textarea "@шул"
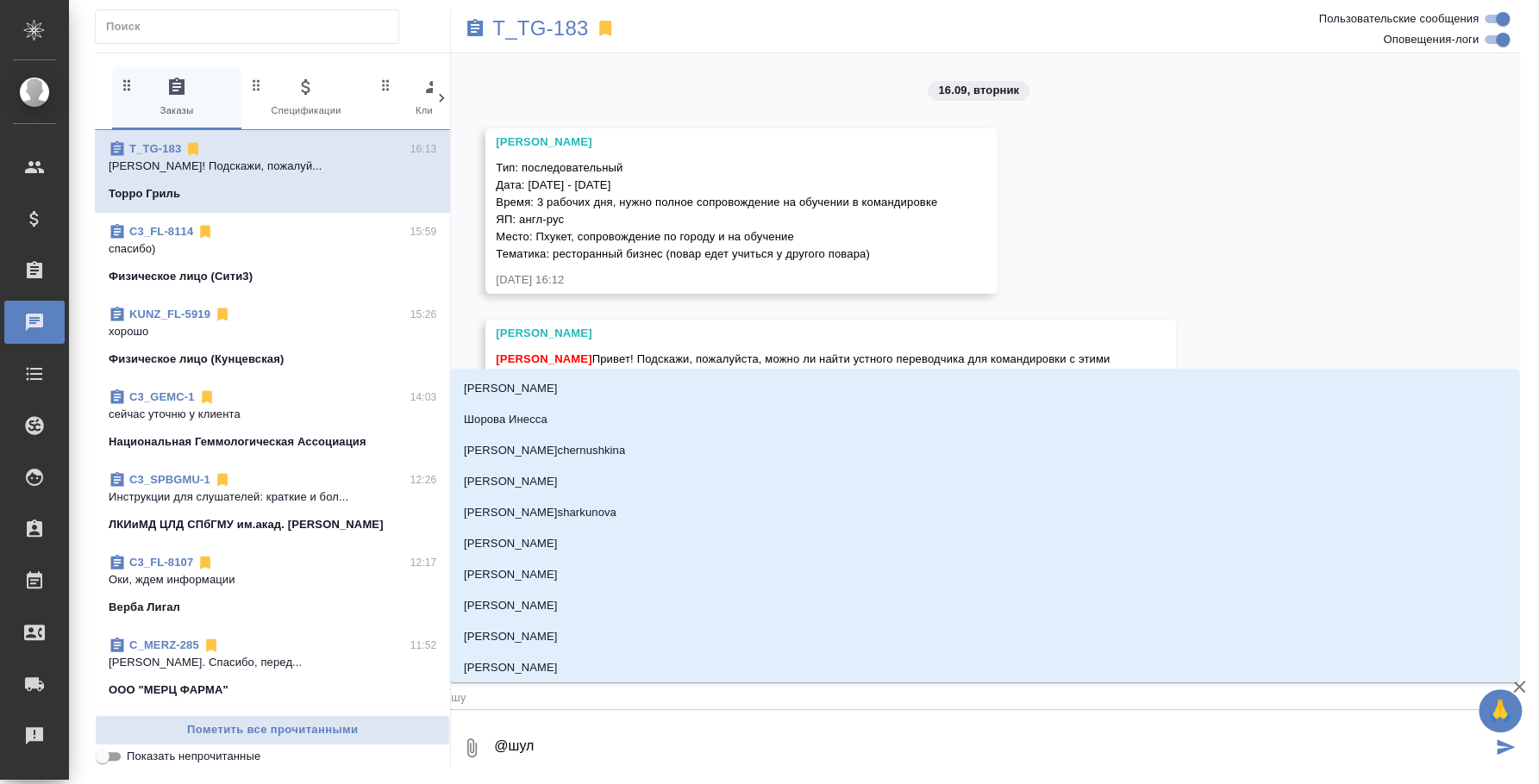
type input "шул"
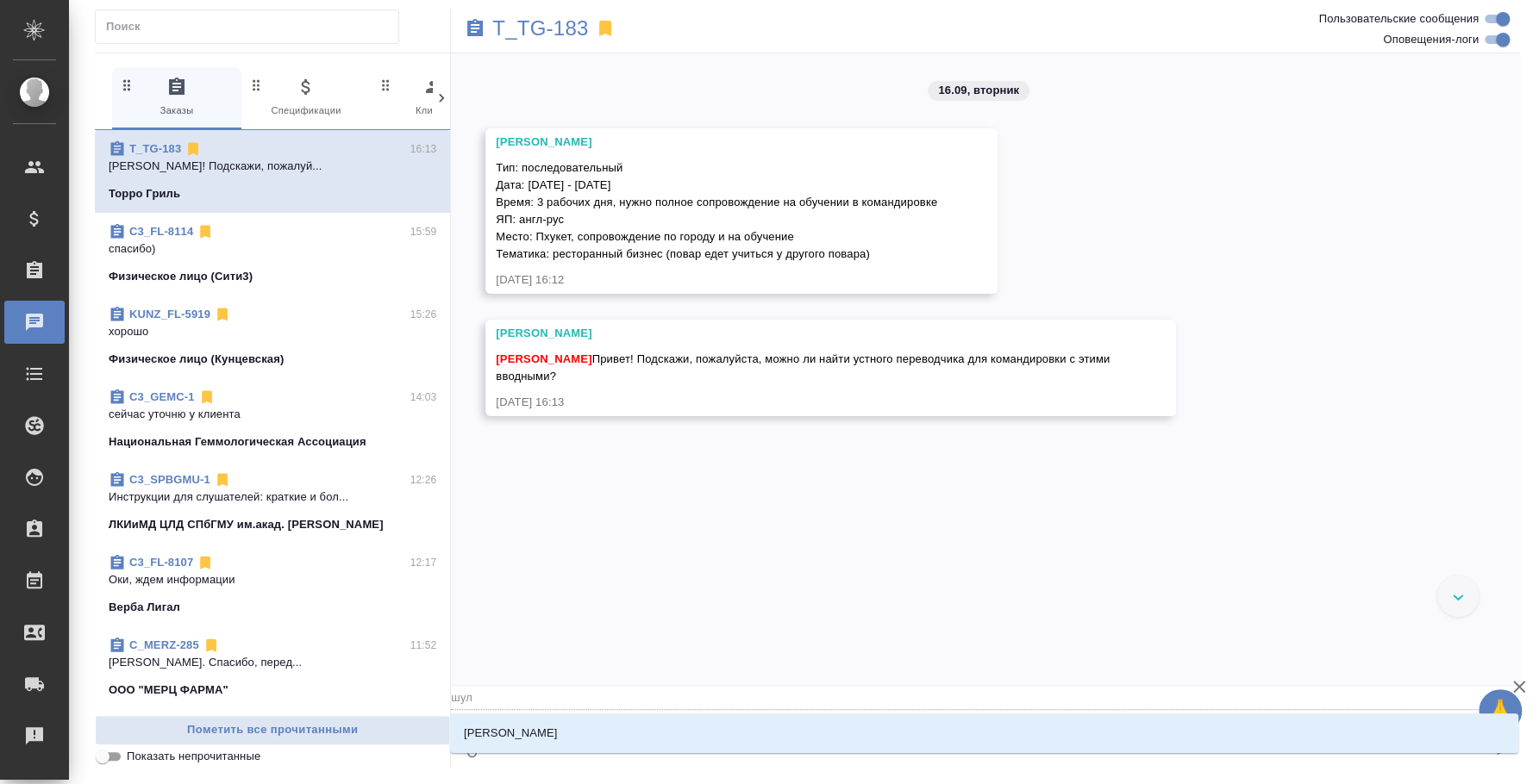
type textarea "@шуль"
type input "шуль"
click at [738, 715] on div "[PERSON_NAME]" at bounding box center [985, 733] width 1069 height 40
click at [746, 725] on li "[PERSON_NAME]" at bounding box center [985, 733] width 1069 height 31
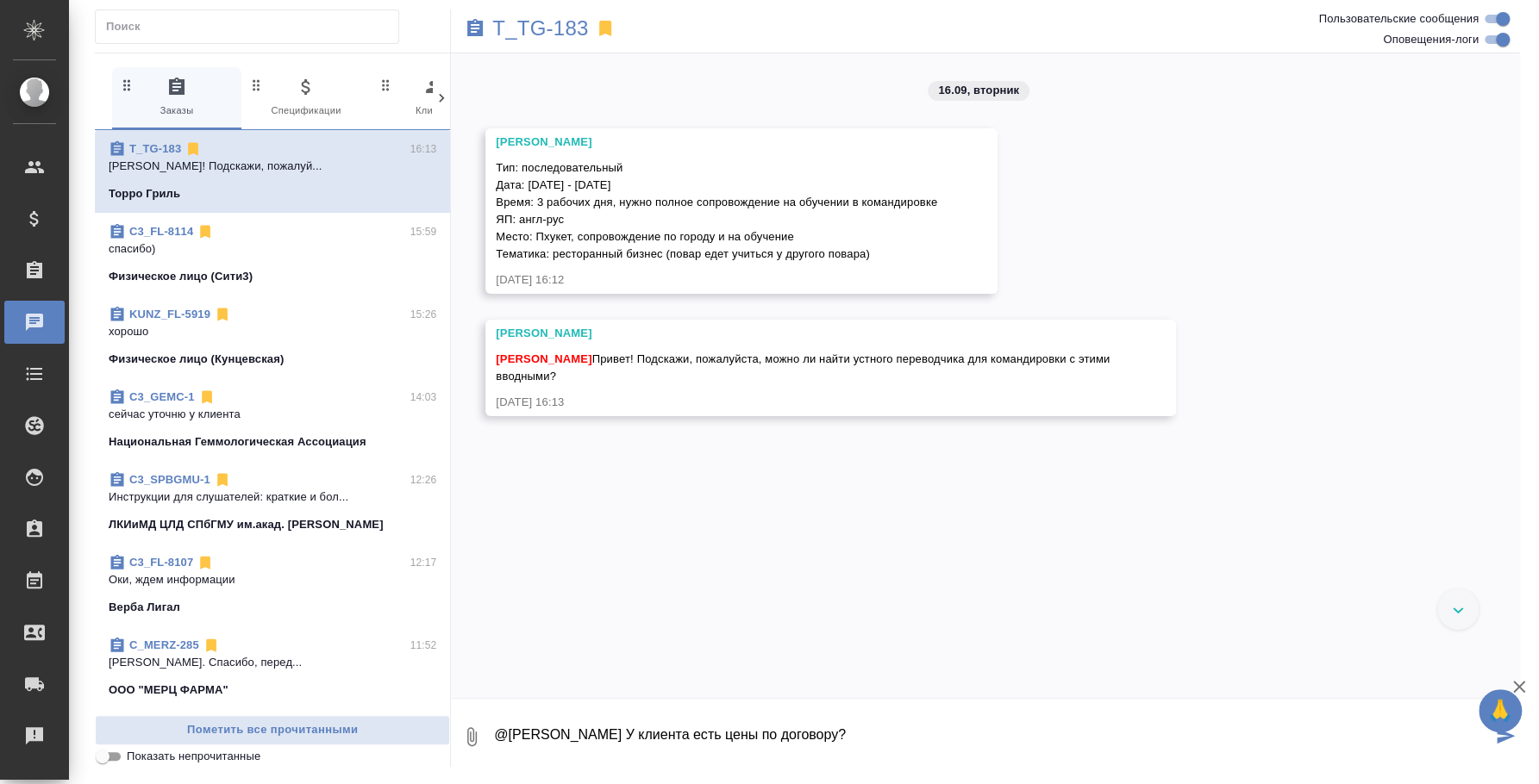
type textarea "@Шульгина Анна У клиента есть цены по договору?"
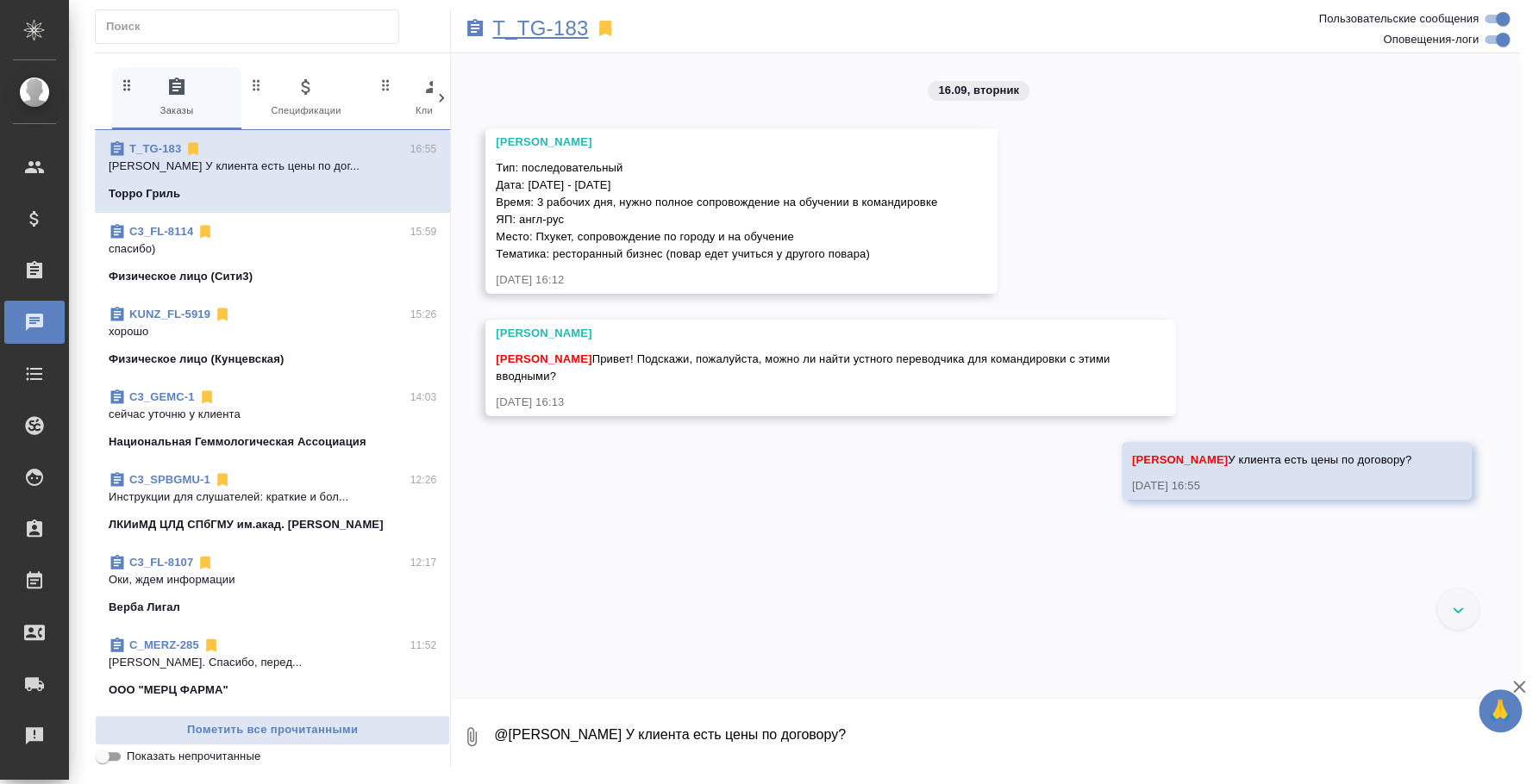
click at [508, 36] on p "T_TG-183" at bounding box center [540, 29] width 95 height 17
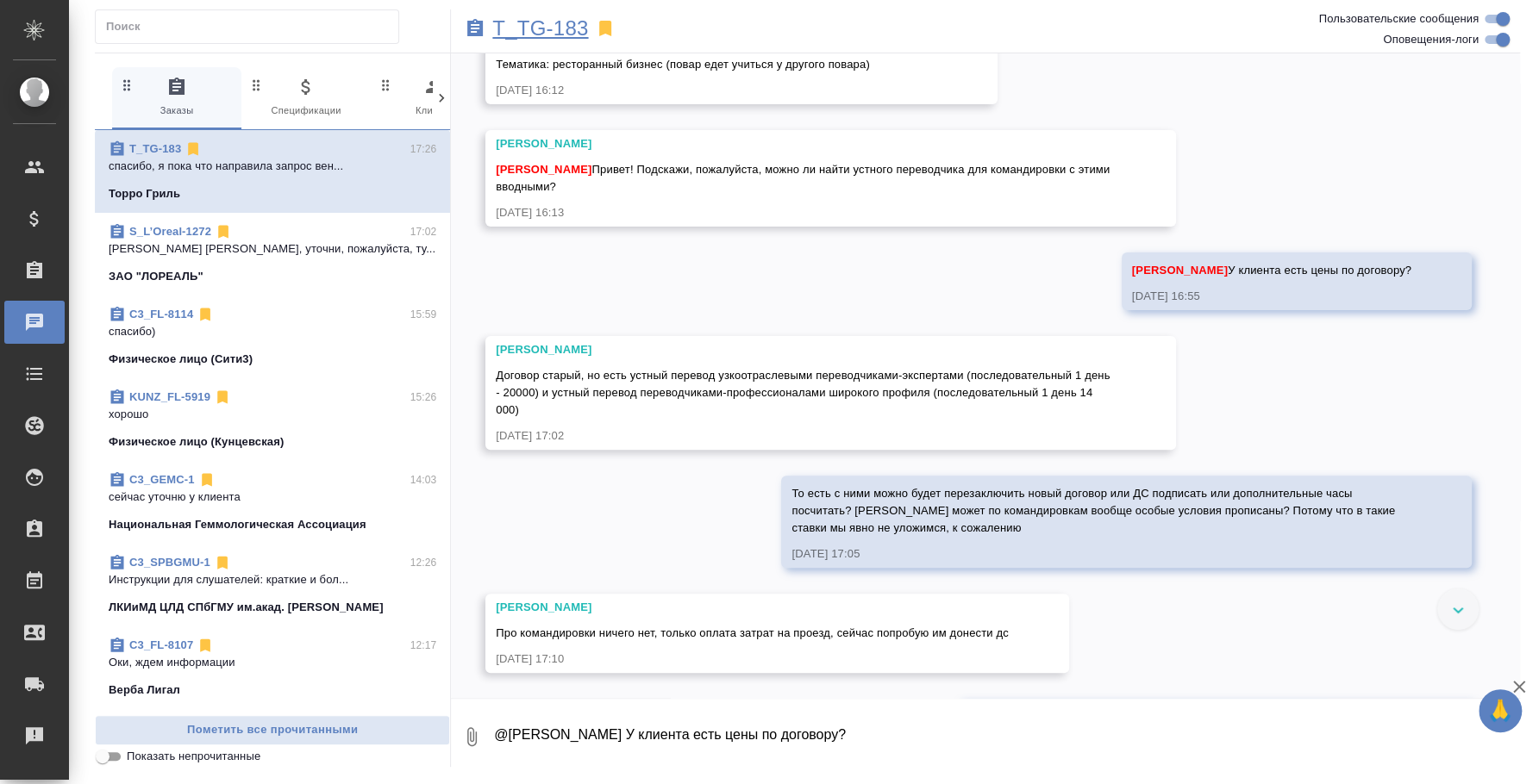
scroll to position [273, 0]
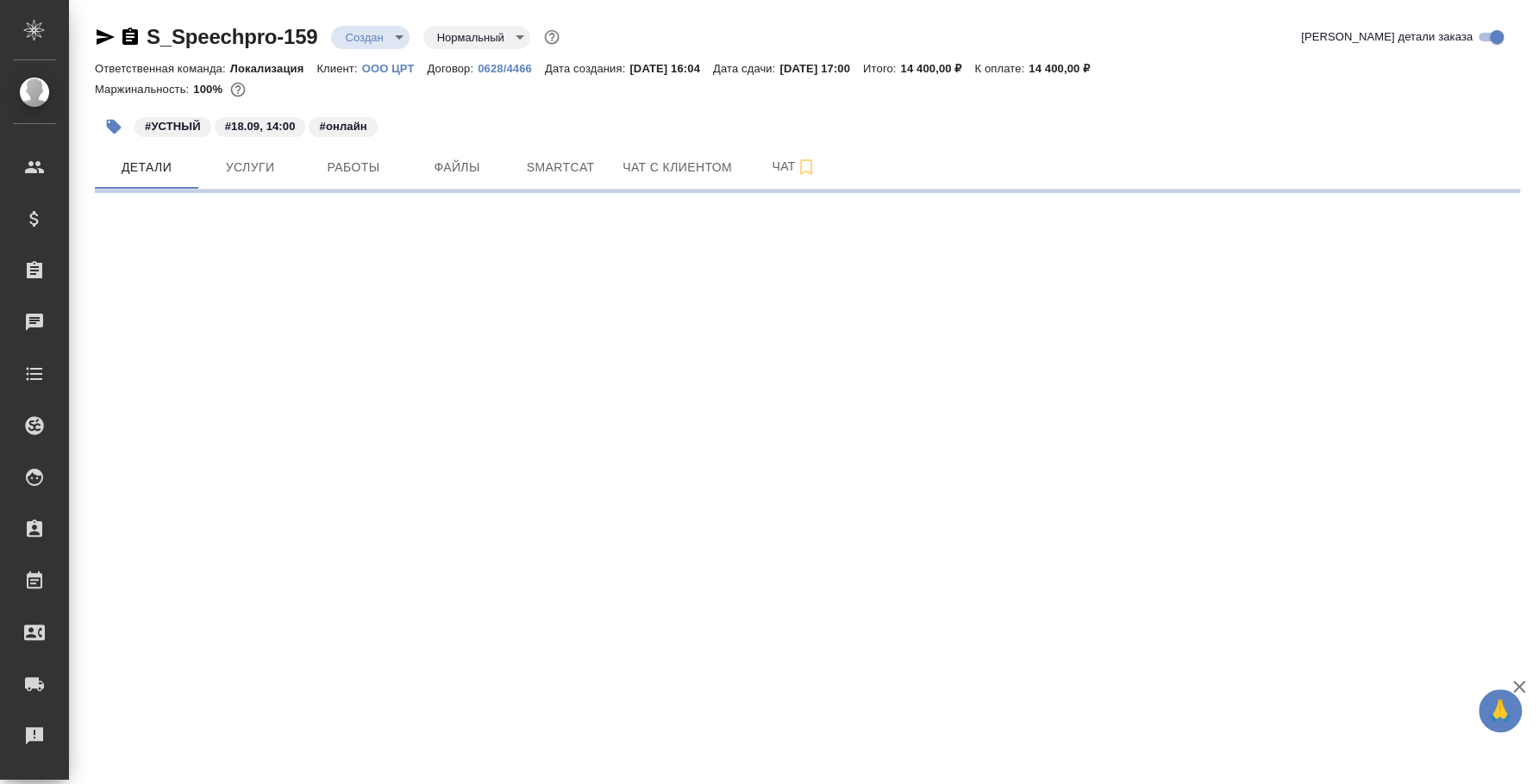
select select "RU"
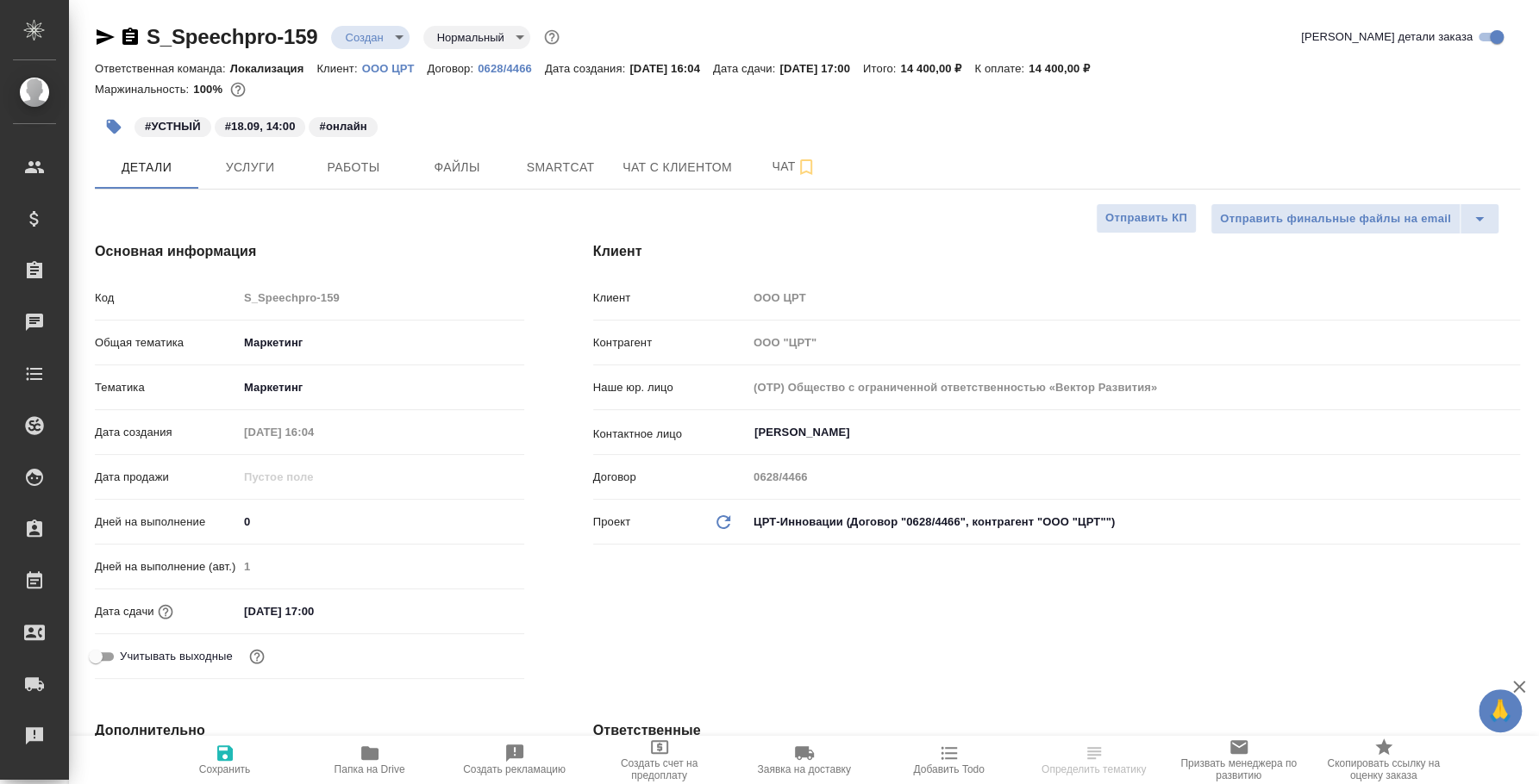
type textarea "x"
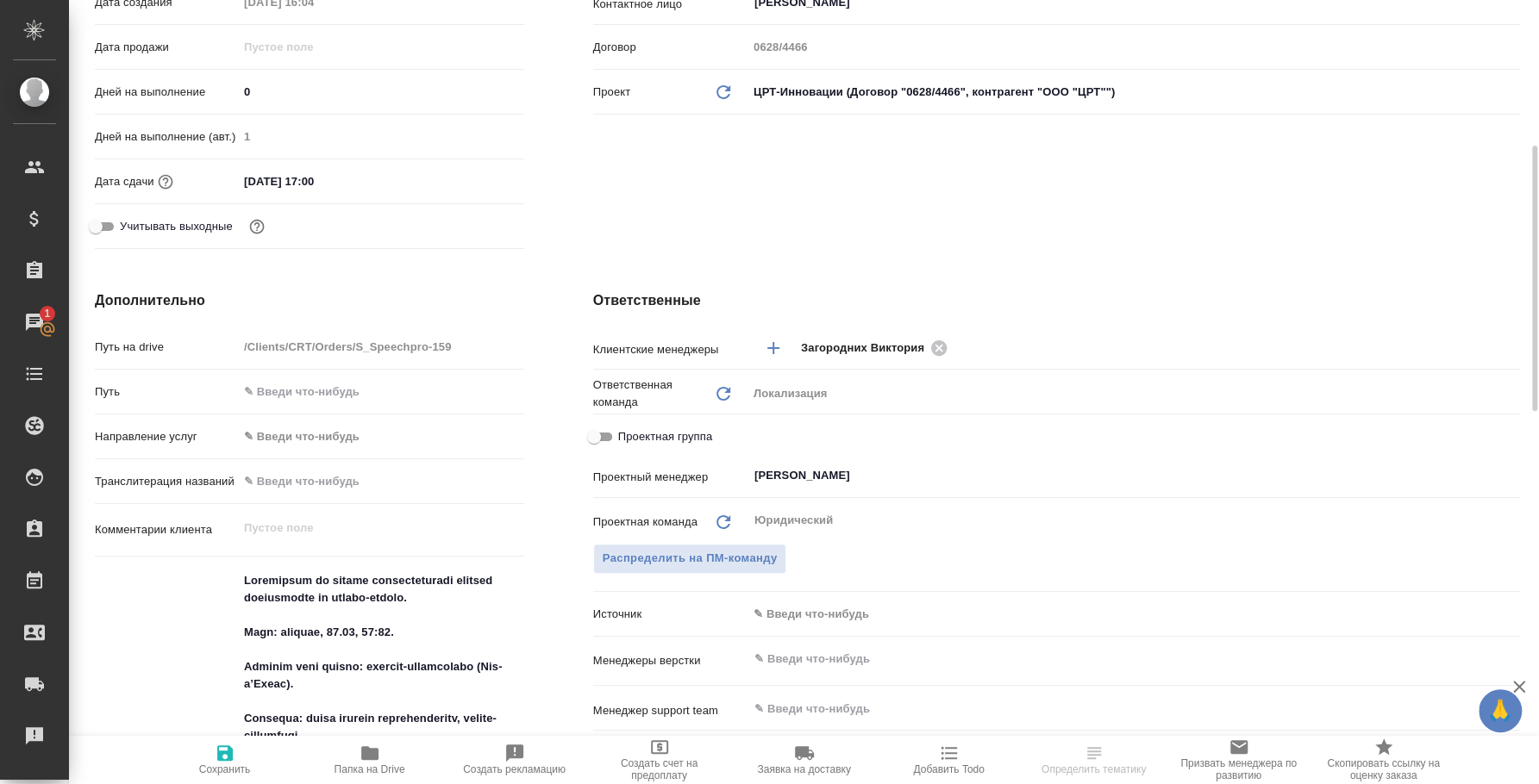
click at [669, 180] on div "Клиент Клиент OOO ЦРТ Контрагент ООО "ЦРТ" Наше юр. лицо (OTP) Общество с огран…" at bounding box center [1057, 33] width 996 height 514
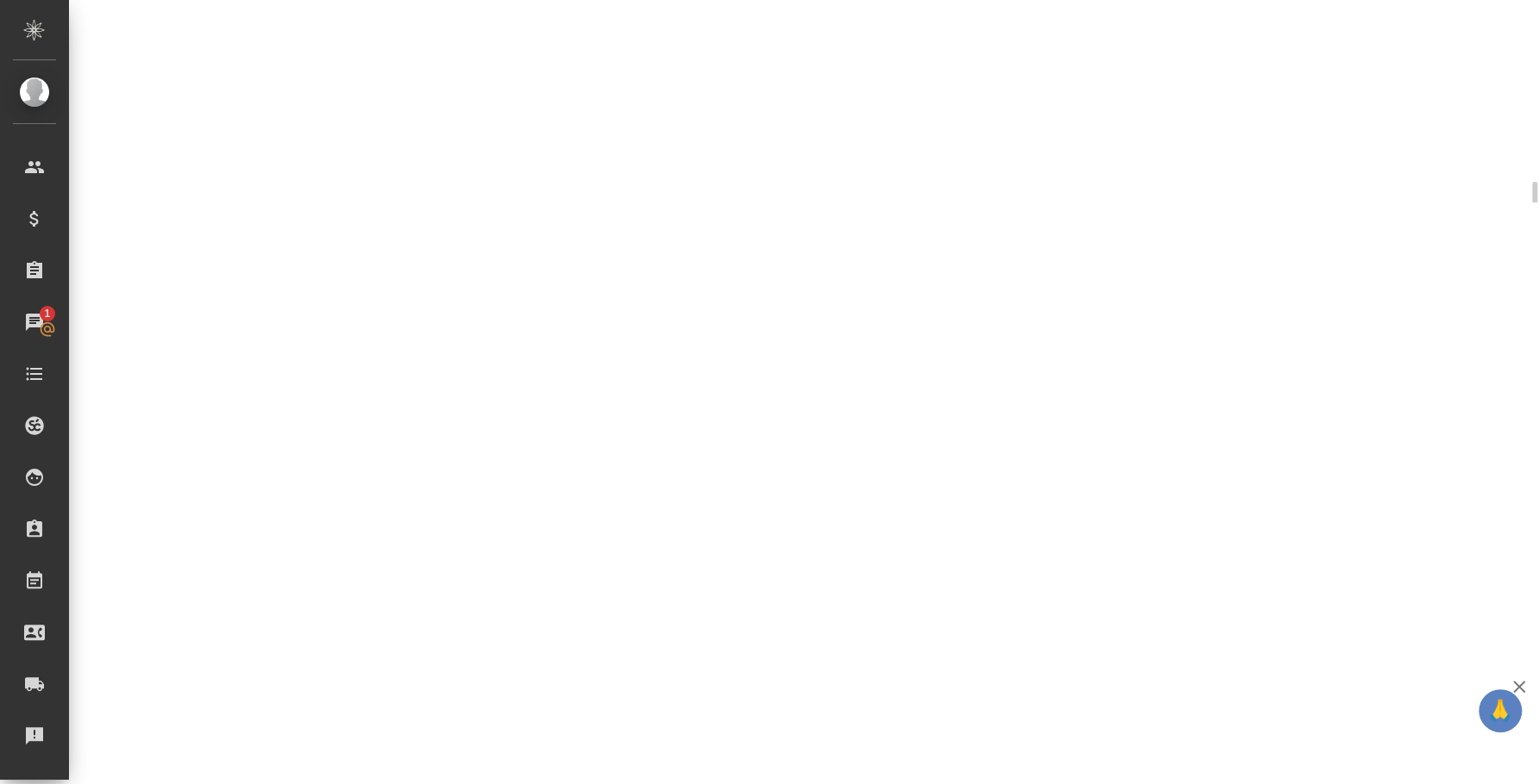
select select "RU"
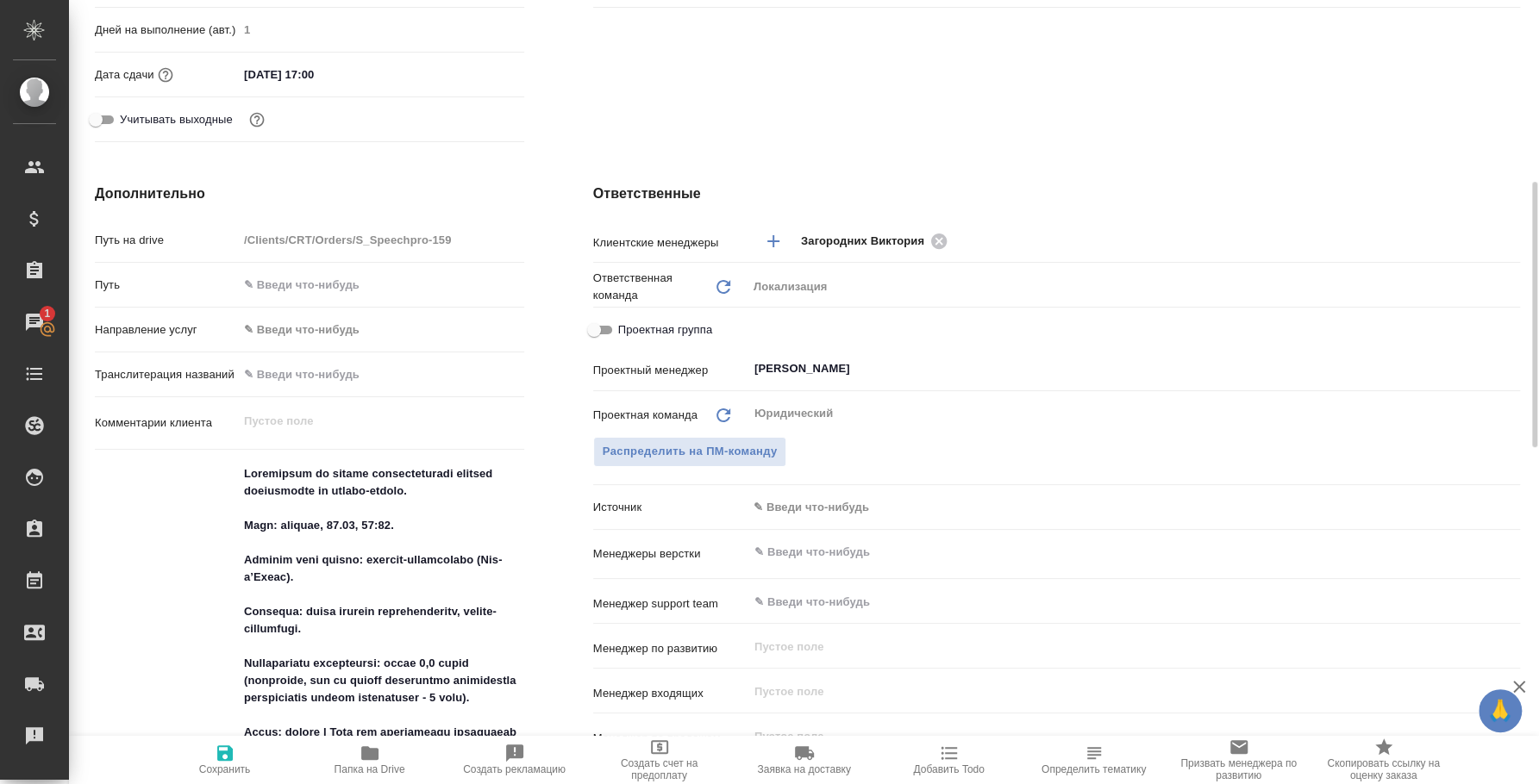
type textarea "x"
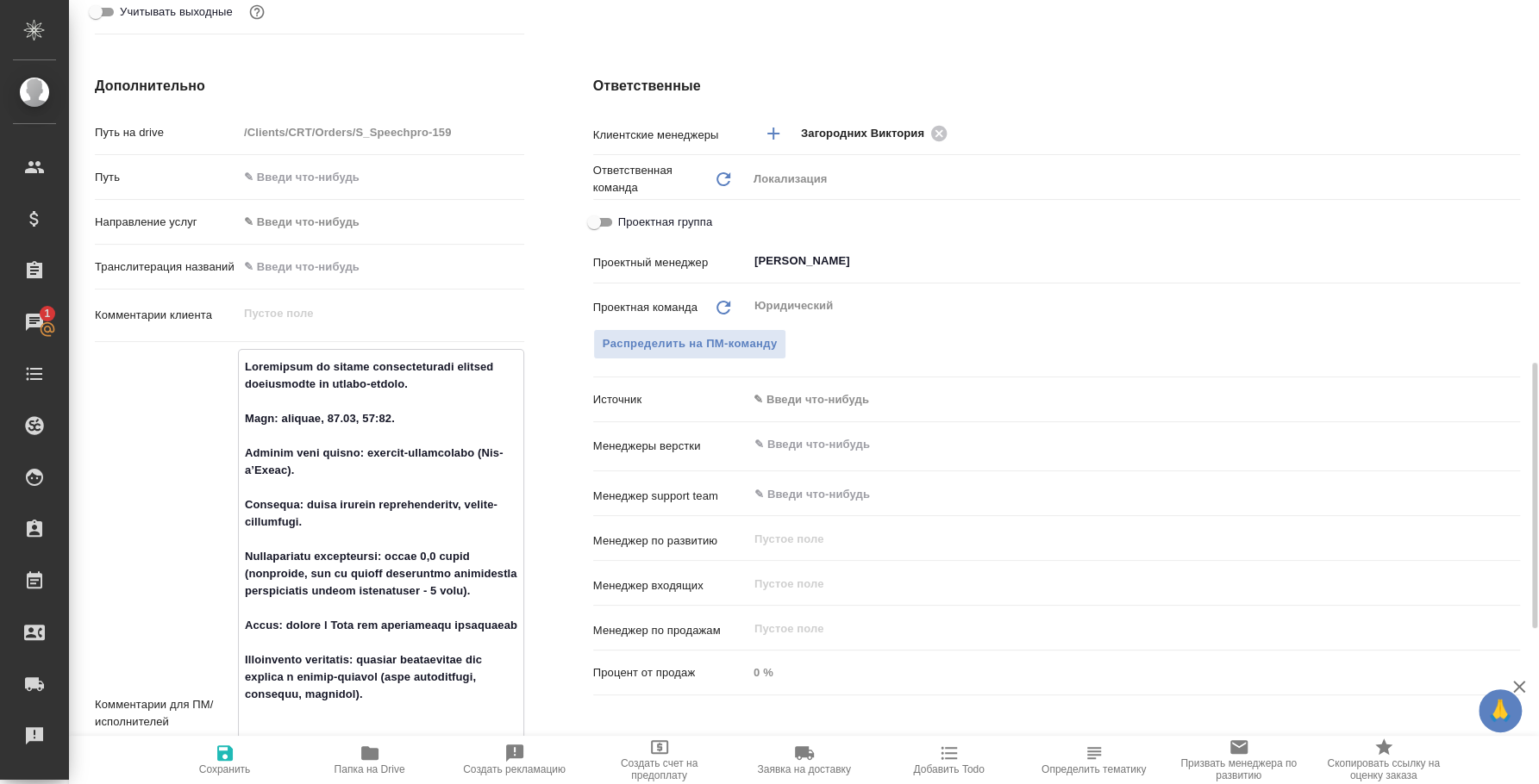
scroll to position [753, 0]
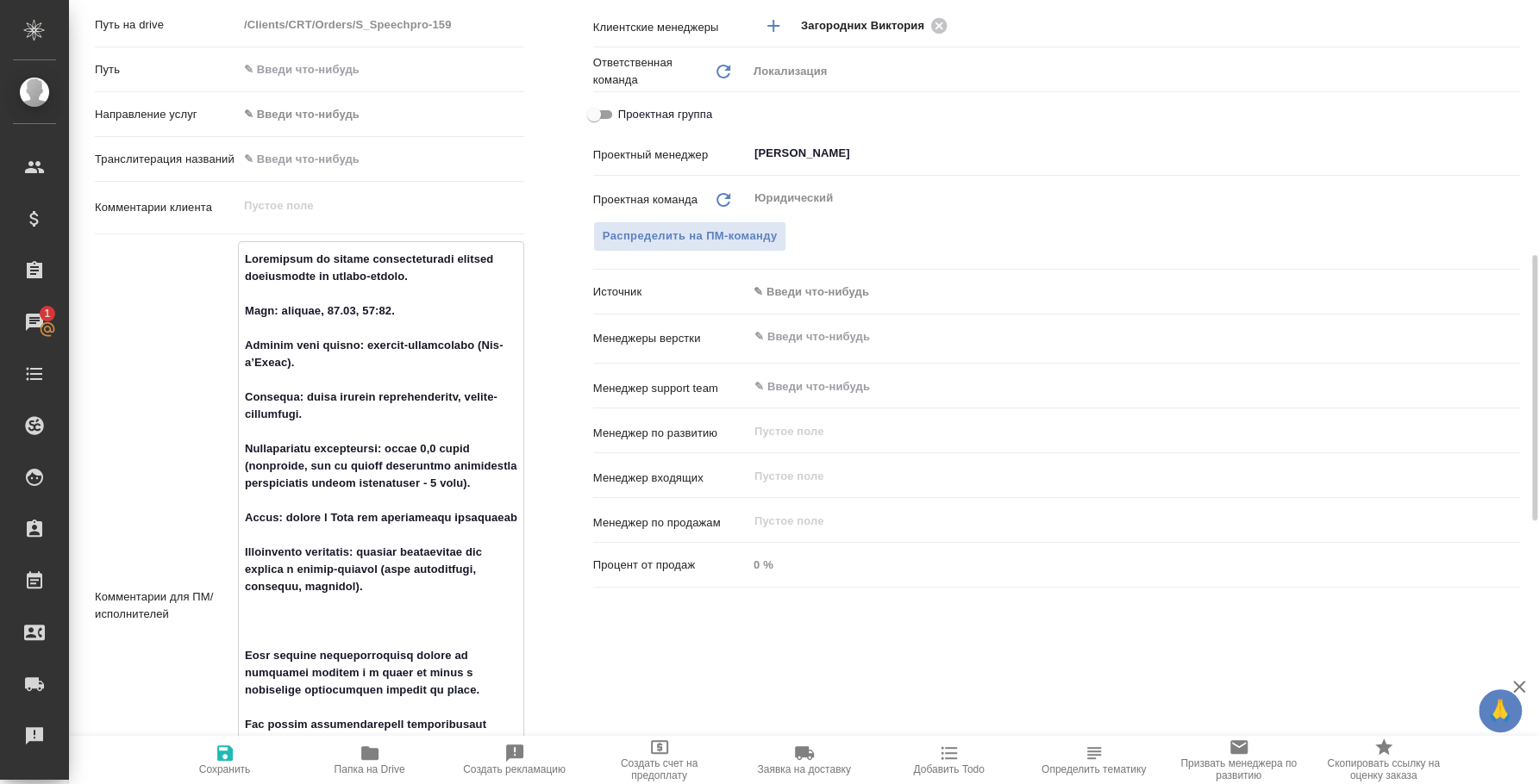
drag, startPoint x: 241, startPoint y: 466, endPoint x: 451, endPoint y: 506, distance: 213.8
click at [451, 506] on textarea at bounding box center [381, 605] width 284 height 719
type textarea "x"
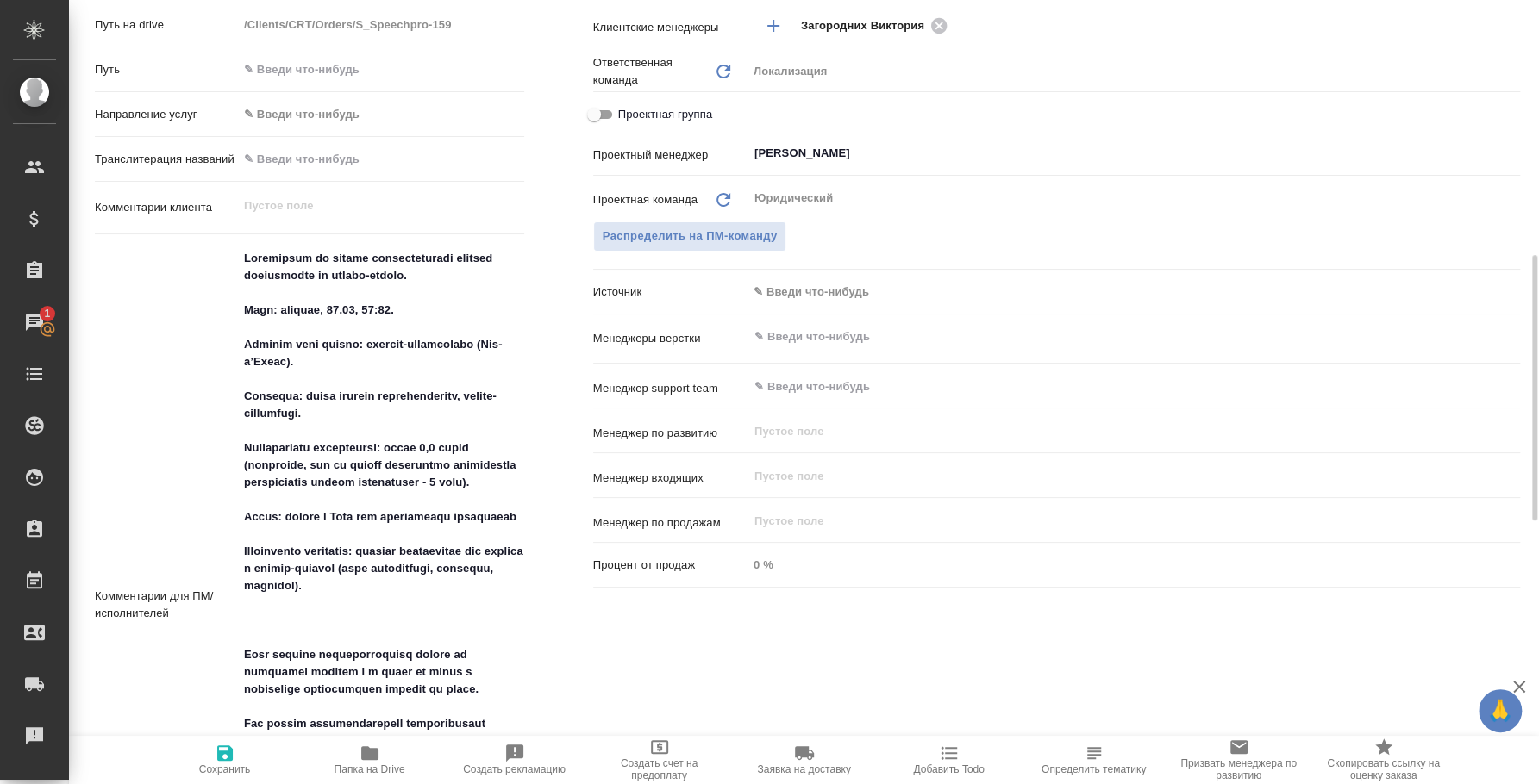
type textarea "x"
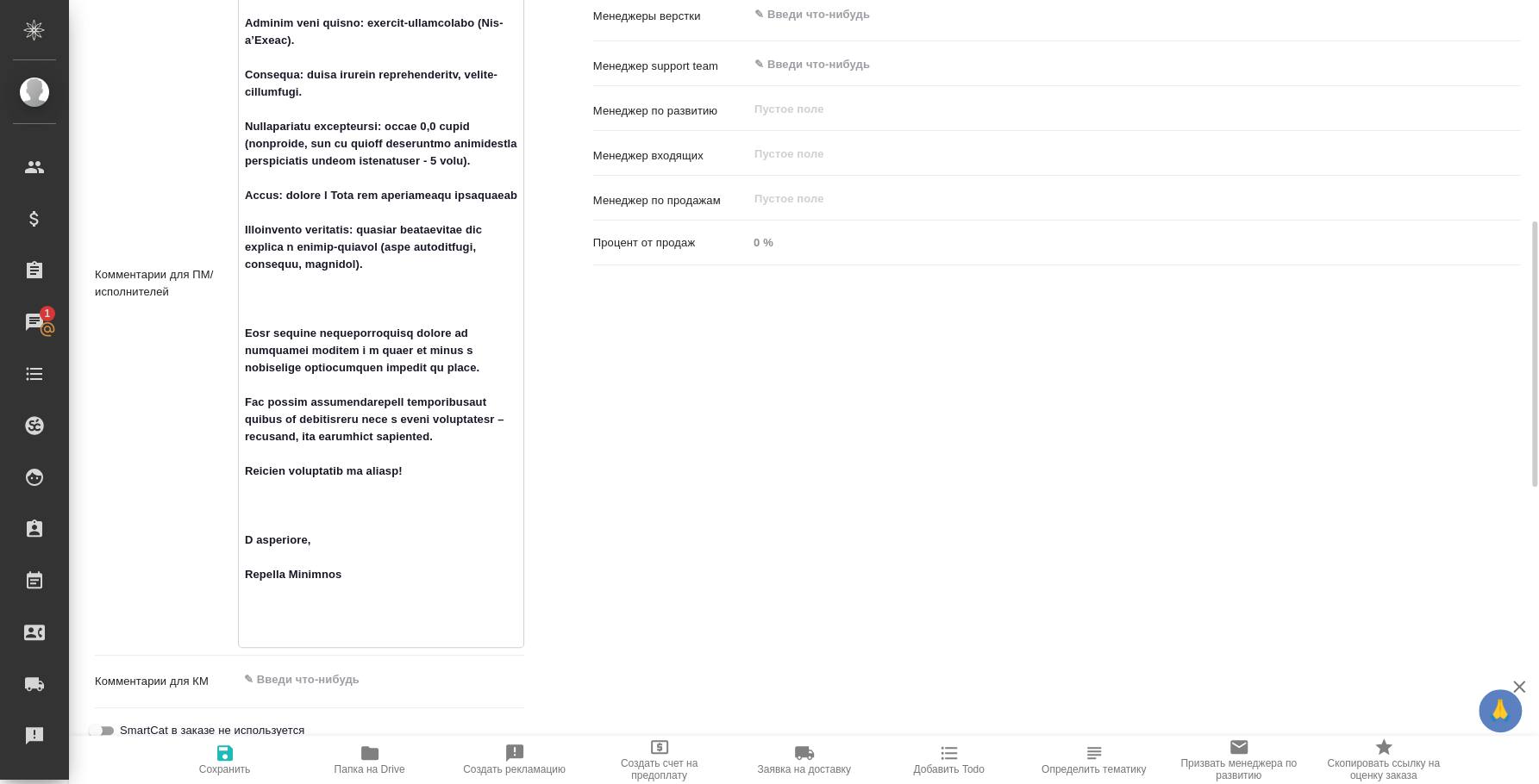
scroll to position [860, 0]
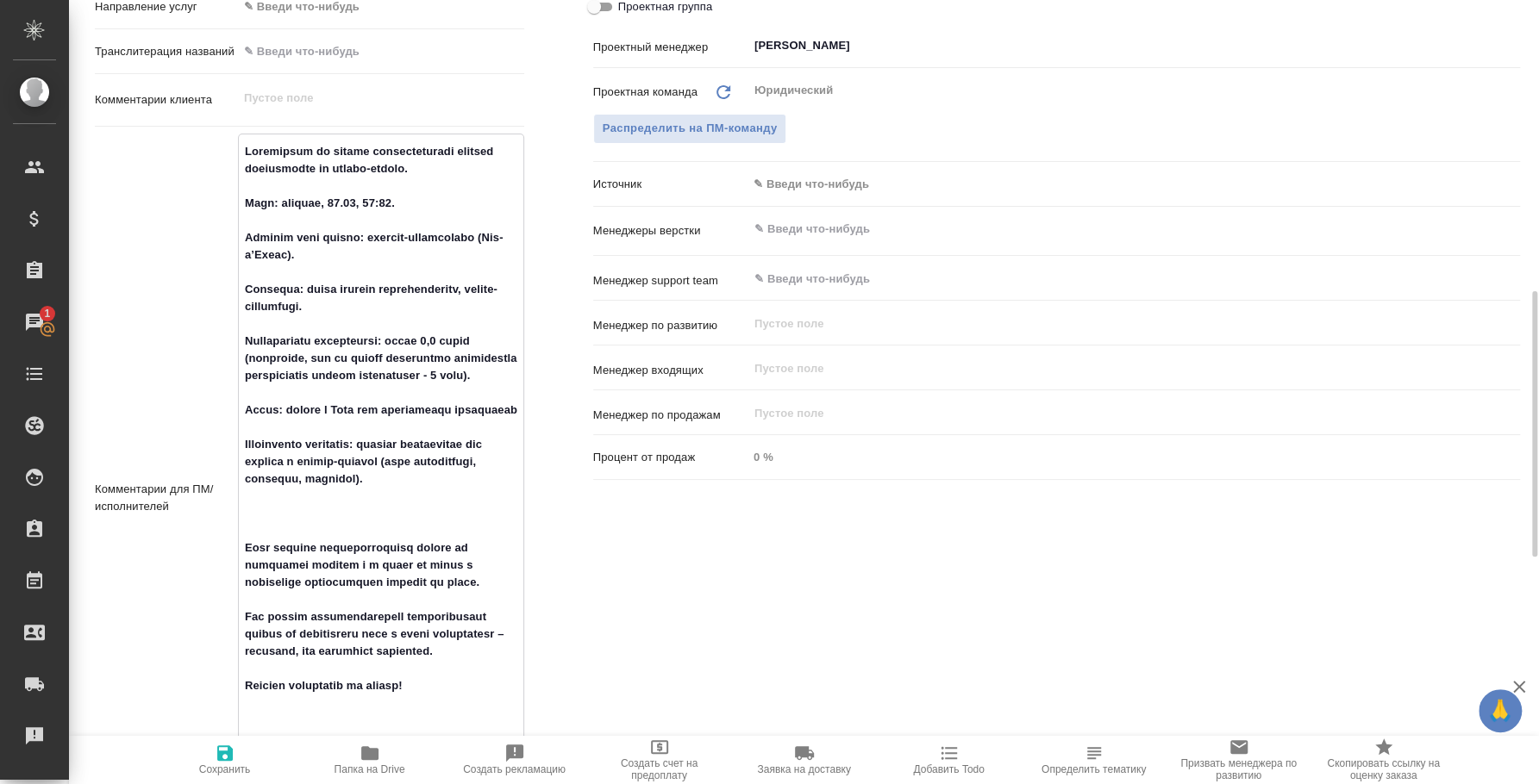
type textarea "x"
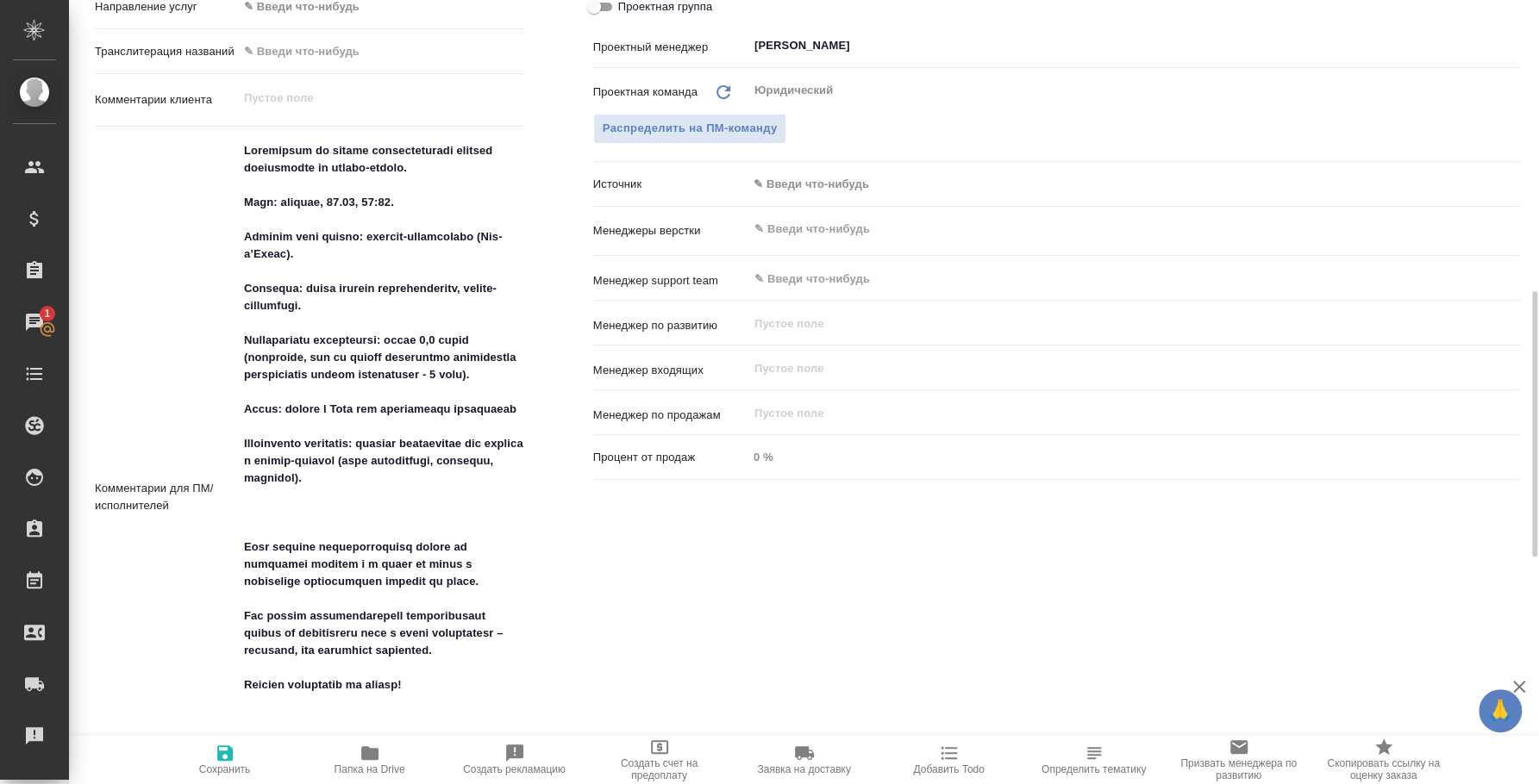
type textarea "x"
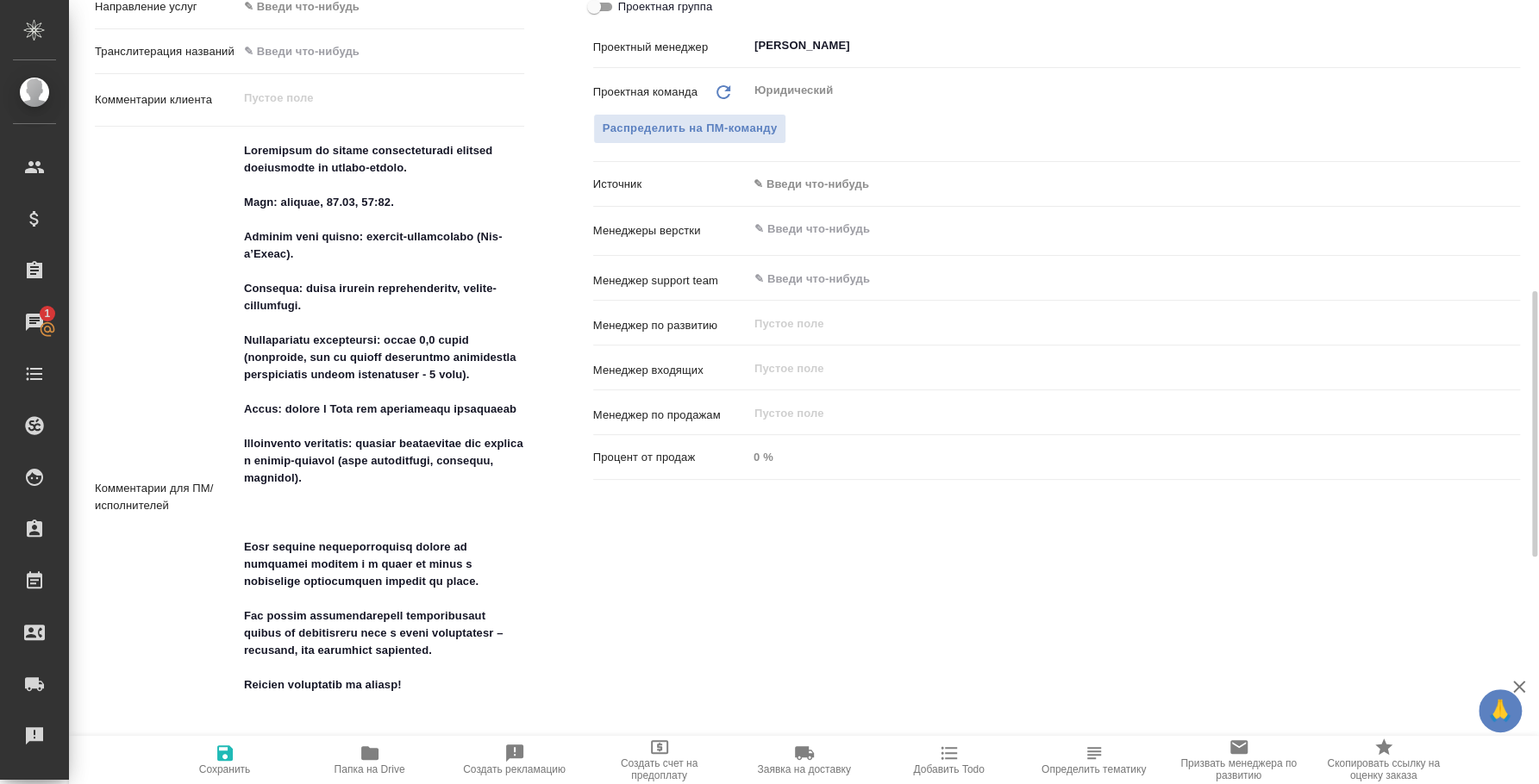
type textarea "x"
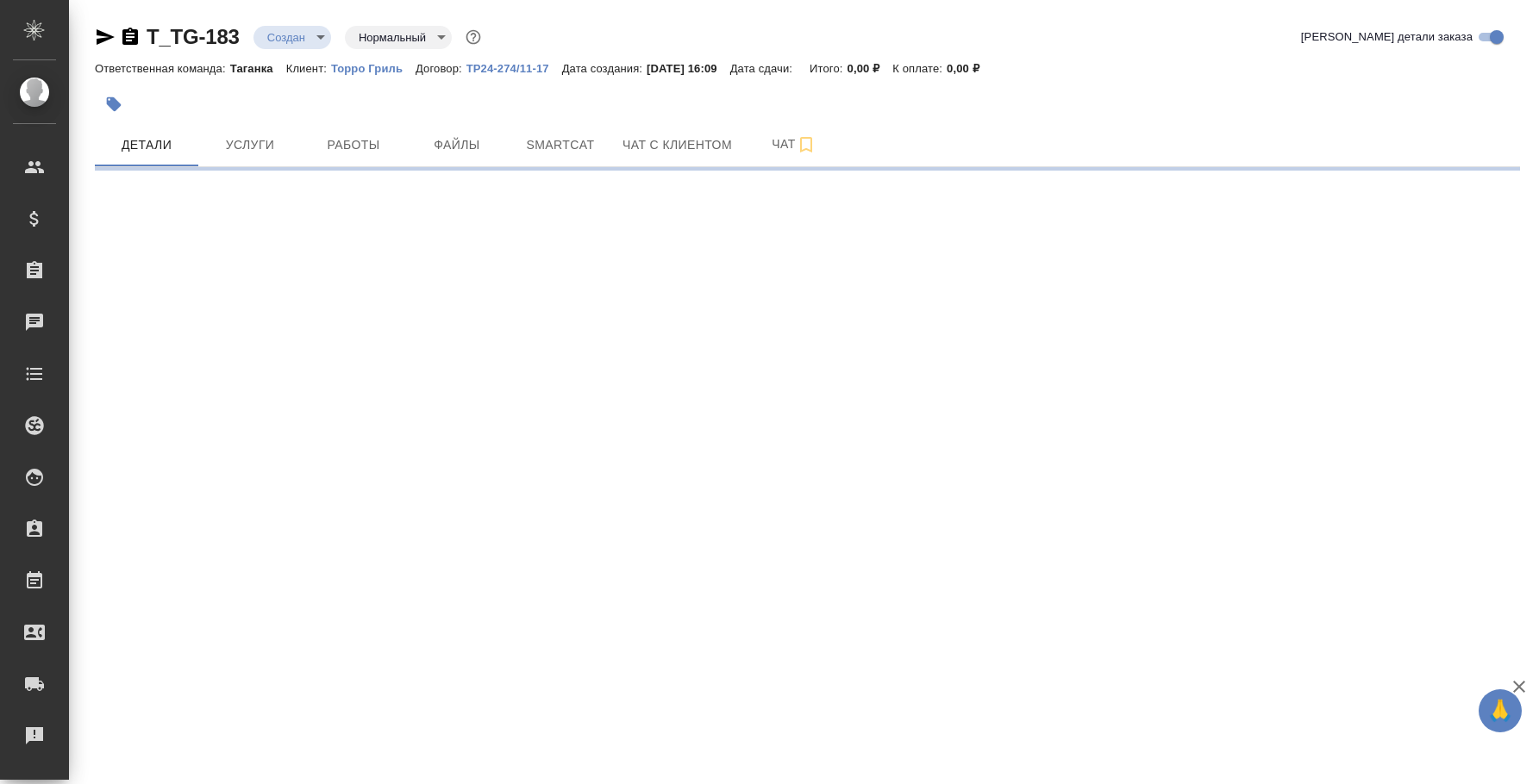
select select "RU"
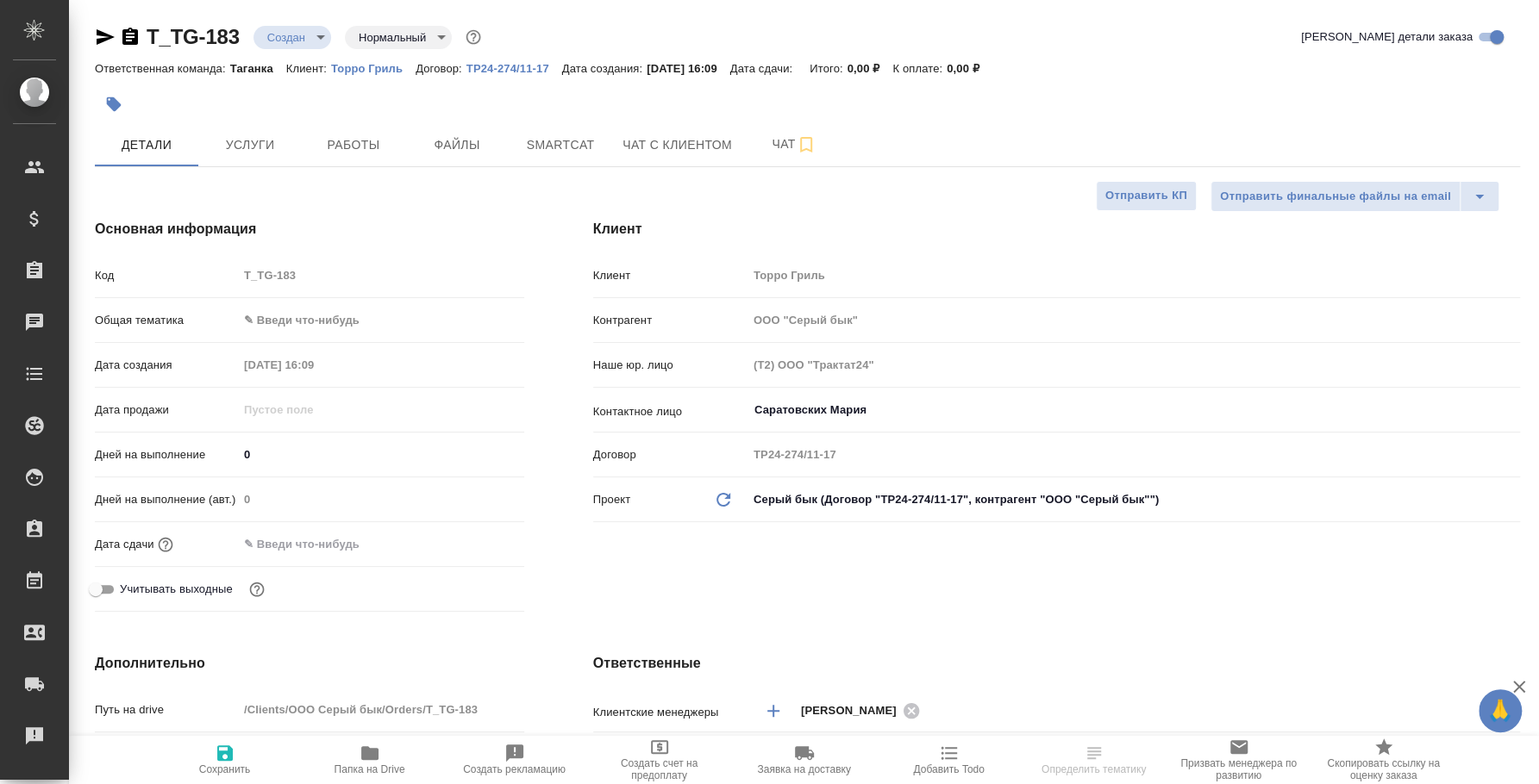
type textarea "x"
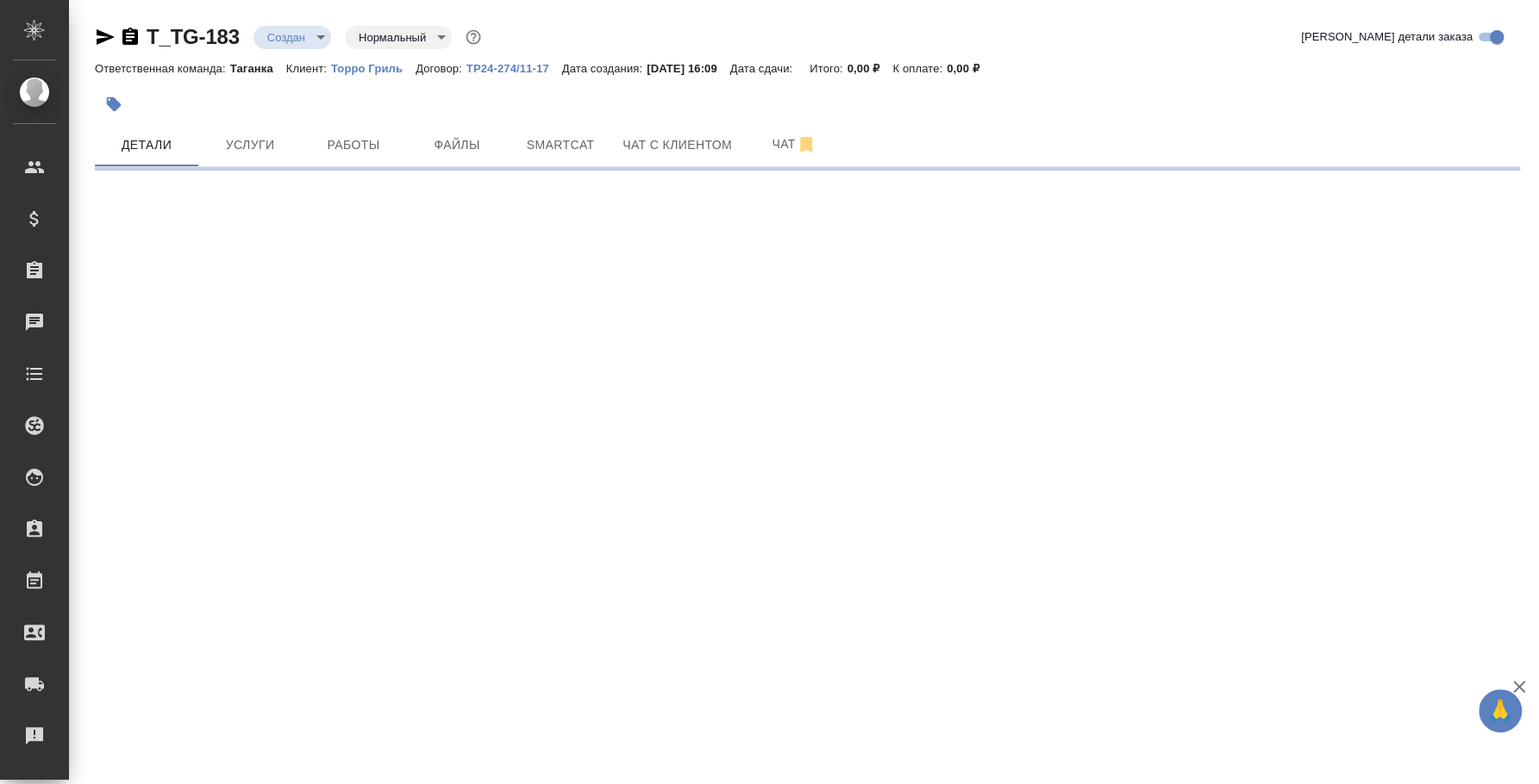
select select "RU"
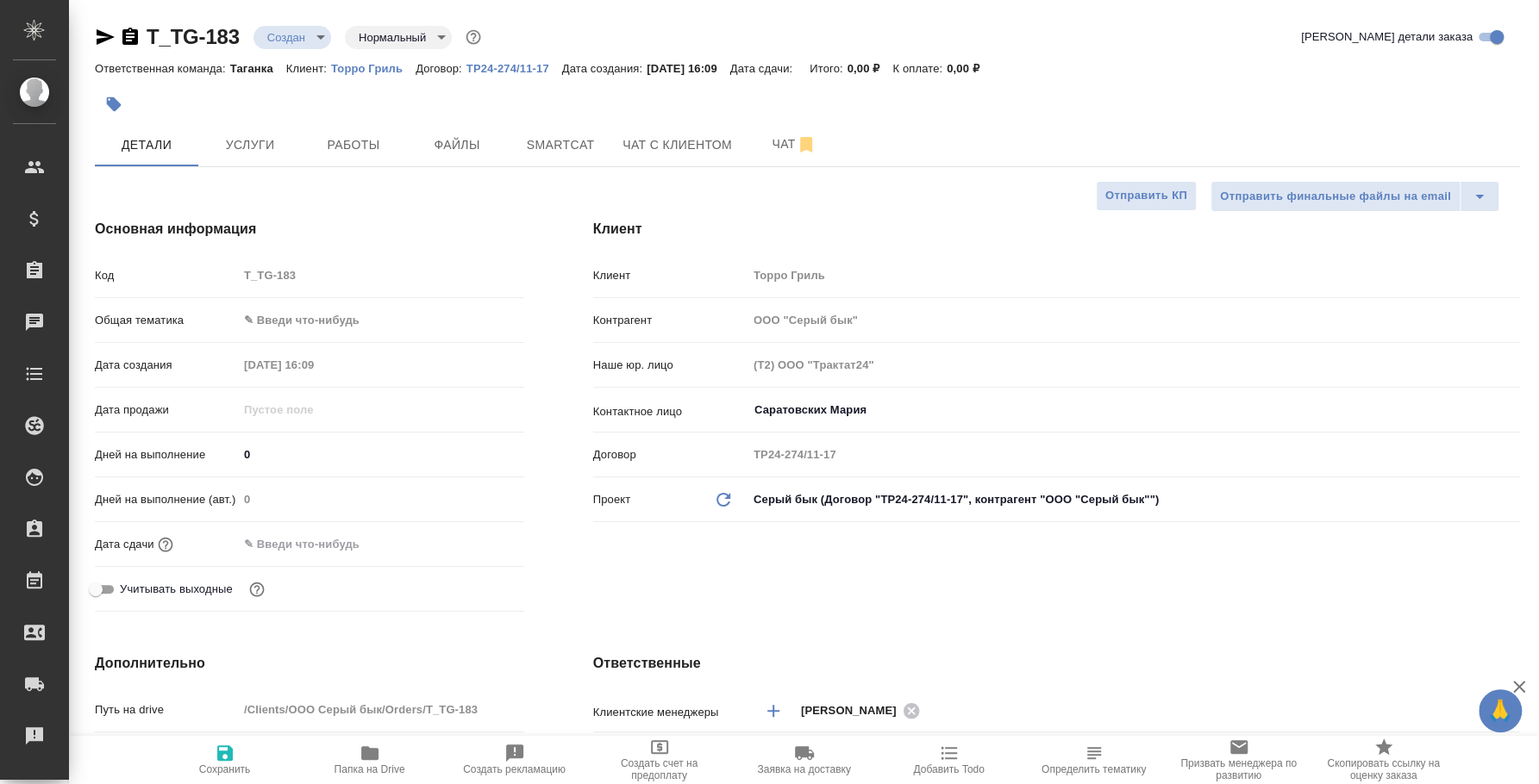
type textarea "x"
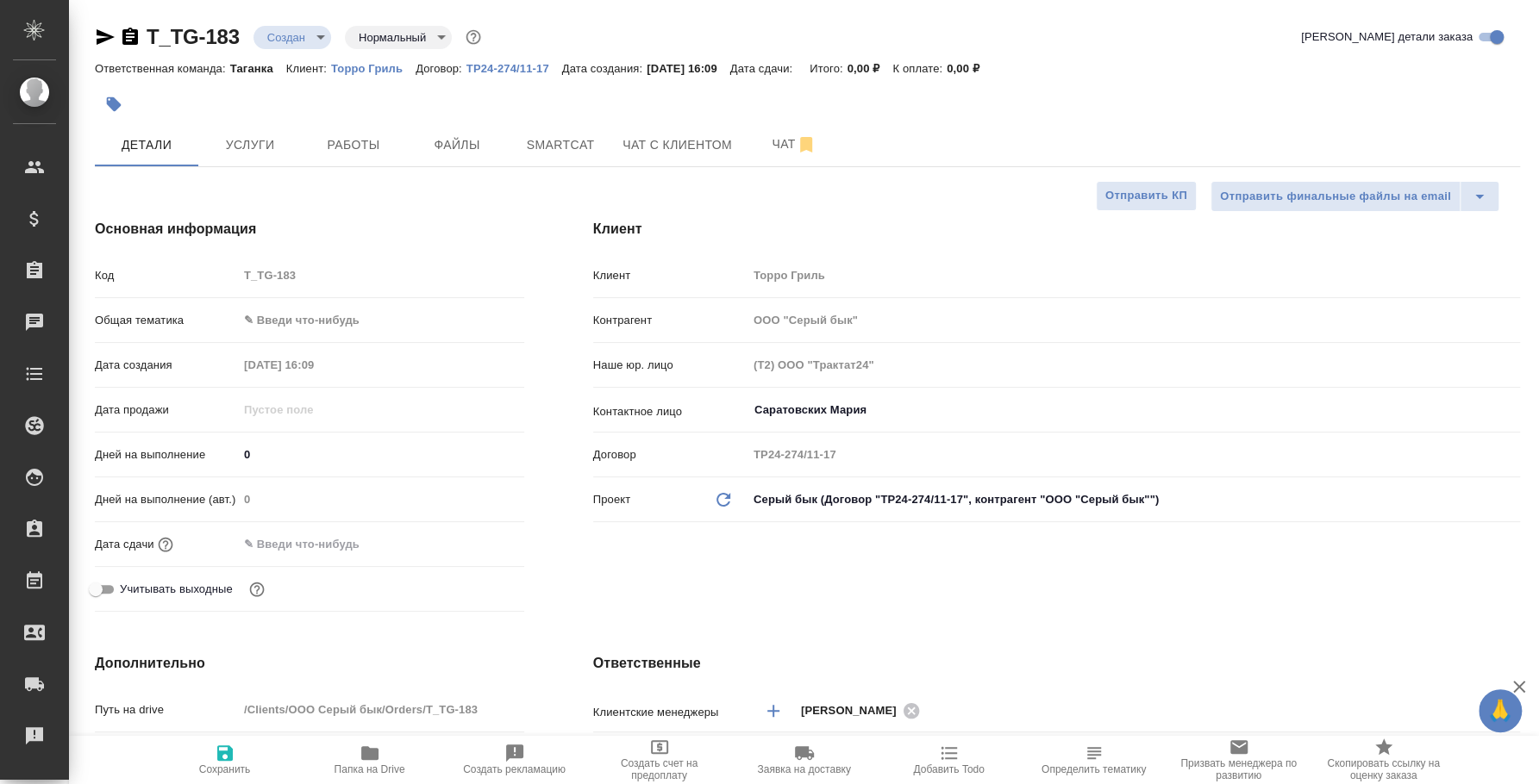
type textarea "x"
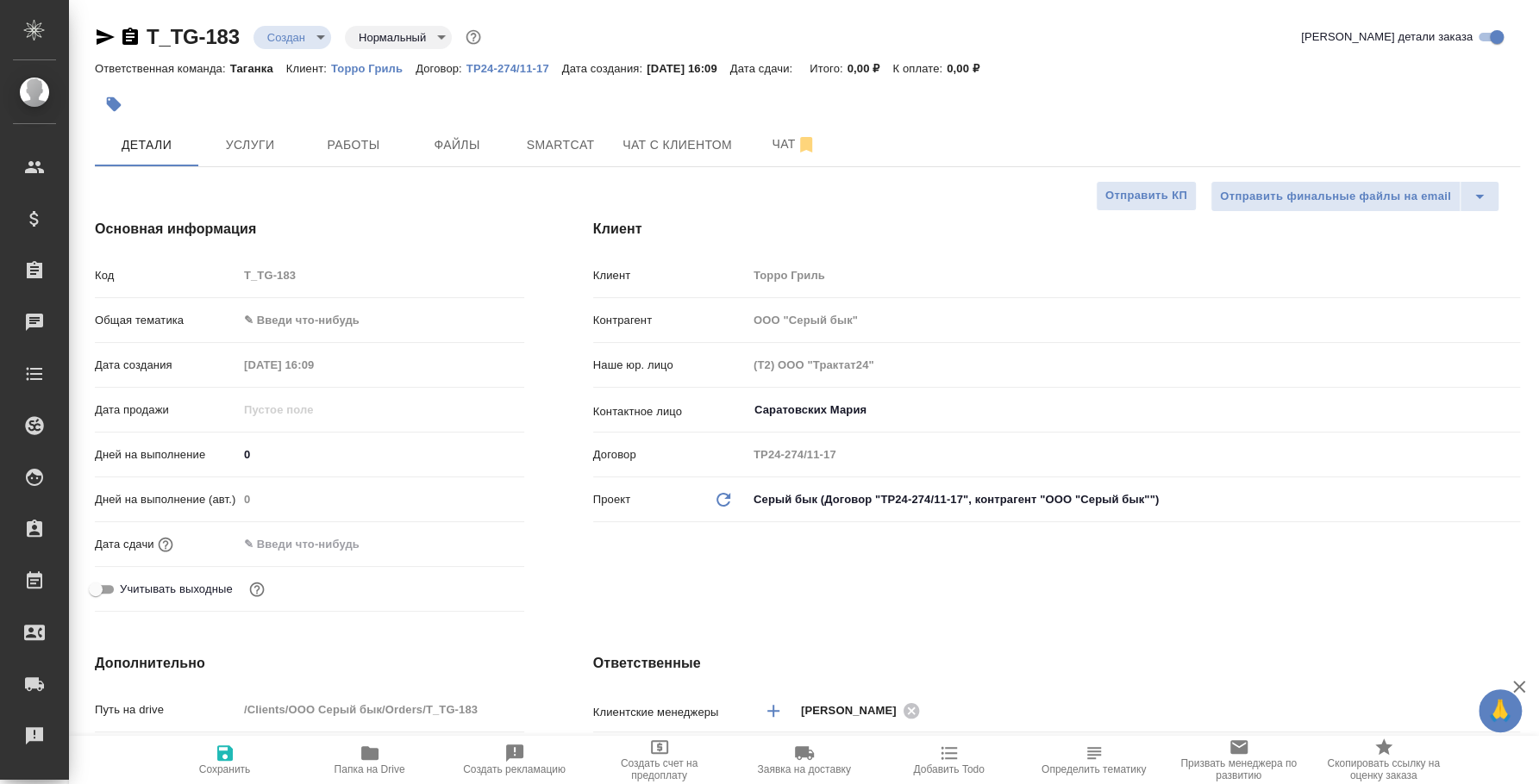
type textarea "x"
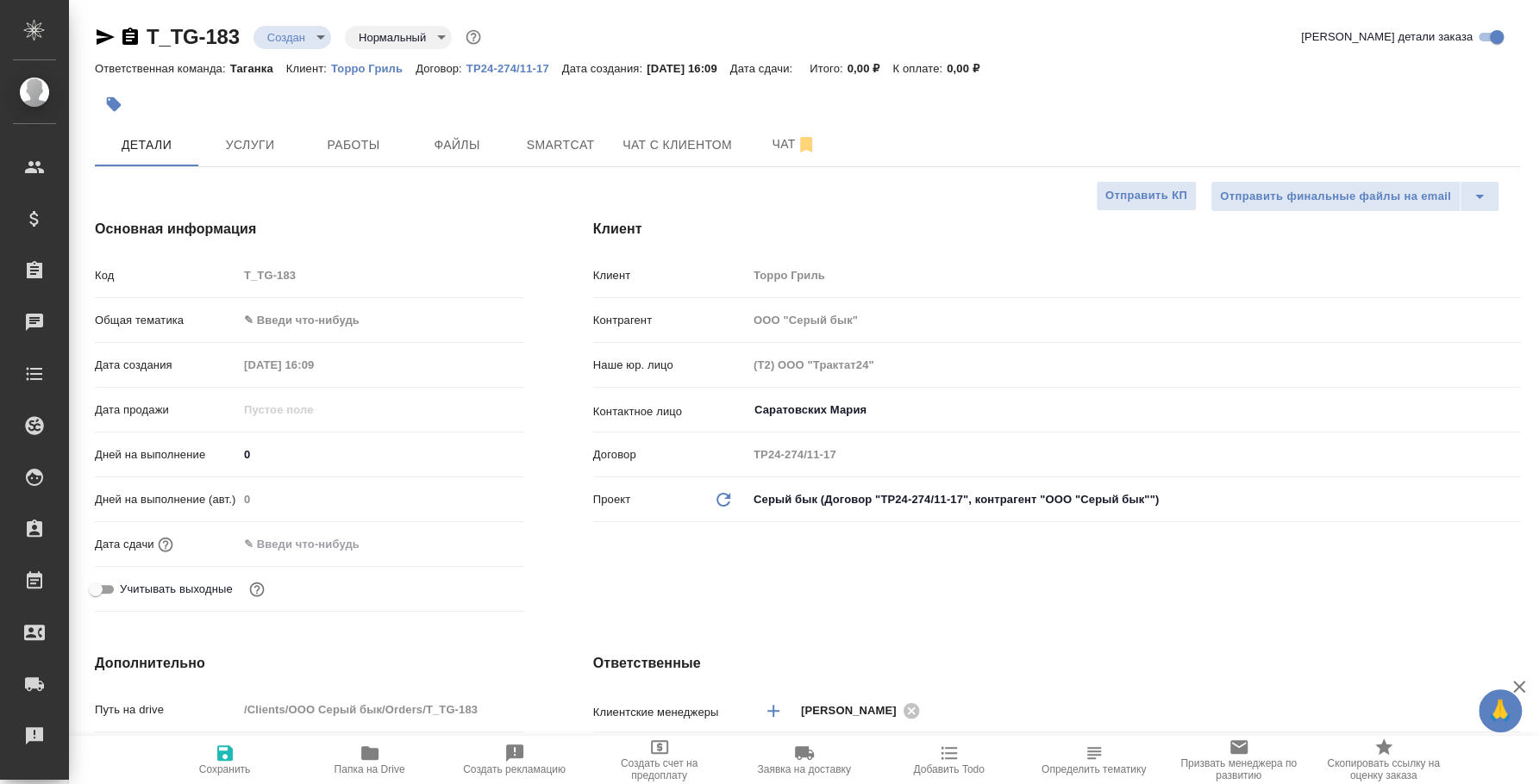
type textarea "x"
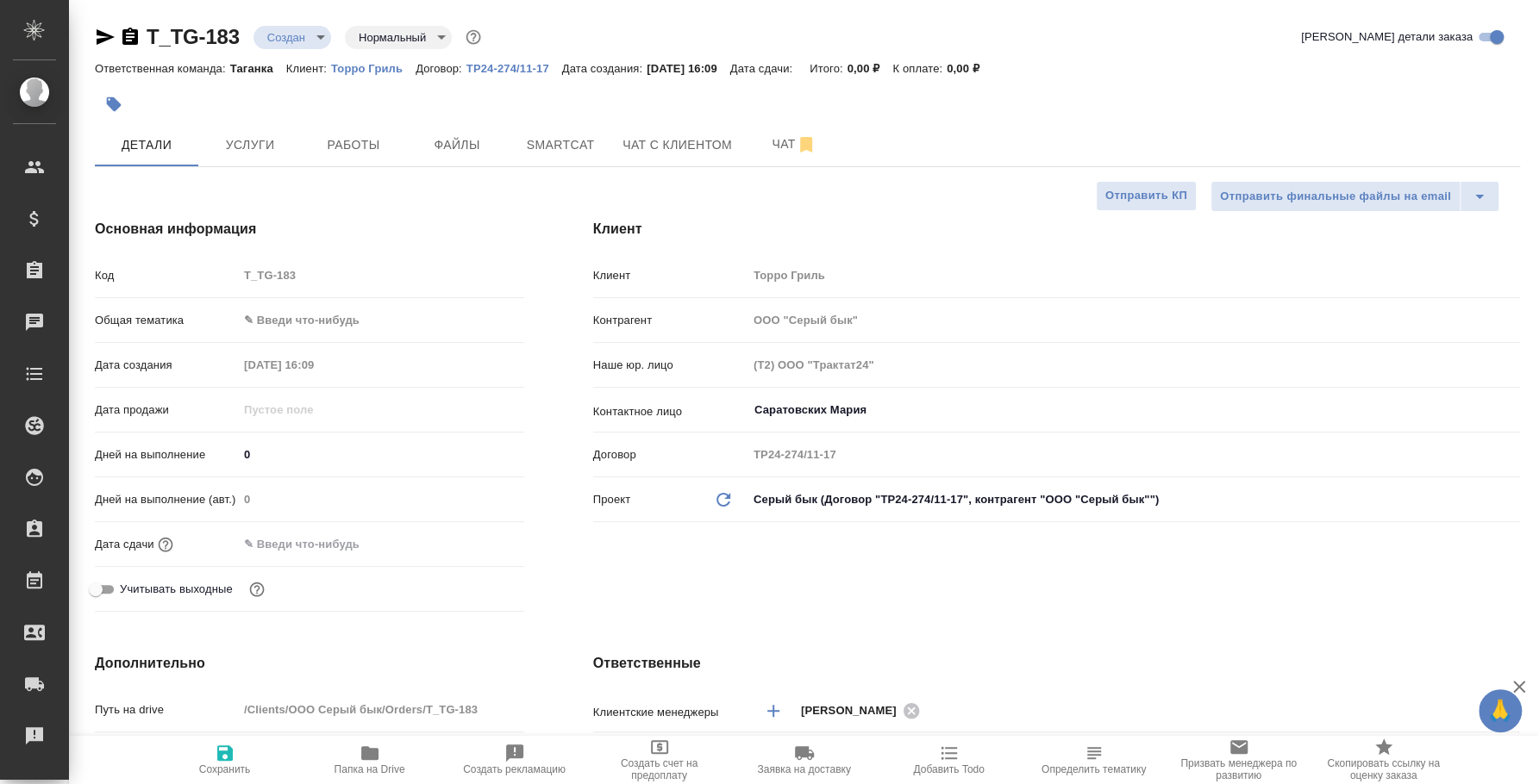
type textarea "x"
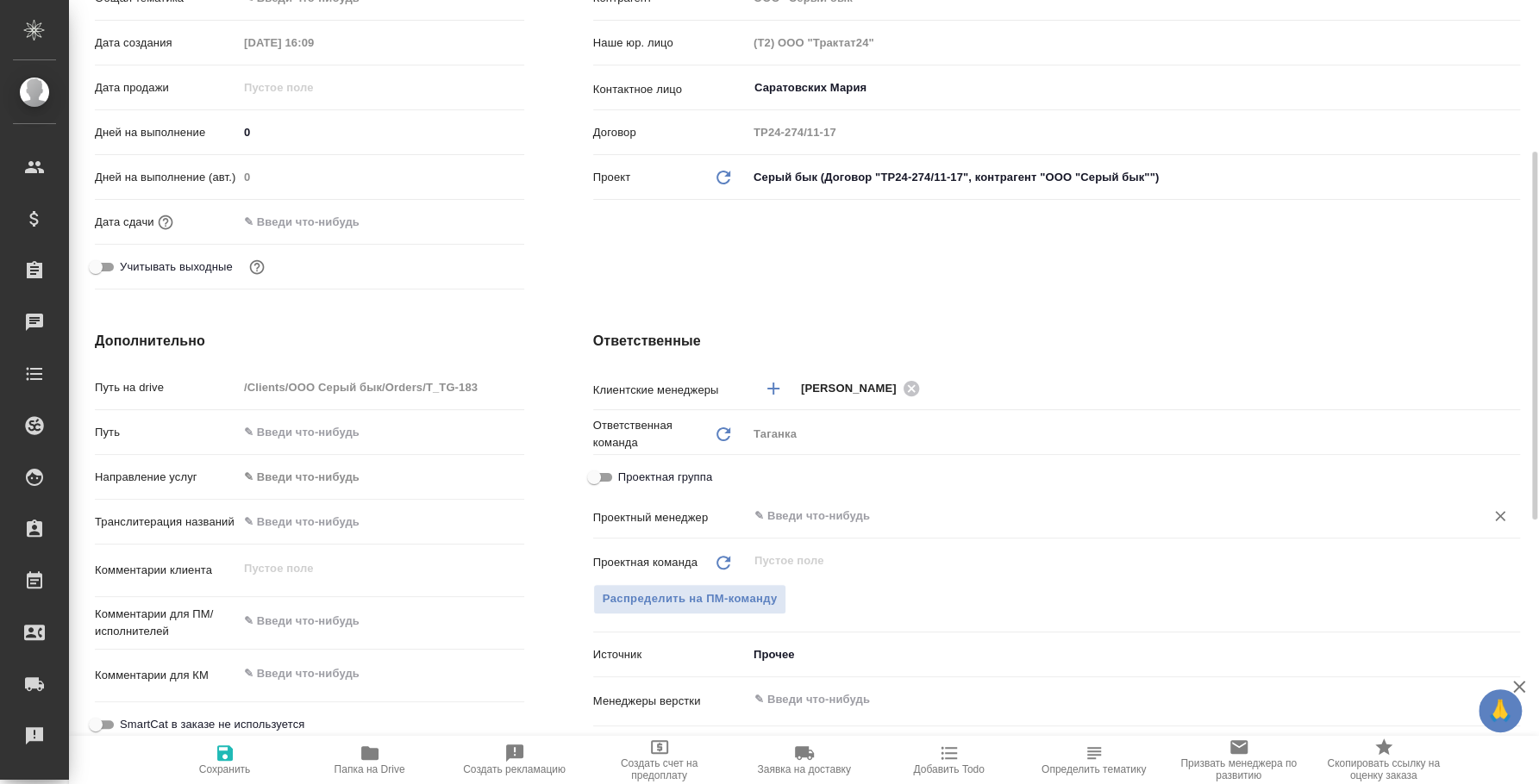
click at [817, 514] on input "text" at bounding box center [1105, 516] width 704 height 21
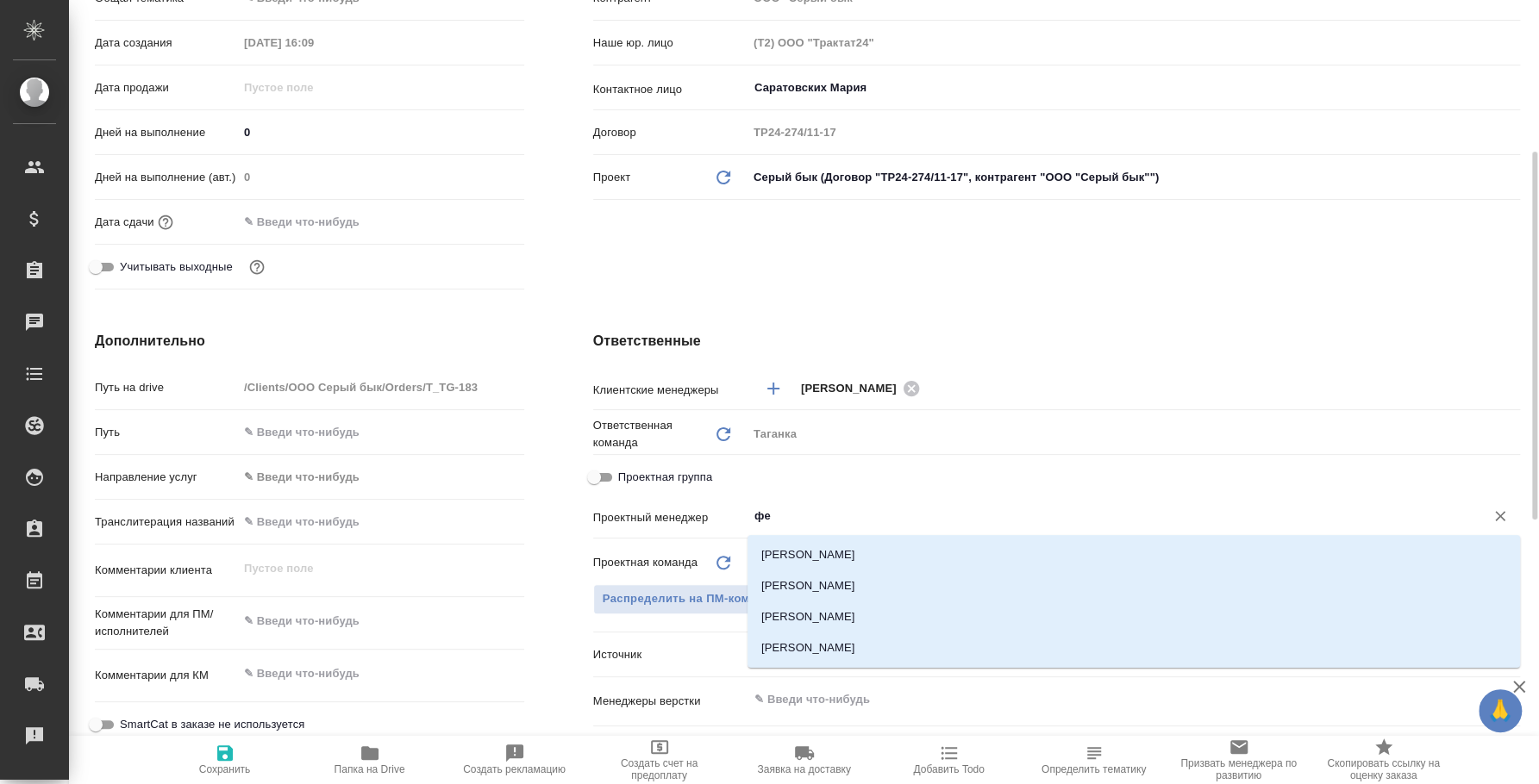
type input "фед"
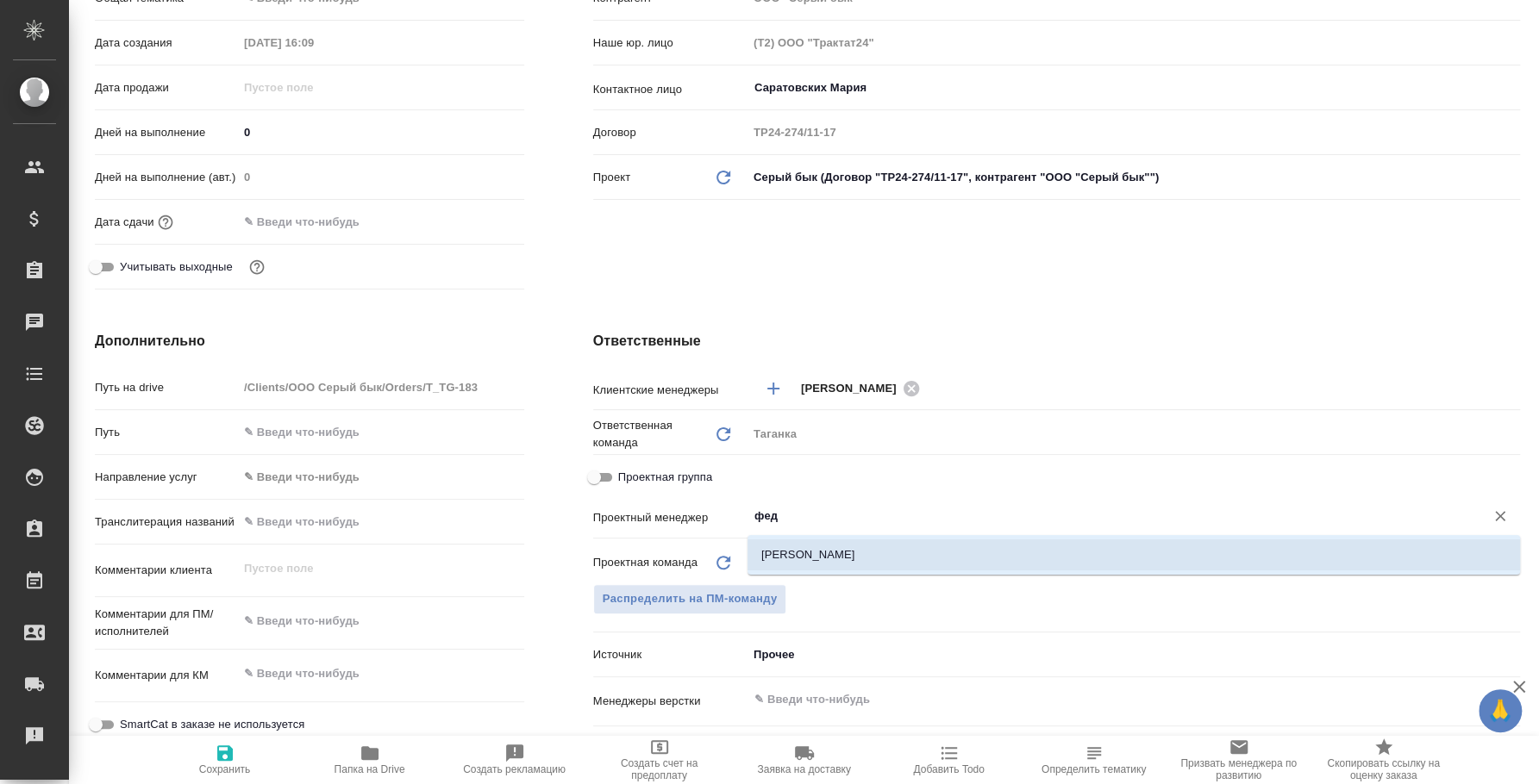
click at [848, 555] on li "[PERSON_NAME]" at bounding box center [1133, 555] width 773 height 31
type textarea "x"
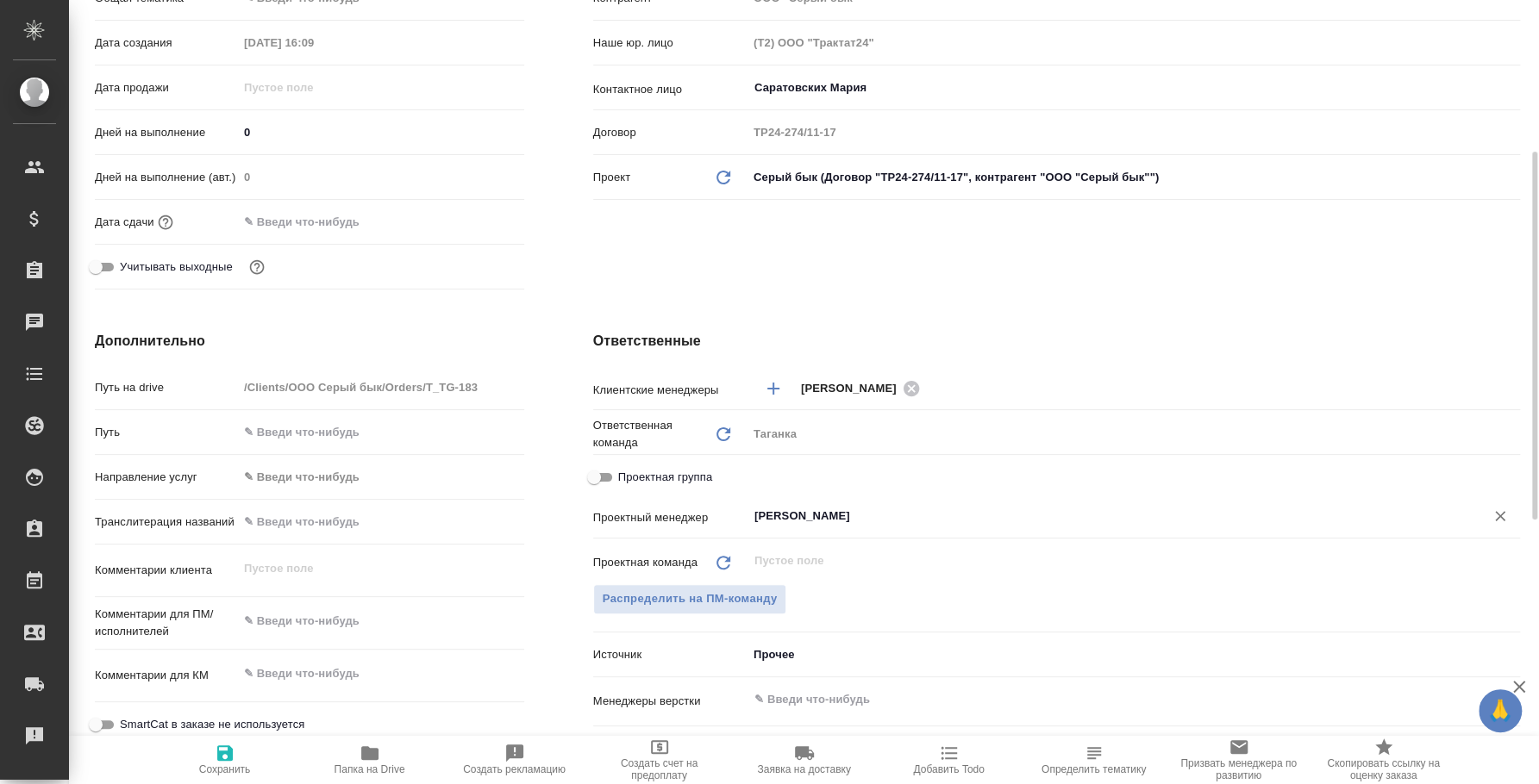
type input "[PERSON_NAME]"
click at [228, 760] on icon "button" at bounding box center [225, 753] width 15 height 15
type textarea "x"
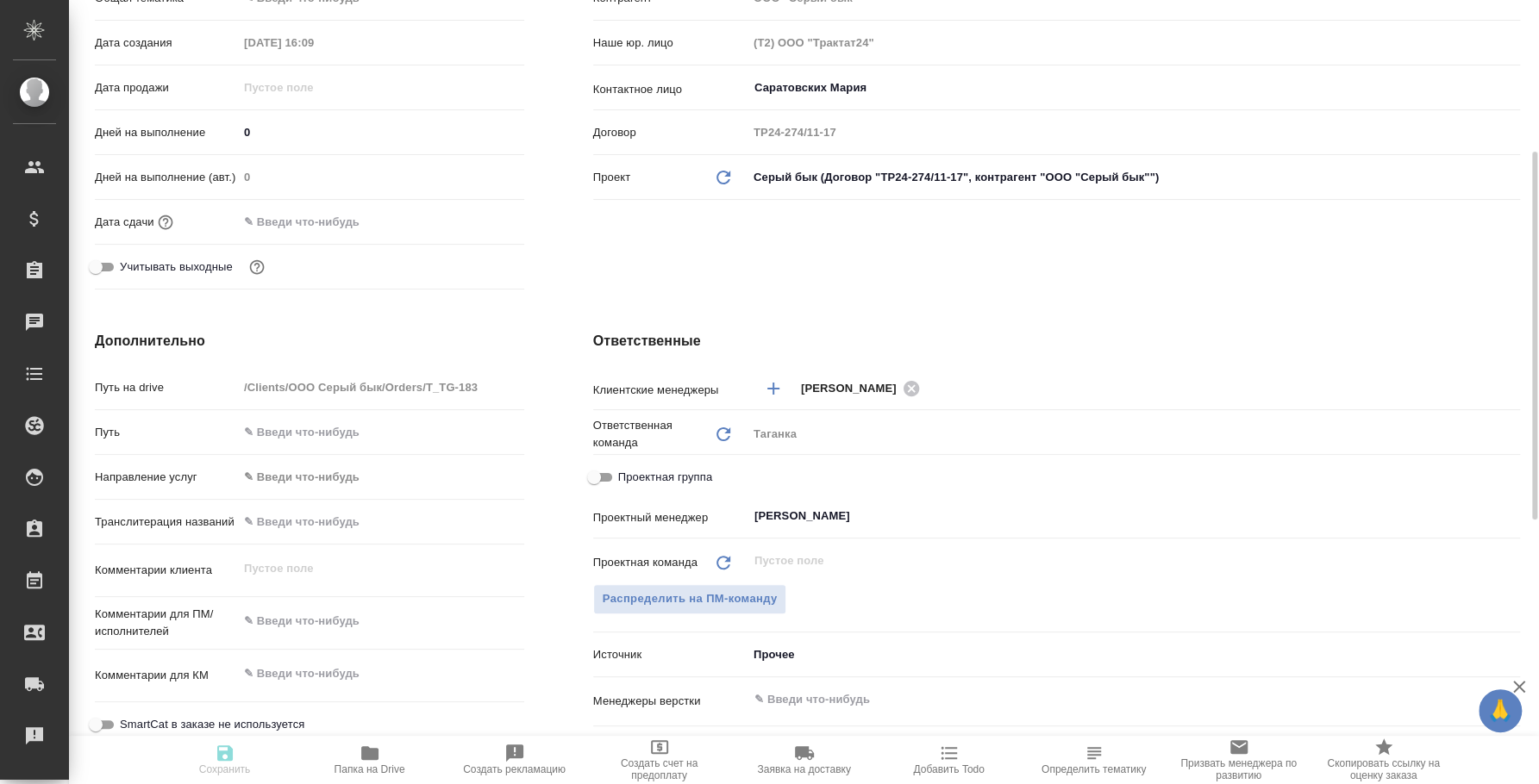
type textarea "x"
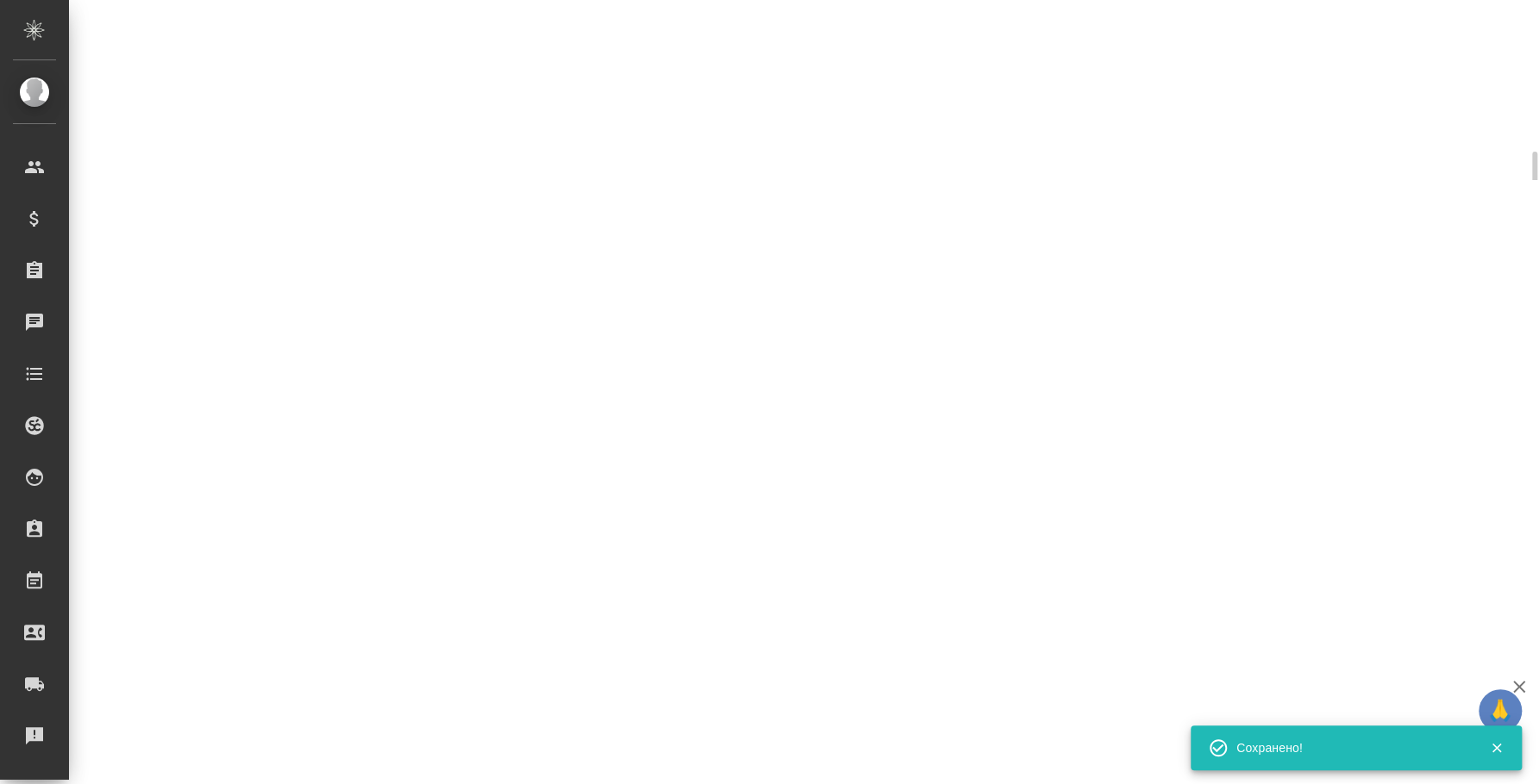
select select "RU"
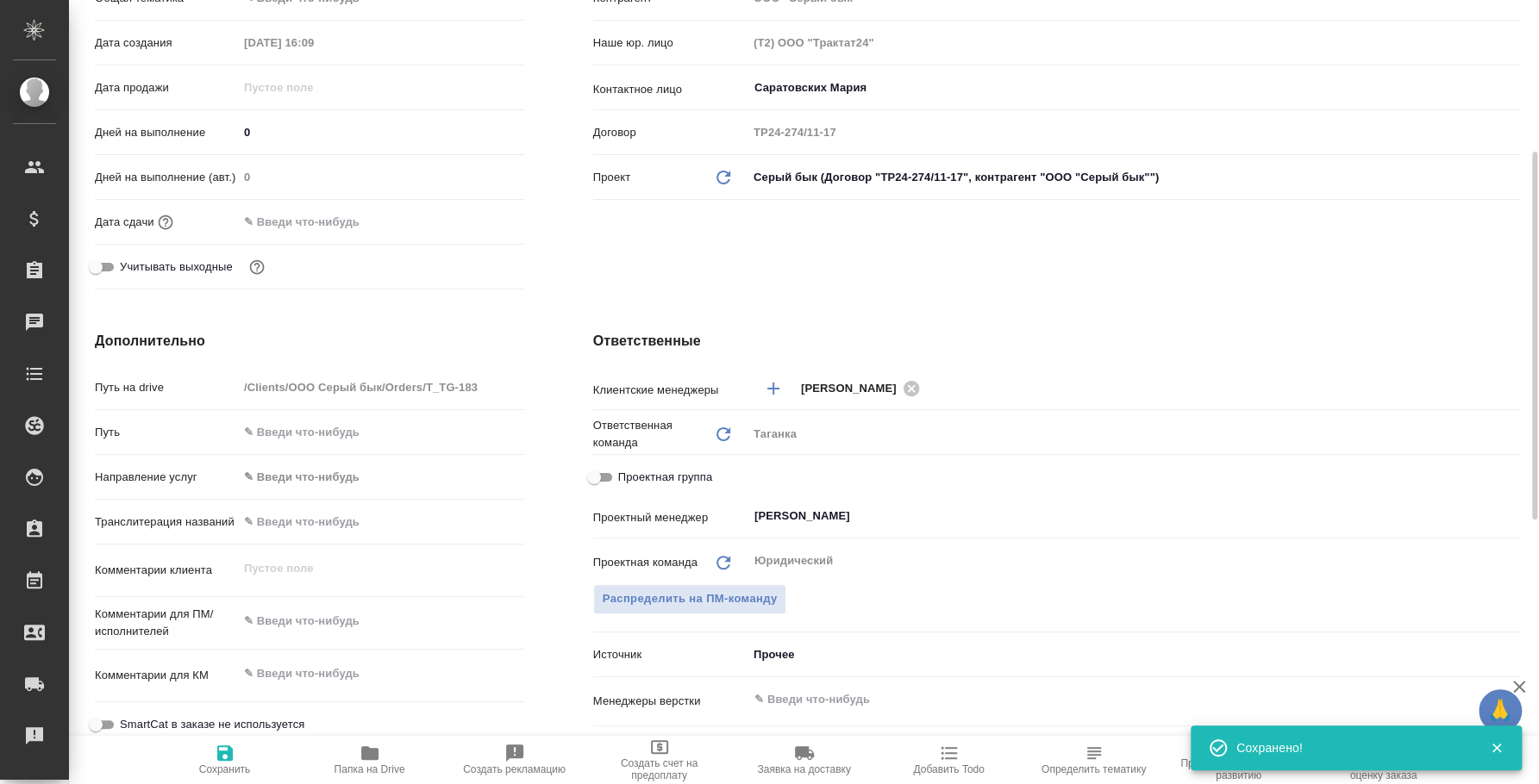
type textarea "x"
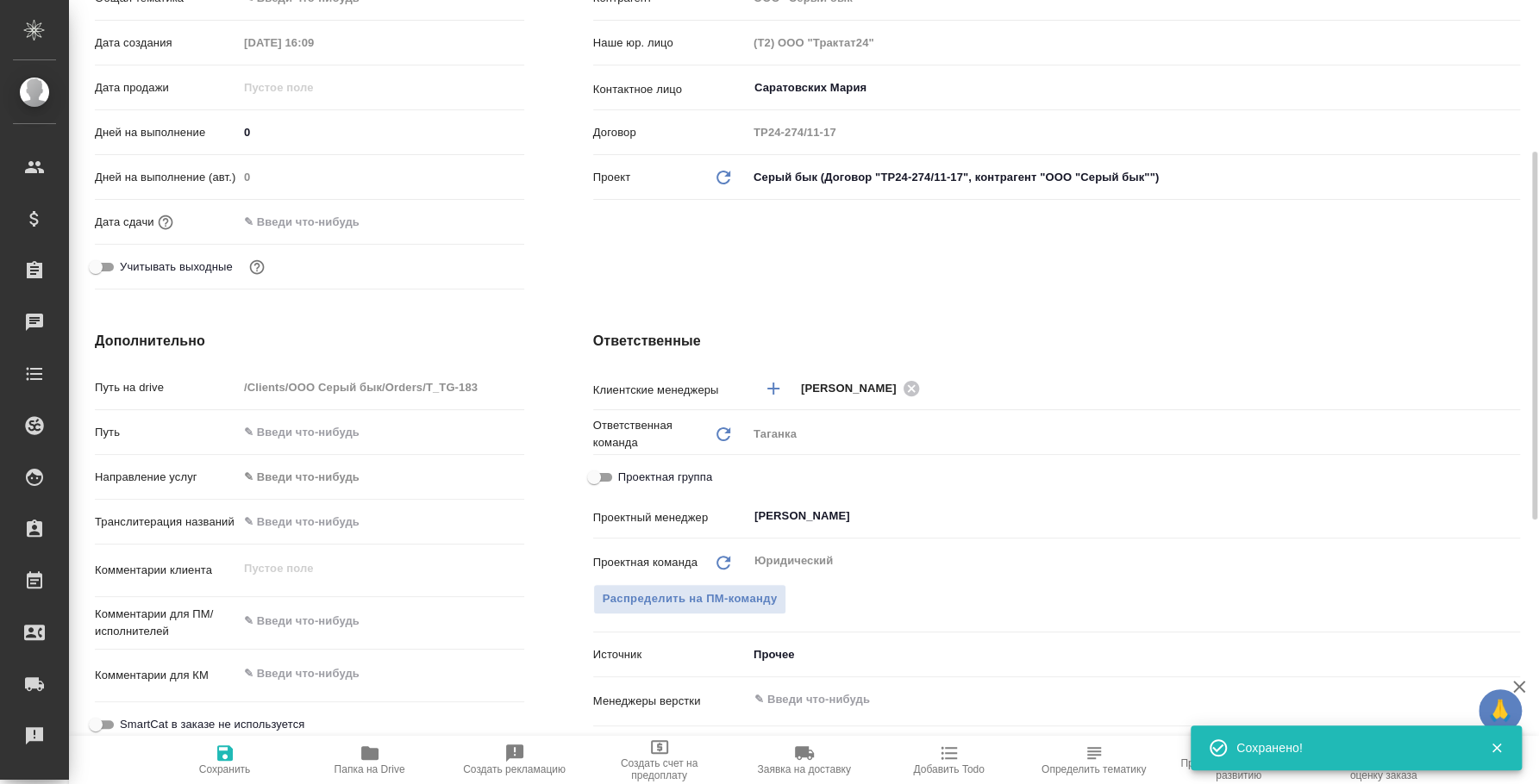
type textarea "x"
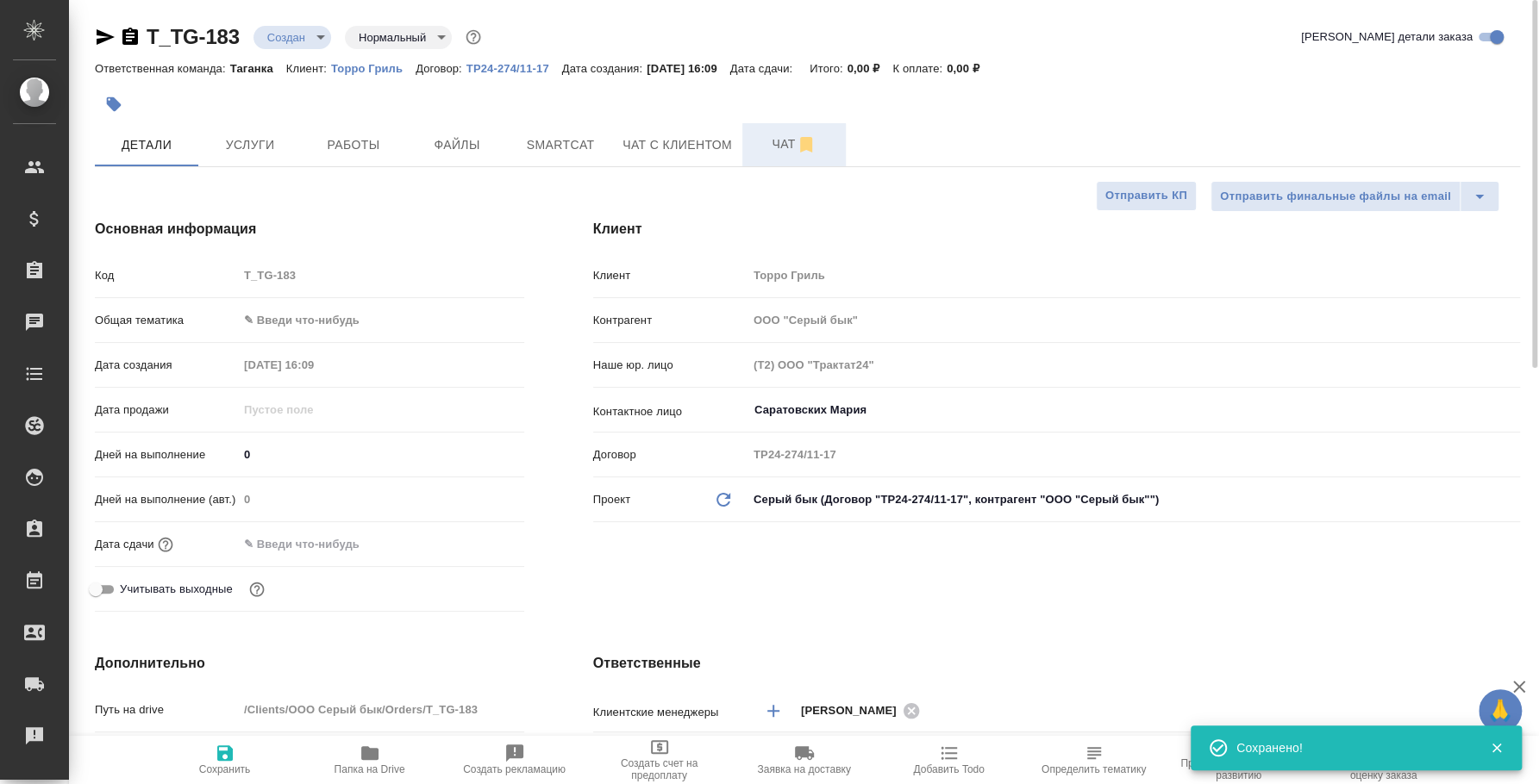
click at [790, 149] on span "Чат" at bounding box center [794, 144] width 83 height 22
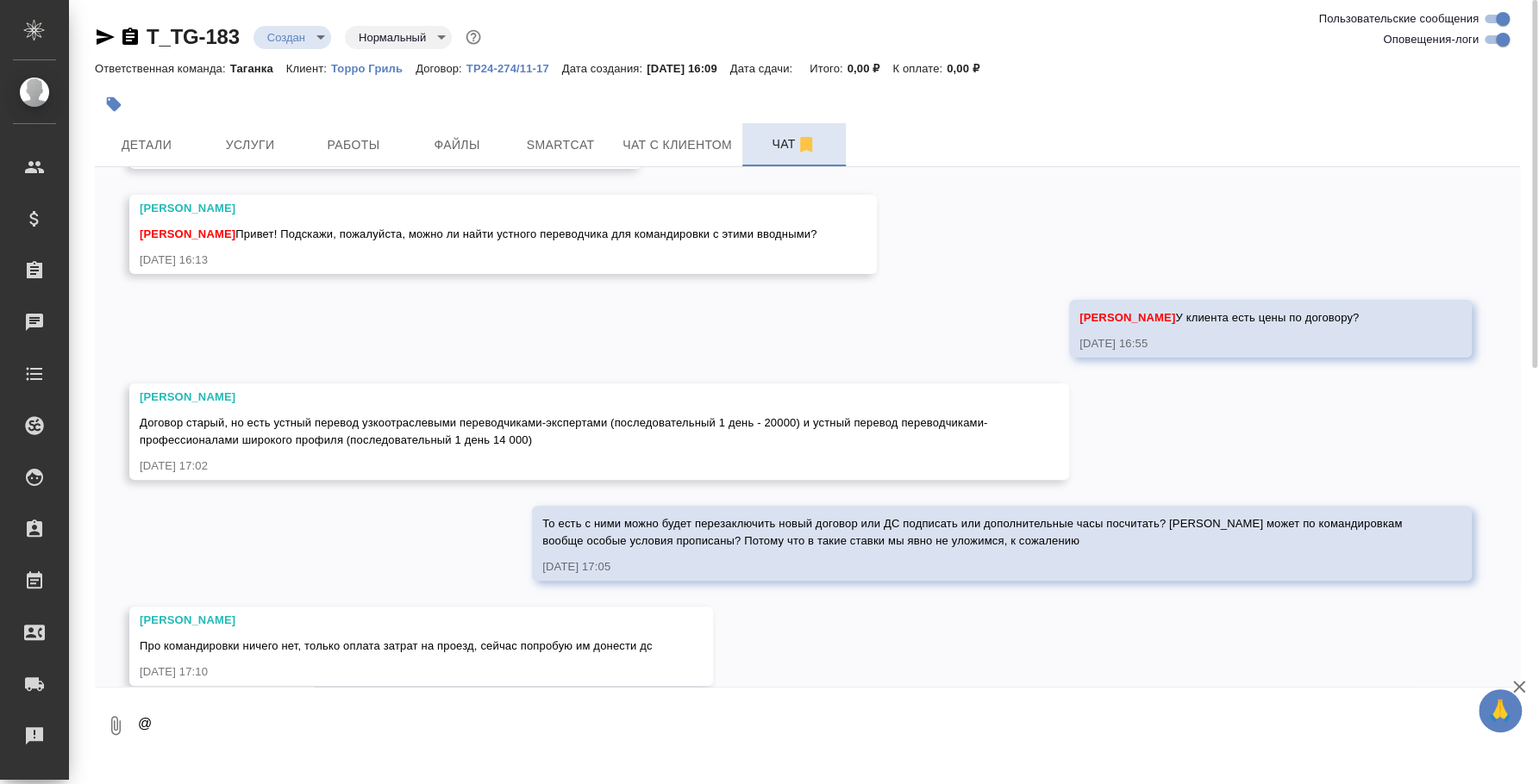
scroll to position [263, 0]
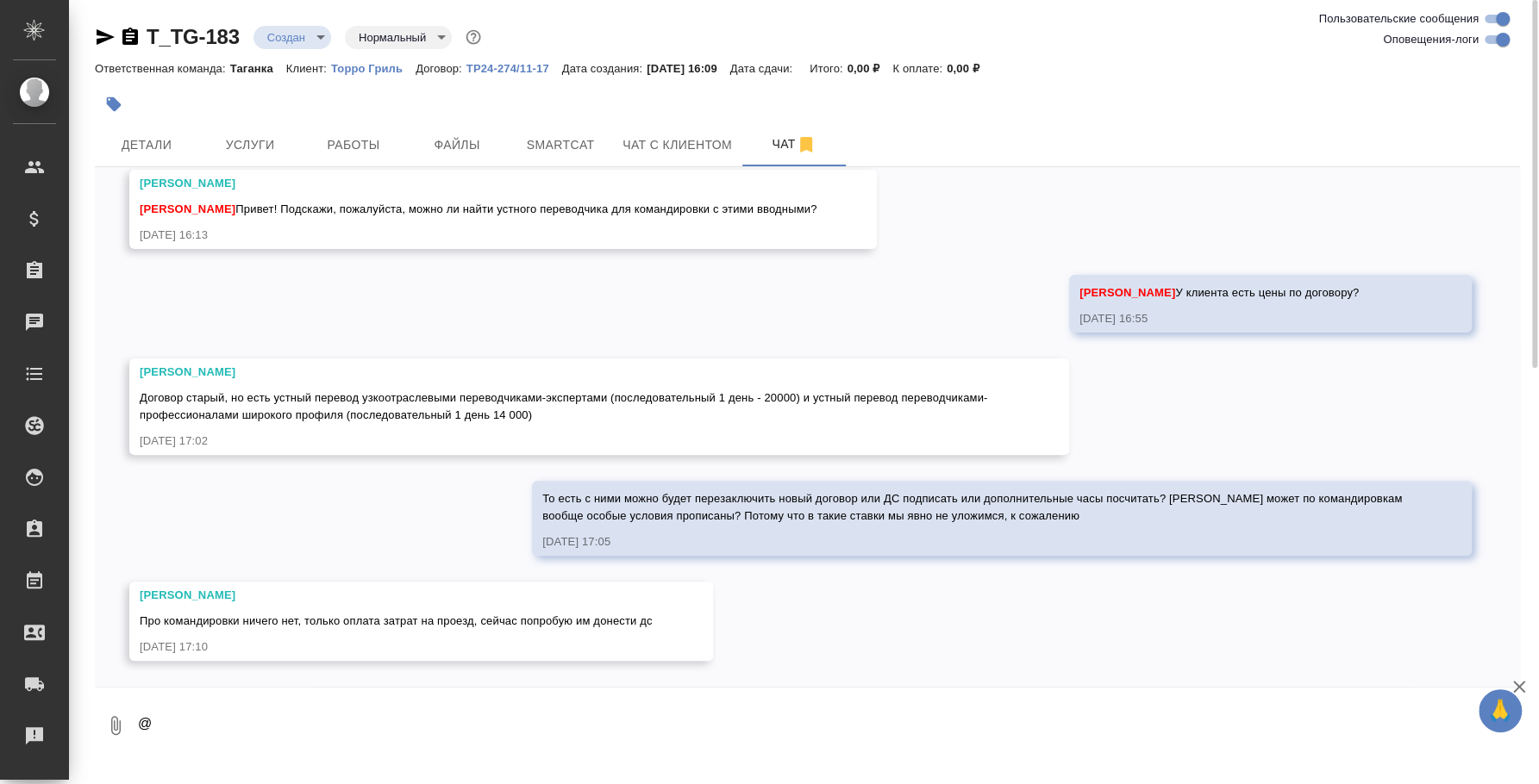
drag, startPoint x: 254, startPoint y: 721, endPoint x: 126, endPoint y: 689, distance: 131.9
click at [126, 689] on form "0 @" at bounding box center [807, 721] width 1425 height 67
type textarea "спасибо, я пока что направила запрос венндорам на поиск переводчиков на месте"
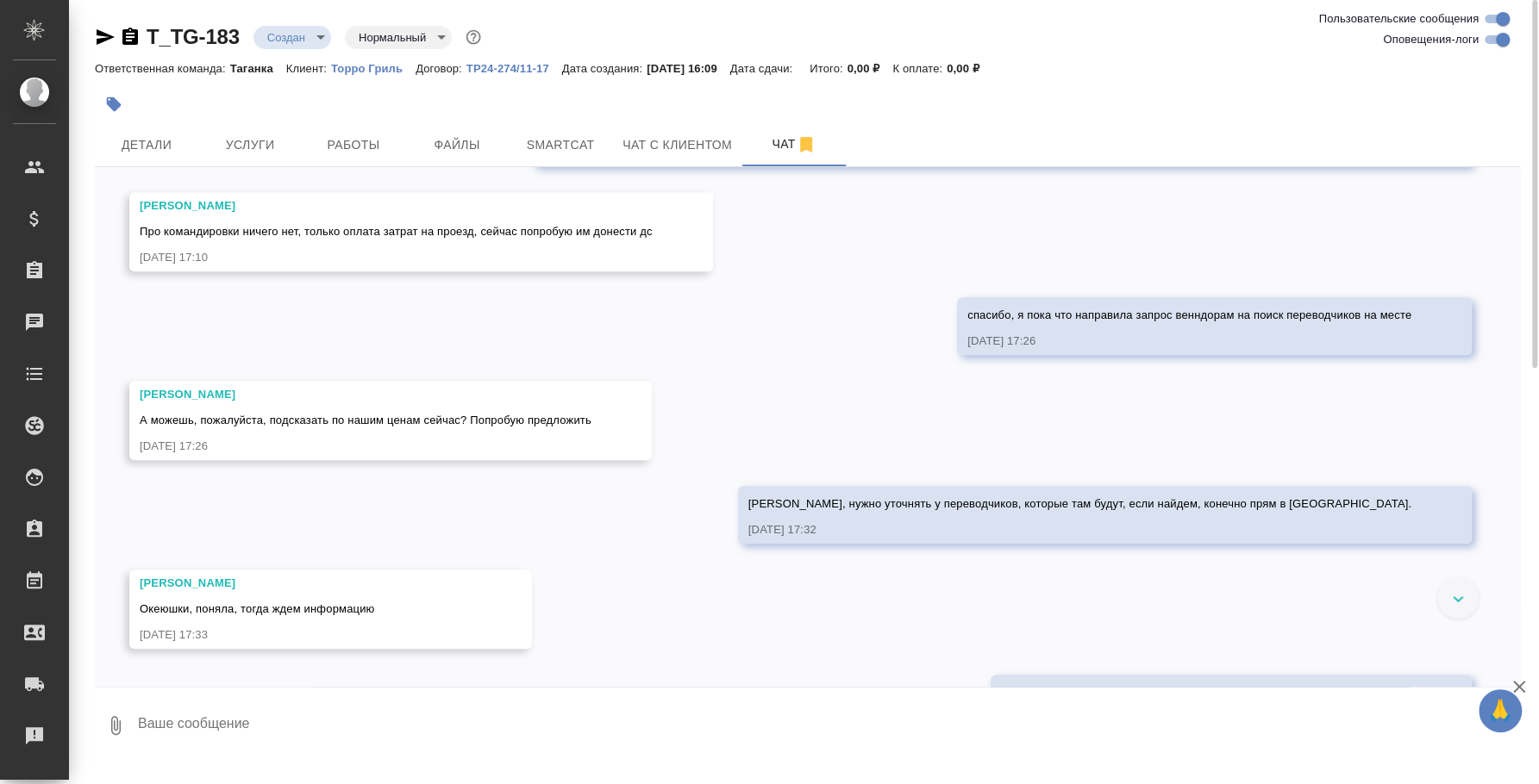
scroll to position [829, 0]
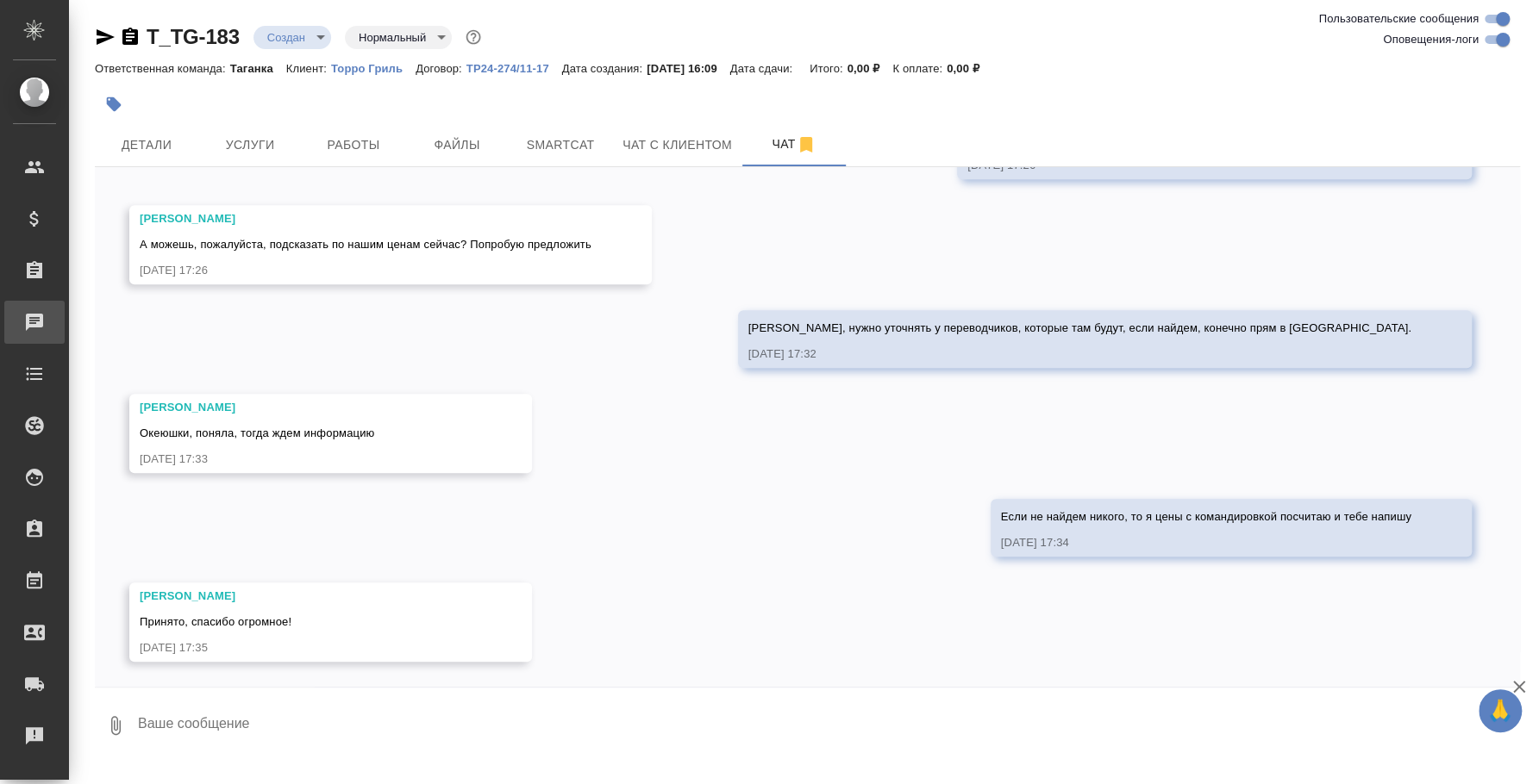
click at [65, 335] on link "0 Чаты" at bounding box center [34, 321] width 60 height 43
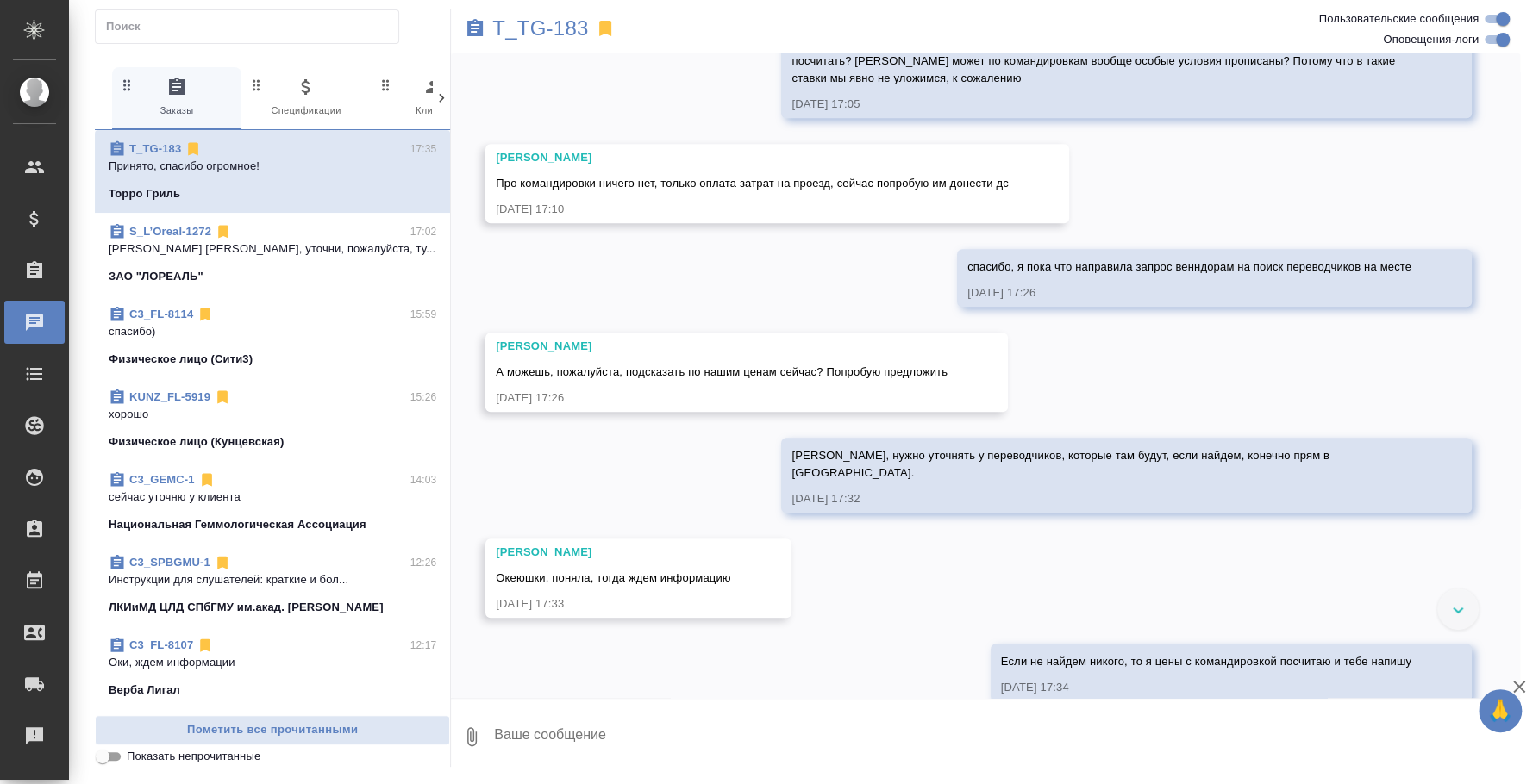
scroll to position [755, 0]
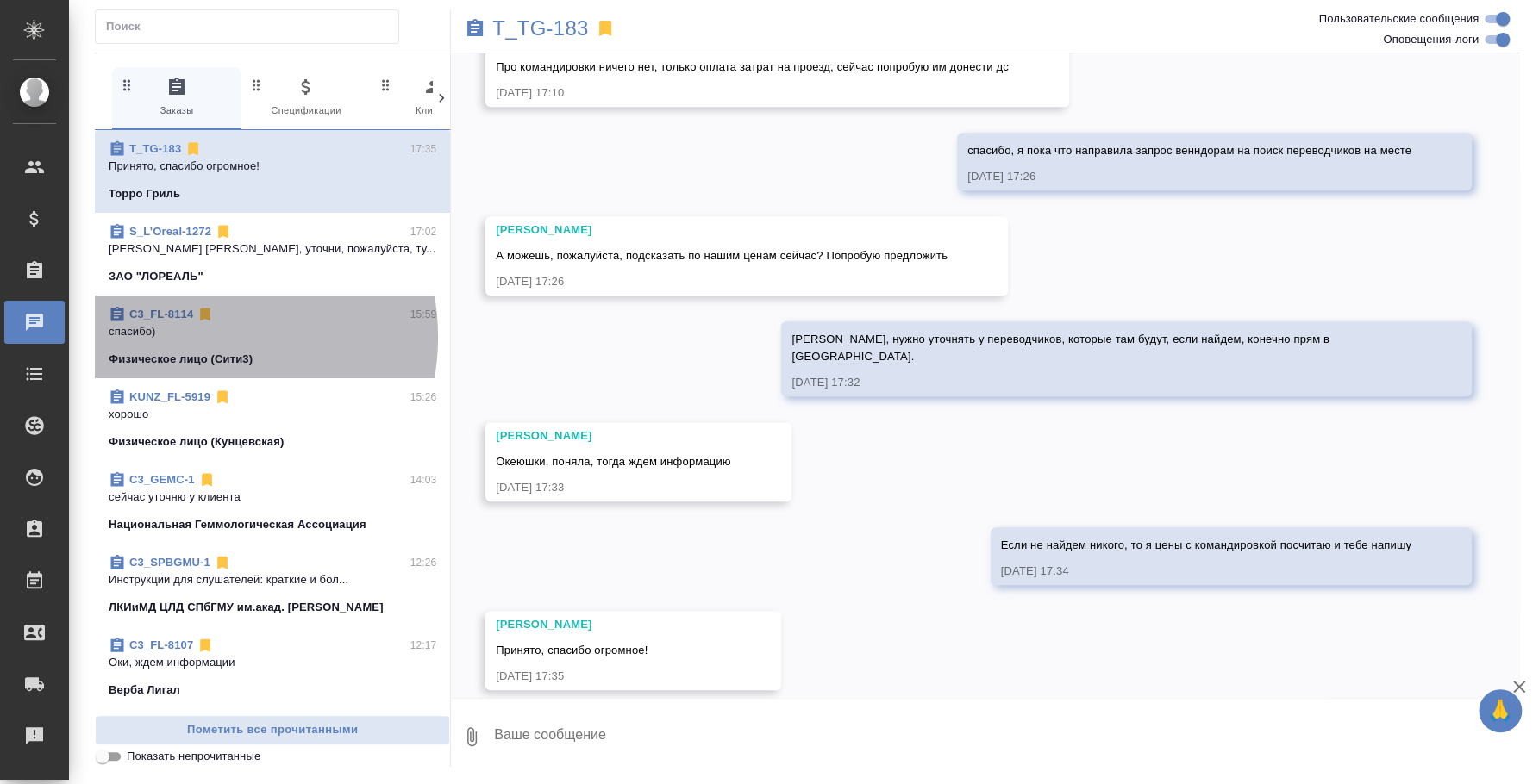
click at [201, 337] on p "спасибо)" at bounding box center [272, 332] width 327 height 17
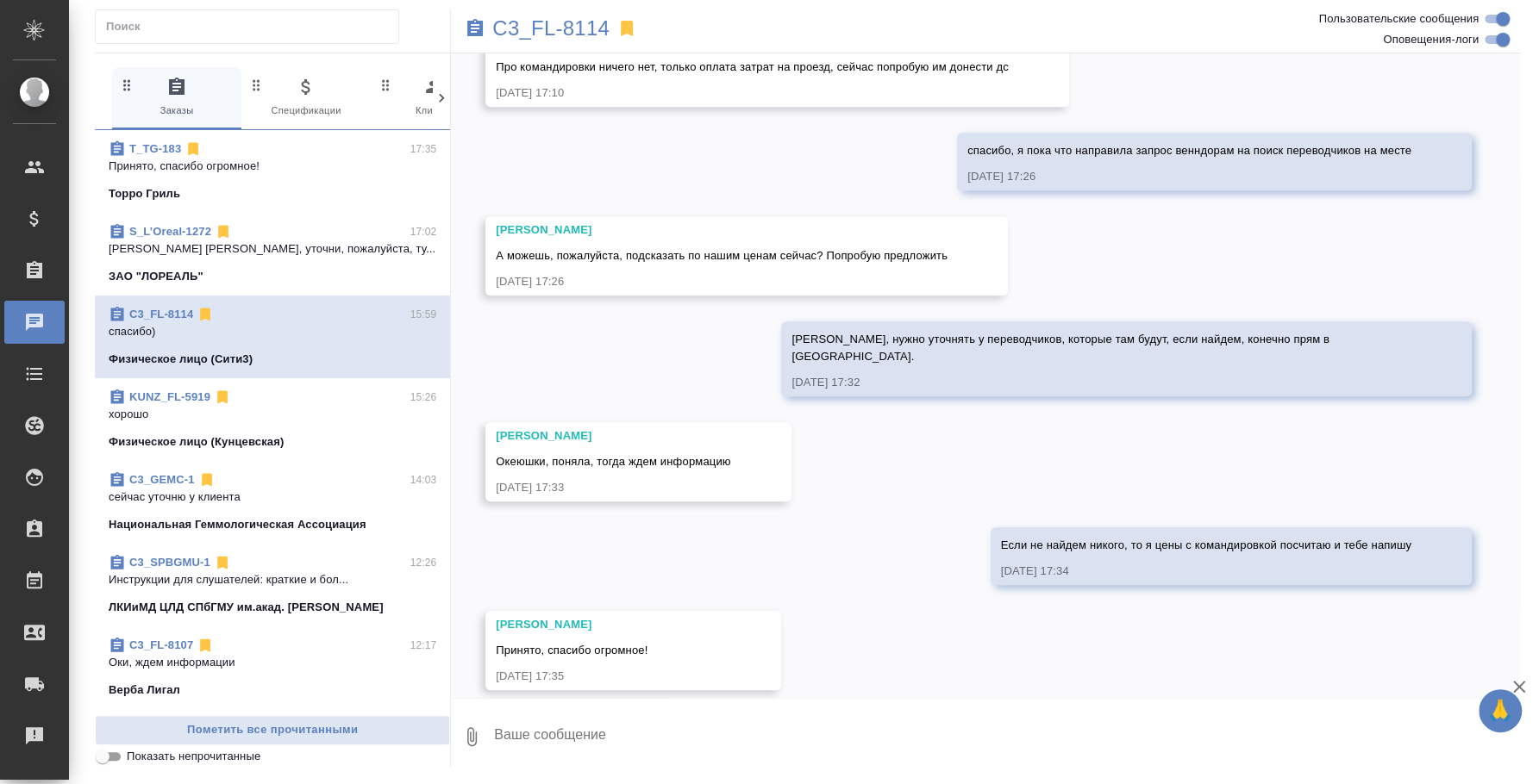
click at [220, 403] on icon at bounding box center [222, 398] width 17 height 17
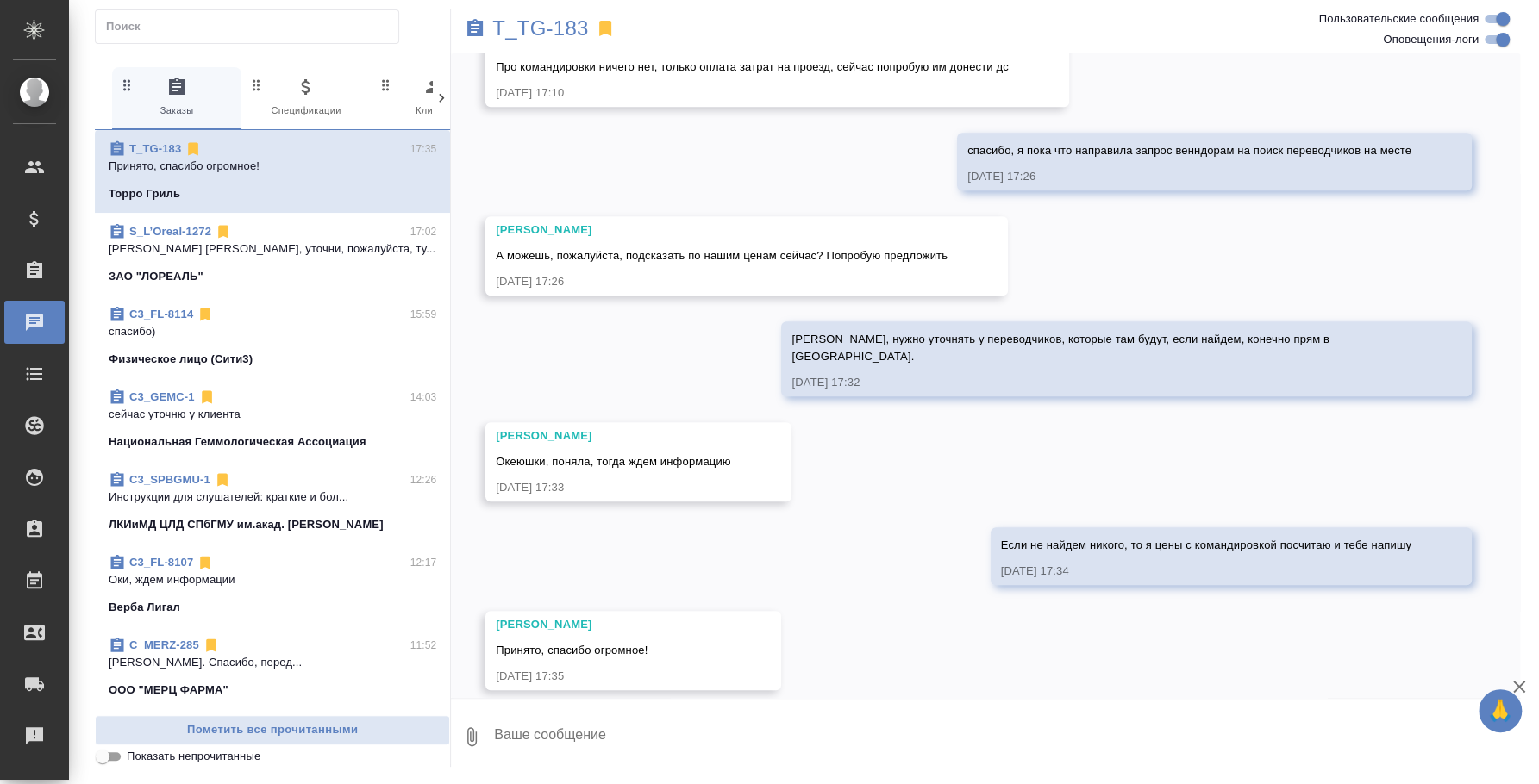
click at [246, 402] on div "C3_GEMC-1 14:03" at bounding box center [272, 398] width 327 height 17
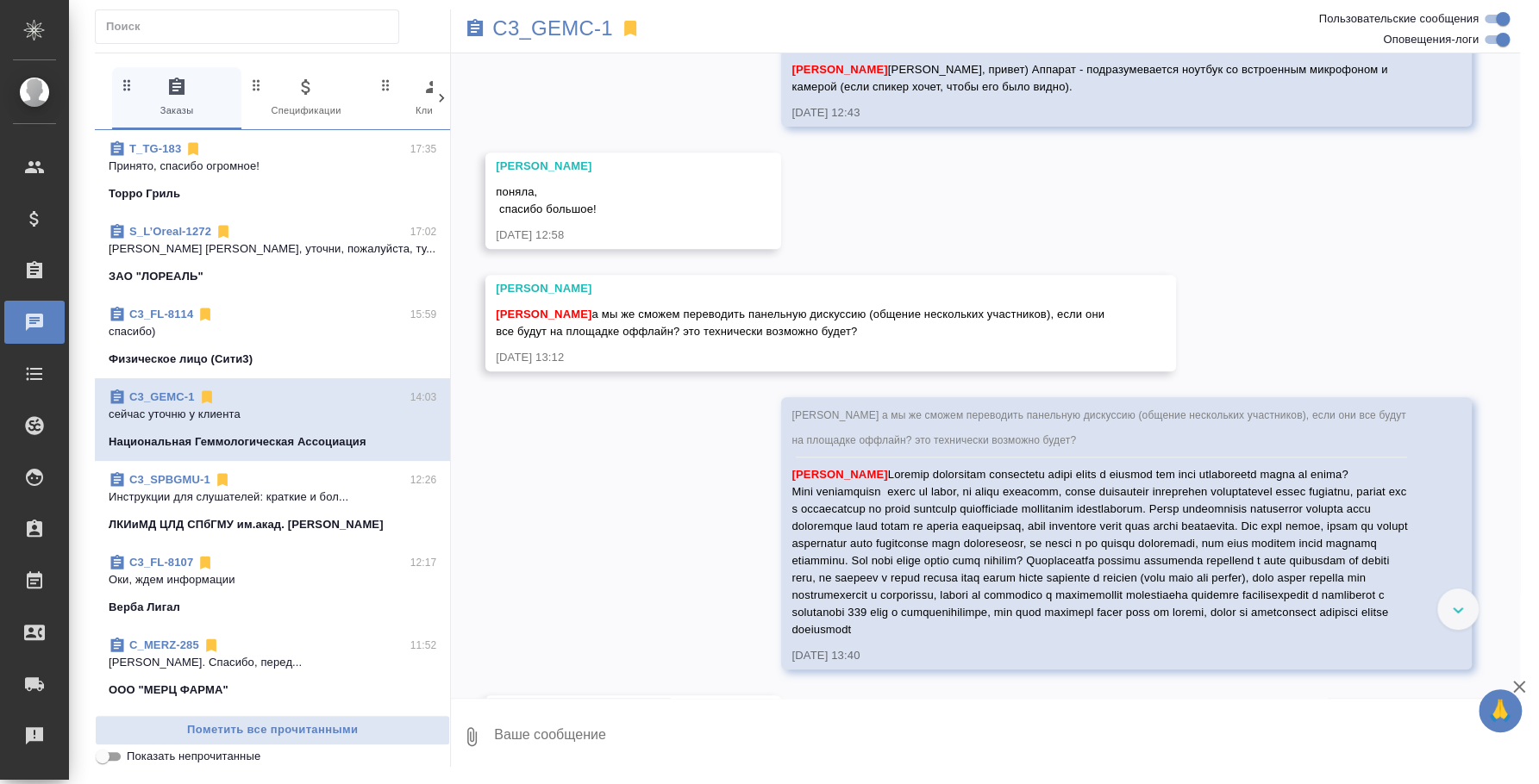
scroll to position [4866, 0]
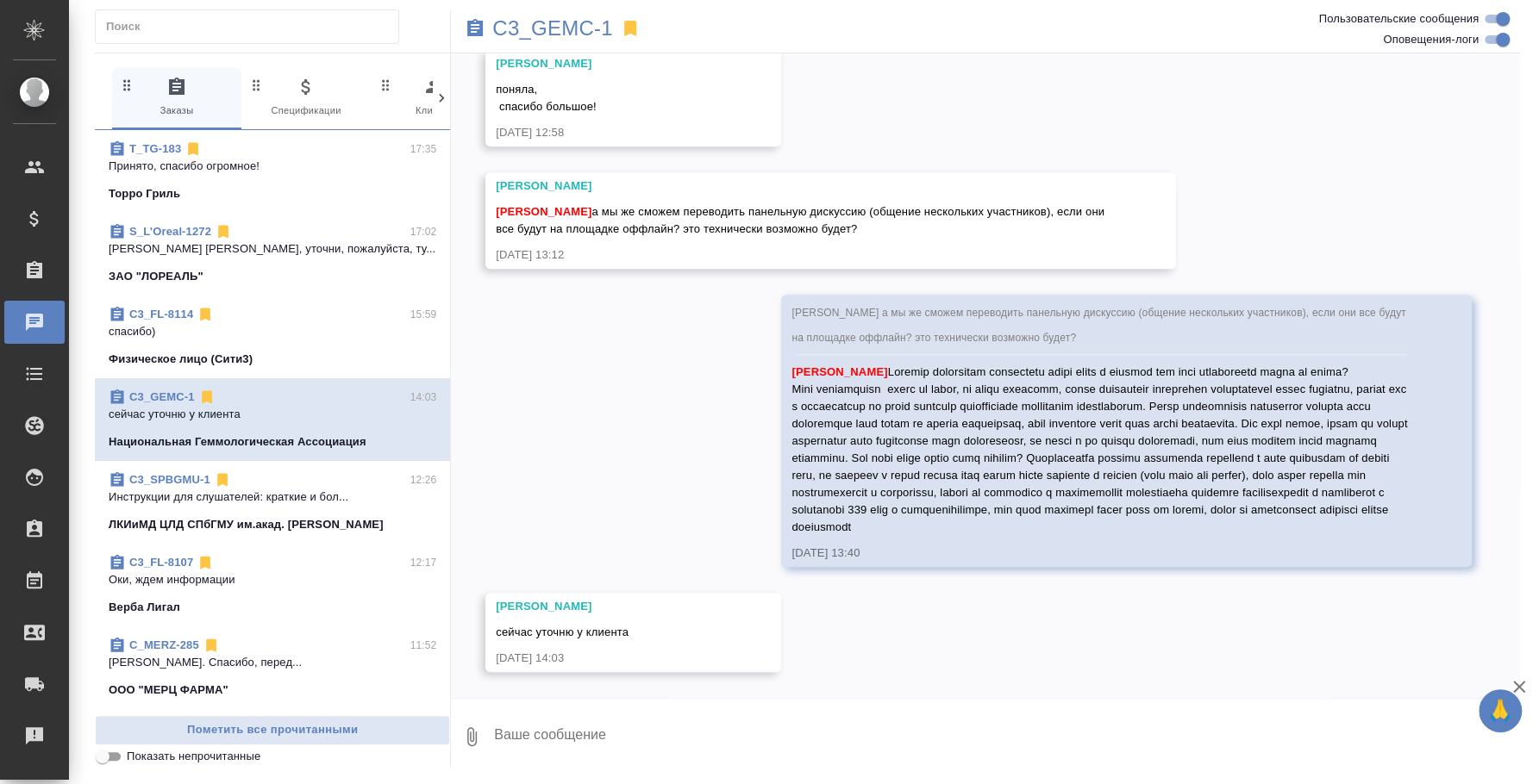
click at [264, 595] on span "C3_FL-8107 12:17 Оки, ждем информации Верба Лигал" at bounding box center [272, 585] width 327 height 62
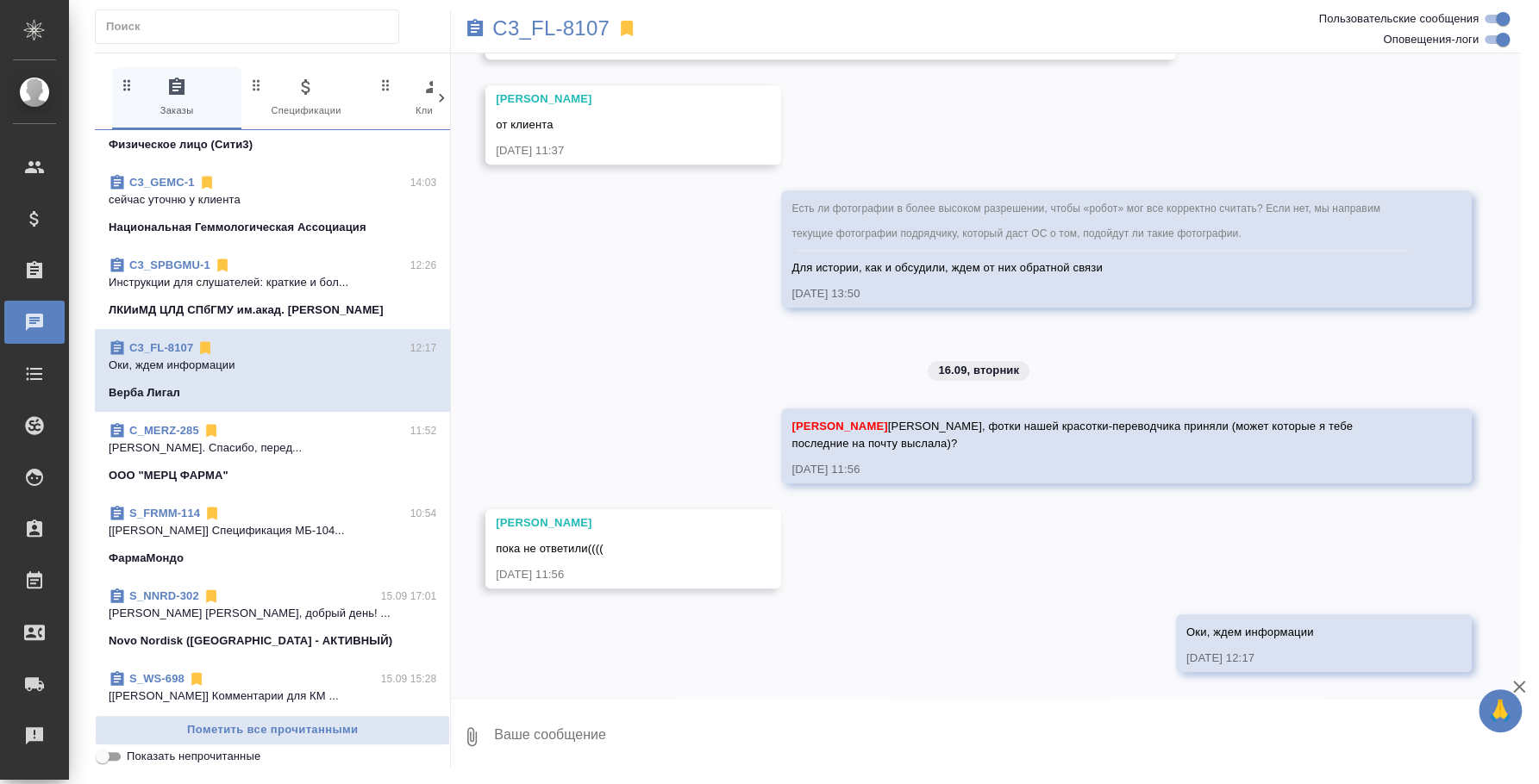
scroll to position [0, 0]
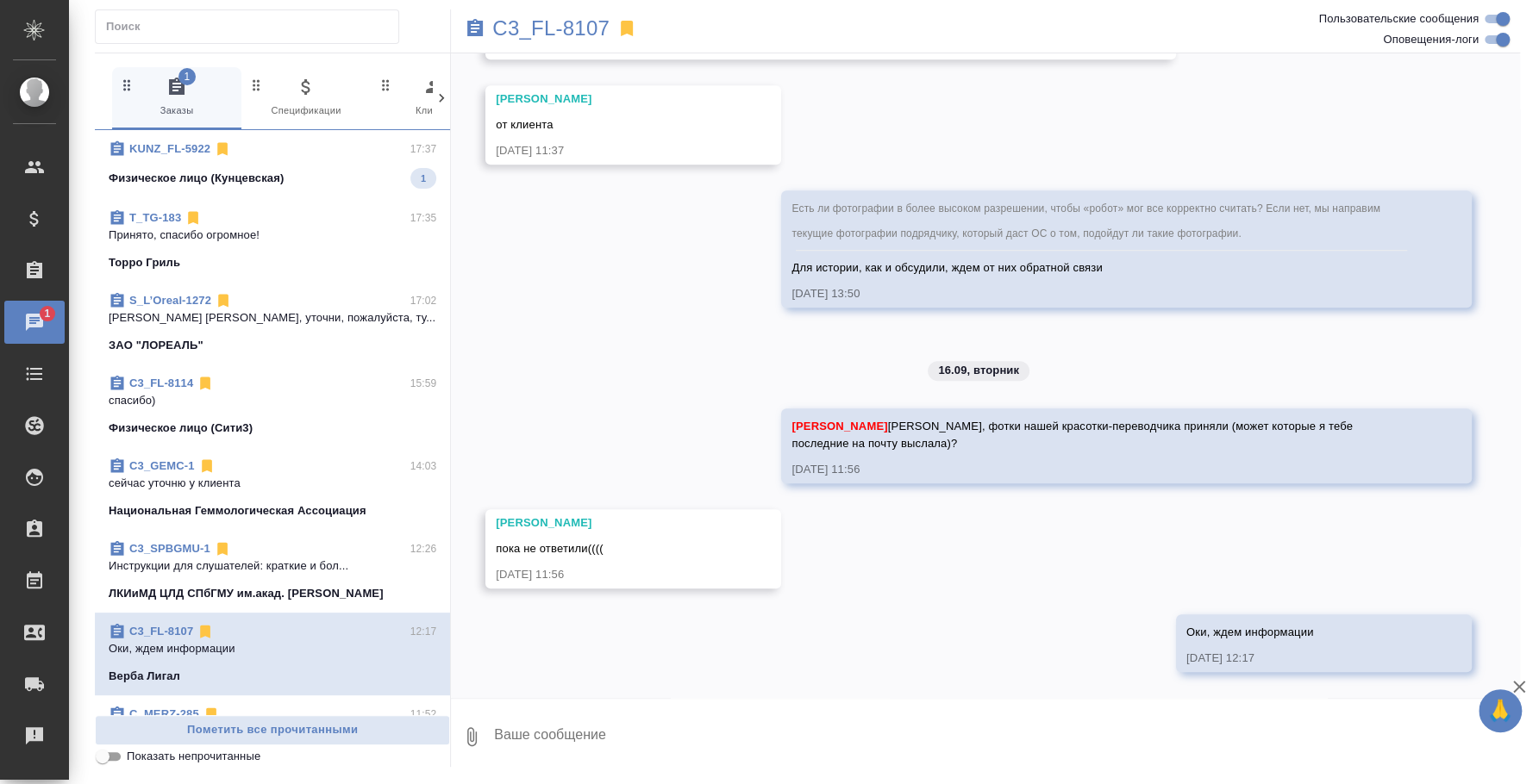
click at [284, 181] on div "Физическое лицо (Кунцевская) 1" at bounding box center [272, 178] width 327 height 21
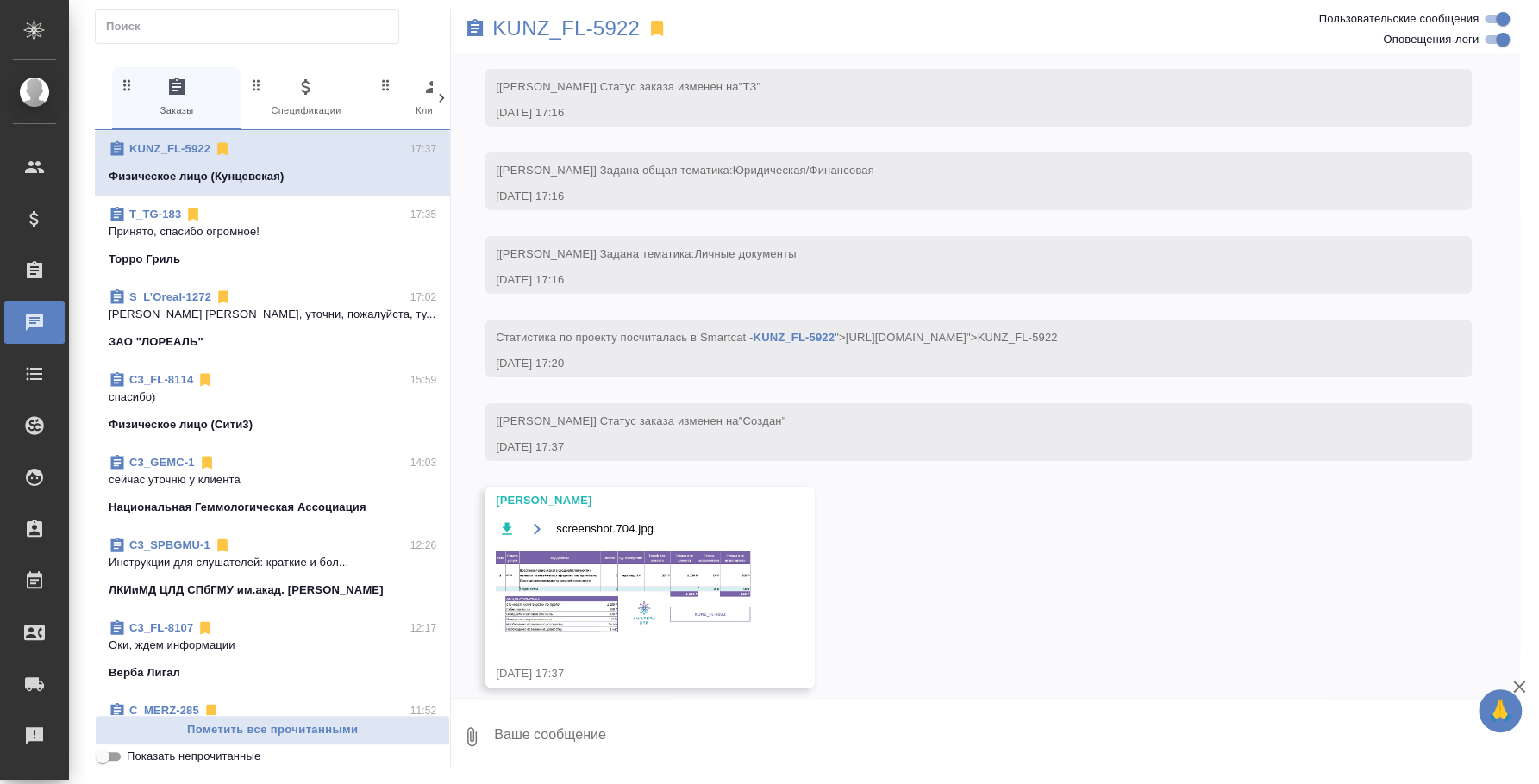
scroll to position [92, 0]
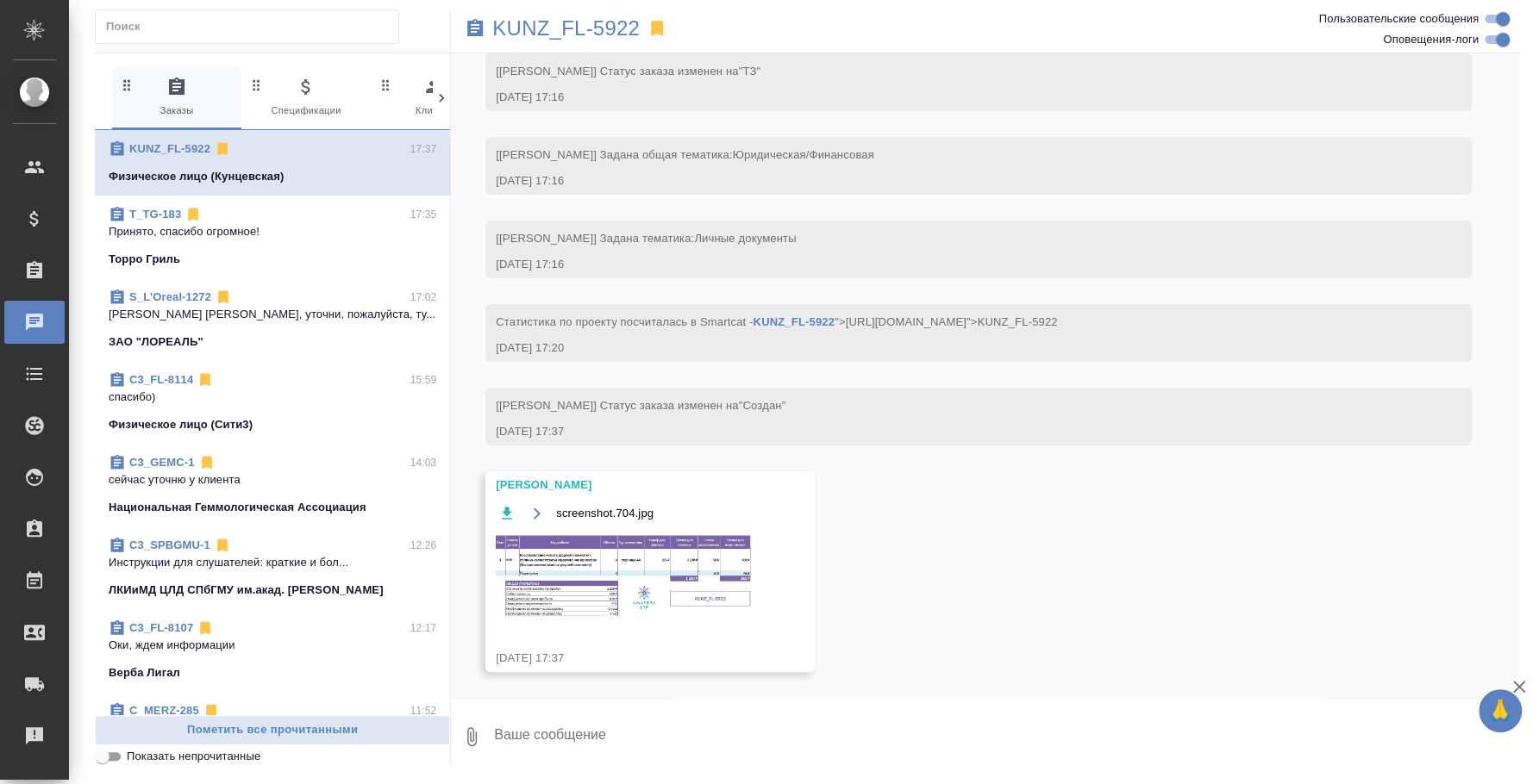
click at [703, 545] on img at bounding box center [625, 575] width 259 height 87
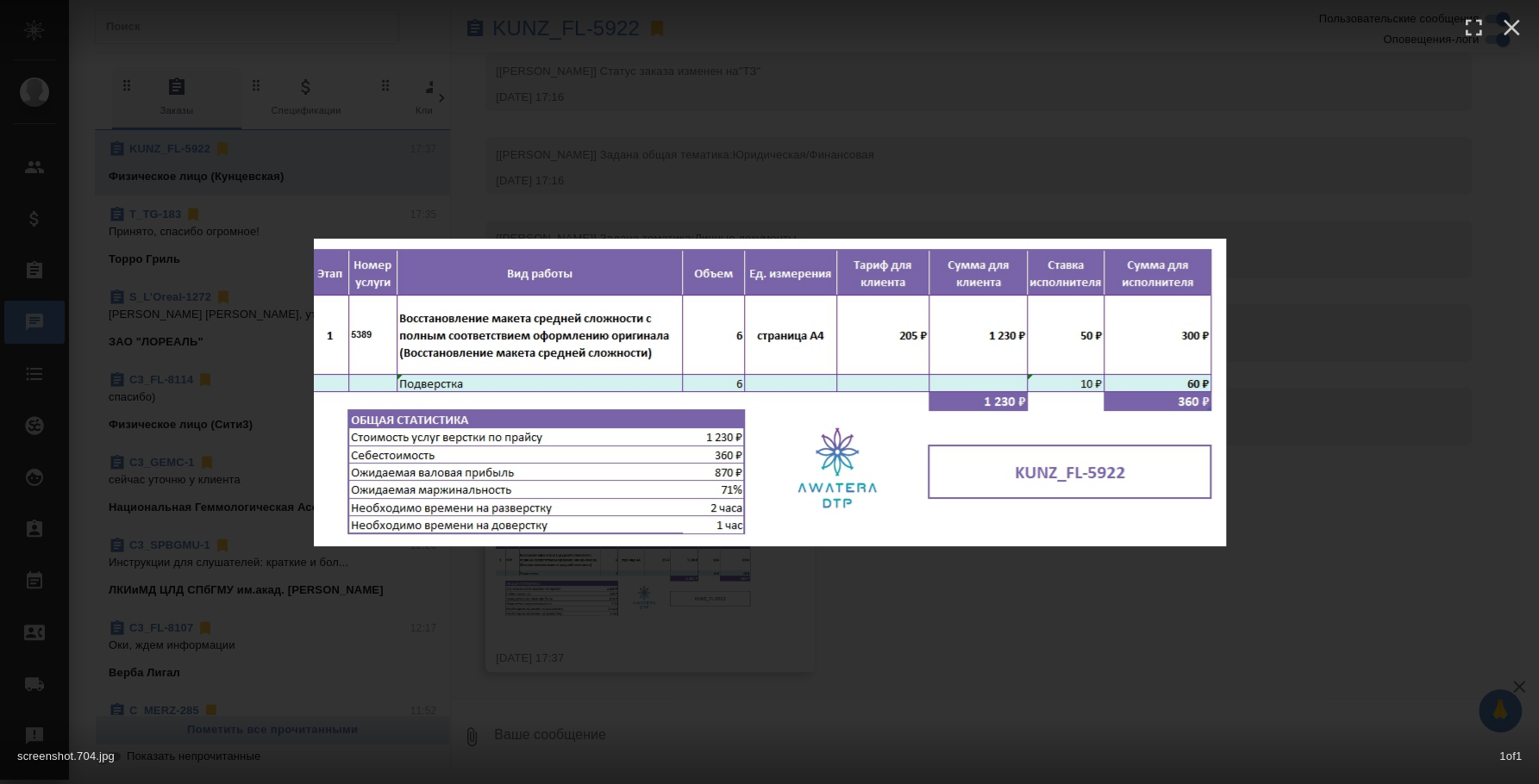
click at [1229, 636] on div "screenshot.704.jpg 1 of 1" at bounding box center [769, 392] width 1539 height 784
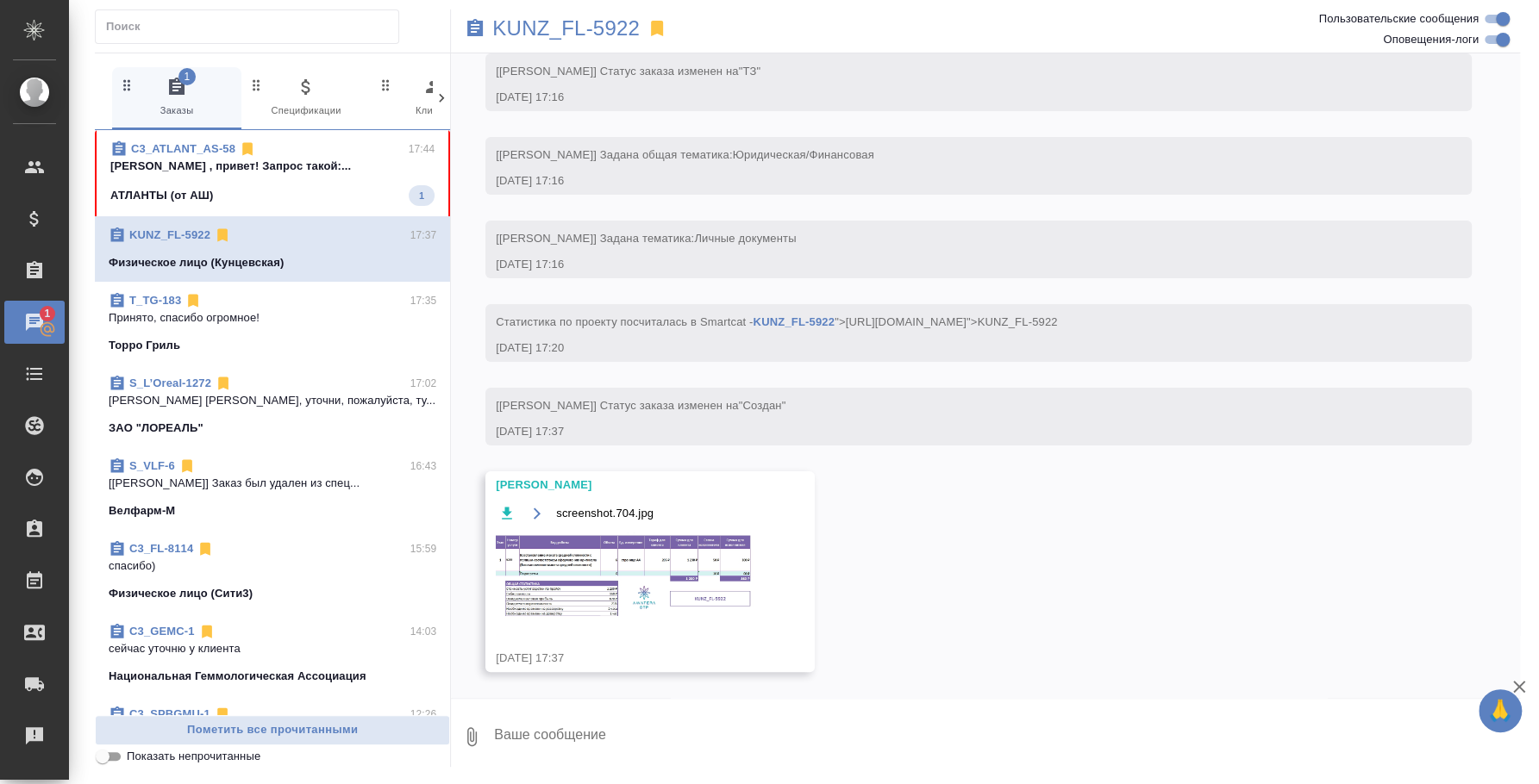
click at [176, 192] on p "АТЛАНТЫ (от АШ)" at bounding box center [162, 196] width 103 height 17
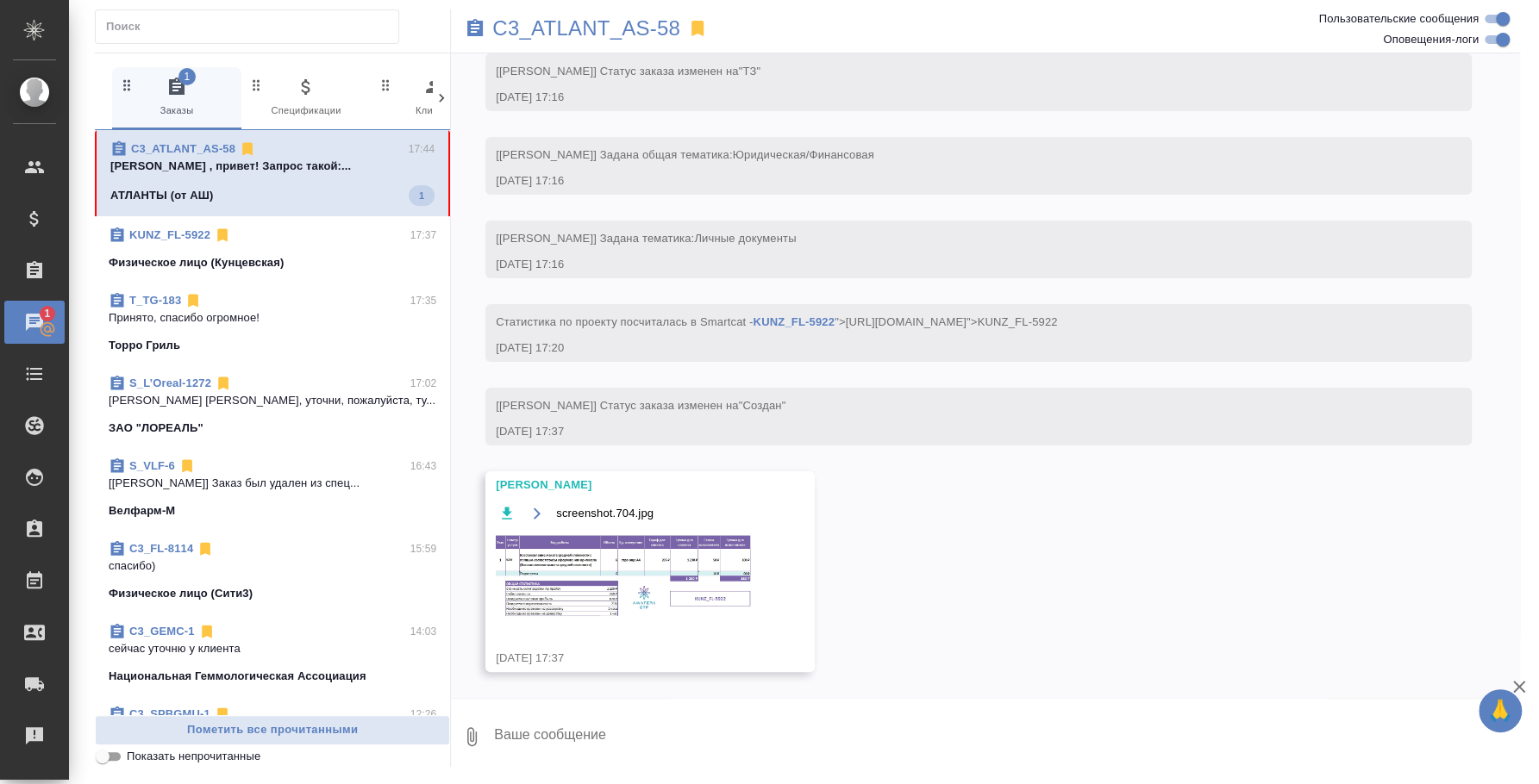
scroll to position [0, 0]
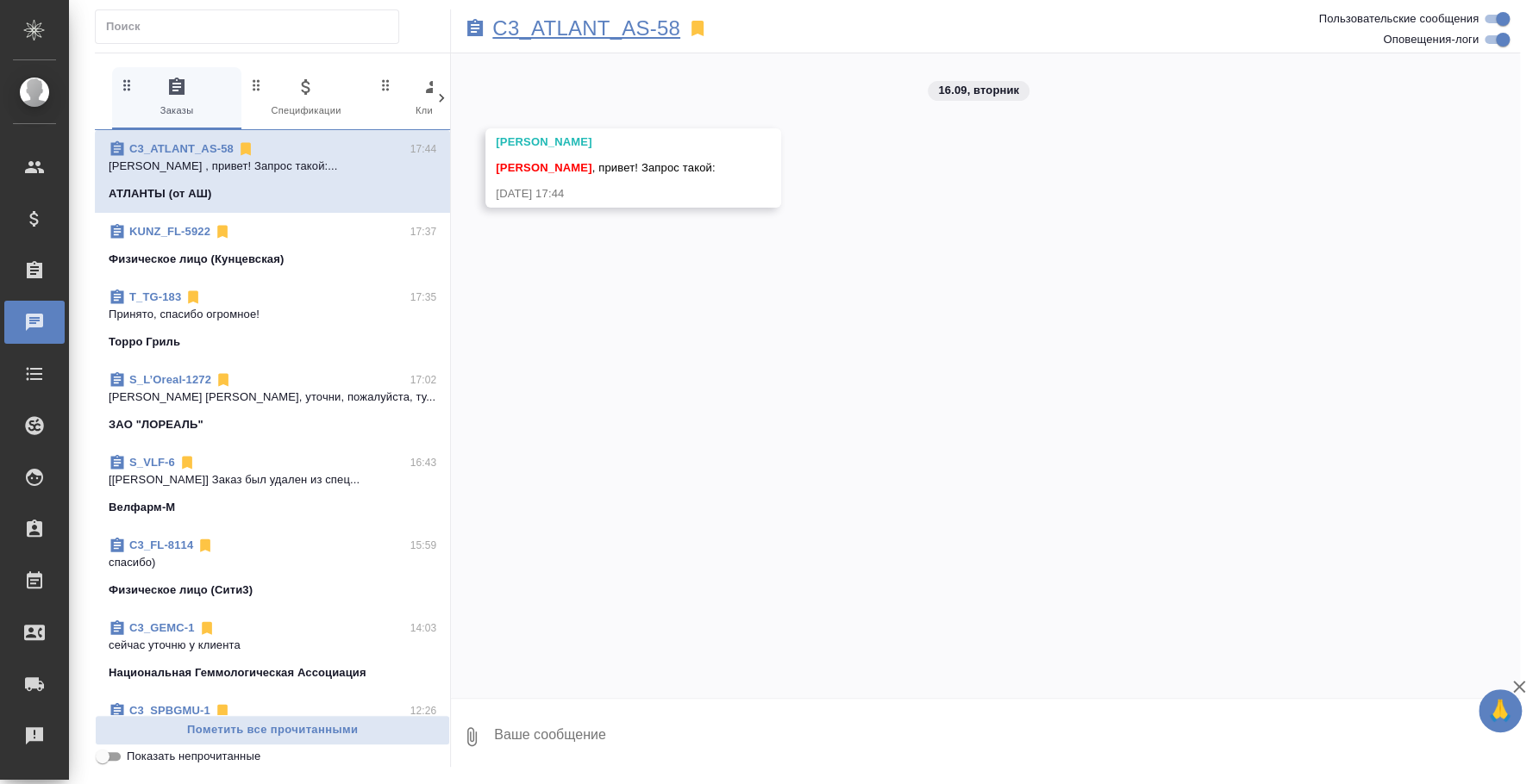
click at [661, 27] on p "C3_ATLANT_AS-58" at bounding box center [586, 29] width 188 height 17
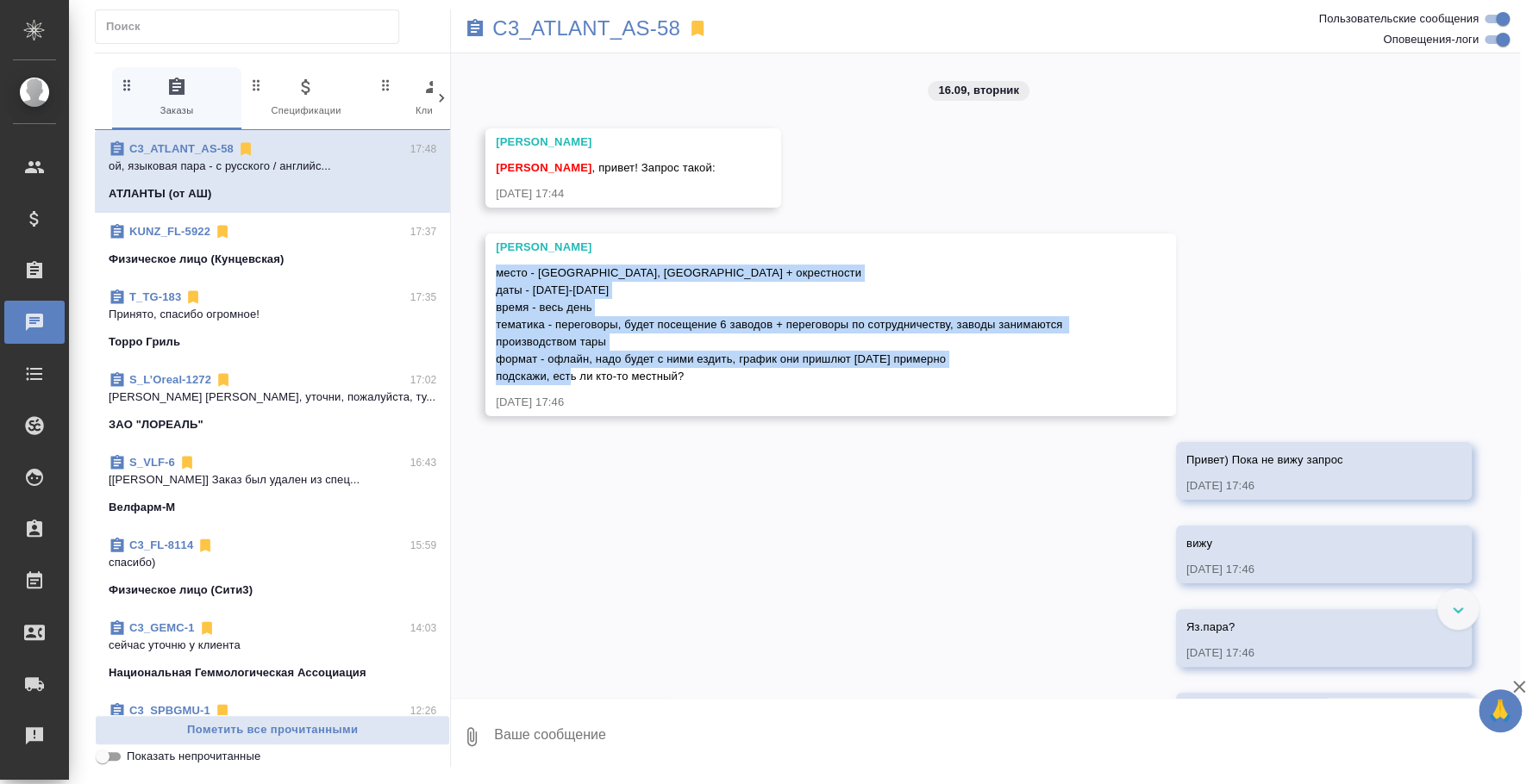
drag, startPoint x: 499, startPoint y: 270, endPoint x: 697, endPoint y: 377, distance: 225.1
click at [697, 377] on div "место - Китай, Гуанчжоу + окрестности даты - 18-20 сентября время - весь день т…" at bounding box center [806, 322] width 620 height 125
copy span "место - Китай, Гуанчжоу + окрестности даты - 18-20 сентября время - весь день т…"
click at [311, 263] on div "Физическое лицо (Кунцевская)" at bounding box center [272, 259] width 327 height 17
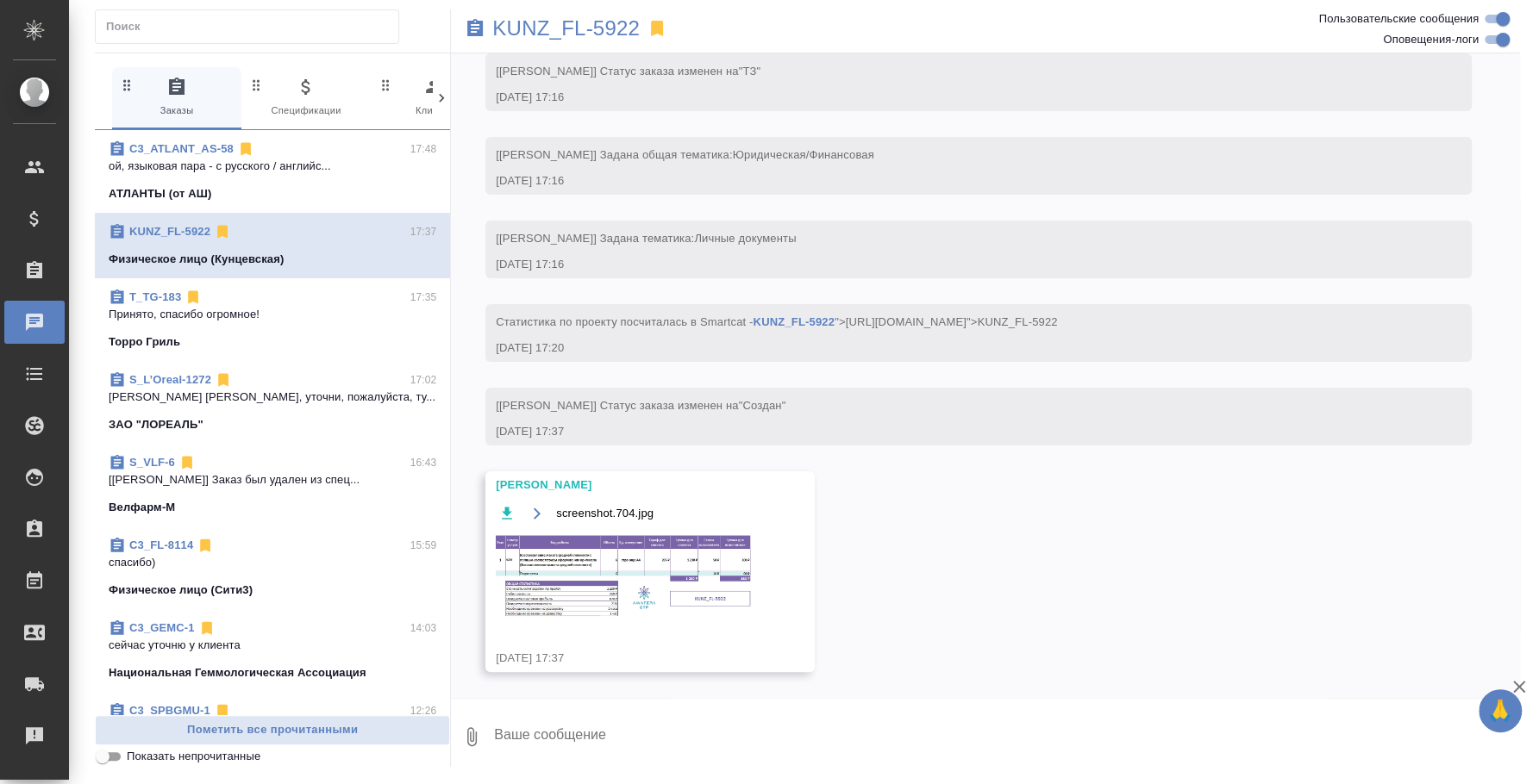
scroll to position [92, 0]
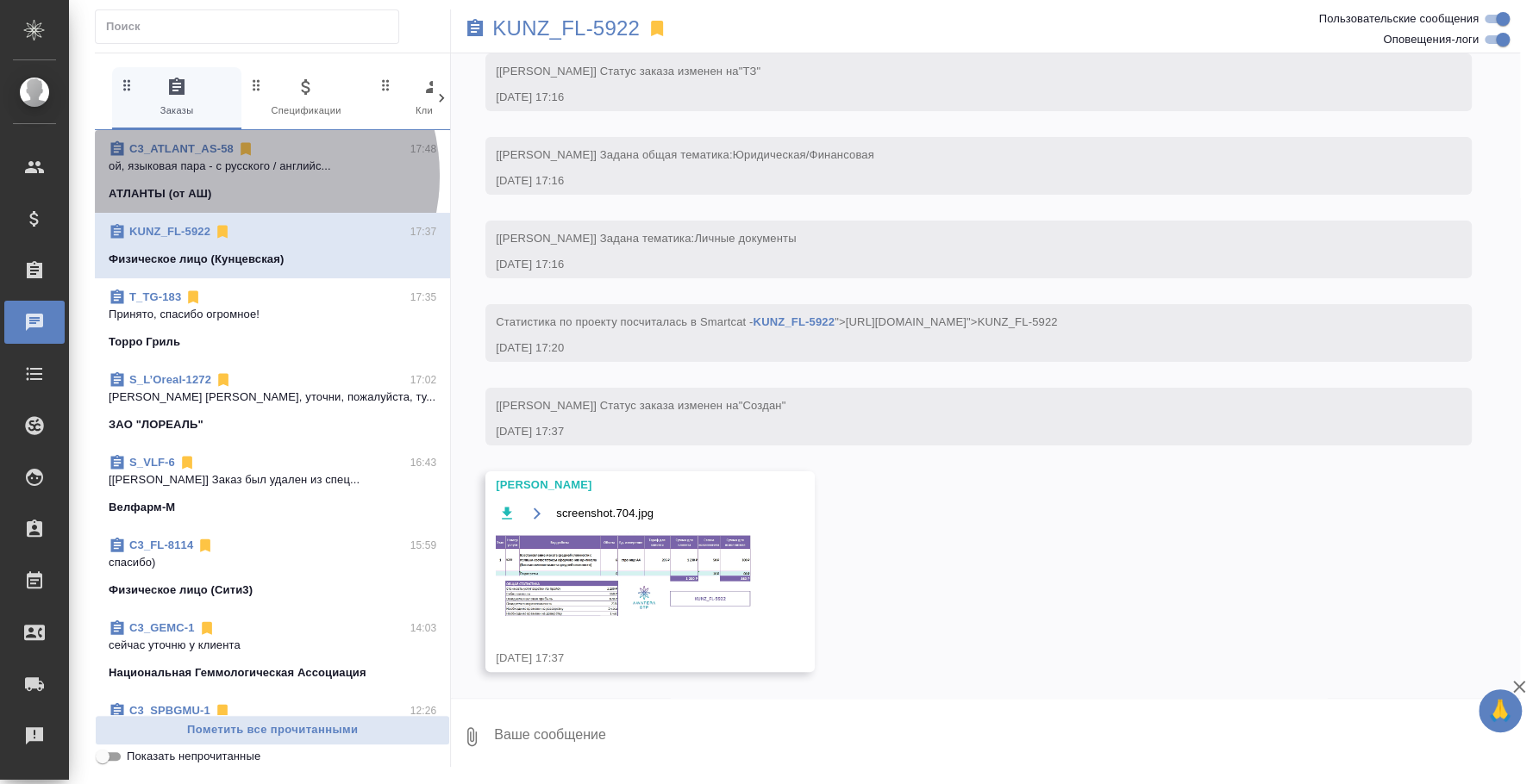
click at [242, 175] on span "C3_ATLANT_AS-58 17:48 ой, языковая пара - с русского / английс... АТЛАНТЫ (от А…" at bounding box center [272, 171] width 327 height 62
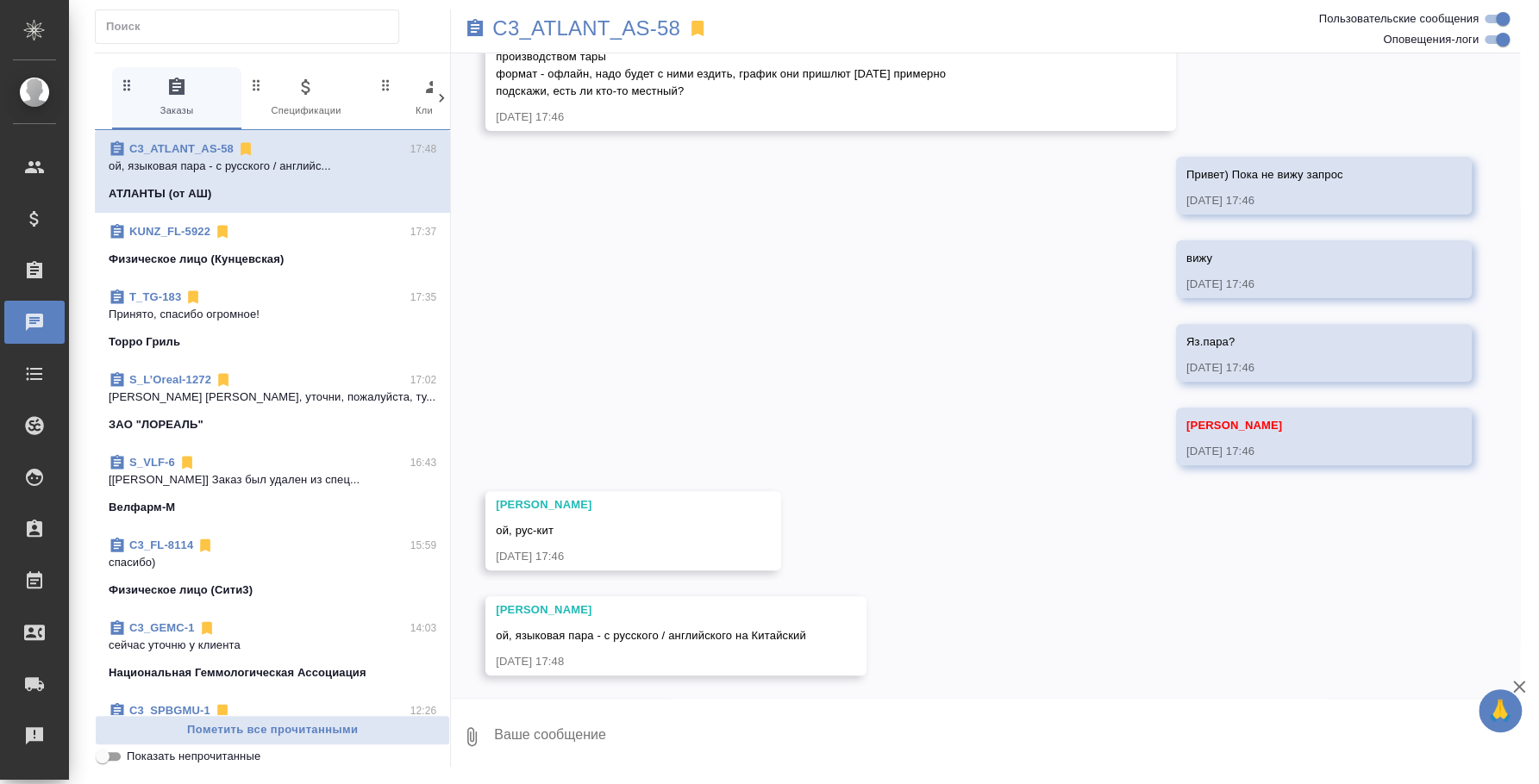
scroll to position [288, 0]
click at [480, 737] on icon "button" at bounding box center [471, 737] width 21 height 21
click at [413, 649] on span "С локального диска" at bounding box center [343, 645] width 201 height 22
click at [0, 0] on input "С локального диска" at bounding box center [0, 0] width 0 height 0
click at [374, 643] on span "С локального диска" at bounding box center [331, 646] width 117 height 22
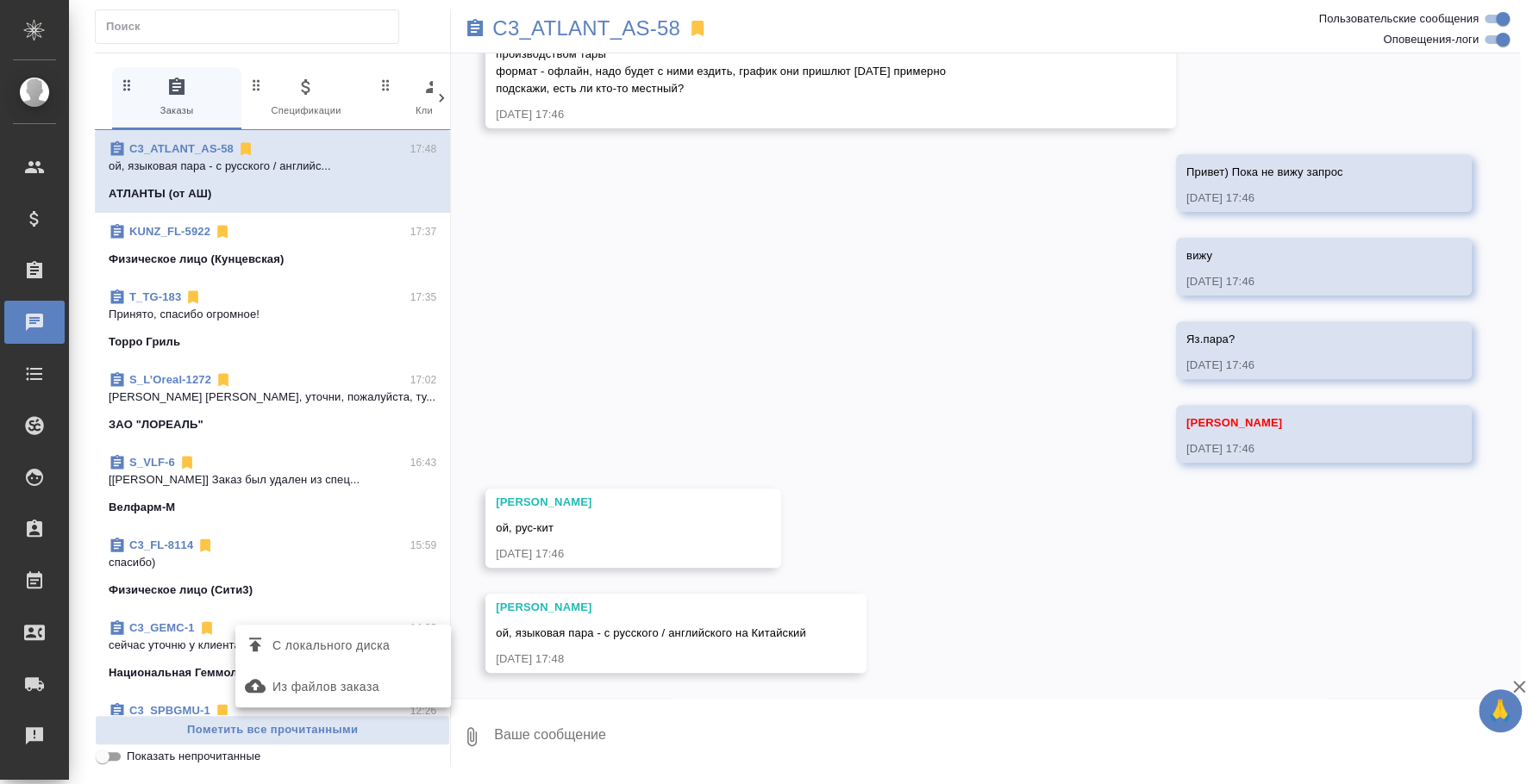
click at [0, 0] on input "С локального диска" at bounding box center [0, 0] width 0 height 0
click at [655, 725] on textarea at bounding box center [991, 736] width 999 height 58
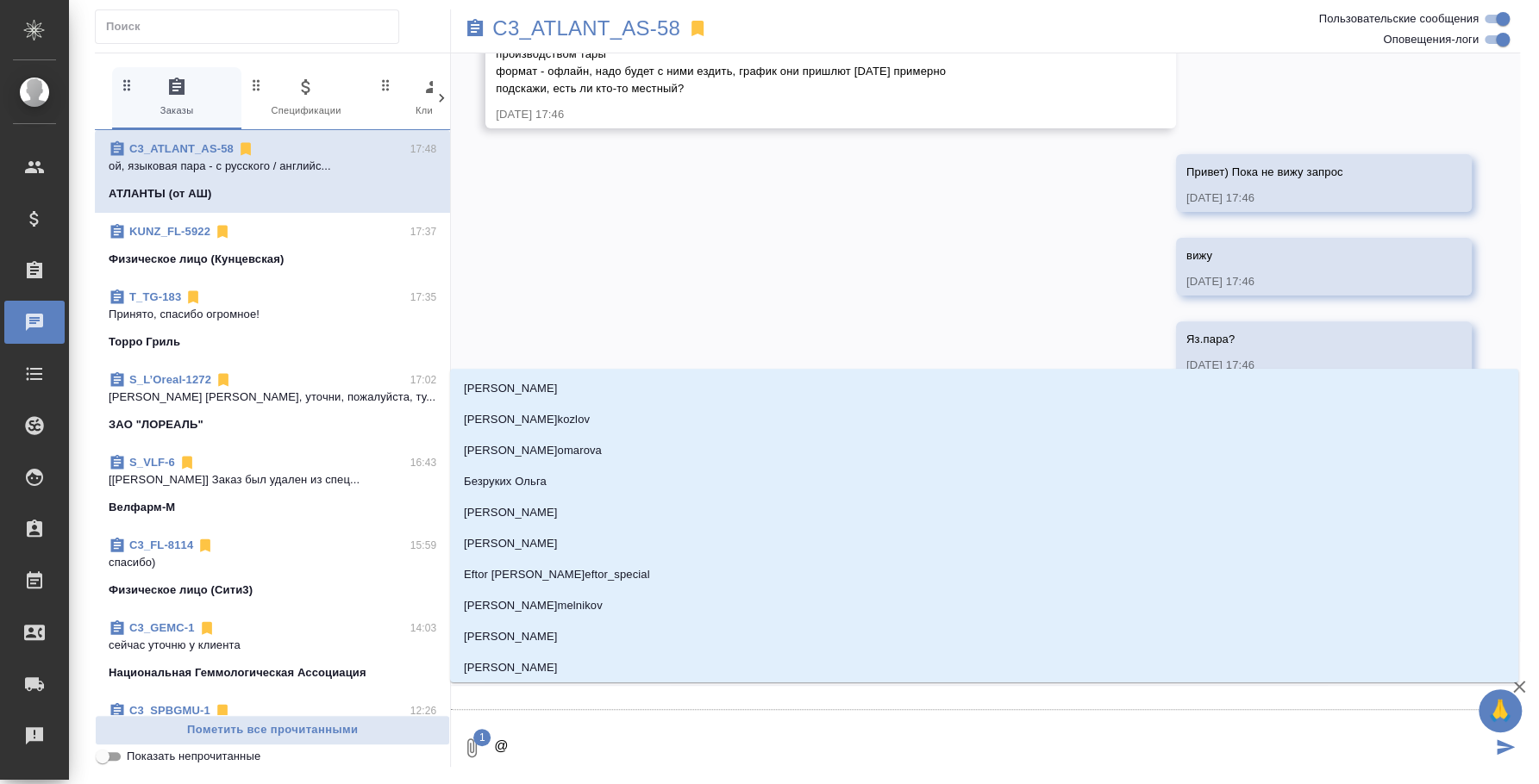
type textarea "@y"
type input "y"
type textarea "@y'b"
type input "y'b"
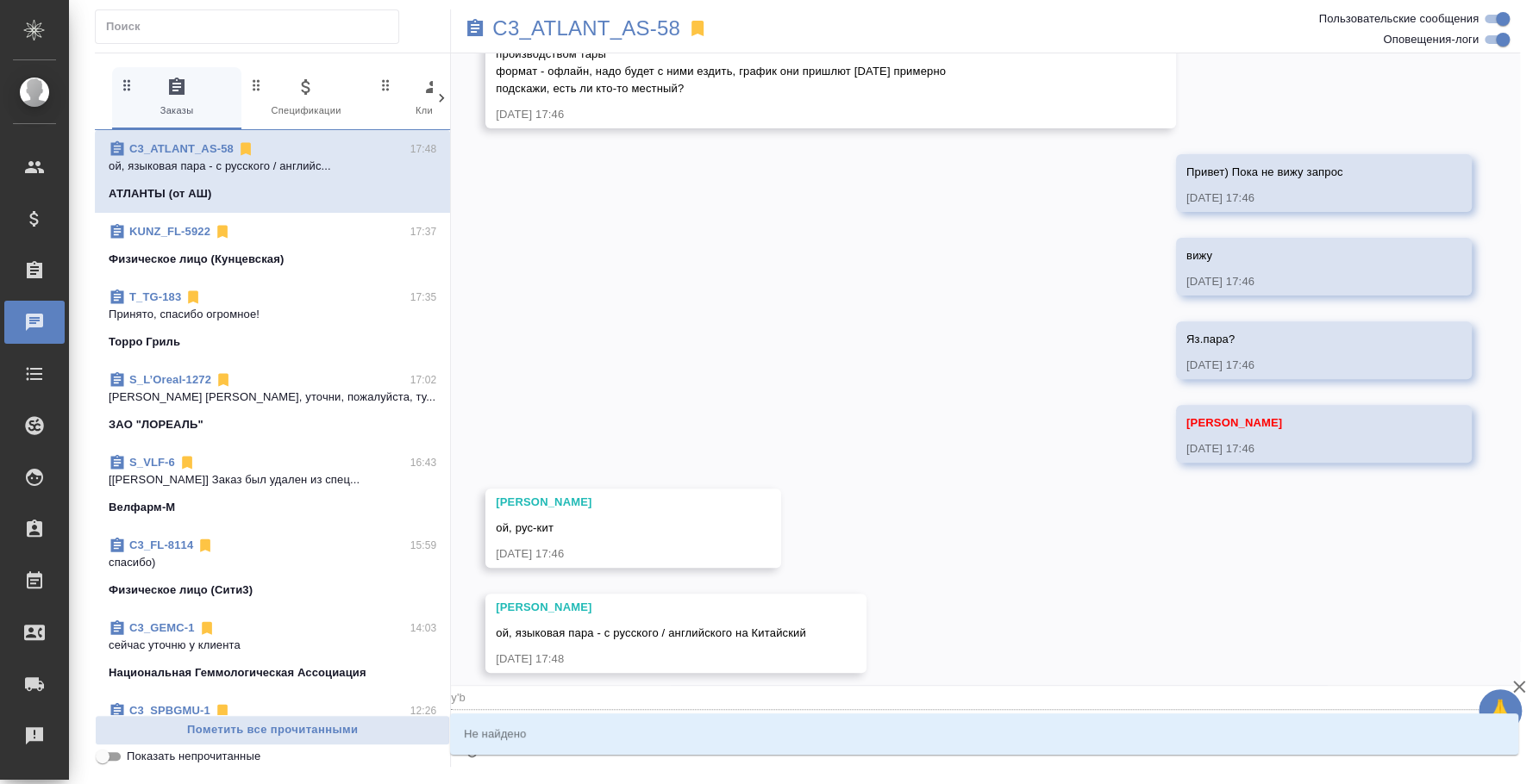
type textarea "@y"
type input "y"
type textarea "@"
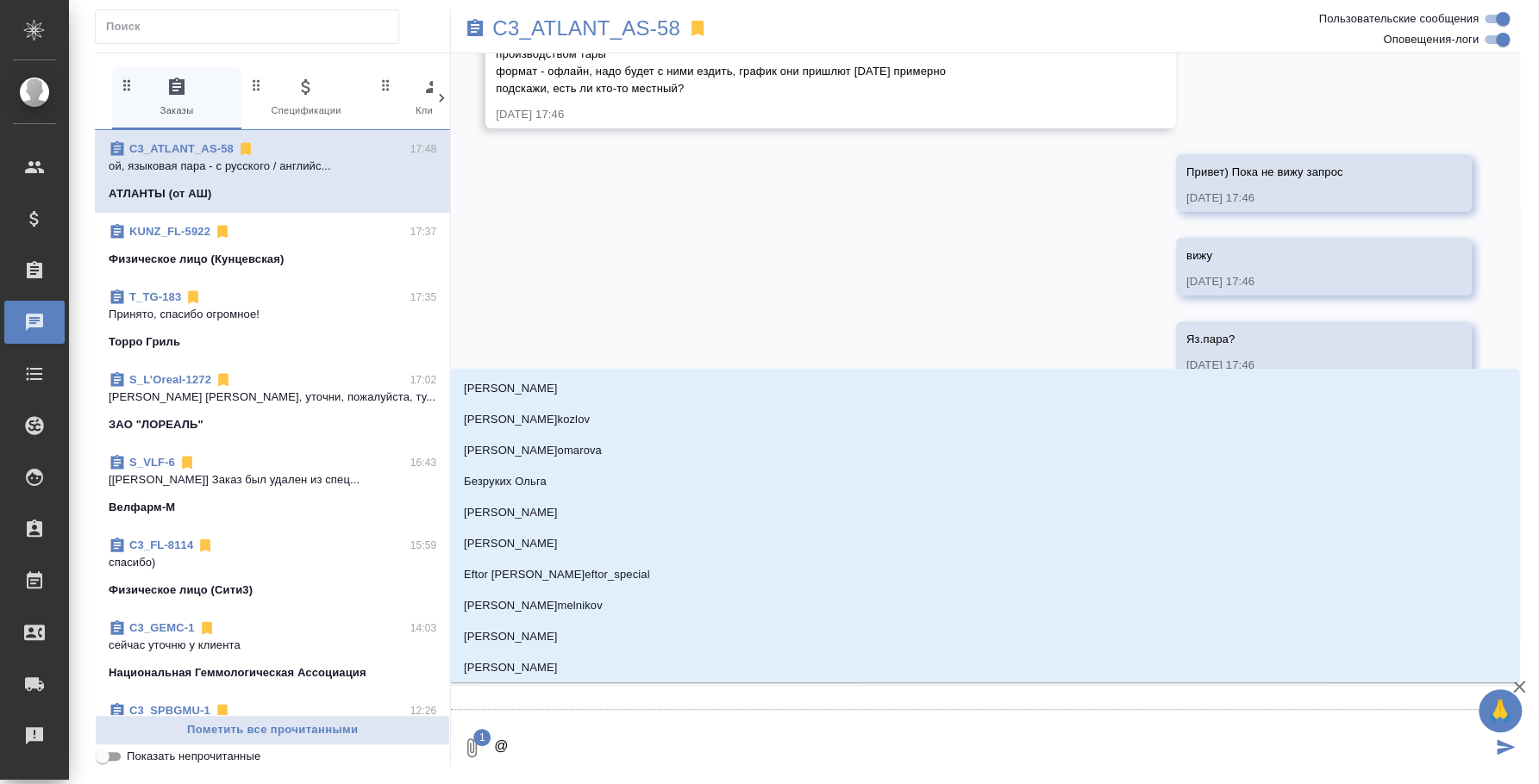
type textarea "@н"
type input "н"
type textarea "@ни"
type input "ни"
type textarea "@ник"
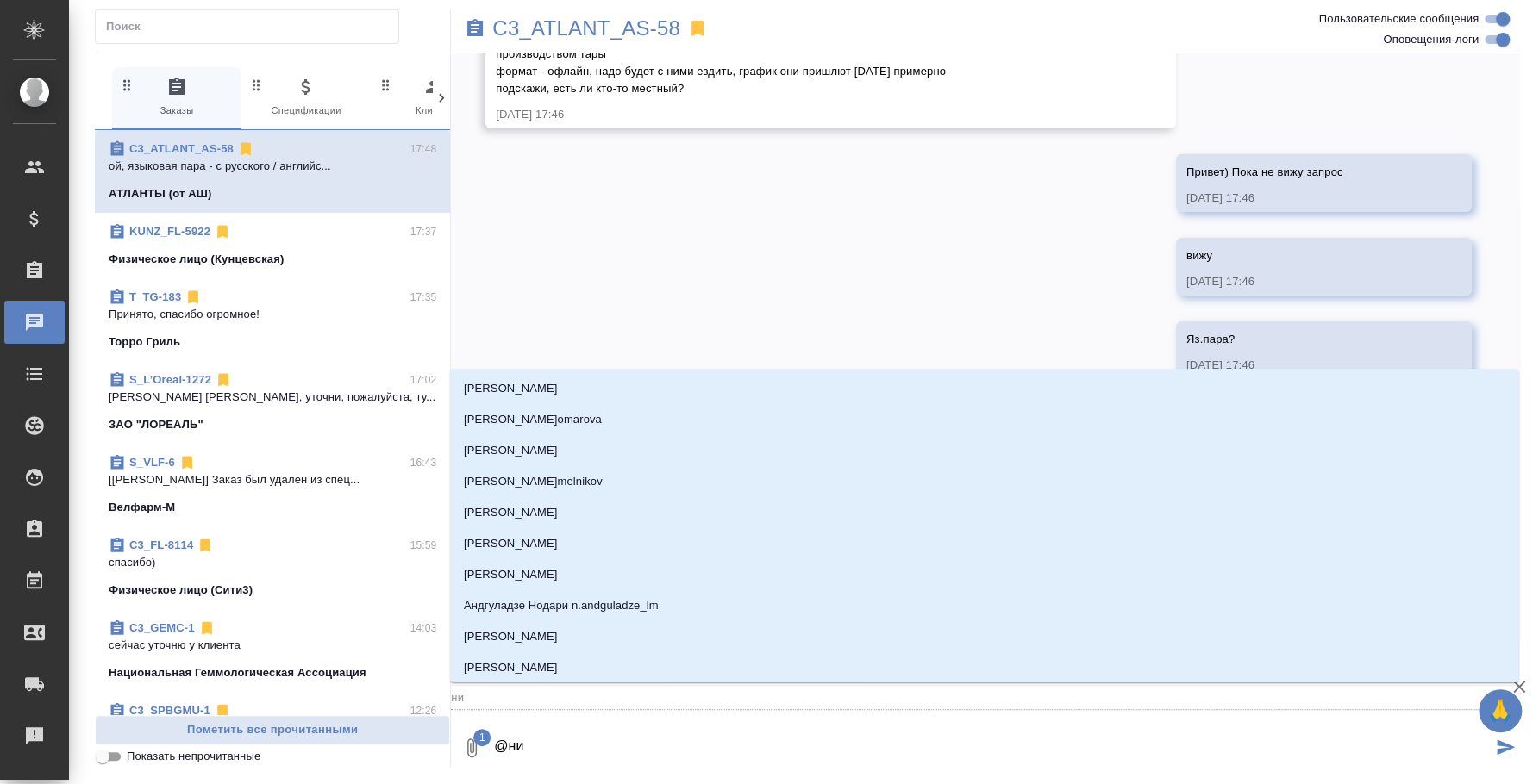
type input "ник"
type textarea "@ники"
type input "ники"
type textarea "@никит"
type input "никит"
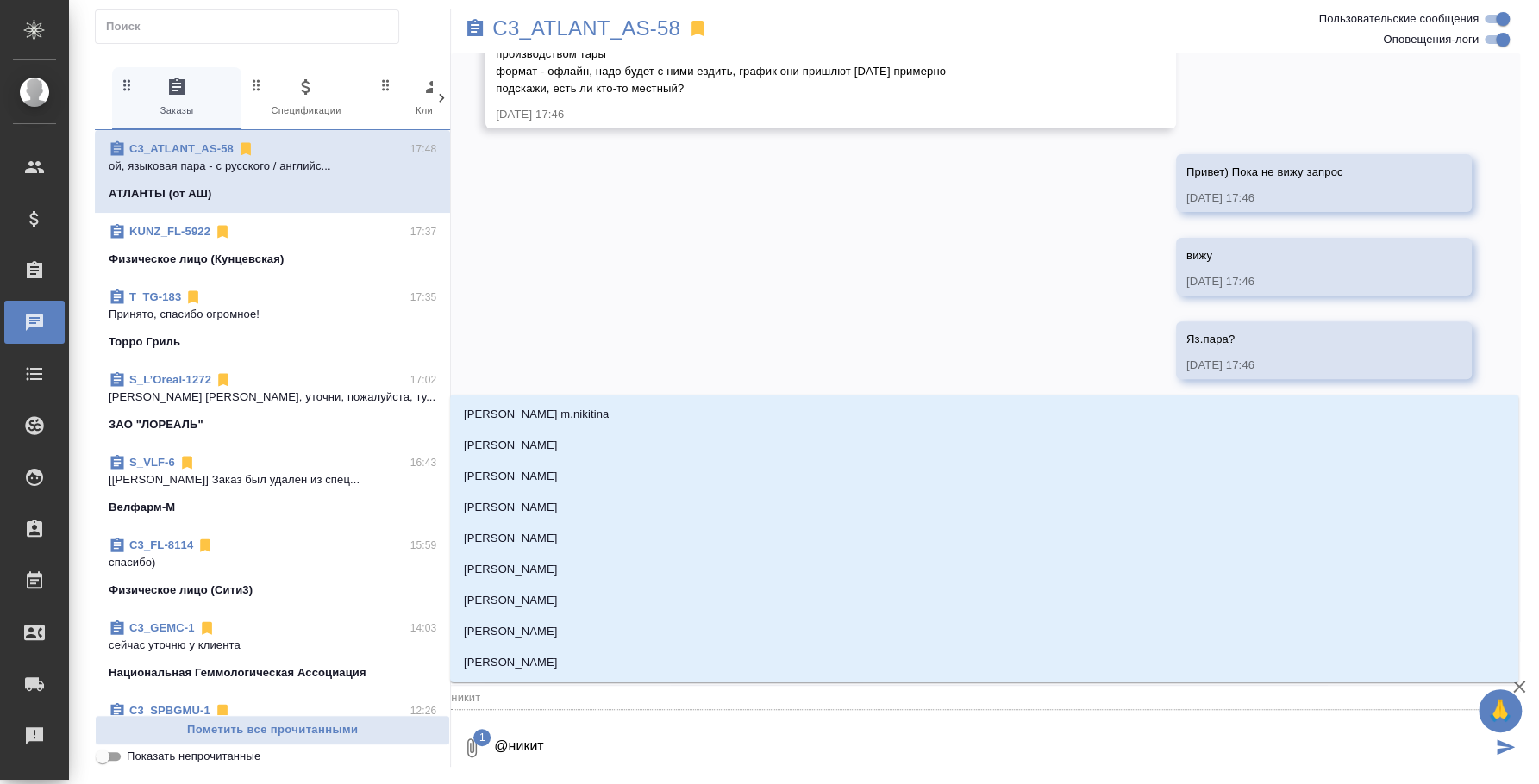
type textarea "@никити"
type input "никити"
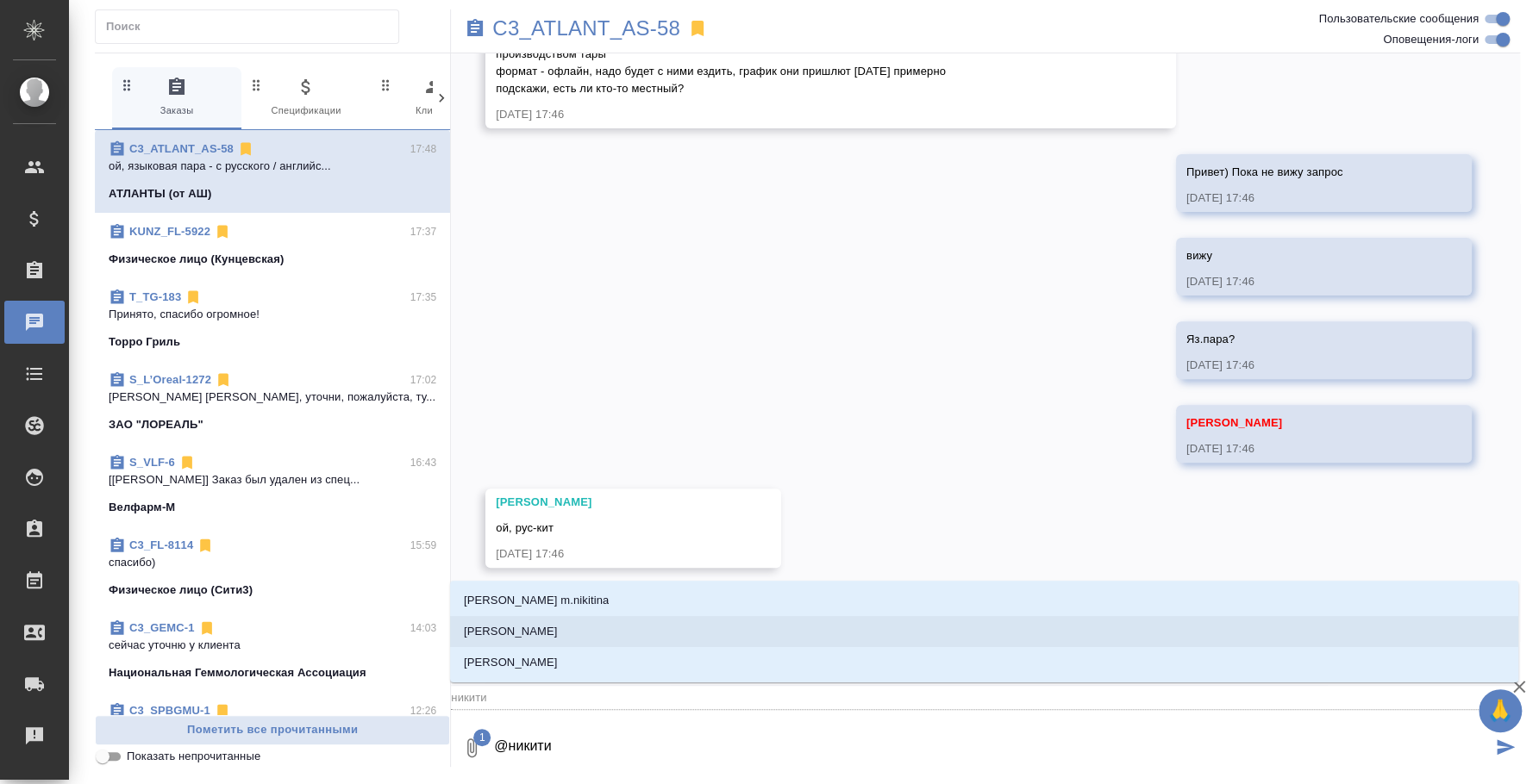
click at [569, 619] on li "Никитина Татьяна" at bounding box center [985, 631] width 1069 height 31
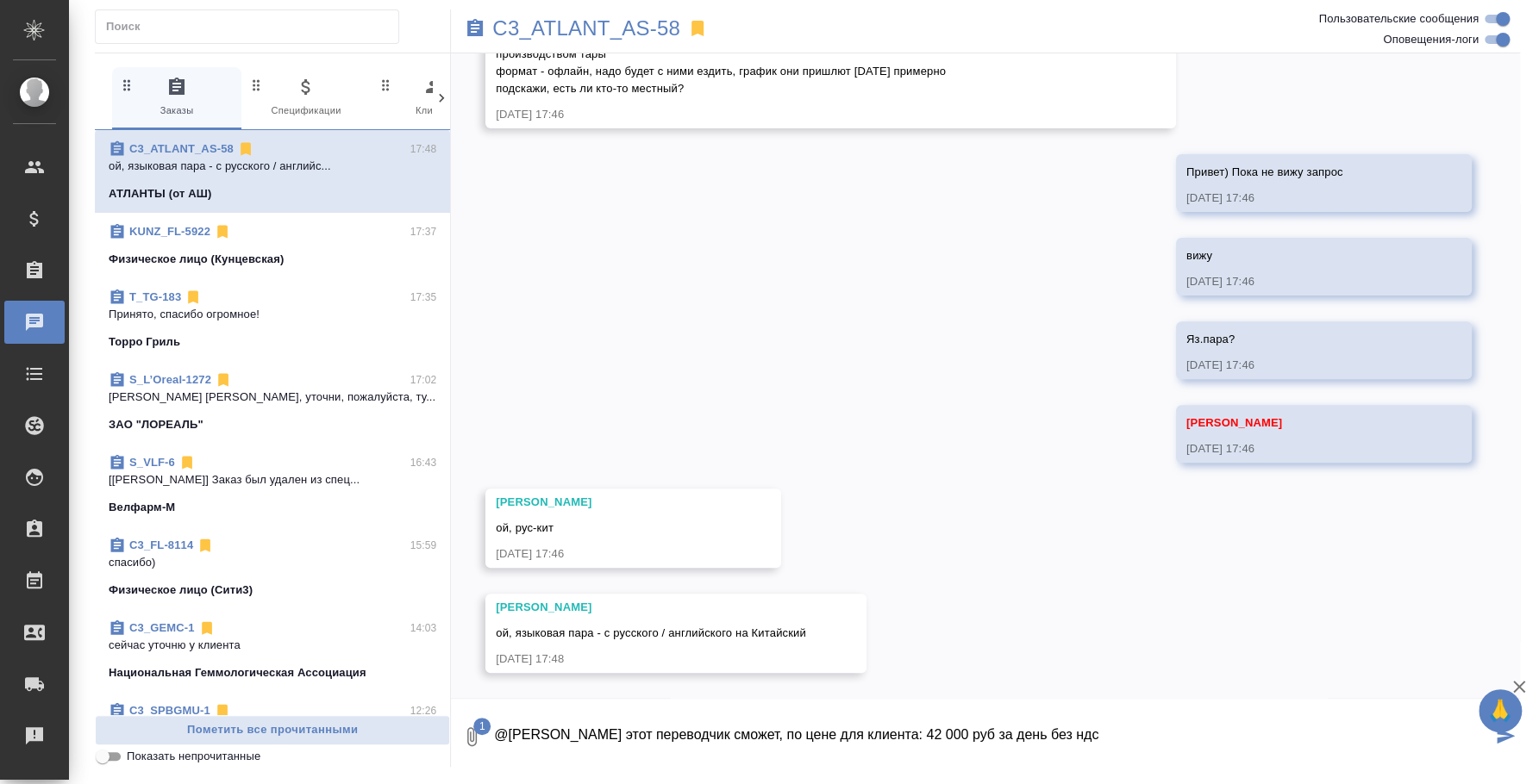
type textarea "@Никитина Татьяна Вот этот переводчик сможет, по цене для клиента: 42 000 руб з…"
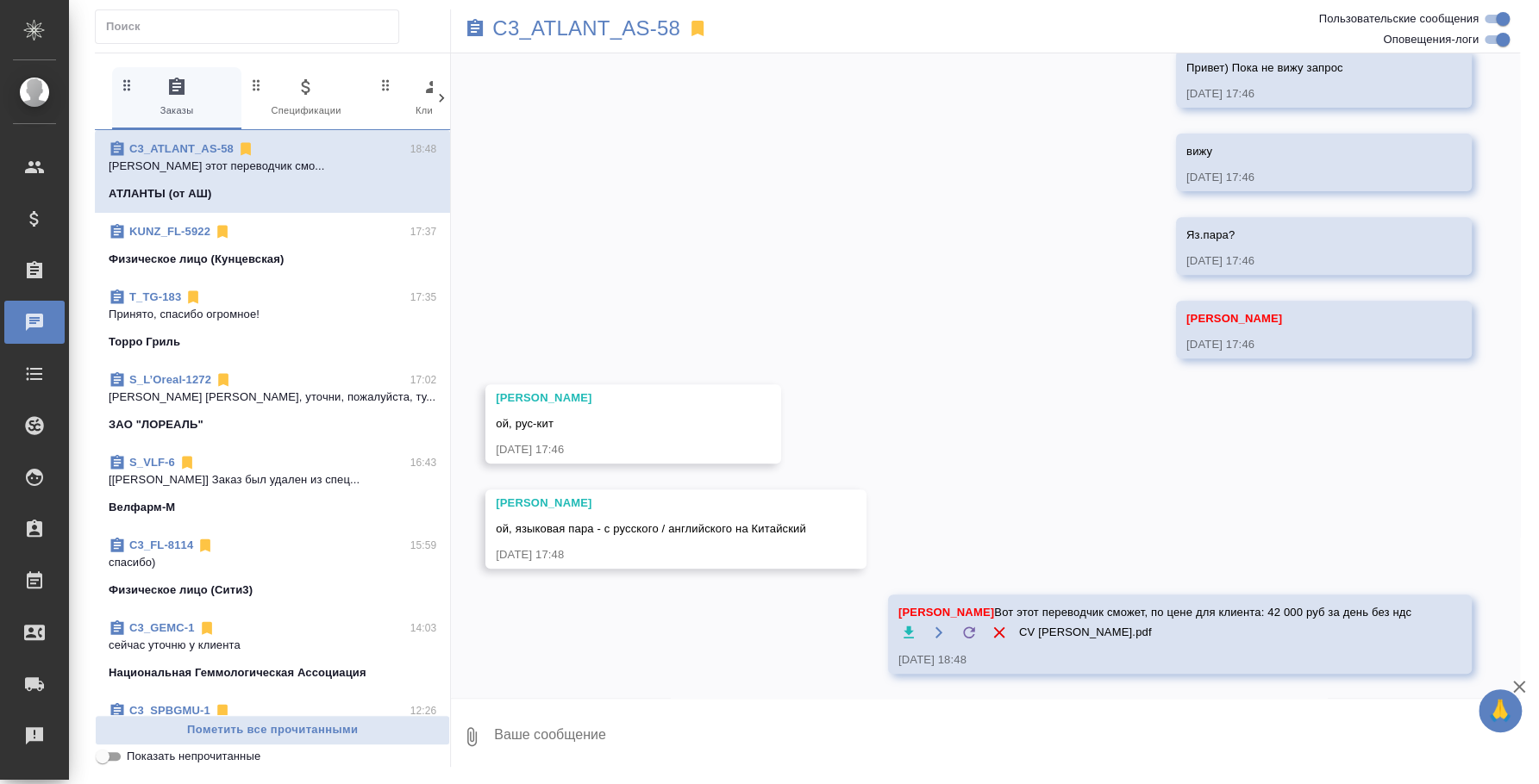
click at [262, 238] on div "KUNZ_FL-5922 17:37" at bounding box center [272, 232] width 327 height 17
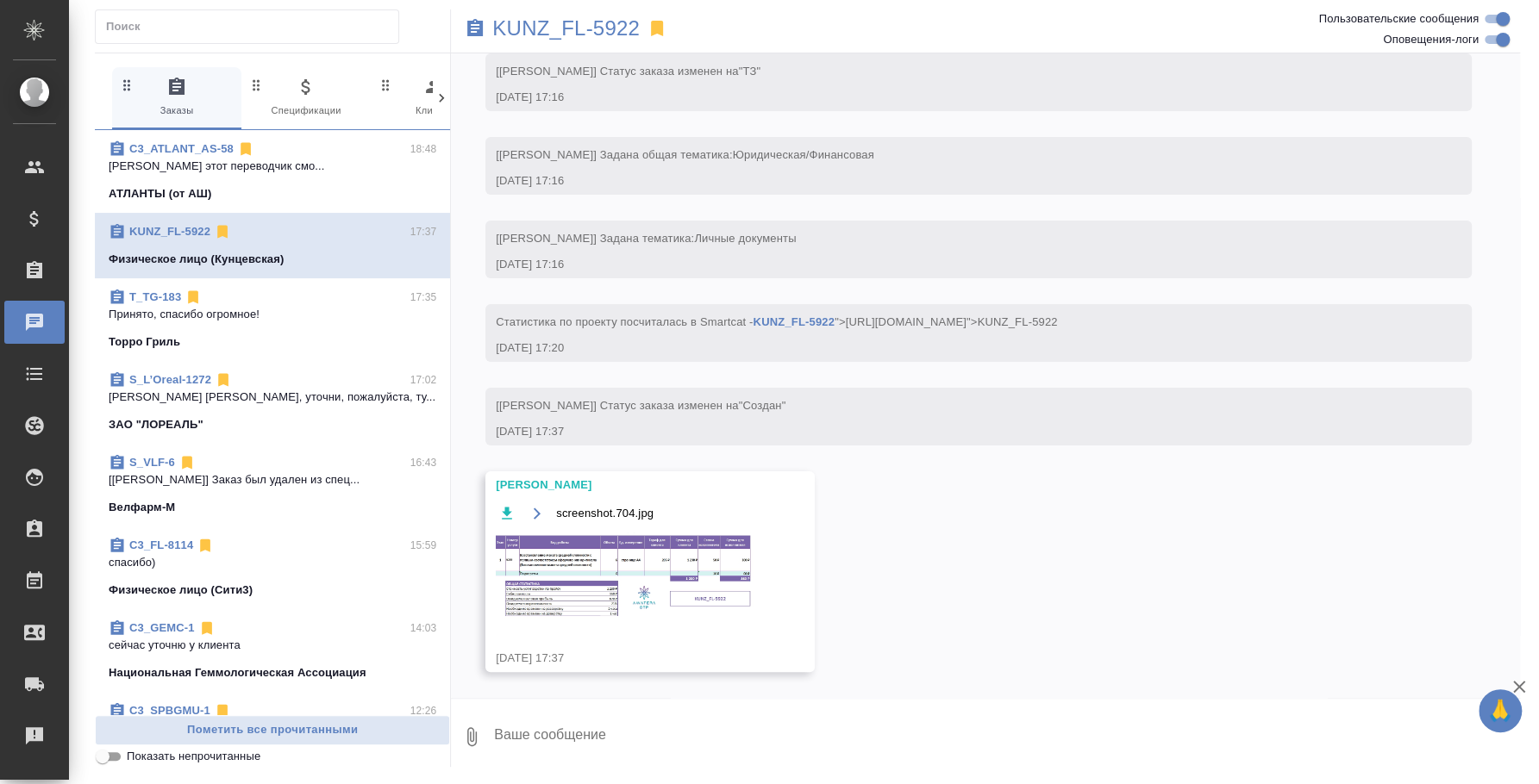
scroll to position [5, 0]
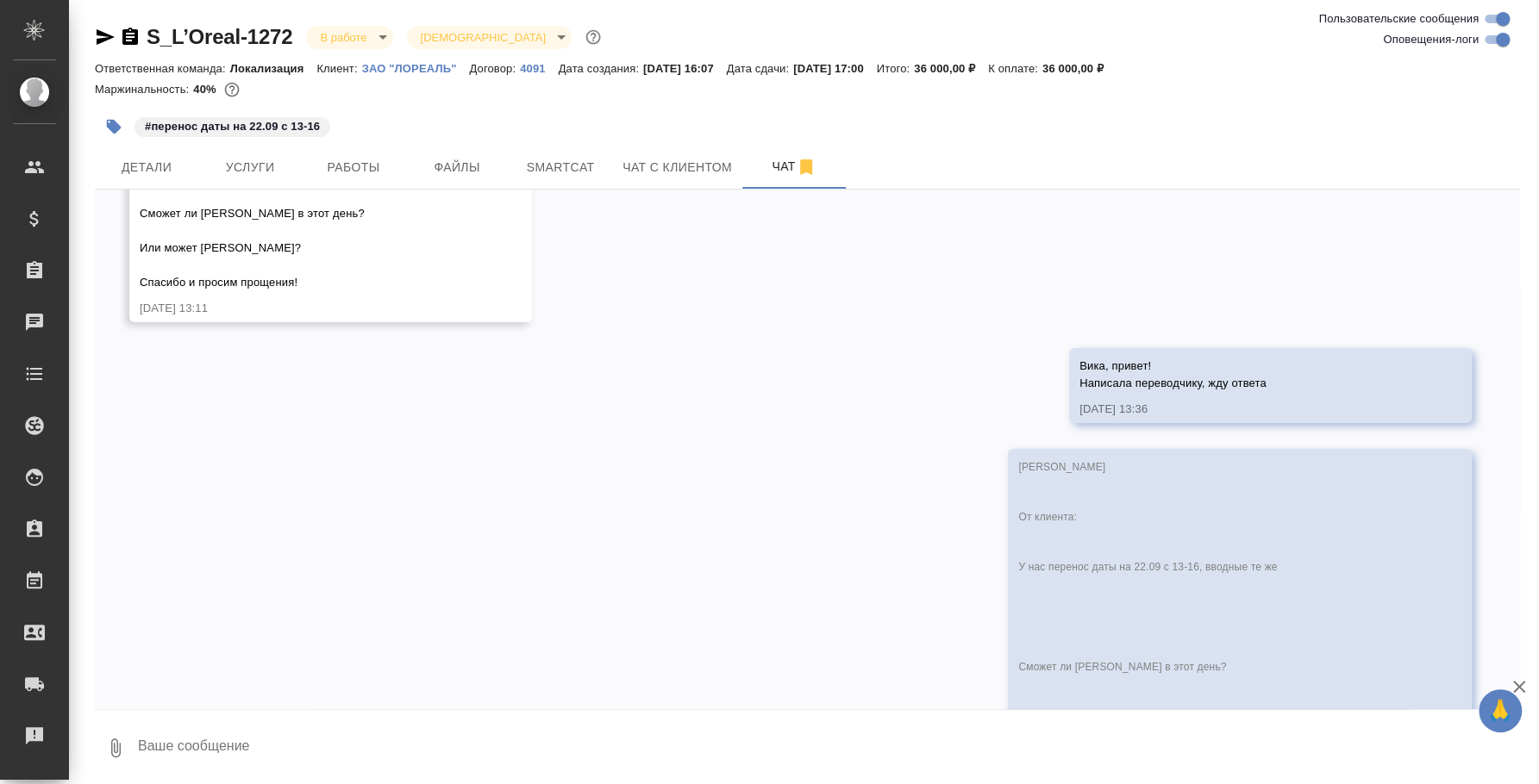
scroll to position [4160, 0]
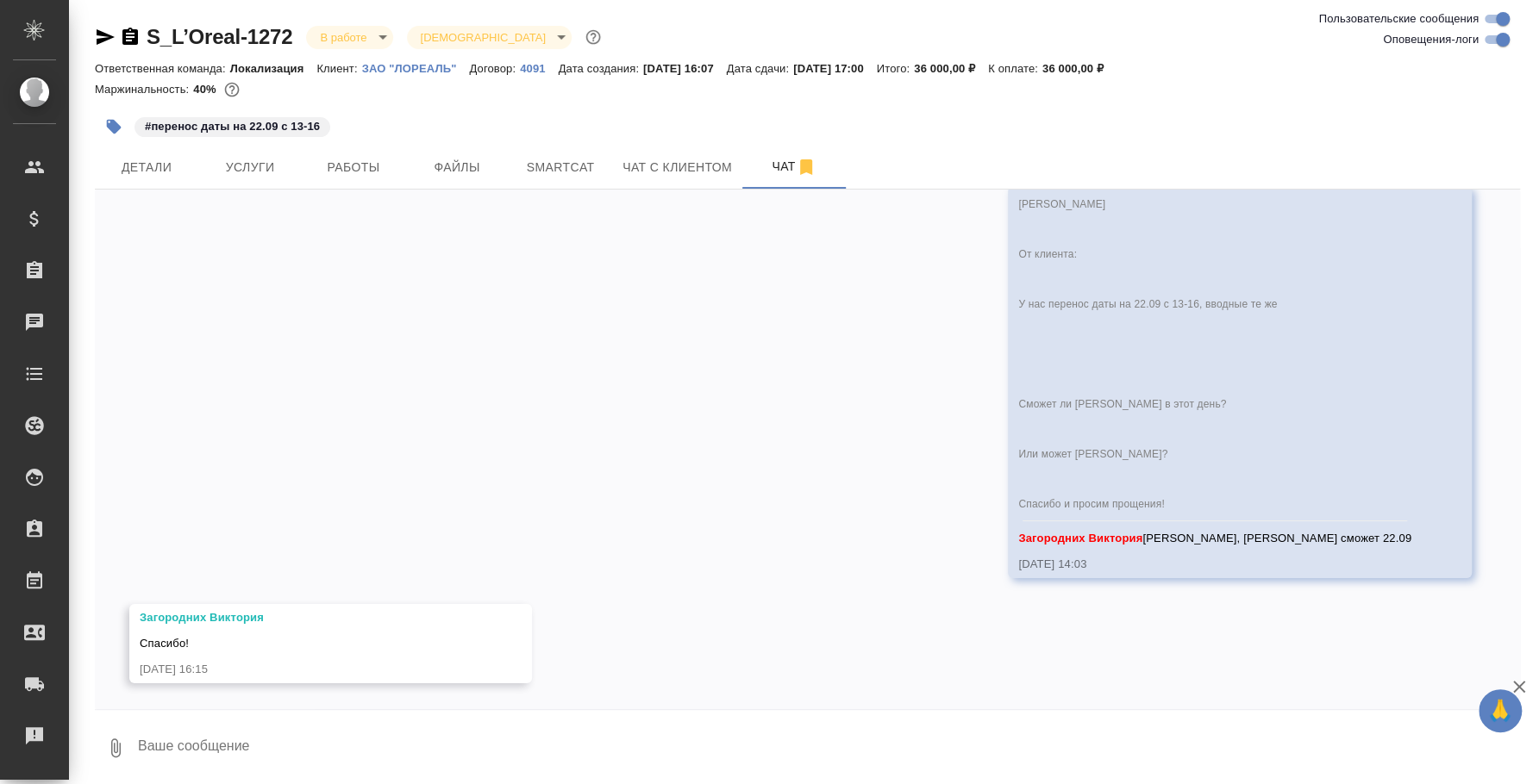
click at [454, 737] on textarea at bounding box center [828, 748] width 1383 height 58
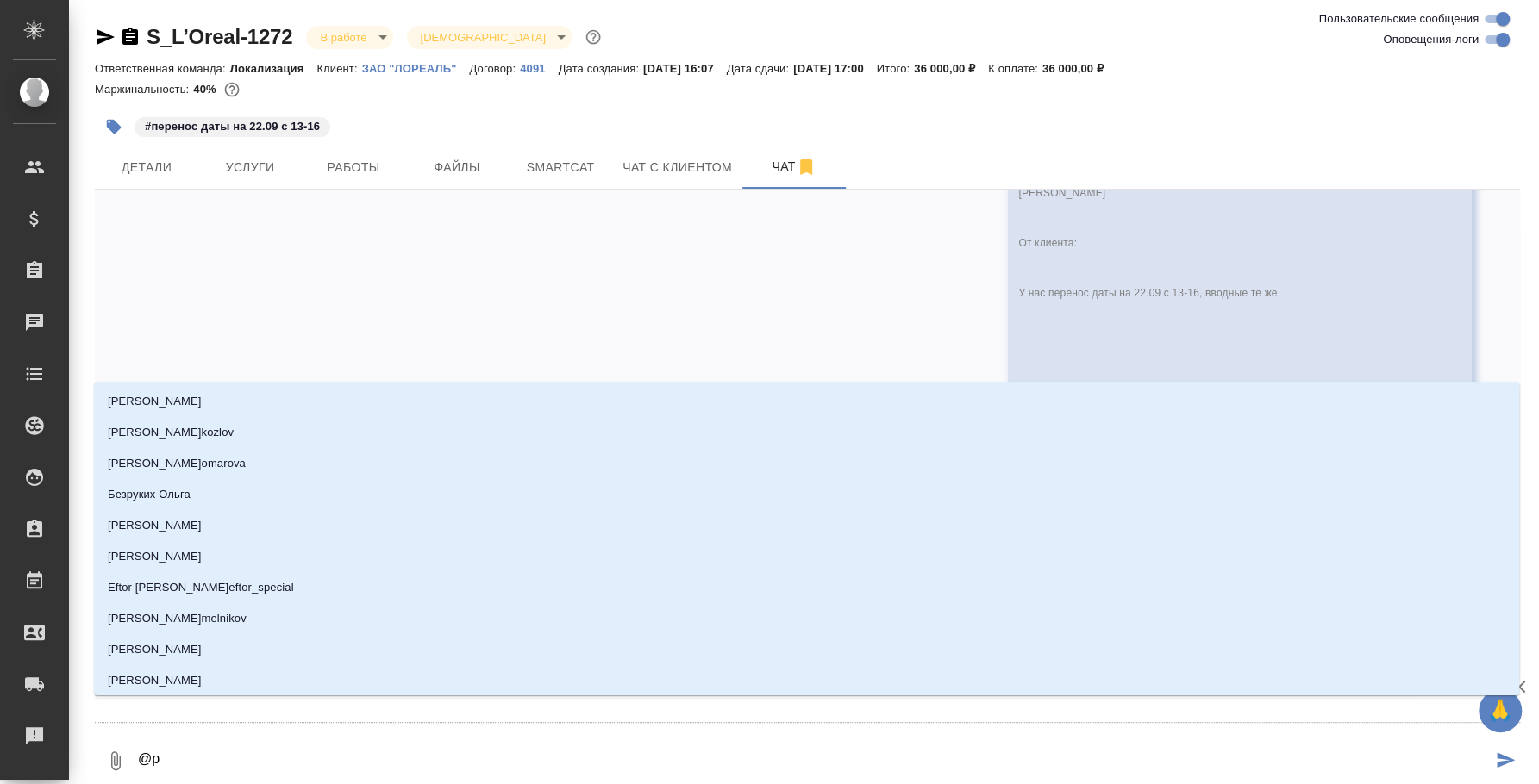
type textarea "@p'f"
type input "p'f"
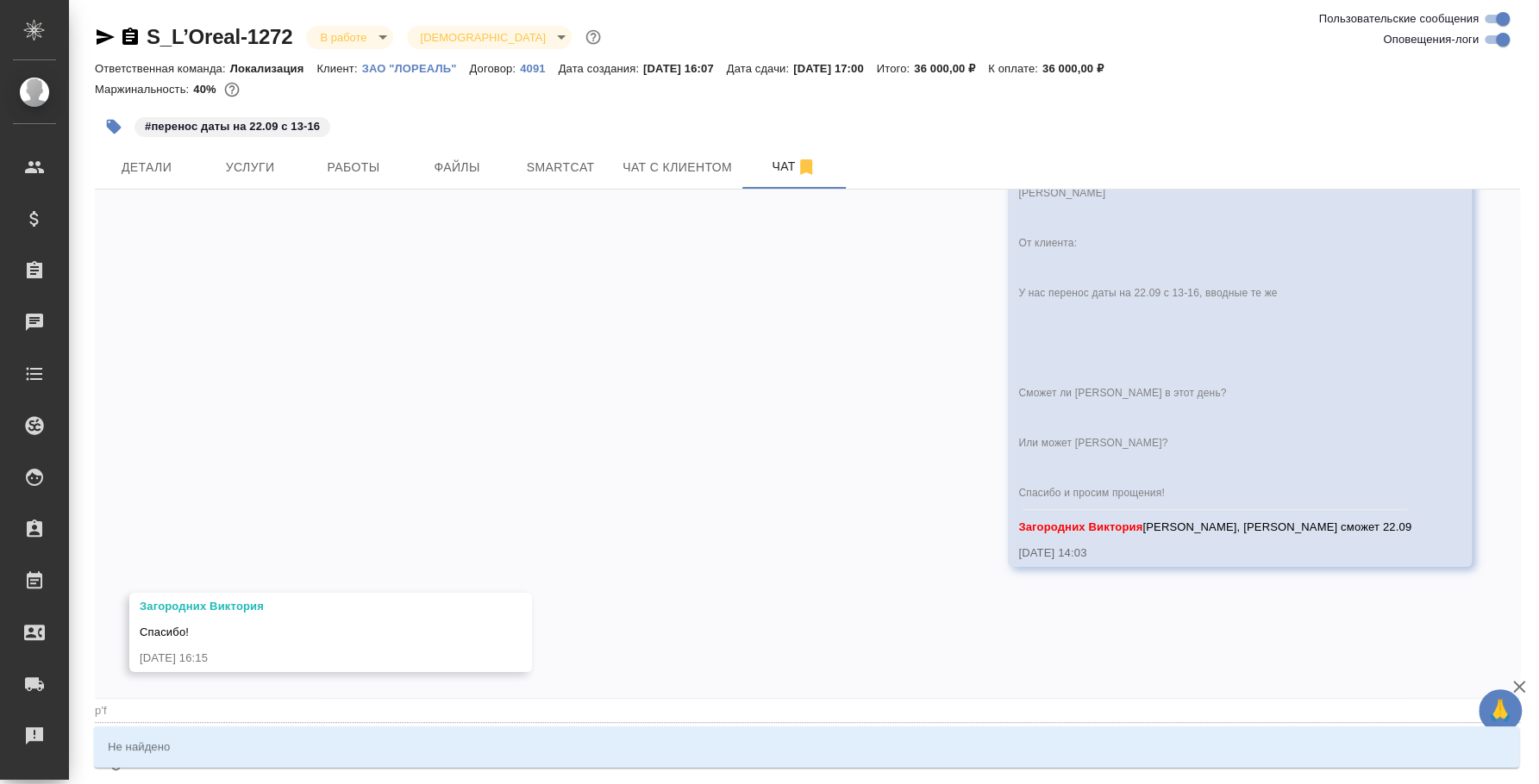
type textarea "@"
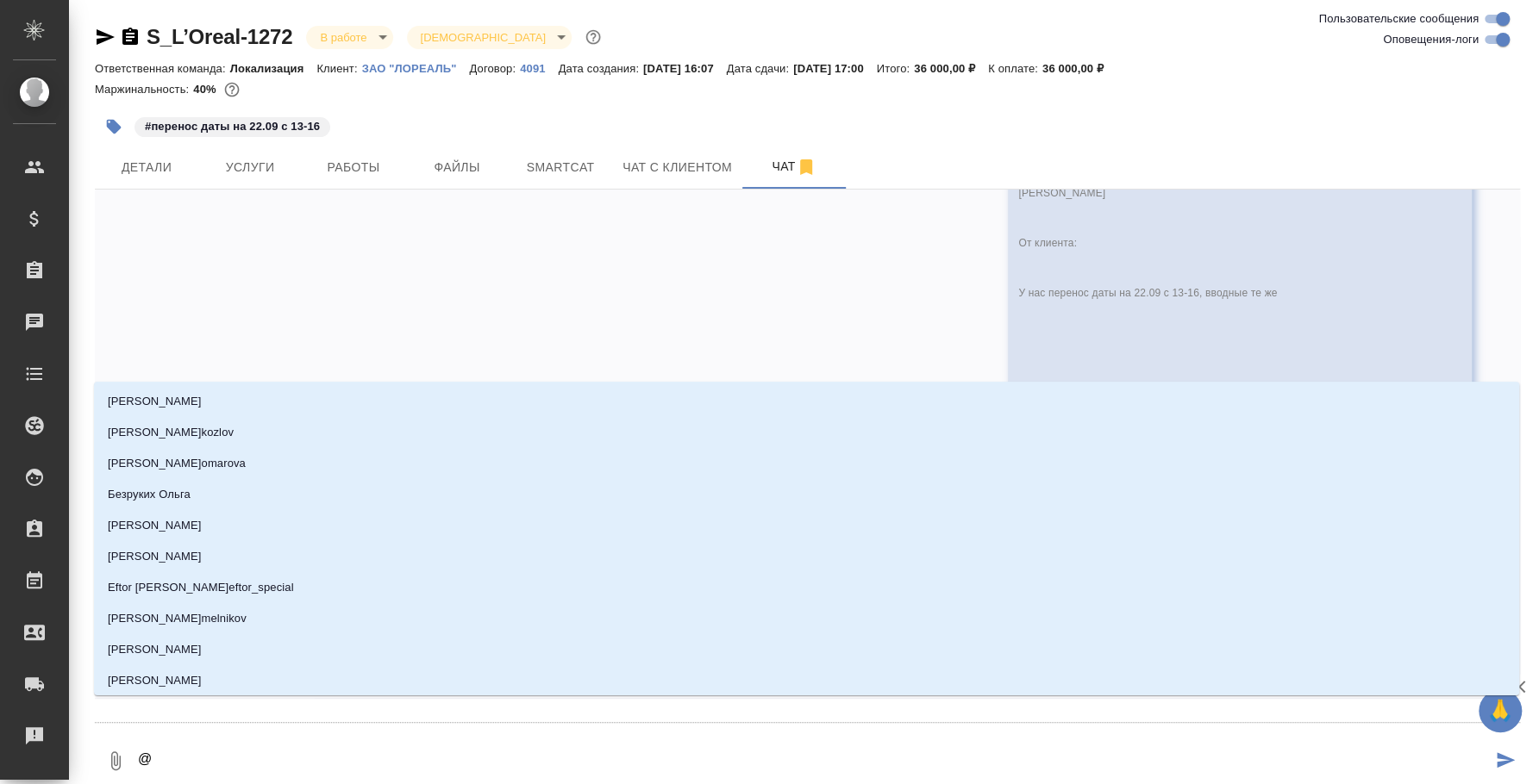
type textarea "@з"
type input "з"
type textarea "@за"
type input "за"
type textarea "@заг"
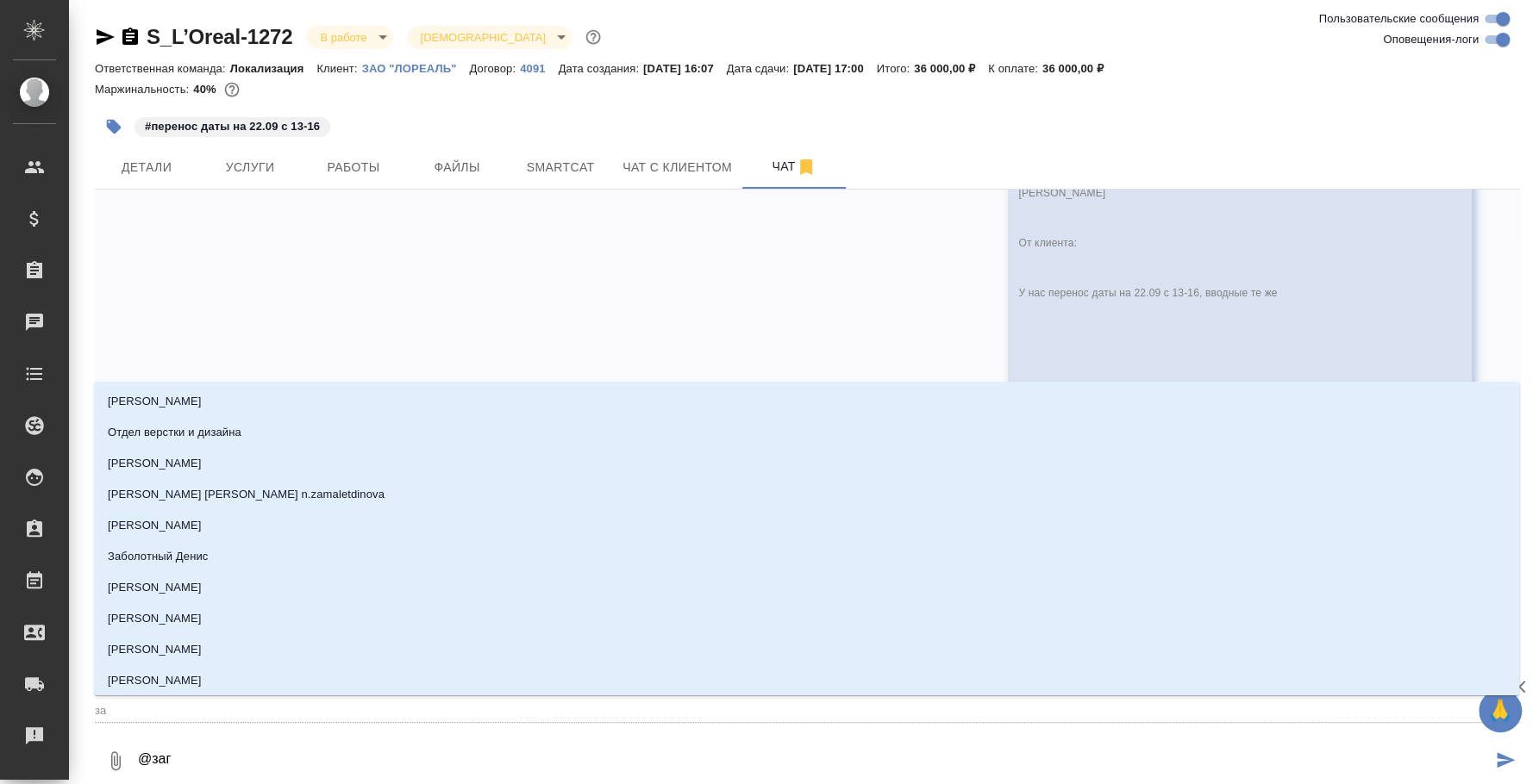
type input "заг"
type textarea "@заго"
type input "заго"
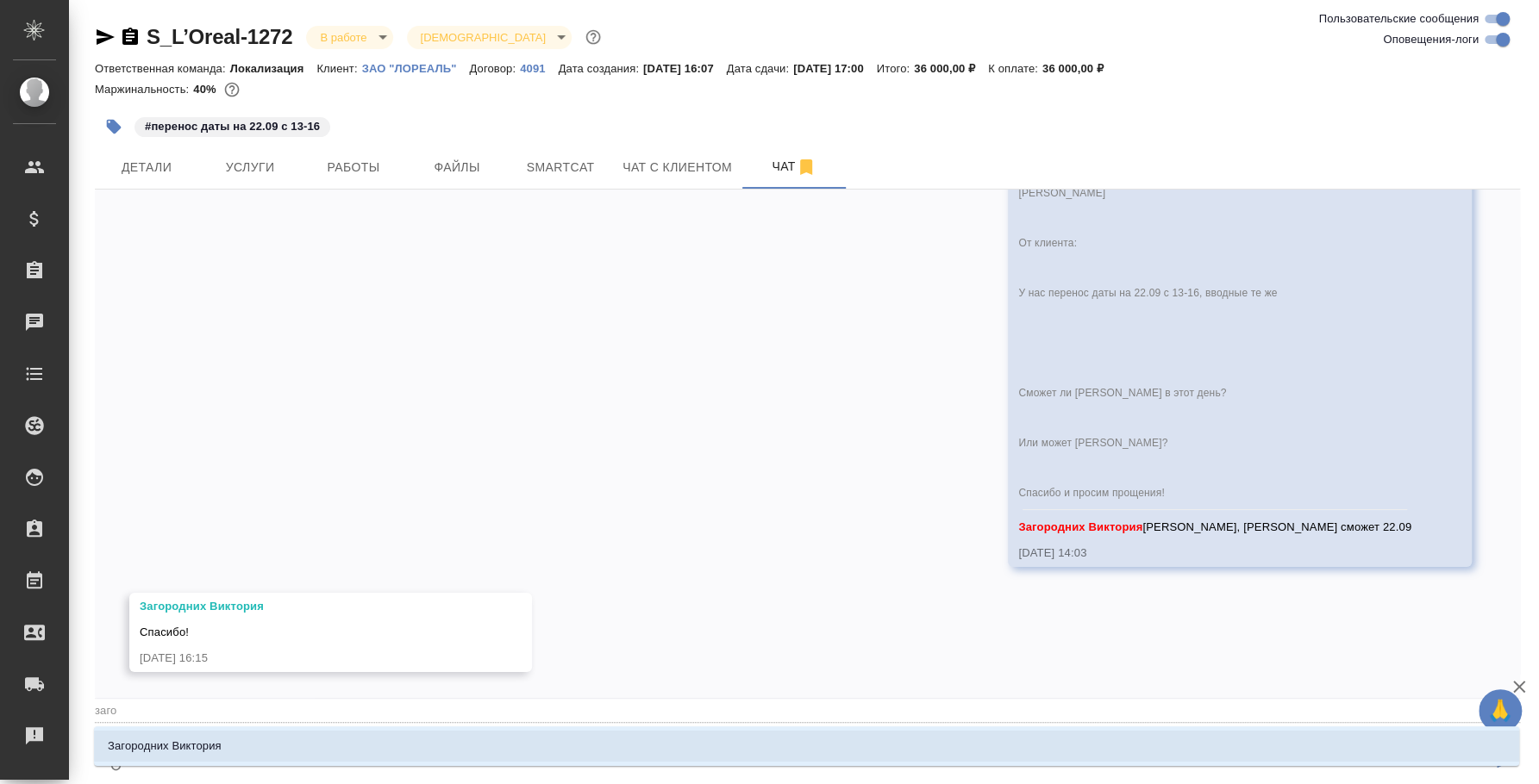
click at [452, 734] on li "Загородних Виктория" at bounding box center [806, 746] width 1425 height 31
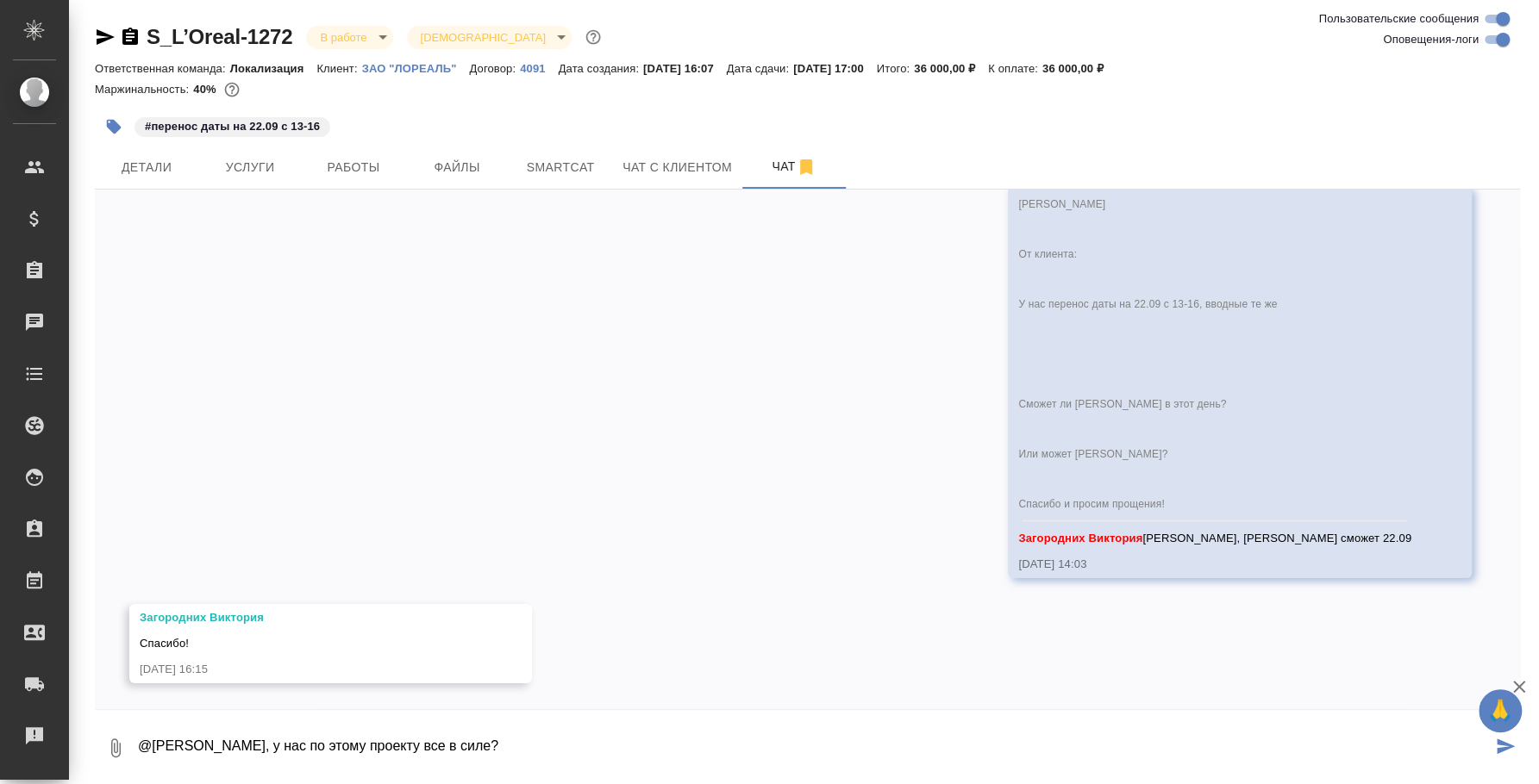
type textarea "@[PERSON_NAME], у нас по этому проекту все в силе?"
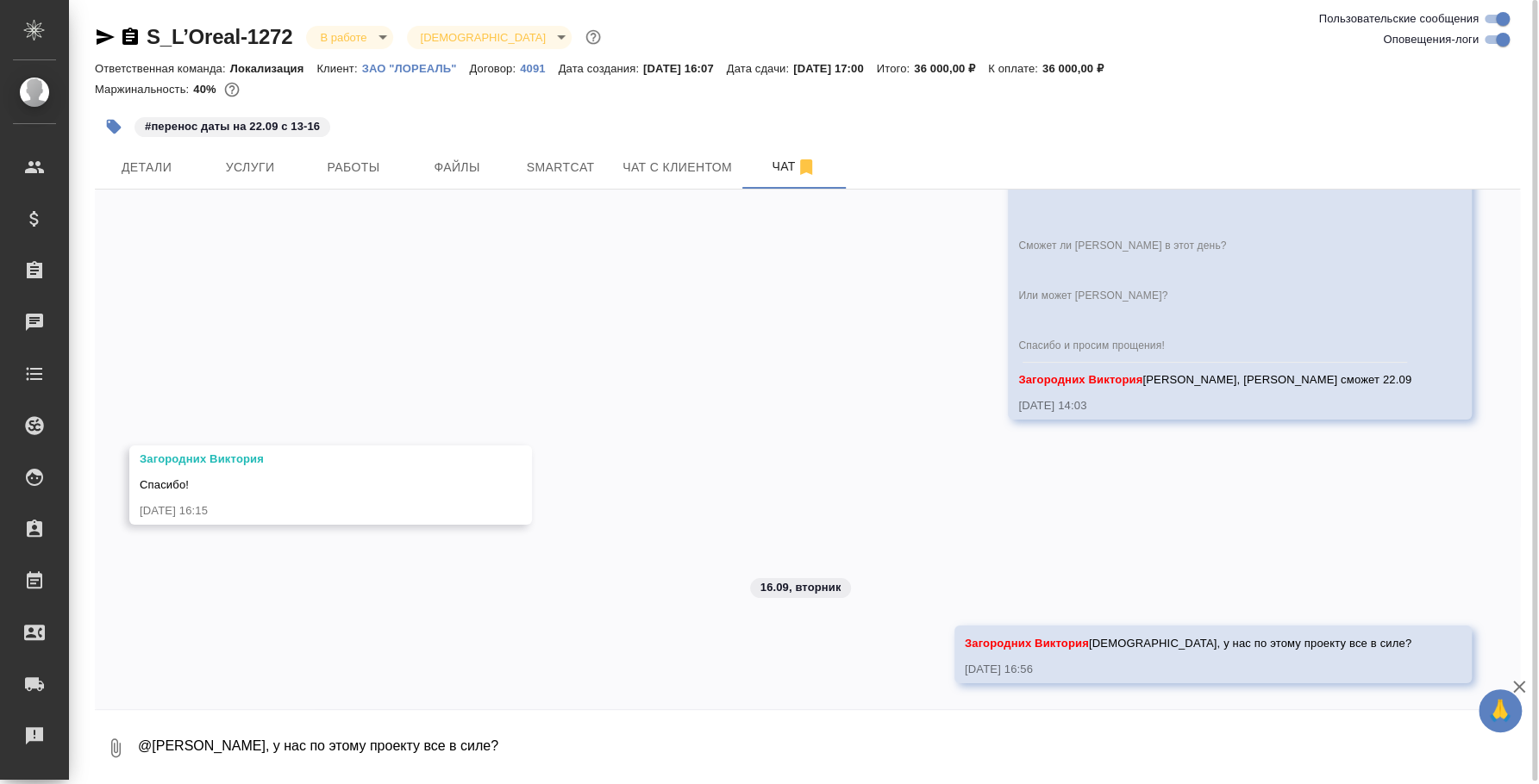
click at [351, 732] on textarea "@[PERSON_NAME], у нас по этому проекту все в силе?" at bounding box center [828, 748] width 1383 height 58
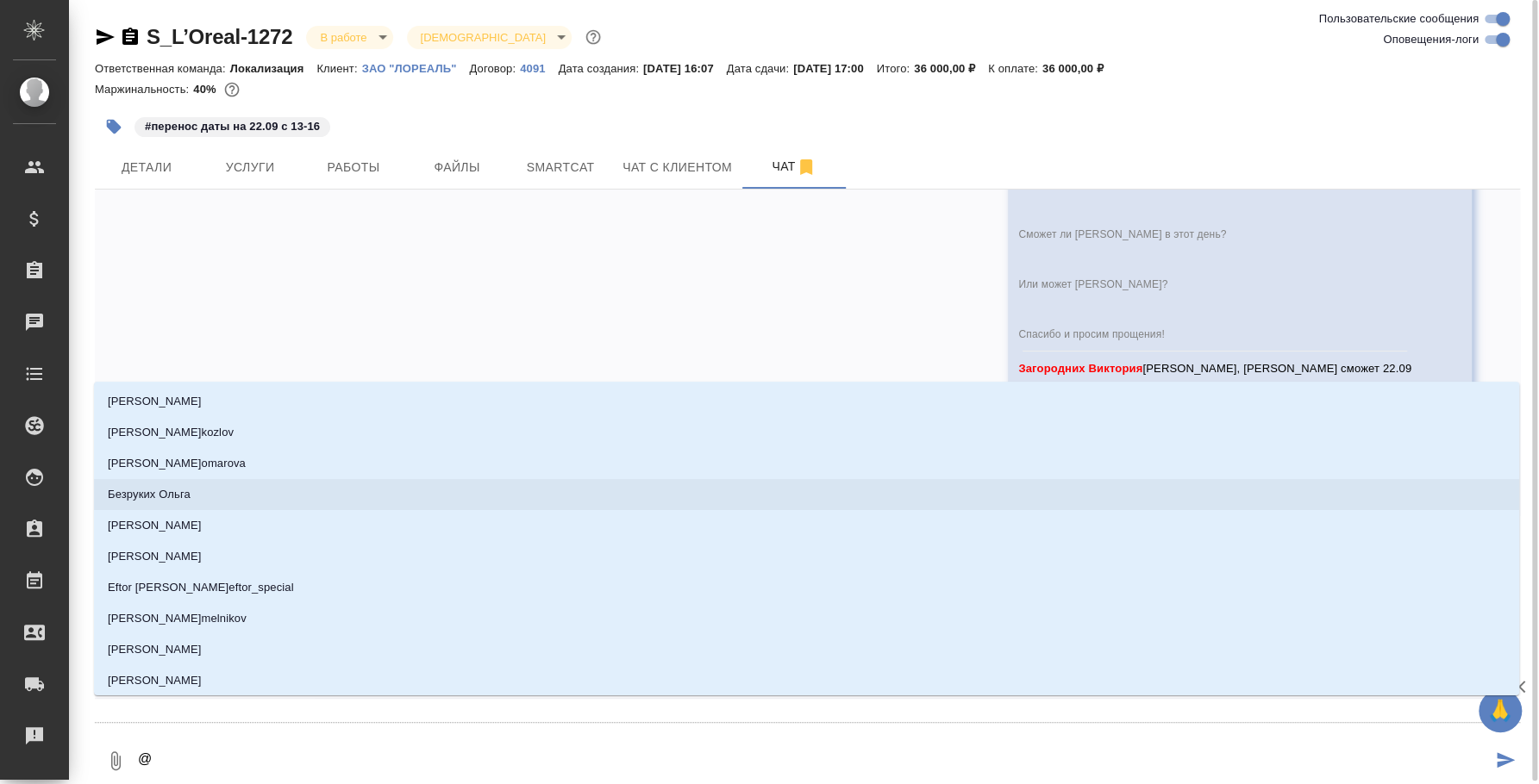
type textarea "@"
click at [109, 43] on icon "button" at bounding box center [105, 37] width 21 height 21
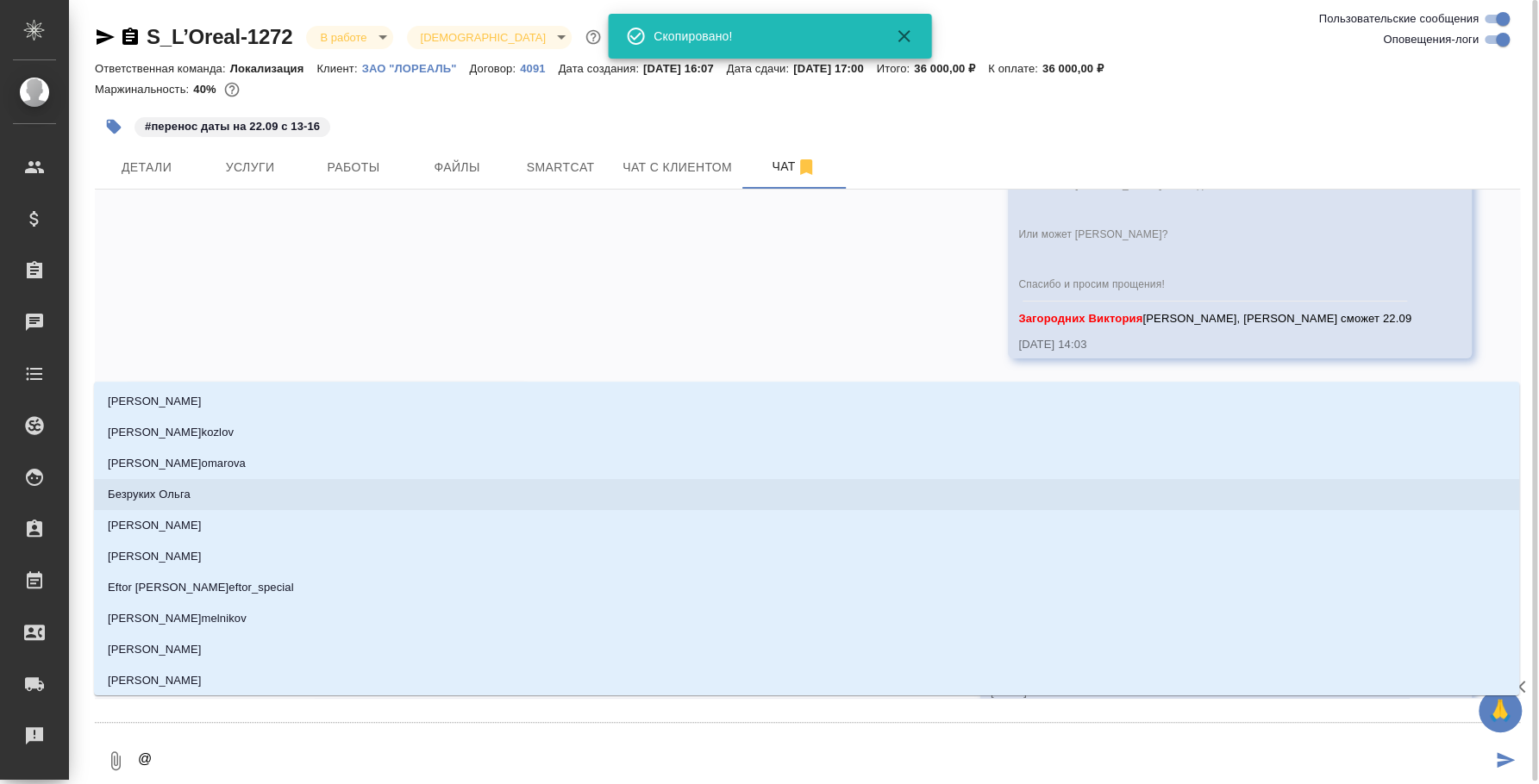
scroll to position [4415, 0]
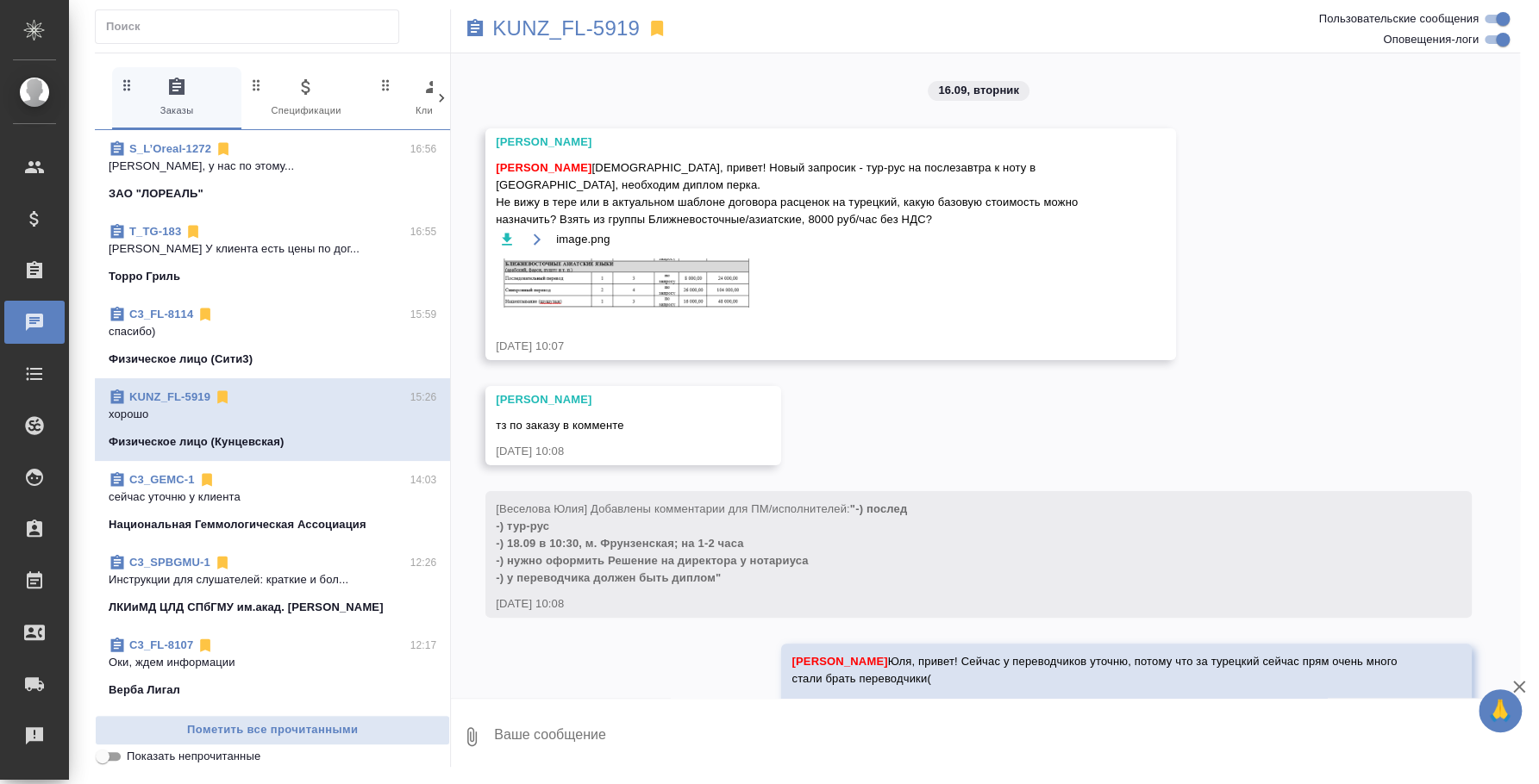
scroll to position [3336, 0]
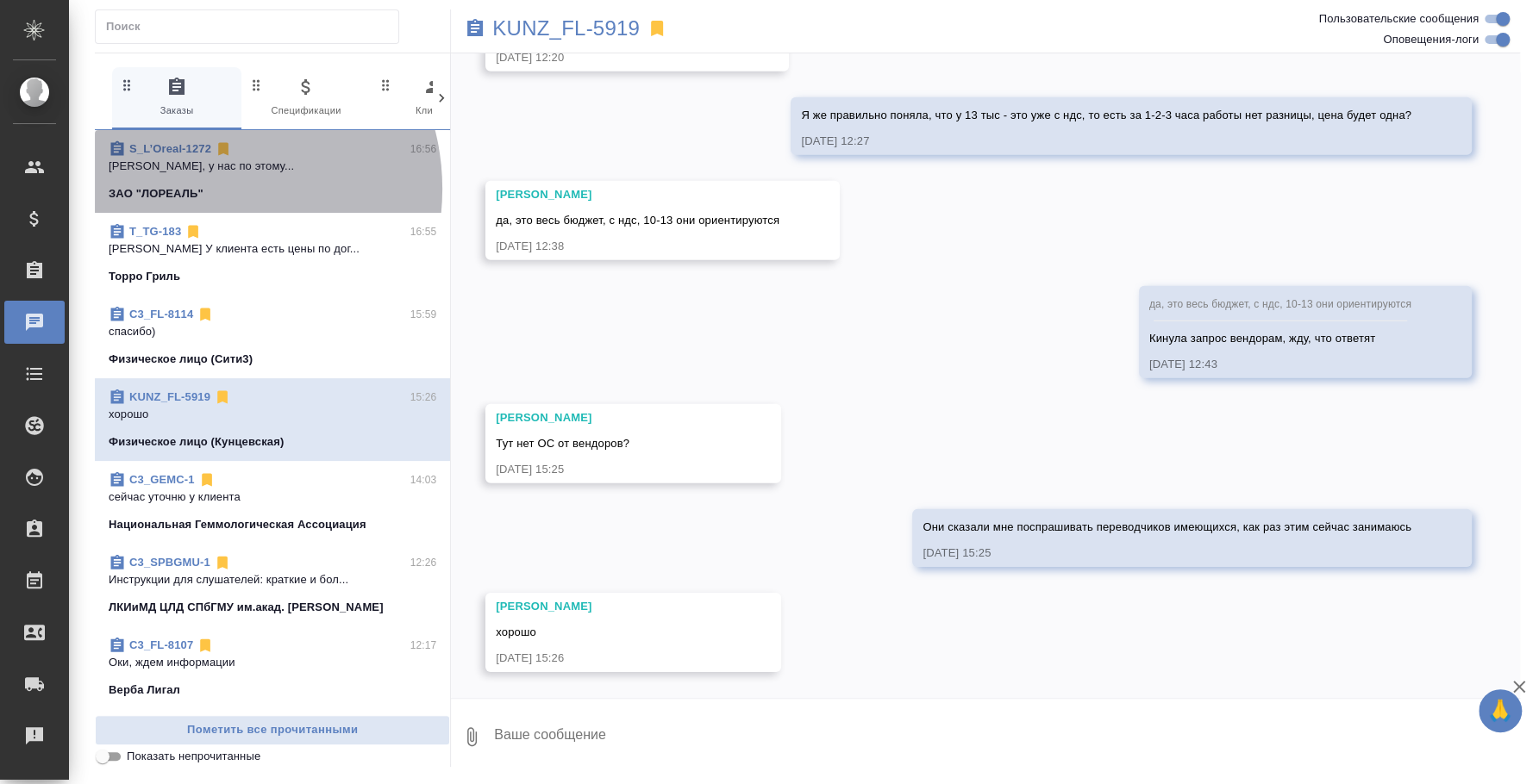
click at [204, 189] on div "ЗАО "ЛОРЕАЛЬ"" at bounding box center [272, 194] width 327 height 17
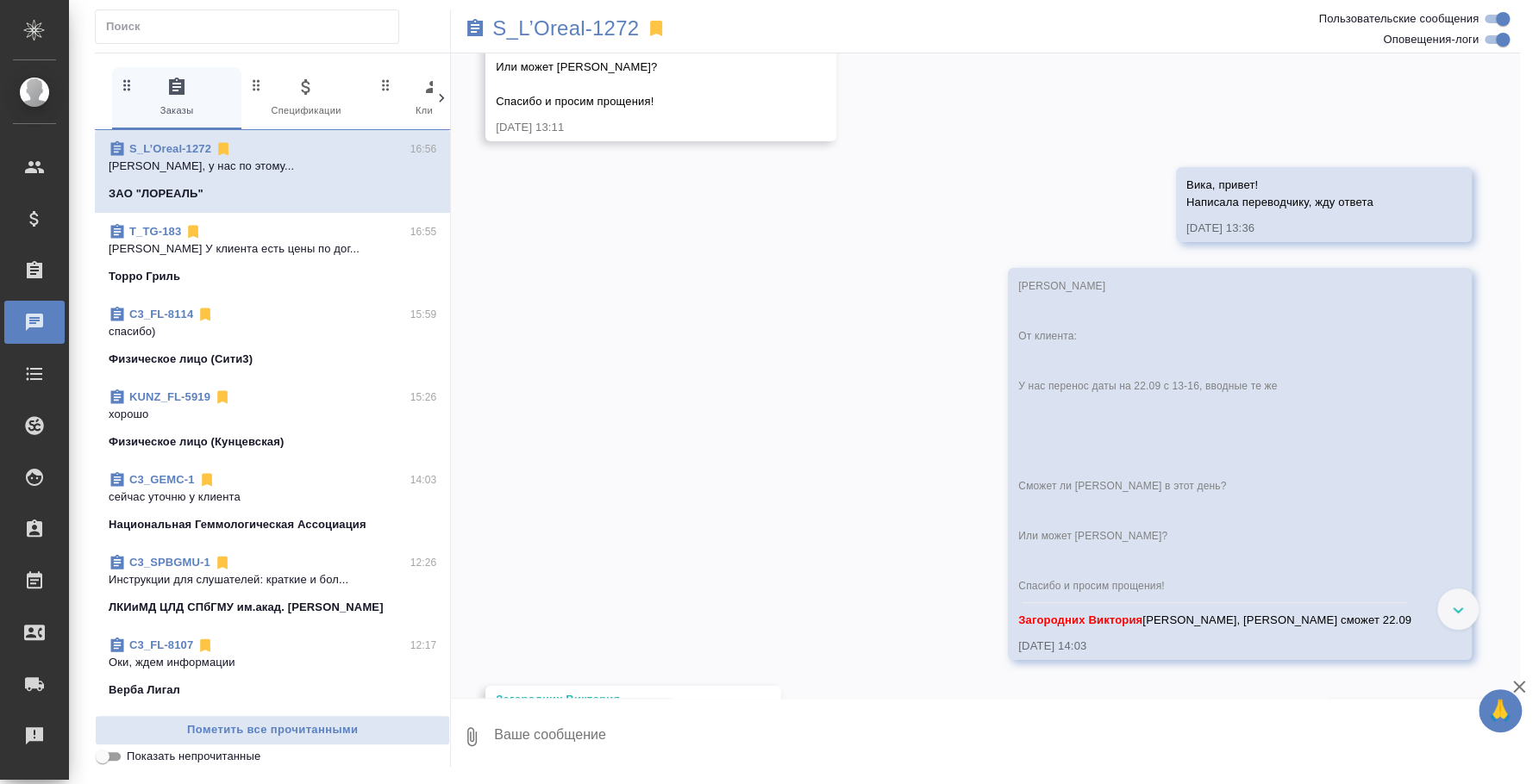
click at [605, 729] on textarea at bounding box center [1006, 736] width 1028 height 58
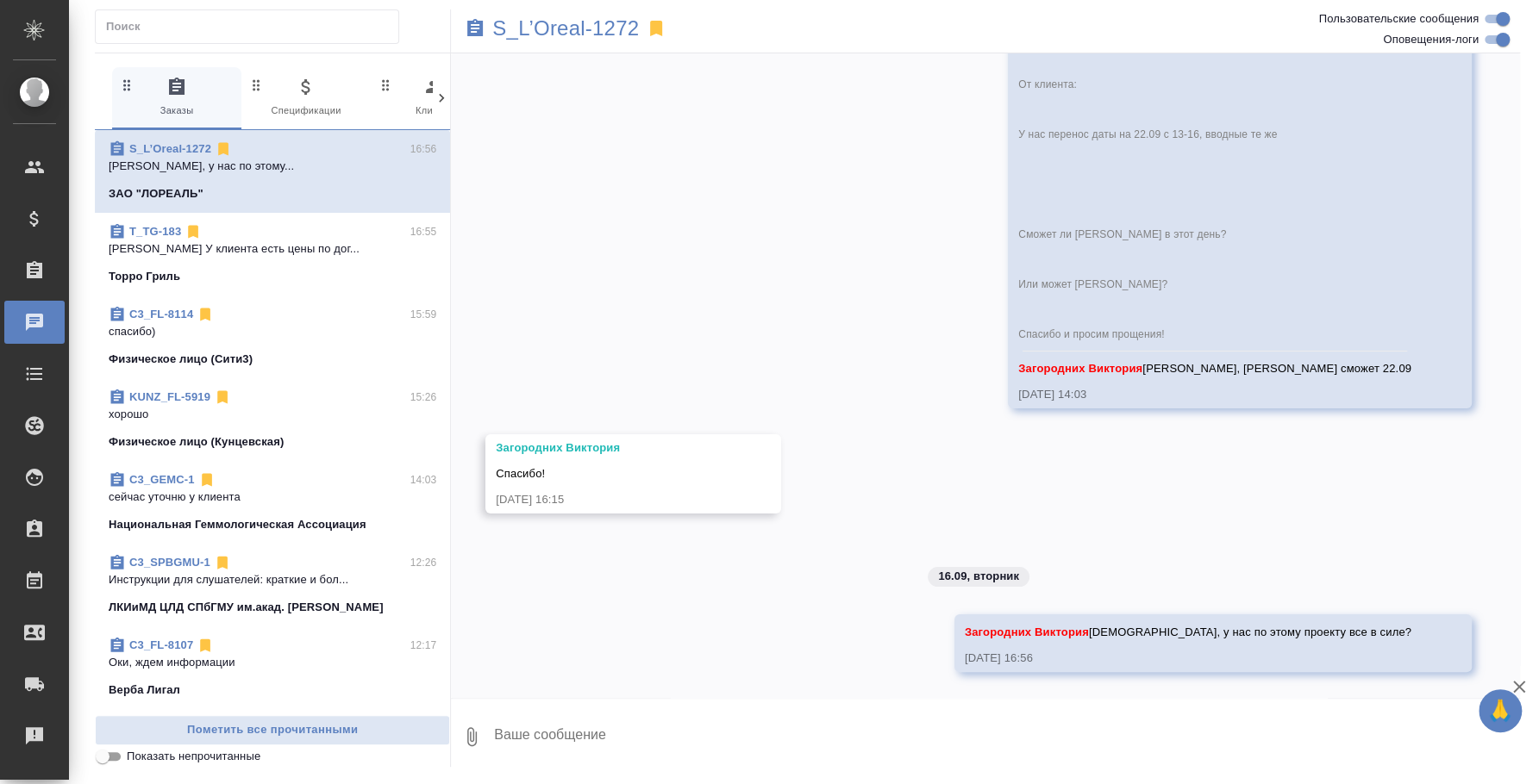
scroll to position [4262, 0]
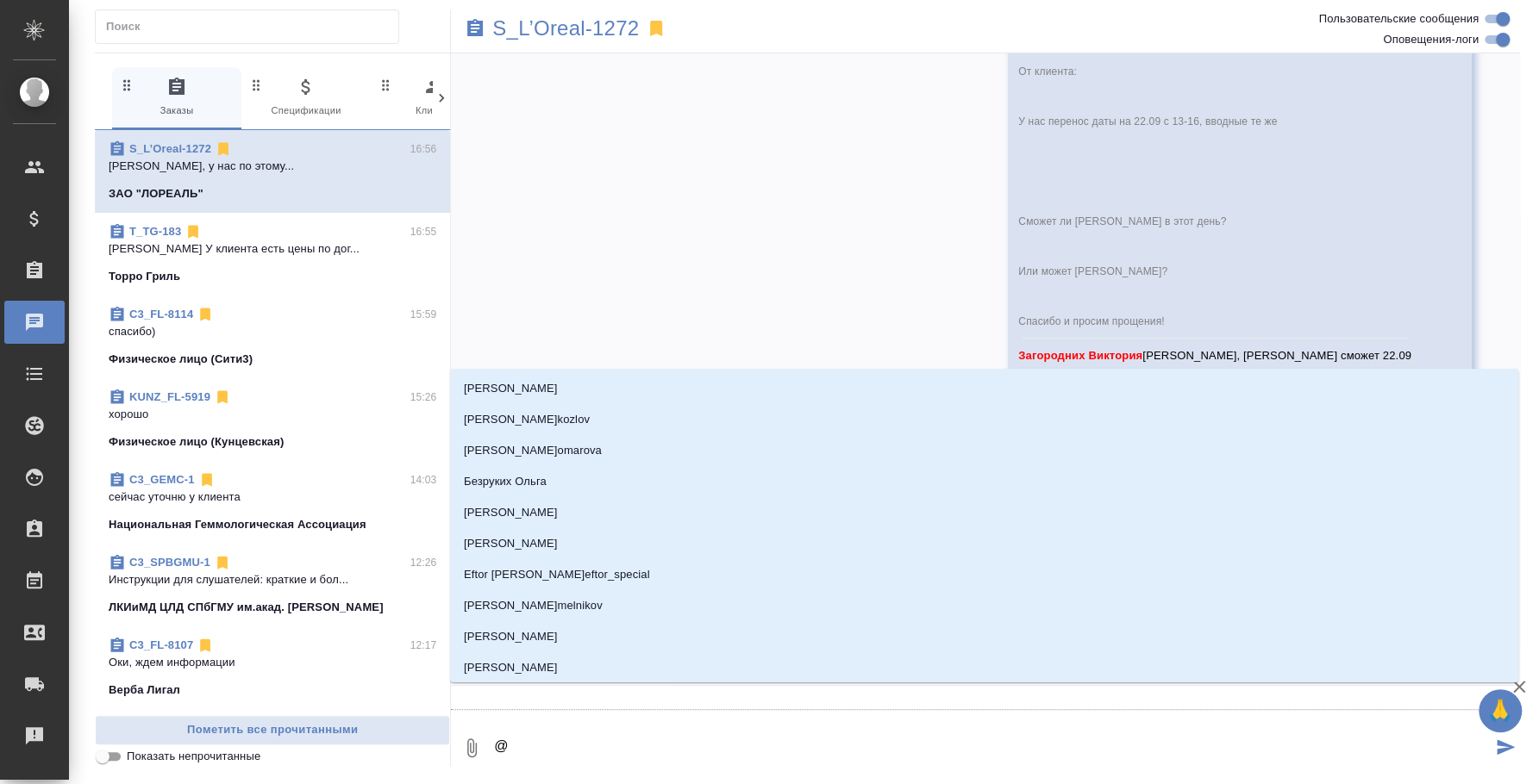
type textarea "@d"
type input "d"
type textarea "@df"
type input "df"
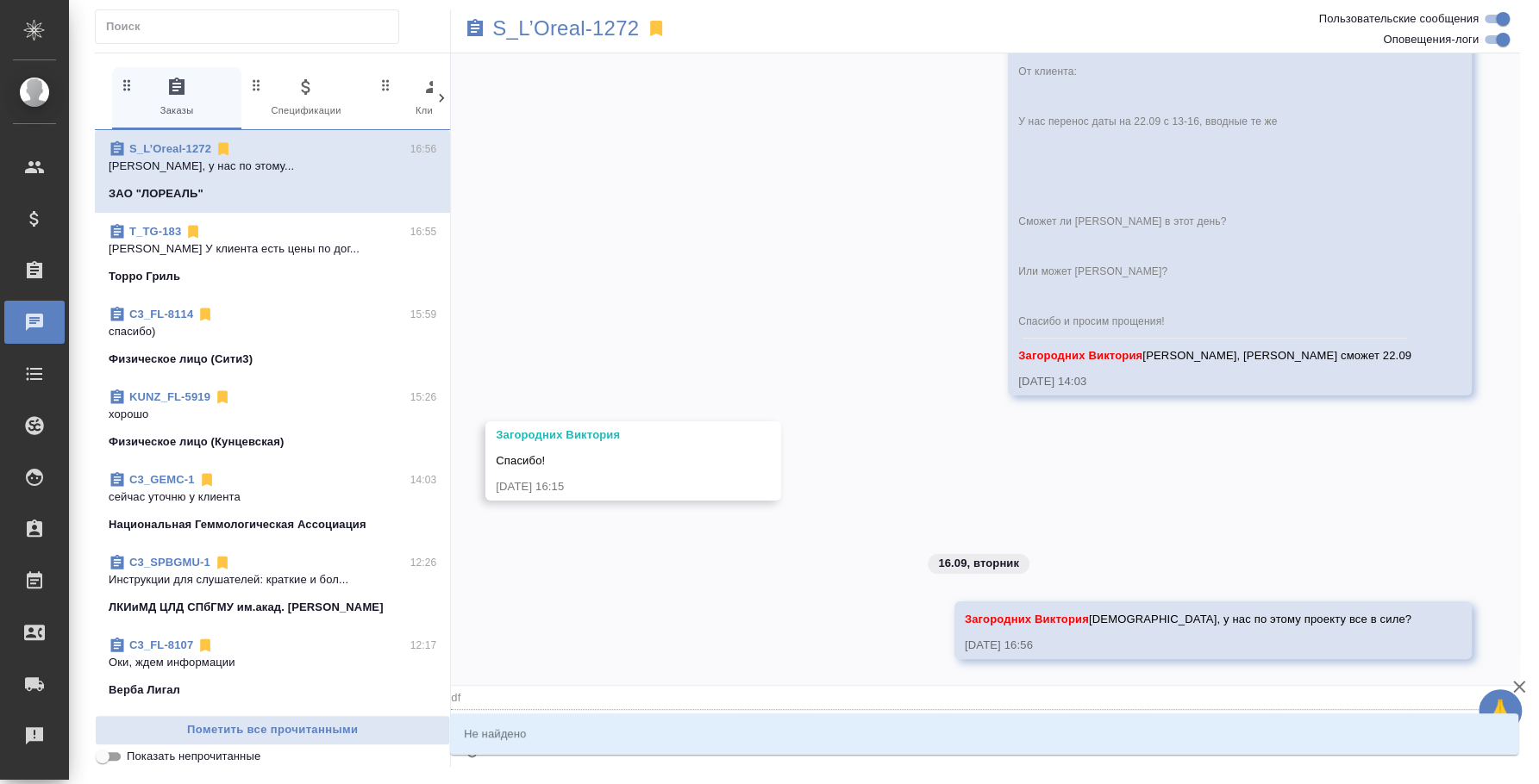
type textarea "@"
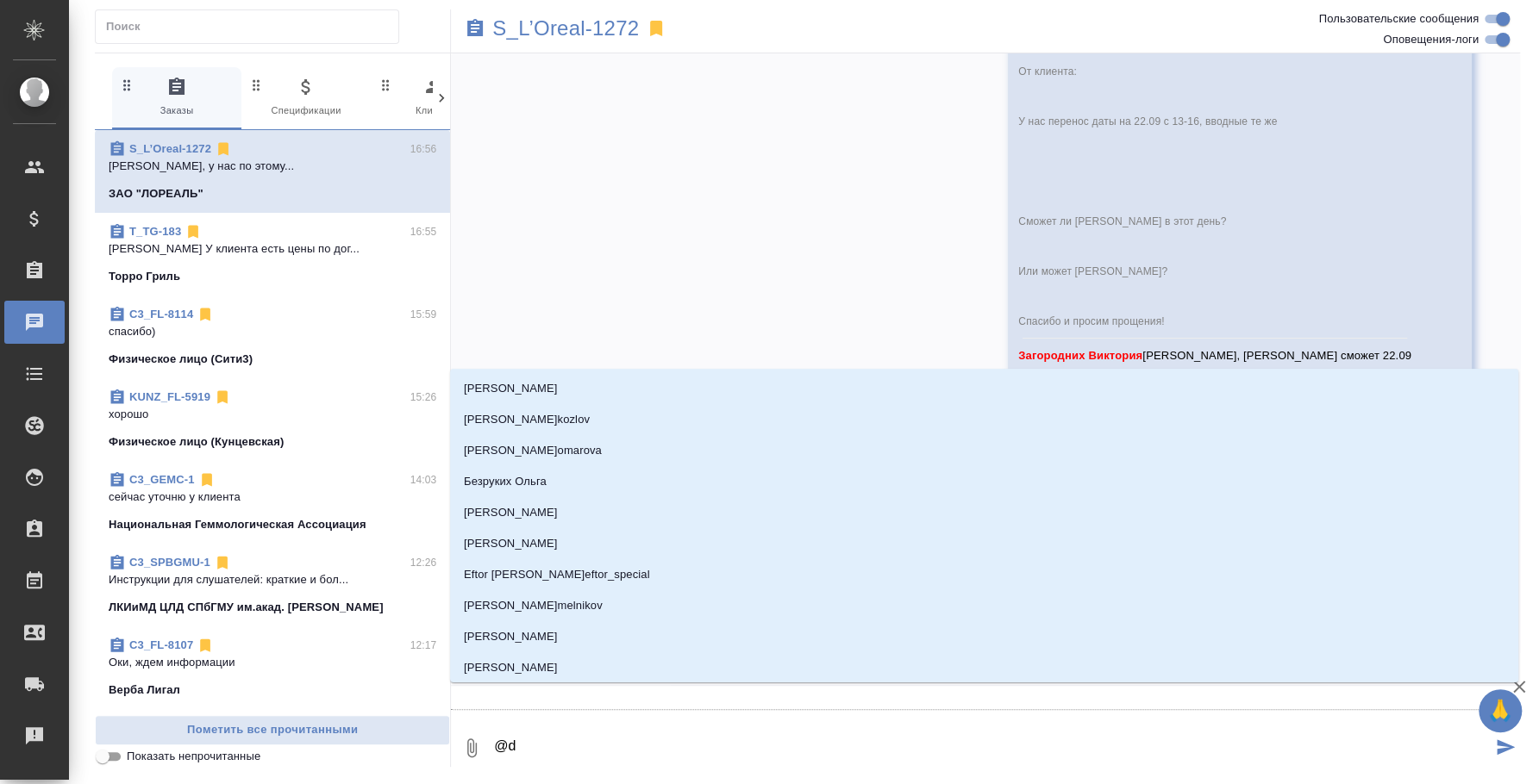
type textarea "@d'f"
type input "d'f"
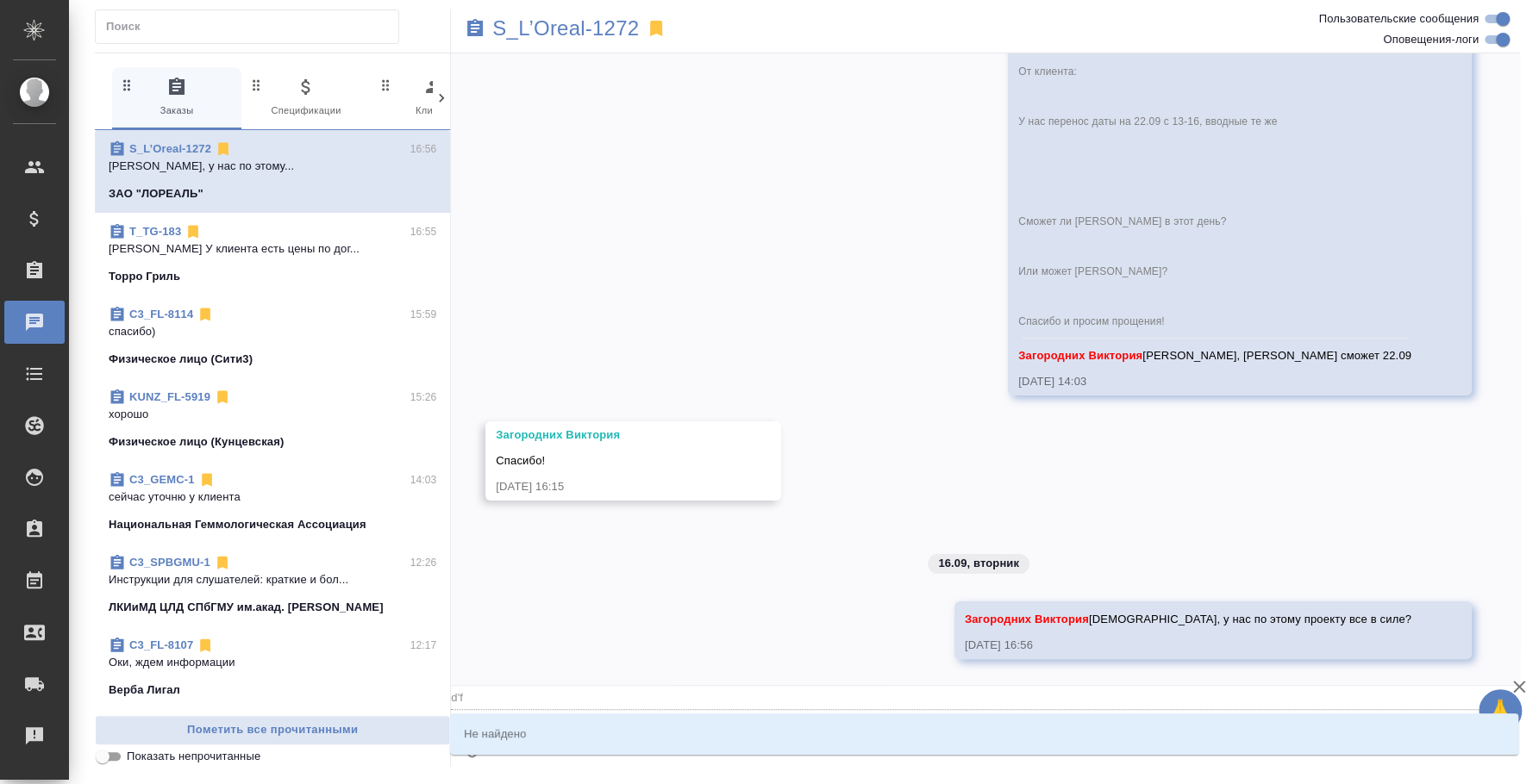
type textarea "@d'f'k"
type input "d'f'k"
type textarea "@d'f'k'z"
type input "d'f'k'z"
type textarea "@d'f'k"
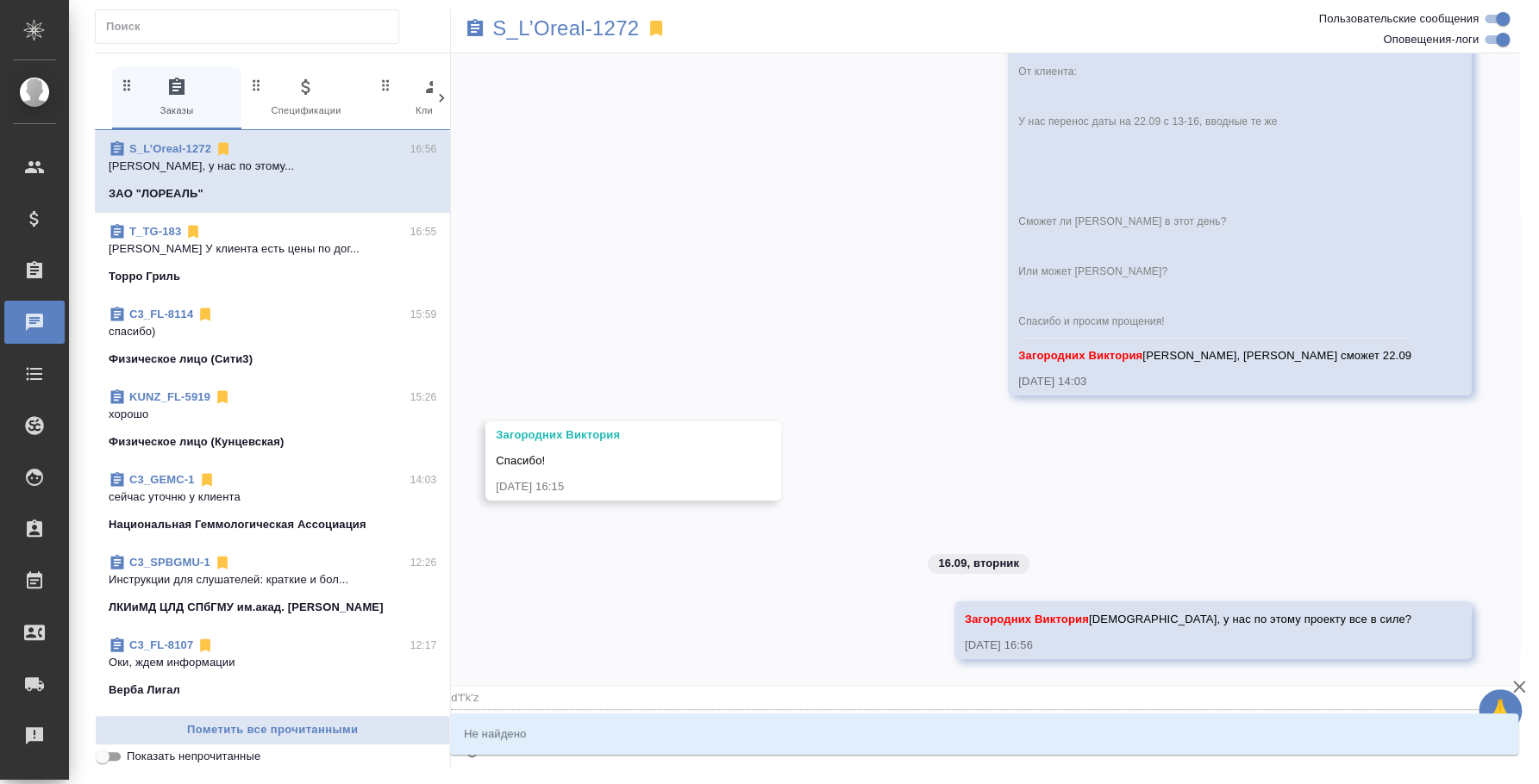
type input "d'f'k"
type textarea "@d'f"
type input "d'f"
type textarea "@d"
type input "d"
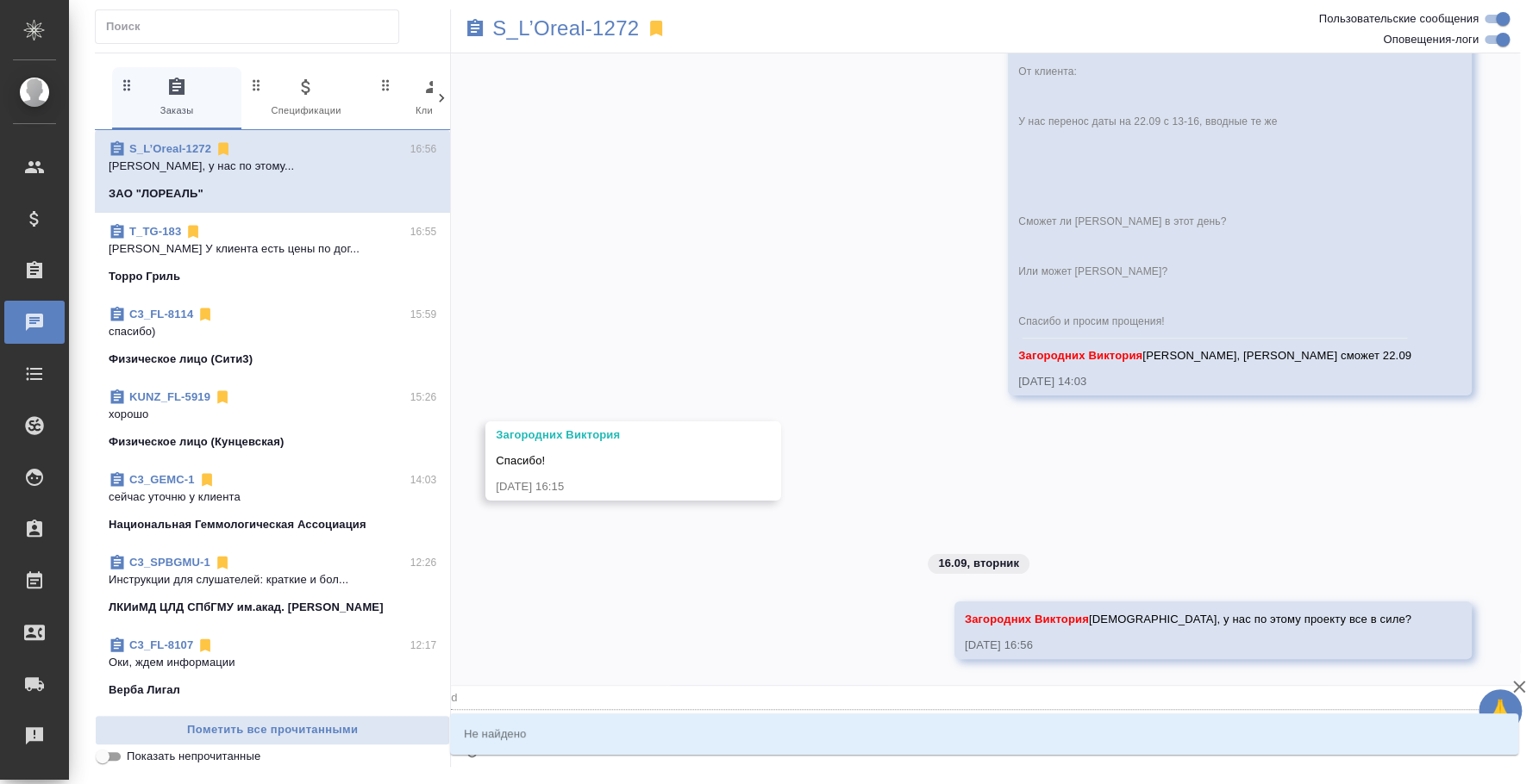
type textarea "@"
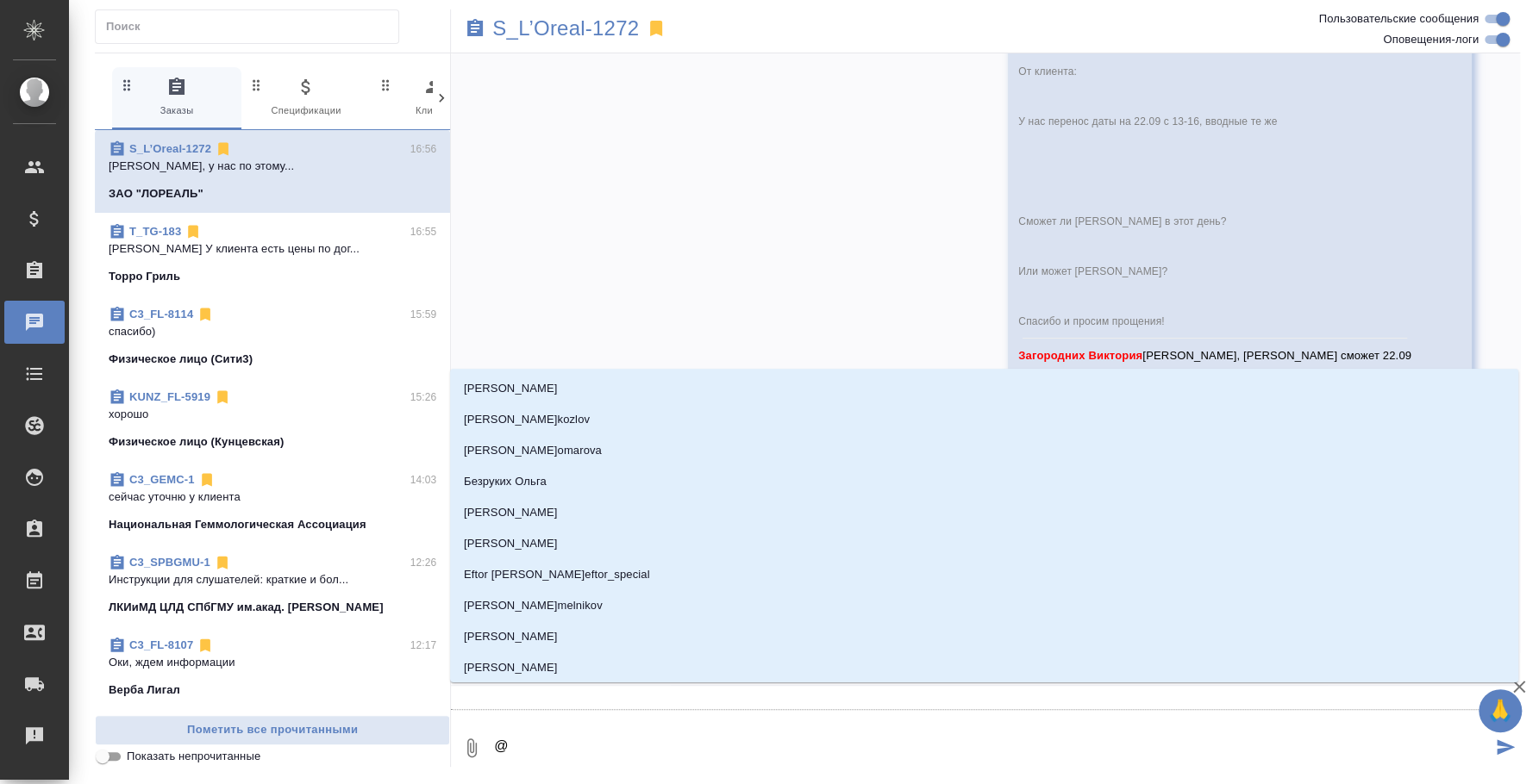
type textarea "@в"
type input "в"
type textarea "@ва"
type input "ва"
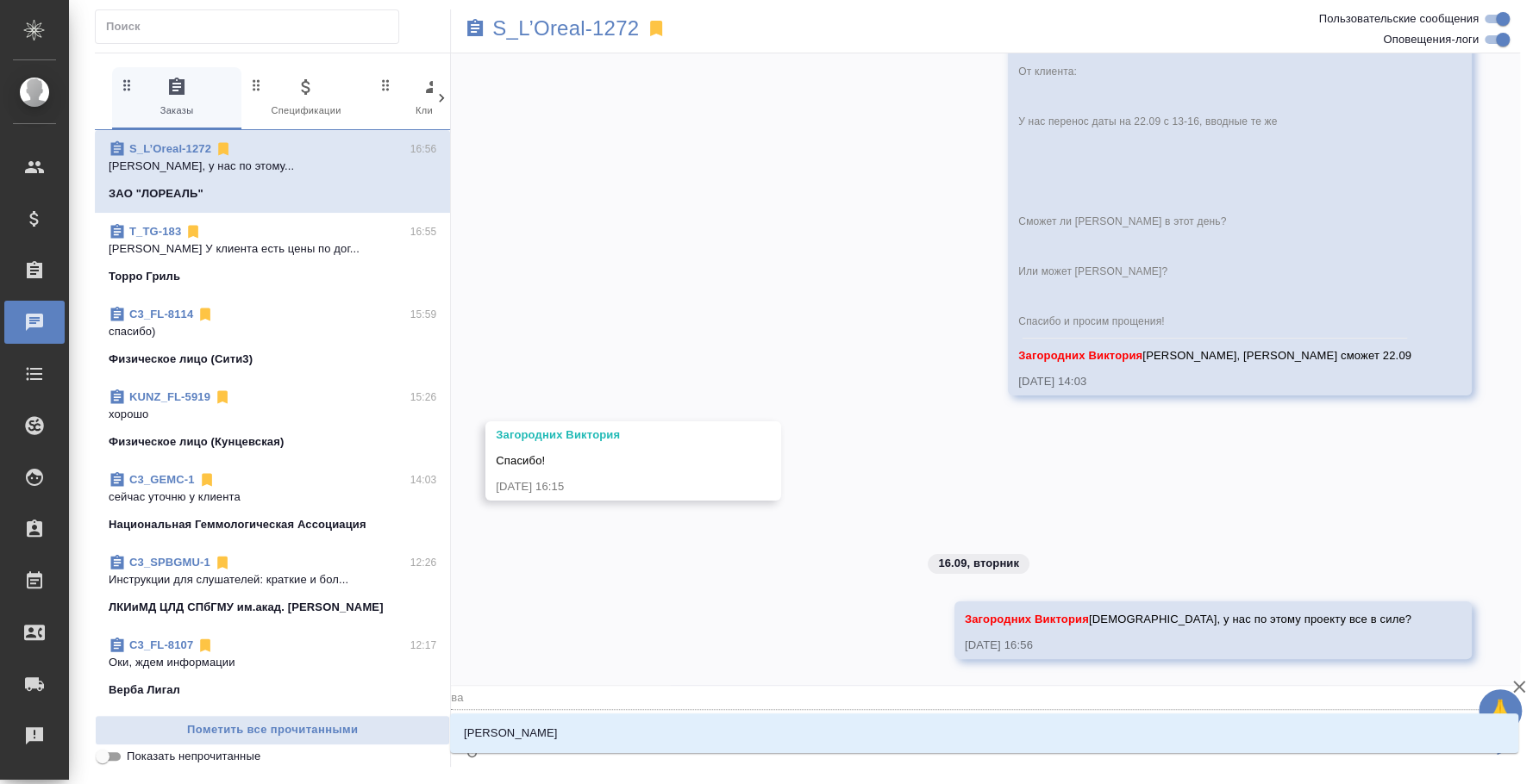
type textarea "@валя"
type input "валя"
click at [605, 729] on li "[PERSON_NAME] [PERSON_NAME]" at bounding box center [985, 733] width 1069 height 31
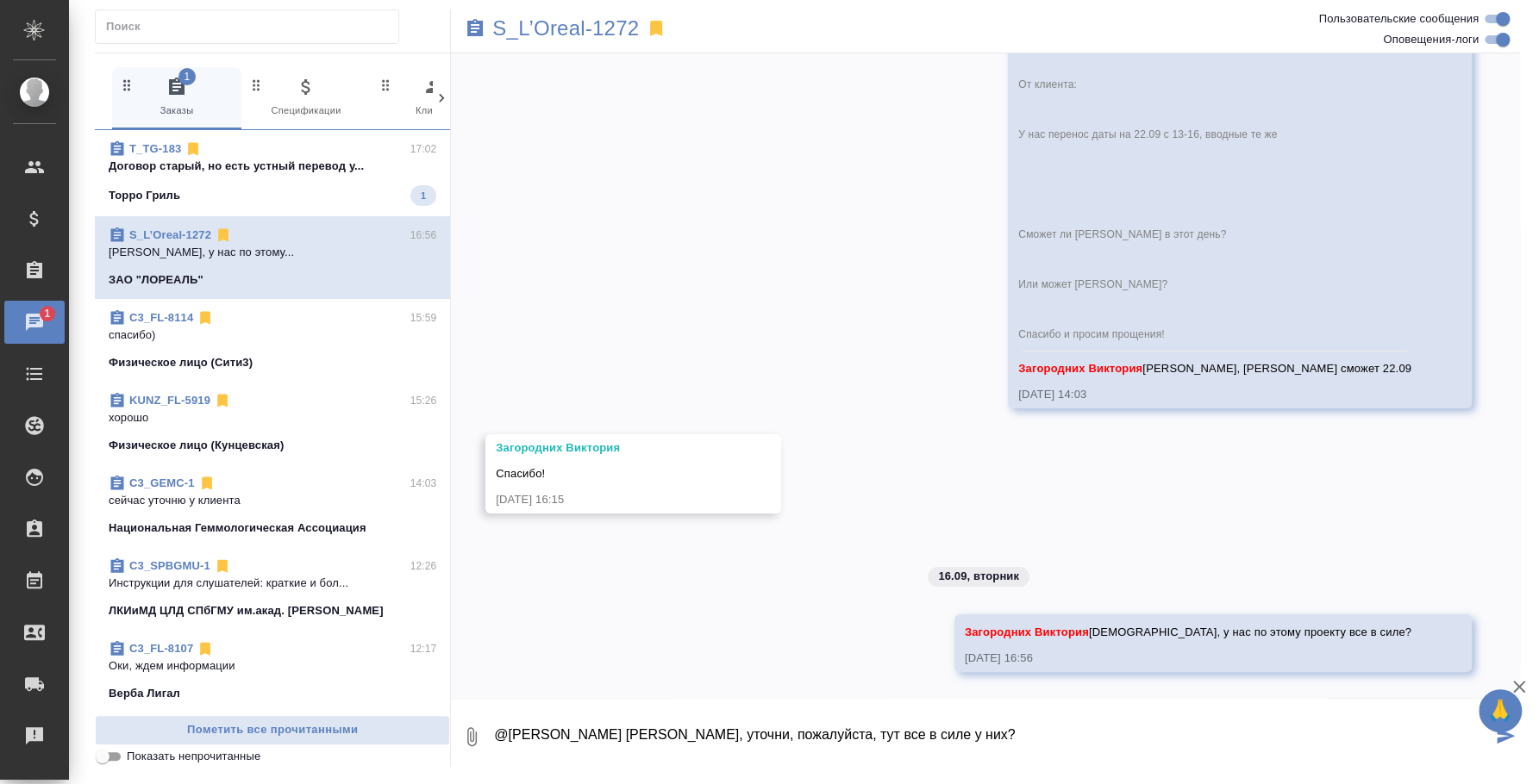
type textarea "@Валяева Анна Аня, уточни, пожалуйста, тут все в силе у них?"
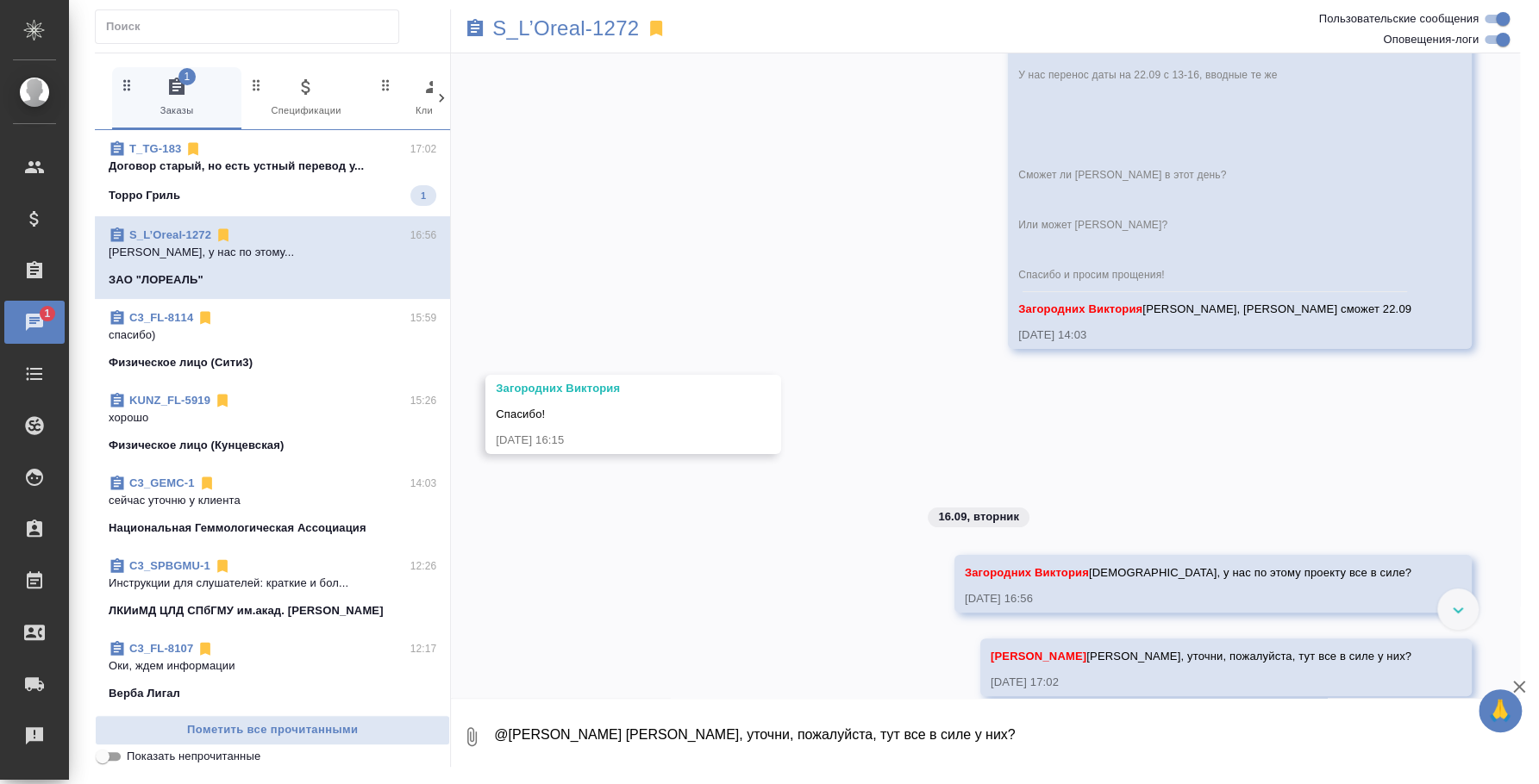
scroll to position [4346, 0]
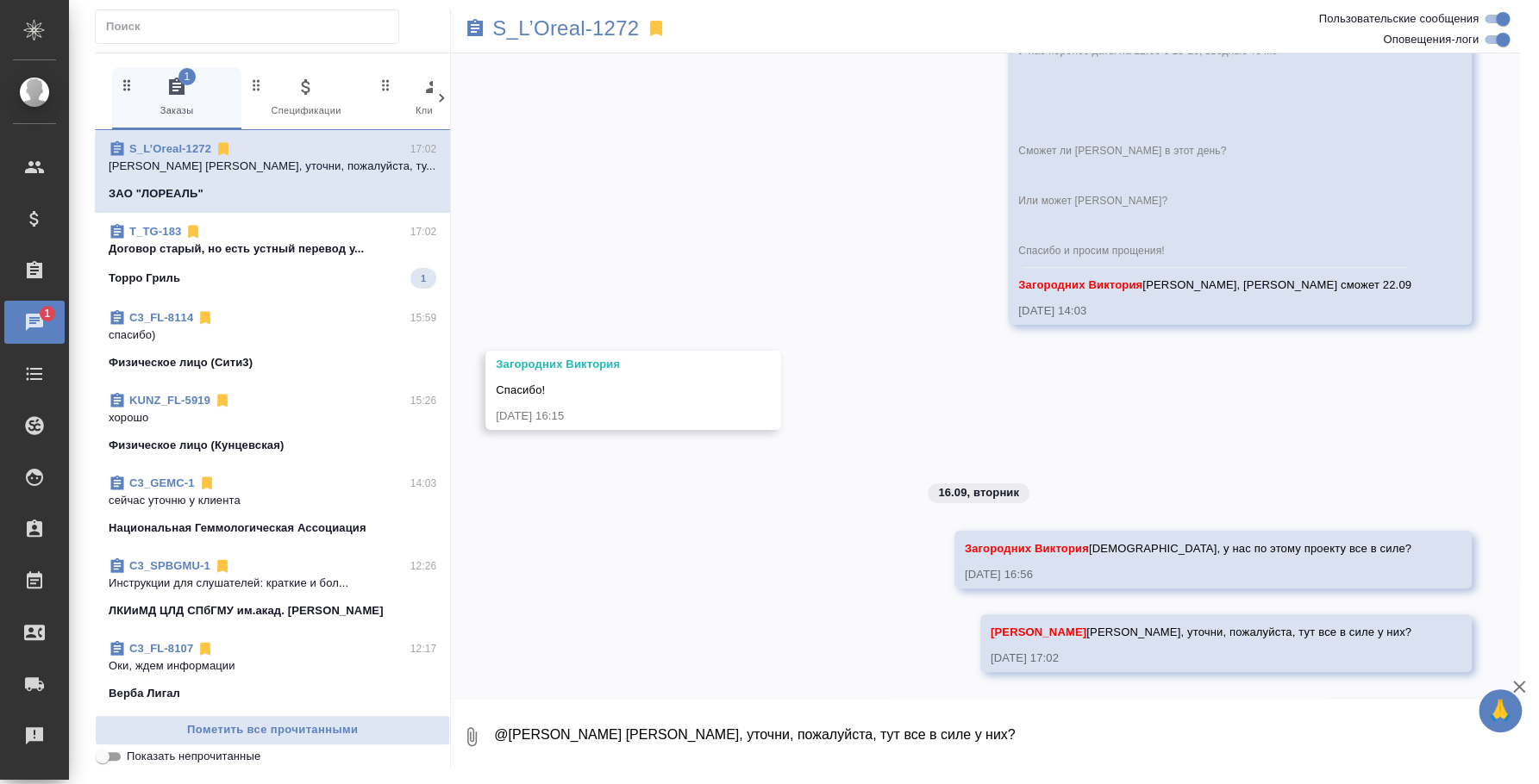
click at [487, 33] on div "S_L’Oreal-1272" at bounding box center [807, 29] width 713 height 38
click at [467, 27] on icon at bounding box center [475, 29] width 21 height 21
click at [569, 28] on p "S_L’Oreal-1272" at bounding box center [566, 29] width 147 height 17
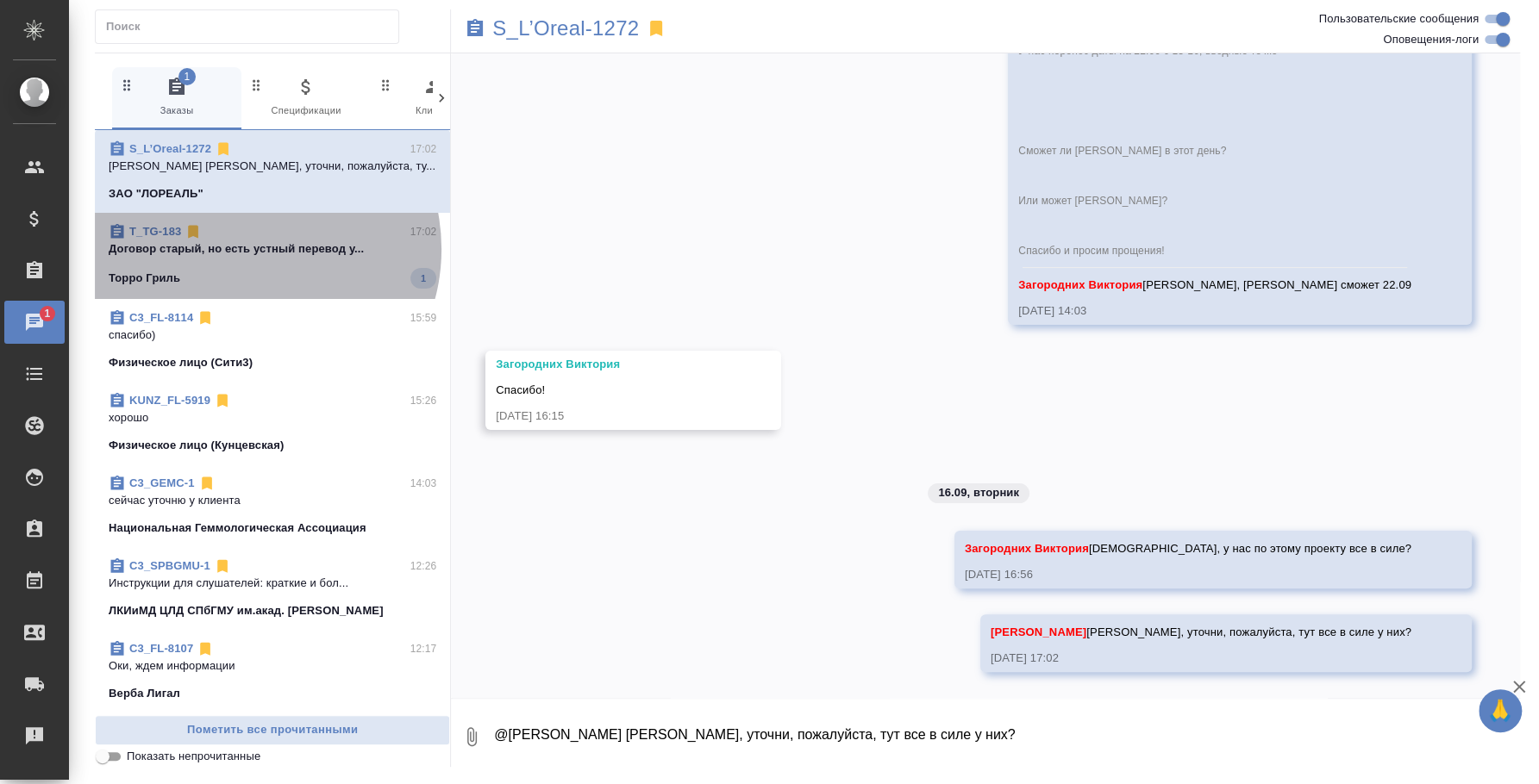
click at [246, 249] on p "Договор старый, но есть устный перевод у..." at bounding box center [272, 249] width 327 height 17
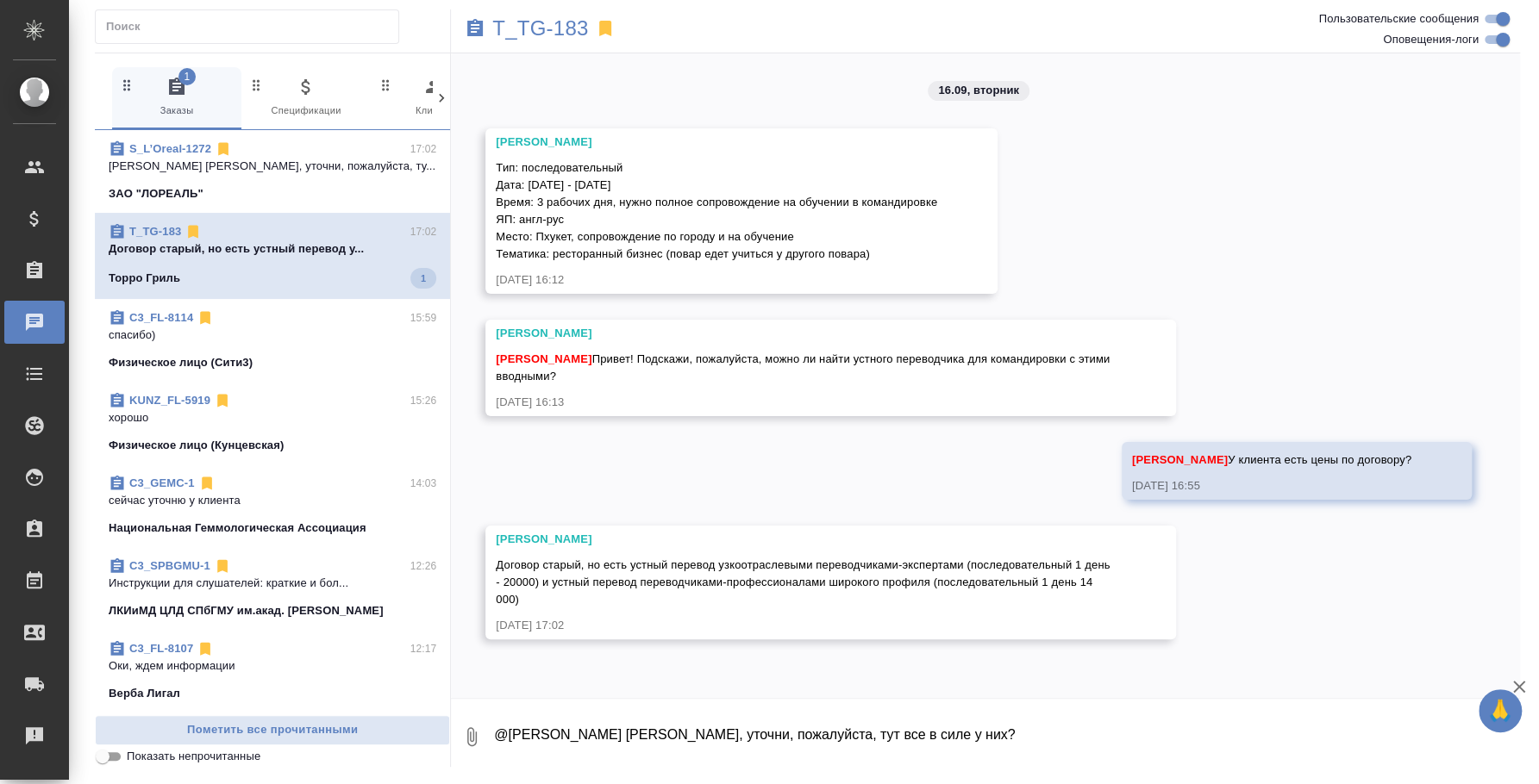
scroll to position [0, 0]
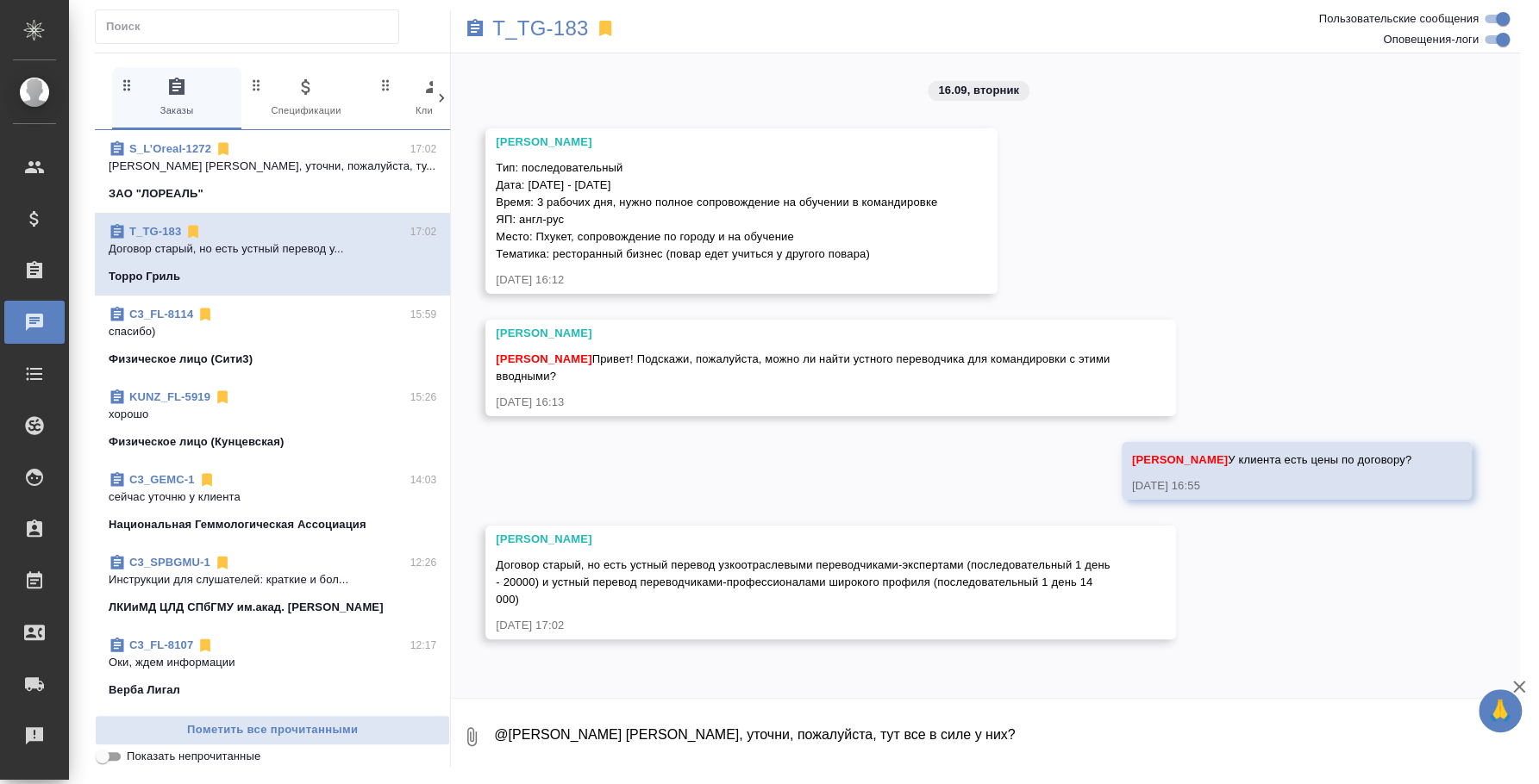
click at [863, 717] on textarea "@Валяева Анна Аня, уточни, пожалуйста, тут все в силе у них?" at bounding box center [1006, 736] width 1028 height 58
type textarea "А"
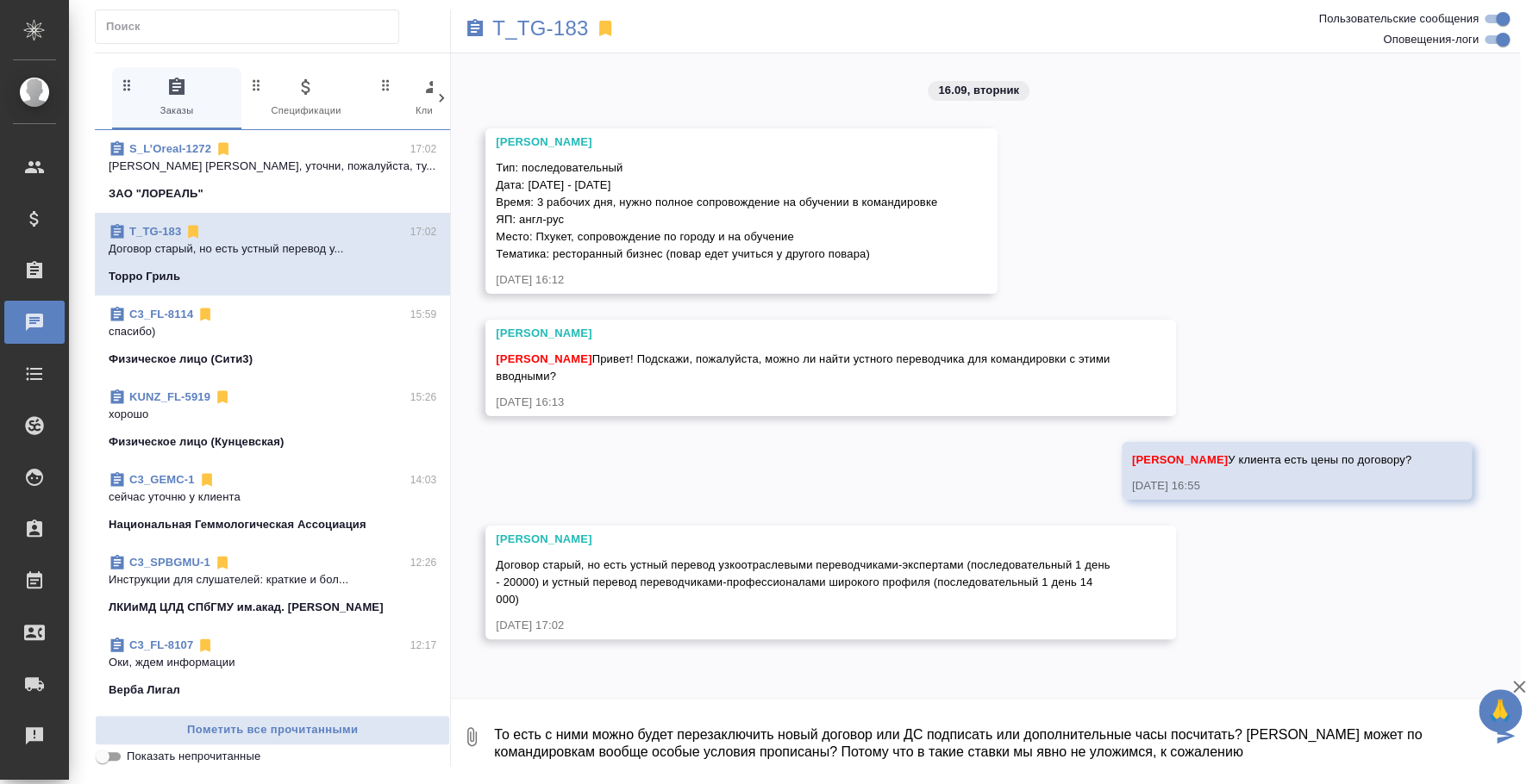
type textarea "То есть с ними можно будет перезаключить новый договор или ДС подписать или доп…"
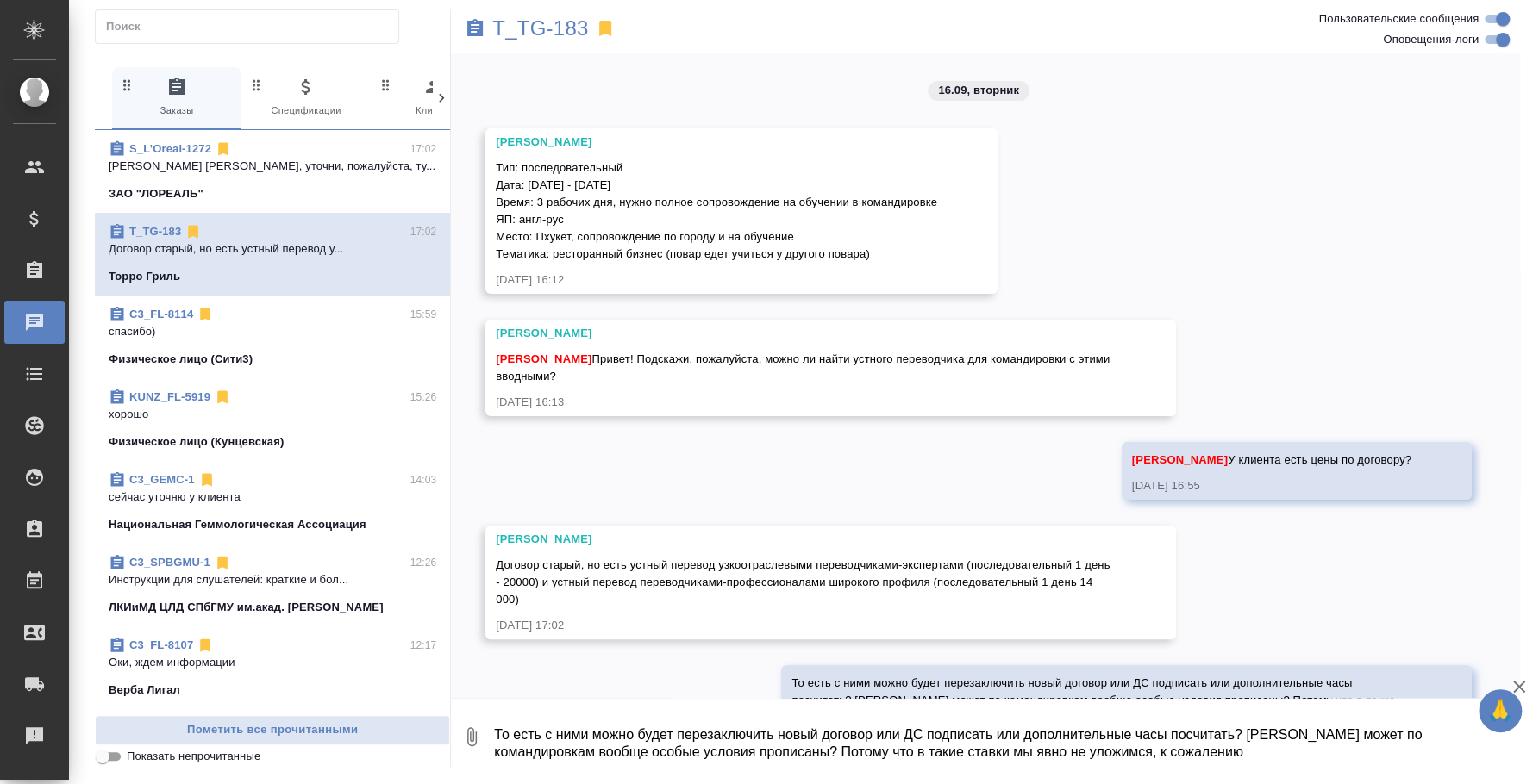
scroll to position [85, 0]
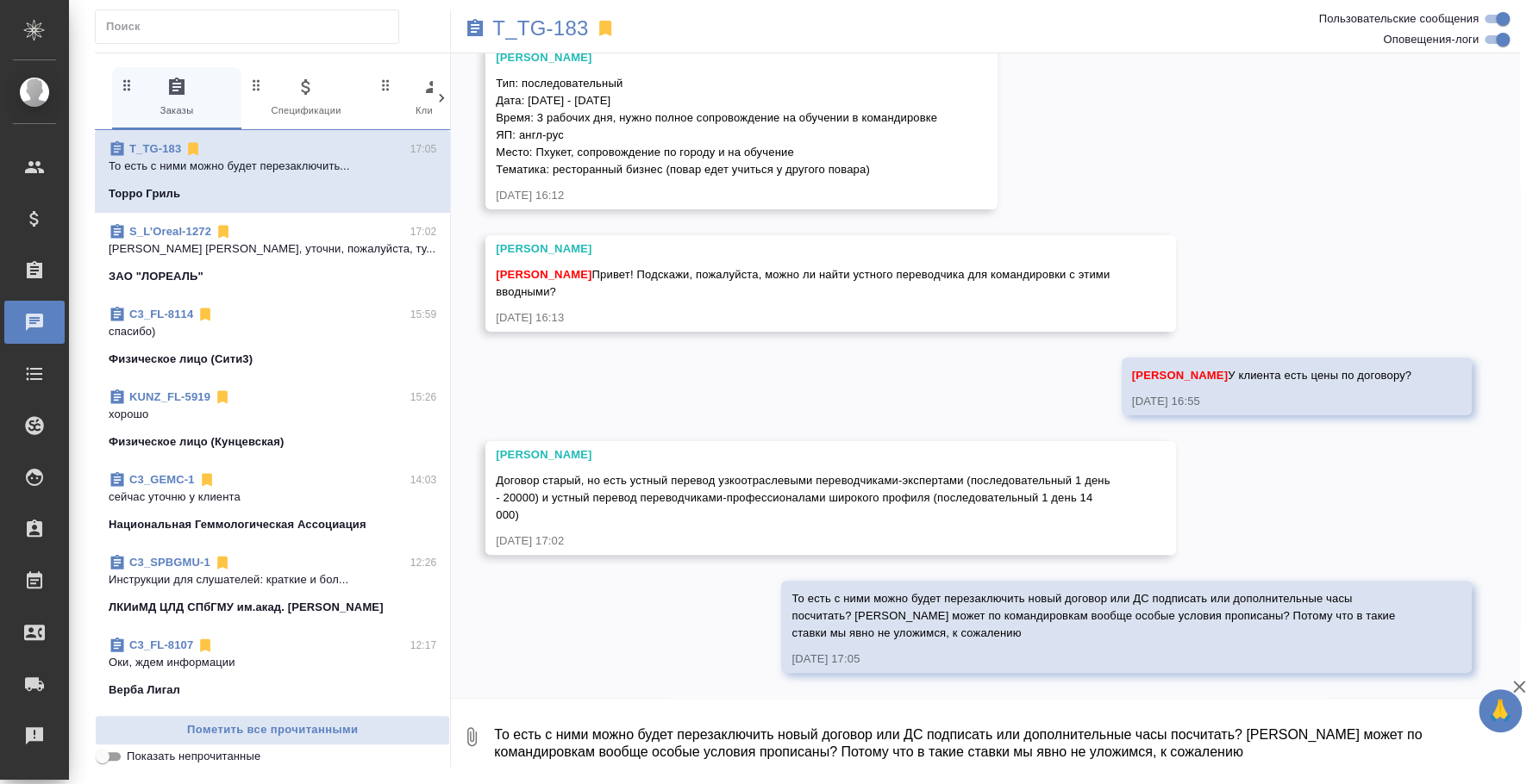
drag, startPoint x: 496, startPoint y: 78, endPoint x: 881, endPoint y: 170, distance: 395.8
click at [881, 170] on div "Тип: последовательный Дата: 30 сентября - 2 октября Время: 3 рабочих дня, нужно…" at bounding box center [717, 124] width 442 height 108
copy span "Тип: последовательный Дата: 30 сентября - 2 октября Время: 3 рабочих дня, нужно…"
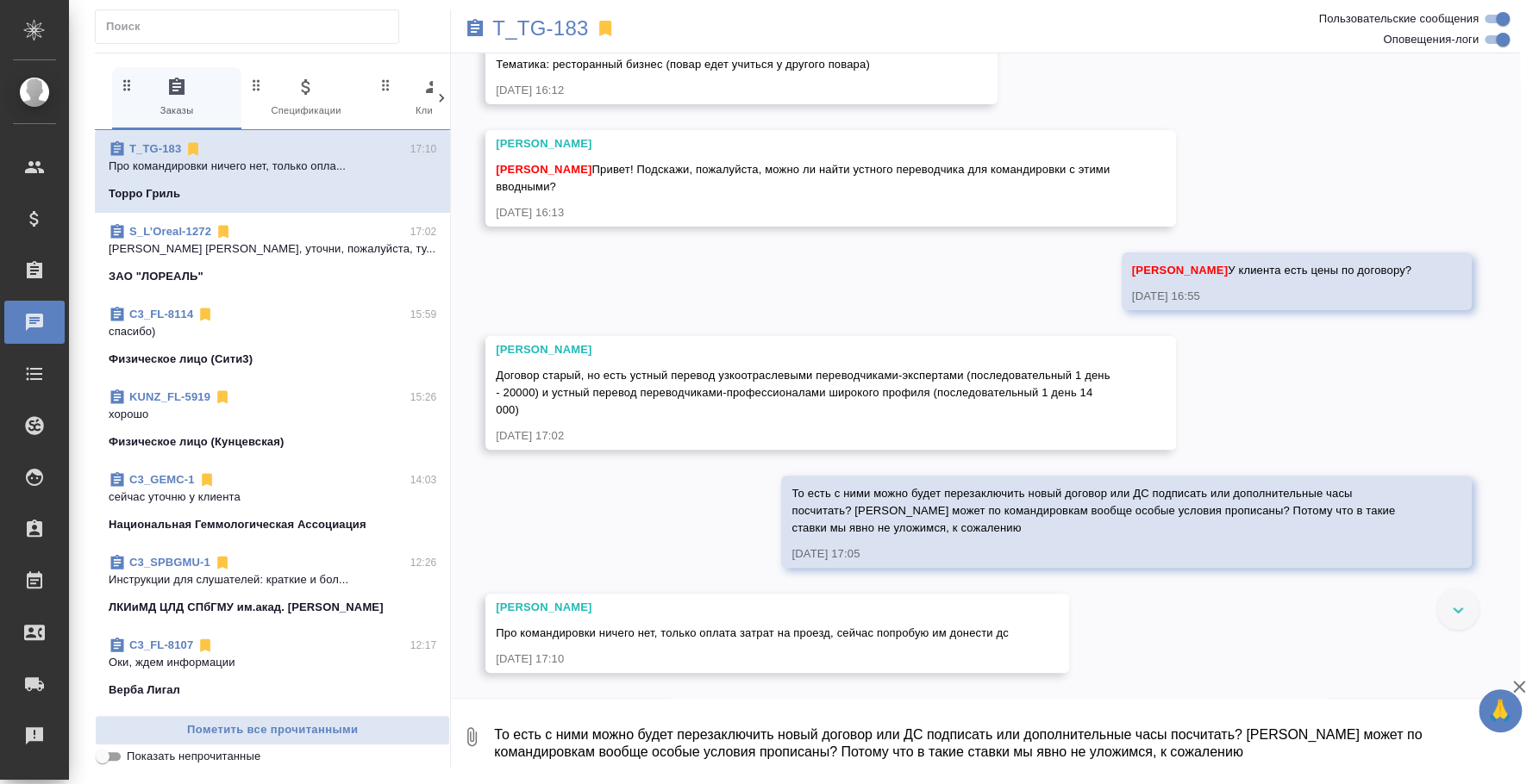
scroll to position [0, 0]
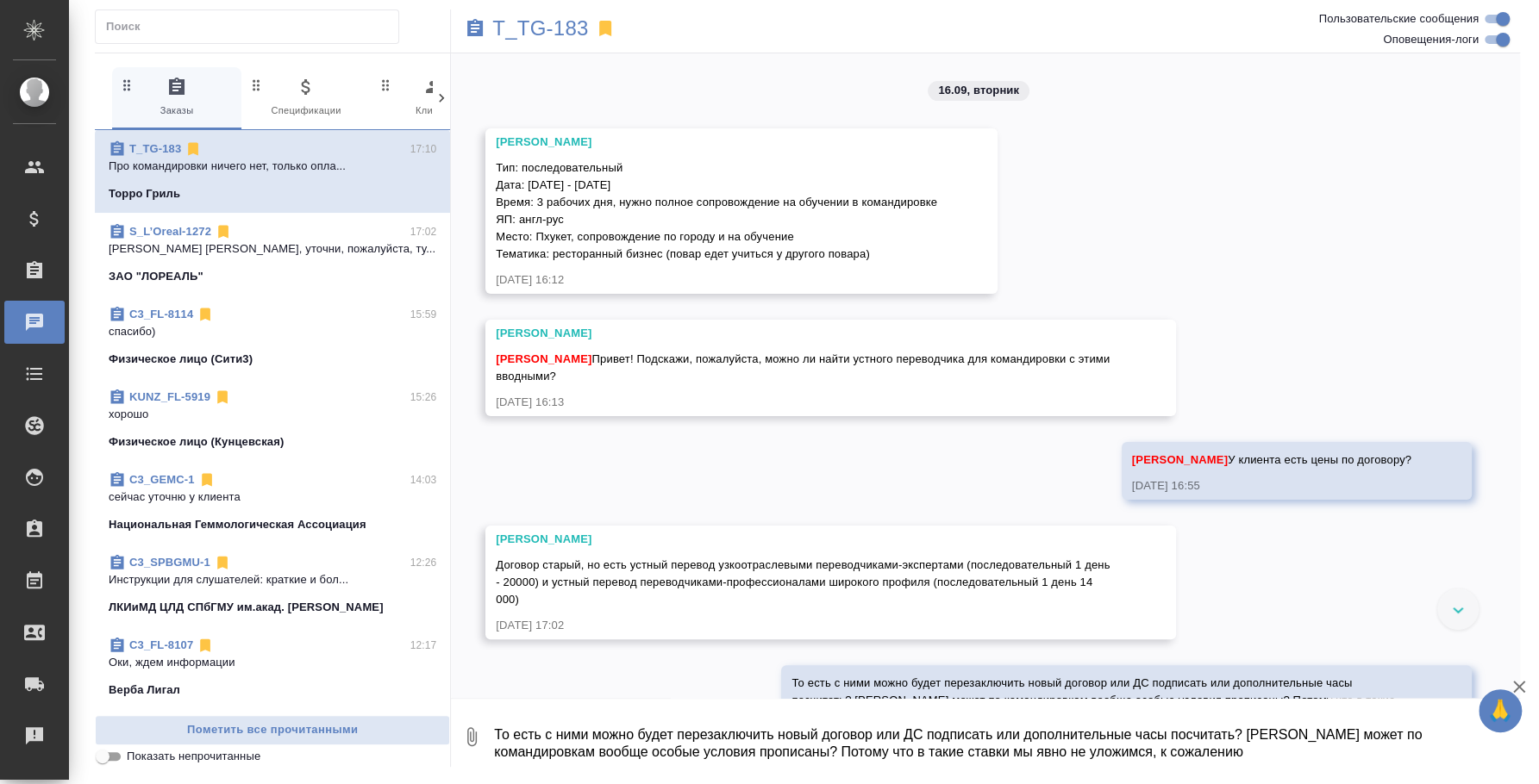
click at [527, 204] on span "Тип: последовательный Дата: 30 сентября - 2 октября Время: 3 рабочих дня, нужно…" at bounding box center [717, 211] width 442 height 99
drag, startPoint x: 498, startPoint y: 182, endPoint x: 877, endPoint y: 255, distance: 386.0
click at [877, 255] on div "Тип: последовательный Дата: 30 сентября - 2 октября Время: 3 рабочих дня, нужно…" at bounding box center [717, 209] width 442 height 108
copy span "Дата: 30 сентября - 2 октября Время: 3 рабочих дня, нужно полное сопровождение …"
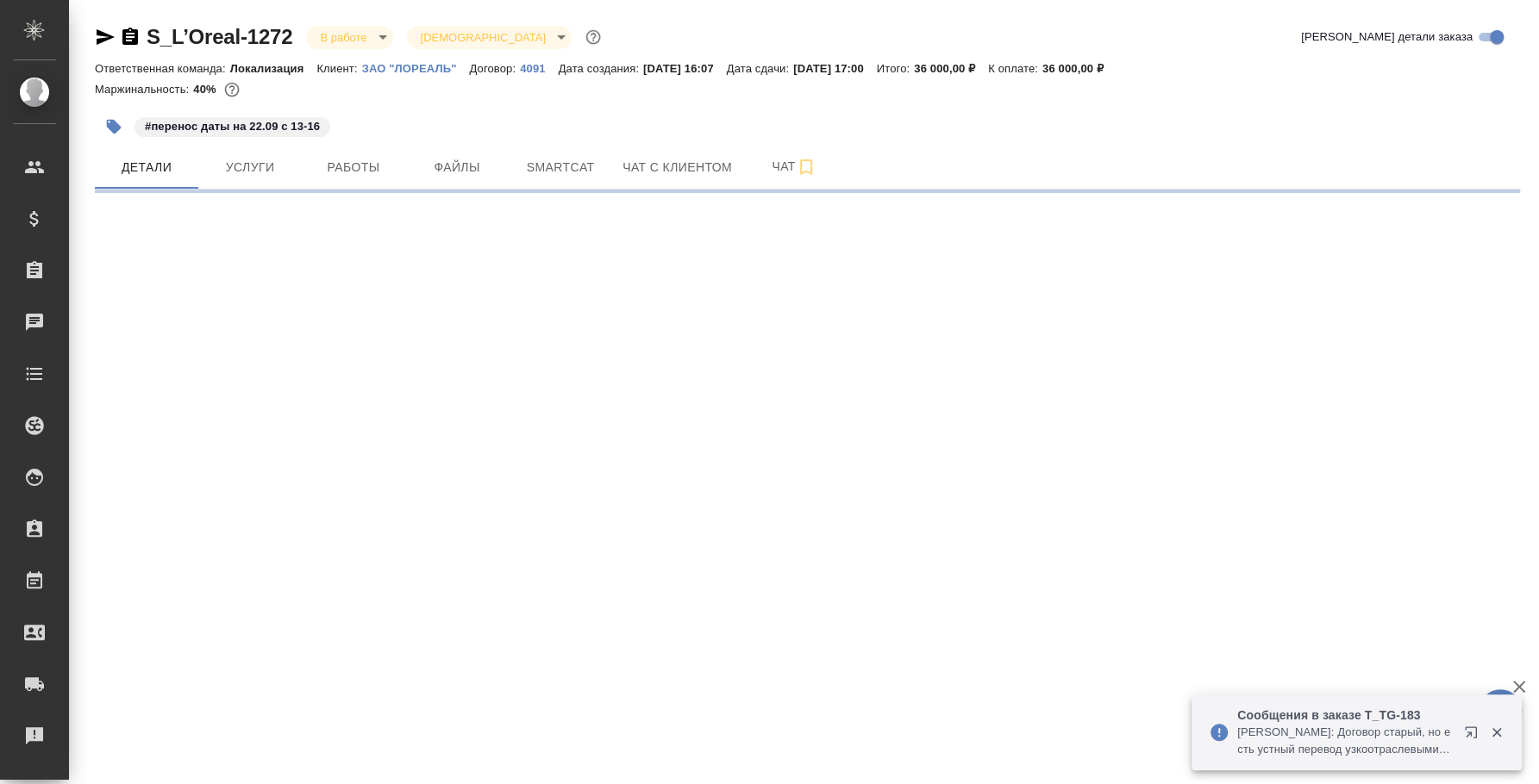
select select "RU"
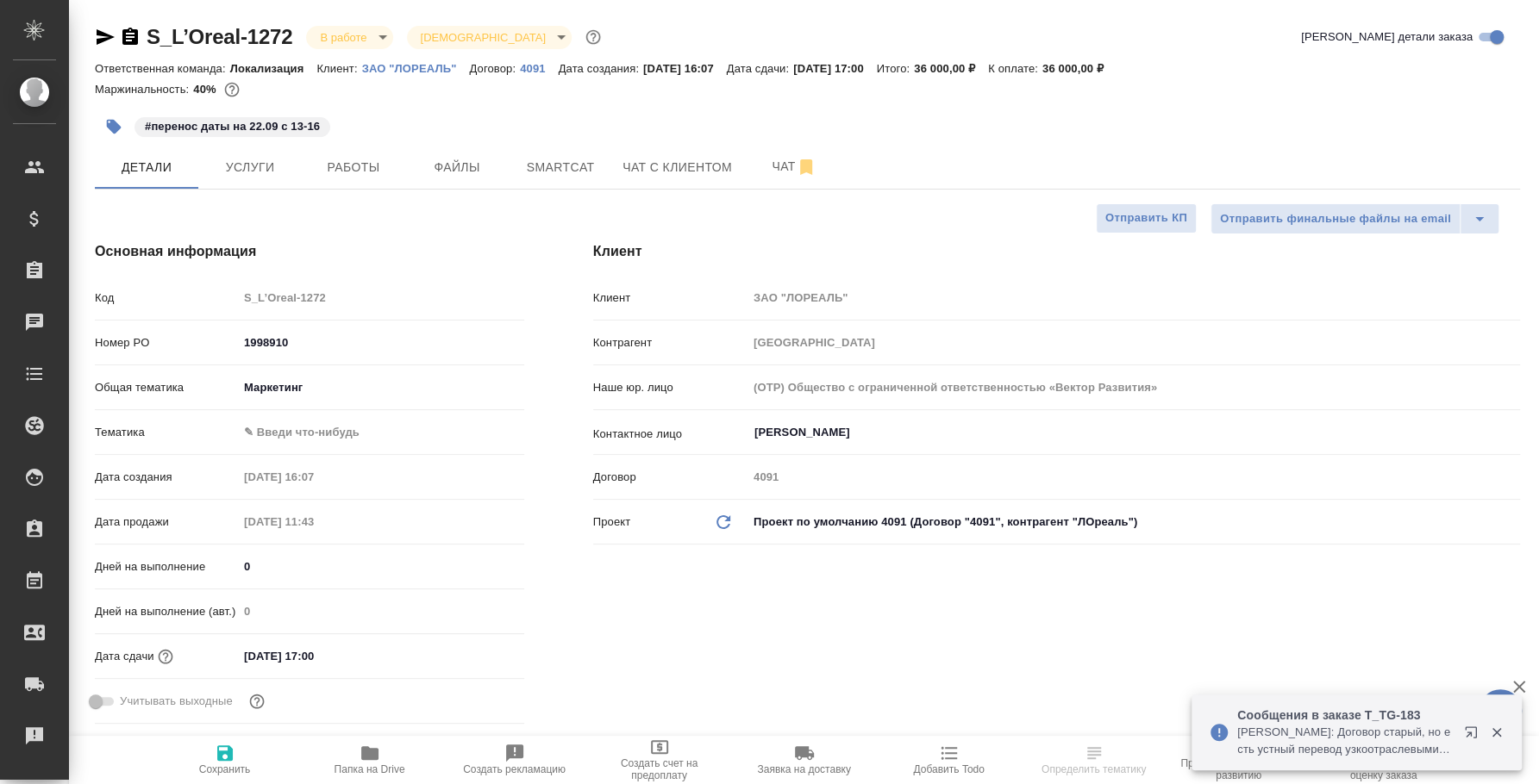
type textarea "x"
click at [105, 27] on icon "button" at bounding box center [105, 37] width 21 height 21
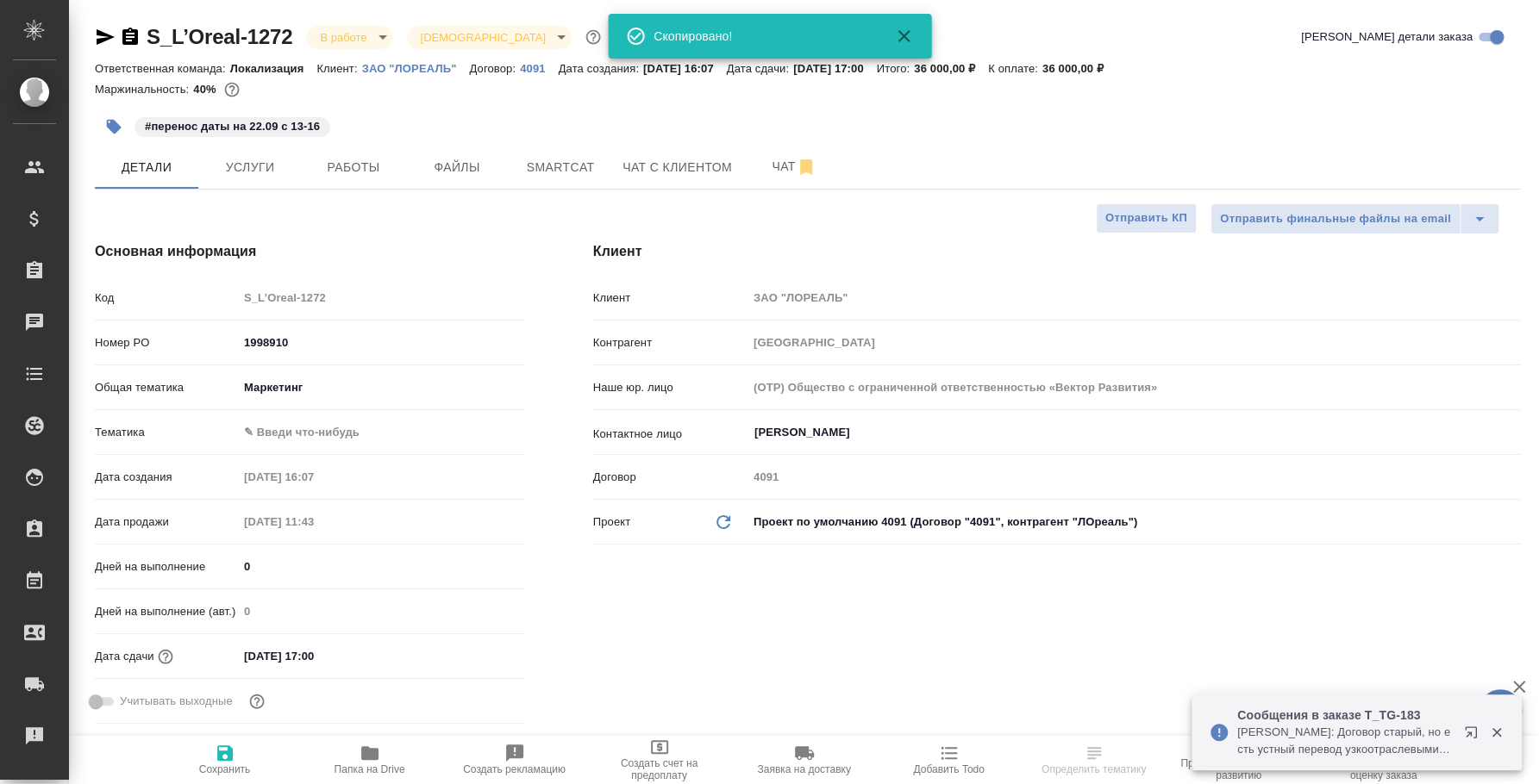
type textarea "x"
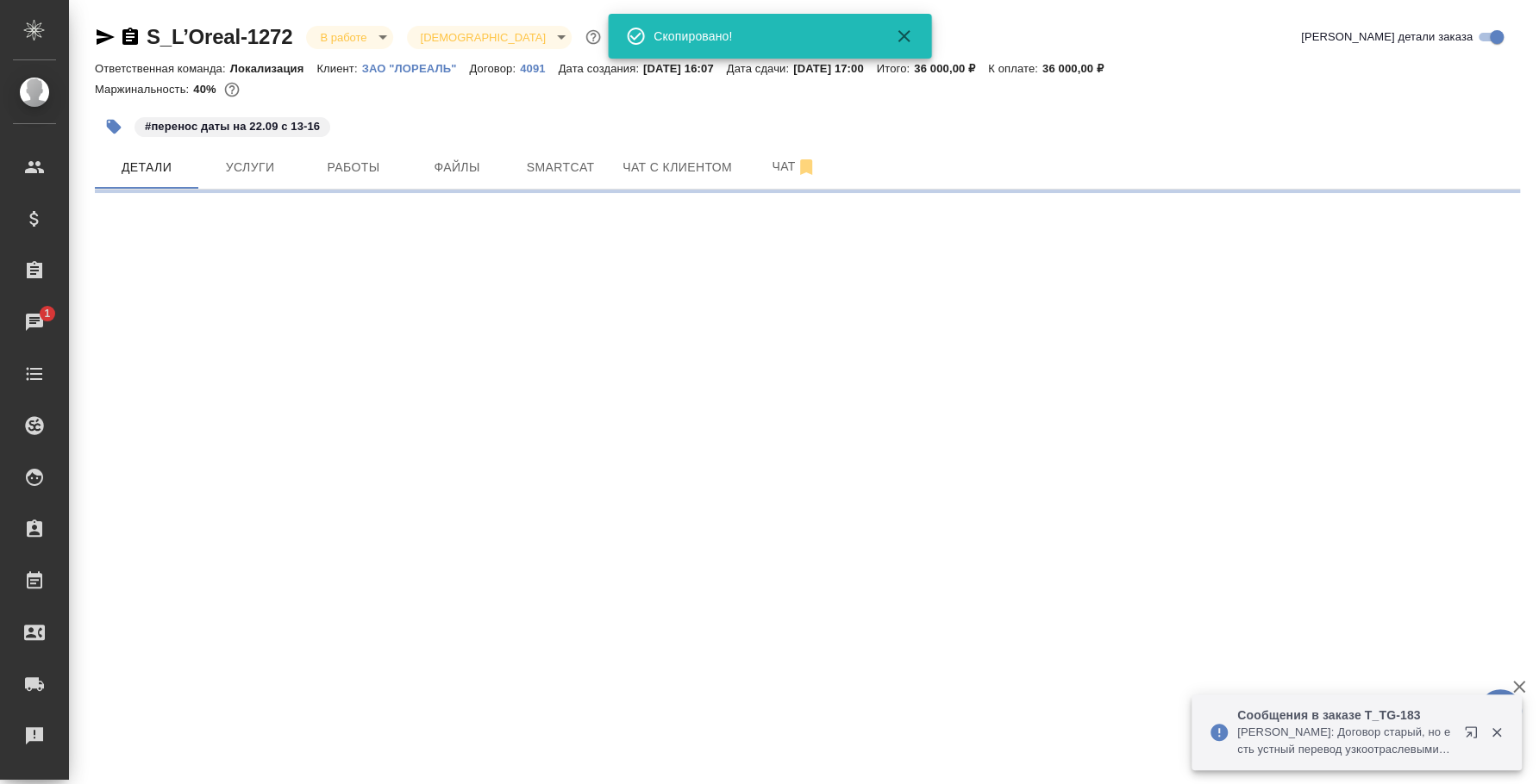
select select "RU"
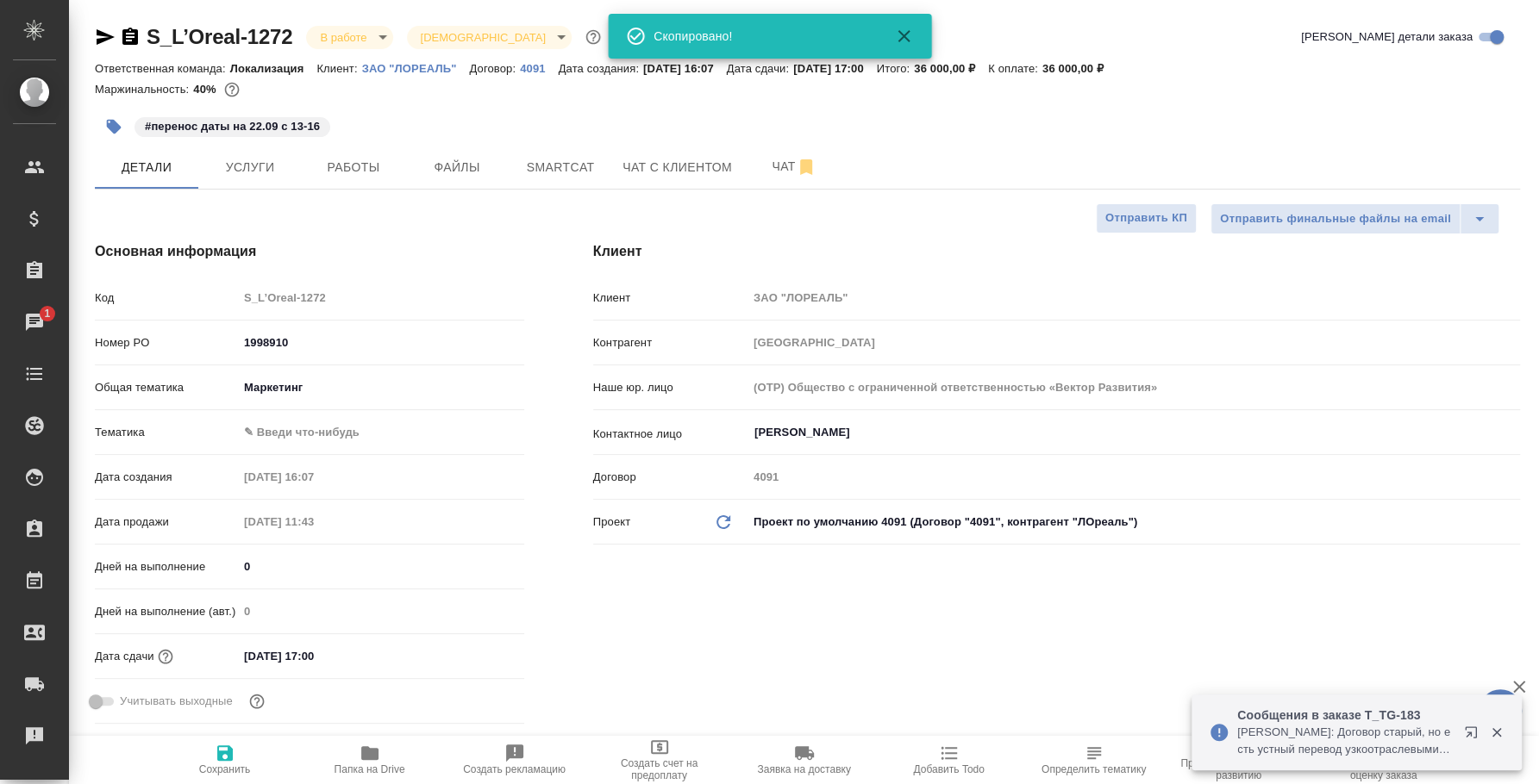
type textarea "x"
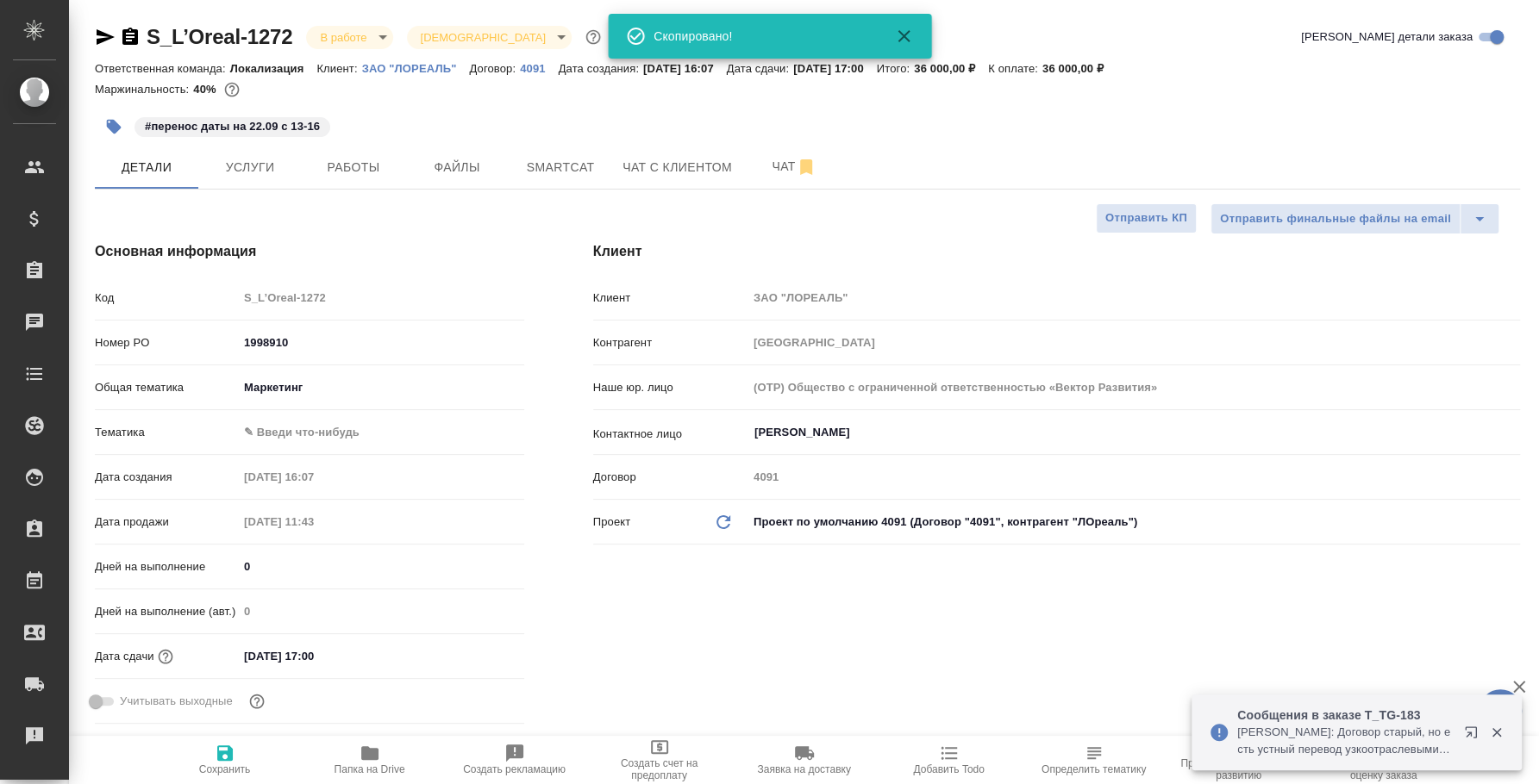
type textarea "x"
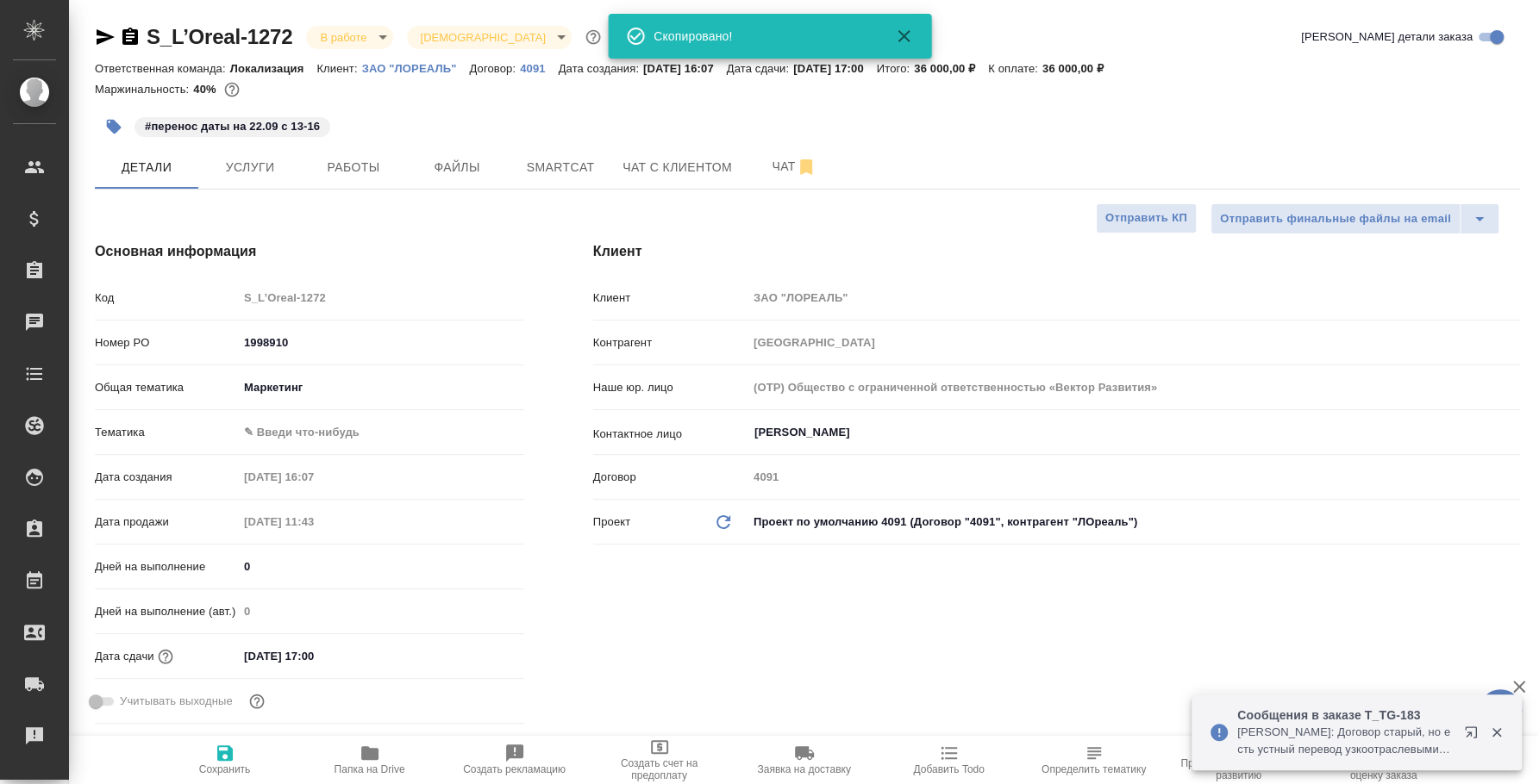
type textarea "x"
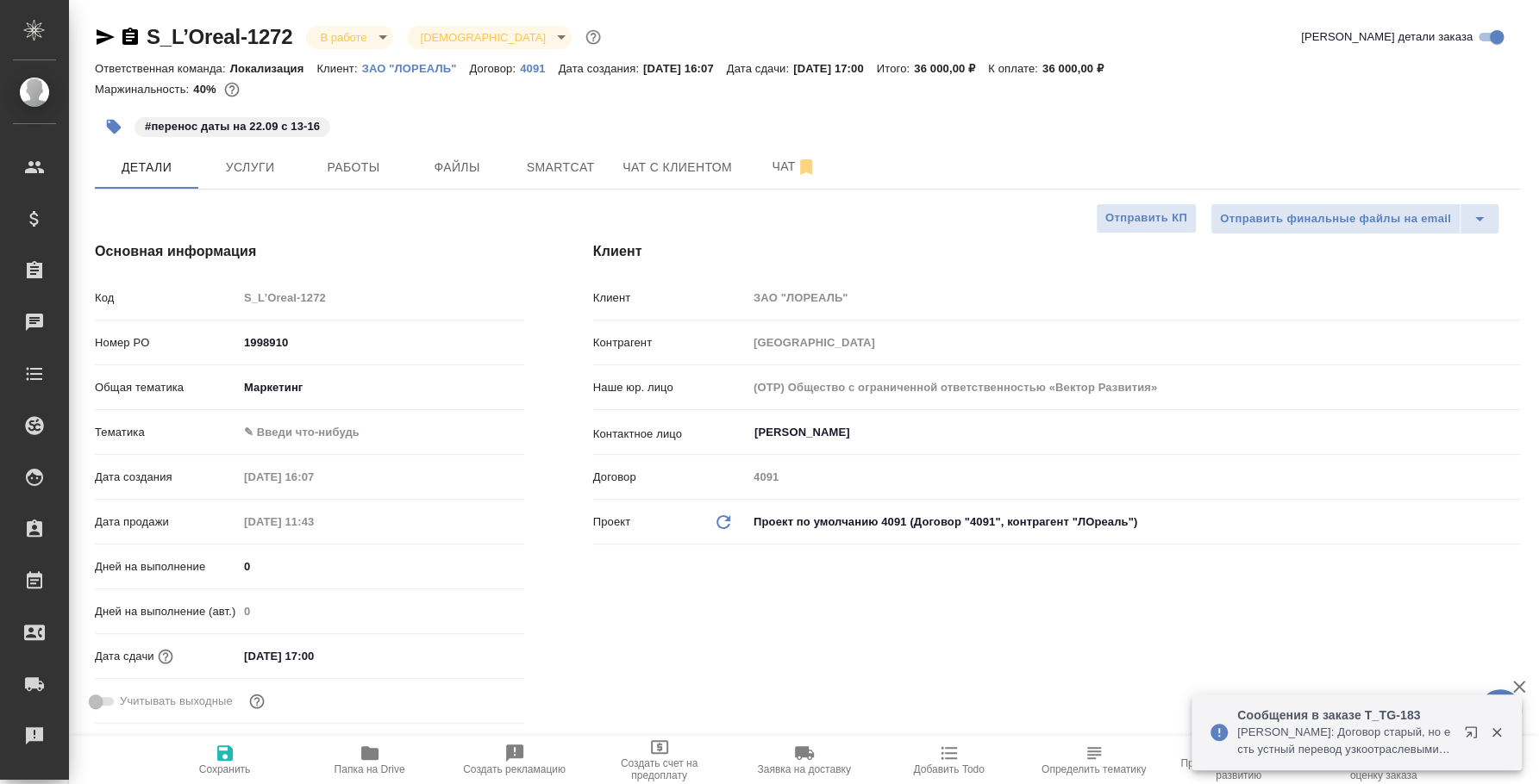
type textarea "x"
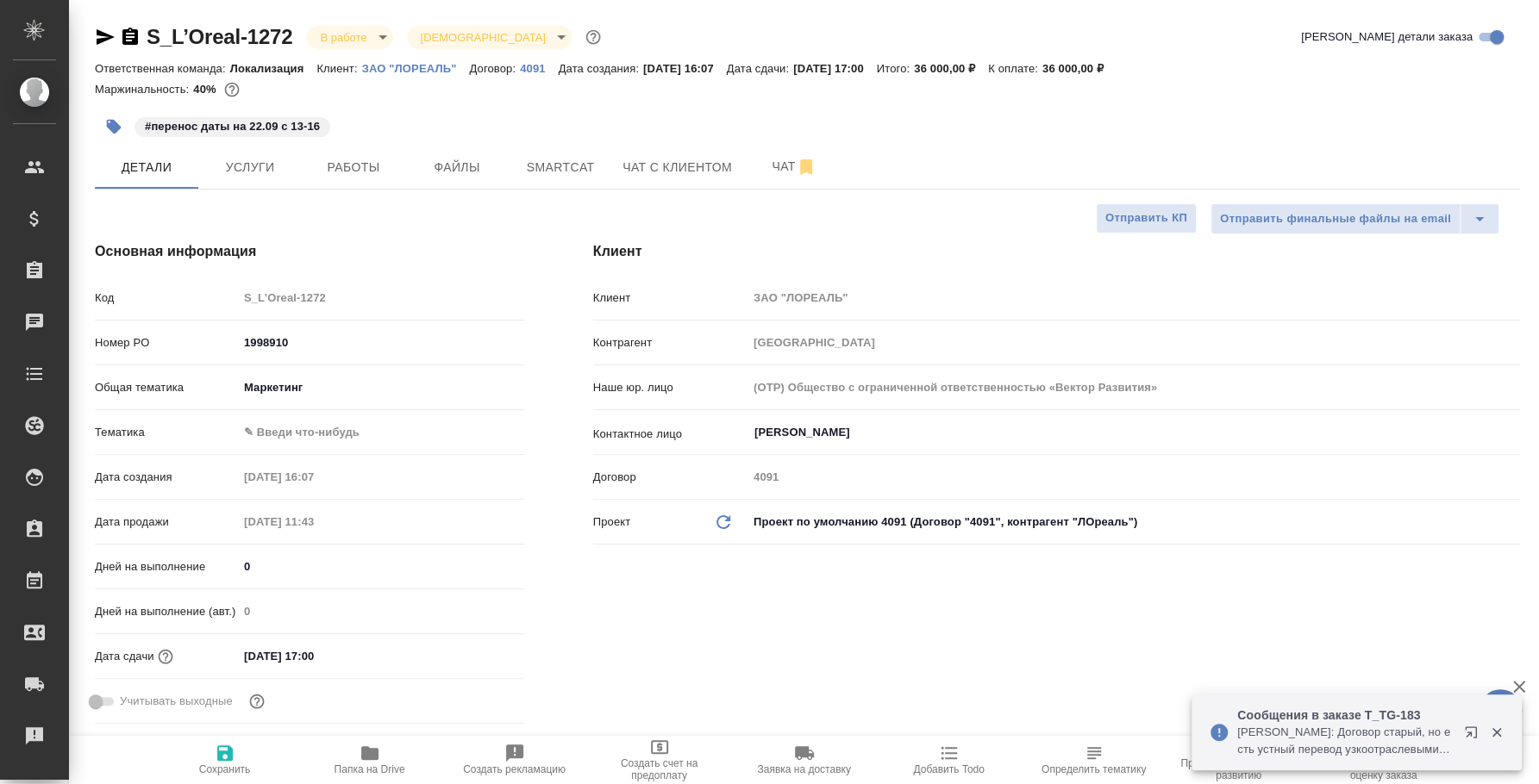
type textarea "x"
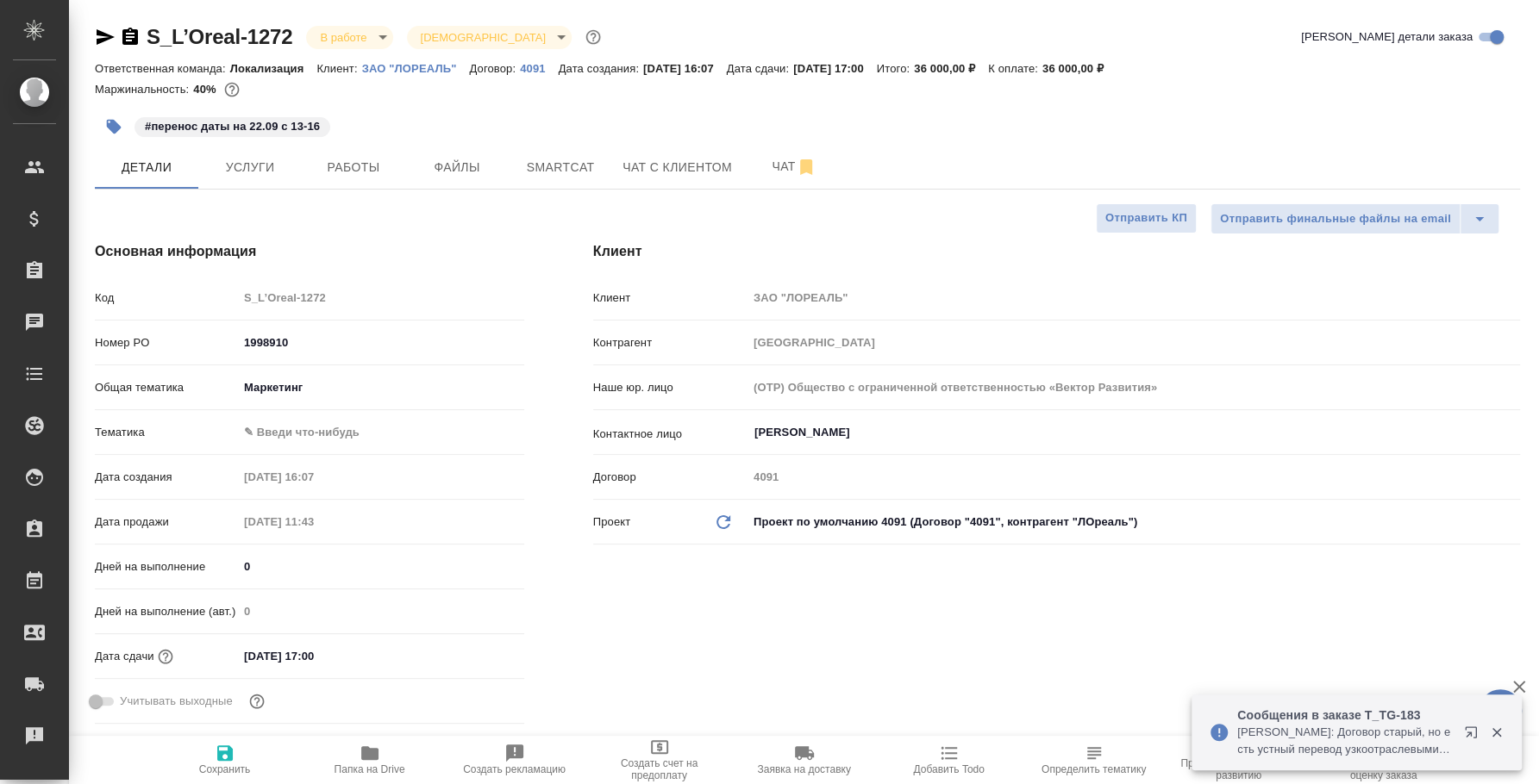
type textarea "x"
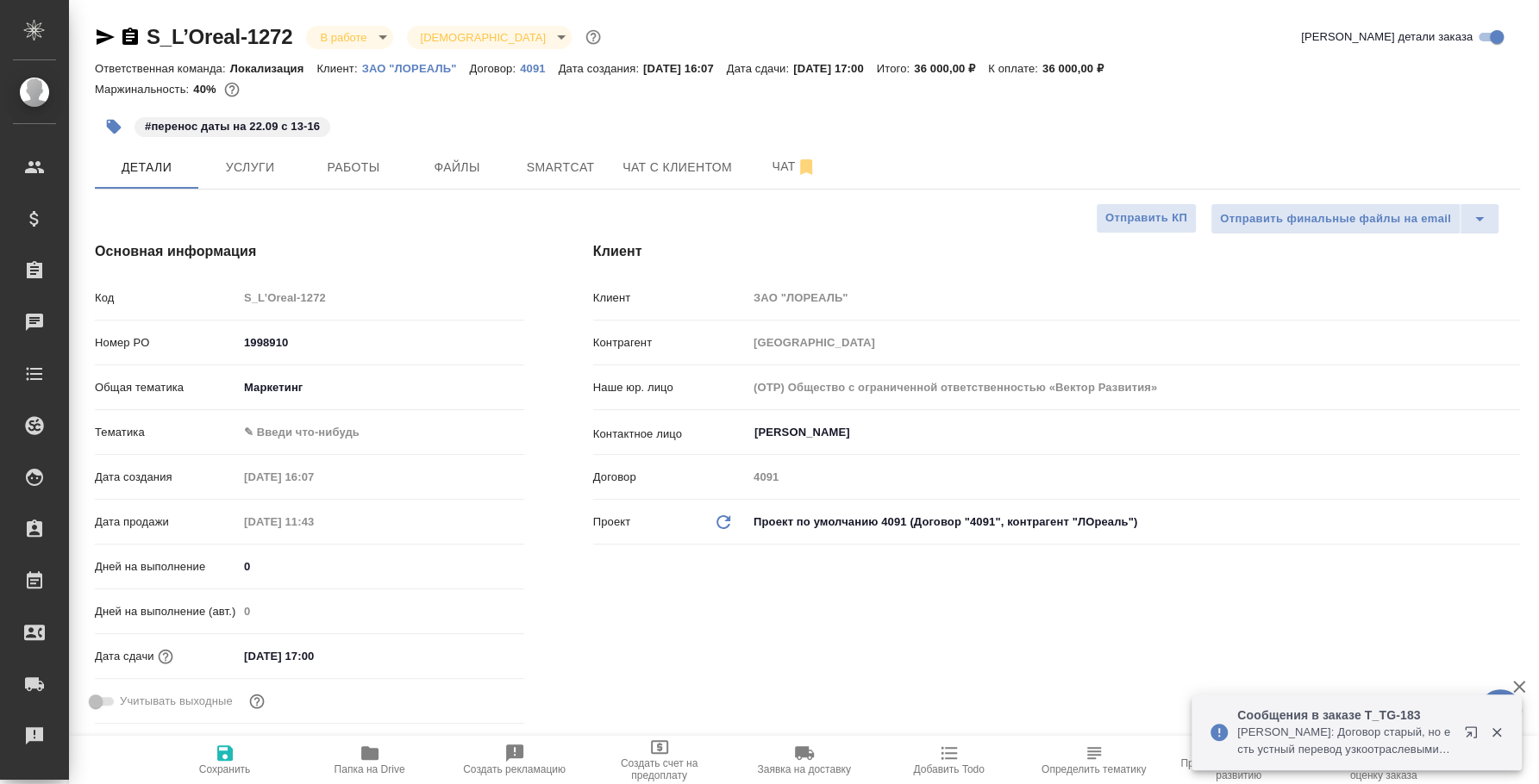
type textarea "x"
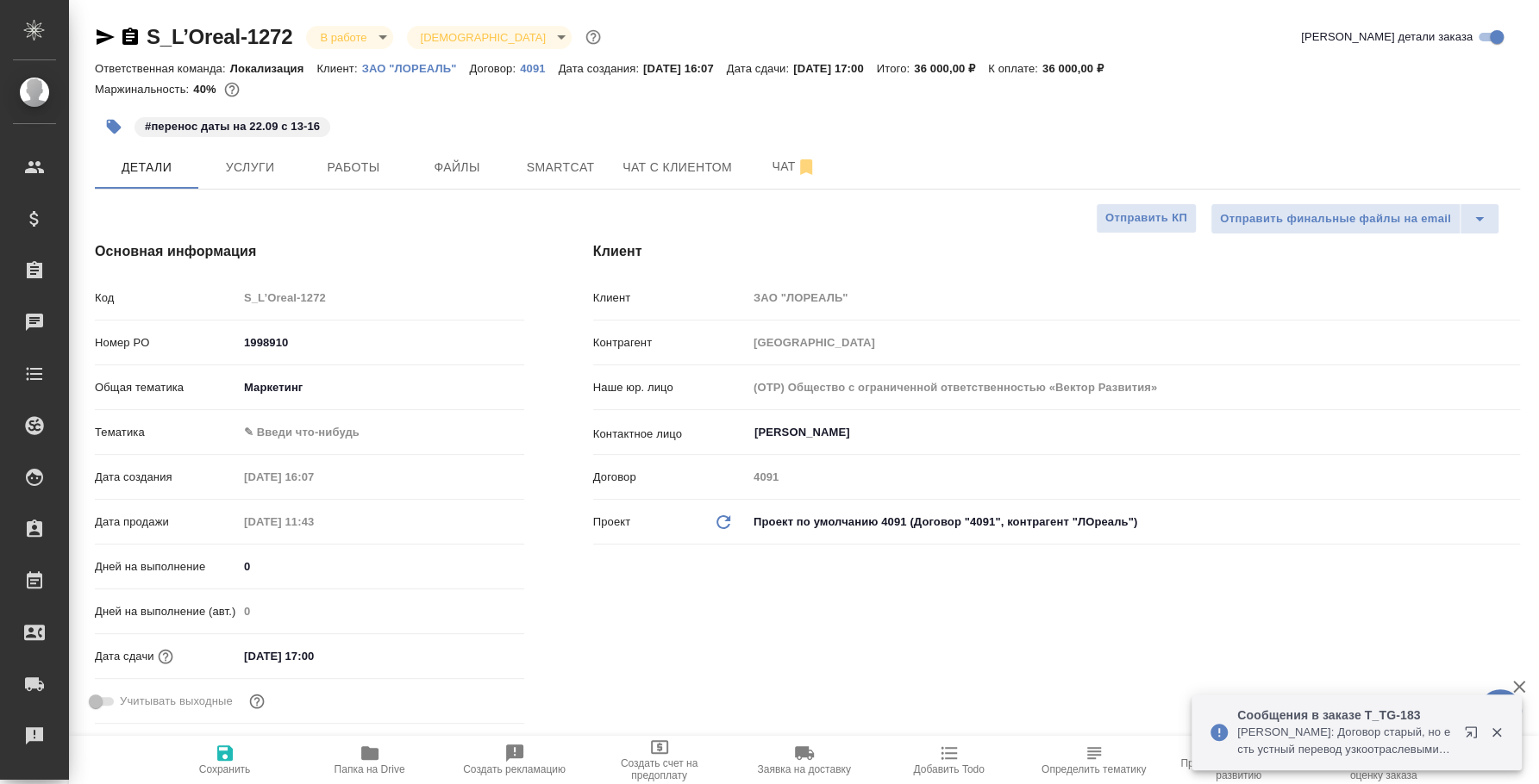
type textarea "x"
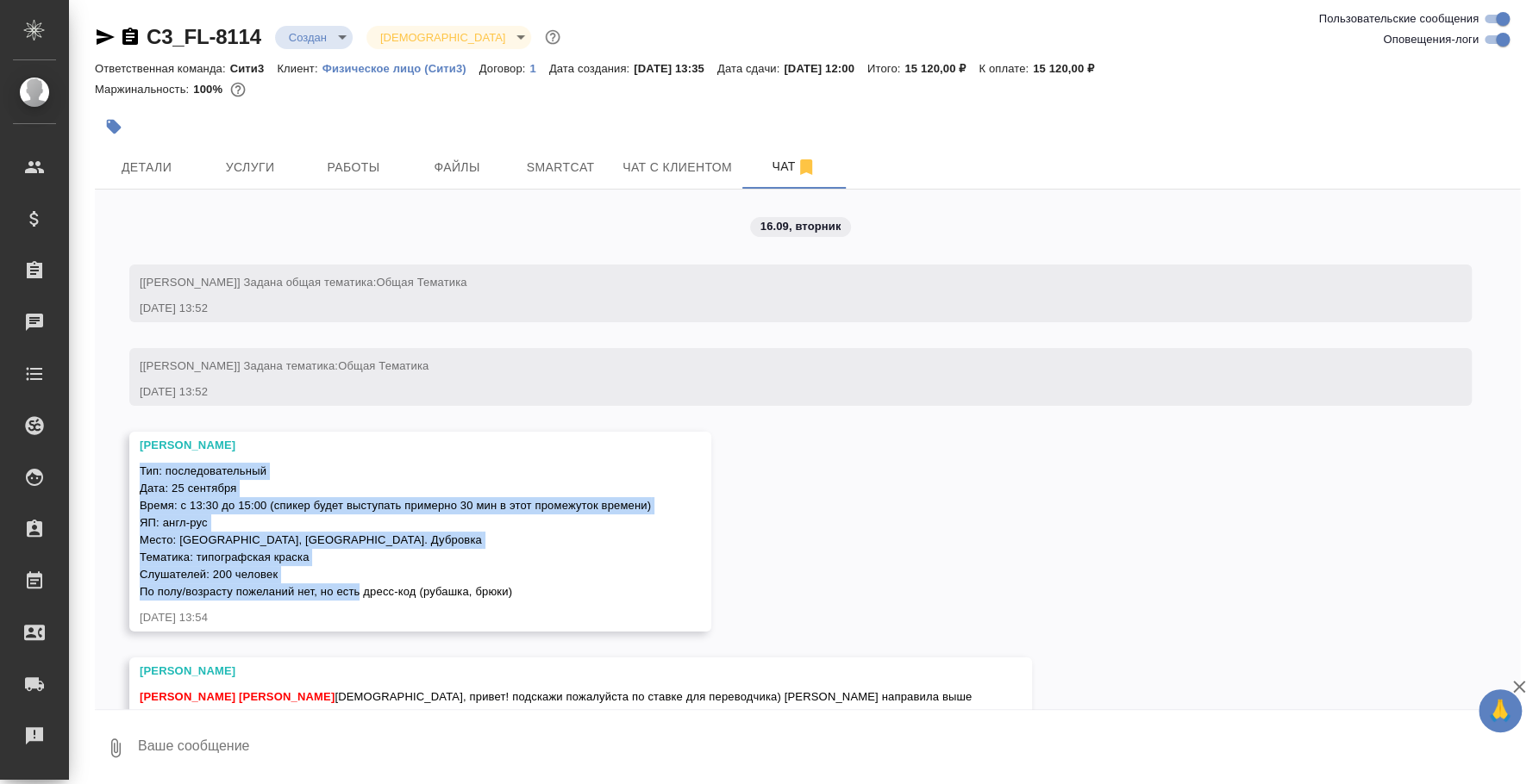
scroll to position [1204, 0]
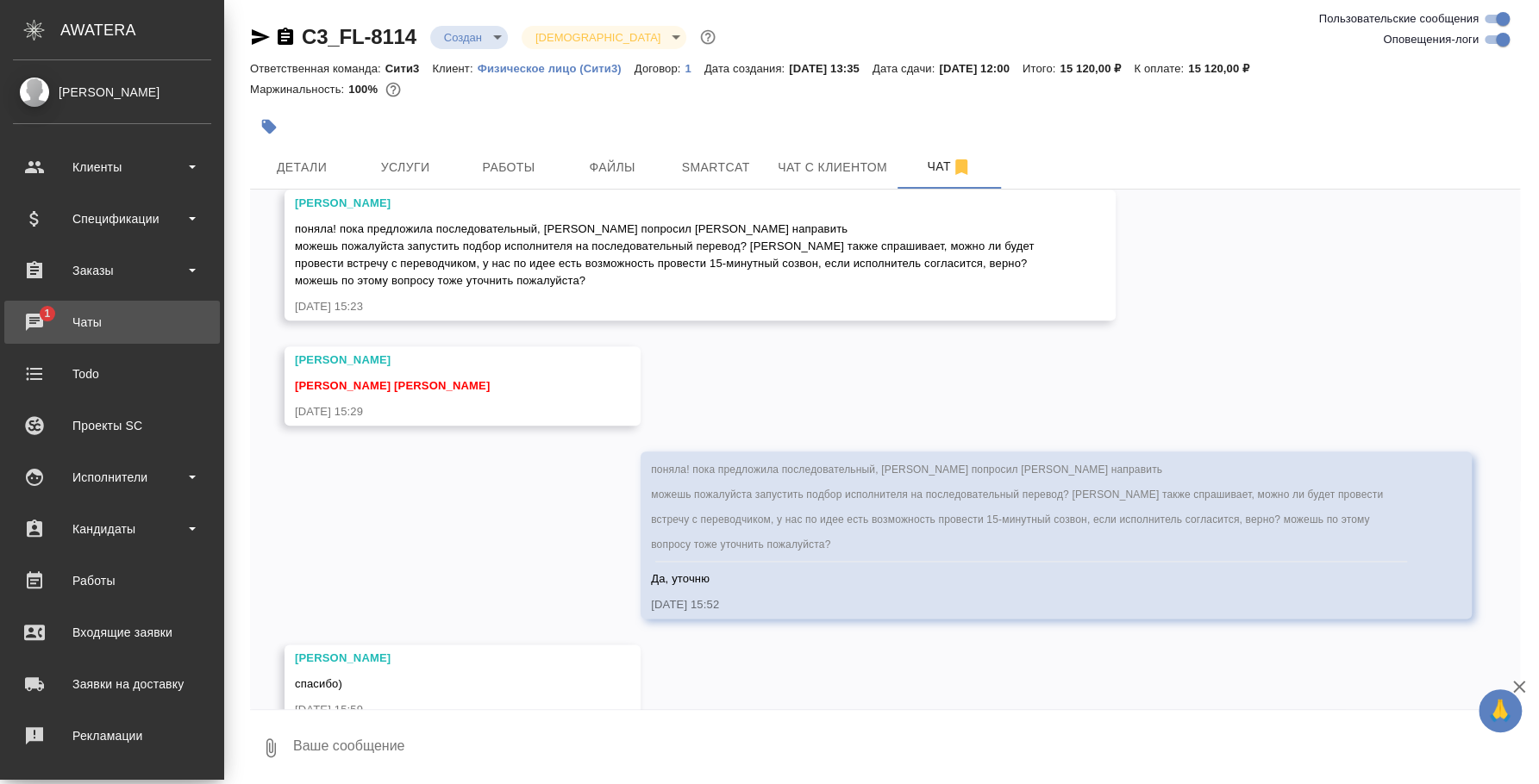
click at [63, 326] on div "Чаты" at bounding box center [113, 321] width 198 height 26
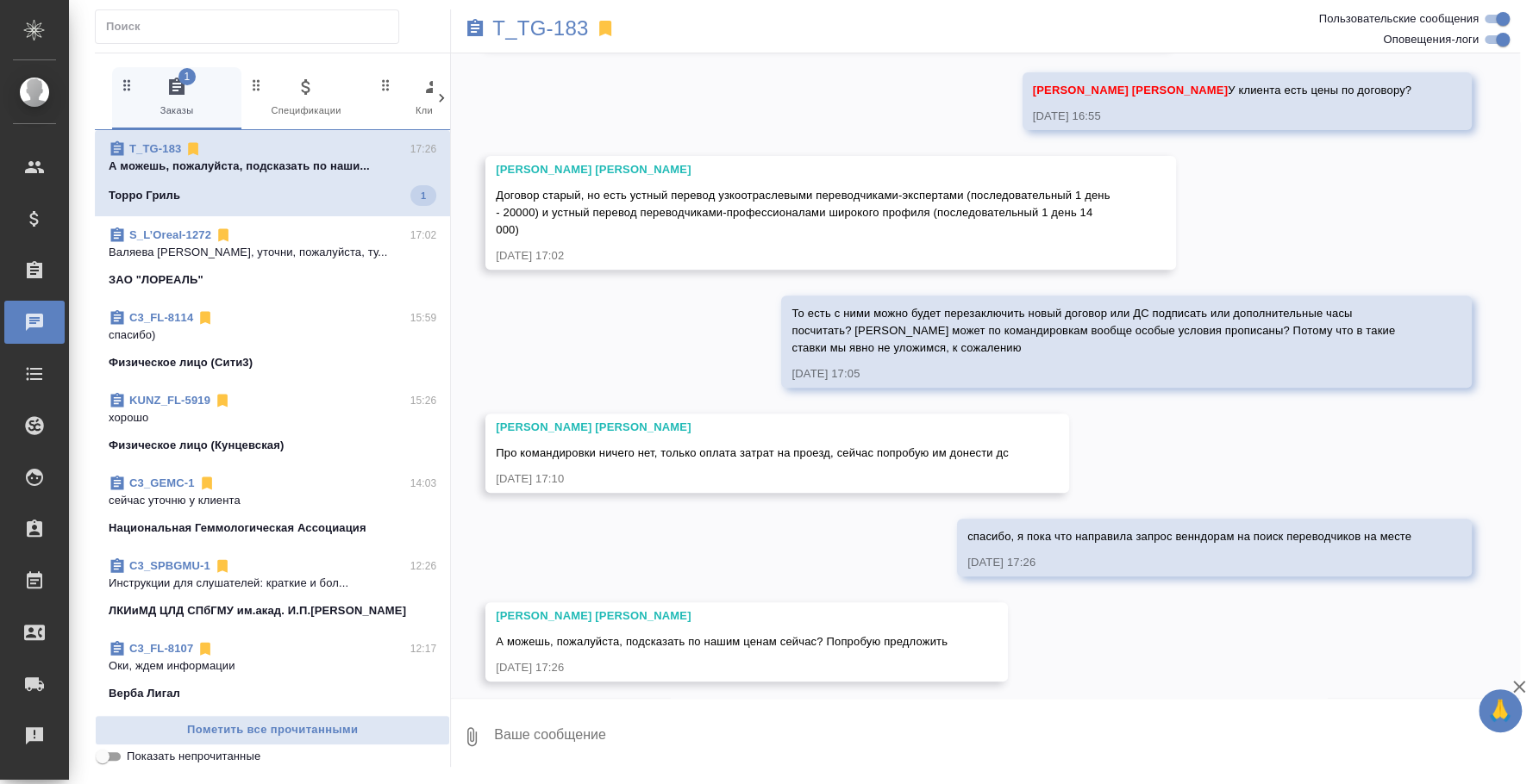
scroll to position [379, 0]
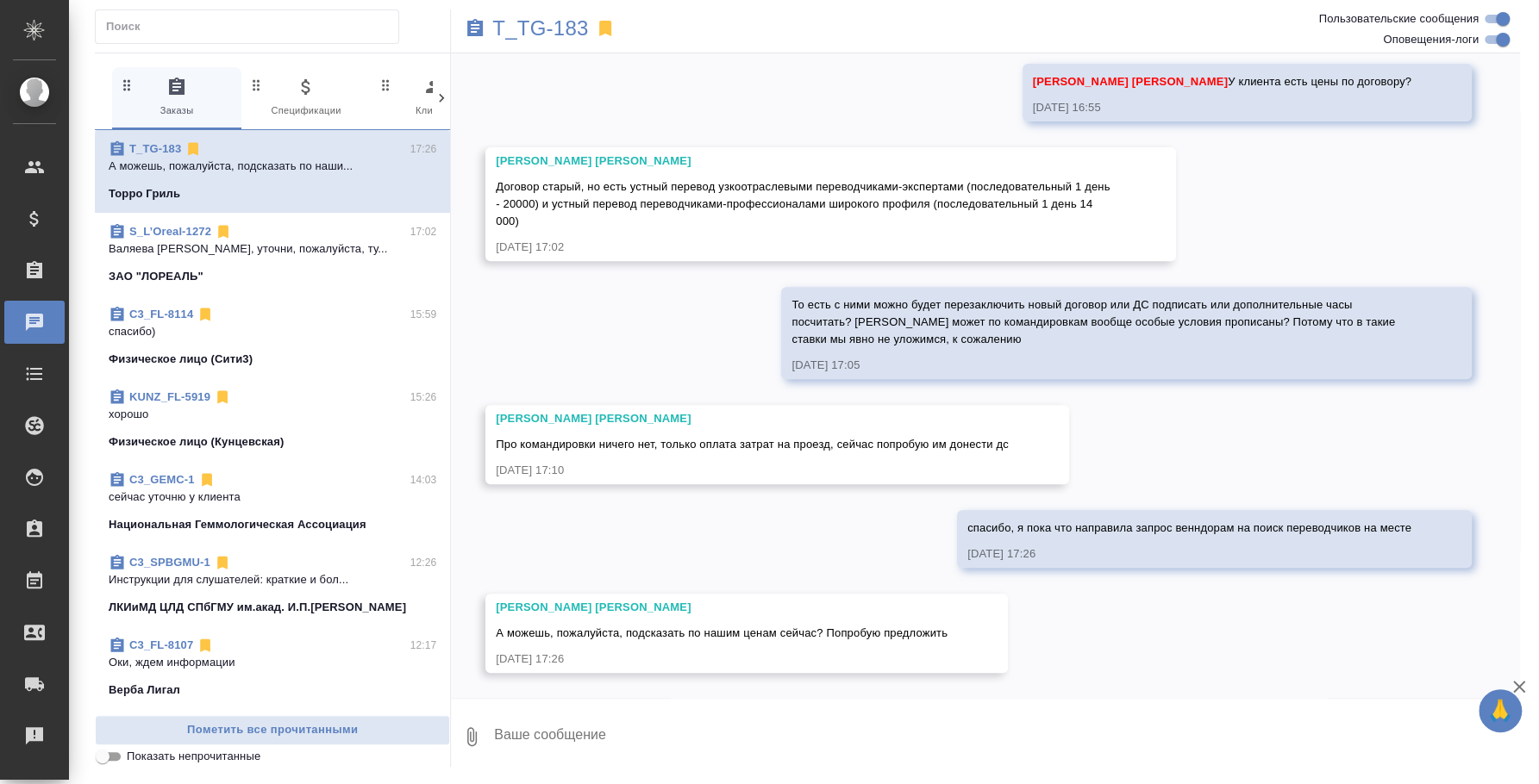
click at [905, 727] on textarea at bounding box center [1006, 736] width 1028 height 58
click at [719, 729] on textarea "Аня, нужно уточнять у переводчико, которые там будут" at bounding box center [991, 736] width 999 height 58
click at [894, 741] on textarea "Аня, нужно уточнять у переводчиков, которые там будут" at bounding box center [991, 736] width 999 height 58
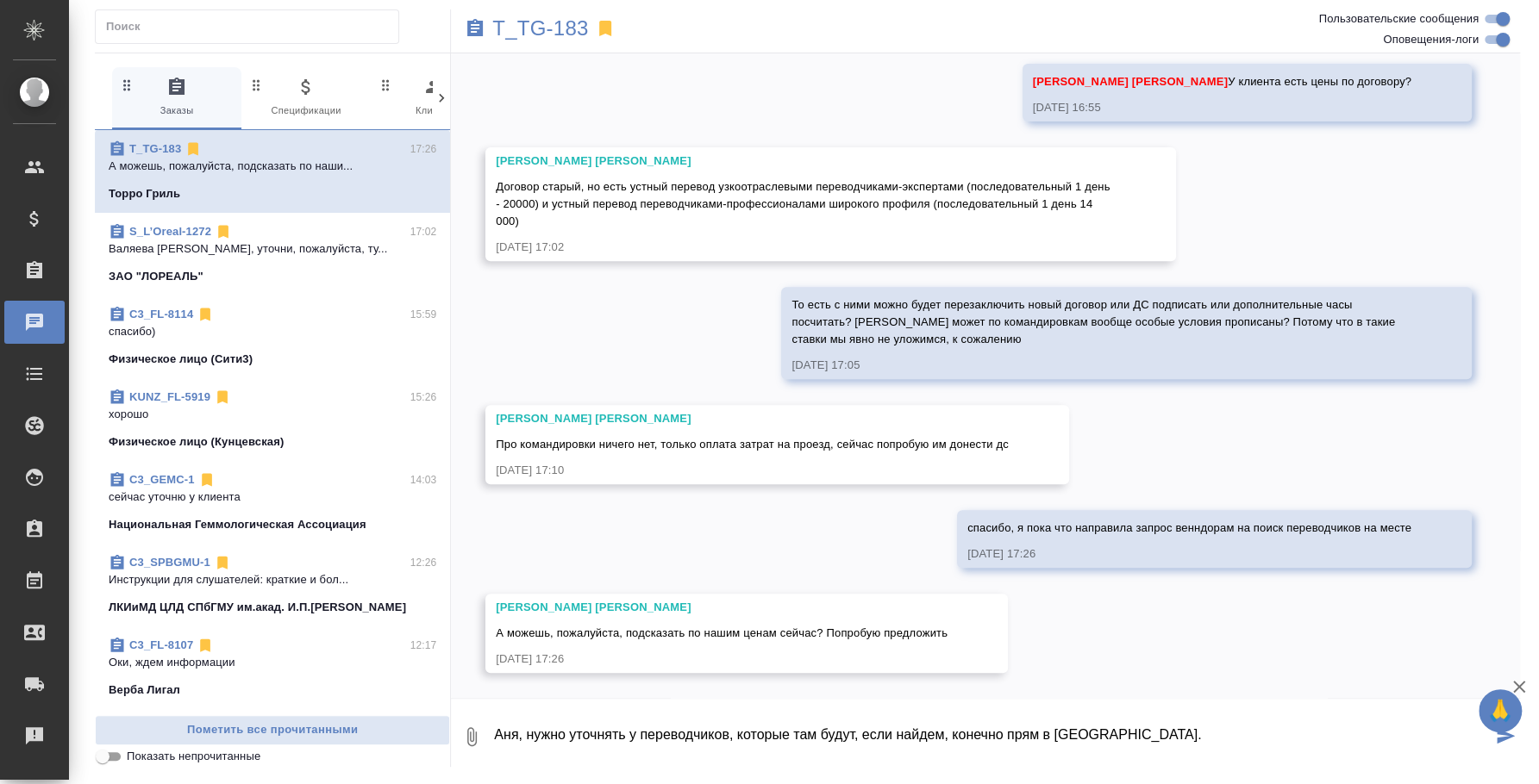
type textarea "Аня, нужно уточнять у переводчиков, которые там будут, если найдем, конечно пря…"
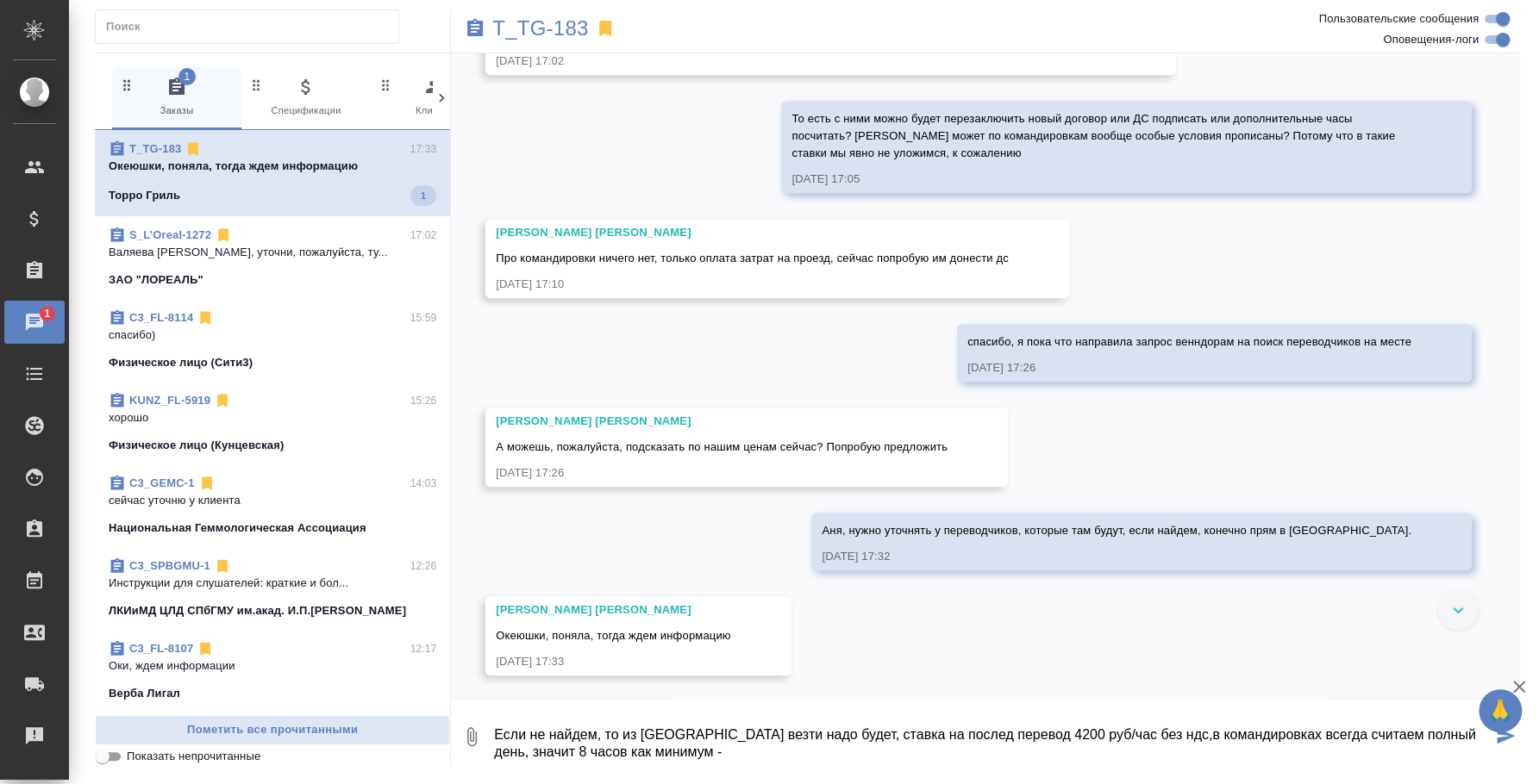
scroll to position [567, 0]
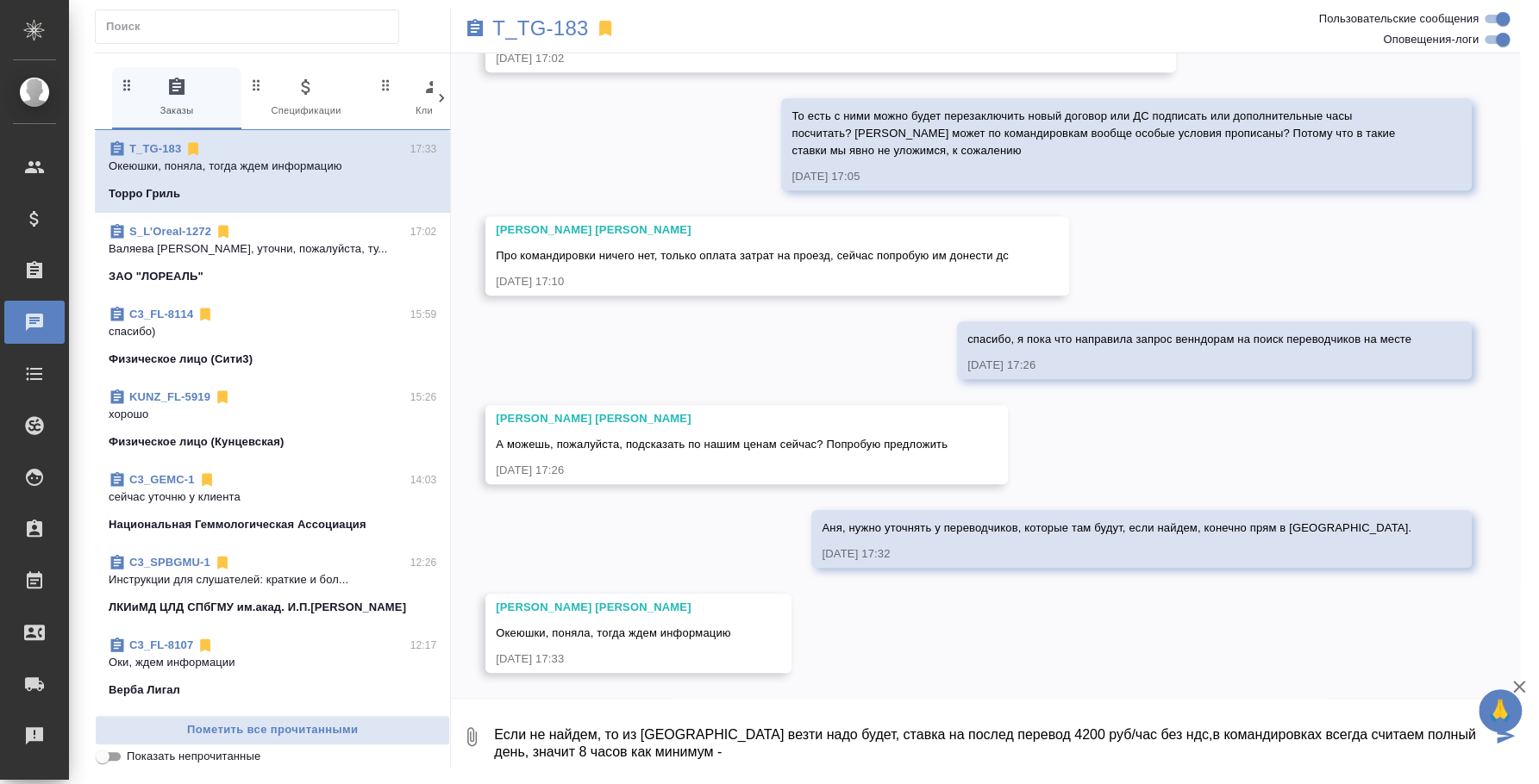
drag, startPoint x: 673, startPoint y: 758, endPoint x: 604, endPoint y: 734, distance: 73.1
click at [604, 734] on textarea "Если не найдем, то из [GEOGRAPHIC_DATA] везти надо будет, ставка на послед пере…" at bounding box center [991, 736] width 999 height 58
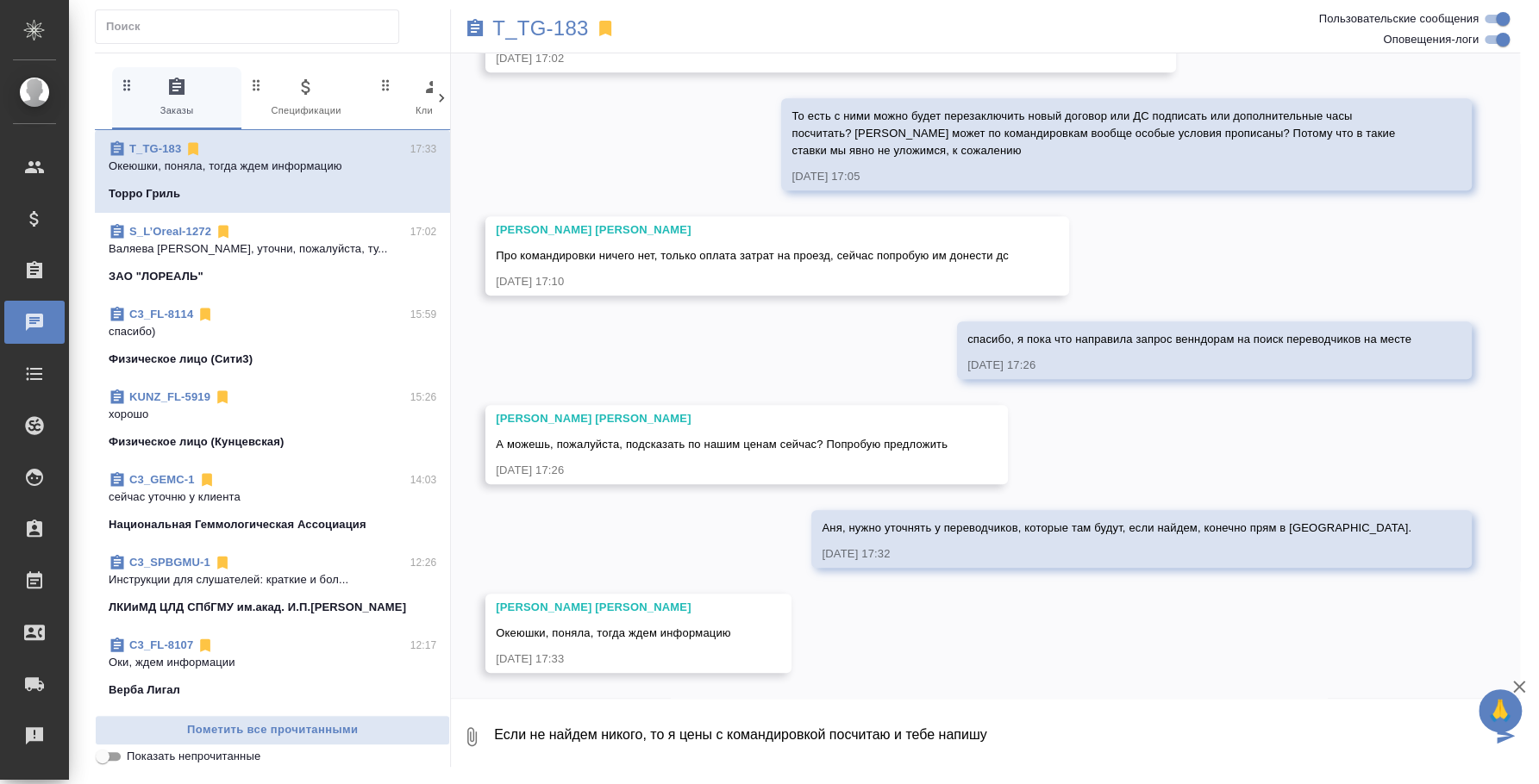
type textarea "Если не найдем никого, то я цены с командировкой посчитаю и тебе напишу"
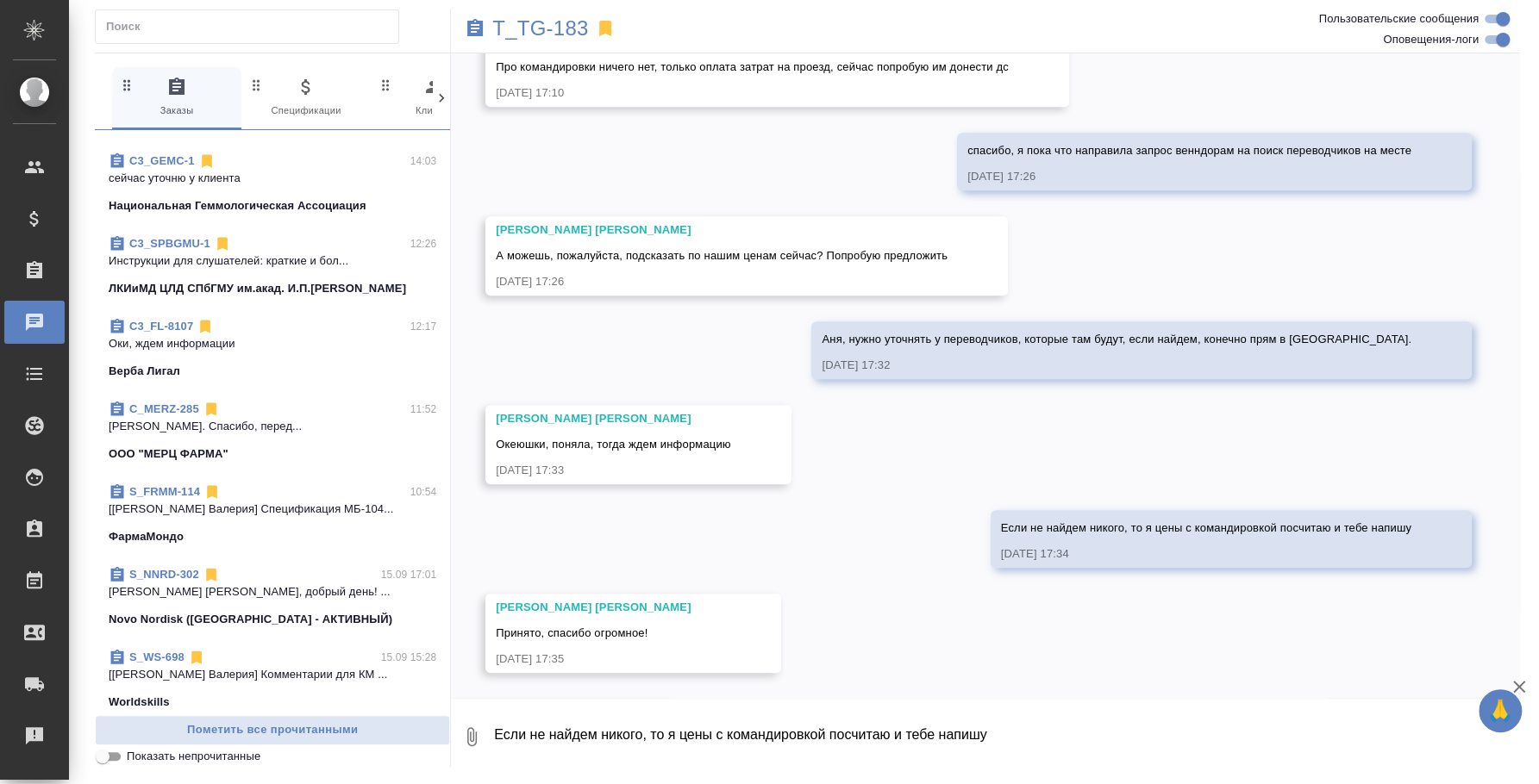
scroll to position [323, 0]
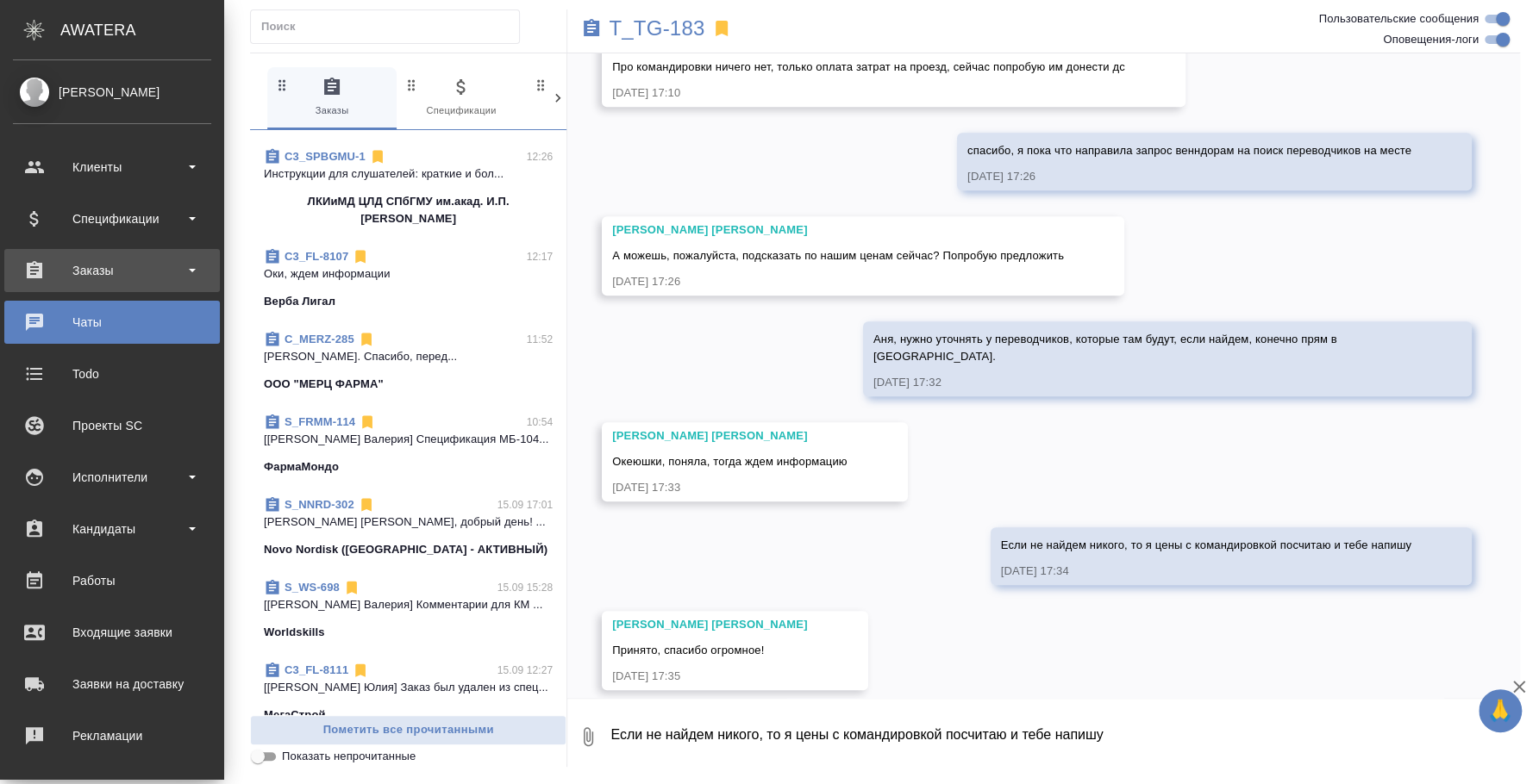
click at [116, 270] on div "Заказы" at bounding box center [113, 270] width 198 height 26
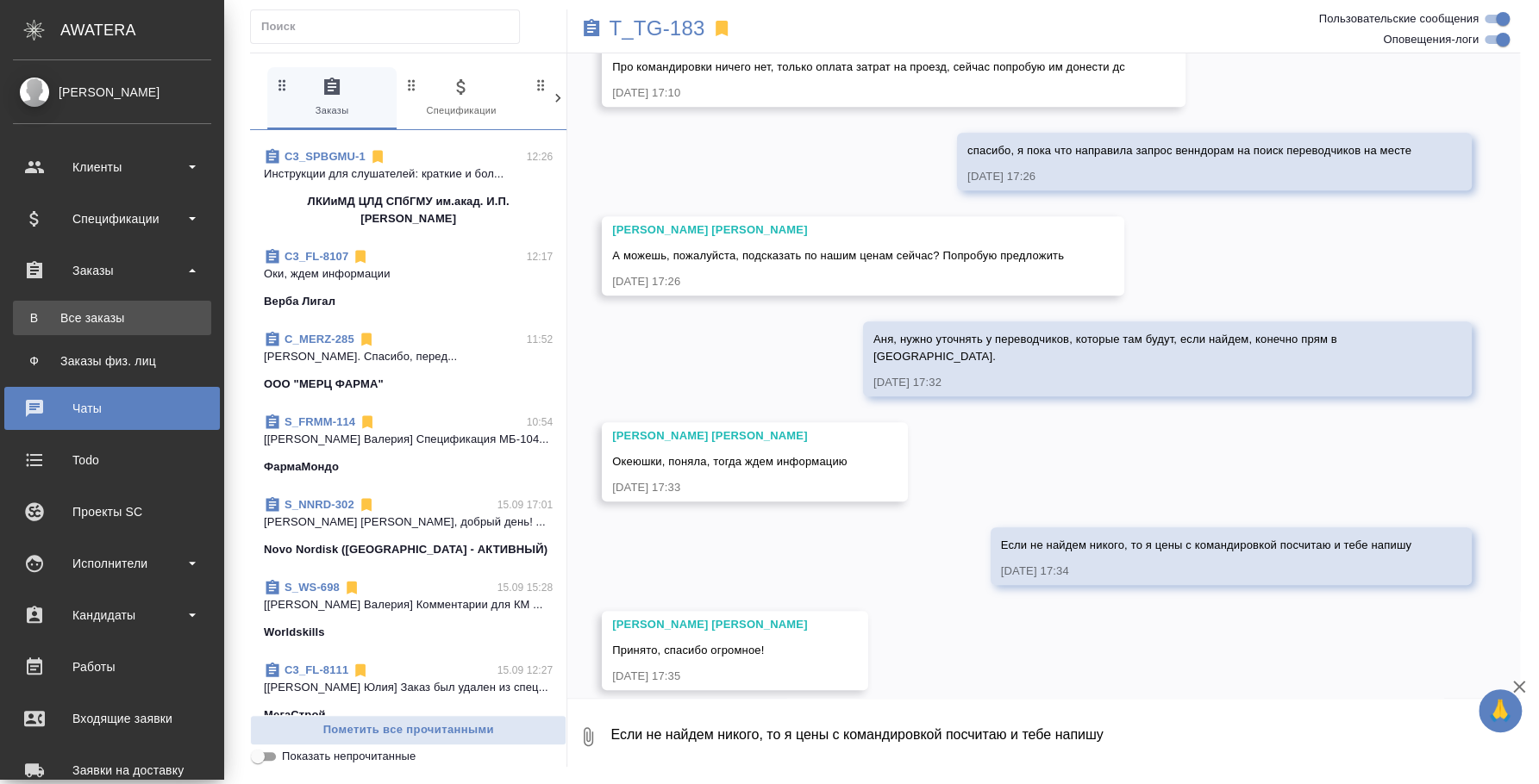
click at [123, 305] on link "В Все заказы" at bounding box center [113, 318] width 198 height 34
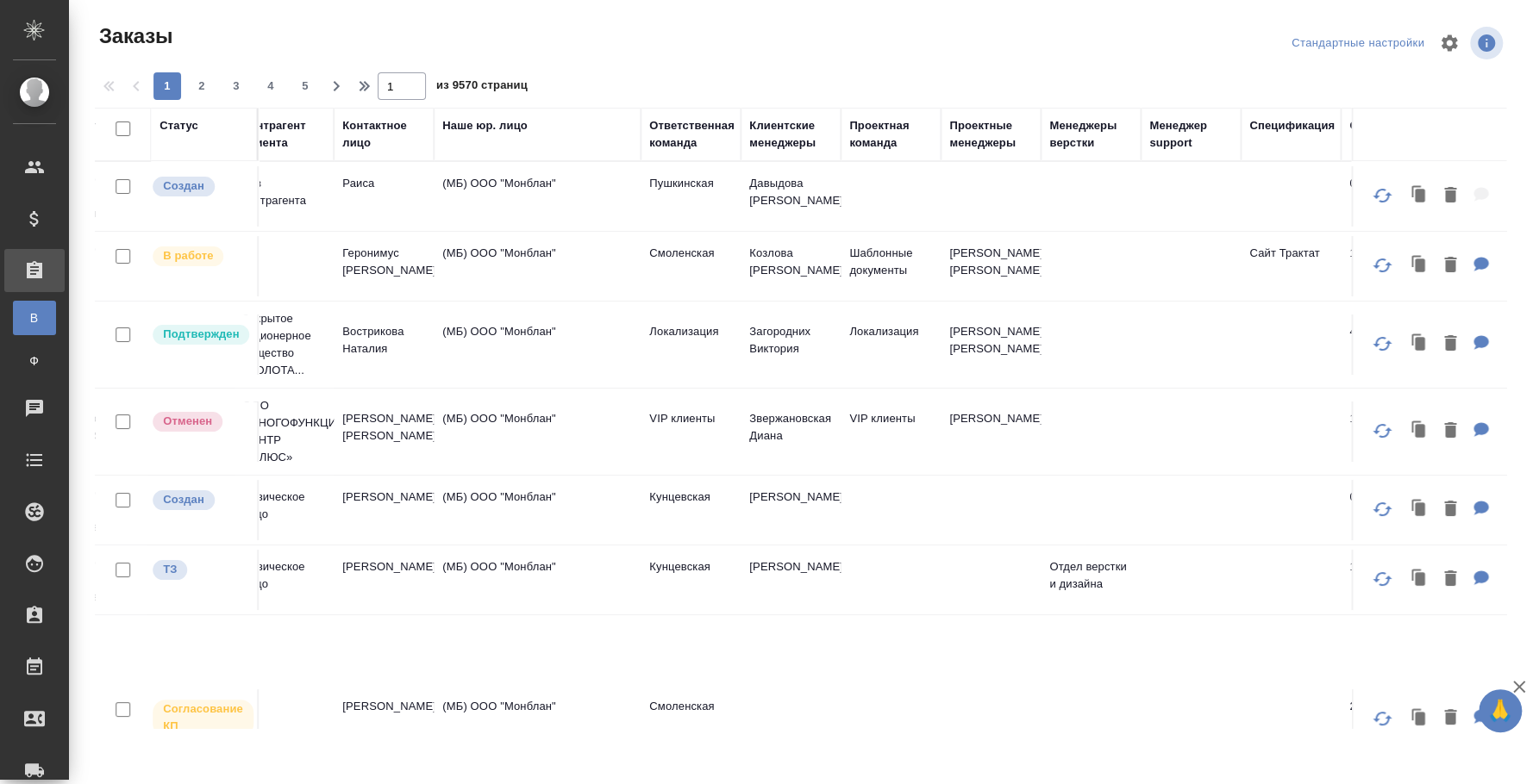
scroll to position [0, 927]
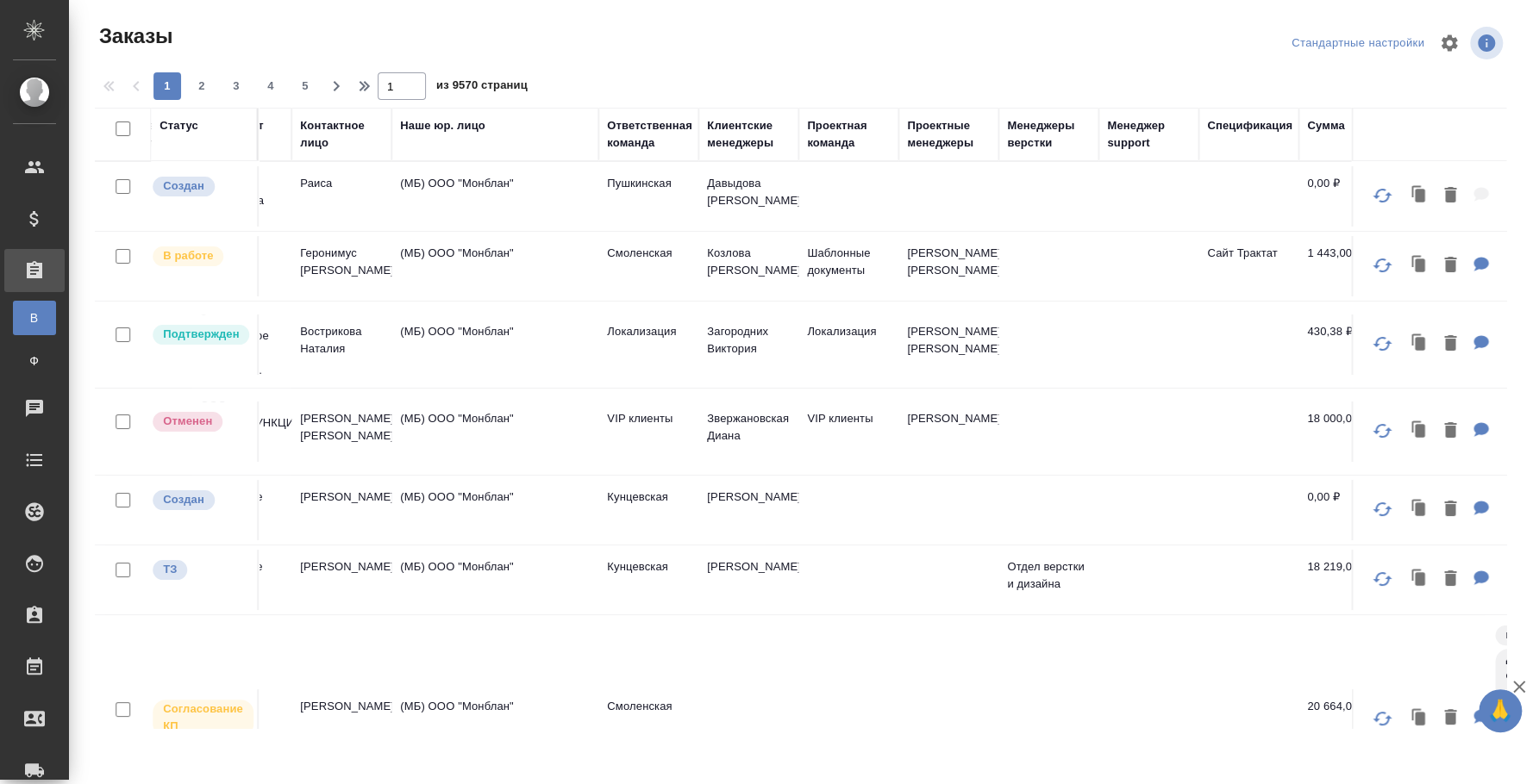
click at [738, 149] on div "Клиентские менеджеры" at bounding box center [748, 134] width 83 height 34
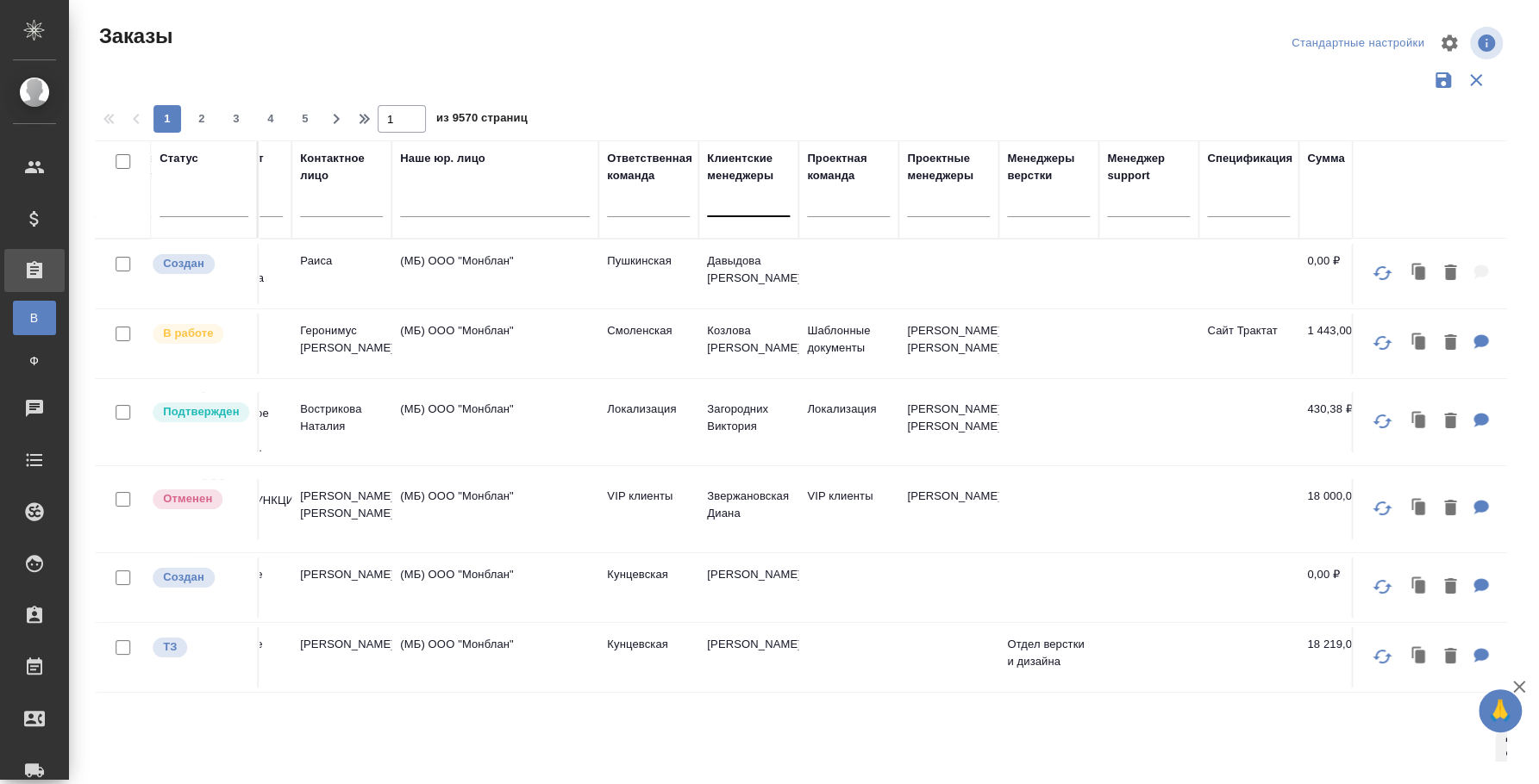
click at [719, 201] on div at bounding box center [748, 199] width 83 height 25
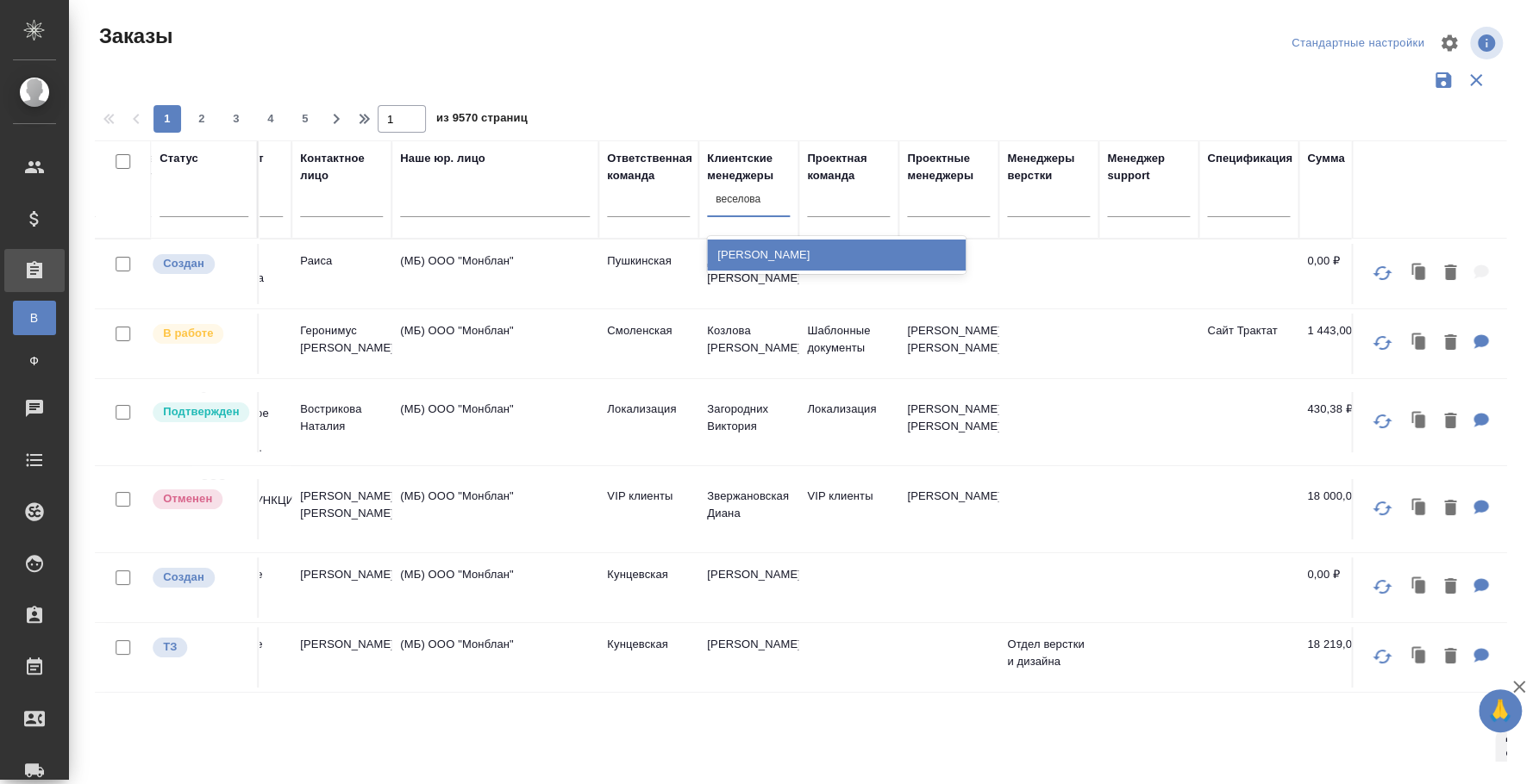
type input "веселова"
click at [746, 247] on div "[PERSON_NAME]" at bounding box center [836, 255] width 259 height 31
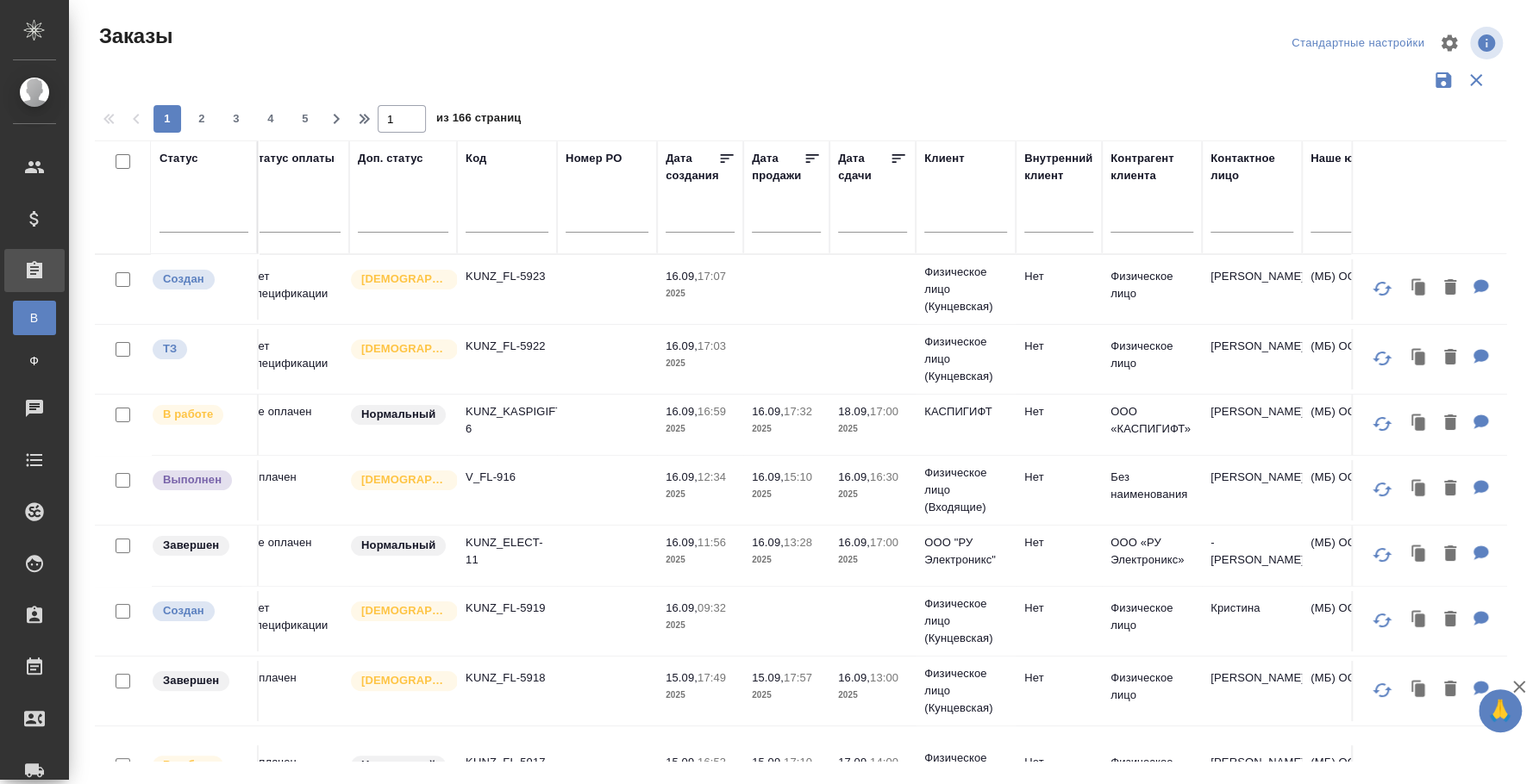
scroll to position [0, 10]
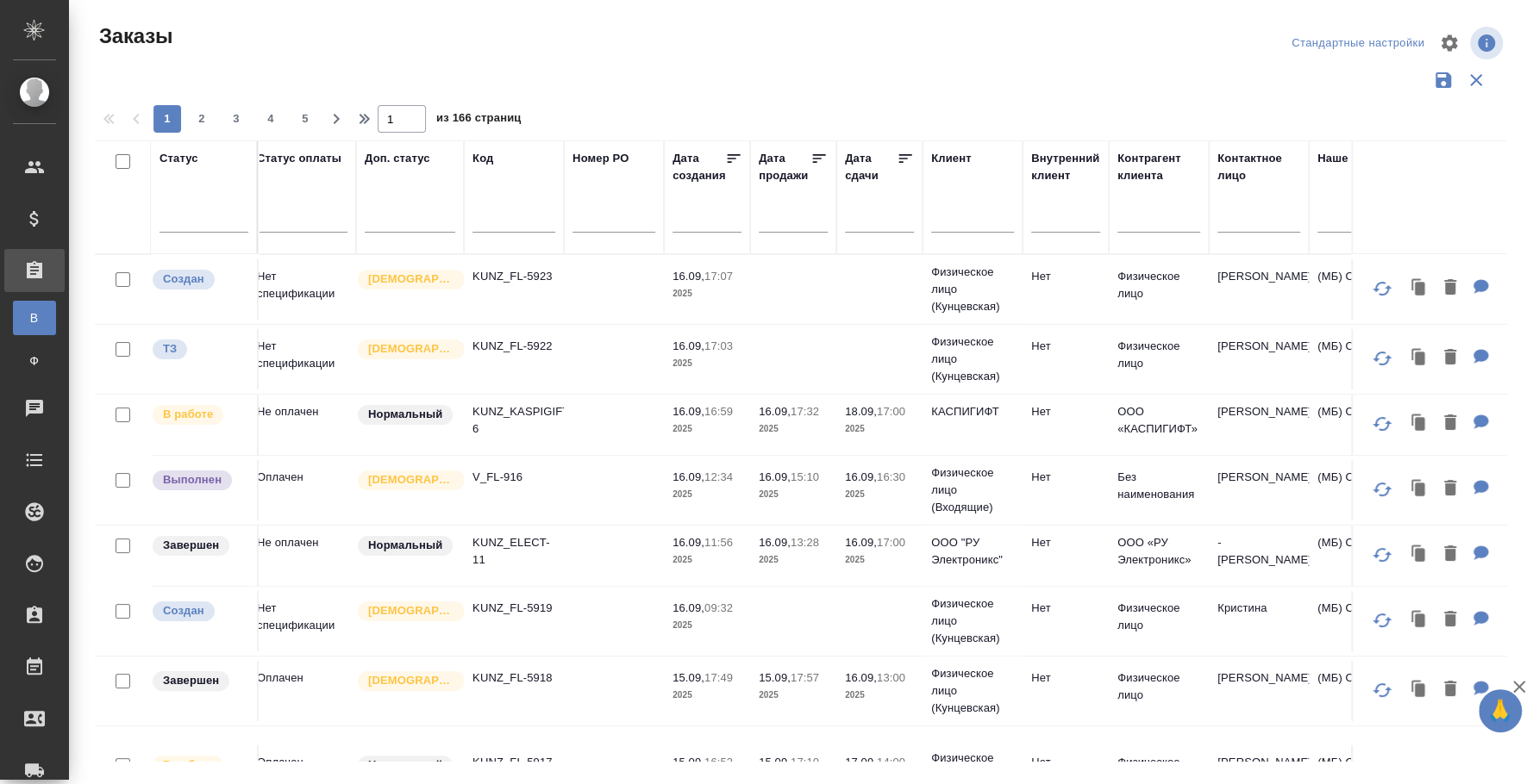
click at [306, 284] on td "Нет спецификации" at bounding box center [302, 289] width 108 height 60
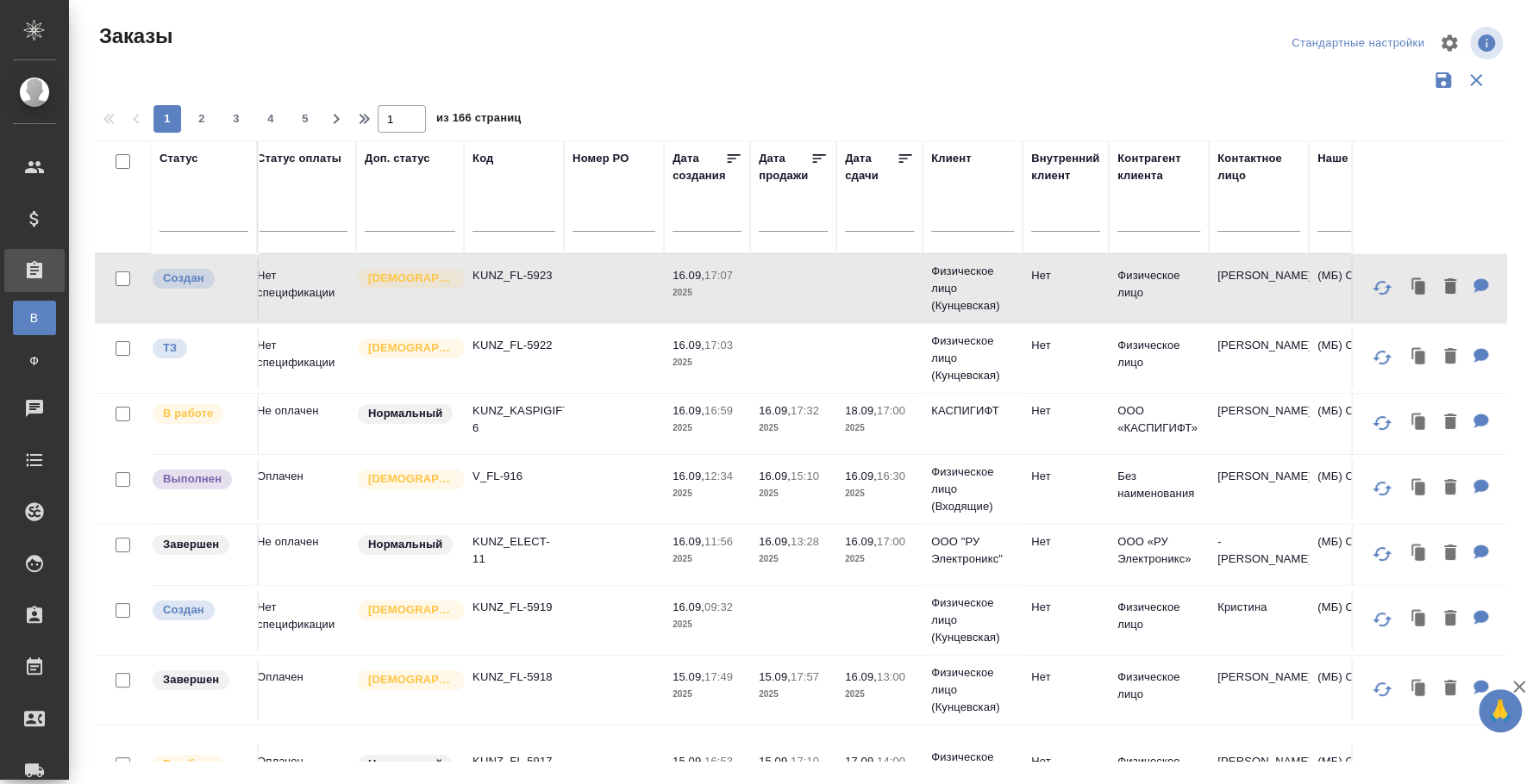
click at [313, 353] on td "Нет спецификации" at bounding box center [302, 358] width 108 height 60
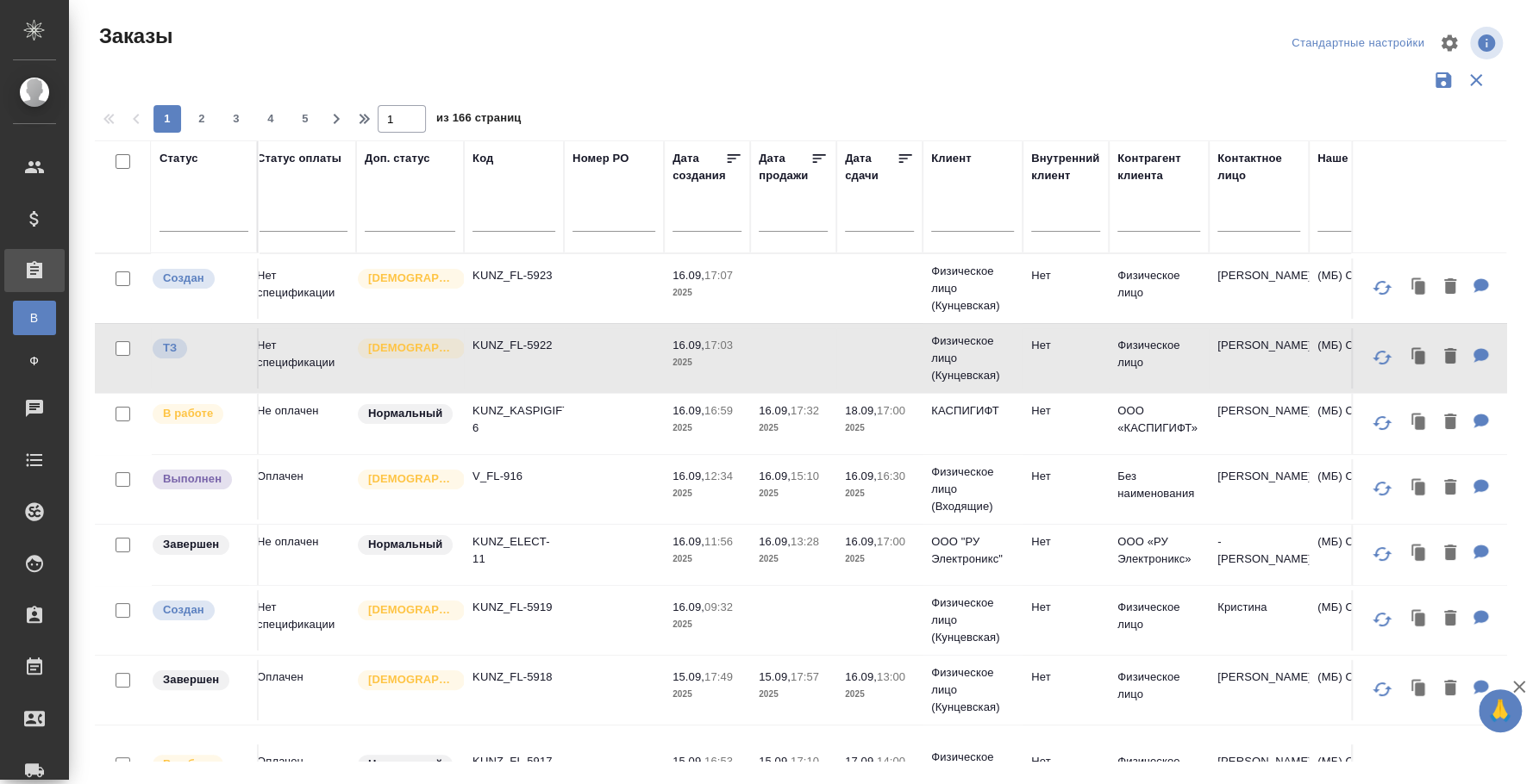
click at [313, 353] on td "Нет спецификации" at bounding box center [302, 358] width 108 height 60
click at [307, 639] on td "Нет спецификации" at bounding box center [302, 620] width 108 height 60
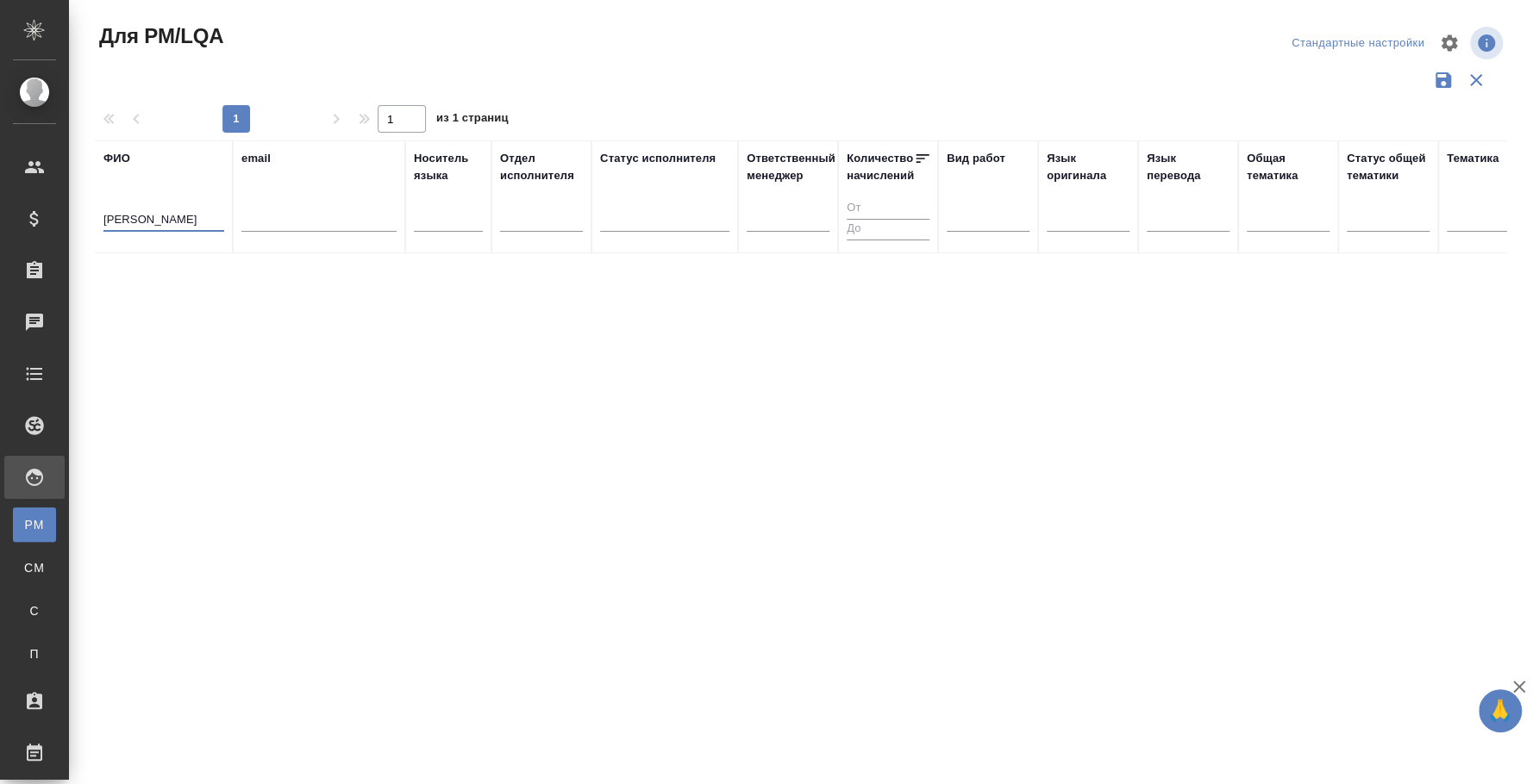
click at [144, 221] on input "[PERSON_NAME]" at bounding box center [163, 220] width 120 height 22
click at [143, 219] on input "[PERSON_NAME]" at bounding box center [163, 220] width 120 height 22
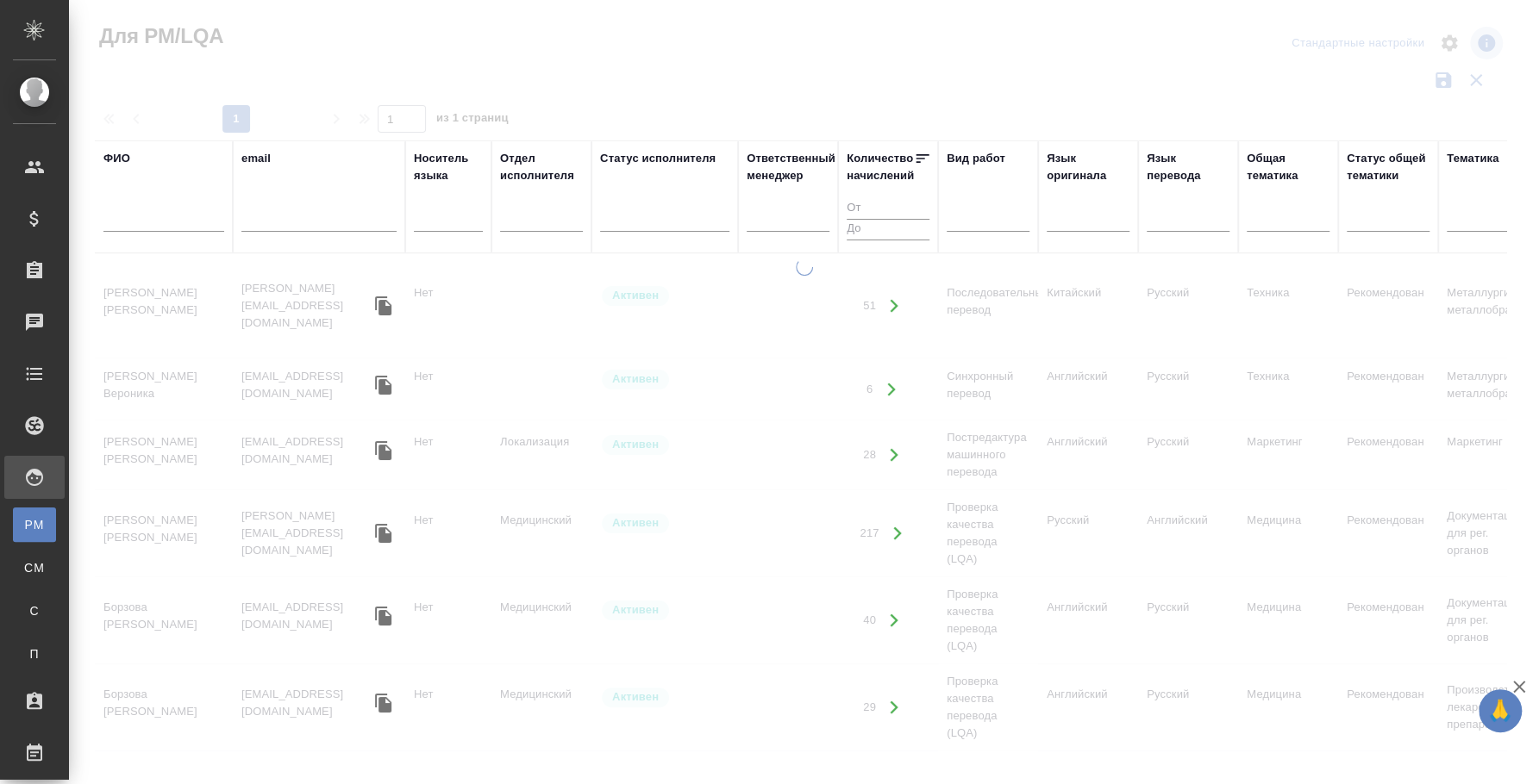
drag, startPoint x: 514, startPoint y: 754, endPoint x: 1065, endPoint y: 784, distance: 551.8
click at [1065, 783] on html "🙏 .cls-1 fill:#fff; AWATERA [PERSON_NAME] Спецификации Заказы 0 Чаты Todo Проек…" at bounding box center [769, 392] width 1539 height 784
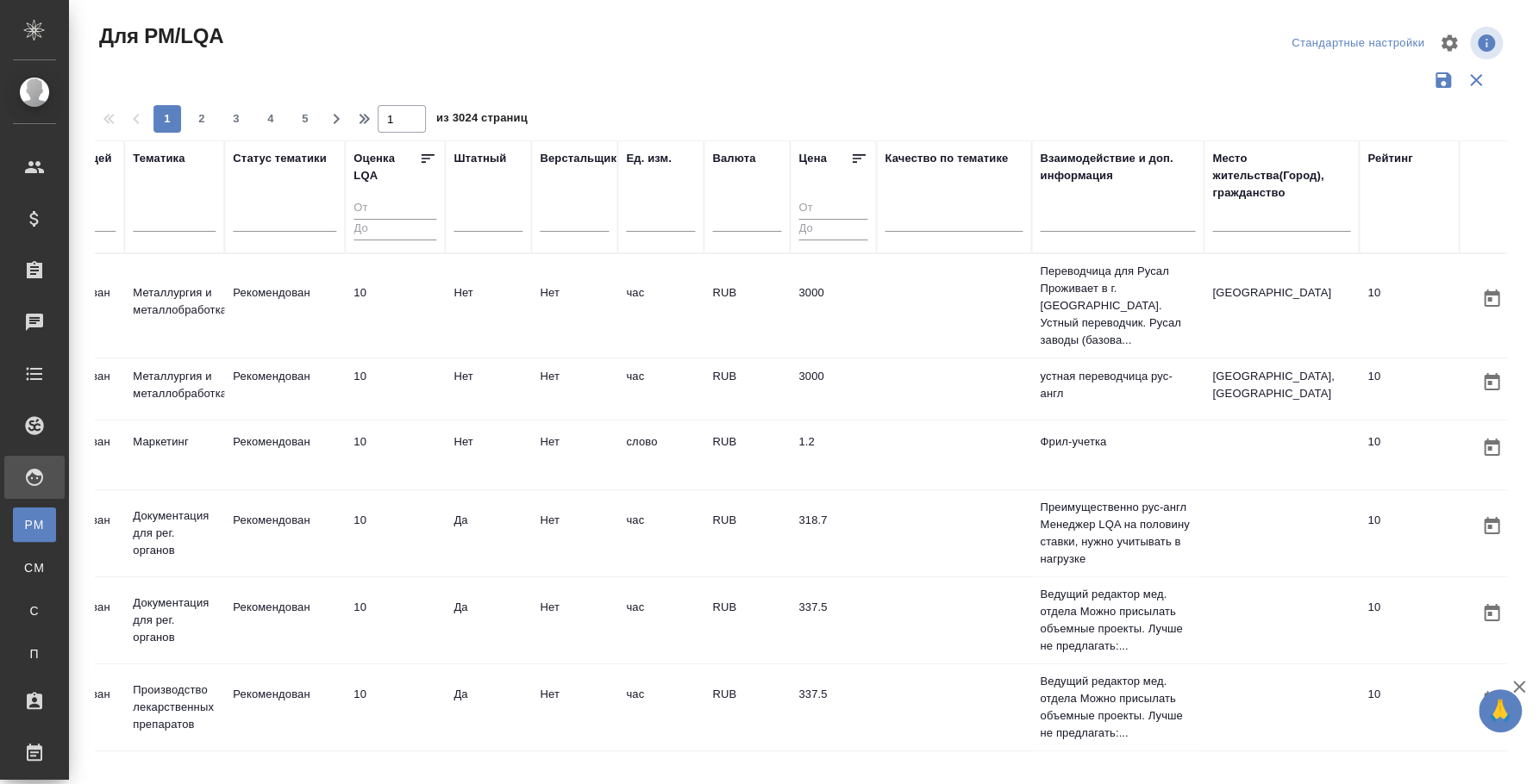
scroll to position [0, 1347]
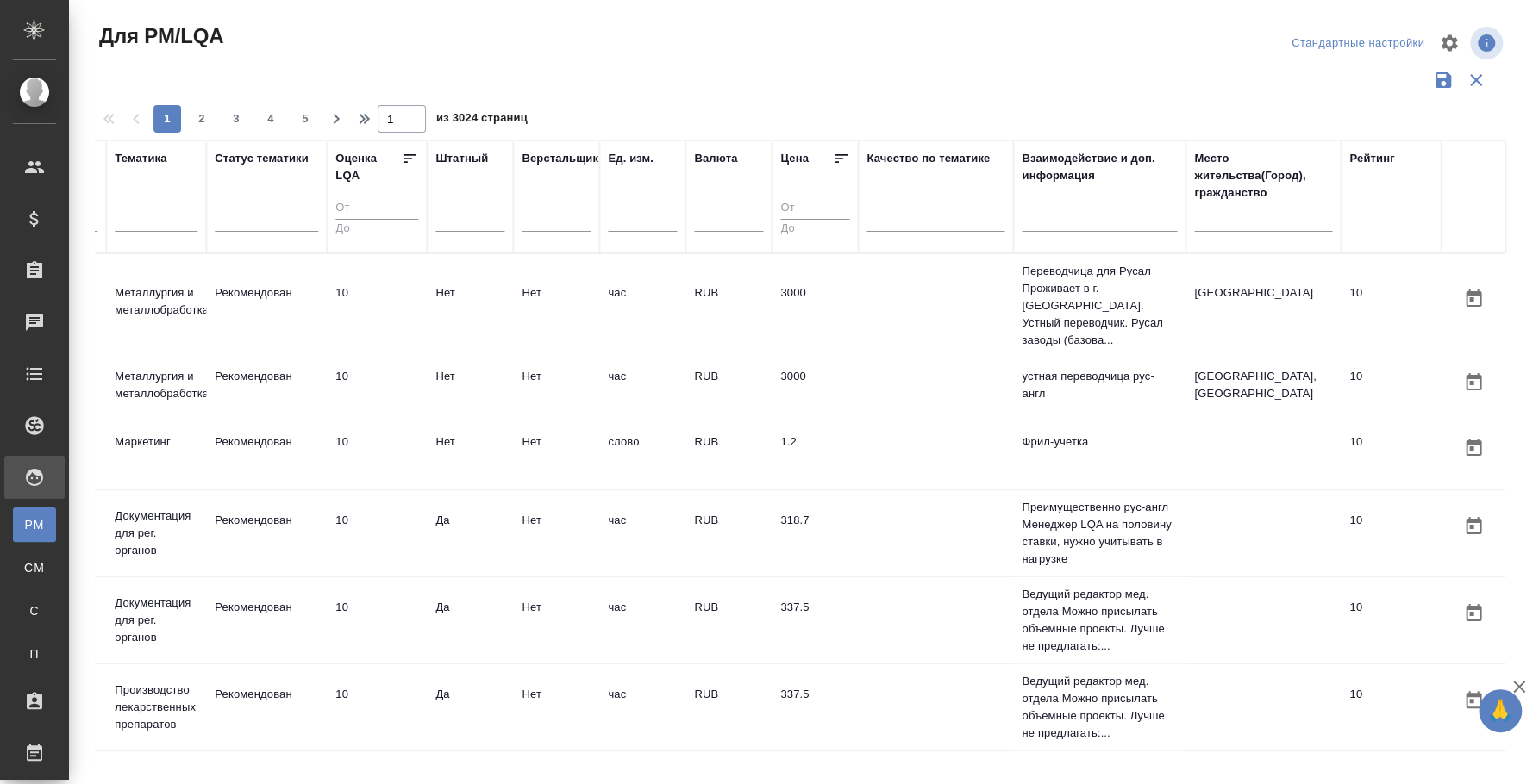
click at [1197, 205] on div at bounding box center [1262, 222] width 138 height 42
click at [1243, 232] on div at bounding box center [1262, 222] width 138 height 42
click at [1229, 223] on input "text" at bounding box center [1262, 220] width 138 height 22
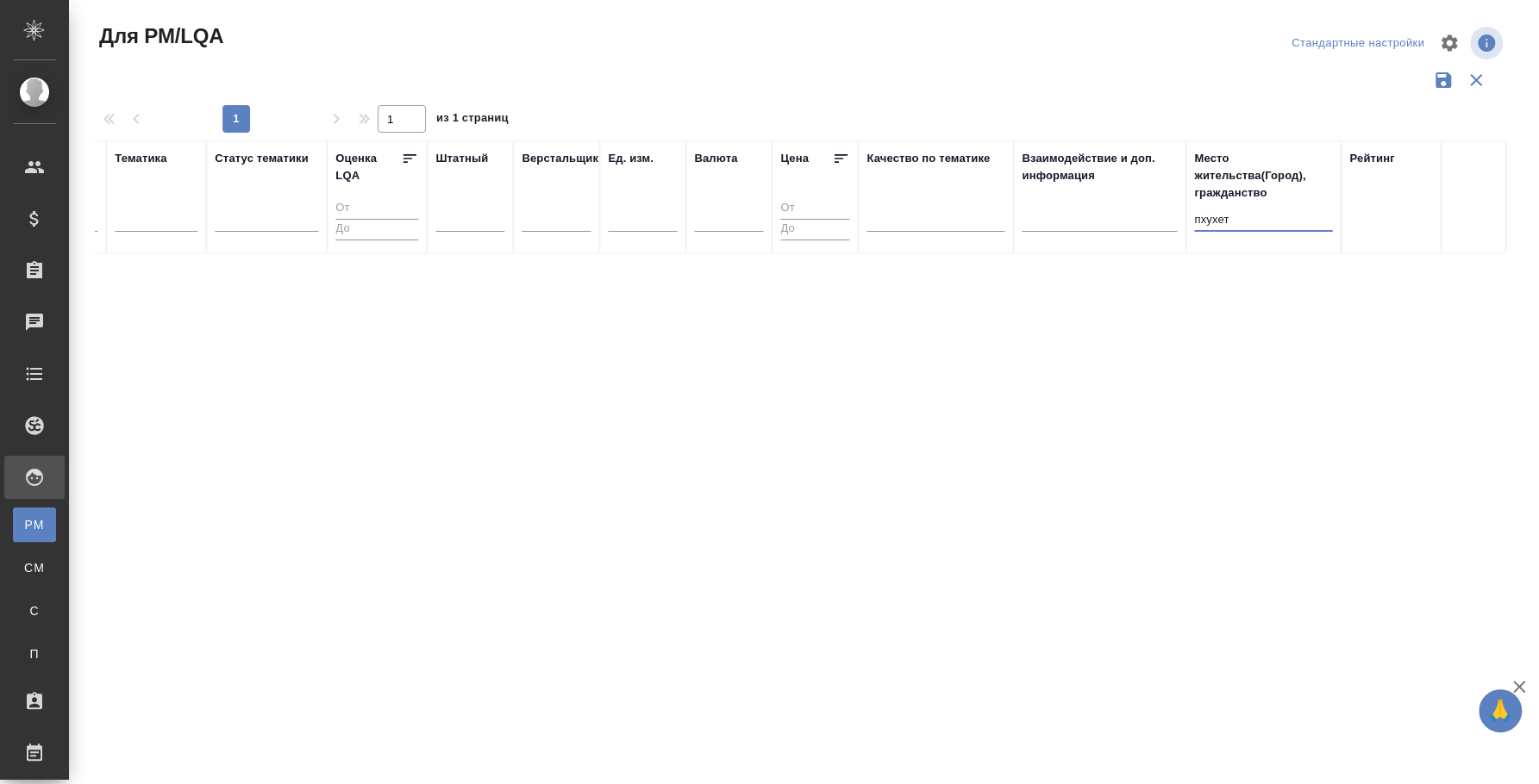
scroll to position [0, 1331]
type input "пху"
drag, startPoint x: 1224, startPoint y: 224, endPoint x: 1184, endPoint y: 216, distance: 40.8
click at [1184, 216] on tr "ФИО email Носитель языка Отдел исполнителя Статус исполнителя Ответственный мен…" at bounding box center [135, 196] width 2742 height 113
click at [260, 739] on div at bounding box center [803, 514] width 1470 height 512
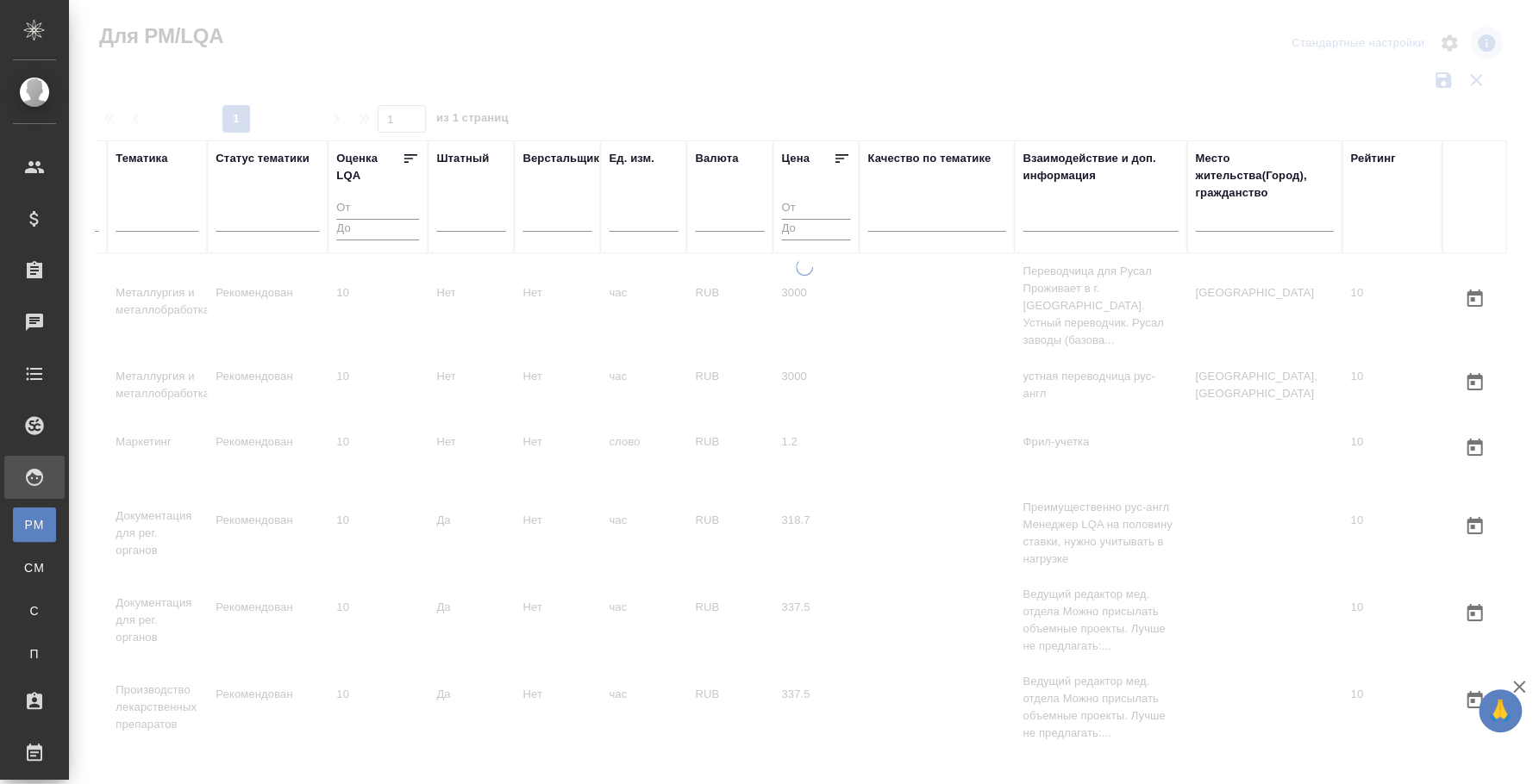
drag, startPoint x: 802, startPoint y: 753, endPoint x: 408, endPoint y: 726, distance: 394.9
click at [281, 729] on div at bounding box center [803, 514] width 1470 height 512
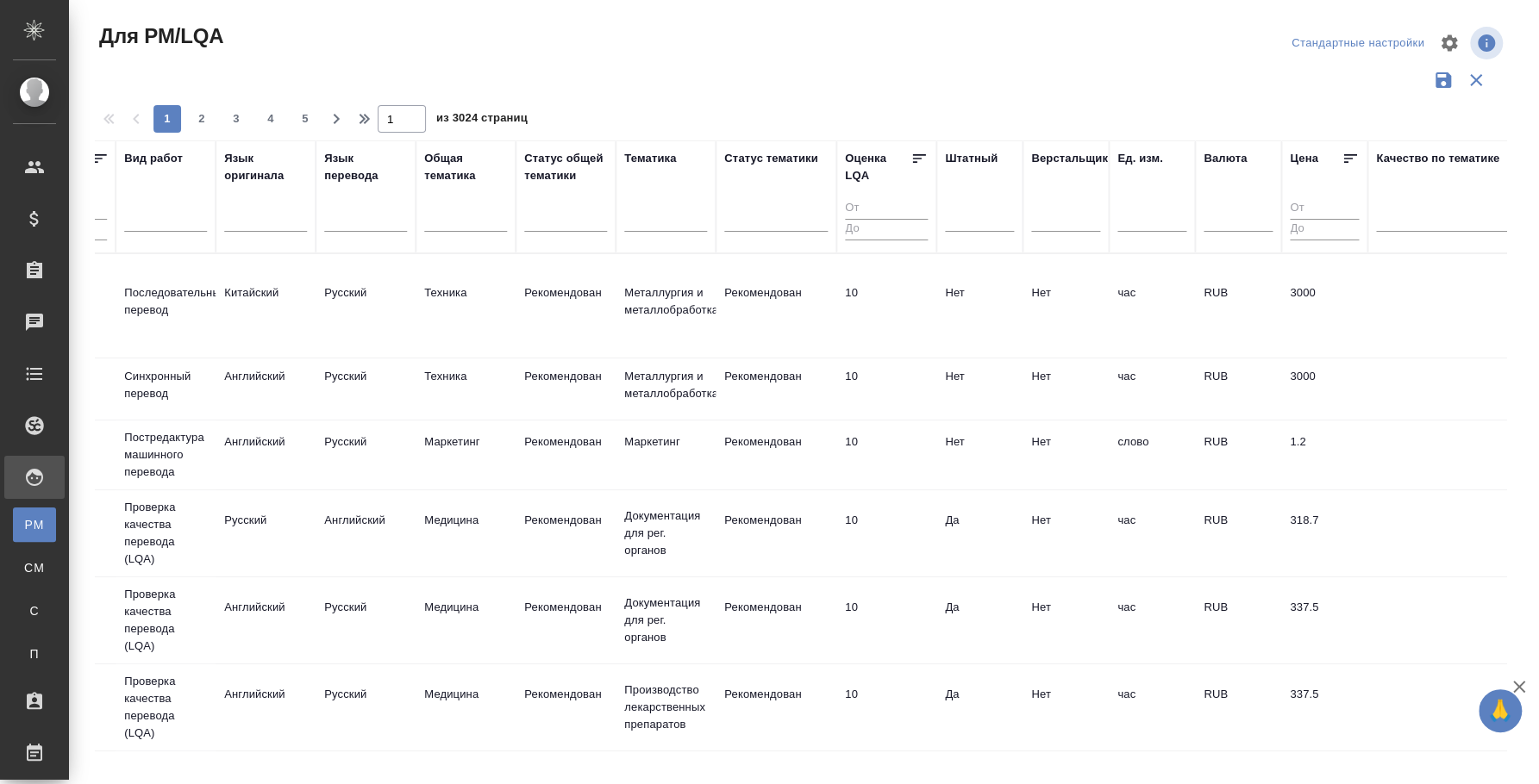
scroll to position [0, 0]
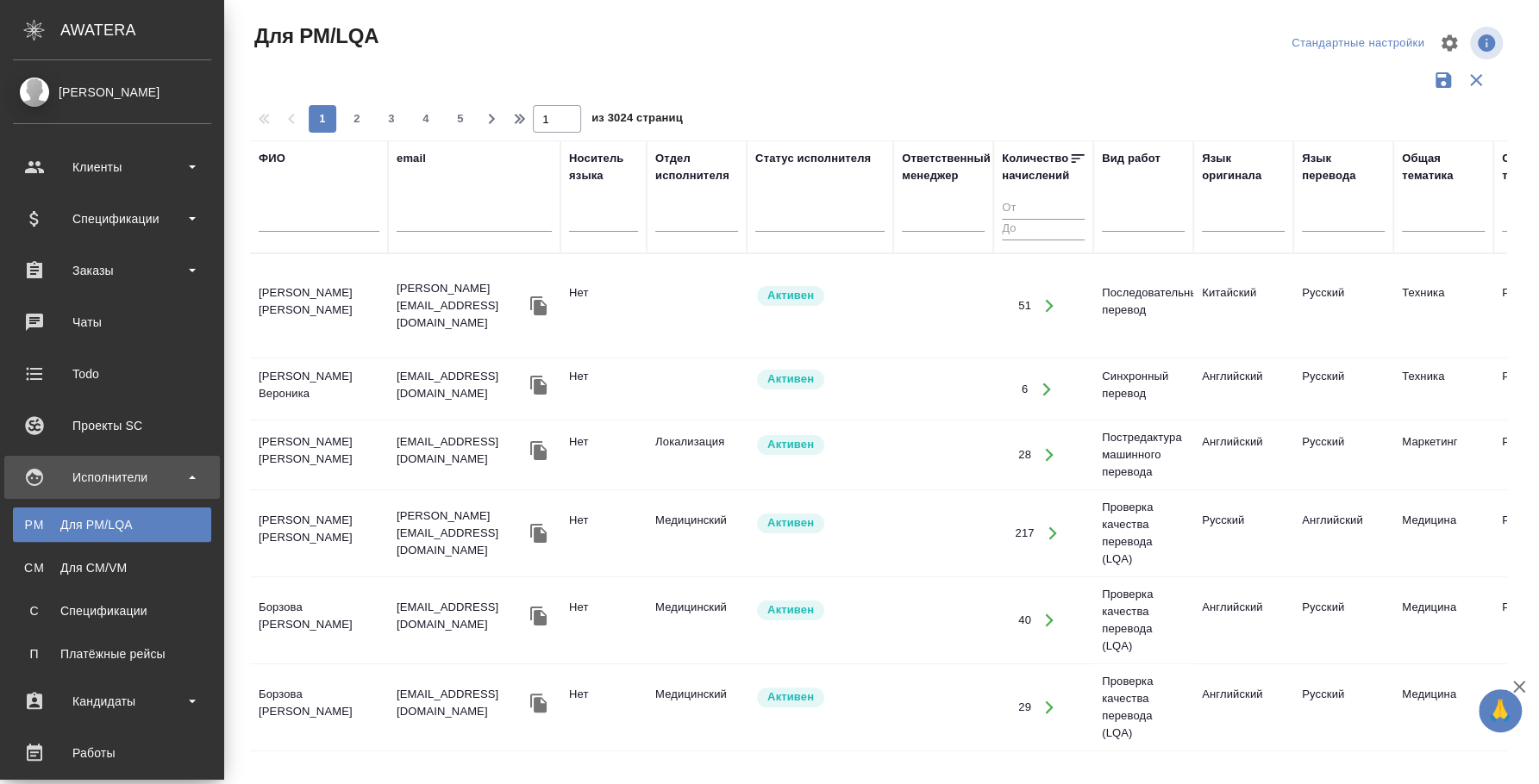
click at [259, 211] on input "text" at bounding box center [319, 220] width 120 height 22
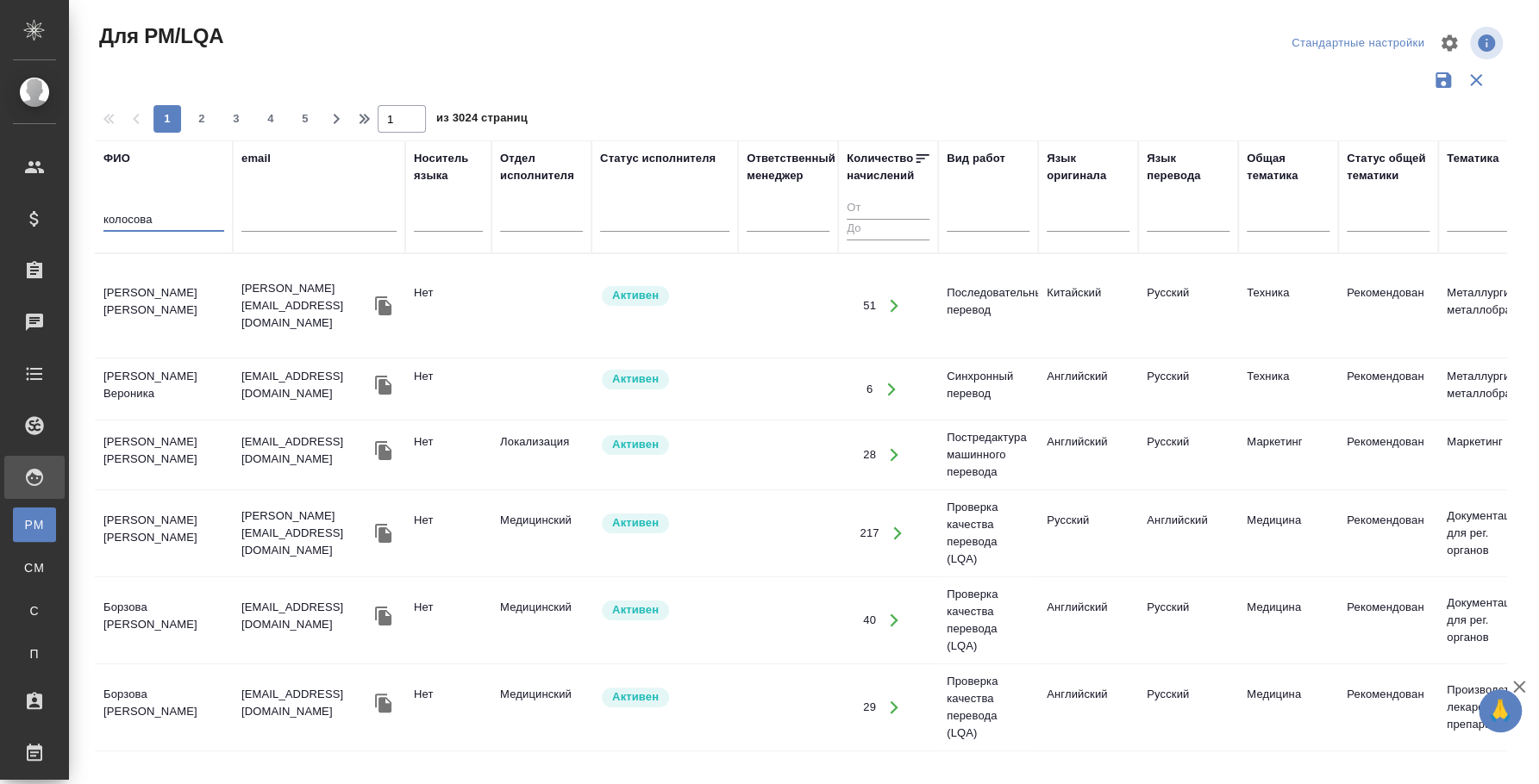
type input "колосова"
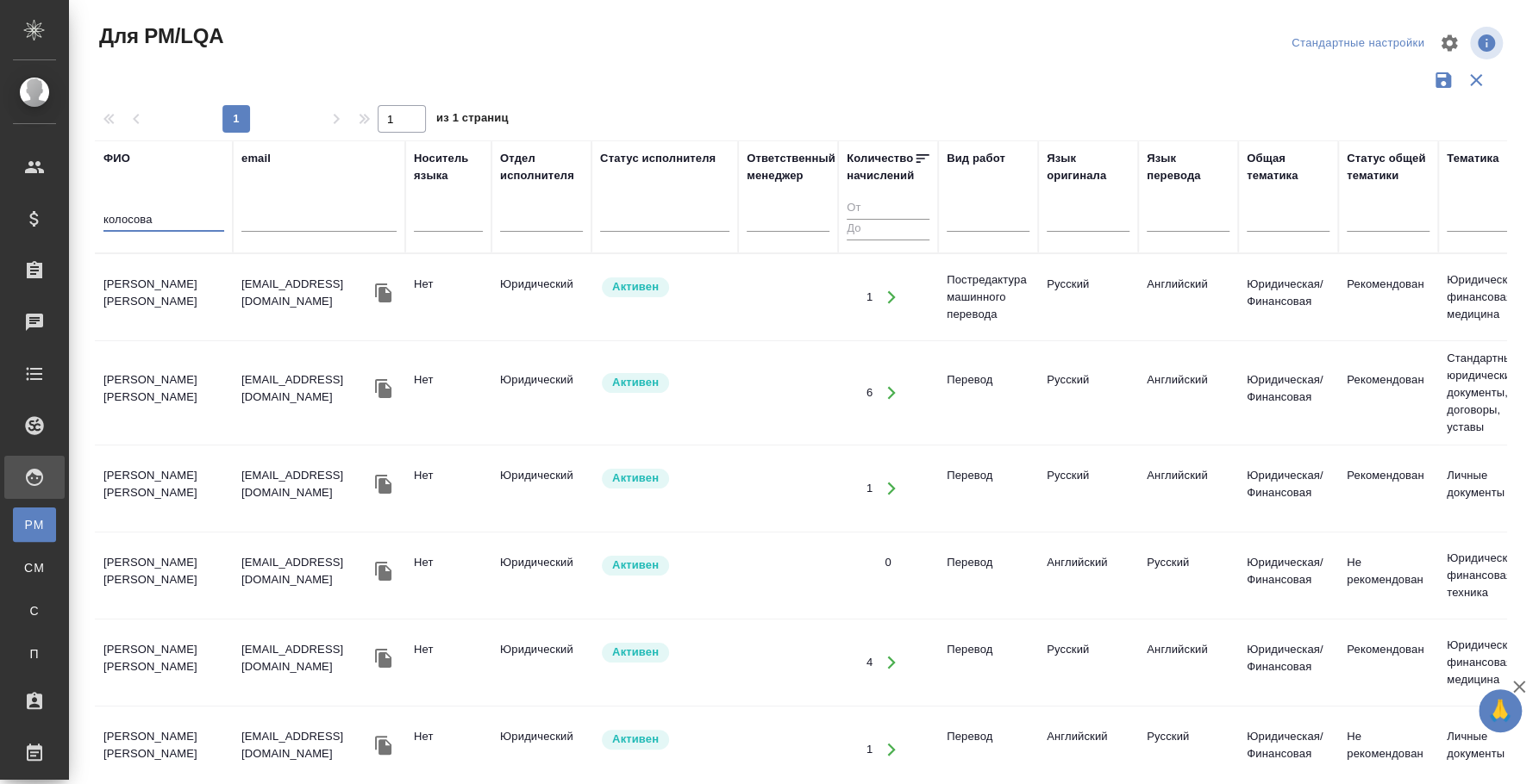
click at [130, 288] on td "[PERSON_NAME]" at bounding box center [163, 297] width 138 height 60
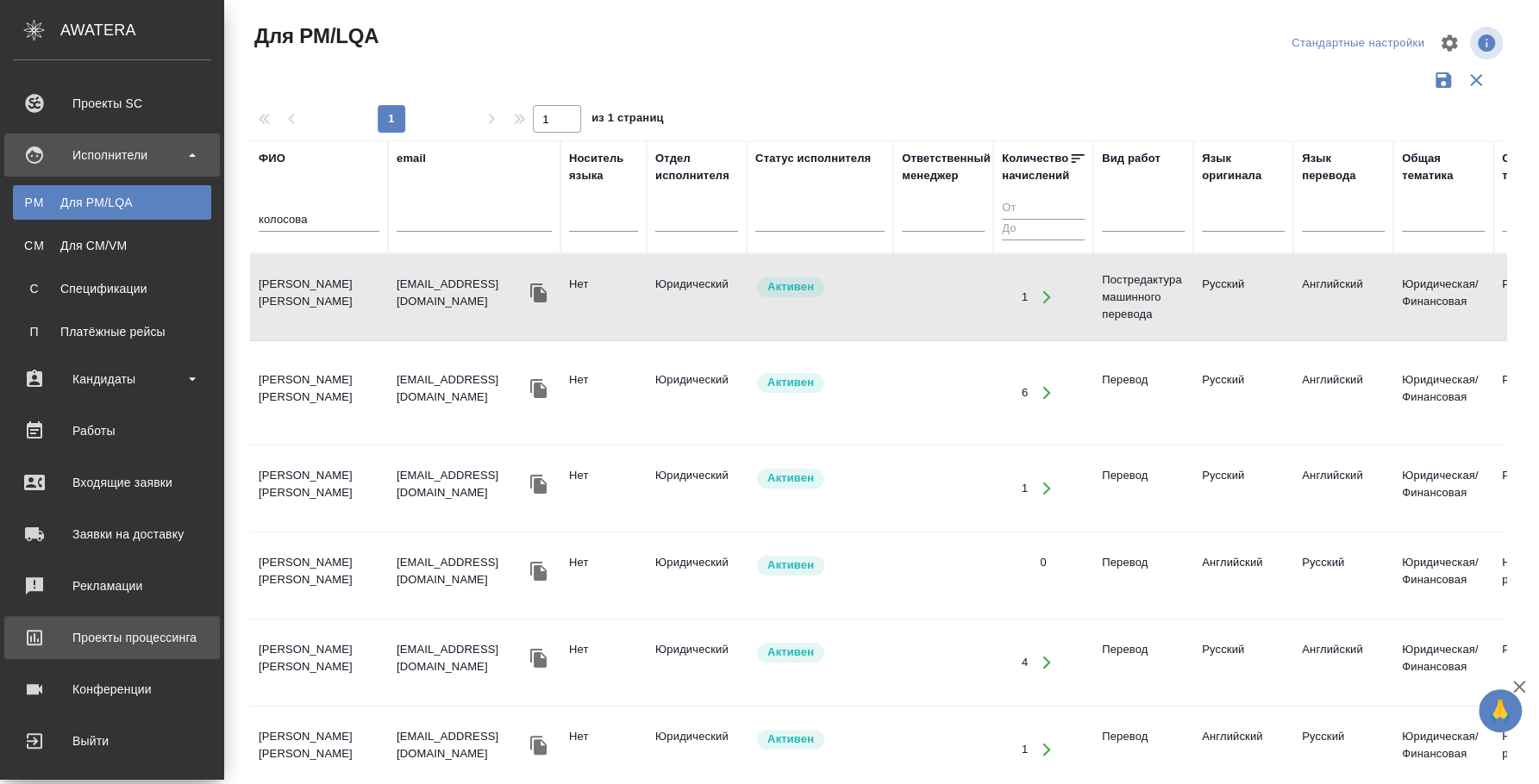
scroll to position [330, 0]
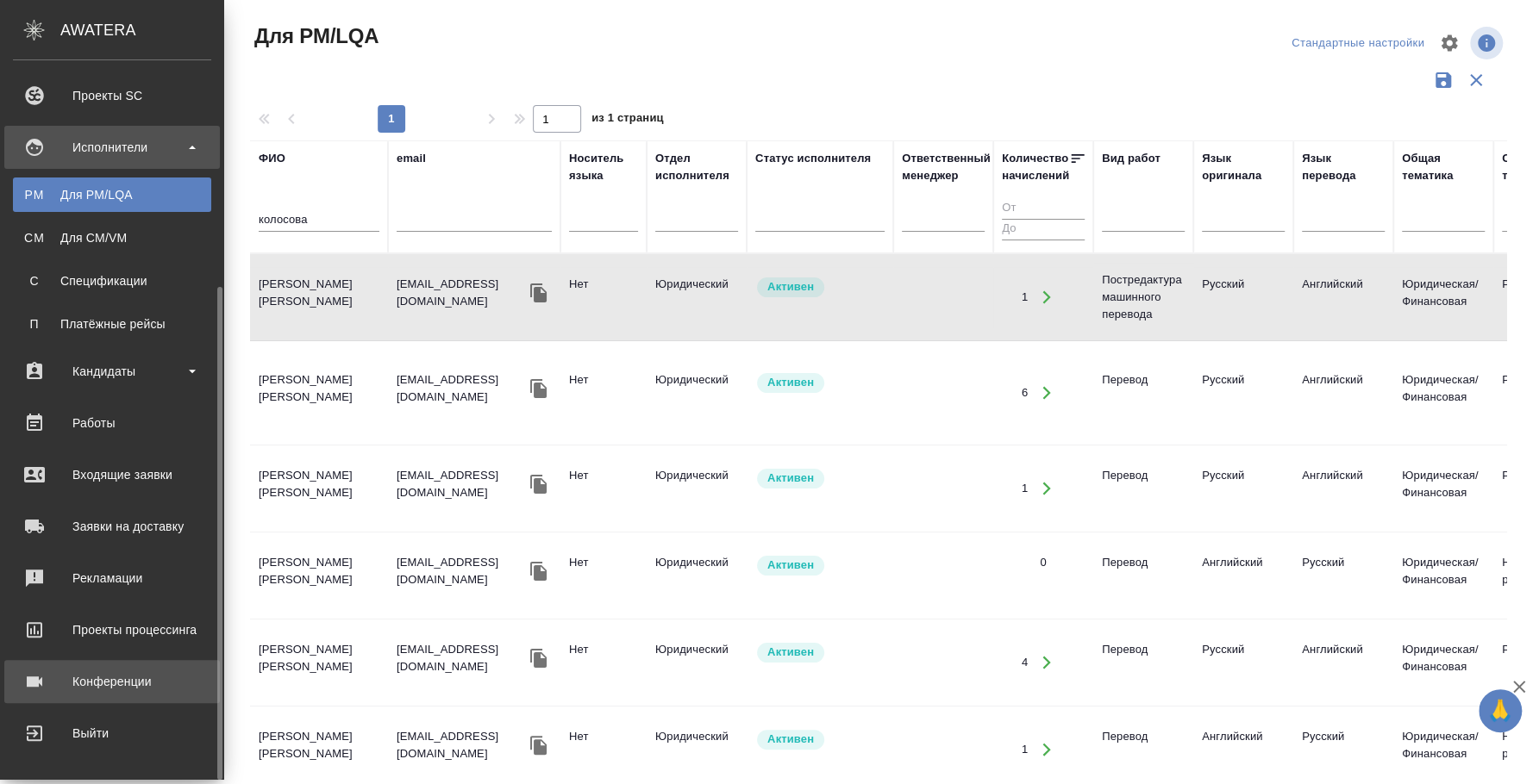
click at [118, 660] on link "Конференции" at bounding box center [113, 681] width 216 height 43
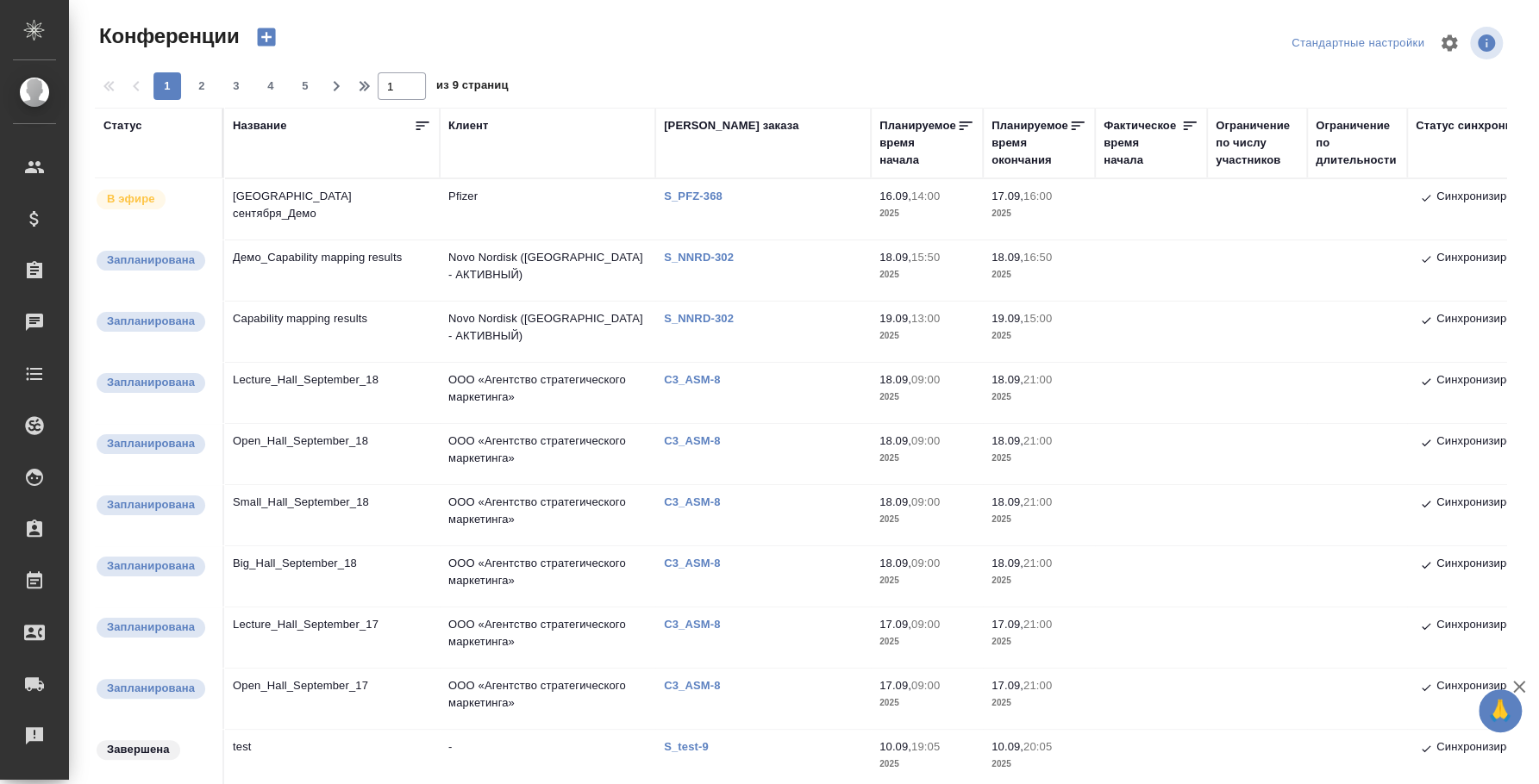
type input "Федотова Ирина"
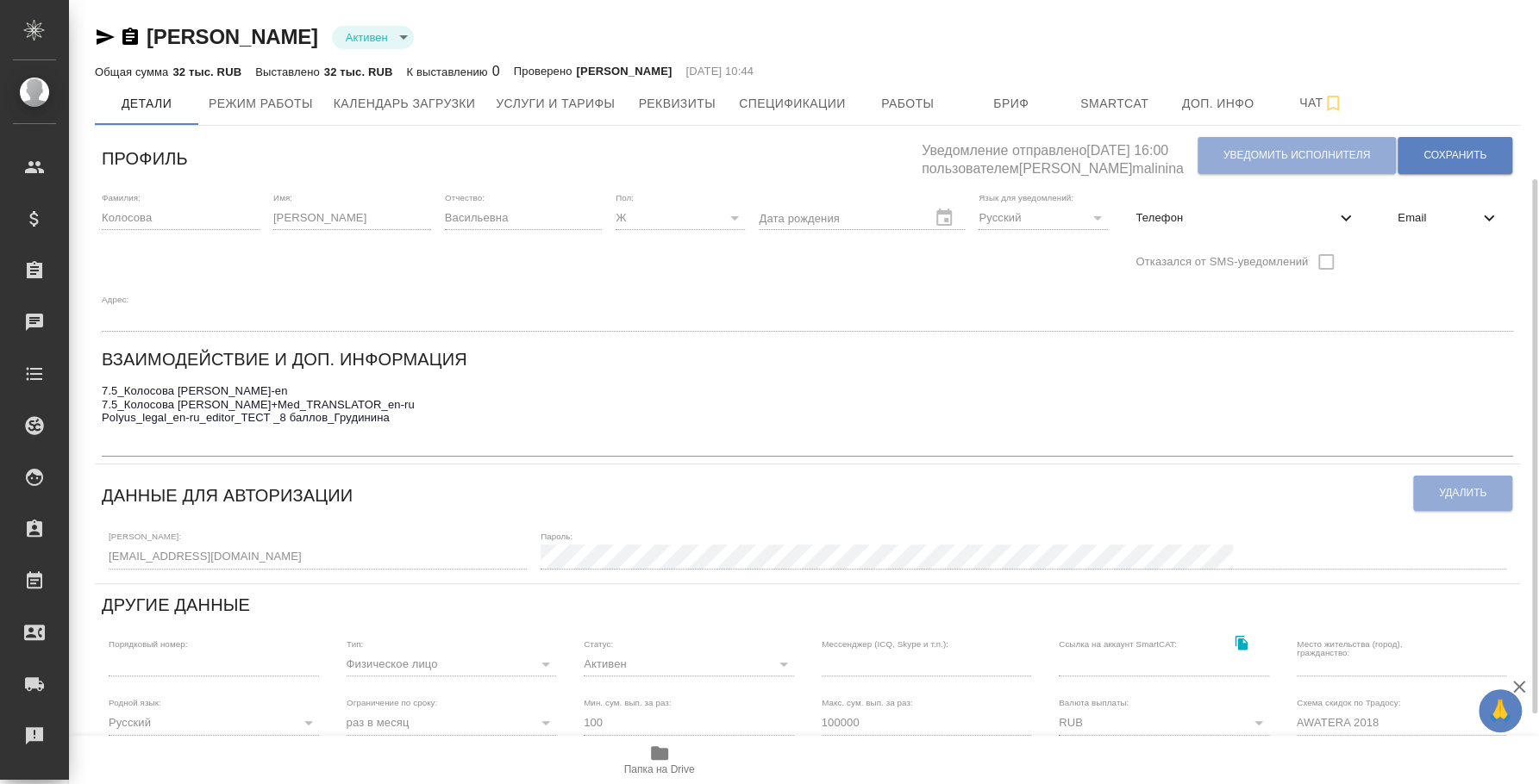
scroll to position [107, 0]
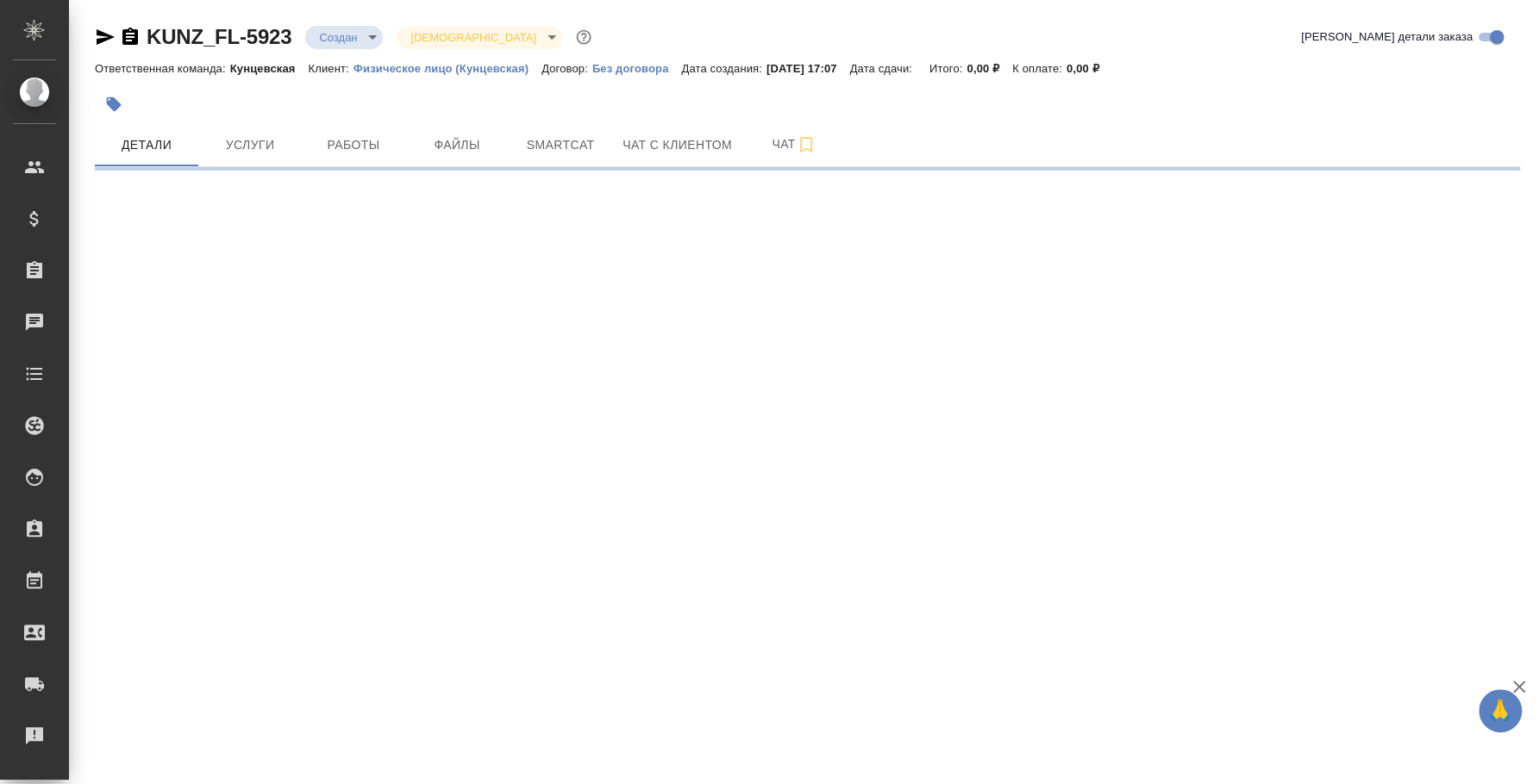
select select "RU"
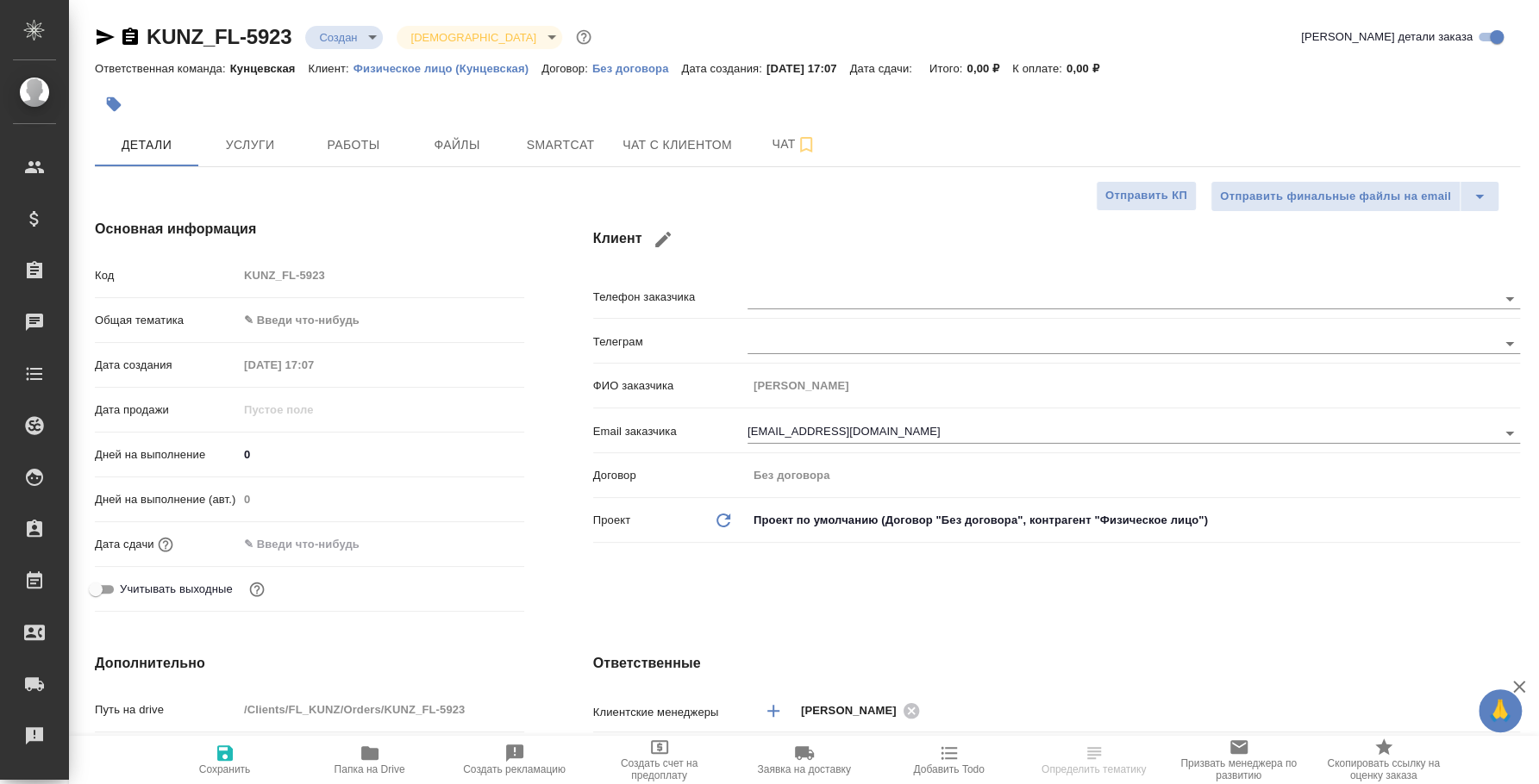
type textarea "x"
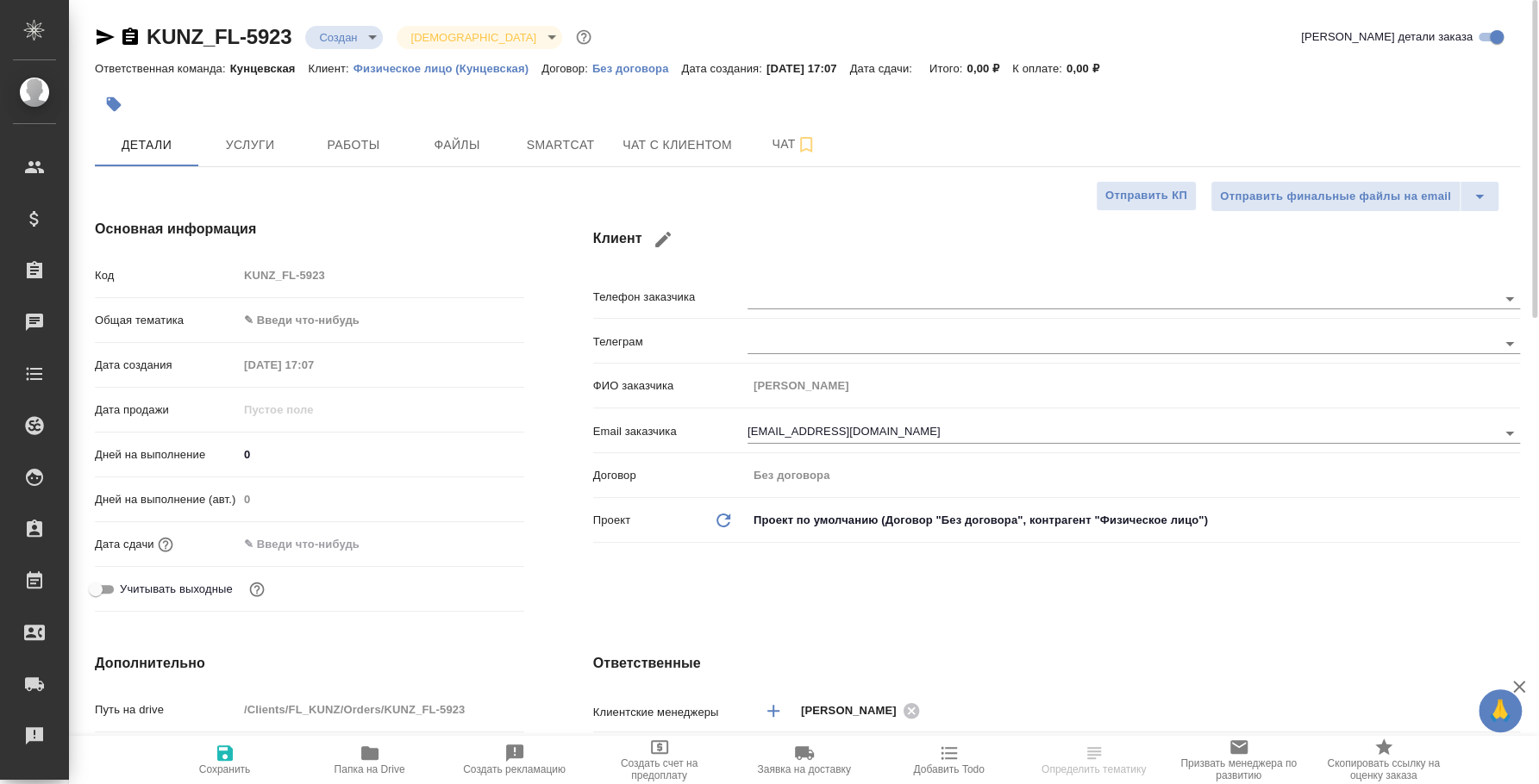
type textarea "x"
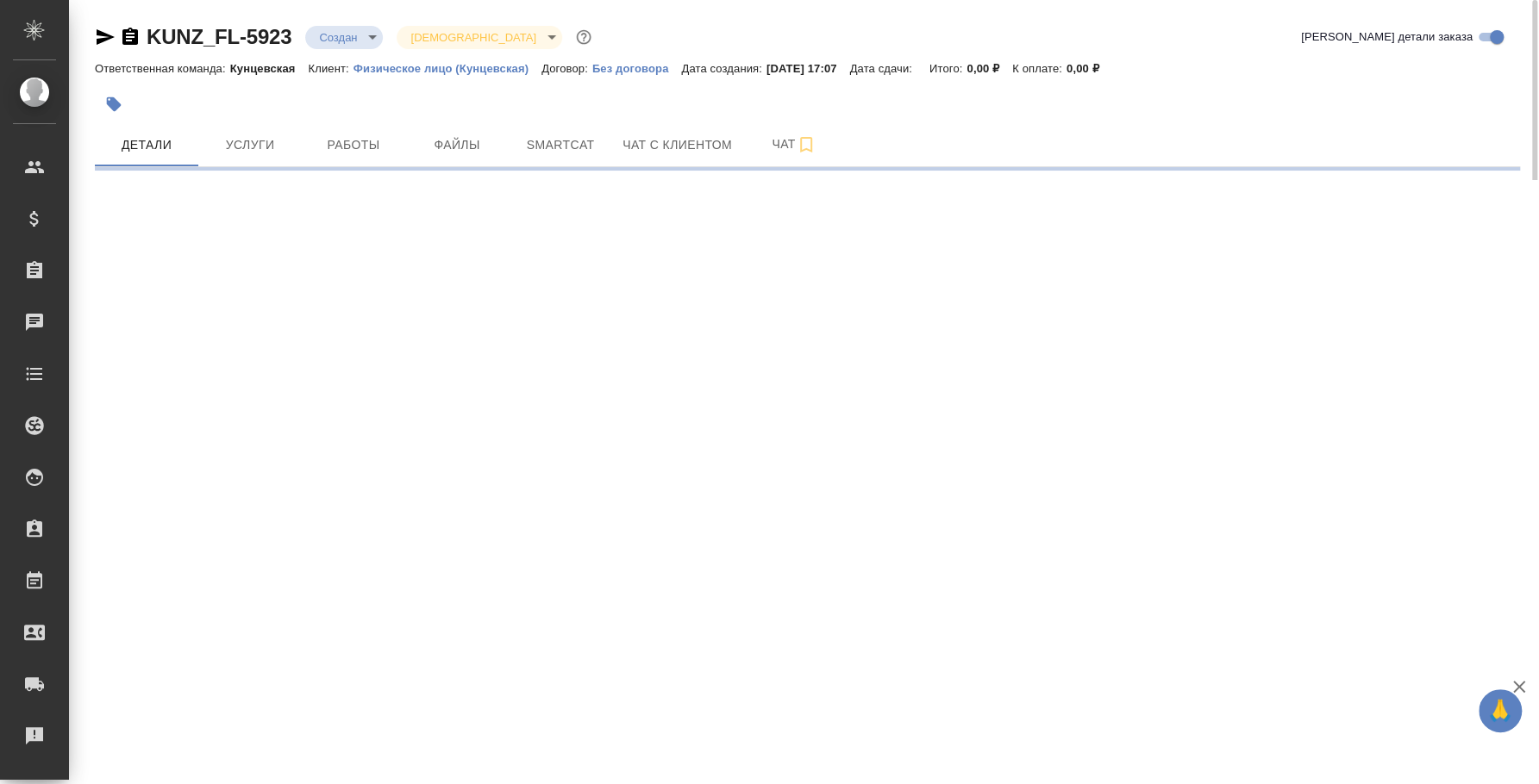
select select "RU"
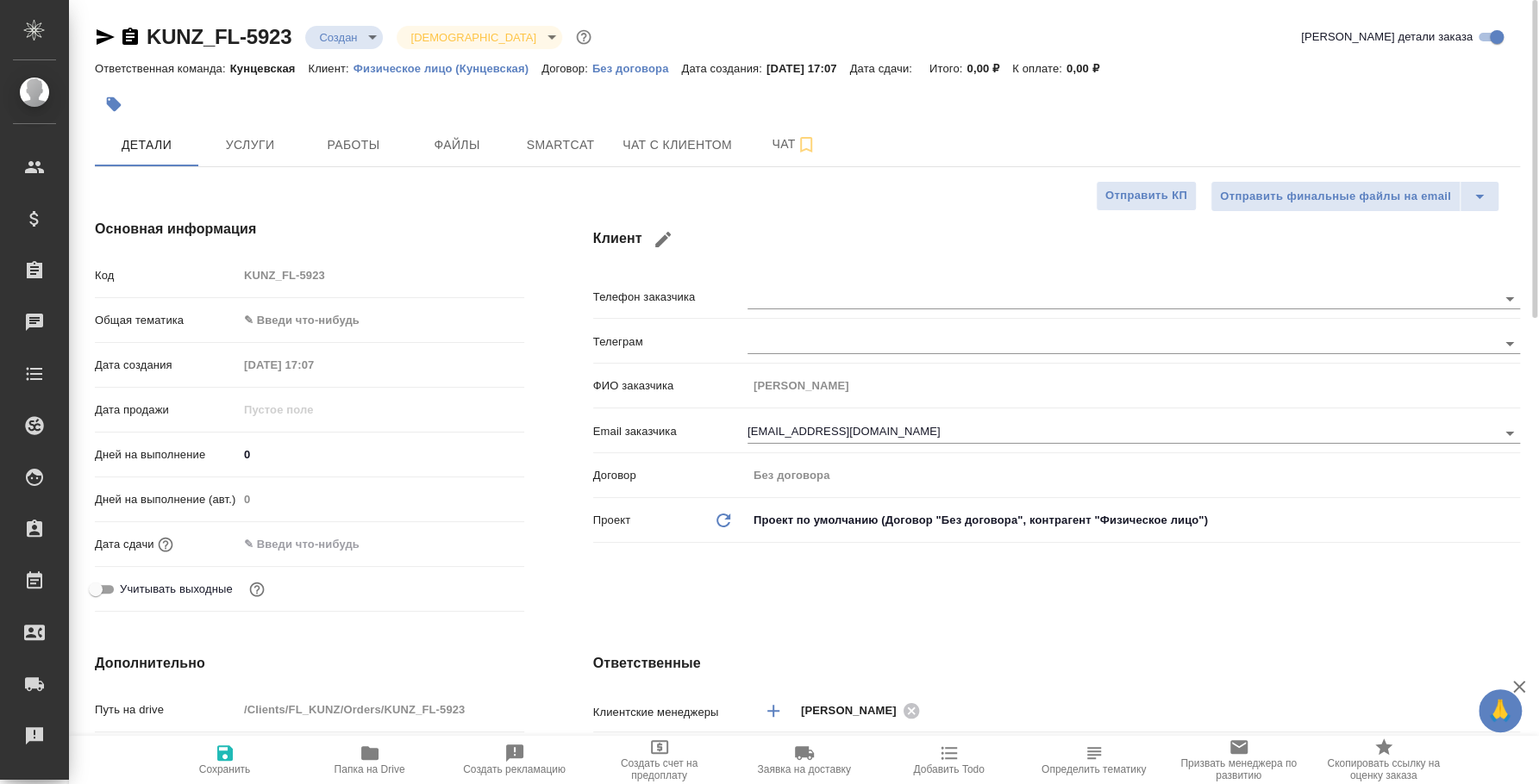
type textarea "x"
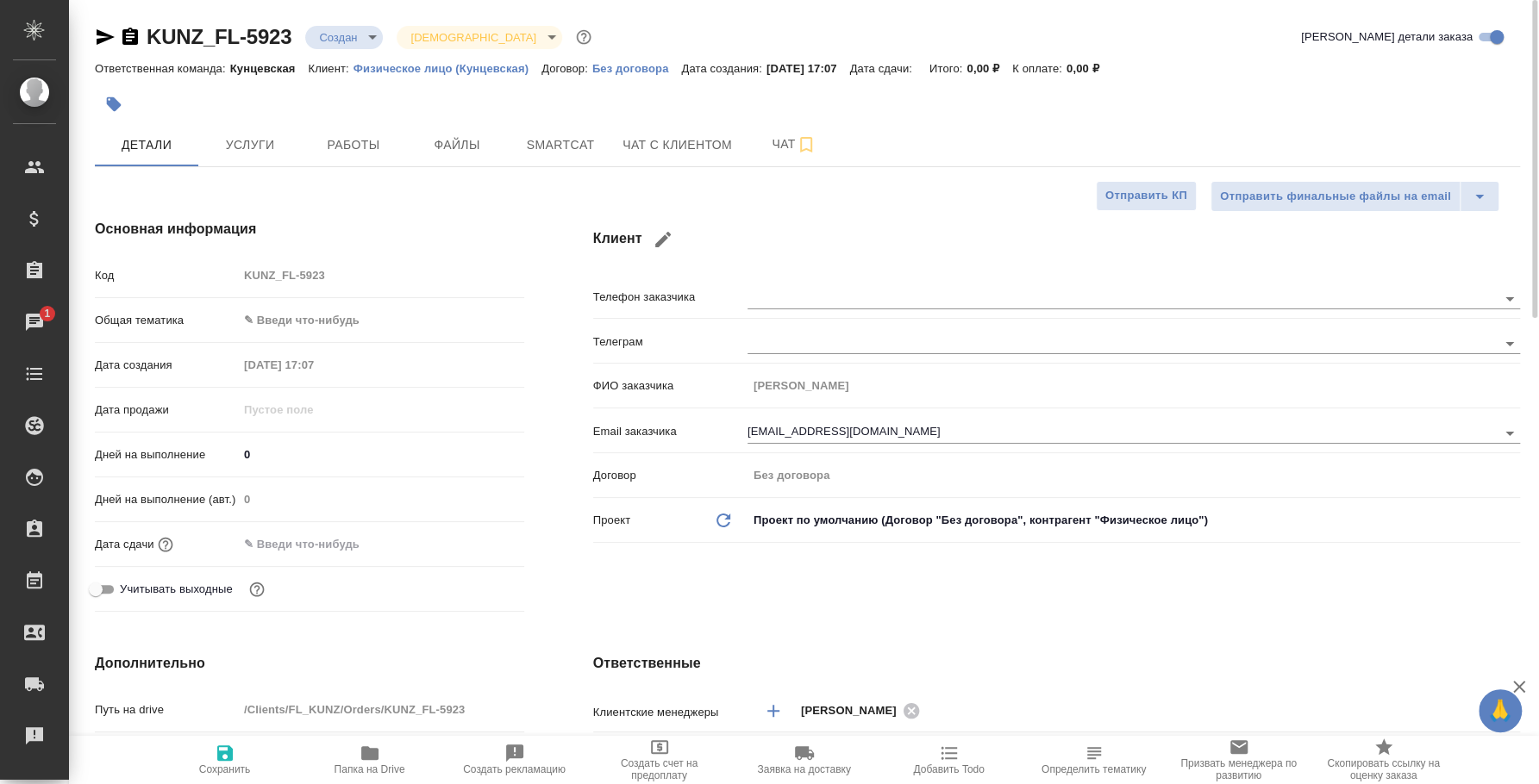
type textarea "x"
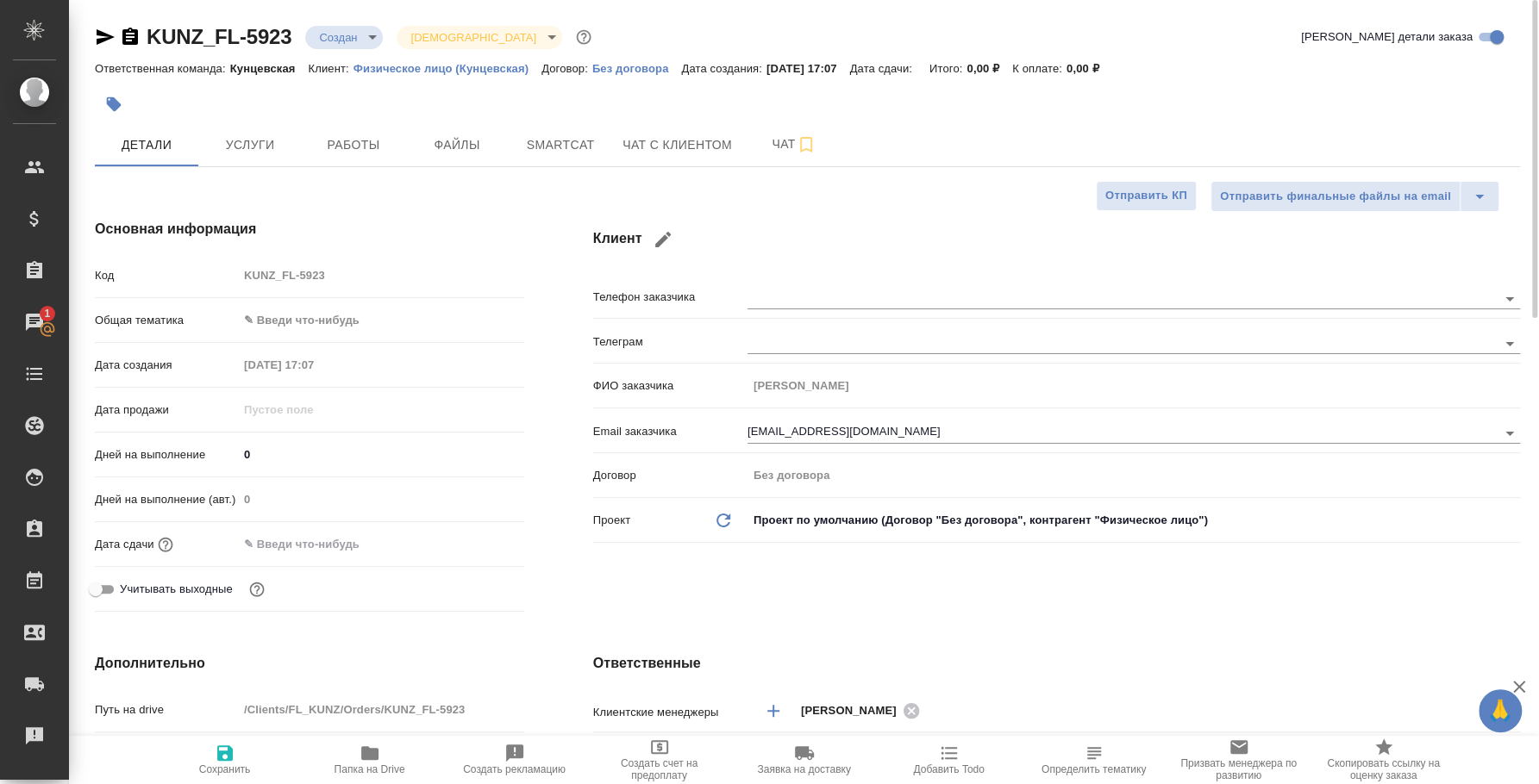
type textarea "x"
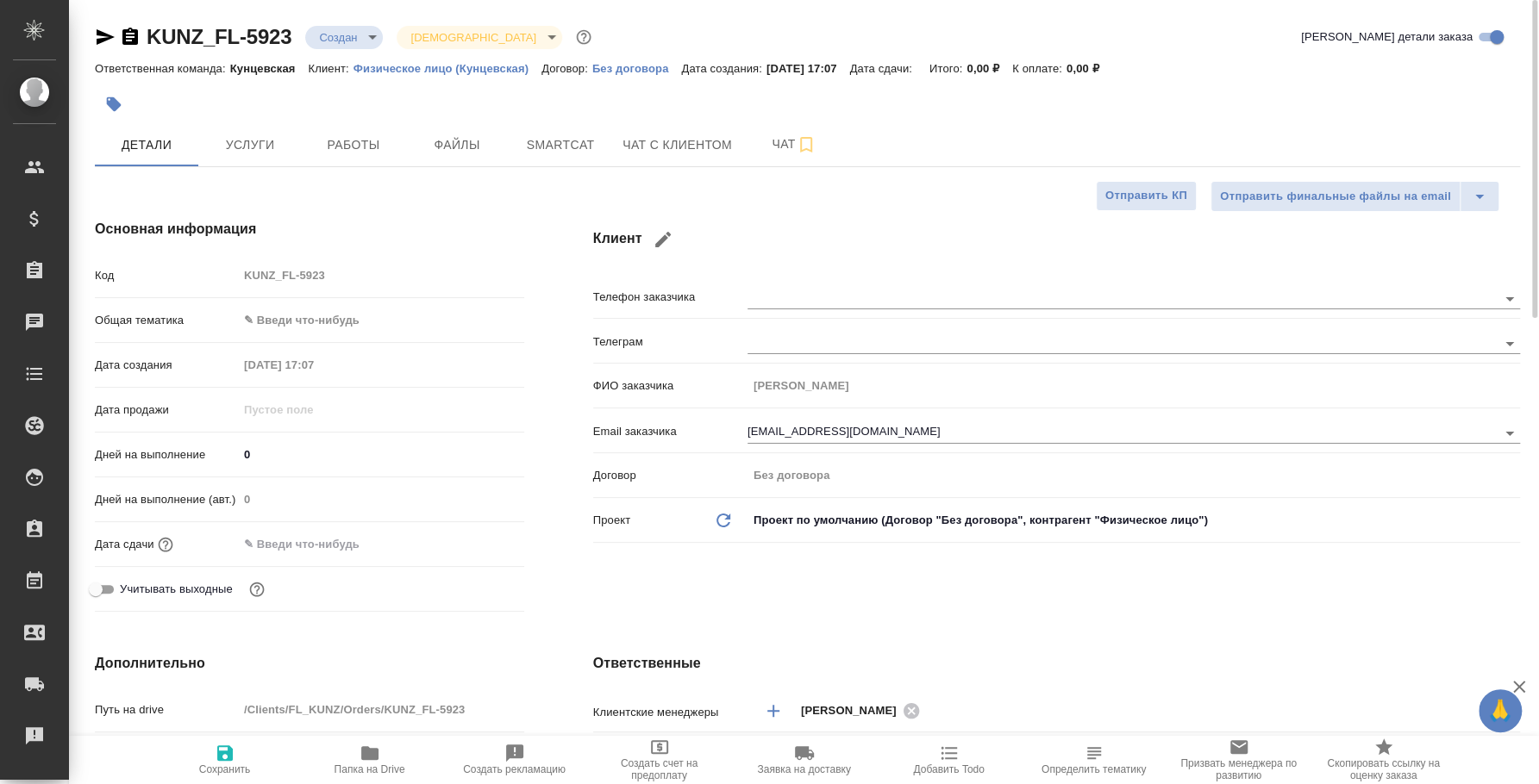
type textarea "x"
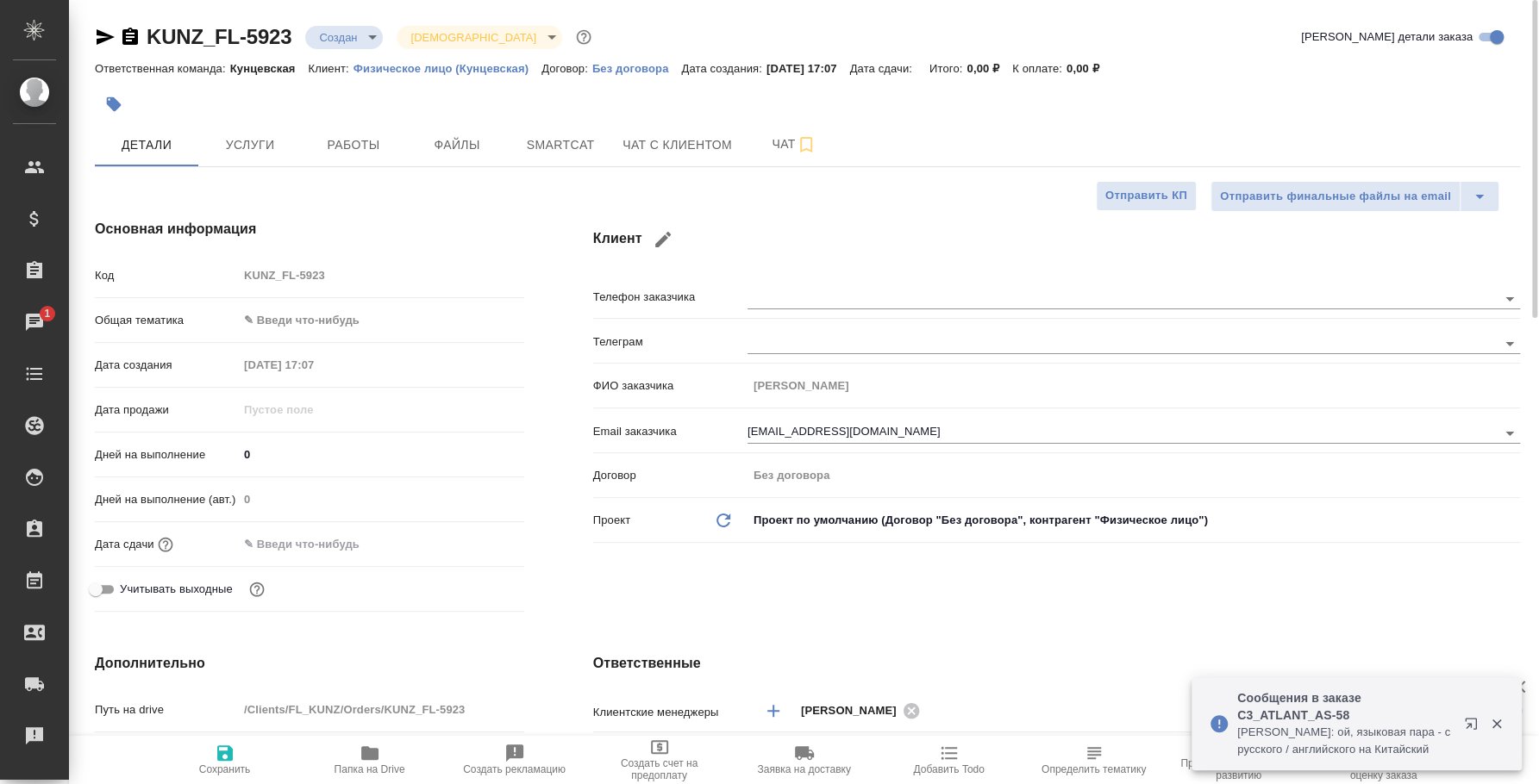
type textarea "x"
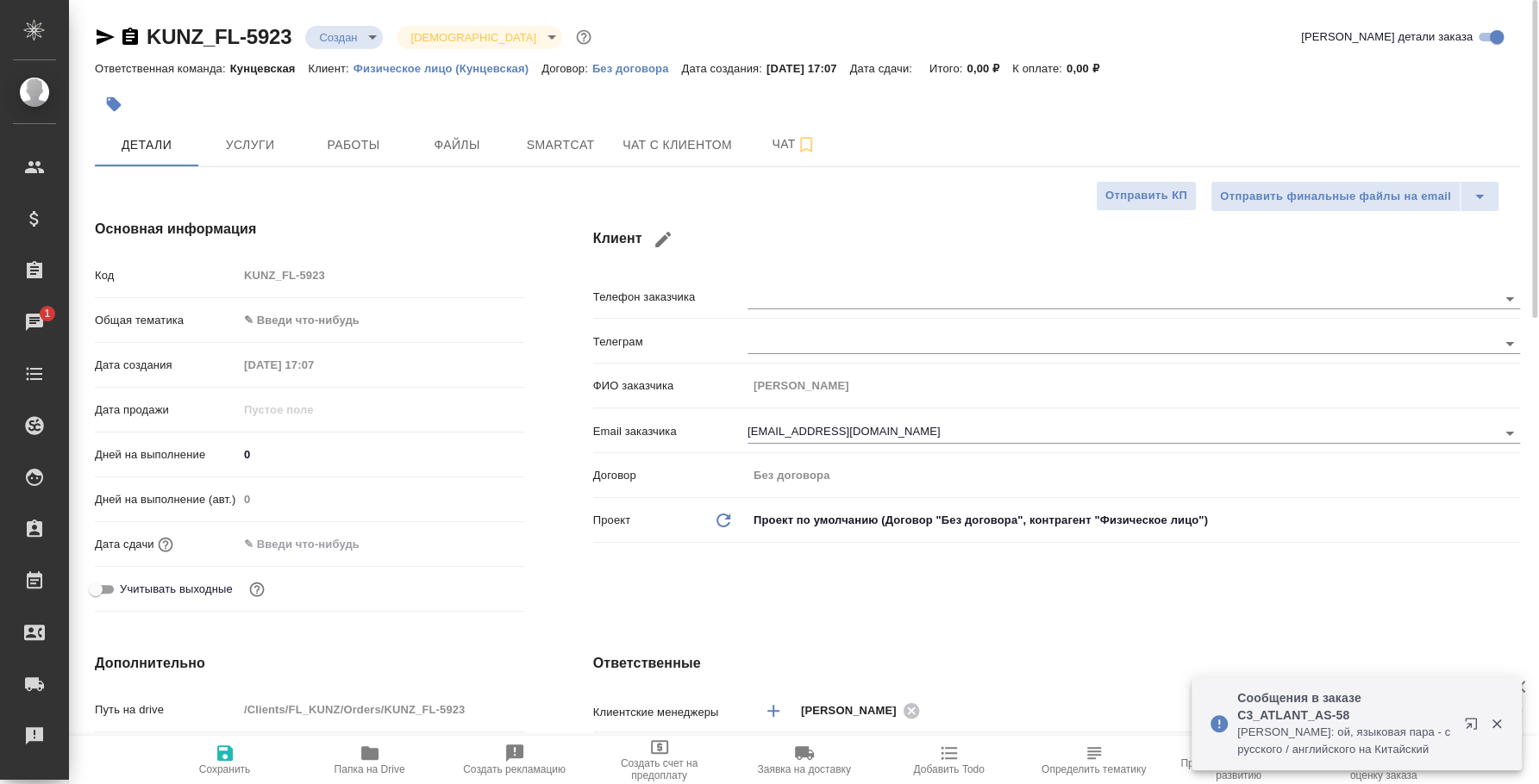
type textarea "x"
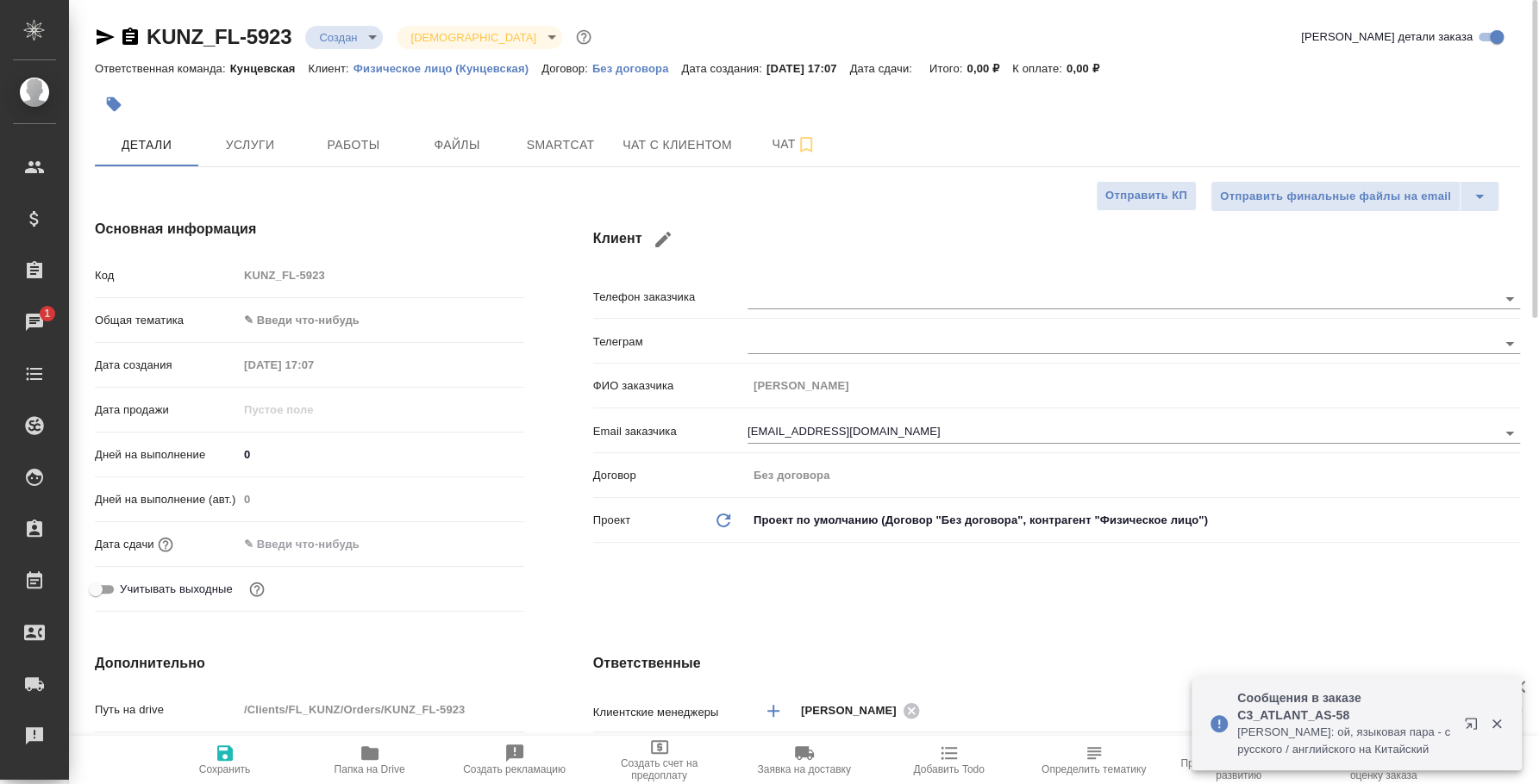
type textarea "x"
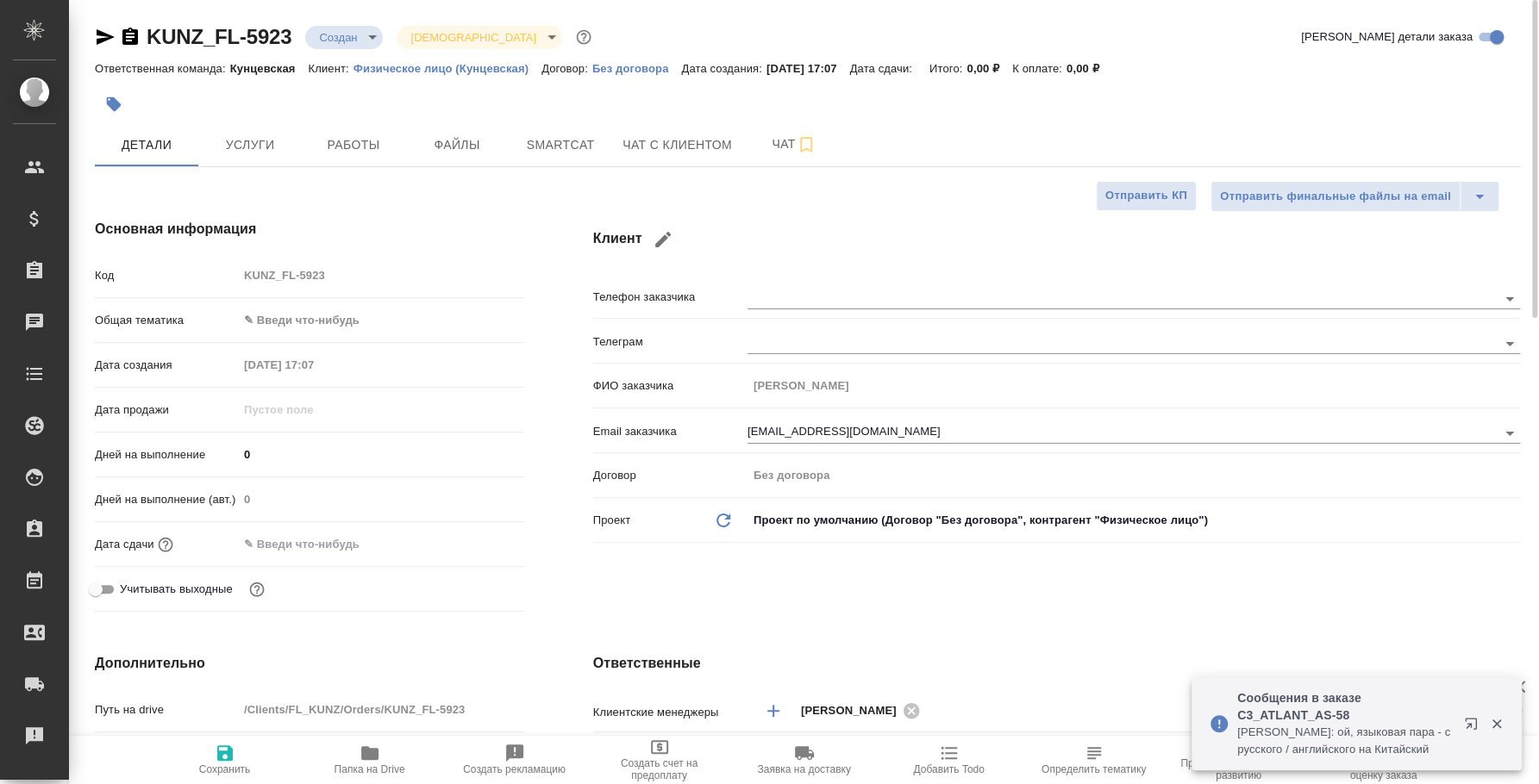
type textarea "x"
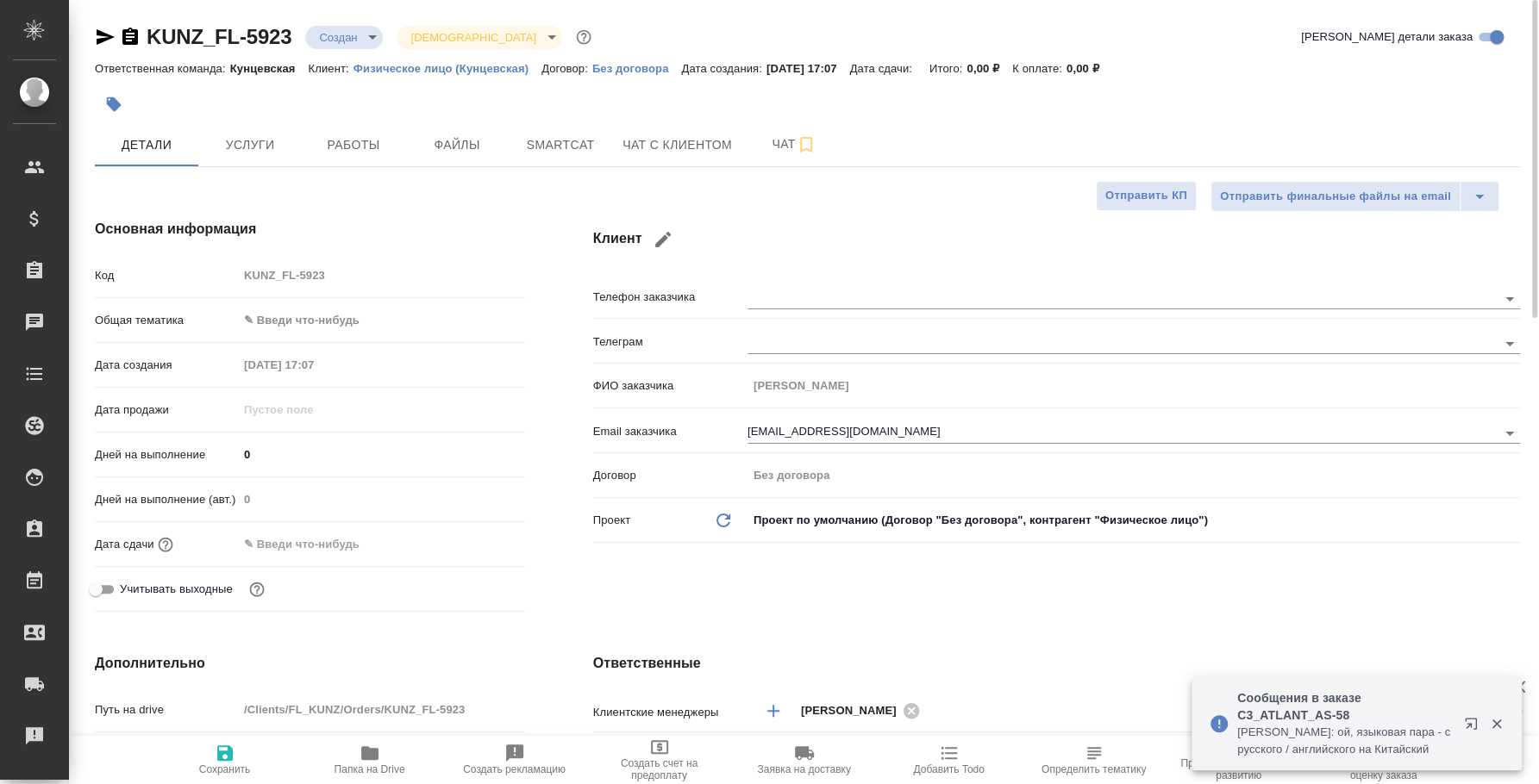
type textarea "x"
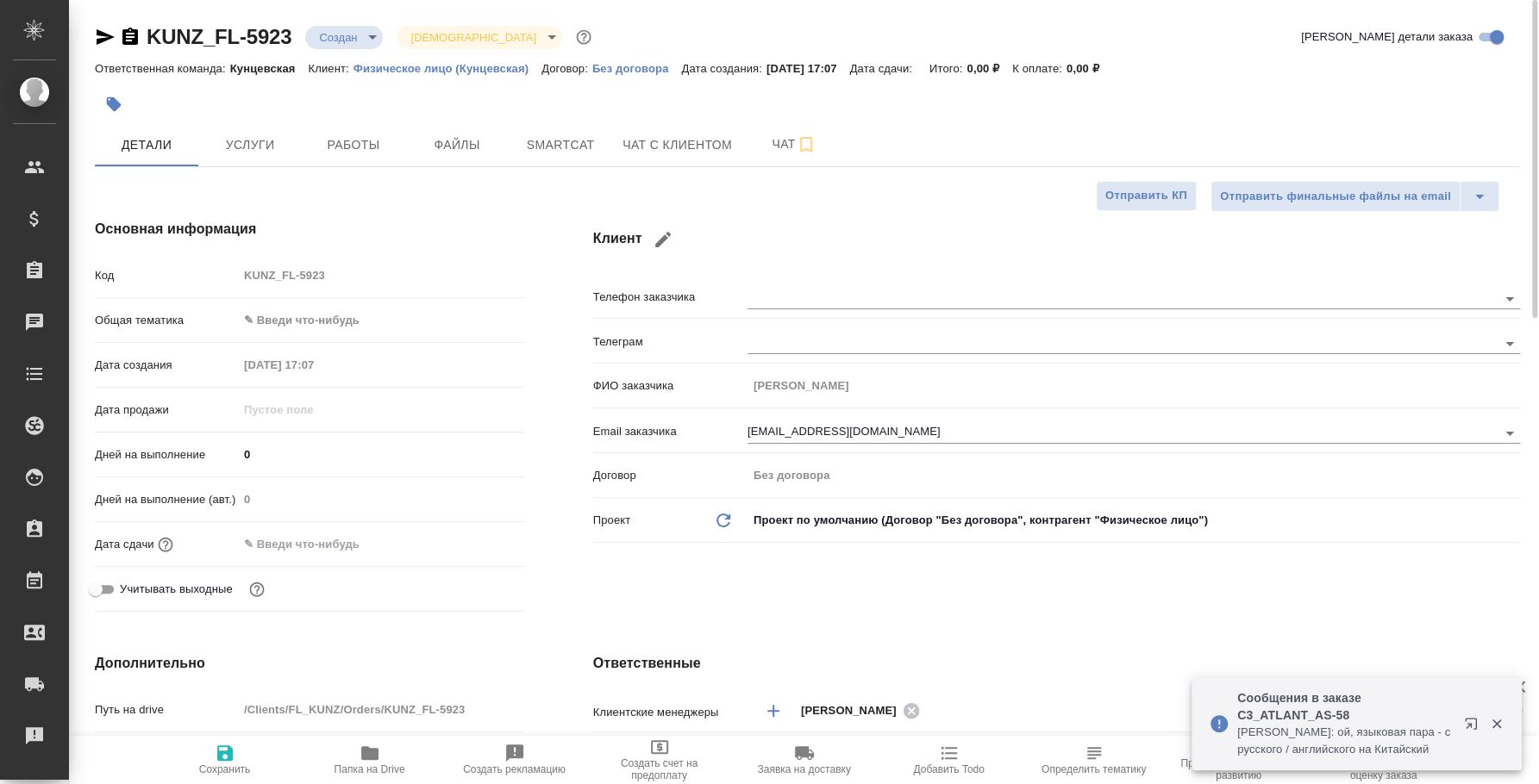
type textarea "x"
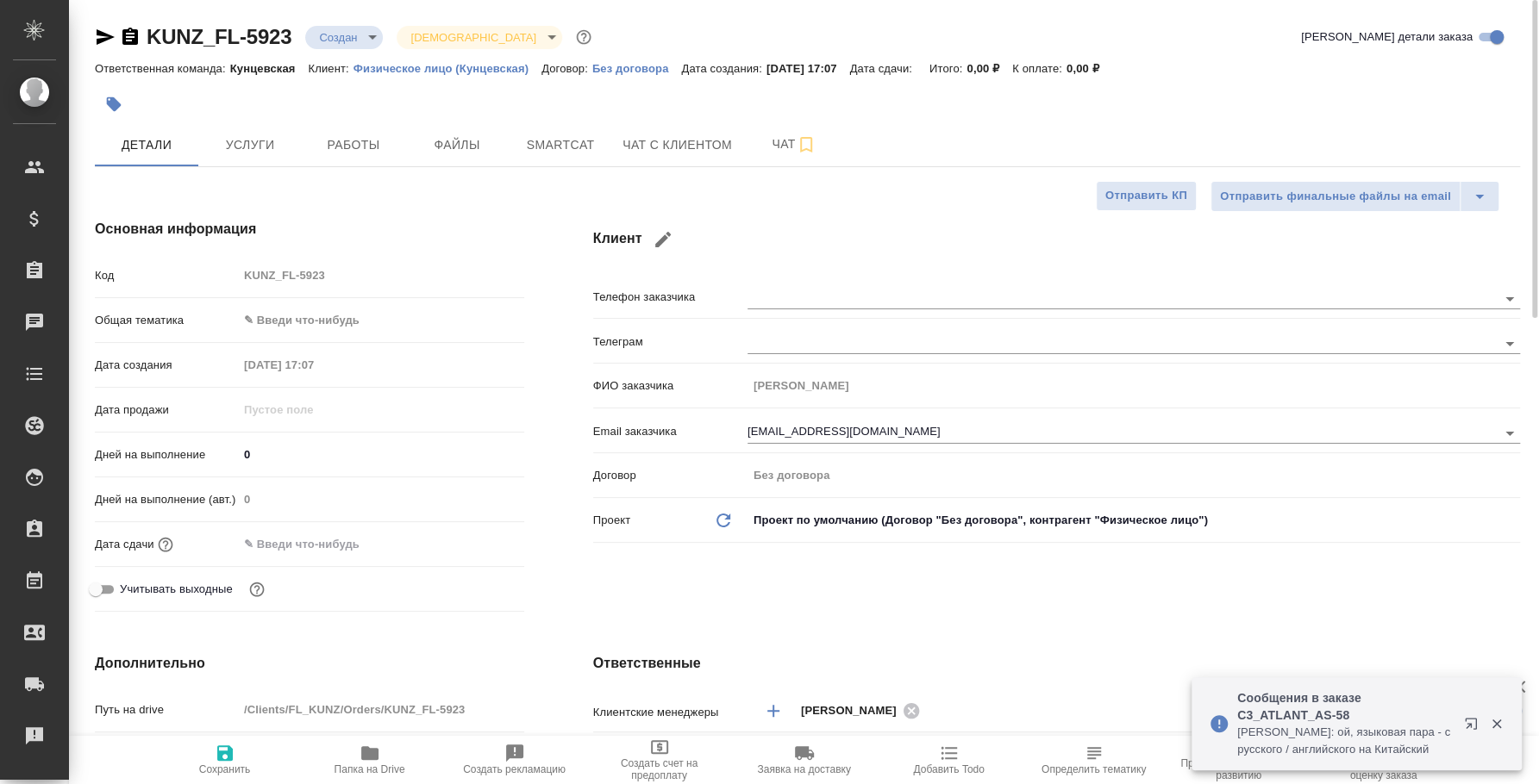
type textarea "x"
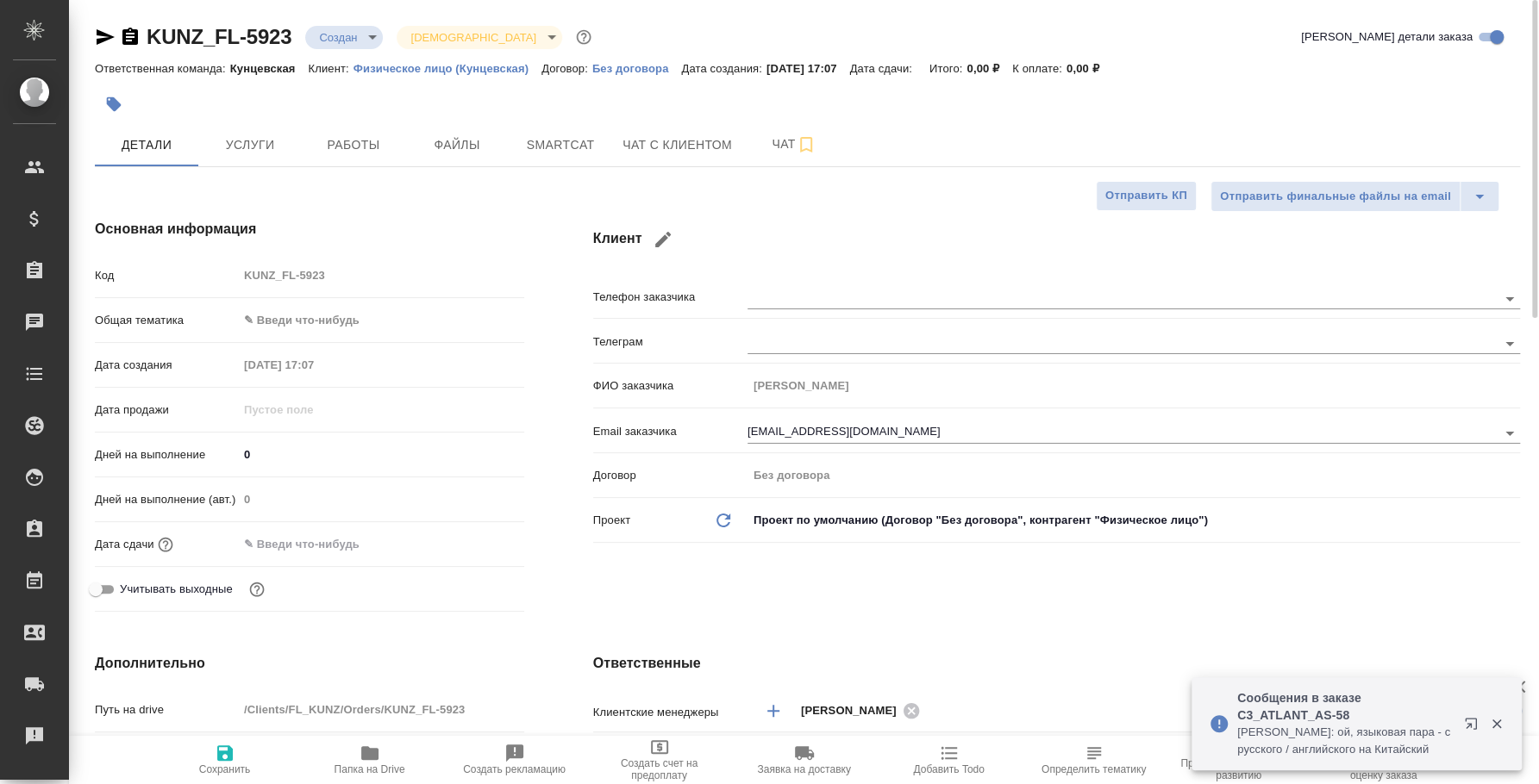
type textarea "x"
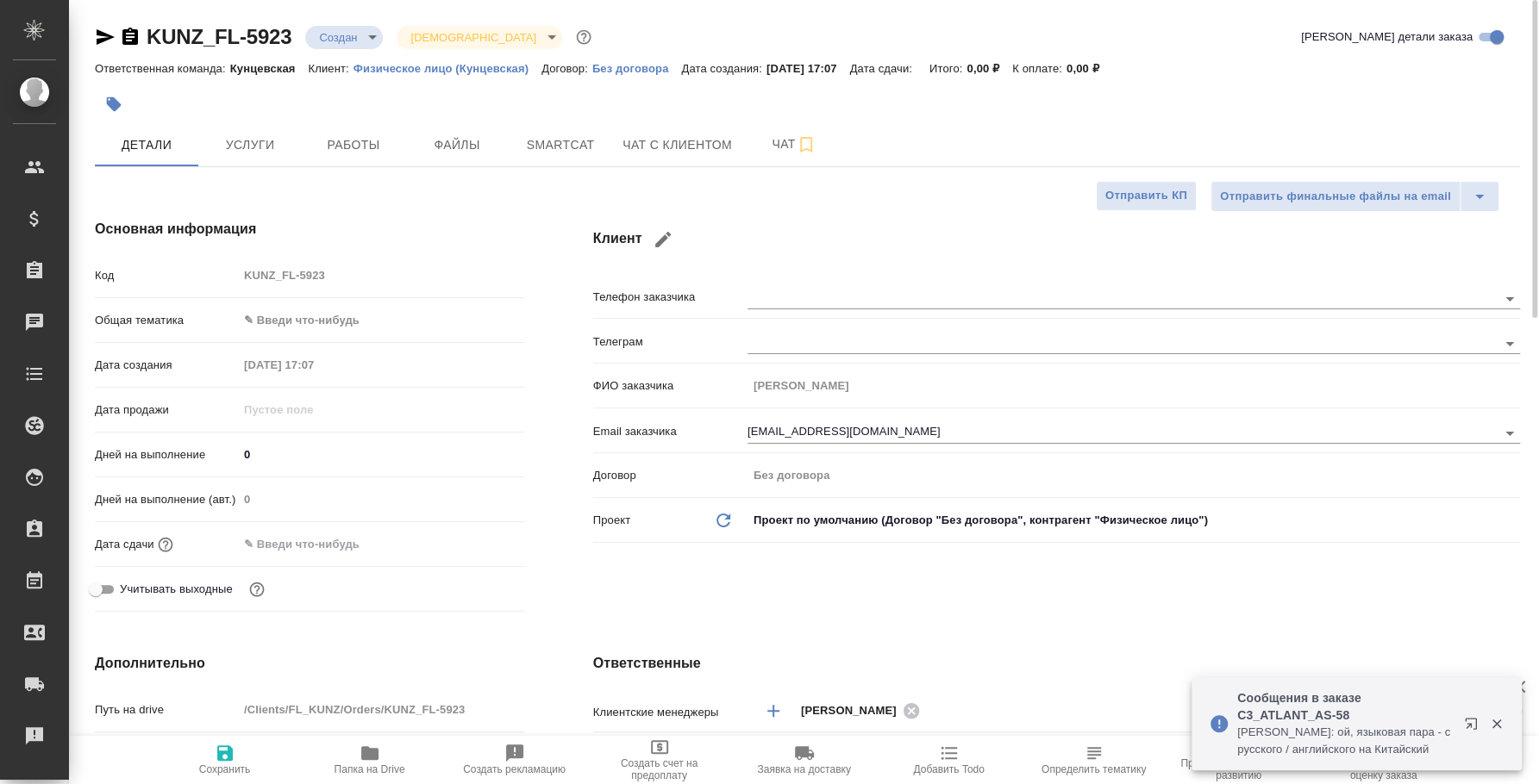
type textarea "x"
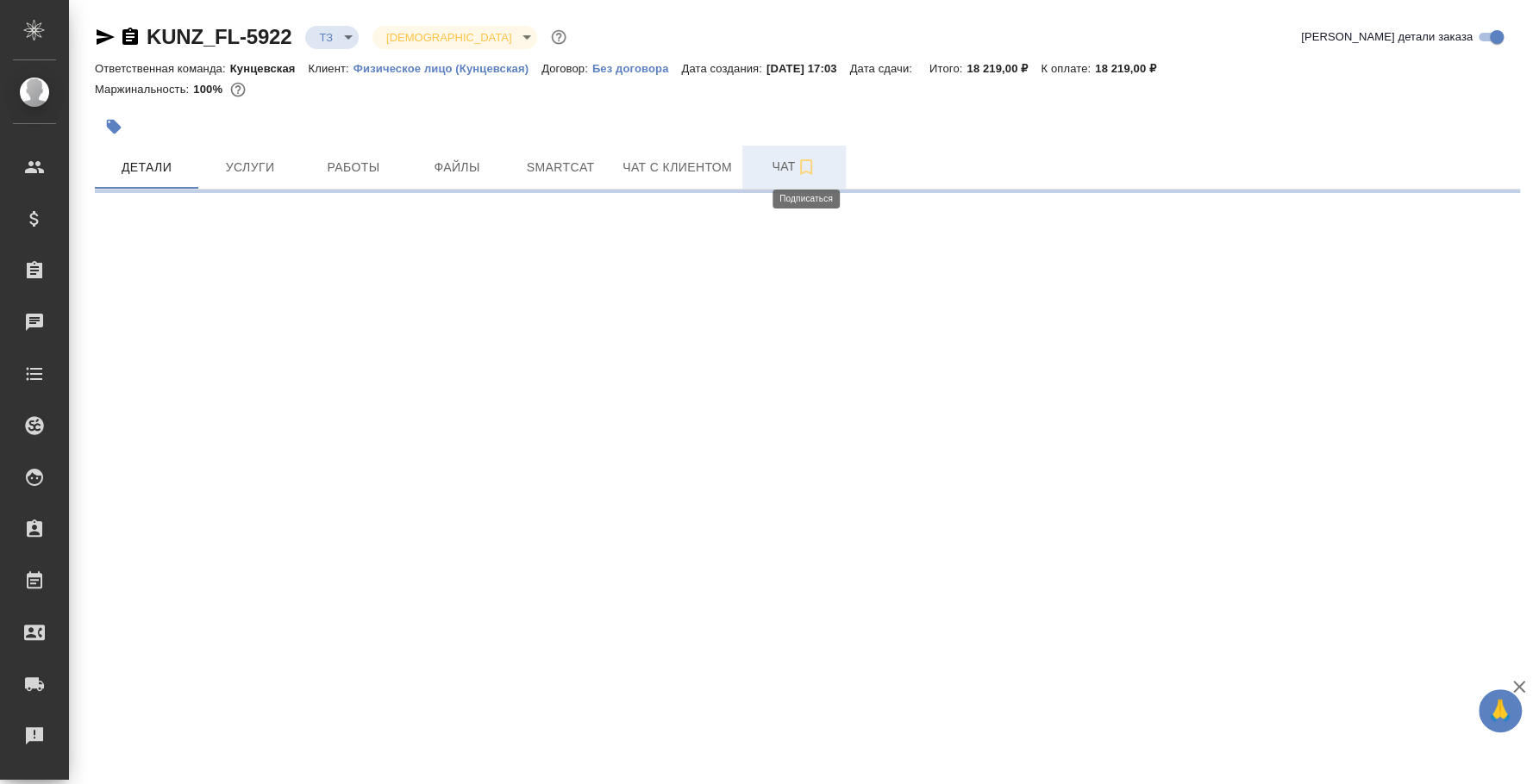
select select "RU"
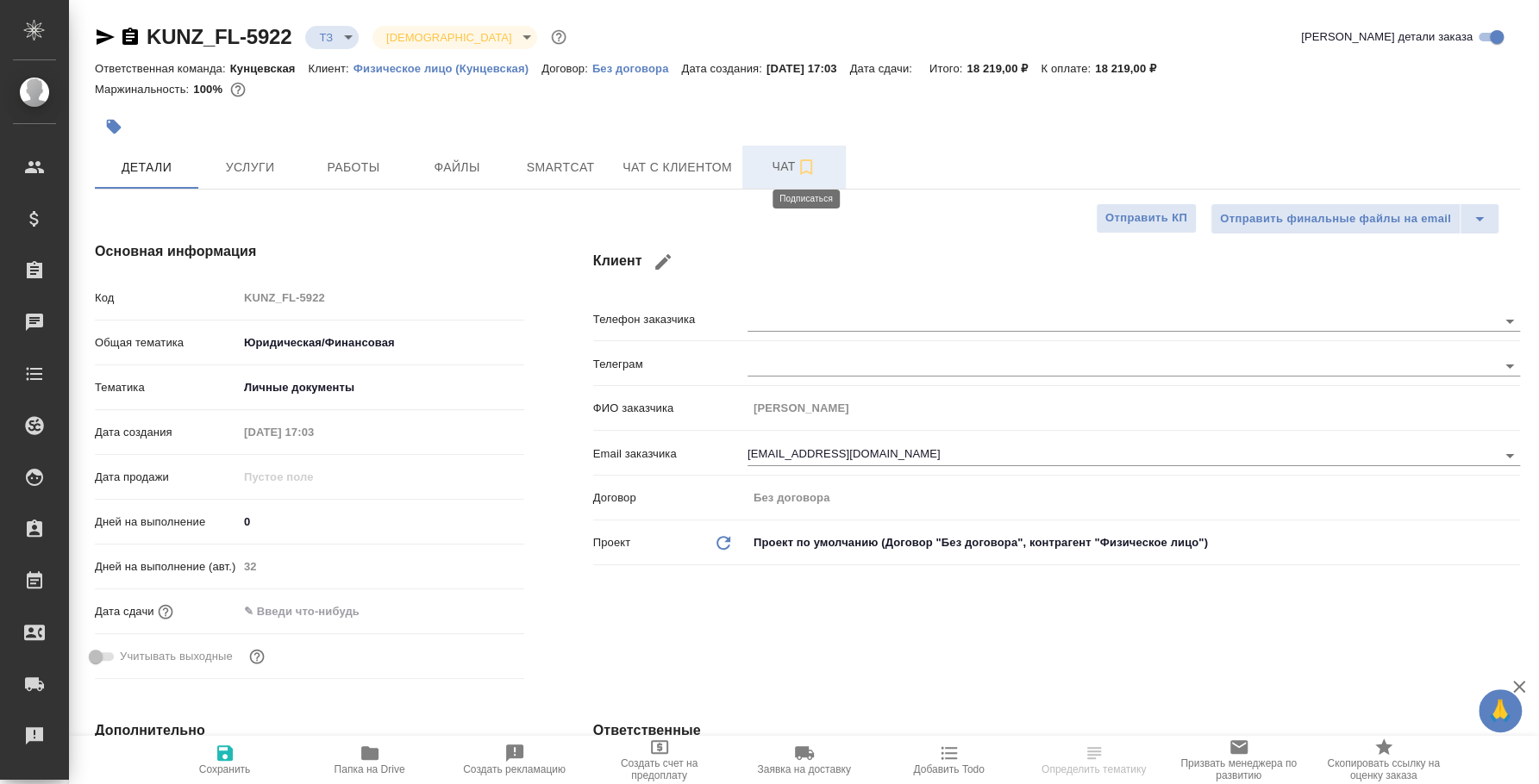
type textarea "x"
click at [796, 163] on icon "button" at bounding box center [806, 167] width 21 height 21
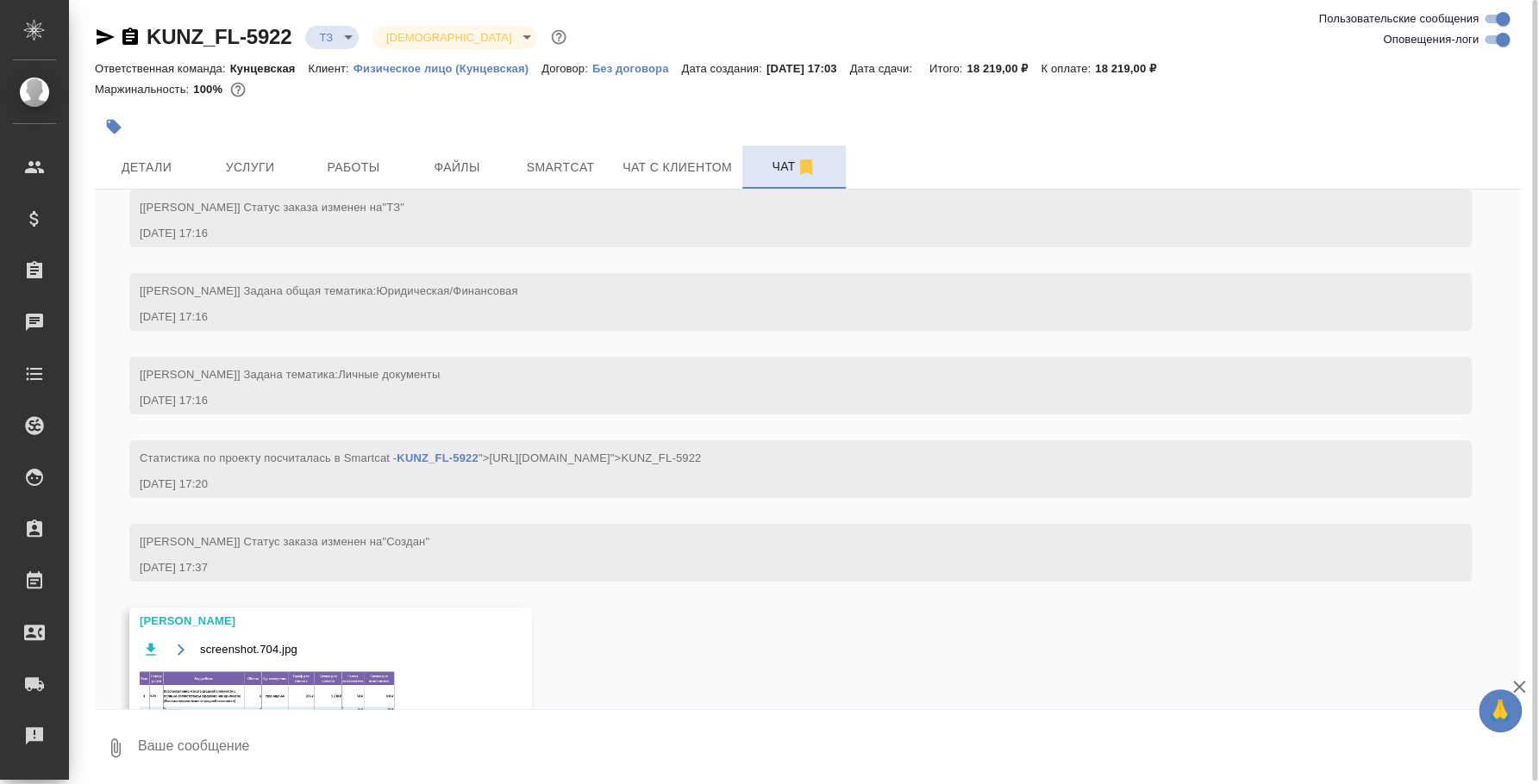
scroll to position [112, 0]
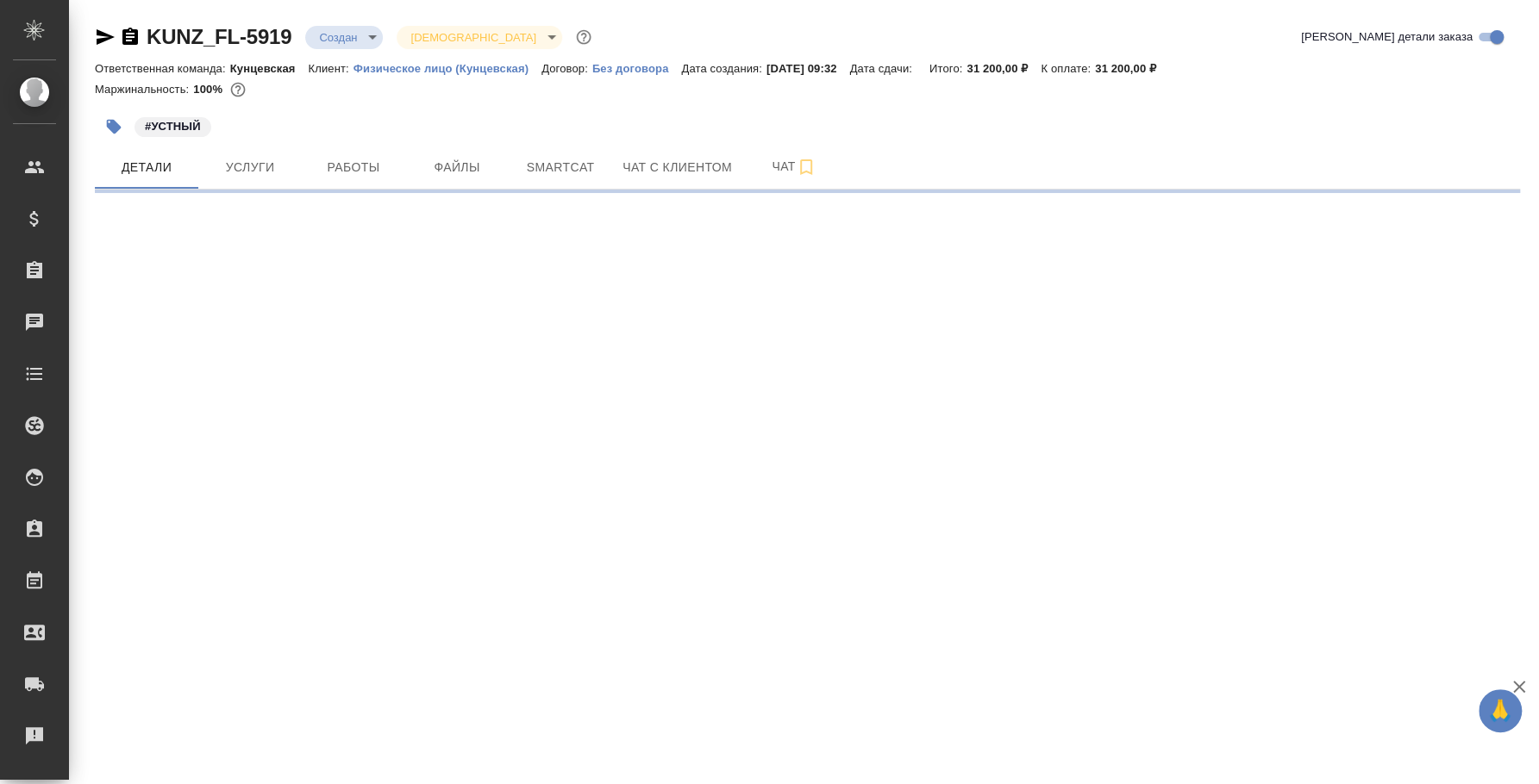
select select "RU"
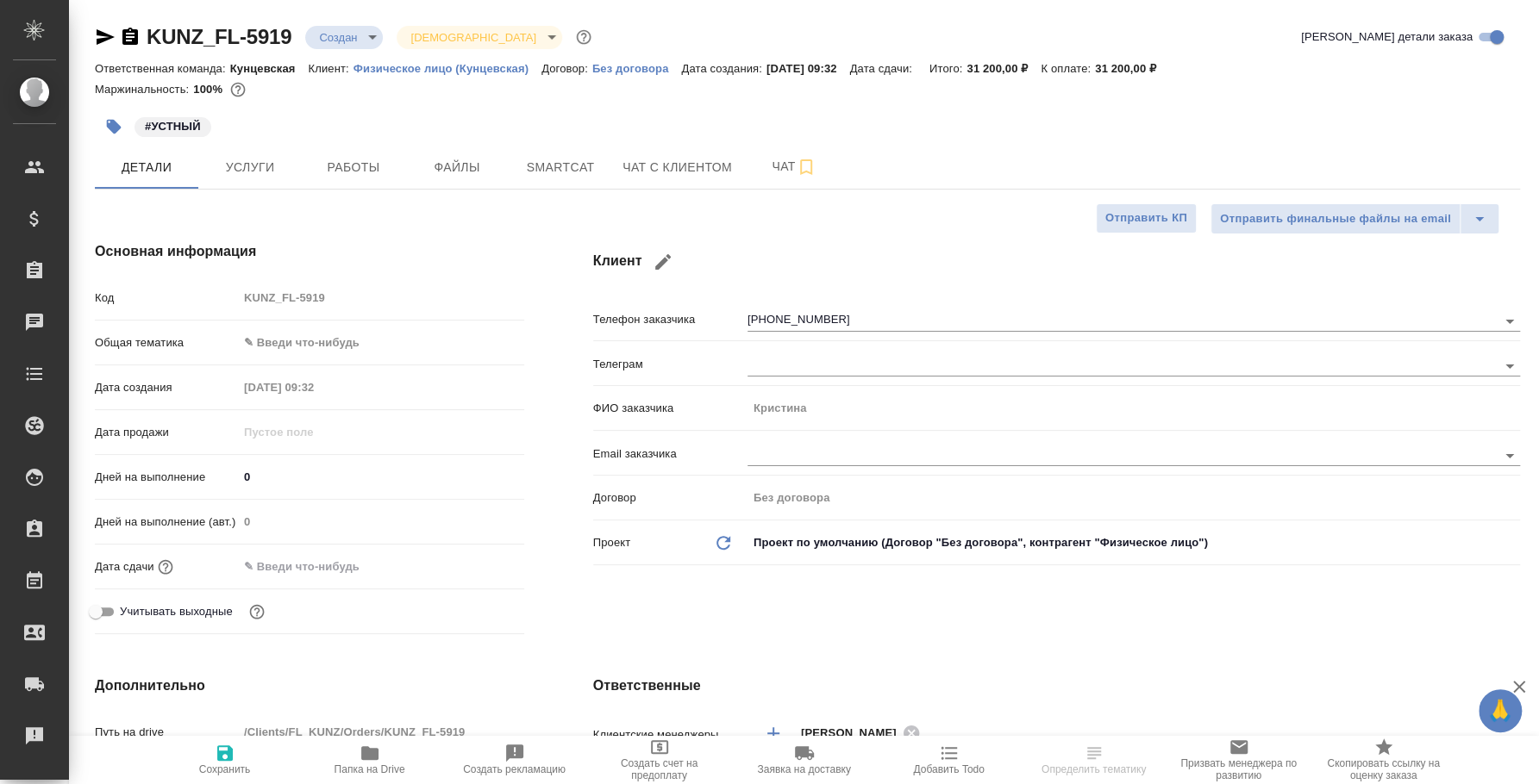
type textarea "x"
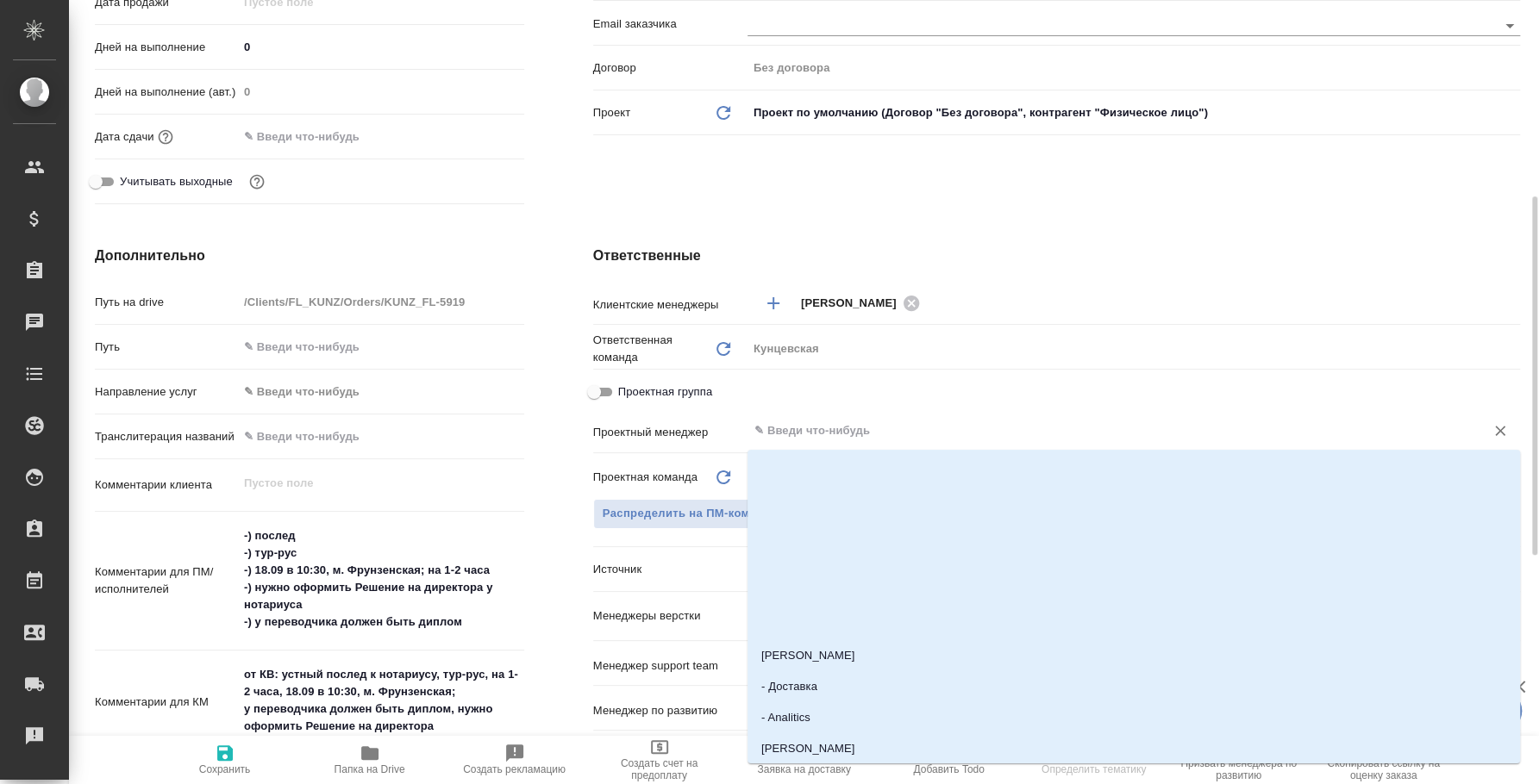
click at [832, 437] on input "text" at bounding box center [1105, 431] width 704 height 21
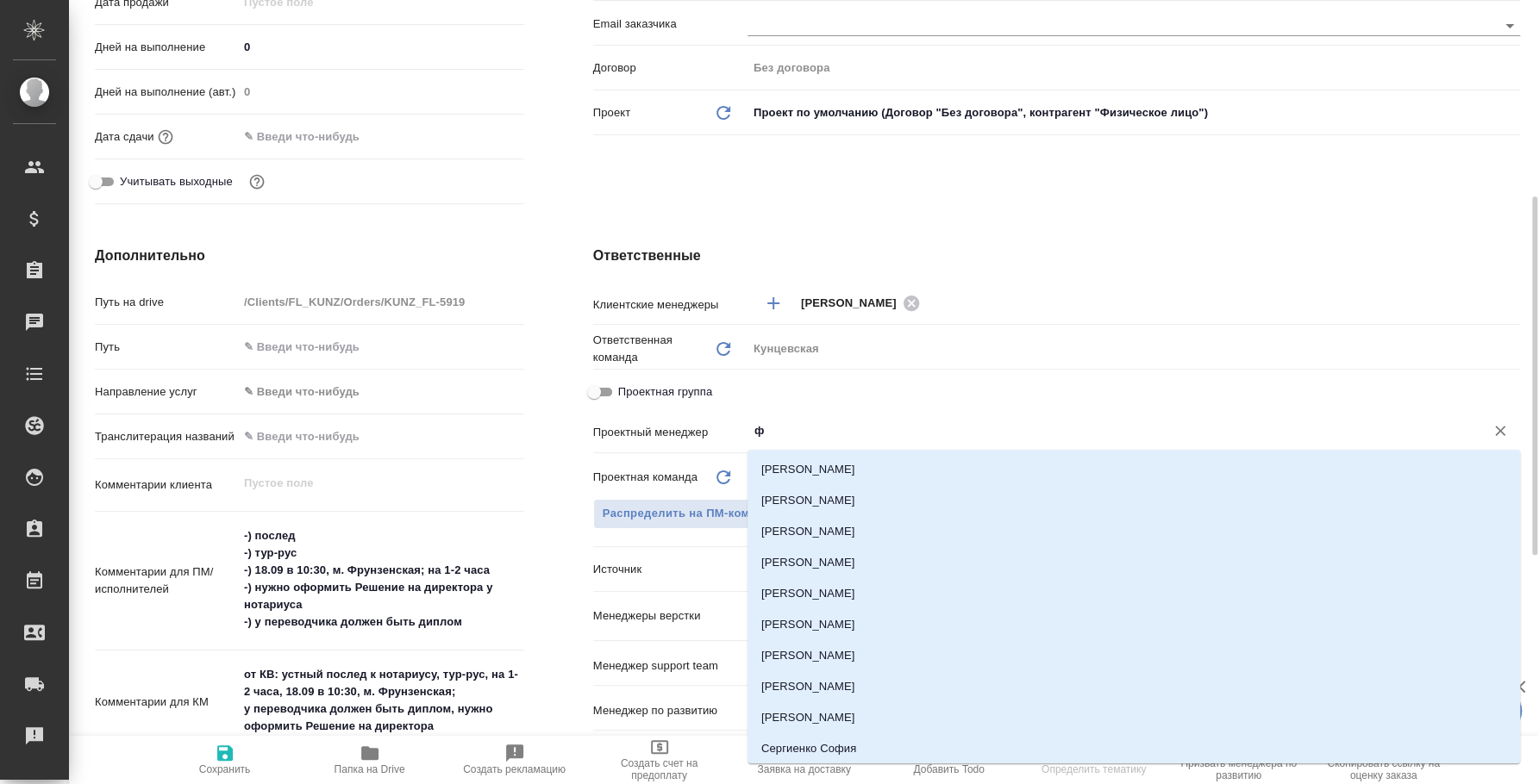
type input "фе"
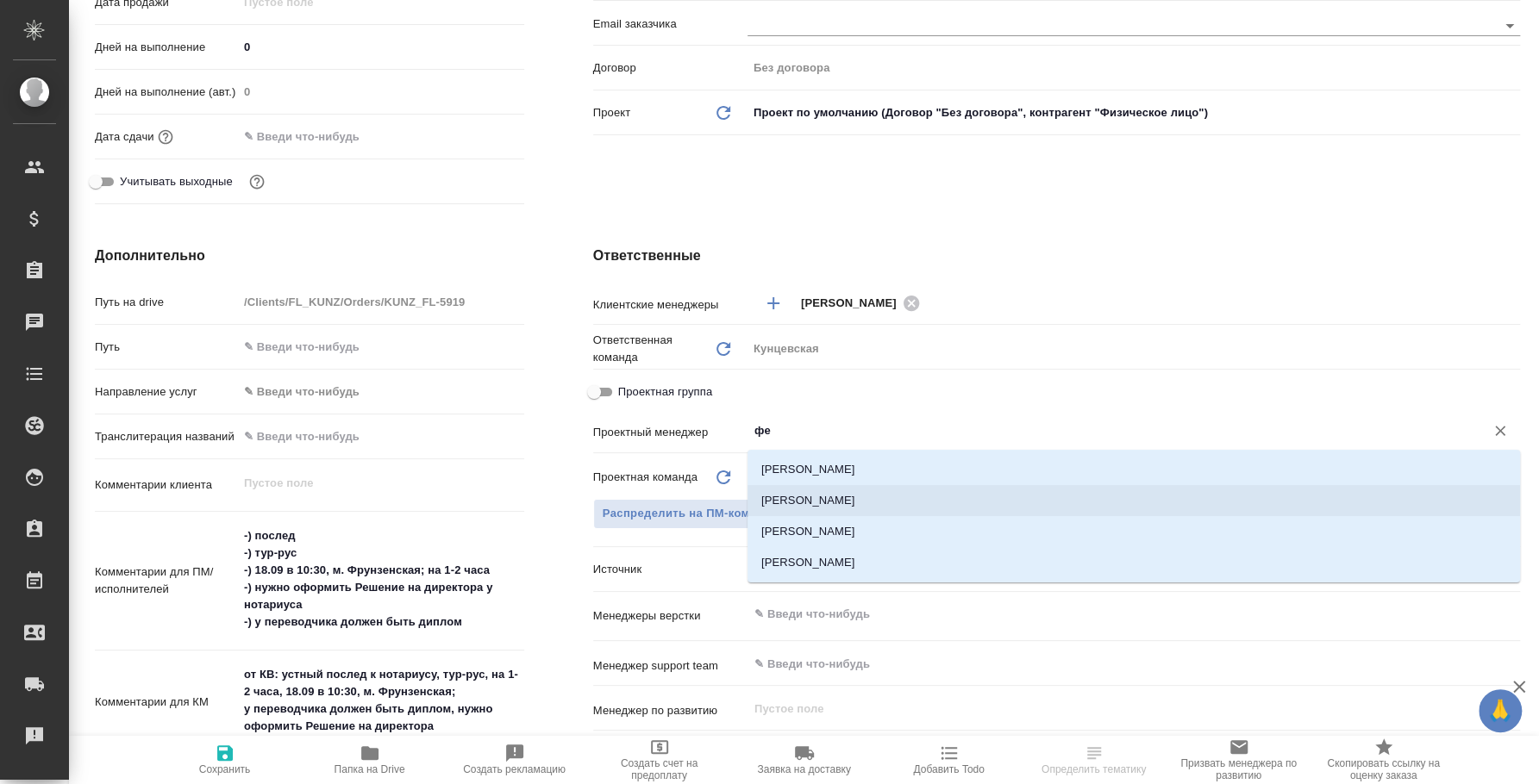
click at [854, 509] on li "[PERSON_NAME]" at bounding box center [1133, 501] width 773 height 31
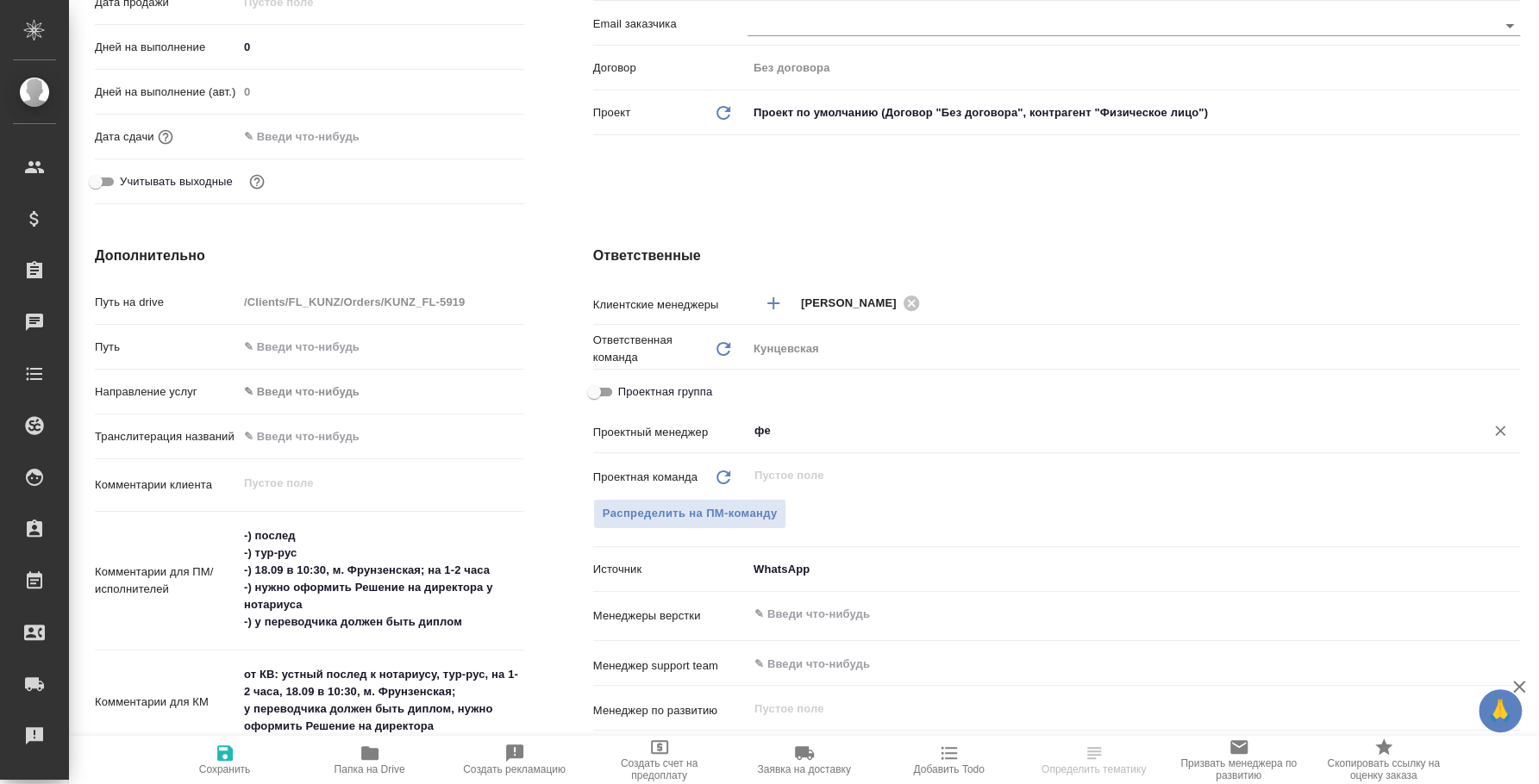
type textarea "x"
type input "[PERSON_NAME]"
click at [247, 754] on span "Сохранить" at bounding box center [225, 759] width 124 height 32
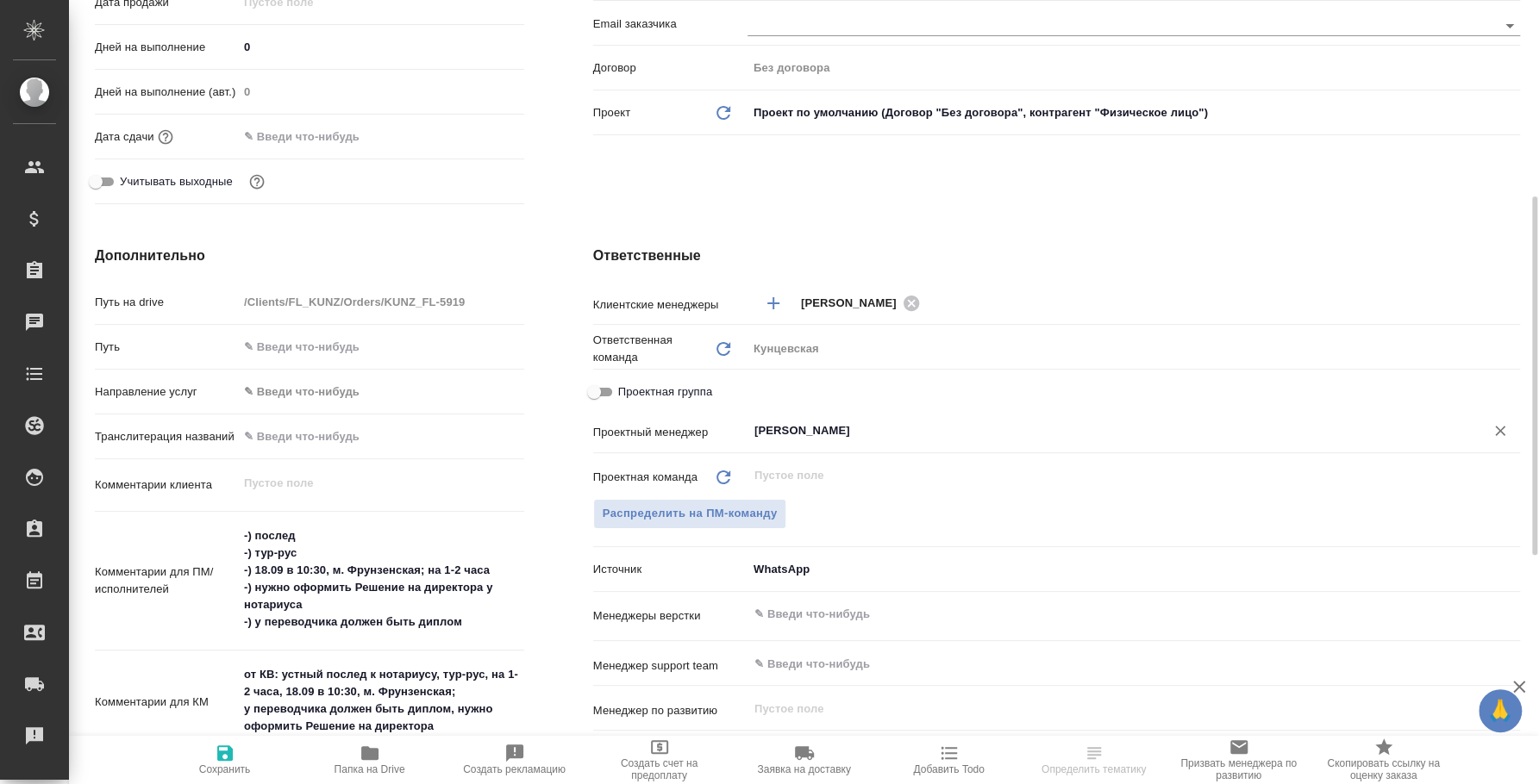
type textarea "x"
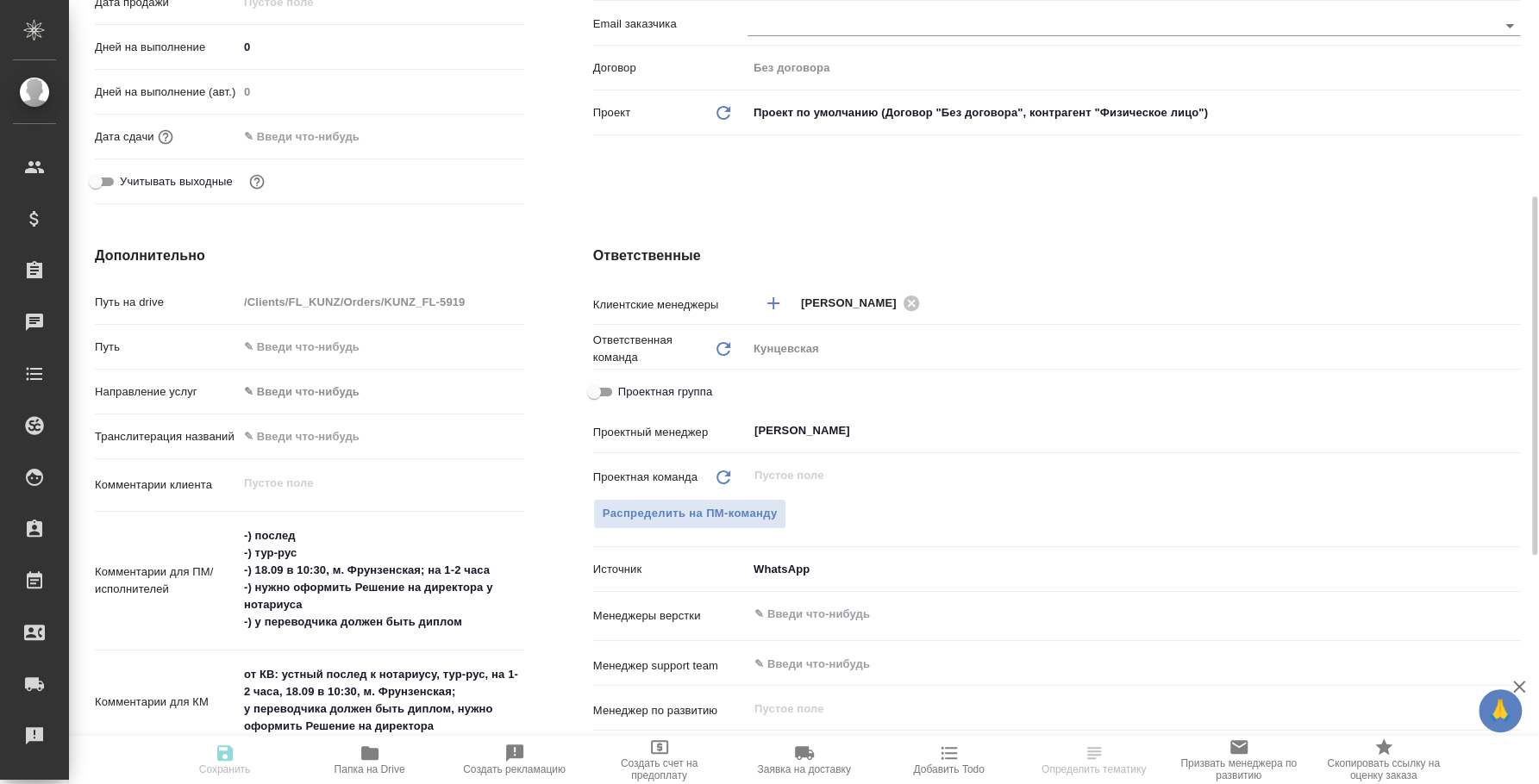
type textarea "x"
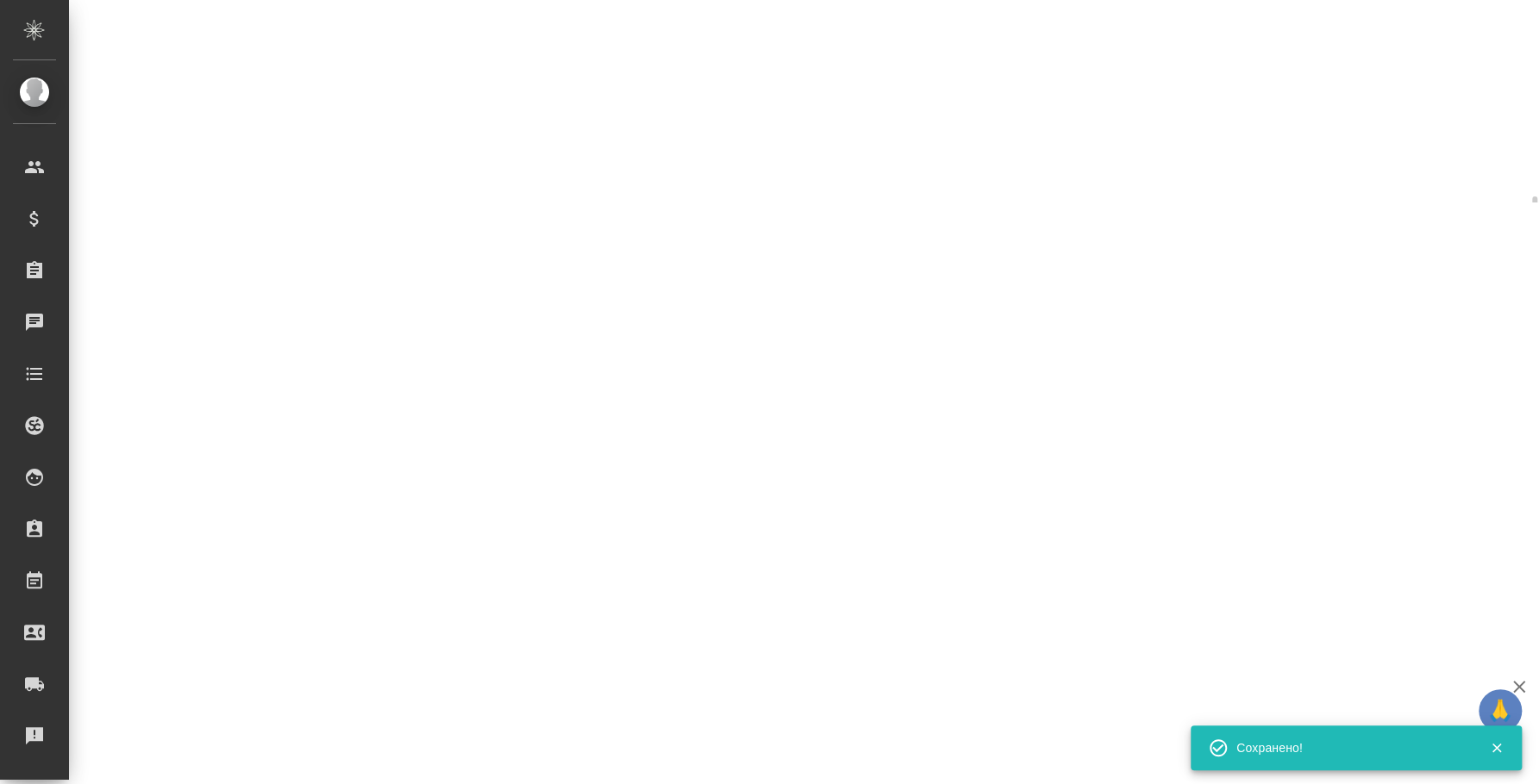
select select "RU"
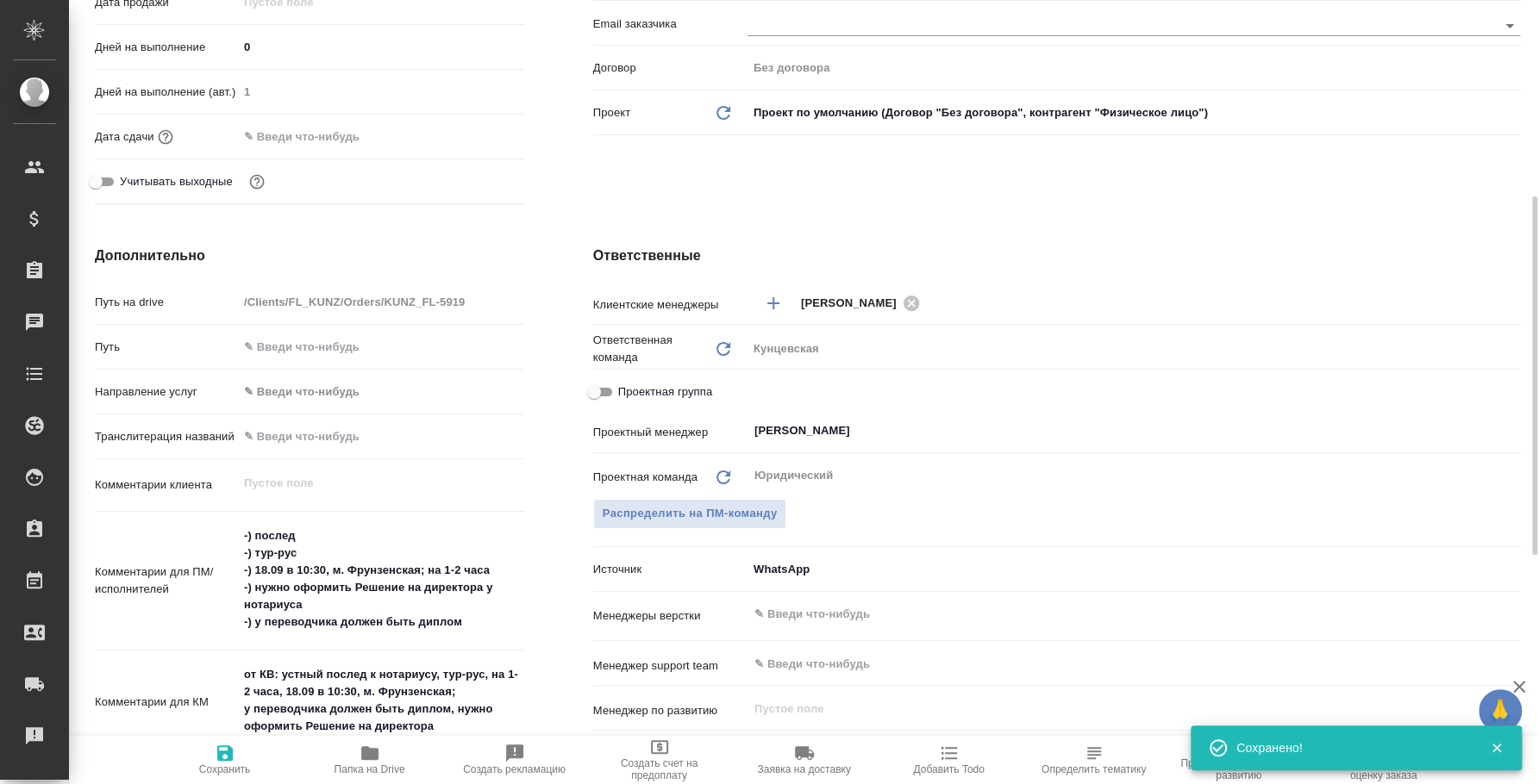
type textarea "x"
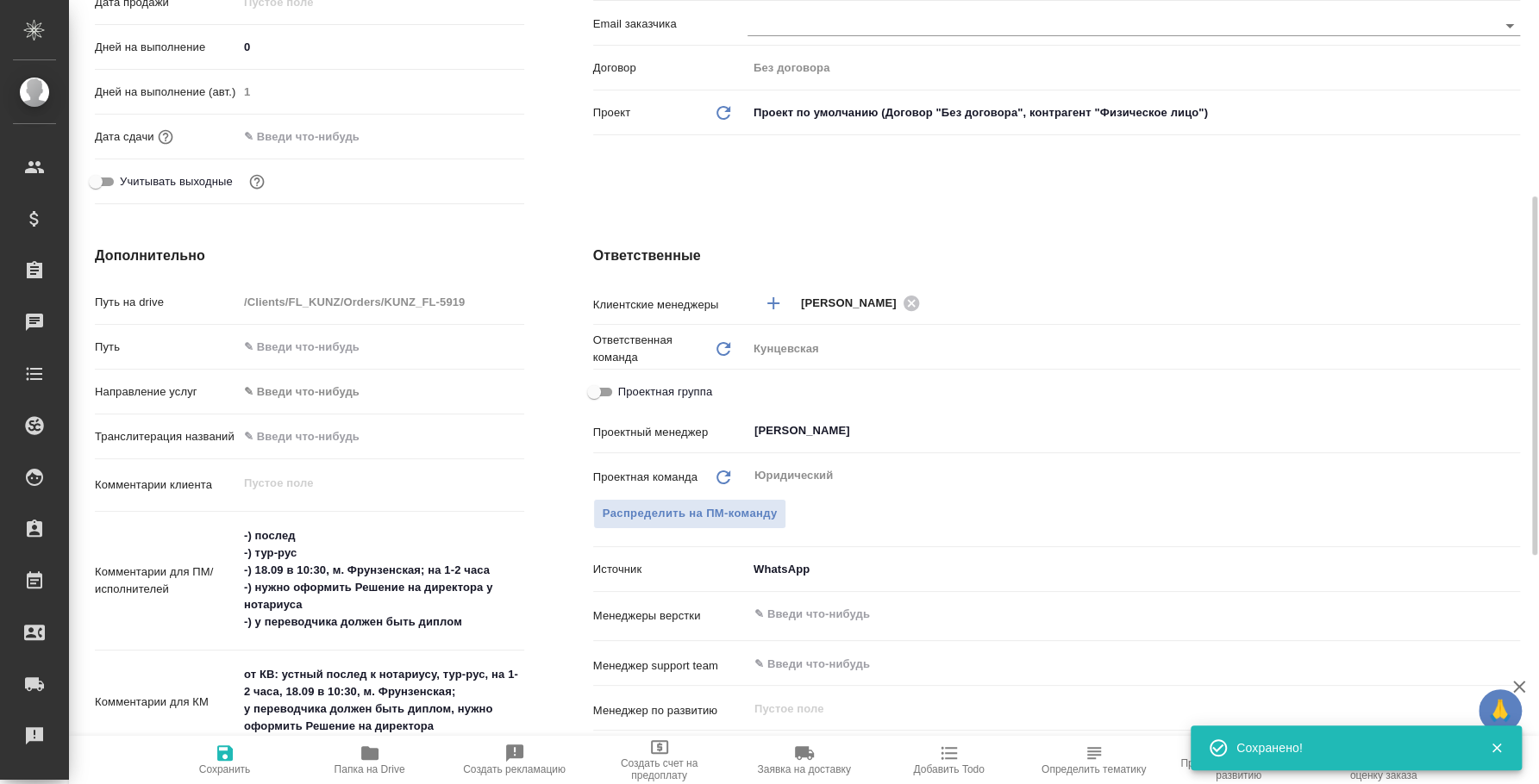
type textarea "x"
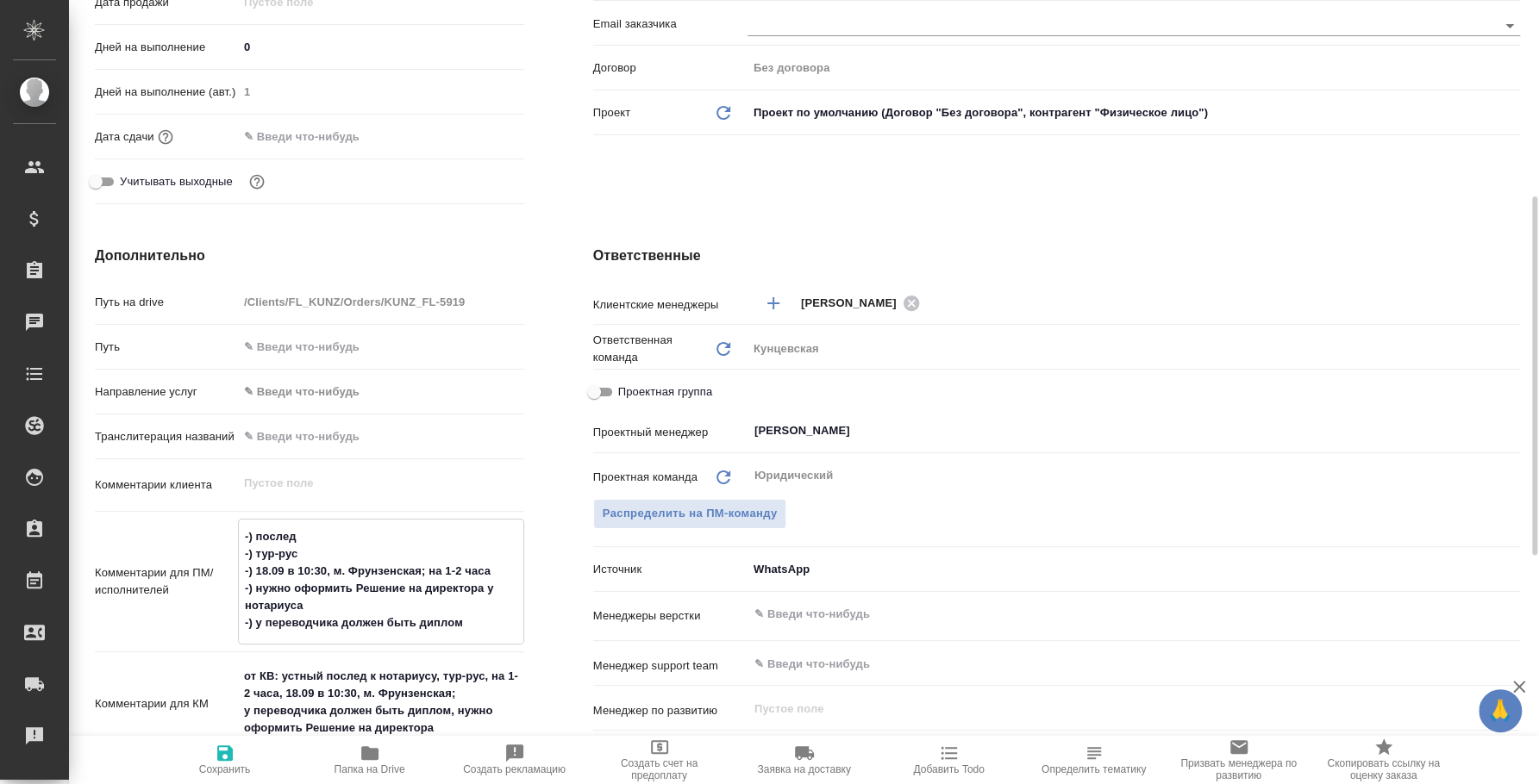
drag, startPoint x: 257, startPoint y: 532, endPoint x: 482, endPoint y: 621, distance: 242.0
click at [482, 621] on textarea "-) послед -) тур-рус -) 18.09 в 10:30, м. Фрунзенская; на 1-2 часа -) нужно офо…" at bounding box center [381, 580] width 284 height 115
type textarea "x"
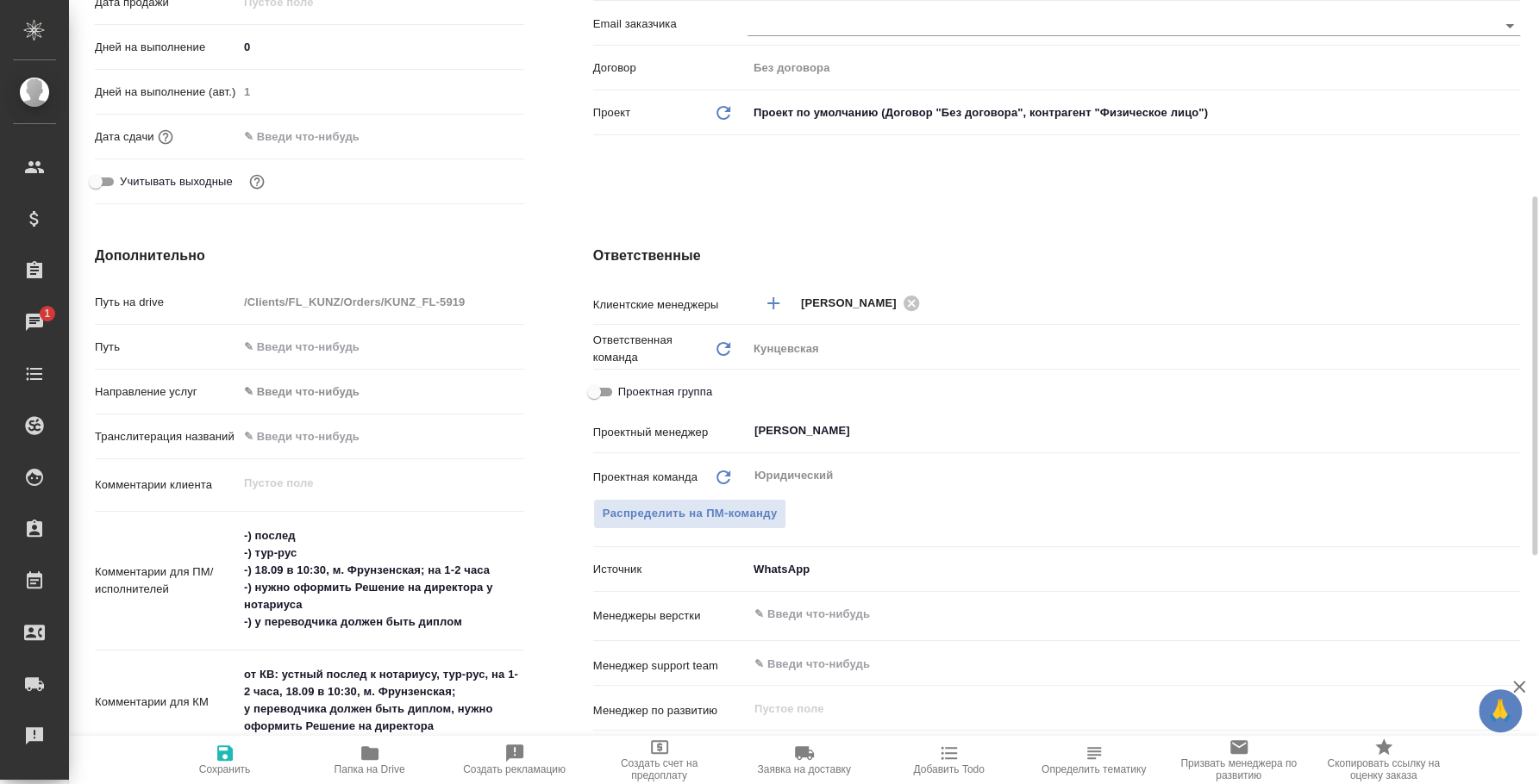
type textarea "x"
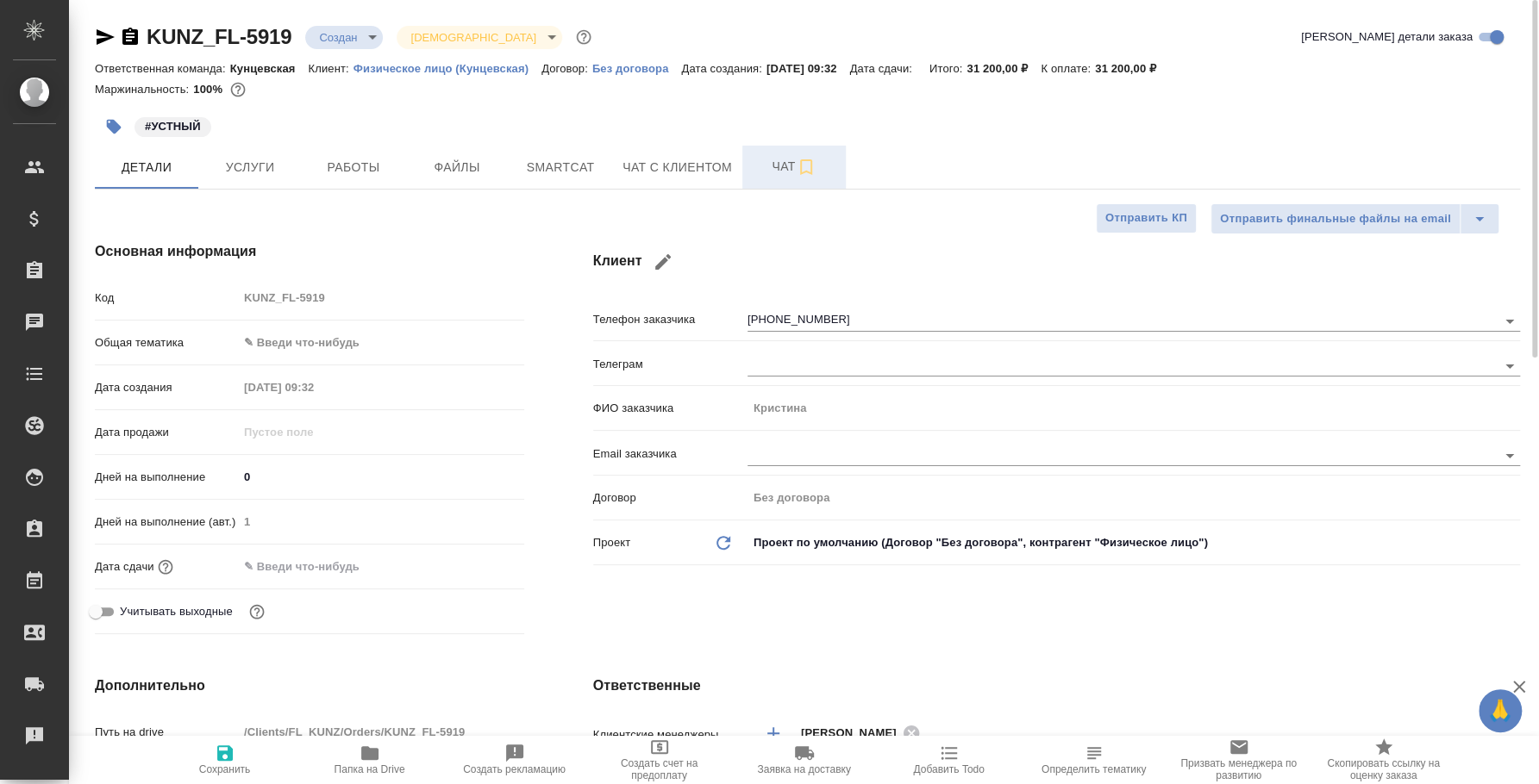
type textarea "x"
click at [777, 153] on button "Чат" at bounding box center [794, 167] width 103 height 43
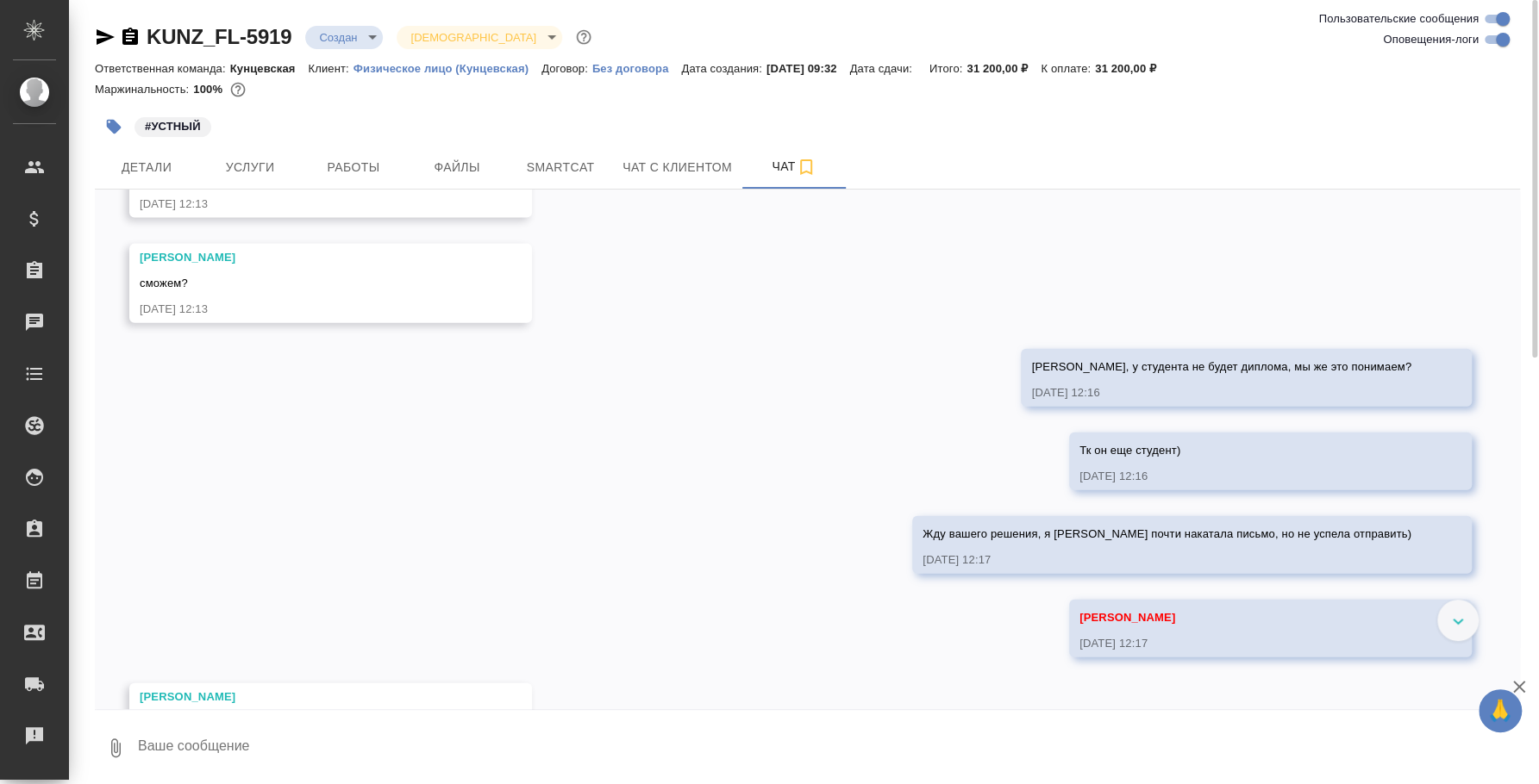
scroll to position [3257, 0]
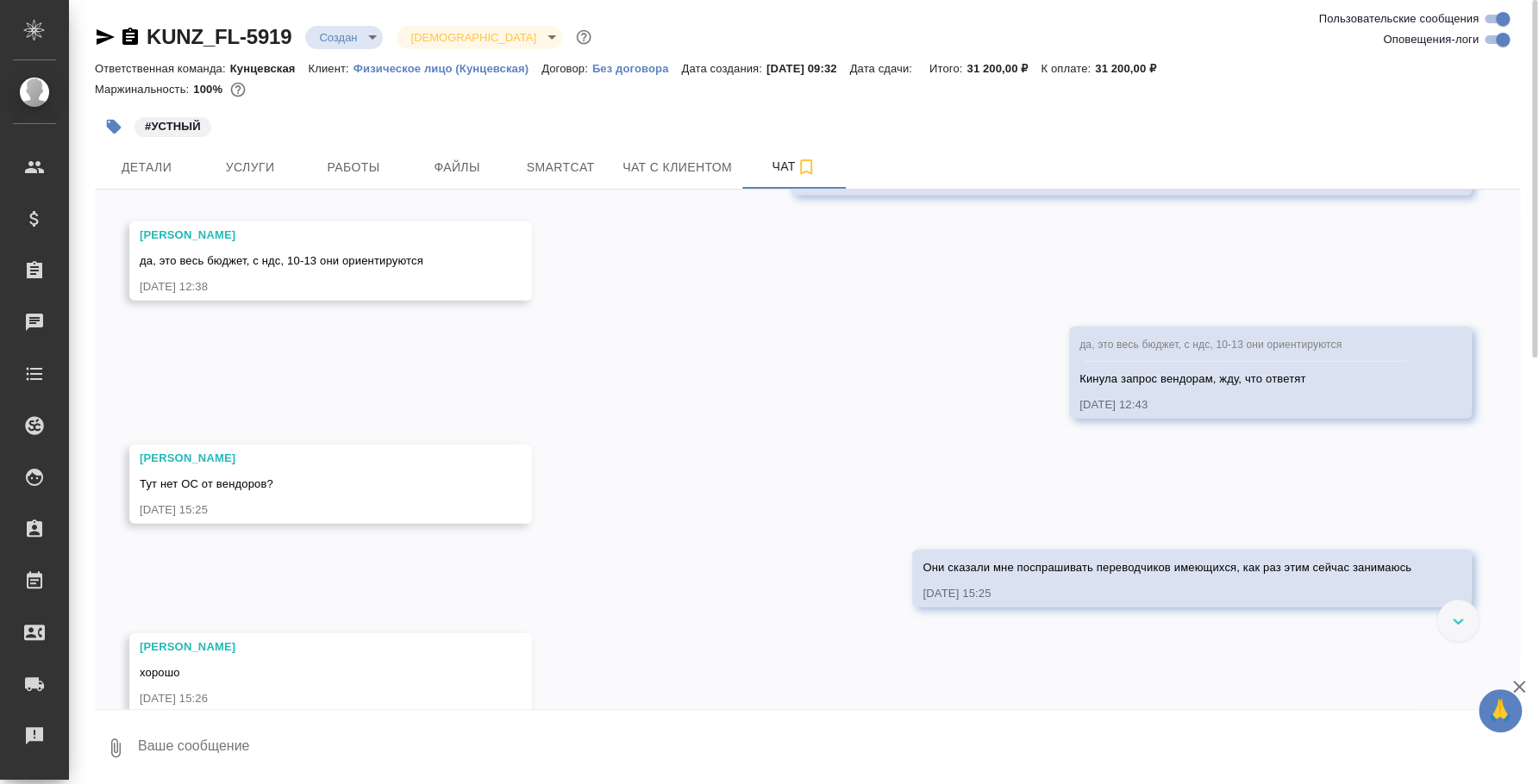
click at [622, 742] on textarea at bounding box center [828, 748] width 1383 height 58
type textarea "Тут пока что потенциальные кандидаты, кто бы мог согласиться на такую стоимость…"
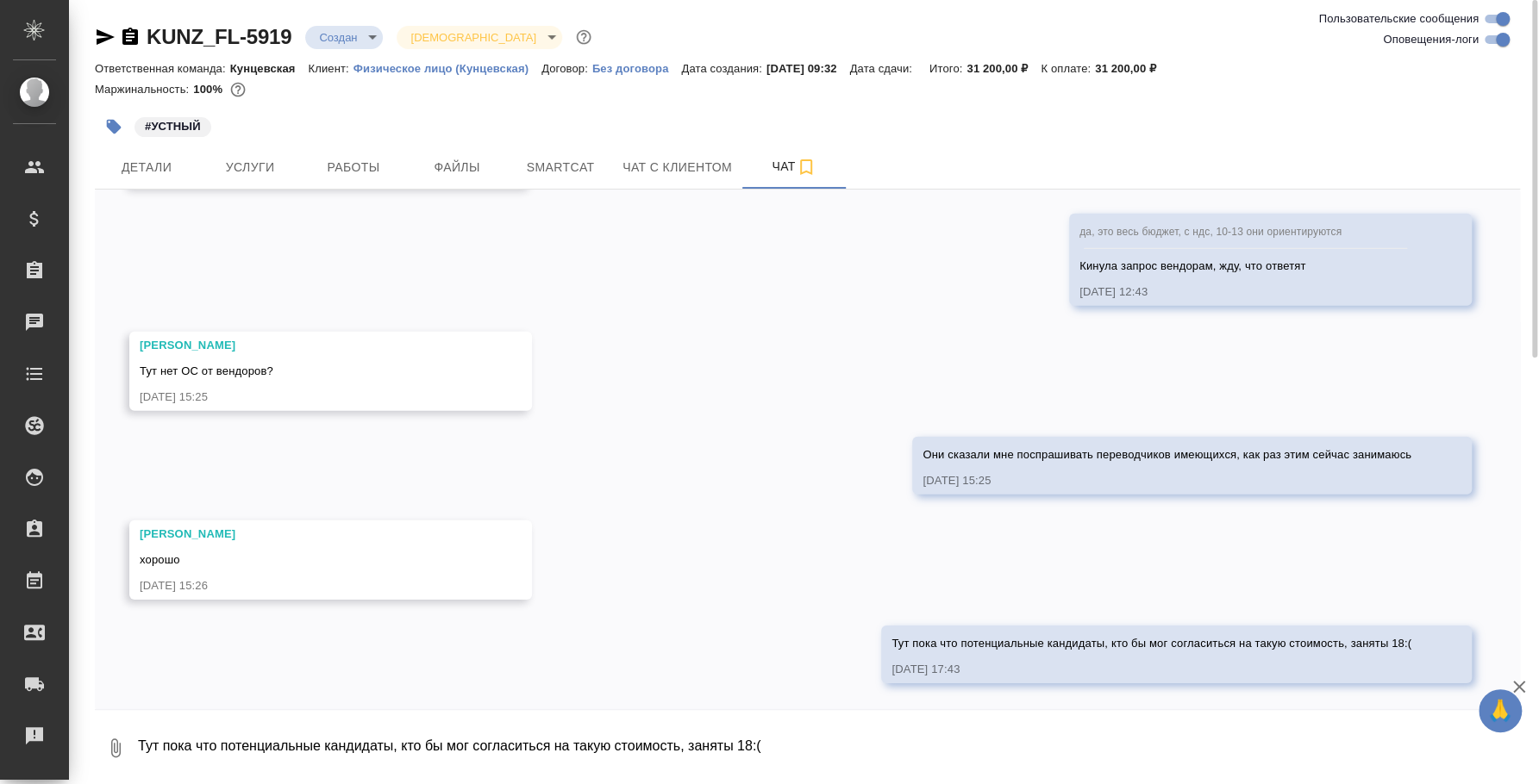
click at [642, 746] on textarea "Тут пока что потенциальные кандидаты, кто бы мог согласиться на такую стоимость…" at bounding box center [828, 748] width 1383 height 58
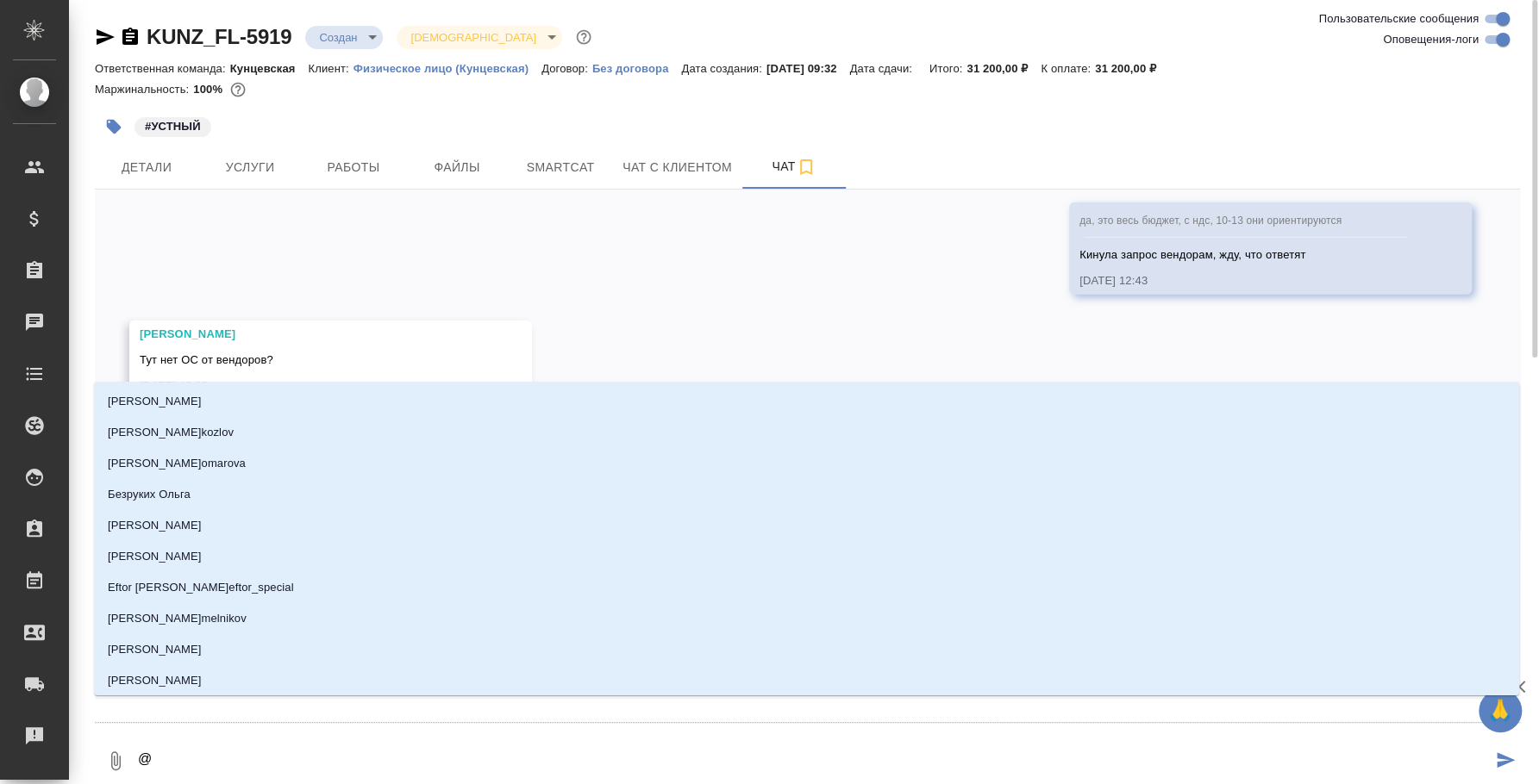
type textarea "@b"
type input "b"
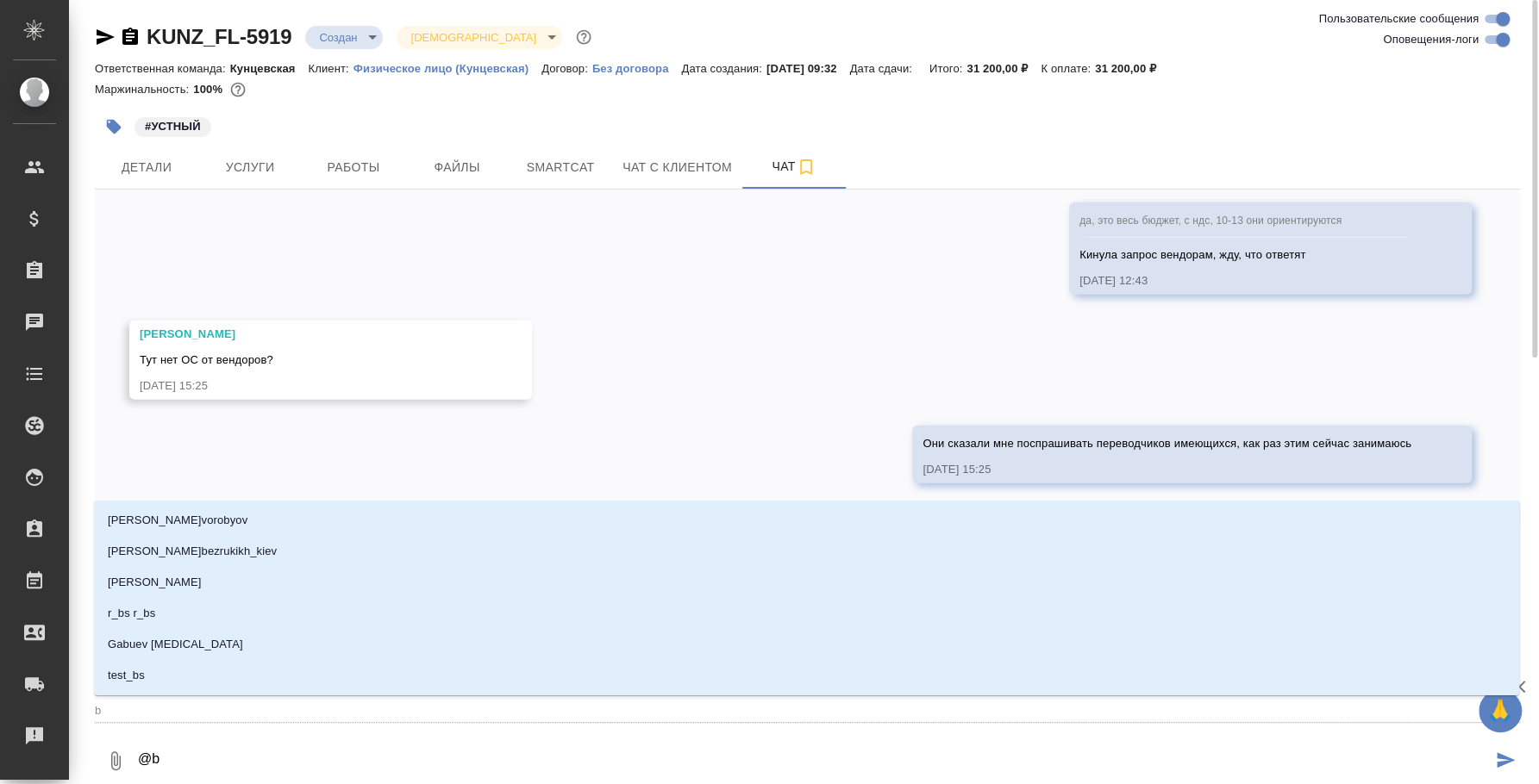
type textarea "@be"
type input "be"
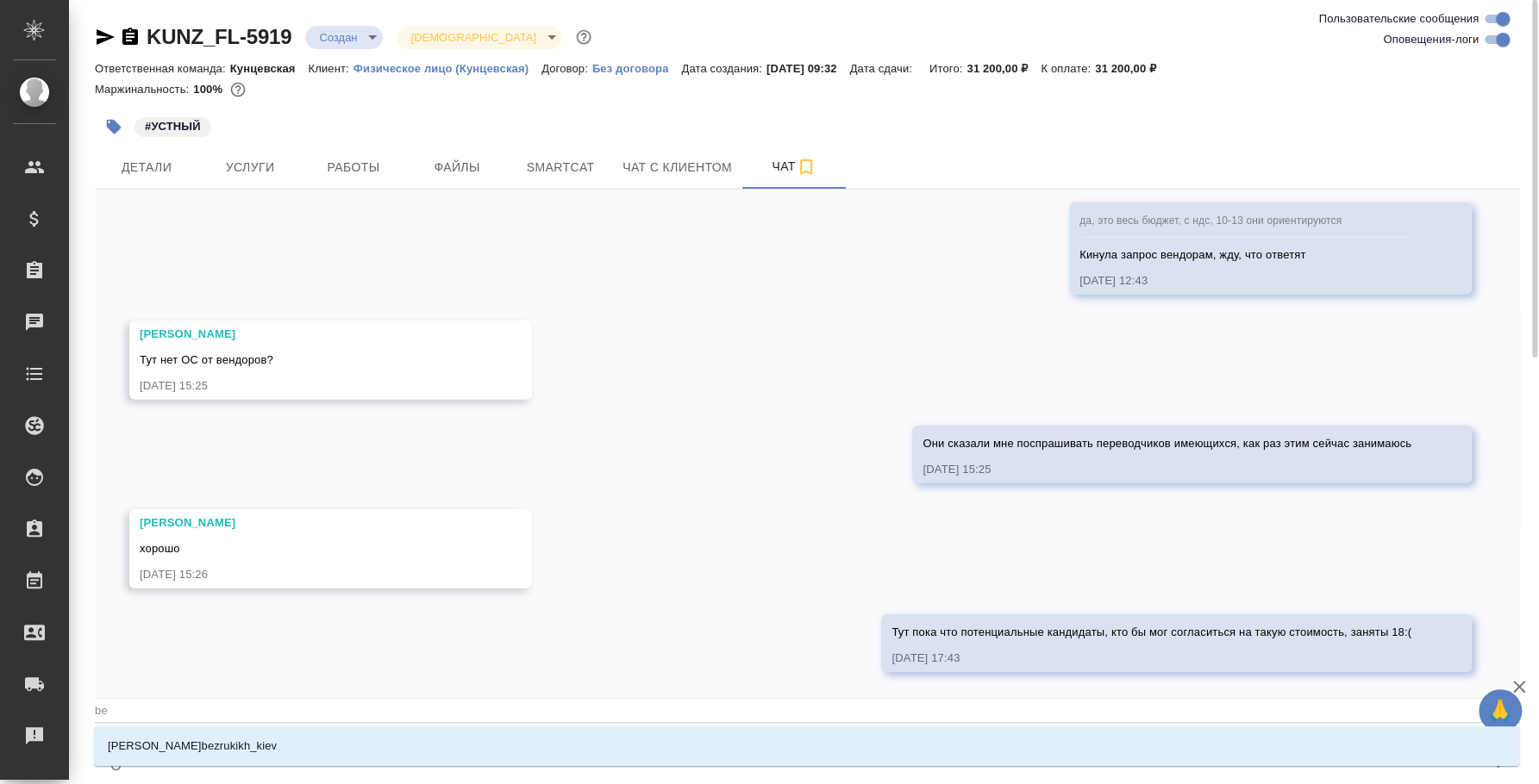
type textarea "@b"
type input "b"
type textarea "@"
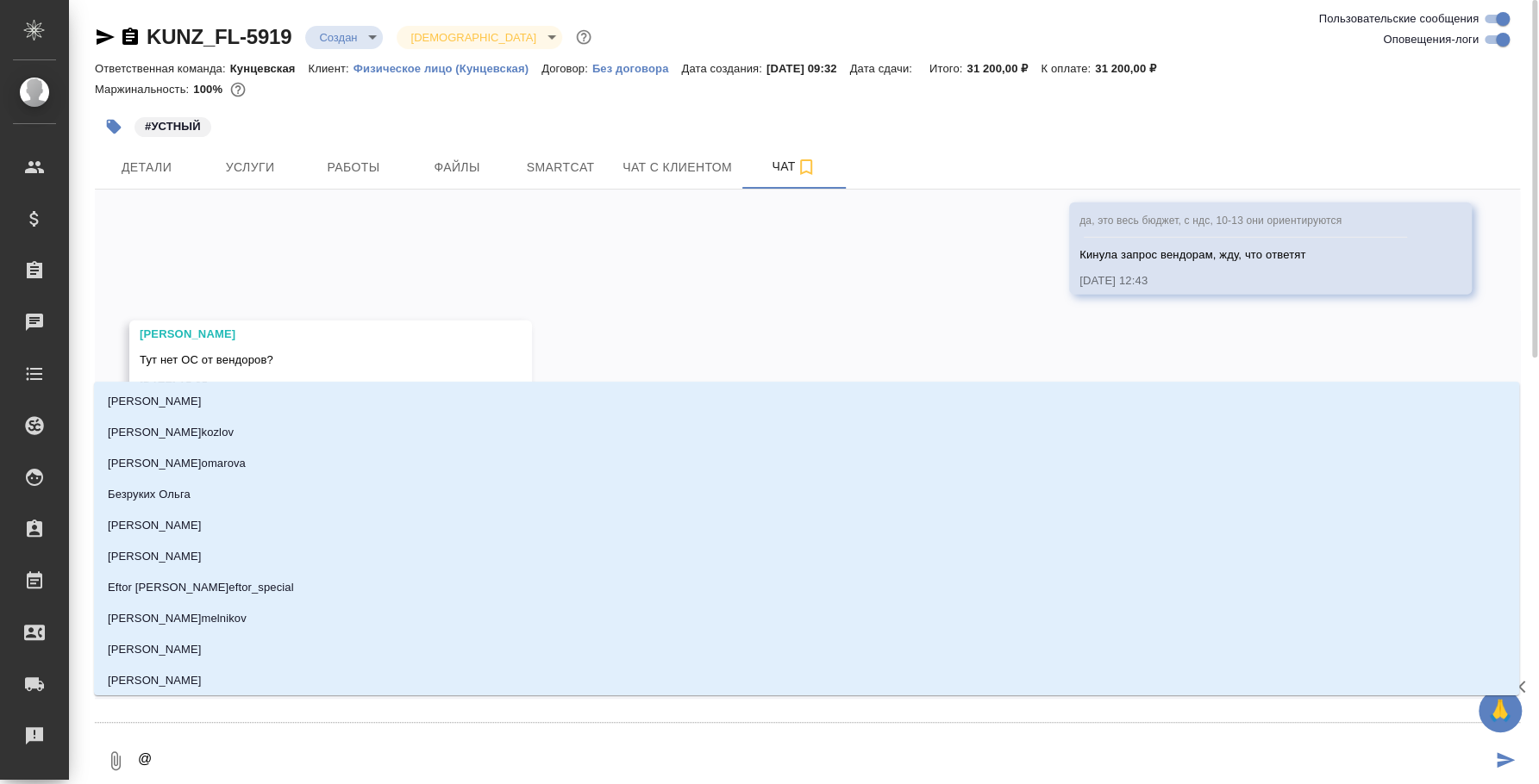
type textarea "@и"
type input "и"
type textarea "@иу"
type input "иу"
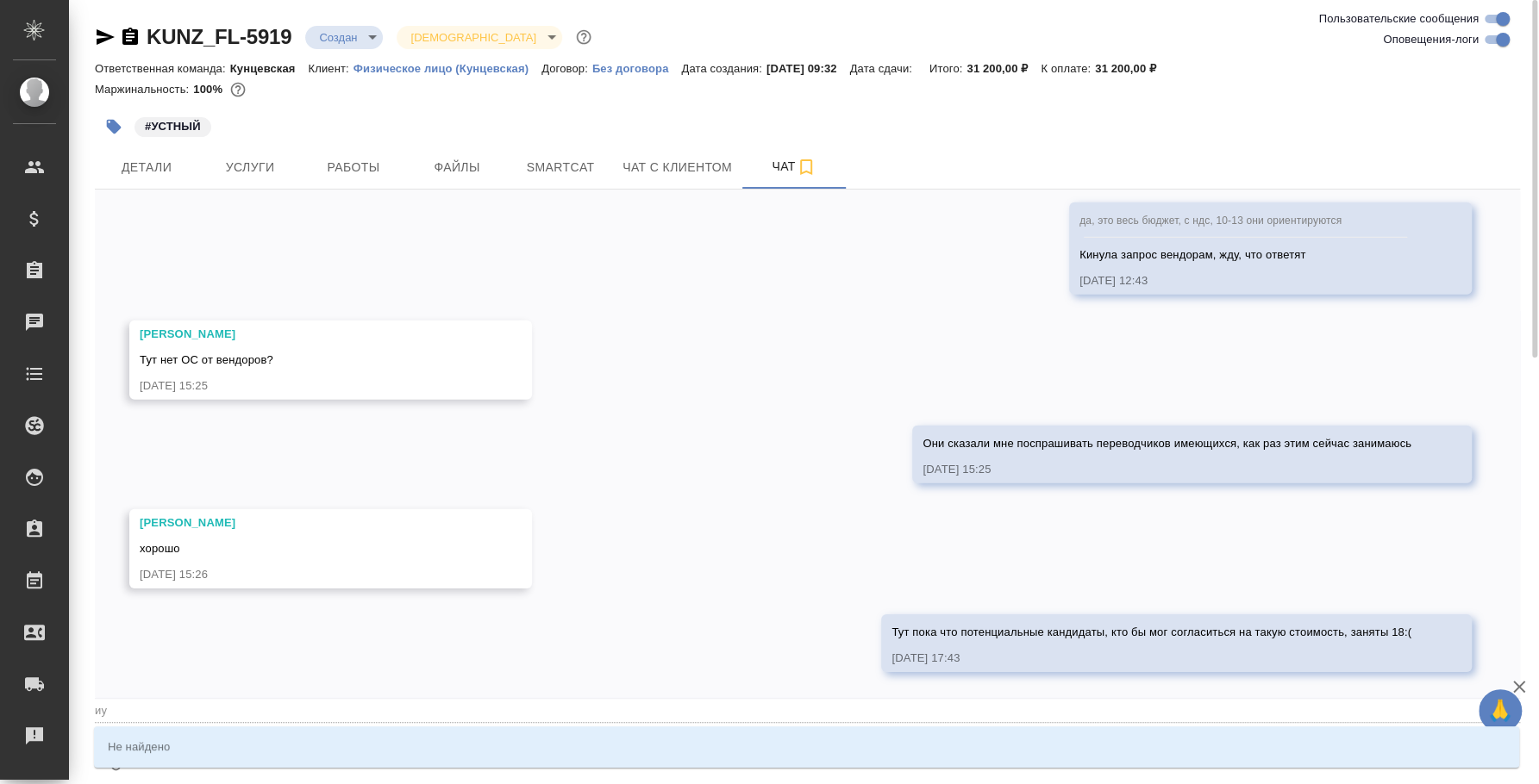
type textarea "@и"
type input "и"
type textarea "@"
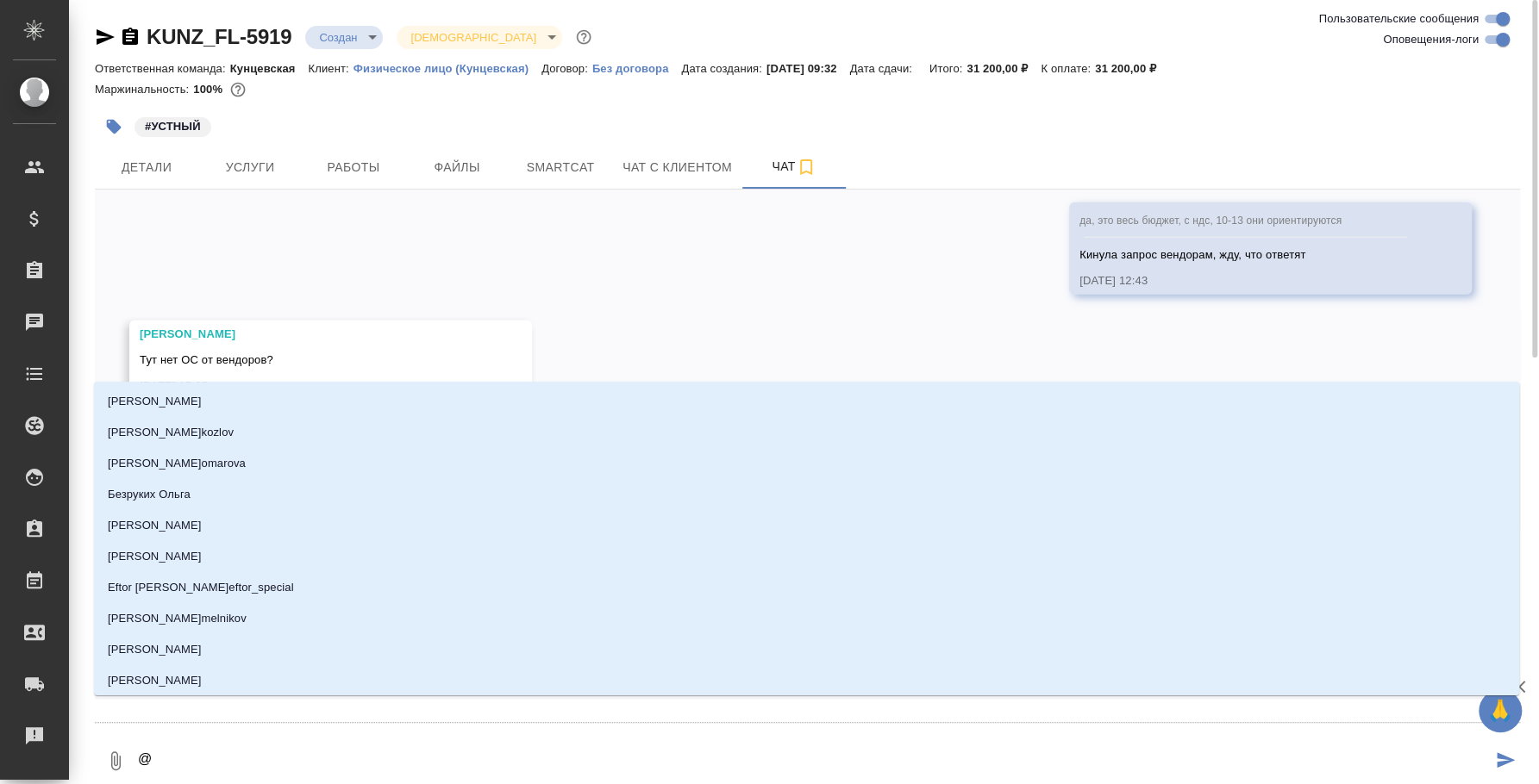
type textarea "@b"
type input "b"
type textarea "@be"
type input "be"
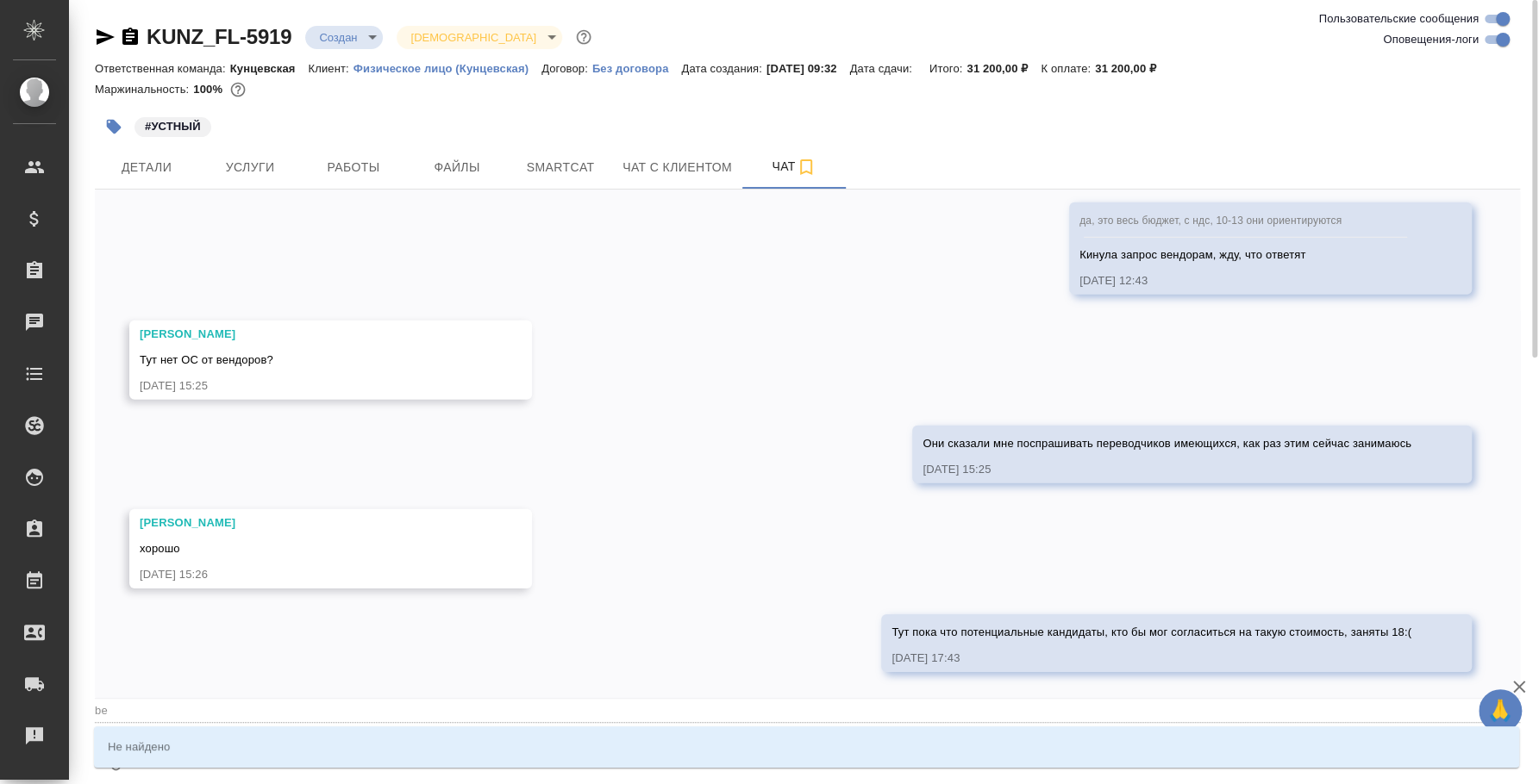
type textarea "@bel"
type input "bel"
type textarea "@be"
type input "be"
type textarea "@b"
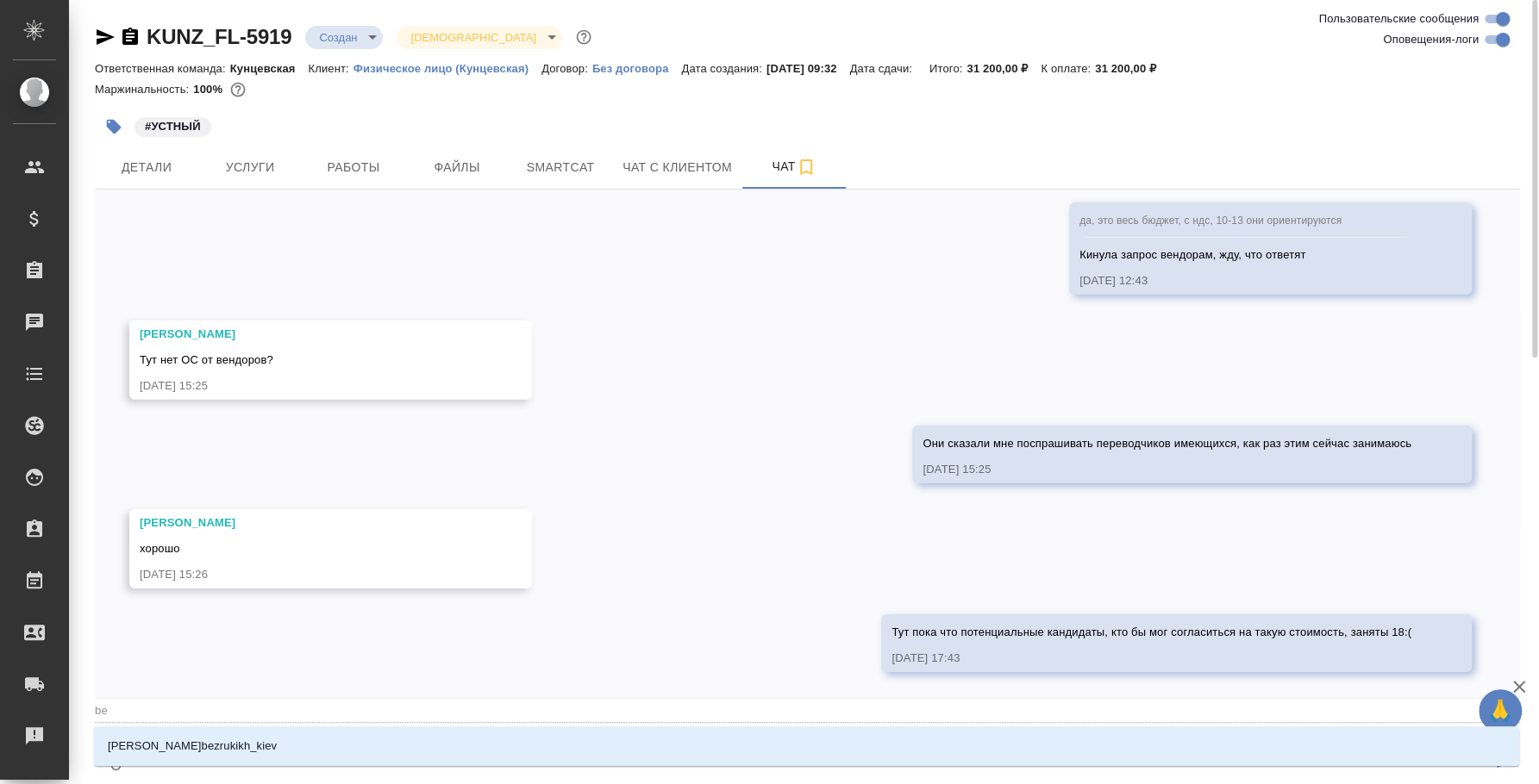
type input "b"
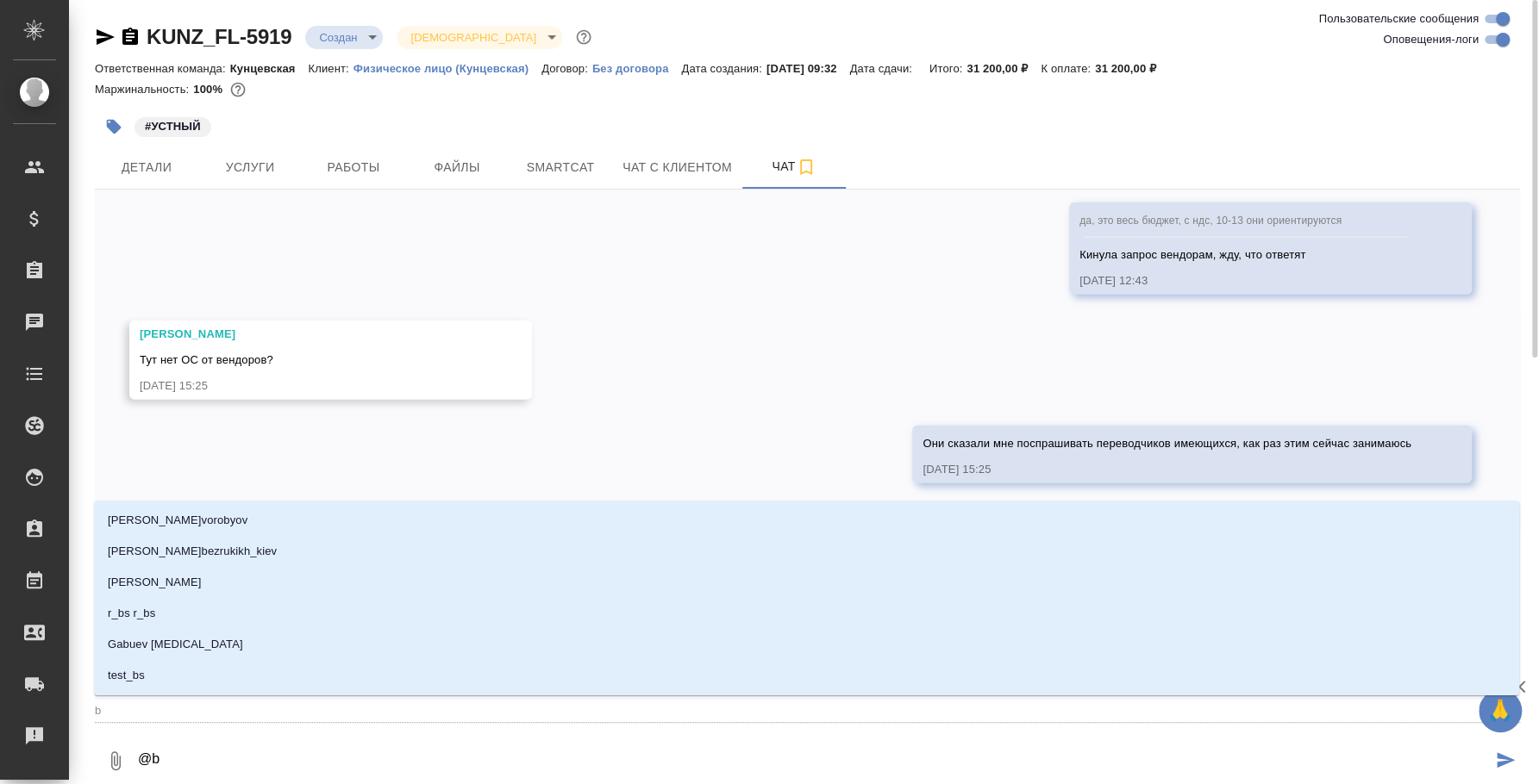
type textarea "@"
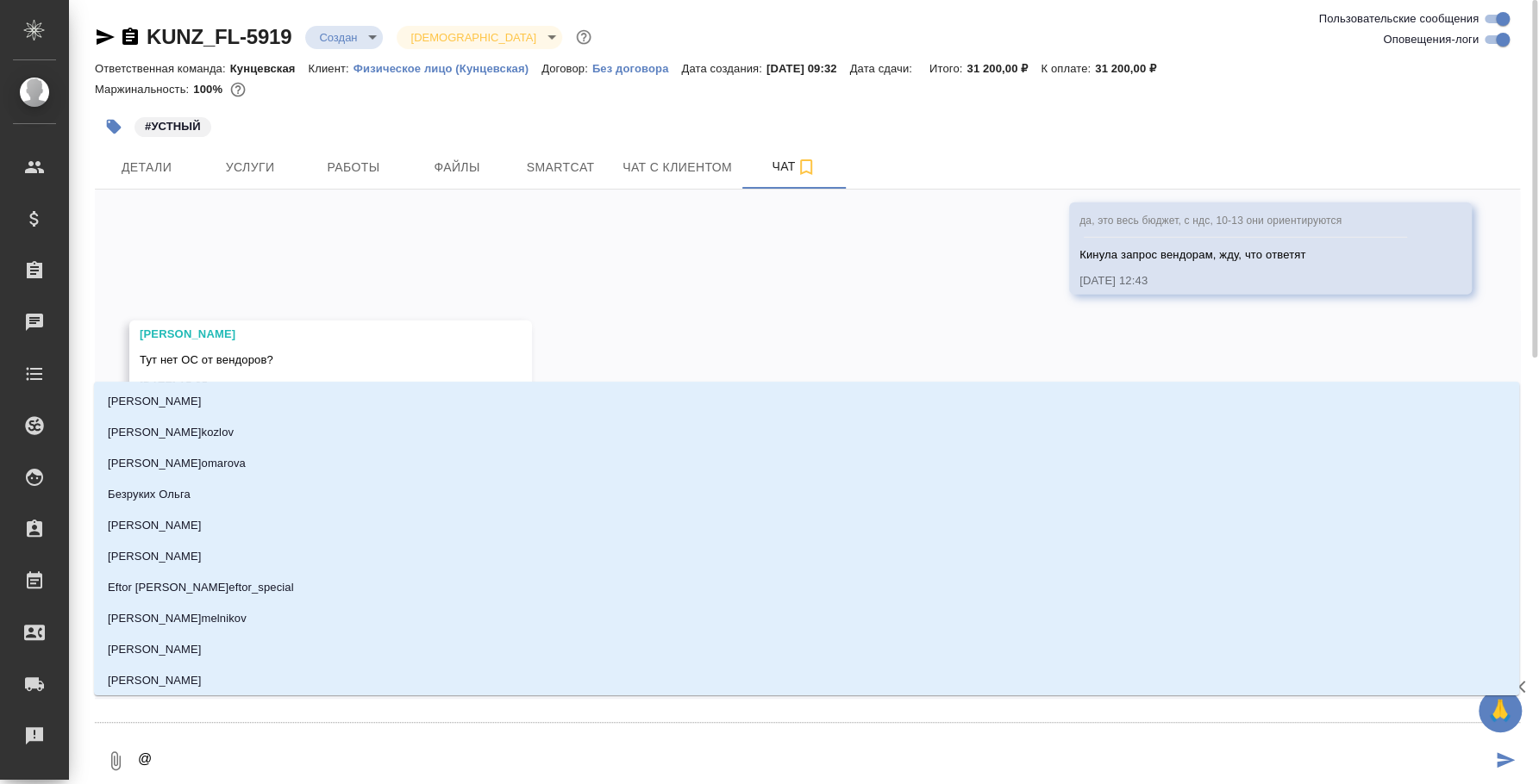
type textarea "@，"
type input "，"
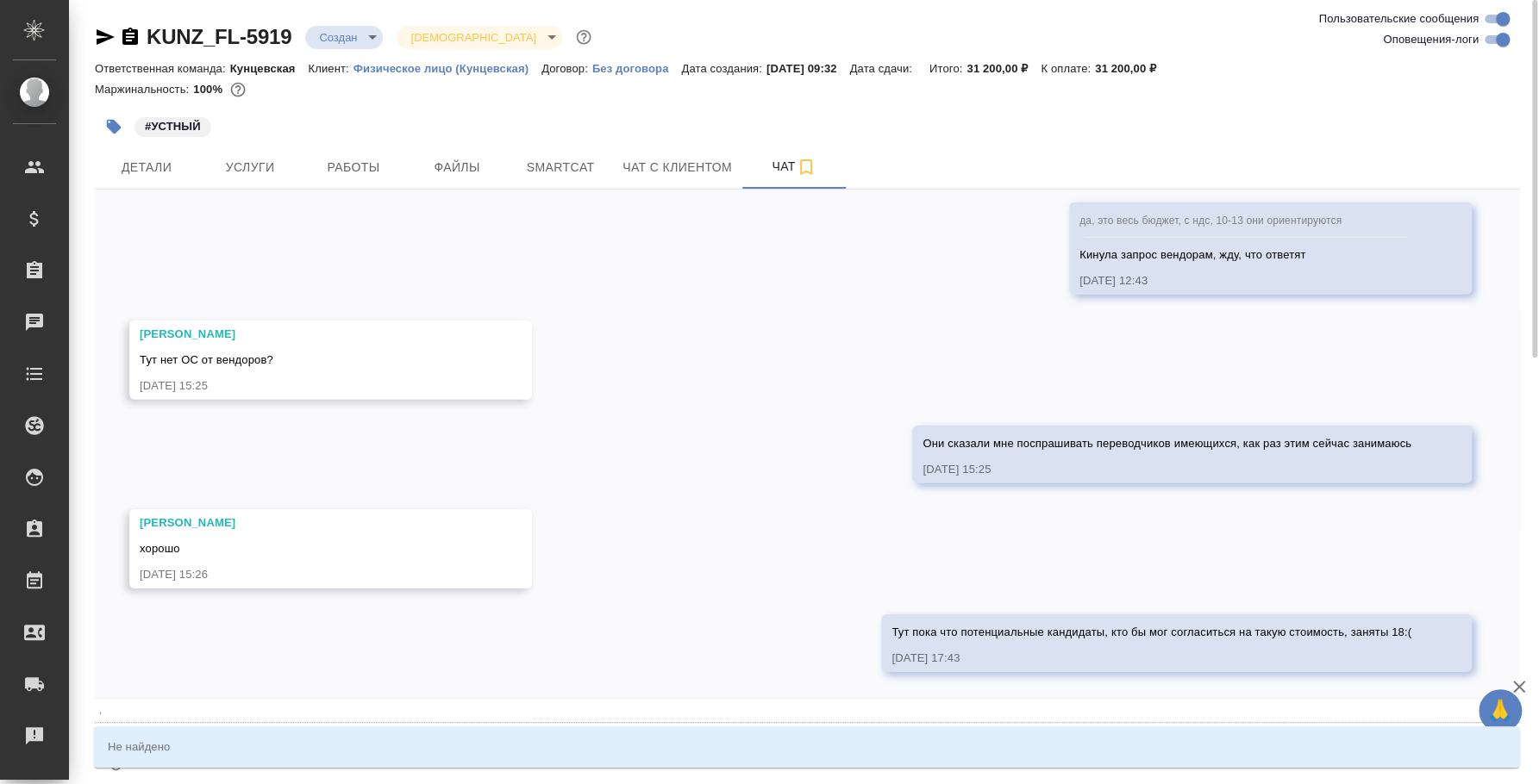
type textarea "@"
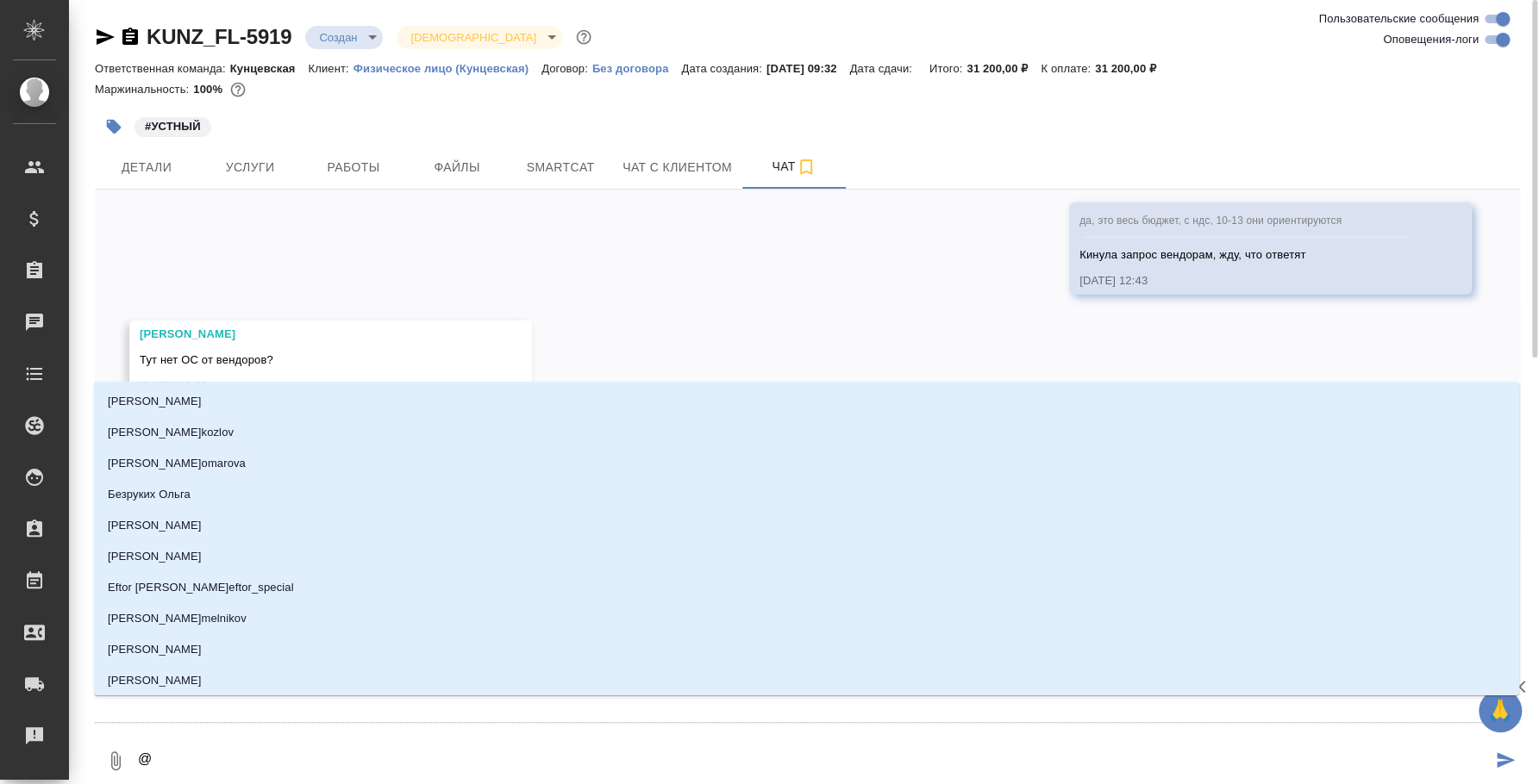
type textarea "@б"
type input "б"
type textarea "@бе"
type input "бе"
type textarea "@бед"
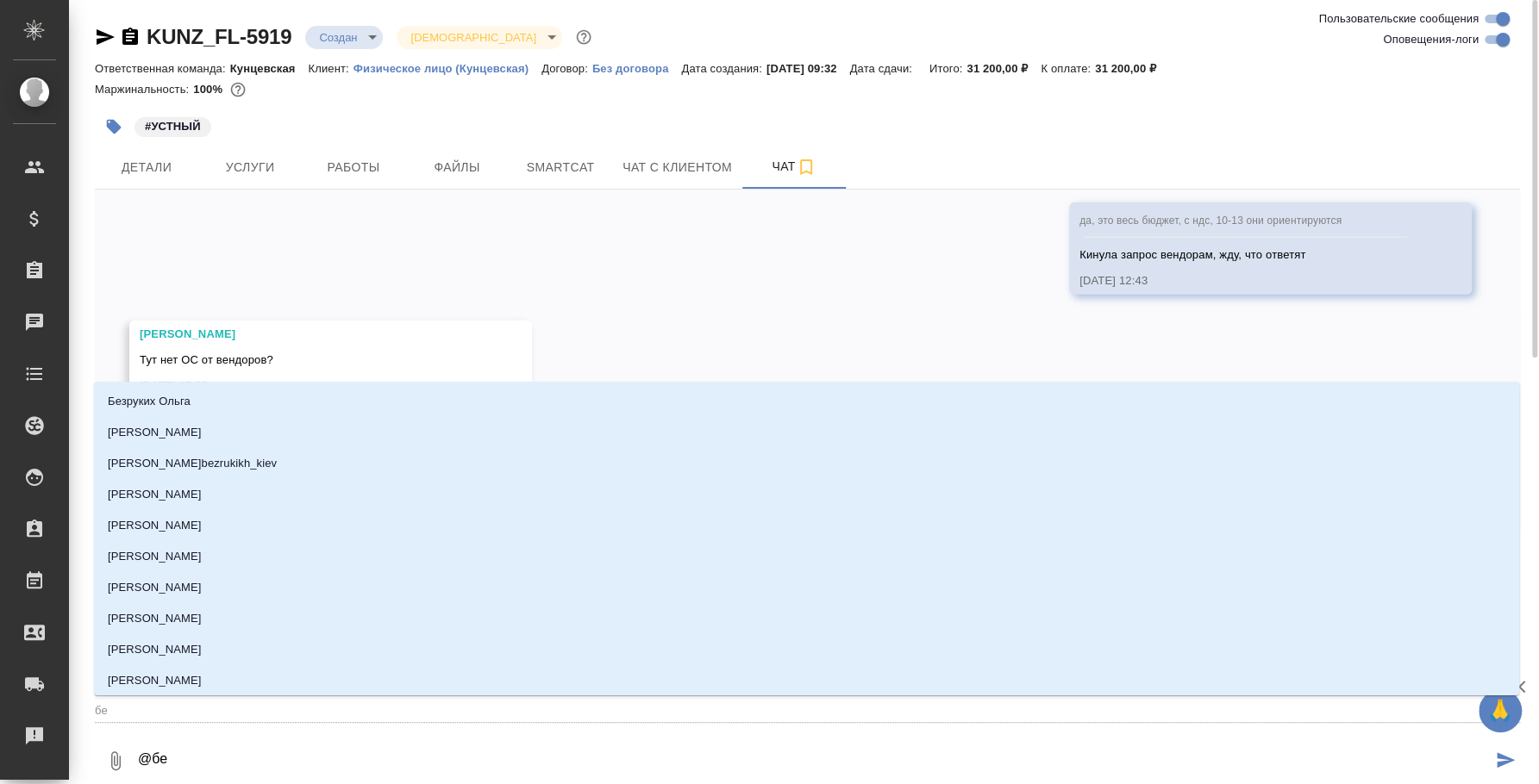
type input "бед"
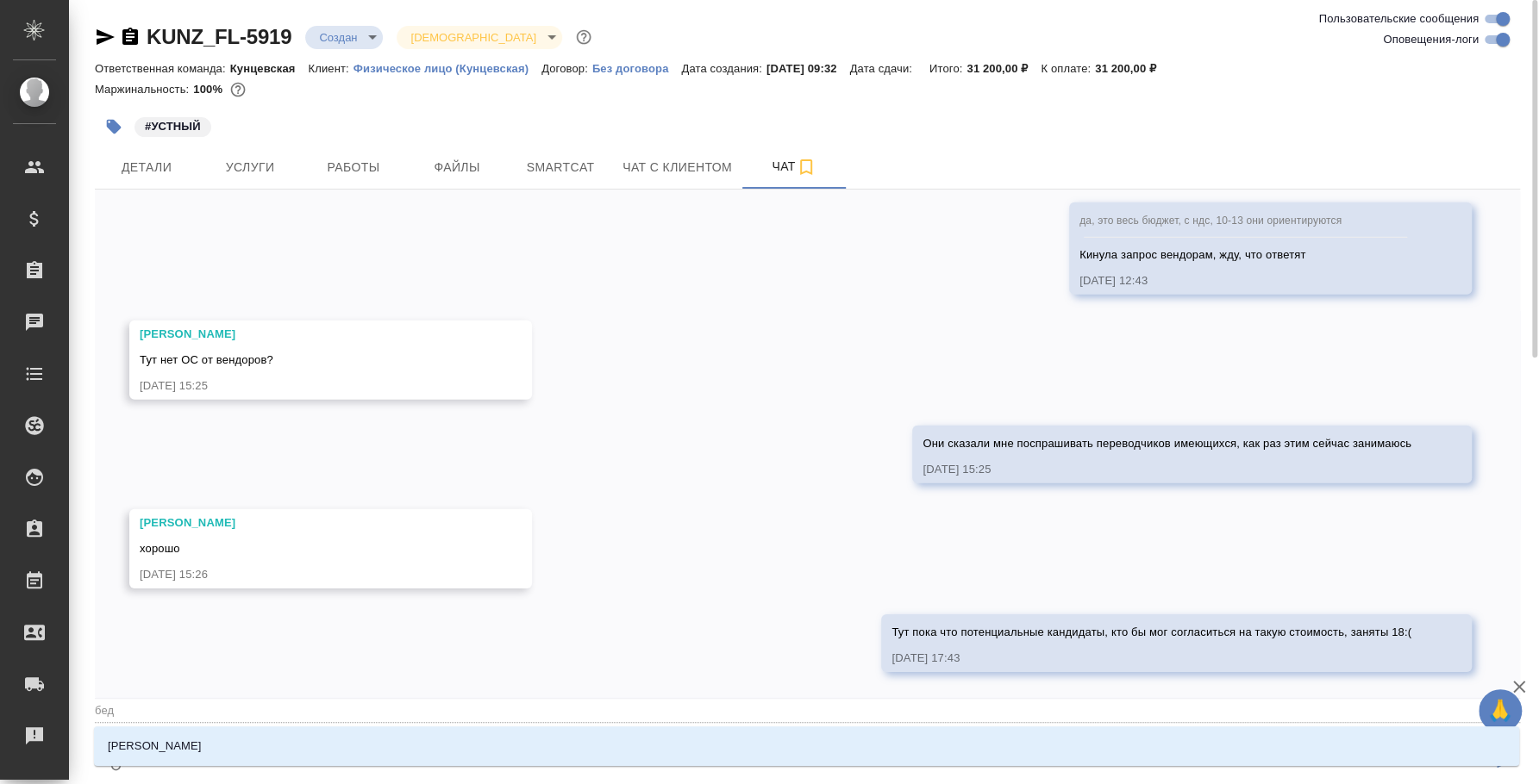
type textarea "@бе"
type input "бе"
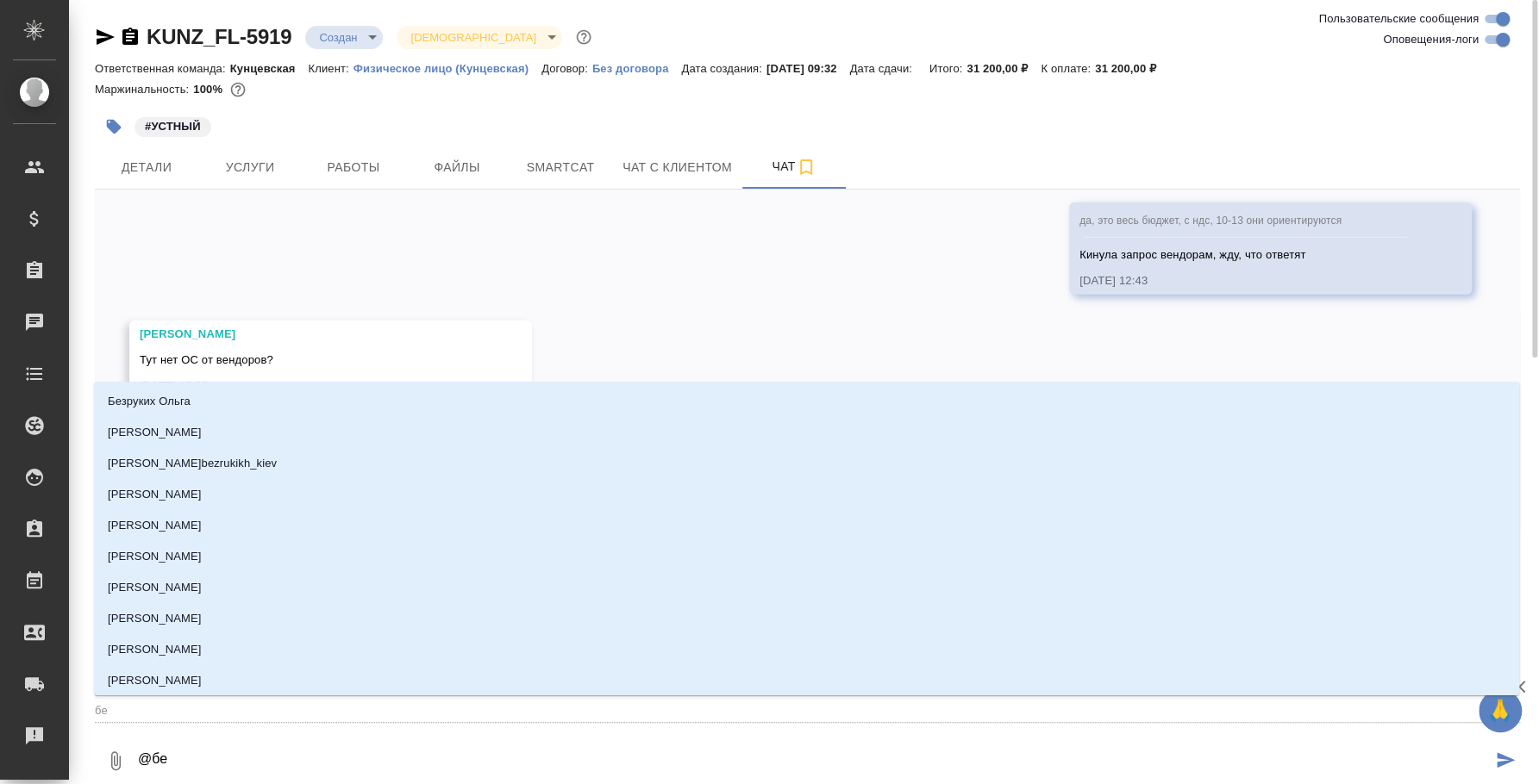
type textarea "@б"
type input "б"
type textarea "@"
type textarea "@,"
type input ","
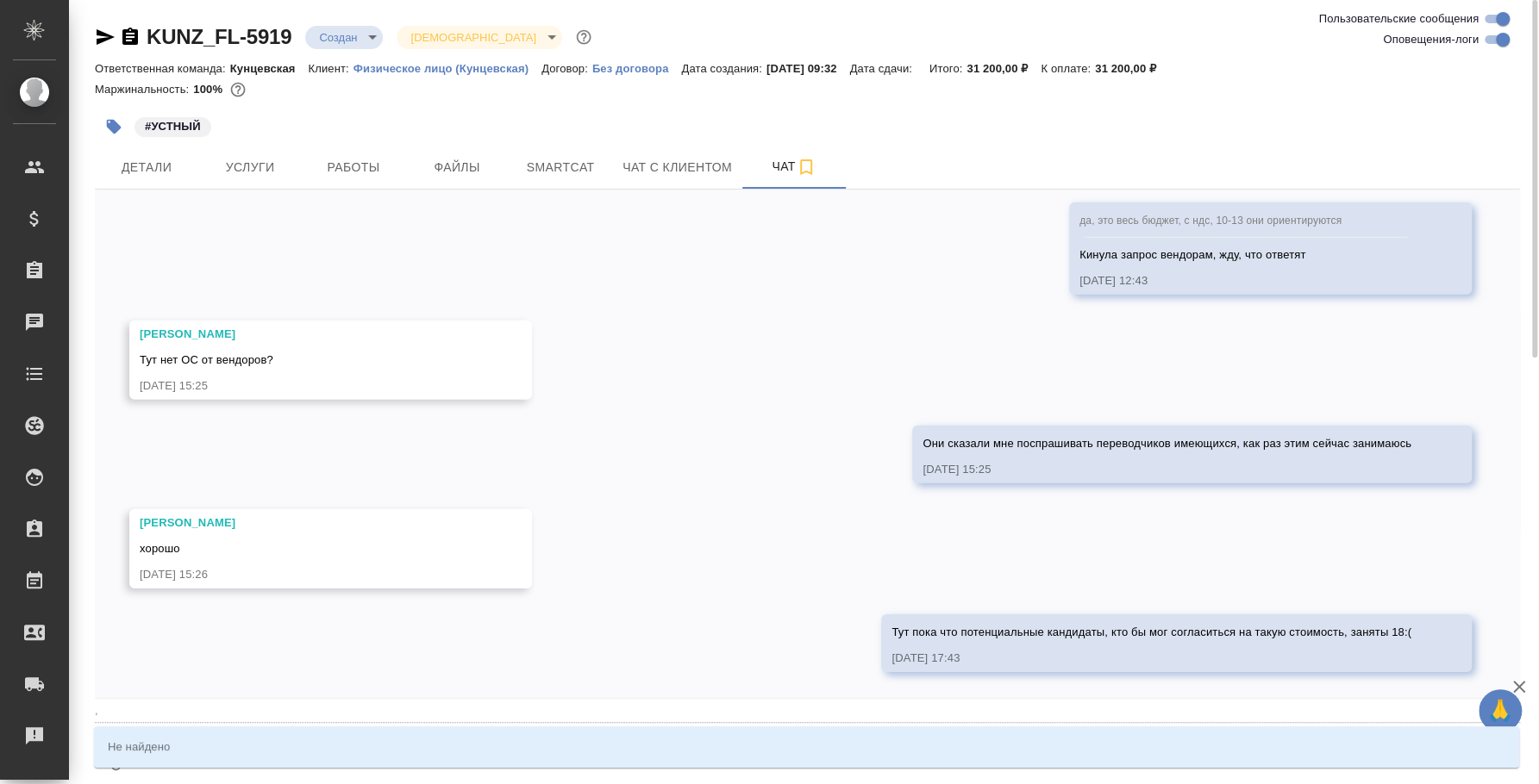
type textarea "@"
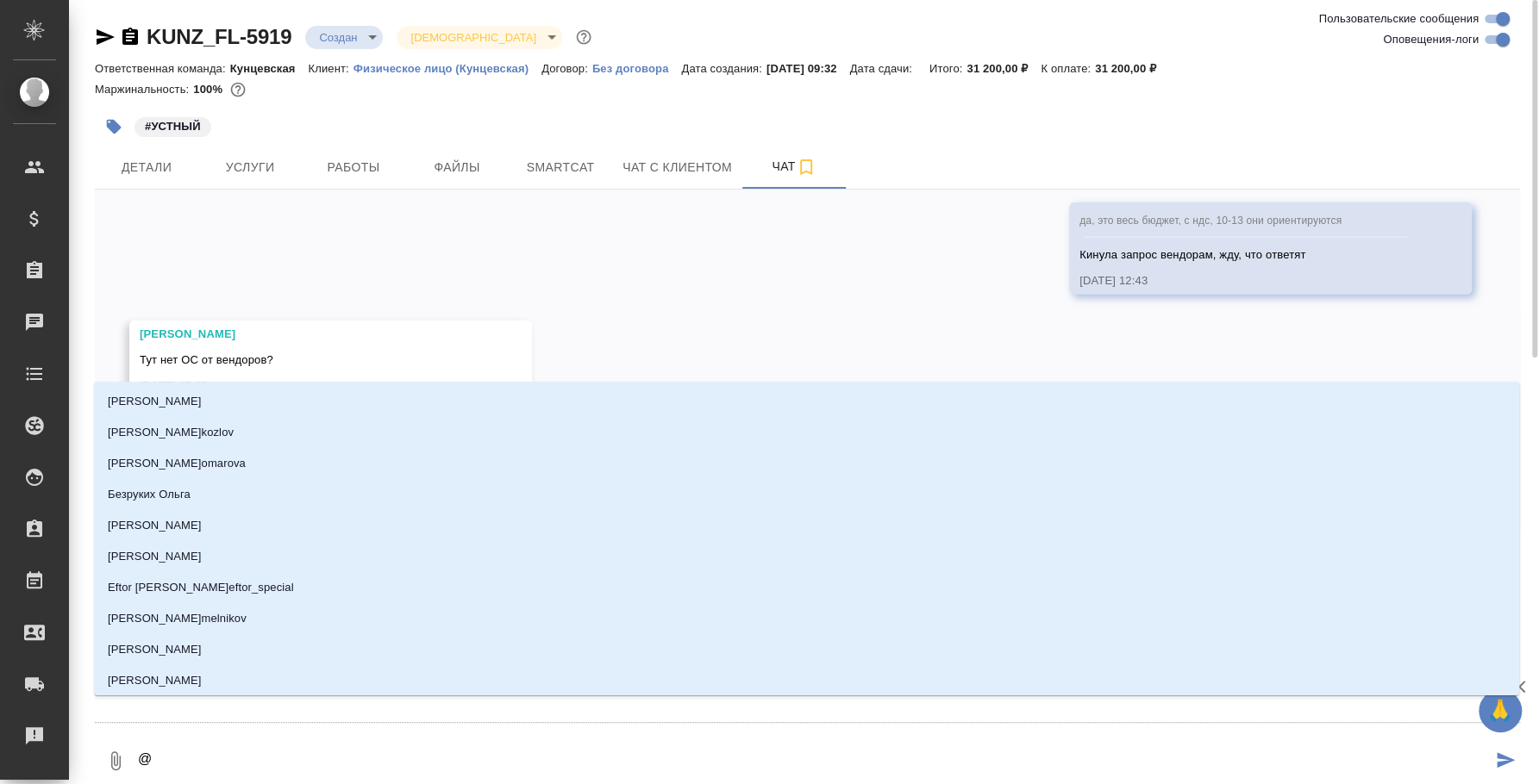
type textarea "@b"
type input "b"
type textarea "@"
type textarea "@б"
type input "б"
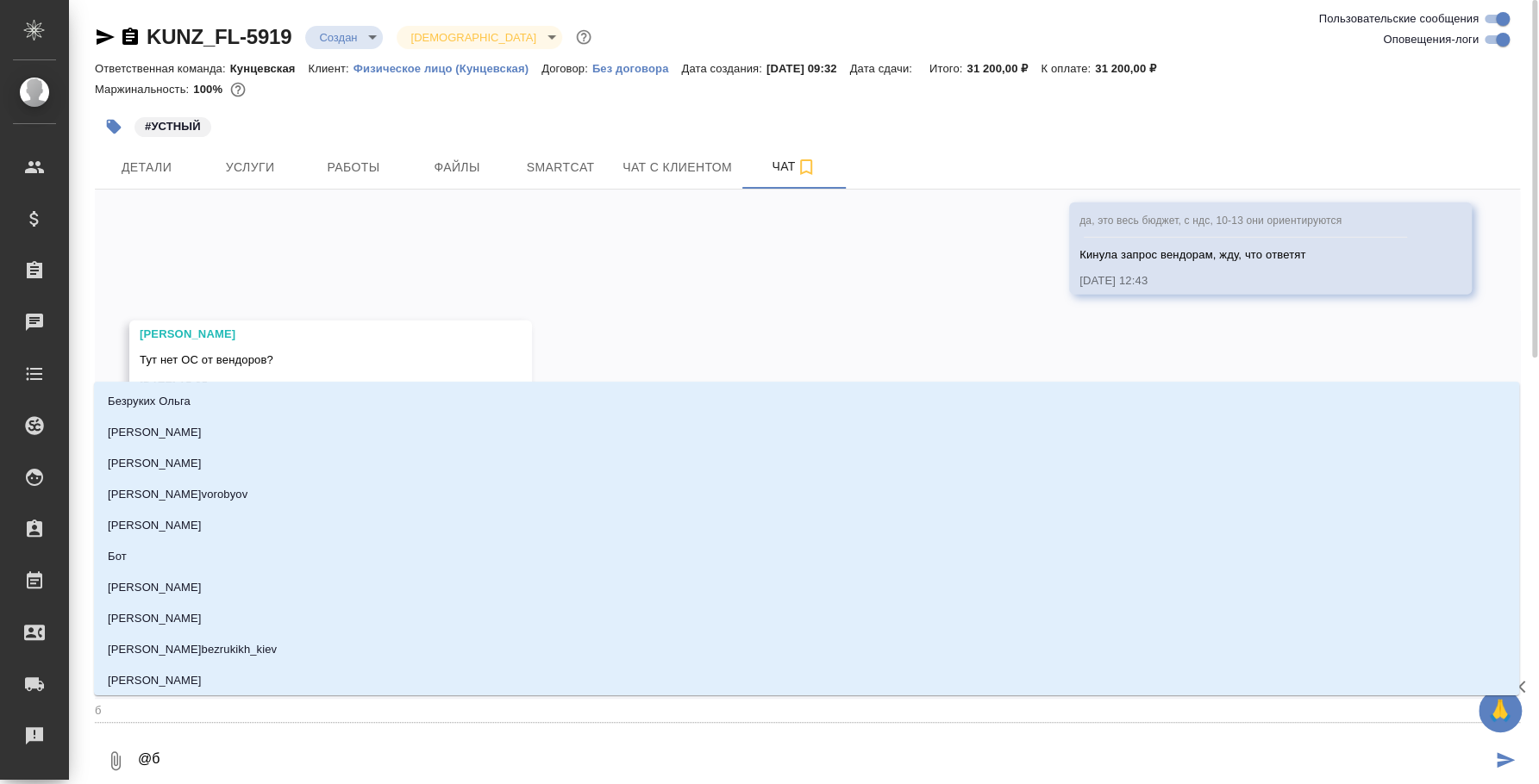
type textarea "@бе"
type input "бе"
type textarea "@бел"
type input "бел"
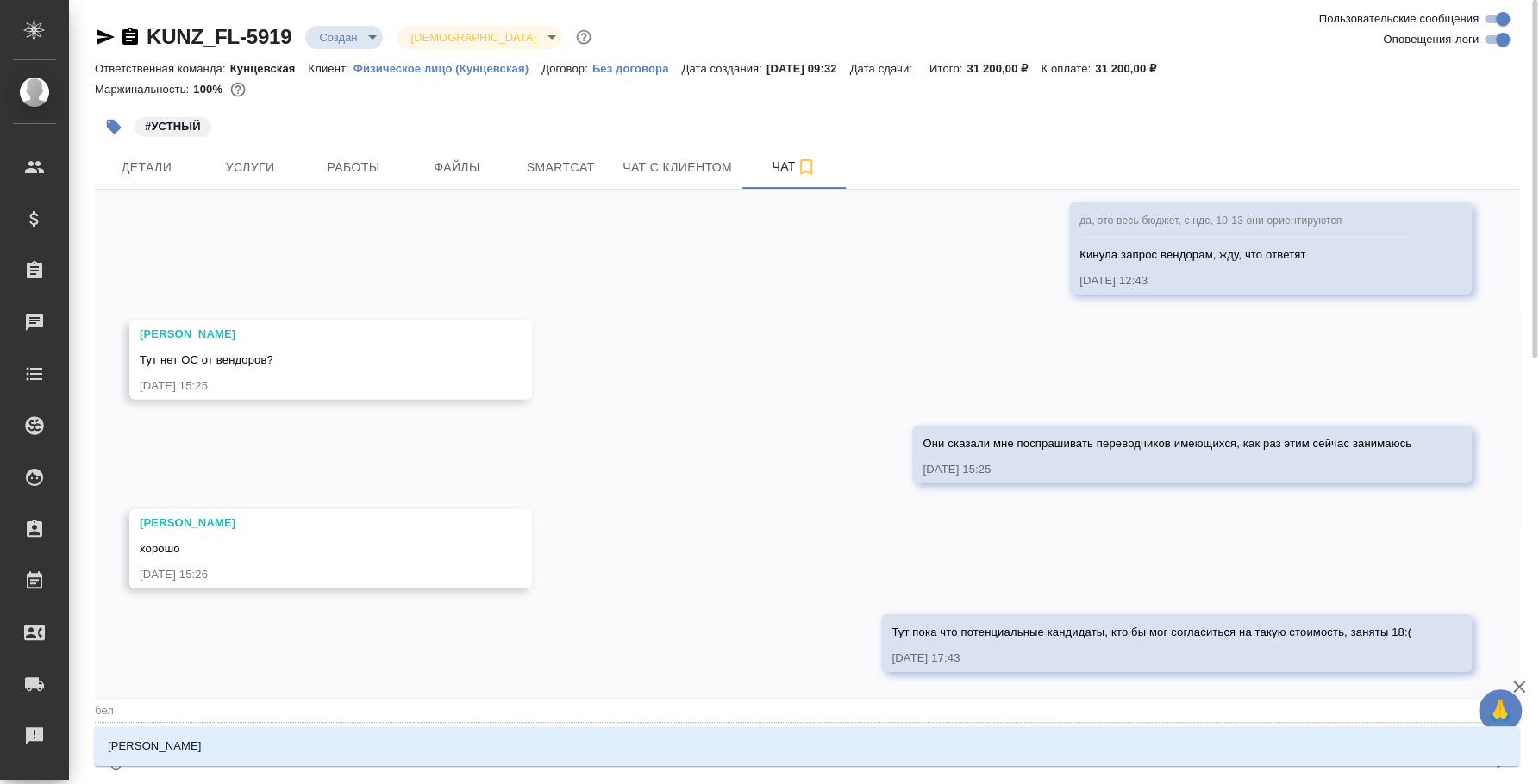
type textarea "@бе"
type input "бе"
type textarea "@б"
type input "б"
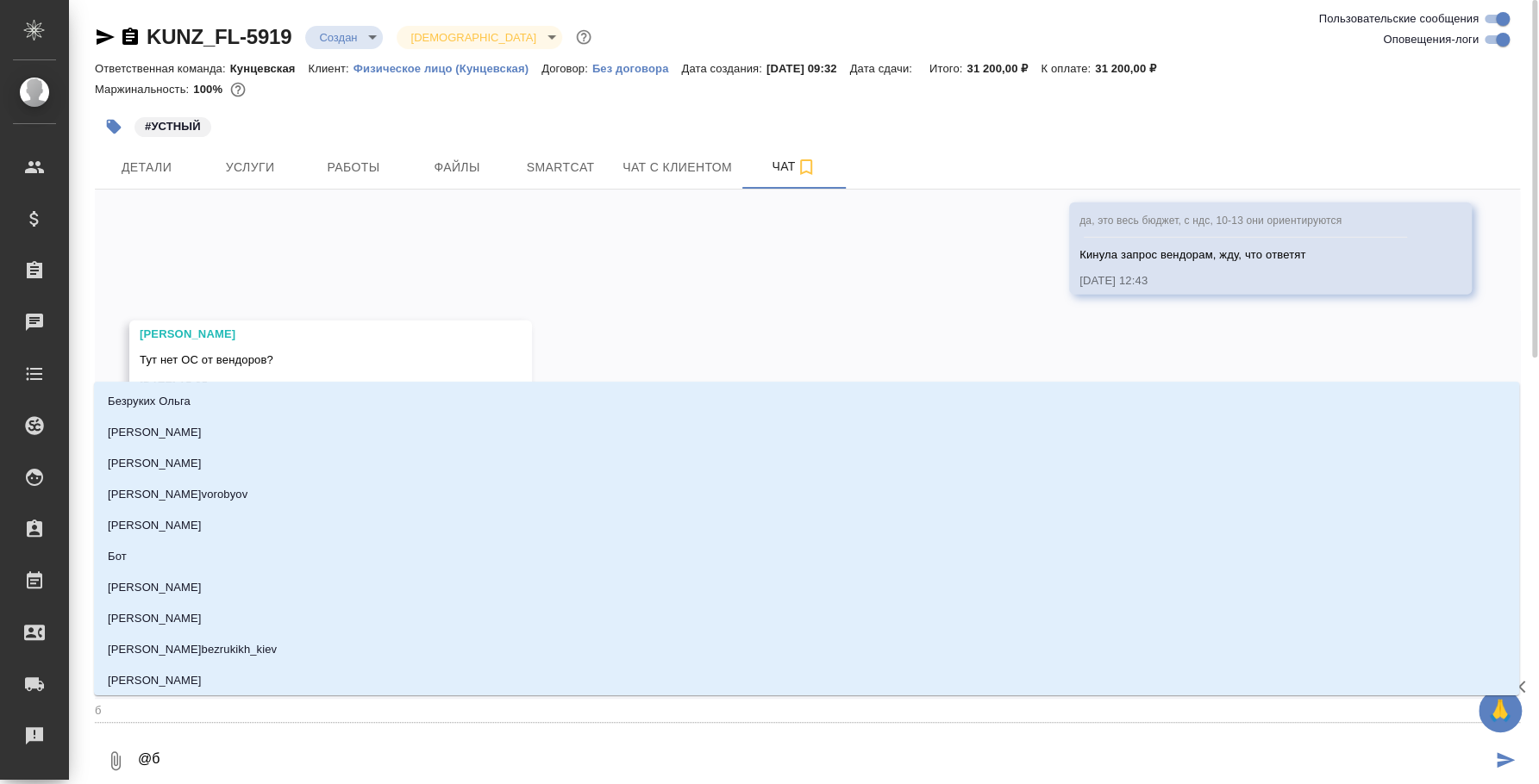
type textarea "@"
type textarea "@к"
type input "к"
type textarea "@ка"
type input "ка"
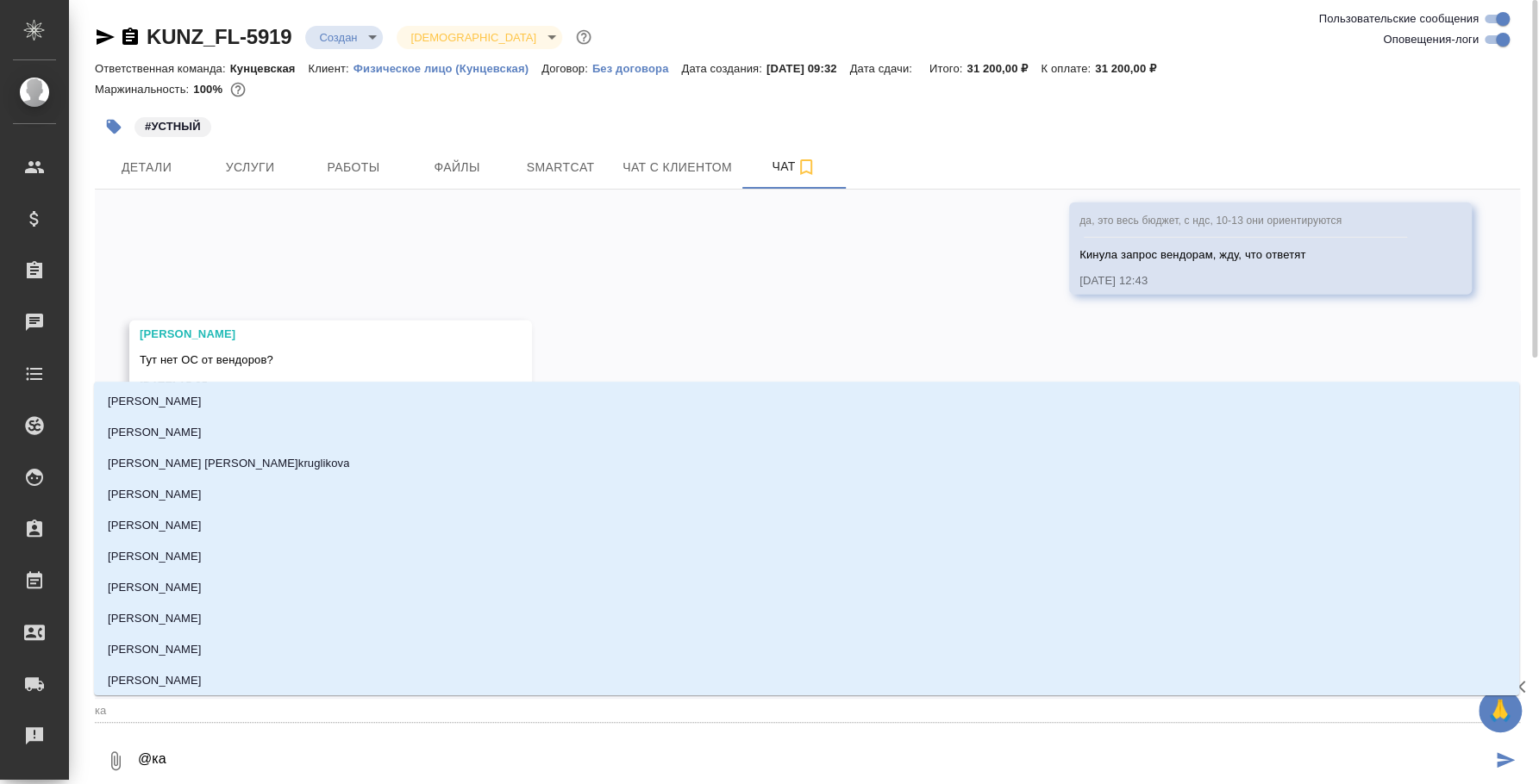
type textarea "@каи"
type input "каи"
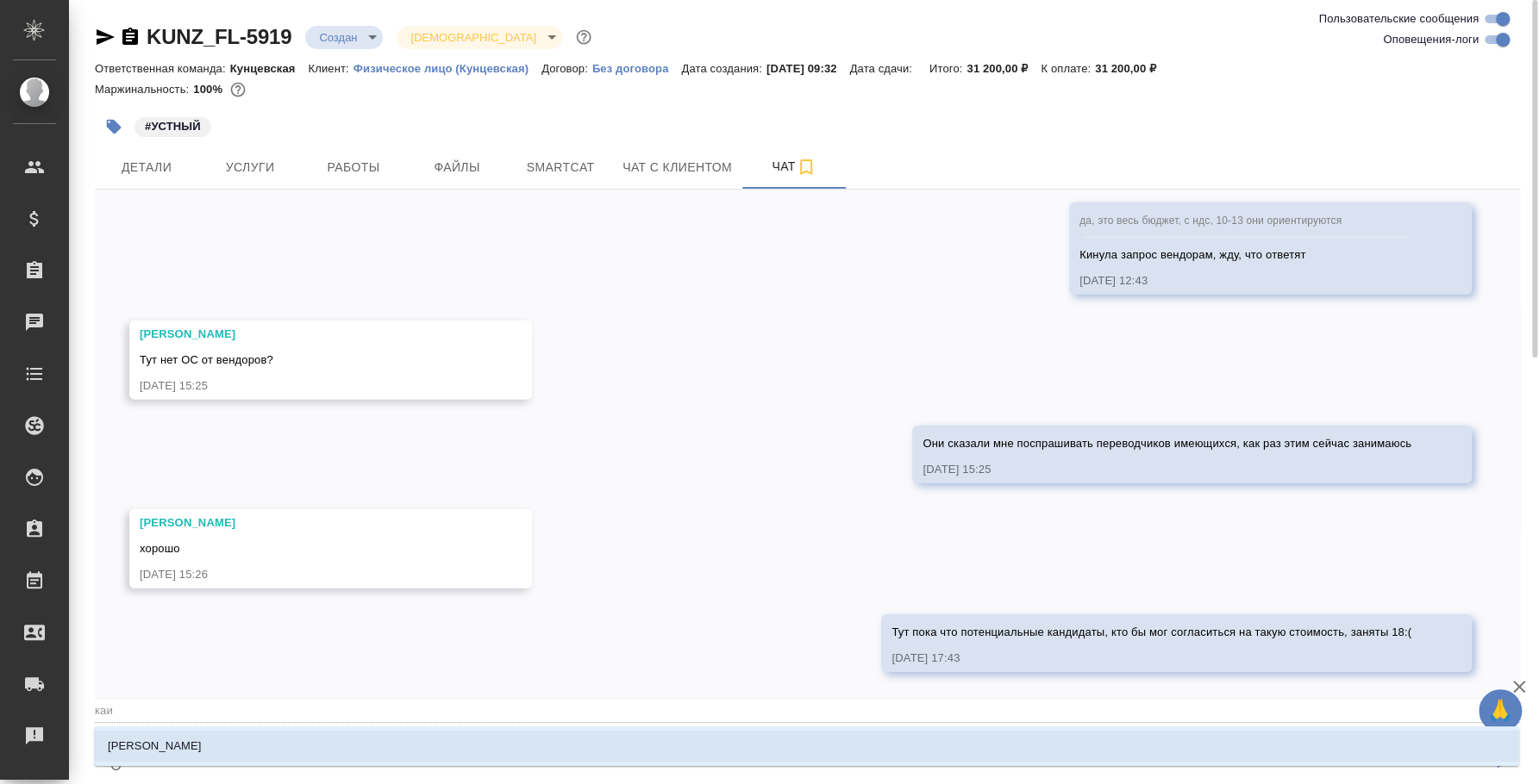
click at [640, 746] on li "Каирова Бэлла" at bounding box center [806, 746] width 1425 height 31
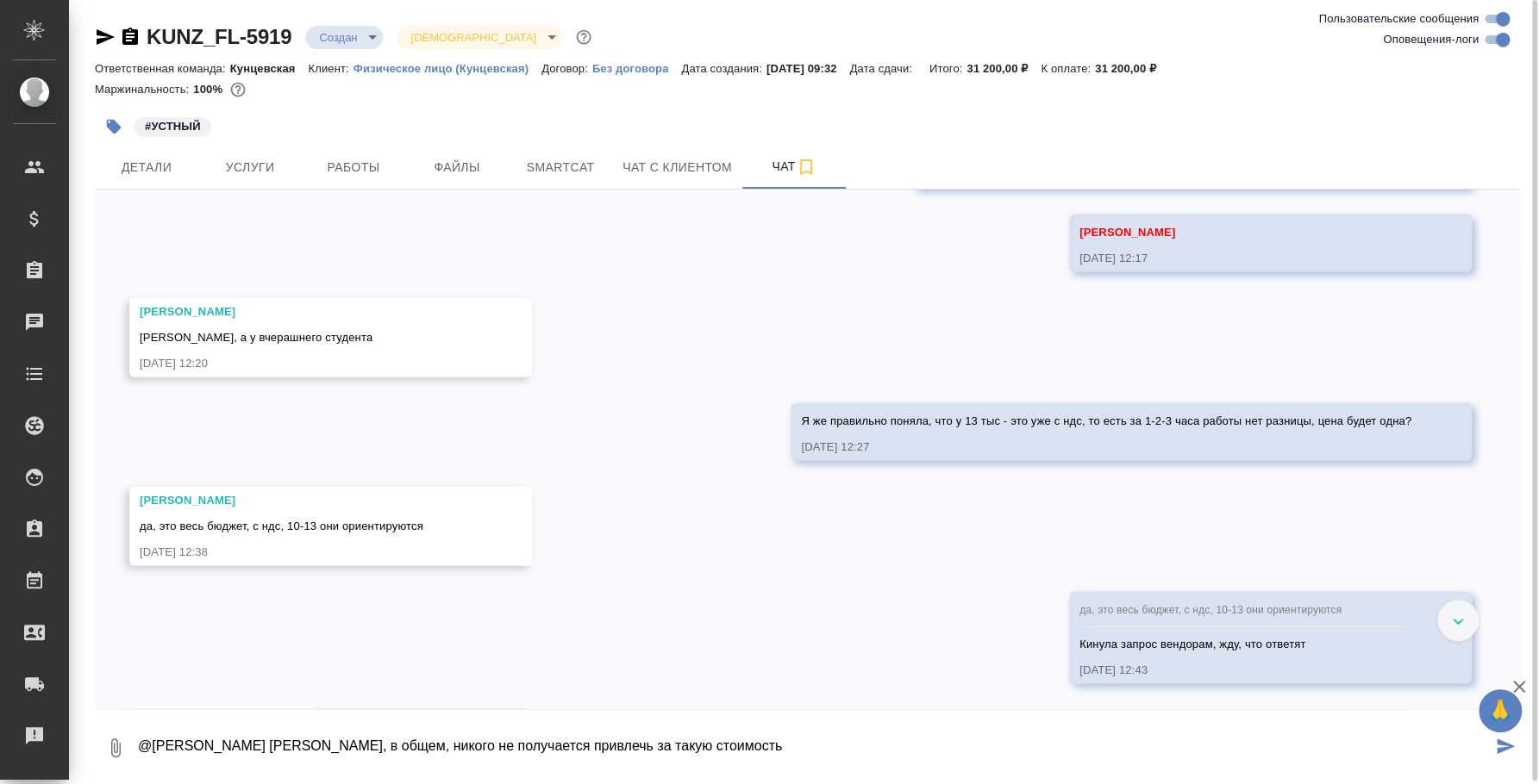
scroll to position [2959, 0]
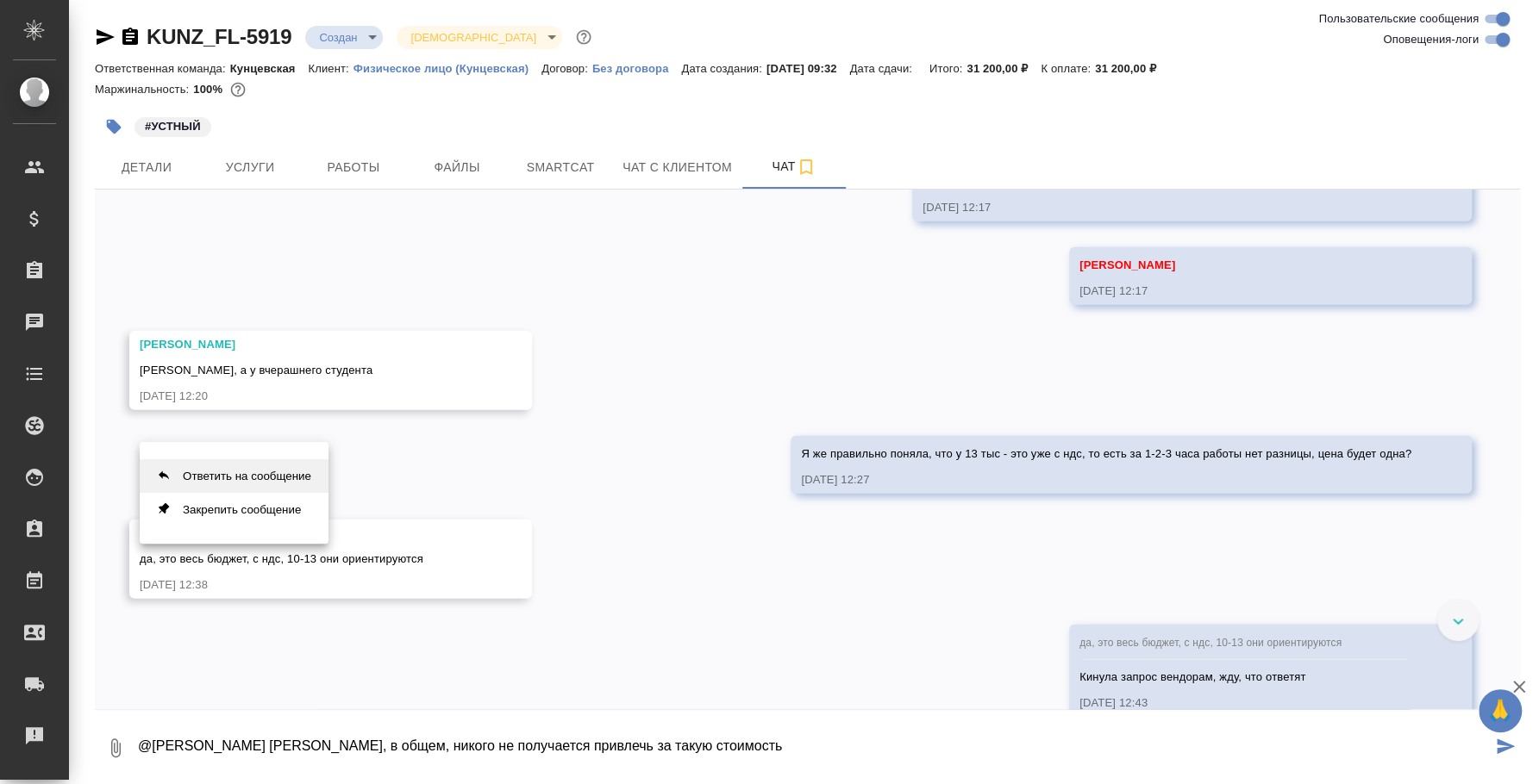
click at [284, 464] on button "Ответить на сообщение" at bounding box center [234, 476] width 189 height 33
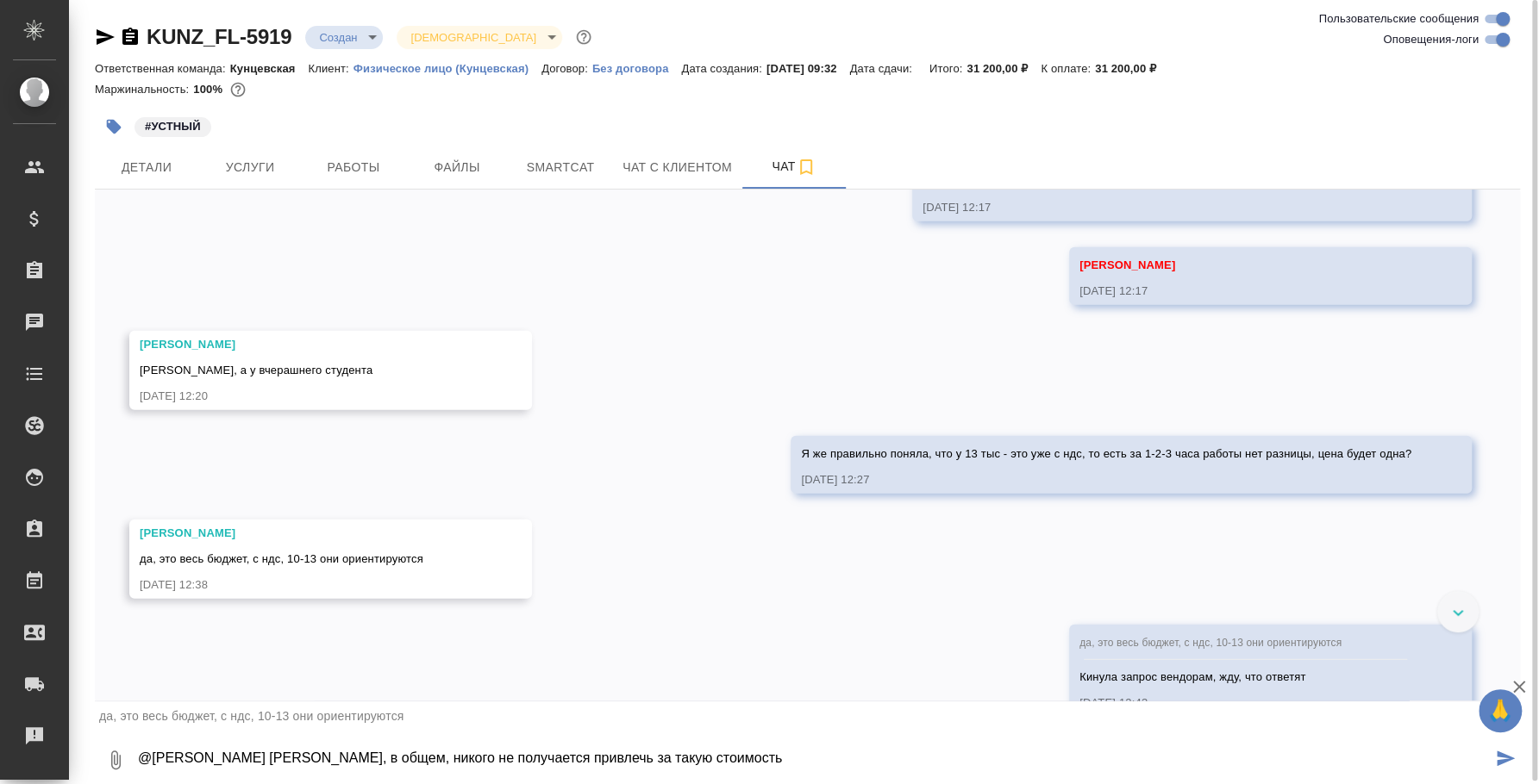
click at [697, 742] on textarea "@Каирова Бэлла Белла, в общем, никого не получается привлечь за такую стоимость" at bounding box center [814, 759] width 1355 height 58
type textarea "@Каирова Бэлла Белла, в общем, никого не получается привлечь за такую стоимость…"
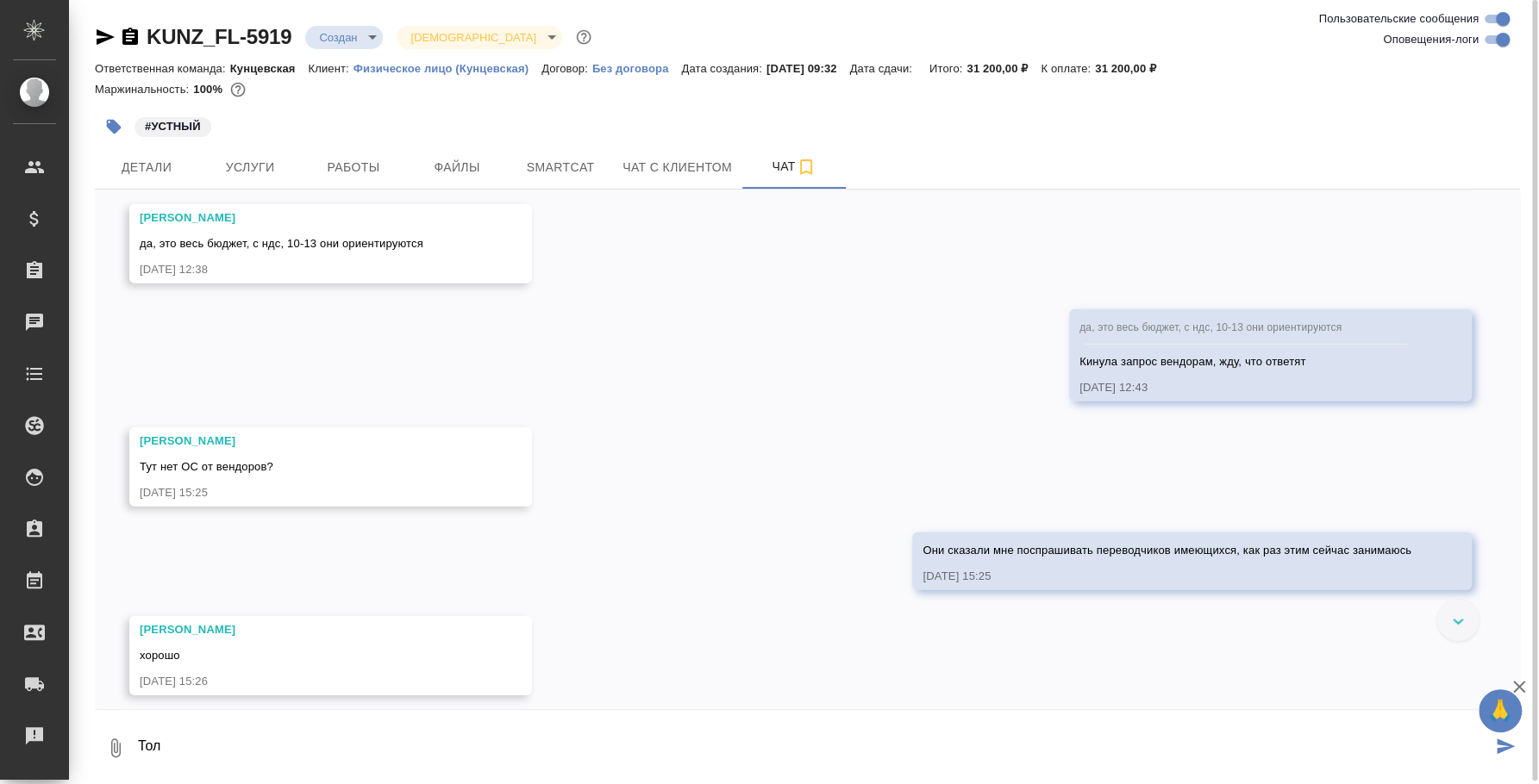
scroll to position [3508, 0]
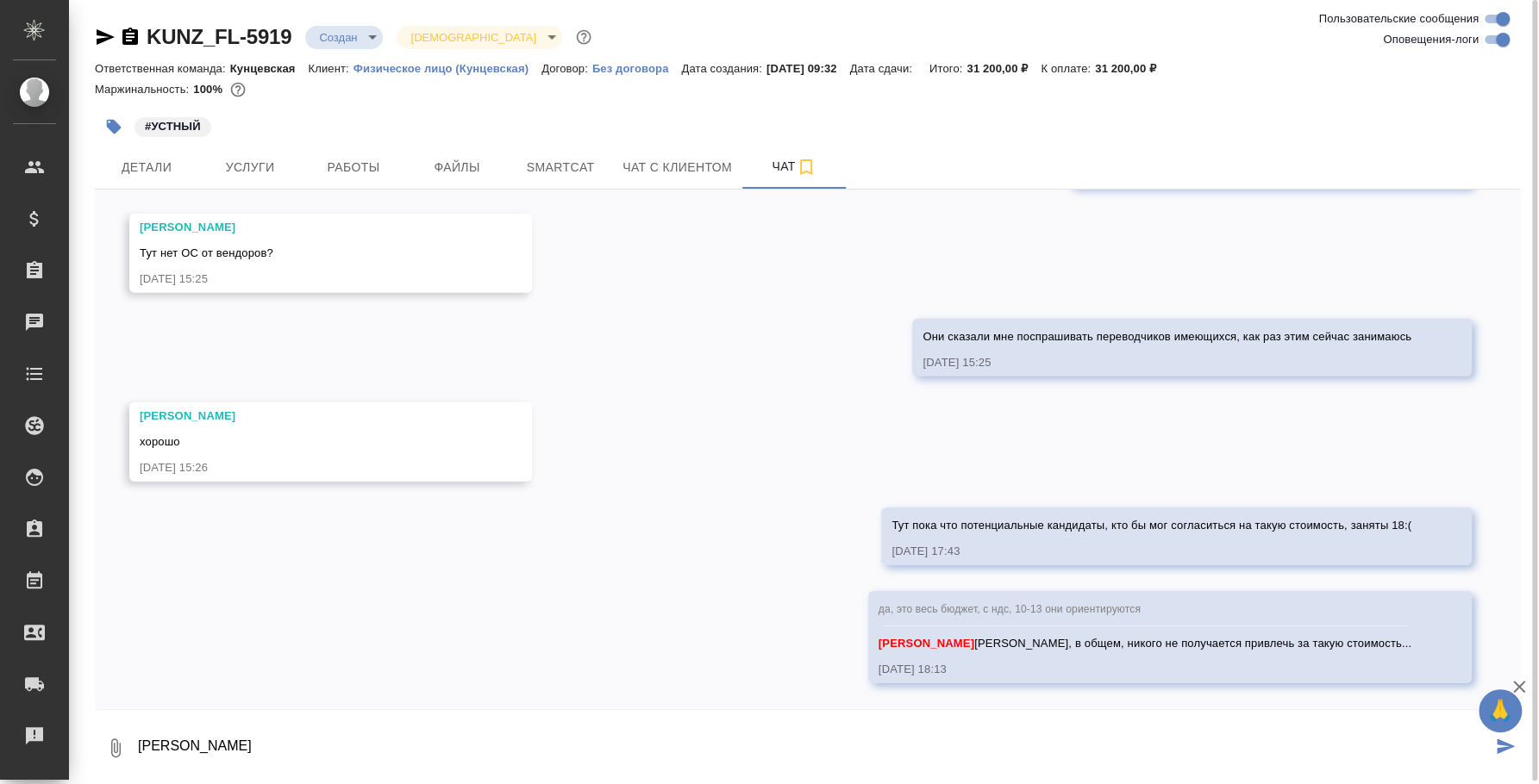
type textarea "Т"
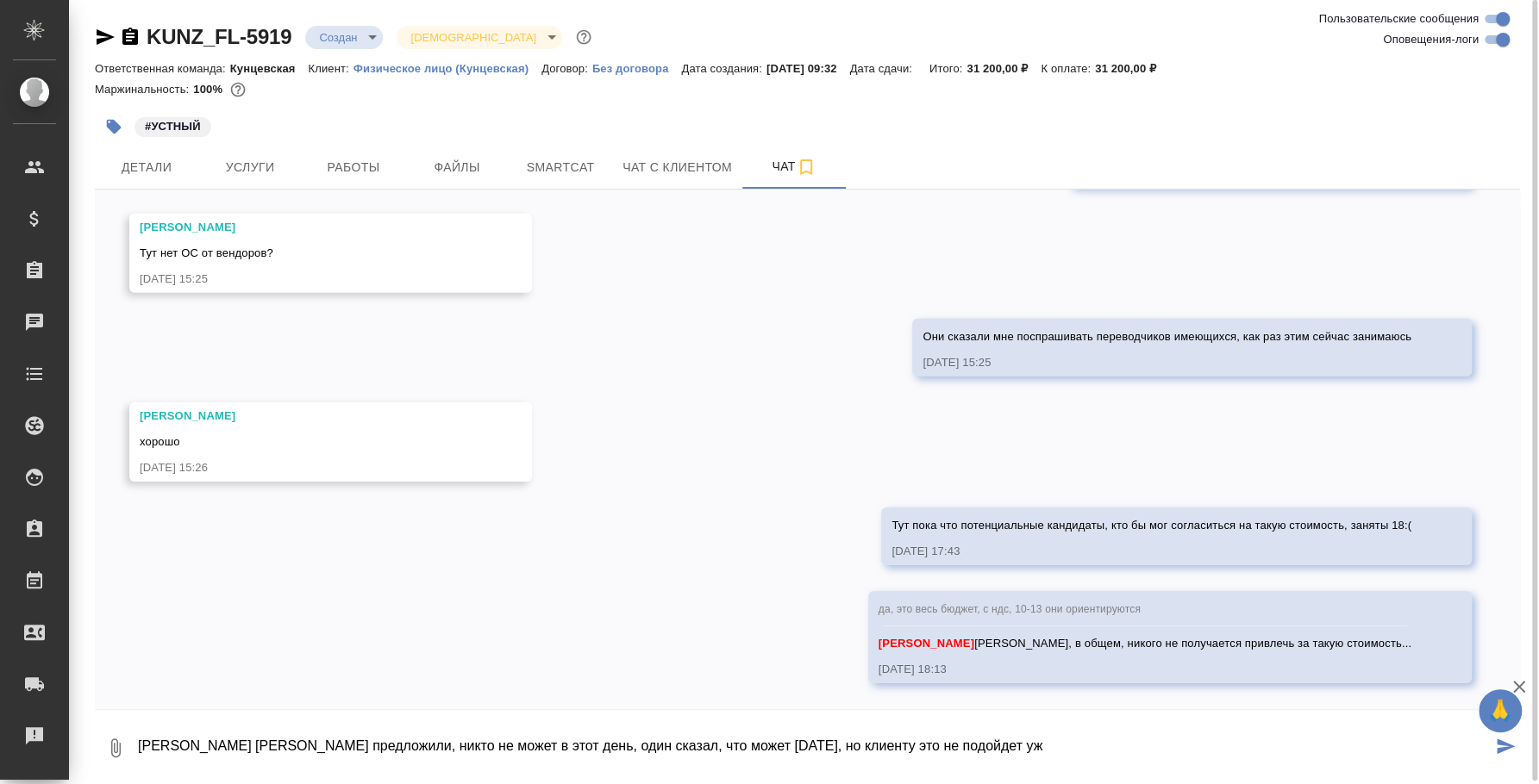
type textarea "Кого вендоры предложили, никто не может в этот день, один сказал, что может зав…"
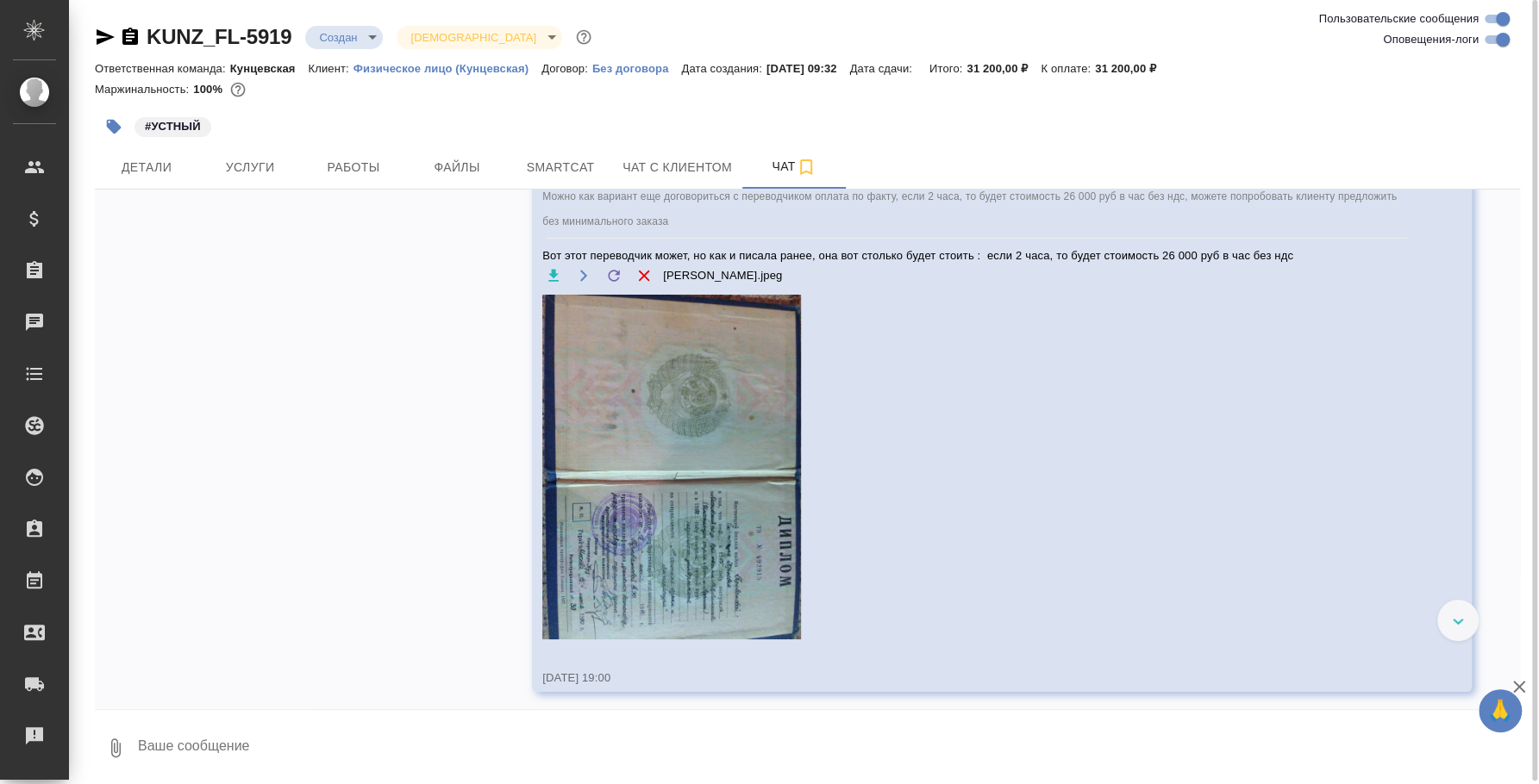
scroll to position [4426, 0]
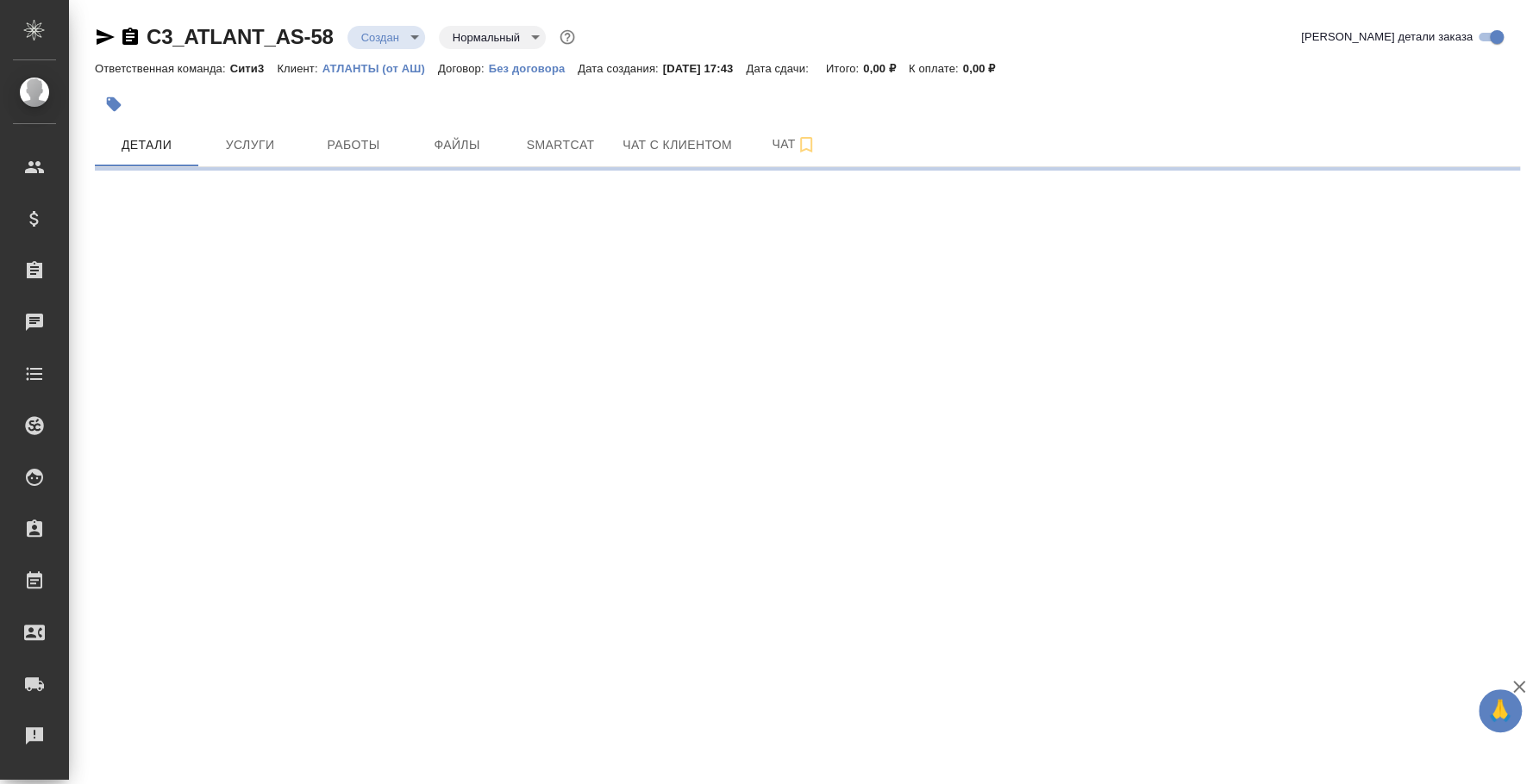
select select "RU"
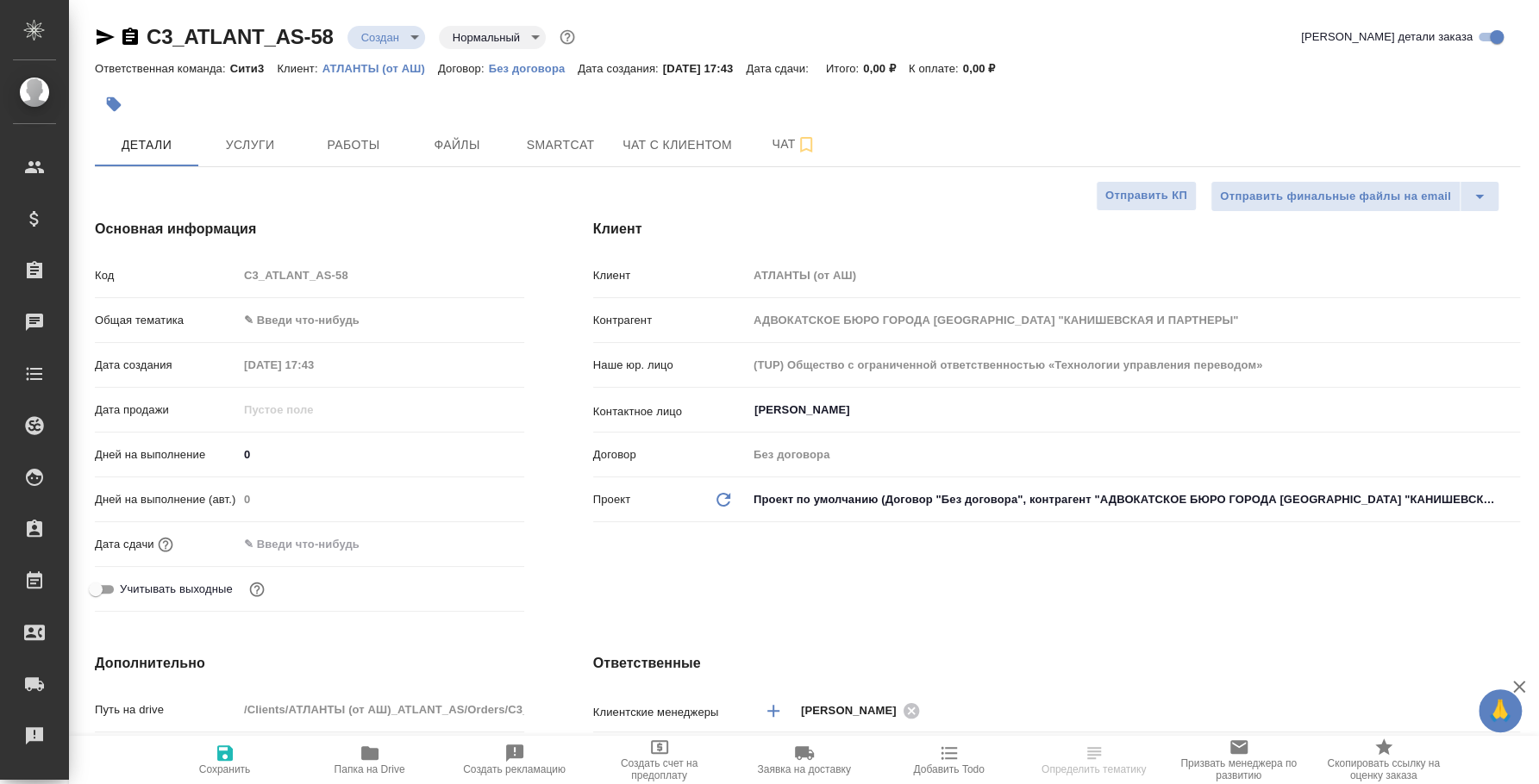
type textarea "x"
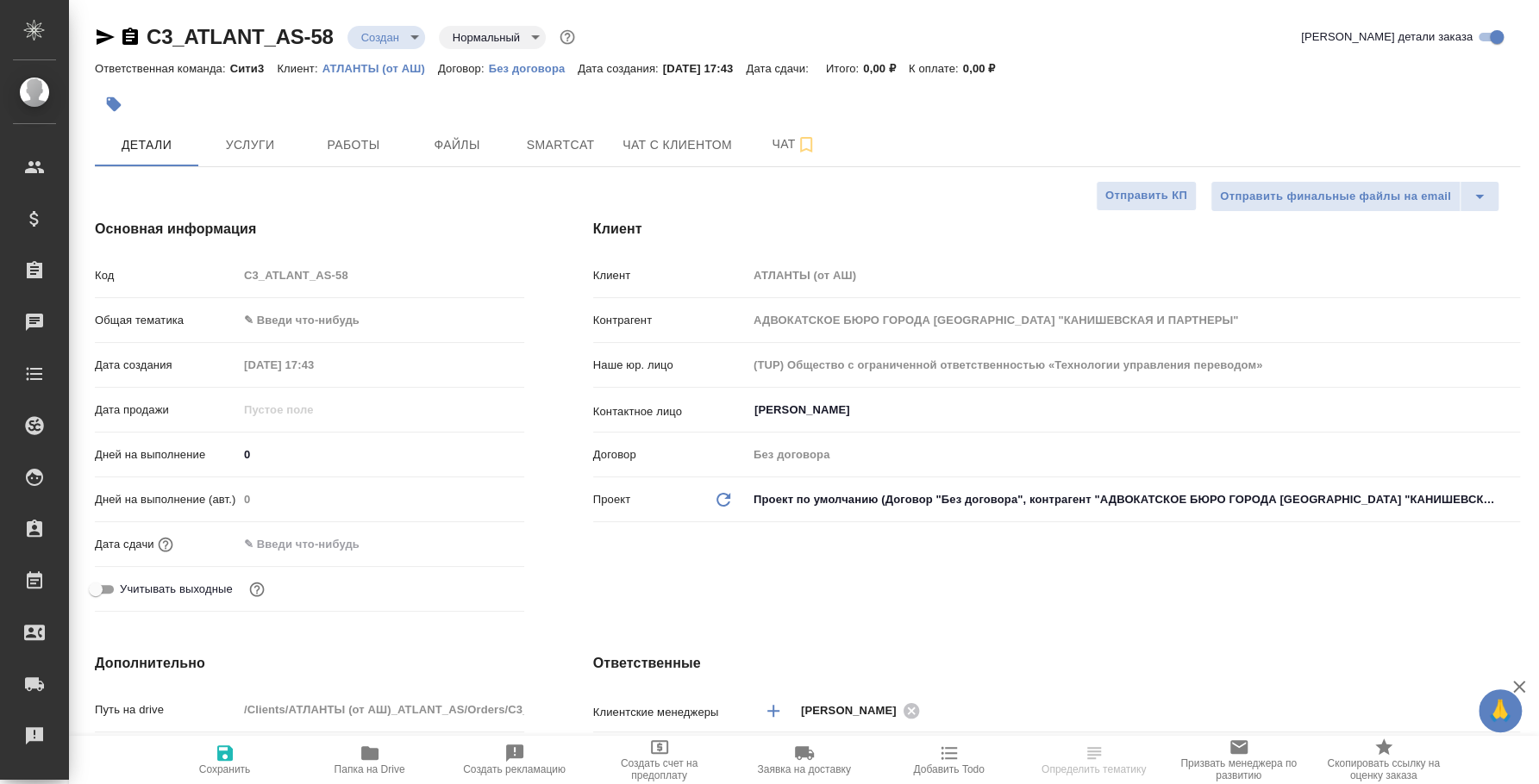
type textarea "x"
click at [809, 134] on span "Чат" at bounding box center [794, 144] width 83 height 22
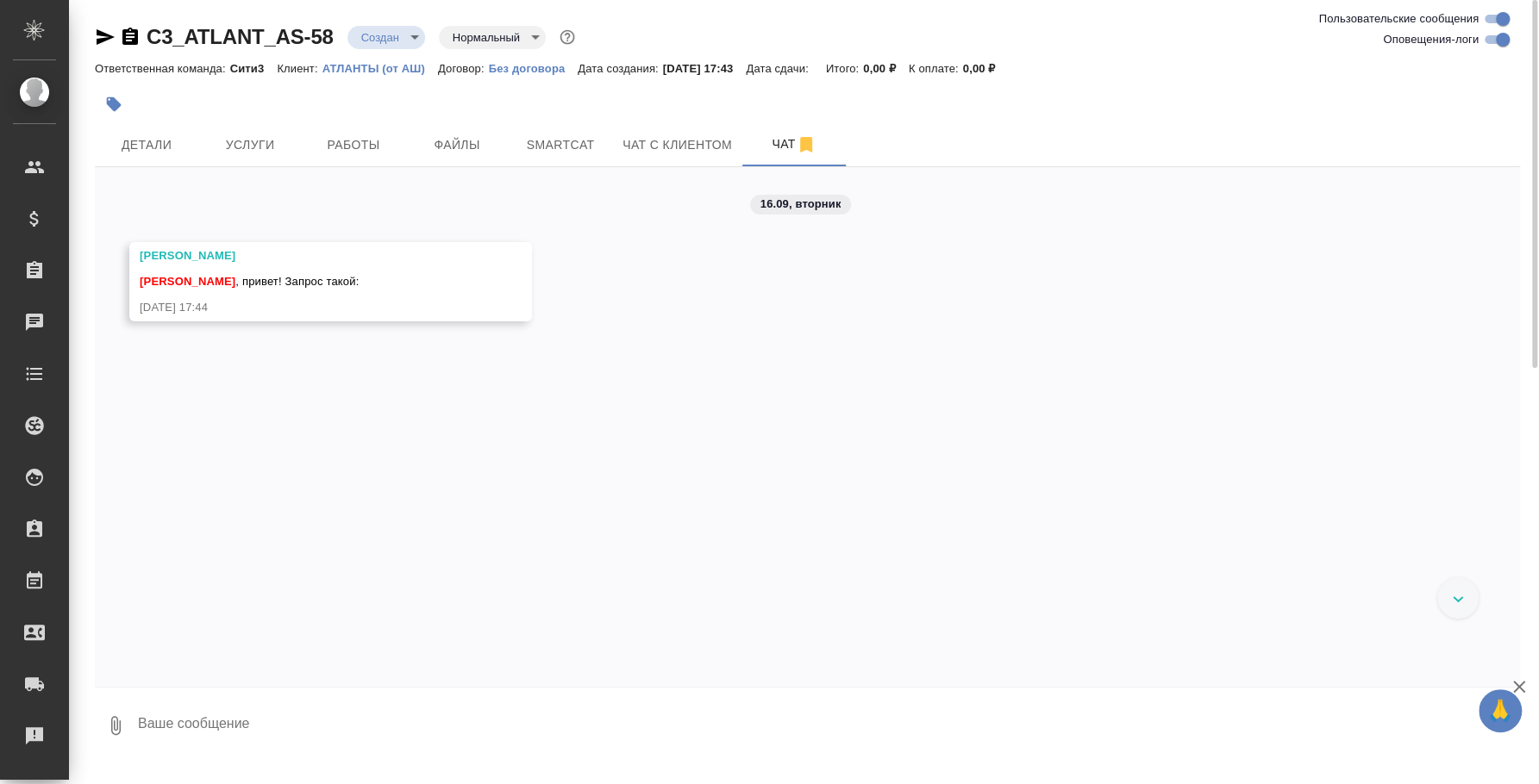
click at [662, 733] on textarea at bounding box center [828, 725] width 1383 height 58
type textarea "Привет) Пока не вижу запрос"
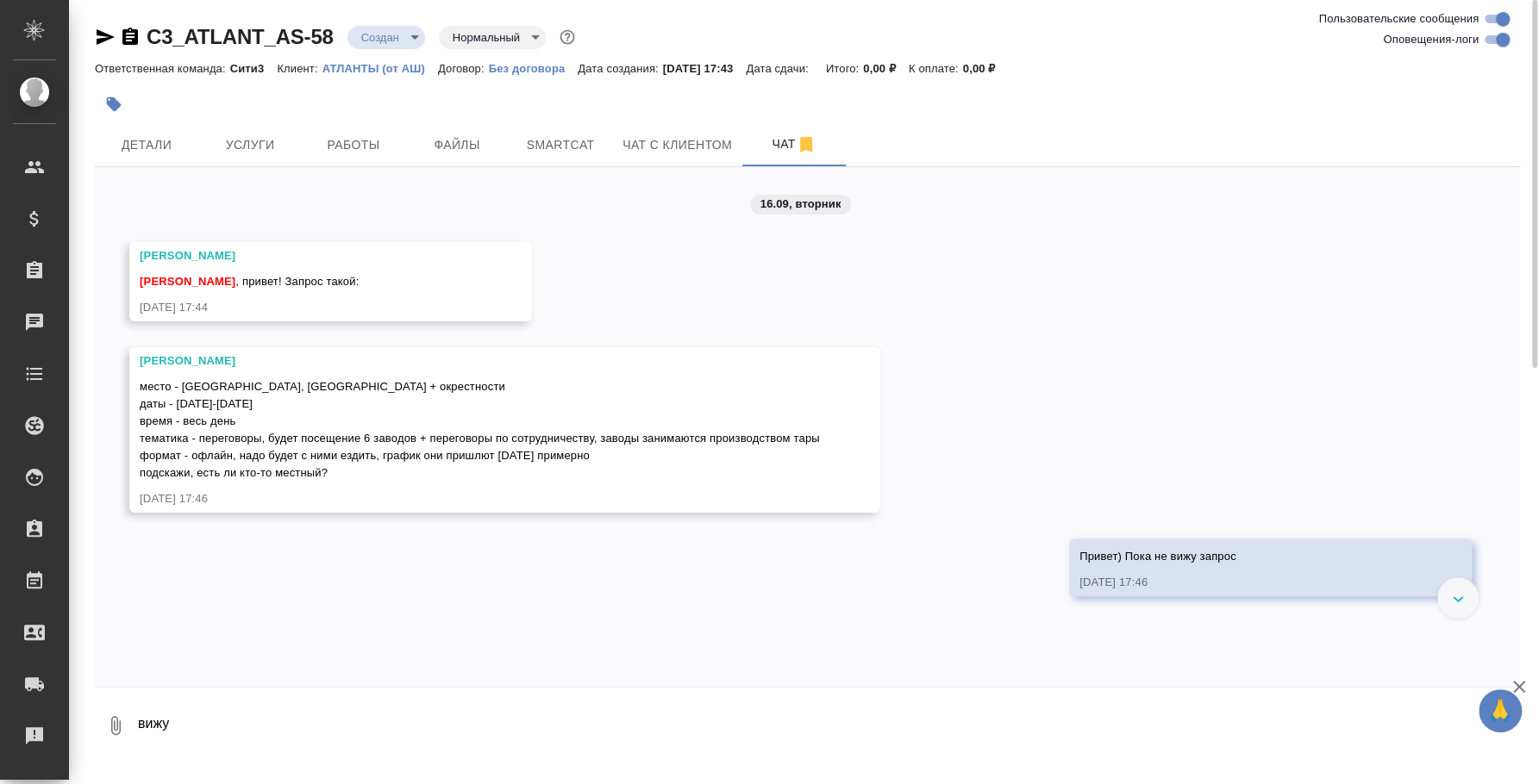
type textarea "вижу"
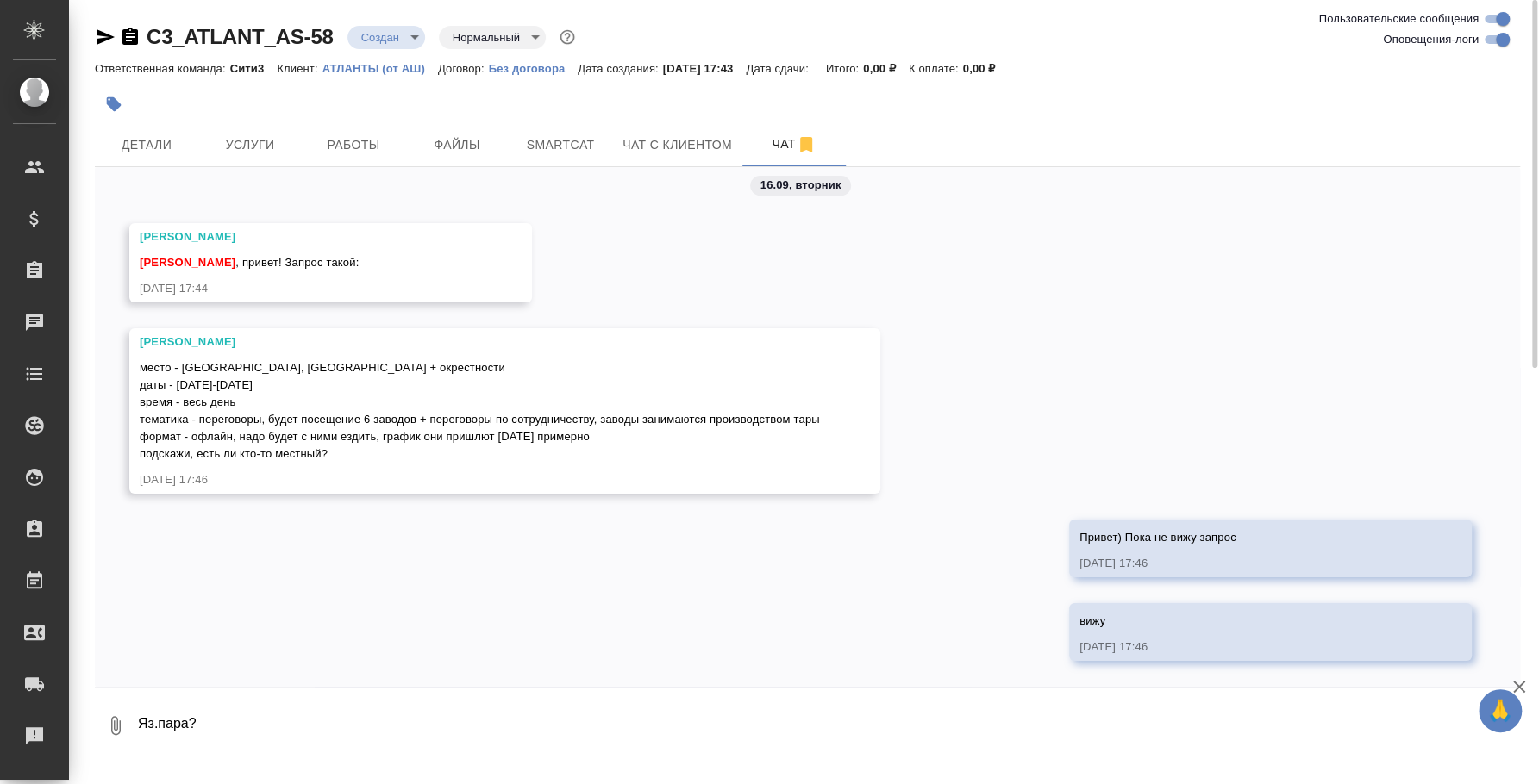
type textarea "Яз.пара?"
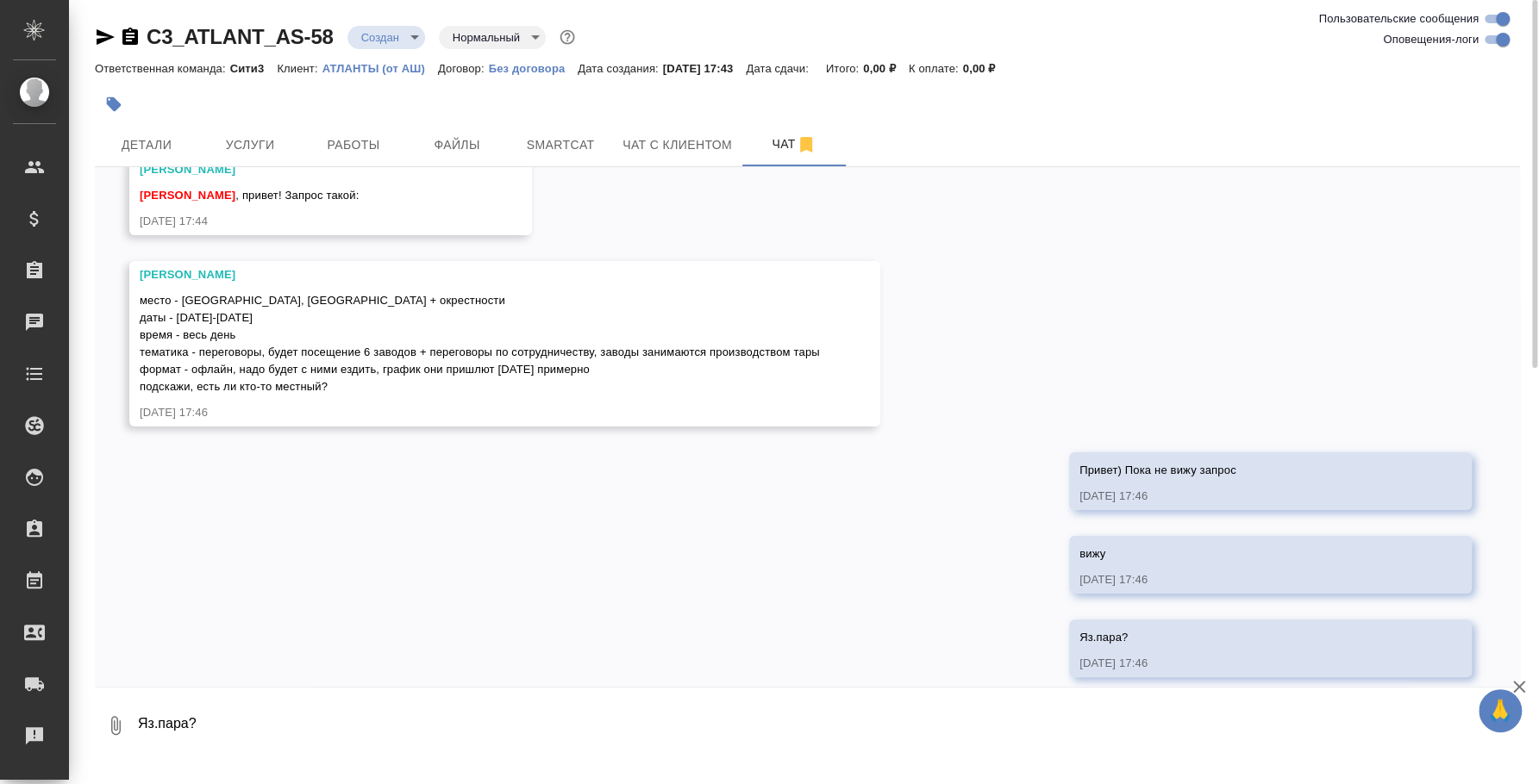
scroll to position [103, 0]
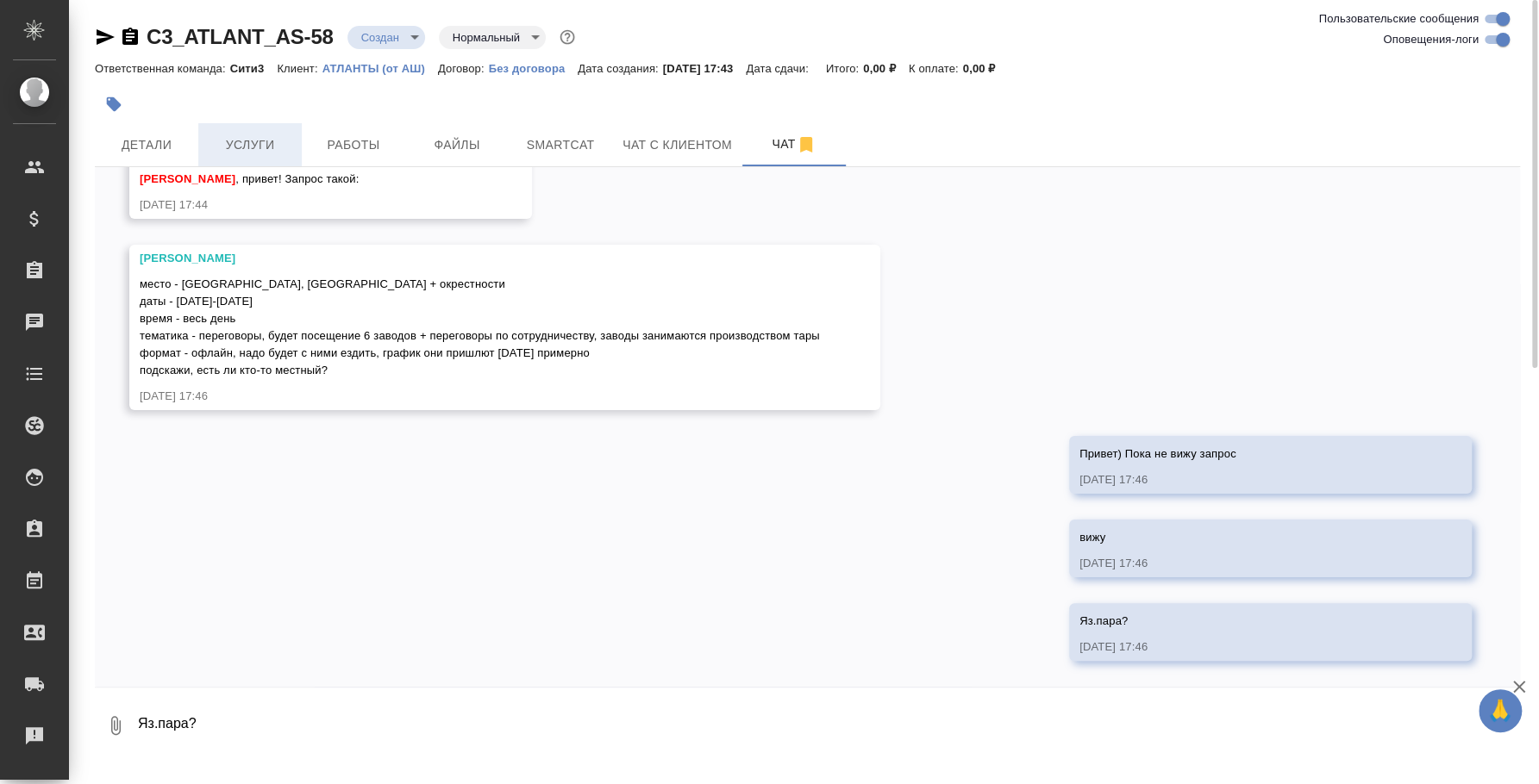
click at [257, 141] on span "Услуги" at bounding box center [250, 145] width 83 height 22
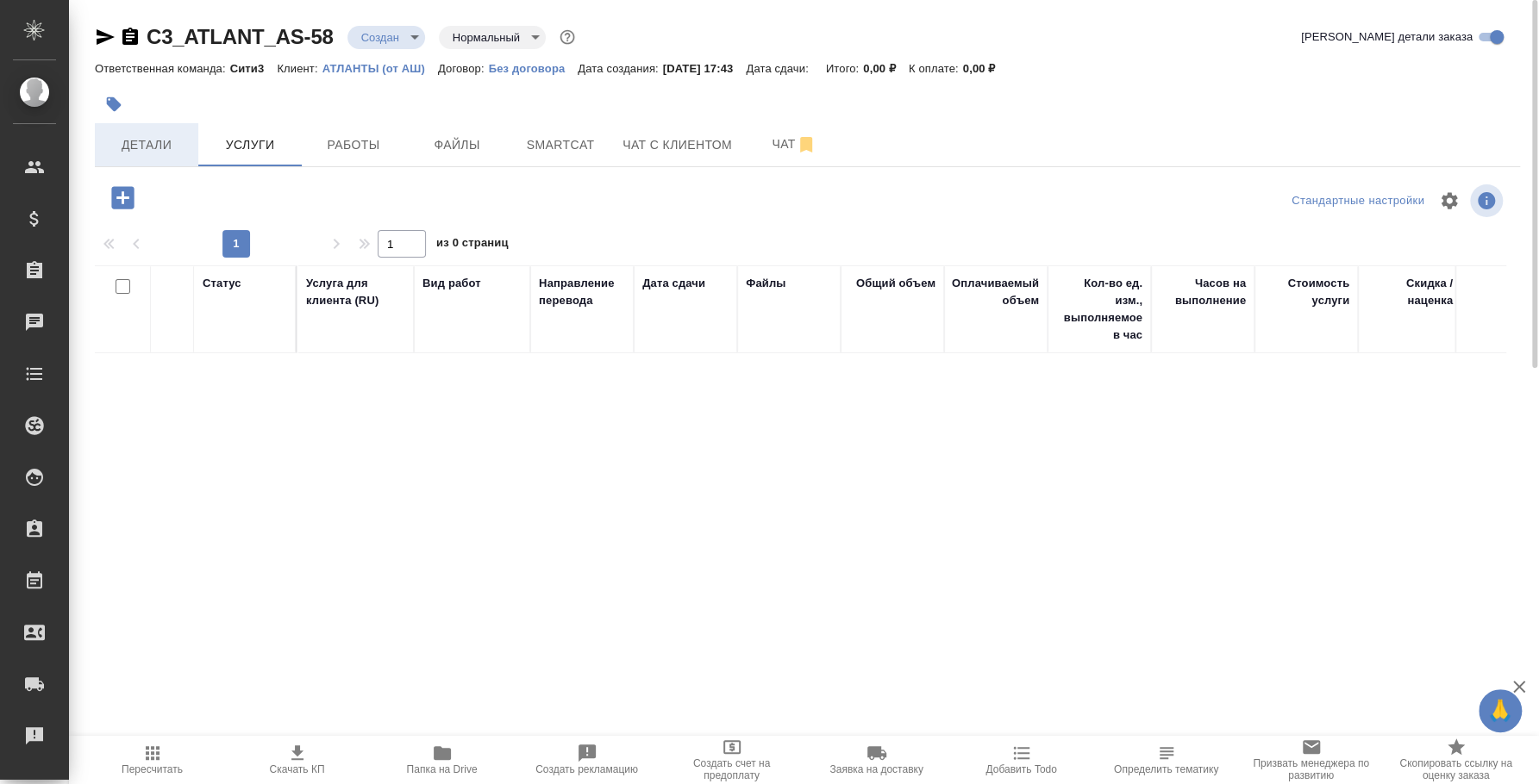
click at [159, 134] on span "Детали" at bounding box center [146, 145] width 83 height 22
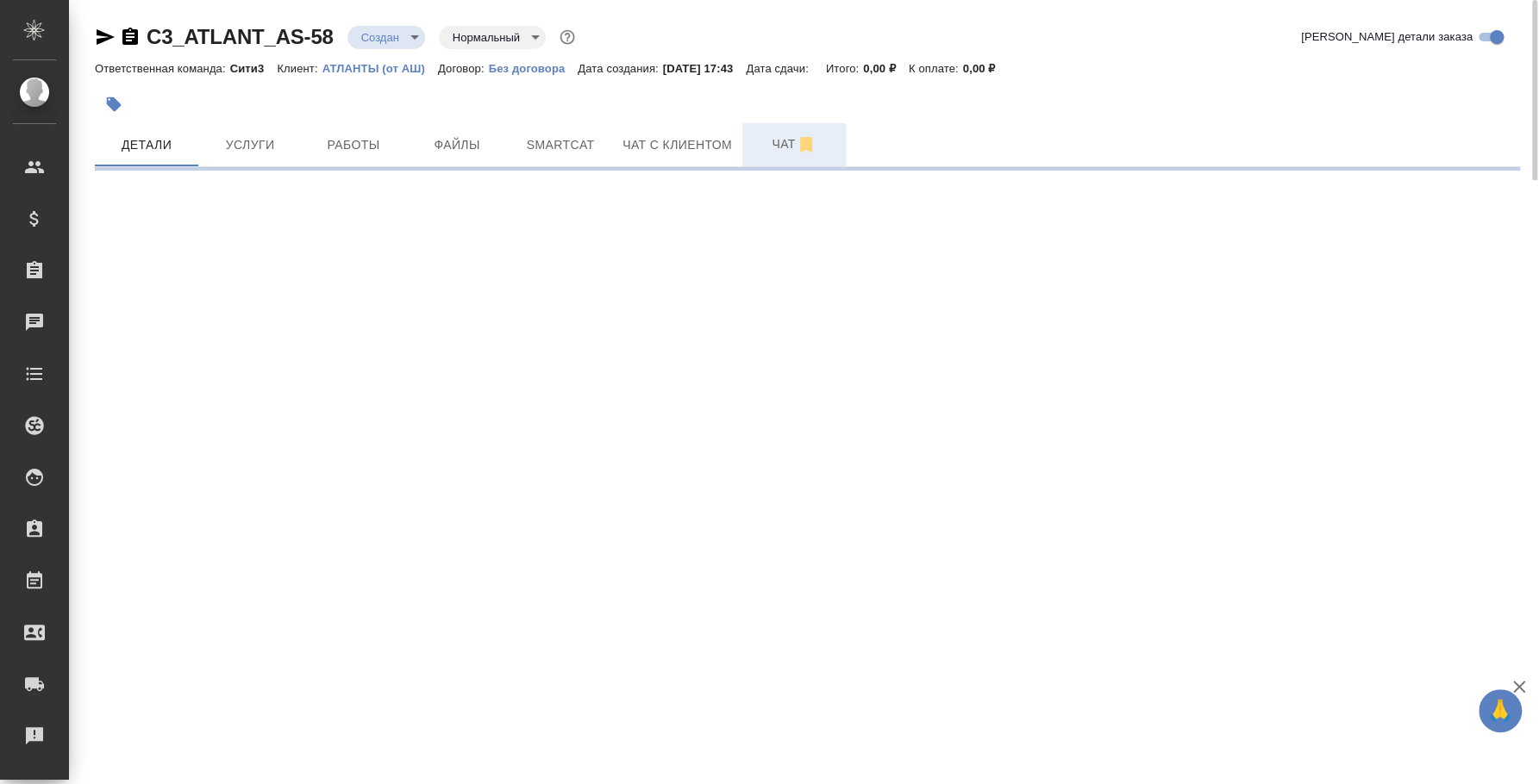
select select "RU"
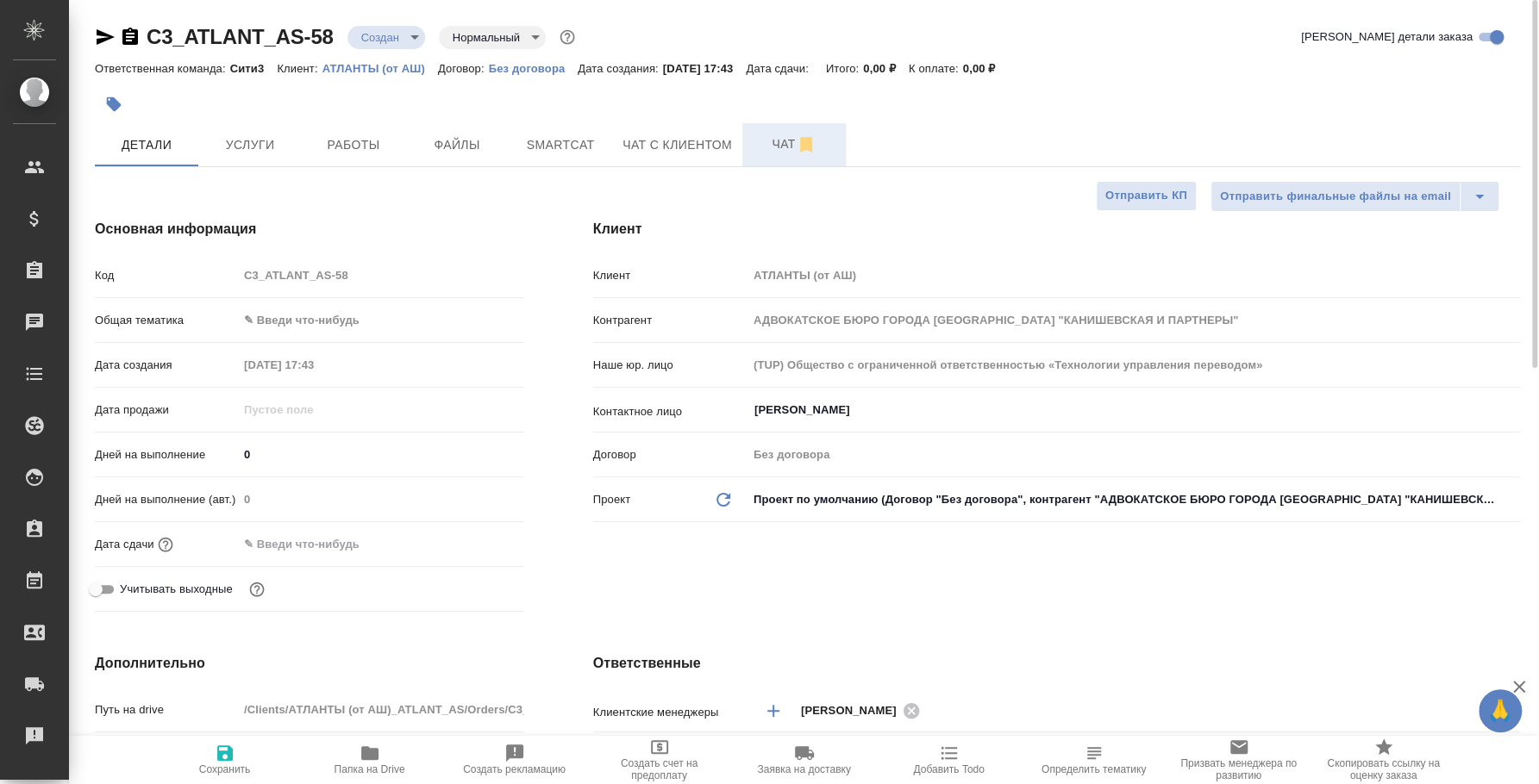
type textarea "x"
click at [780, 139] on span "Чат" at bounding box center [794, 144] width 83 height 22
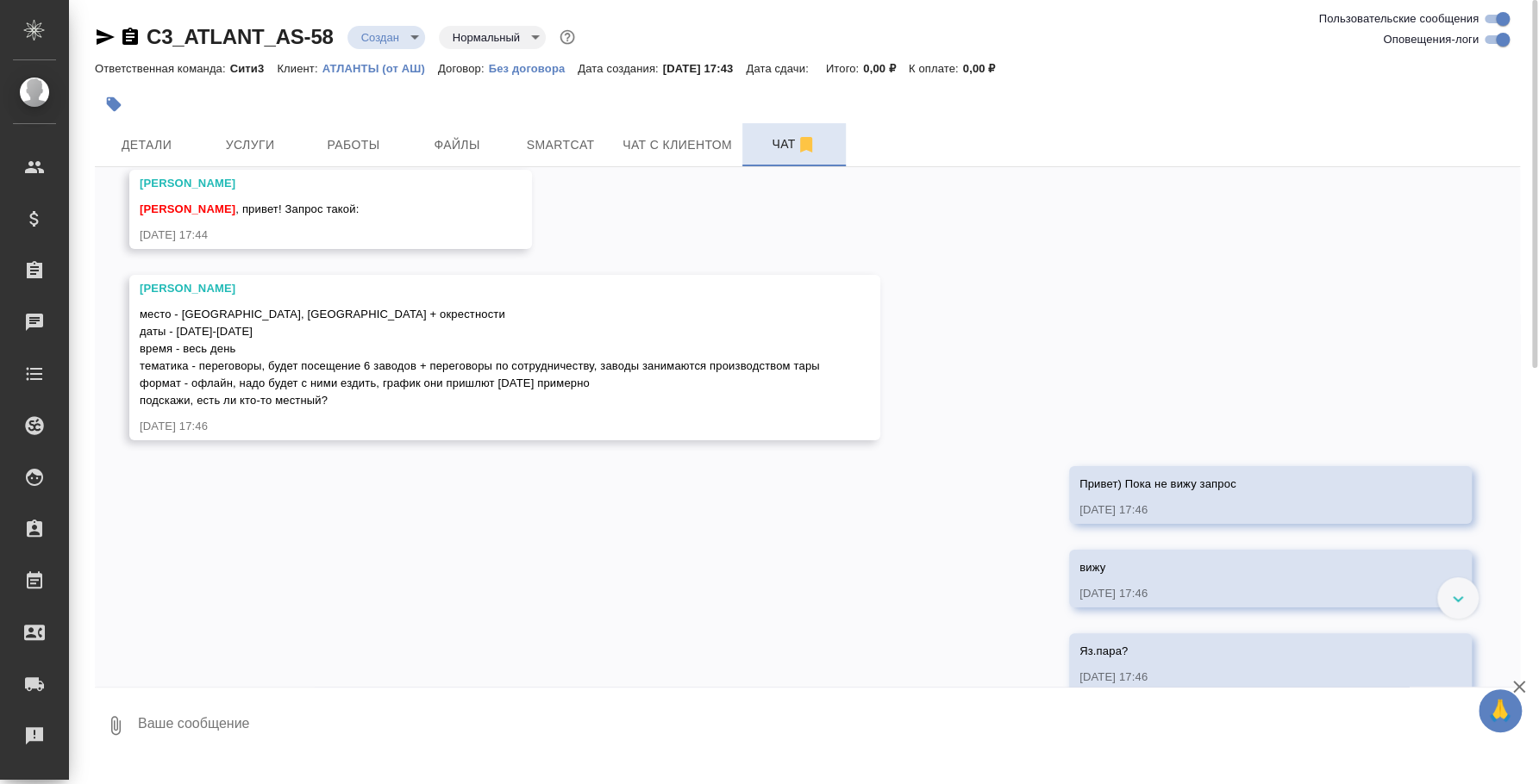
scroll to position [103, 0]
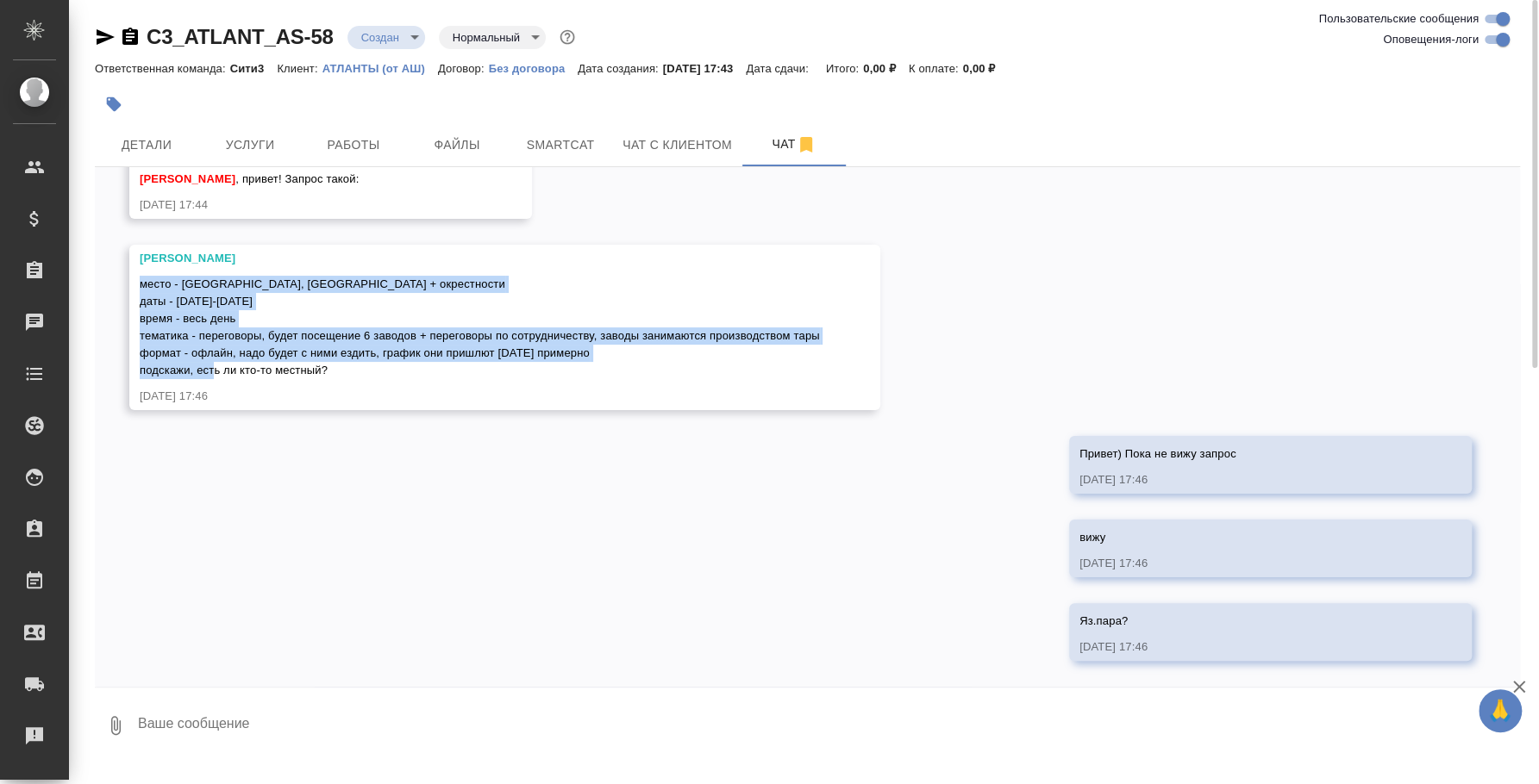
drag, startPoint x: 362, startPoint y: 367, endPoint x: 126, endPoint y: 281, distance: 251.2
click at [126, 281] on div "16.09, вторник Никитина Татьяна Федотова Ирина , привет! Запрос такой: 16.09.25…" at bounding box center [807, 426] width 1425 height 520
copy span "место - Китай, Гуанчжоу + окрестности даты - 18-20 сентября время - весь день т…"
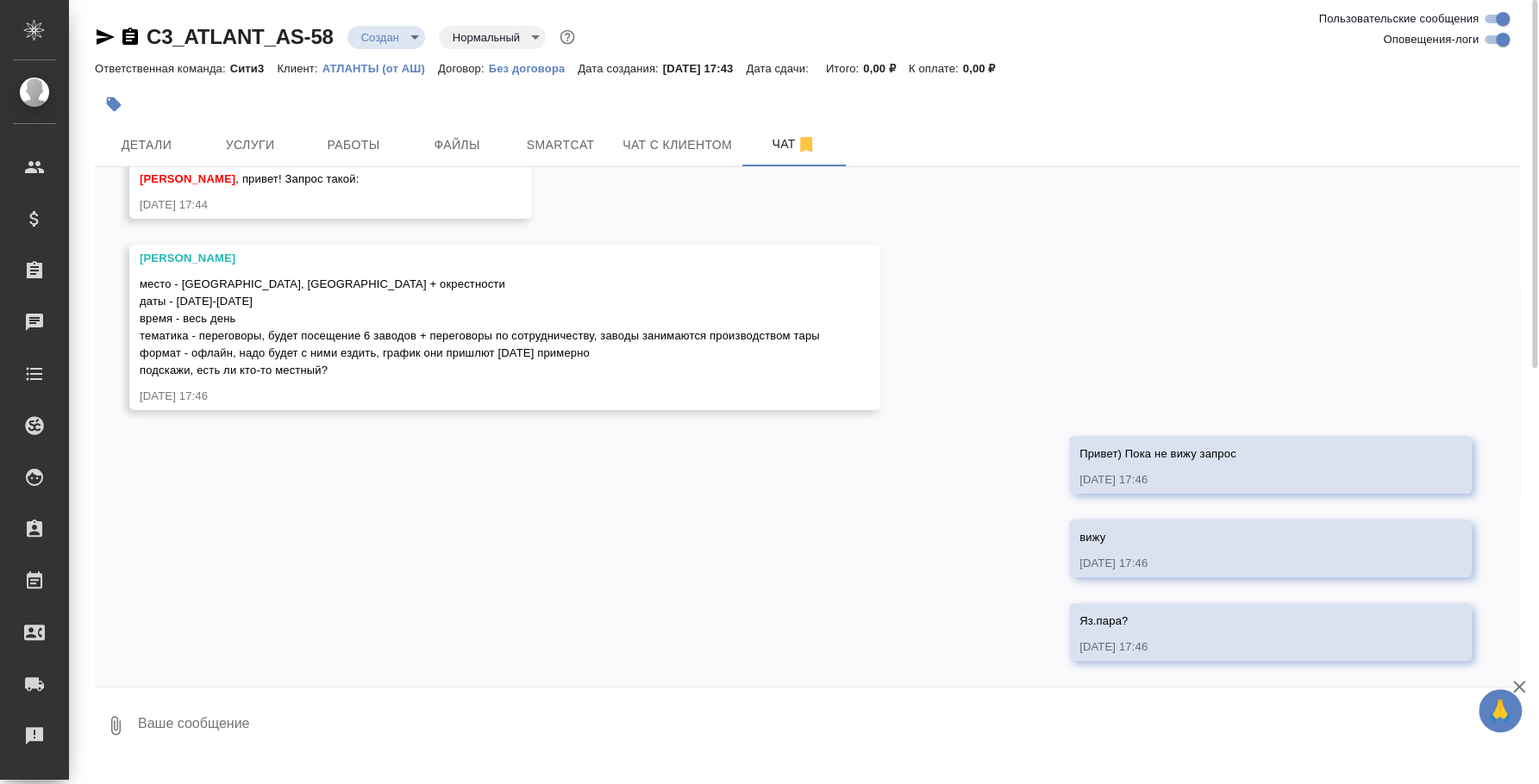
click at [634, 738] on textarea at bounding box center [828, 725] width 1383 height 58
type textarea "к"
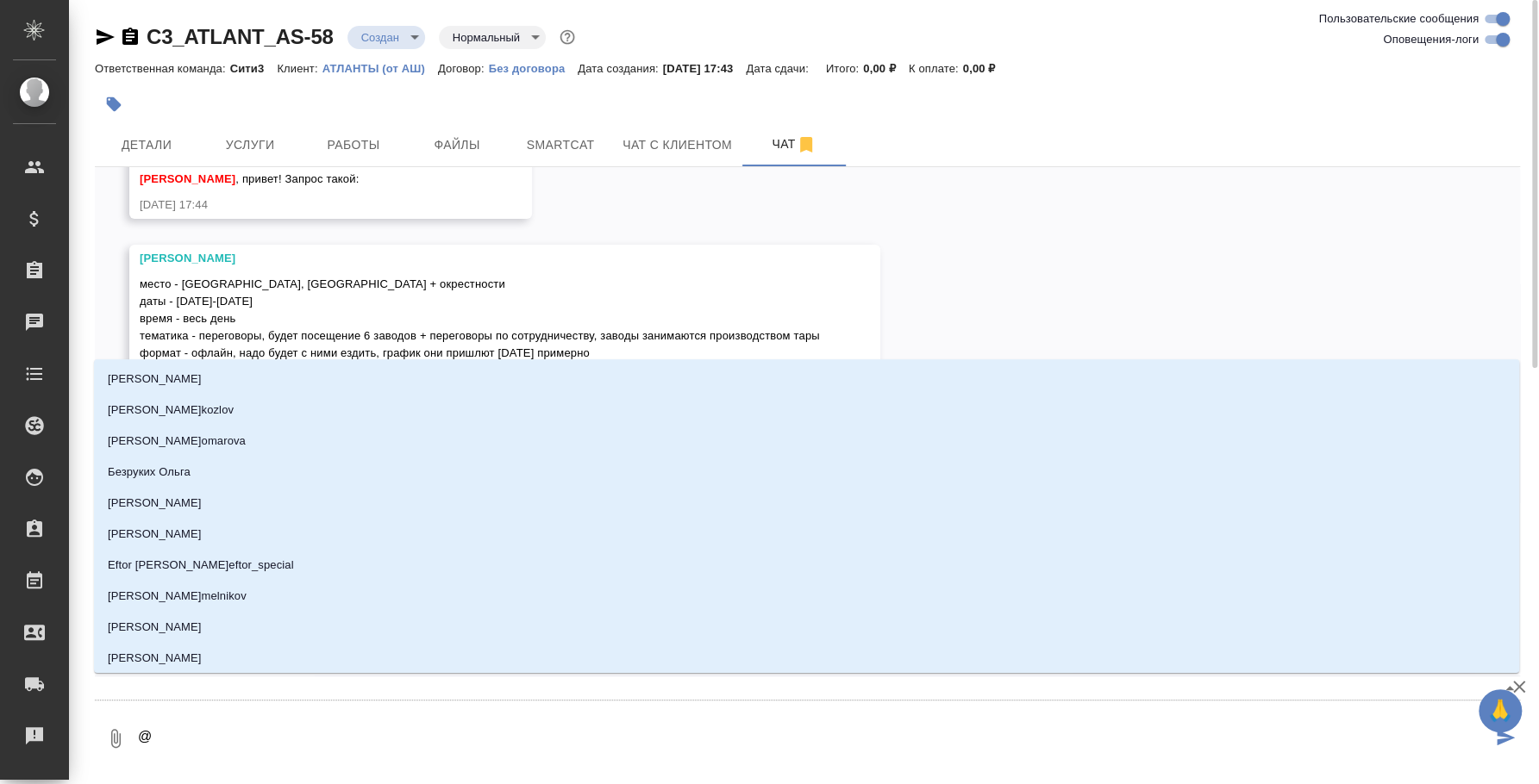
type textarea "@y"
type input "y"
type textarea "@y'b"
type input "y'b"
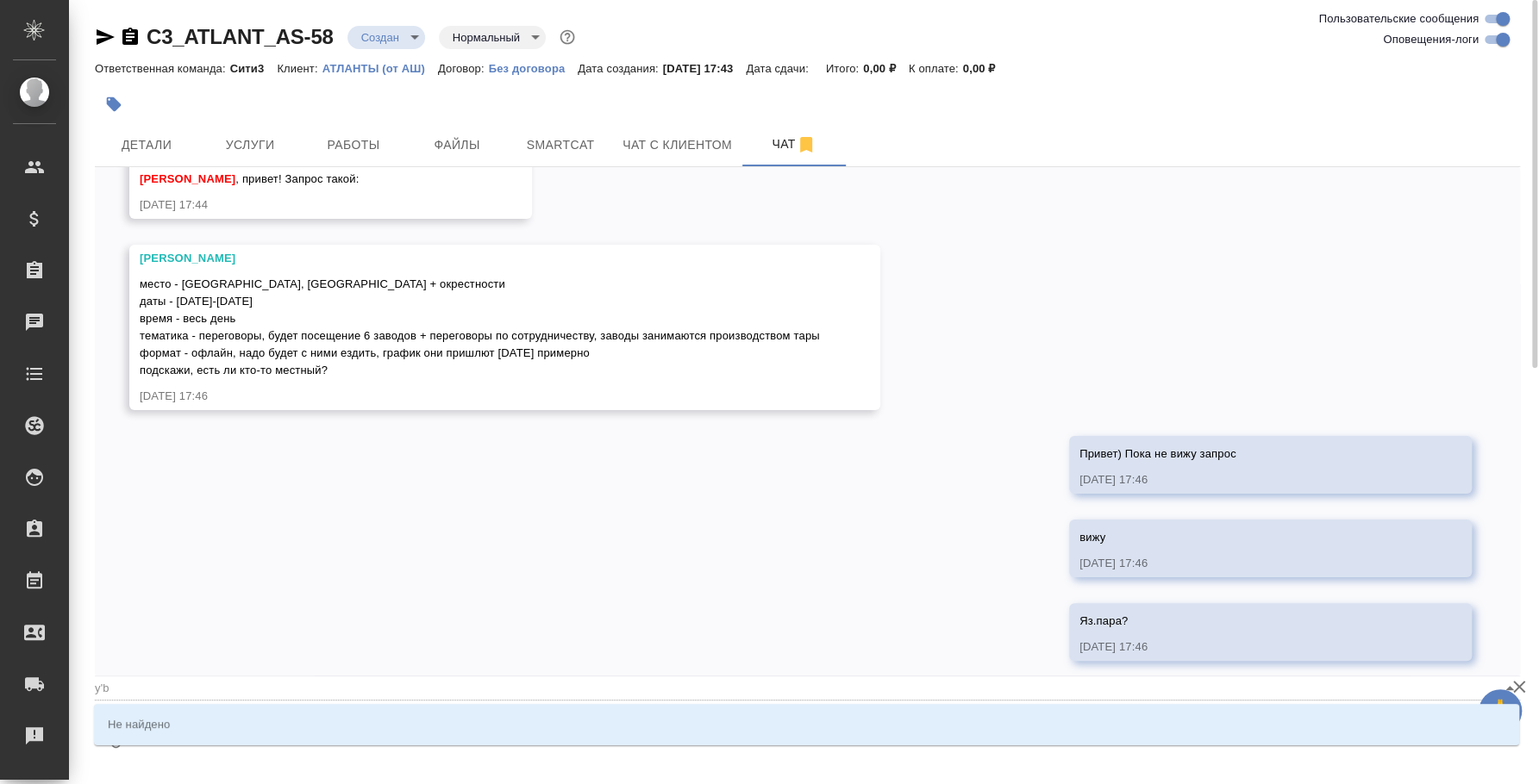
type textarea "@y'b'r"
type input "y'b'r"
type textarea "@y'b"
type input "y'b"
type textarea "@y"
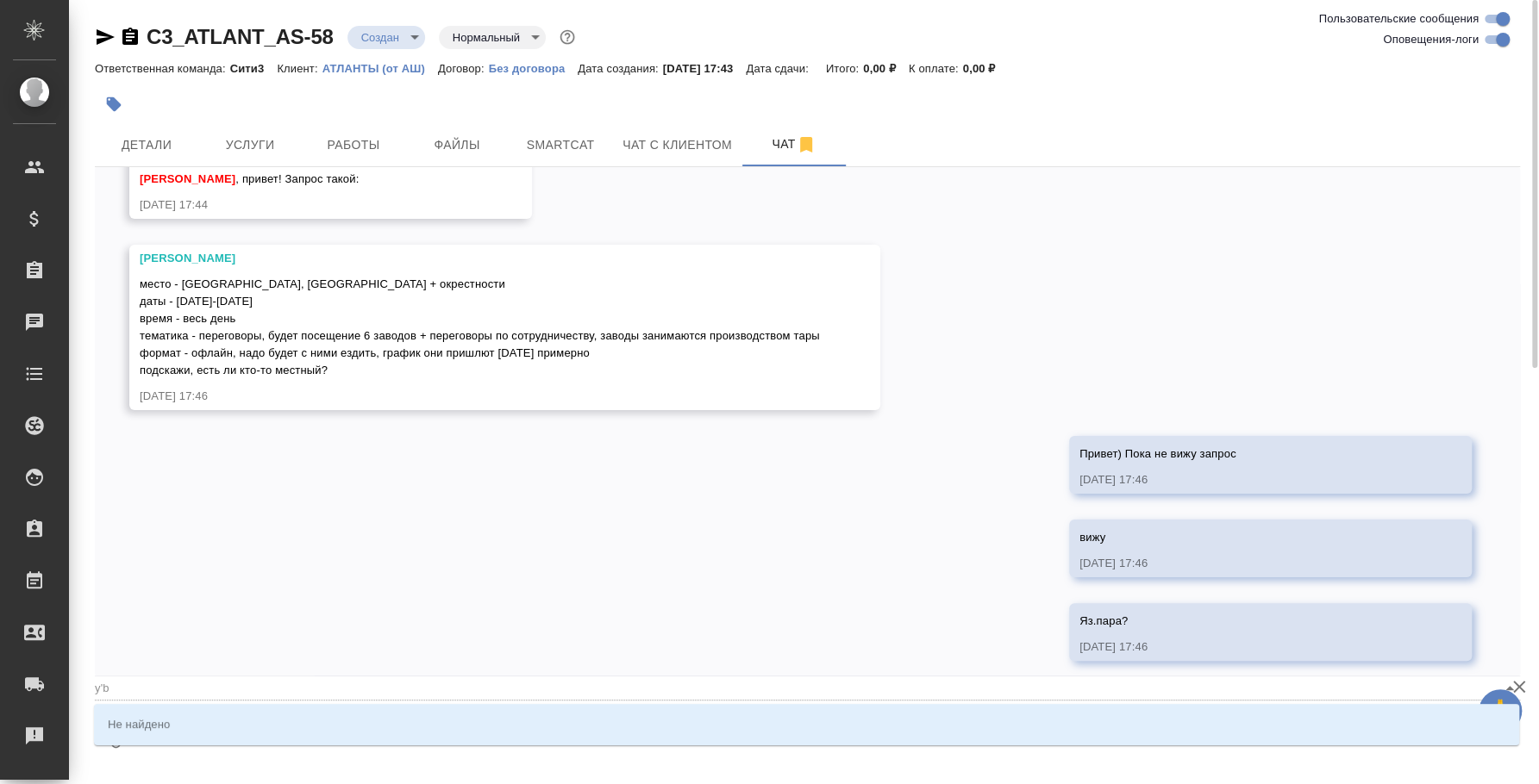
type input "y"
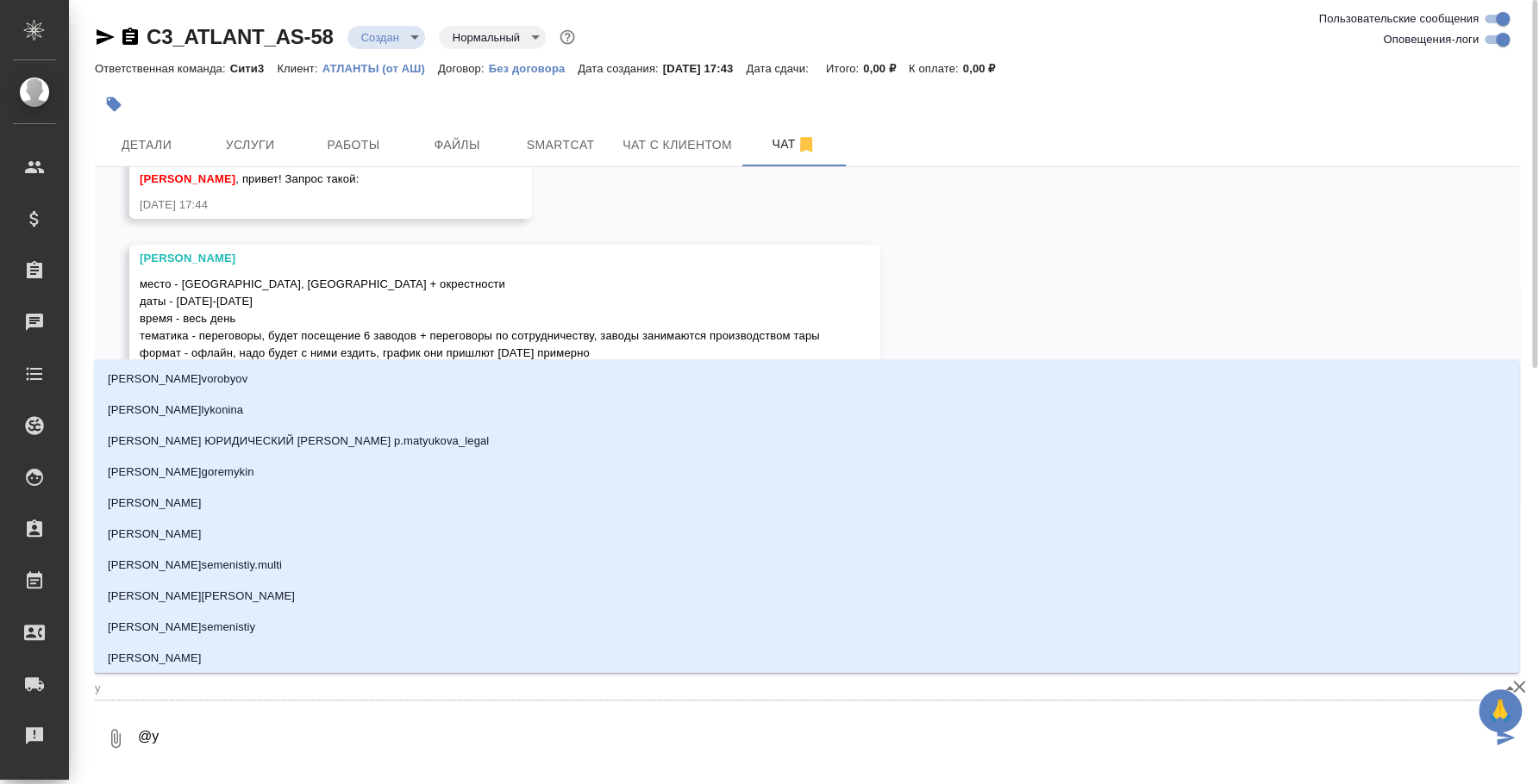
type textarea "@"
type textarea "@н"
type input "н"
type textarea "@ни"
type input "ни"
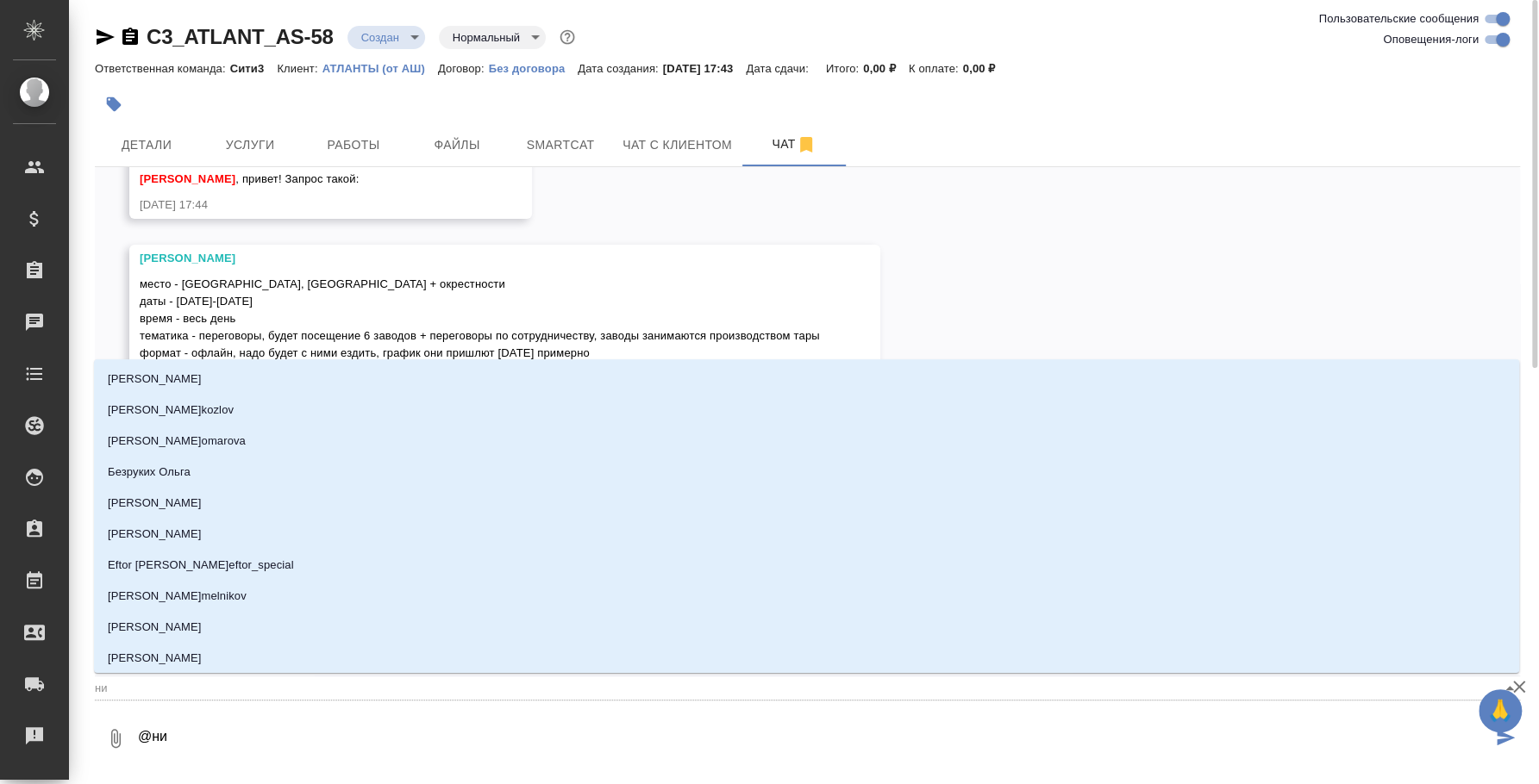
type textarea "@ник"
type input "ник"
type textarea "@ники"
type input "ники"
type textarea "@никит"
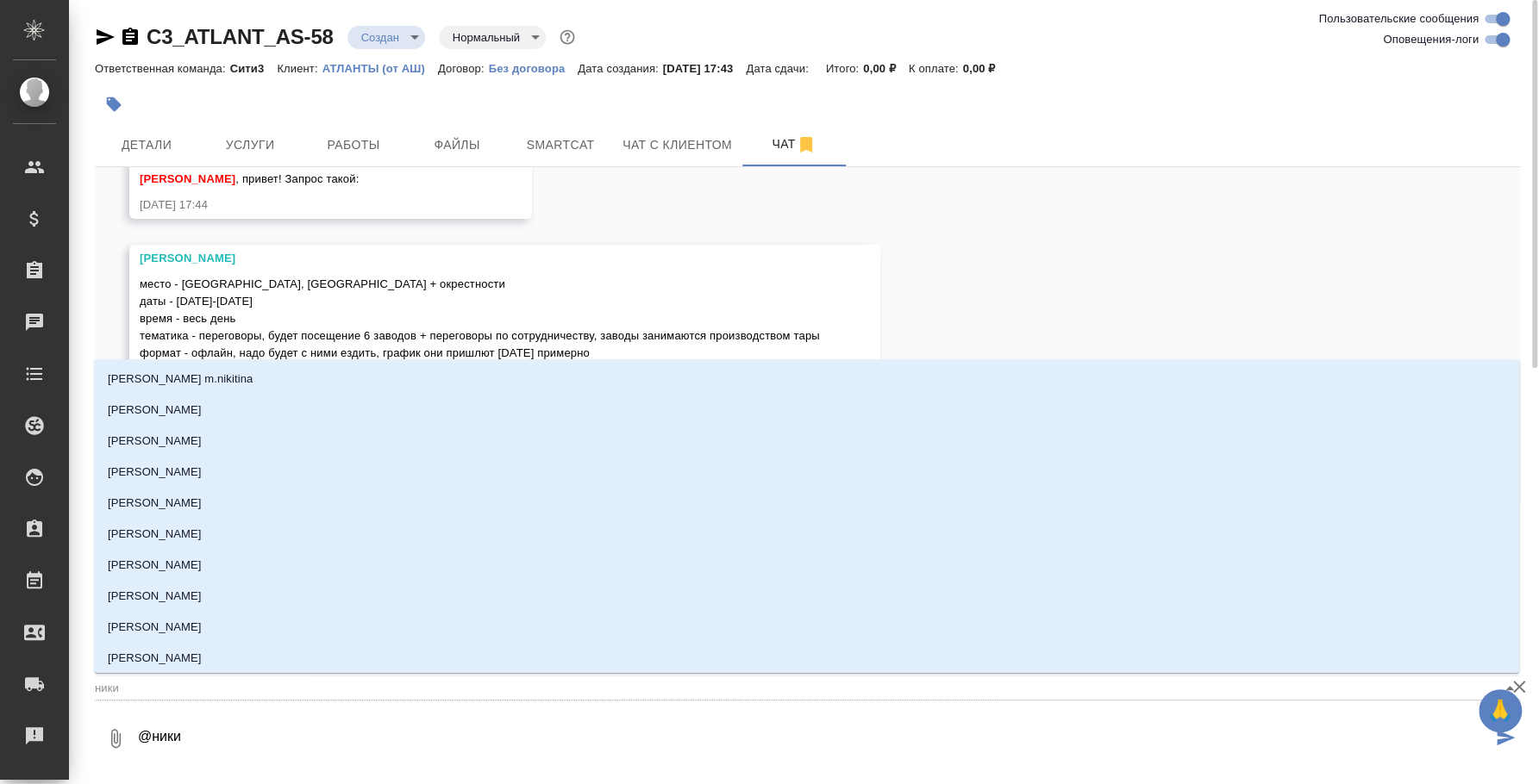
type input "никит"
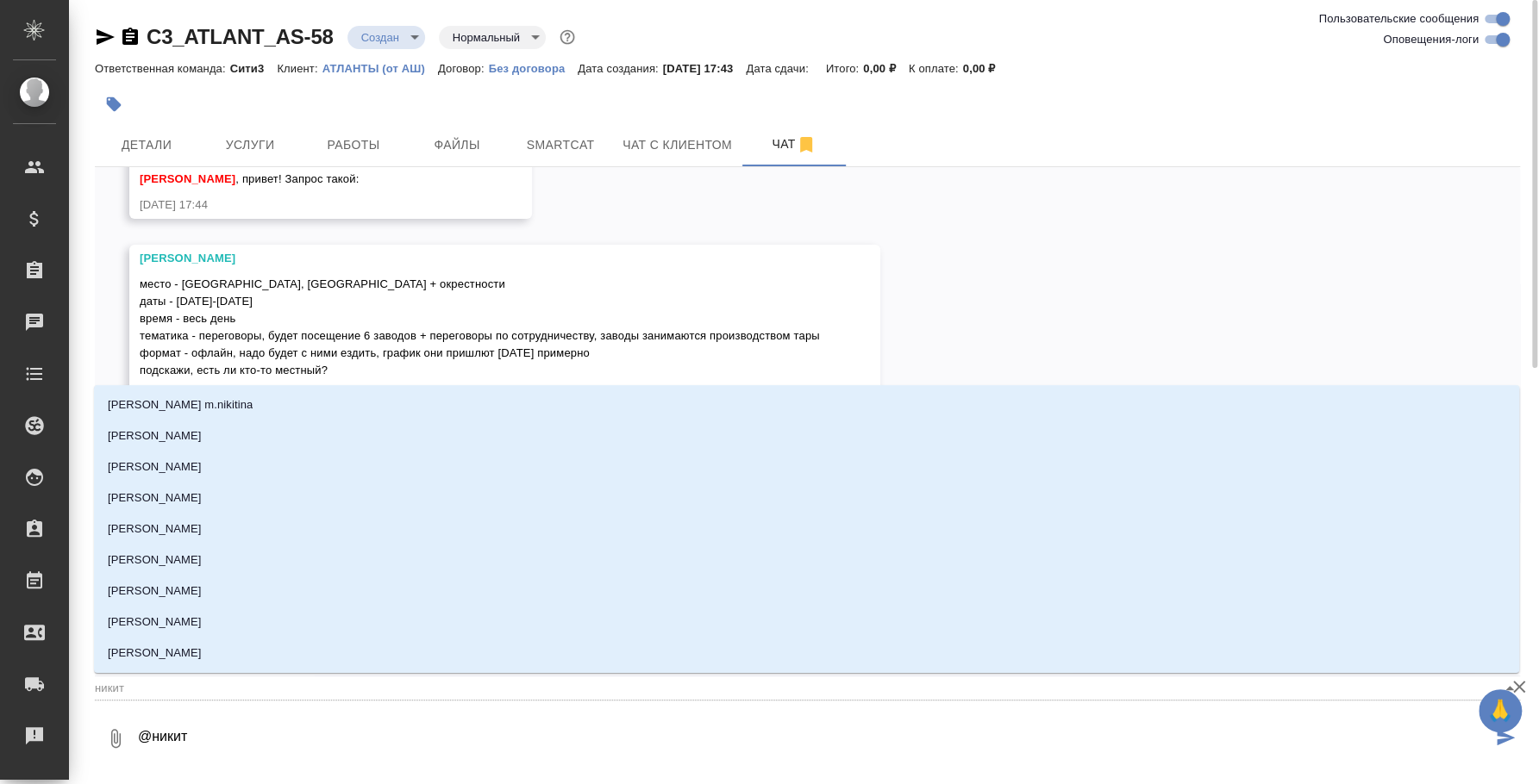
type textarea "@никити"
type input "никити"
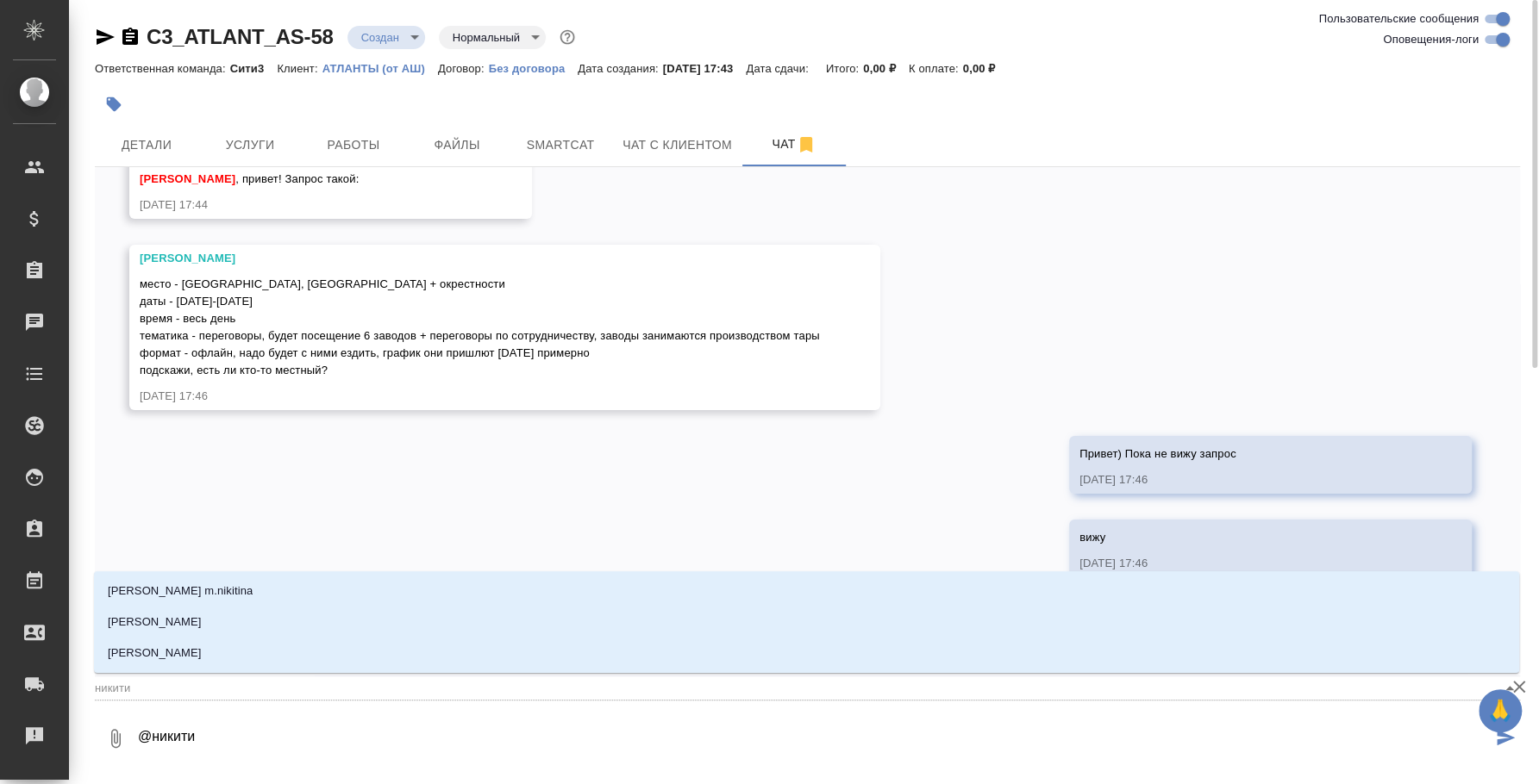
type textarea "@никитин"
type input "никитин"
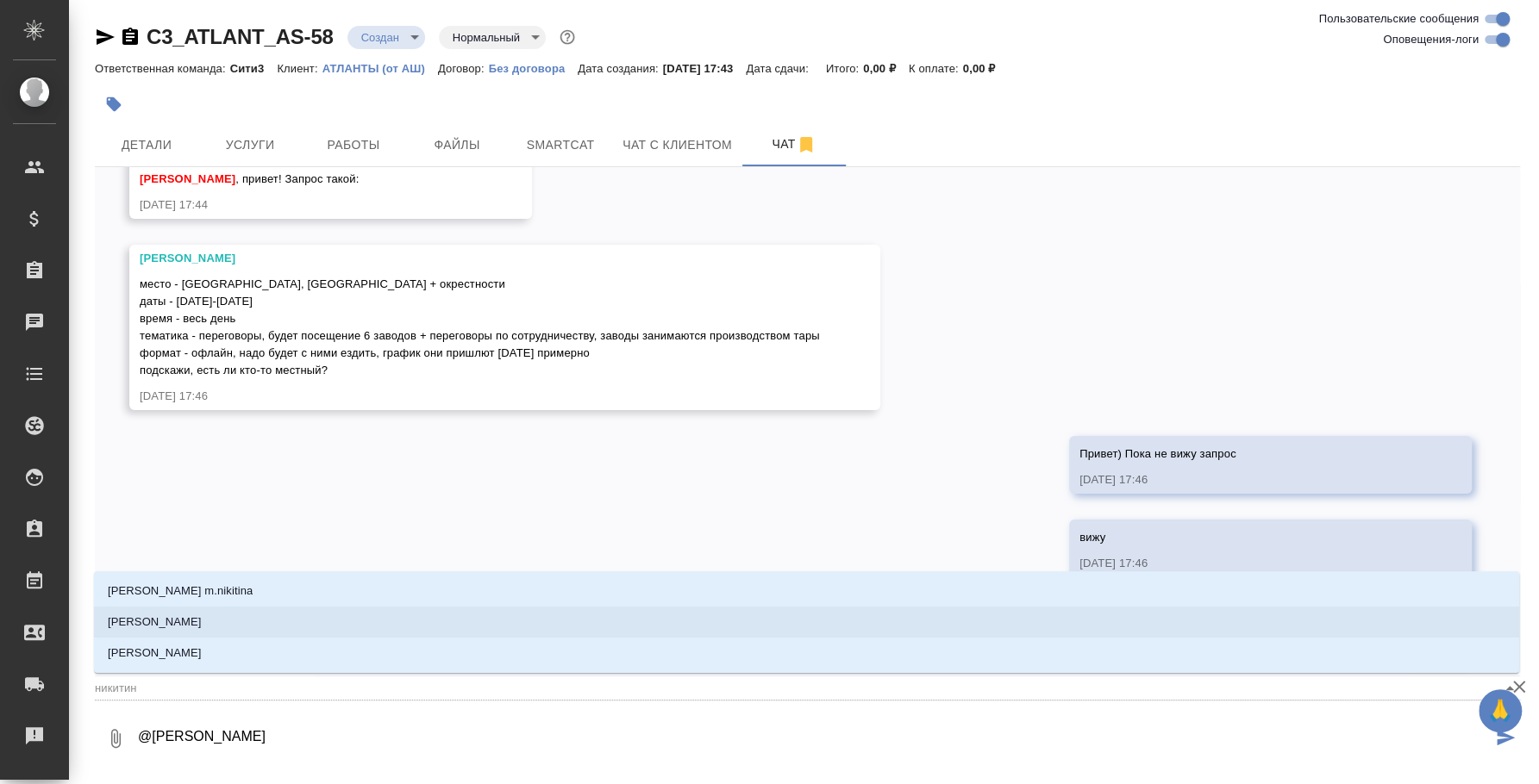
click at [573, 617] on li "Никитина Татьяна" at bounding box center [806, 622] width 1425 height 31
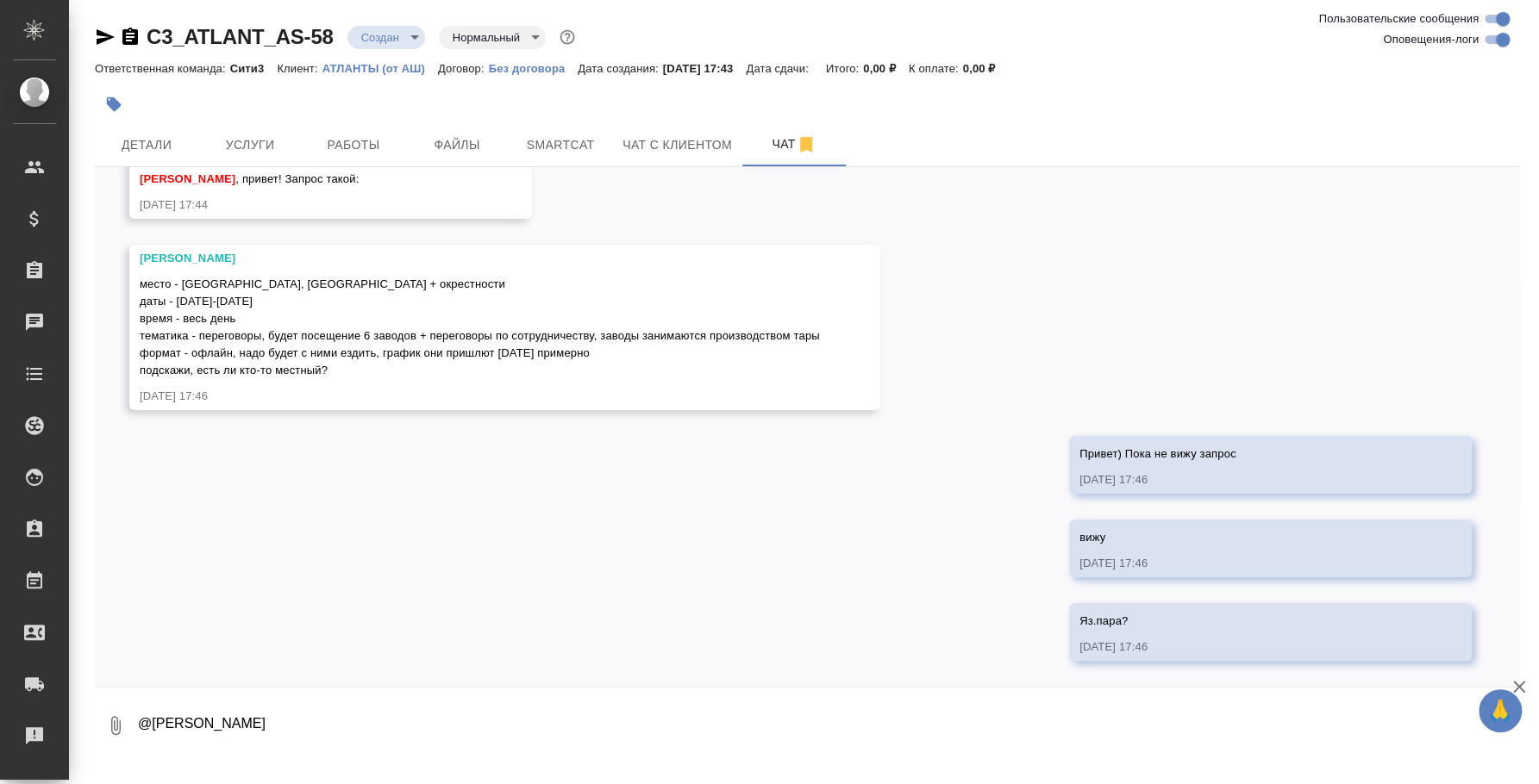
type textarea "@Никитина Татьяна"
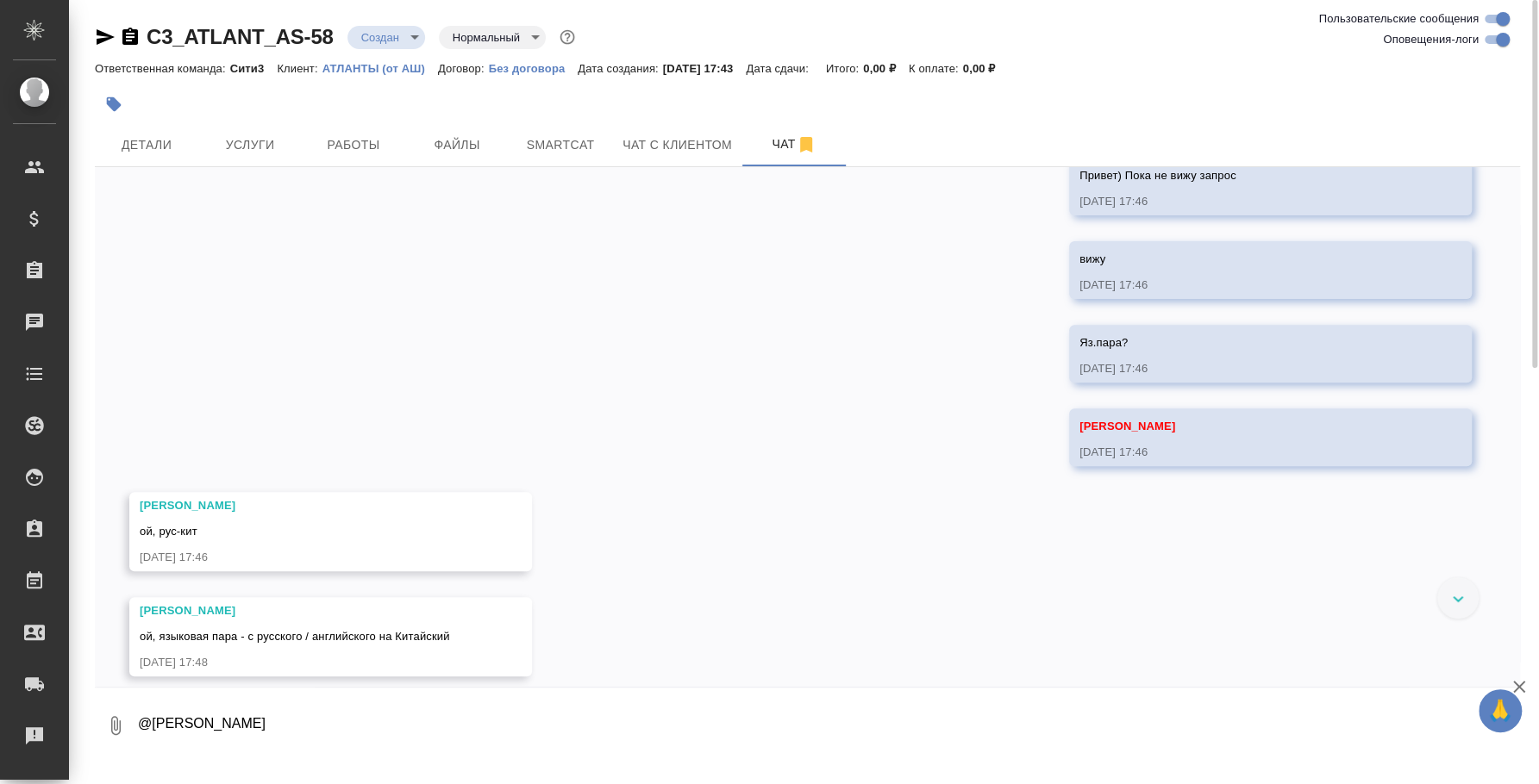
scroll to position [396, 0]
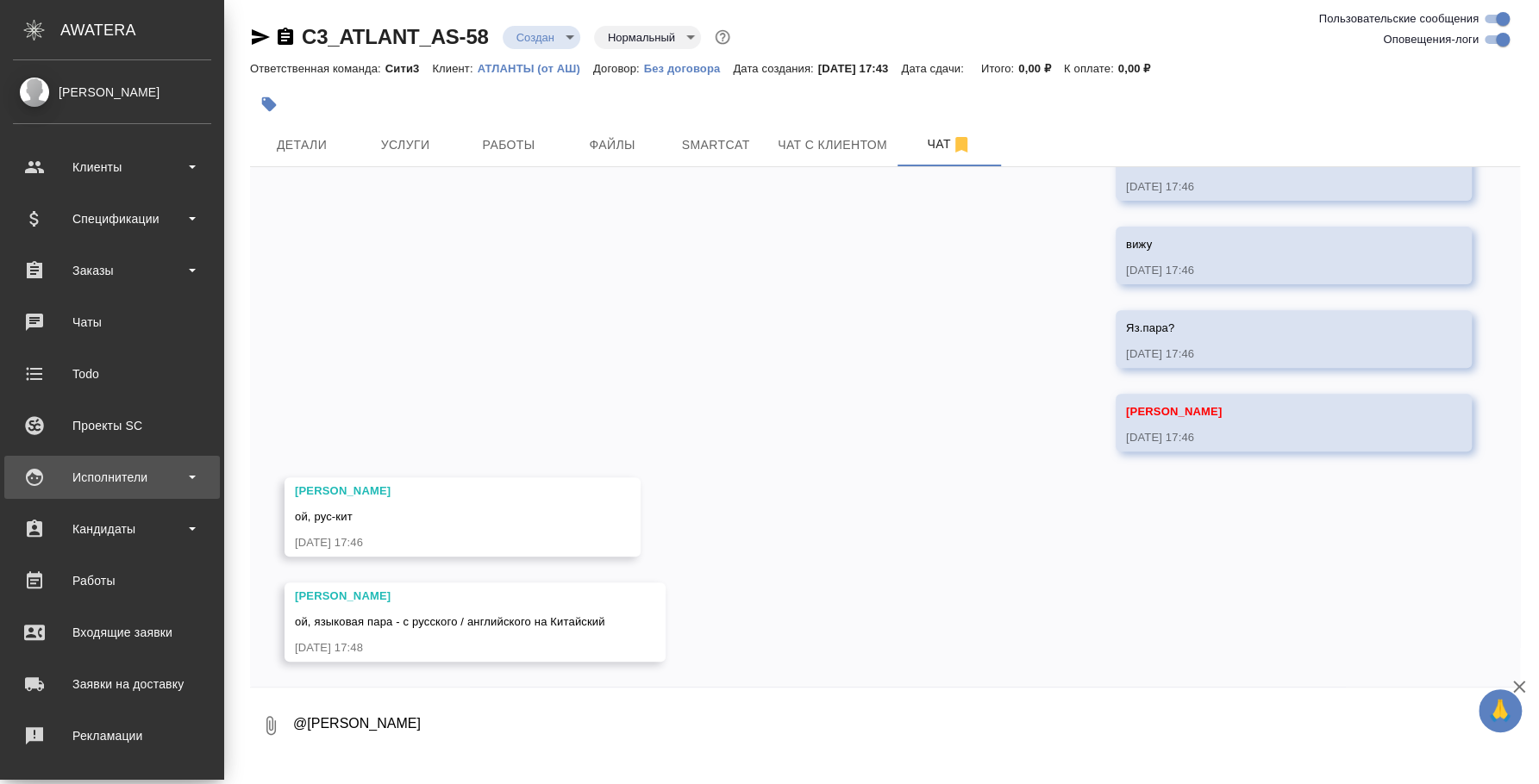
click at [118, 487] on div "Исполнители" at bounding box center [113, 477] width 198 height 26
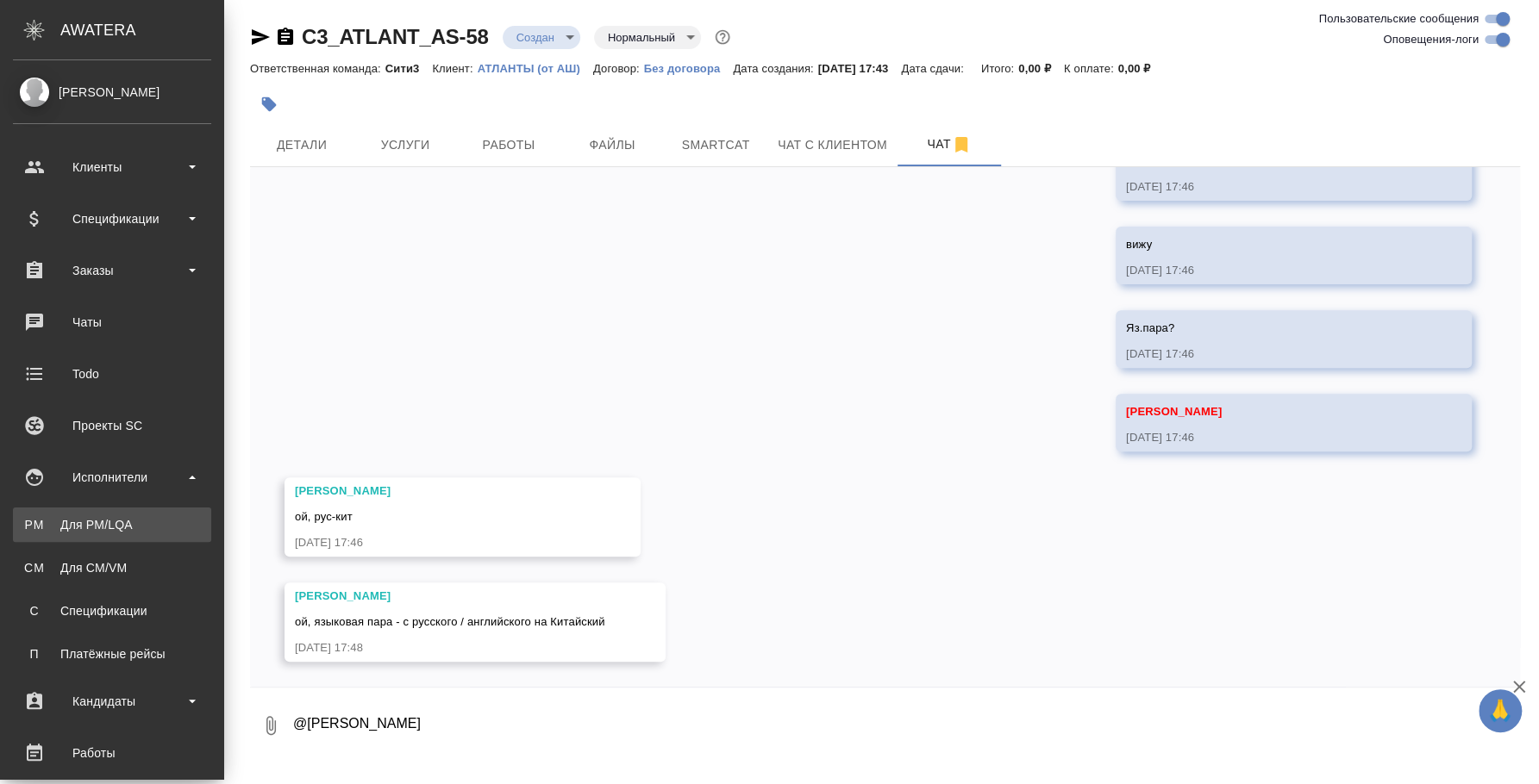
click at [114, 529] on div "Для PM/LQA" at bounding box center [113, 525] width 181 height 17
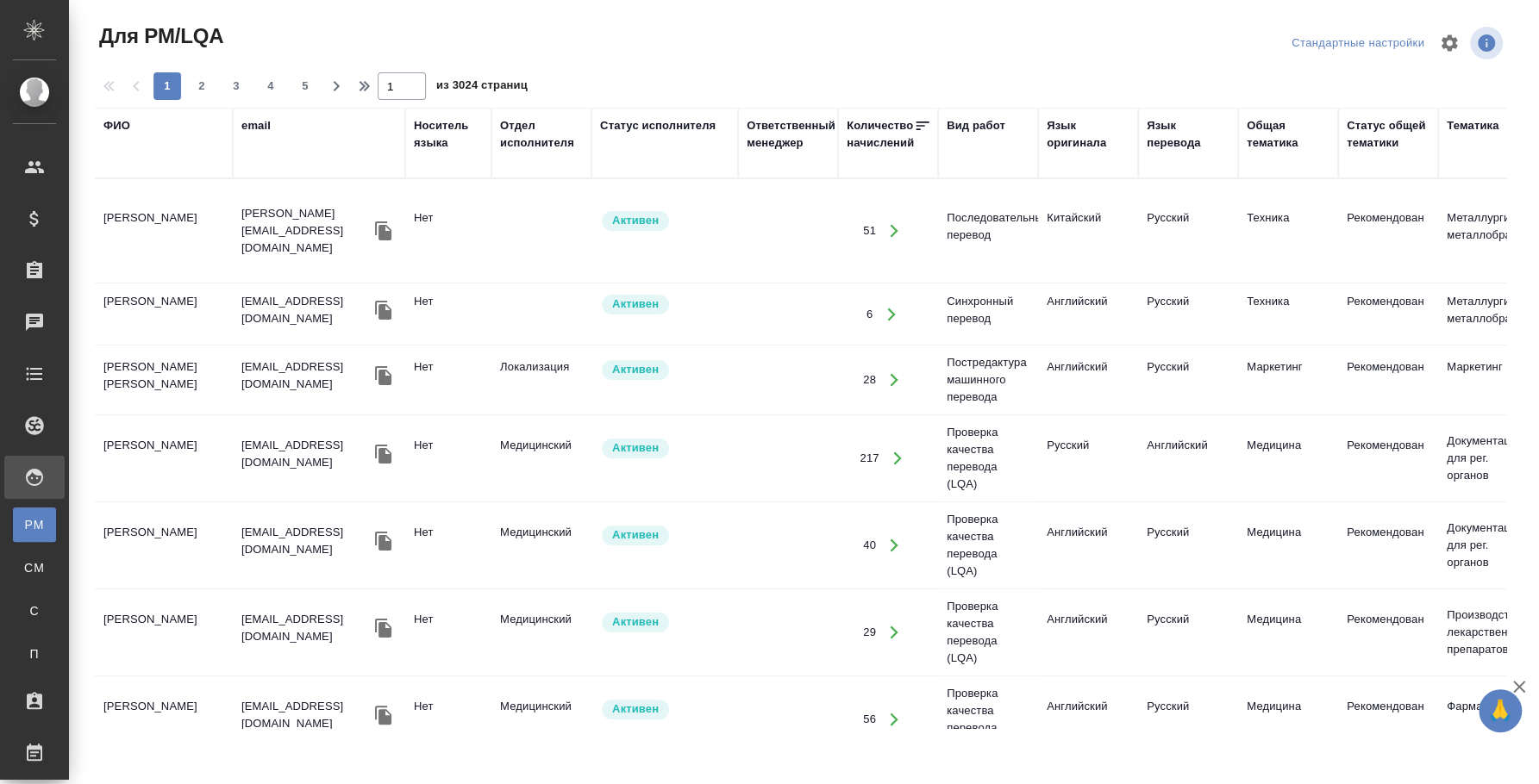
click at [129, 128] on div "ФИО" at bounding box center [116, 126] width 27 height 17
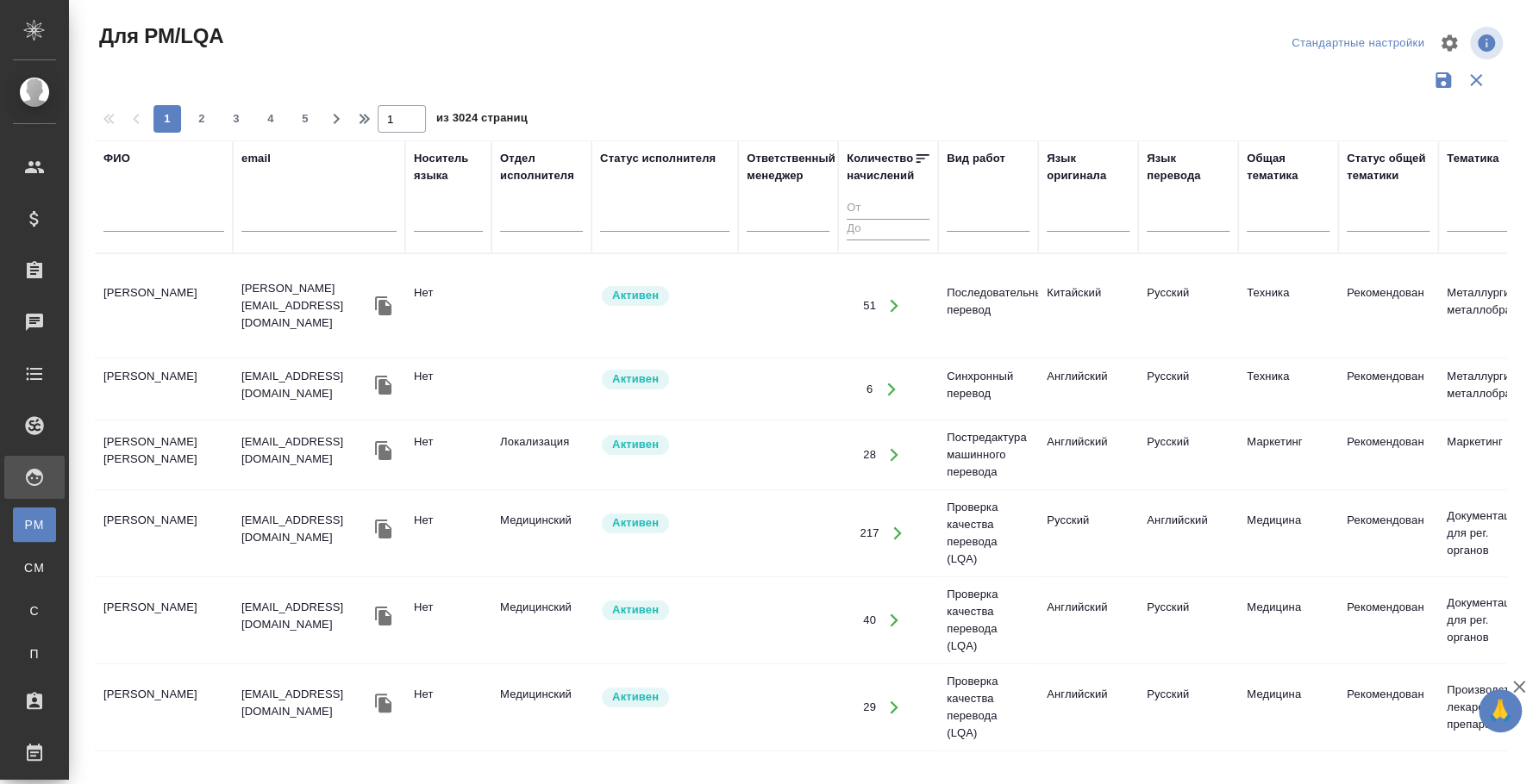
click at [163, 216] on input "text" at bounding box center [163, 220] width 120 height 22
type input "фролов"
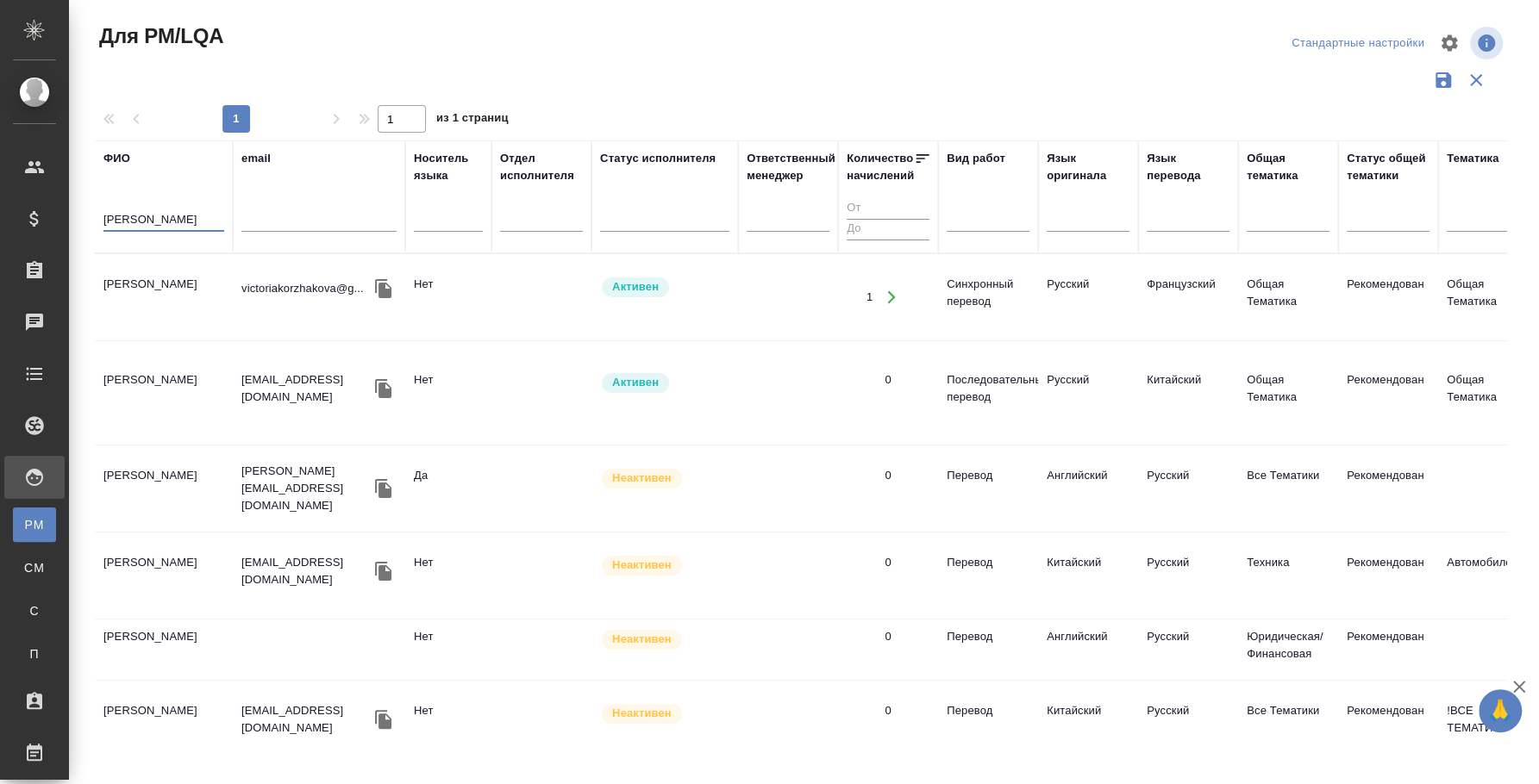
click at [187, 373] on td "Фролов Дмитрий" at bounding box center [163, 392] width 138 height 60
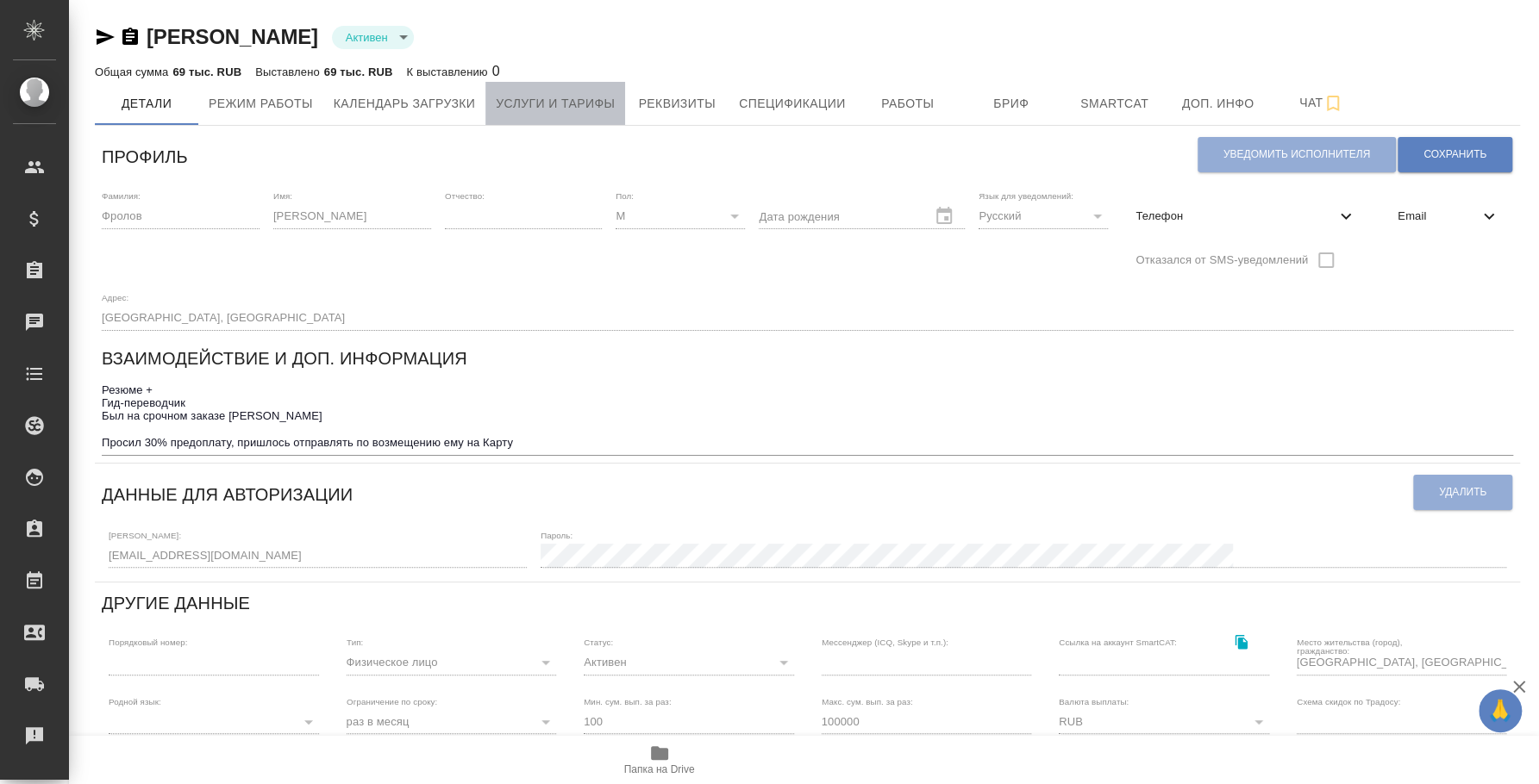
click at [610, 104] on span "Услуги и тарифы" at bounding box center [555, 104] width 119 height 22
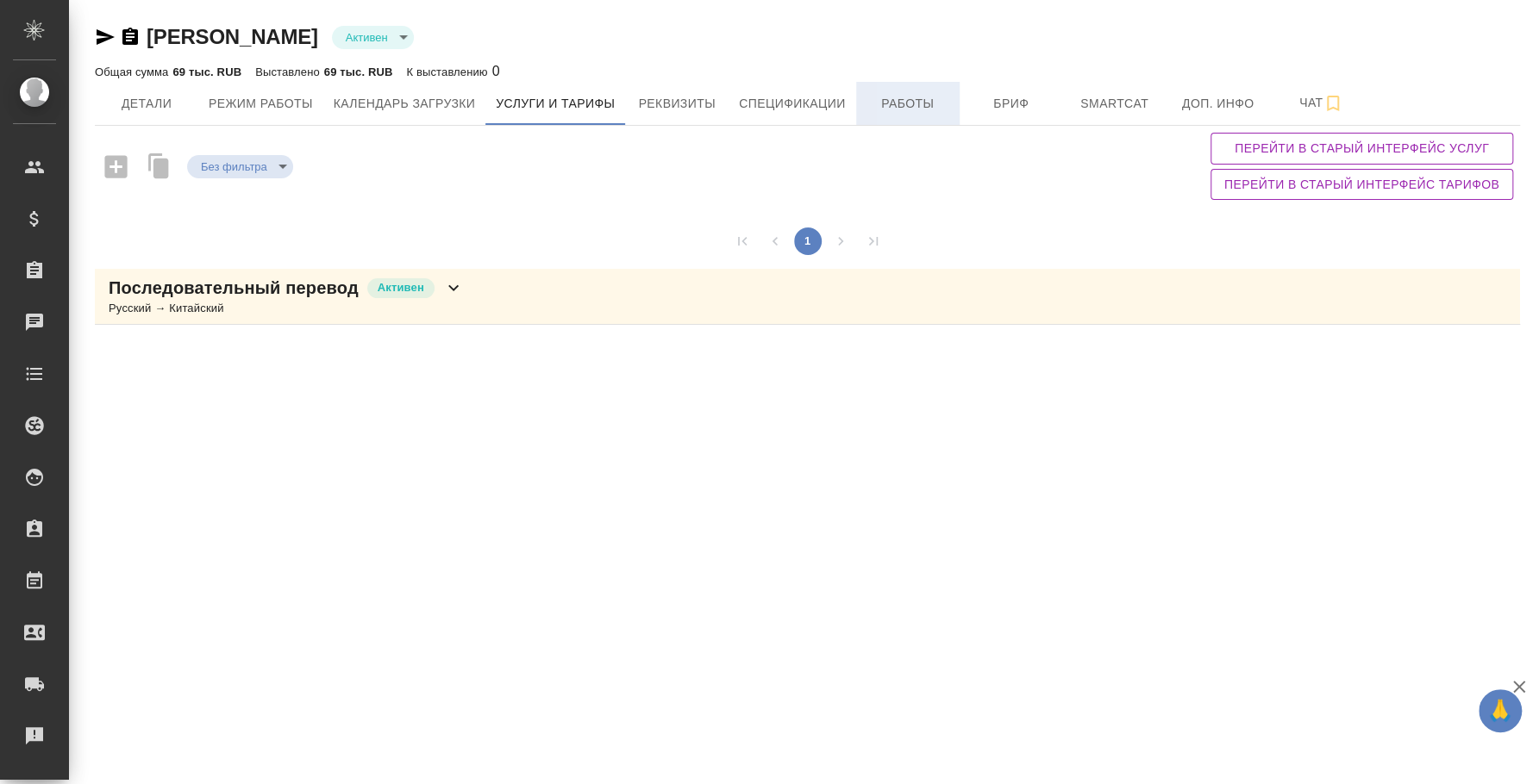
click at [903, 85] on button "Работы" at bounding box center [907, 103] width 103 height 43
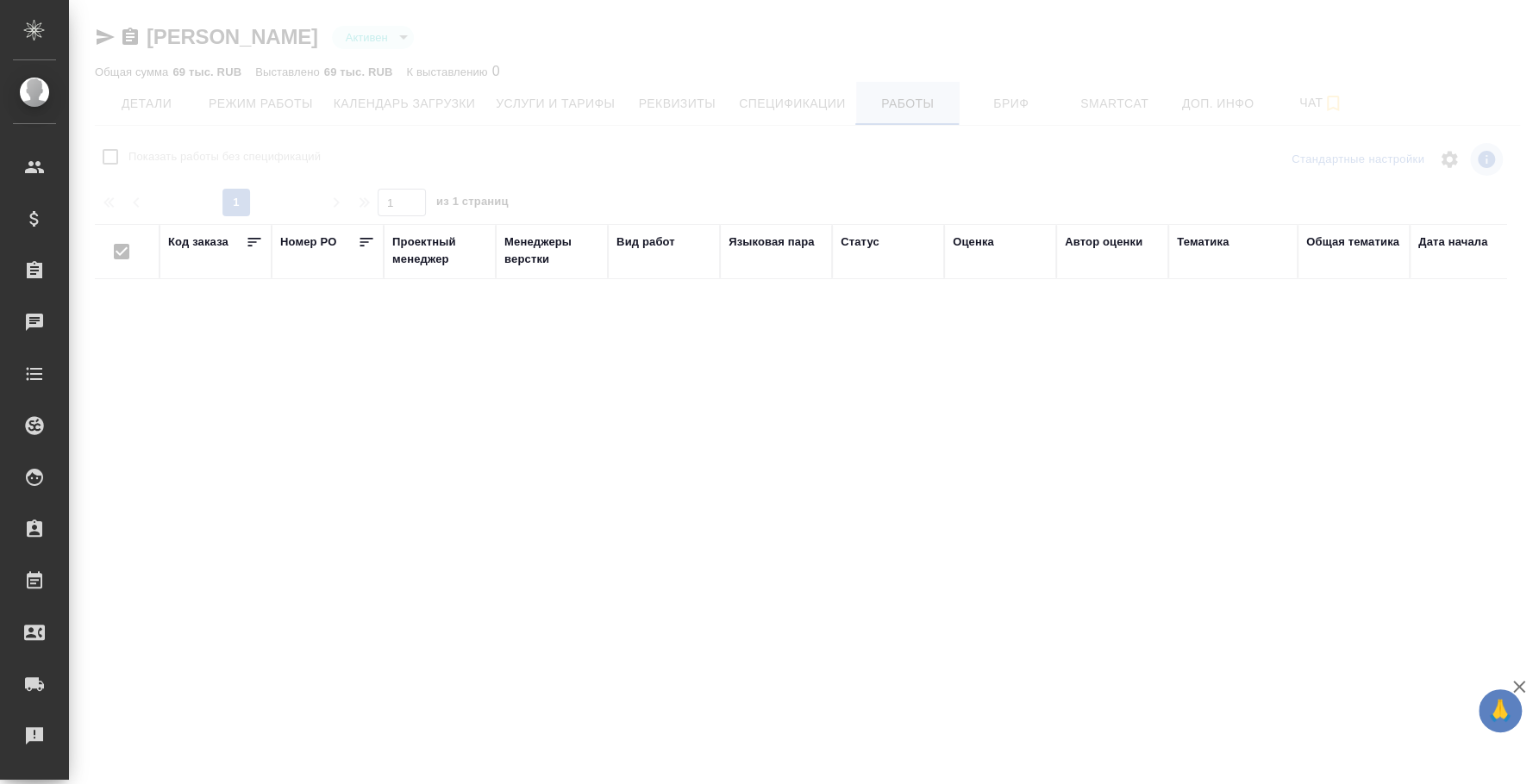
checkbox input "false"
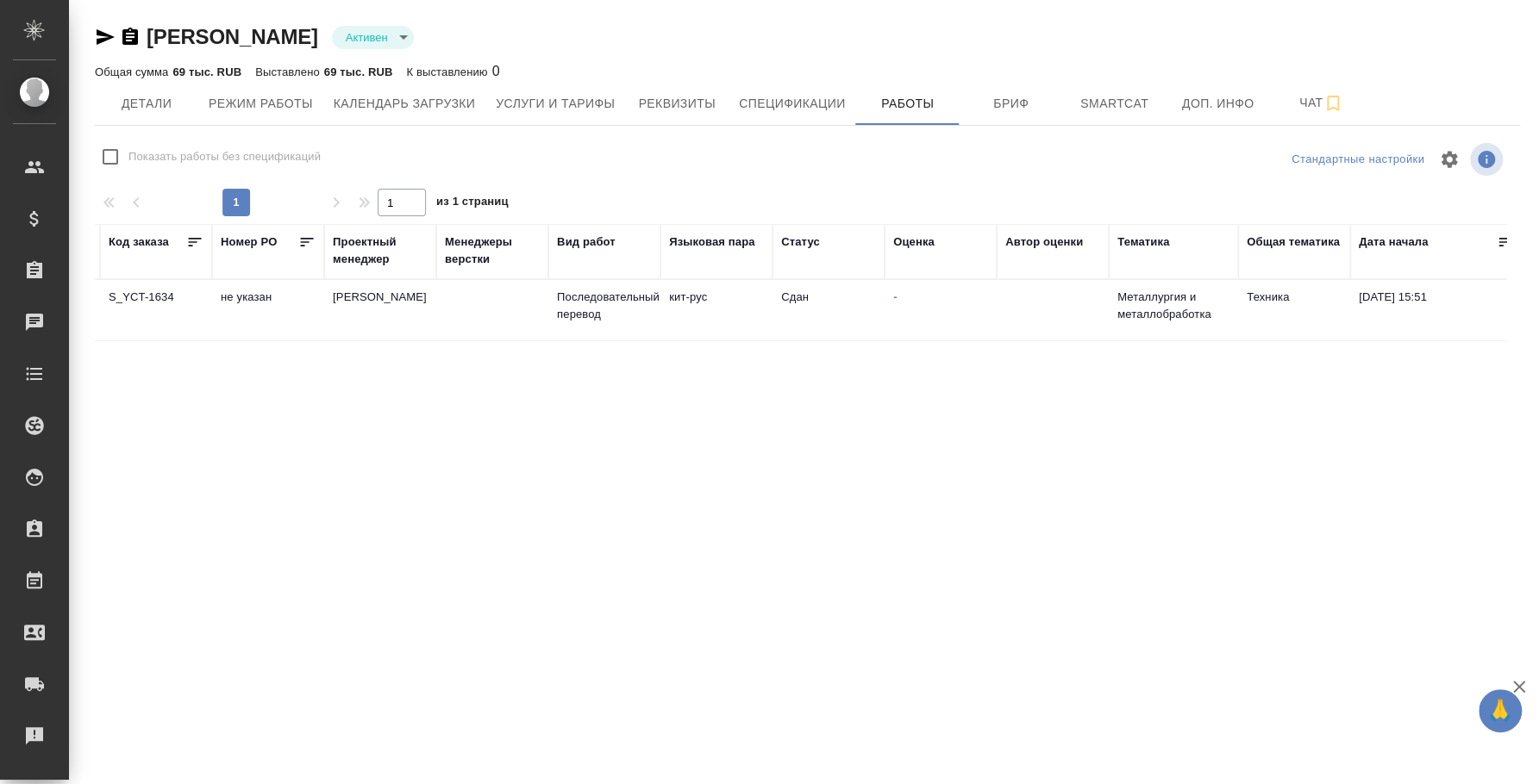
scroll to position [0, 1145]
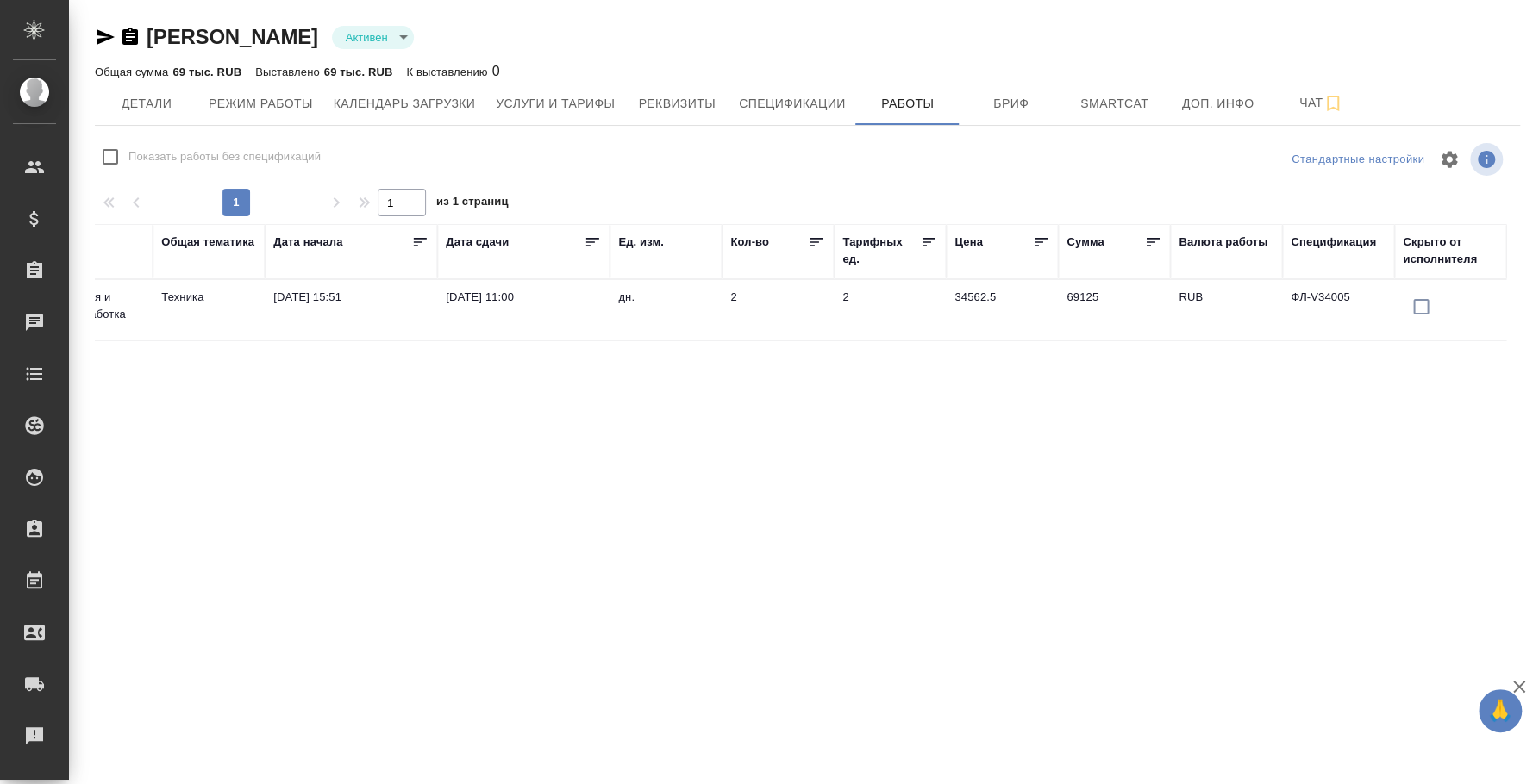
click at [229, 307] on td "Техника" at bounding box center [208, 310] width 112 height 60
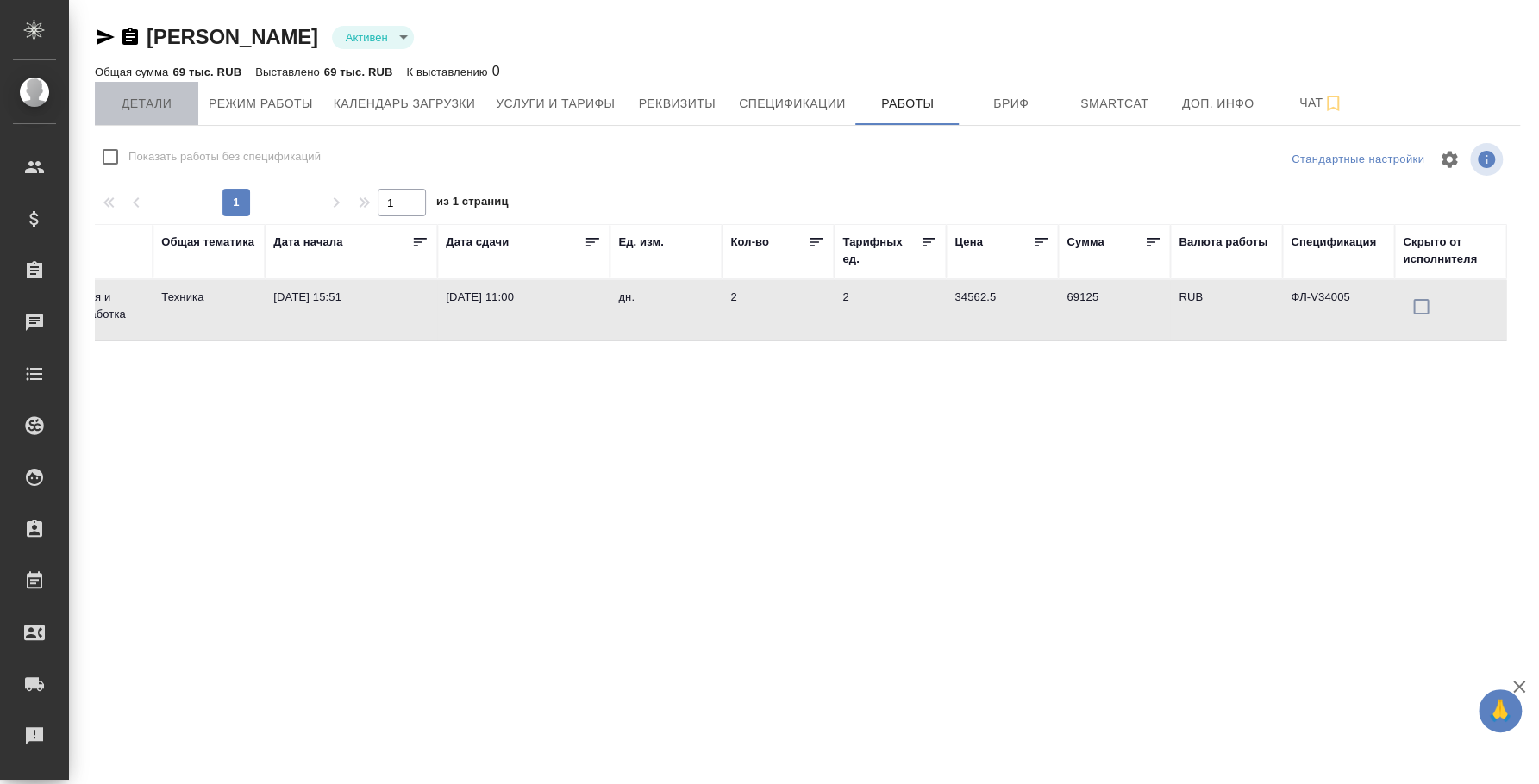
click at [170, 94] on span "Детали" at bounding box center [146, 104] width 83 height 22
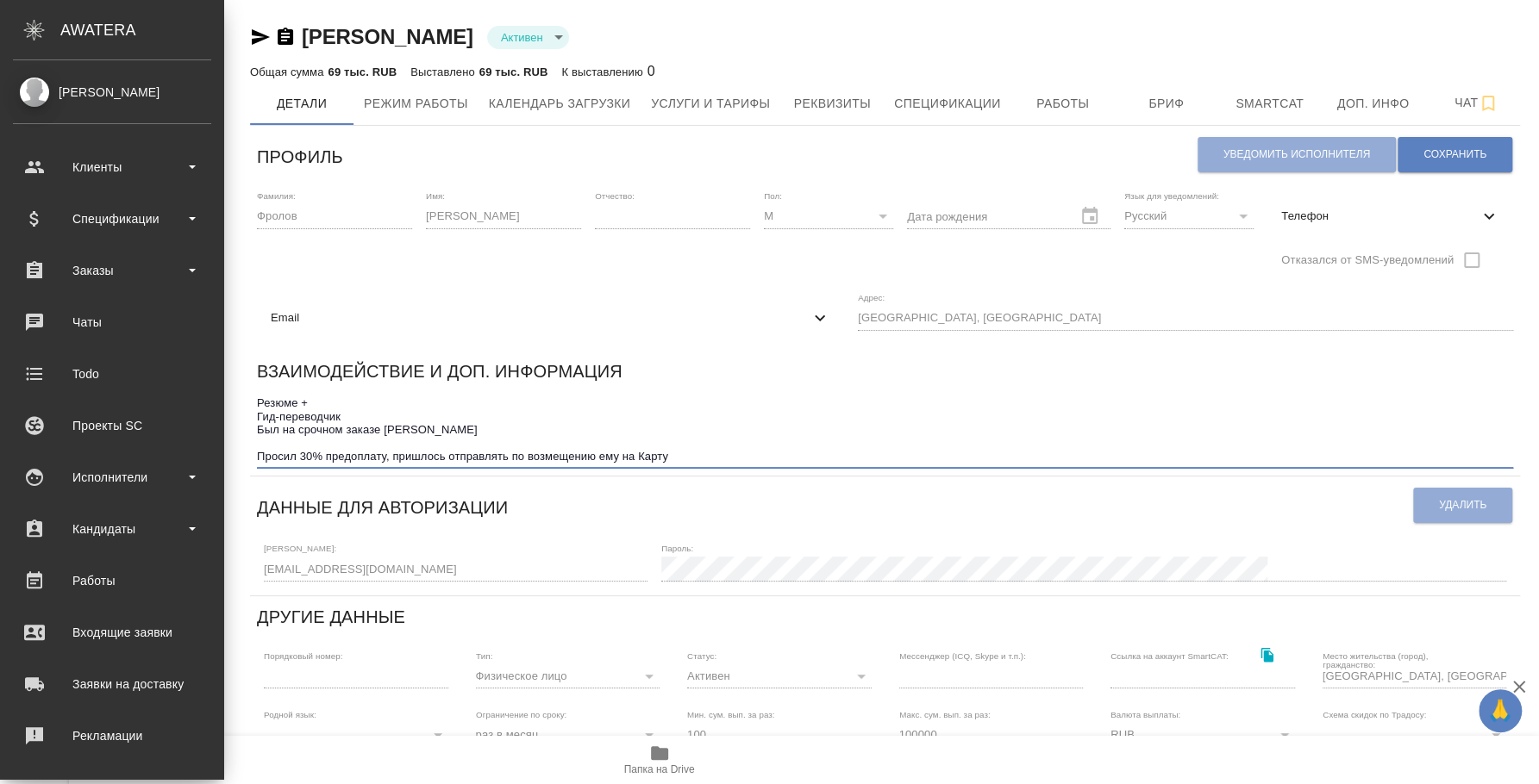
drag, startPoint x: 535, startPoint y: 444, endPoint x: 118, endPoint y: 447, distance: 417.0
click at [118, 447] on div ".cls-1 fill:#fff; AWATERA [PERSON_NAME] Спецификации Заказы 0 Чаты Todo Проекты…" at bounding box center [769, 392] width 1539 height 784
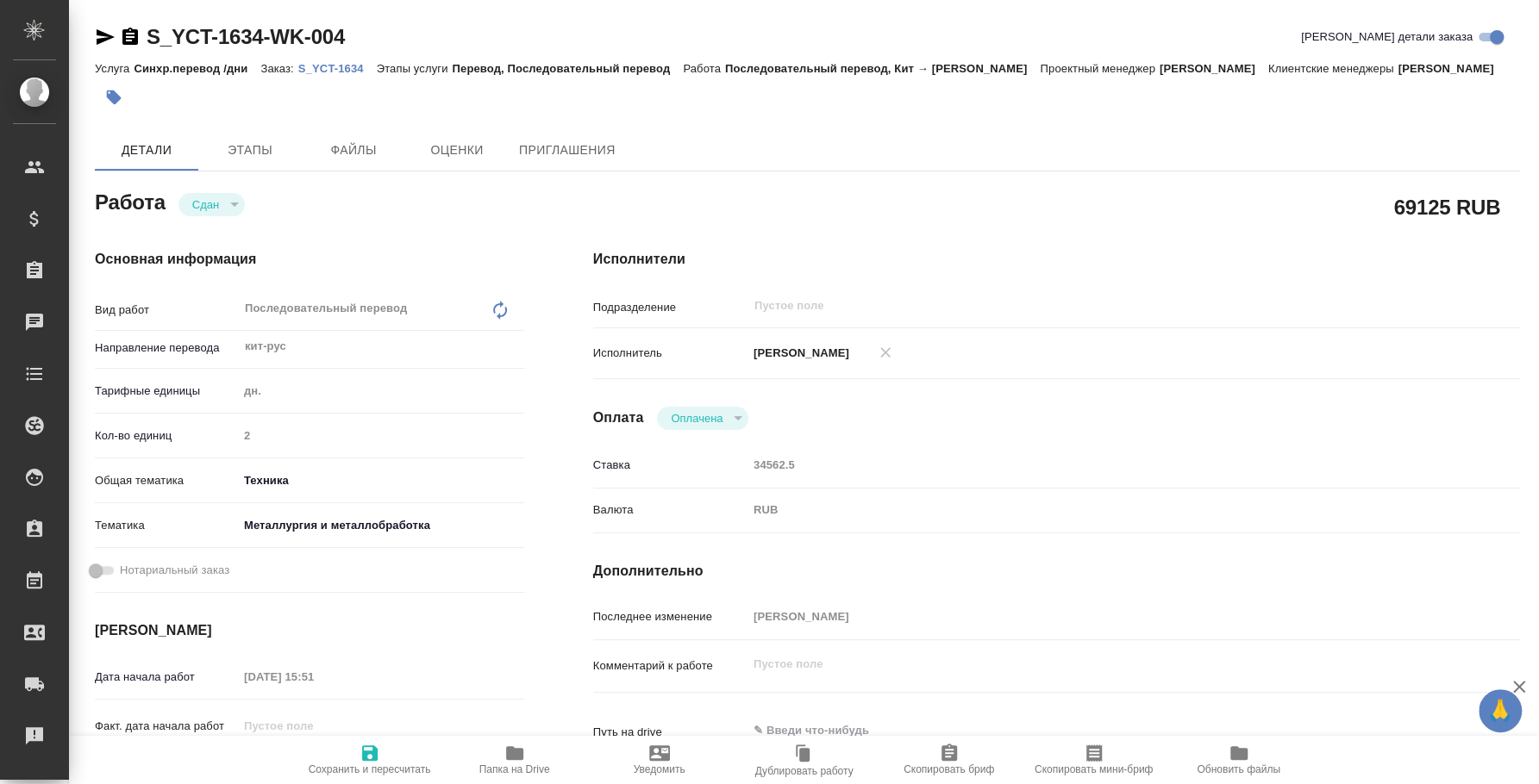
type textarea "x"
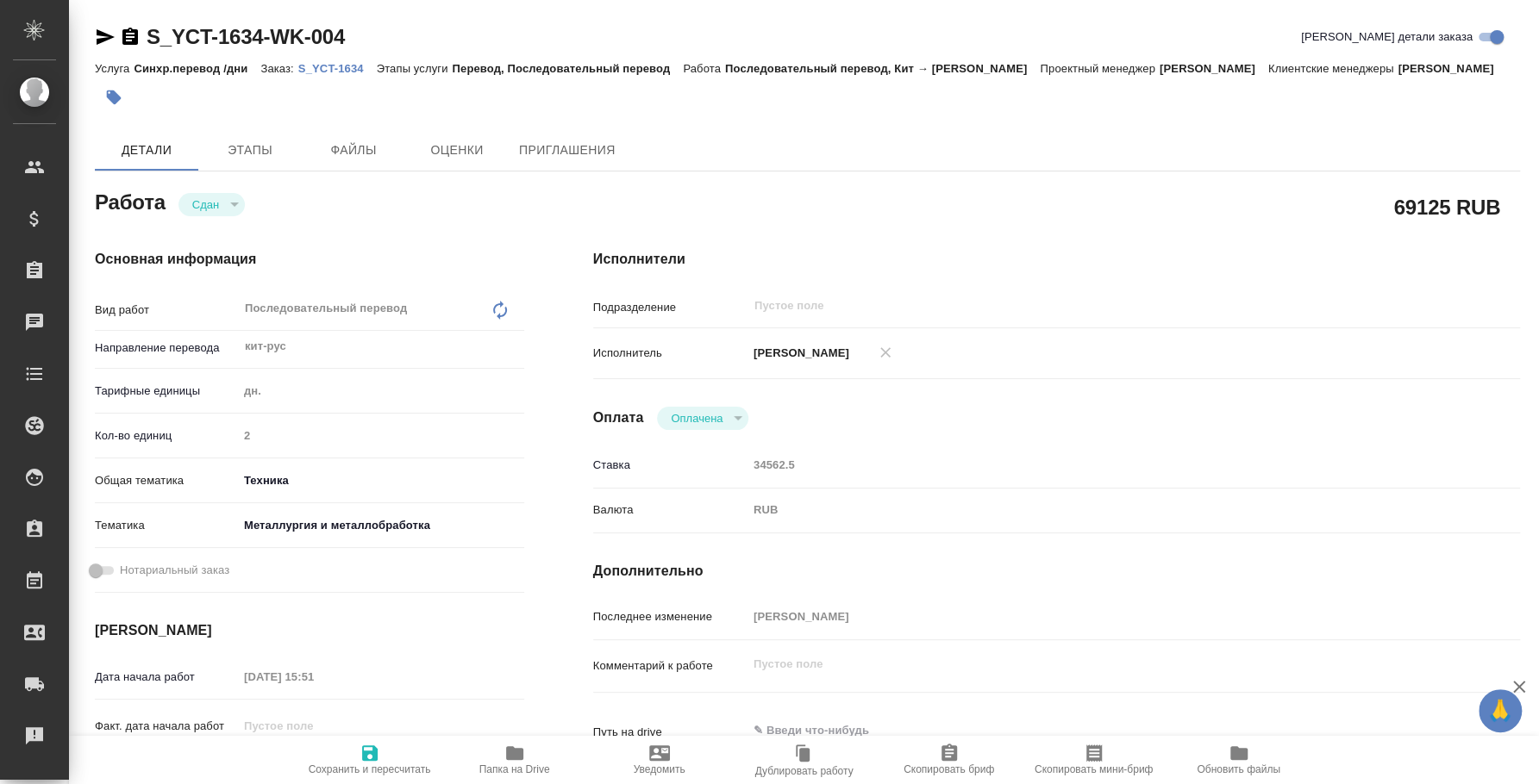
type textarea "x"
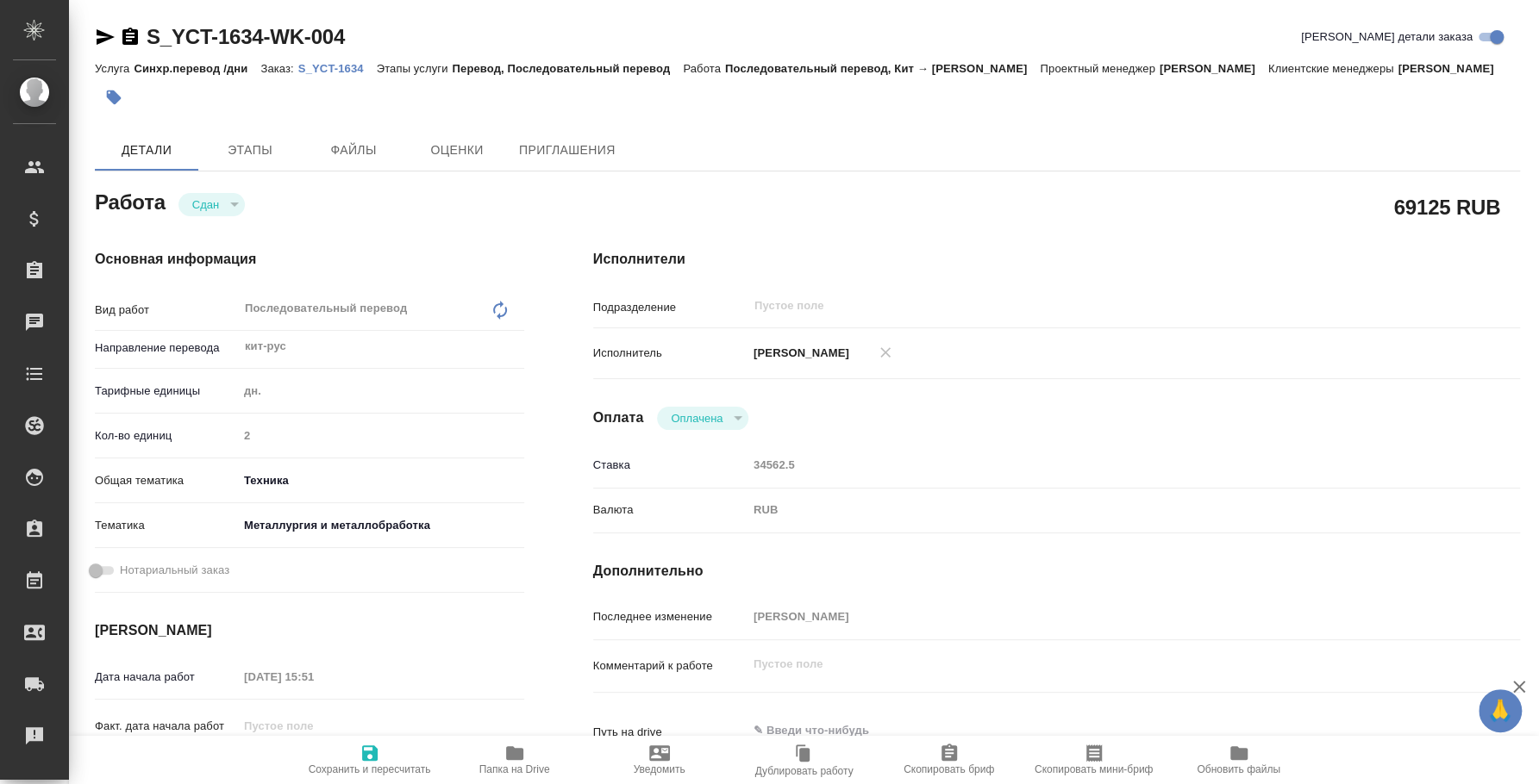
type textarea "x"
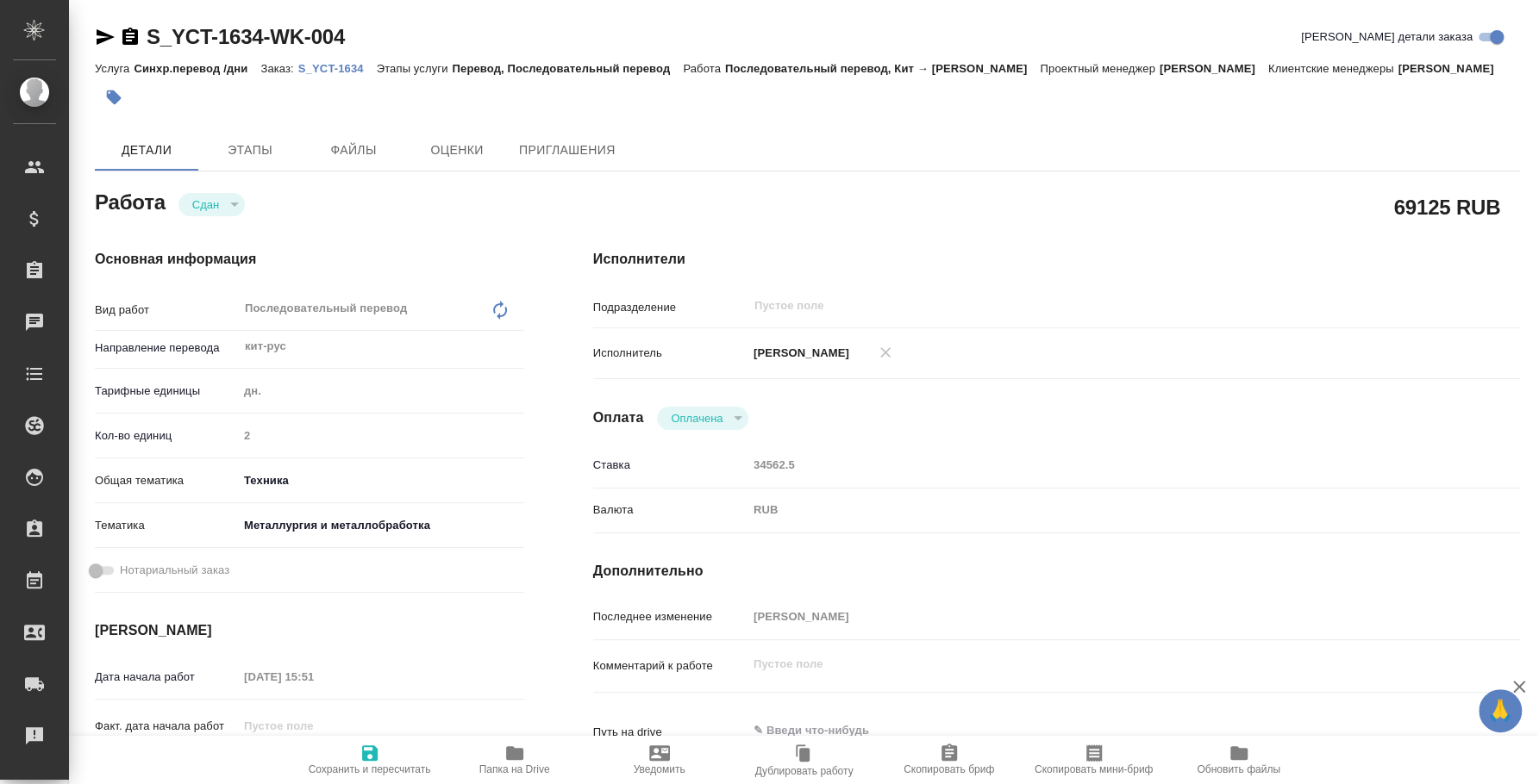
type textarea "x"
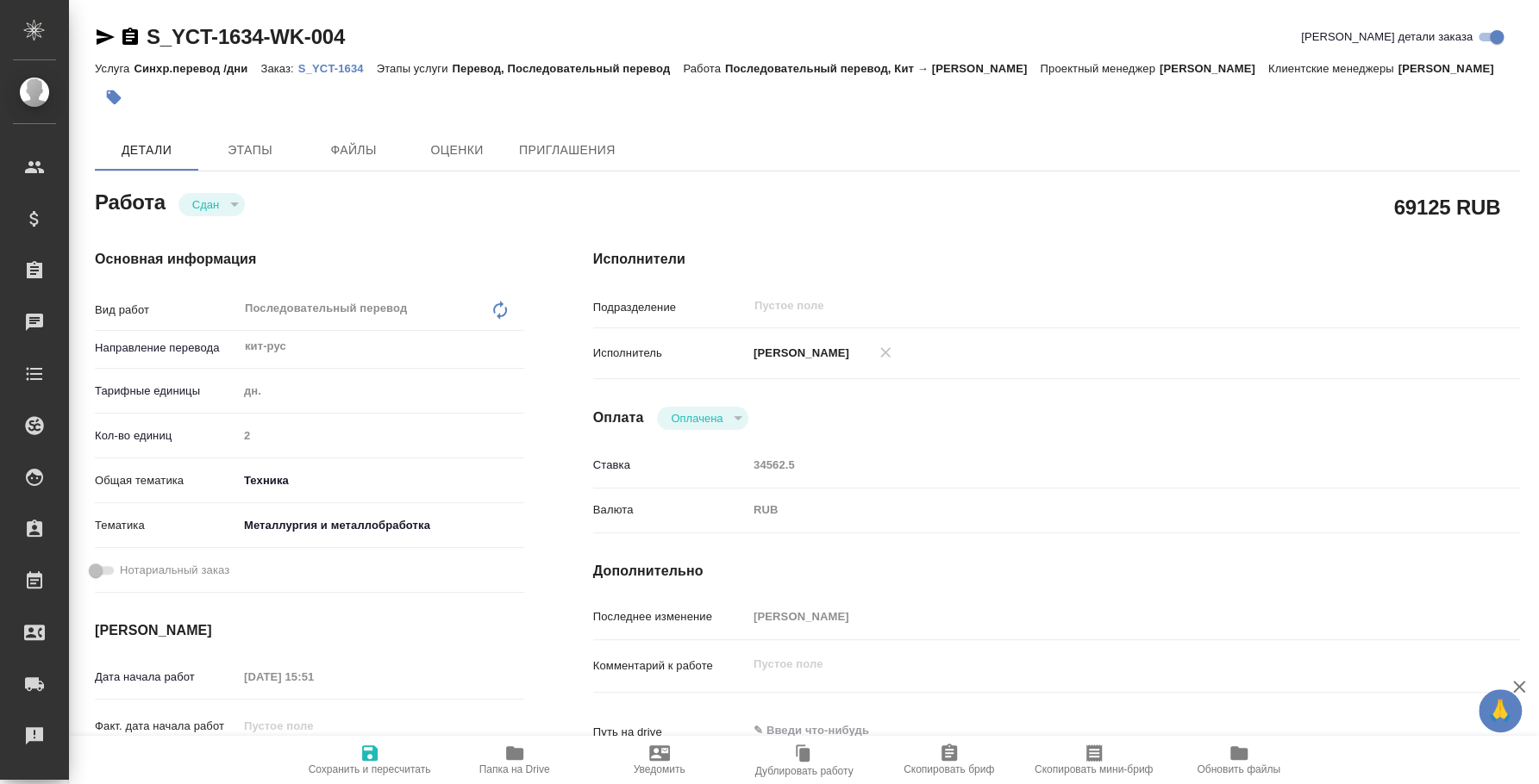
type textarea "x"
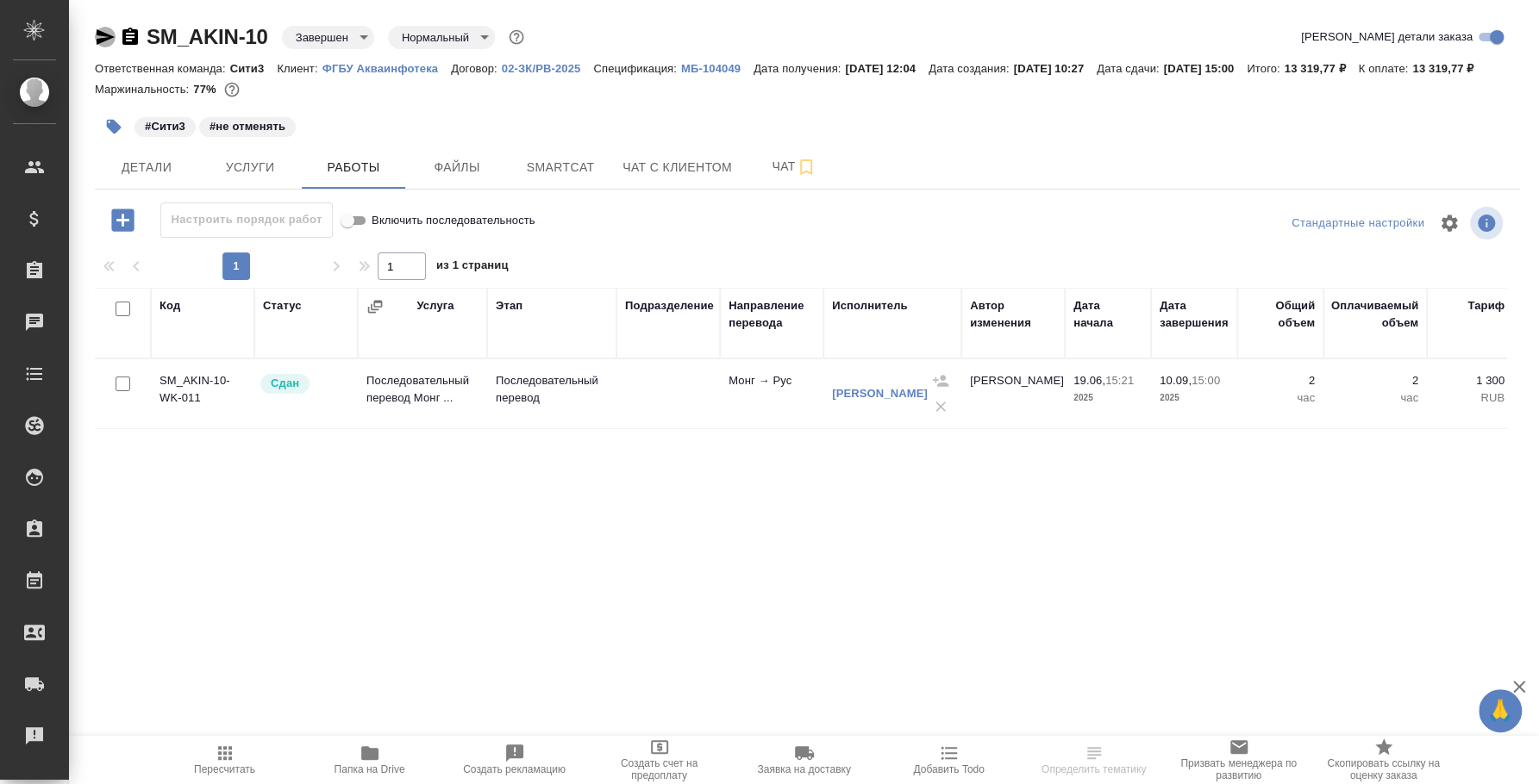
click at [105, 34] on icon "button" at bounding box center [105, 37] width 18 height 15
click at [842, 400] on link "[PERSON_NAME]" at bounding box center [880, 394] width 95 height 13
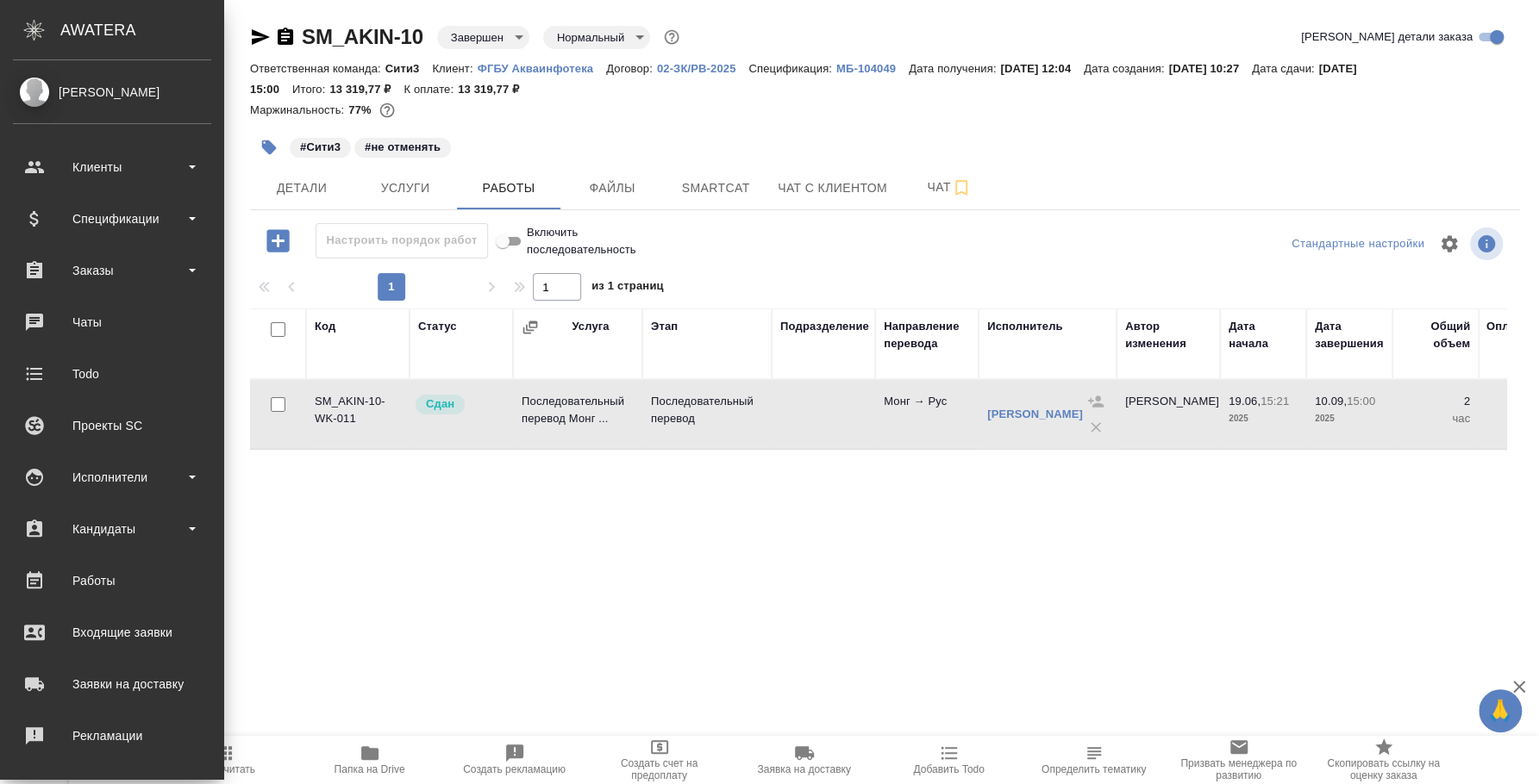
scroll to position [157, 0]
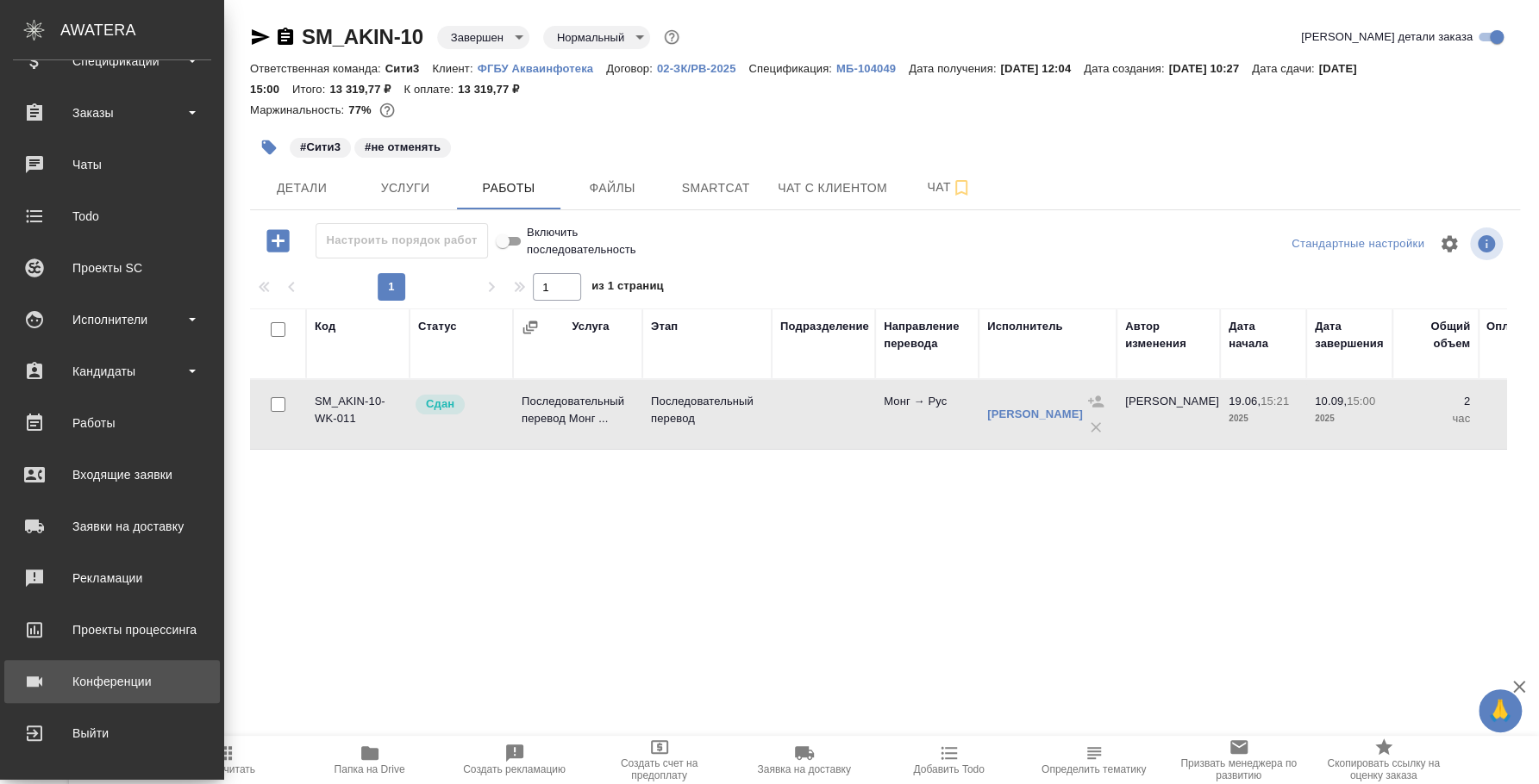
click at [126, 688] on div "Конференции" at bounding box center [113, 681] width 198 height 26
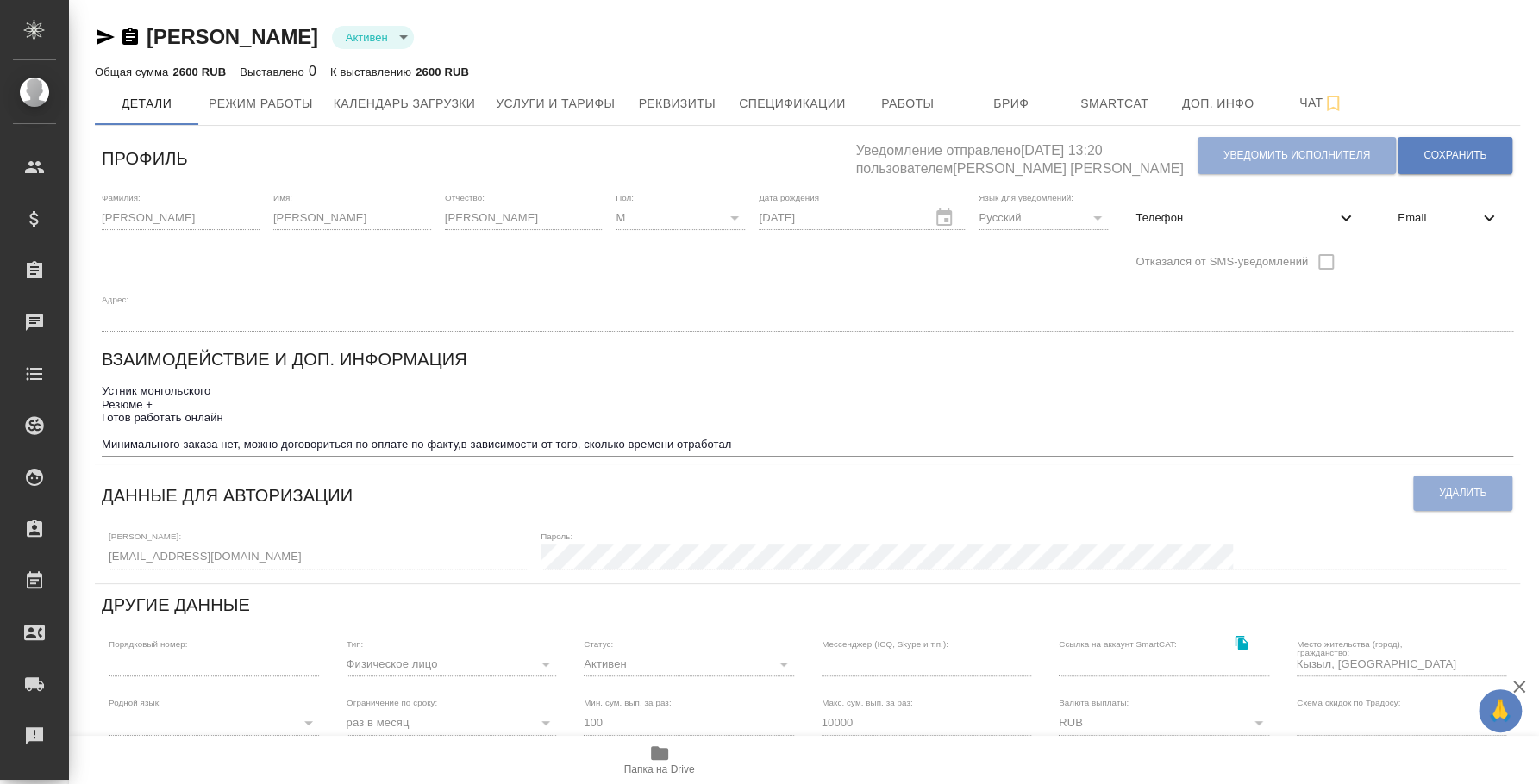
click at [105, 41] on icon "button" at bounding box center [105, 37] width 21 height 21
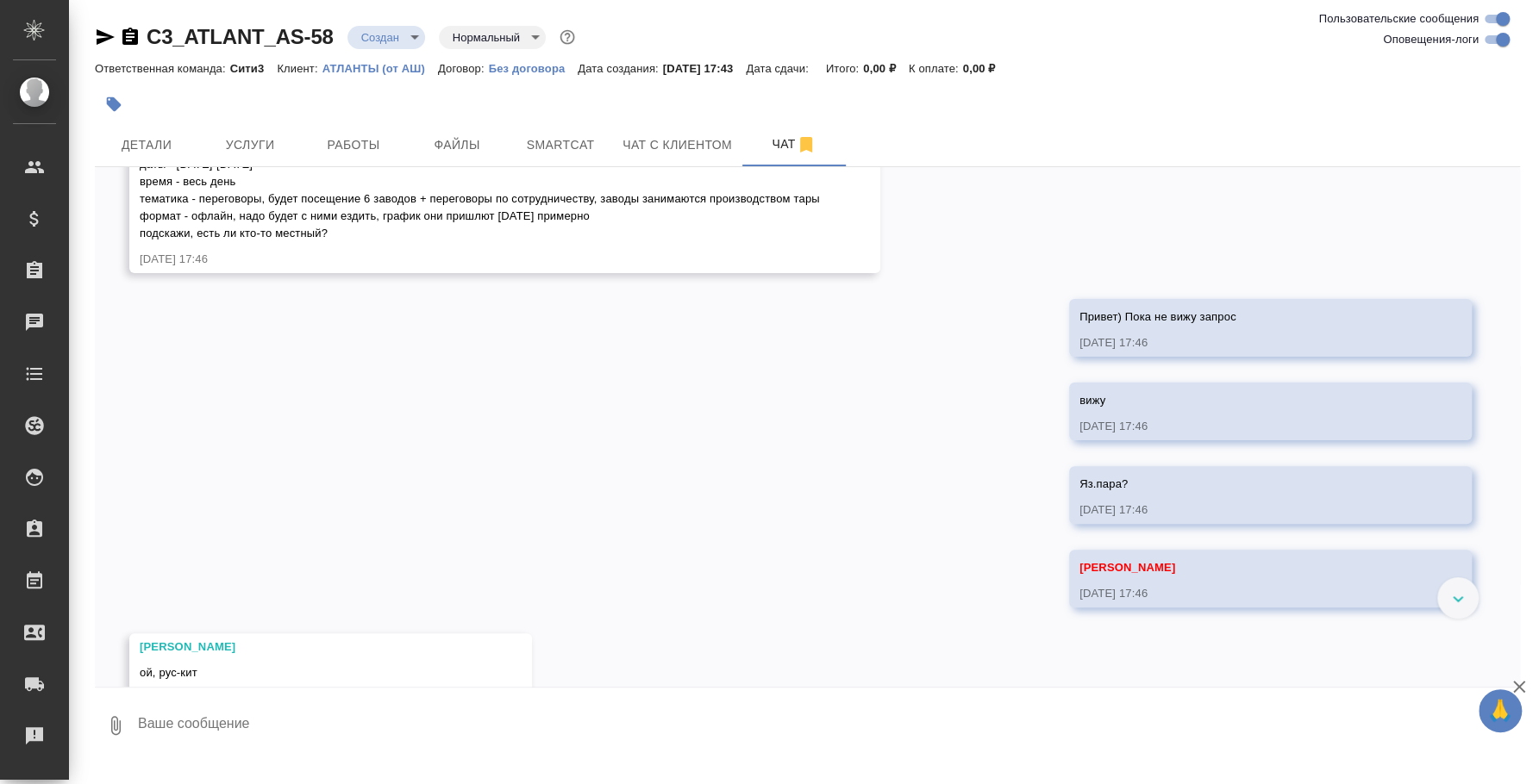
scroll to position [501, 0]
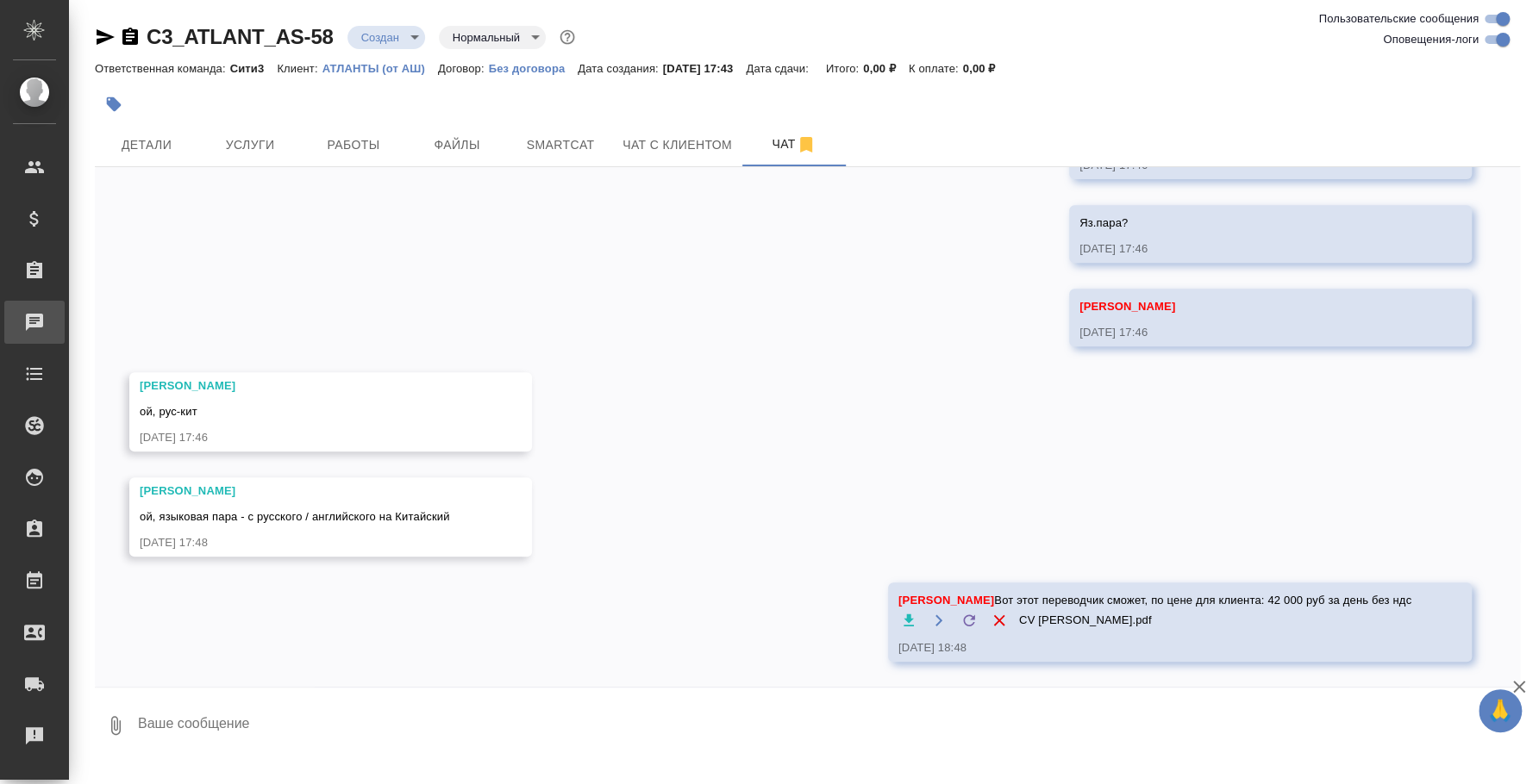
click at [65, 306] on link "0 Чаты" at bounding box center [34, 321] width 60 height 43
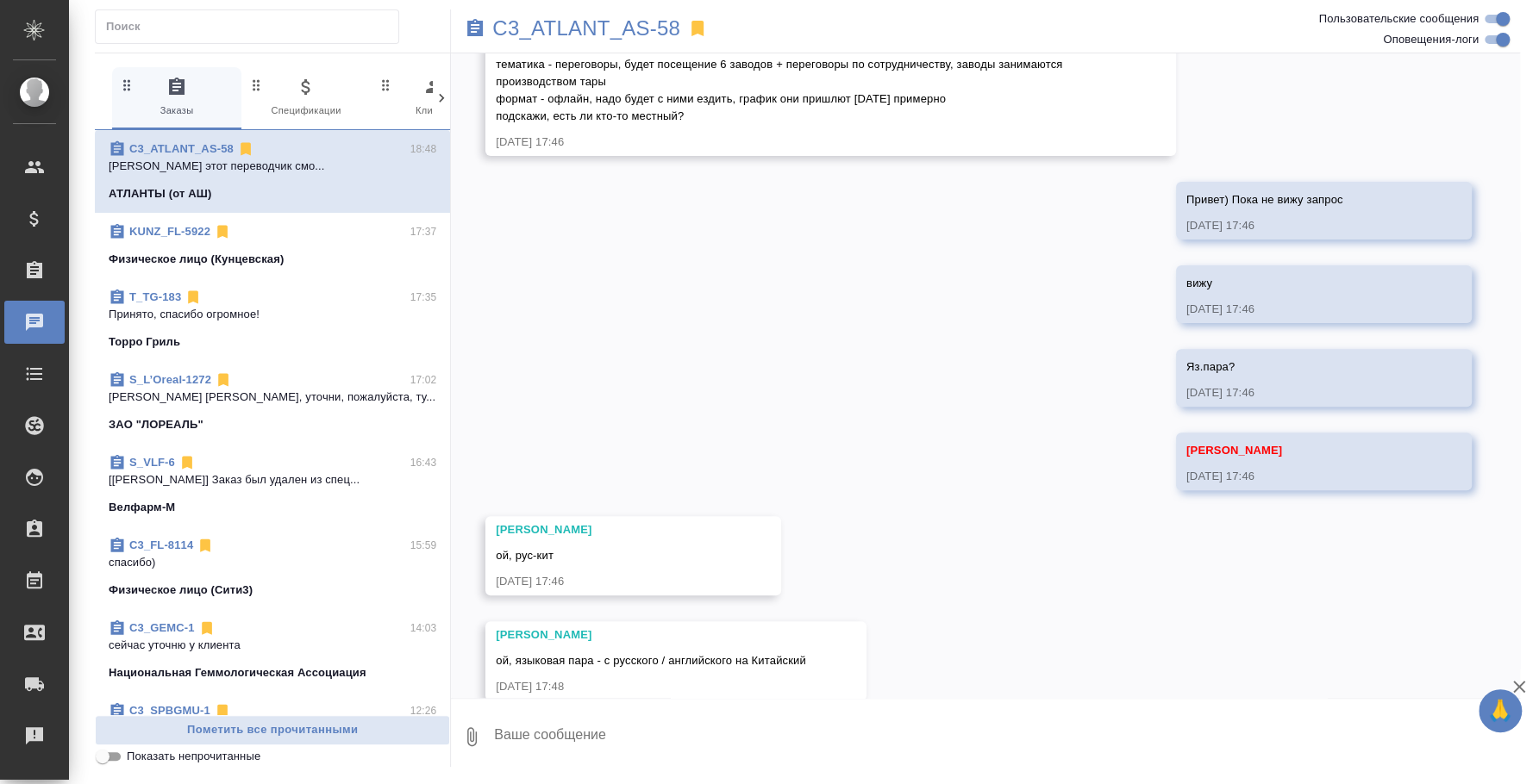
scroll to position [392, 0]
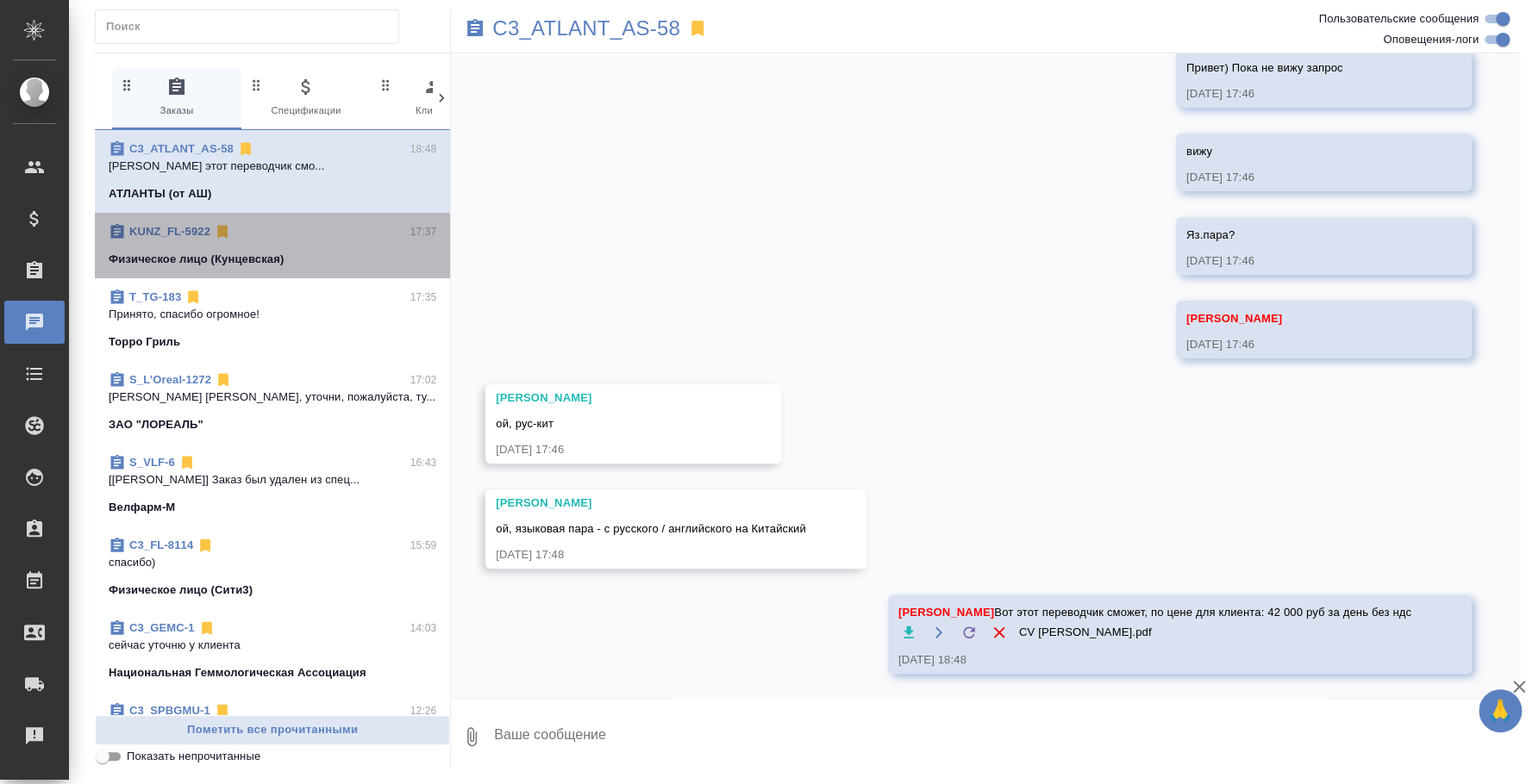
click at [287, 248] on span "KUNZ_FL-5922 17:37 Физическое лицо (Кунцевская)" at bounding box center [272, 245] width 327 height 45
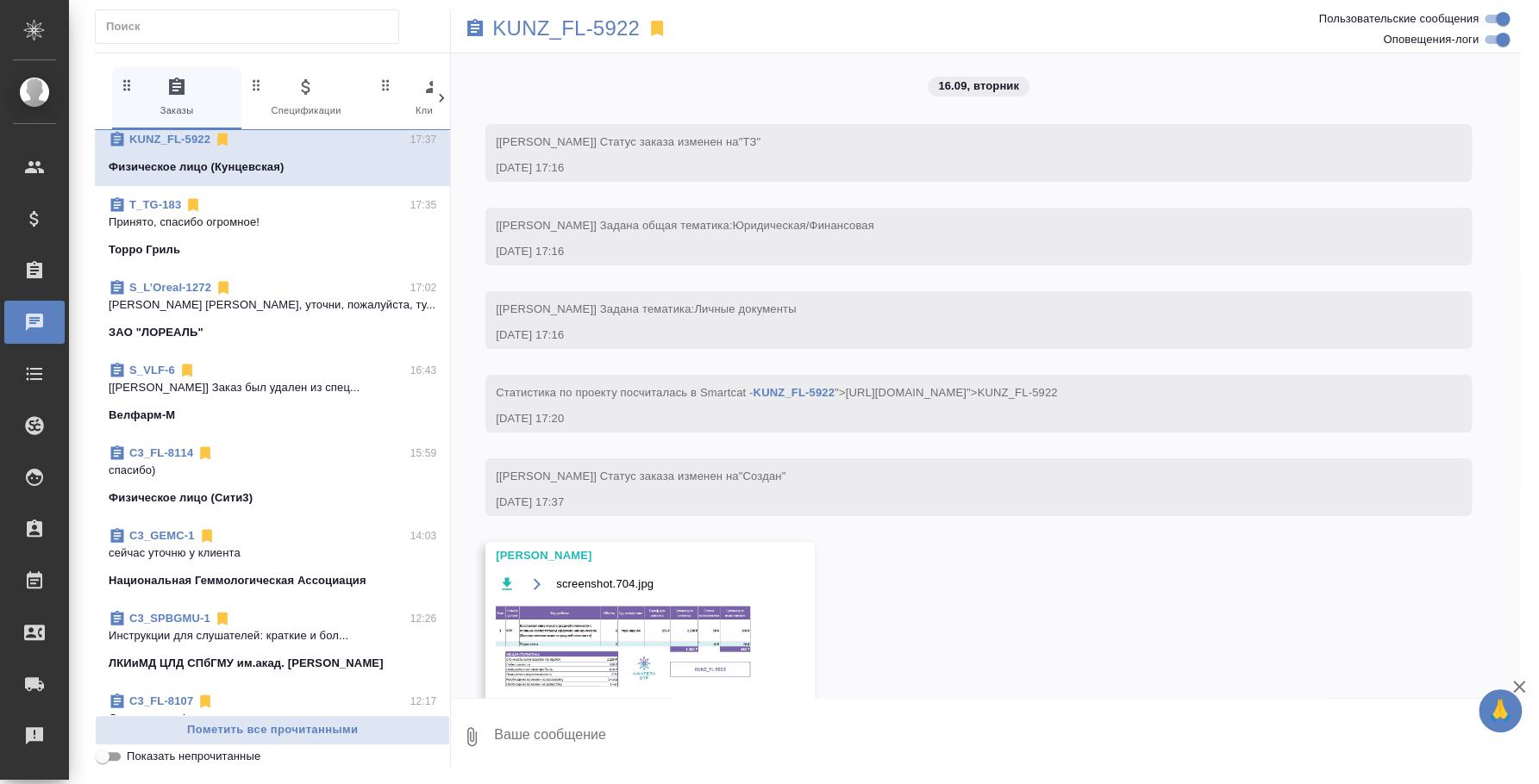
scroll to position [0, 0]
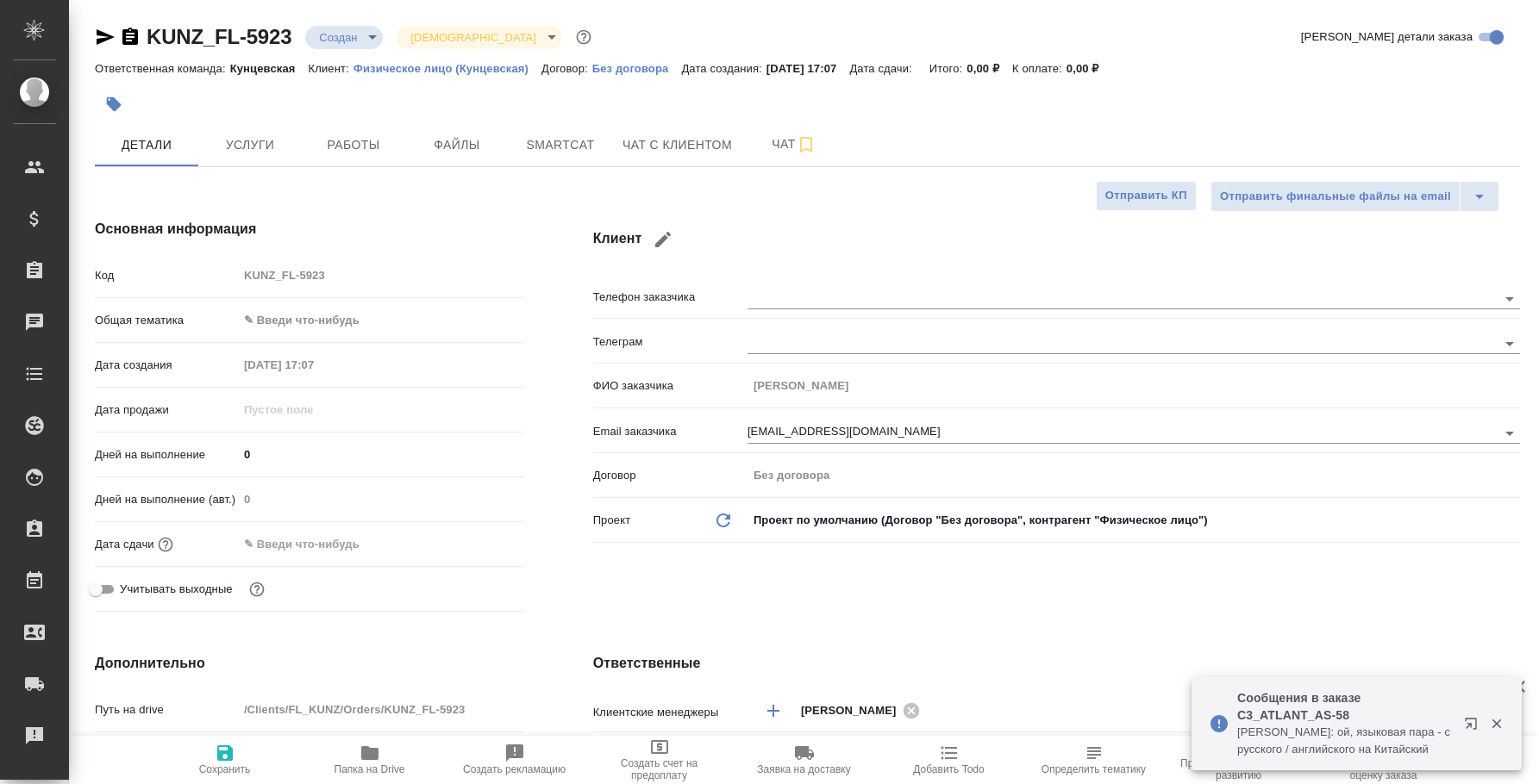
select select "RU"
click at [784, 132] on button "Чат" at bounding box center [794, 144] width 103 height 43
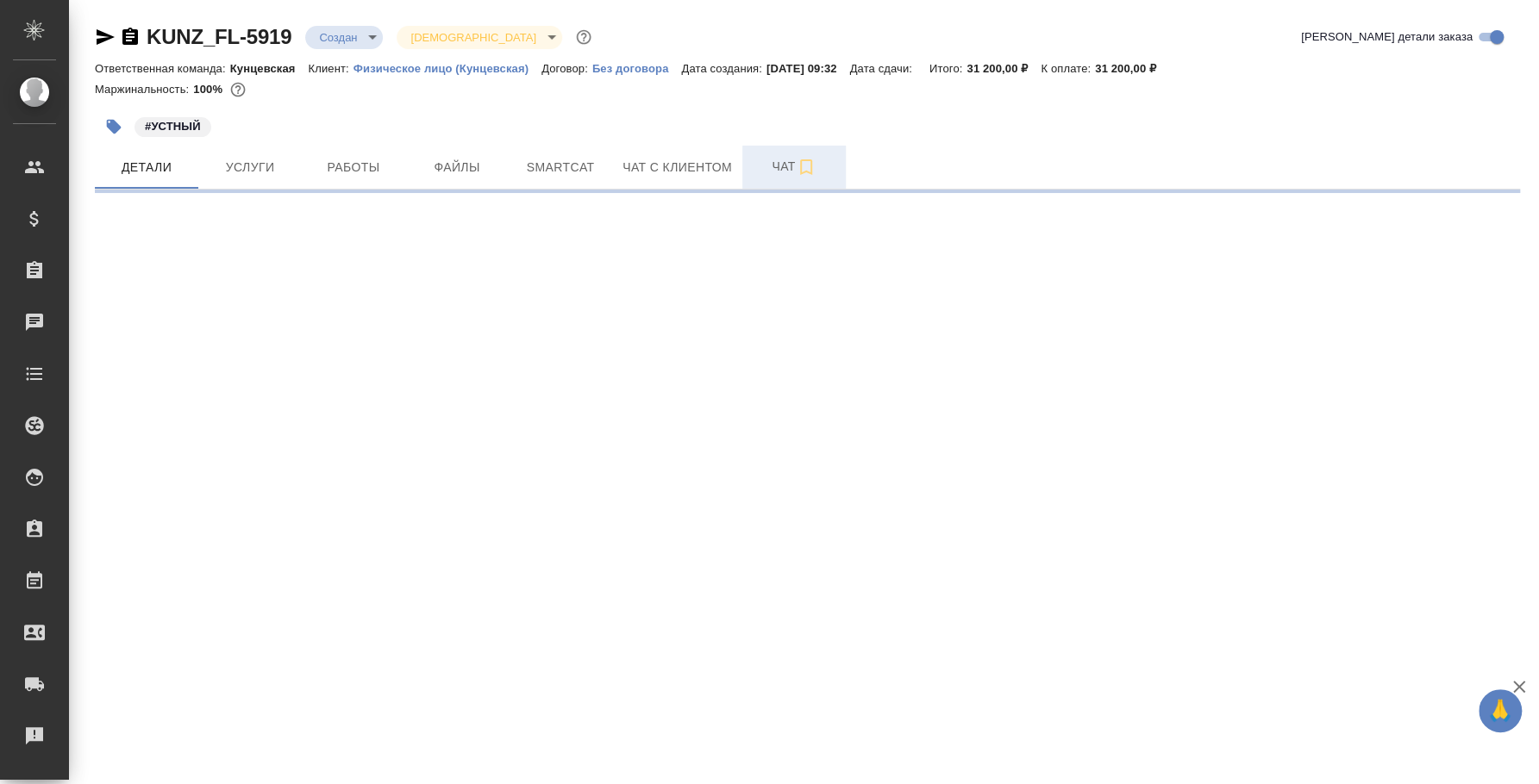
click at [827, 164] on span "Чат" at bounding box center [794, 167] width 83 height 22
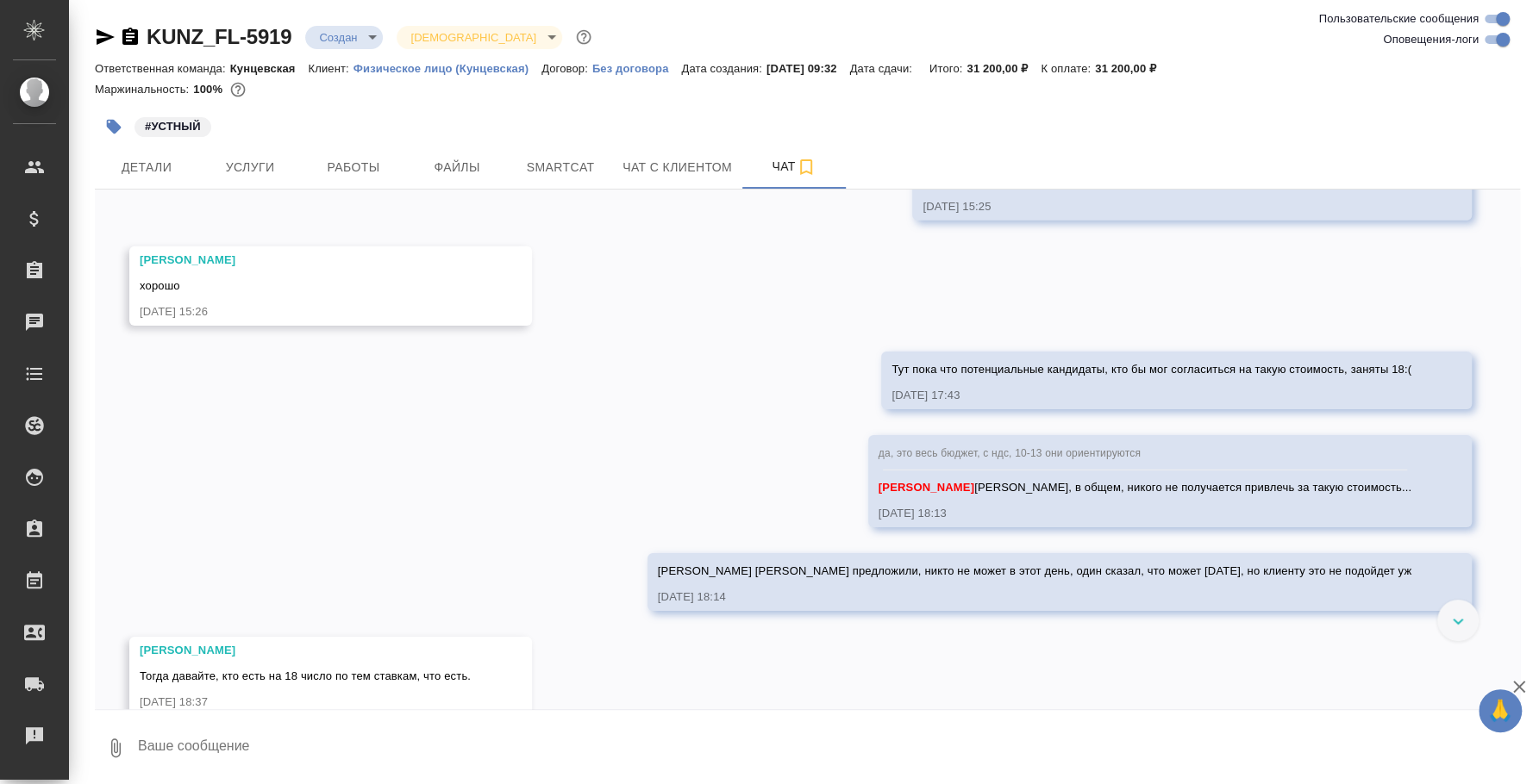
scroll to position [3648, 0]
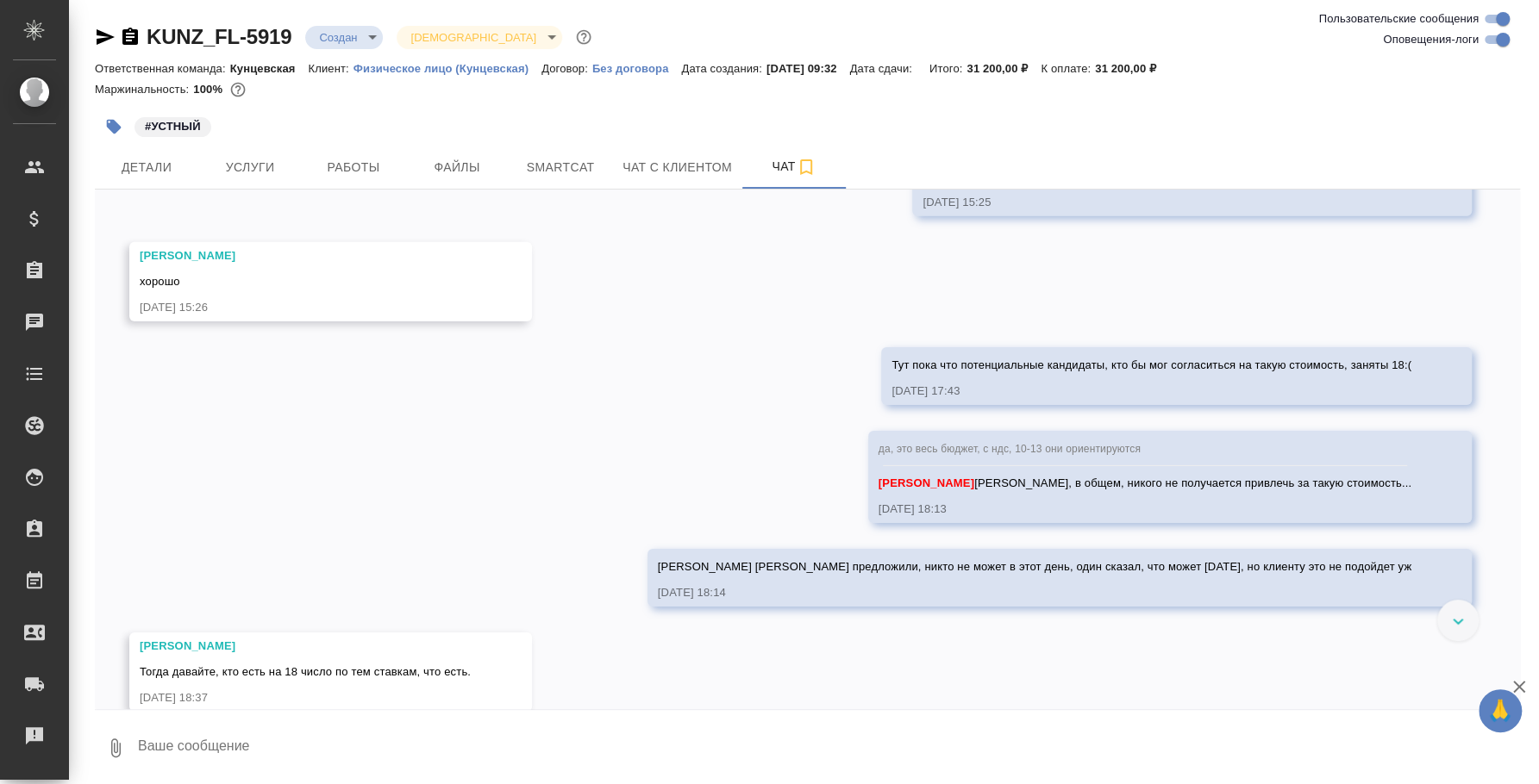
click at [117, 744] on icon "button" at bounding box center [116, 748] width 10 height 19
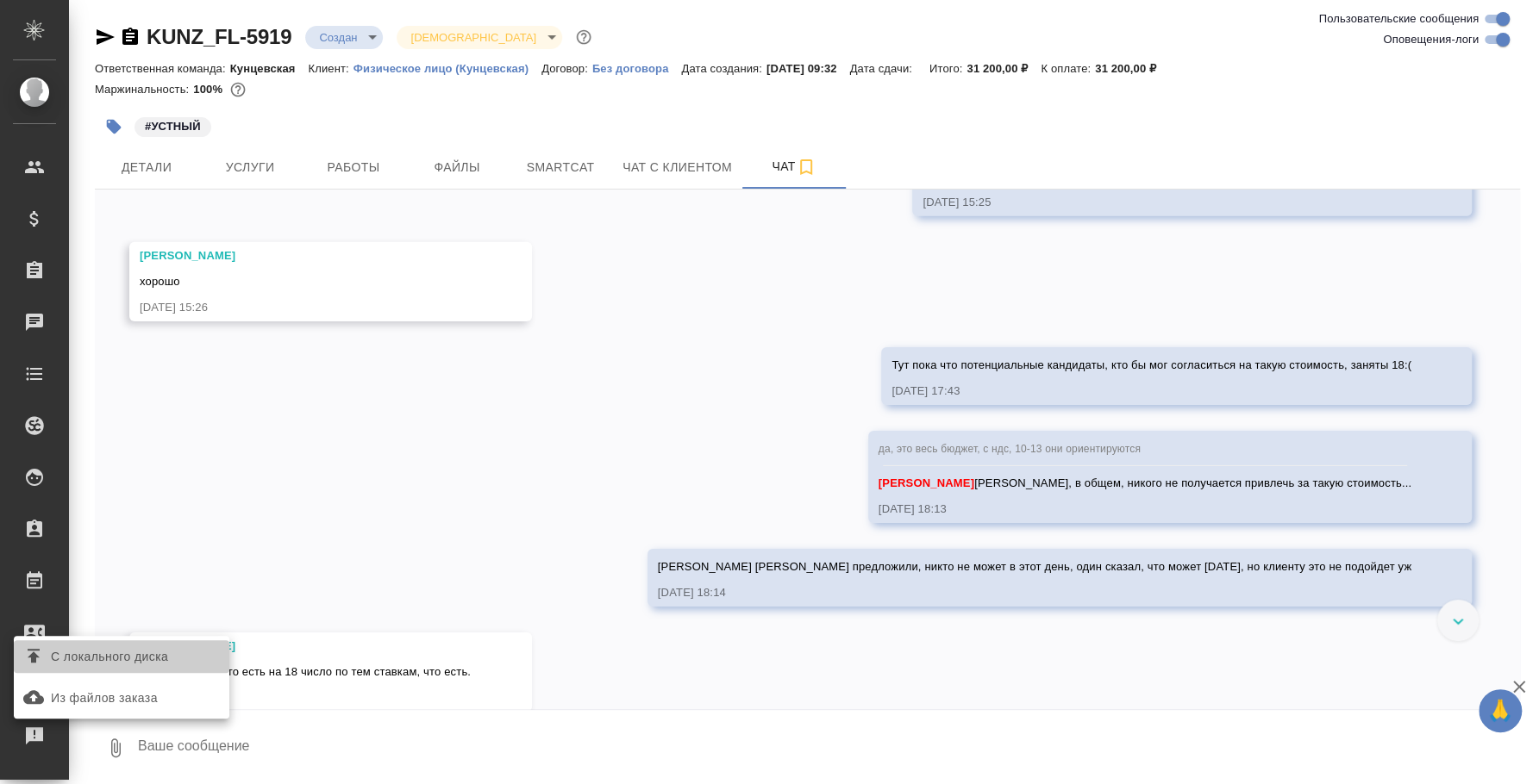
click at [138, 658] on span "С локального диска" at bounding box center [109, 657] width 117 height 22
click at [0, 0] on input "С локального диска" at bounding box center [0, 0] width 0 height 0
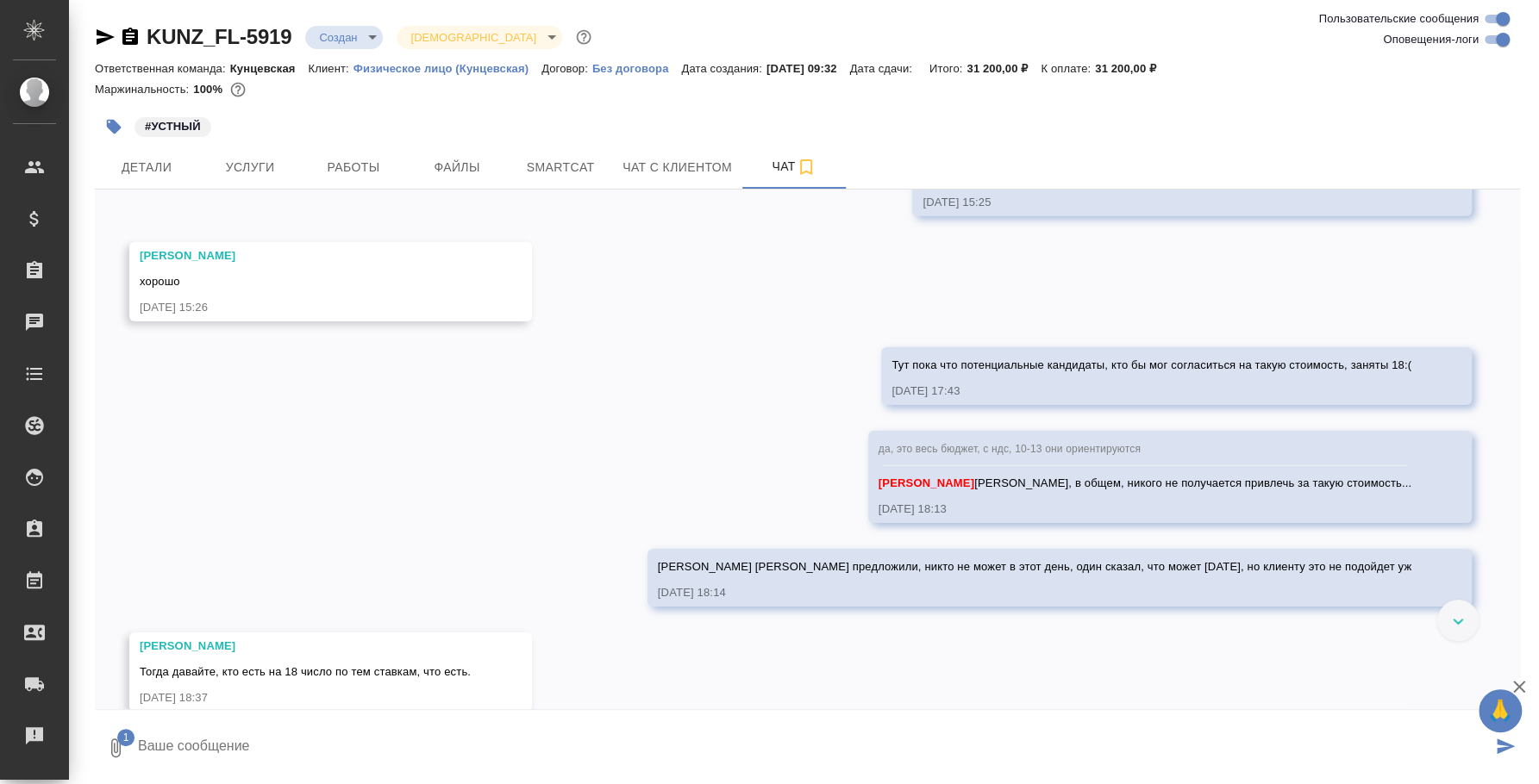
click at [308, 756] on textarea at bounding box center [814, 748] width 1355 height 58
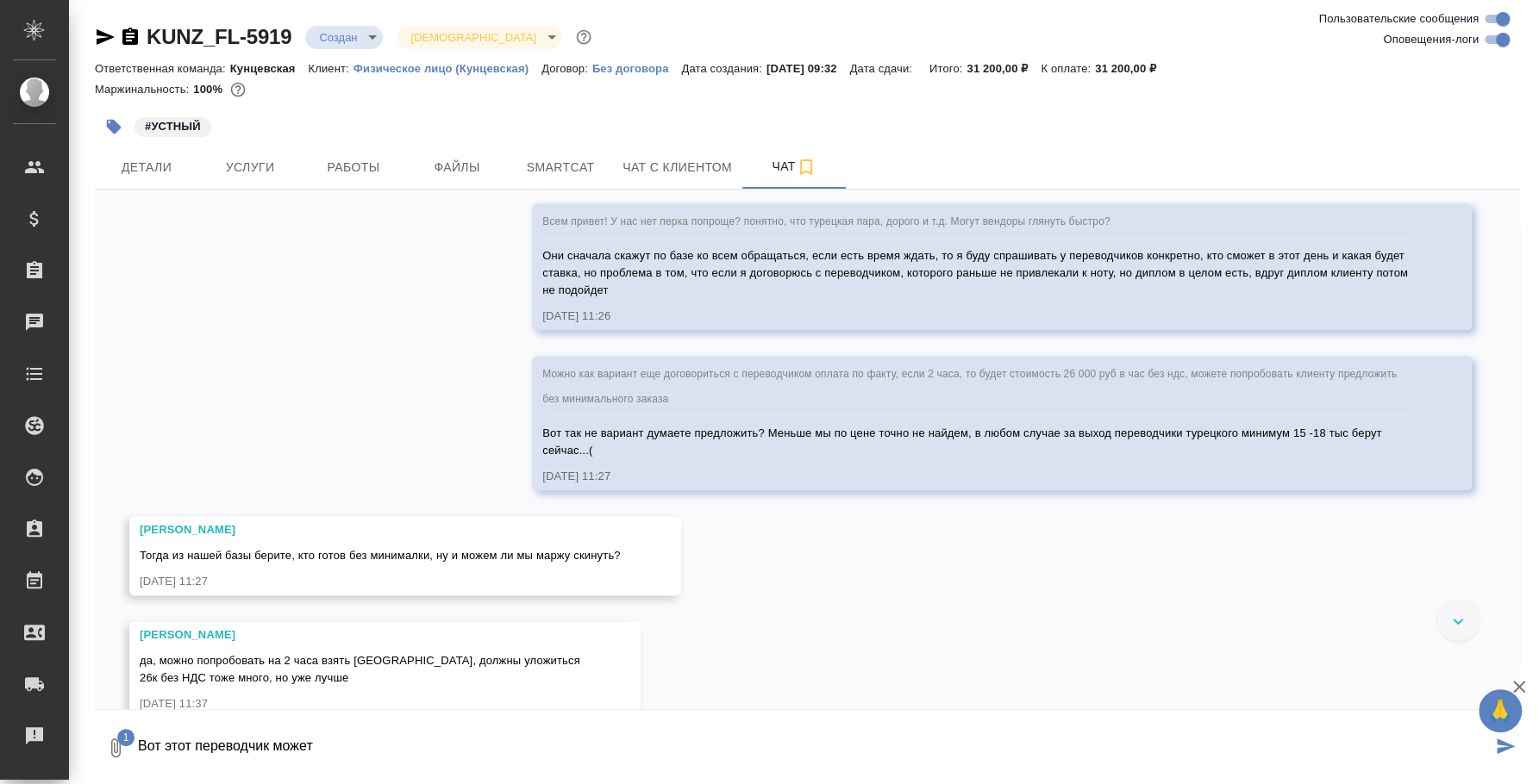
scroll to position [847, 0]
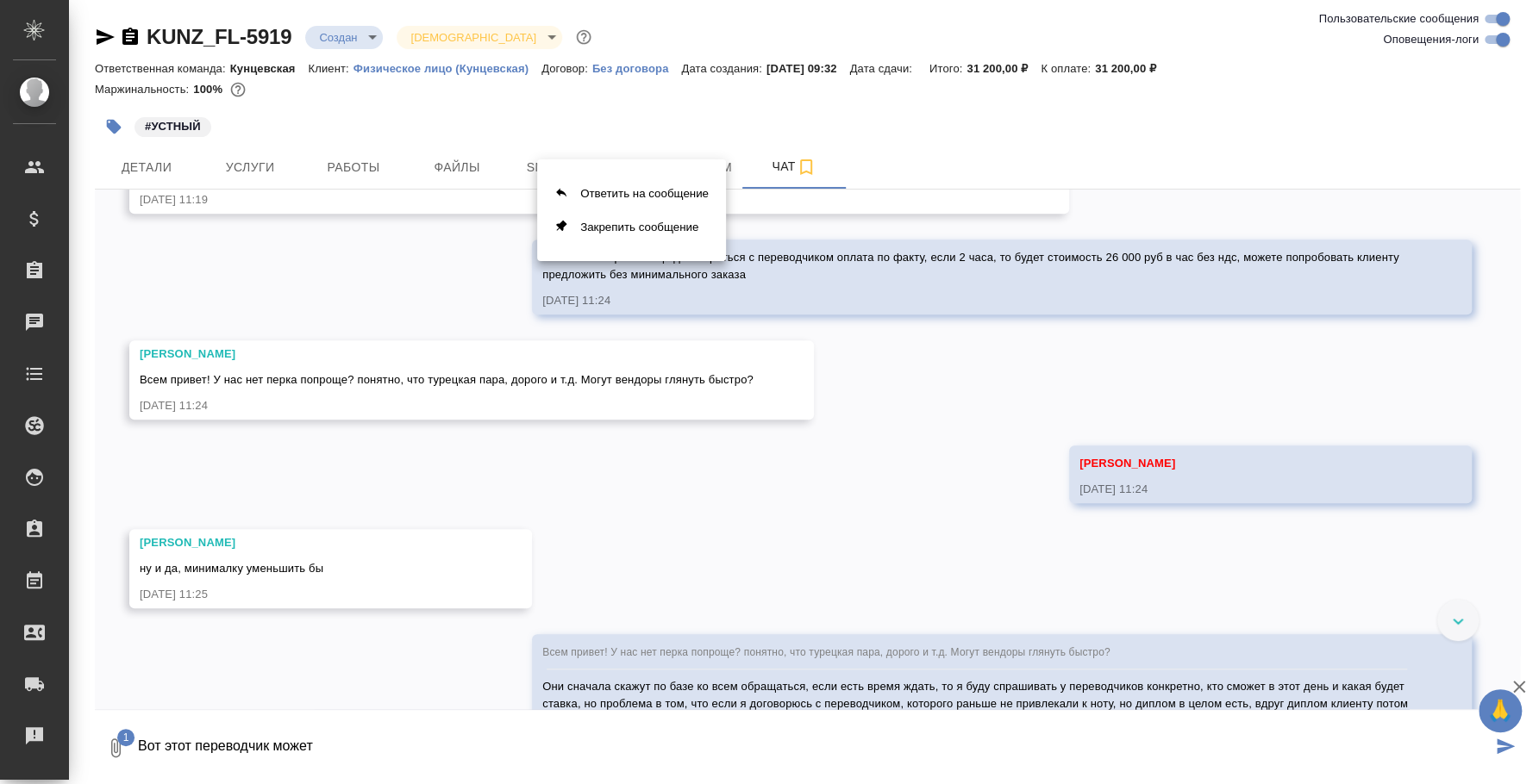
click at [1087, 284] on div at bounding box center [769, 392] width 1539 height 784
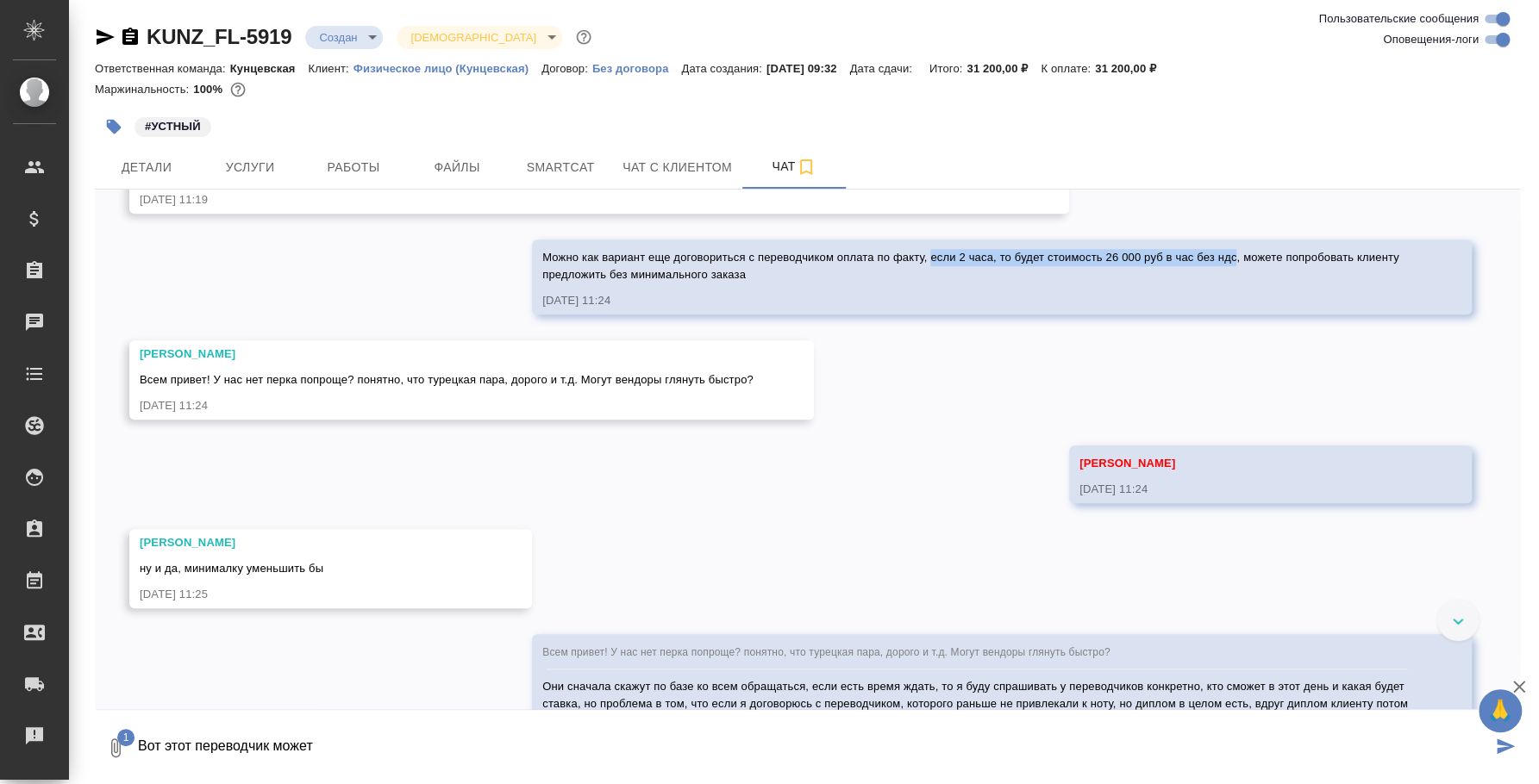
drag, startPoint x: 925, startPoint y: 272, endPoint x: 1230, endPoint y: 270, distance: 305.0
click at [1230, 270] on span "Можно как вариант еще договориться с переводчиком оплата по факту, если 2 часа,…" at bounding box center [971, 266] width 860 height 31
copy span "если 2 часа, то будет стоимость 26 000 руб в час без ндс"
click at [394, 745] on textarea "Вот этот переводчик может" at bounding box center [814, 748] width 1355 height 58
paste textarea "если 2 часа, то будет стоимость 26 000 руб в час без ндс"
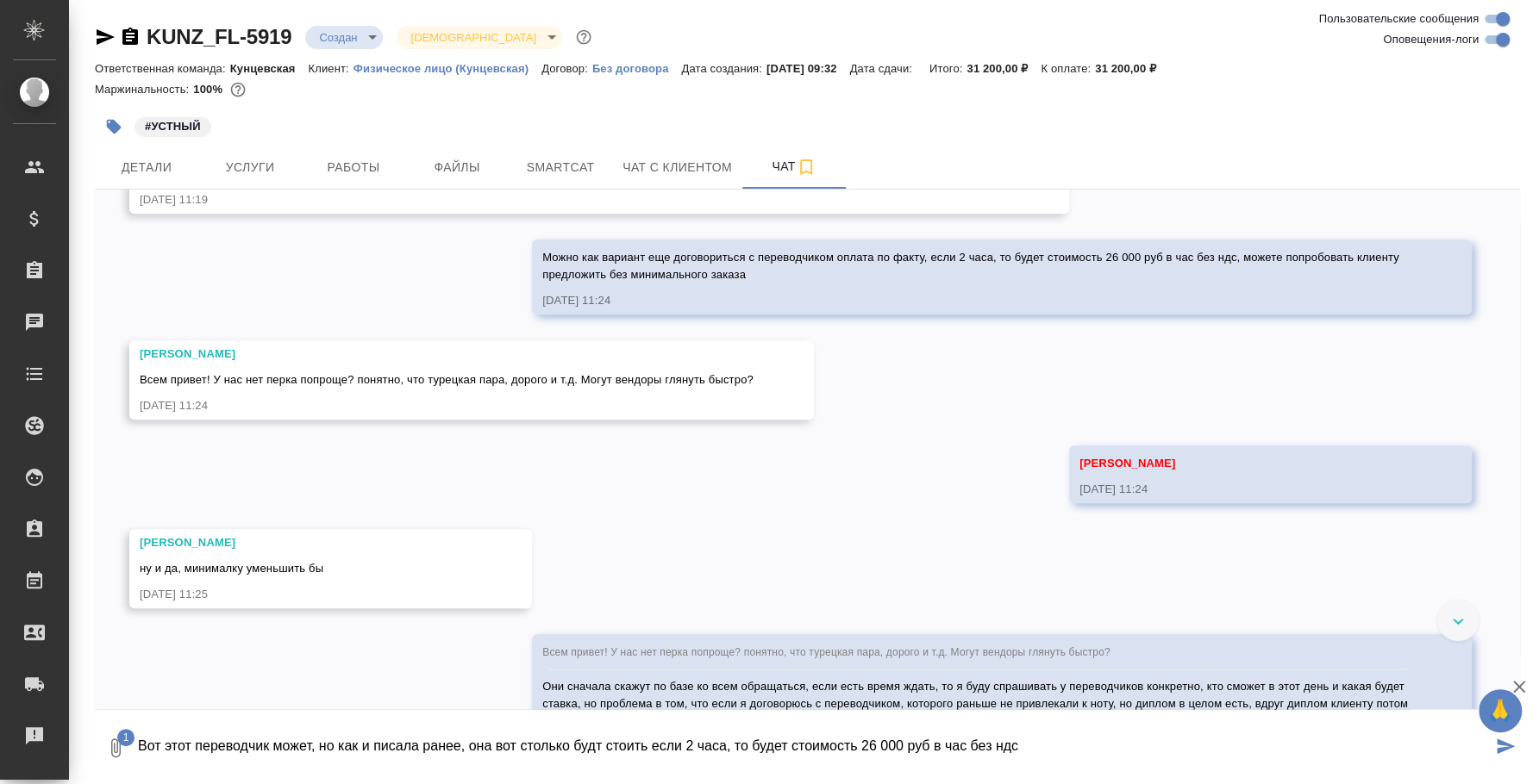
click at [597, 741] on textarea "Вот этот переводчик может, но как и писала ранее, она вот столько будт стоить е…" at bounding box center [814, 748] width 1355 height 58
click at [655, 735] on textarea "Вот этот переводчик может, но как и писала ранее, она вот столько будет стоить …" at bounding box center [814, 748] width 1355 height 58
click at [659, 735] on textarea "Вот этот переводчик может, но как и писала ранее, она вот столько будет стоить …" at bounding box center [814, 748] width 1355 height 58
click at [1060, 737] on textarea "Вот этот переводчик может, но как и писала ранее, она вот столько будет стоить …" at bounding box center [814, 748] width 1355 height 58
type textarea "Вот этот переводчик может, но как и писала ранее, она вот столько будет стоить …"
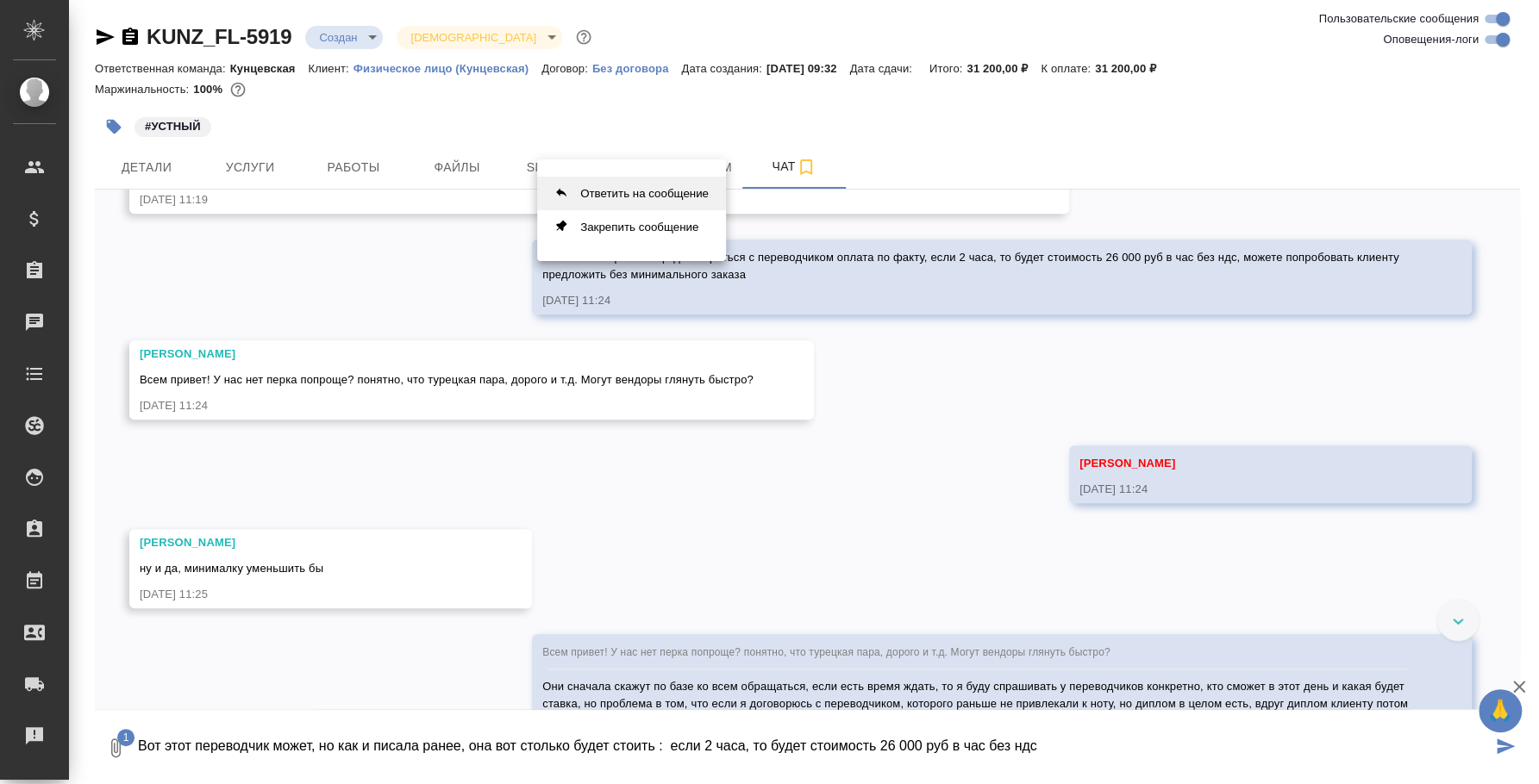
click at [644, 195] on button "Ответить на сообщение" at bounding box center [632, 193] width 189 height 33
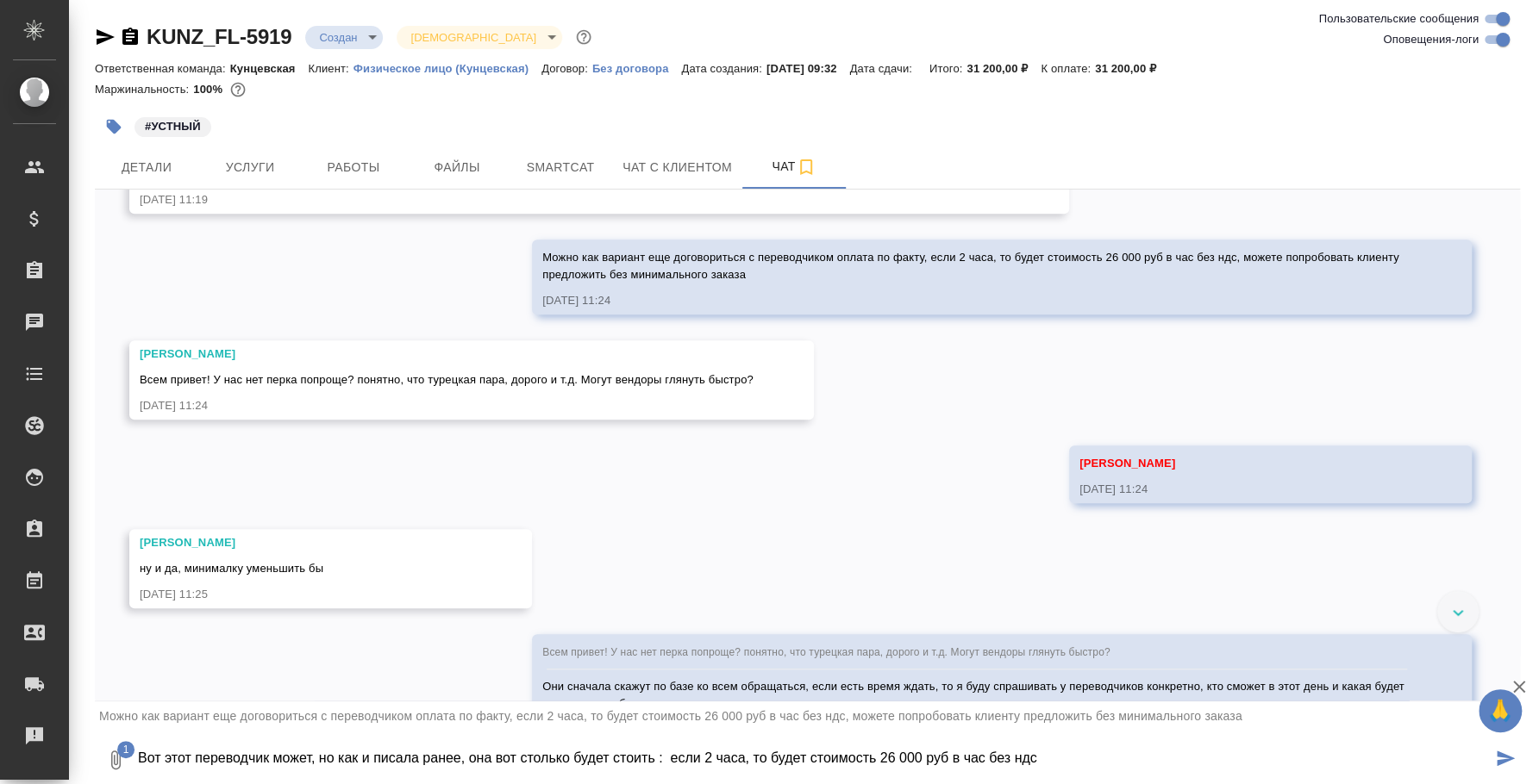
click at [1514, 754] on icon "submit" at bounding box center [1506, 758] width 18 height 15
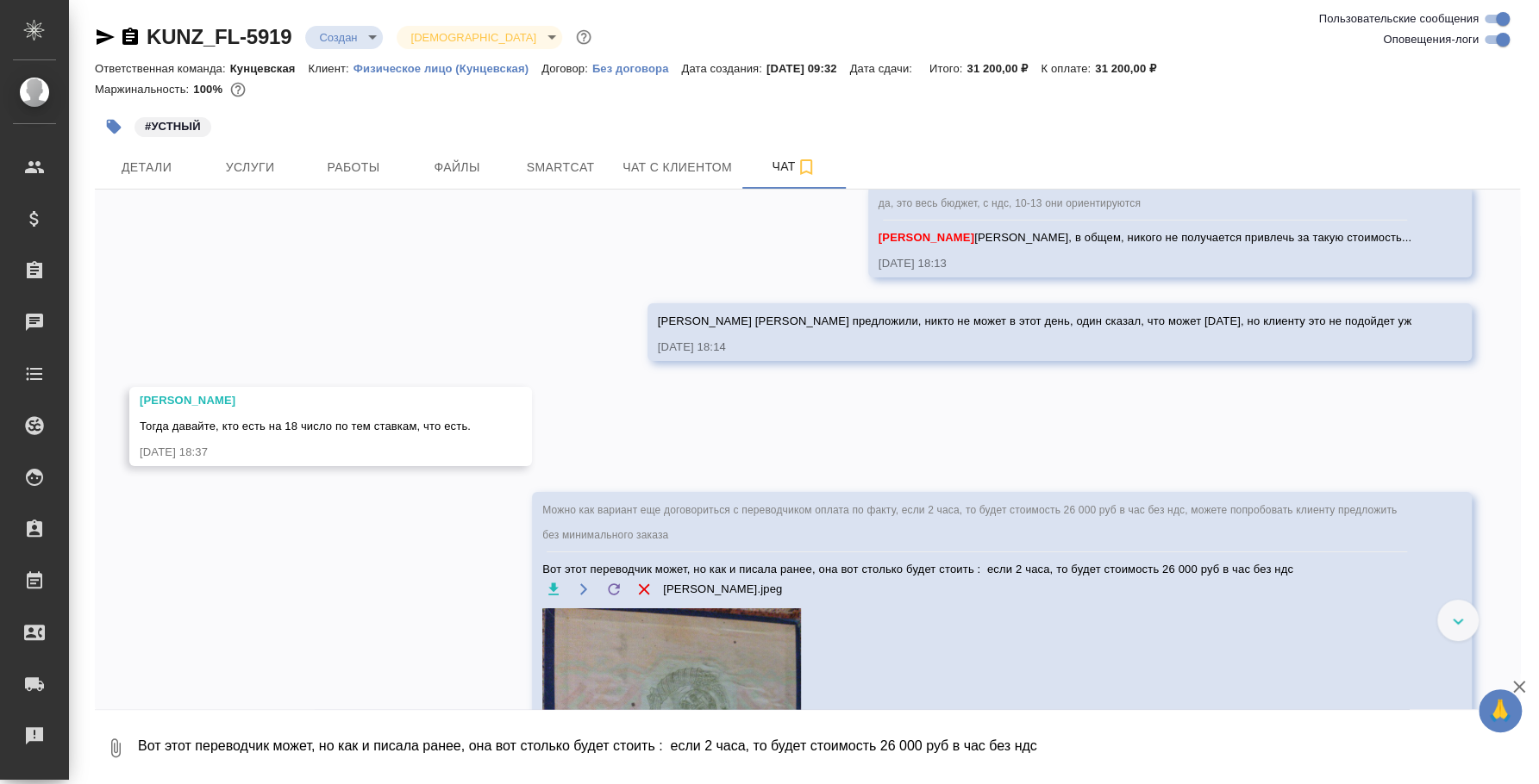
click at [1526, 684] on icon "button" at bounding box center [1519, 687] width 21 height 21
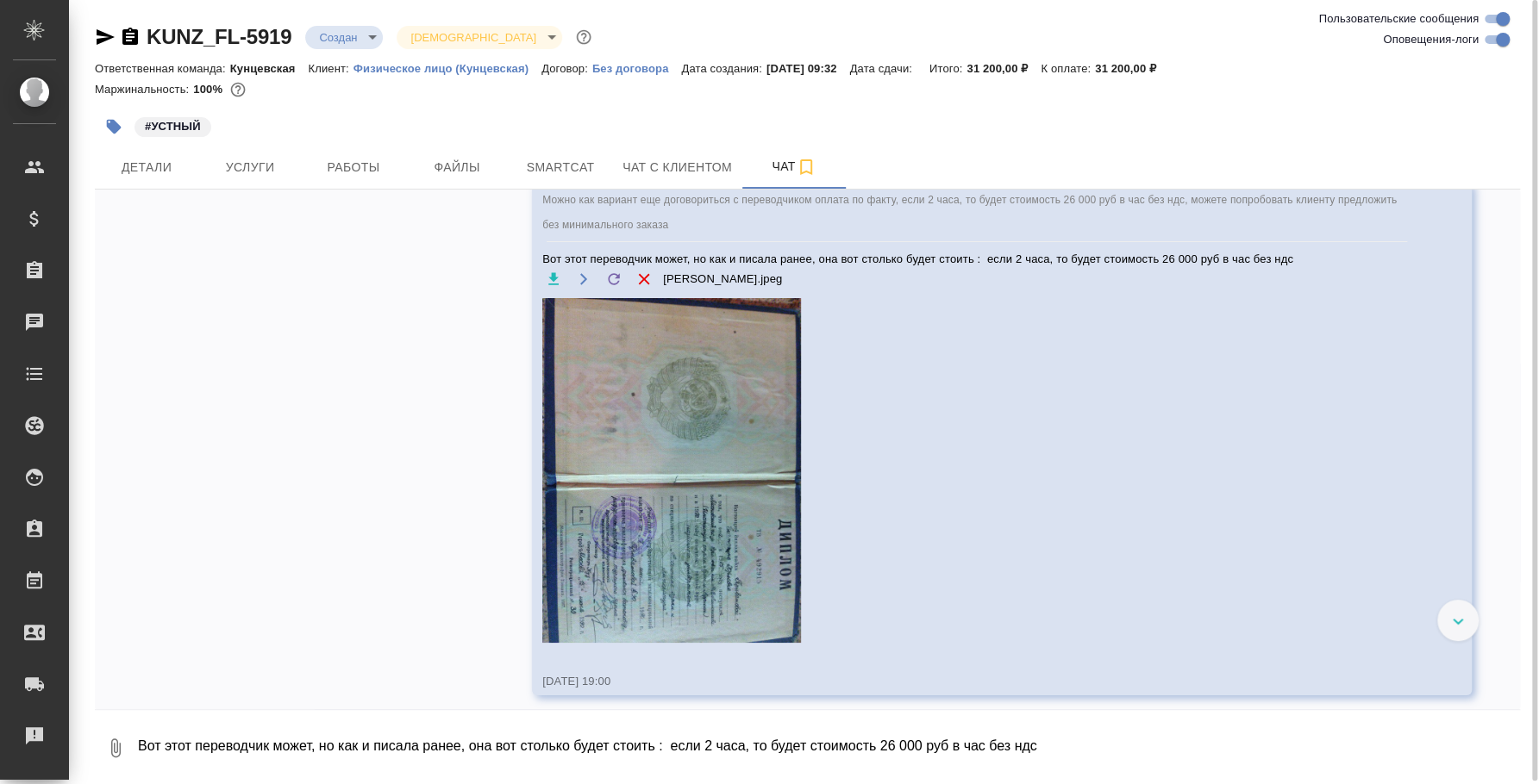
scroll to position [4239, 0]
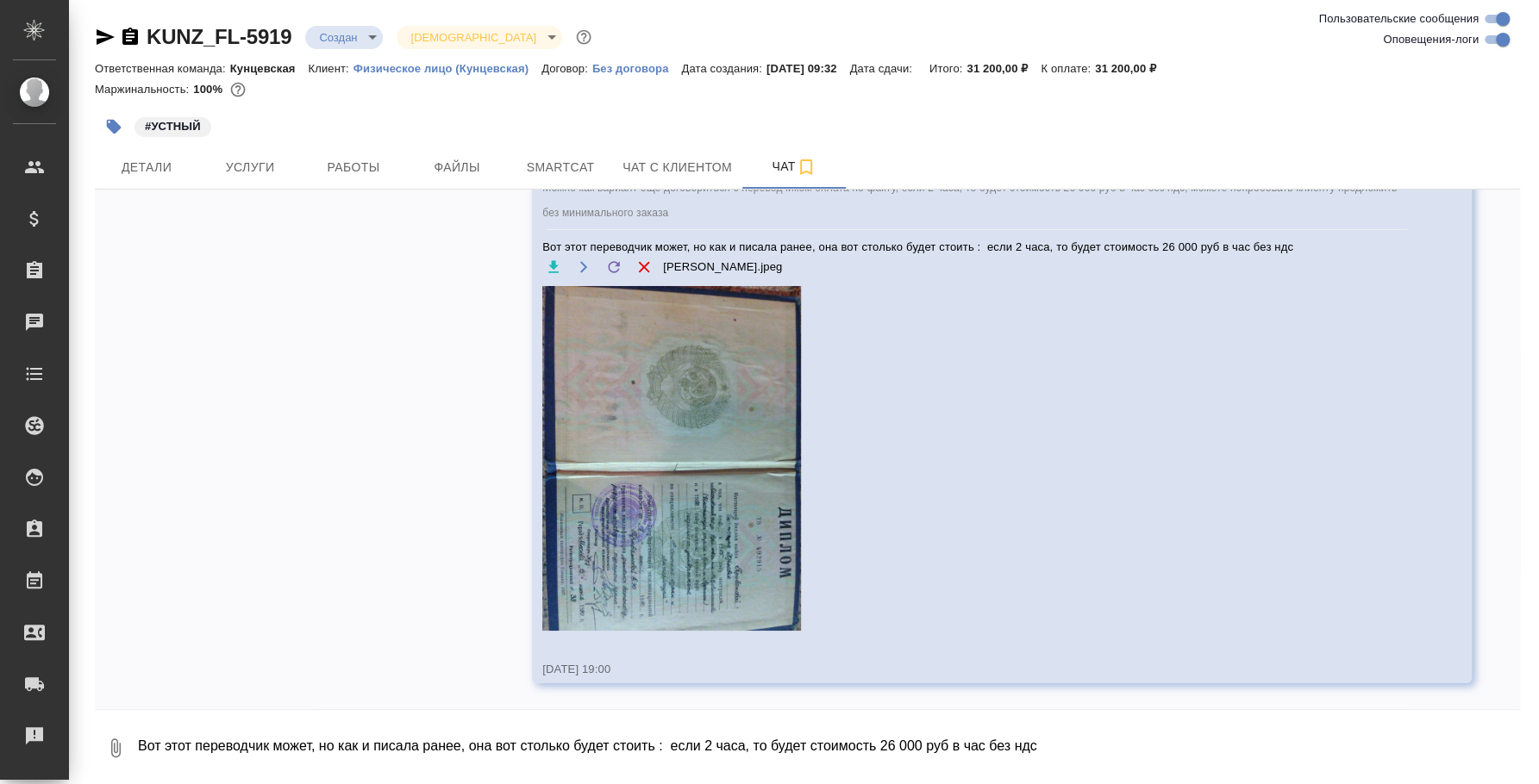
click at [113, 749] on icon "button" at bounding box center [115, 748] width 21 height 21
click at [138, 656] on span "С локального диска" at bounding box center [109, 657] width 117 height 22
click at [0, 0] on input "С локального диска" at bounding box center [0, 0] width 0 height 0
click at [563, 728] on textarea "Вот этот переводчик может, но как и писала ранее, она вот столько будет стоить …" at bounding box center [814, 748] width 1355 height 58
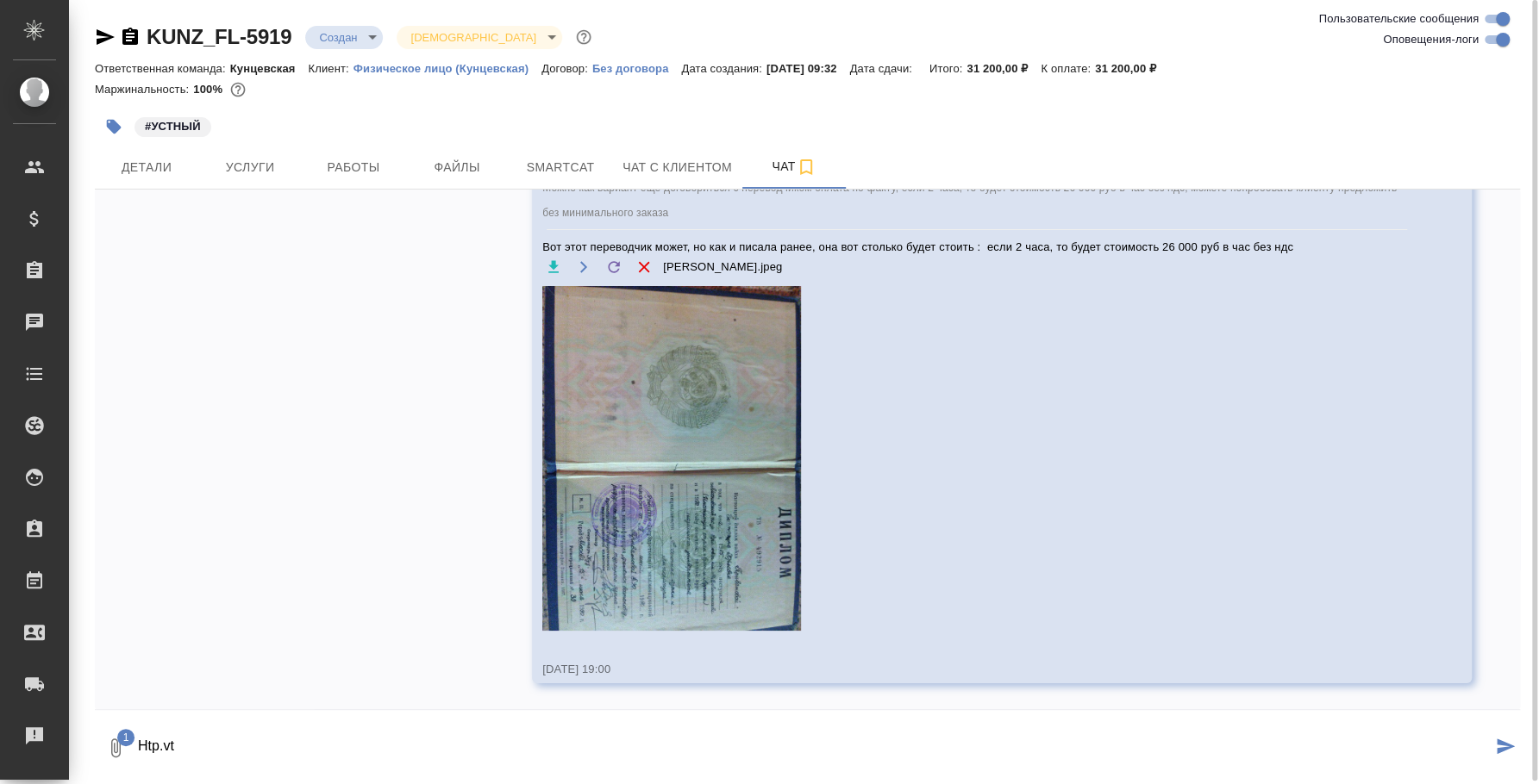
type textarea "Htp.vt"
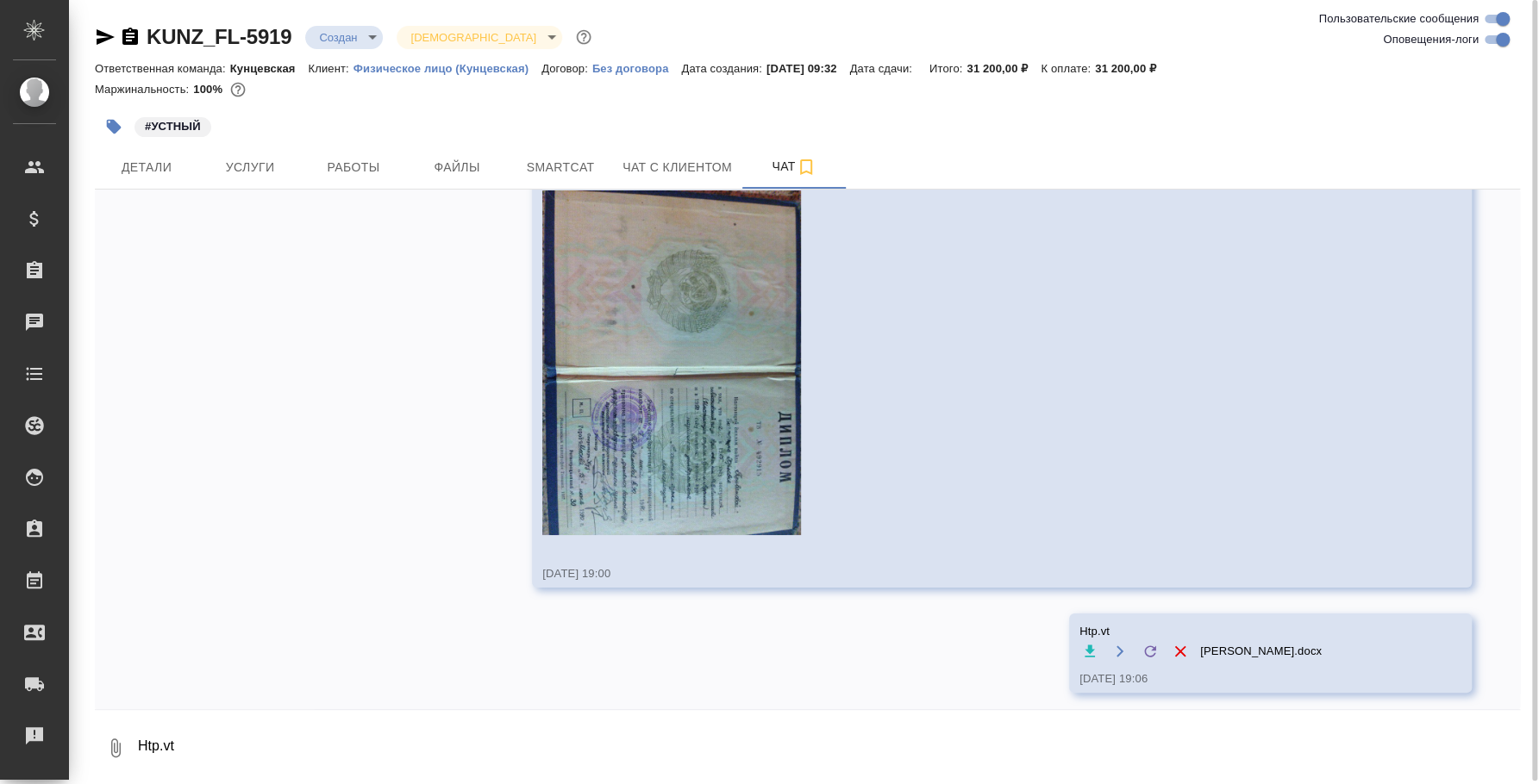
scroll to position [4343, 0]
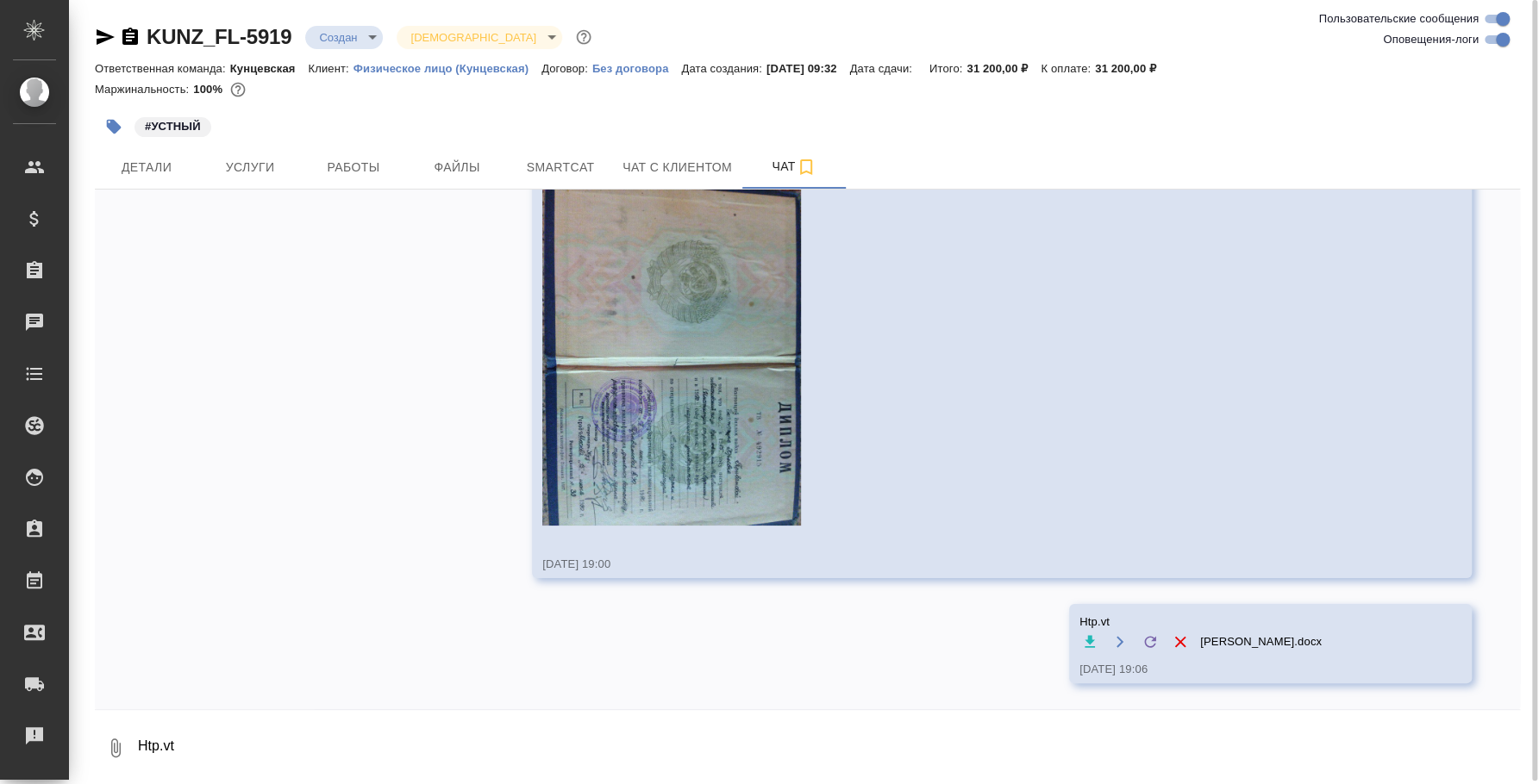
click at [899, 614] on div "16.09, вторник Веселова Юлия Федотова Ирина Ира, привет! Новый запросик - тур-р…" at bounding box center [807, 449] width 1425 height 520
click at [941, 640] on div "16.09, вторник Веселова Юлия Федотова Ирина Ира, привет! Новый запросик - тур-р…" at bounding box center [807, 449] width 1425 height 520
click at [1126, 738] on textarea "Htp.vt" at bounding box center [828, 748] width 1383 height 58
type textarea "H"
type textarea "h"
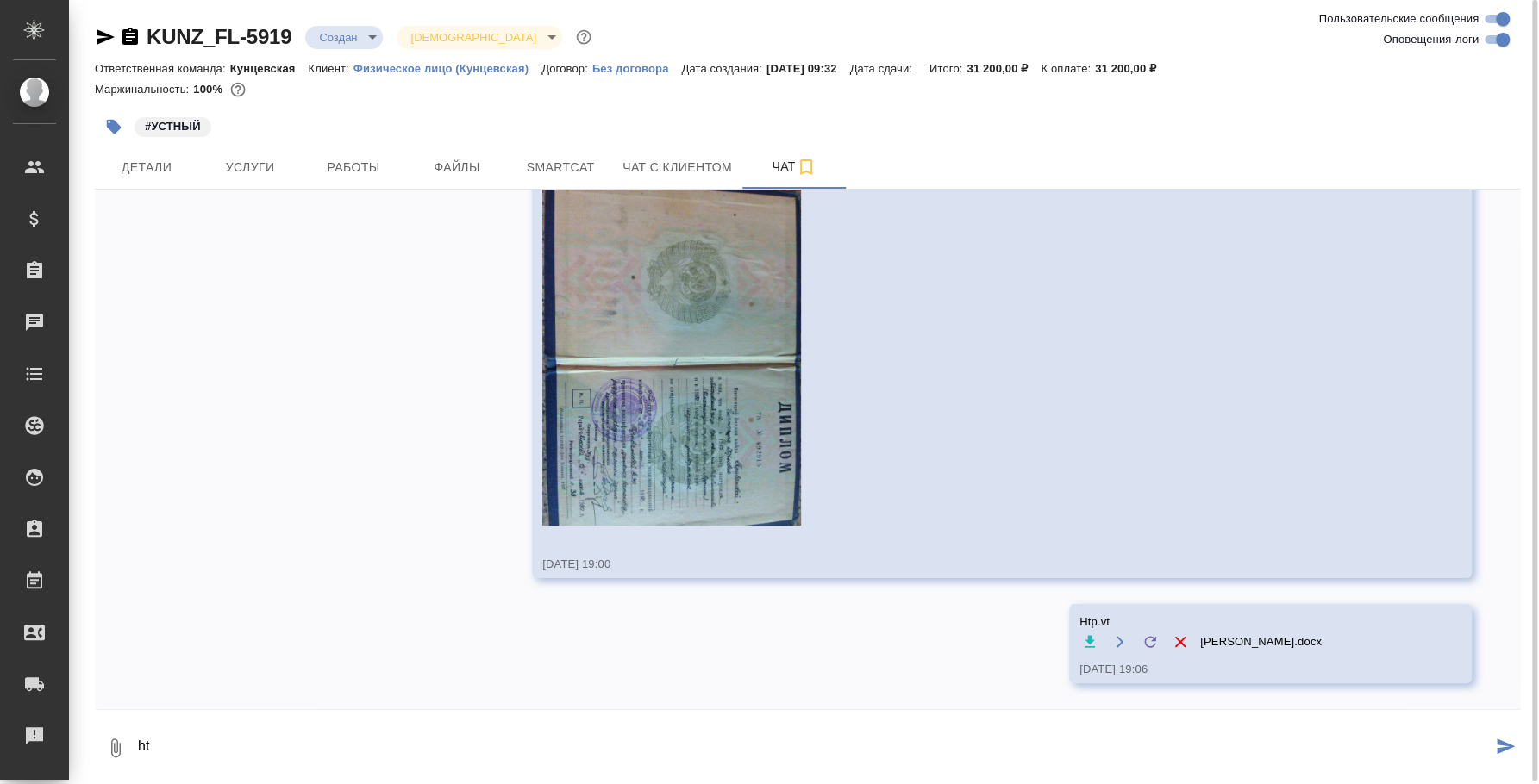
type textarea "h"
type textarea "Резюме)"
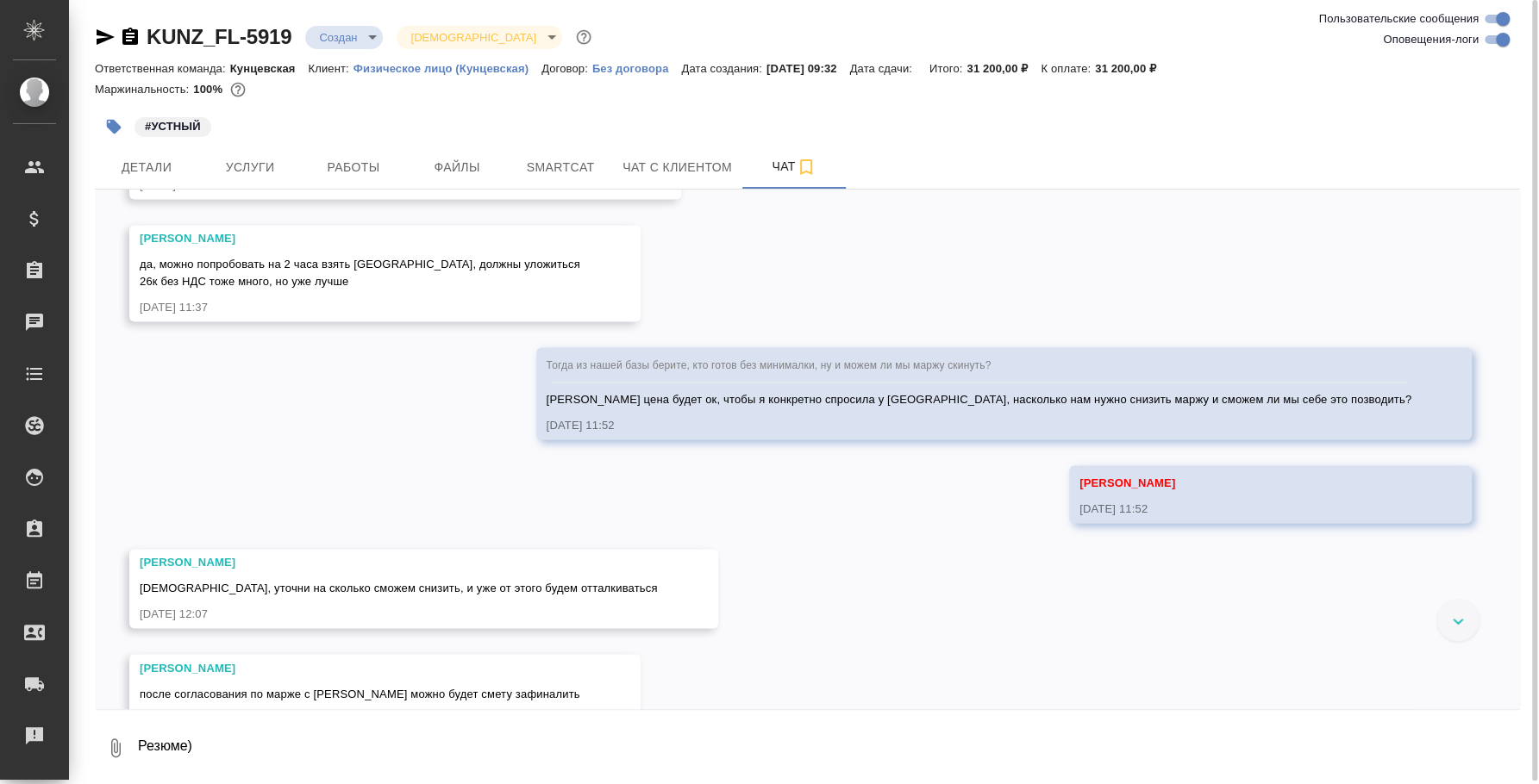
scroll to position [1626, 0]
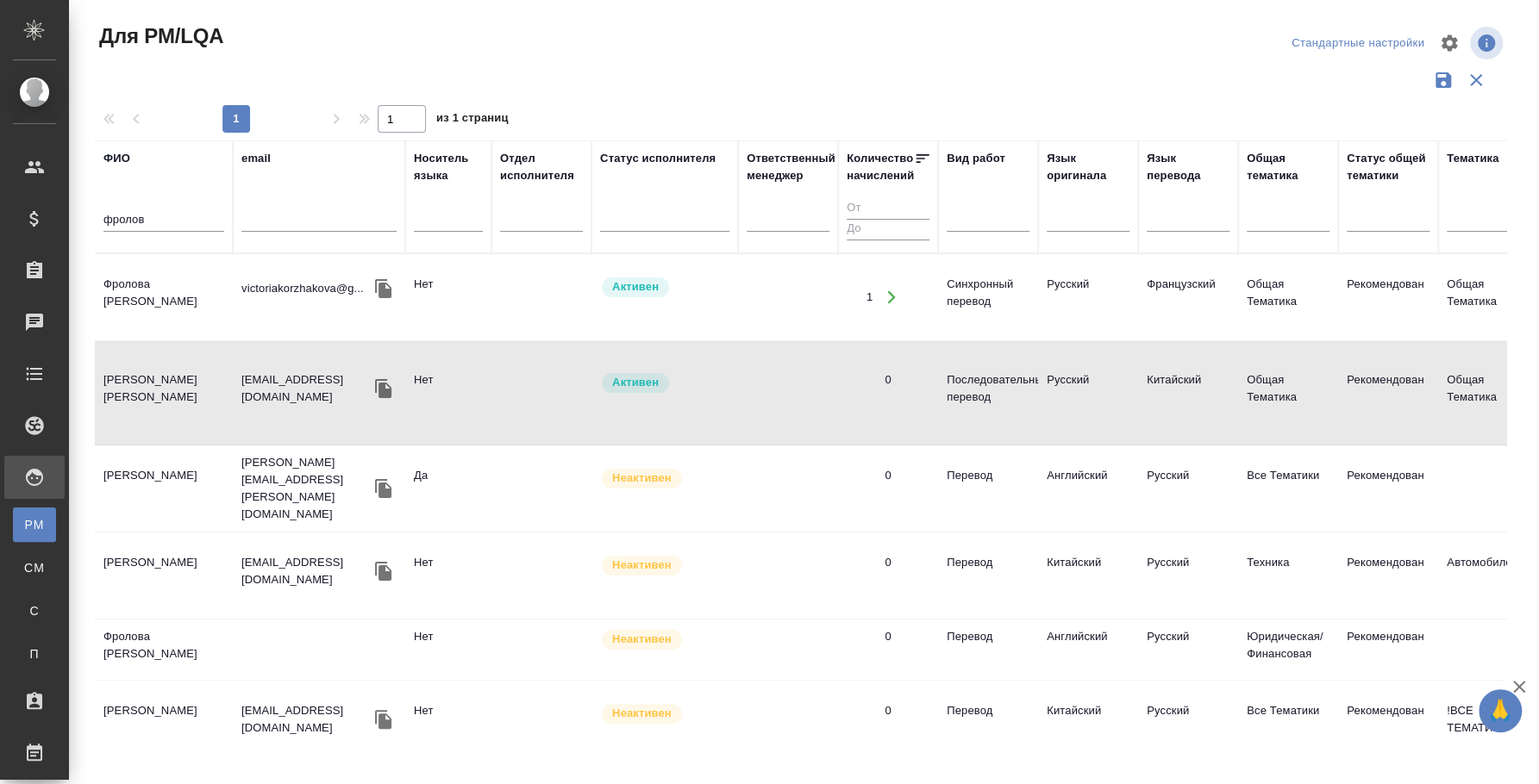
click at [125, 212] on input "фролов" at bounding box center [163, 220] width 120 height 22
drag, startPoint x: 125, startPoint y: 212, endPoint x: 134, endPoint y: 215, distance: 9.5
click at [134, 215] on input "фролов" at bounding box center [163, 220] width 120 height 22
type input "[PERSON_NAME]"
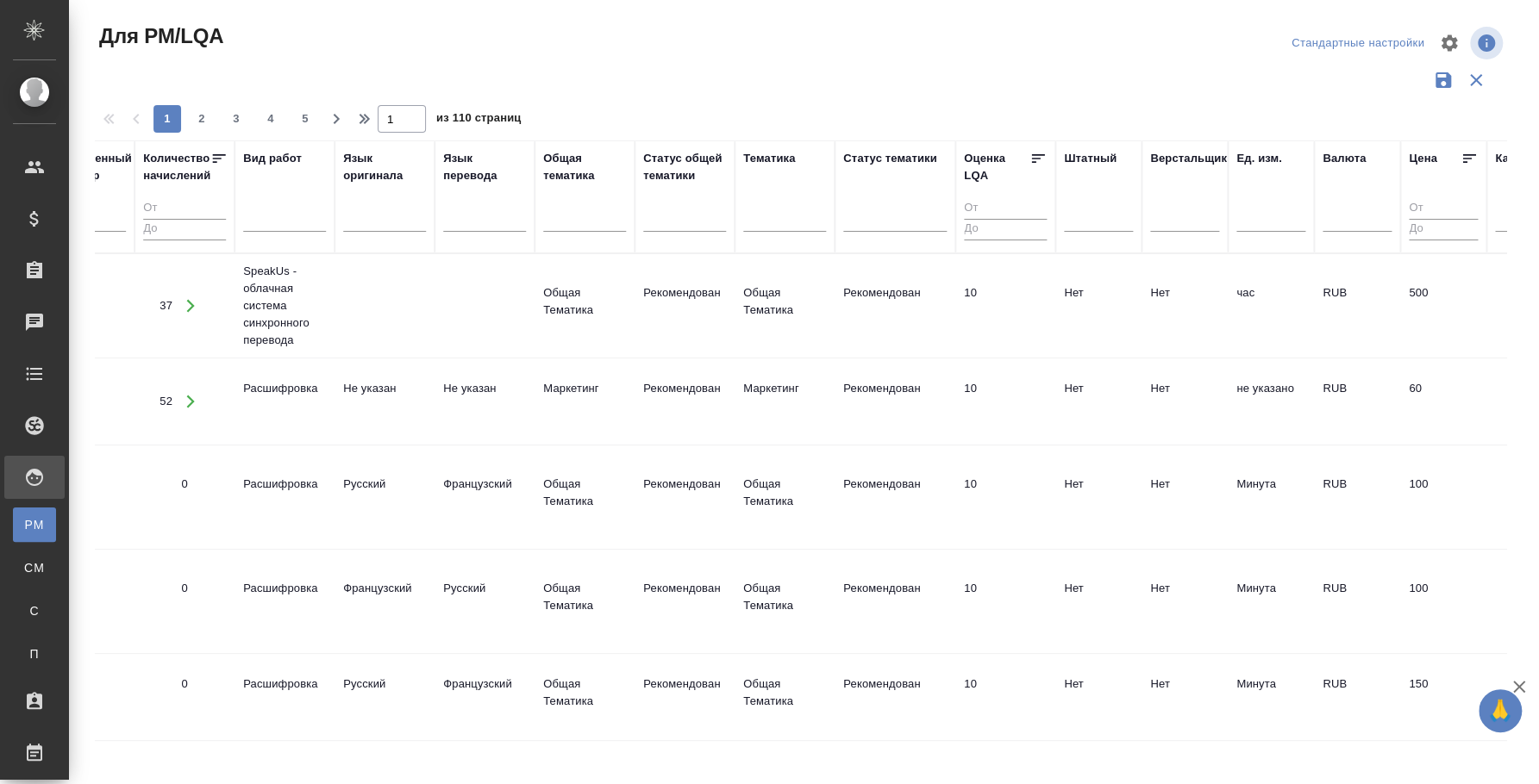
scroll to position [0, 437]
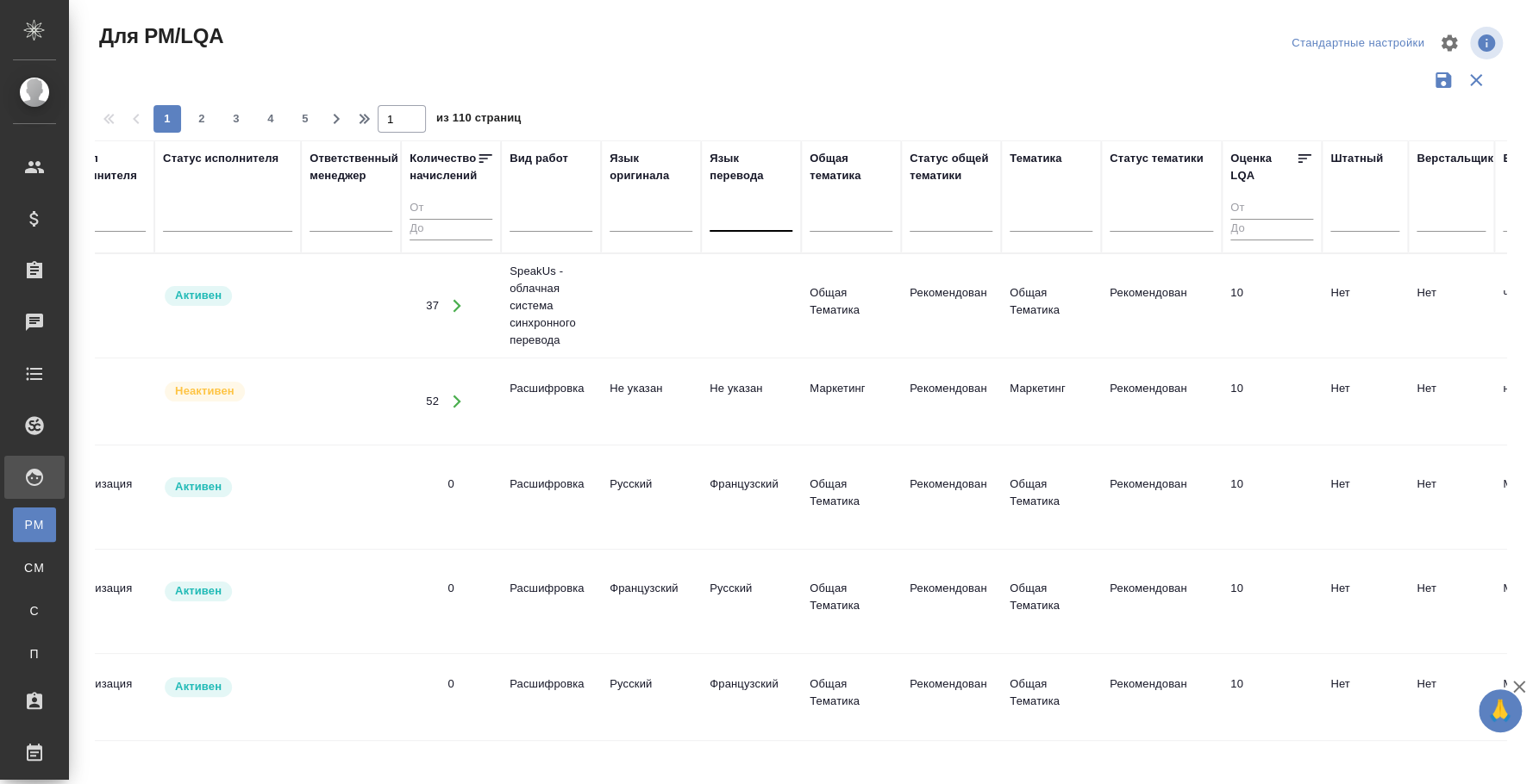
click at [718, 214] on input "text" at bounding box center [719, 215] width 2 height 12
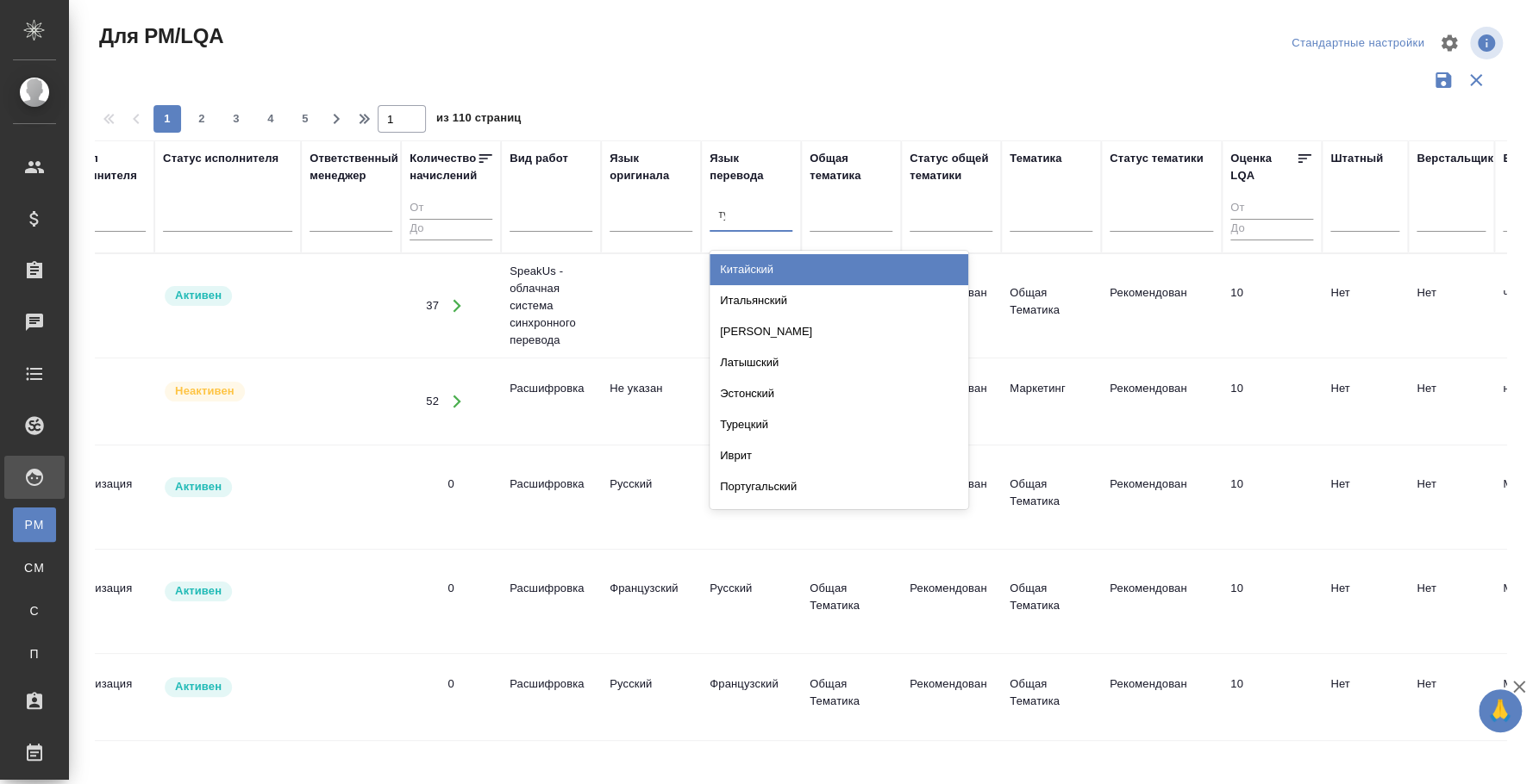
type input "тур"
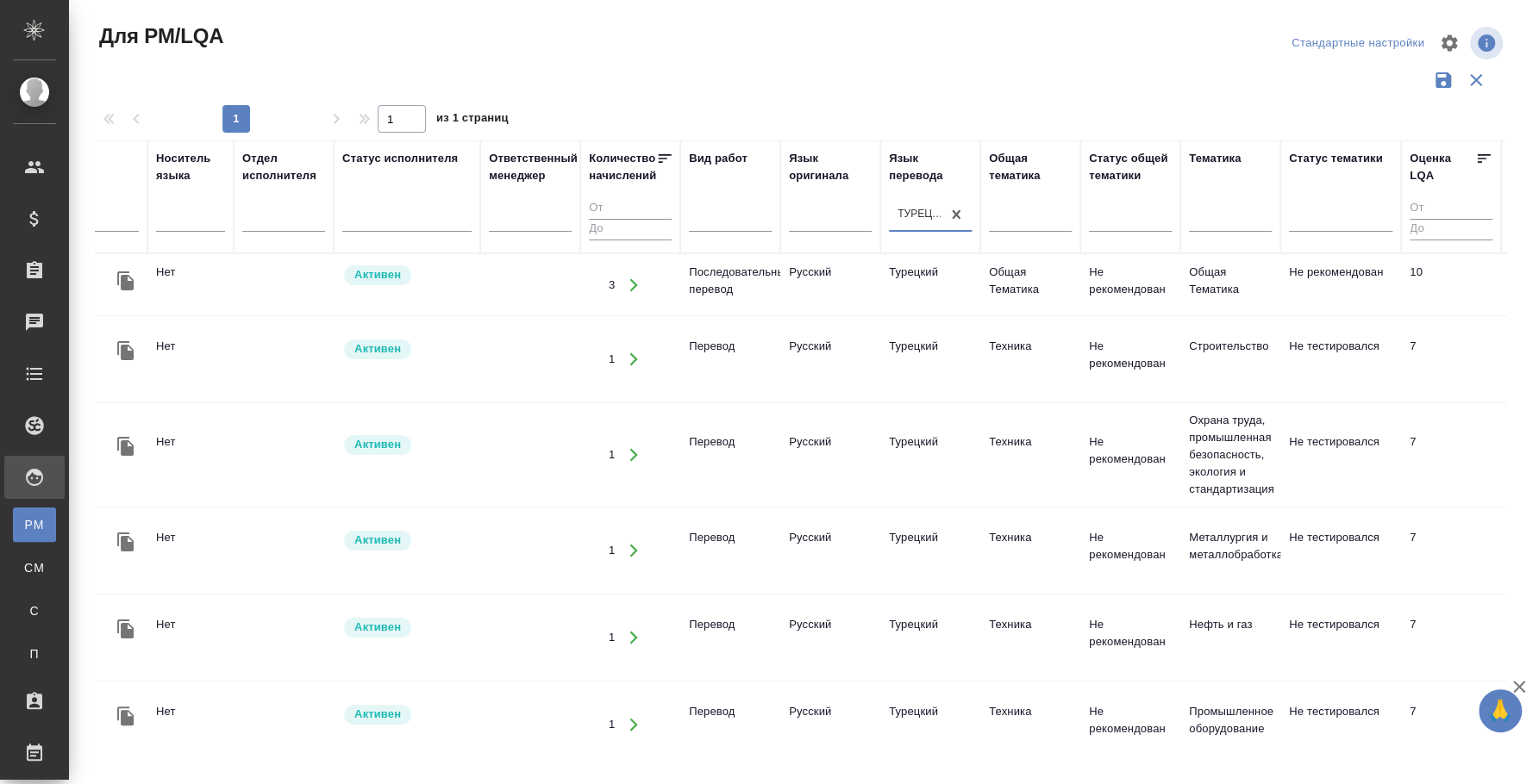
scroll to position [0, 0]
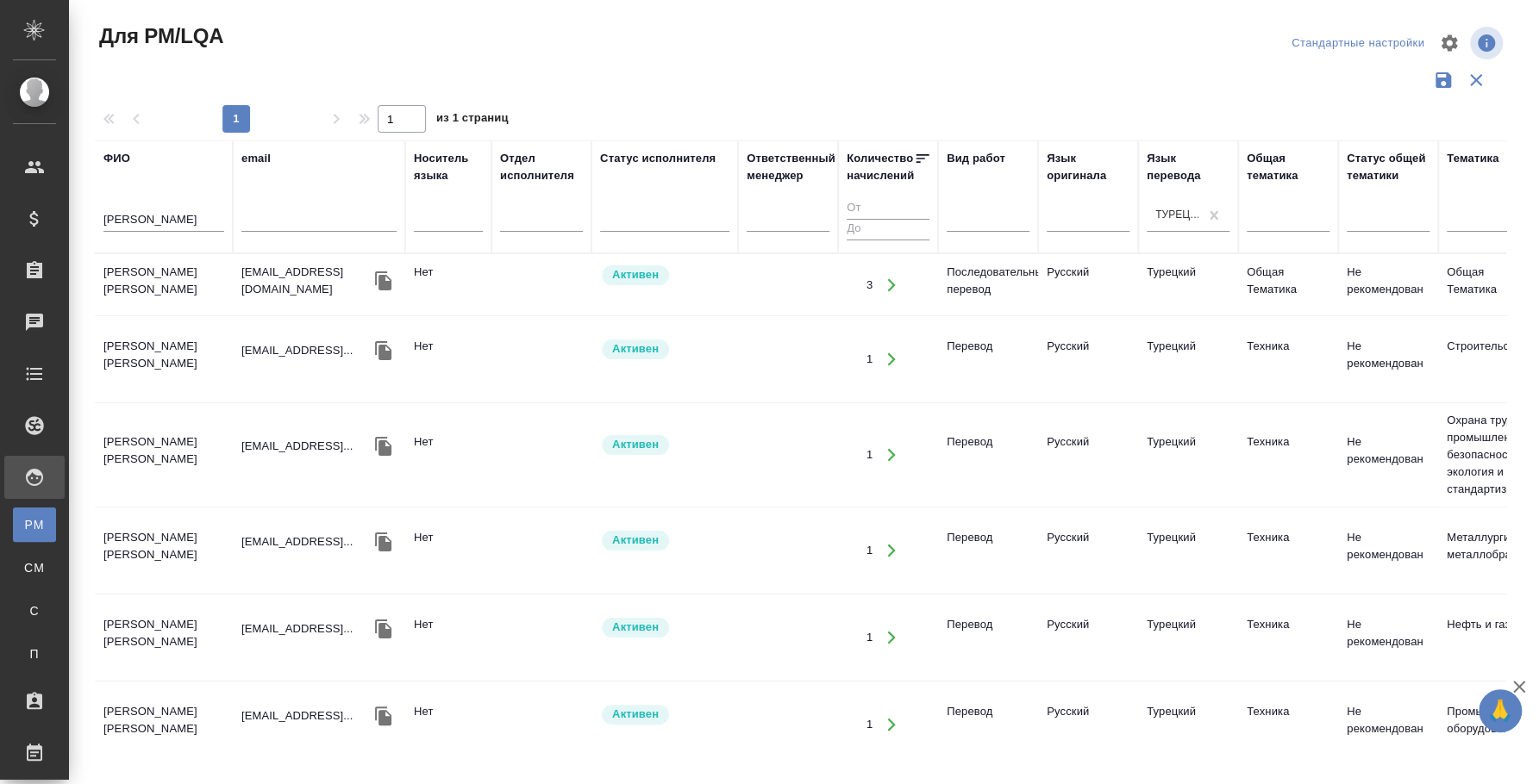
click at [175, 268] on td "[PERSON_NAME]" at bounding box center [163, 284] width 138 height 60
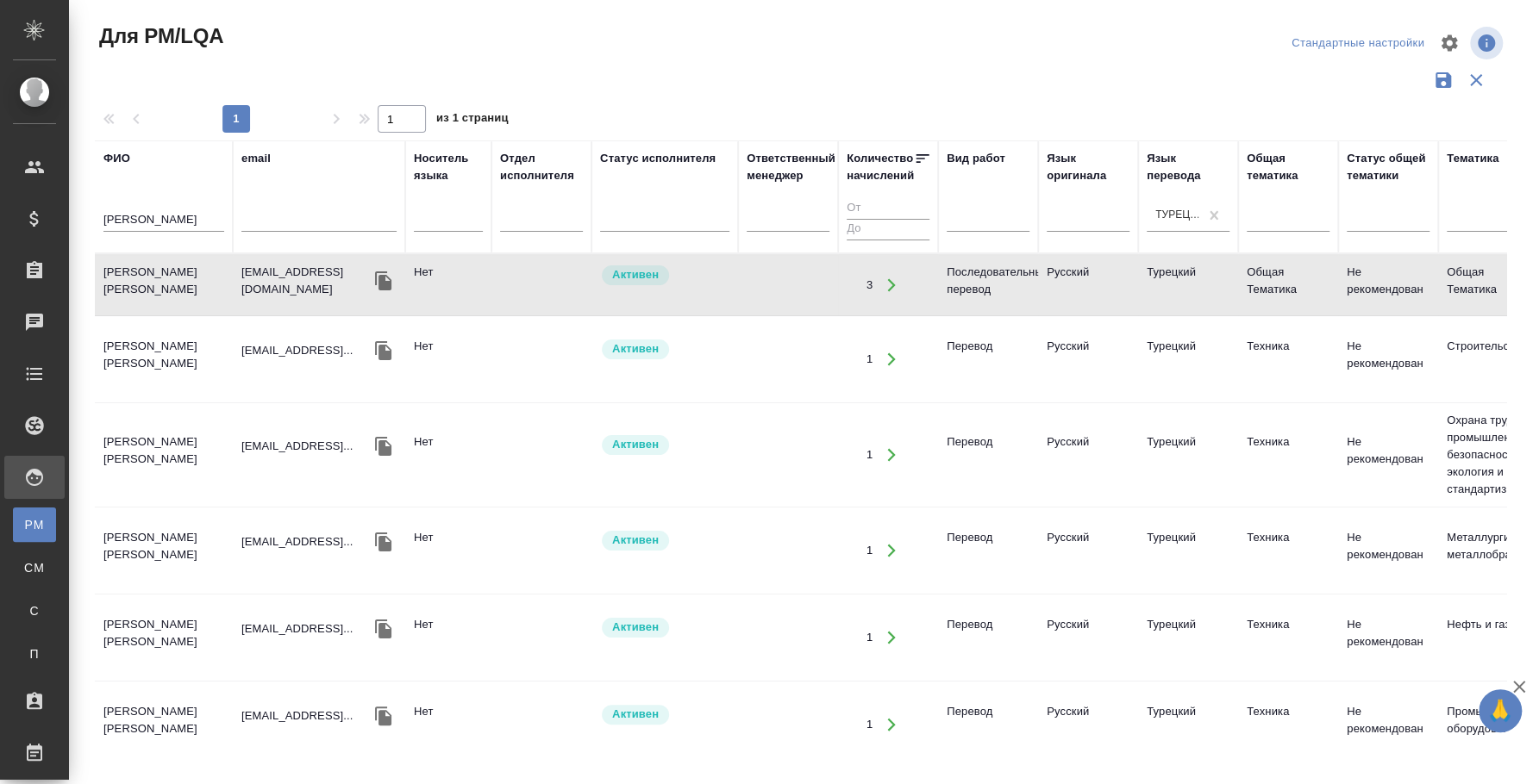
click at [165, 210] on input "екатерина" at bounding box center [163, 220] width 120 height 22
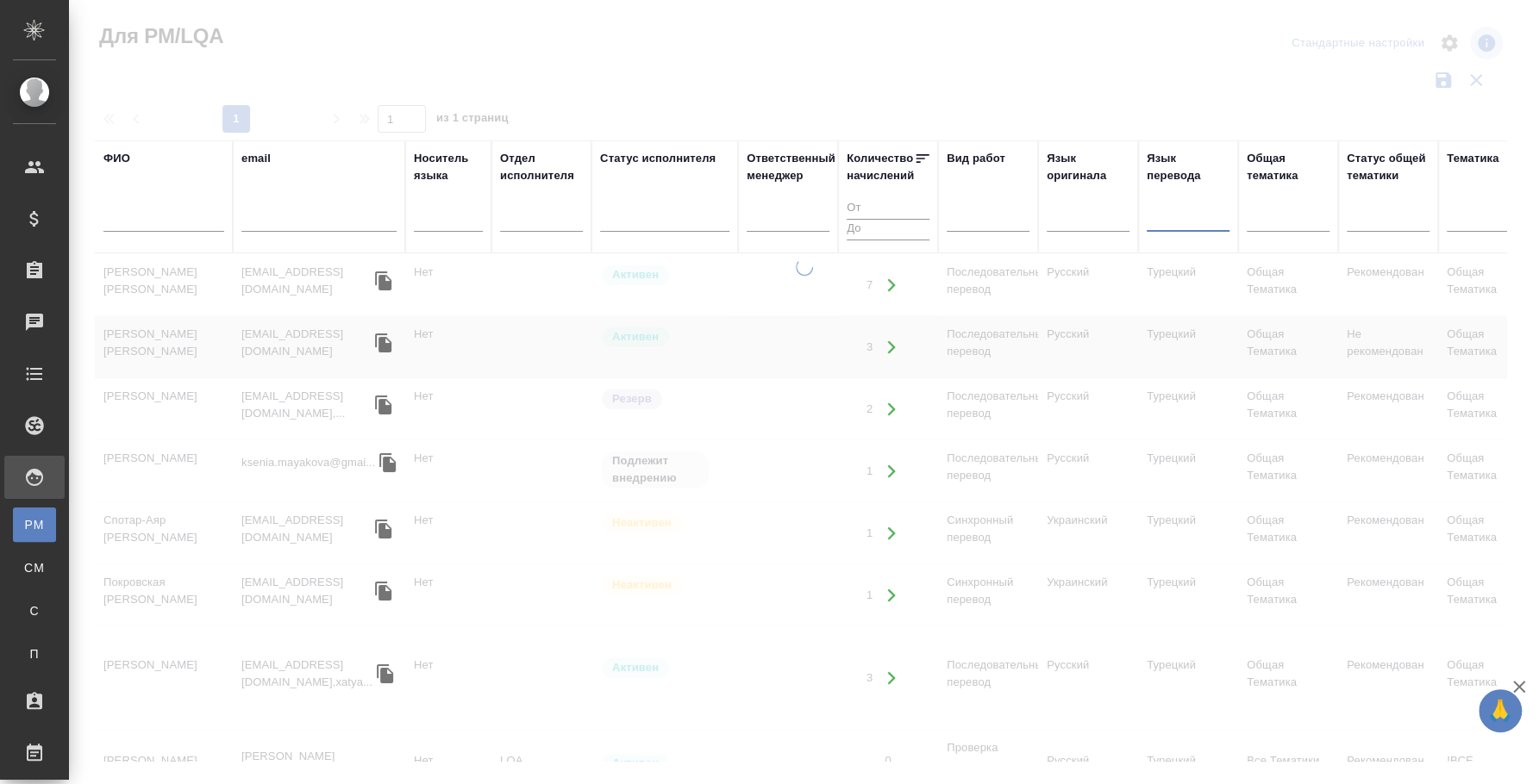
click at [1197, 762] on div at bounding box center [803, 514] width 1470 height 512
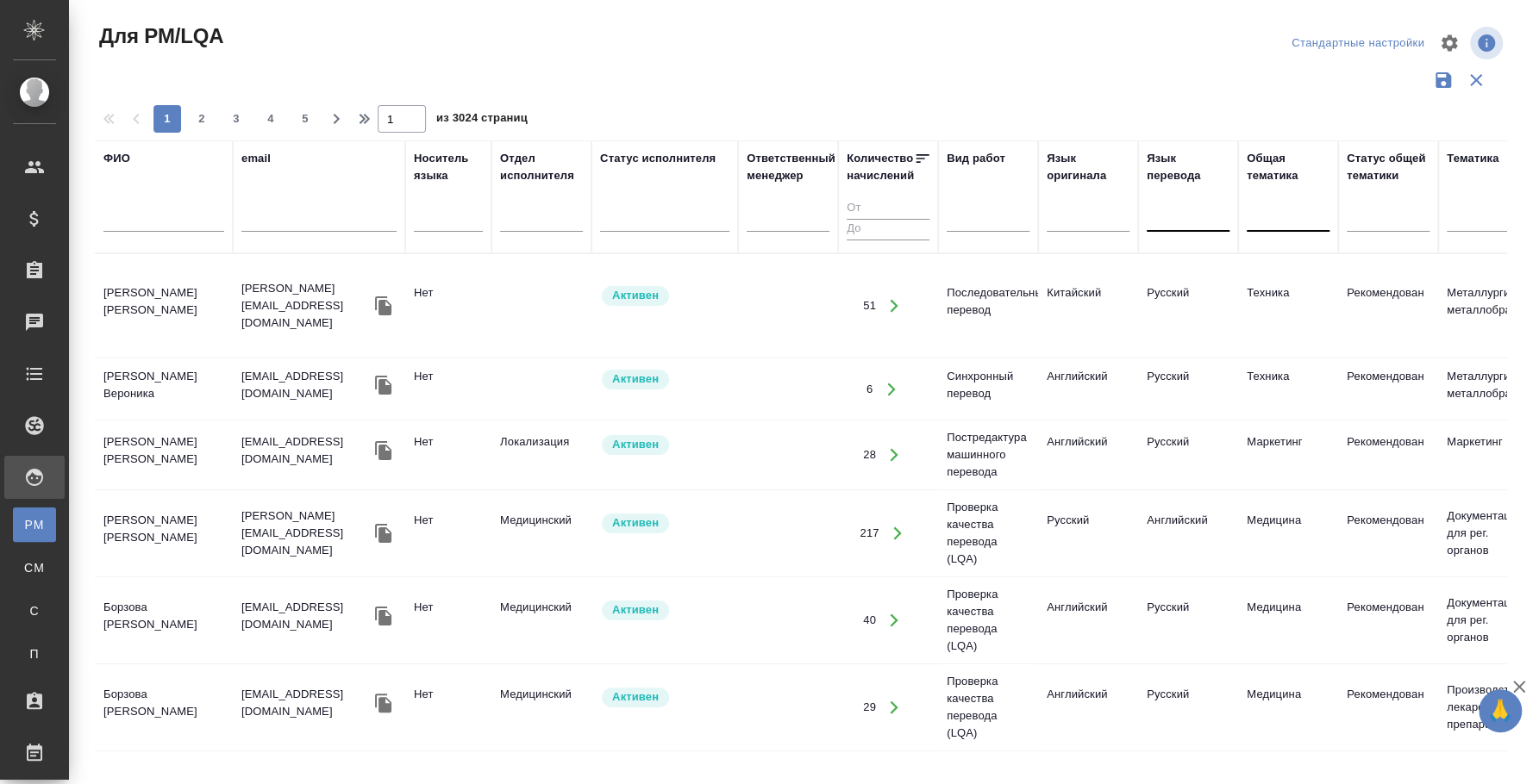
click at [1264, 221] on div at bounding box center [1288, 215] width 83 height 25
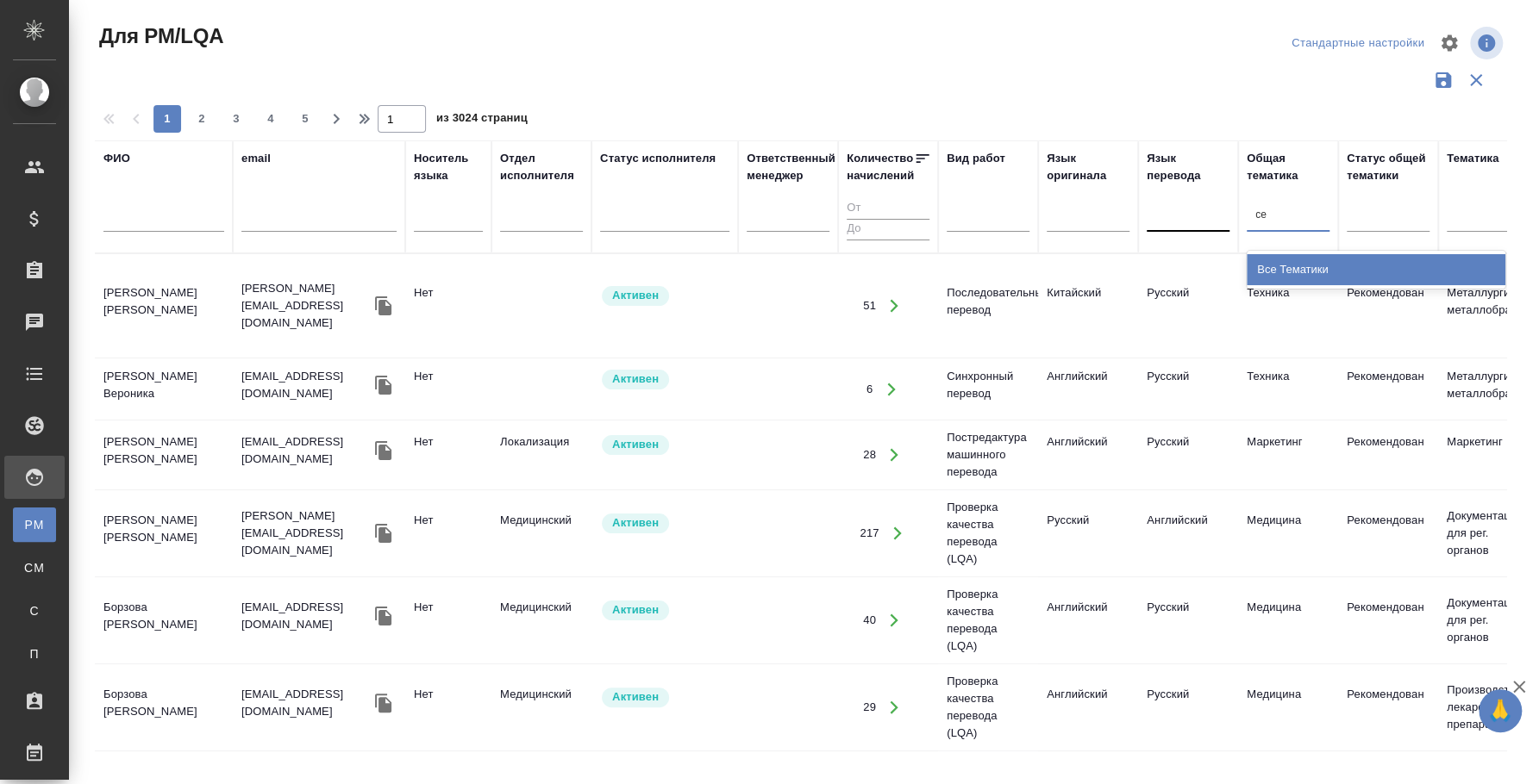
type input "с"
type input "меди"
click at [1319, 273] on div "Медицина" at bounding box center [1376, 270] width 259 height 31
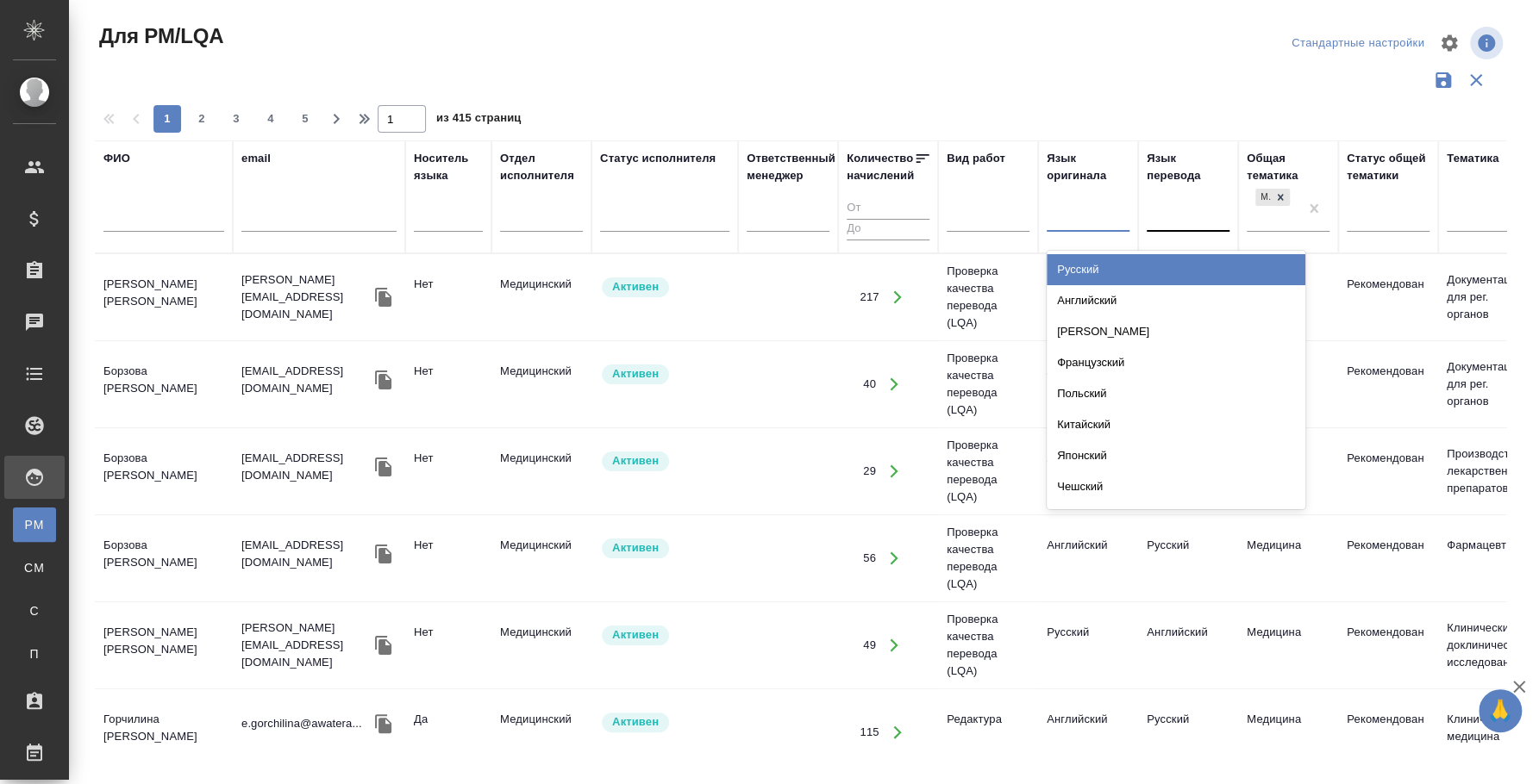
click at [1114, 219] on div at bounding box center [1088, 215] width 83 height 25
type input "анг"
click at [1199, 258] on div "Английский" at bounding box center [1175, 270] width 259 height 31
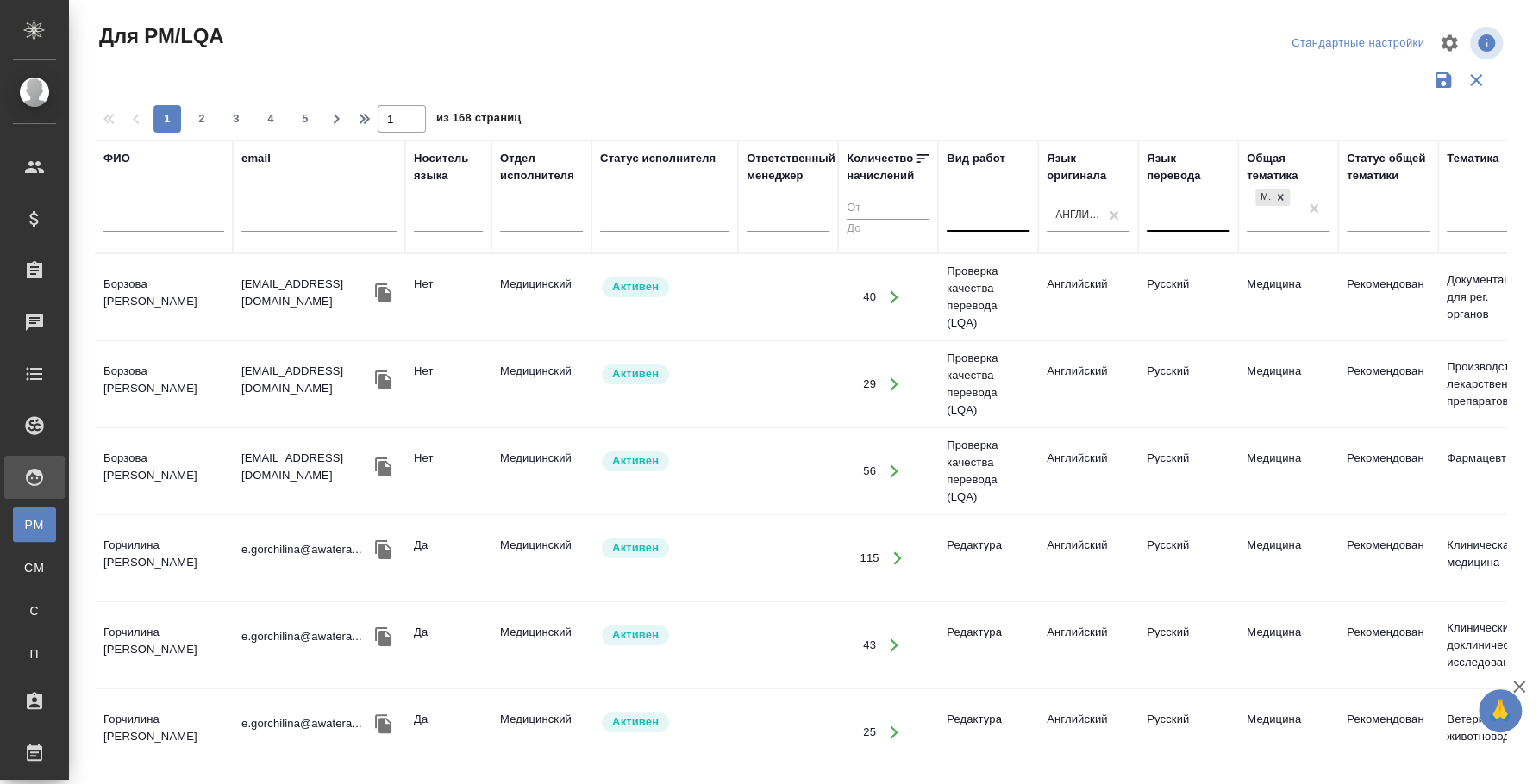
click at [998, 219] on div at bounding box center [988, 215] width 83 height 25
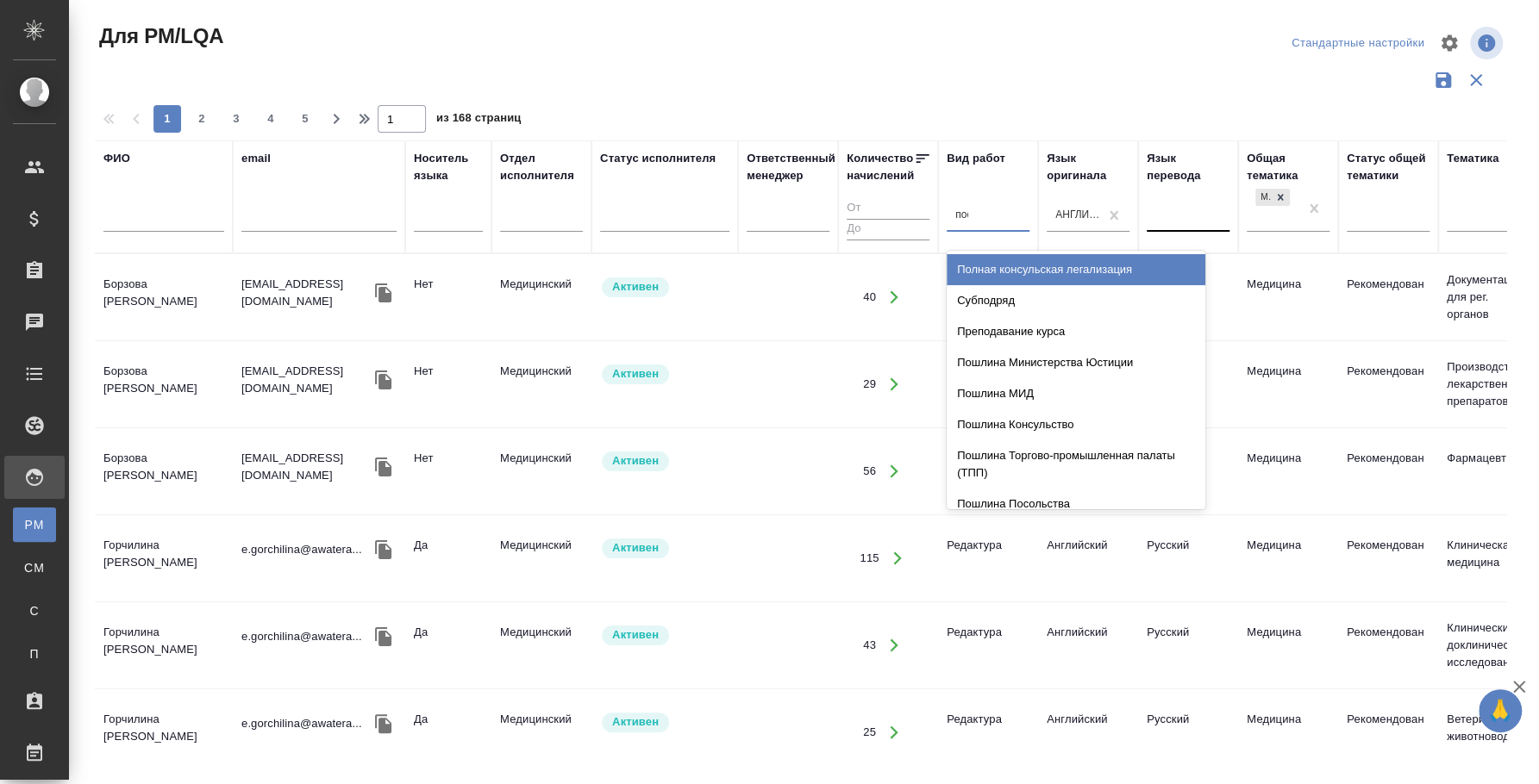
type input "посл"
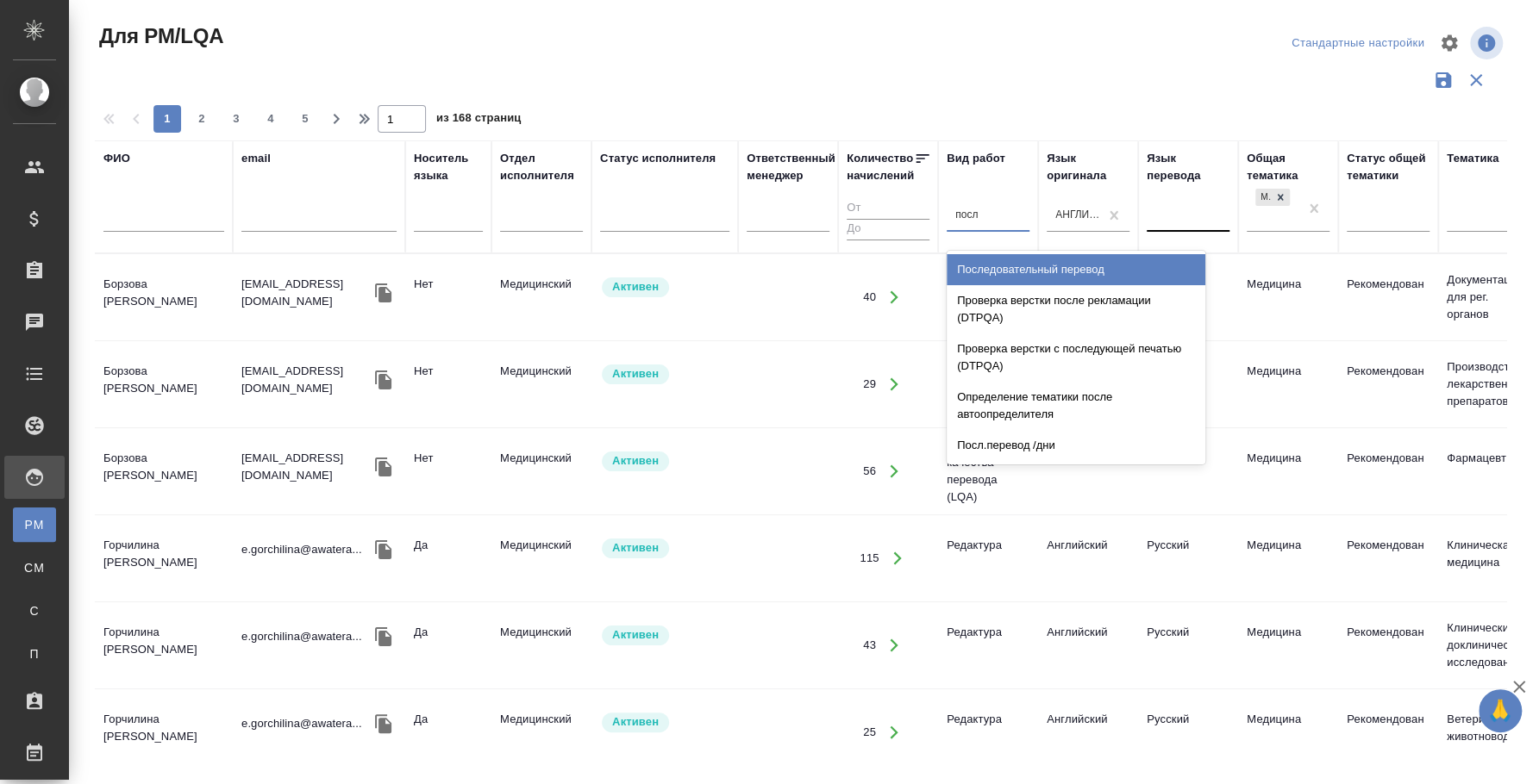
click at [1130, 263] on div "Последовательный перевод" at bounding box center [1075, 270] width 259 height 31
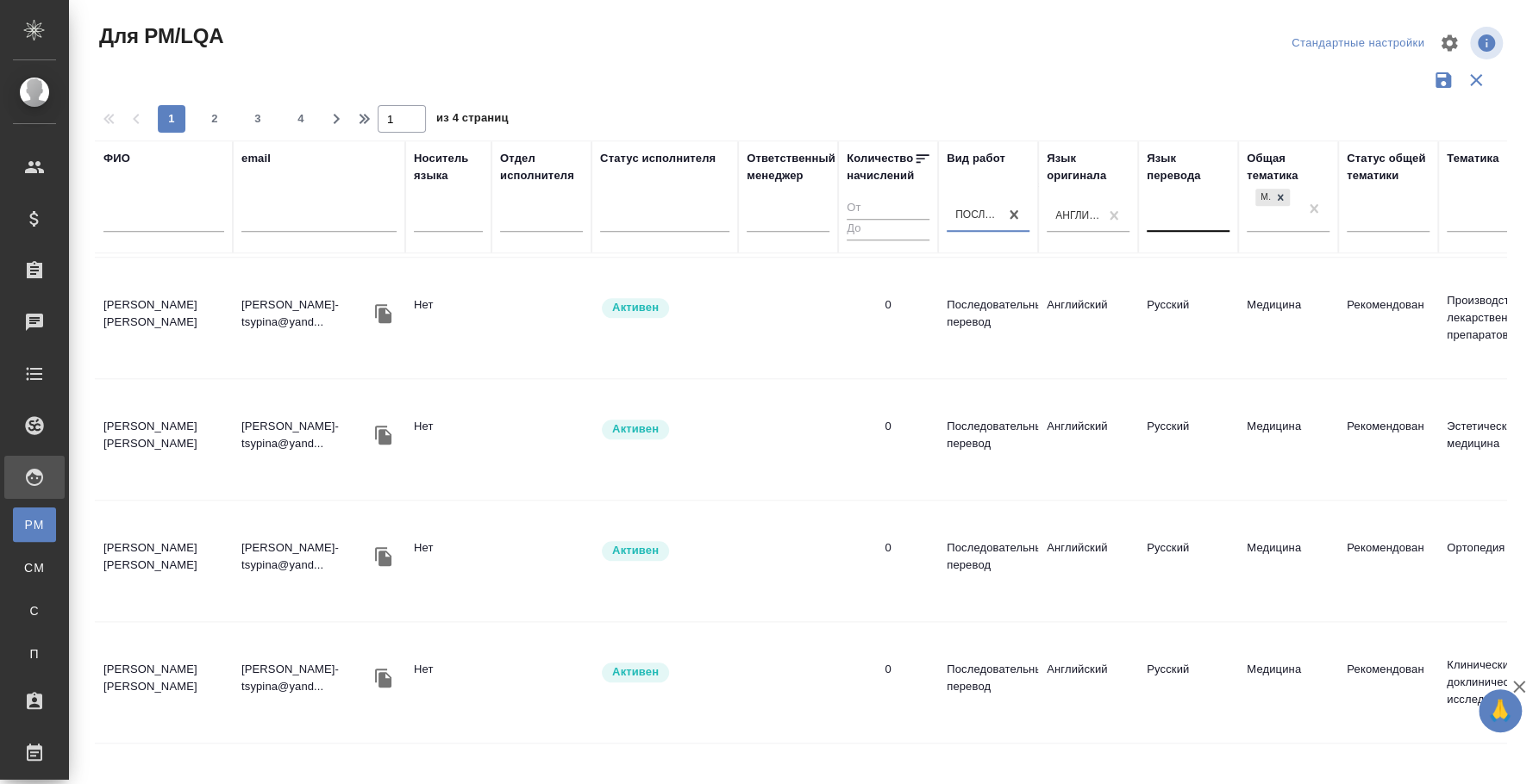
scroll to position [340, 0]
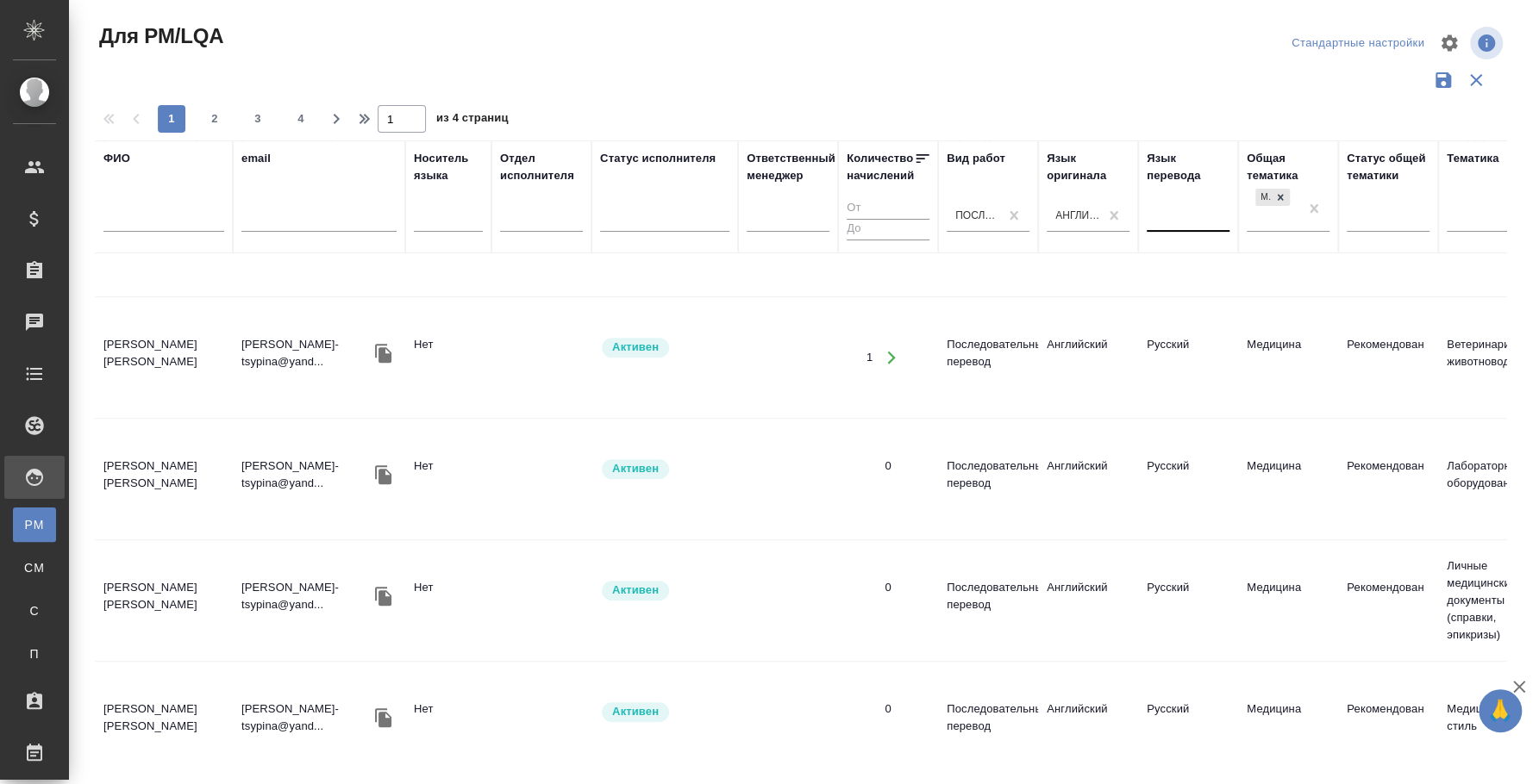
click at [660, 50] on div at bounding box center [807, 42] width 475 height 41
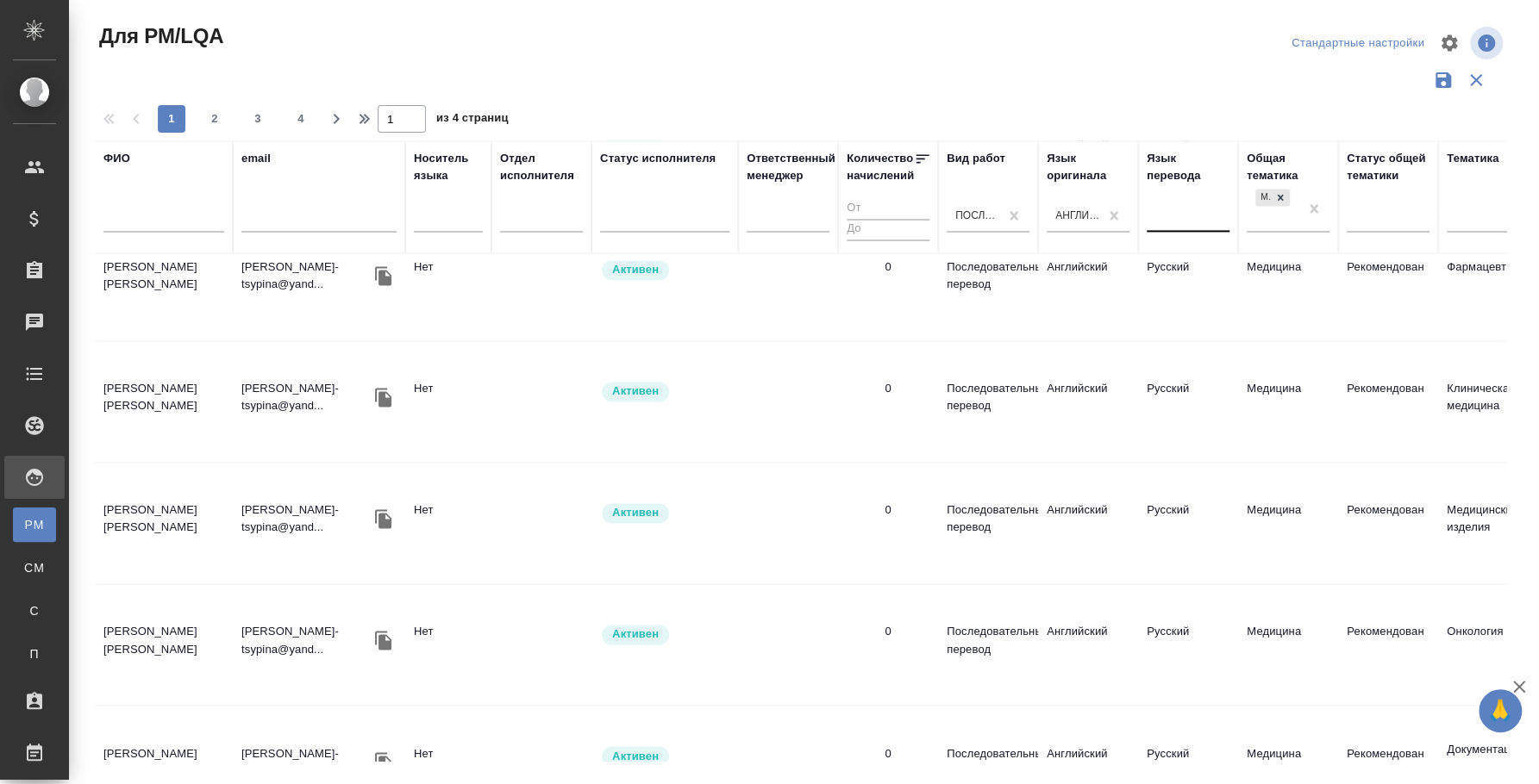
scroll to position [1633, 0]
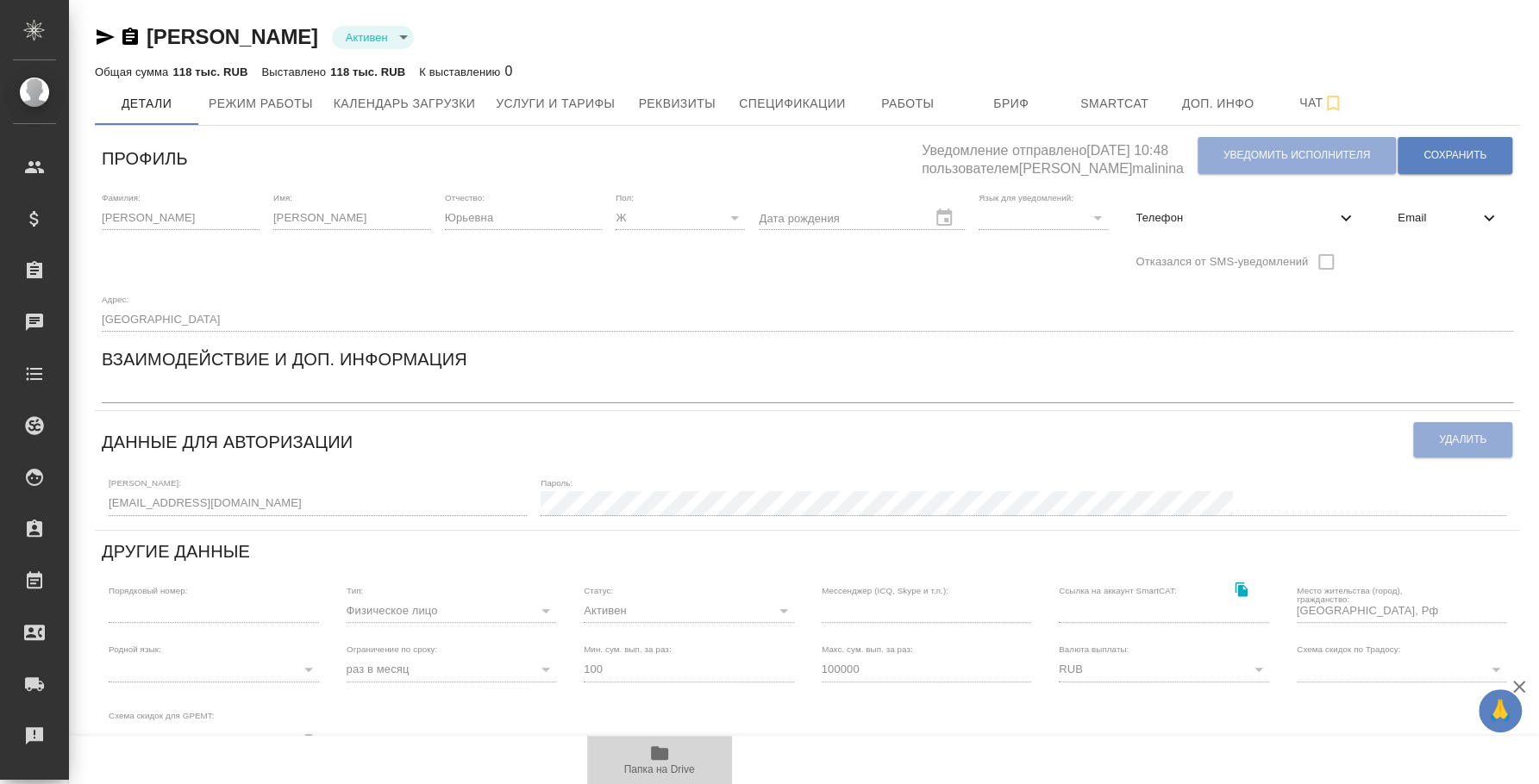
click at [661, 757] on icon "button" at bounding box center [659, 753] width 17 height 13
